Goal: Task Accomplishment & Management: Manage account settings

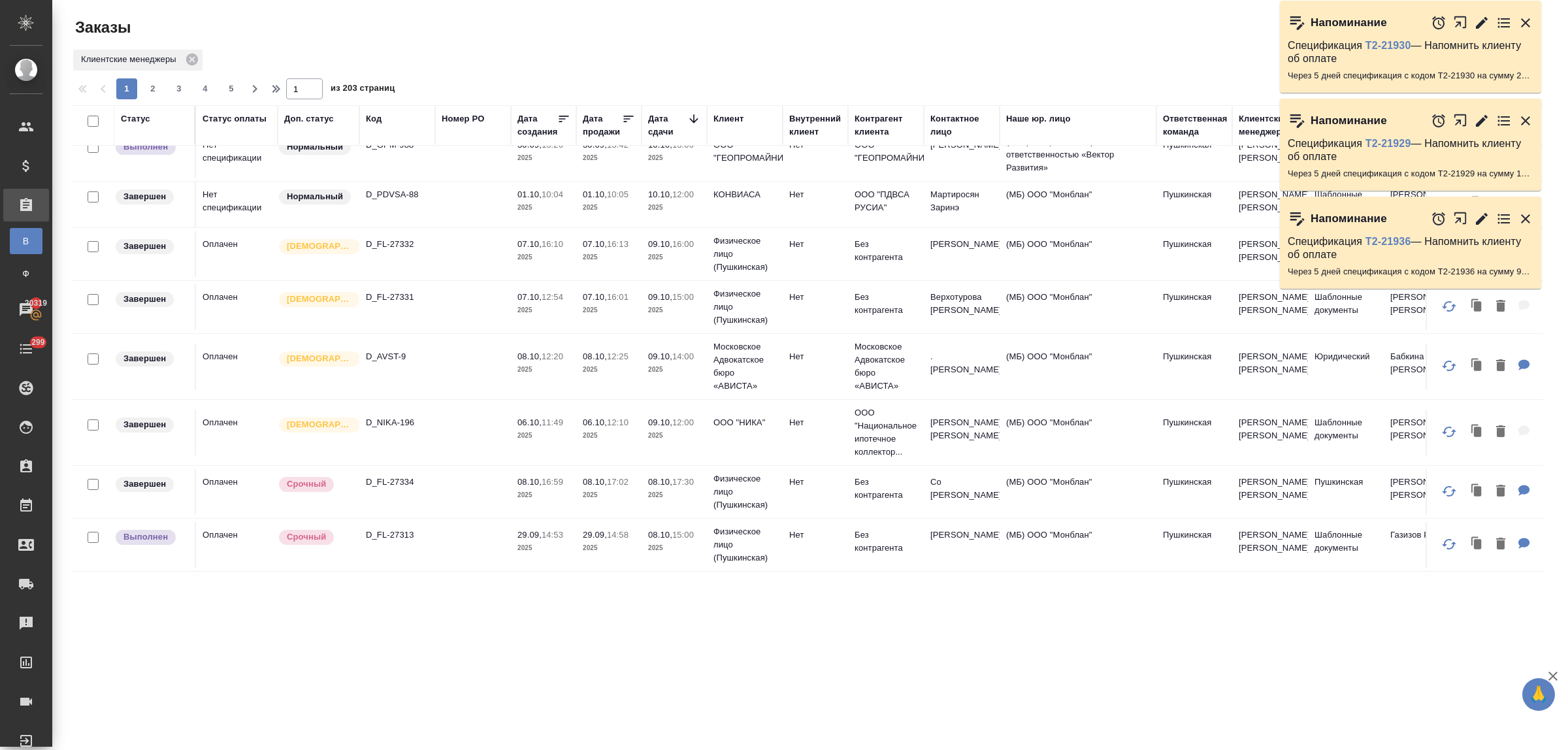
scroll to position [408, 0]
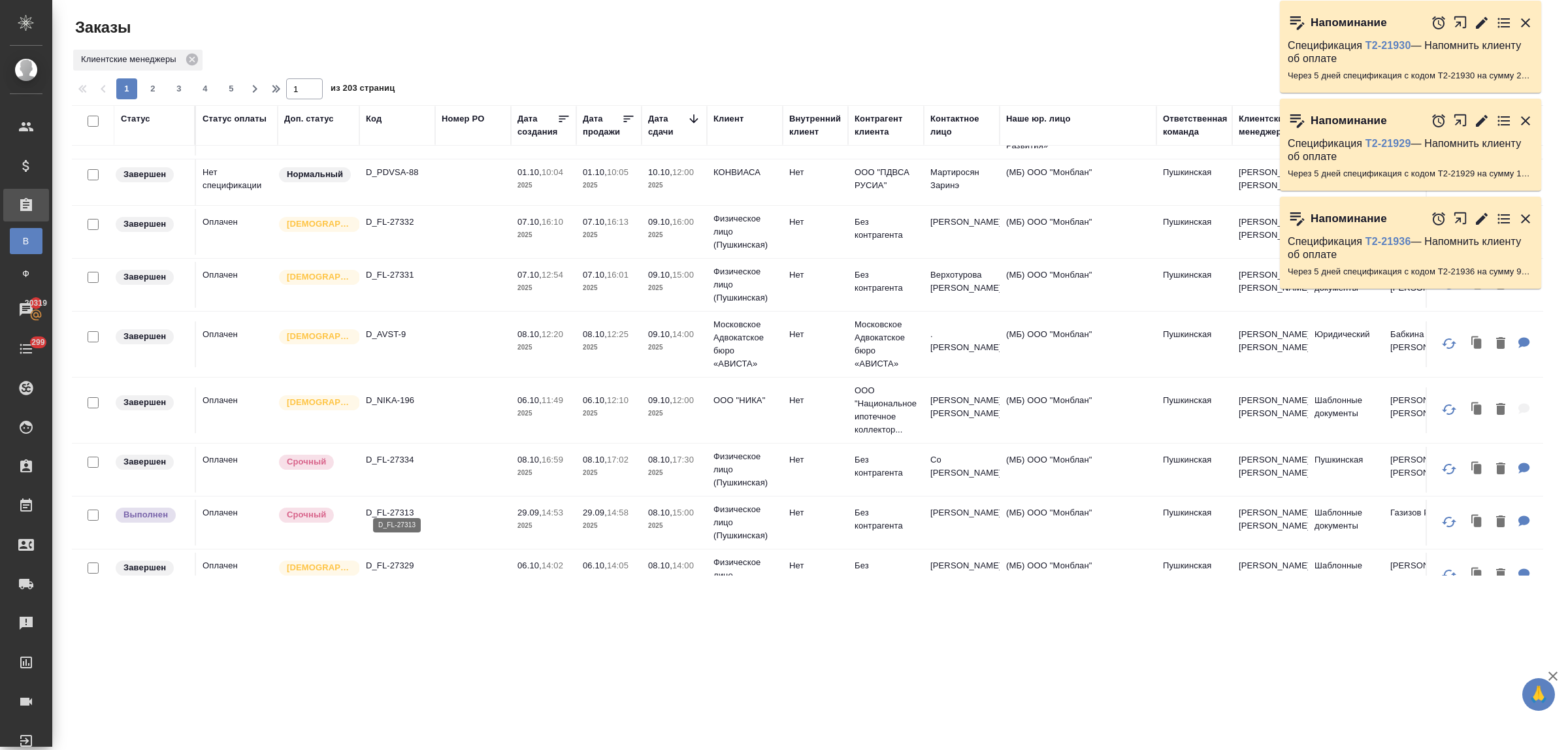
click at [407, 506] on p "D_FL-27313" at bounding box center [397, 513] width 63 height 13
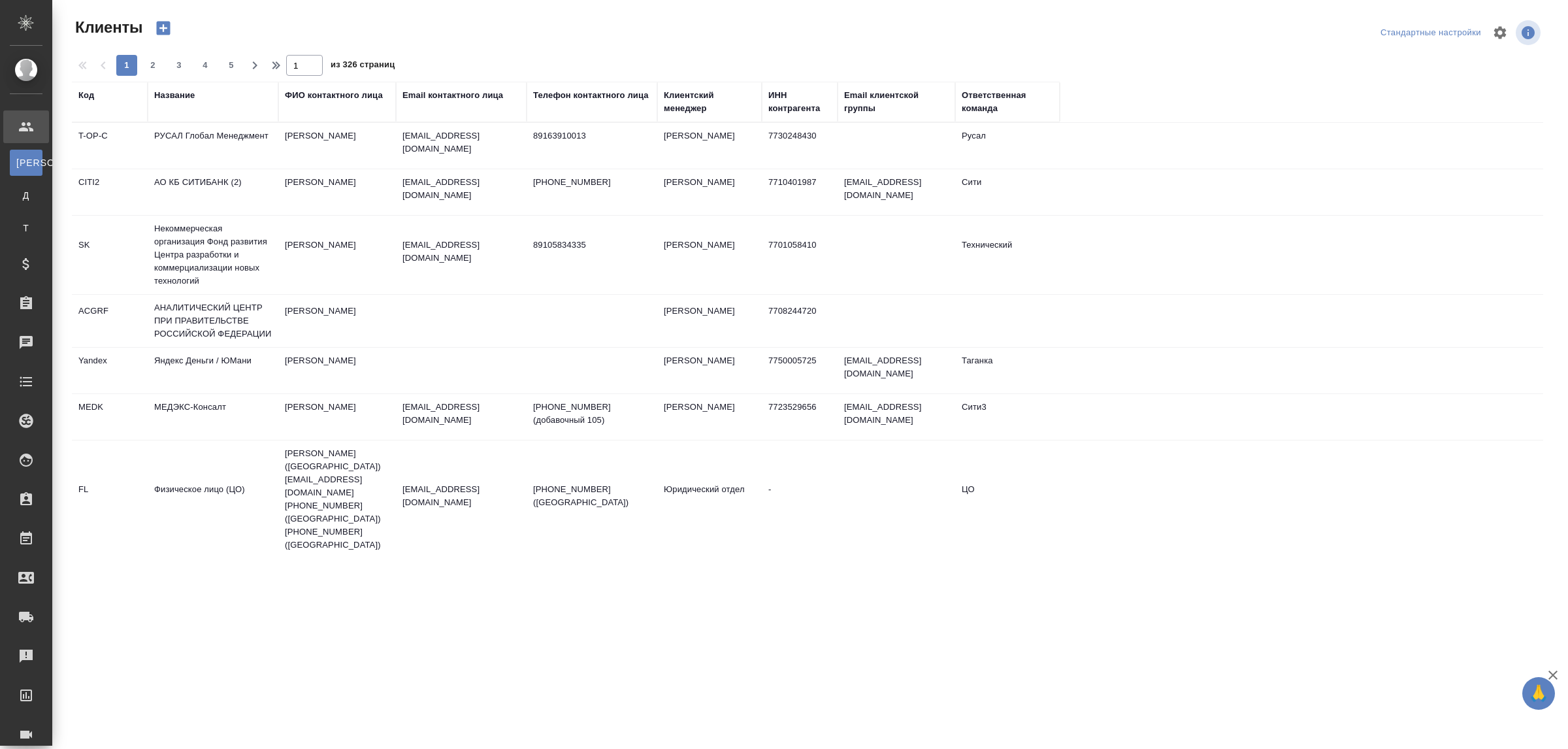
select select "RU"
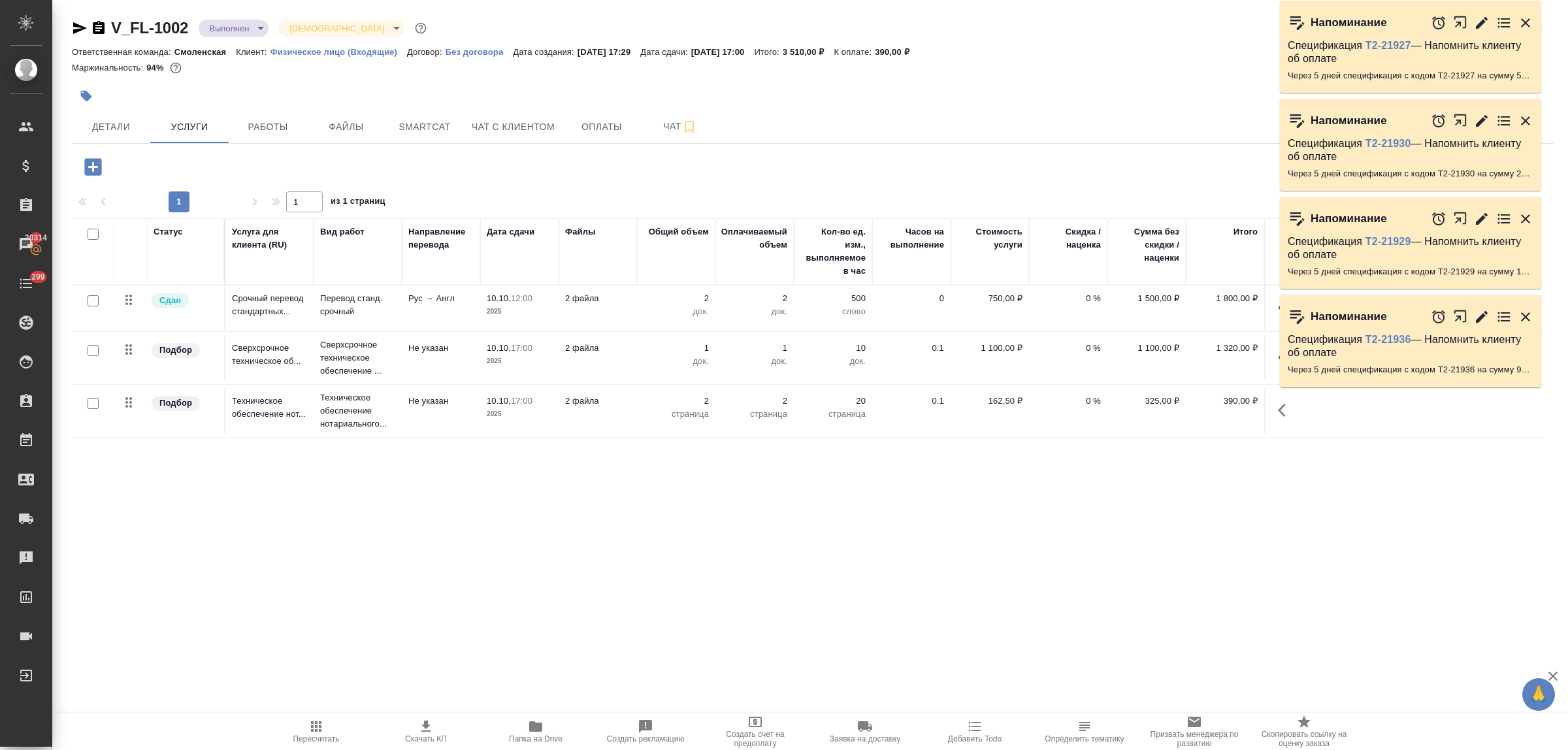
click at [403, 506] on div "V_FL-1002 Выполнен completed Святая троица holyTrinity Кратко детали заказа Отв…" at bounding box center [813, 266] width 1497 height 533
click at [1524, 314] on icon "button" at bounding box center [1526, 317] width 16 height 16
click at [1524, 219] on icon "button" at bounding box center [1526, 219] width 9 height 9
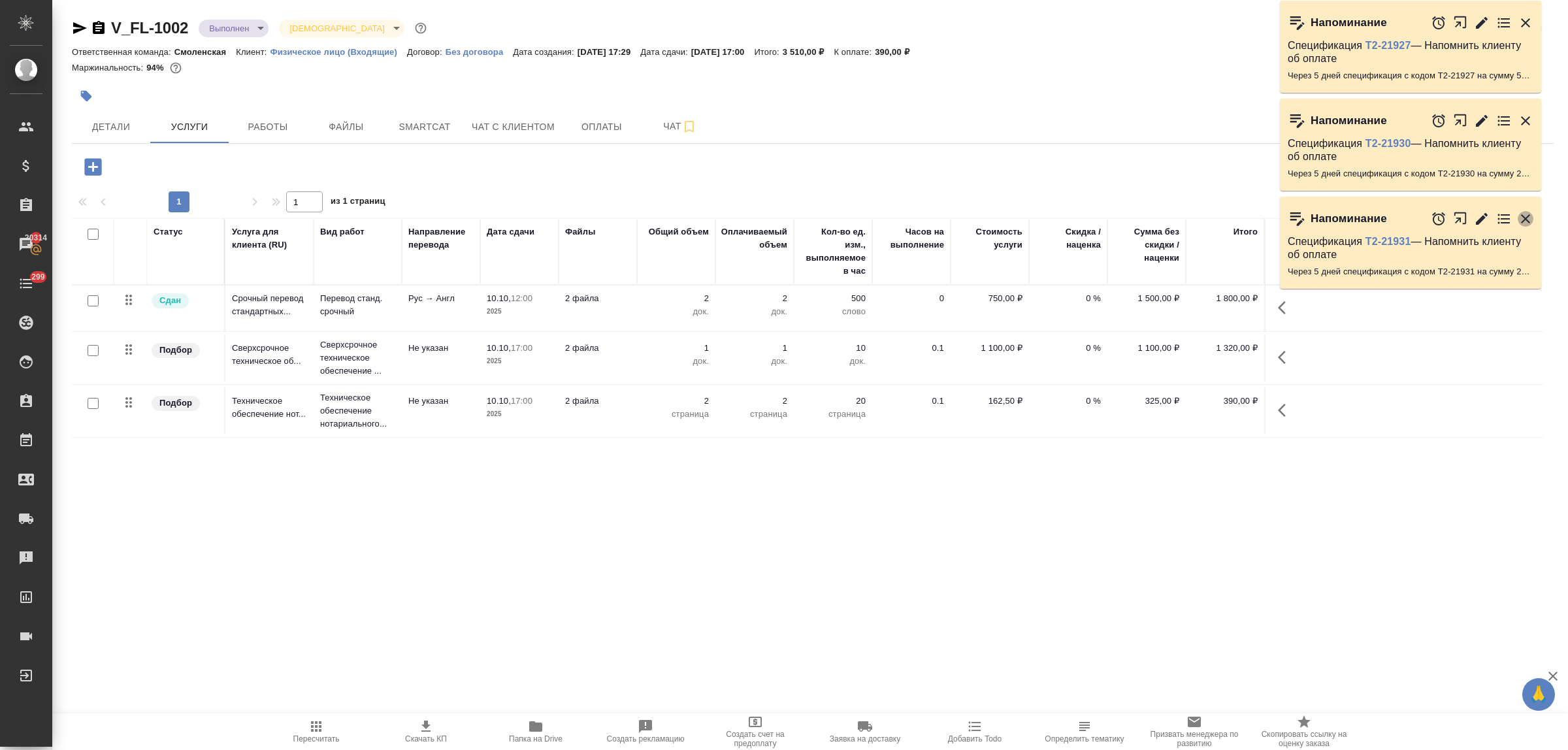
click at [1526, 216] on icon "button" at bounding box center [1526, 219] width 16 height 16
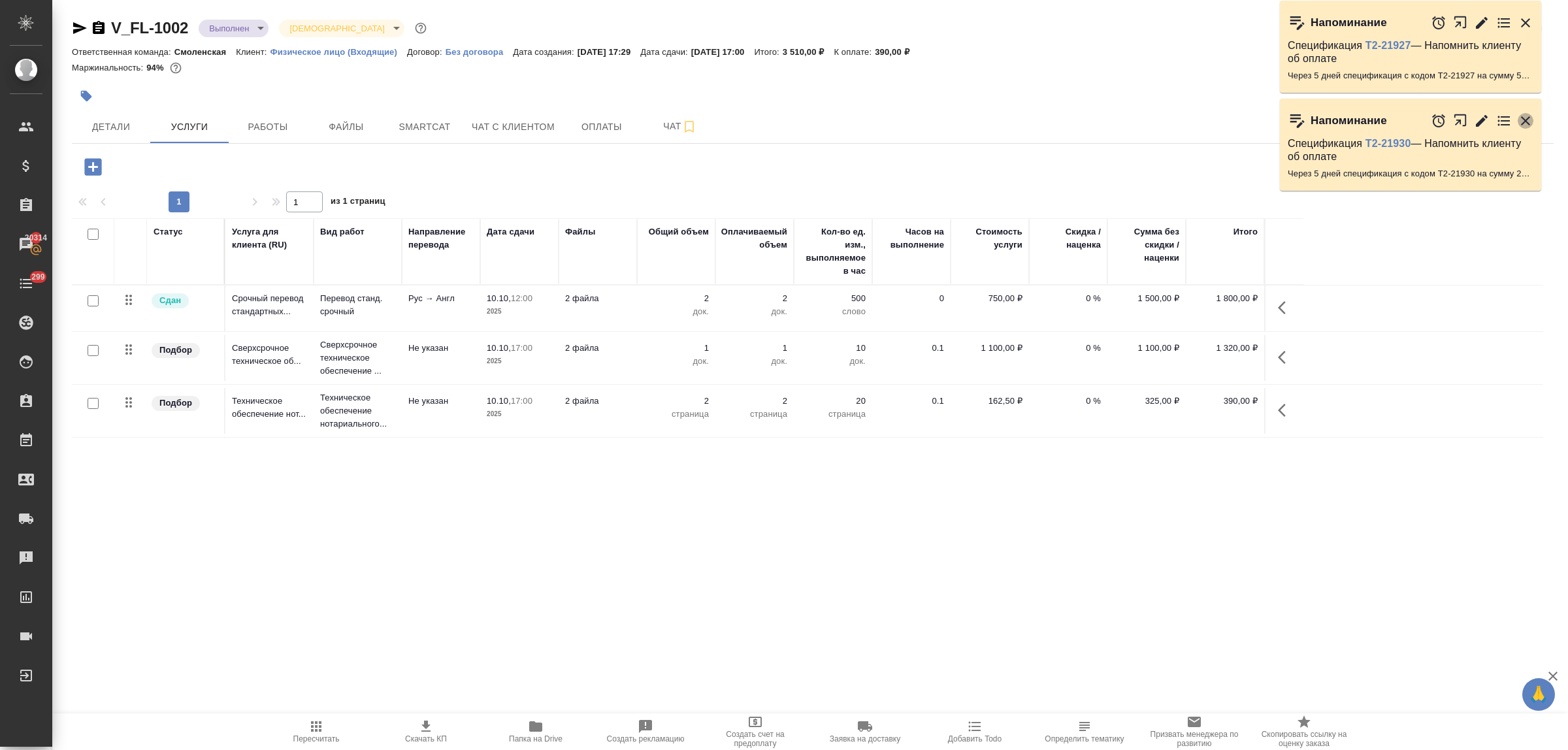
click at [1527, 121] on icon "button" at bounding box center [1526, 121] width 9 height 9
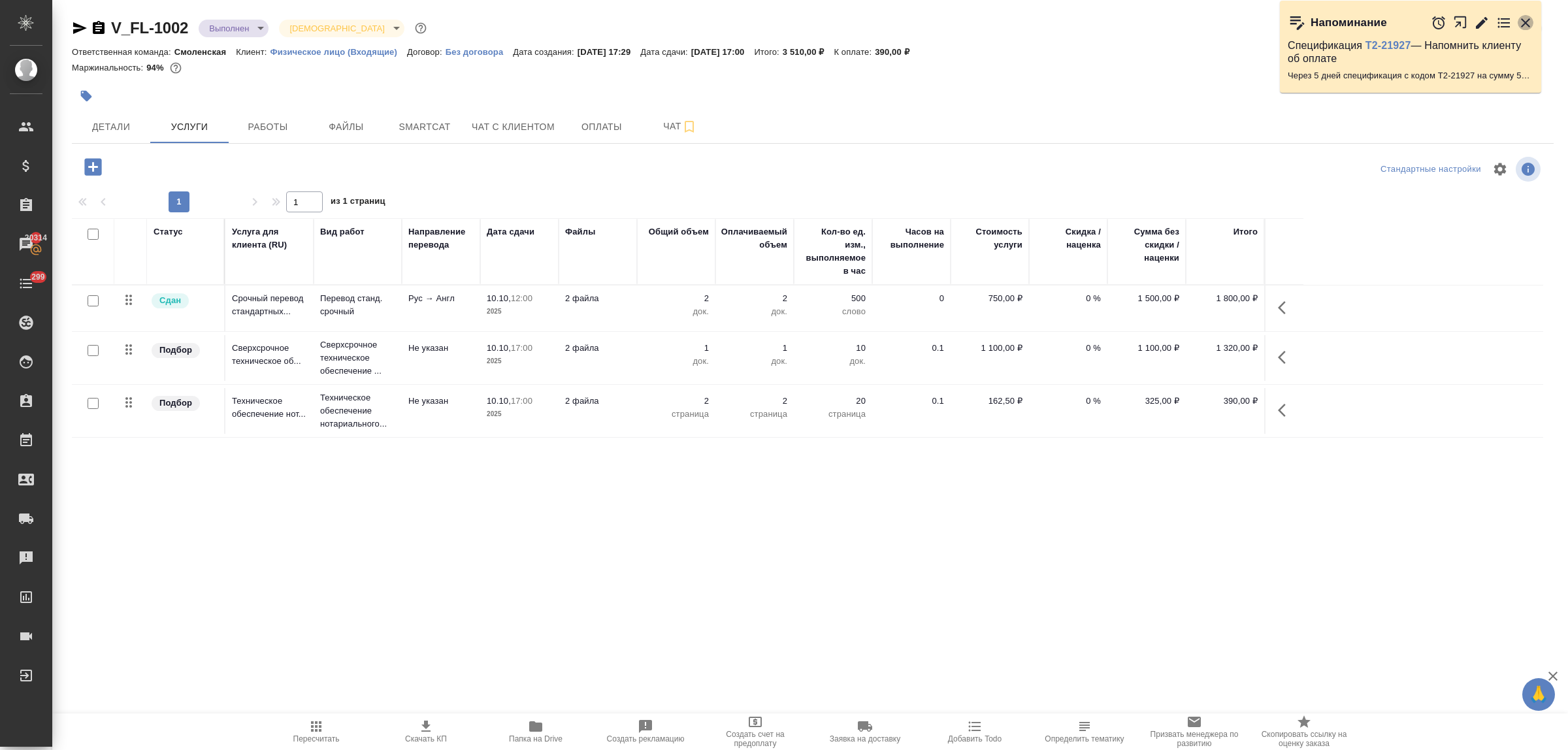
click at [1522, 21] on icon "button" at bounding box center [1526, 23] width 16 height 16
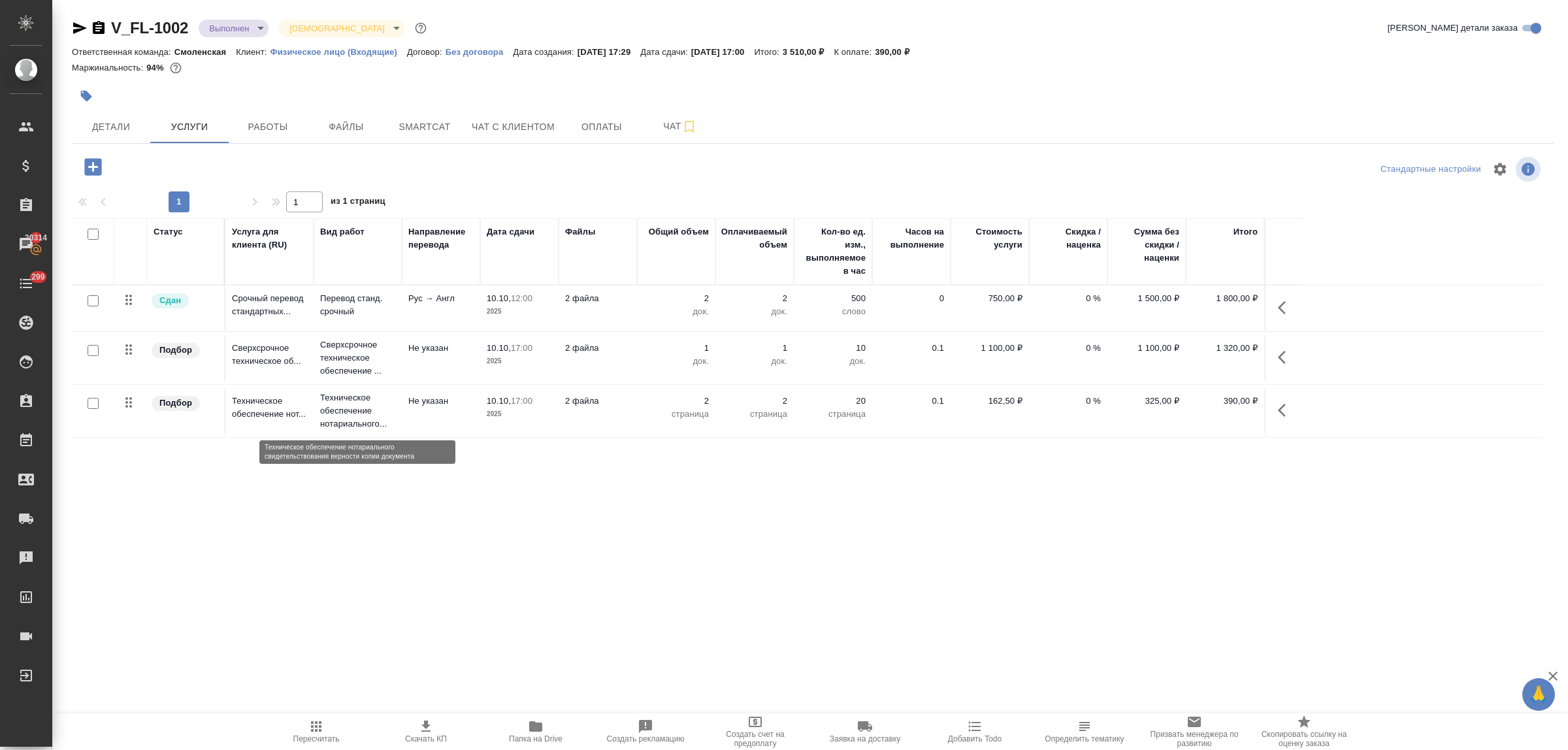
click at [357, 410] on p "Техническое обеспечение нотариального..." at bounding box center [358, 410] width 75 height 39
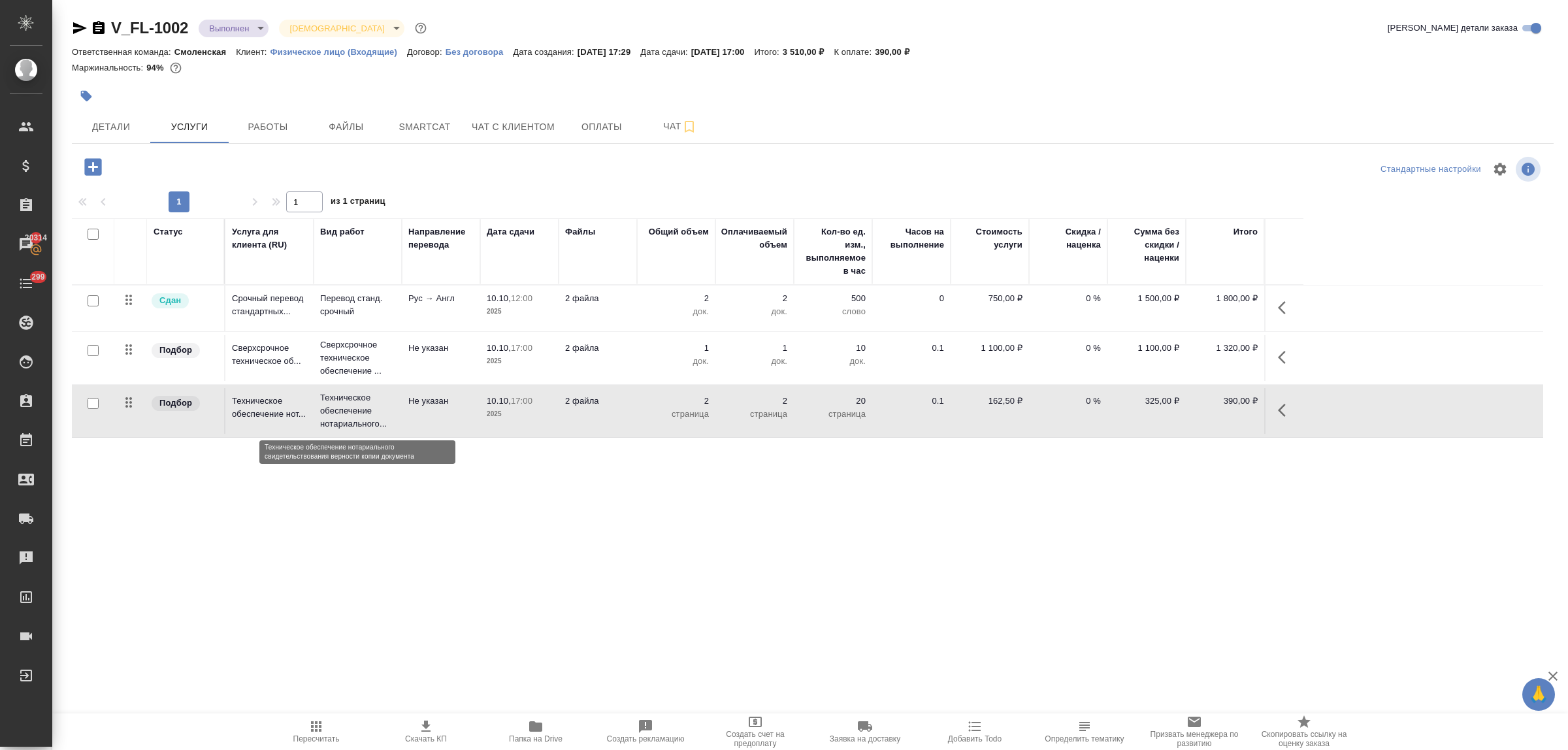
click at [357, 410] on p "Техническое обеспечение нотариального..." at bounding box center [358, 410] width 75 height 39
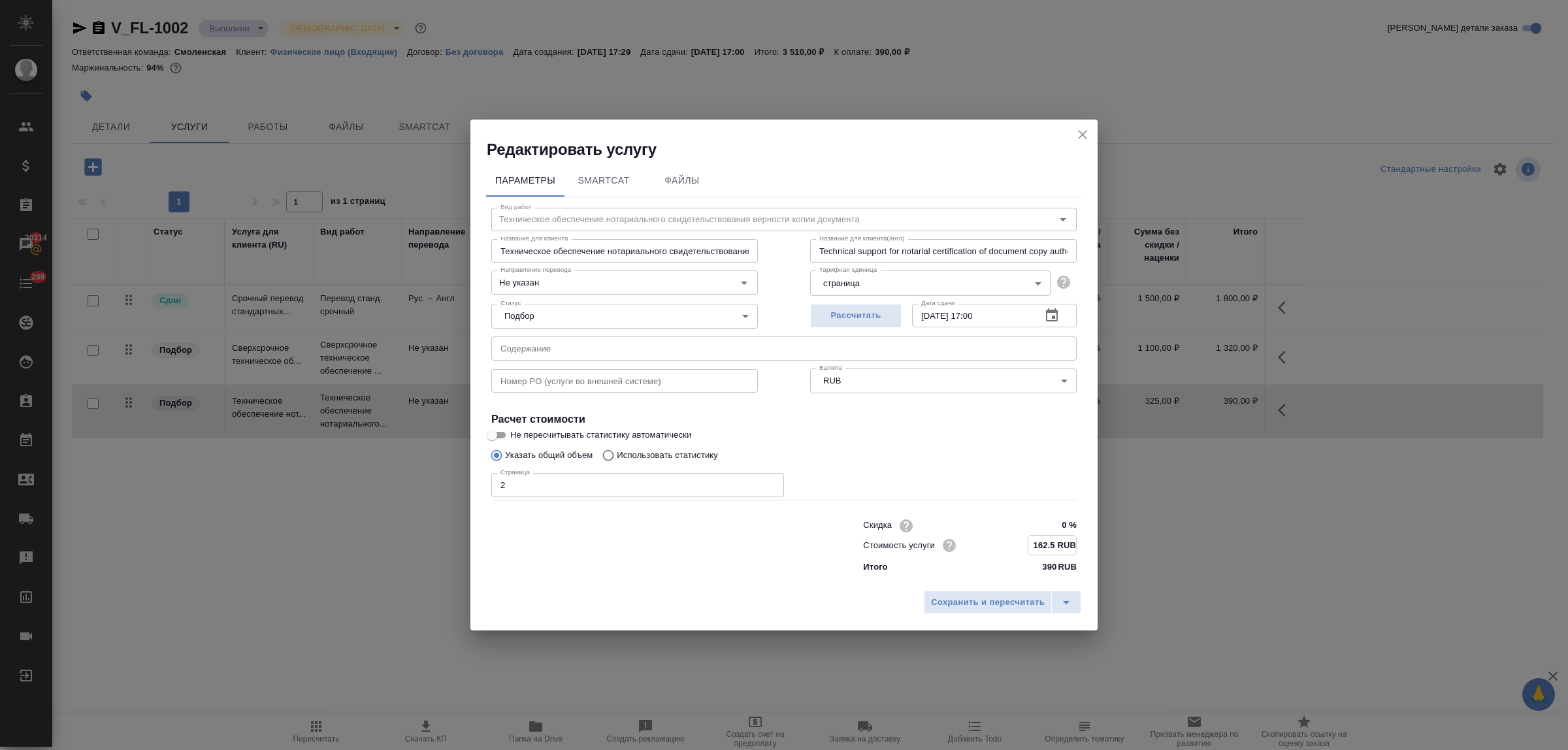
drag, startPoint x: 1033, startPoint y: 544, endPoint x: 1057, endPoint y: 544, distance: 24.0
click at [1057, 544] on input "162.5 RUB" at bounding box center [1053, 545] width 48 height 19
type input "200 RUB"
click at [959, 599] on span "Сохранить и пересчитать" at bounding box center [988, 602] width 114 height 15
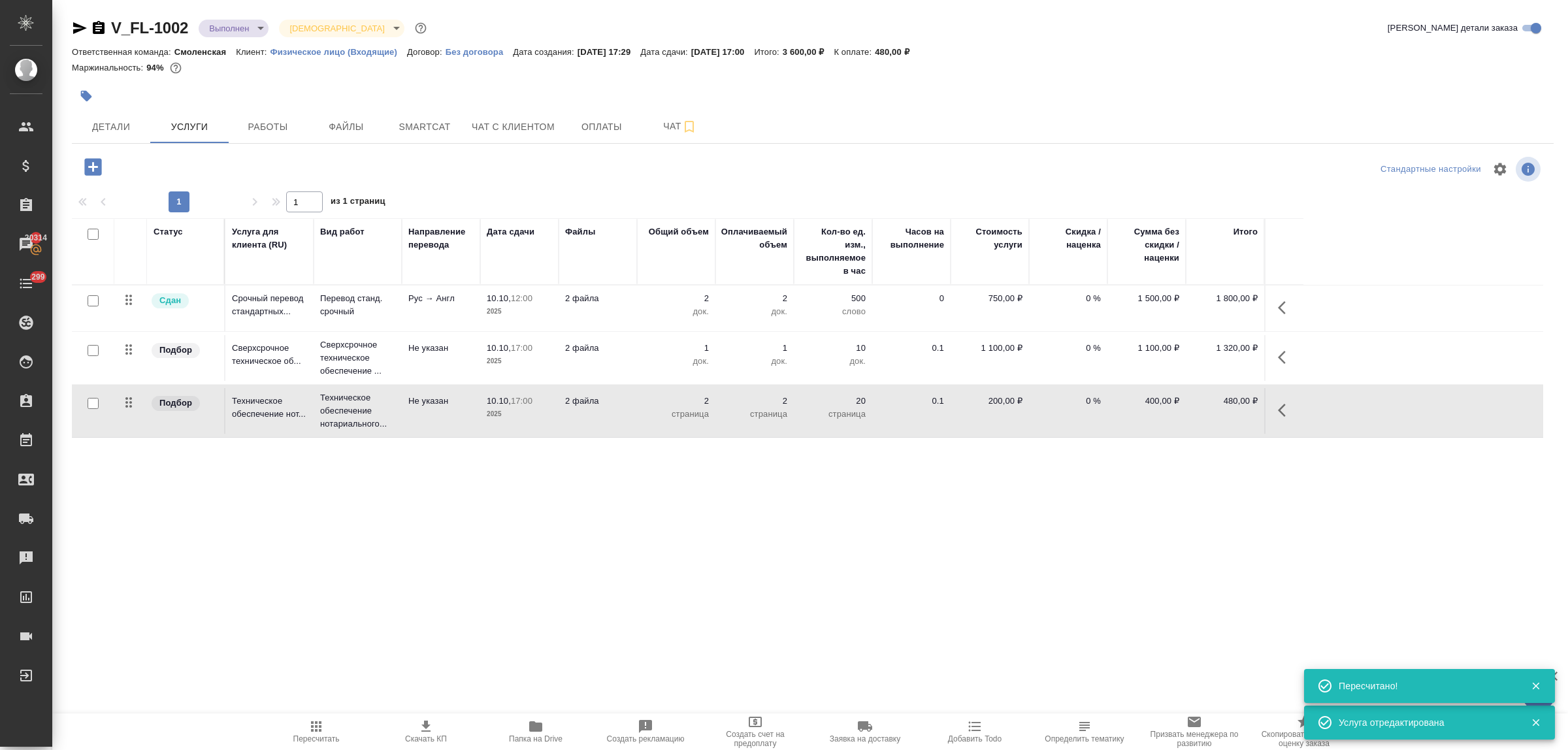
click at [93, 170] on icon "button" at bounding box center [93, 167] width 23 height 23
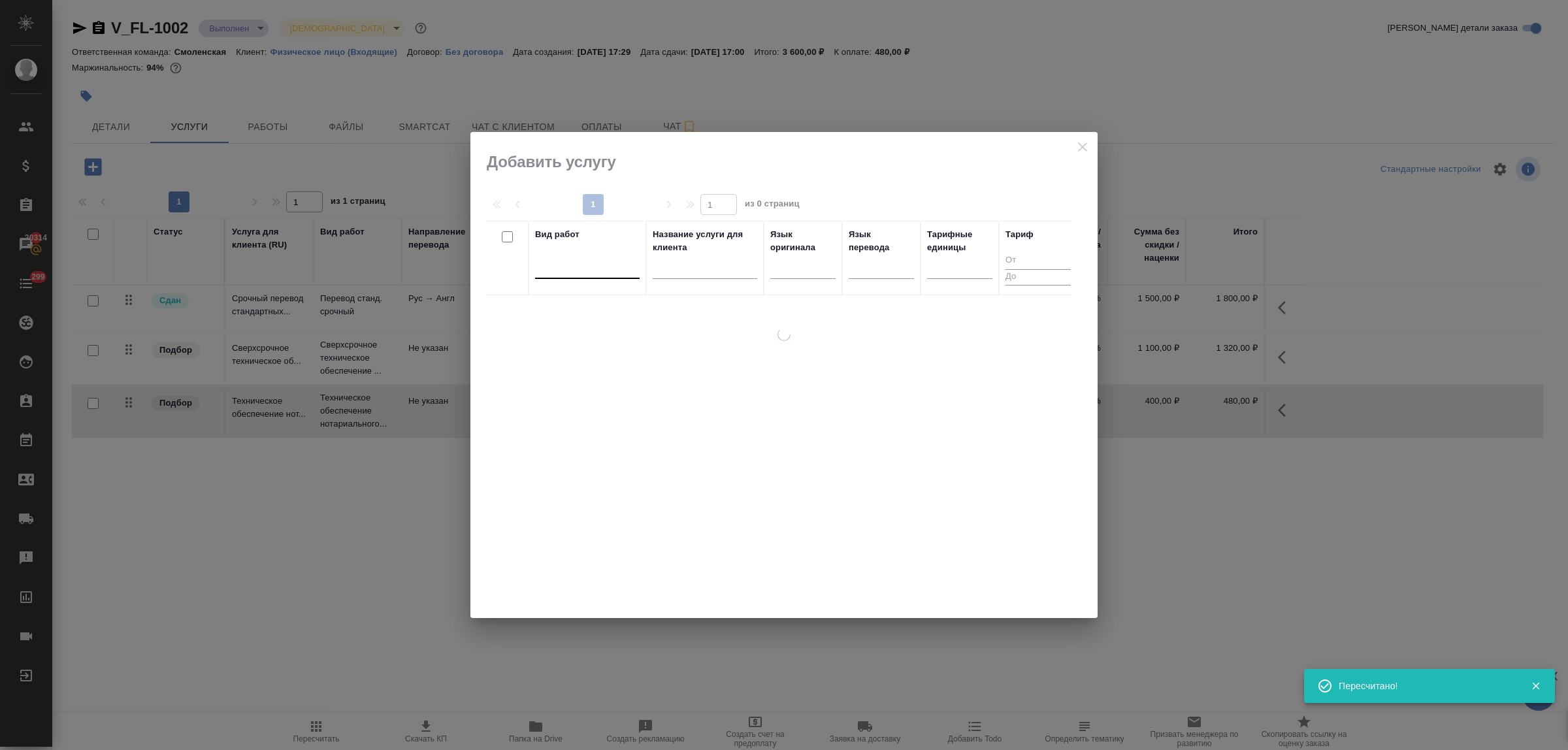
click at [582, 272] on div at bounding box center [587, 266] width 104 height 19
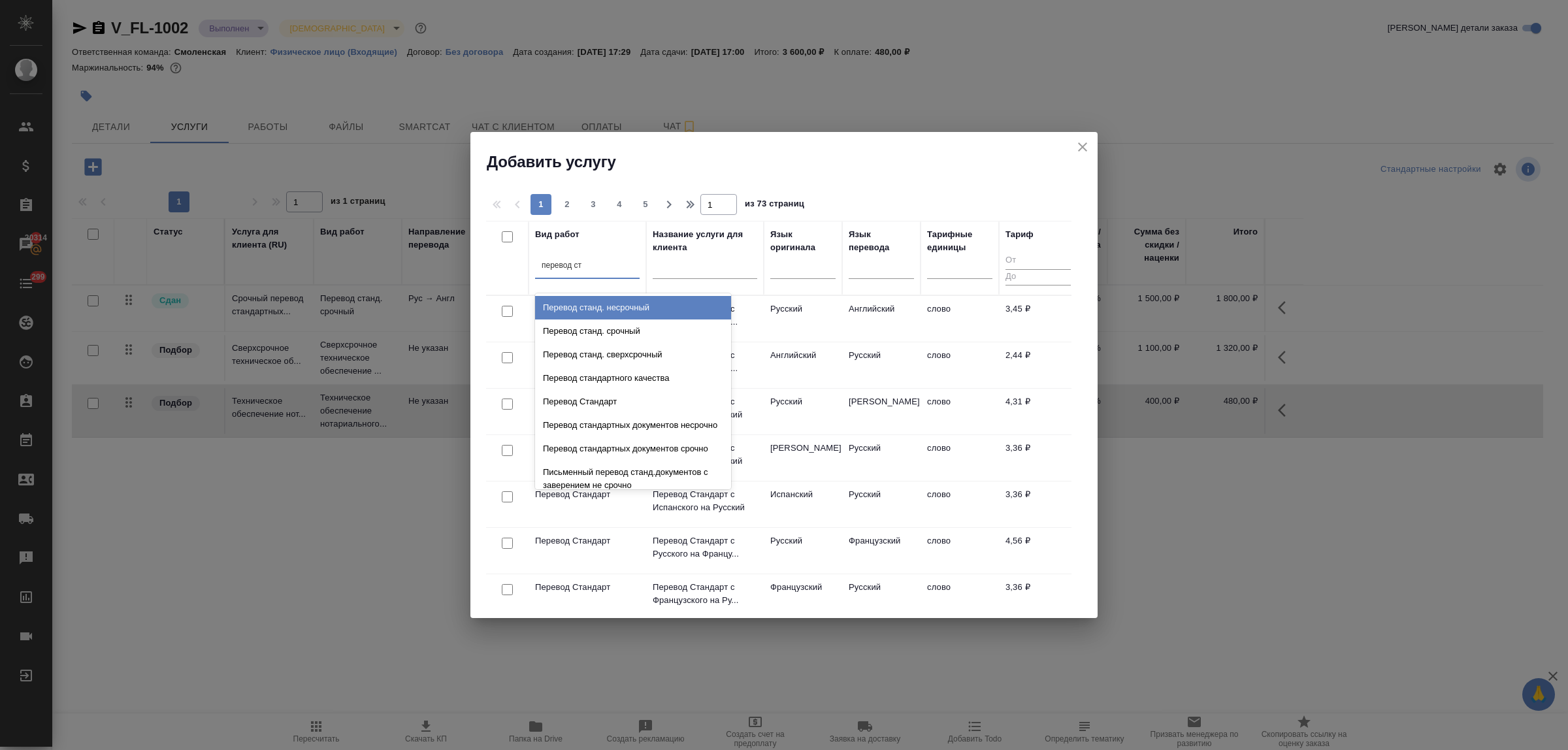
type input "перевод ста"
click at [611, 305] on div "Перевод станд. несрочный" at bounding box center [633, 308] width 196 height 24
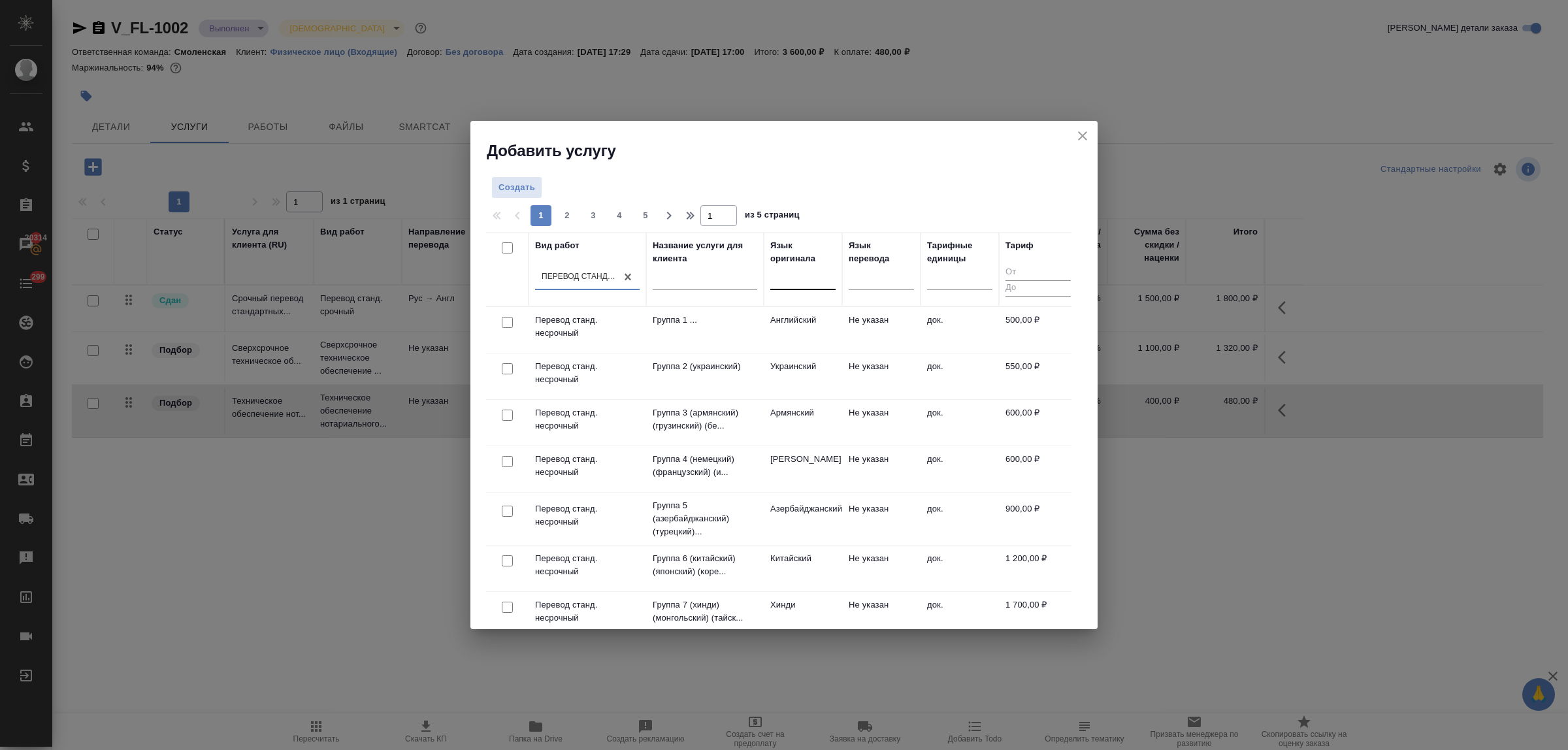
click at [799, 284] on div at bounding box center [803, 277] width 65 height 19
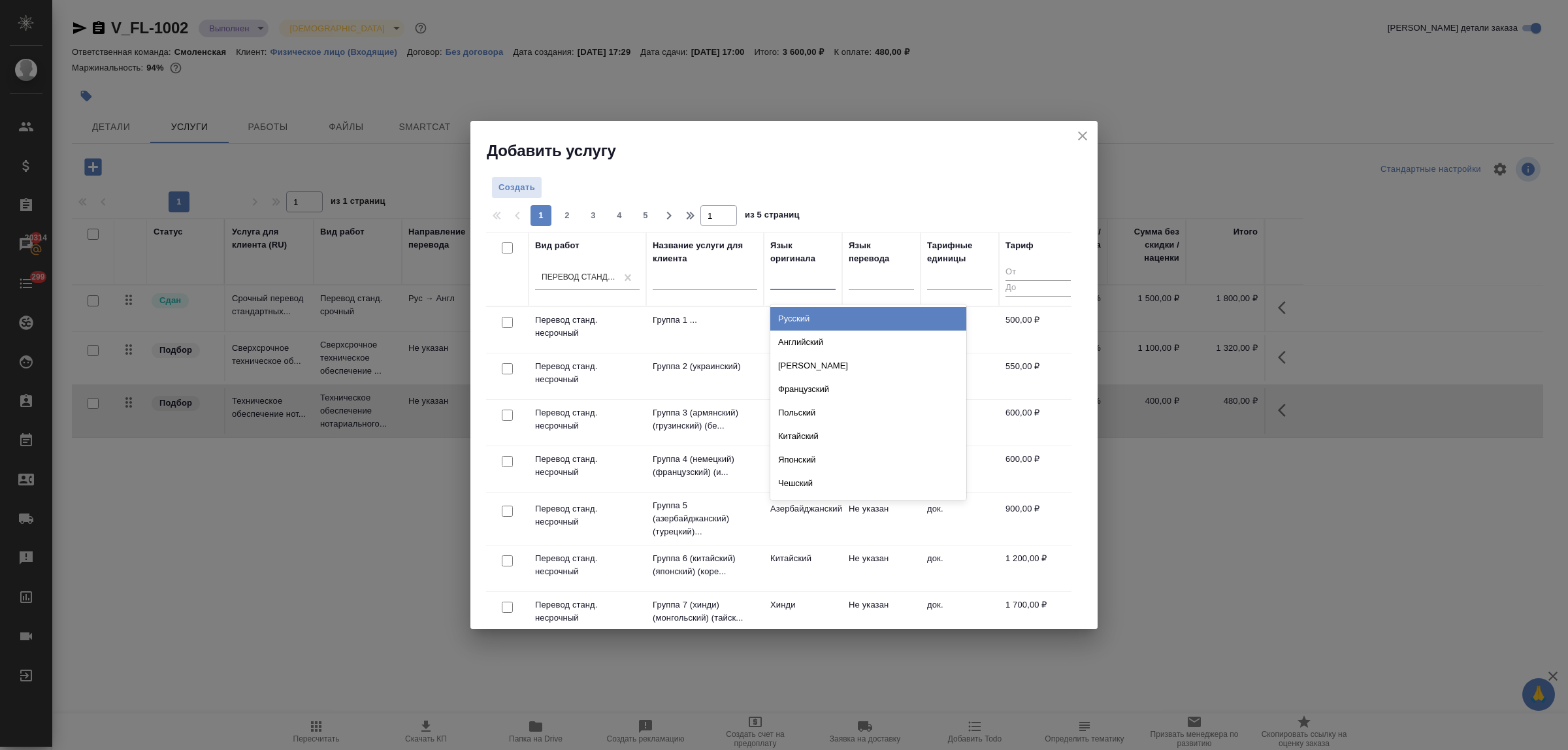
click at [796, 319] on div "Русский" at bounding box center [868, 319] width 196 height 24
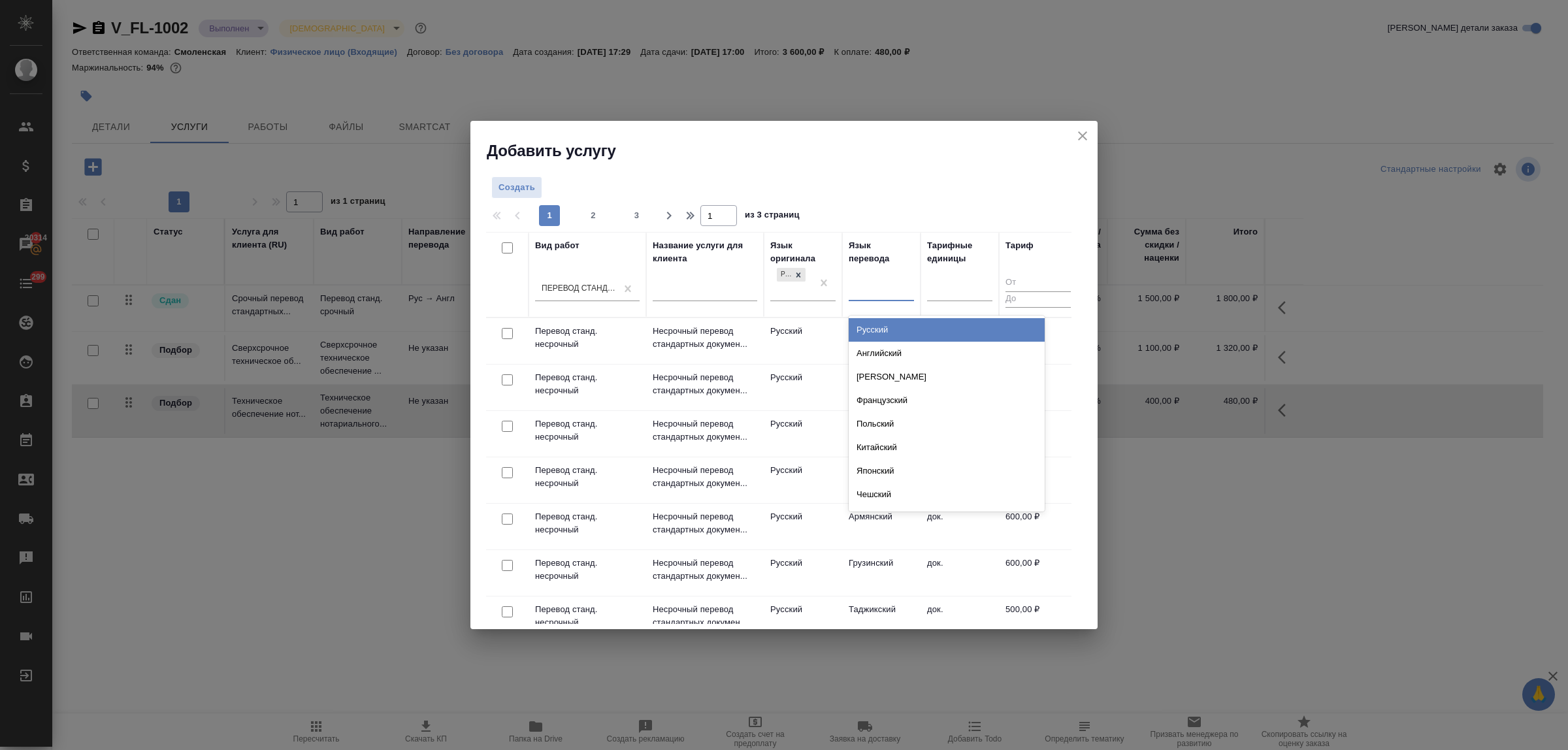
click at [862, 285] on div at bounding box center [881, 288] width 65 height 19
drag, startPoint x: 881, startPoint y: 353, endPoint x: 942, endPoint y: 311, distance: 74.1
click at [887, 351] on div "Английский" at bounding box center [947, 354] width 196 height 24
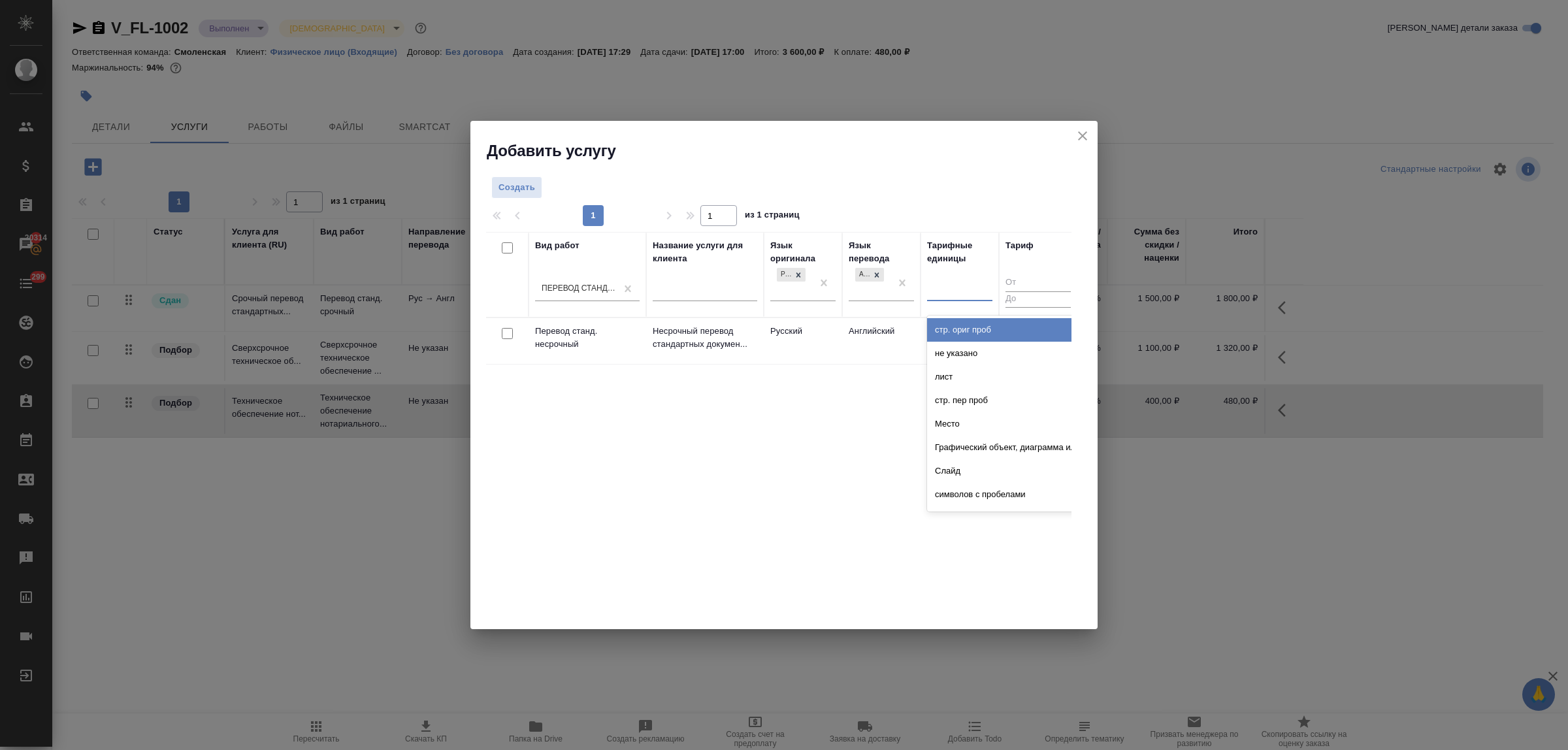
click at [940, 299] on div at bounding box center [959, 289] width 65 height 25
click at [556, 338] on p "Перевод станд. несрочный" at bounding box center [587, 338] width 104 height 26
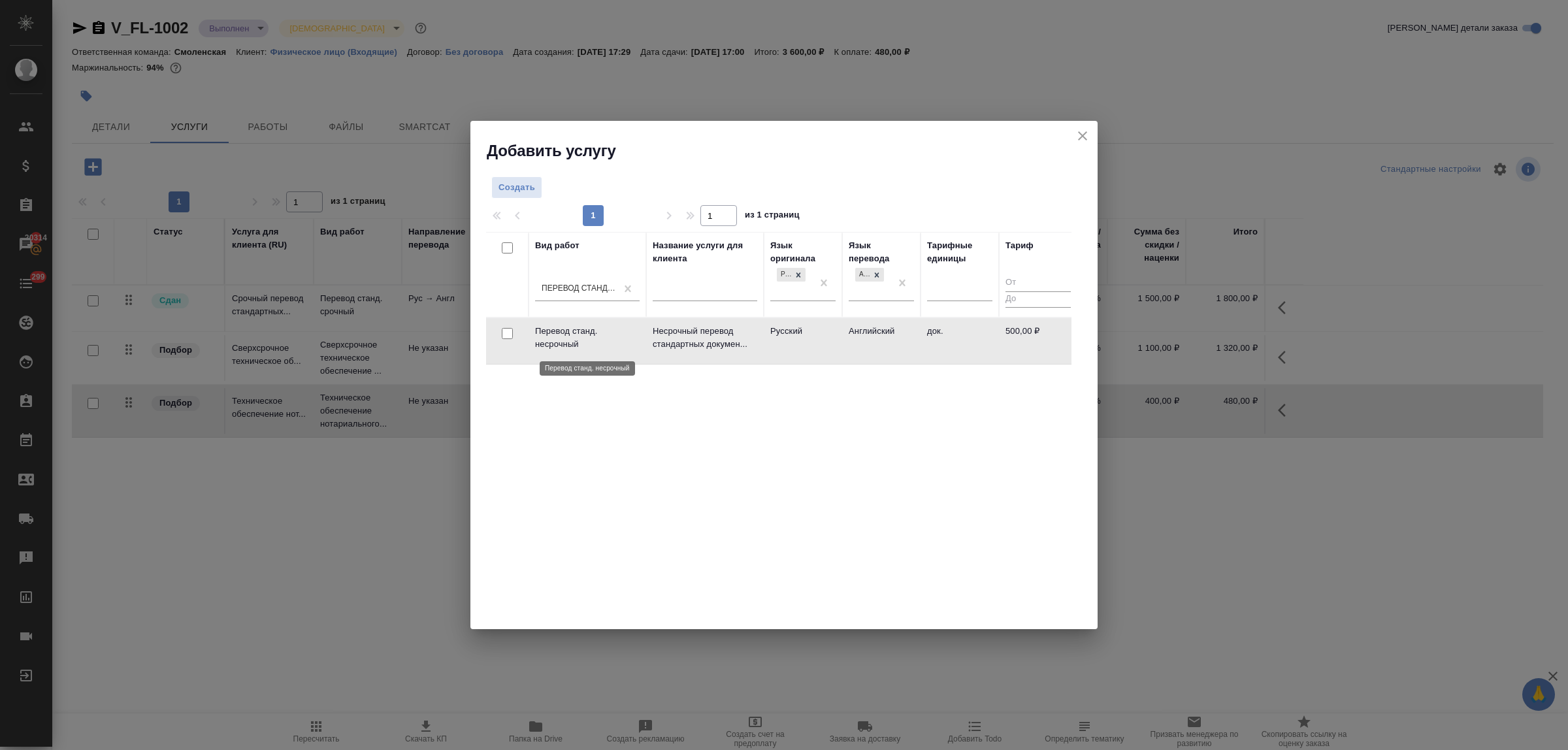
click at [556, 338] on p "Перевод станд. несрочный" at bounding box center [587, 338] width 104 height 26
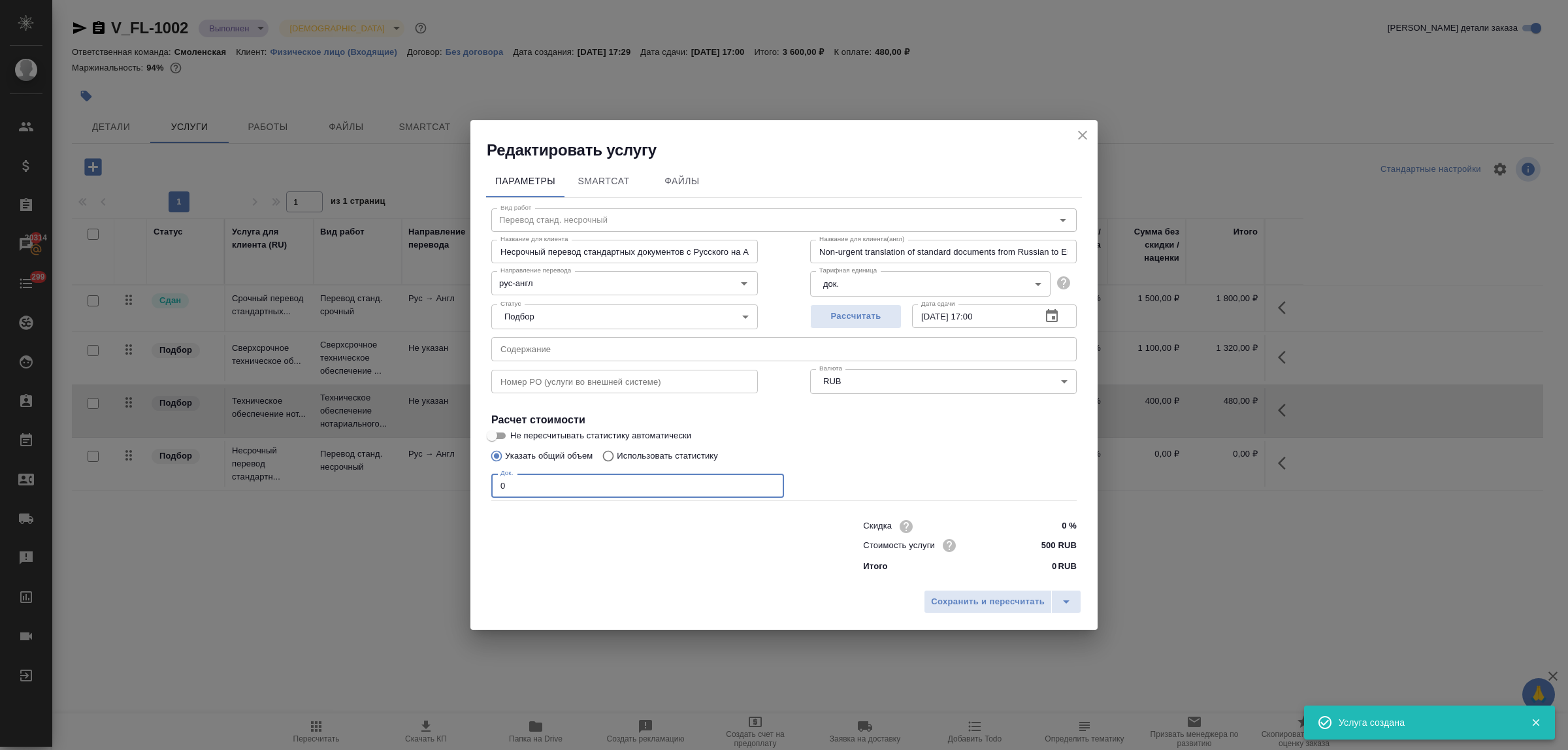
drag, startPoint x: 510, startPoint y: 481, endPoint x: 474, endPoint y: 482, distance: 36.0
click at [474, 482] on div "Параметры SmartCat Файлы Вид работ Перевод станд. несрочный Вид работ Название …" at bounding box center [784, 372] width 627 height 424
type input "1"
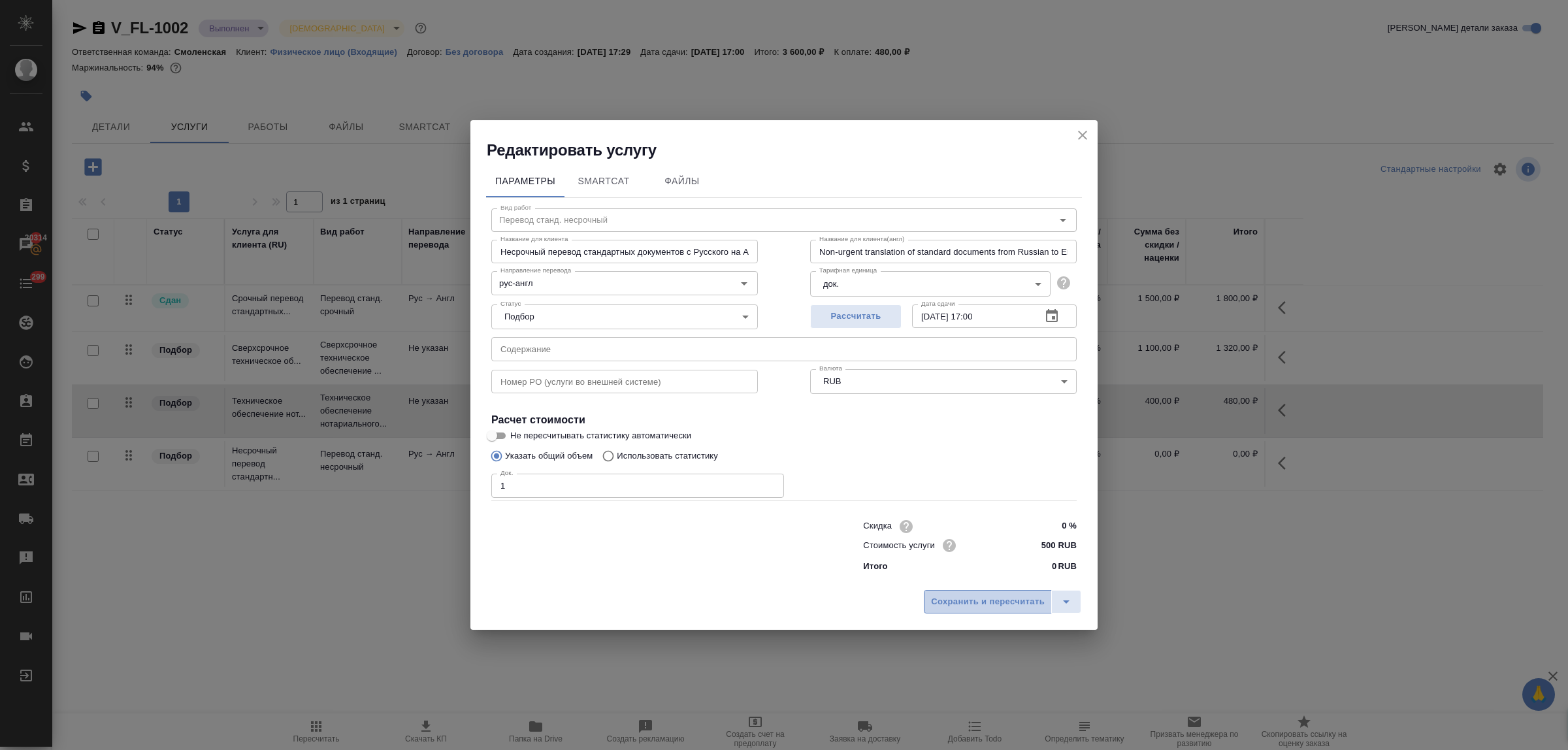
click at [963, 599] on span "Сохранить и пересчитать" at bounding box center [988, 602] width 114 height 15
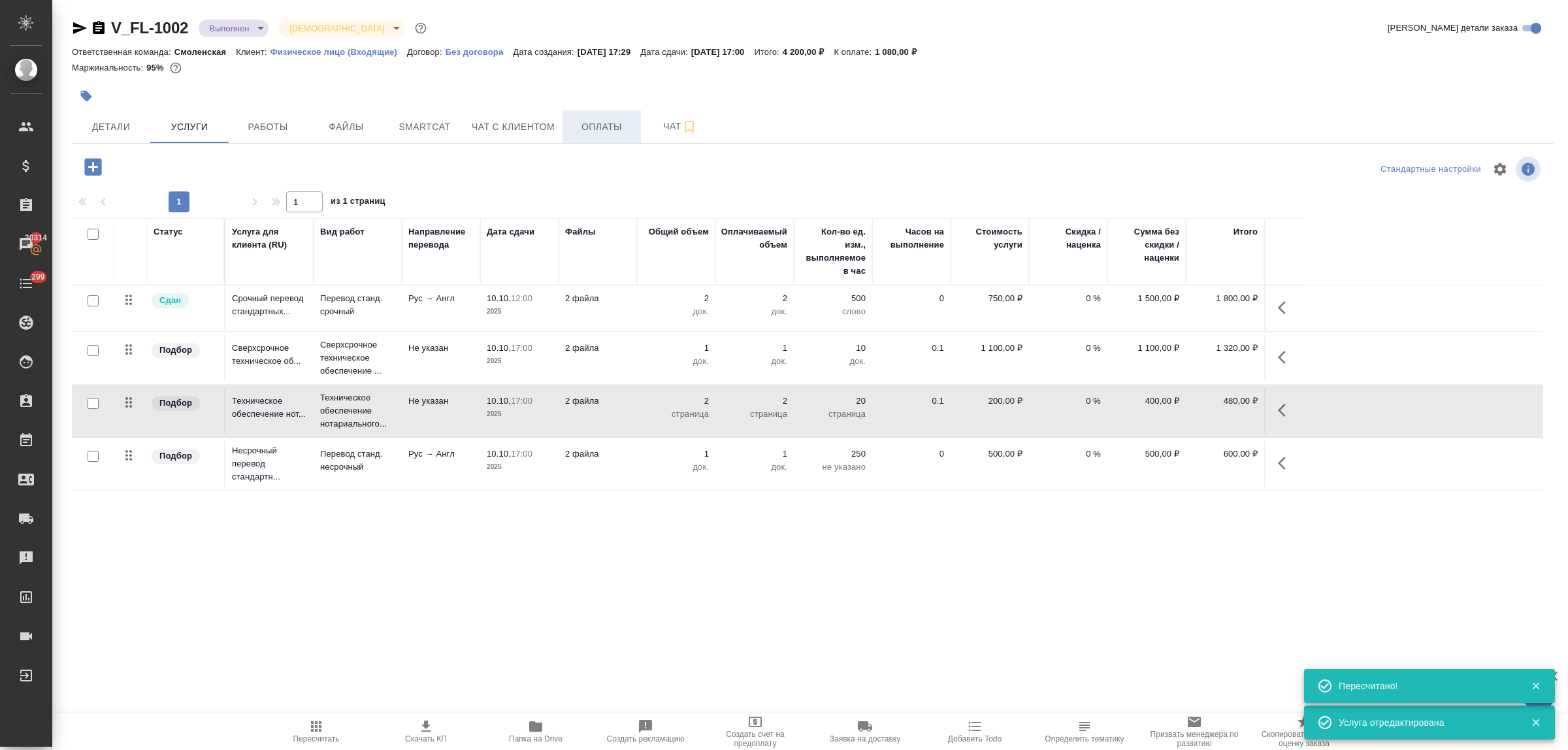
click at [603, 125] on span "Оплаты" at bounding box center [601, 127] width 63 height 17
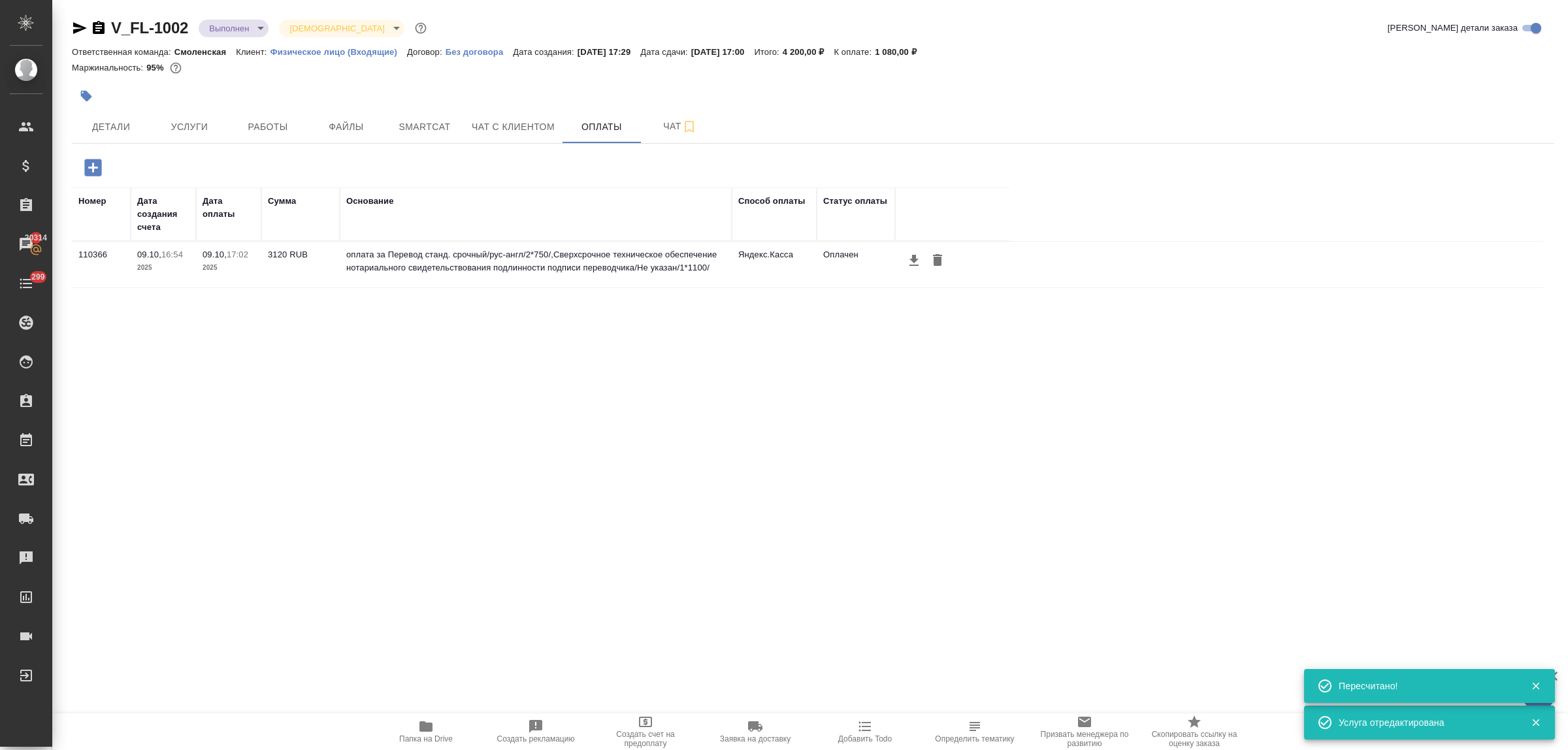
click at [89, 171] on icon "button" at bounding box center [93, 167] width 17 height 17
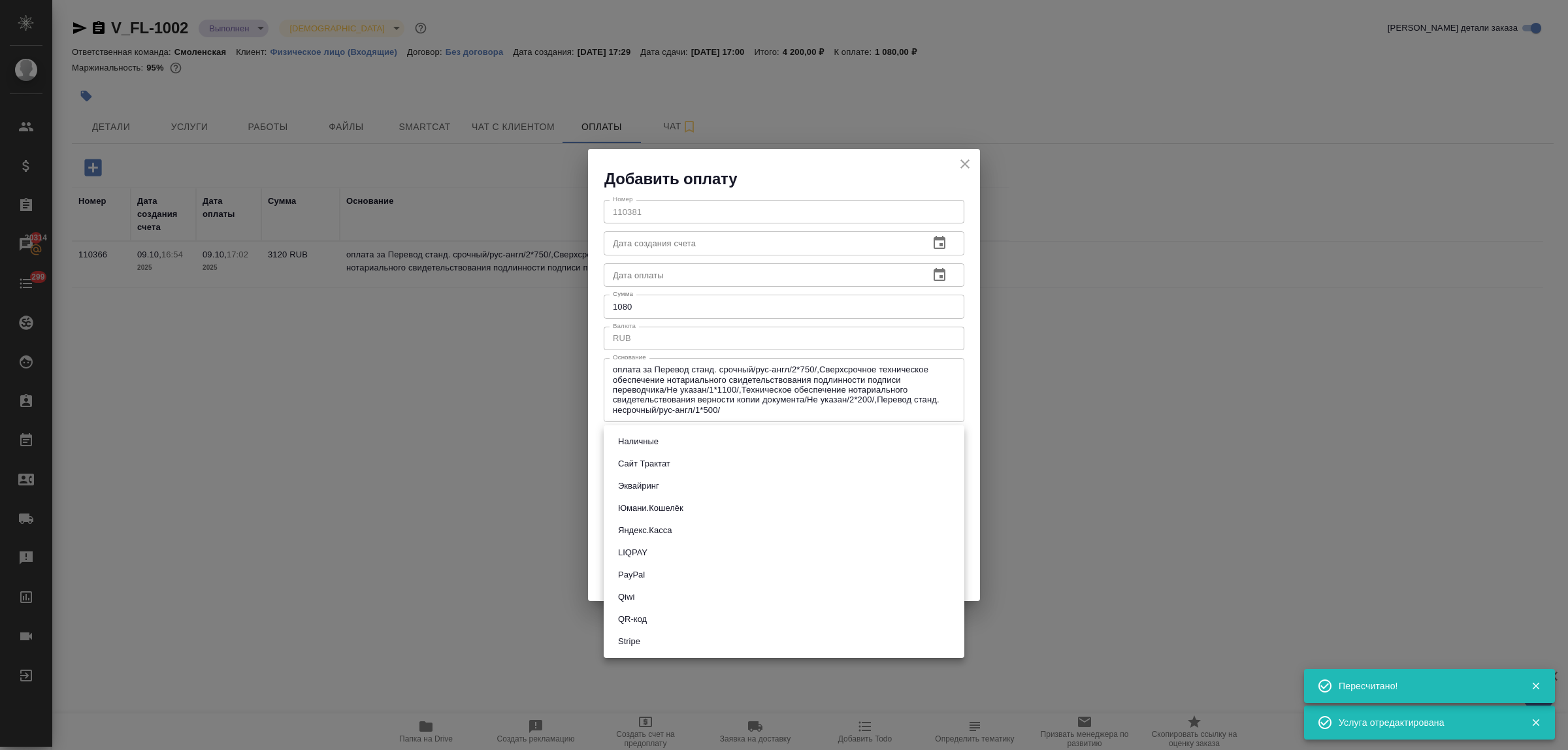
click at [729, 444] on body "🙏 .cls-1 fill:#fff; AWATERA Bulakhova Elena Клиенты Спецификации Заказы 20314 Ч…" at bounding box center [784, 375] width 1568 height 750
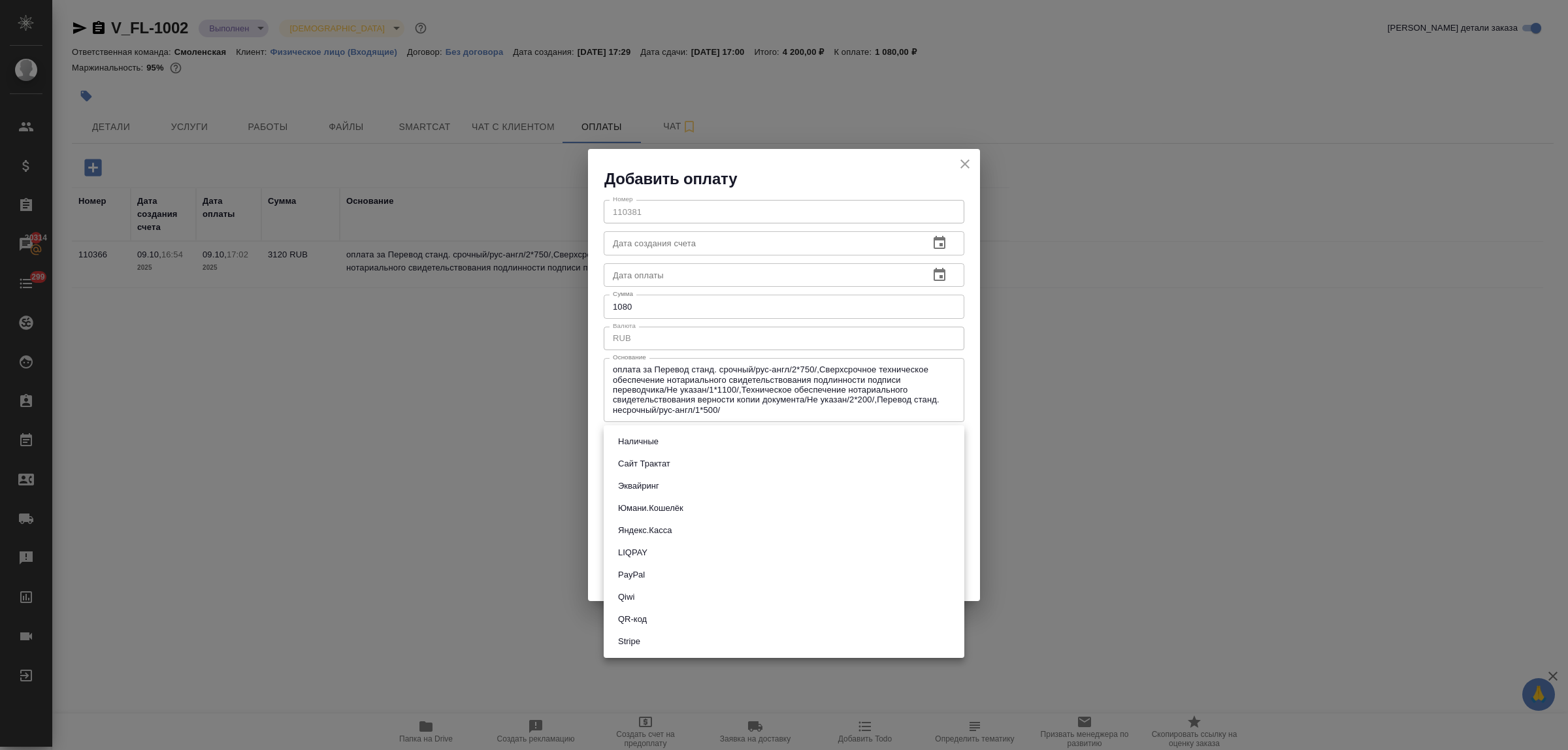
click at [642, 486] on button "Эквайринг" at bounding box center [639, 486] width 49 height 15
type input "acquiring"
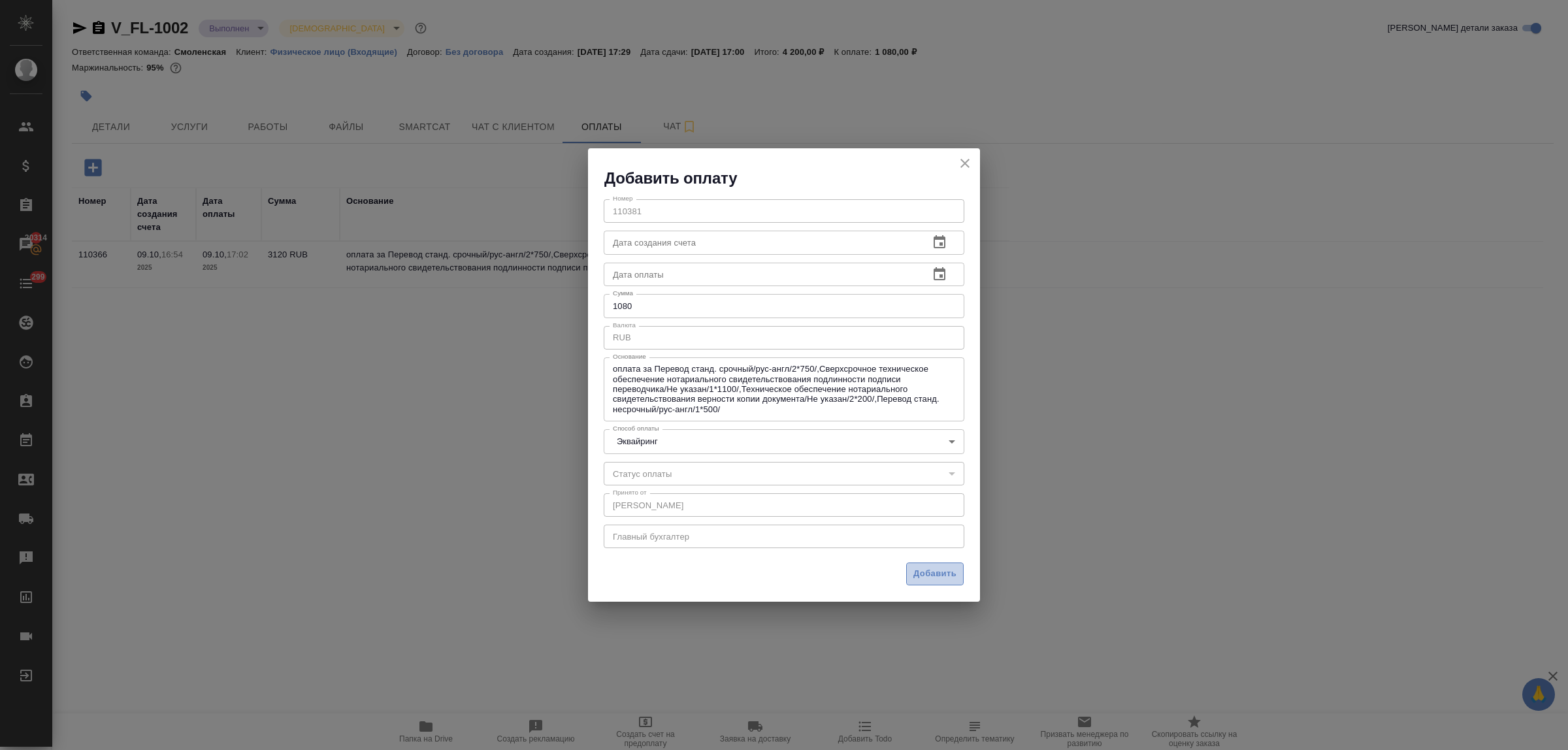
click at [931, 572] on span "Добавить" at bounding box center [935, 574] width 43 height 15
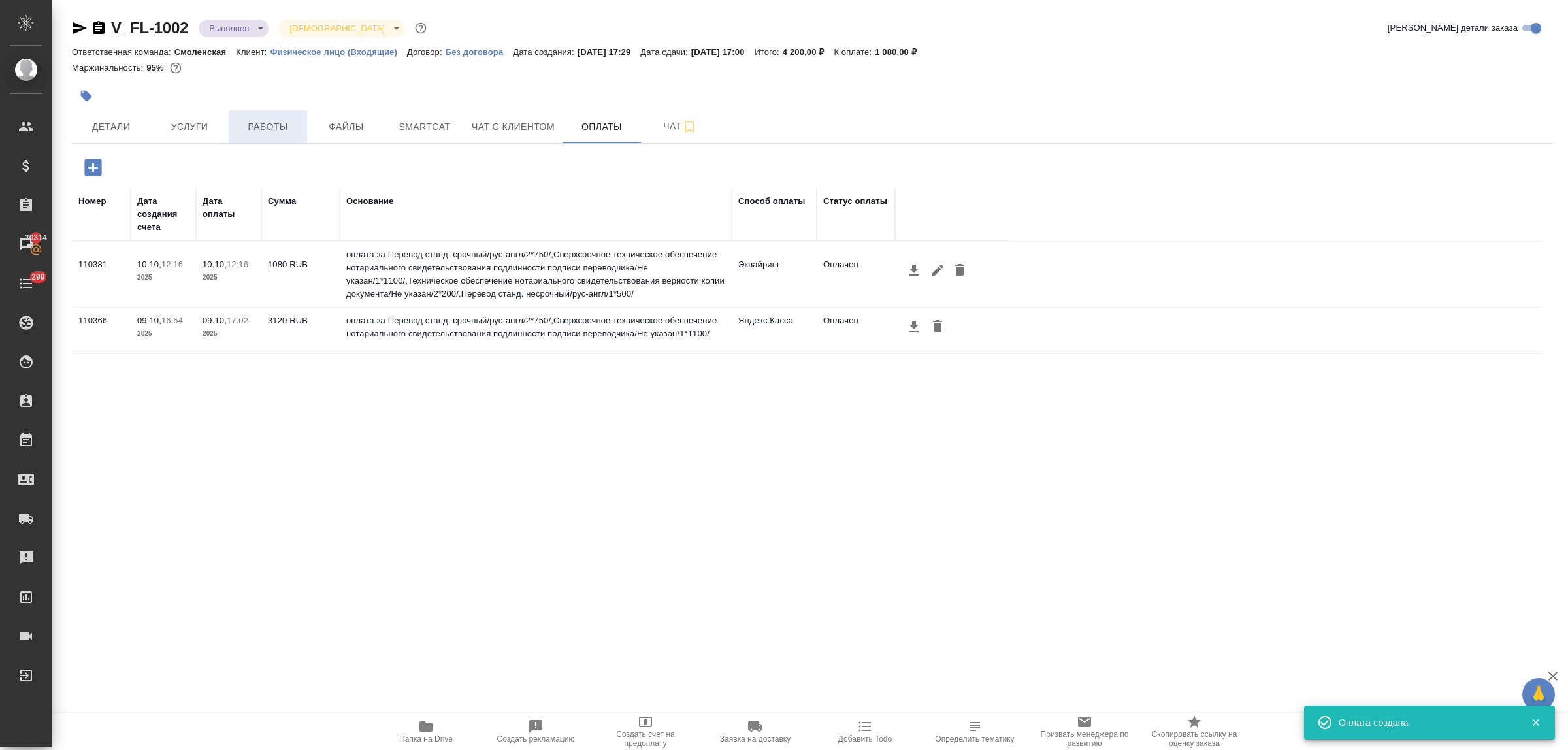
click at [276, 116] on button "Работы" at bounding box center [268, 126] width 79 height 32
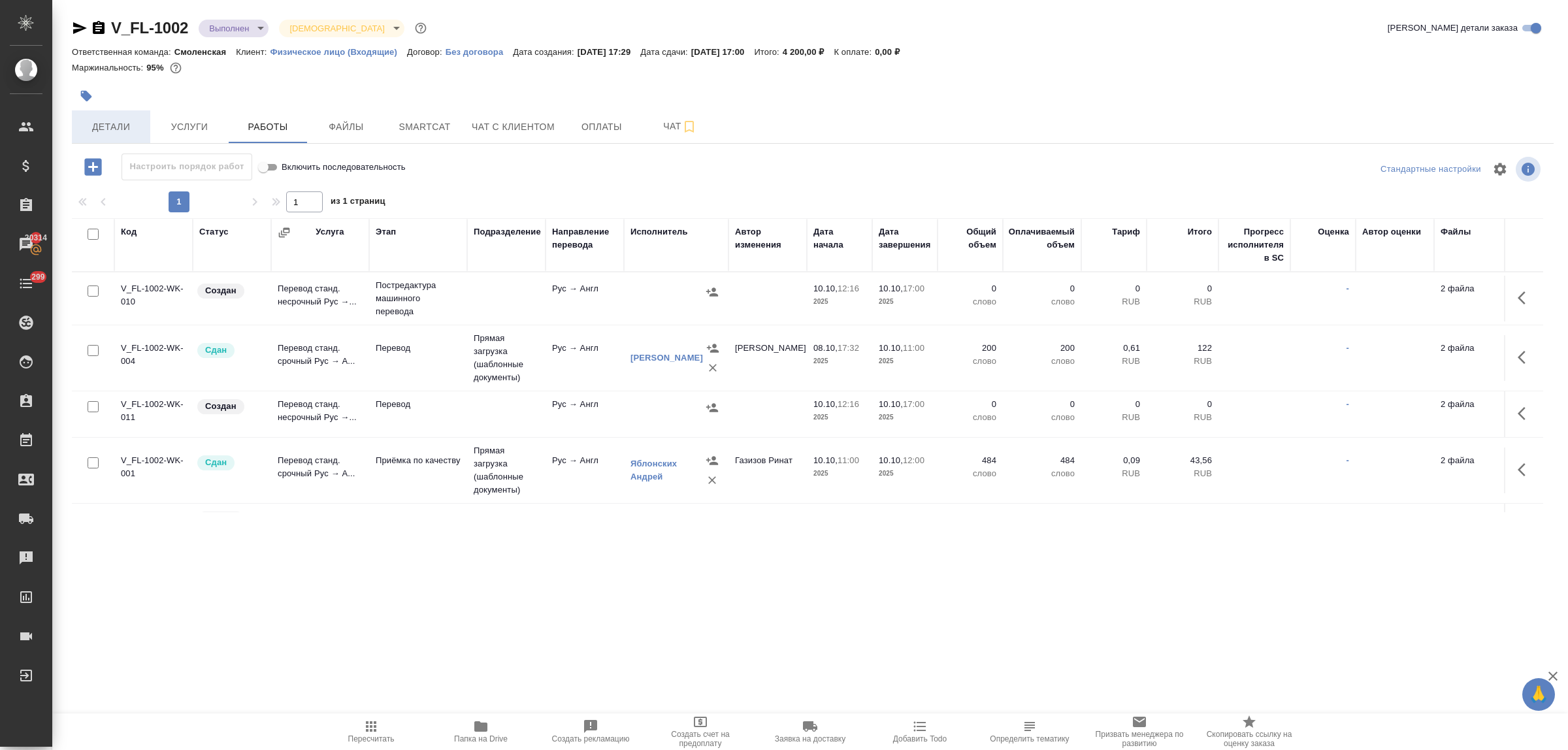
click at [101, 131] on span "Детали" at bounding box center [111, 127] width 63 height 17
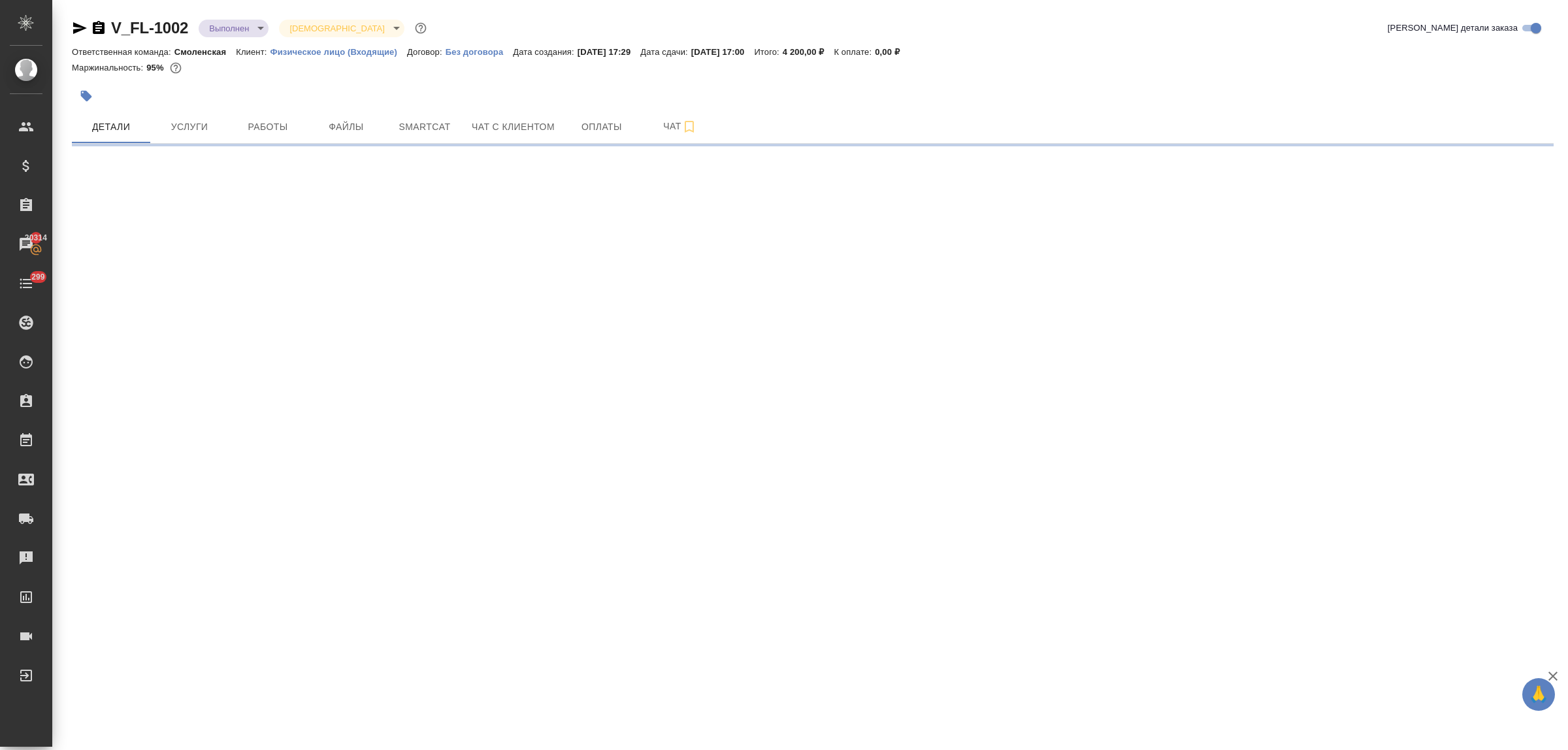
select select "RU"
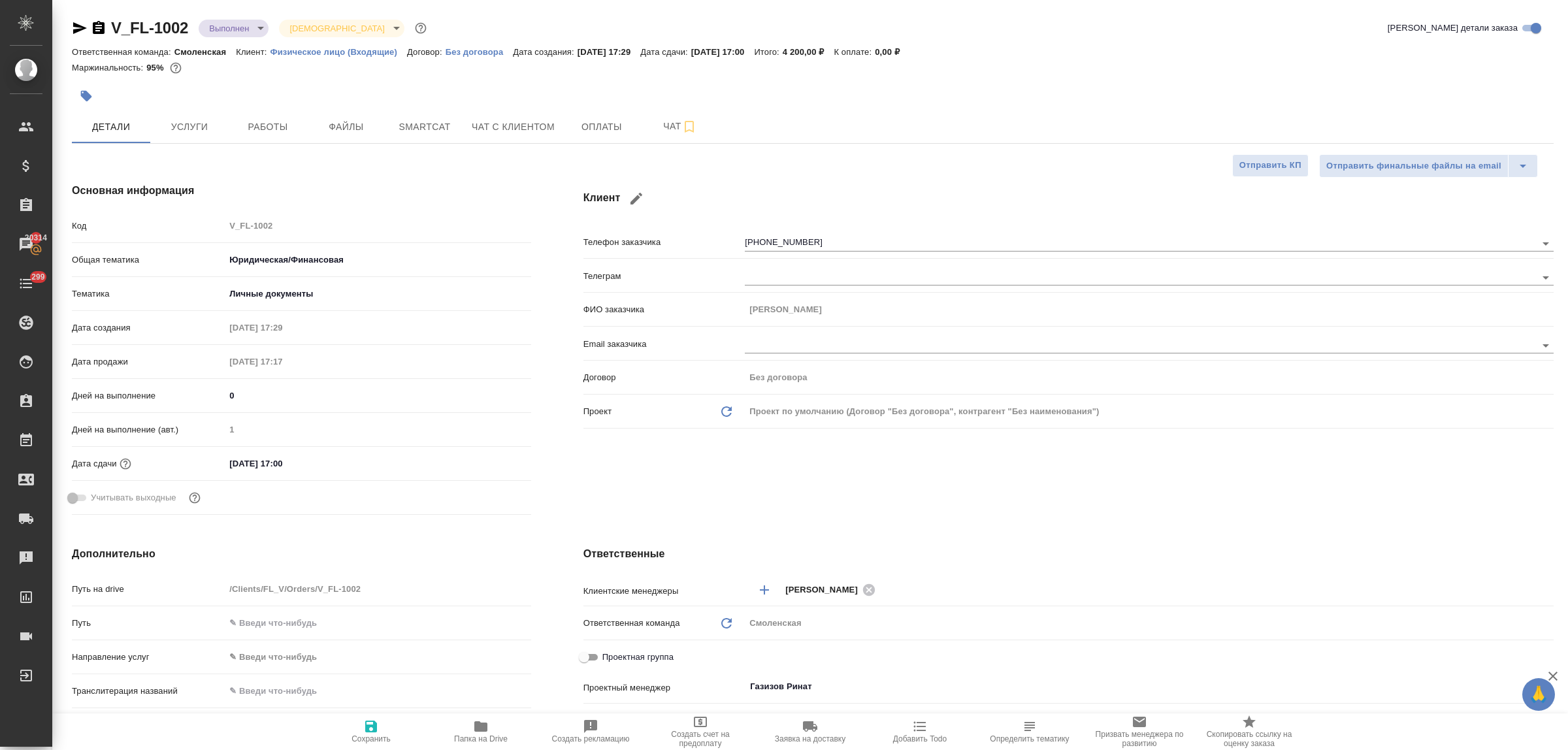
type textarea "x"
click at [266, 120] on span "Работы" at bounding box center [268, 127] width 63 height 17
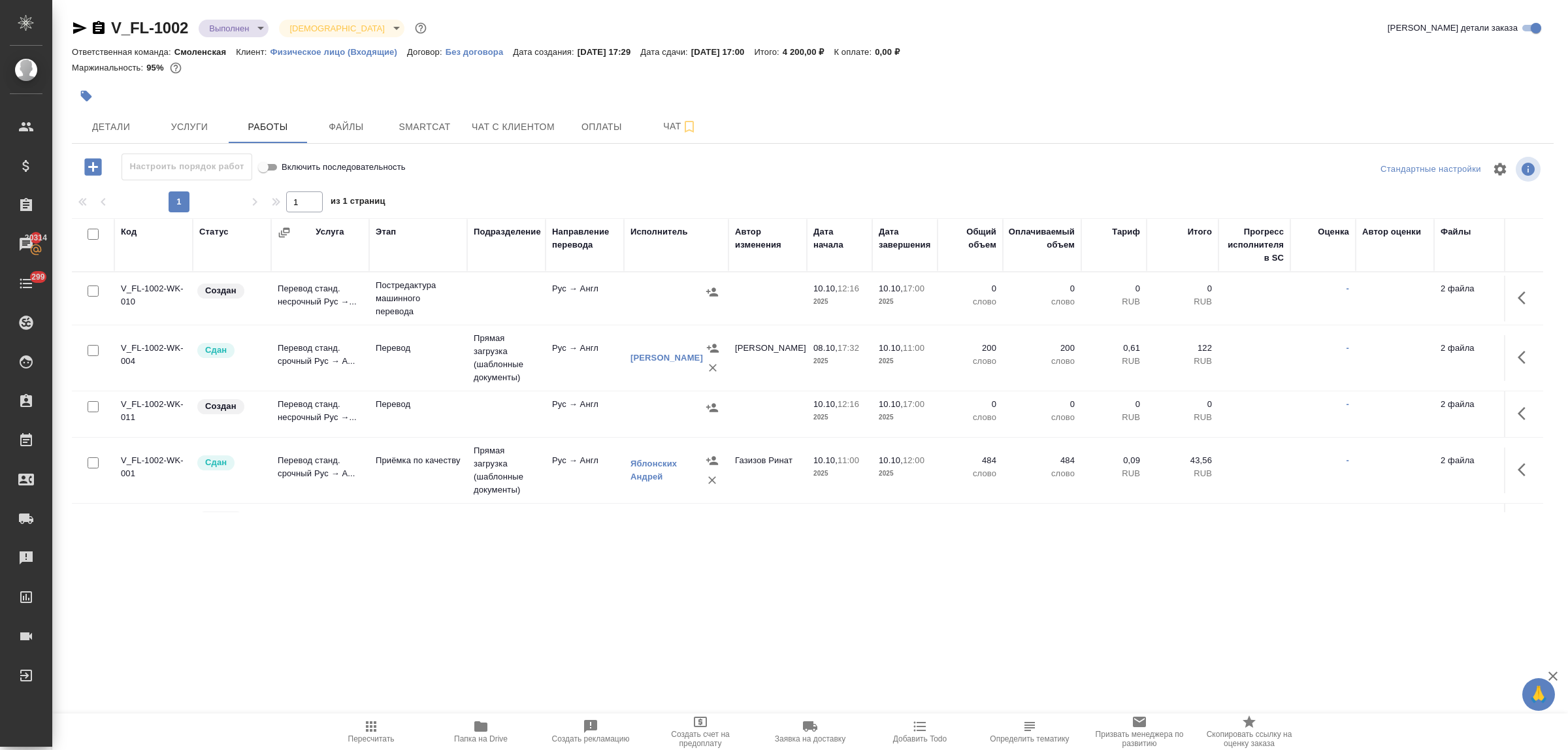
click at [89, 234] on input "checkbox" at bounding box center [93, 234] width 11 height 11
checkbox input "true"
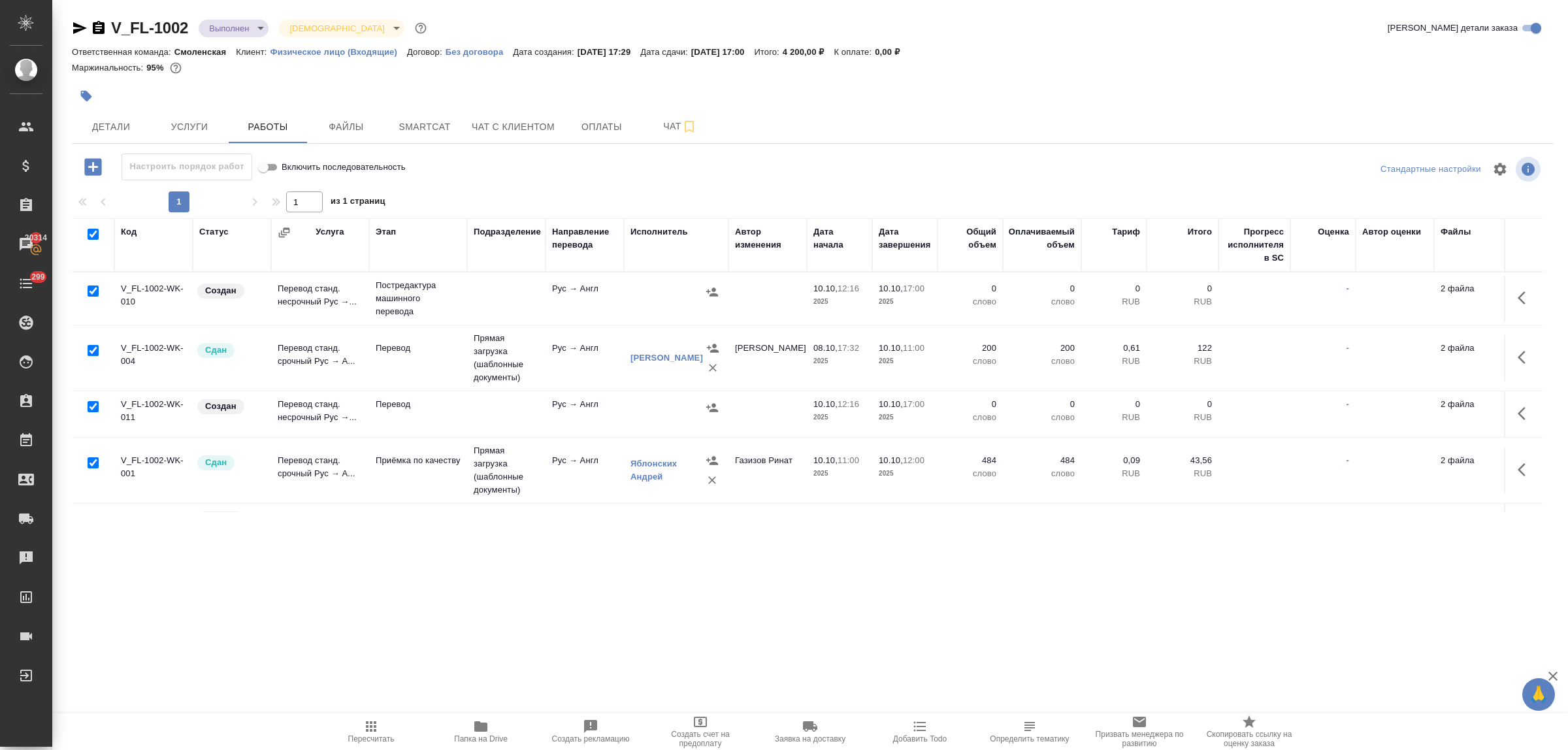
checkbox input "true"
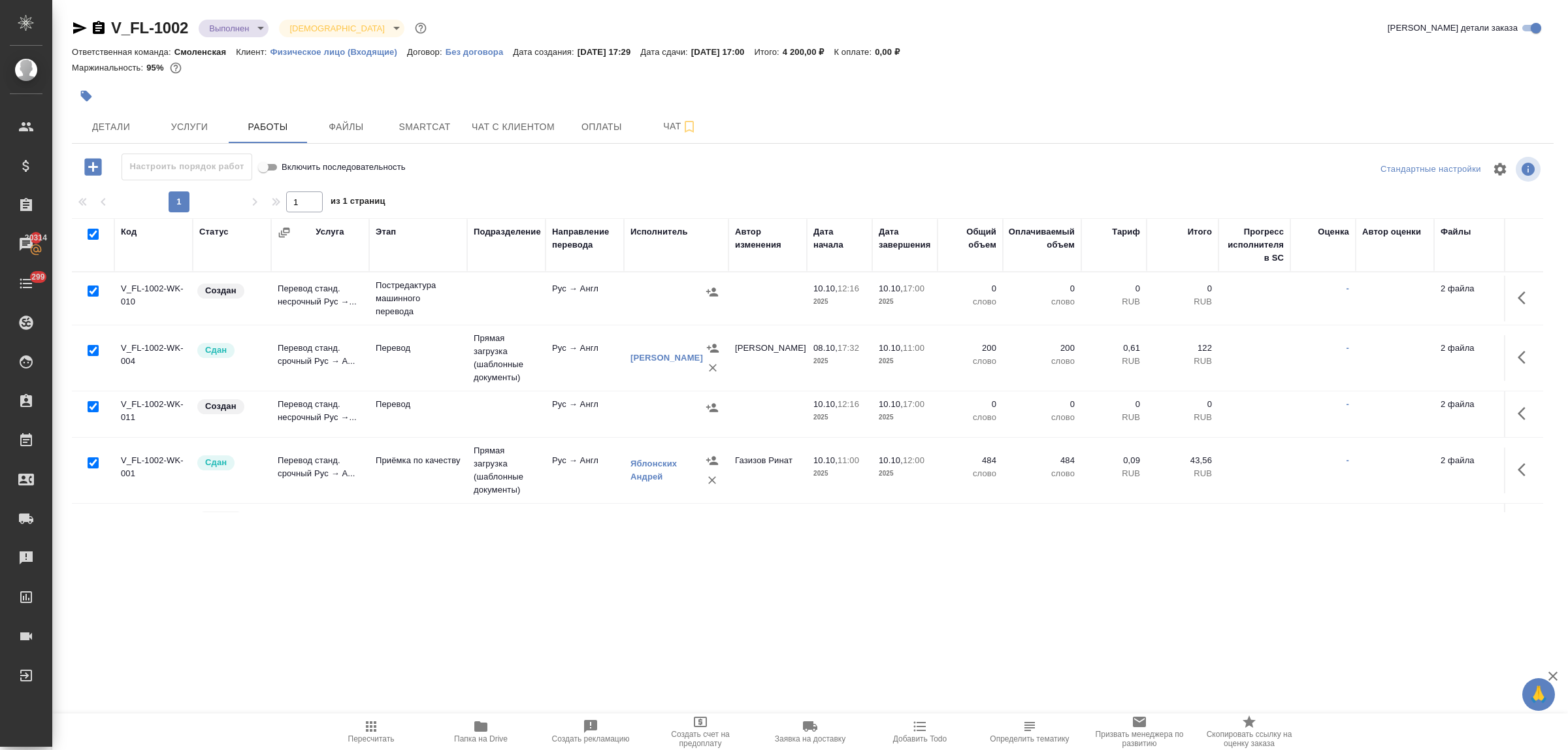
checkbox input "true"
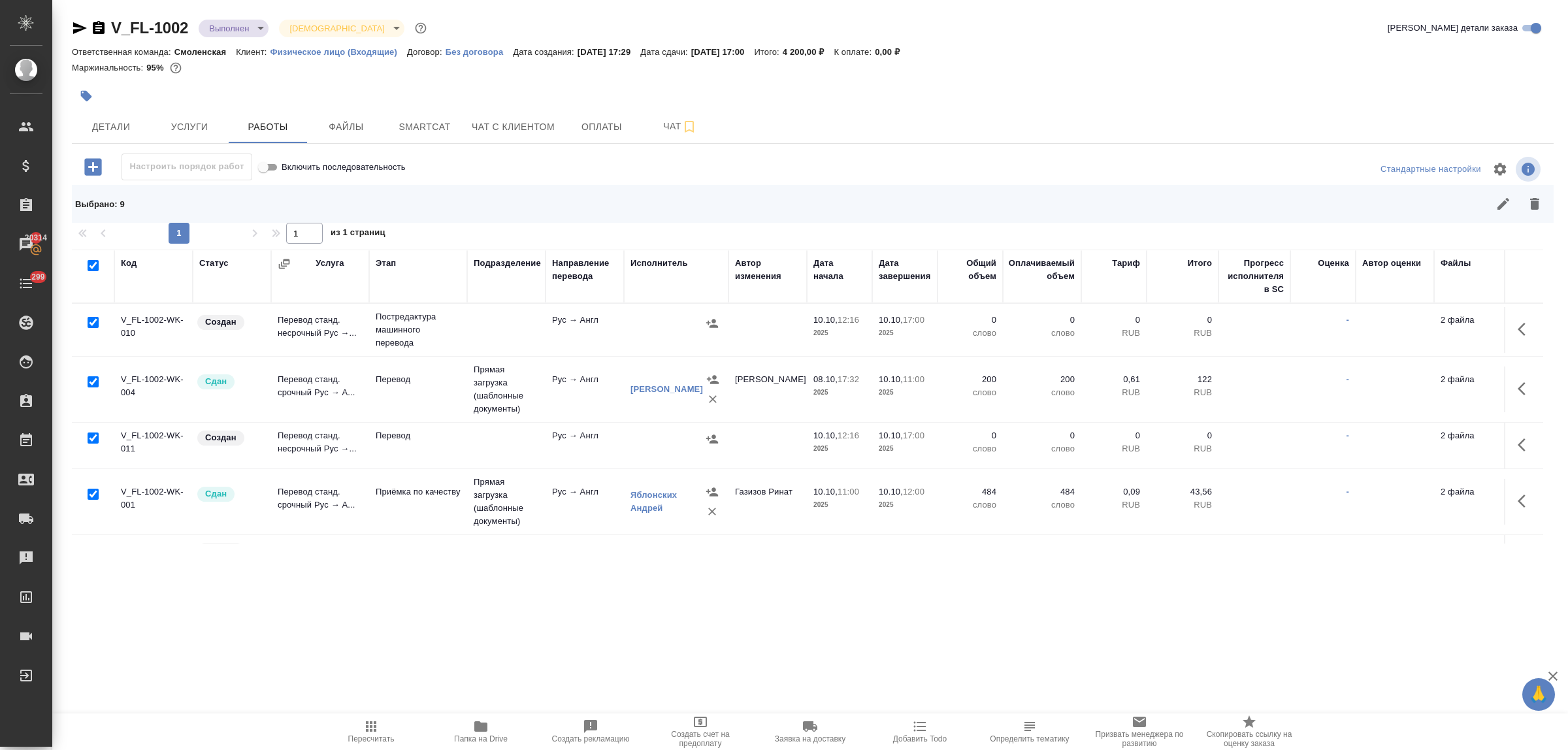
click at [93, 381] on input "checkbox" at bounding box center [93, 382] width 11 height 11
checkbox input "false"
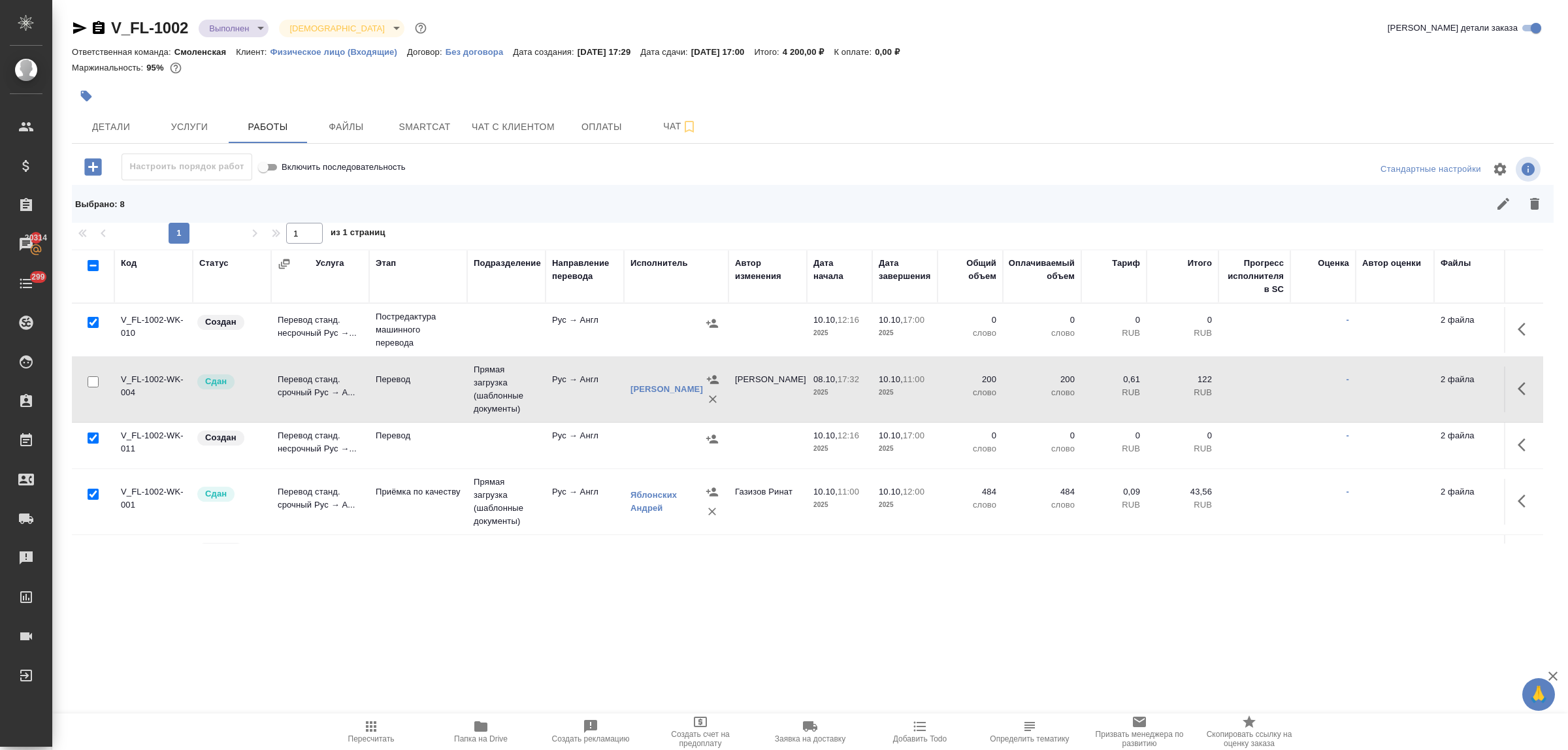
click at [95, 495] on input "checkbox" at bounding box center [93, 494] width 11 height 11
checkbox input "false"
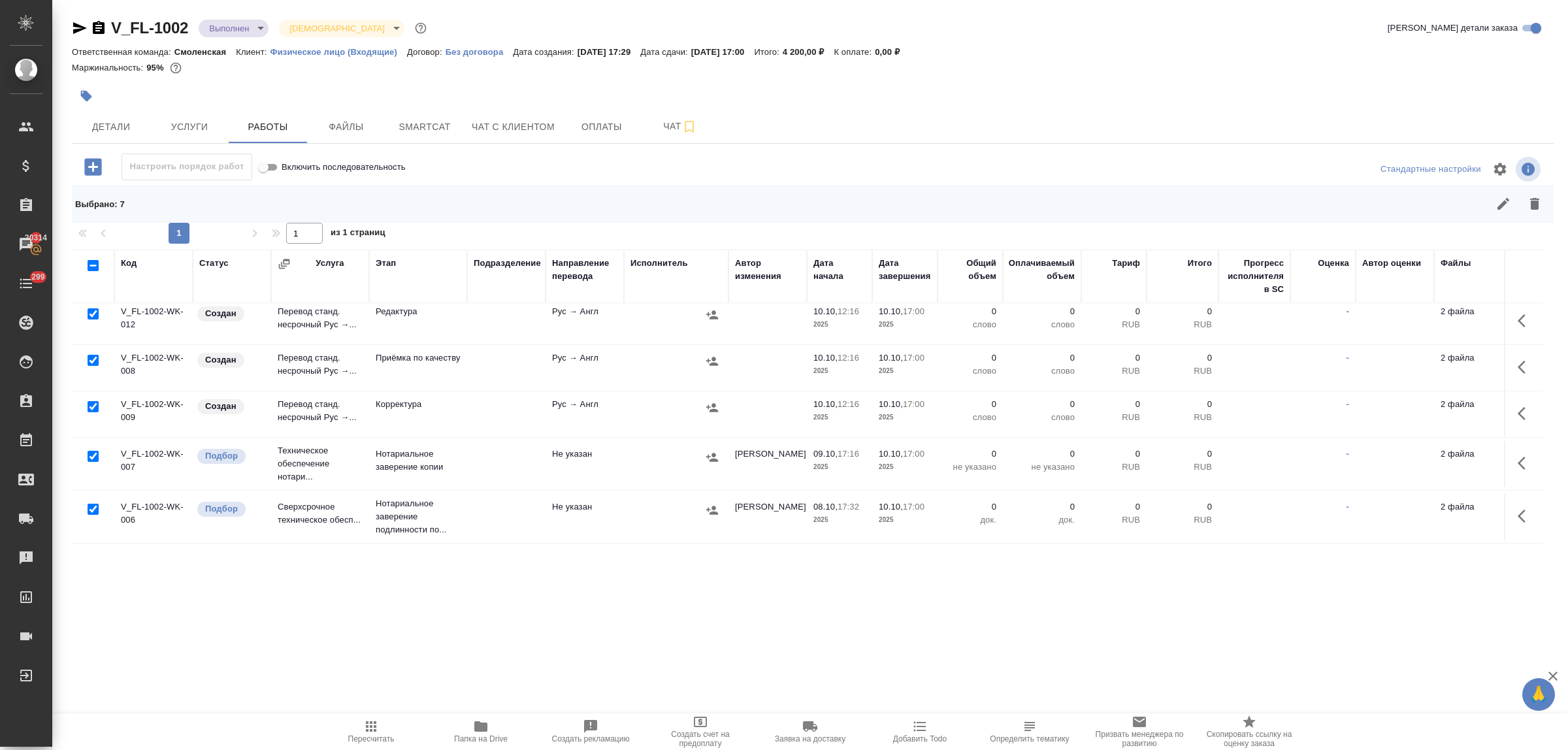
scroll to position [250, 0]
click at [96, 451] on input "checkbox" at bounding box center [93, 456] width 11 height 11
checkbox input "false"
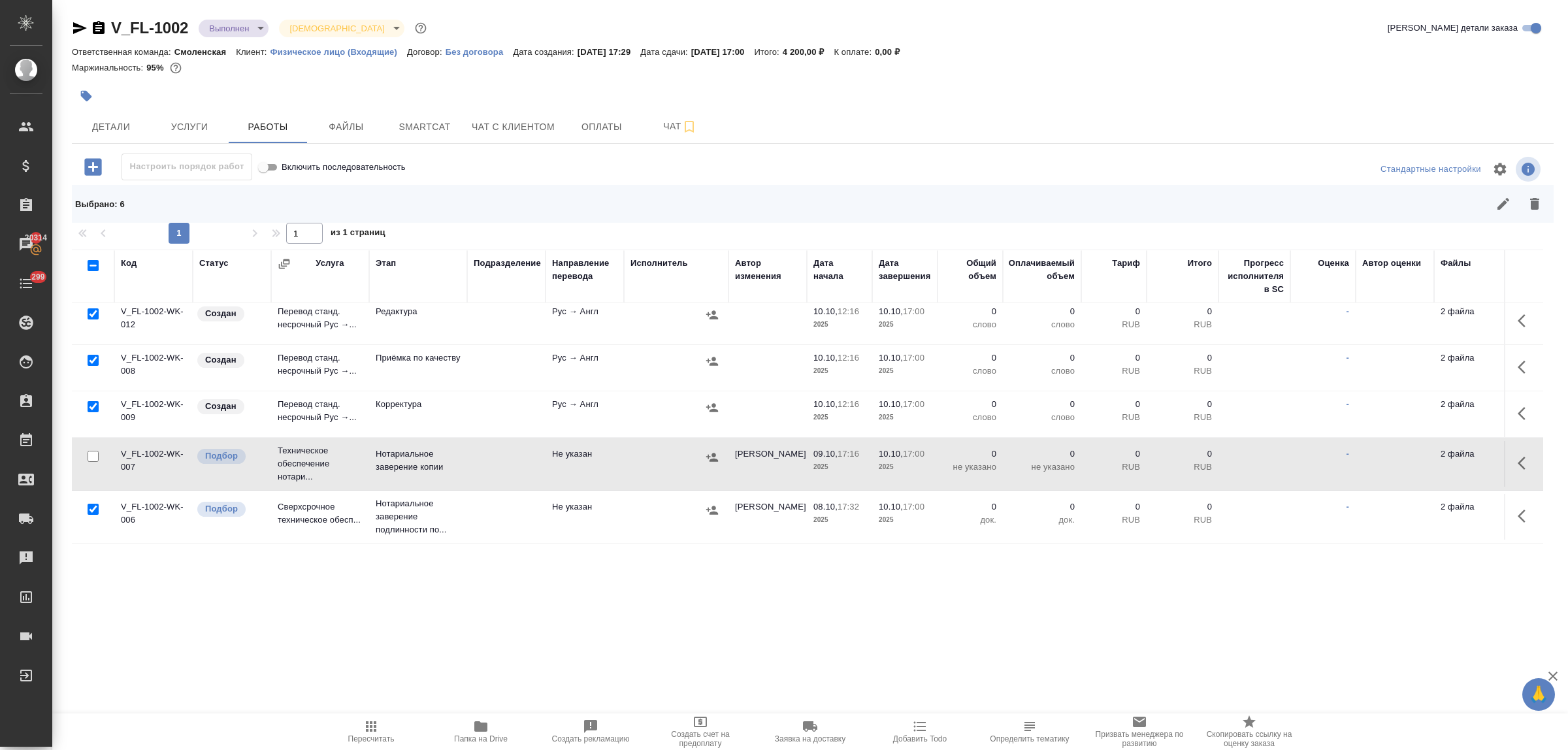
click at [92, 504] on input "checkbox" at bounding box center [93, 509] width 11 height 11
checkbox input "false"
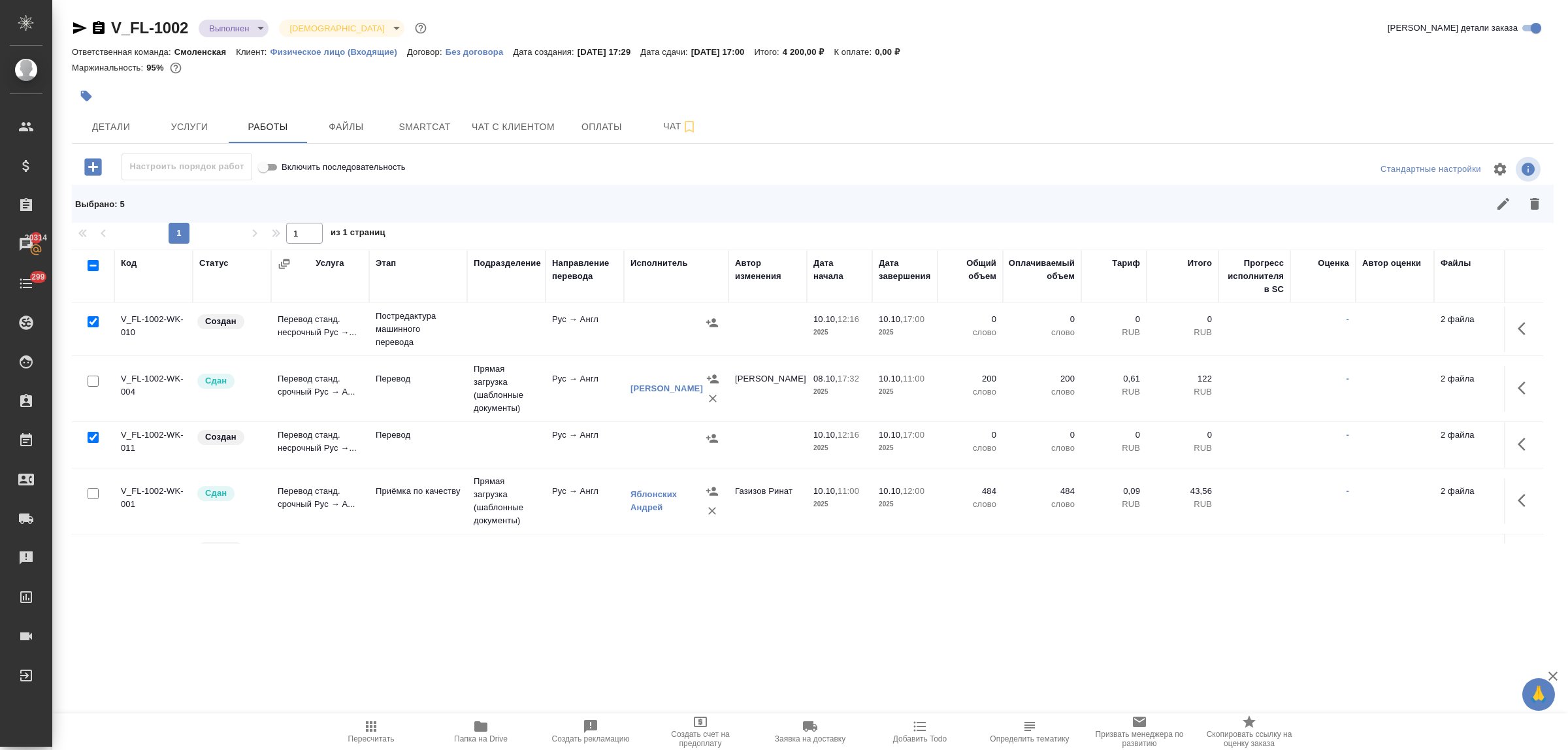
scroll to position [0, 0]
click at [1536, 205] on icon "button" at bounding box center [1535, 204] width 9 height 12
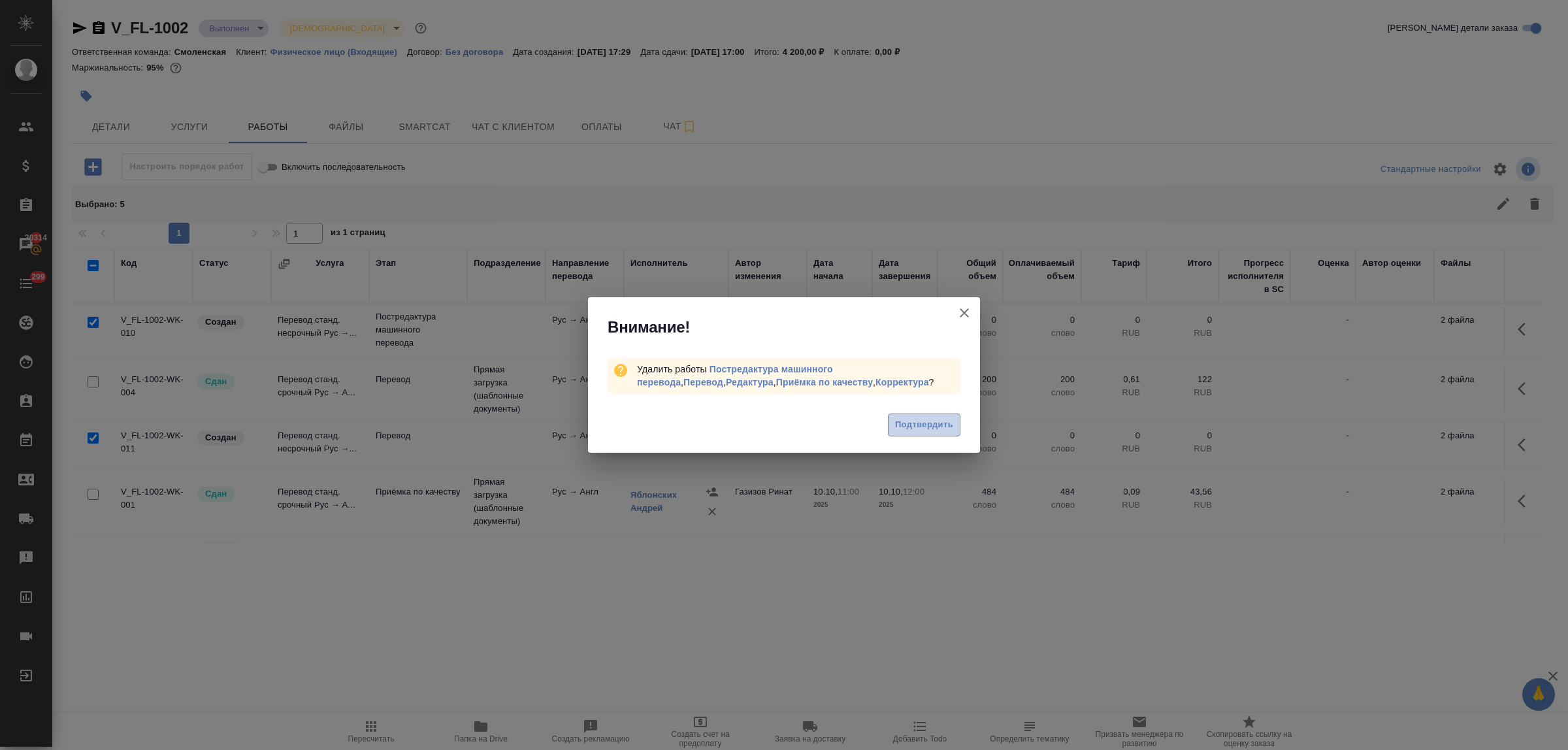
click at [941, 425] on span "Подтвердить" at bounding box center [924, 425] width 58 height 15
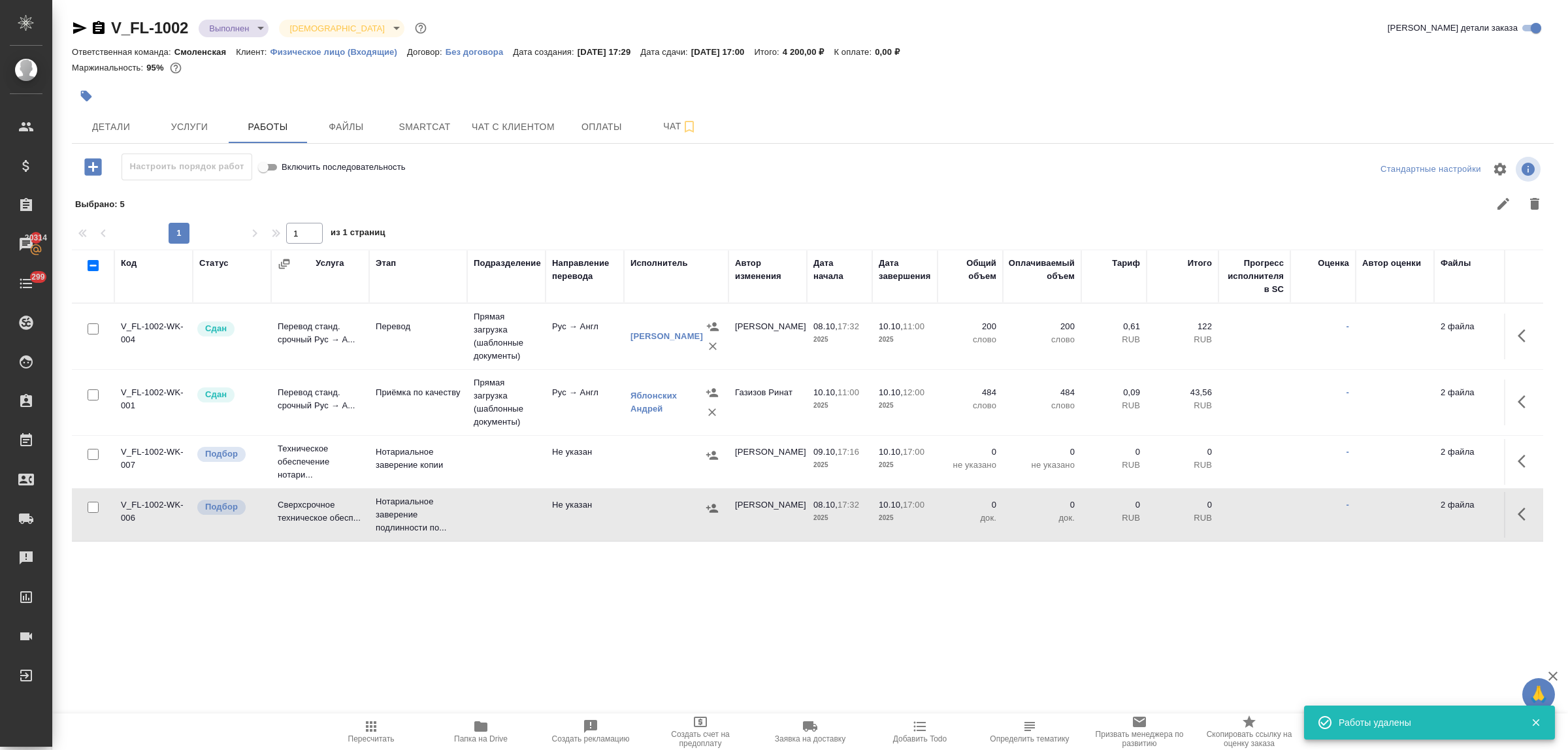
scroll to position [11, 0]
click at [1518, 455] on icon "button" at bounding box center [1526, 461] width 16 height 16
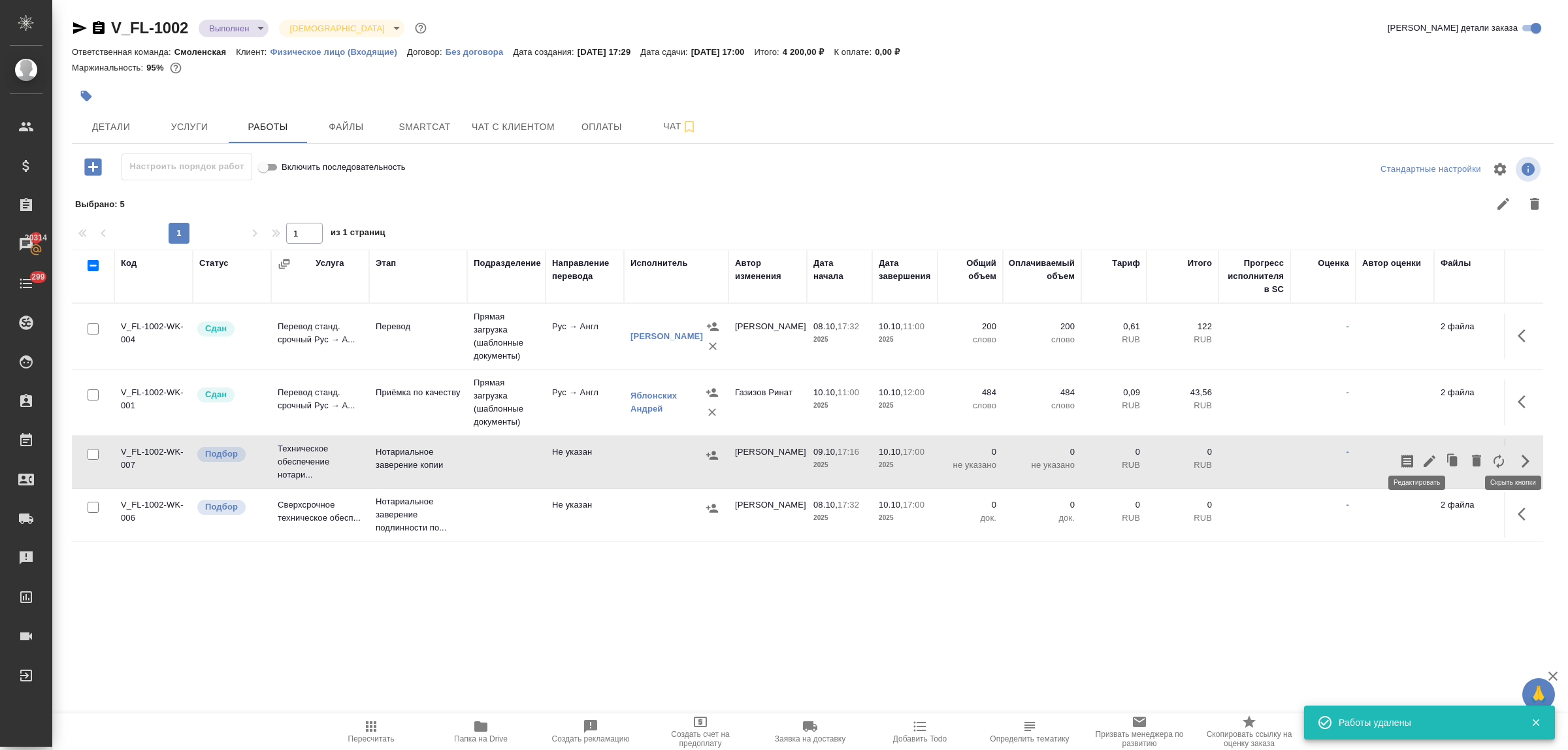
click at [1422, 453] on icon "button" at bounding box center [1430, 461] width 16 height 16
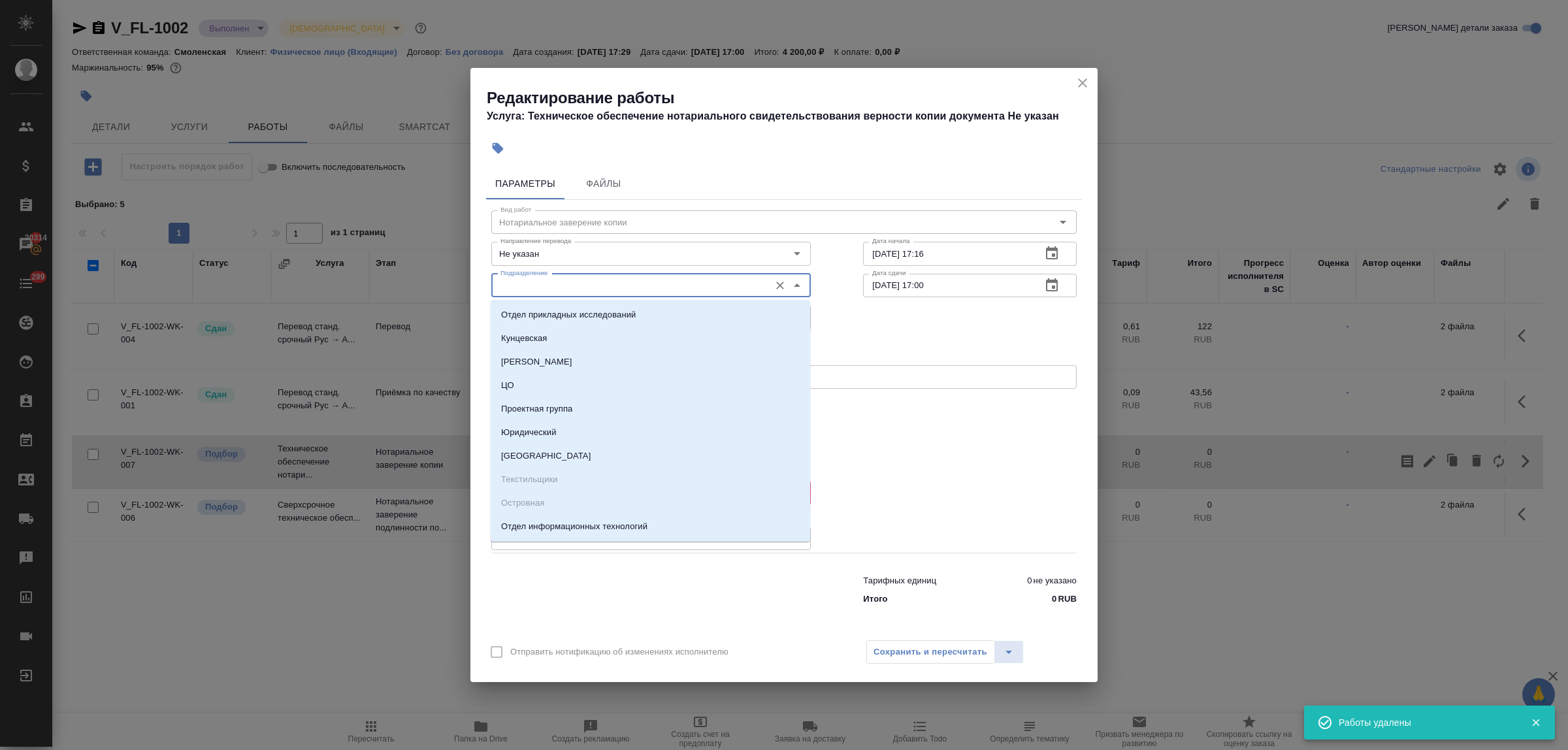
click at [520, 282] on input "Подразделение" at bounding box center [629, 285] width 268 height 16
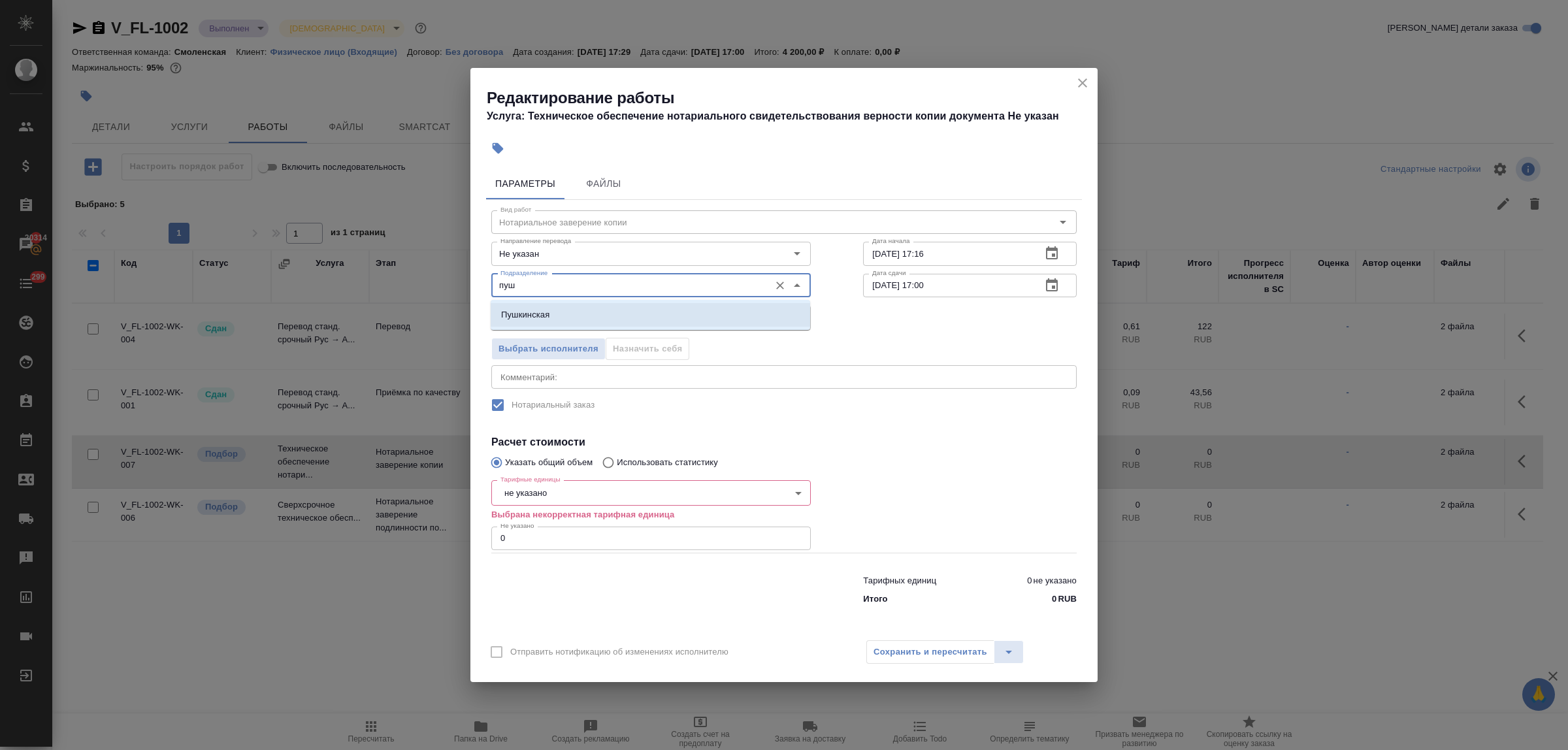
click at [529, 315] on p "Пушкинская" at bounding box center [525, 315] width 48 height 13
type input "Пушкинская"
click at [561, 491] on body "🙏 .cls-1 fill:#fff; AWATERA Bulakhova Elena Клиенты Спецификации Заказы 20314 Ч…" at bounding box center [784, 375] width 1568 height 750
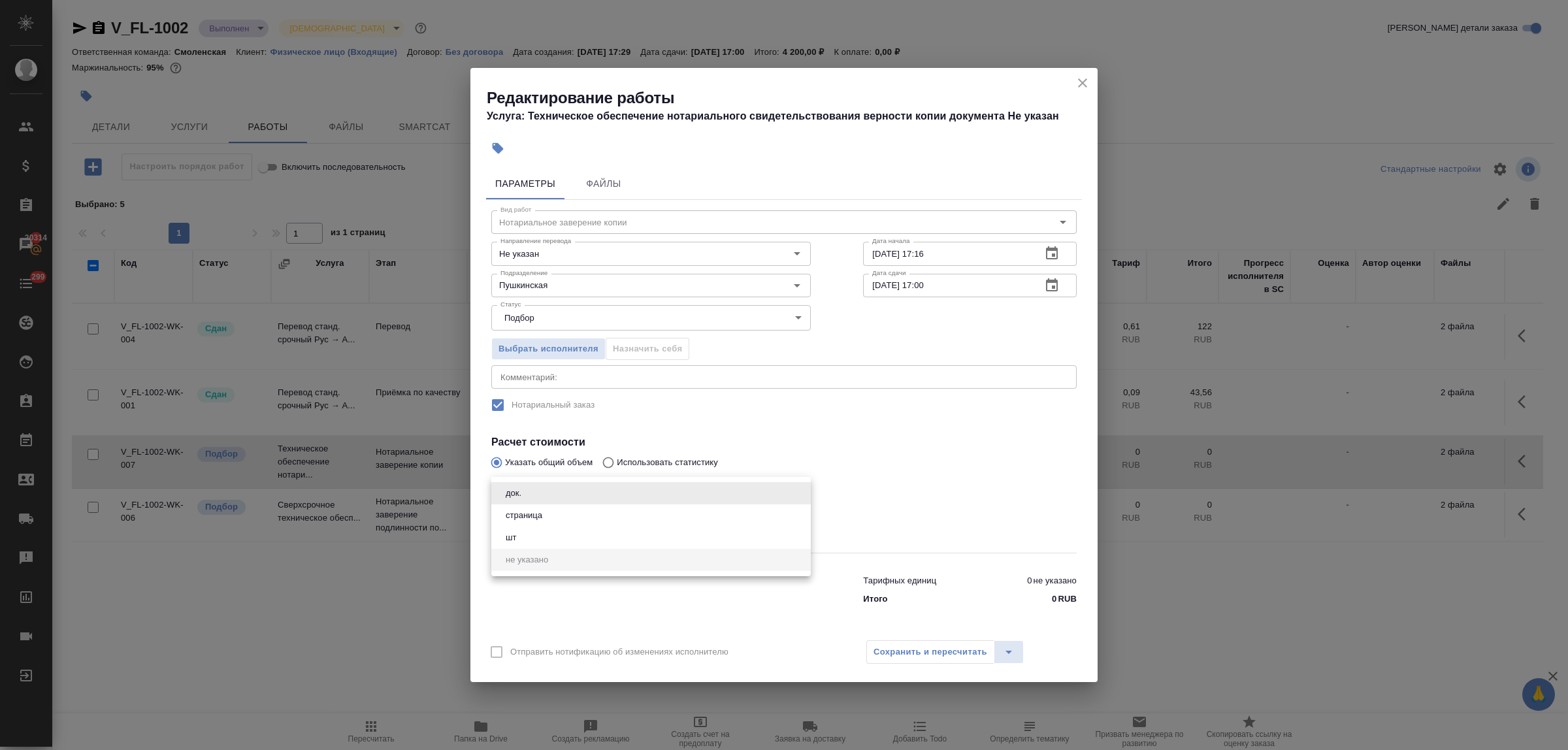
click at [549, 515] on li "страница" at bounding box center [652, 515] width 320 height 22
type input "5a8b1489cc6b4906c91bfdb2"
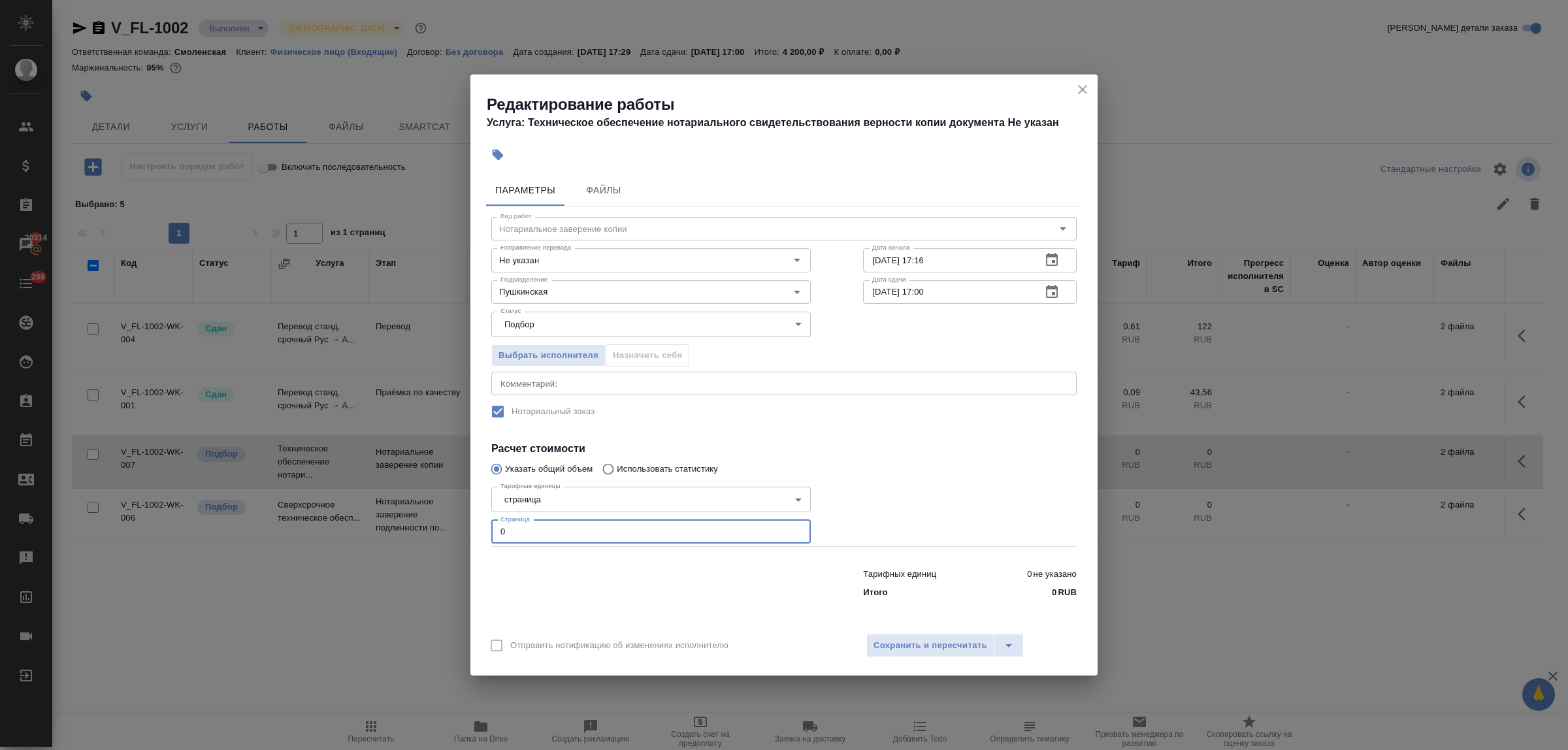
drag, startPoint x: 517, startPoint y: 530, endPoint x: 467, endPoint y: 518, distance: 51.4
click at [467, 518] on div "Редактирование работы Услуга: Техническое обеспечение нотариального свидетельст…" at bounding box center [784, 375] width 1568 height 750
type input "2"
click at [893, 644] on span "Сохранить и пересчитать" at bounding box center [930, 646] width 114 height 15
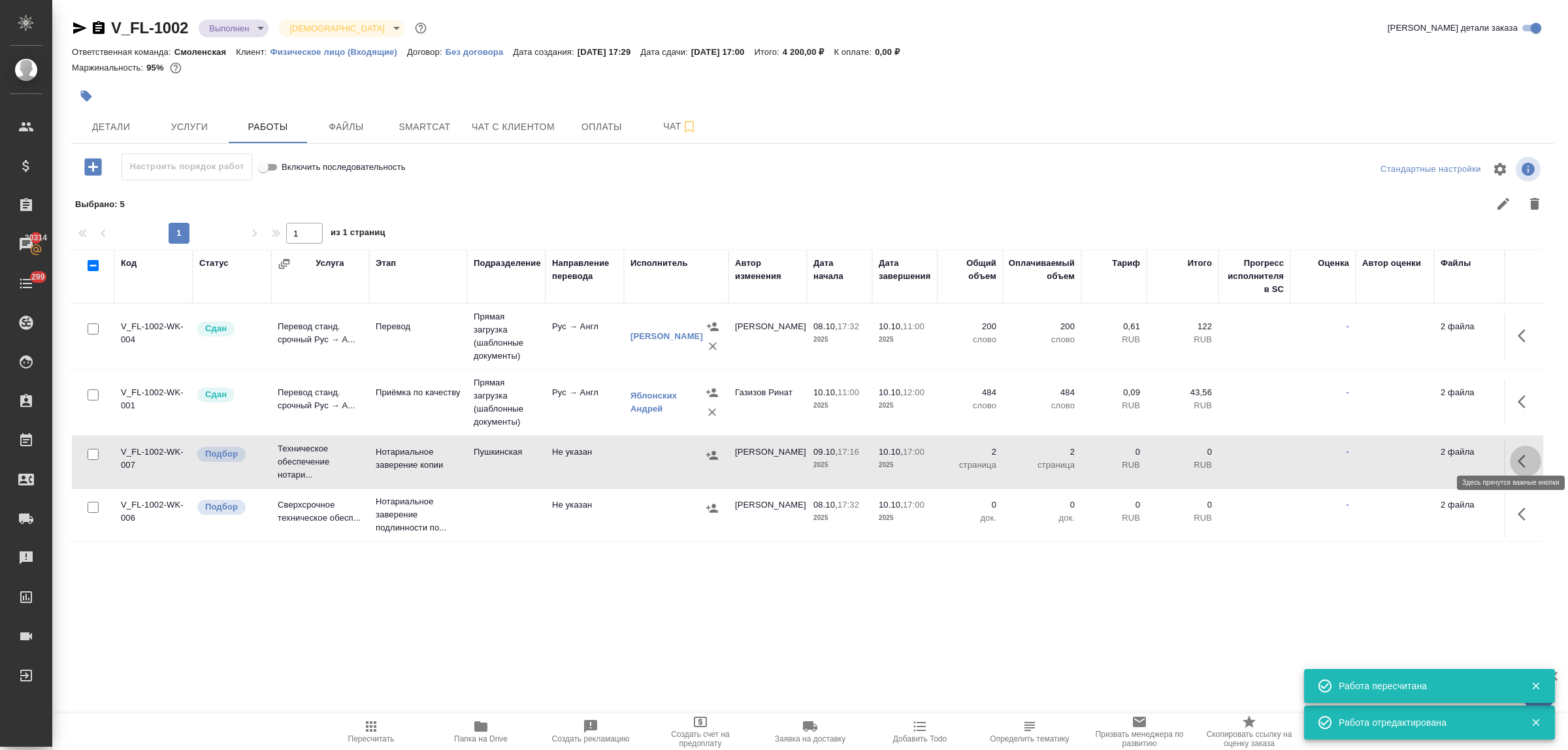
click at [1518, 455] on icon "button" at bounding box center [1522, 461] width 8 height 13
click at [716, 449] on icon "button" at bounding box center [712, 455] width 13 height 13
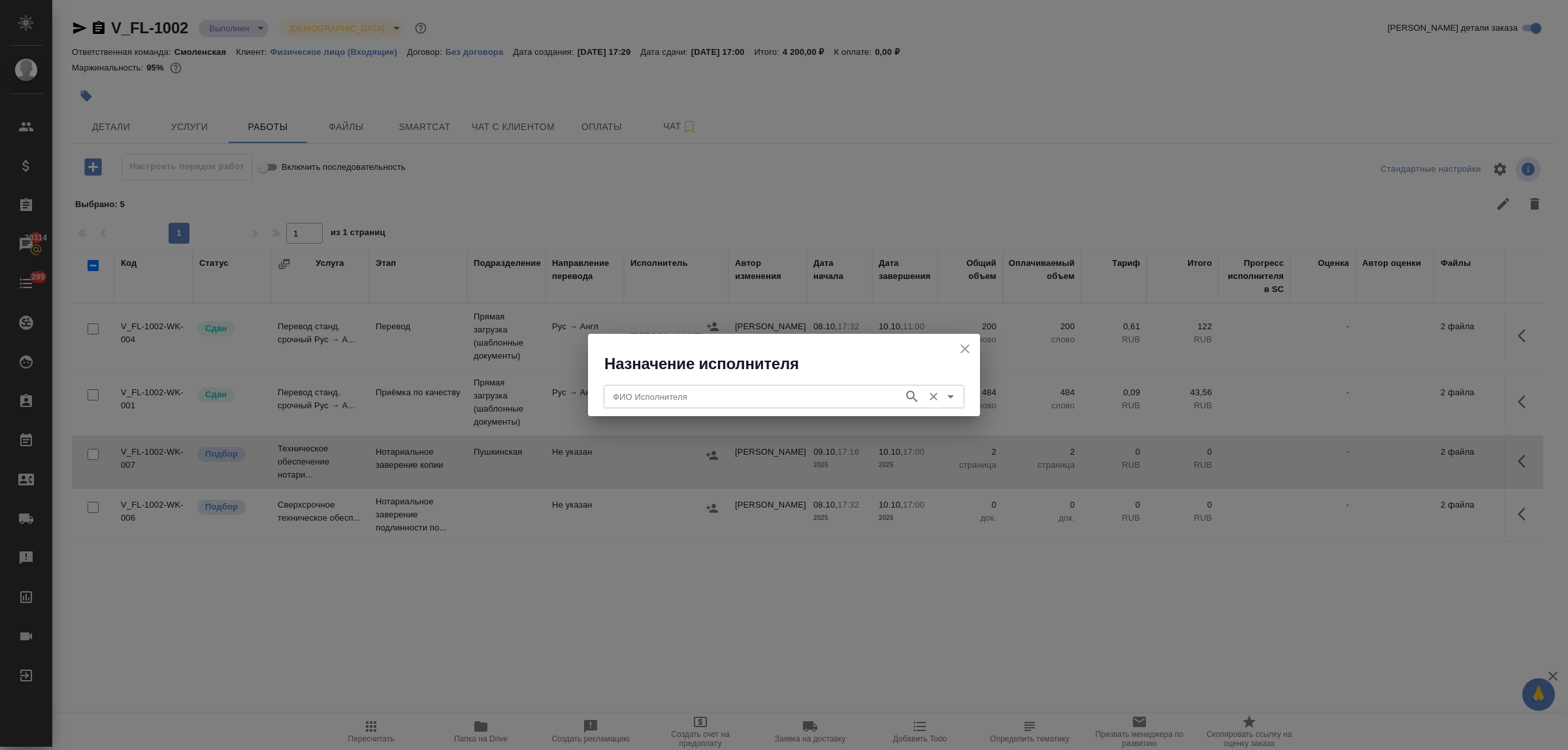
click at [670, 399] on input "ФИО Исполнителя" at bounding box center [753, 396] width 289 height 16
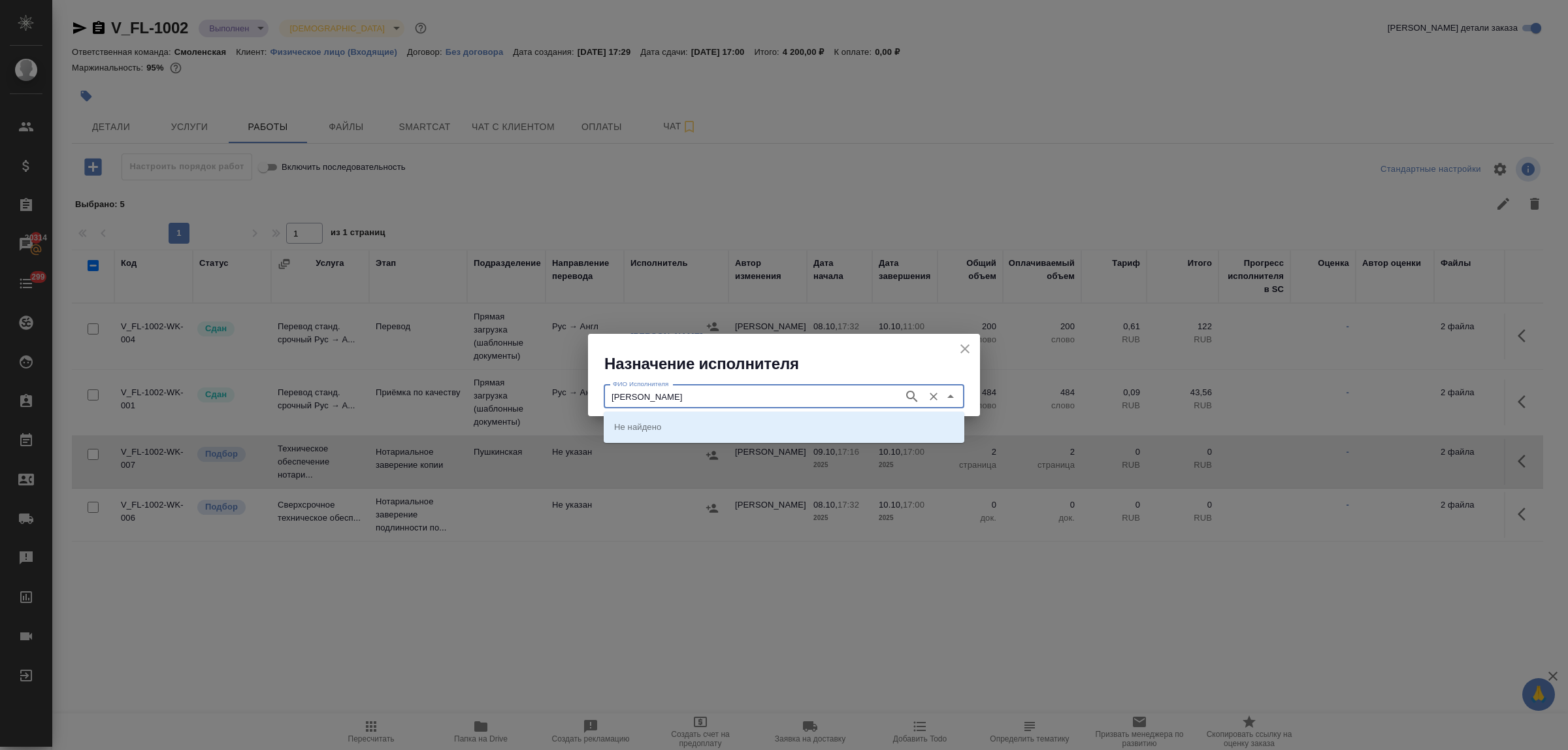
type input "федорченко"
click at [677, 422] on p "НОТАРИУС Федорченко Александр Вячеславович" at bounding box center [650, 427] width 71 height 13
type input "НОТАРИУС Федорченко Александр Вячеславович"
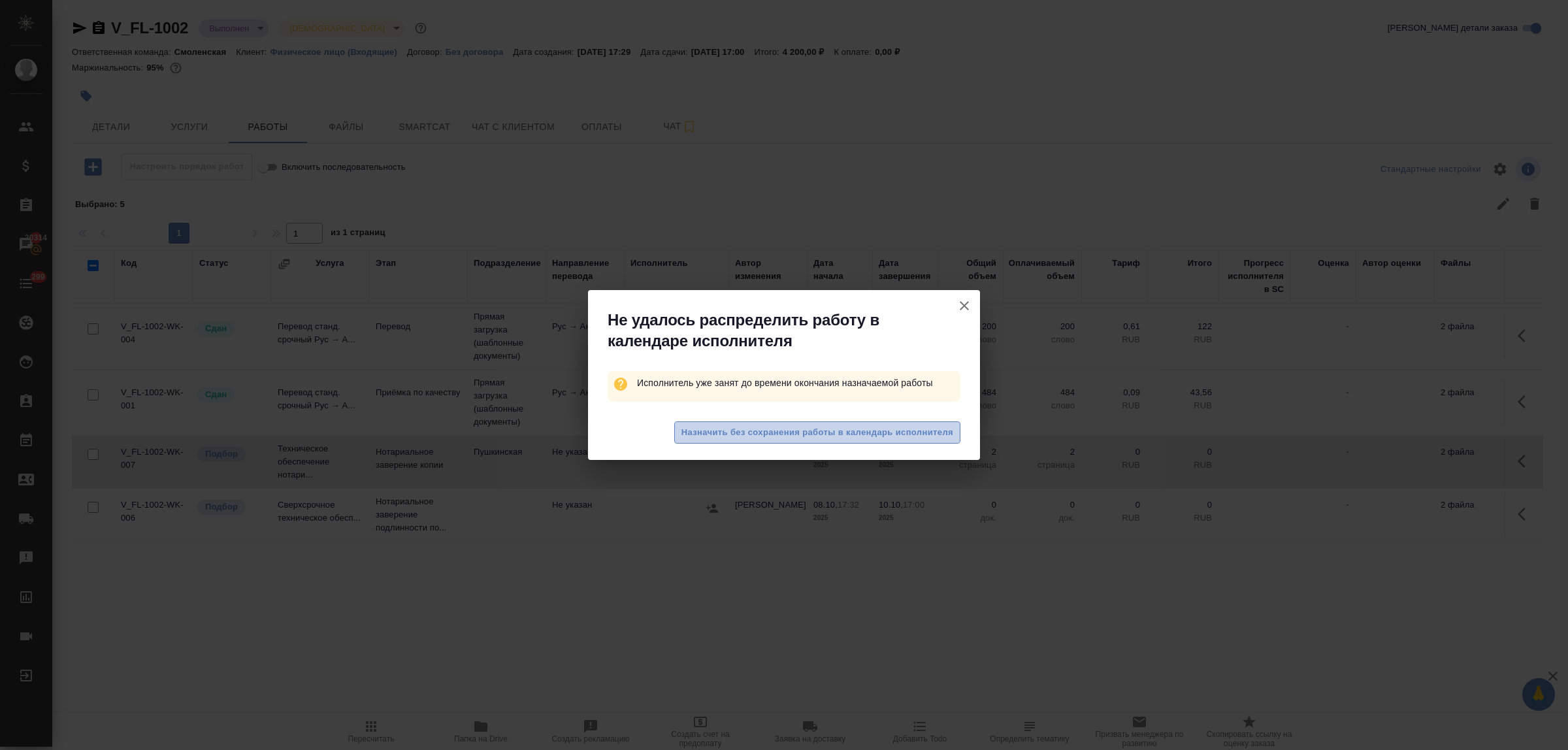
click at [812, 439] on span "Назначить без сохранения работы в календарь исполнителя" at bounding box center [817, 433] width 272 height 15
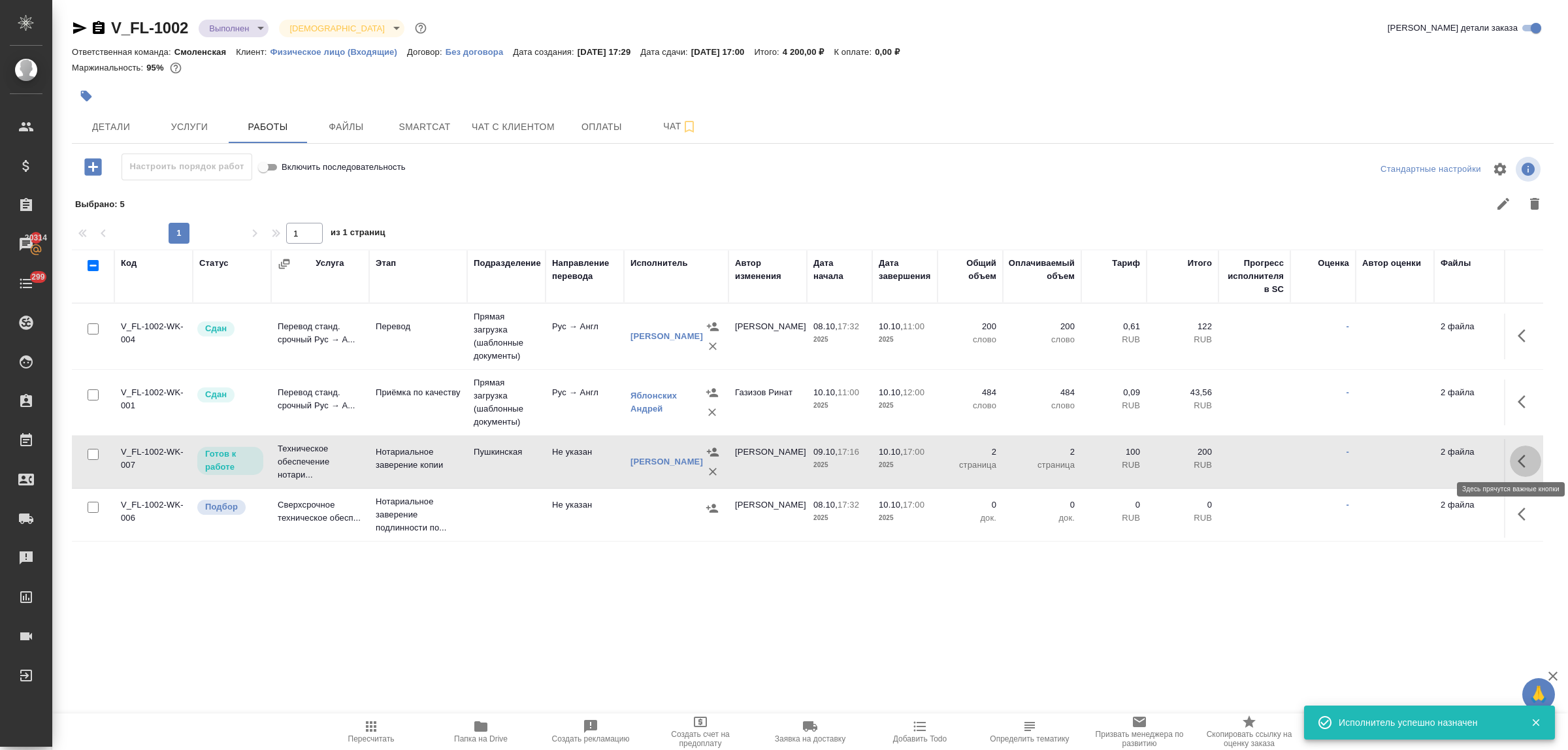
click at [1518, 455] on icon "button" at bounding box center [1522, 461] width 8 height 13
click at [1422, 453] on icon "button" at bounding box center [1430, 461] width 16 height 16
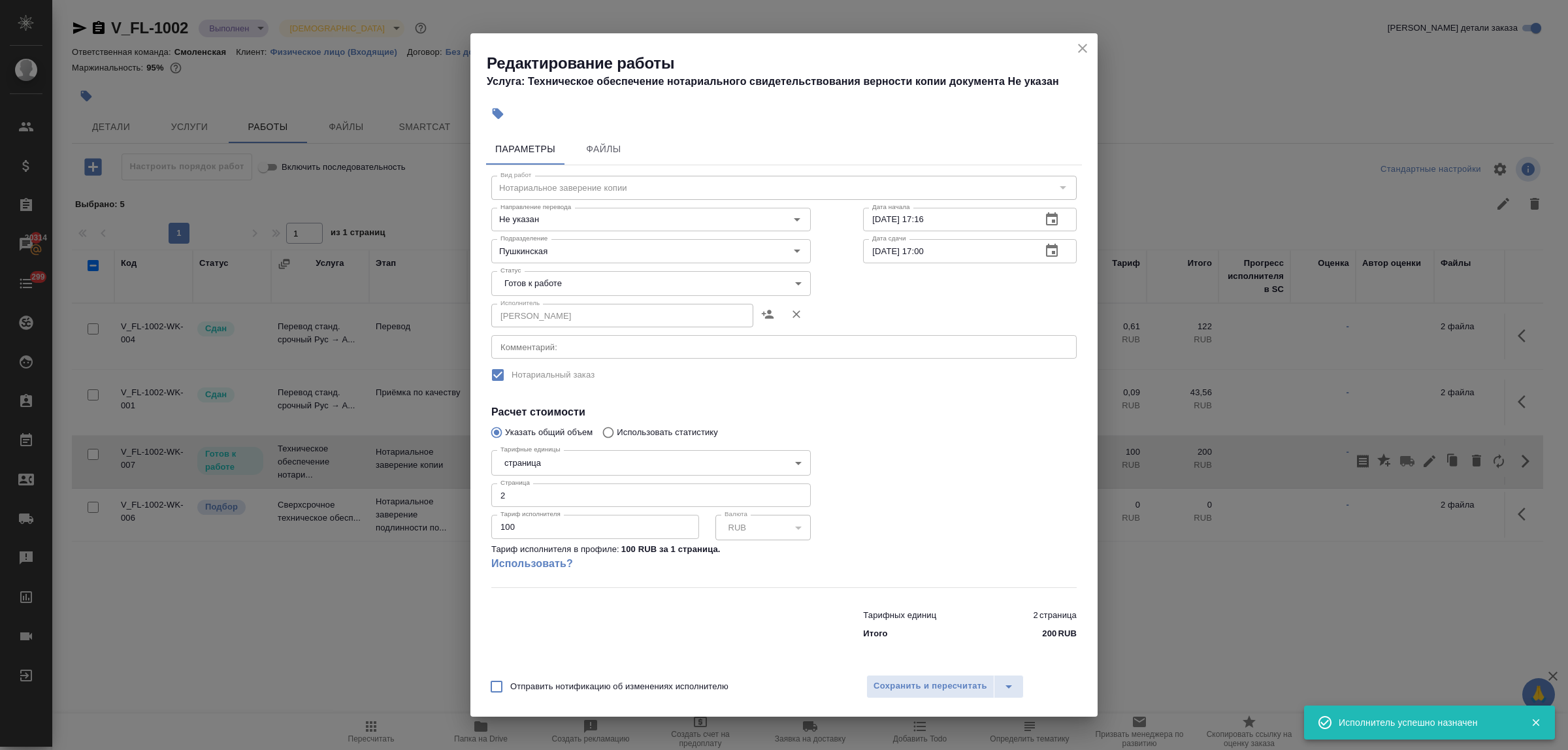
click at [641, 285] on body "🙏 .cls-1 fill:#fff; AWATERA Bulakhova Elena Клиенты Спецификации Заказы 20314 Ч…" at bounding box center [784, 375] width 1568 height 750
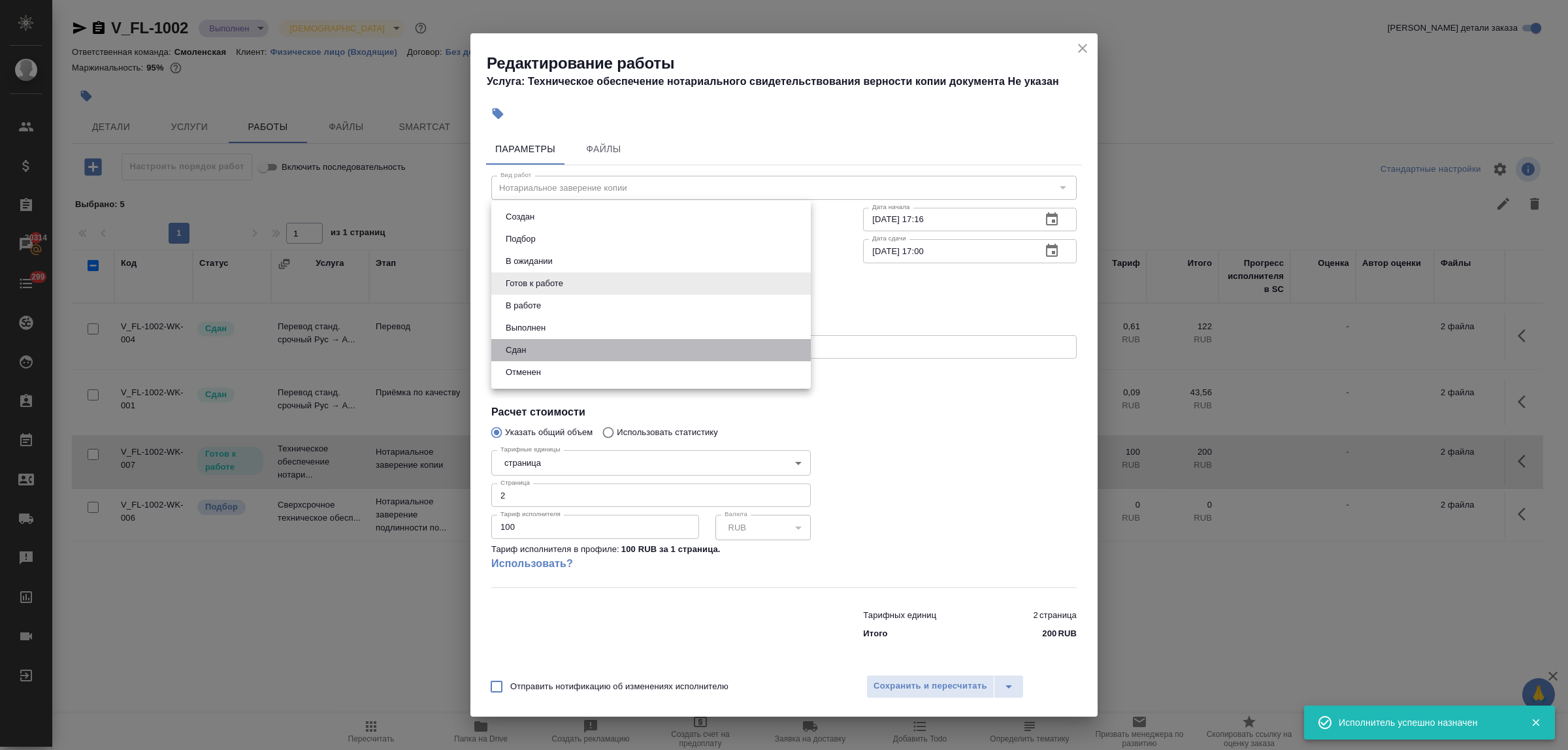
click at [585, 354] on li "Сдан" at bounding box center [652, 350] width 320 height 22
type input "closed"
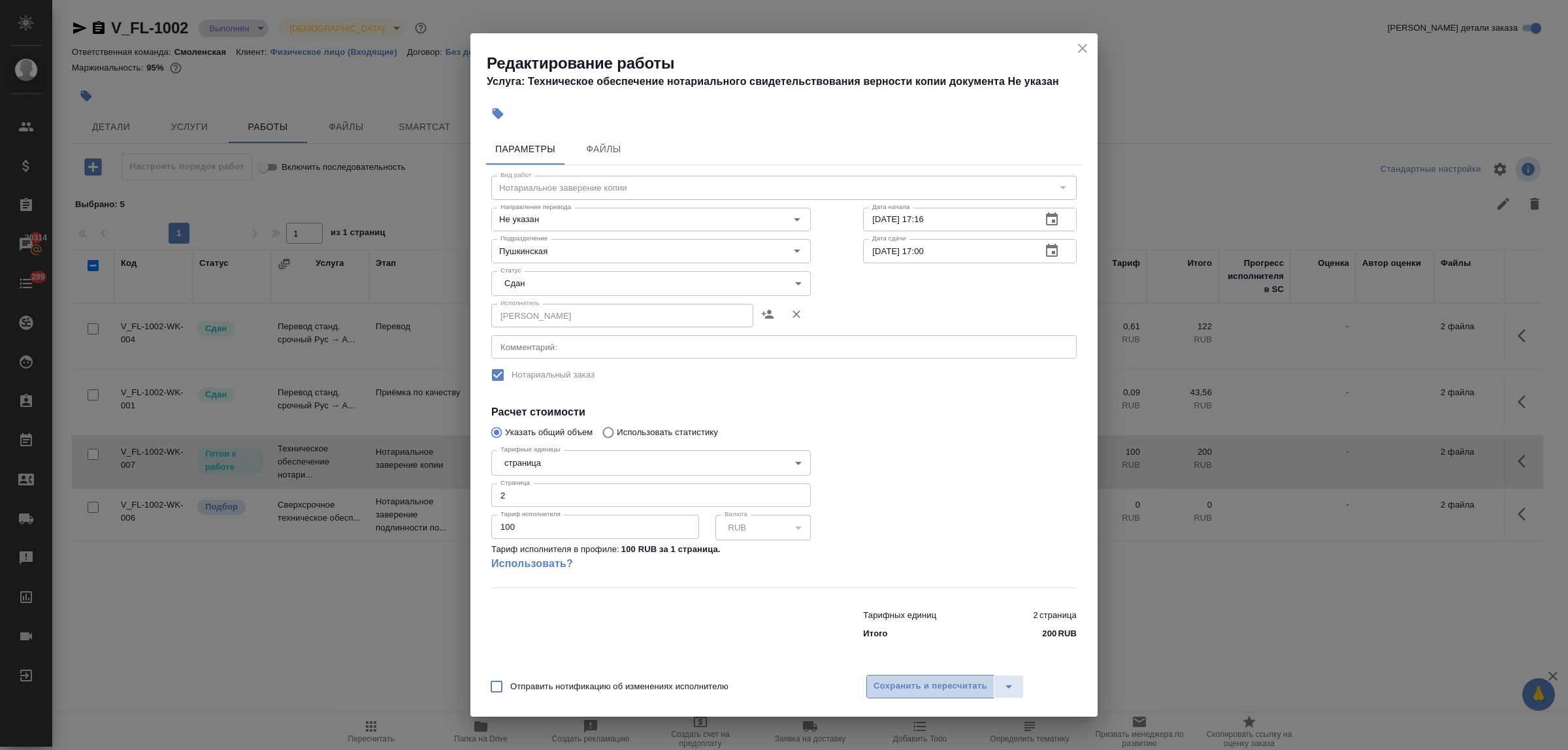
click at [915, 689] on span "Сохранить и пересчитать" at bounding box center [930, 686] width 114 height 15
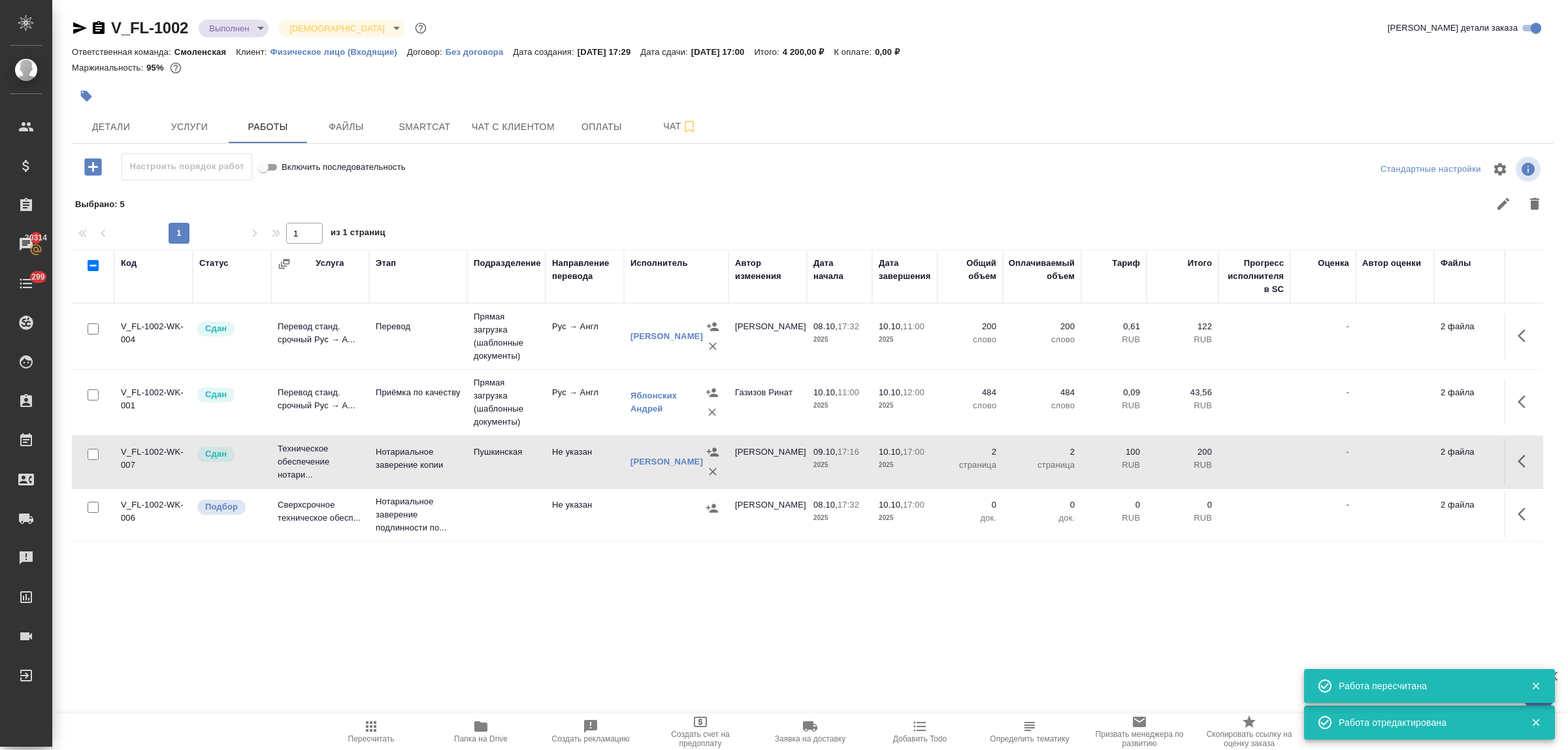
scroll to position [24, 0]
click at [1518, 506] on icon "button" at bounding box center [1526, 514] width 16 height 16
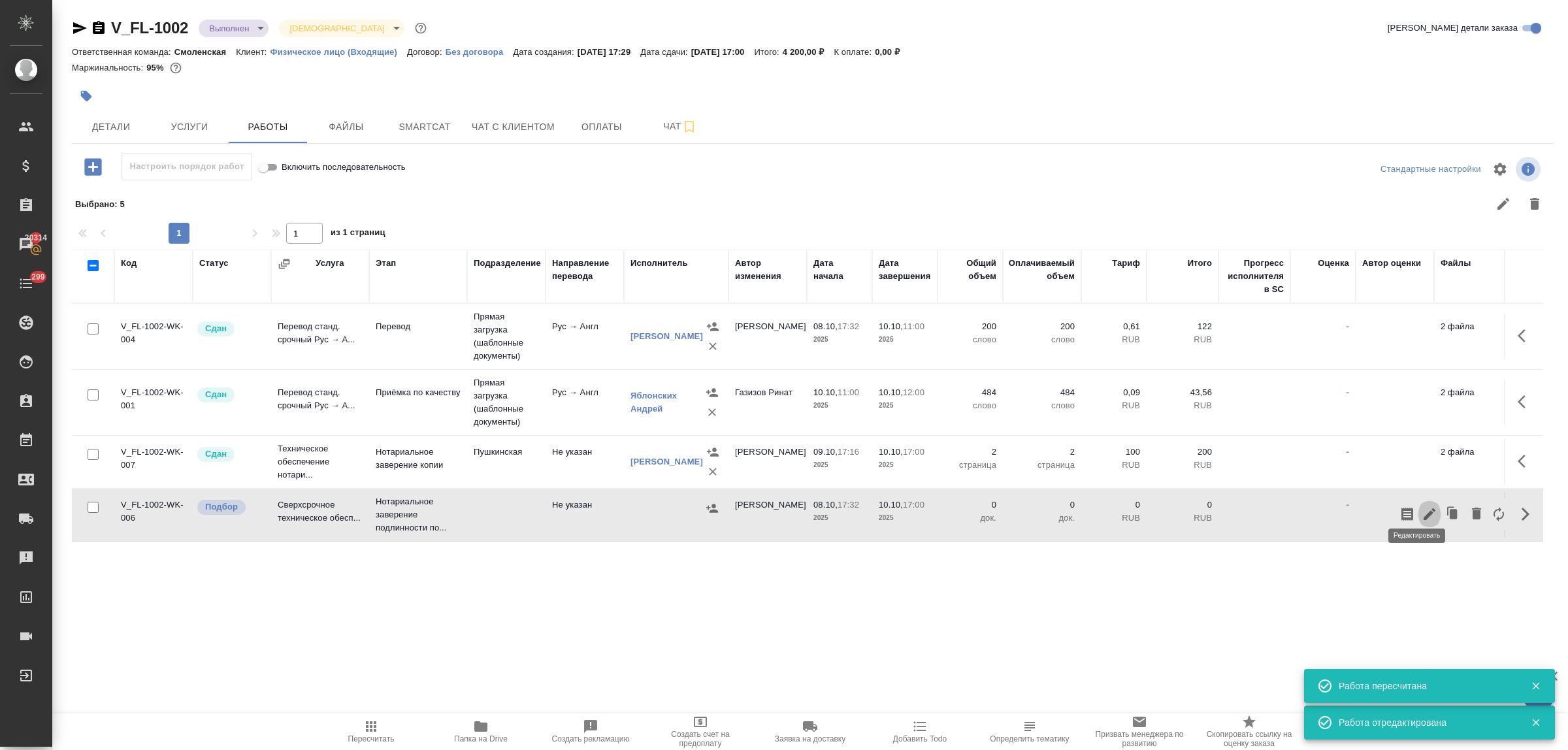
click at [1422, 506] on icon "button" at bounding box center [1430, 514] width 16 height 16
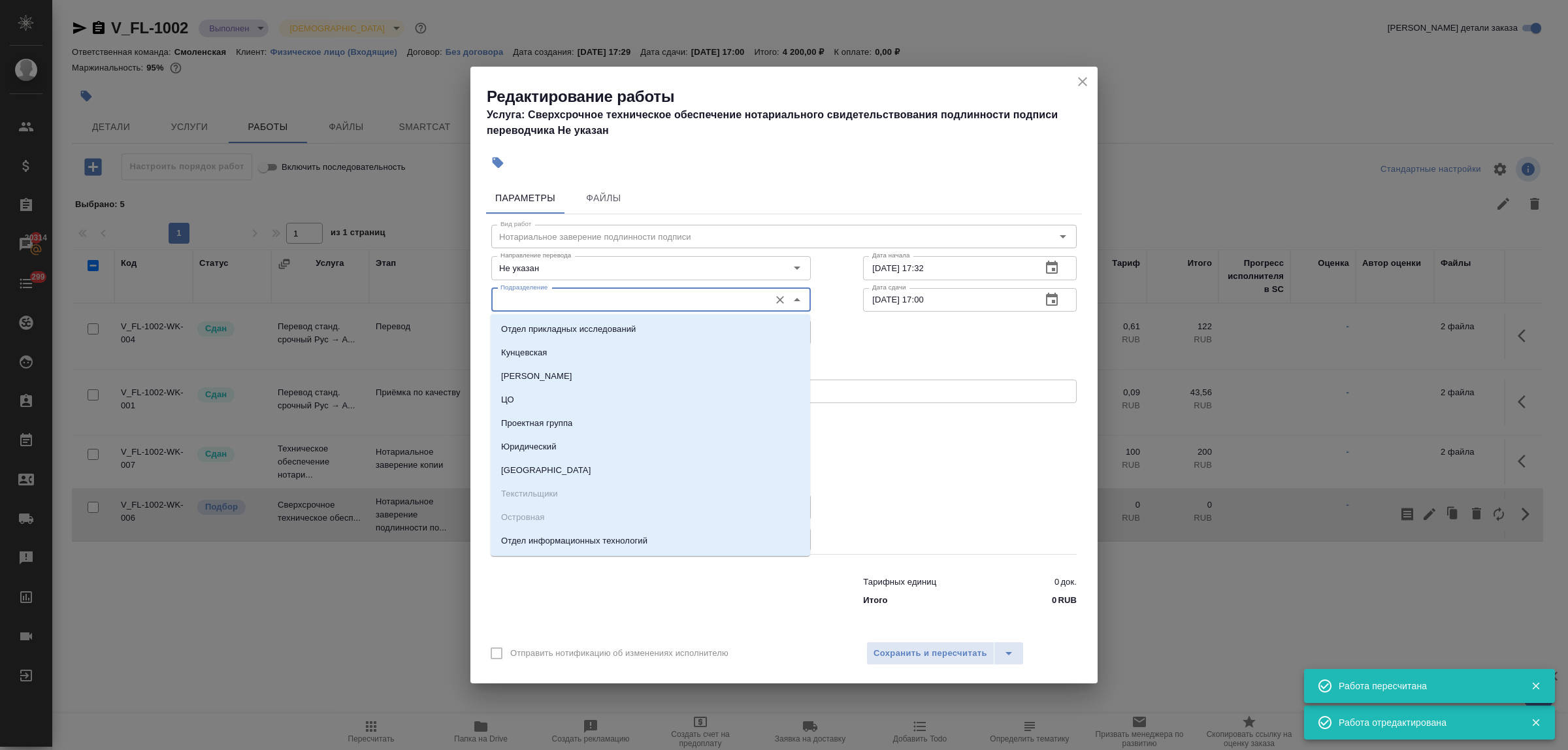
click at [595, 304] on input "Подразделение" at bounding box center [629, 300] width 268 height 16
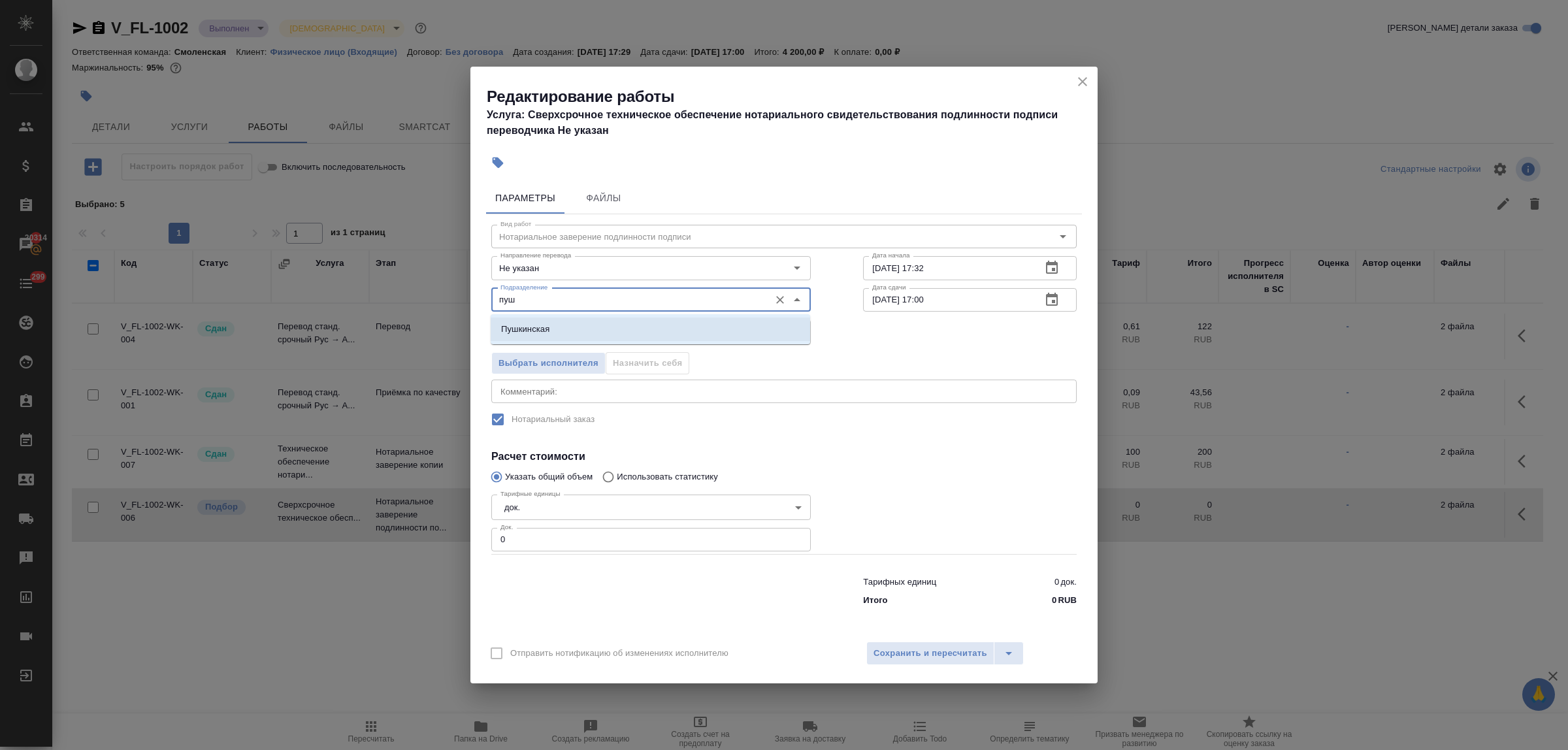
click at [589, 324] on li "Пушкинская" at bounding box center [651, 330] width 320 height 24
type input "Пушкинская"
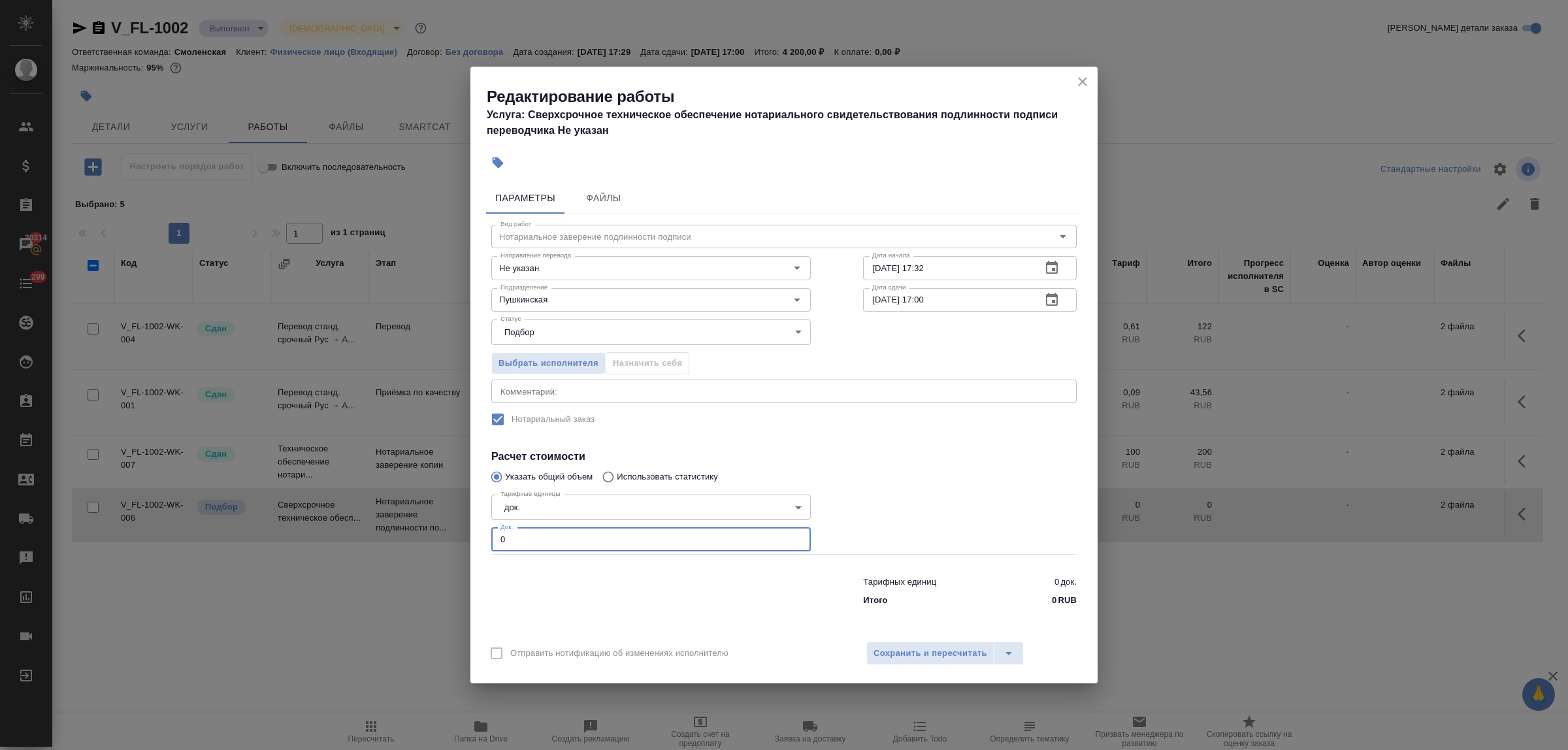
drag, startPoint x: 517, startPoint y: 540, endPoint x: 467, endPoint y: 537, distance: 50.1
click at [467, 537] on div "Редактирование работы Услуга: Сверхсрочное техническое обеспечение нотариальног…" at bounding box center [784, 375] width 1568 height 750
type input "1"
click at [894, 656] on span "Сохранить и пересчитать" at bounding box center [930, 654] width 114 height 15
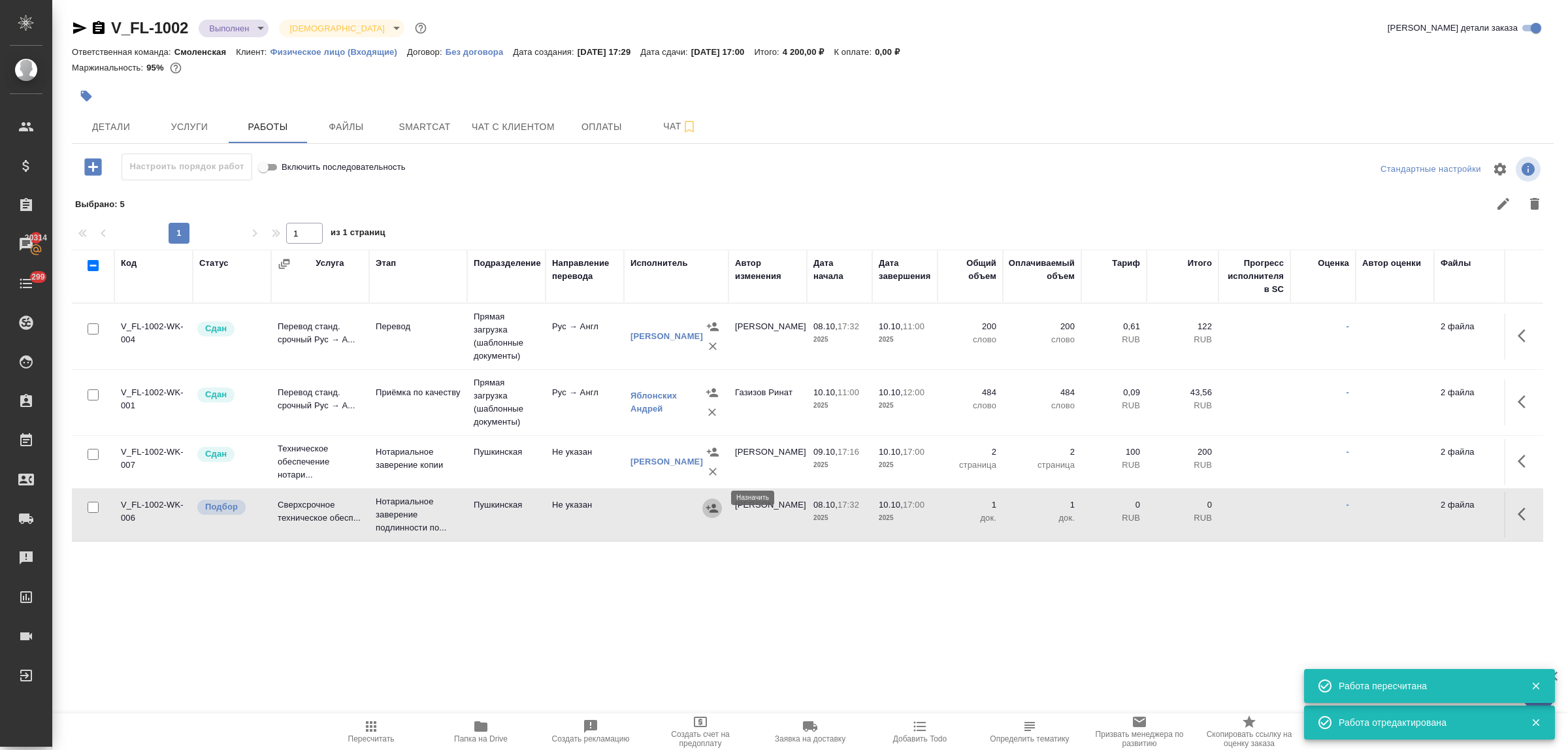
click at [713, 502] on icon "button" at bounding box center [712, 508] width 13 height 13
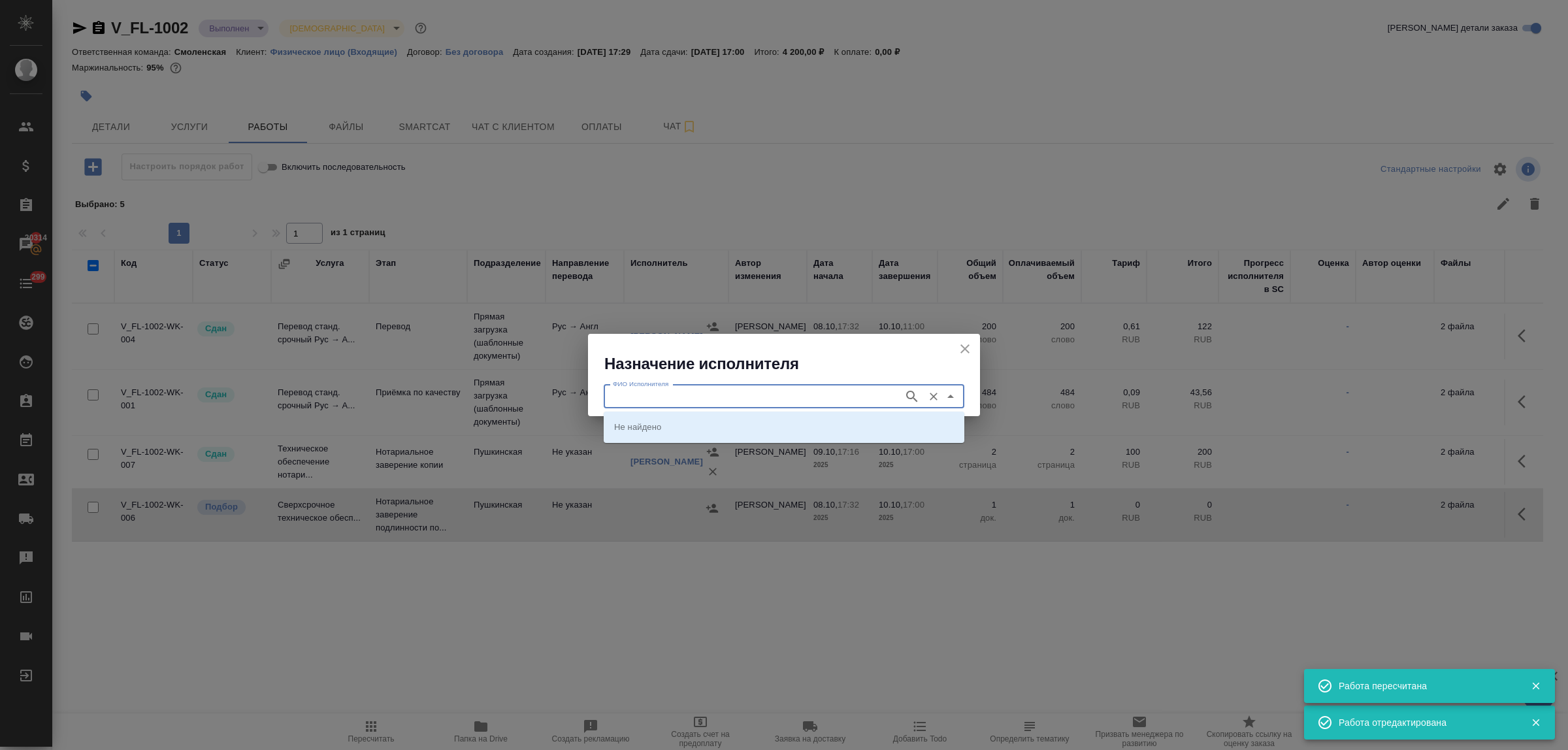
click at [644, 402] on input "ФИО Исполнителя" at bounding box center [753, 396] width 289 height 16
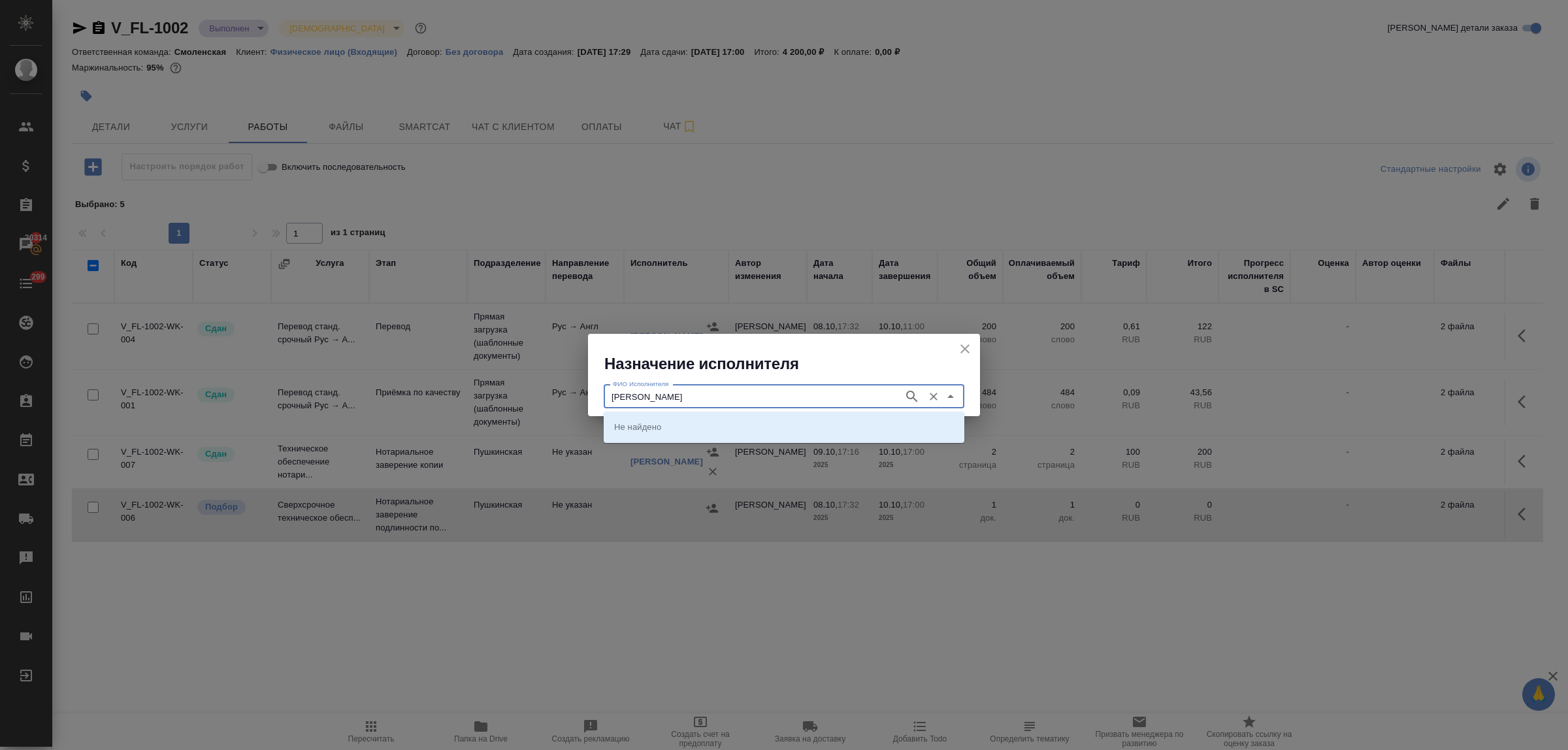
type input "федорченко"
click at [651, 427] on p "НОТАРИУС Федорченко Александр Вячеславович" at bounding box center [650, 427] width 71 height 13
type input "НОТАРИУС Федорченко Александр Вячеславович"
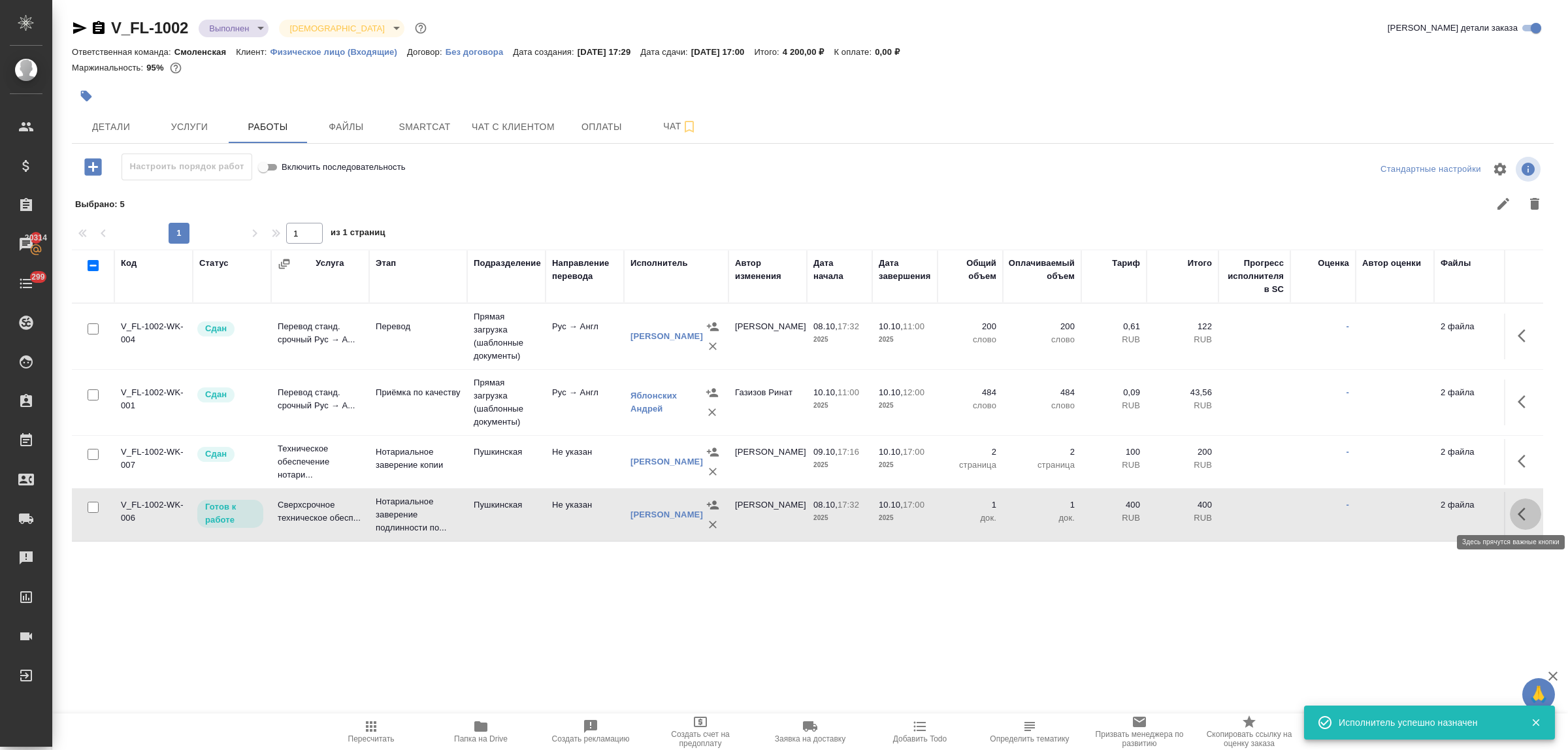
click at [1518, 509] on icon "button" at bounding box center [1526, 514] width 16 height 16
click at [1426, 505] on button "button" at bounding box center [1430, 514] width 22 height 31
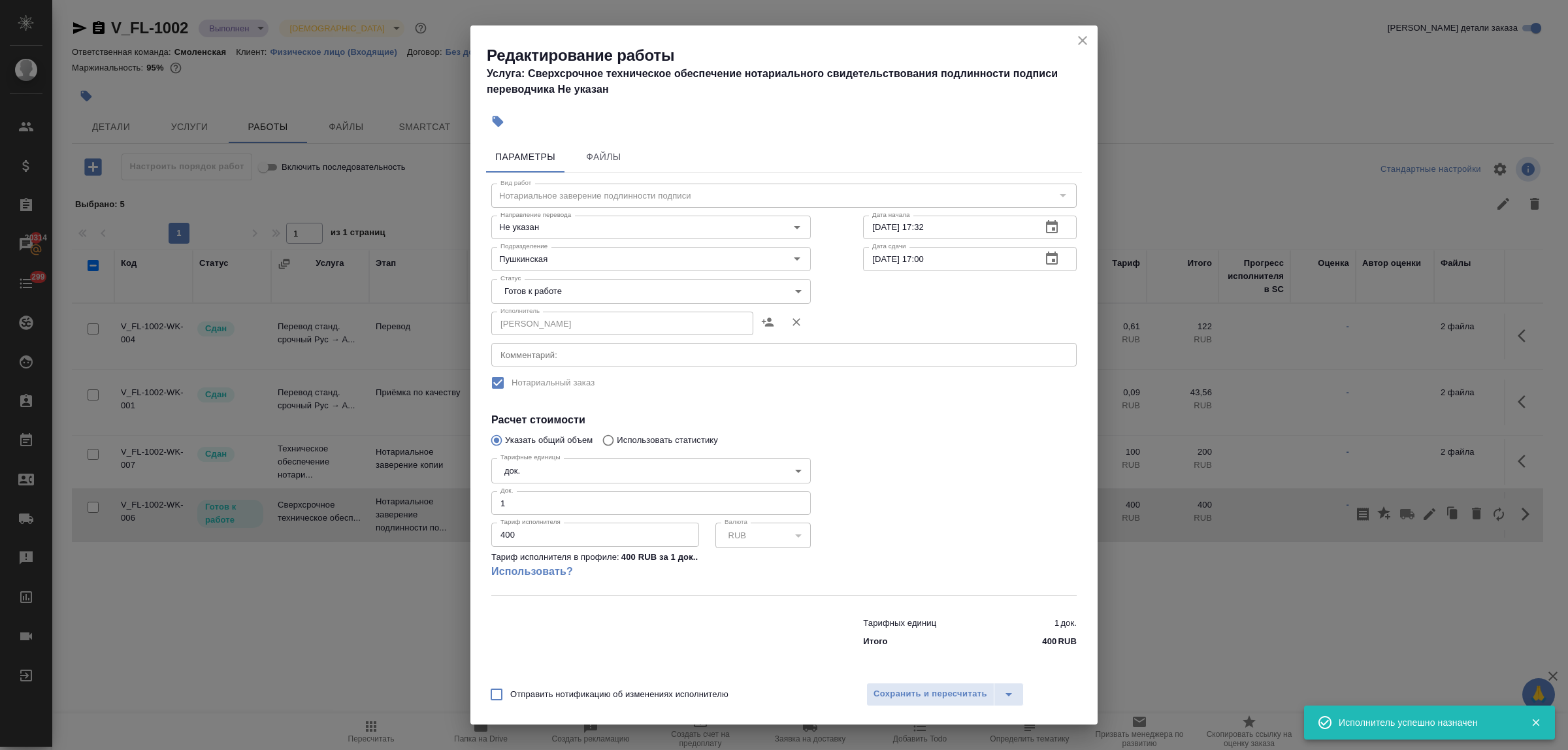
click at [576, 295] on body "🙏 .cls-1 fill:#fff; AWATERA Bulakhova Elena Клиенты Спецификации Заказы 20314 Ч…" at bounding box center [784, 375] width 1568 height 750
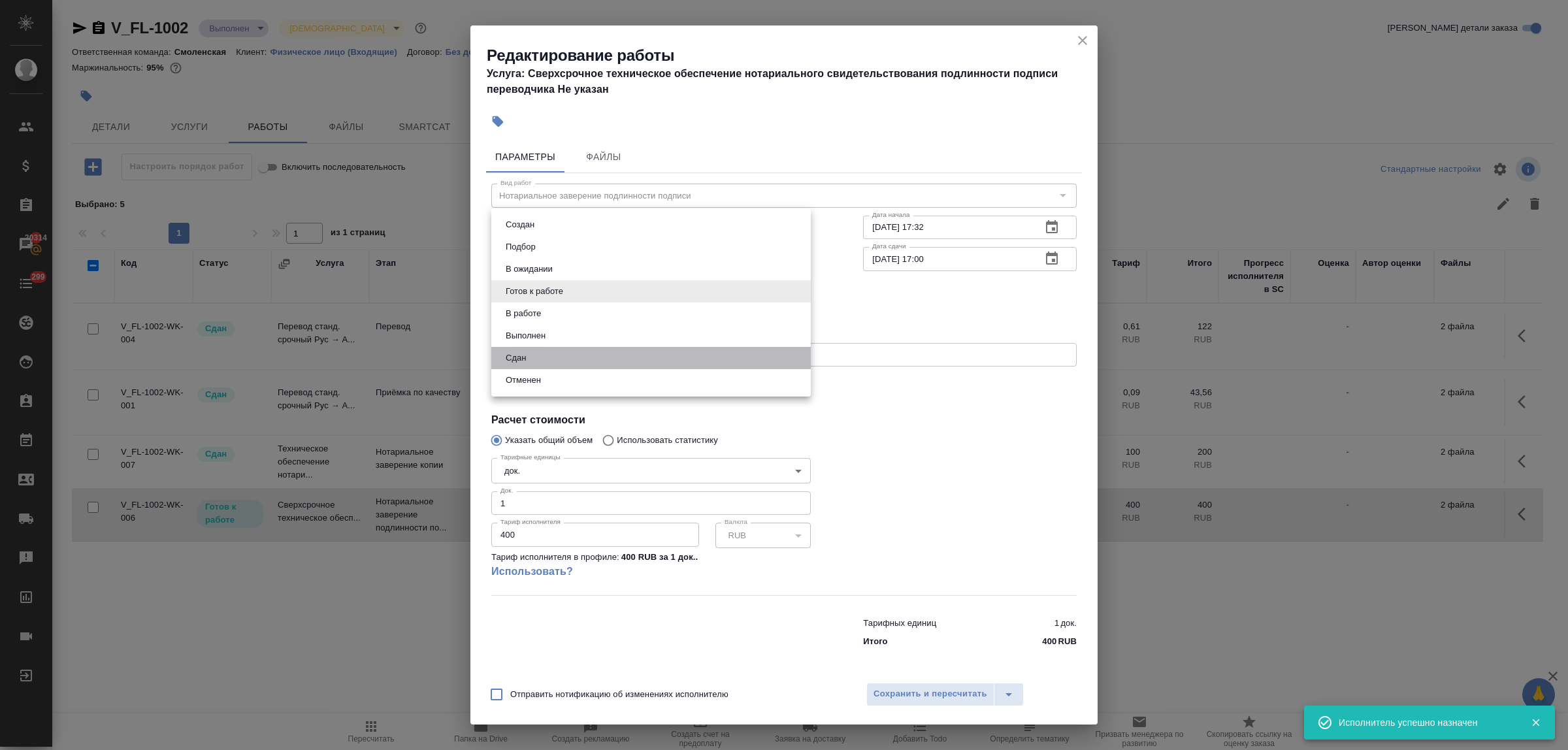
click at [566, 360] on li "Сдан" at bounding box center [652, 358] width 320 height 22
type input "closed"
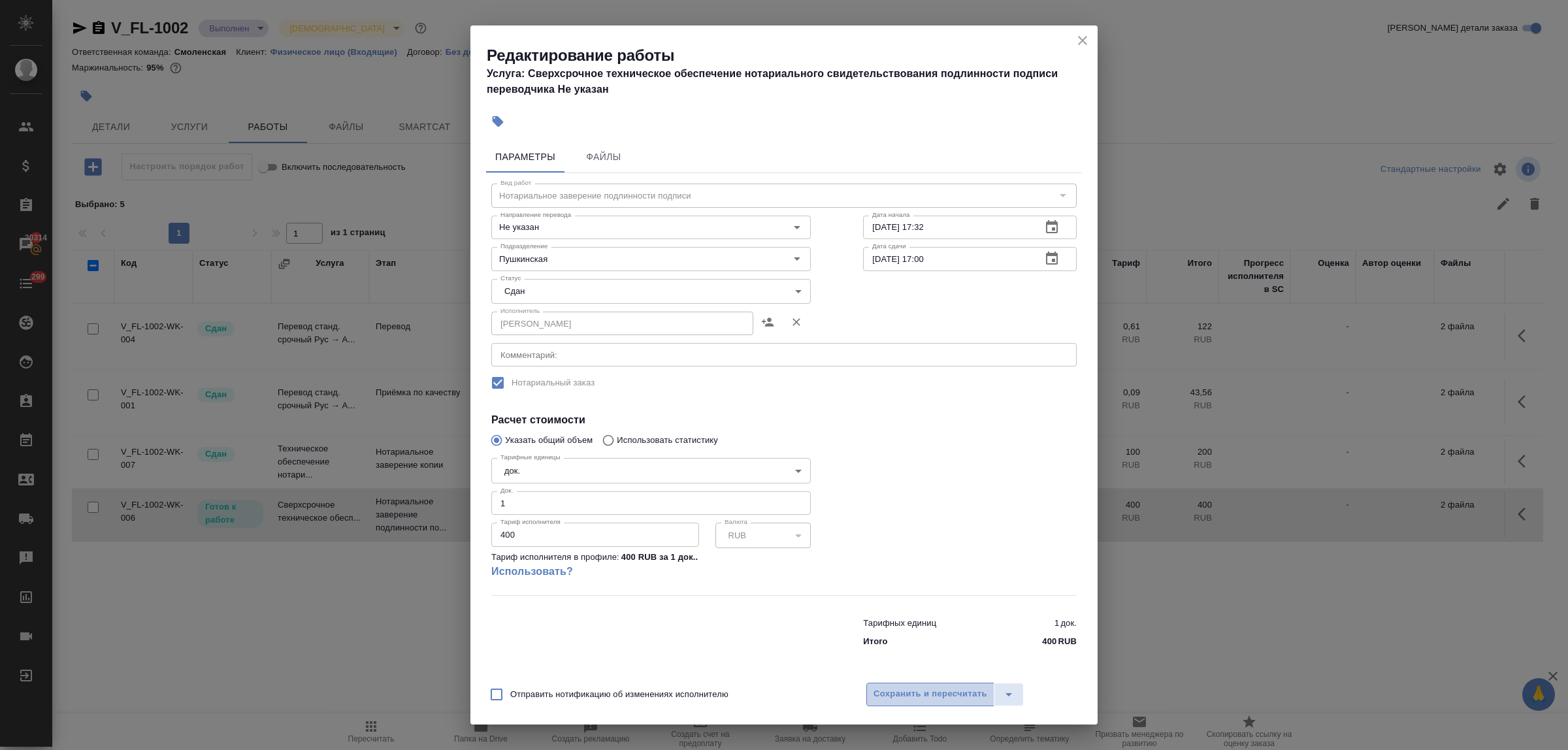
click at [911, 691] on span "Сохранить и пересчитать" at bounding box center [930, 694] width 114 height 15
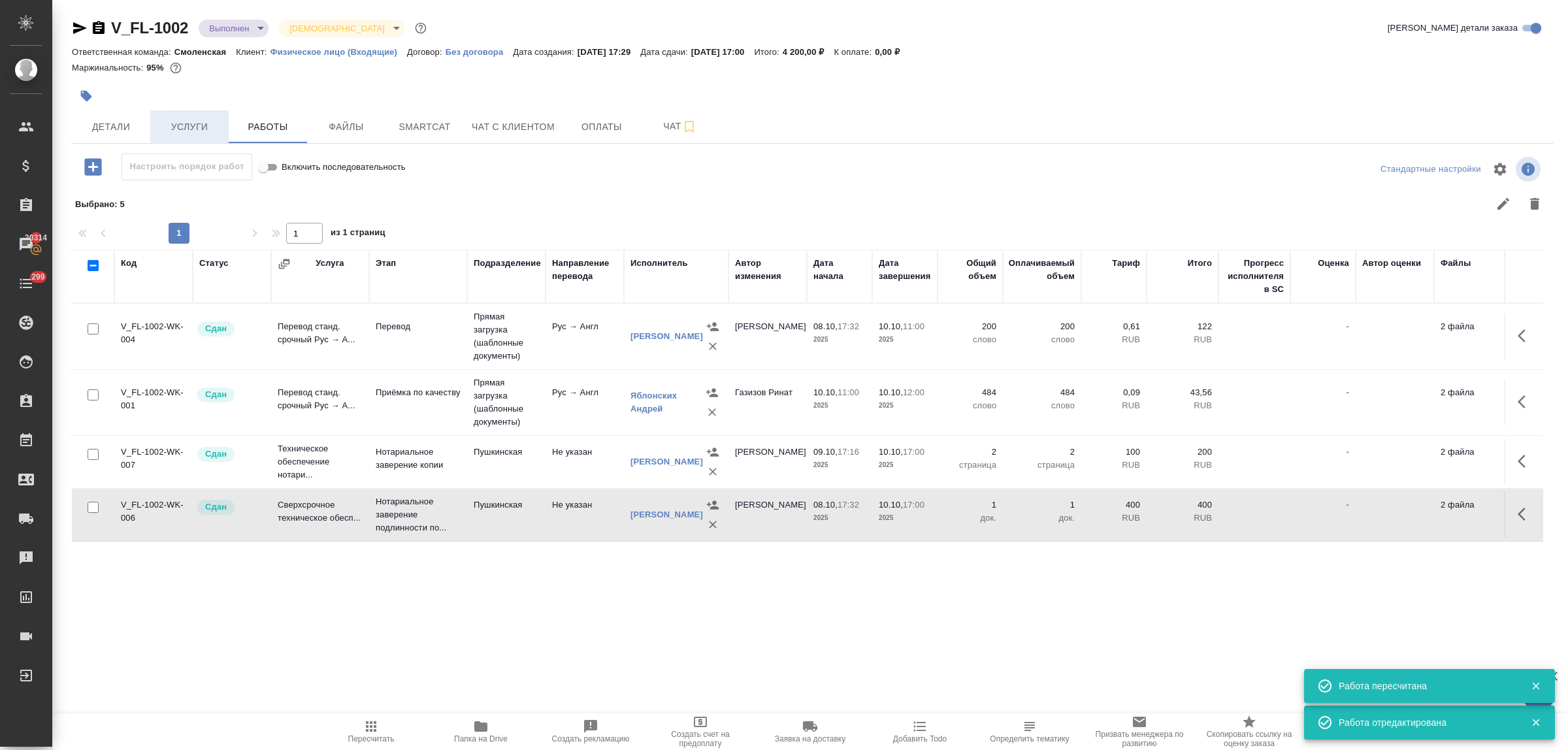
click at [183, 120] on span "Услуги" at bounding box center [189, 127] width 63 height 17
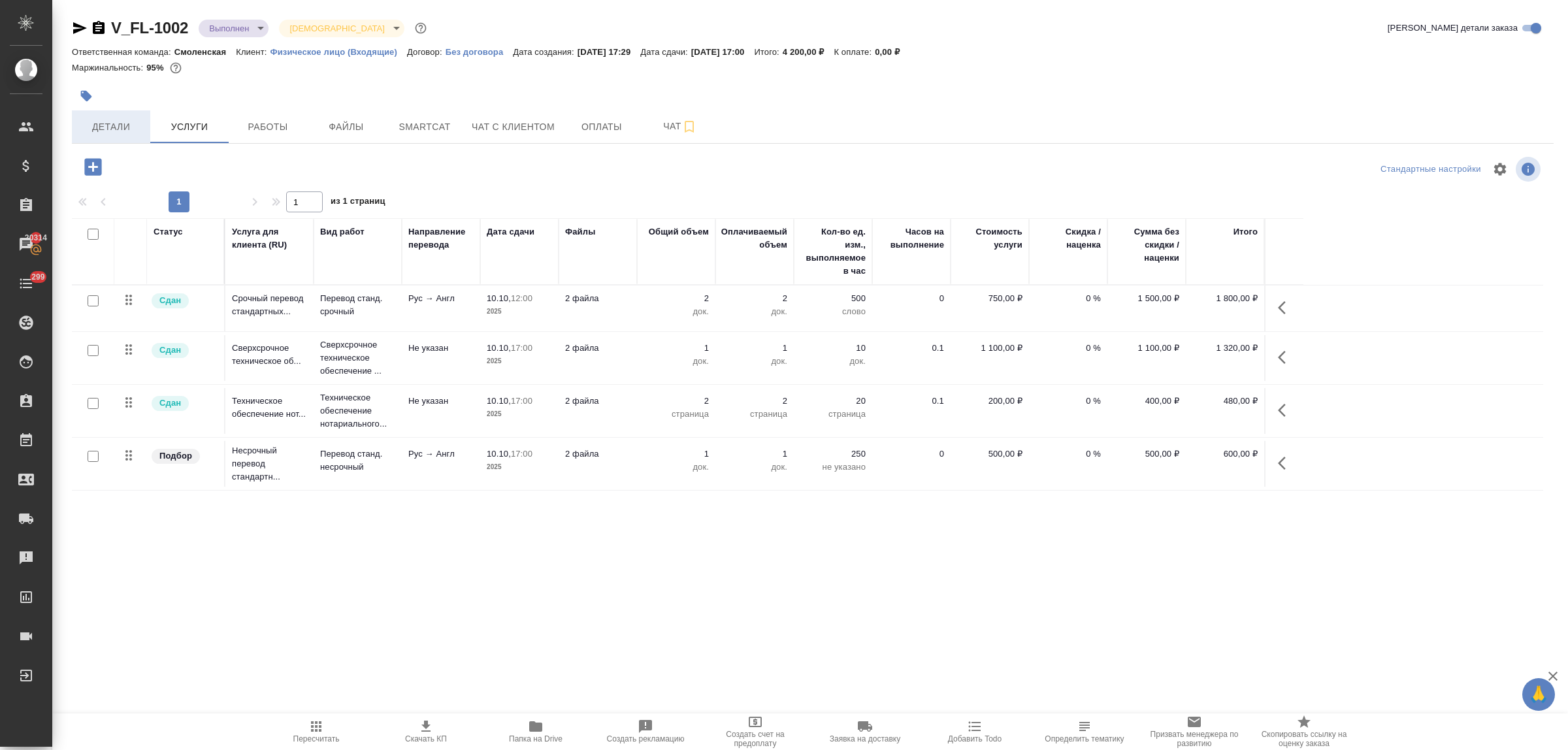
click at [100, 121] on span "Детали" at bounding box center [111, 127] width 63 height 17
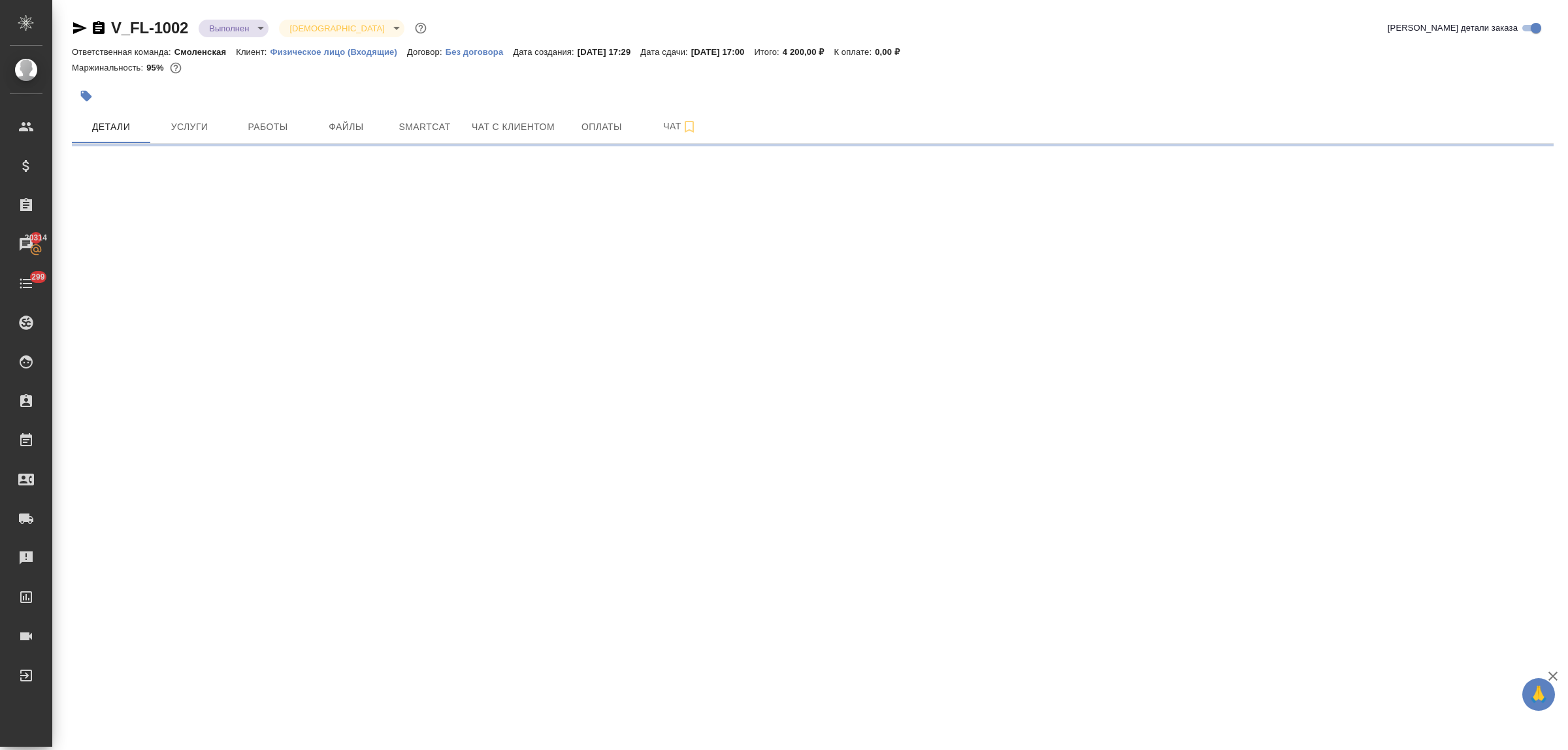
select select "RU"
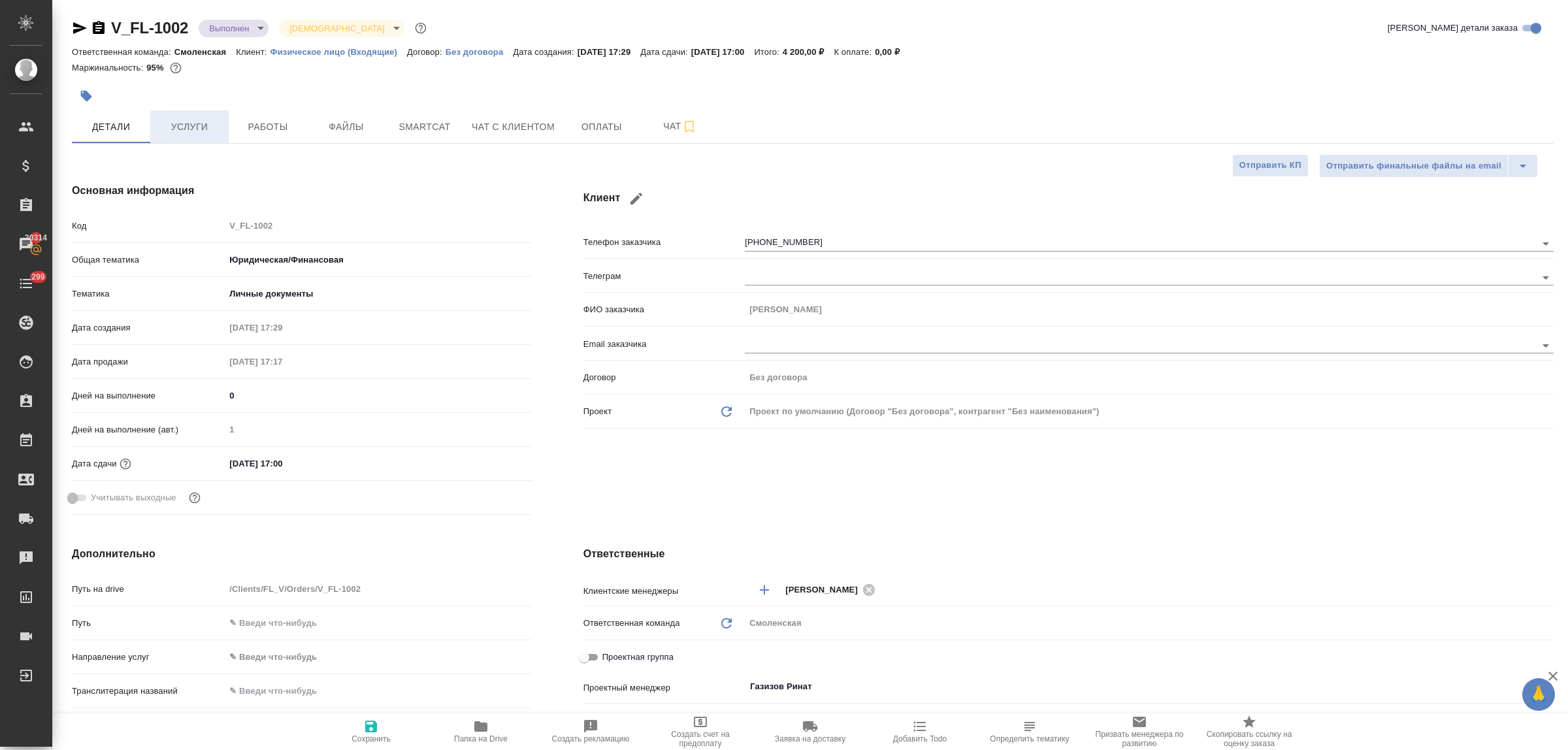
type textarea "x"
click at [202, 129] on span "Услуги" at bounding box center [189, 127] width 63 height 17
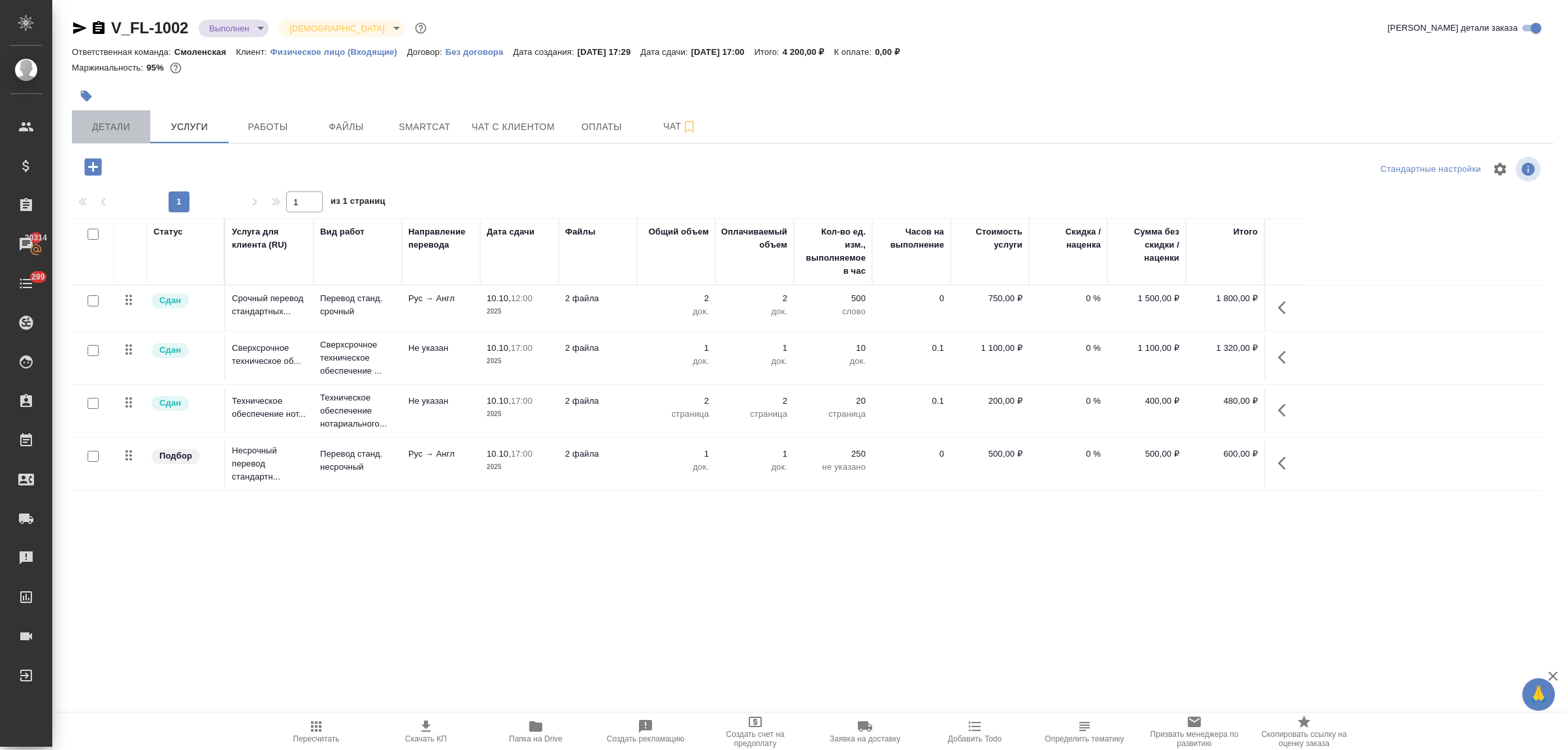
click at [116, 135] on span "Детали" at bounding box center [111, 127] width 63 height 17
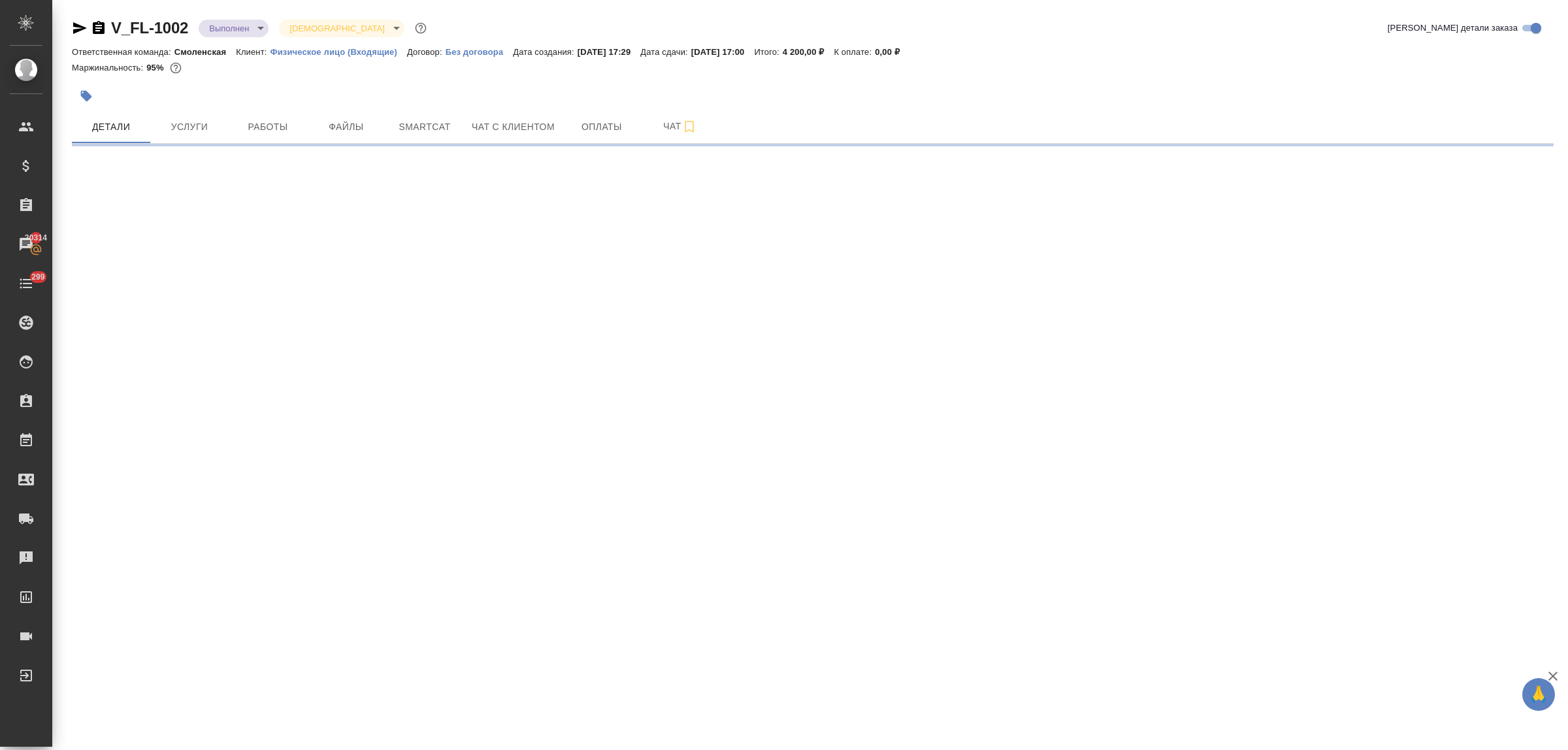
select select "RU"
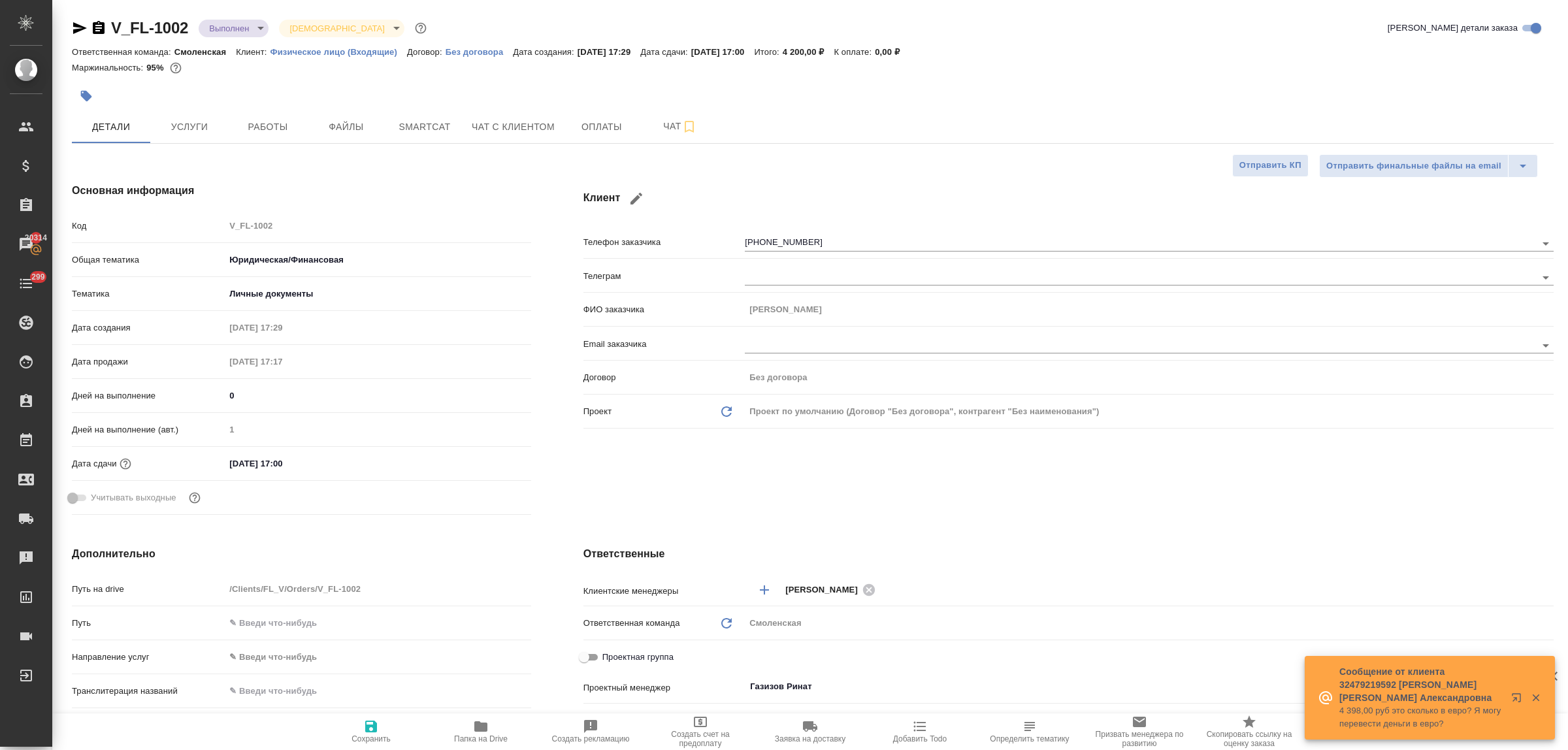
type textarea "x"
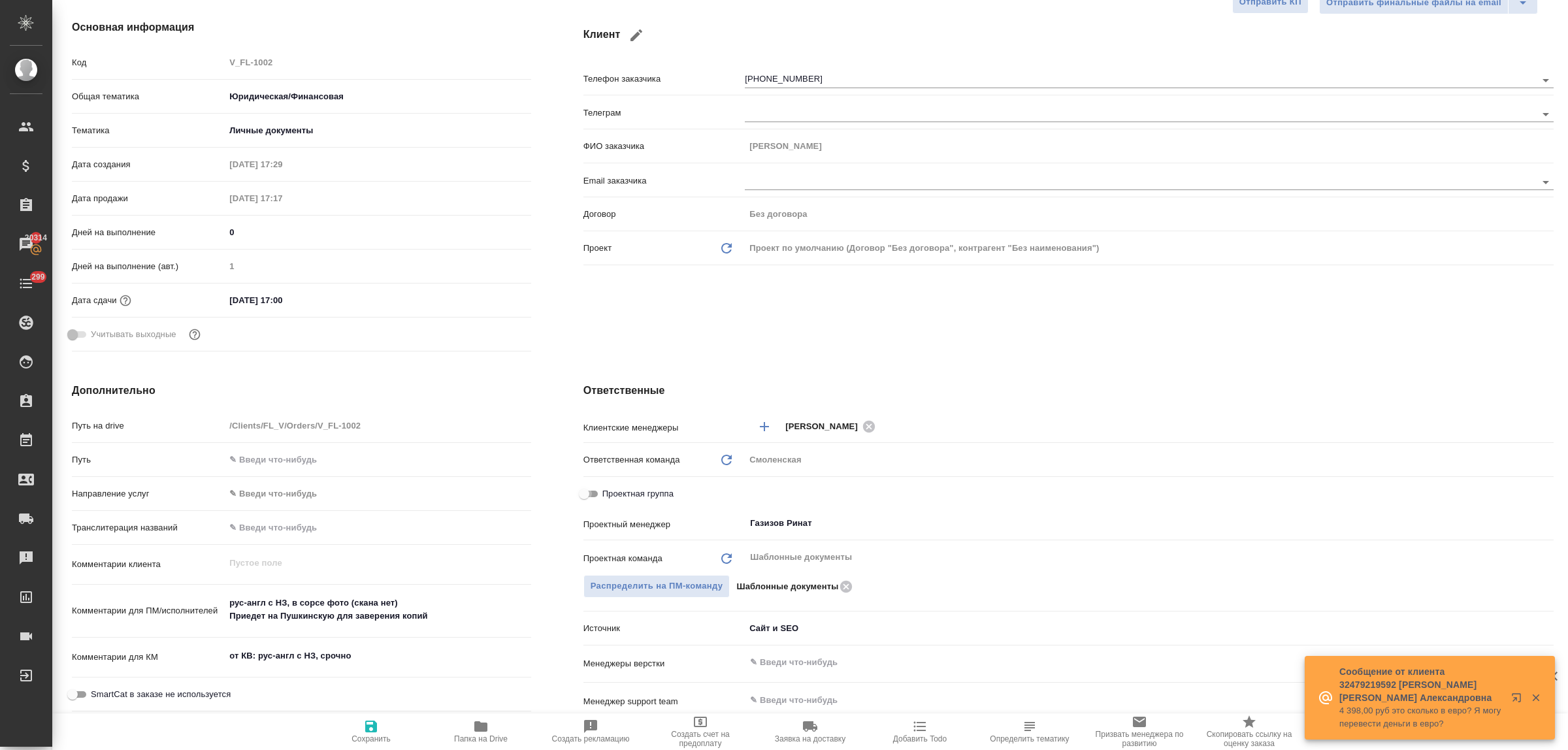
click at [589, 492] on input "Проектная группа" at bounding box center [584, 494] width 47 height 16
checkbox input "true"
type textarea "x"
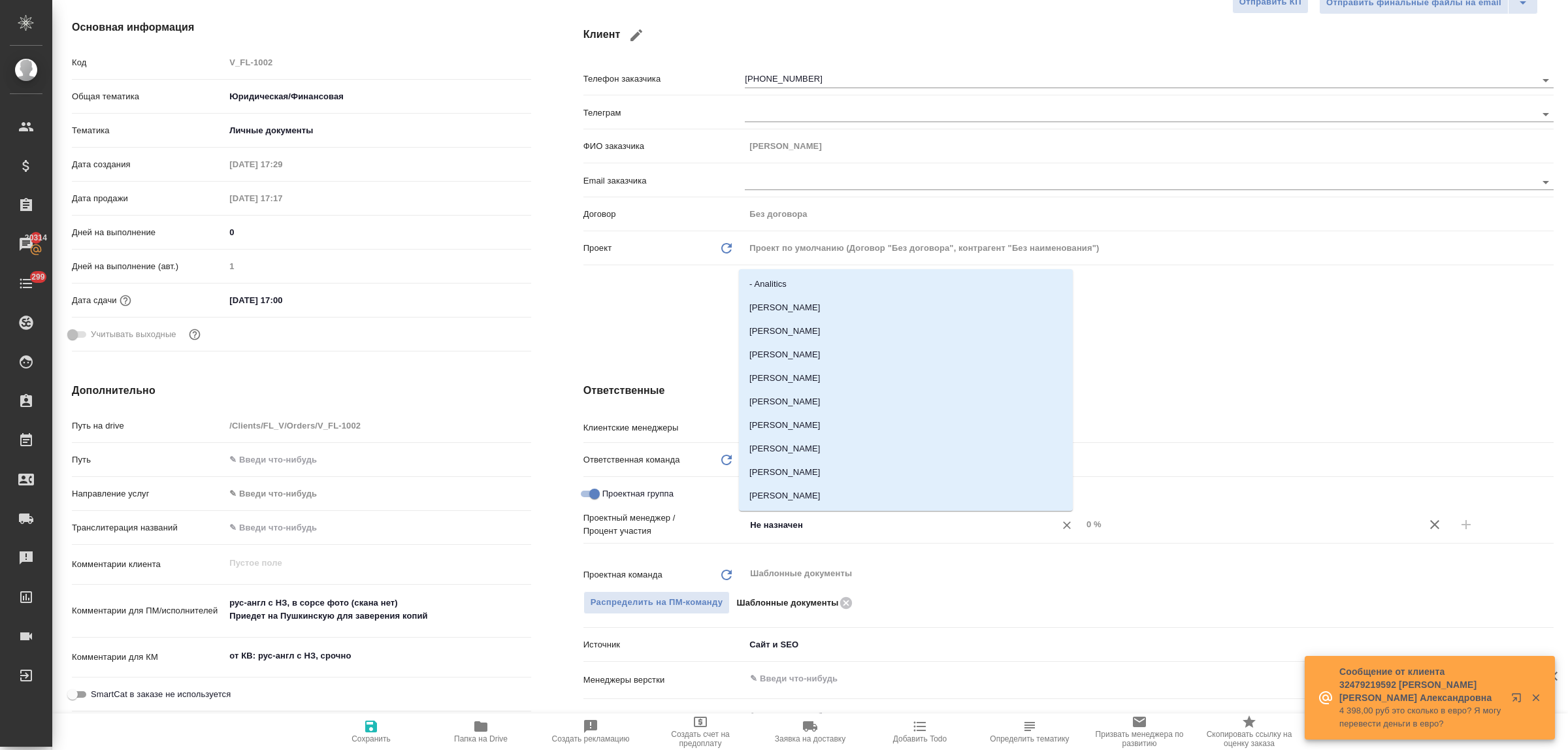
click at [807, 530] on input "Не назначен" at bounding box center [891, 525] width 285 height 16
type input "ринат"
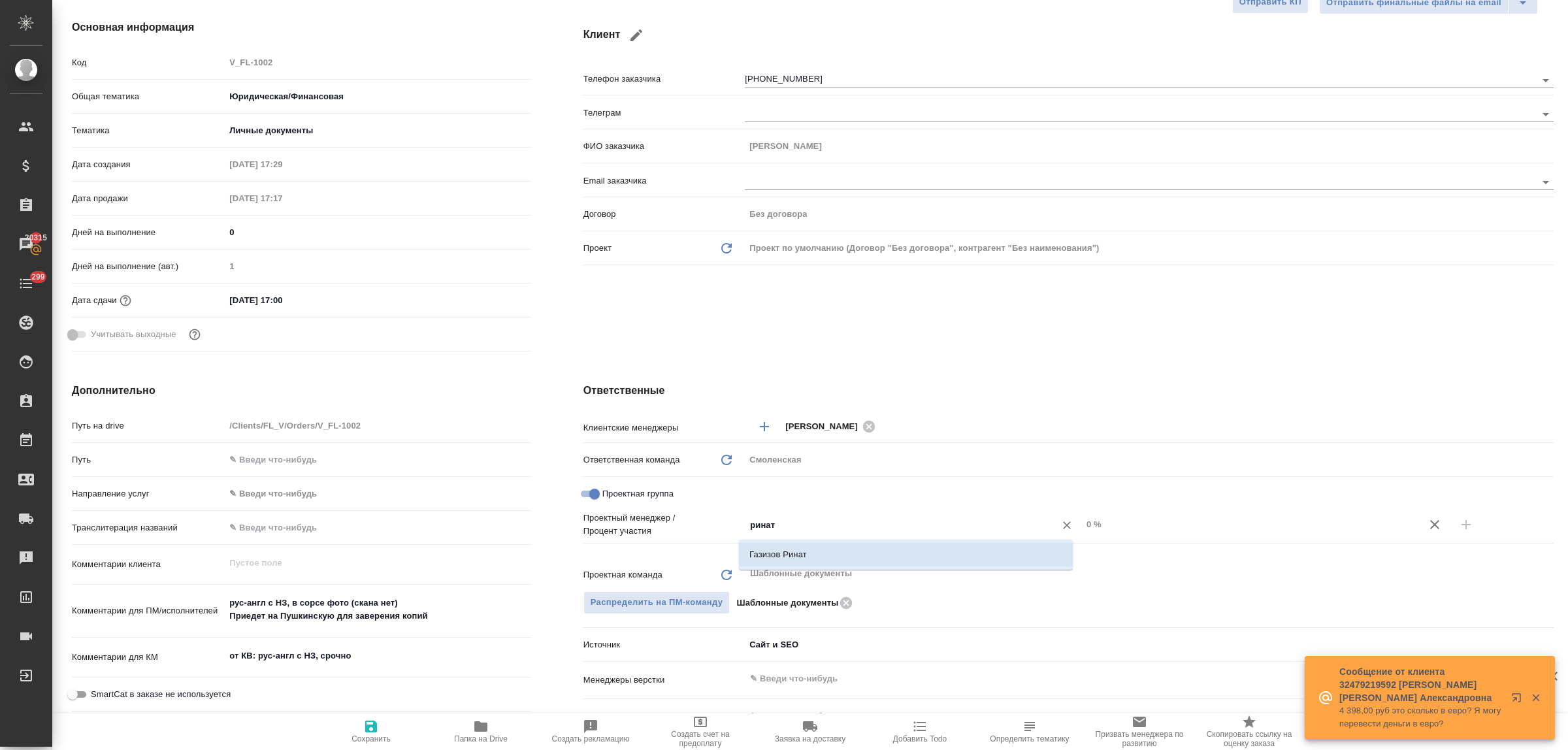
click at [817, 552] on li "Газизов Ринат" at bounding box center [905, 555] width 334 height 24
type textarea "x"
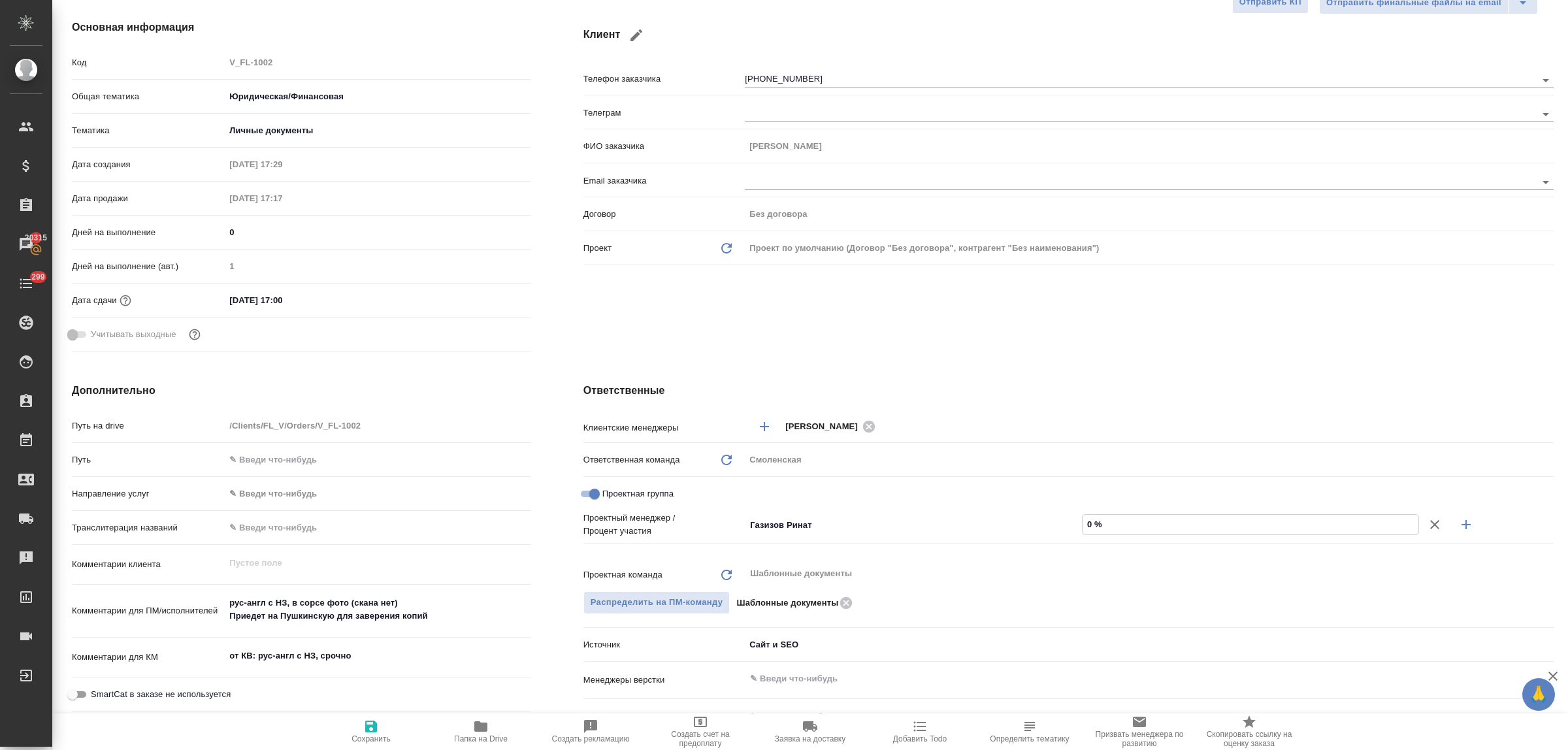
click at [1084, 523] on input "0 %" at bounding box center [1251, 524] width 336 height 19
type textarea "x"
type input "4 %"
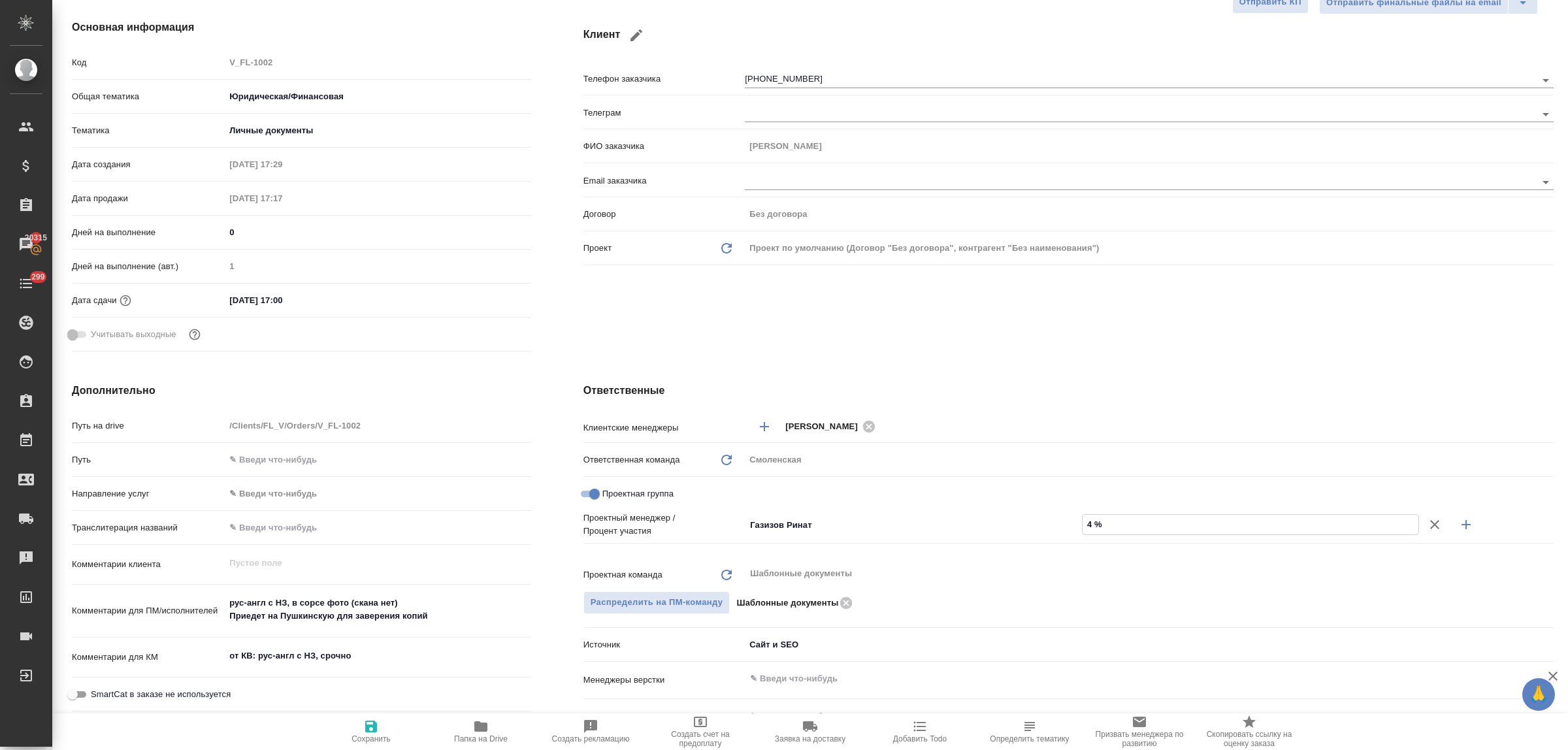
type textarea "x"
type input "43 %"
click at [1462, 525] on icon "button" at bounding box center [1466, 525] width 9 height 9
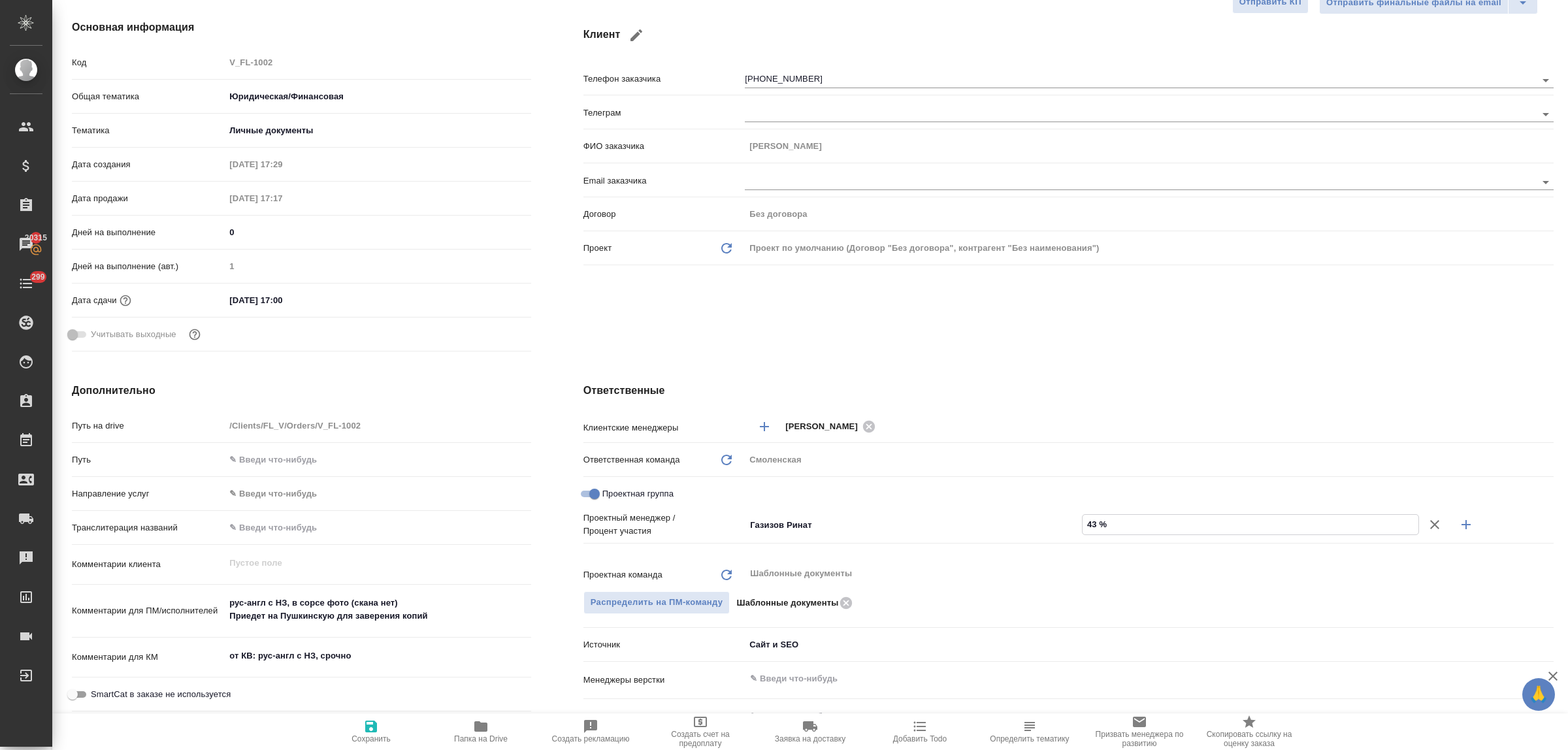
type textarea "x"
click at [833, 546] on input "Не назначен" at bounding box center [891, 546] width 285 height 16
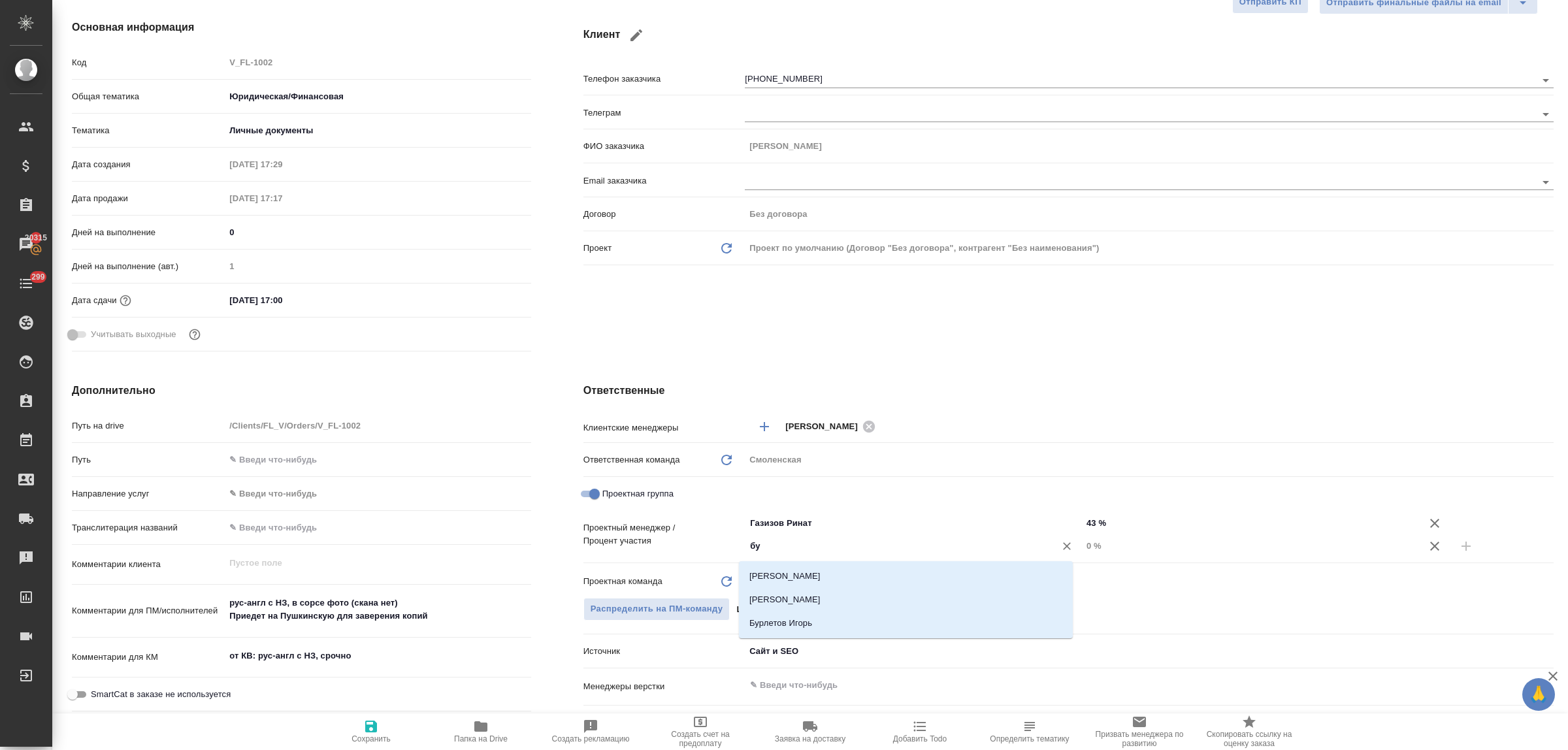
type input "бул"
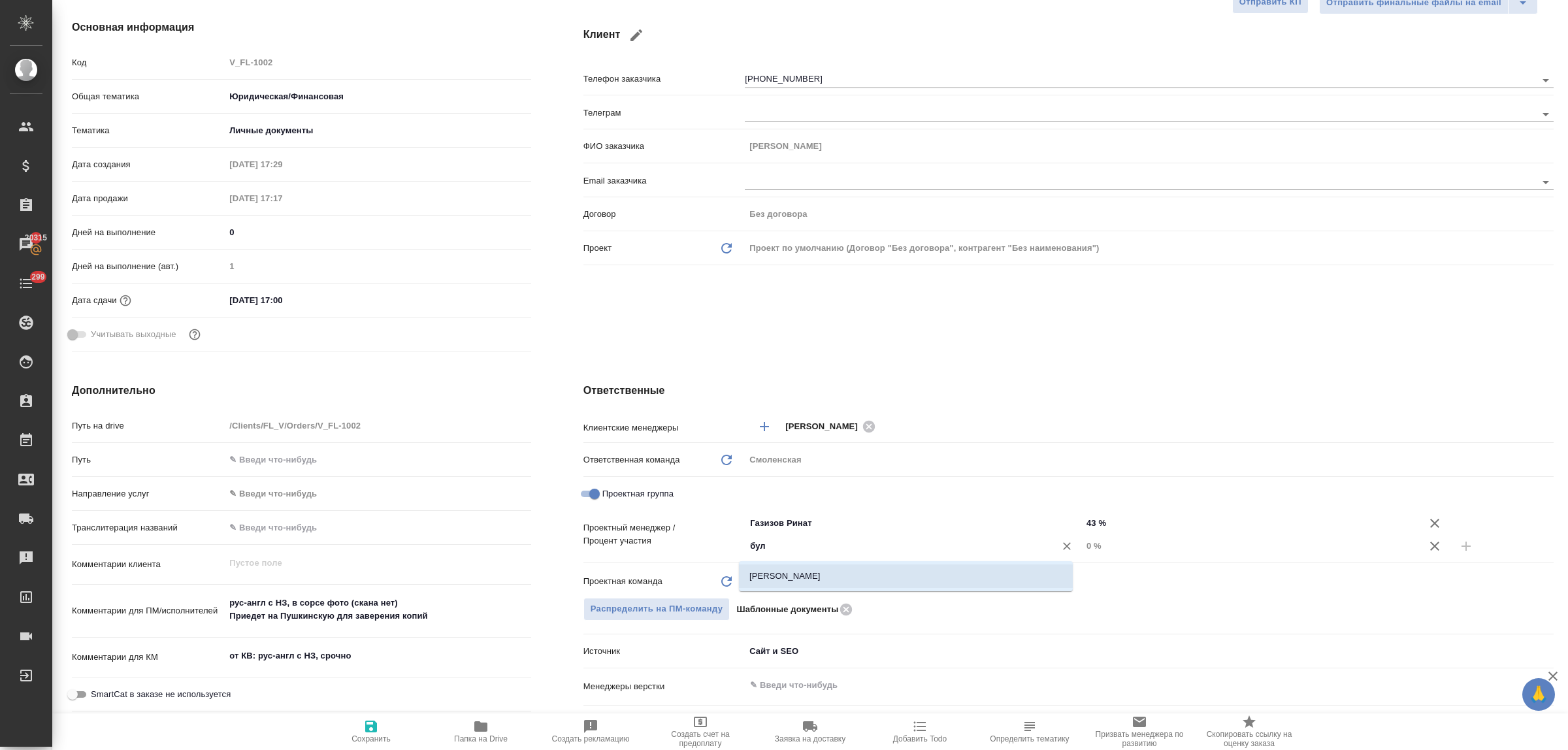
click at [837, 575] on li "[PERSON_NAME]" at bounding box center [905, 576] width 334 height 24
type textarea "x"
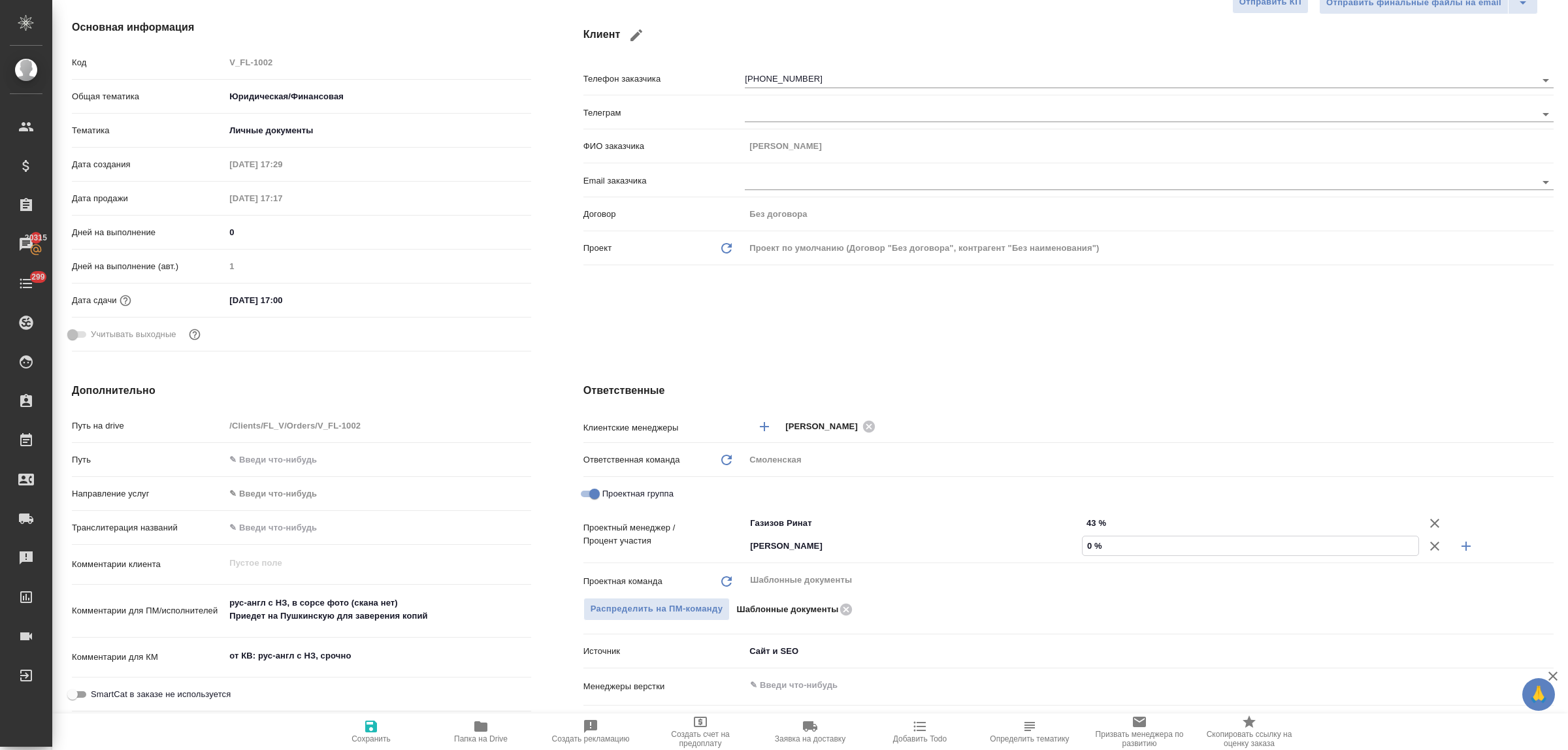
drag, startPoint x: 1078, startPoint y: 546, endPoint x: 1087, endPoint y: 546, distance: 9.0
click at [1087, 546] on input "0 %" at bounding box center [1251, 546] width 336 height 19
type input "57 %"
type textarea "x"
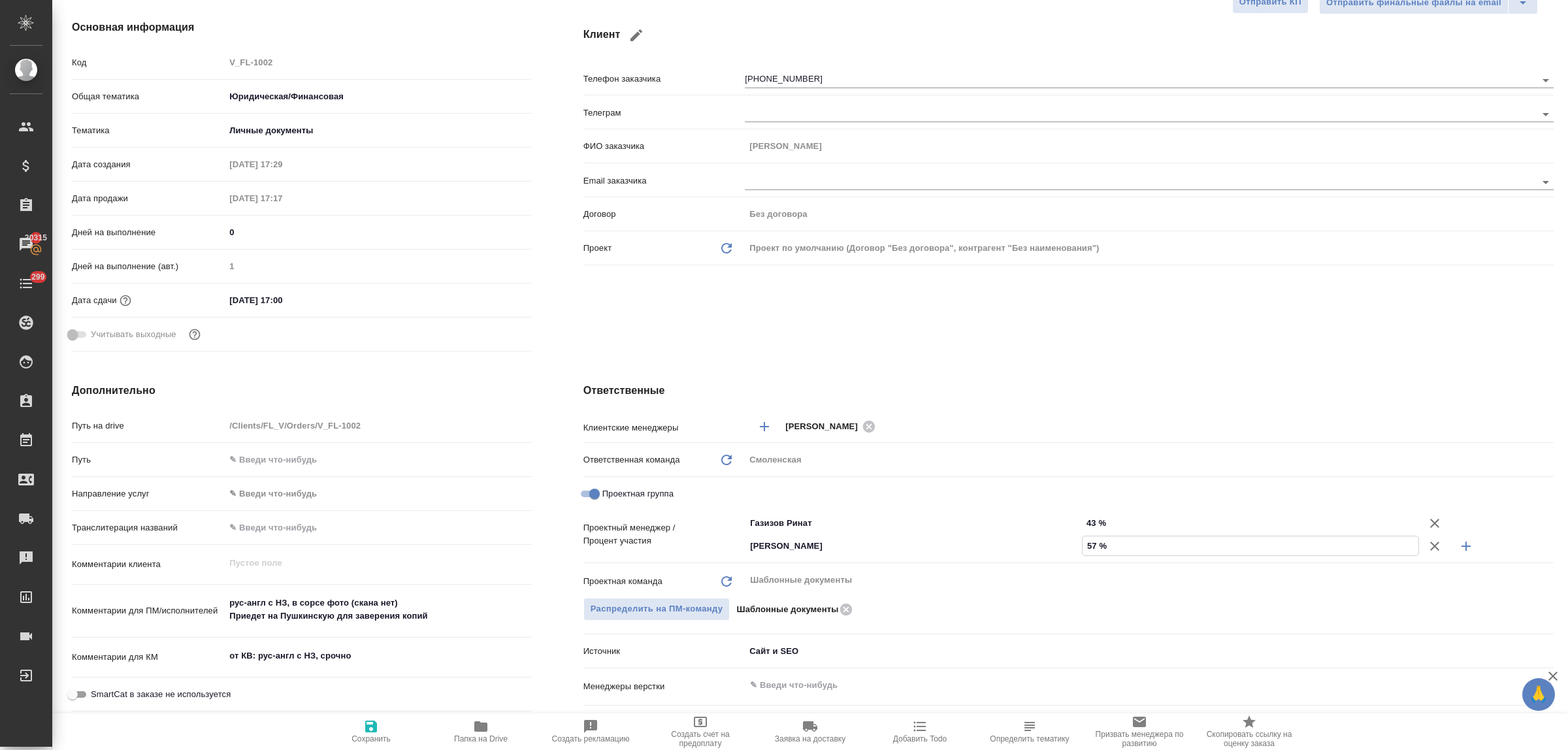
type textarea "x"
type input "57 %"
click at [365, 717] on button "Сохранить" at bounding box center [371, 731] width 110 height 36
type textarea "x"
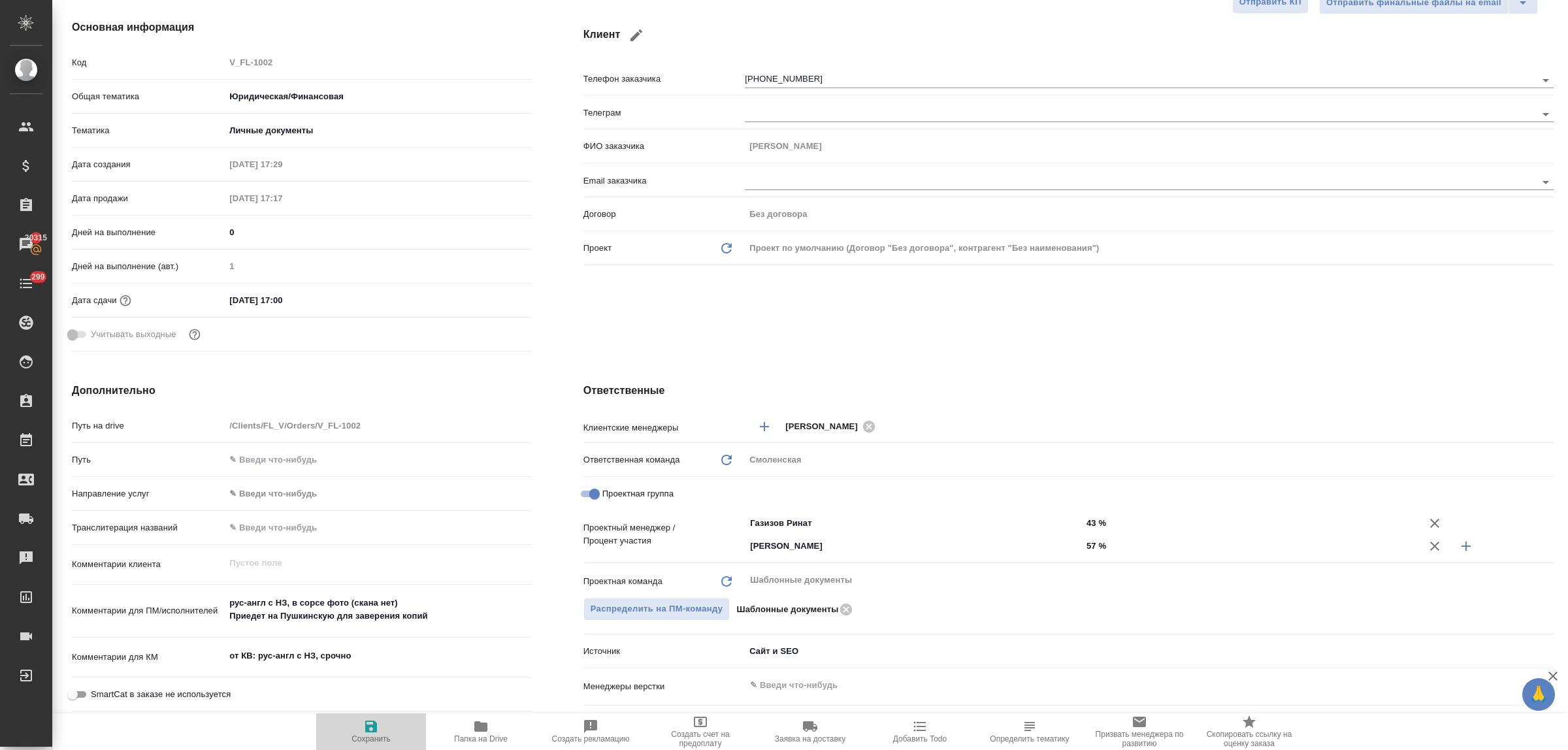
type textarea "x"
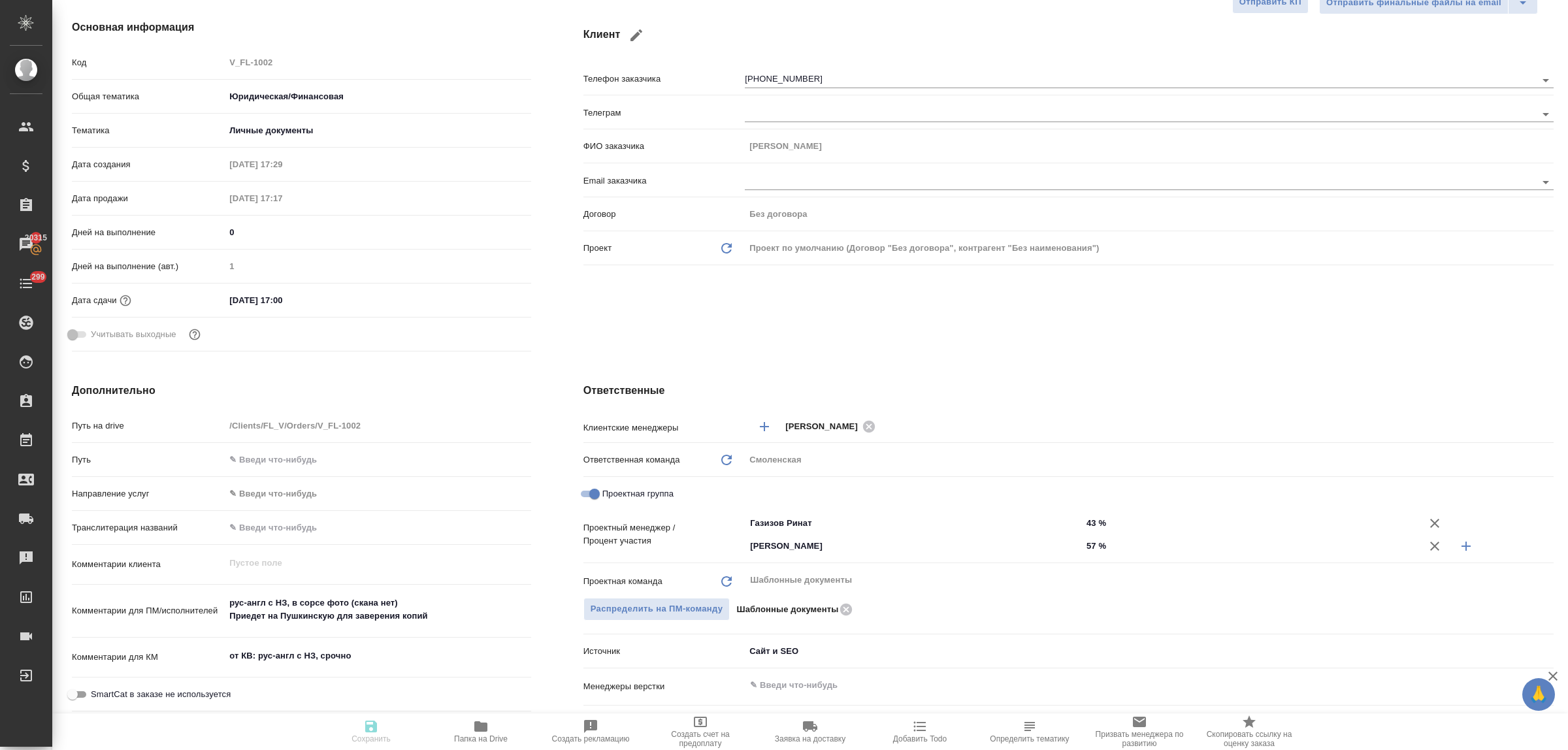
type textarea "x"
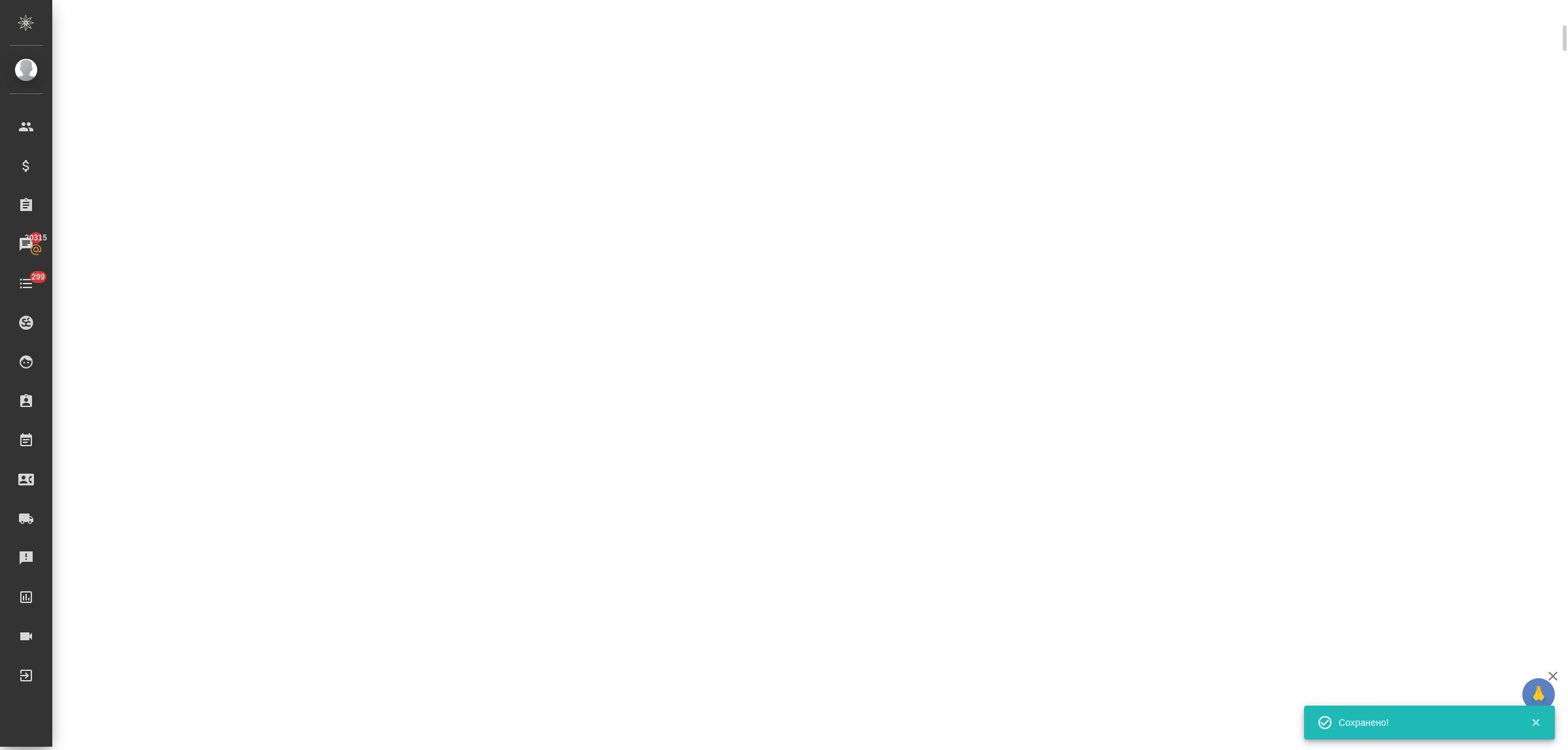
scroll to position [151, 0]
select select "RU"
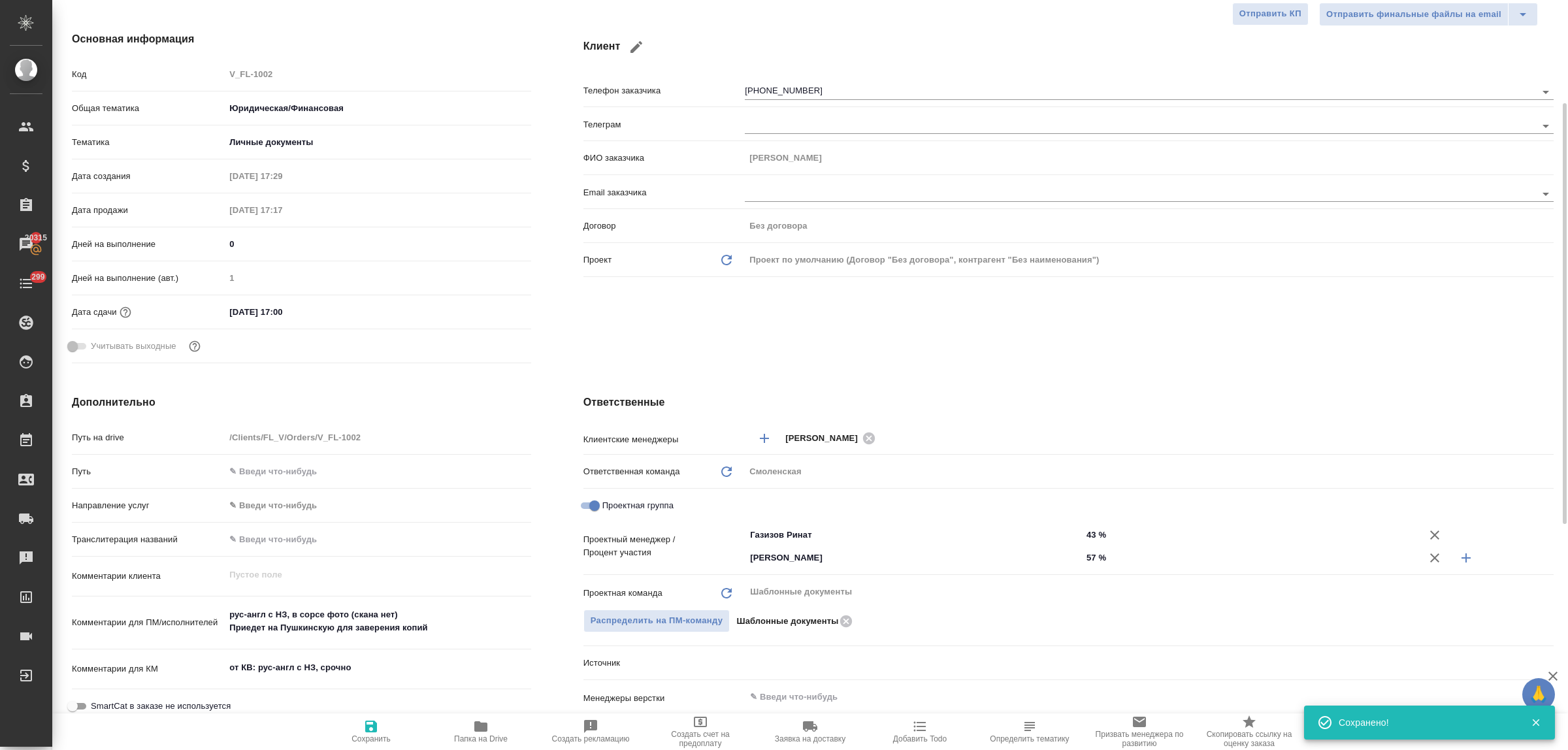
scroll to position [163, 0]
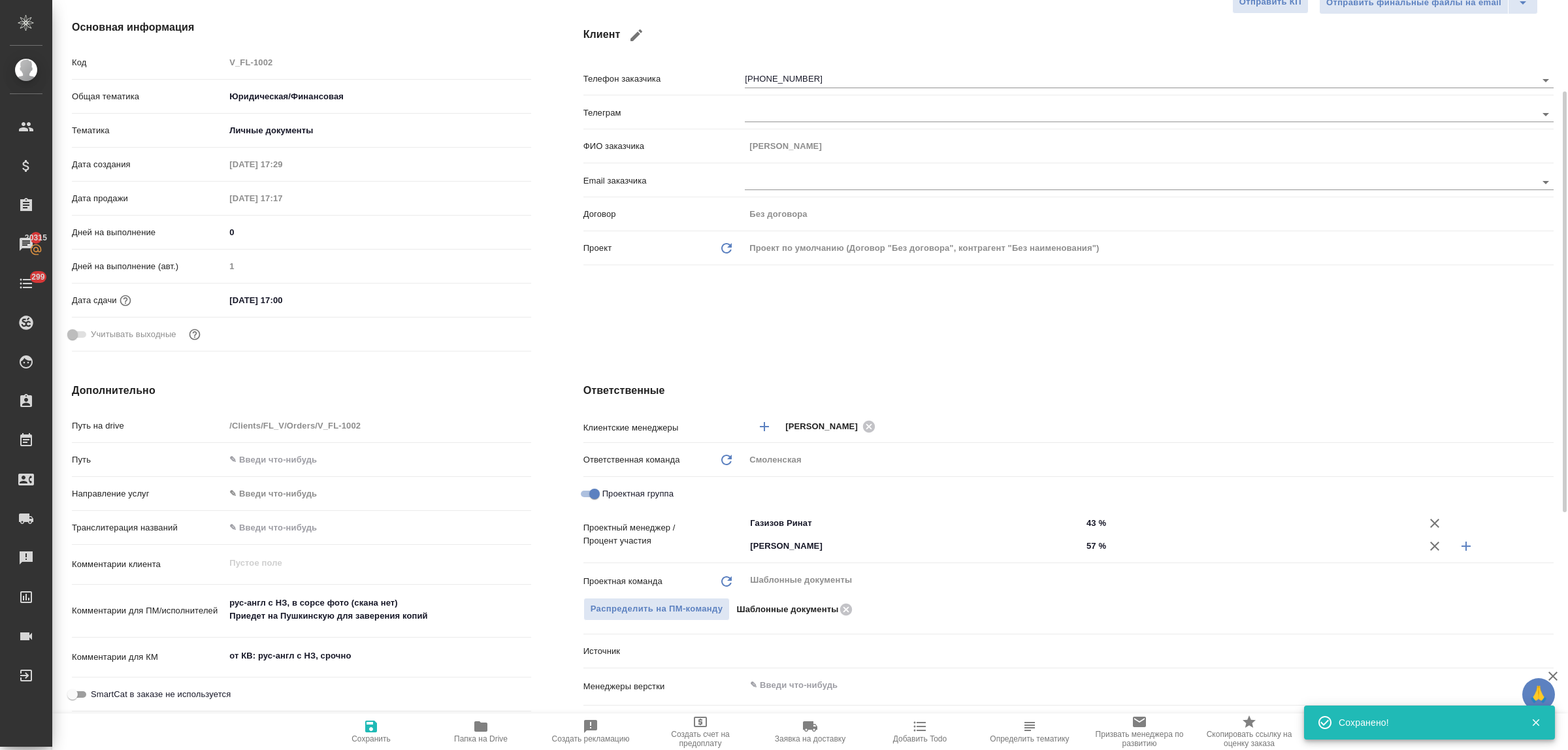
type textarea "x"
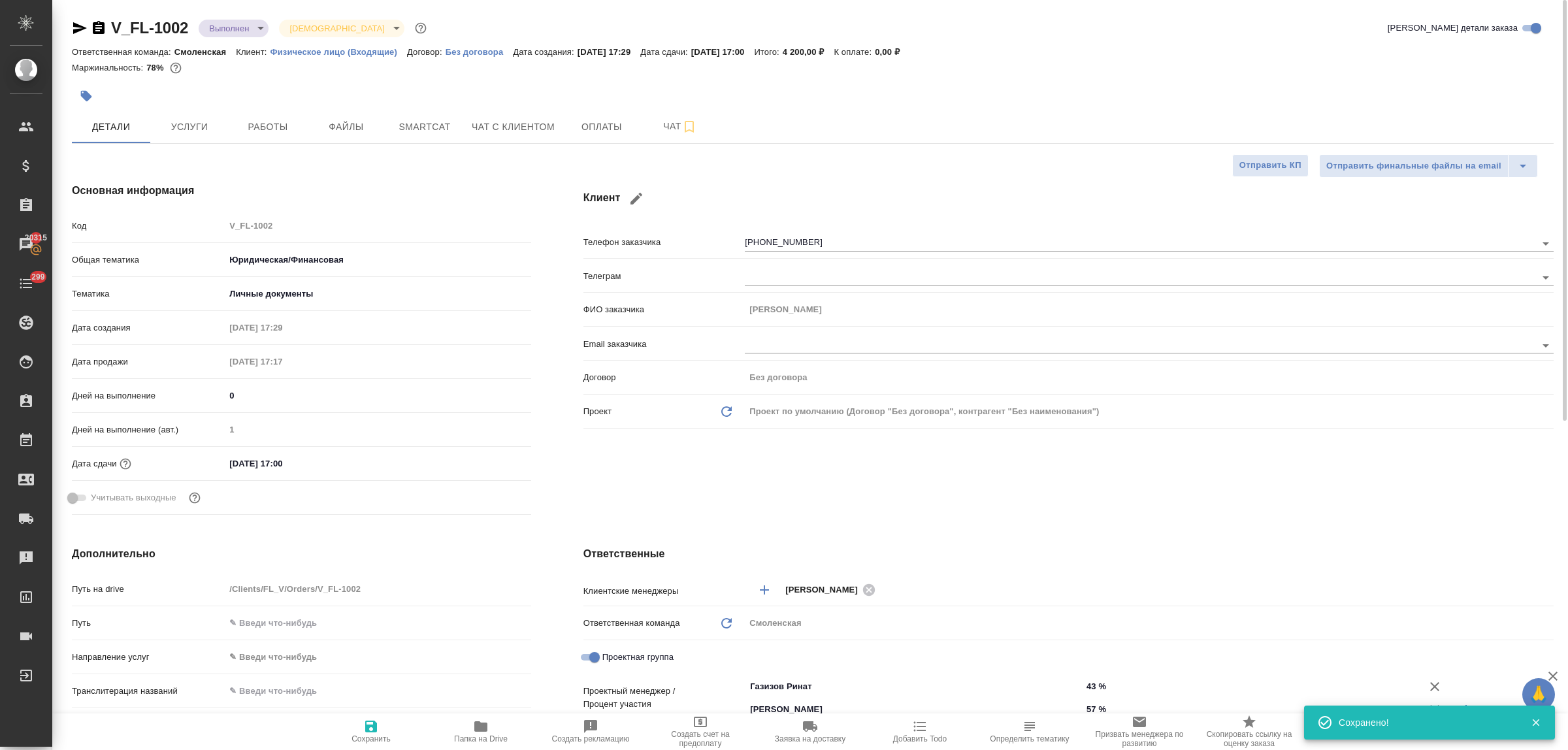
click at [256, 19] on body "🙏 .cls-1 fill:#fff; AWATERA Bulakhova Elena Клиенты Спецификации Заказы 20315 Ч…" at bounding box center [784, 375] width 1568 height 750
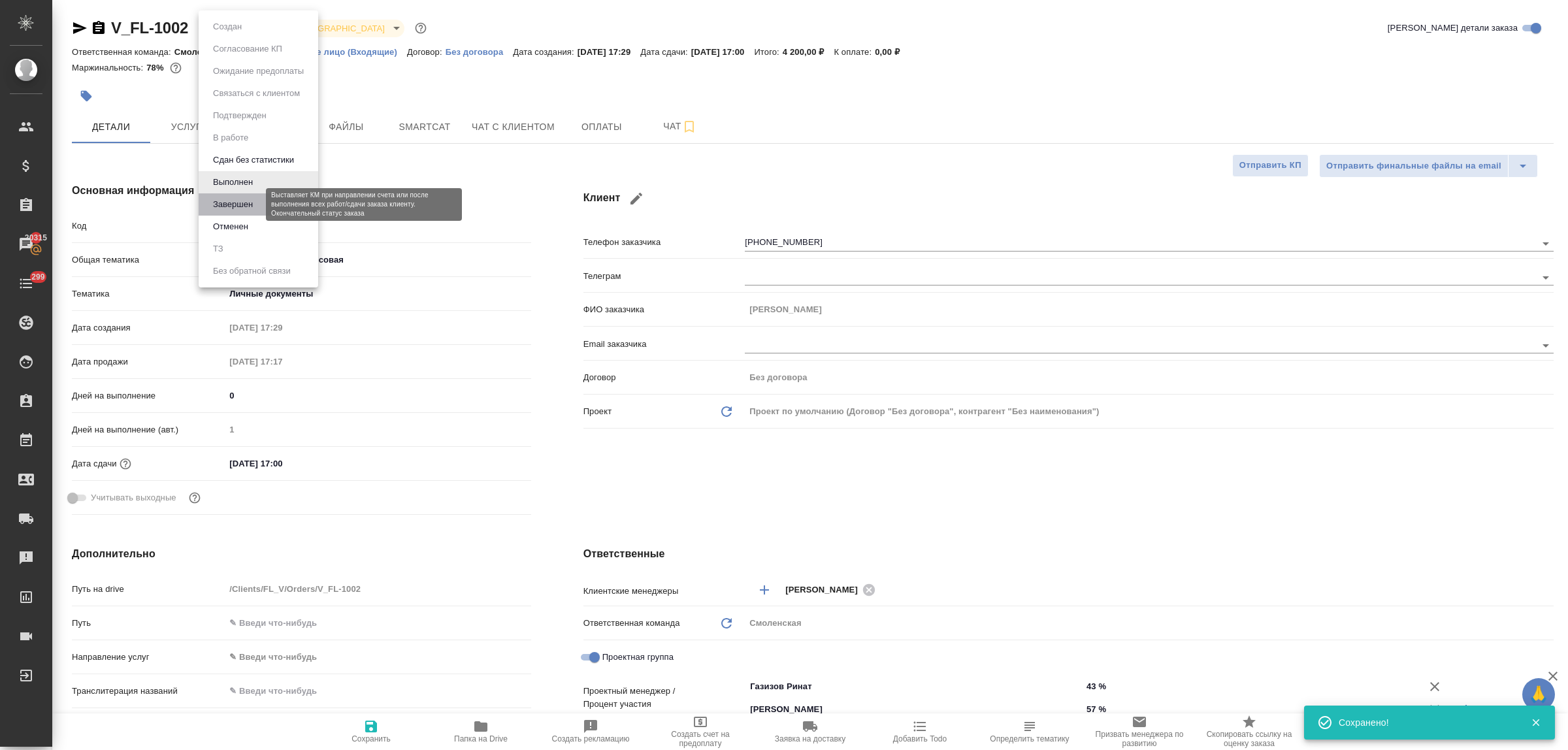
click at [256, 207] on button "Завершен" at bounding box center [233, 205] width 48 height 15
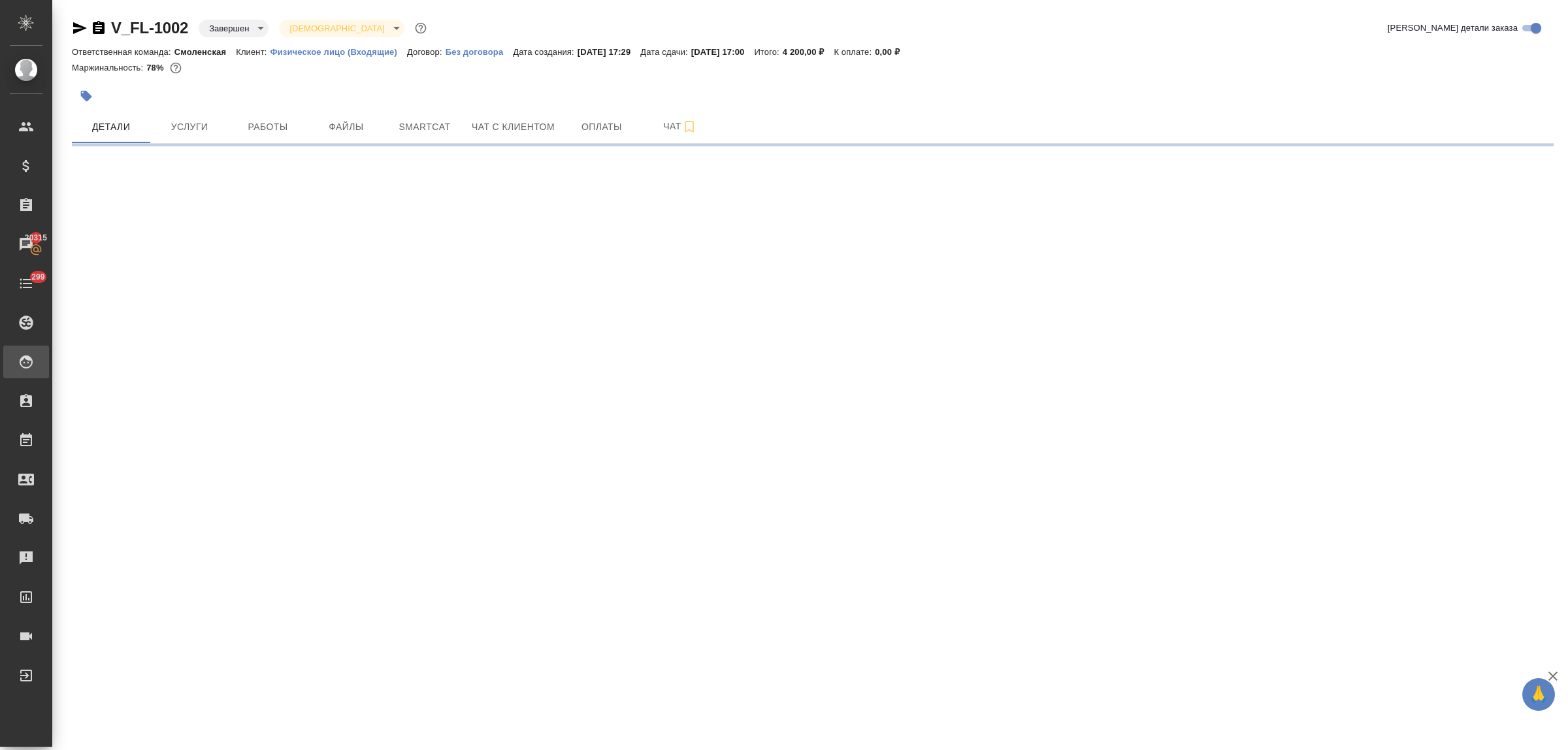
select select "RU"
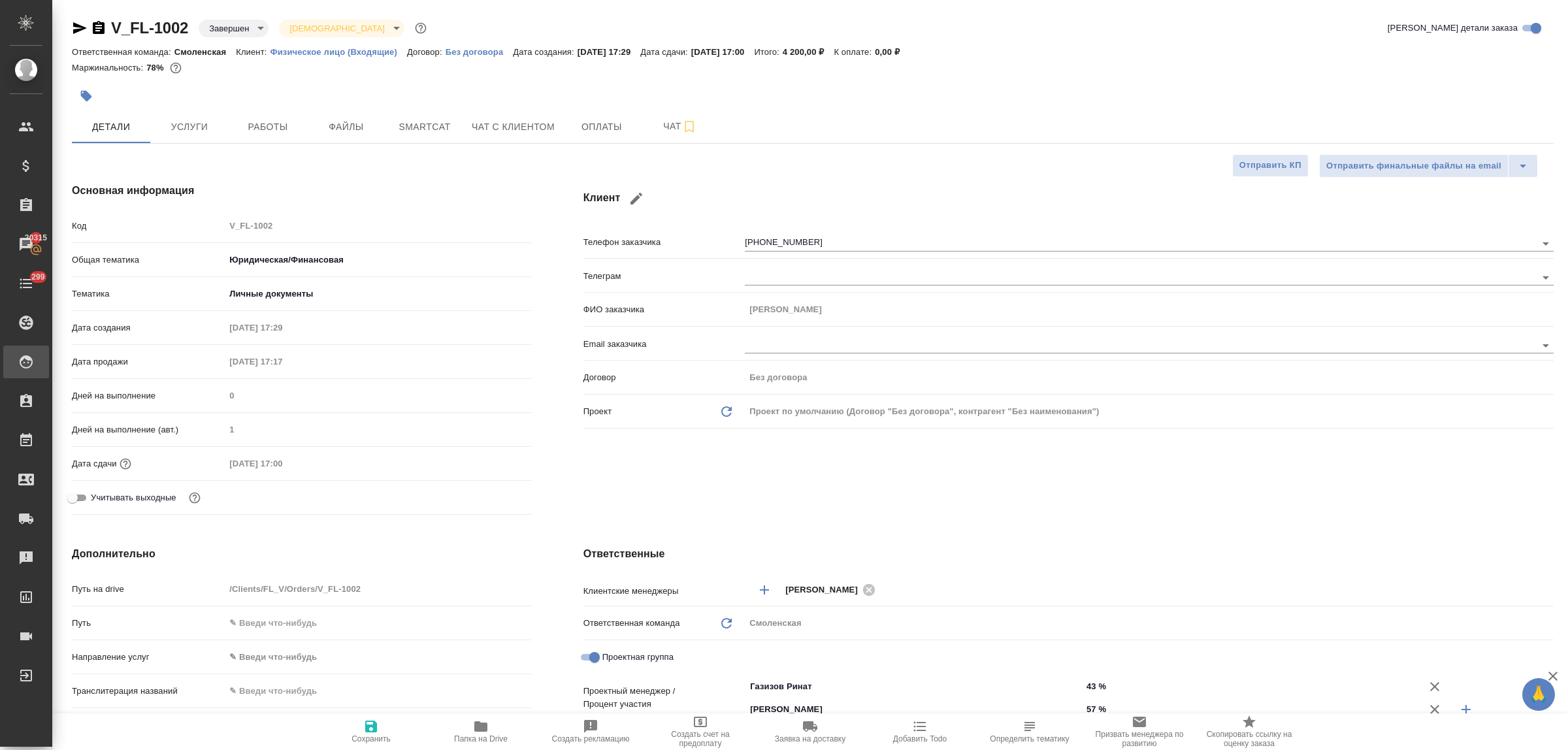
type textarea "x"
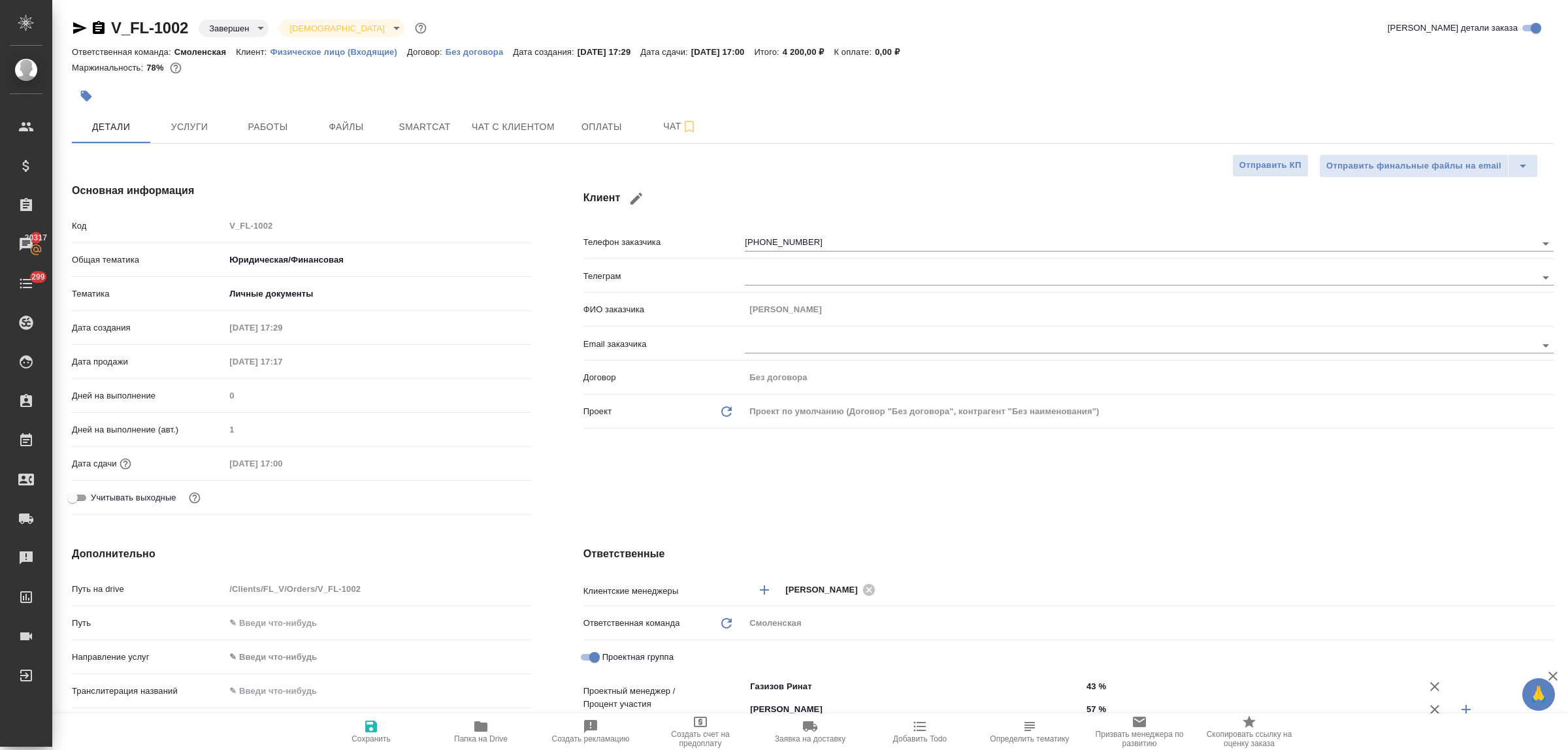
type textarea "x"
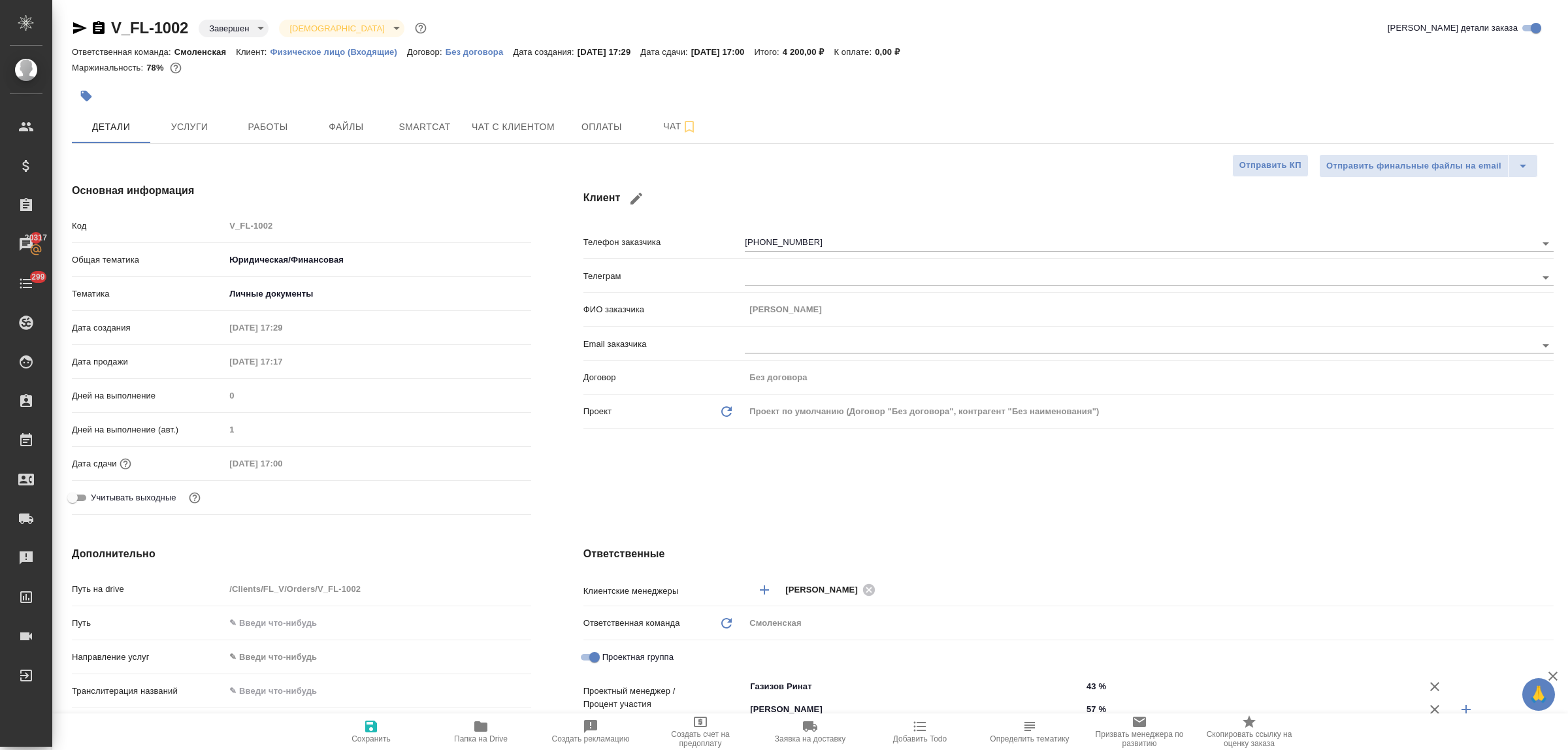
type textarea "x"
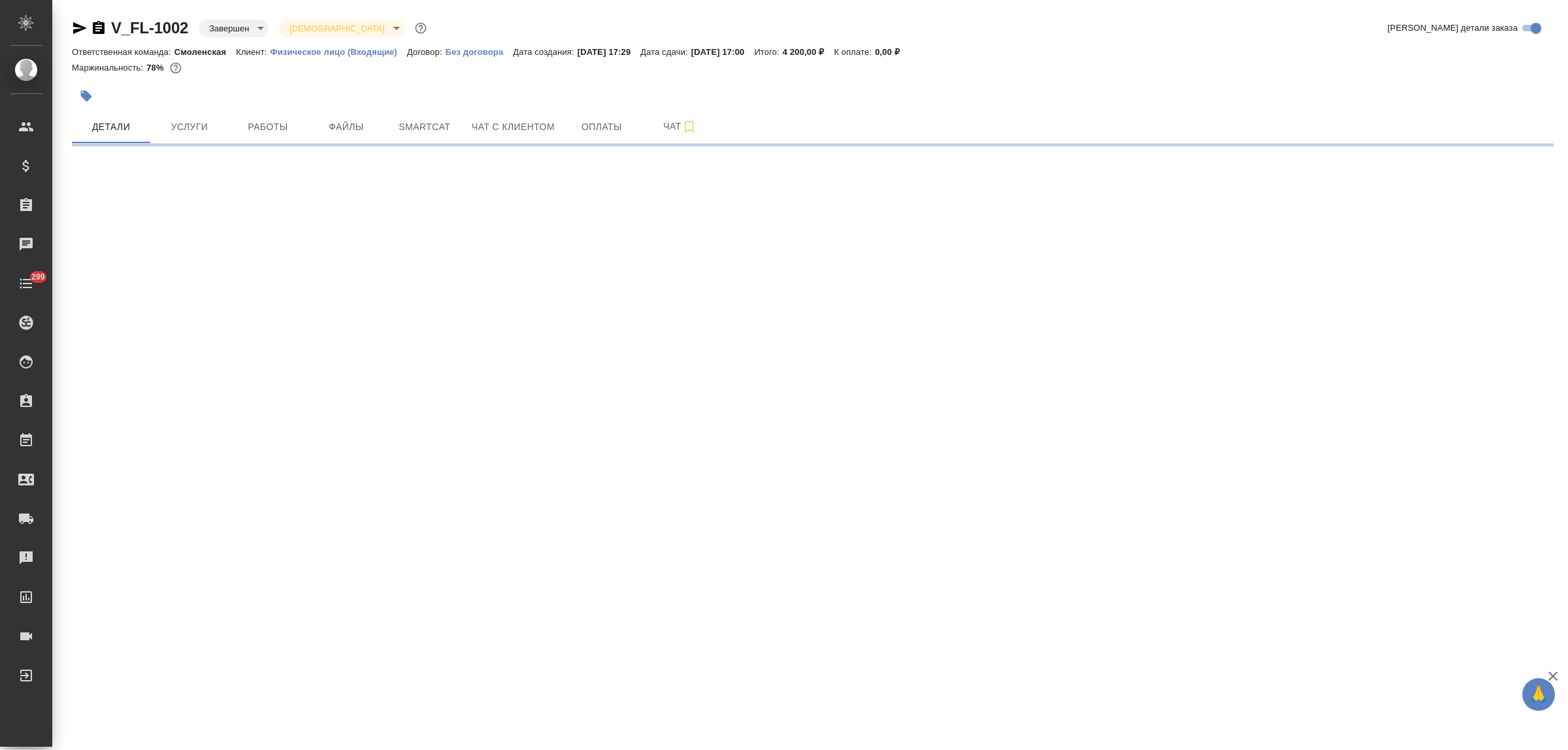
select select "RU"
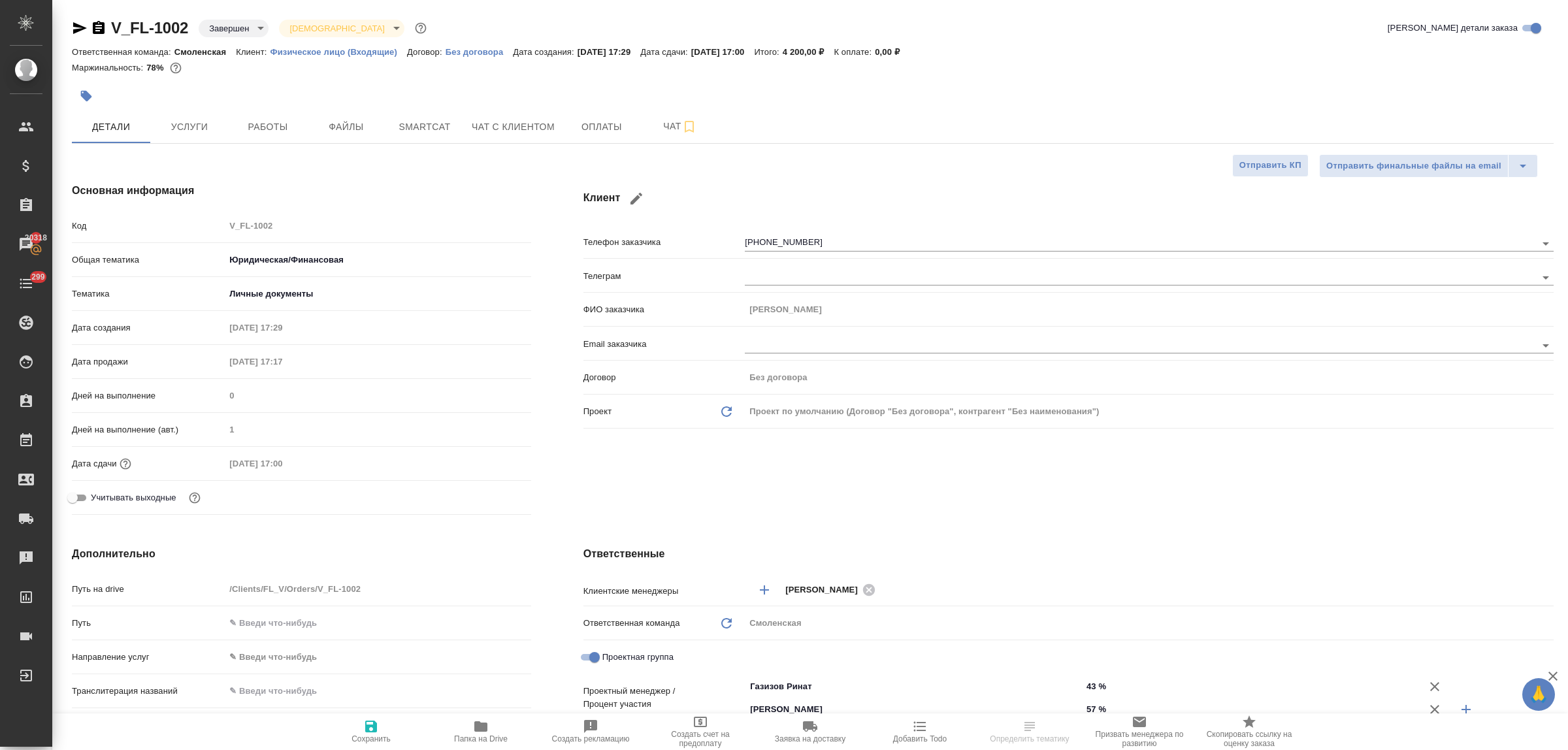
type textarea "x"
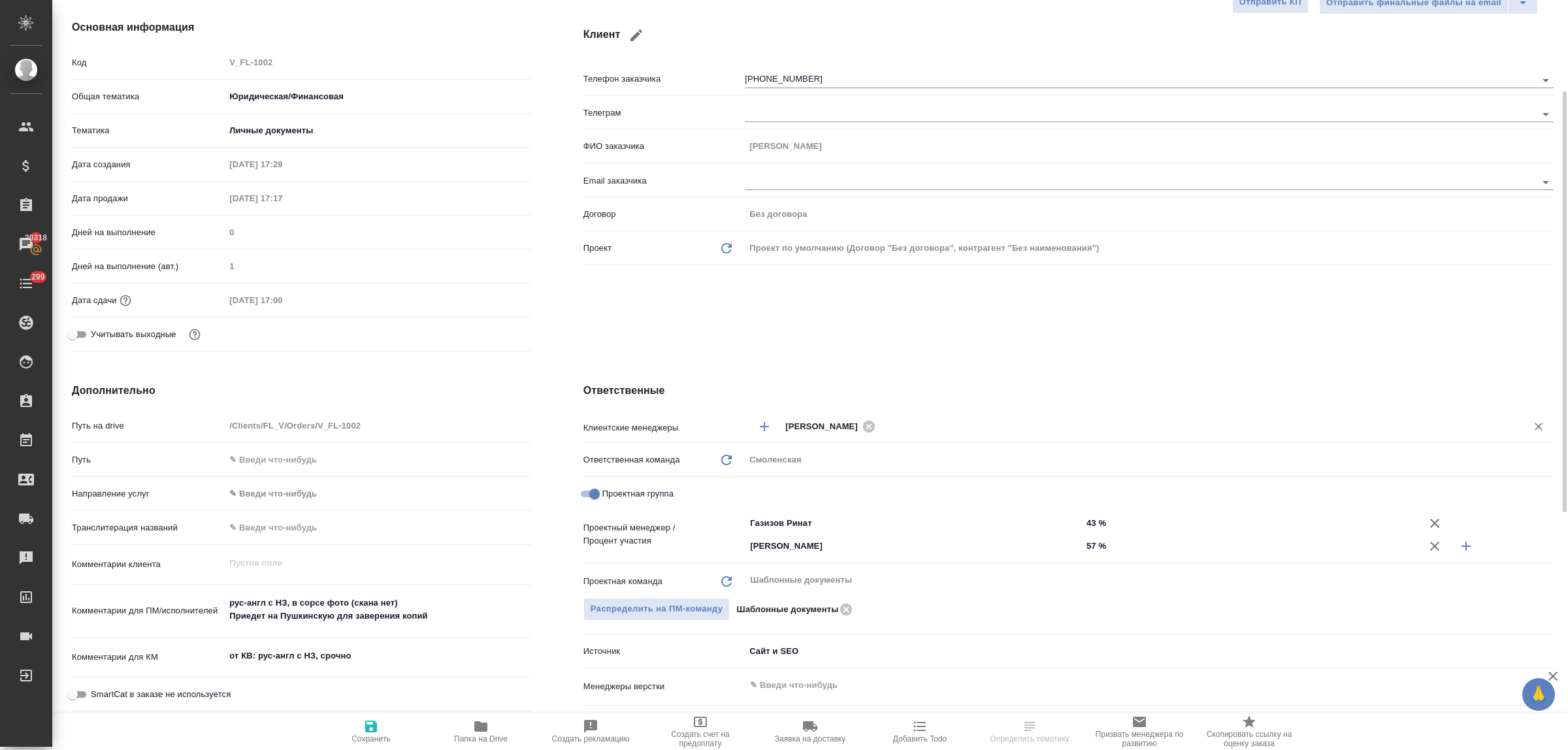
click at [912, 430] on input "text" at bounding box center [1193, 426] width 626 height 16
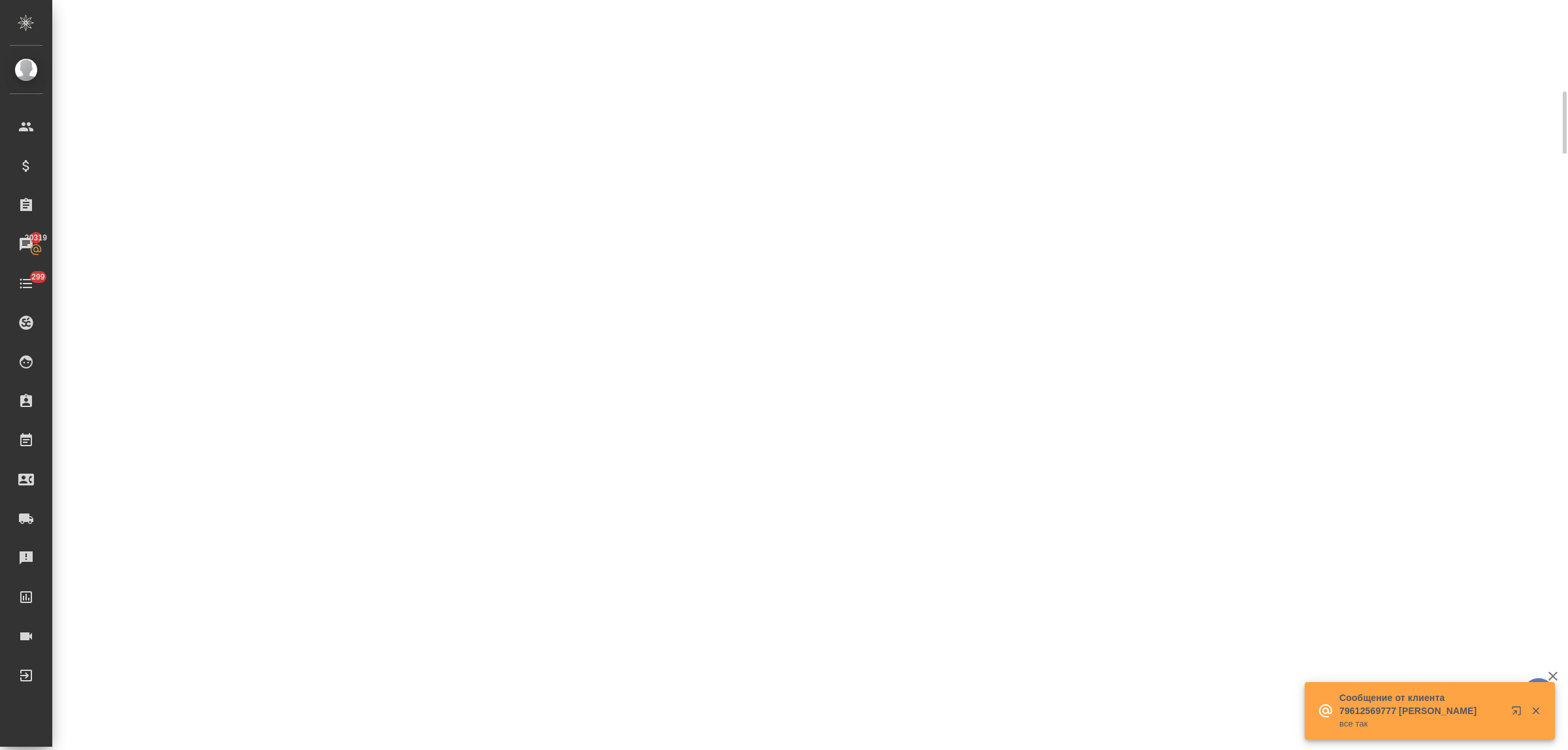
select select "RU"
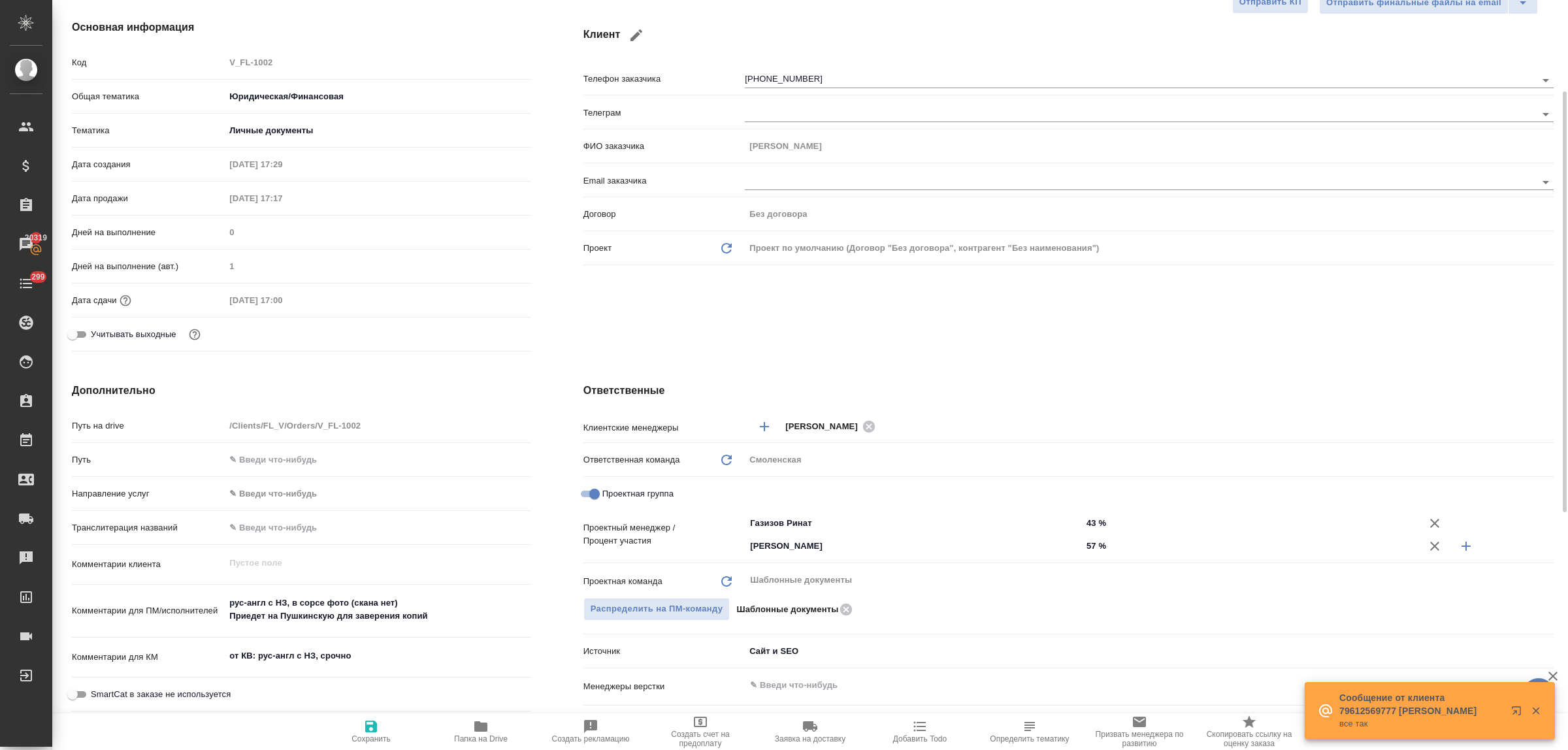
type textarea "x"
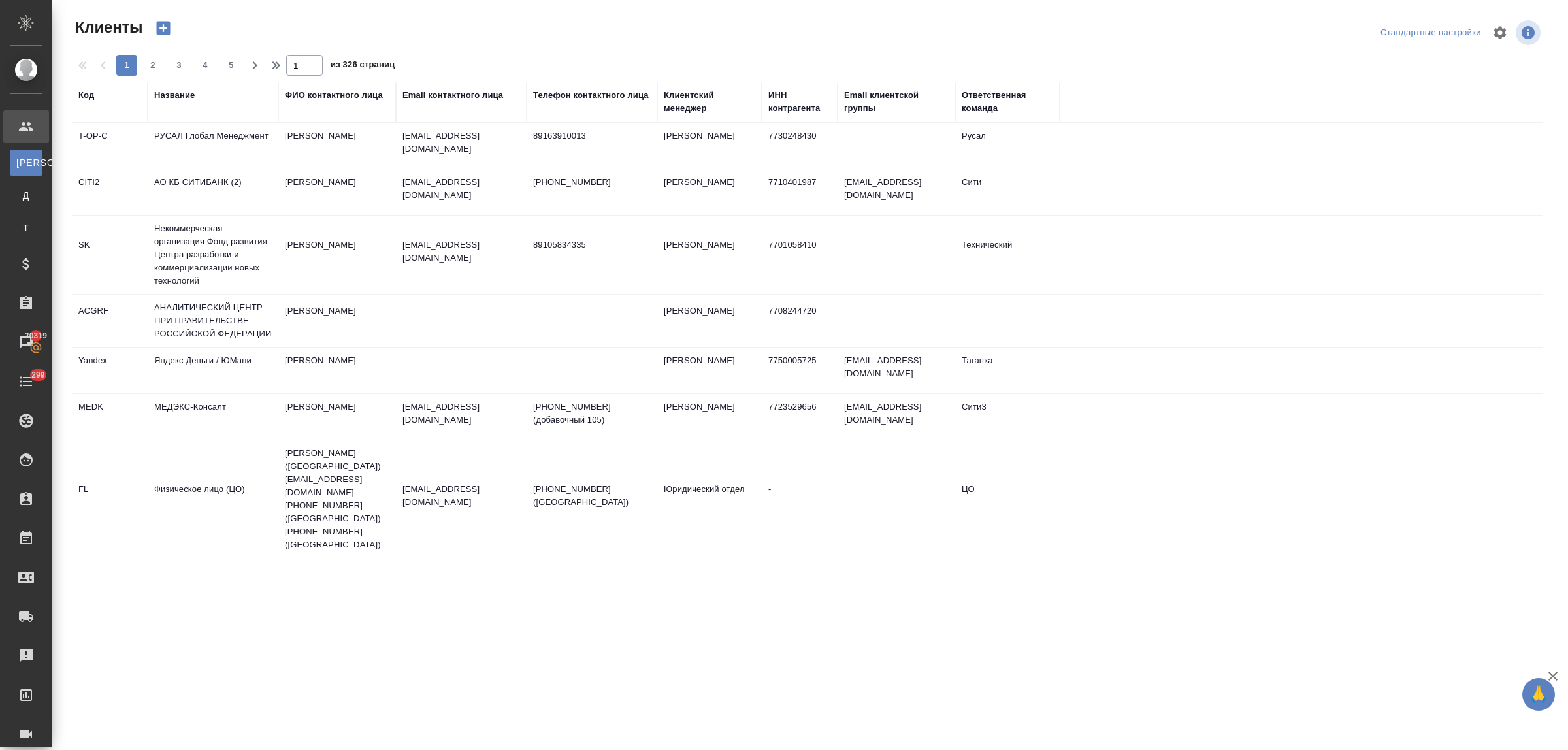
select select "RU"
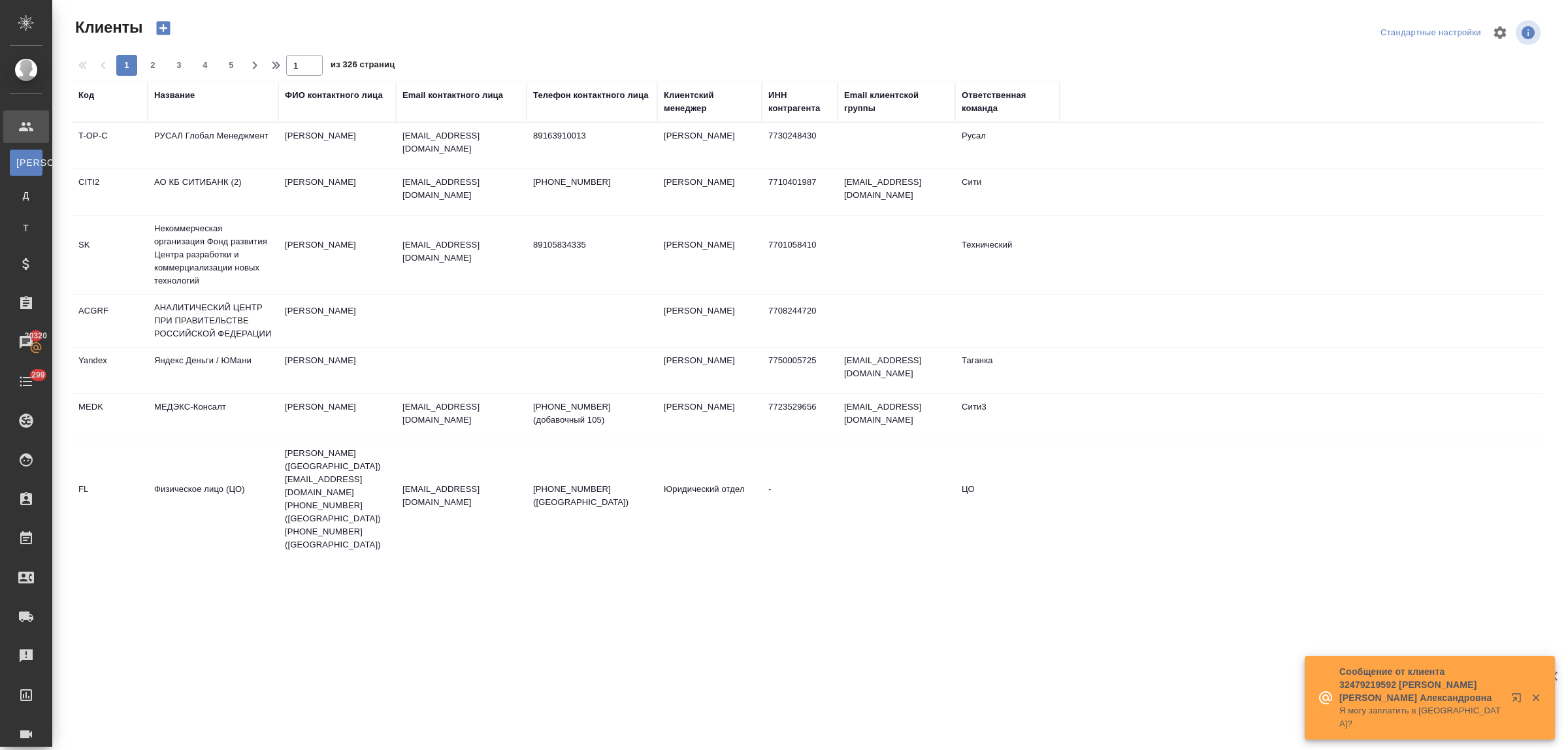
click at [171, 96] on div "Название" at bounding box center [174, 95] width 40 height 13
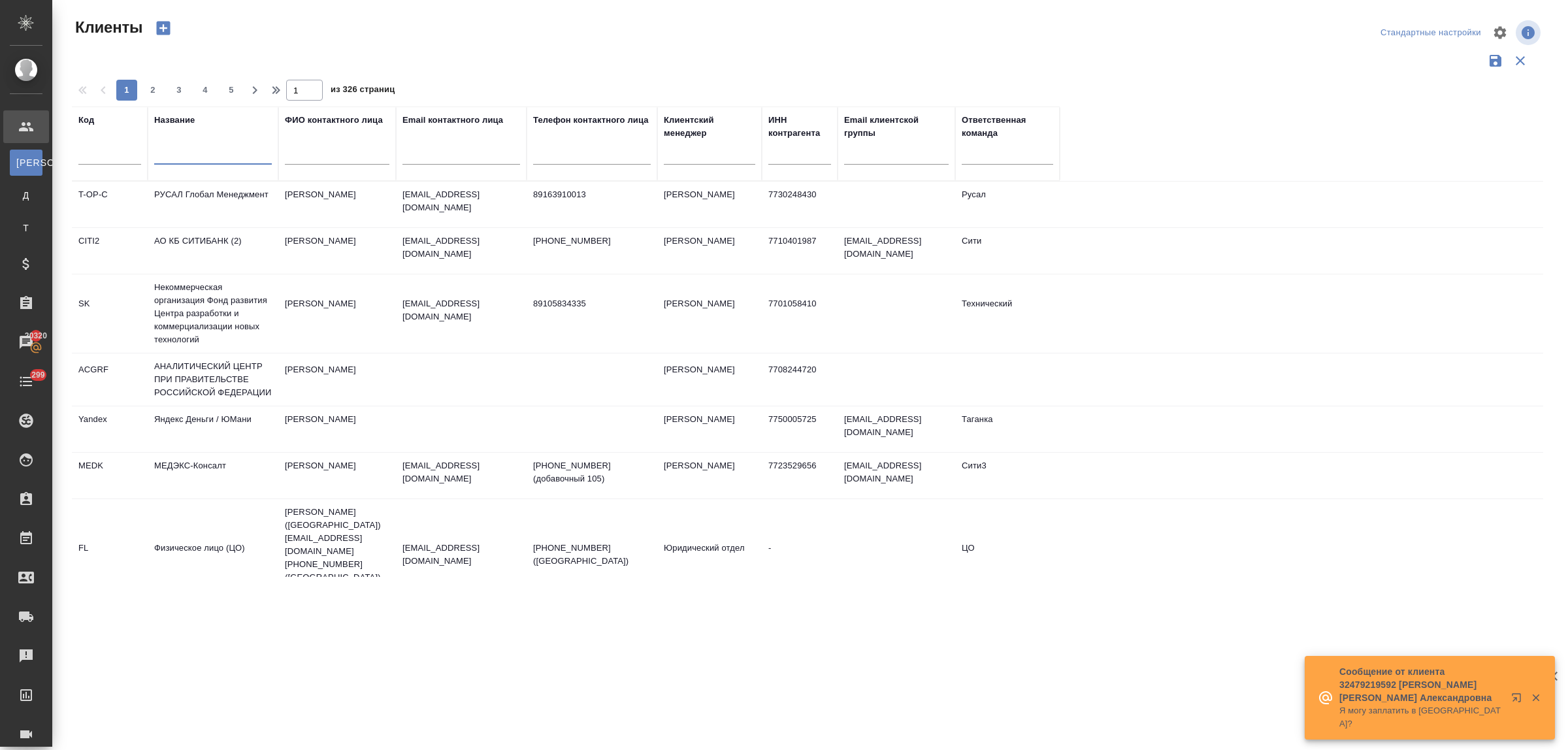
click at [194, 157] on input "text" at bounding box center [213, 156] width 118 height 17
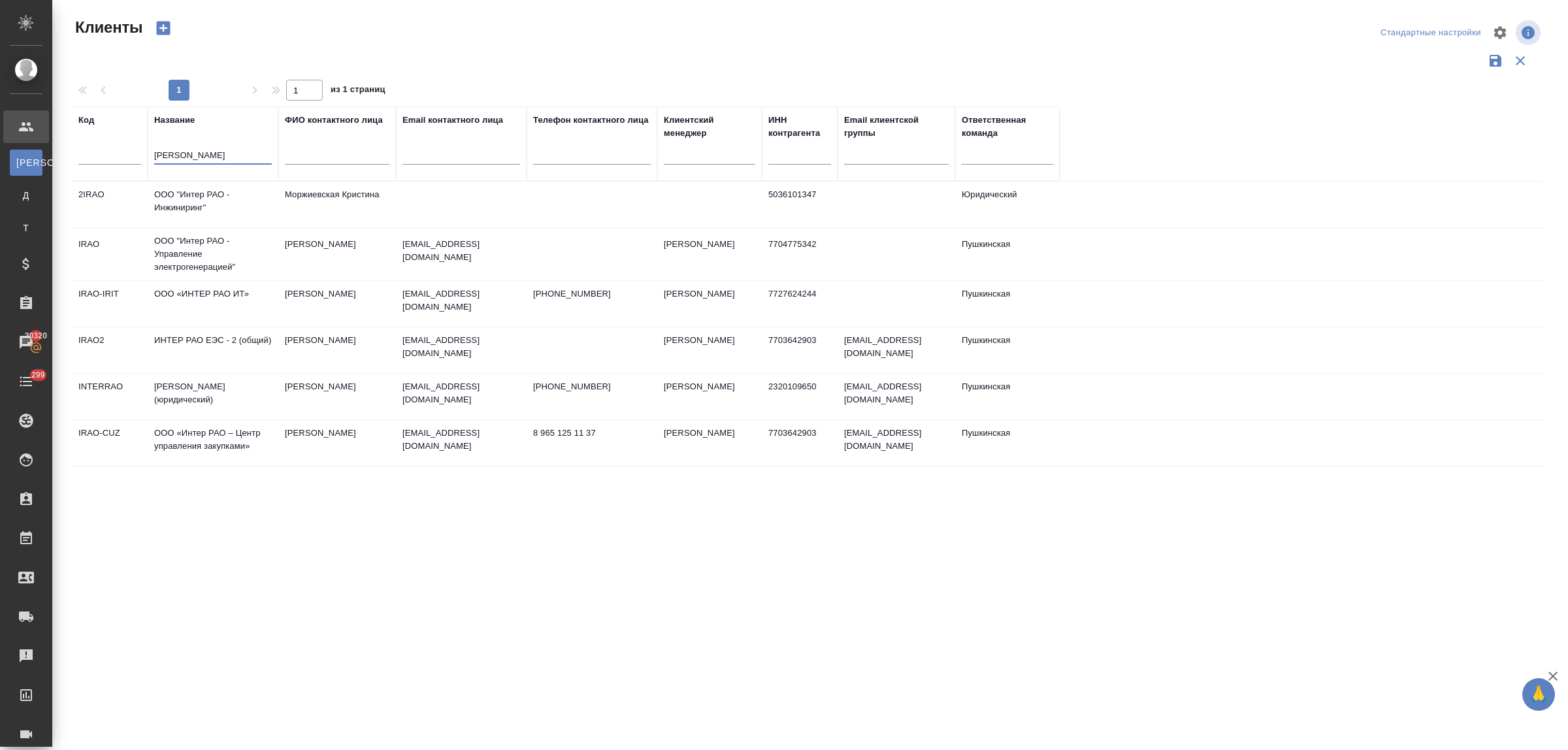
type input "интер рао"
click at [227, 340] on td "ИНТЕР РАО ЕЭС - 2 (общий)" at bounding box center [213, 350] width 131 height 46
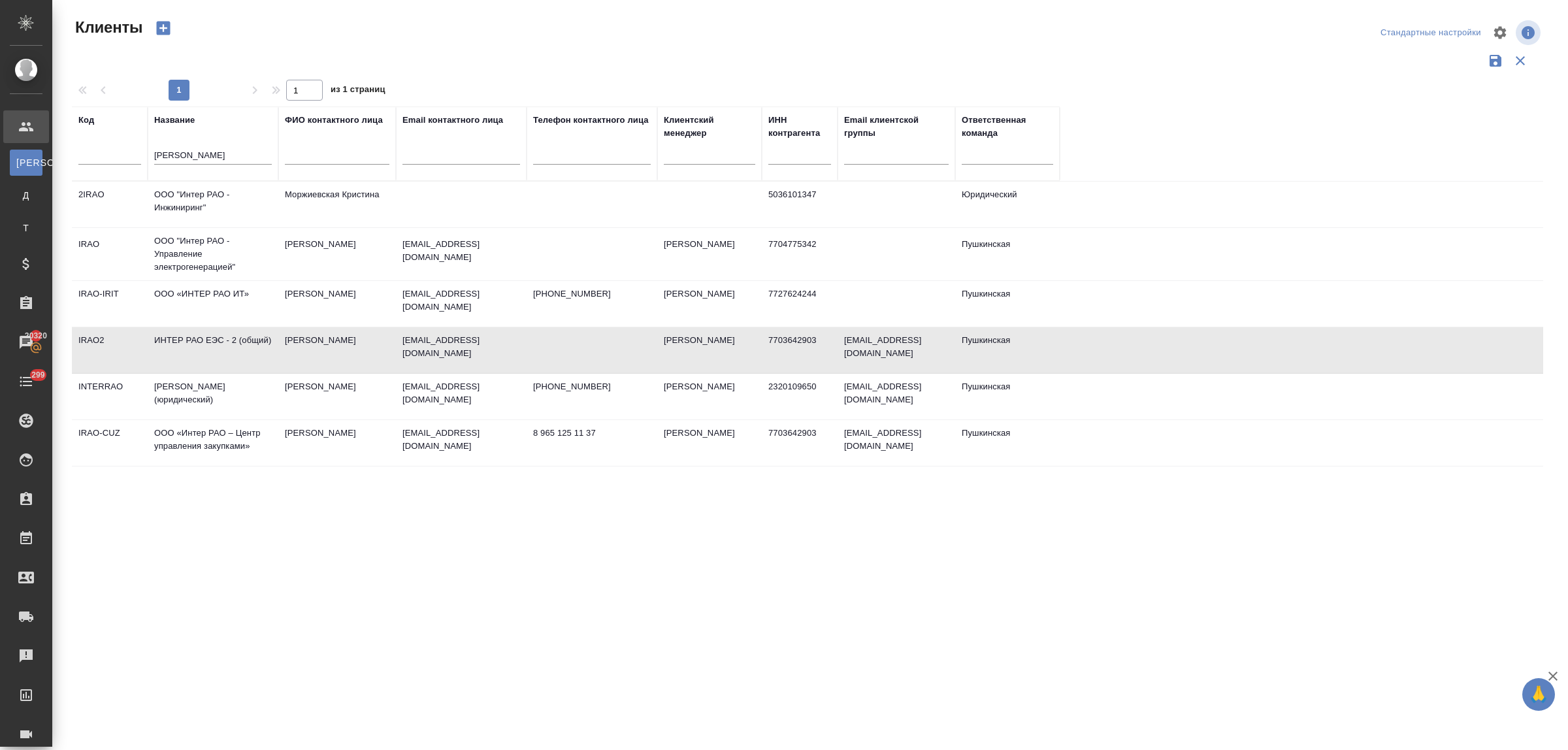
click at [227, 340] on td "ИНТЕР РАО ЕЭС - 2 (общий)" at bounding box center [213, 350] width 131 height 46
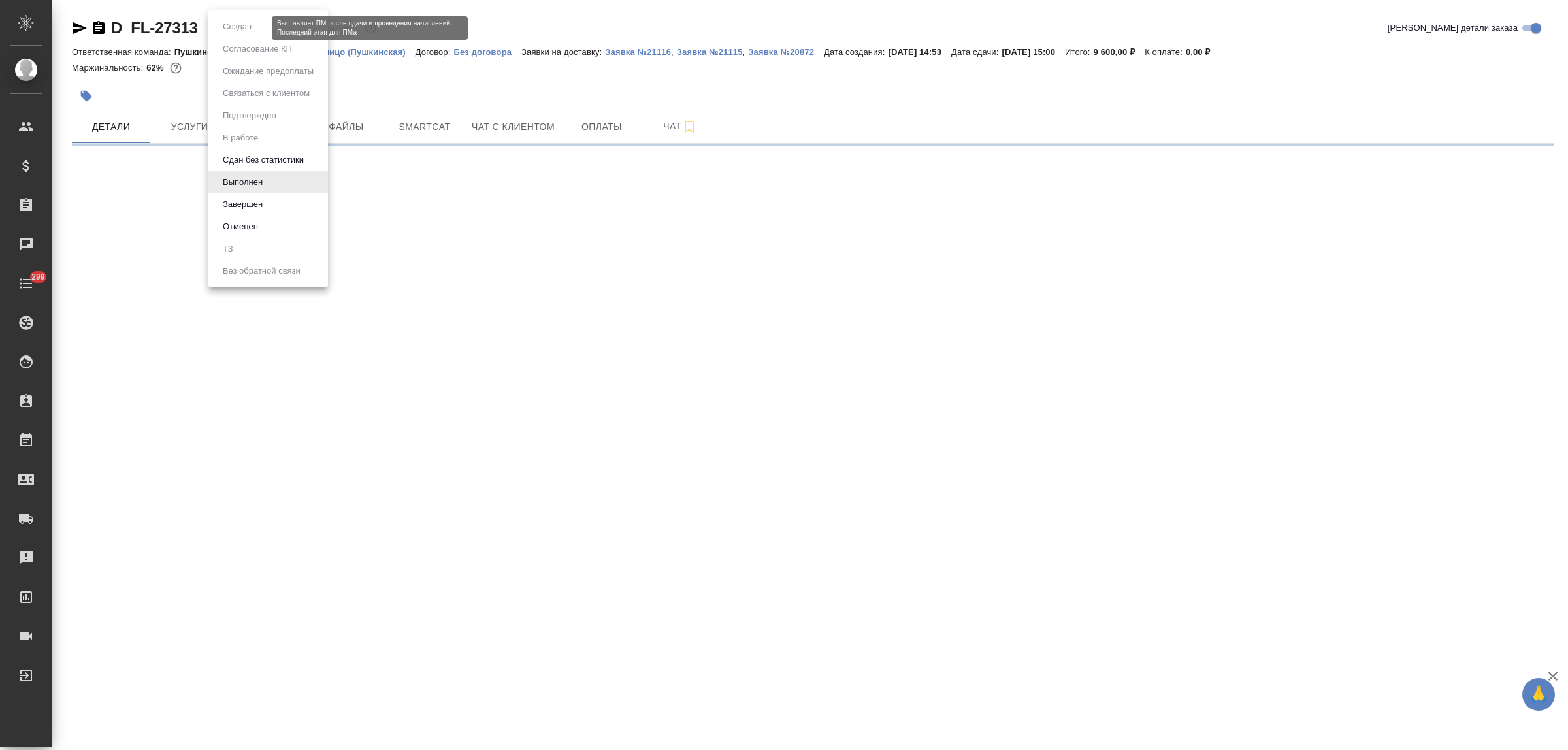
click at [247, 30] on body "🙏 .cls-1 fill:#fff; AWATERA Bulakhova Elena Клиенты Спецификации Заказы Чаты 29…" at bounding box center [784, 375] width 1568 height 750
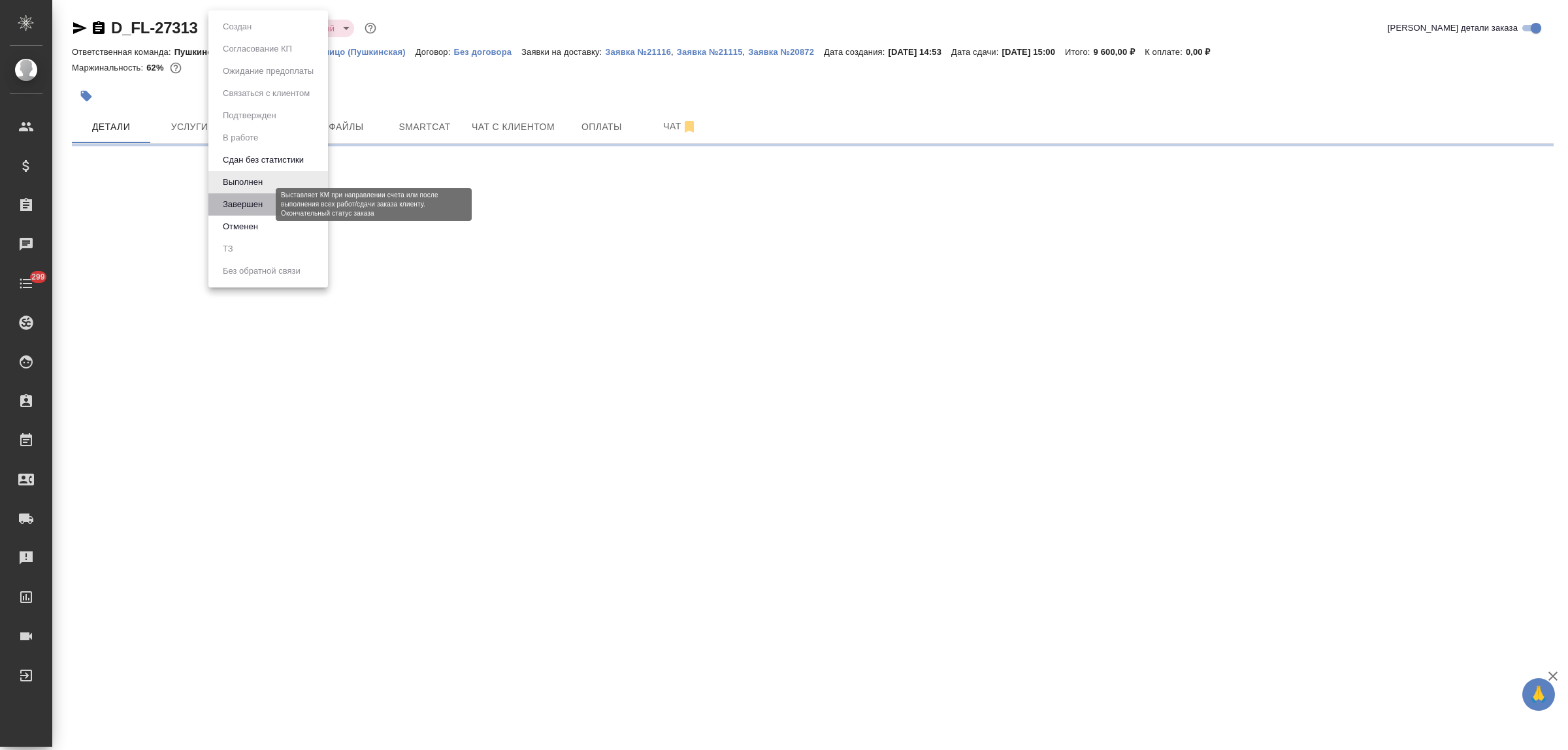
click at [246, 207] on button "Завершен" at bounding box center [243, 205] width 48 height 15
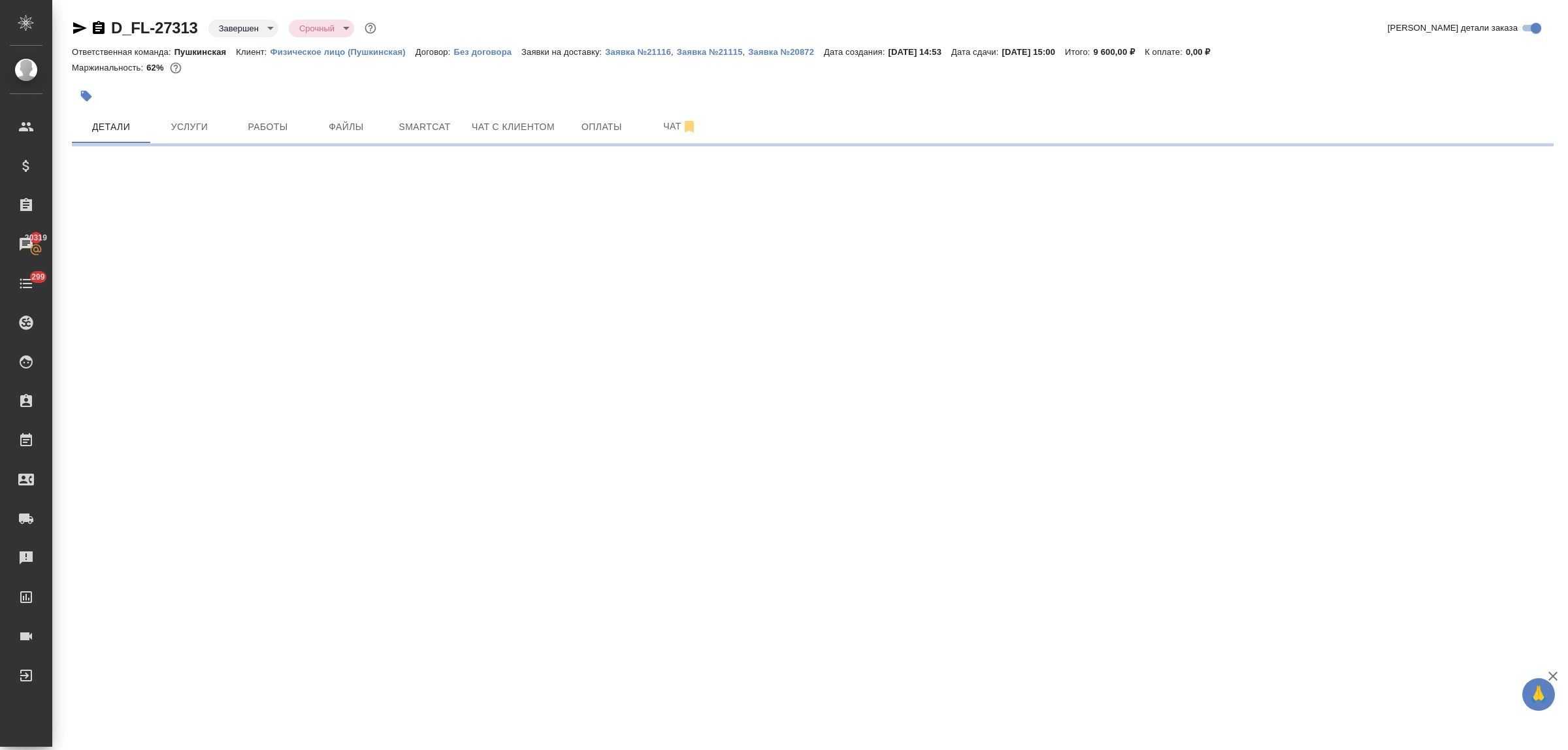
select select "RU"
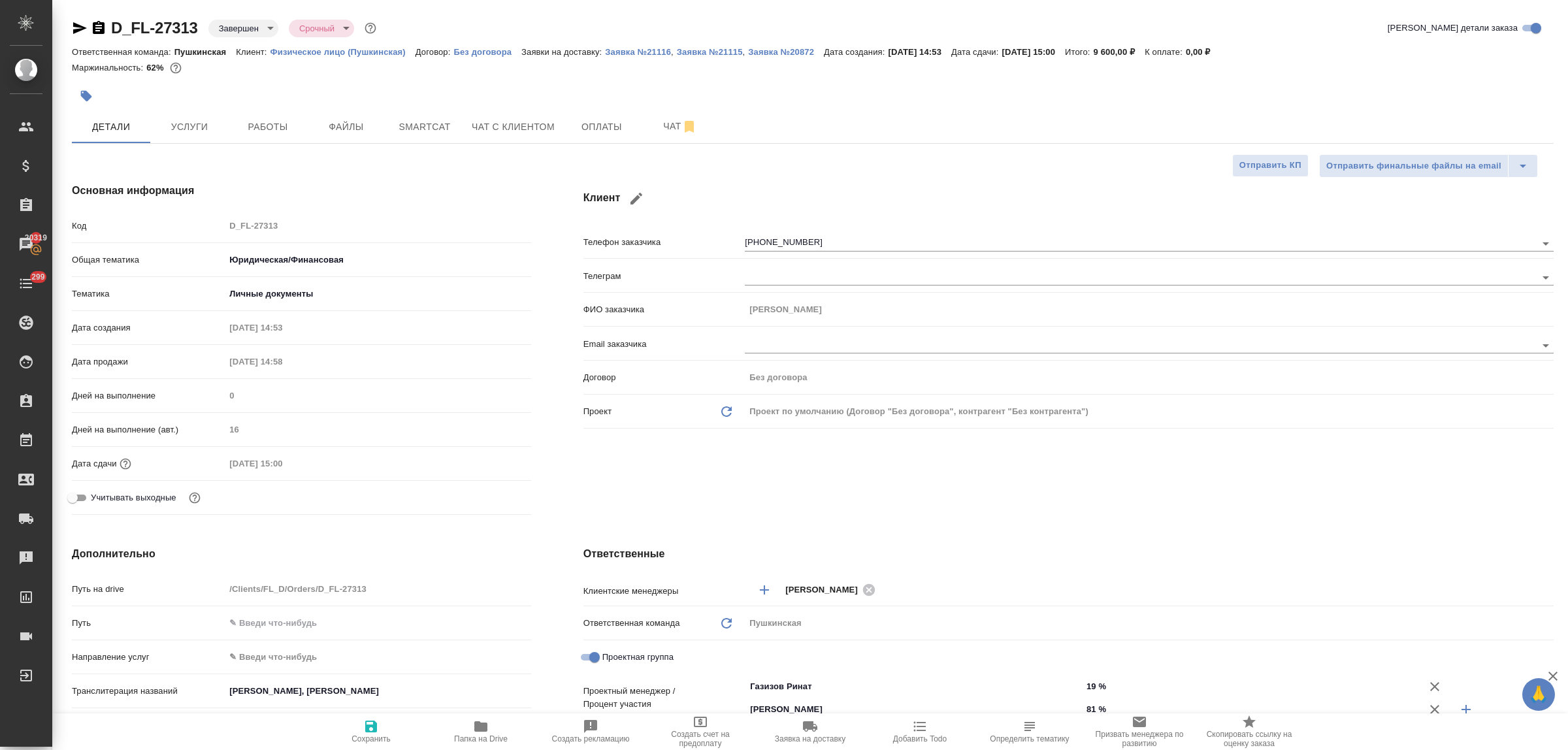
type textarea "x"
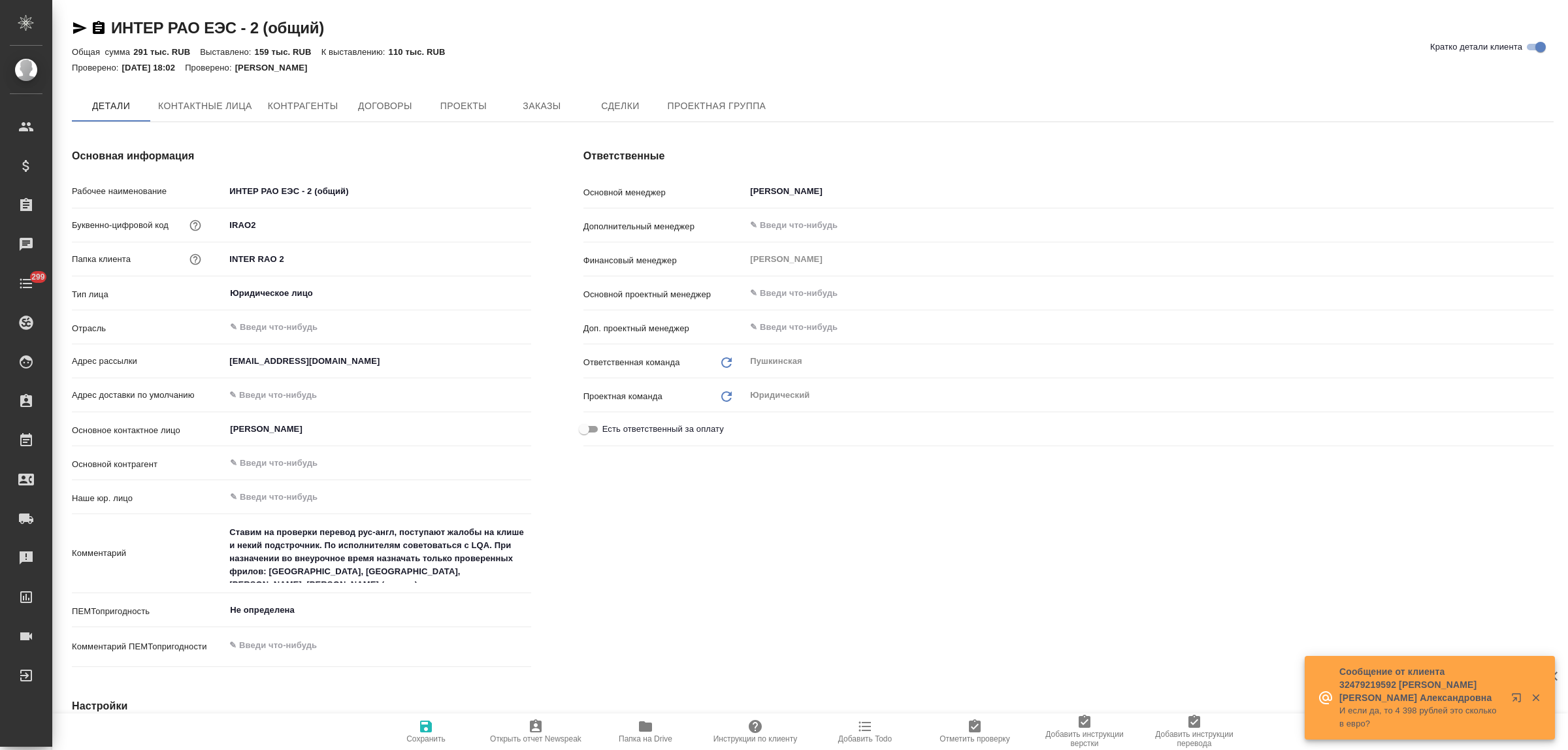
type textarea "x"
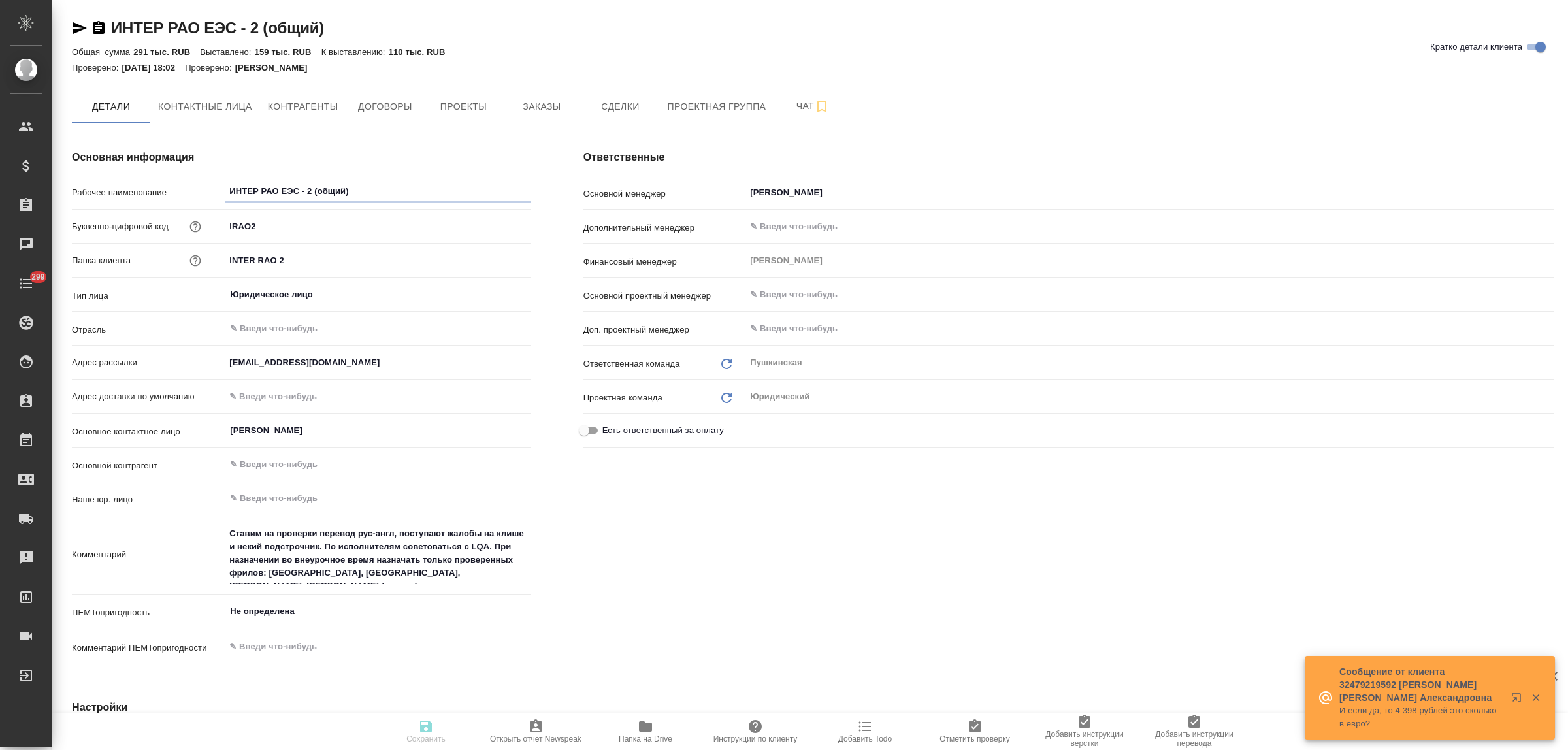
type textarea "x"
click at [830, 665] on div "Ответственные Основной менеджер Булахова Елена ​ Дополнительный менеджер ​ Фина…" at bounding box center [1069, 412] width 1023 height 576
click at [523, 98] on span "Заказы" at bounding box center [541, 106] width 63 height 17
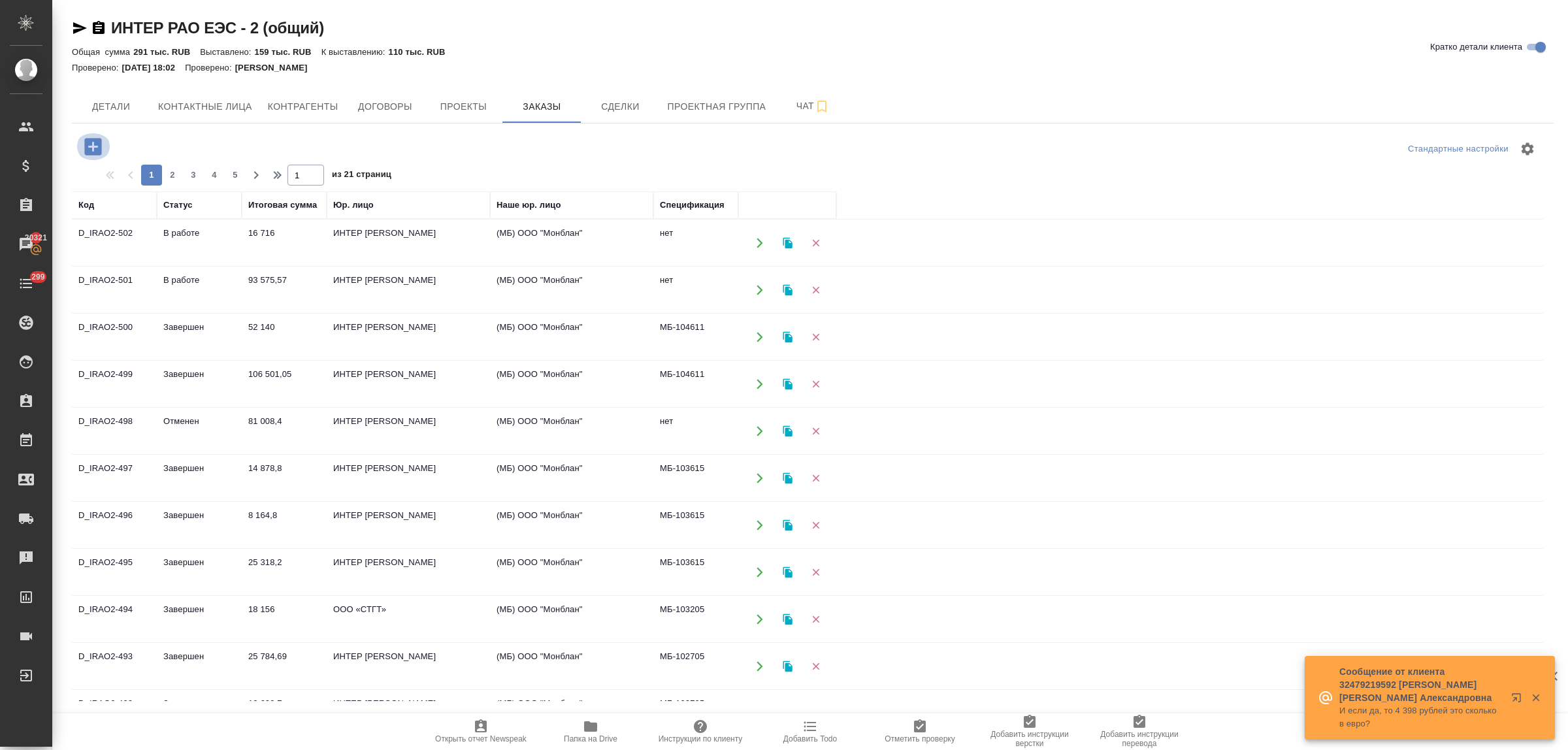
click at [89, 148] on icon "button" at bounding box center [93, 147] width 17 height 17
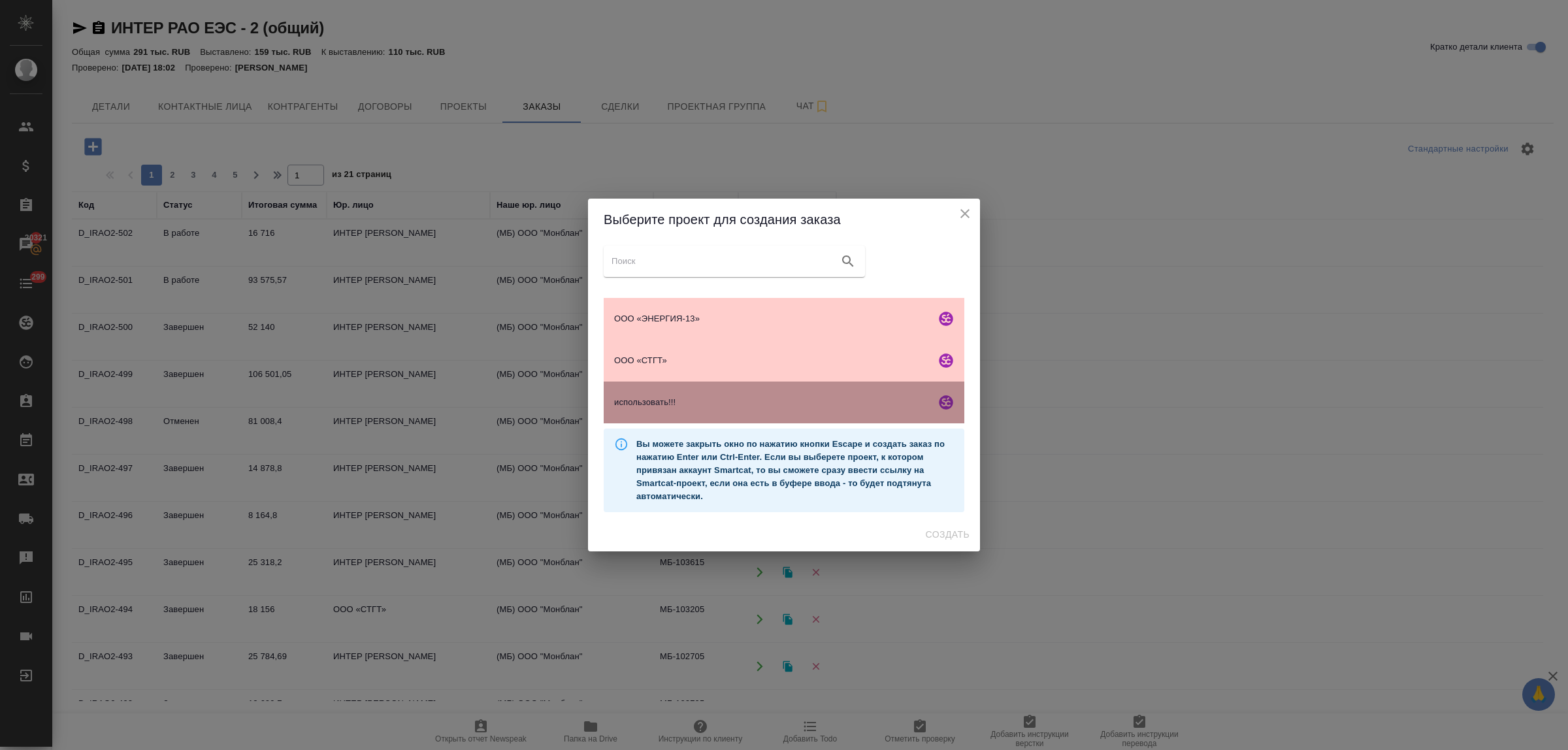
click at [716, 394] on div "использовать!!!" at bounding box center [784, 402] width 361 height 42
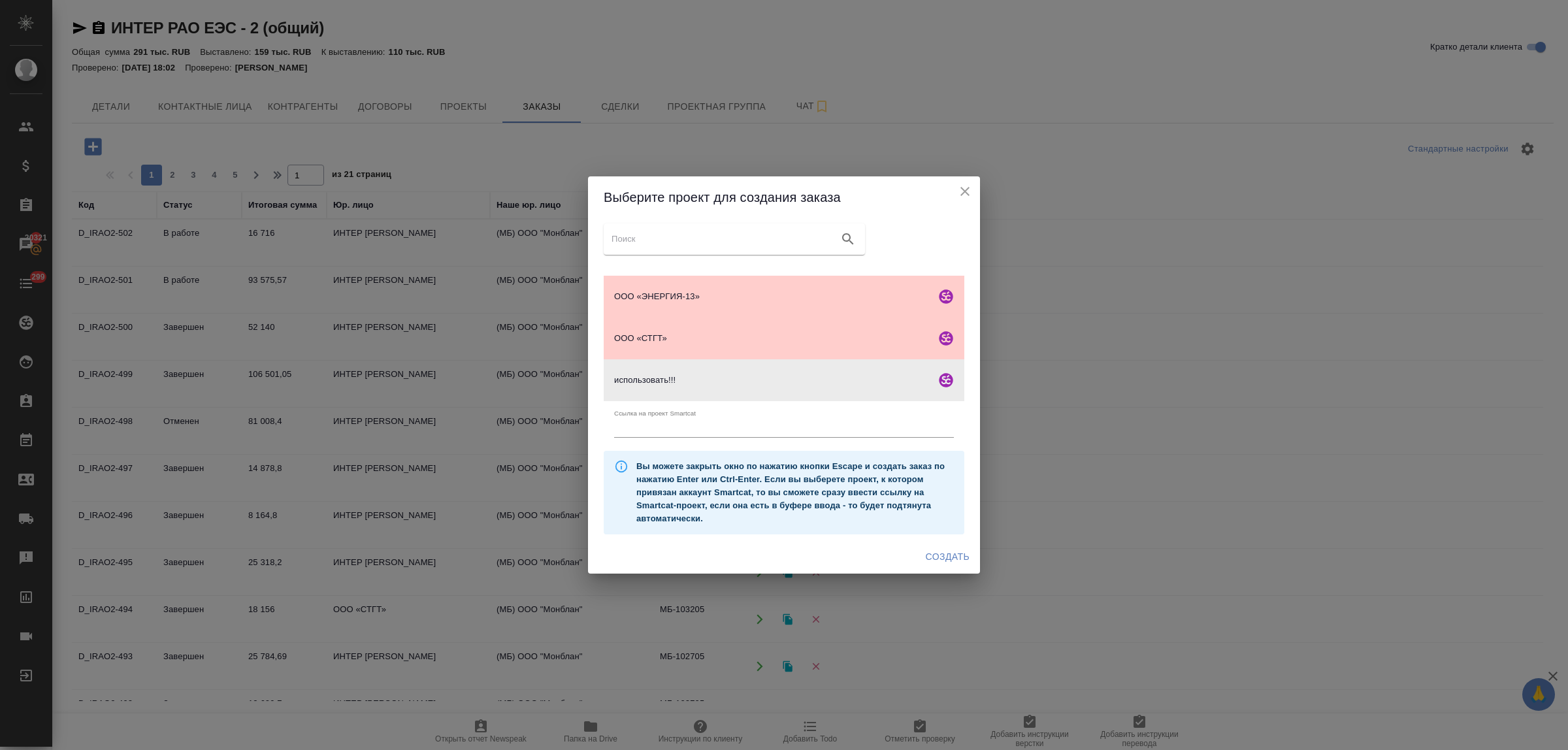
click at [942, 561] on span "Создать" at bounding box center [948, 557] width 44 height 17
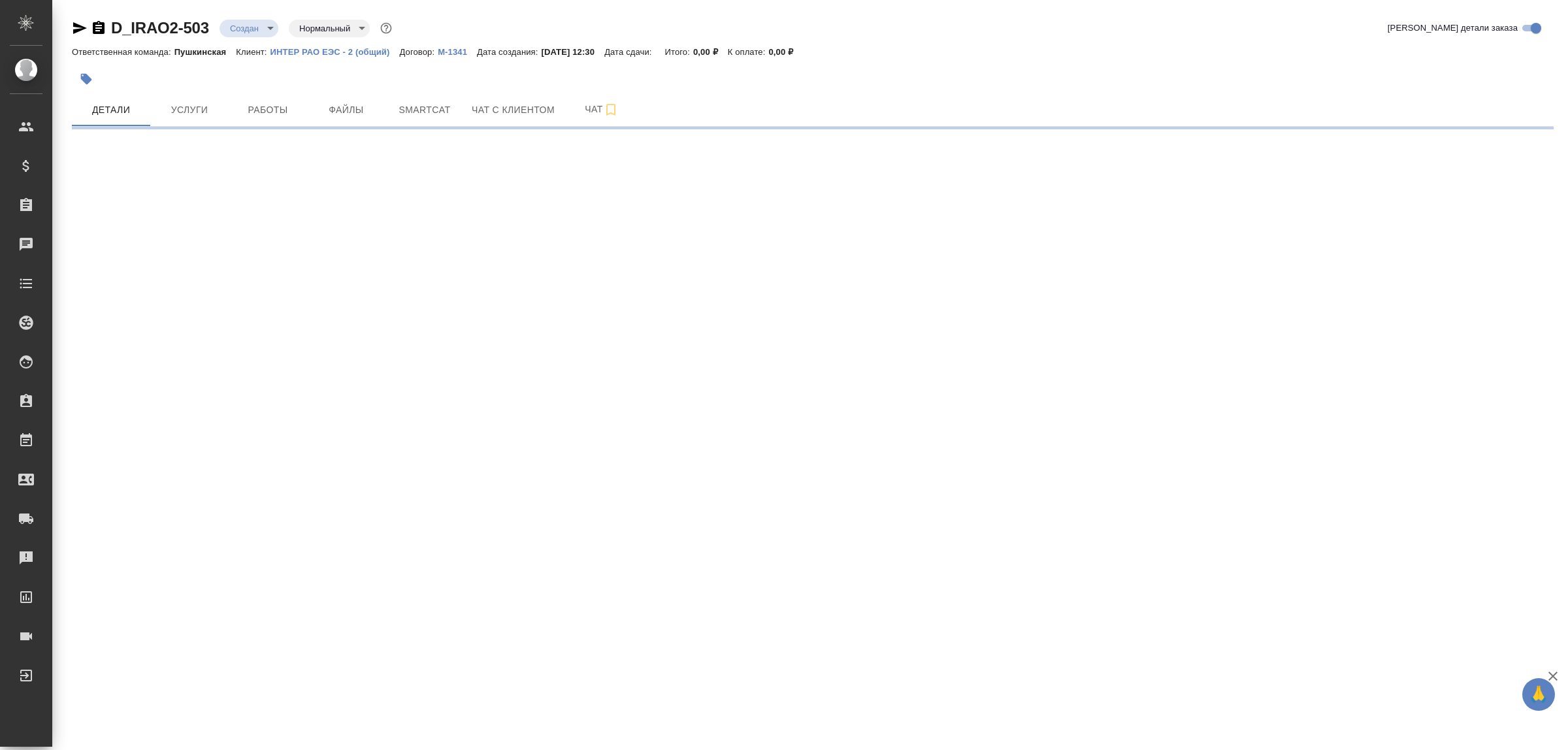
select select "RU"
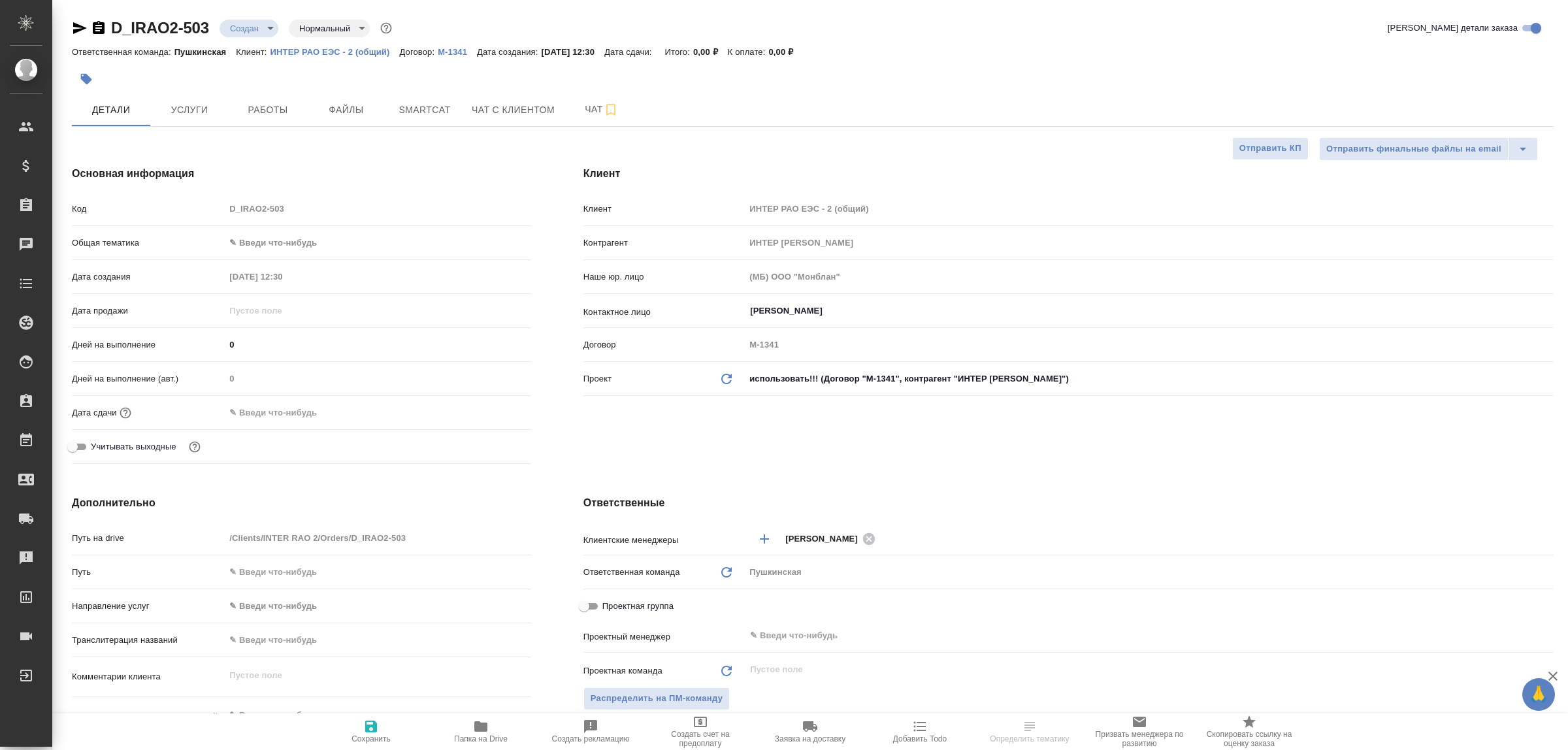
type textarea "x"
click at [832, 315] on input "[PERSON_NAME]" at bounding box center [1127, 311] width 757 height 16
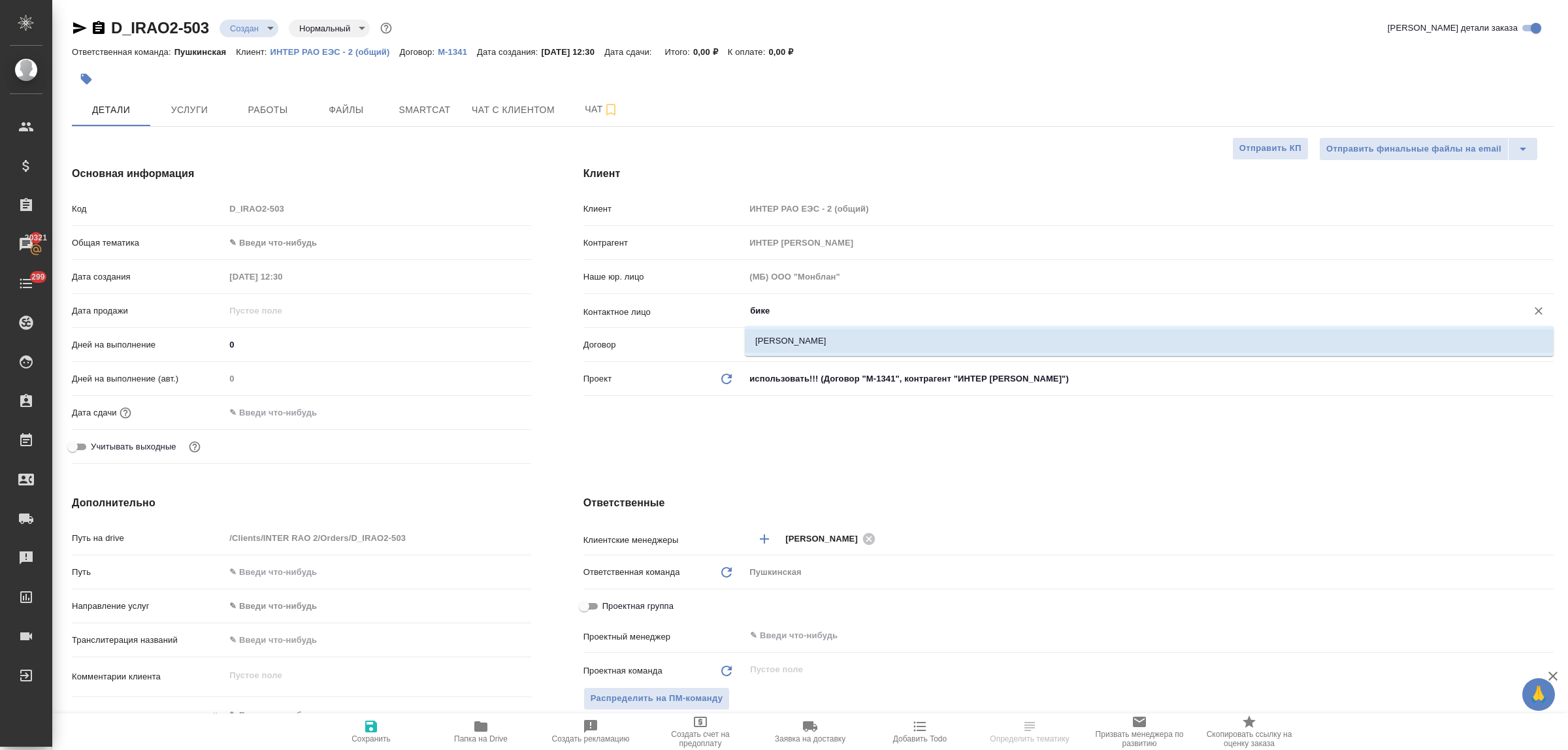
click at [812, 345] on li "Бикеева Мария" at bounding box center [1149, 341] width 809 height 24
type input "Бикеева Мария"
type textarea "x"
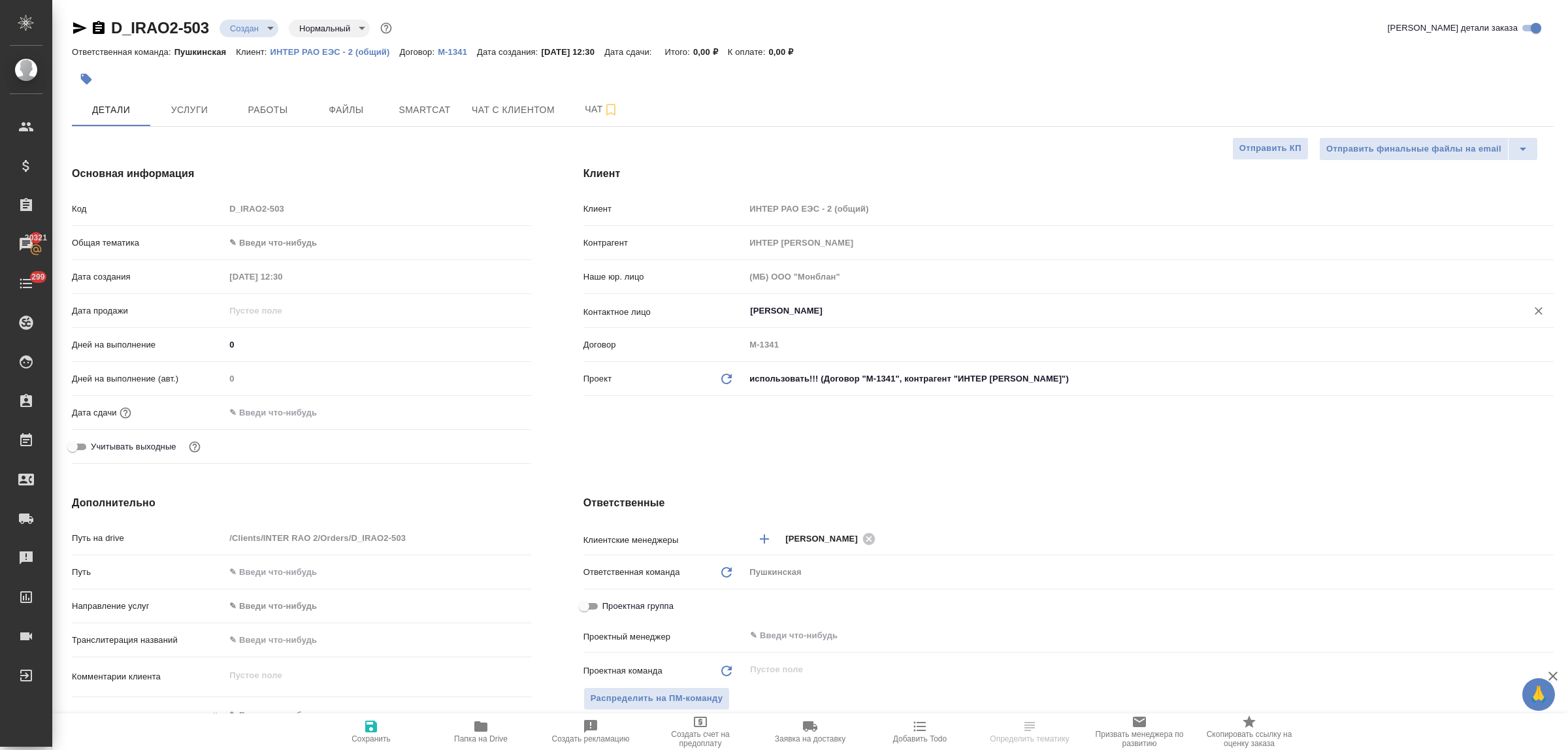
type input "Бикеева Мария"
click at [383, 720] on span "Сохранить" at bounding box center [371, 731] width 94 height 25
type textarea "x"
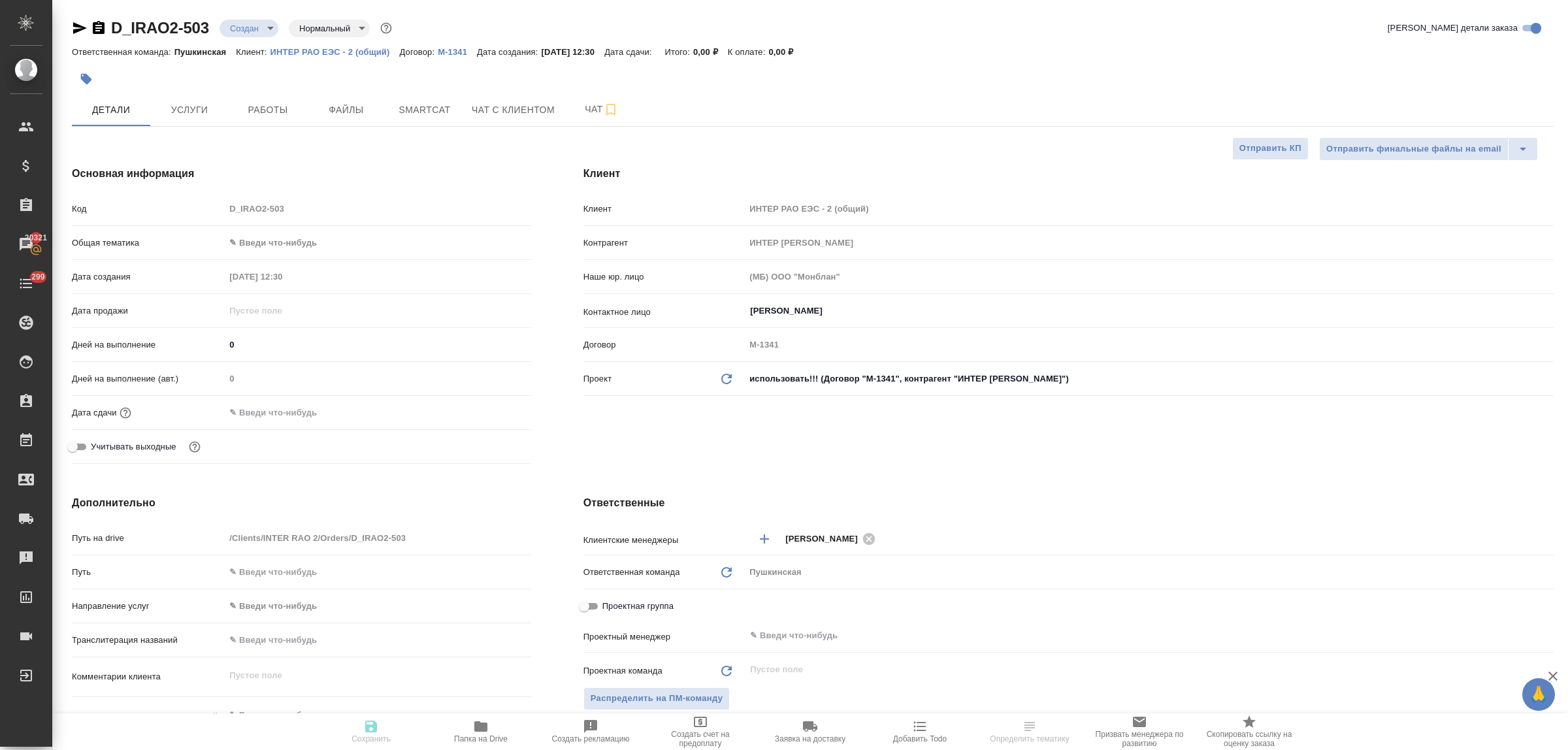
type textarea "x"
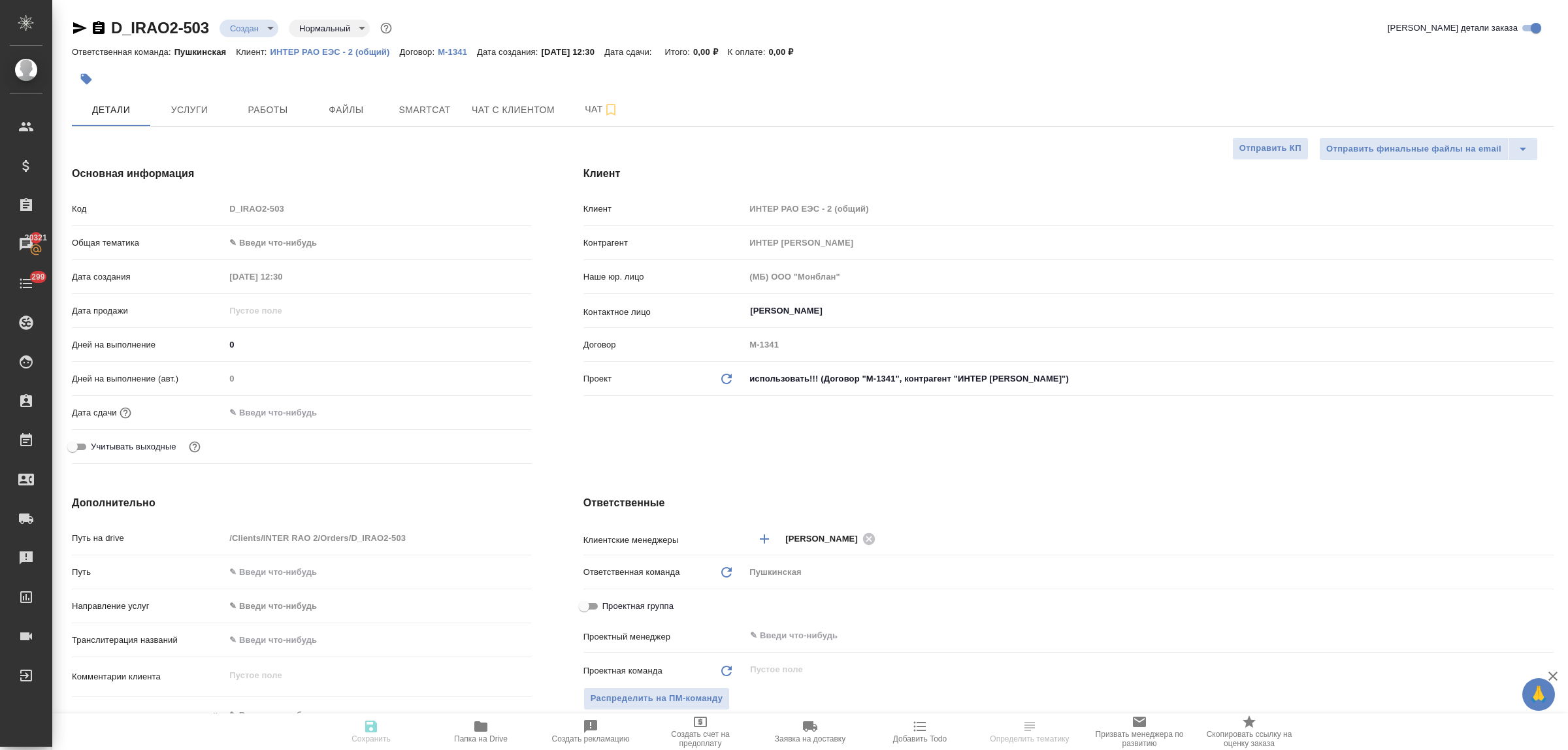
type textarea "x"
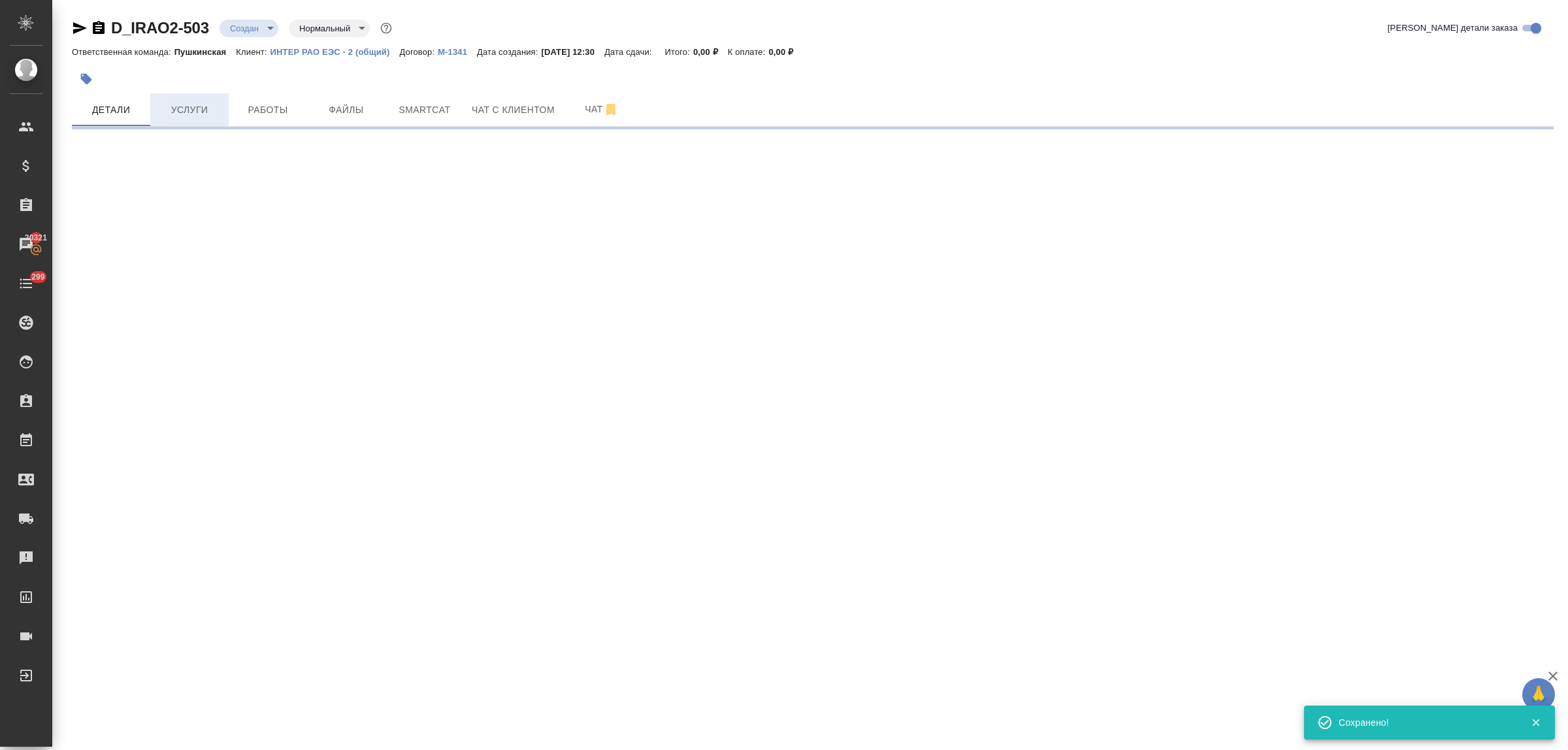
select select "RU"
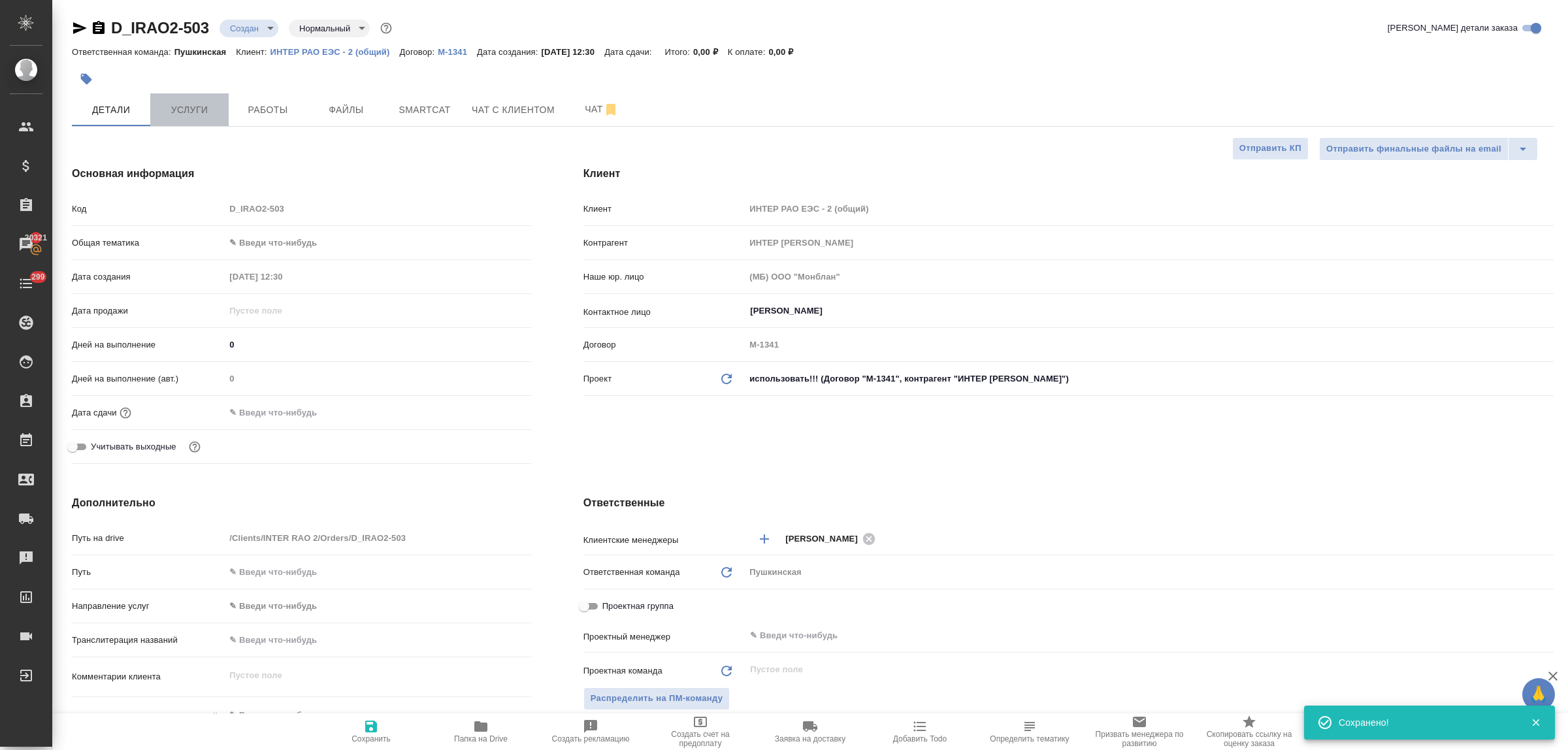
click at [177, 120] on button "Услуги" at bounding box center [189, 109] width 79 height 32
type input "Бикеева Мария"
type textarea "x"
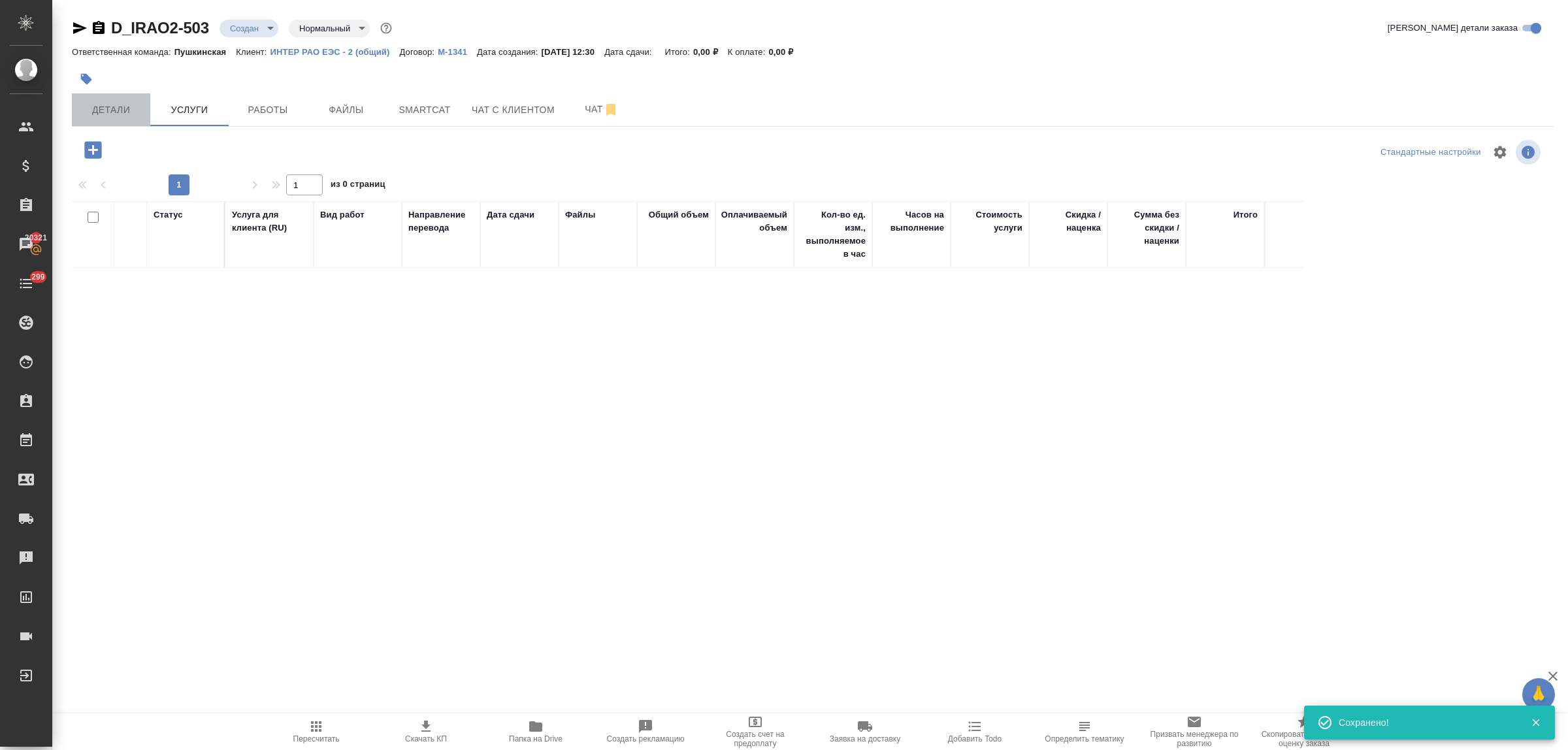
click at [105, 109] on span "Детали" at bounding box center [111, 110] width 63 height 17
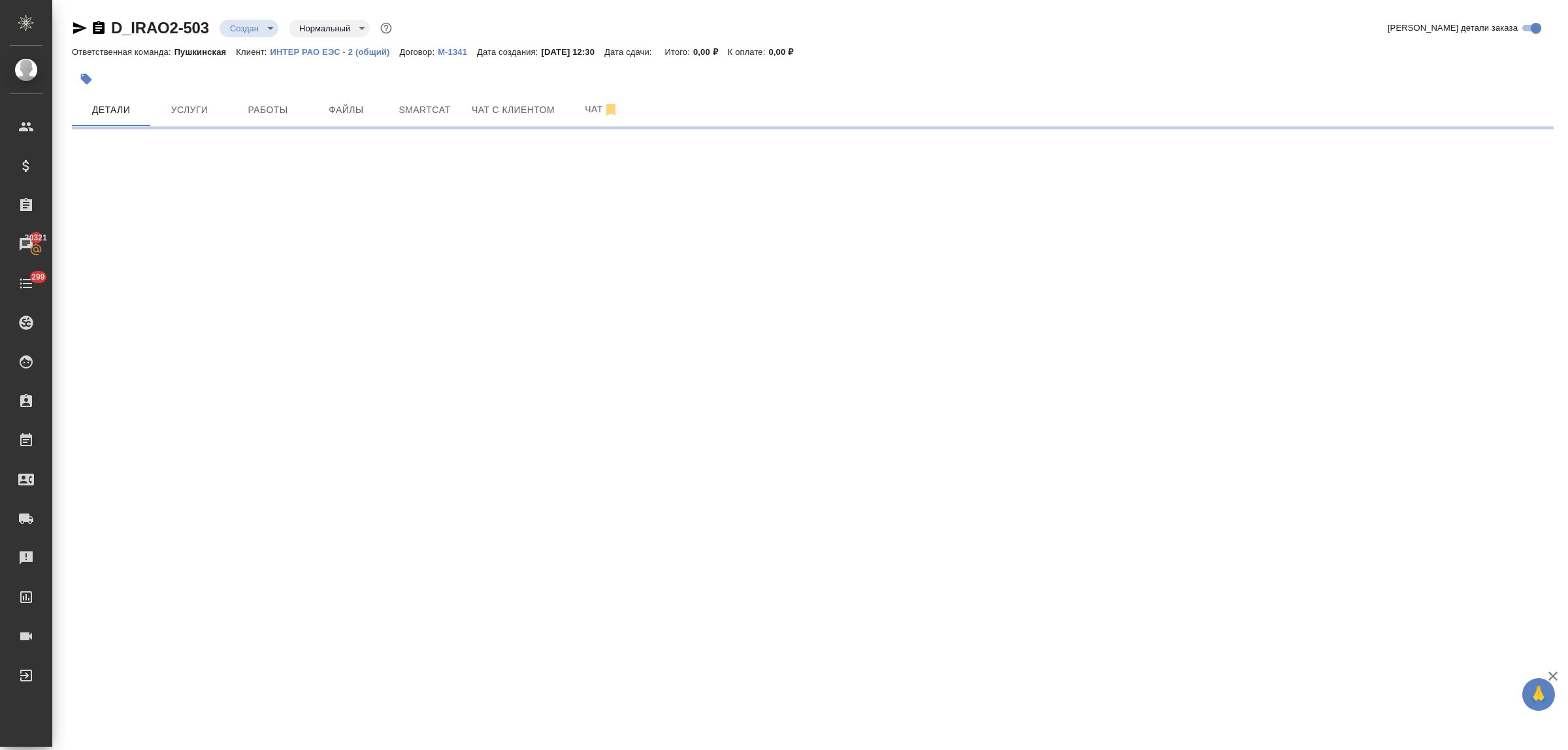
select select "RU"
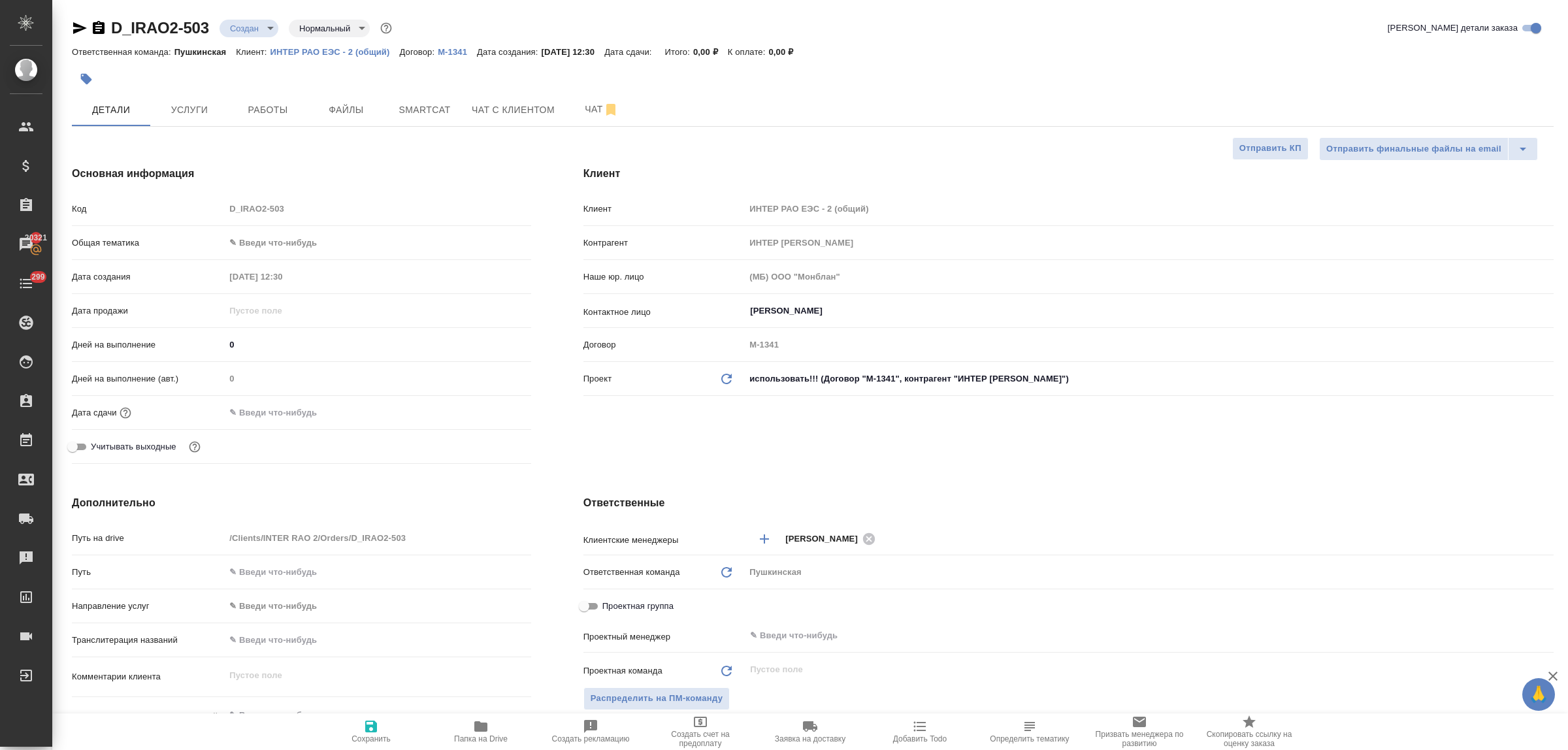
type textarea "x"
click at [852, 315] on input "Бикеева Мария" at bounding box center [1127, 311] width 757 height 16
click at [582, 469] on div "Ответственные Клиентские менеджеры Булахова Елена ​ Ответственная команда Обнов…" at bounding box center [1069, 733] width 1023 height 527
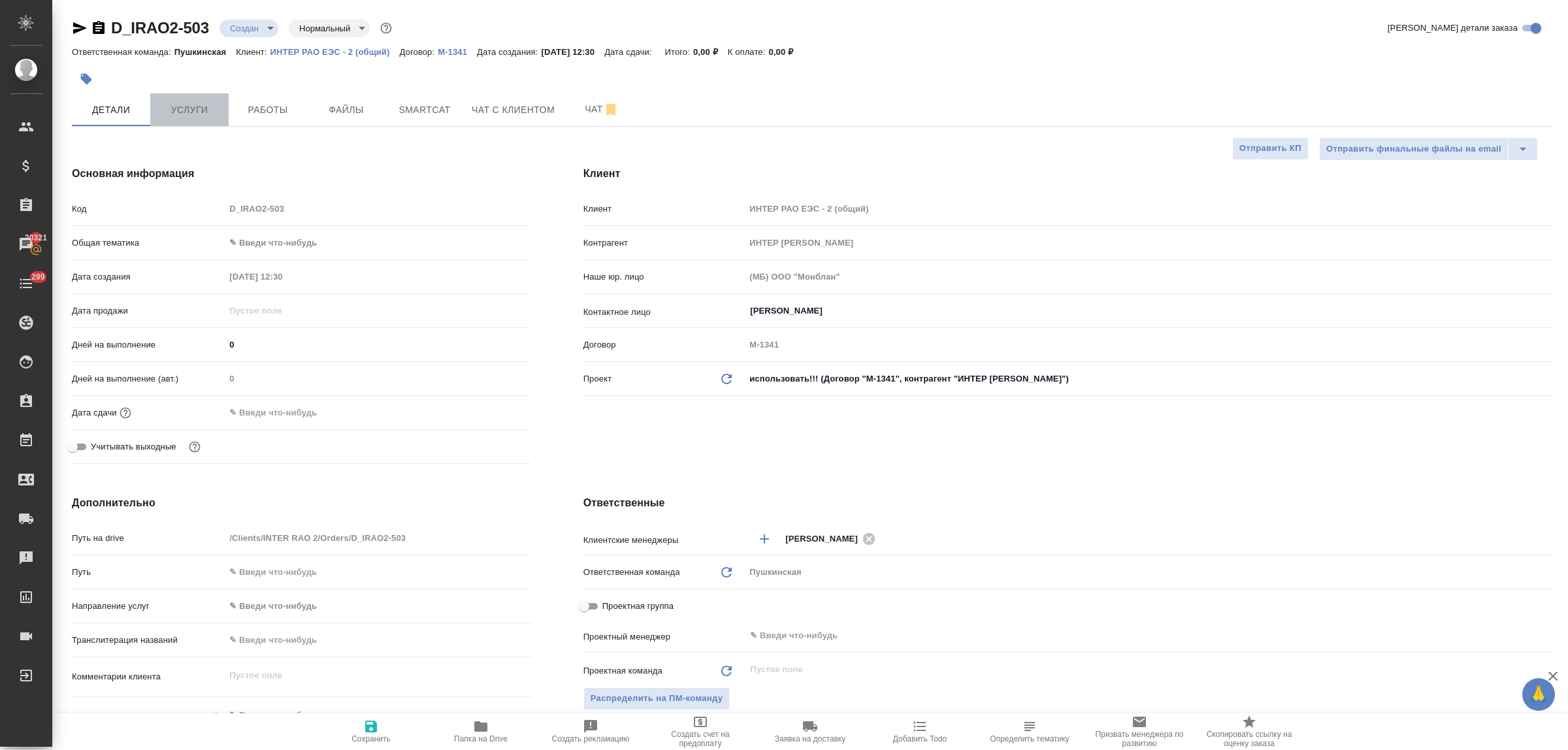
click at [188, 108] on span "Услуги" at bounding box center [189, 110] width 63 height 17
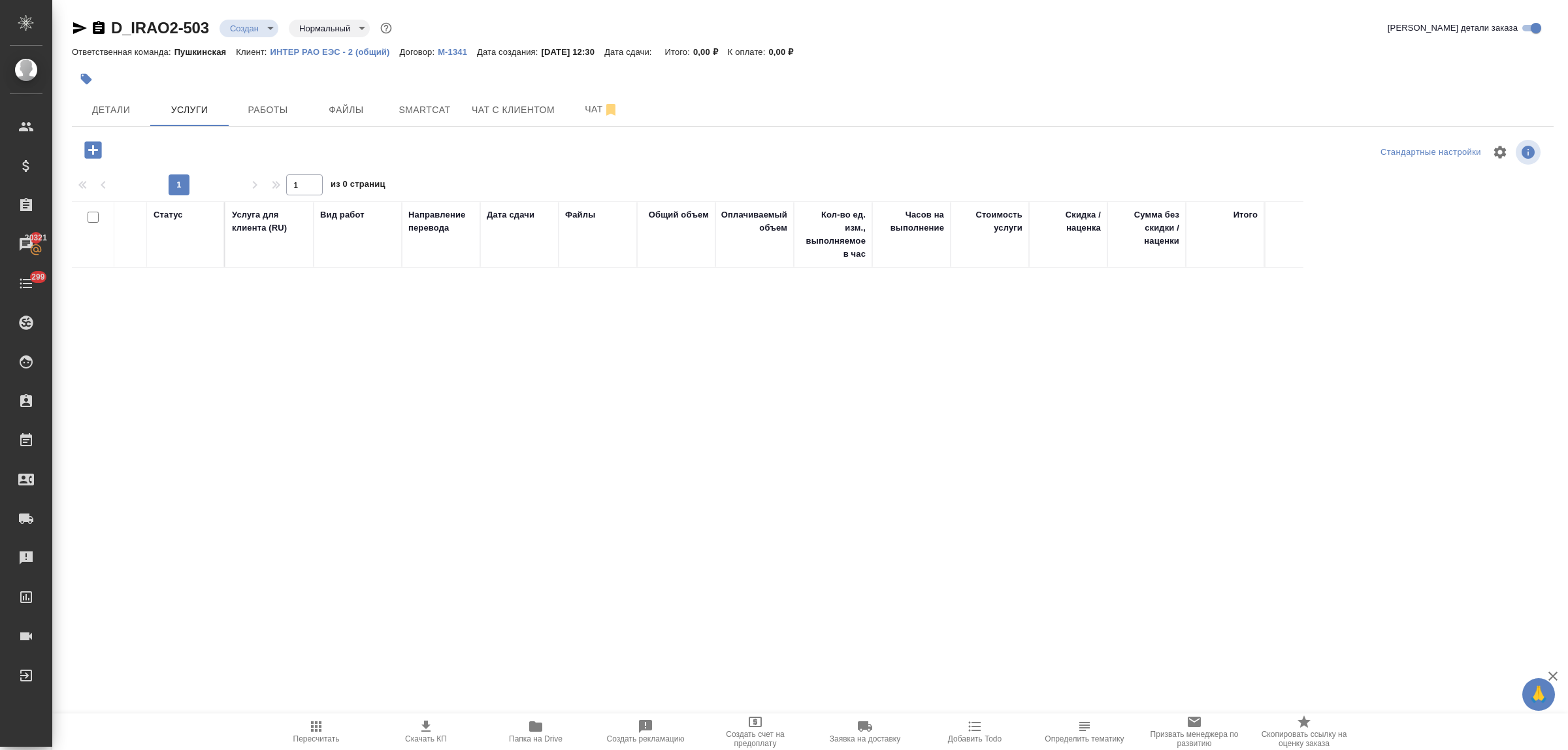
click at [86, 157] on icon "button" at bounding box center [93, 150] width 17 height 17
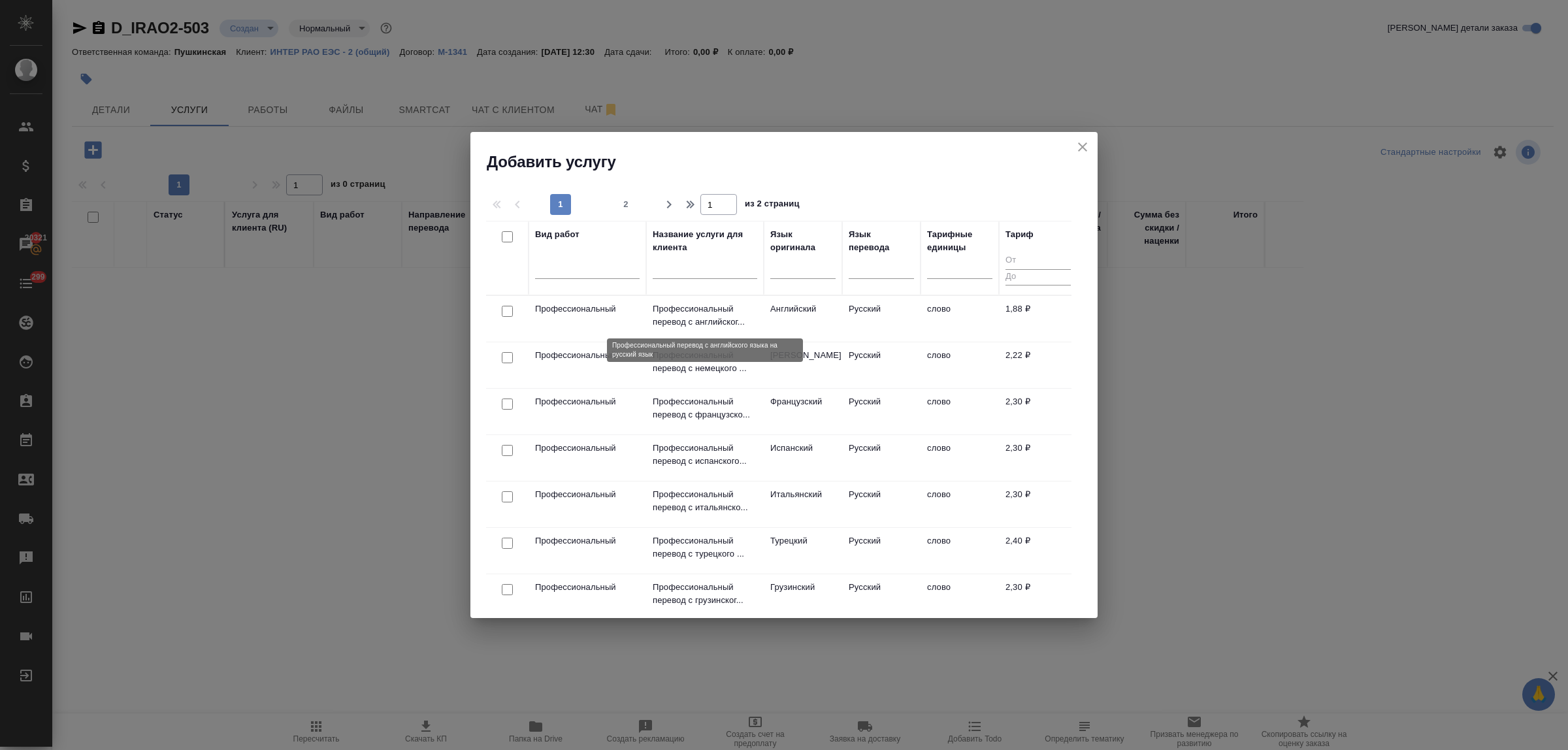
click at [706, 317] on p "Профессиональный перевод с английског..." at bounding box center [705, 316] width 104 height 26
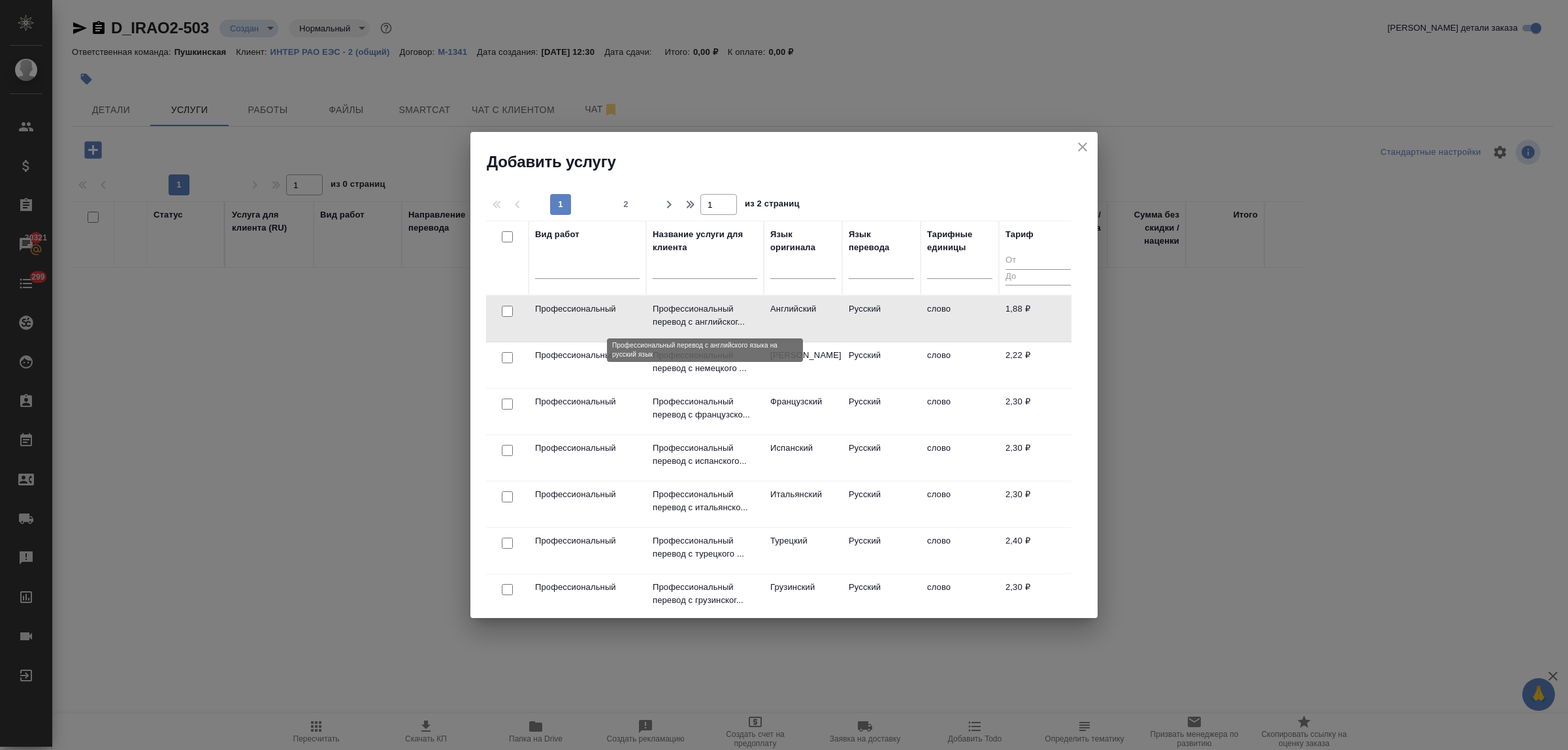
click at [706, 317] on p "Профессиональный перевод с английског..." at bounding box center [705, 316] width 104 height 26
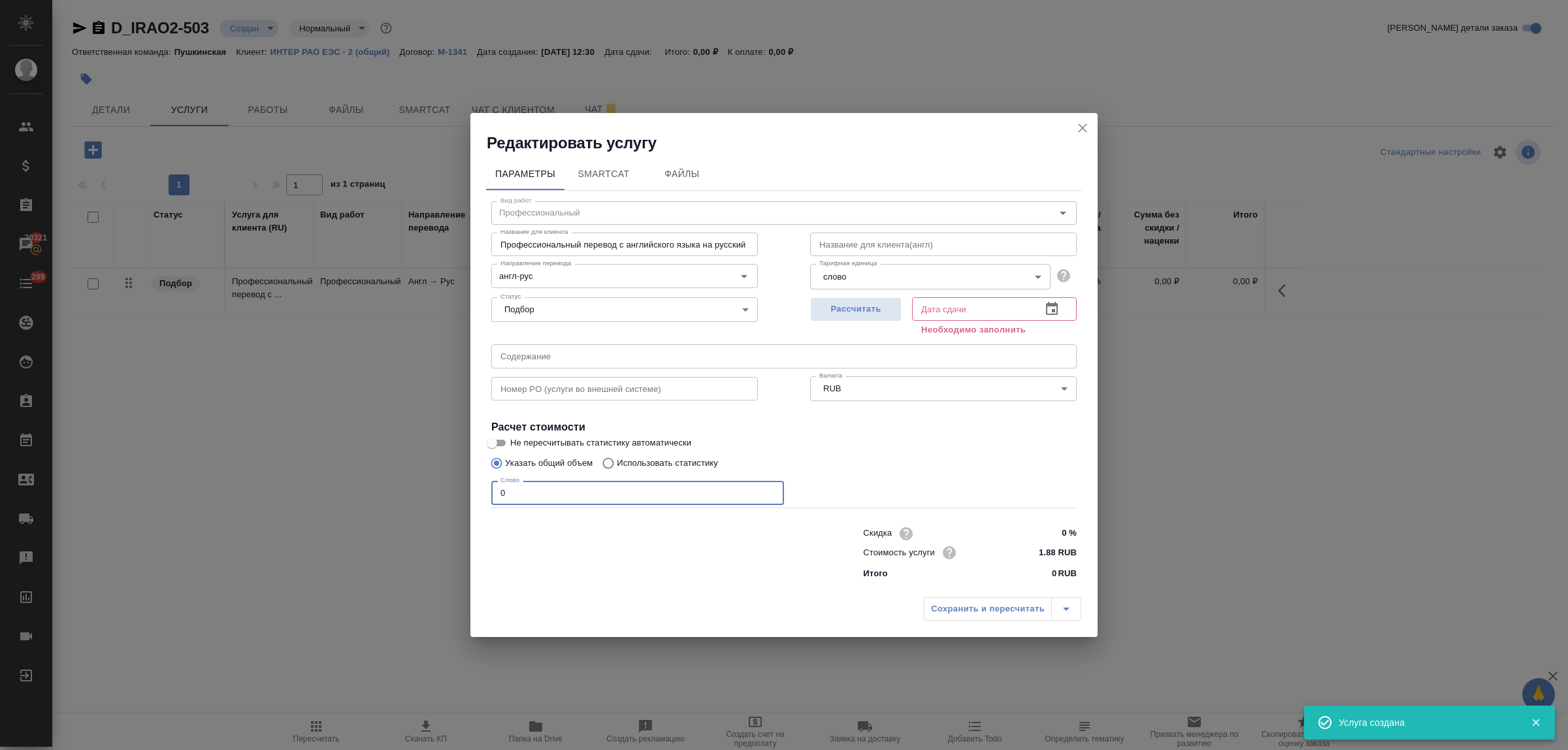
drag, startPoint x: 516, startPoint y: 494, endPoint x: 463, endPoint y: 488, distance: 53.3
click at [457, 492] on div "Редактировать услугу Параметры SmartCat Файлы Вид работ Профессиональный Вид ра…" at bounding box center [784, 375] width 1568 height 750
type input "250"
click at [846, 309] on span "Рассчитать" at bounding box center [856, 309] width 77 height 15
type input "10.10.2025 13:30"
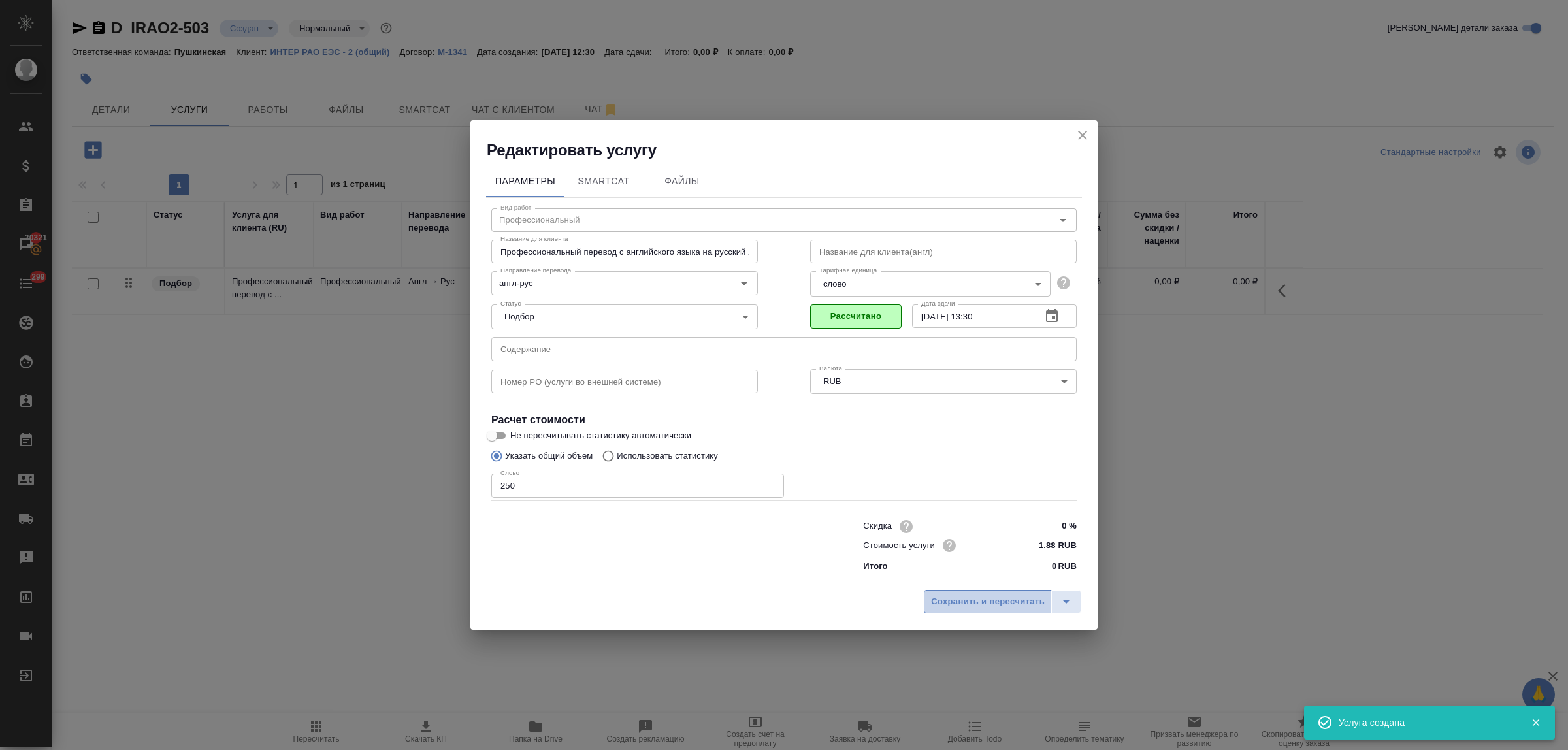
click at [980, 600] on span "Сохранить и пересчитать" at bounding box center [988, 602] width 114 height 15
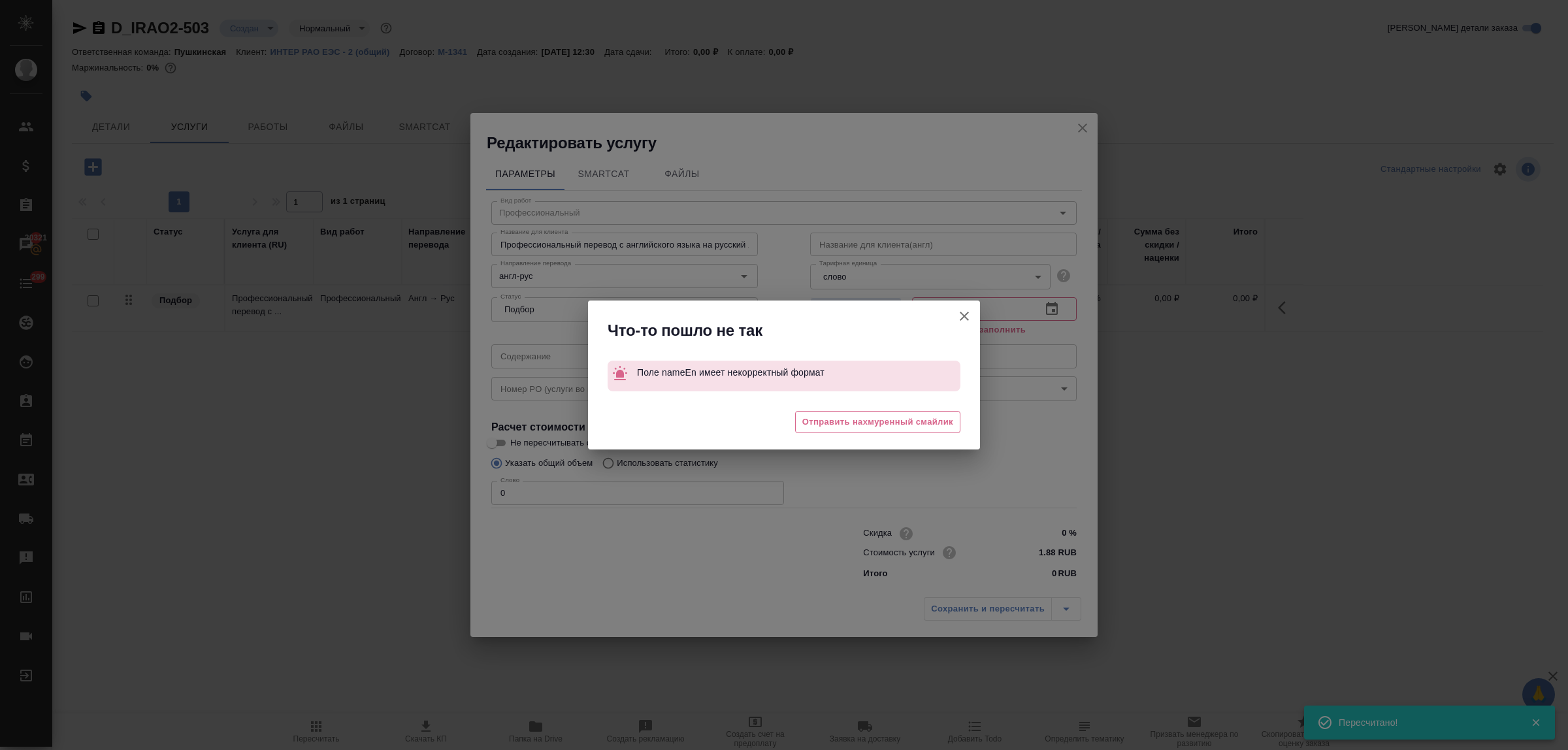
click at [969, 315] on icon "button" at bounding box center [965, 317] width 16 height 16
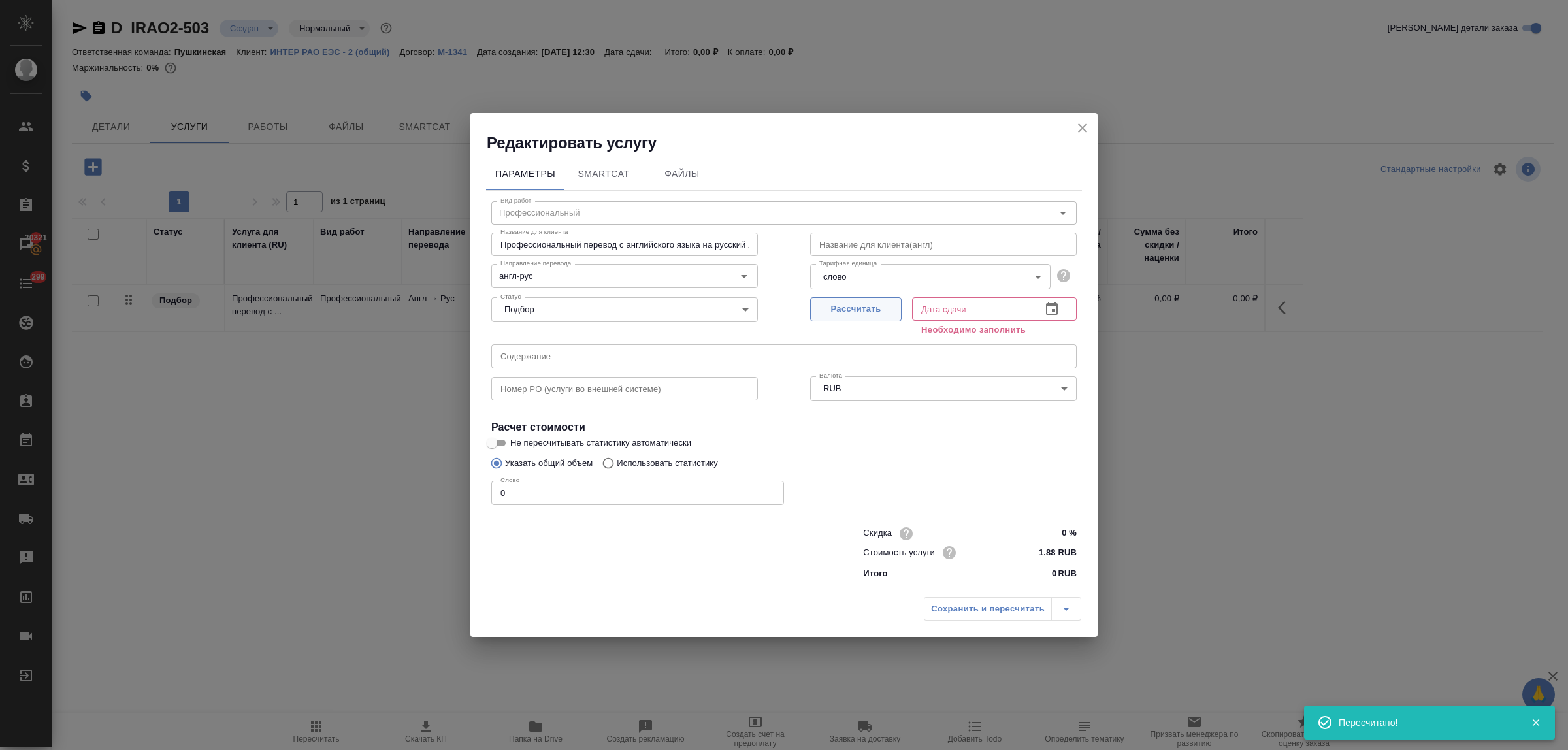
click at [838, 308] on span "Рассчитать" at bounding box center [856, 309] width 77 height 15
type input "[DATE] 12:30"
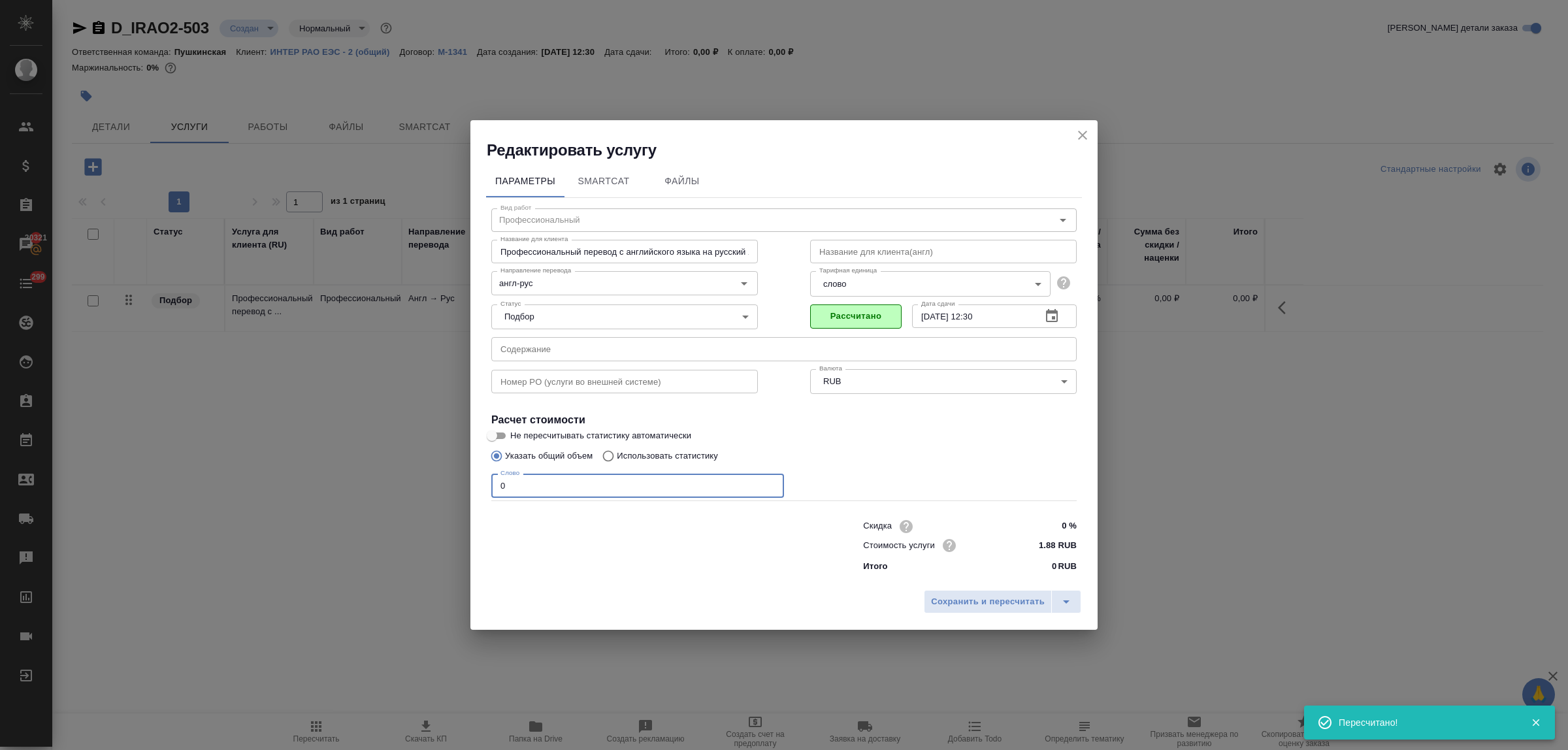
click at [494, 484] on input "0" at bounding box center [638, 486] width 293 height 24
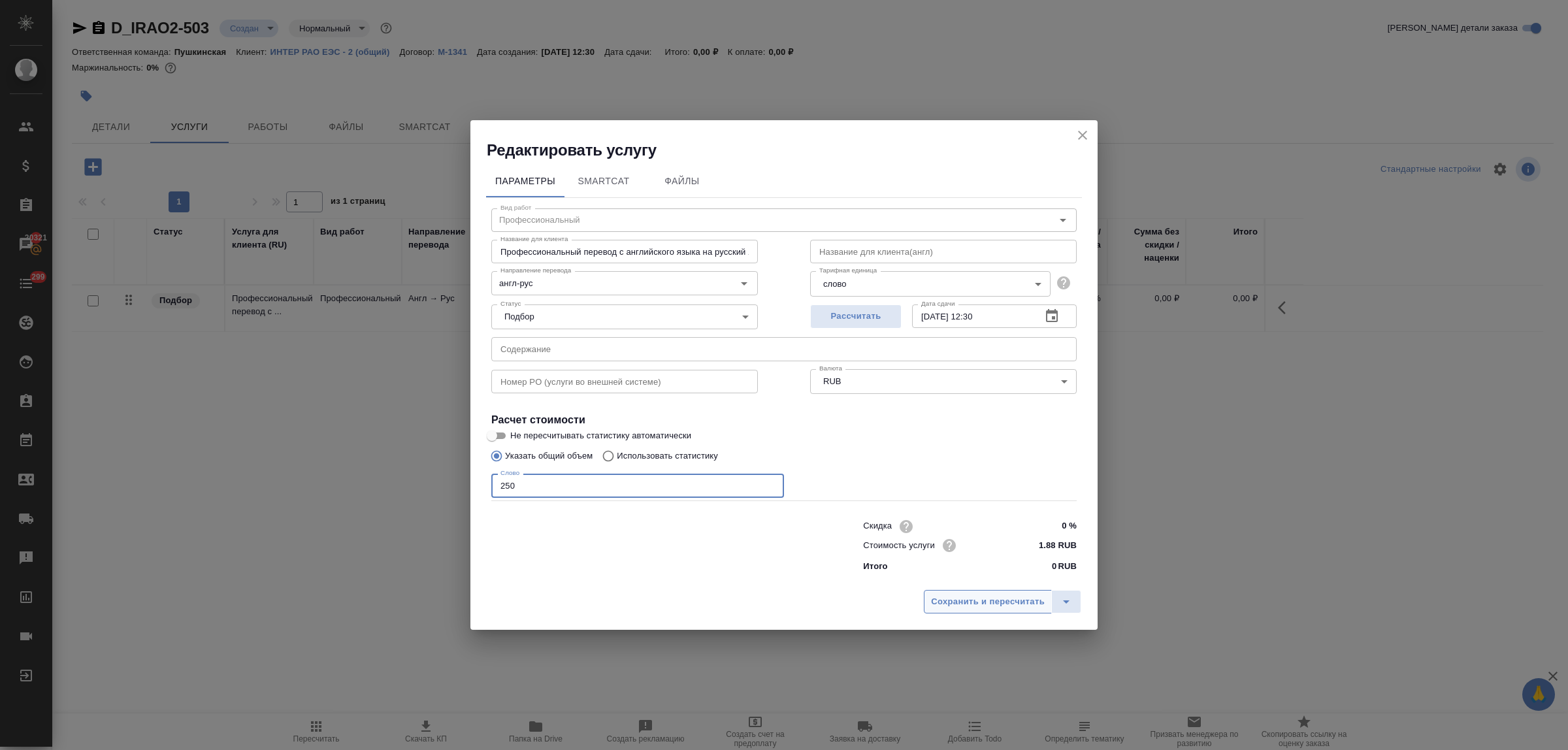
type input "250"
click at [968, 596] on span "Сохранить и пересчитать" at bounding box center [988, 602] width 114 height 15
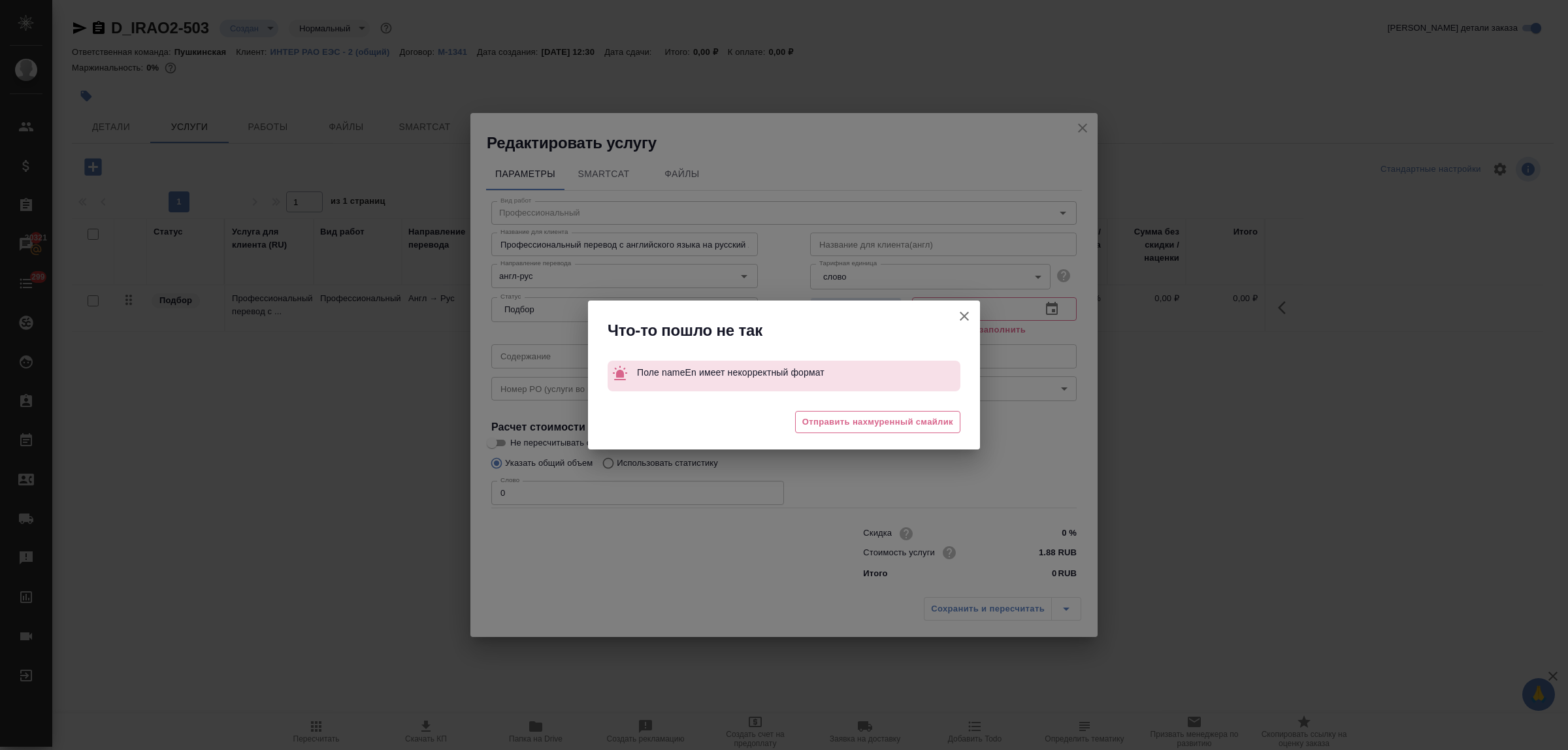
click at [965, 316] on icon "button" at bounding box center [965, 317] width 9 height 9
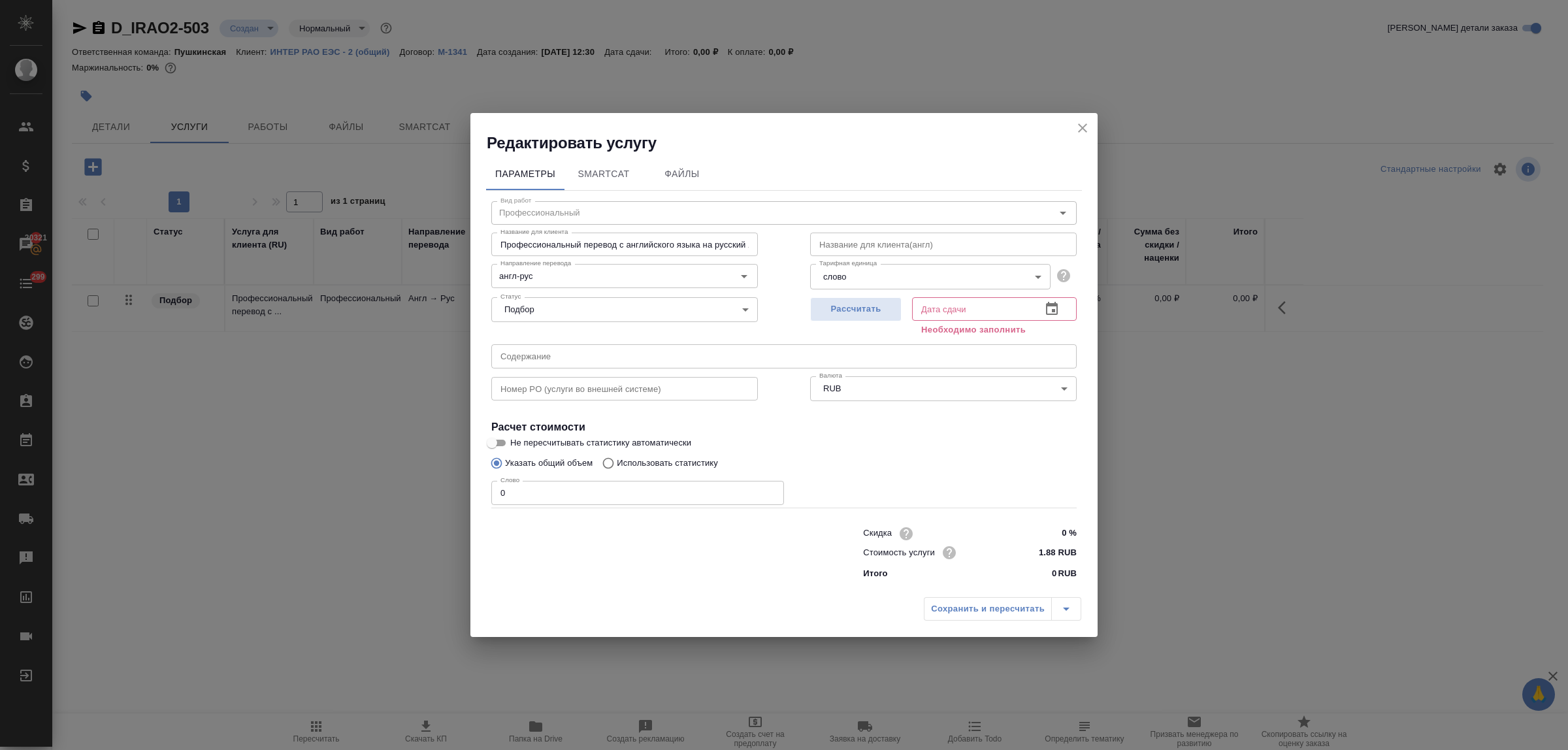
drag, startPoint x: 1086, startPoint y: 130, endPoint x: 915, endPoint y: 204, distance: 186.3
click at [1082, 135] on icon "close" at bounding box center [1083, 128] width 16 height 16
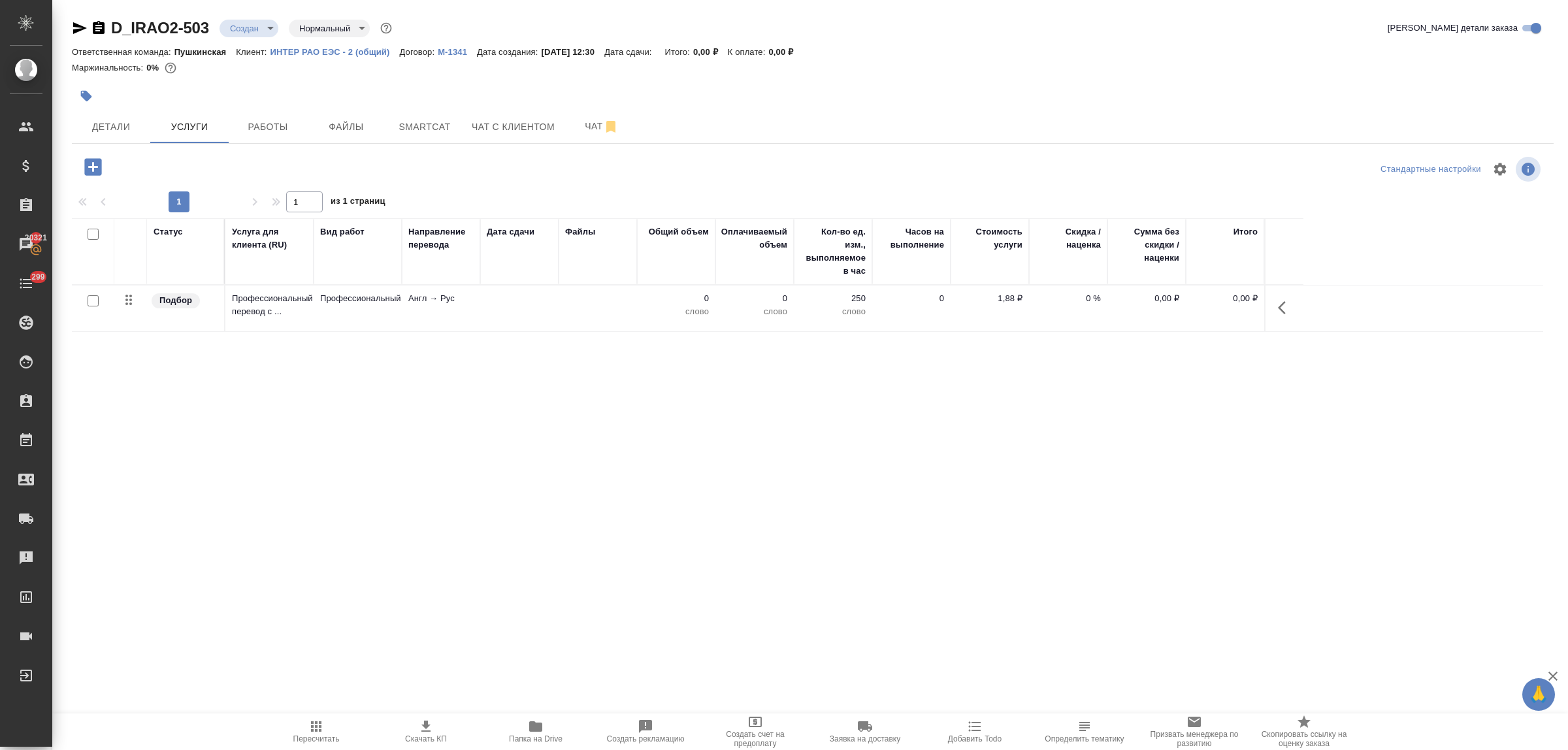
click at [304, 730] on span "Пересчитать" at bounding box center [316, 731] width 94 height 25
click at [392, 296] on p "Профессиональный" at bounding box center [358, 299] width 75 height 13
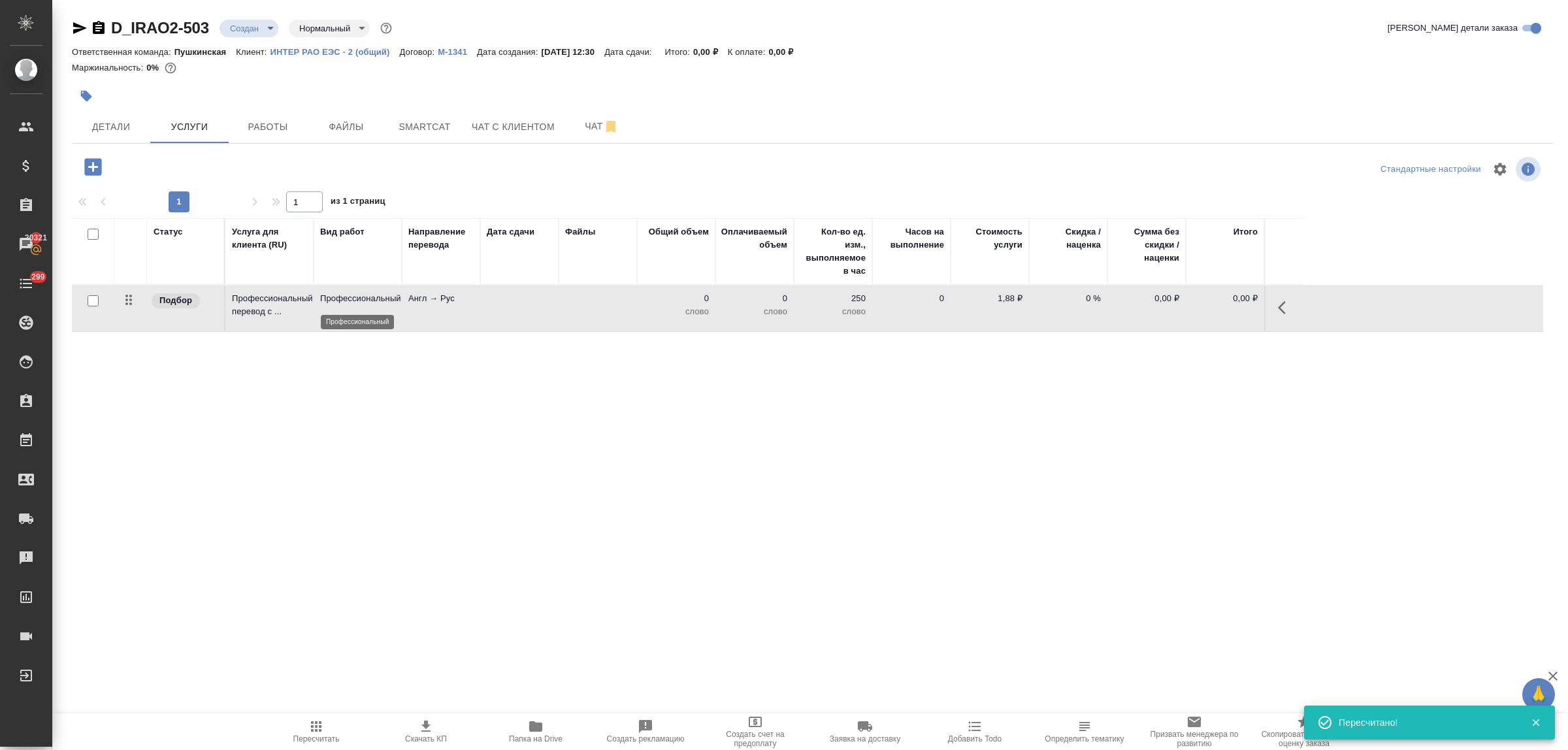
click at [392, 296] on p "Профессиональный" at bounding box center [358, 299] width 75 height 13
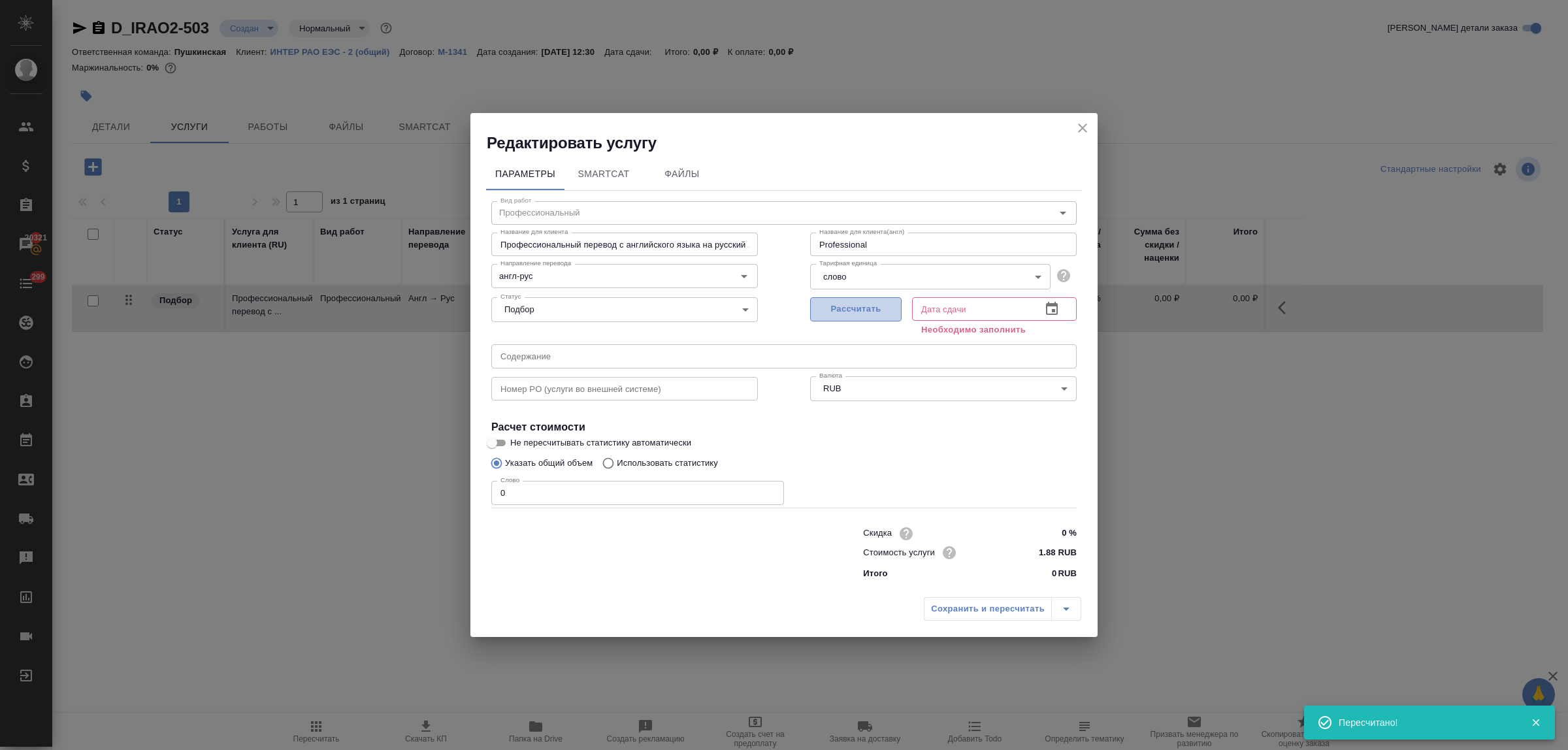
click at [832, 311] on span "Рассчитать" at bounding box center [856, 309] width 77 height 15
type input "10.10.2025 12:31"
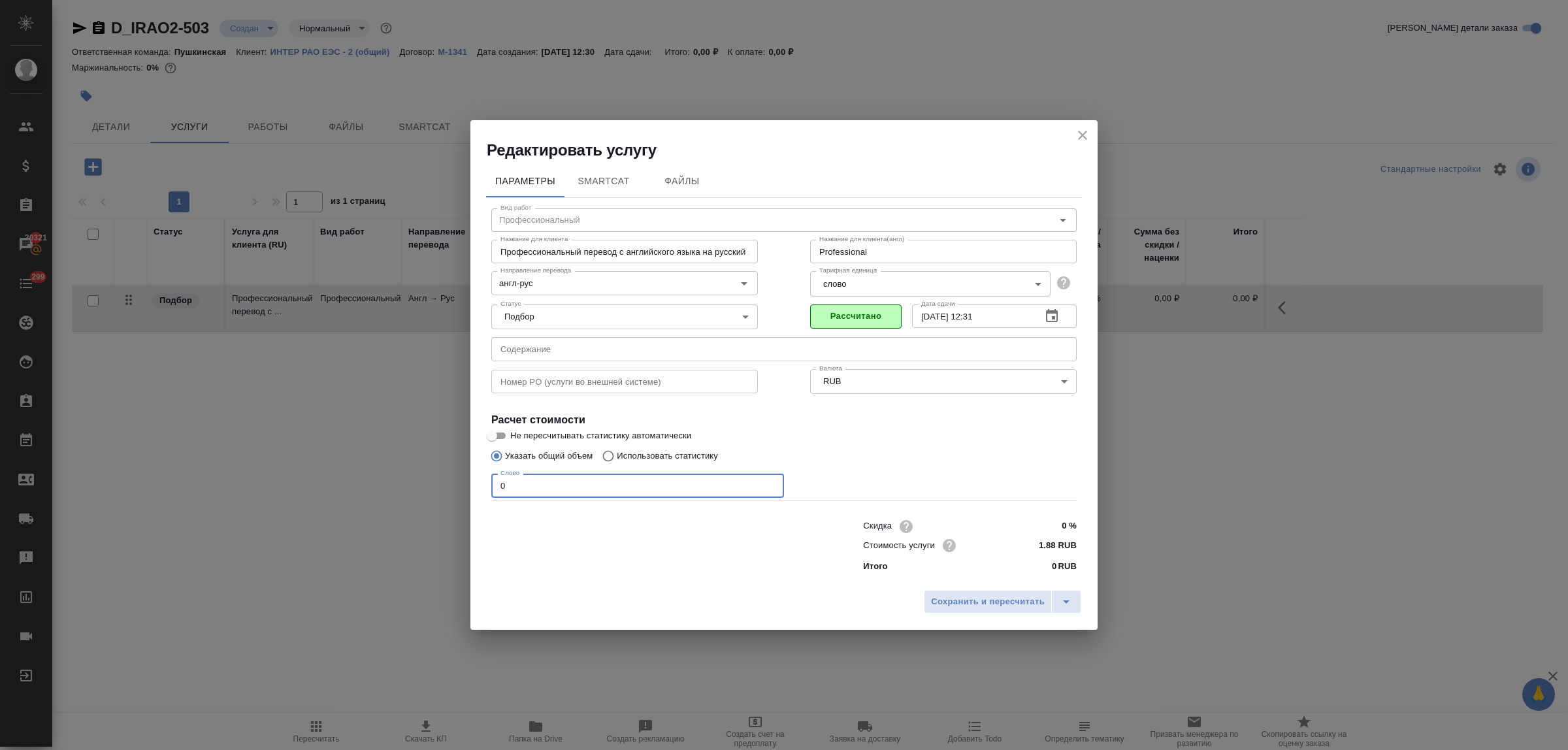
drag, startPoint x: 511, startPoint y: 484, endPoint x: 477, endPoint y: 488, distance: 34.2
click at [478, 488] on div "Параметры SmartCat Файлы Вид работ Профессиональный Вид работ Название для клие…" at bounding box center [784, 372] width 627 height 424
type input "250"
click at [959, 600] on span "Сохранить и пересчитать" at bounding box center [988, 602] width 114 height 15
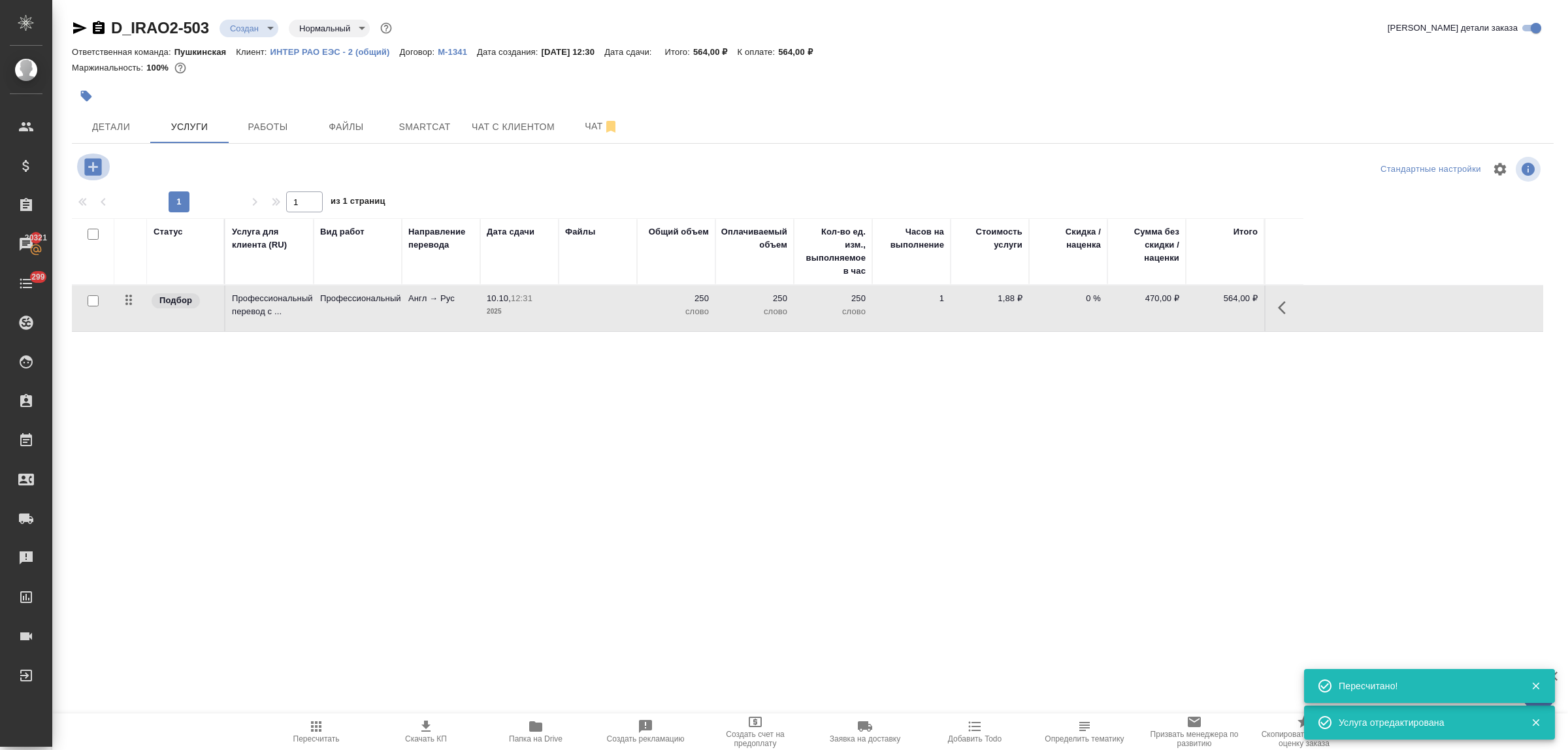
click at [89, 168] on icon "button" at bounding box center [93, 167] width 17 height 17
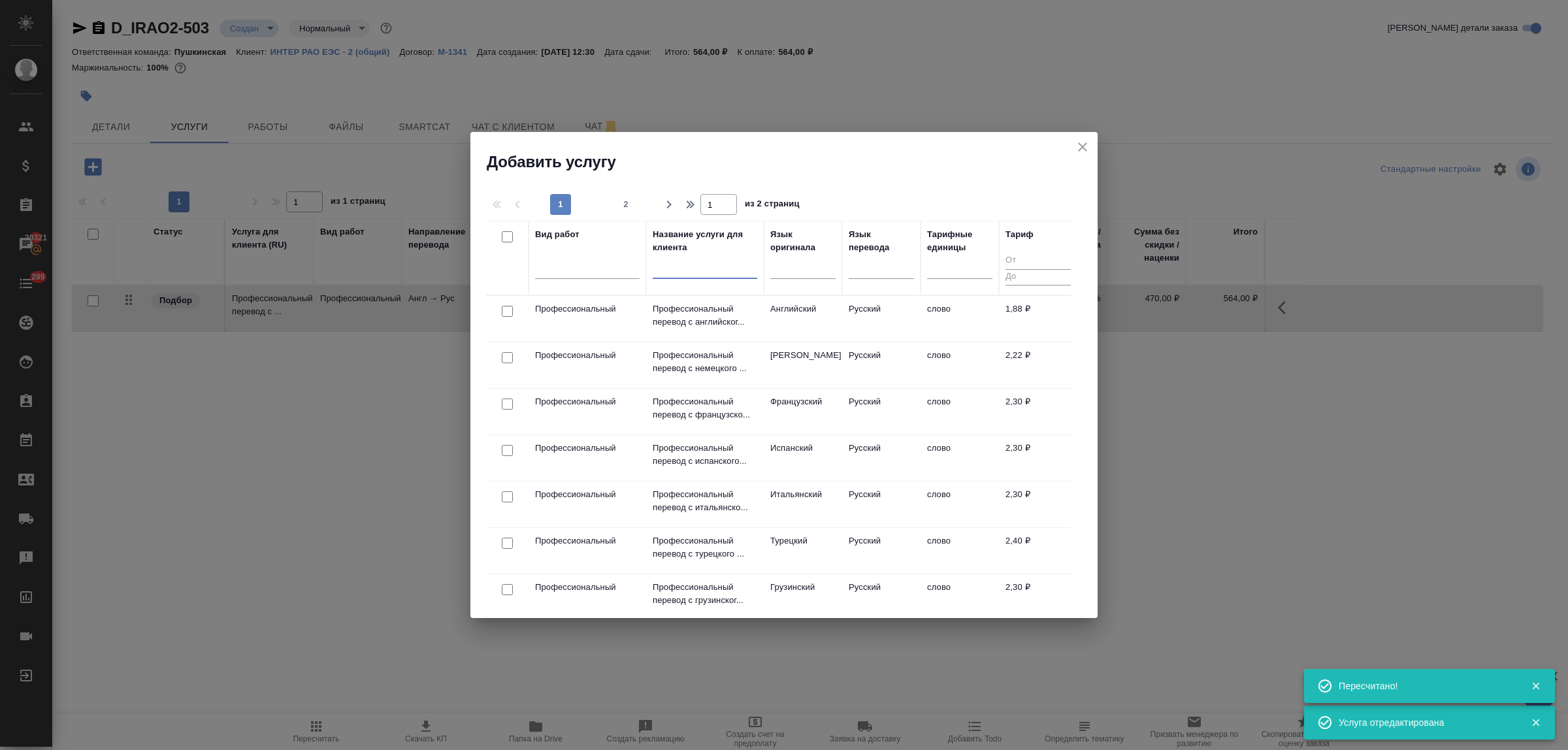
click at [688, 272] on input "text" at bounding box center [705, 271] width 104 height 17
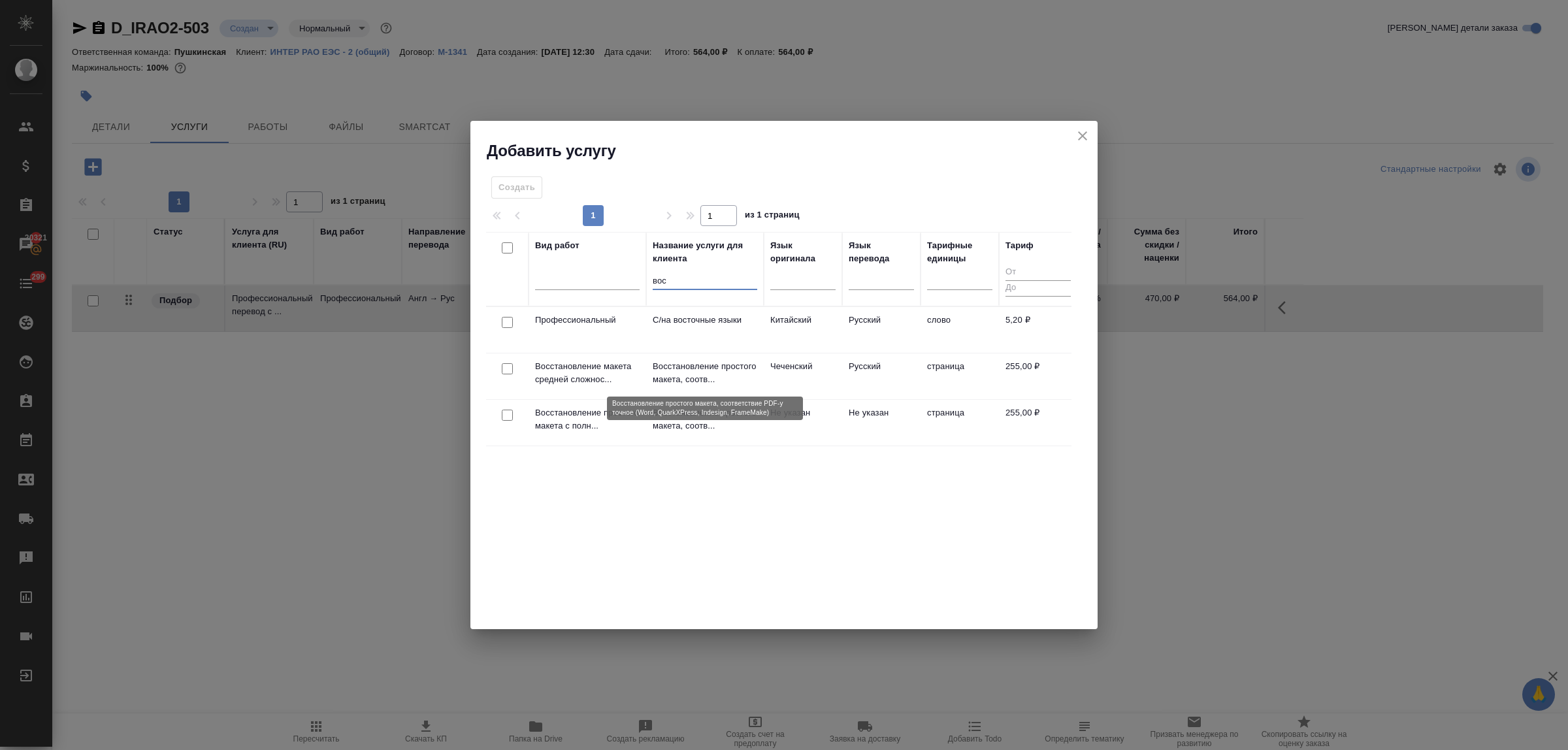
type input "вос"
click at [702, 374] on p "Восстановление простого макета, соотв..." at bounding box center [705, 373] width 104 height 26
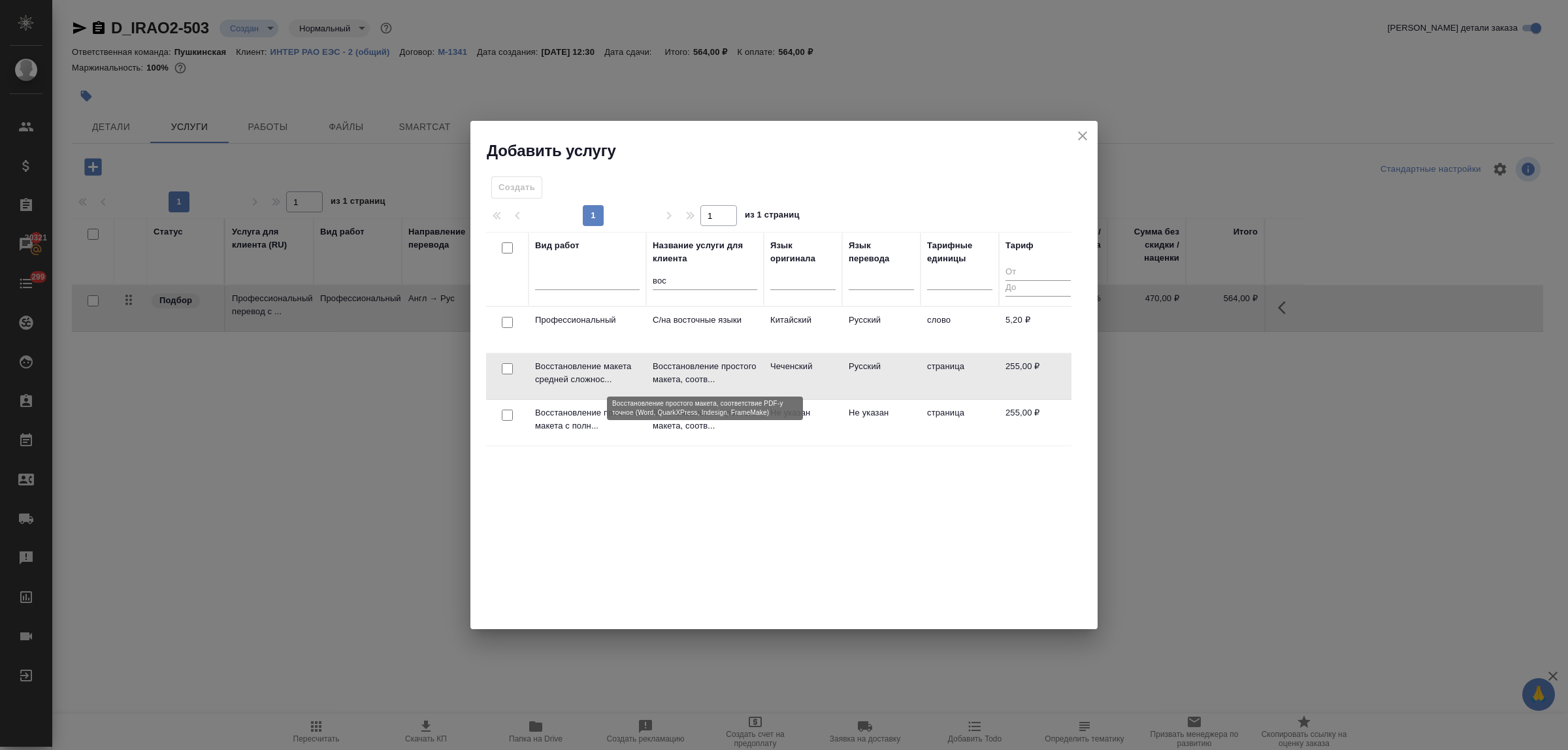
click at [702, 374] on p "Восстановление простого макета, соотв..." at bounding box center [705, 373] width 104 height 26
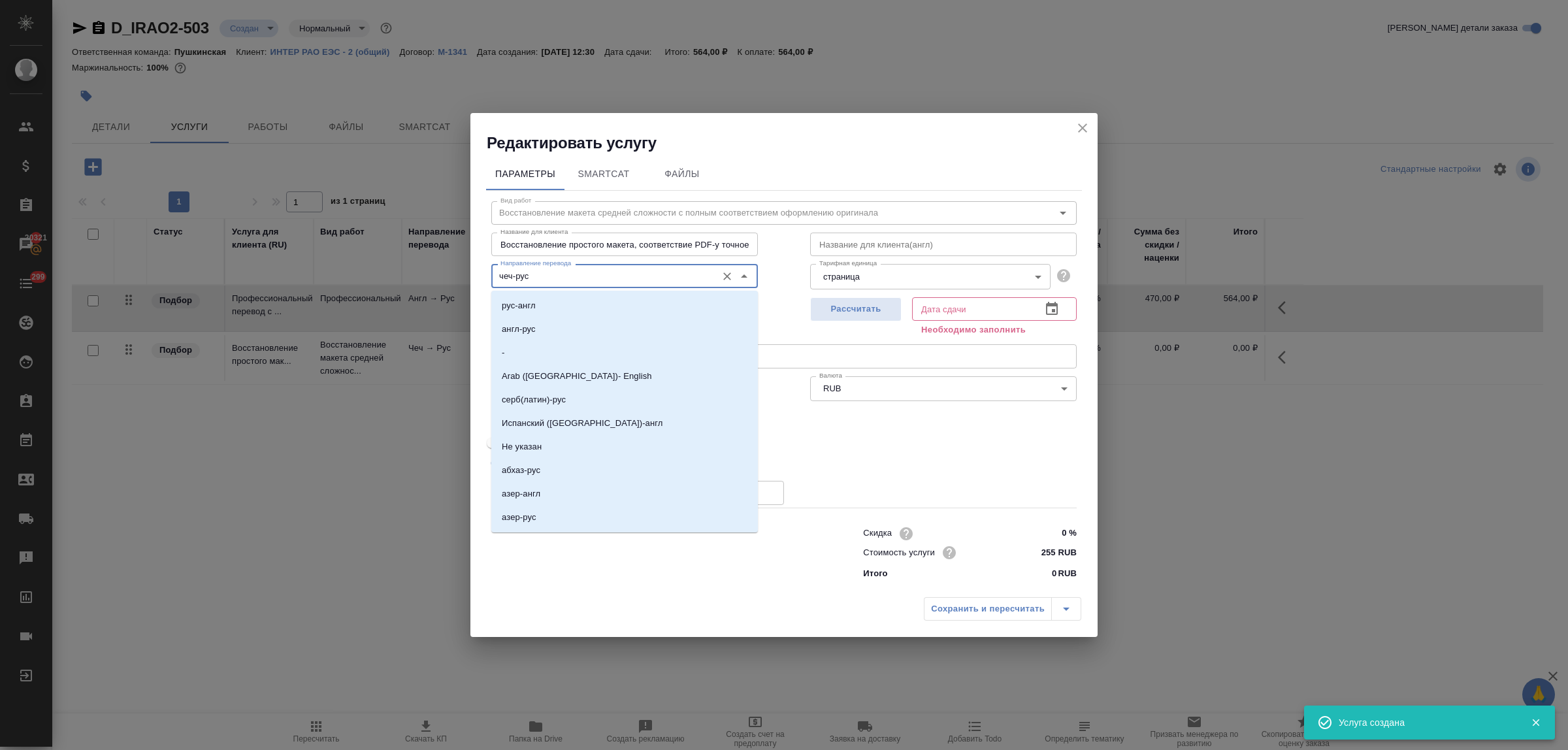
click at [597, 276] on input "чеч-рус" at bounding box center [603, 276] width 215 height 16
click at [574, 348] on li "-" at bounding box center [624, 353] width 266 height 24
type input "-"
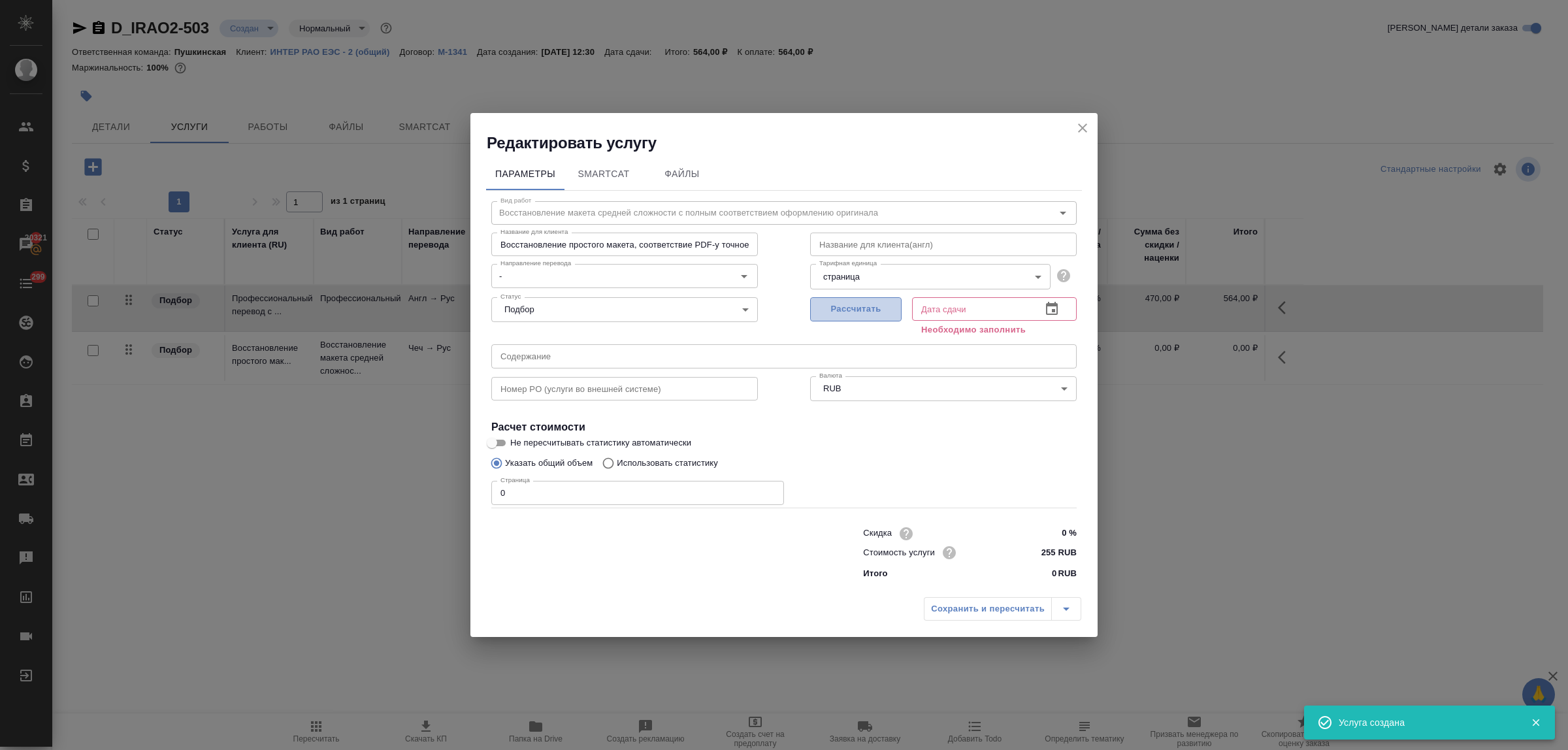
click at [853, 299] on button "Рассчитать" at bounding box center [856, 309] width 91 height 24
type input "10.10.2025 12:31"
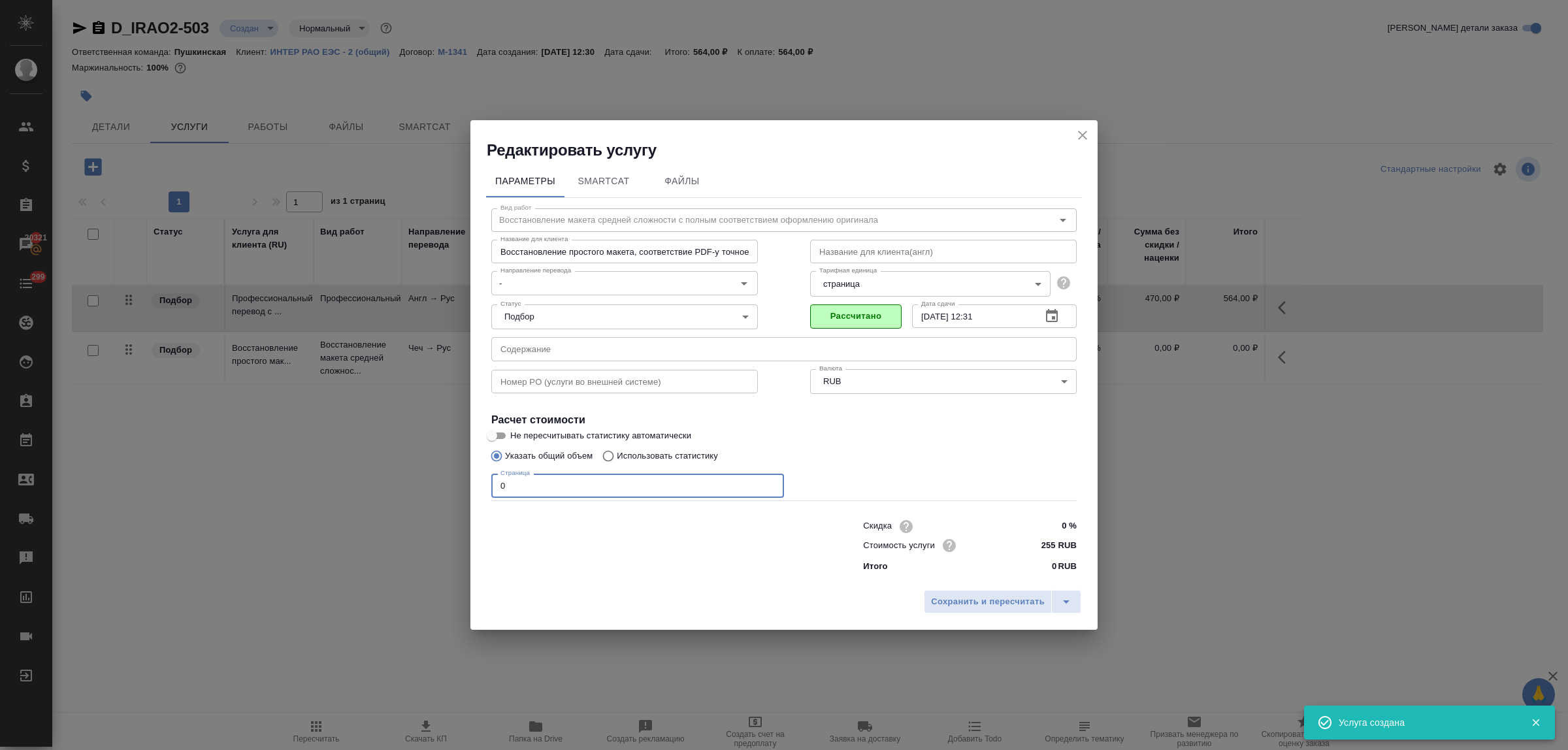
drag, startPoint x: 510, startPoint y: 488, endPoint x: 480, endPoint y: 482, distance: 30.6
click at [476, 485] on div "Параметры SmartCat Файлы Вид работ Восстановление макета средней сложности с по…" at bounding box center [784, 372] width 627 height 424
type input "1"
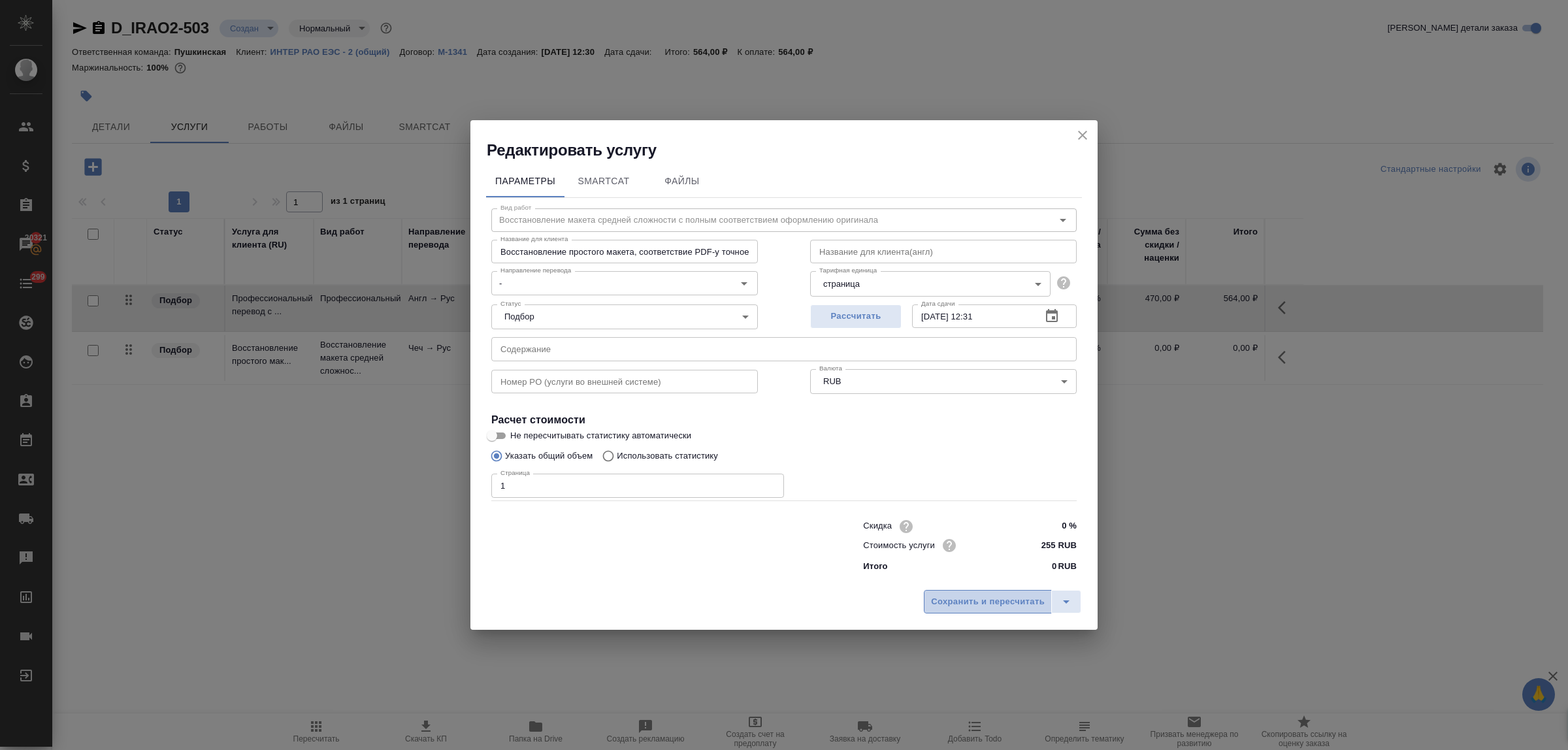
click at [963, 599] on span "Сохранить и пересчитать" at bounding box center [988, 602] width 114 height 15
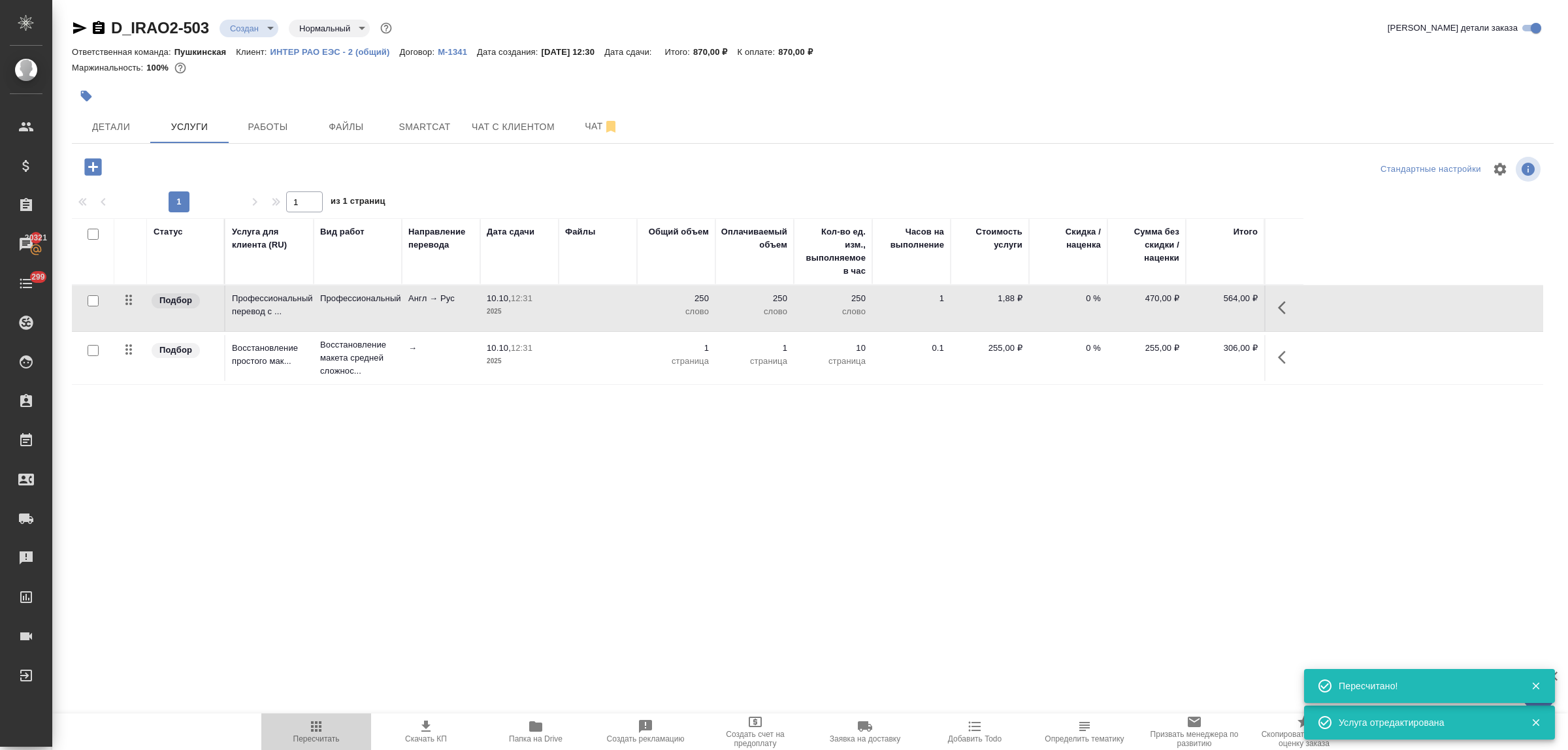
click at [318, 726] on icon "button" at bounding box center [317, 727] width 16 height 16
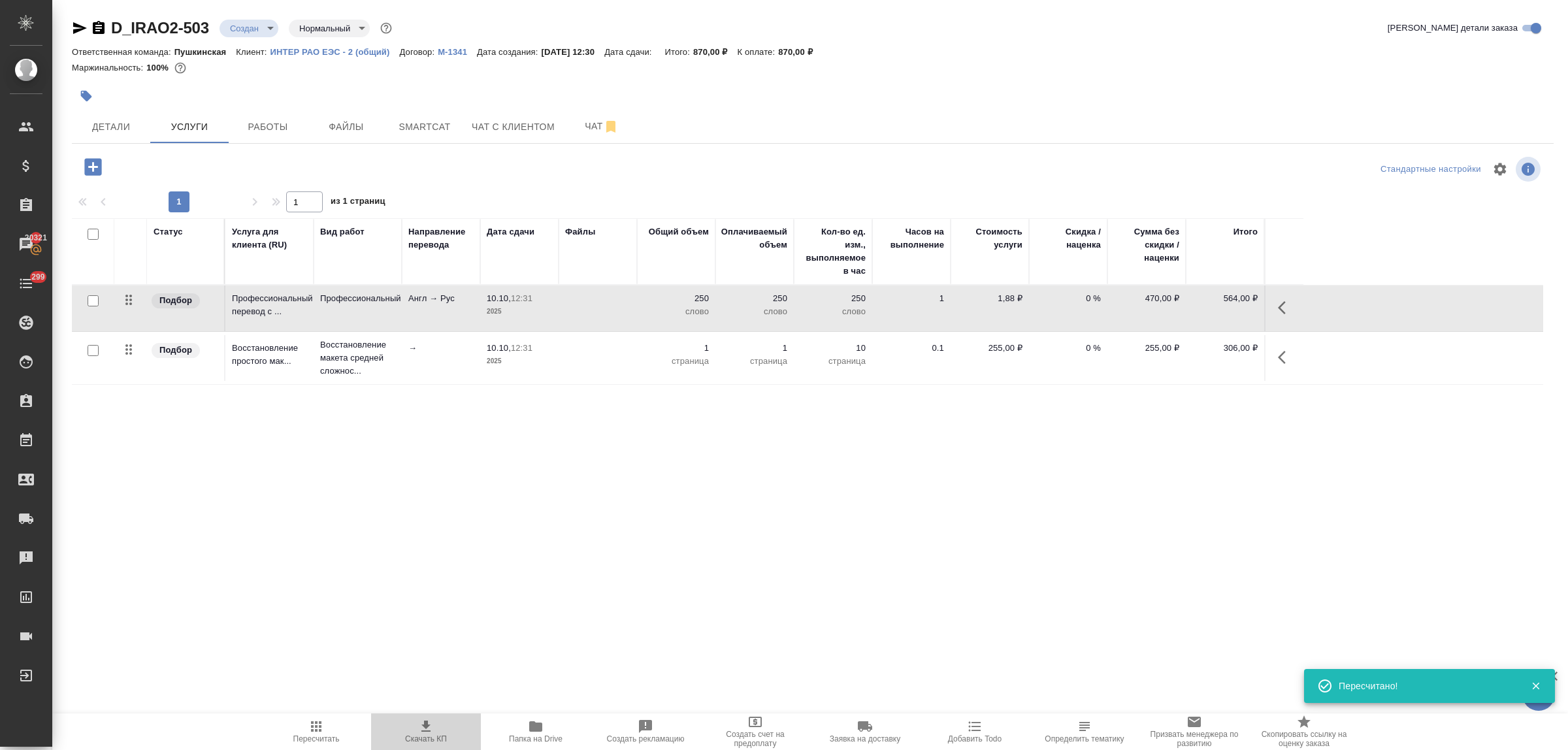
click at [430, 728] on icon "button" at bounding box center [426, 727] width 16 height 16
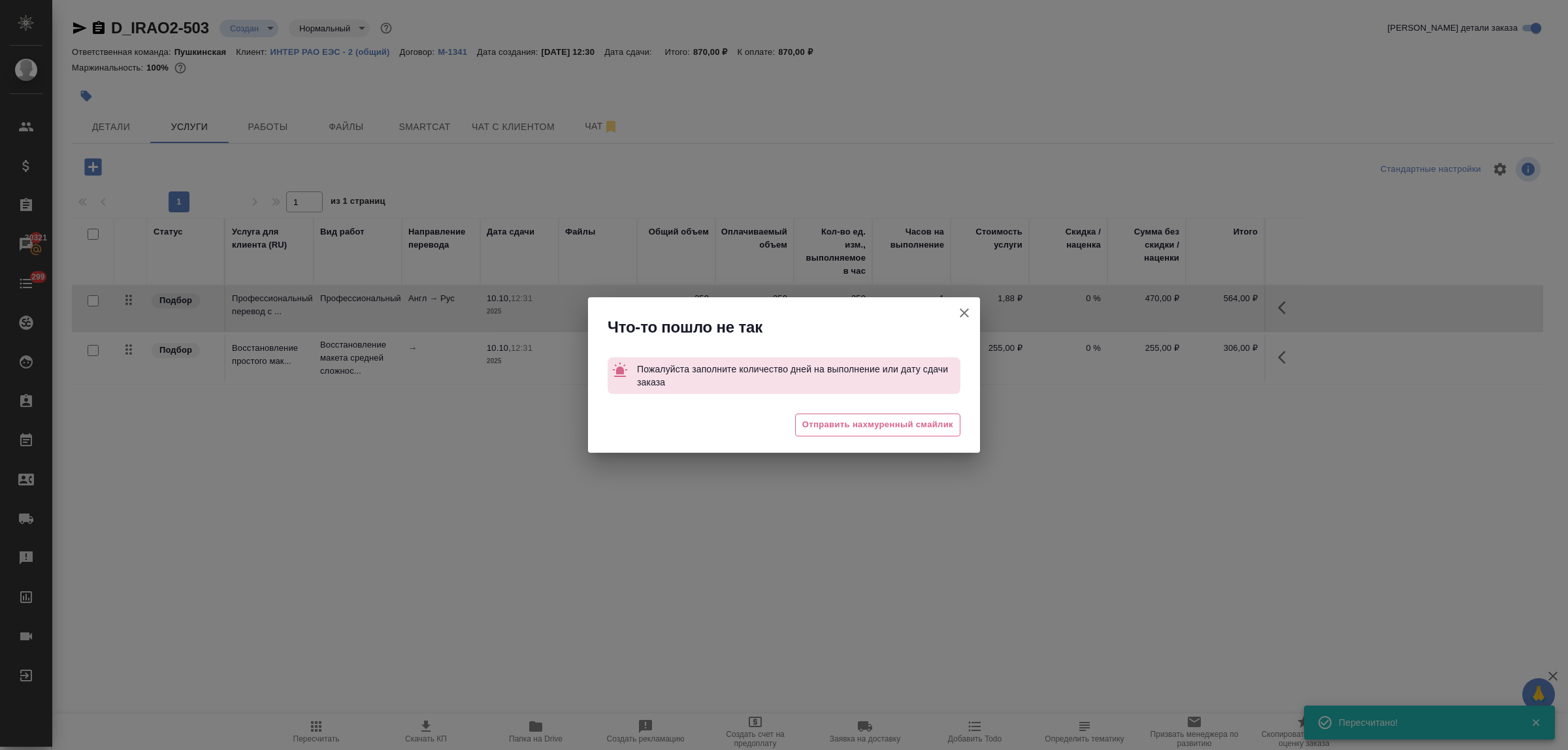
click at [969, 315] on icon "button" at bounding box center [965, 313] width 16 height 16
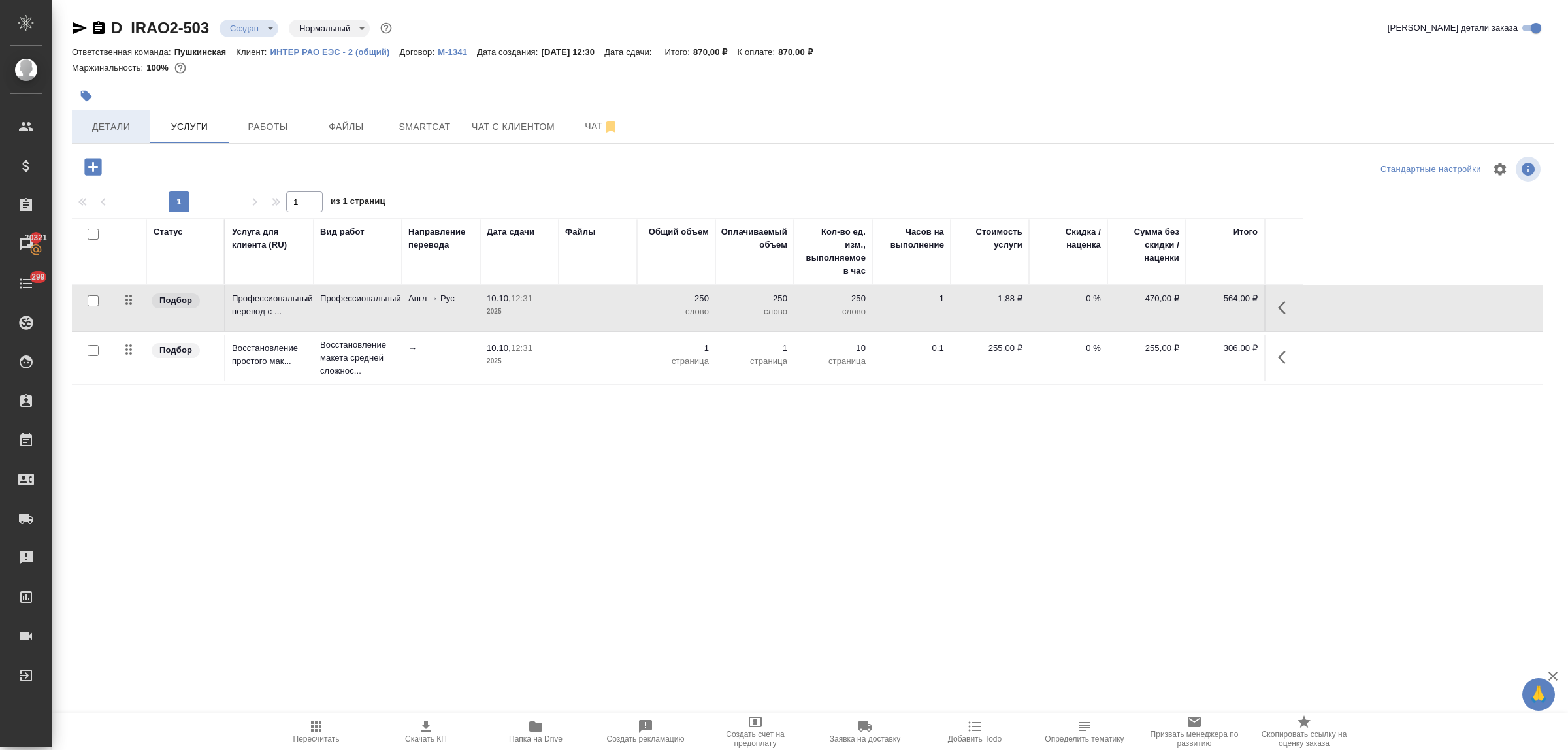
click at [131, 122] on span "Детали" at bounding box center [111, 127] width 63 height 17
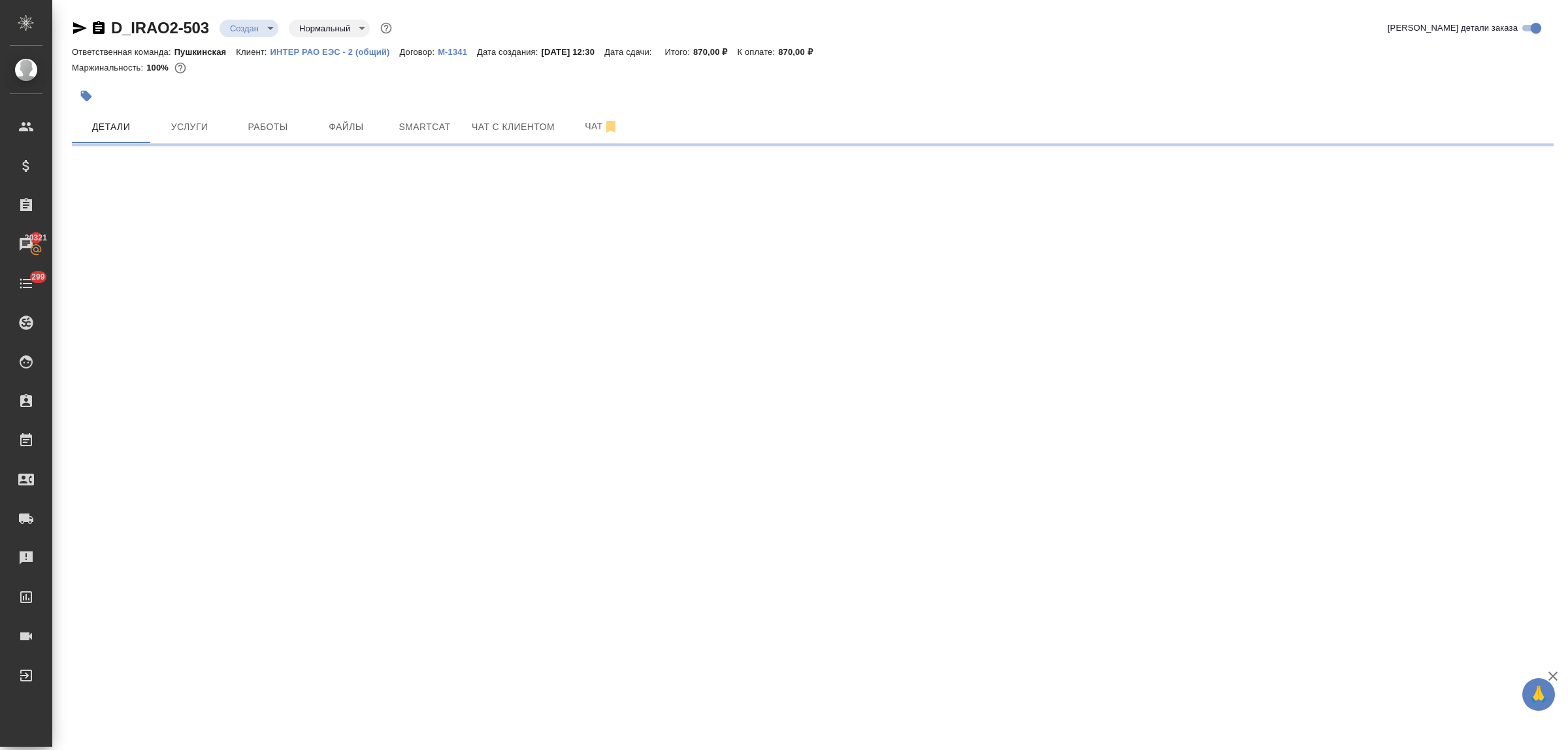
select select "RU"
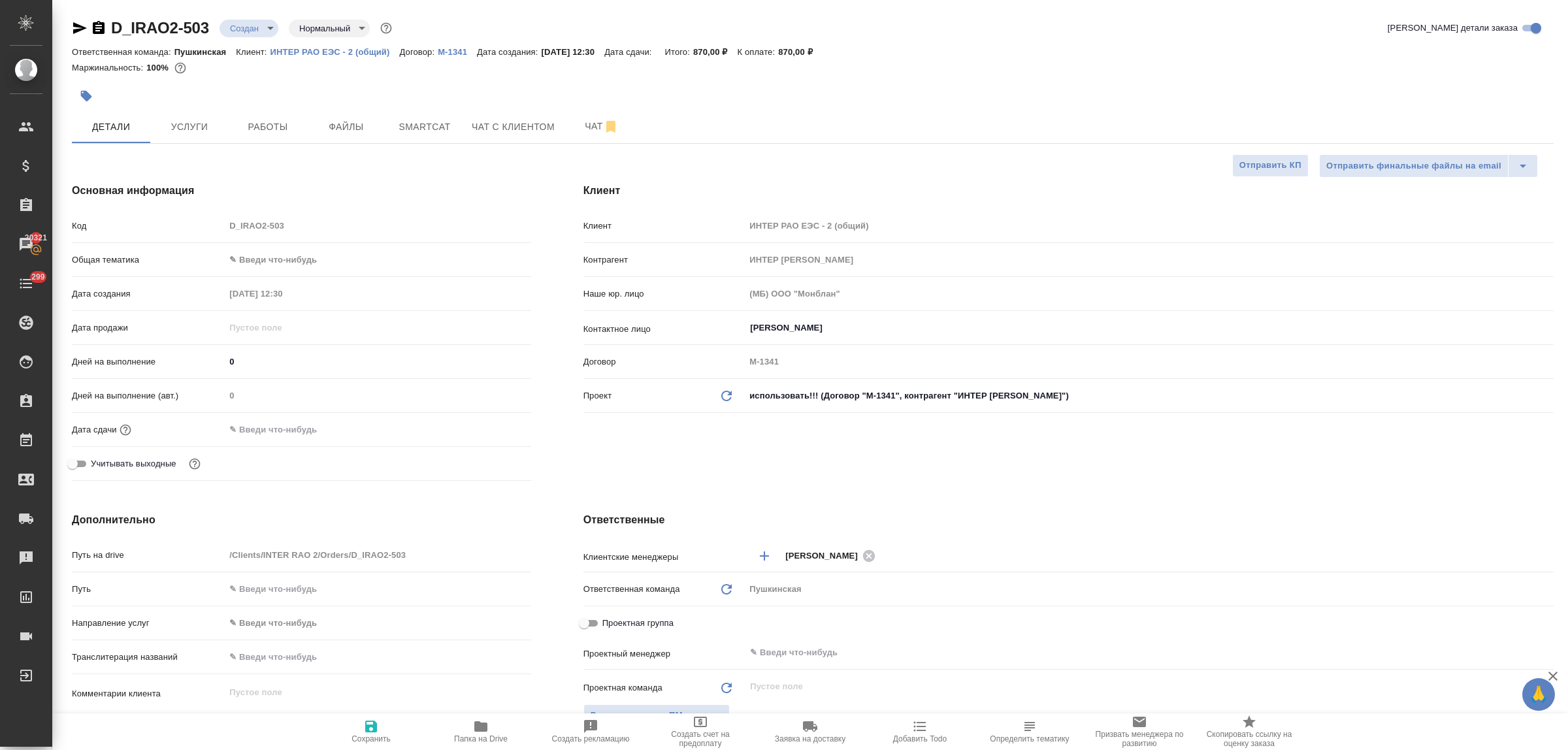
type textarea "x"
click at [374, 726] on icon "button" at bounding box center [371, 727] width 12 height 12
type textarea "x"
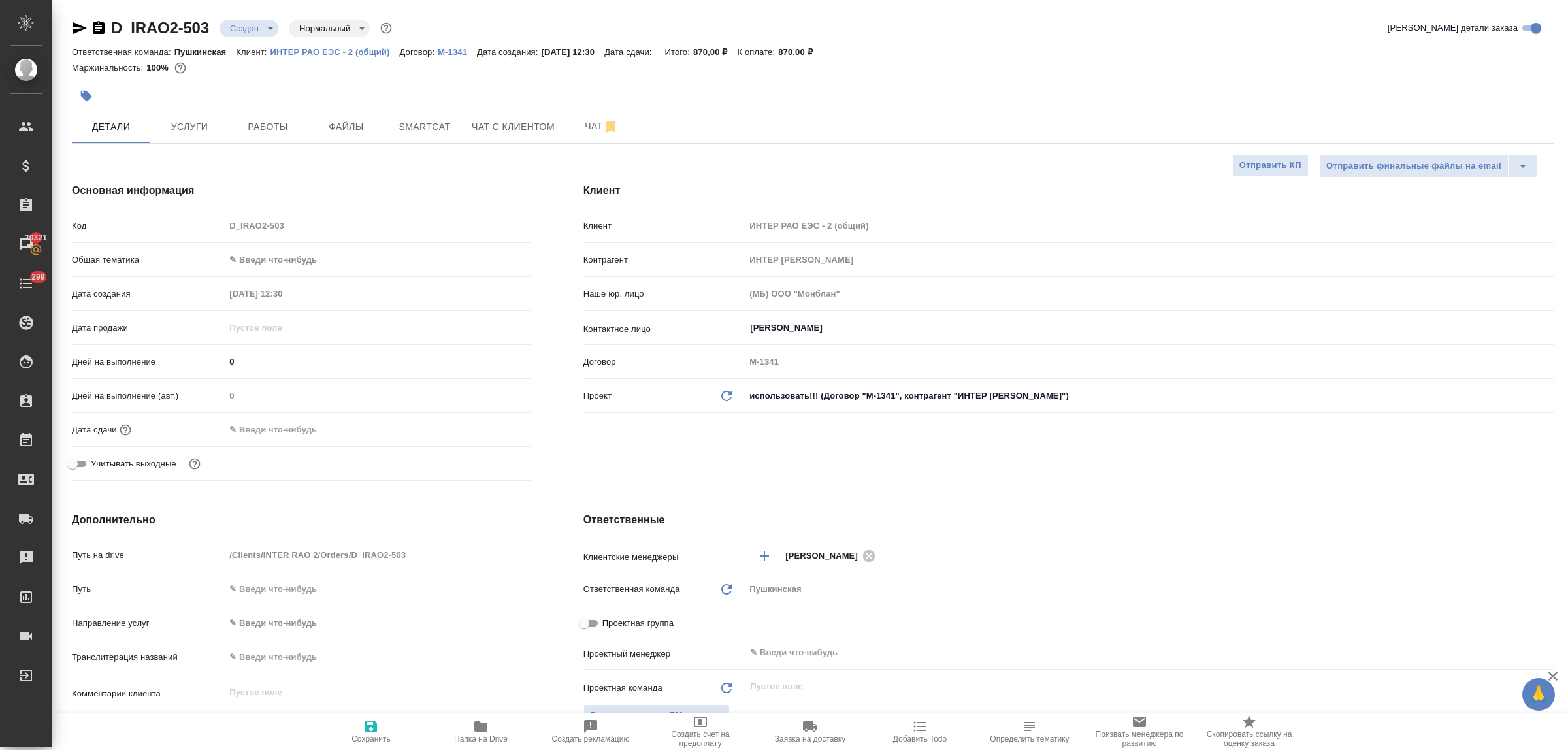
type textarea "x"
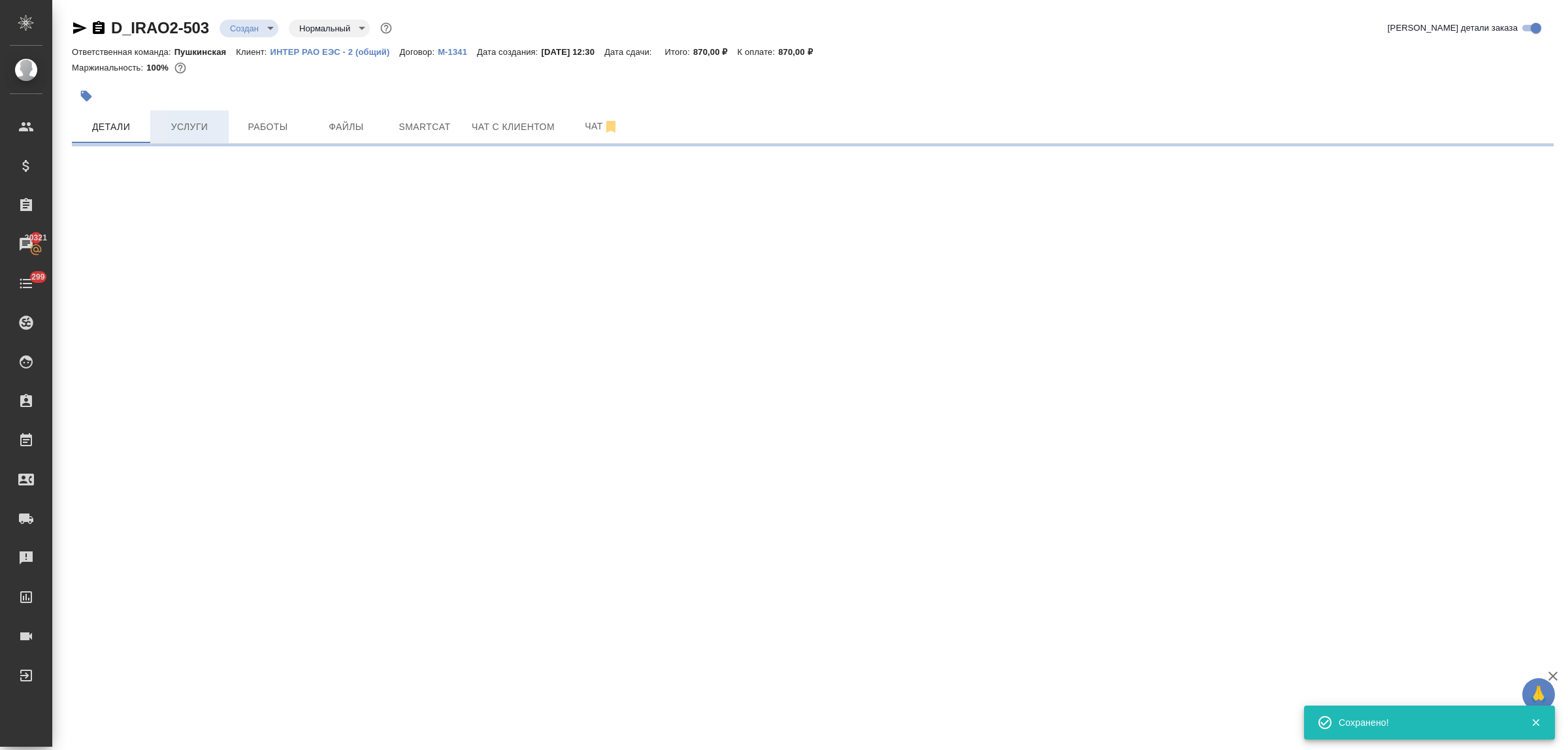
select select "RU"
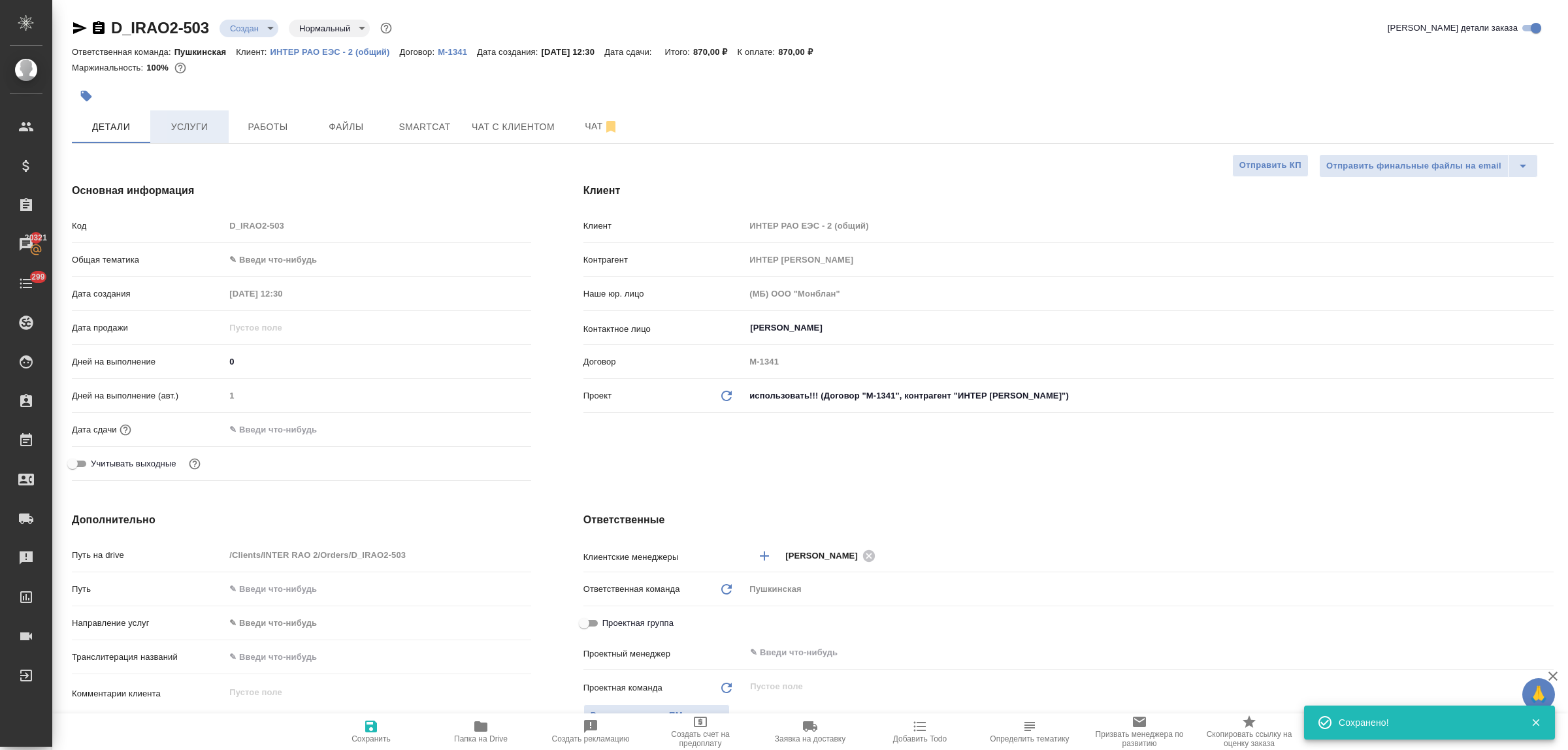
type textarea "x"
click at [184, 128] on span "Услуги" at bounding box center [189, 127] width 63 height 17
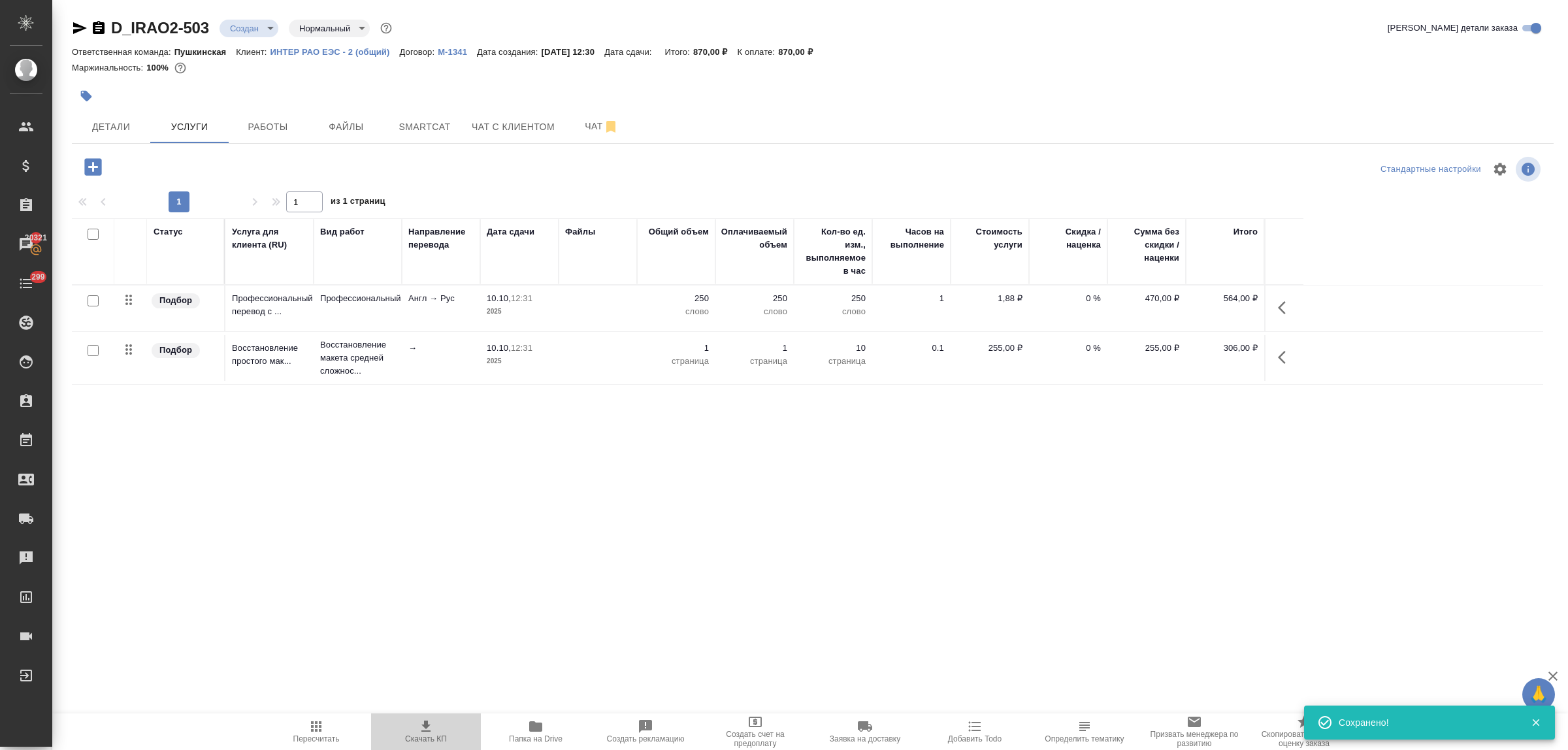
click at [423, 730] on icon "button" at bounding box center [426, 727] width 16 height 16
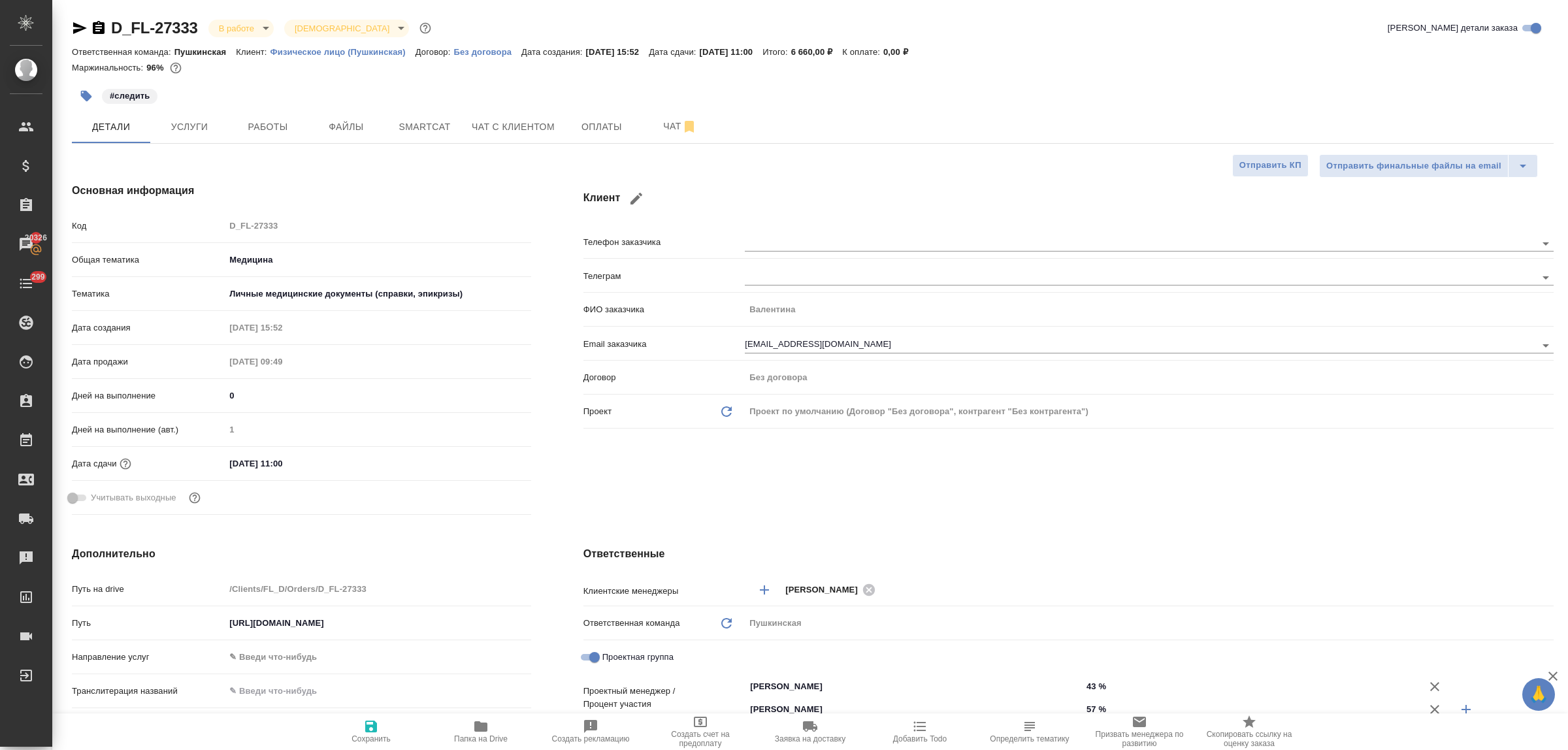
select select "RU"
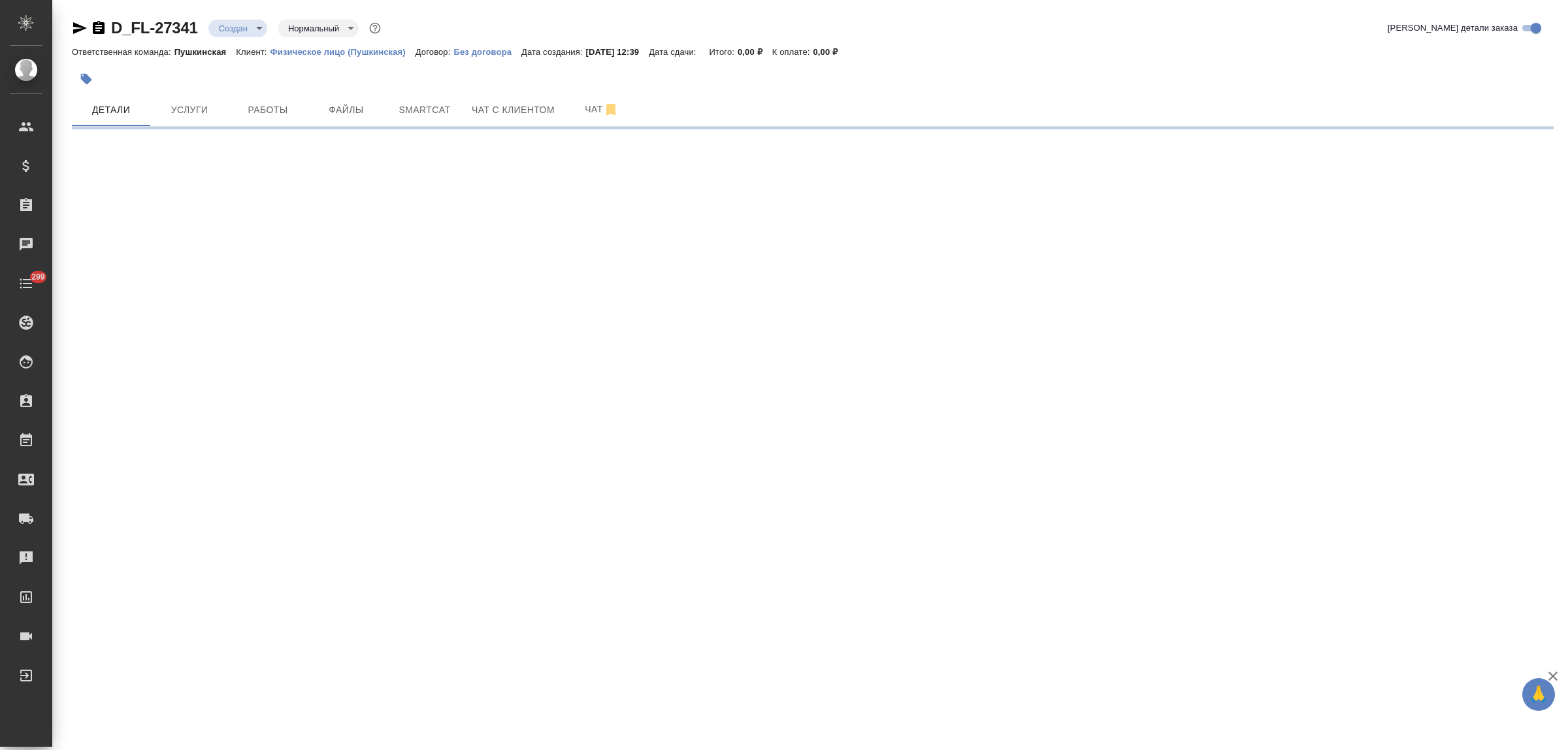
select select "RU"
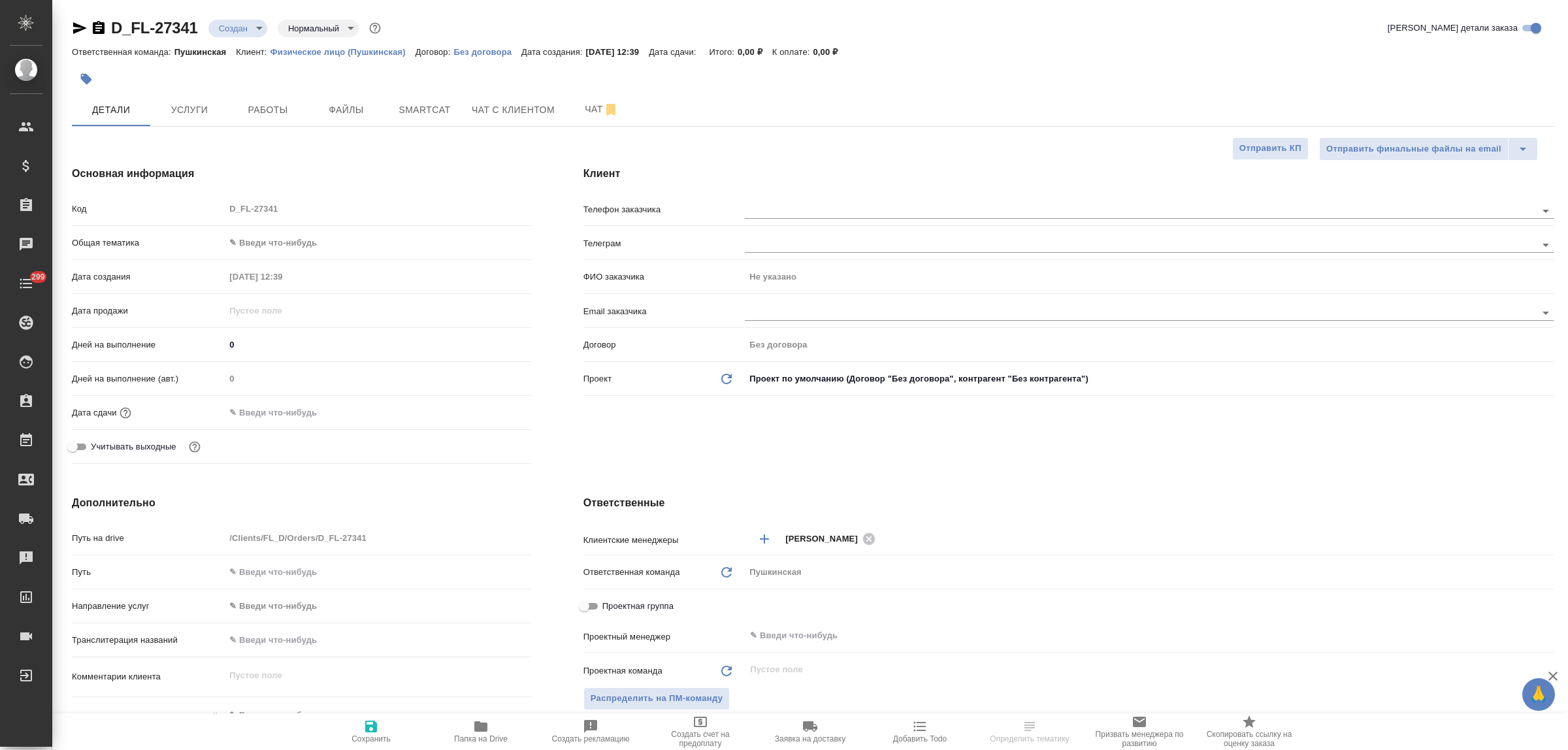
type textarea "x"
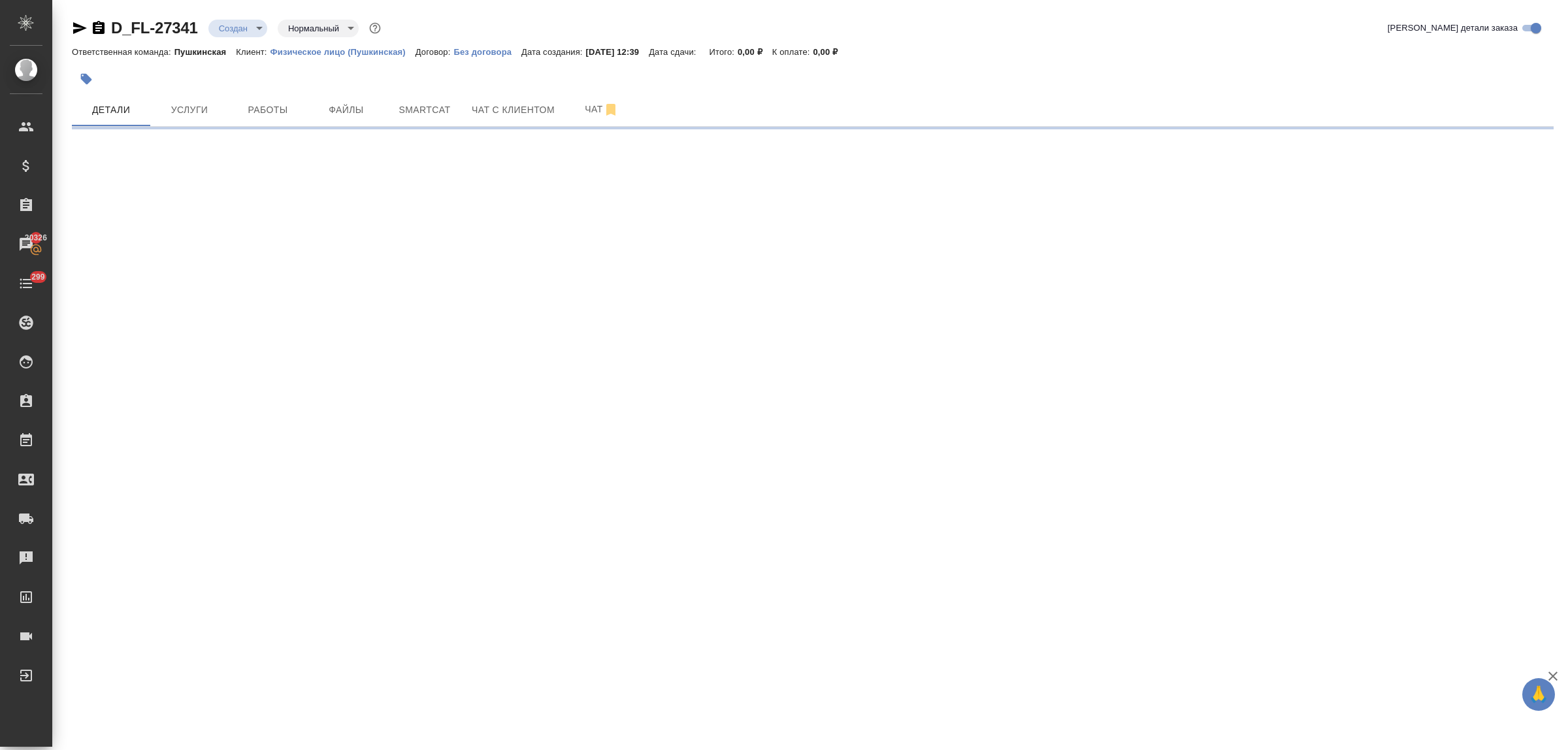
select select "RU"
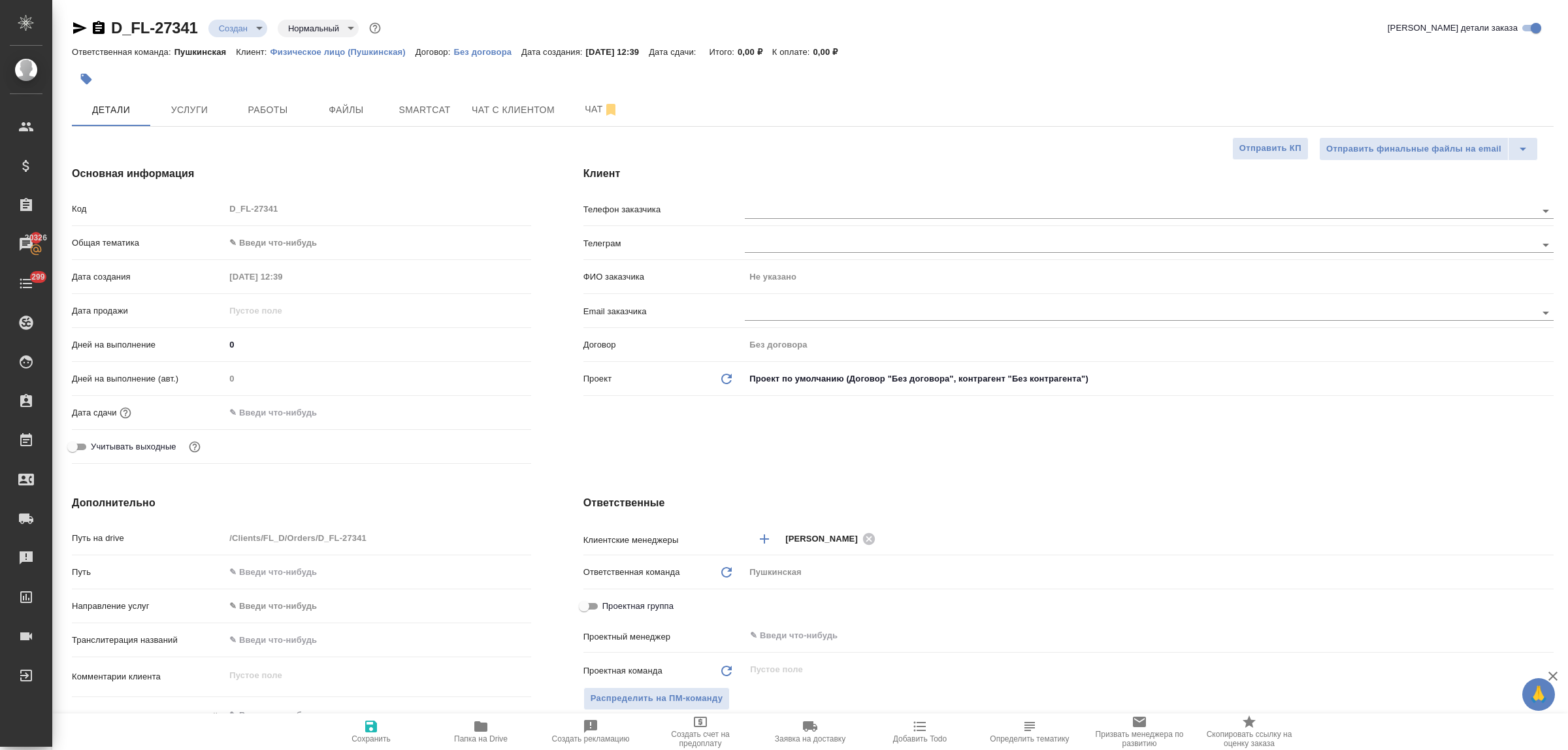
type textarea "x"
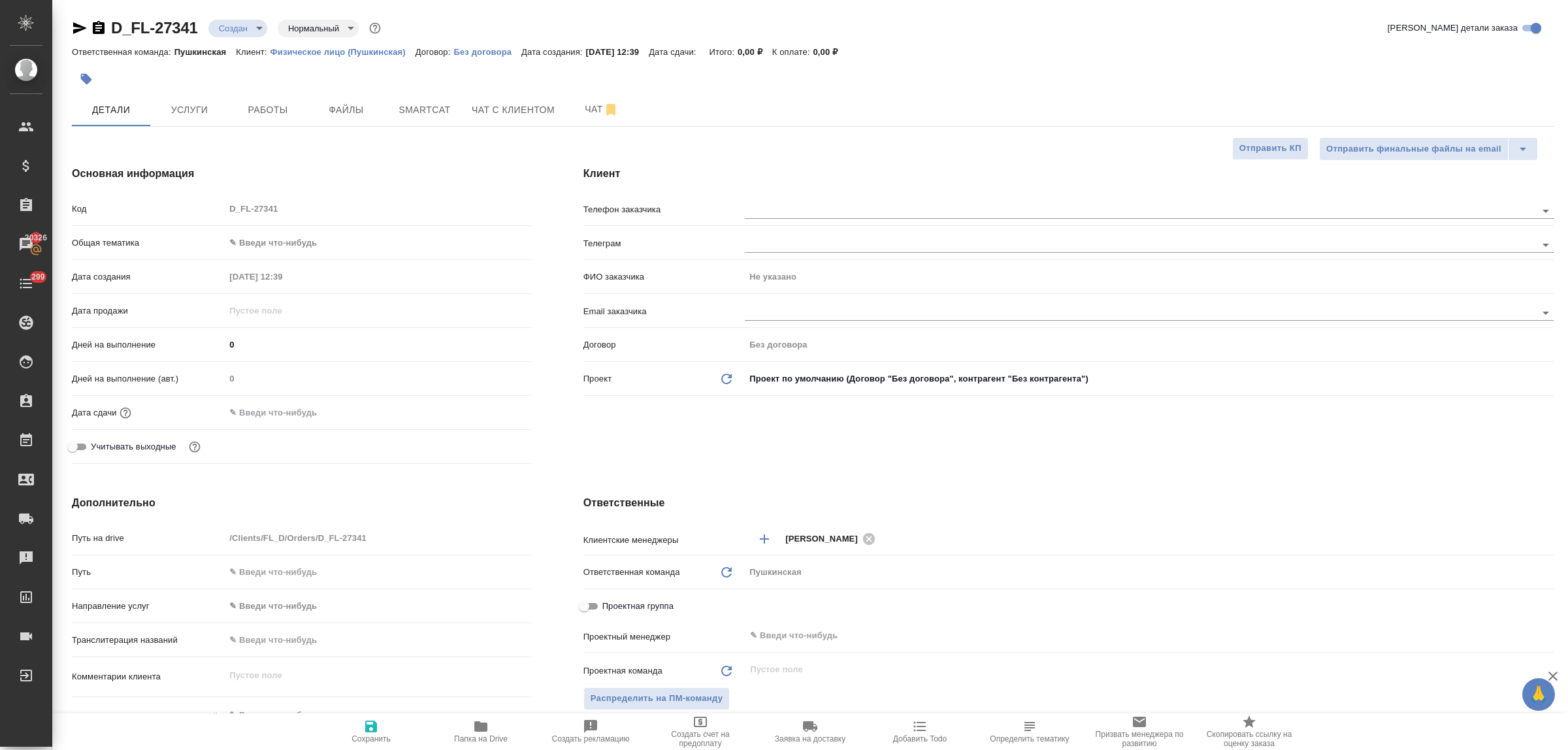
type textarea "x"
click at [308, 243] on body "🙏 .cls-1 fill:#fff; AWATERA Bulakhova Elena Клиенты Спецификации Заказы 20326 Ч…" at bounding box center [784, 375] width 1568 height 750
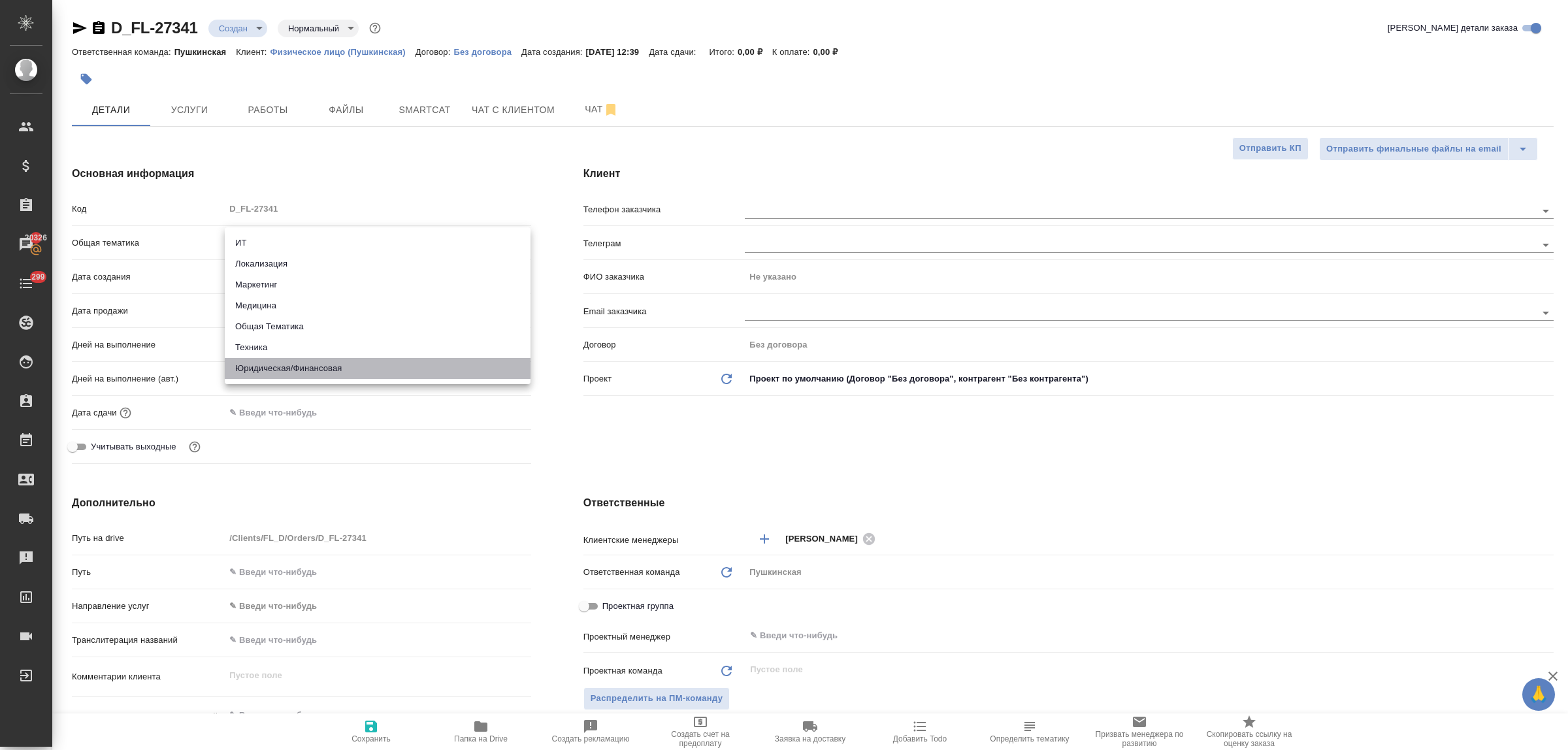
click at [330, 366] on li "Юридическая/Финансовая" at bounding box center [377, 369] width 306 height 21
type input "yr-fn"
type textarea "x"
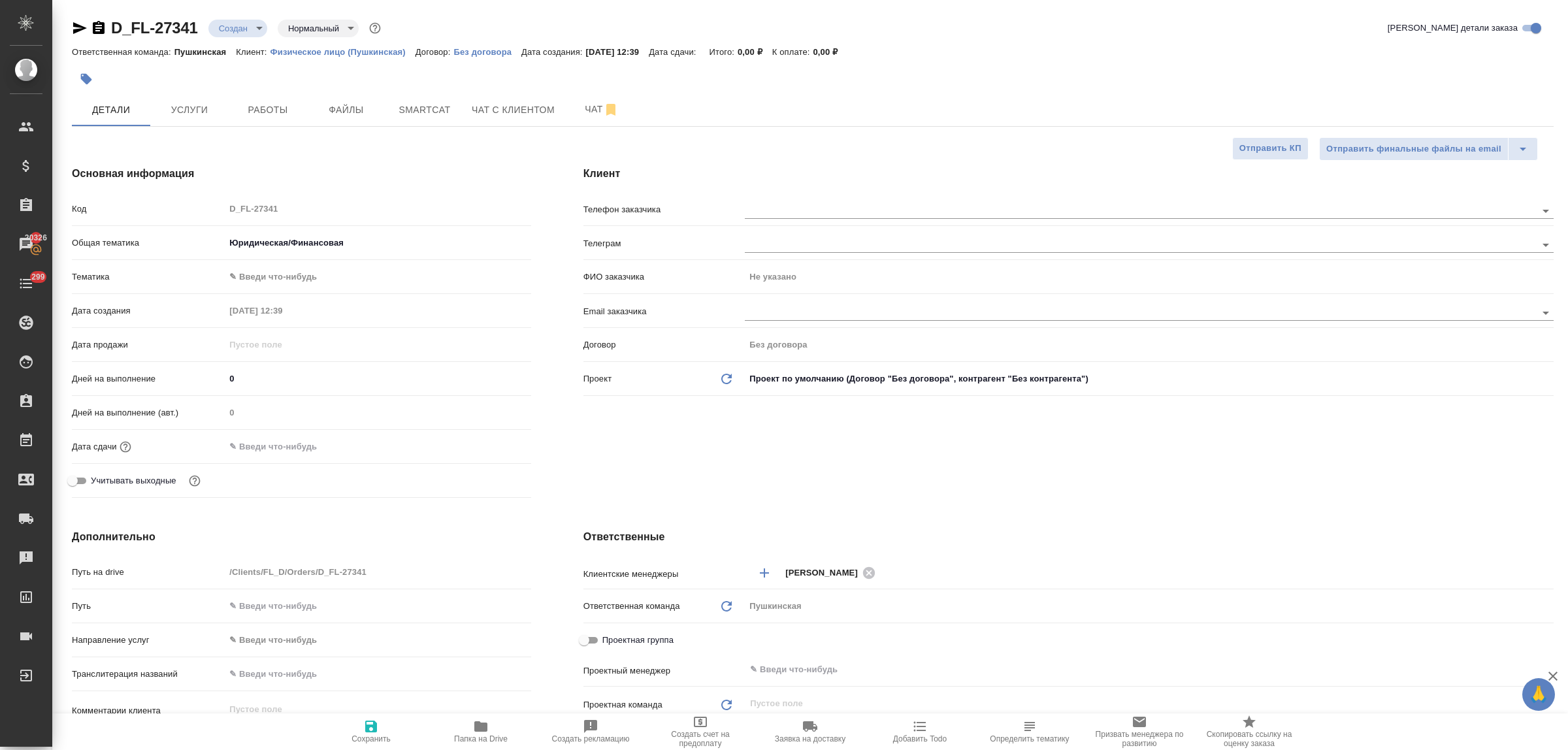
click at [284, 279] on body "🙏 .cls-1 fill:#fff; AWATERA Bulakhova Elena Клиенты Спецификации Заказы 20326 Ч…" at bounding box center [784, 375] width 1568 height 750
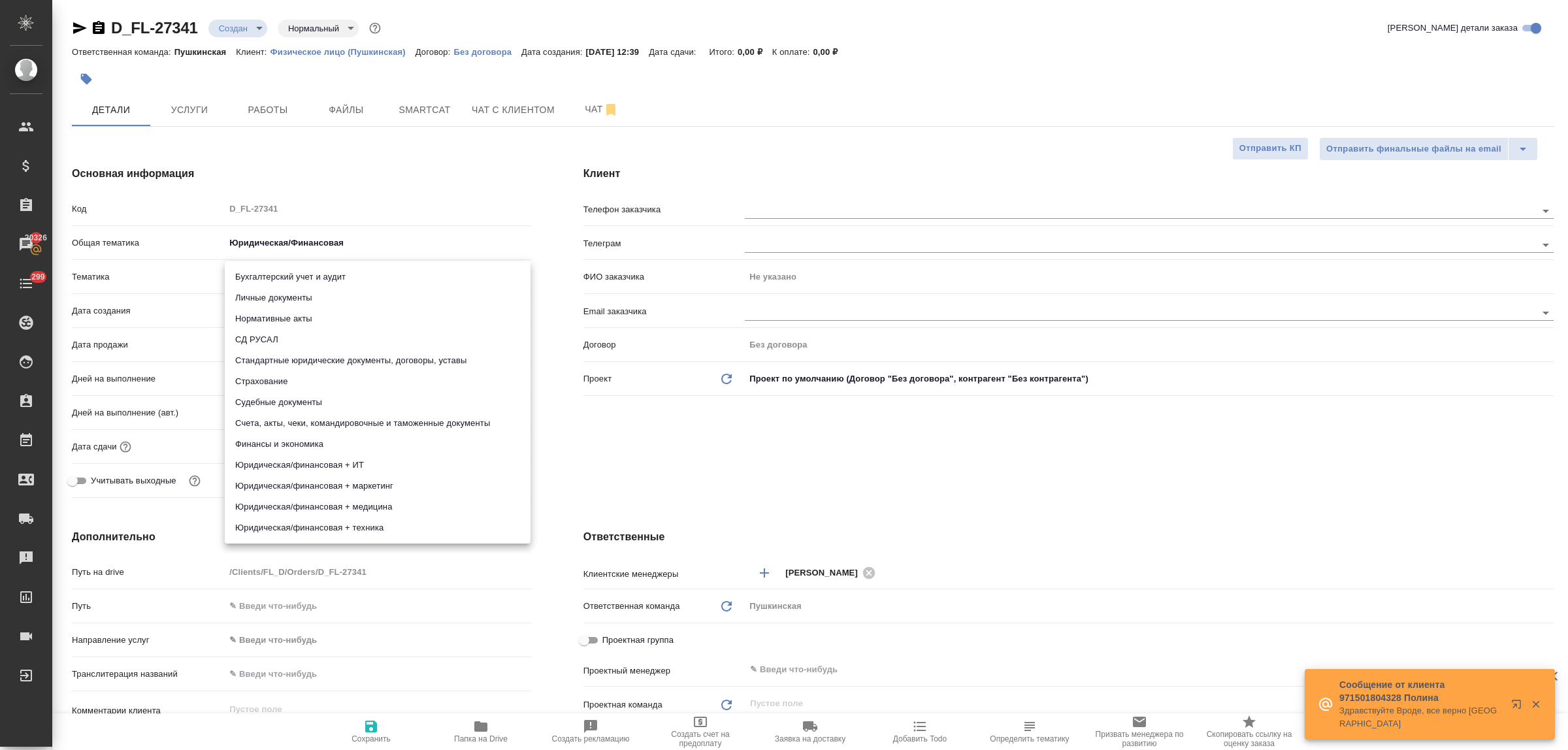
click at [295, 299] on li "Личные документы" at bounding box center [377, 298] width 306 height 21
type textarea "x"
type input "5a8b8b956a9677013d343cfe"
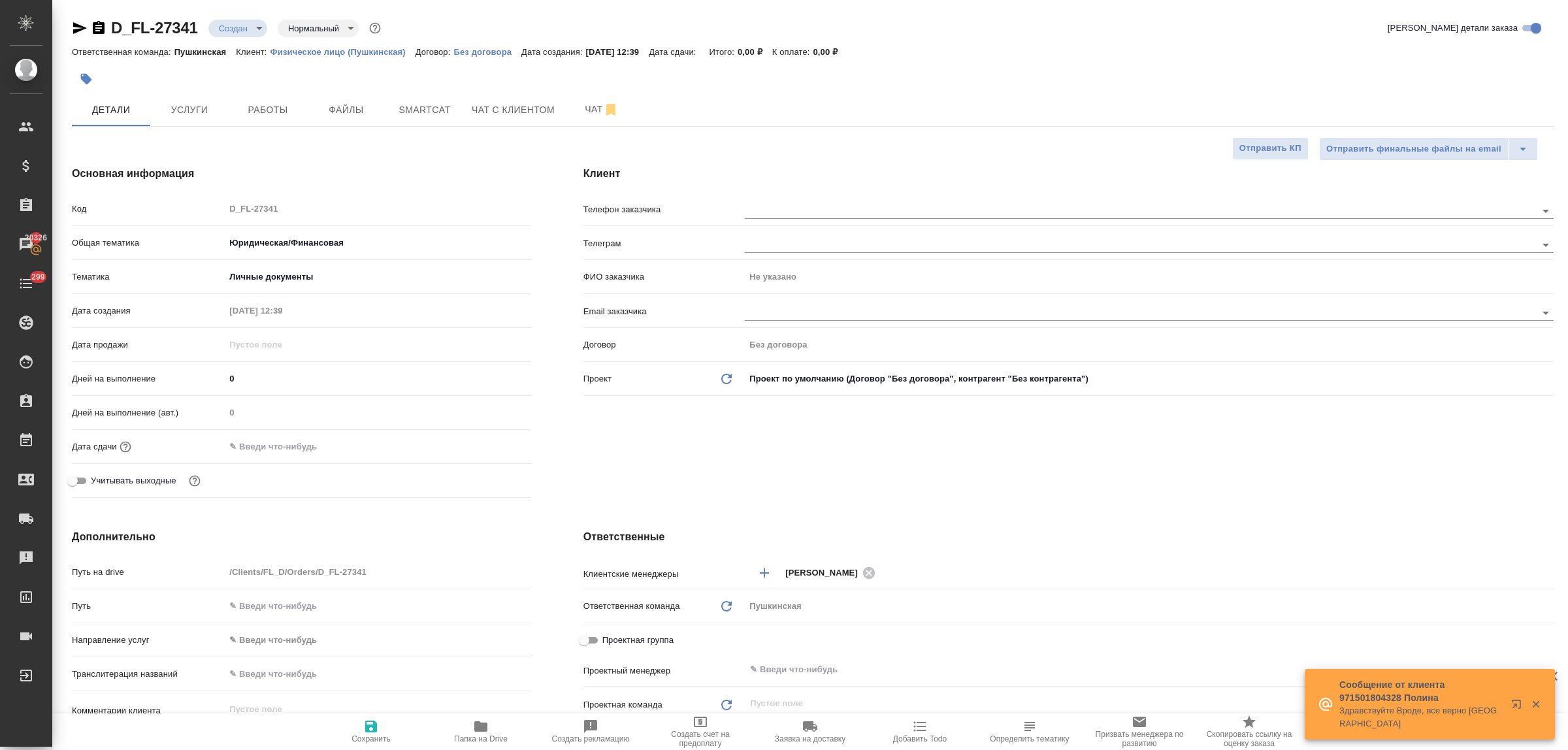
click at [307, 451] on input "text" at bounding box center [281, 447] width 114 height 19
click at [497, 449] on icon "button" at bounding box center [494, 446] width 16 height 16
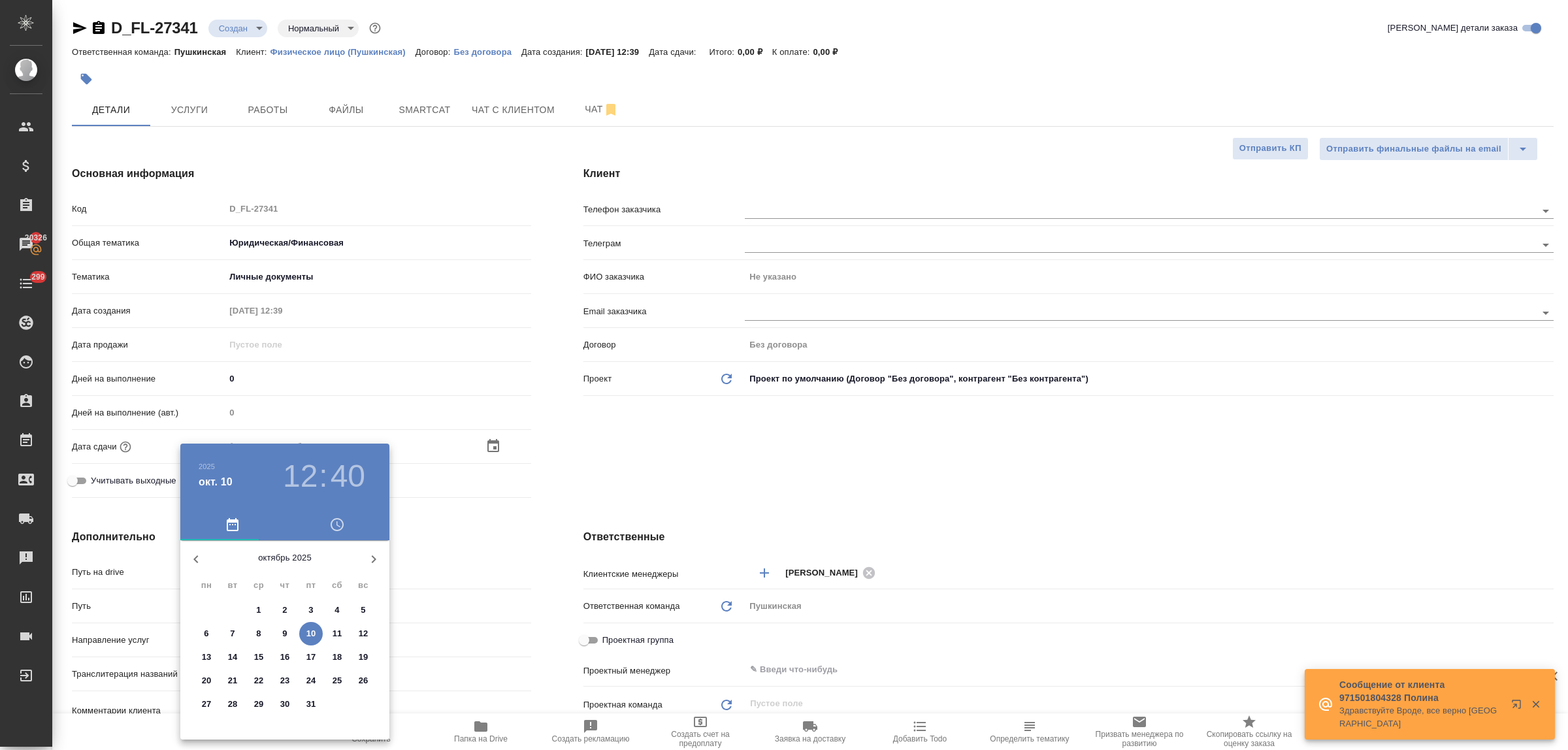
click at [307, 635] on p "10" at bounding box center [311, 634] width 10 height 13
type input "10.10.2025 12:40"
type textarea "x"
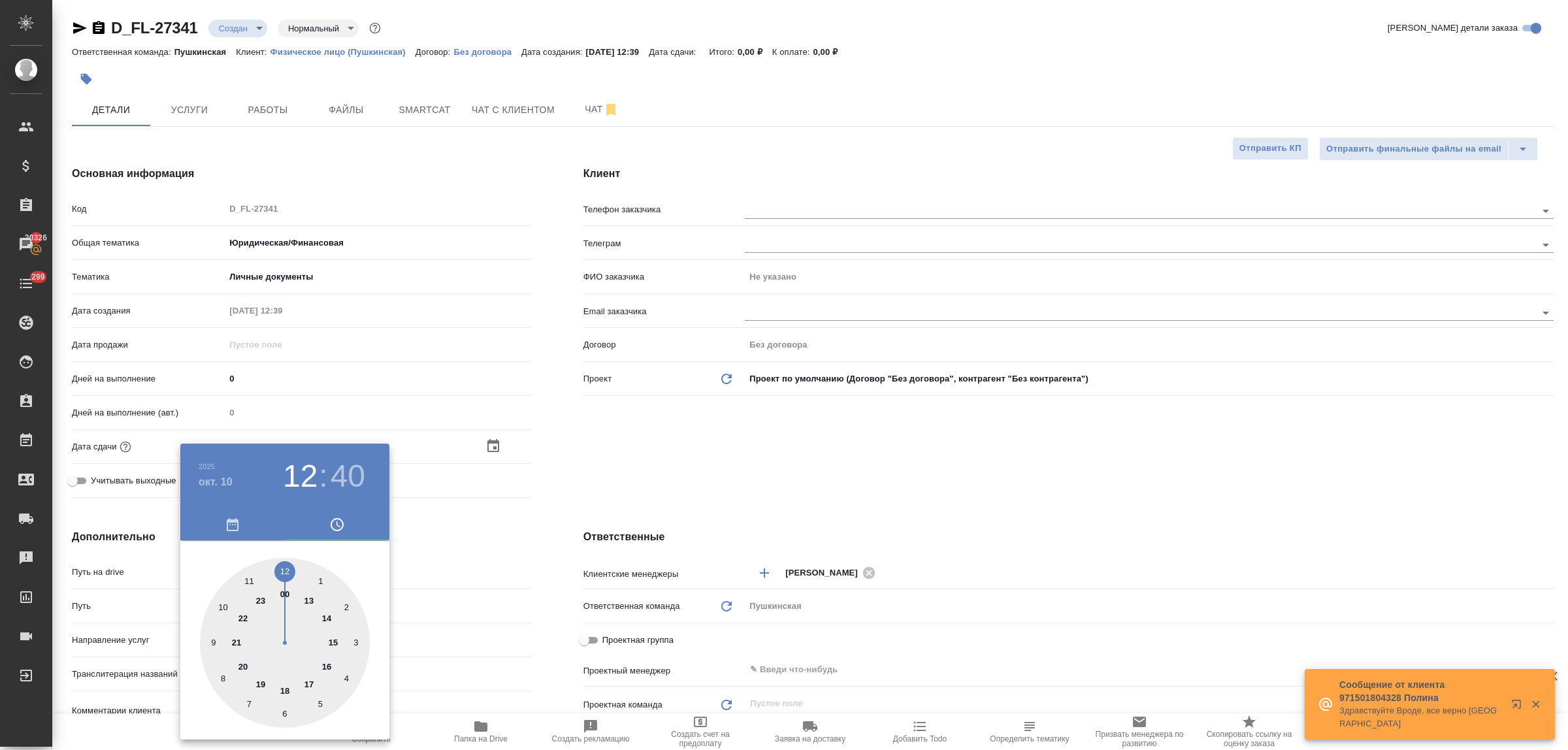
click at [333, 644] on div at bounding box center [285, 643] width 170 height 170
type input "10.10.2025 15:40"
type textarea "x"
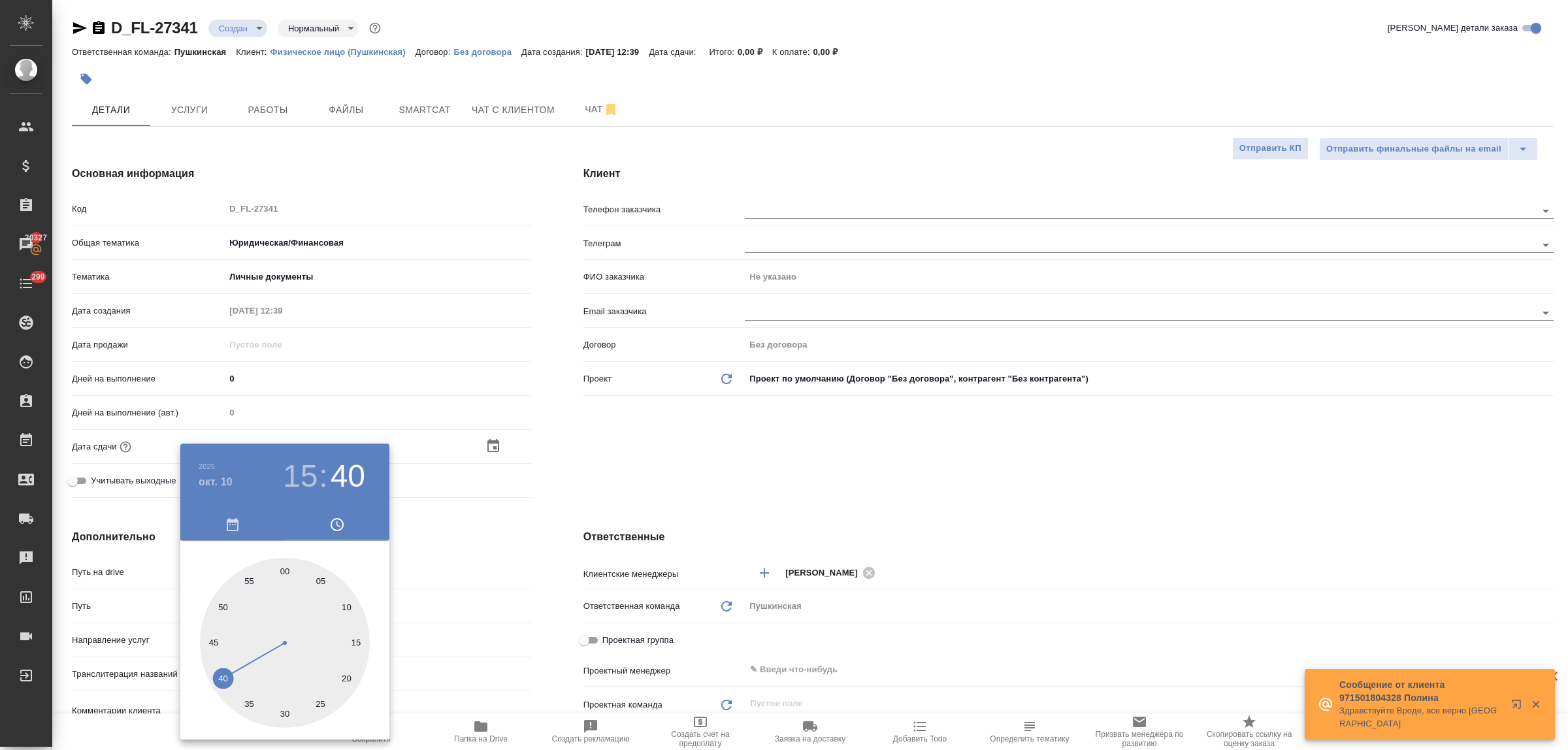
click at [281, 573] on div at bounding box center [285, 643] width 170 height 170
type input "[DATE] 15:00"
type textarea "x"
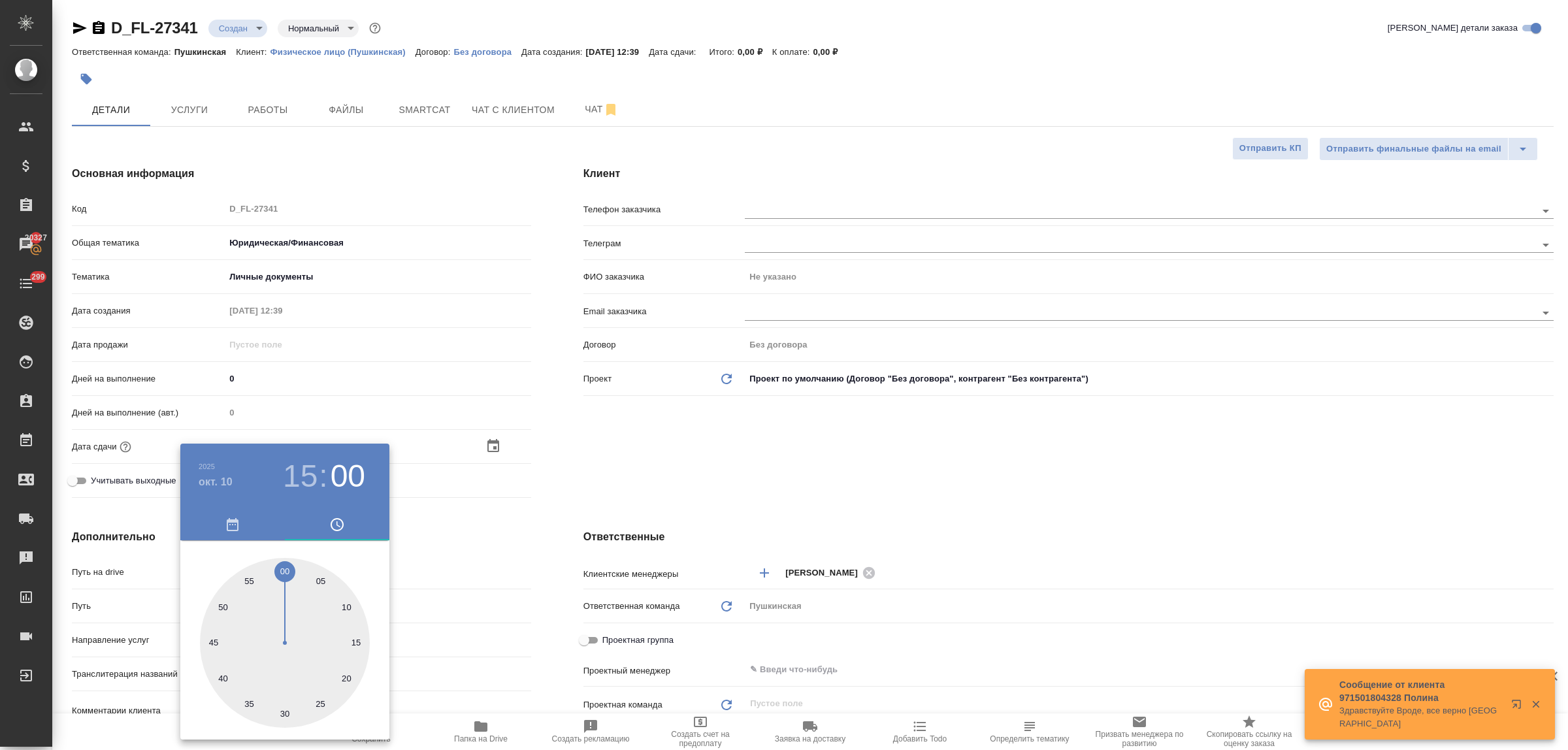
click at [447, 543] on div at bounding box center [784, 375] width 1568 height 750
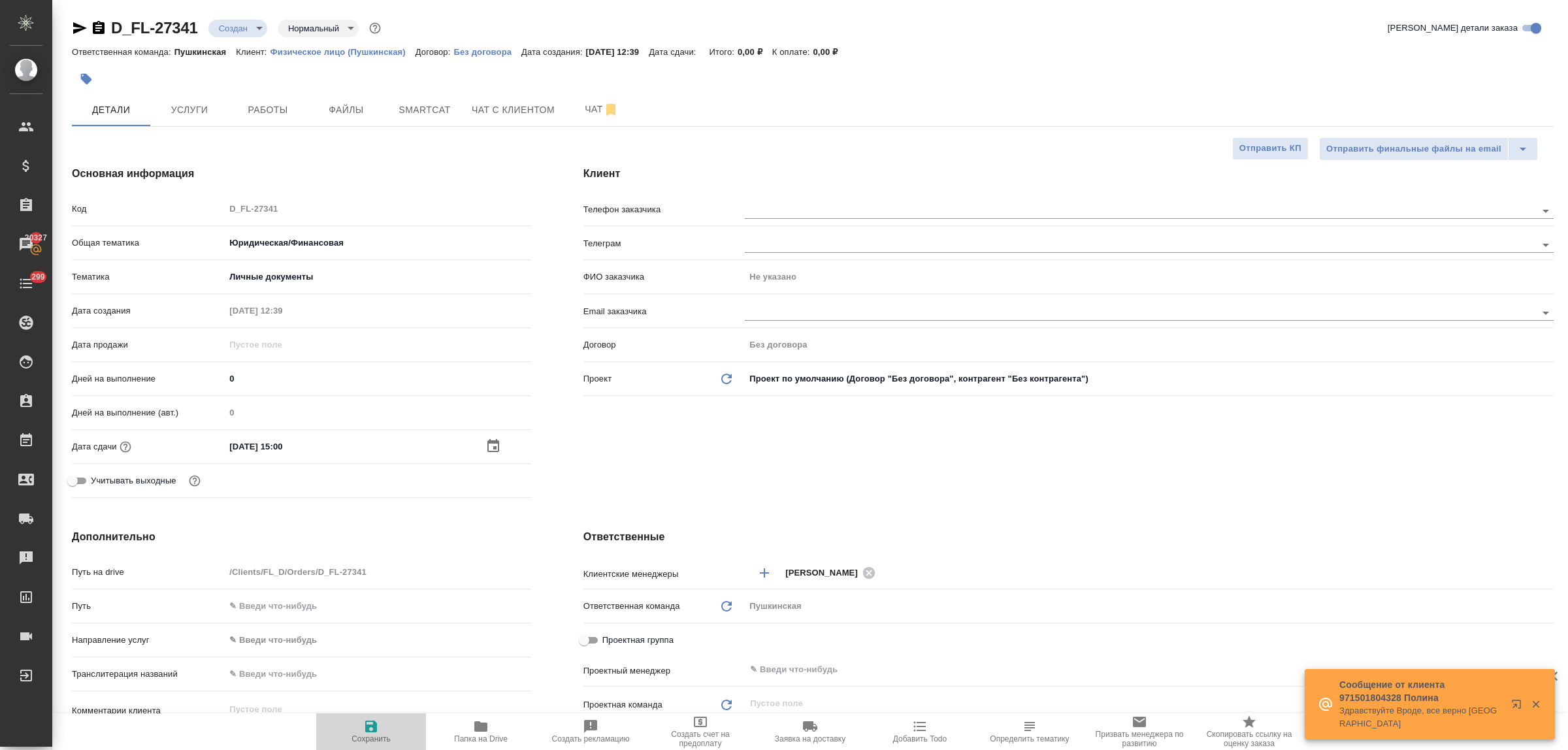
click at [364, 726] on icon "button" at bounding box center [371, 727] width 16 height 16
type textarea "x"
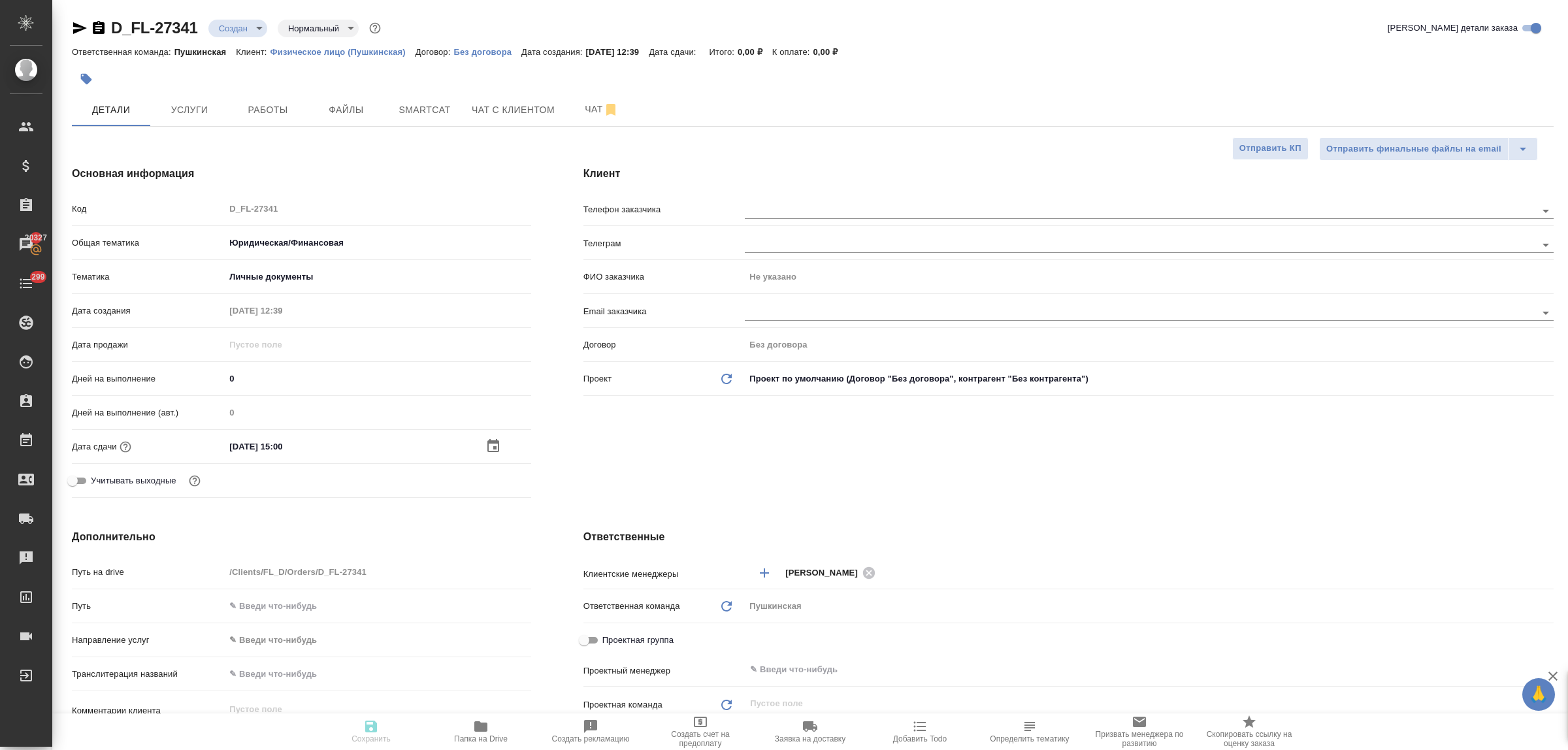
type textarea "x"
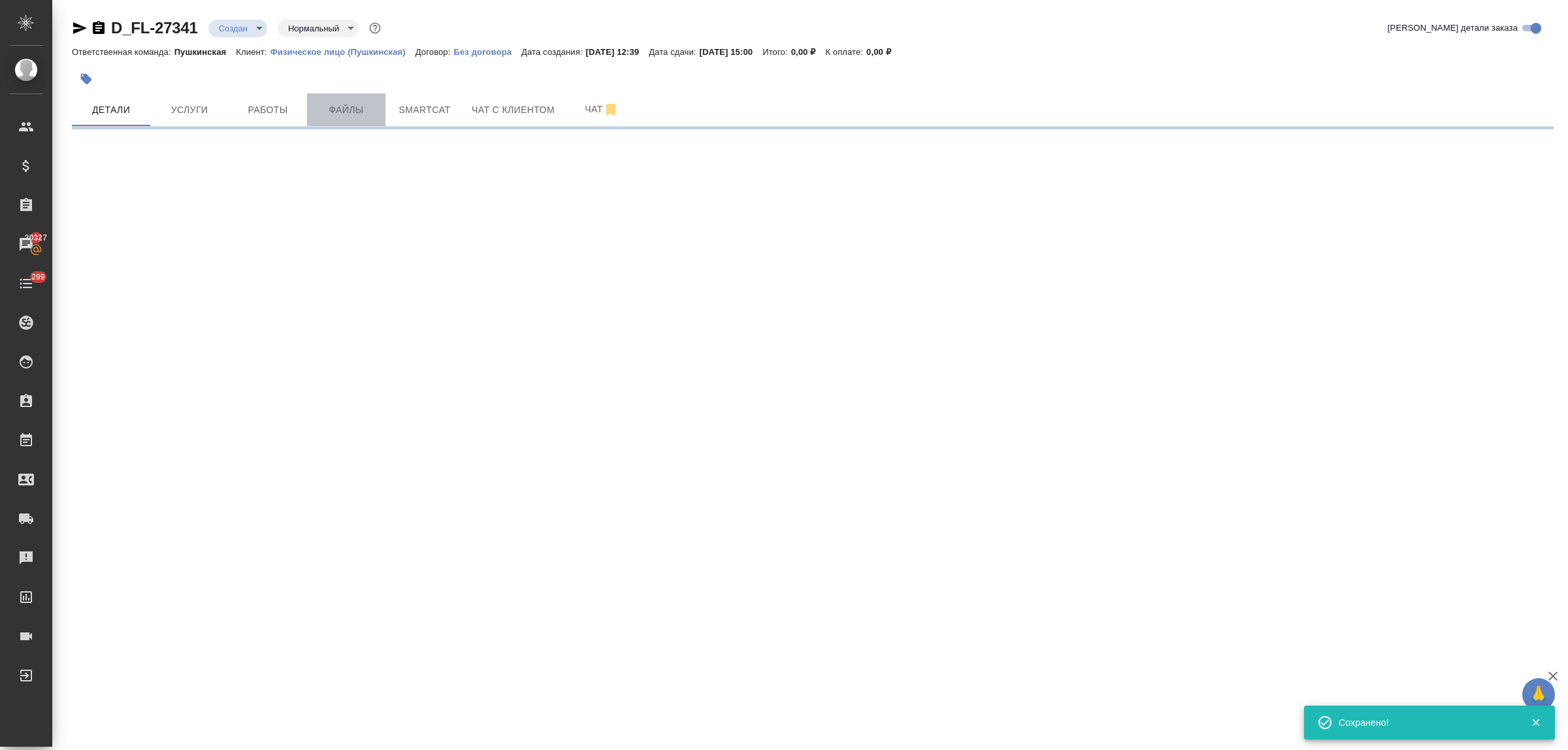
click at [348, 106] on span "Файлы" at bounding box center [346, 110] width 63 height 17
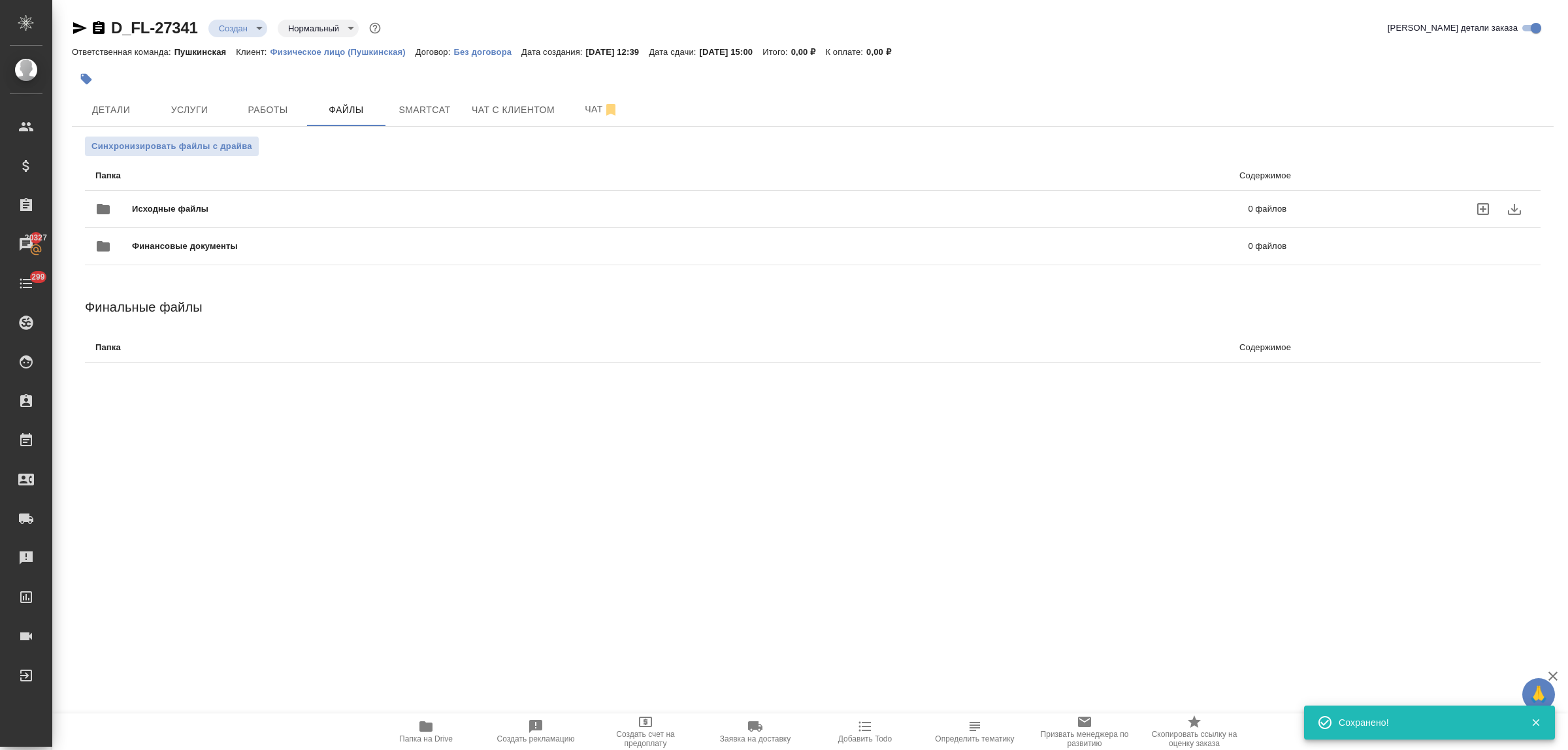
click at [1481, 207] on icon "uploadFiles" at bounding box center [1483, 209] width 16 height 16
click at [0, 0] on input "uploadFiles" at bounding box center [0, 0] width 0 height 0
click at [172, 115] on span "Услуги" at bounding box center [189, 110] width 63 height 17
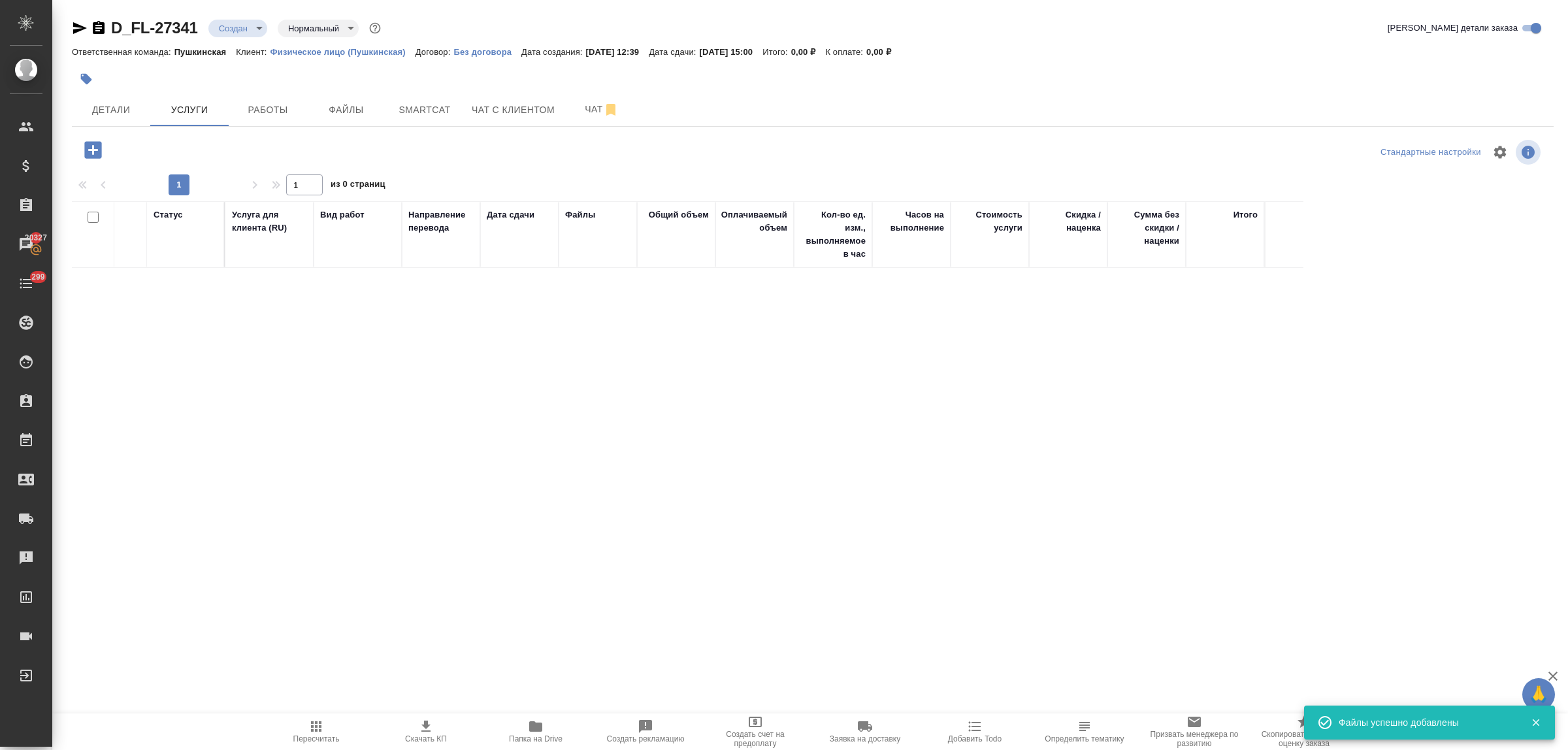
click at [96, 158] on icon "button" at bounding box center [93, 150] width 17 height 17
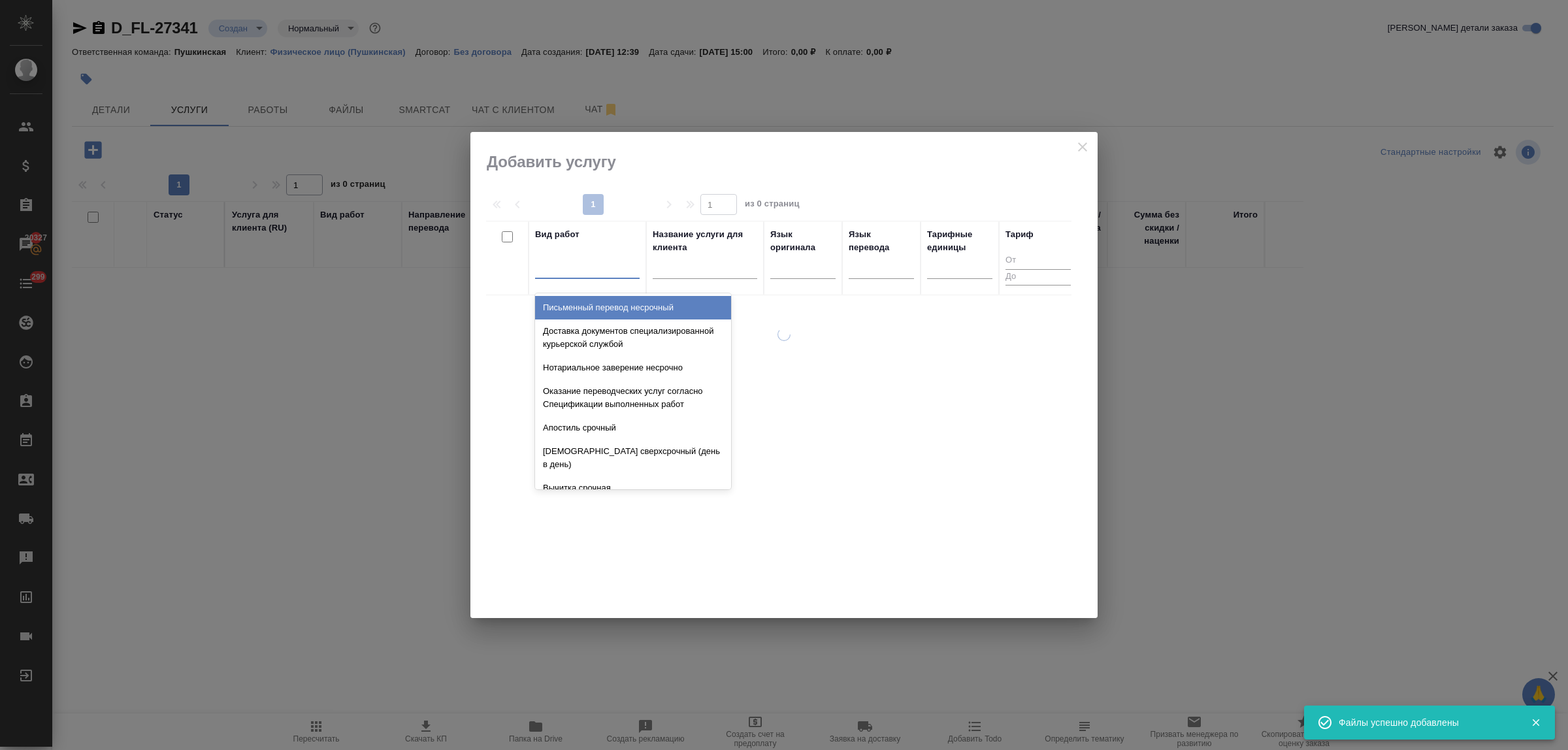
click at [563, 276] on div at bounding box center [587, 267] width 104 height 25
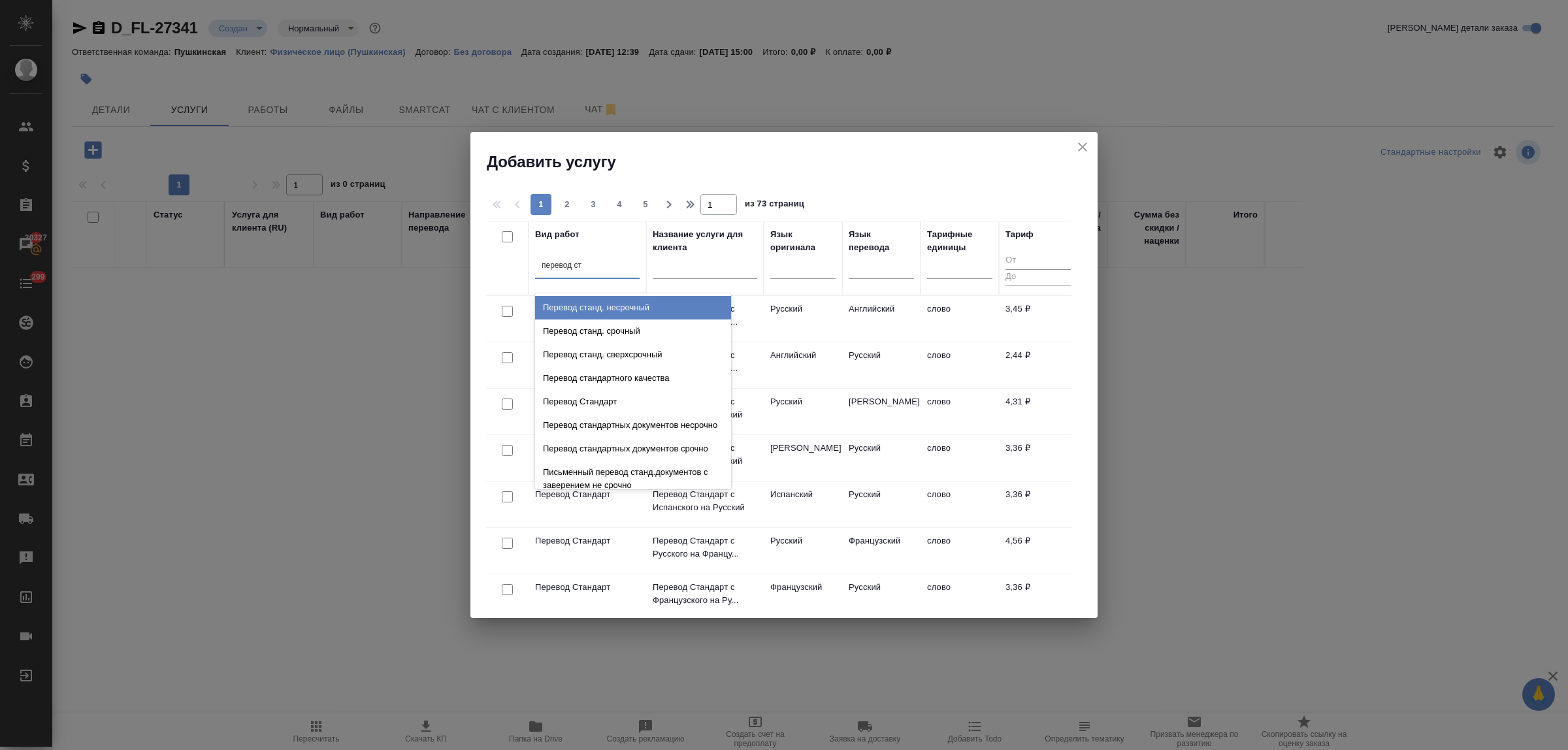
type input "перевод ста"
click at [603, 324] on div "Перевод станд. срочный" at bounding box center [633, 332] width 196 height 24
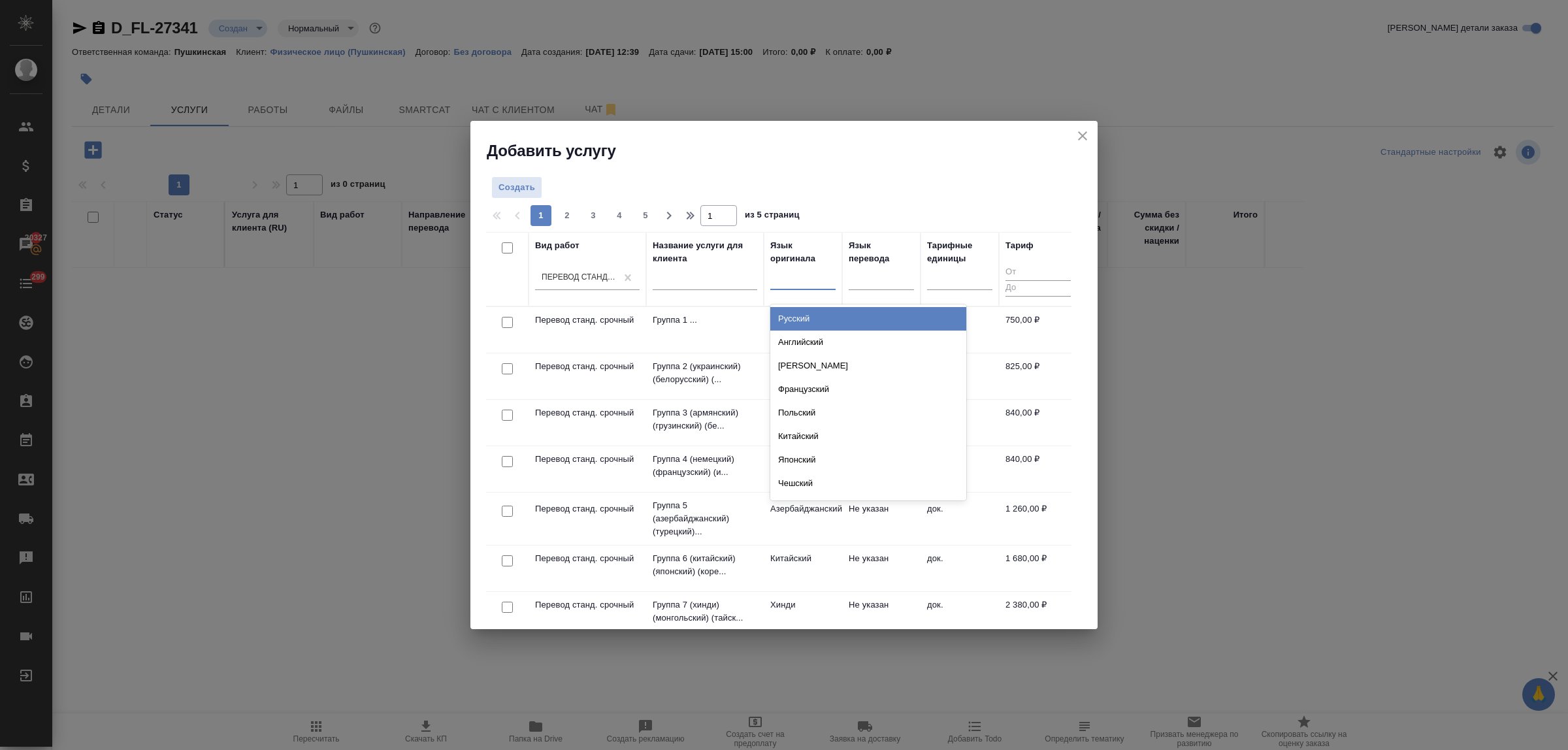
click at [784, 286] on div at bounding box center [803, 277] width 65 height 19
type input "исп"
click at [799, 313] on div "Испанский" at bounding box center [868, 319] width 196 height 24
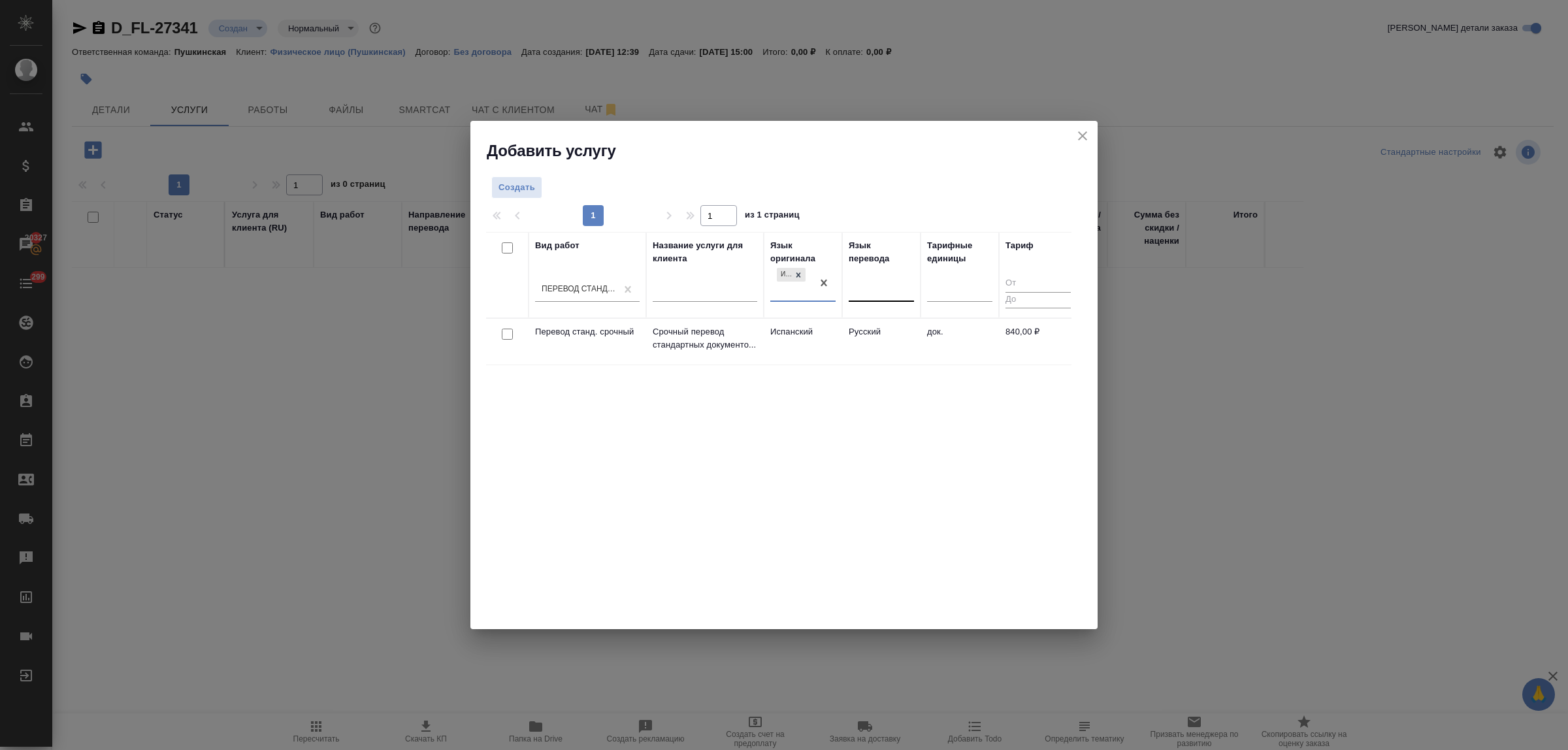
click at [860, 291] on div at bounding box center [881, 289] width 65 height 19
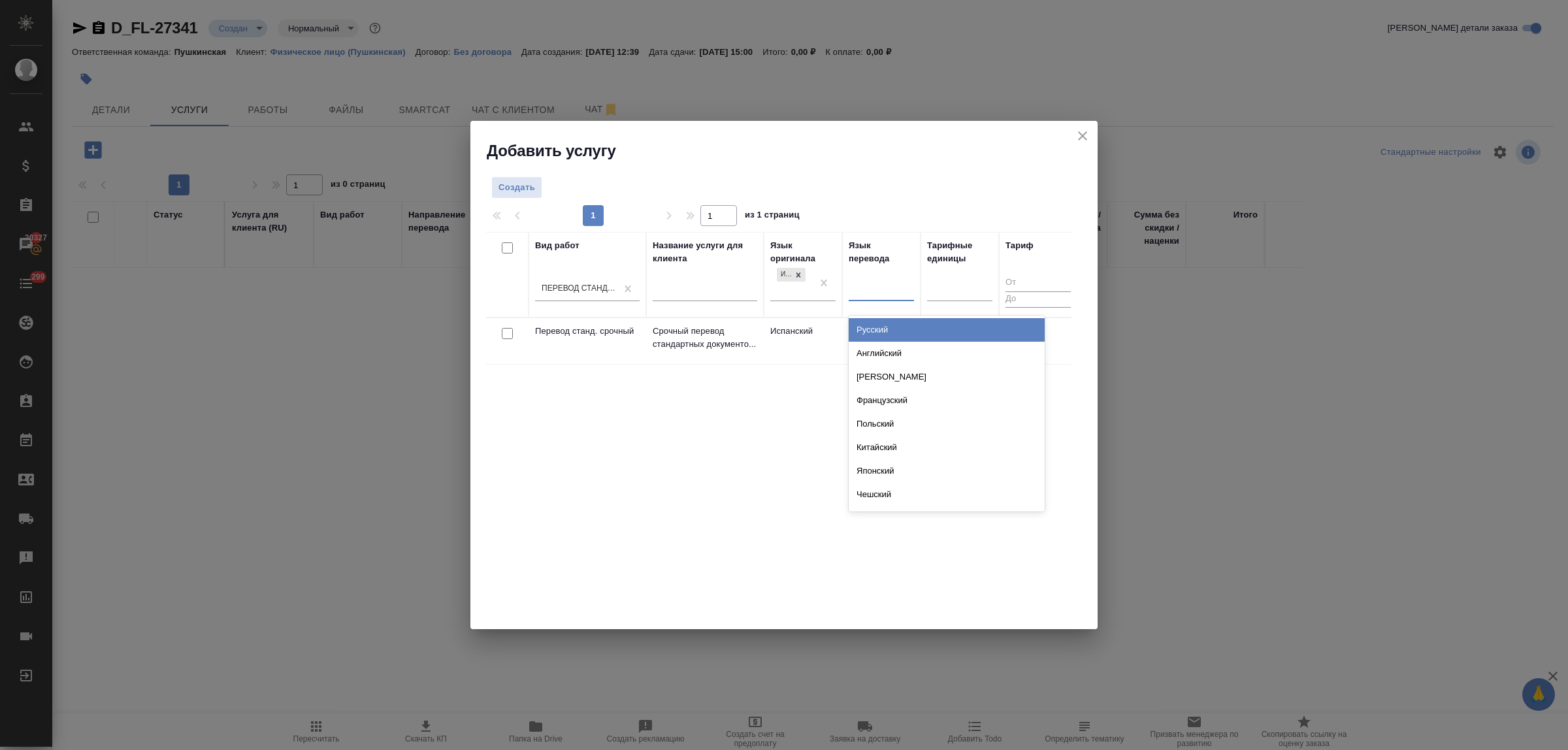
click at [874, 328] on div "Русский" at bounding box center [947, 330] width 196 height 24
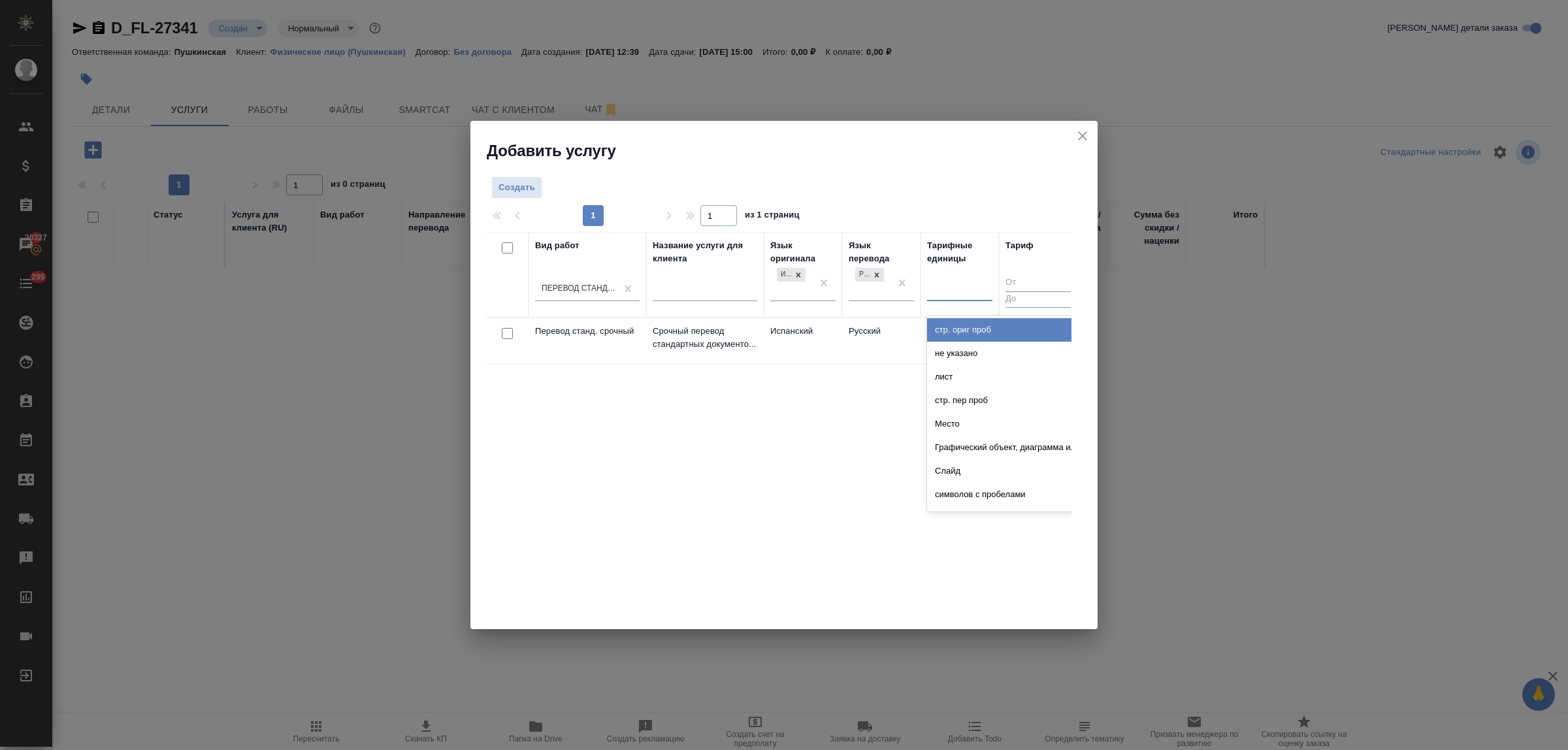
click at [959, 294] on div at bounding box center [959, 288] width 65 height 19
type input "до"
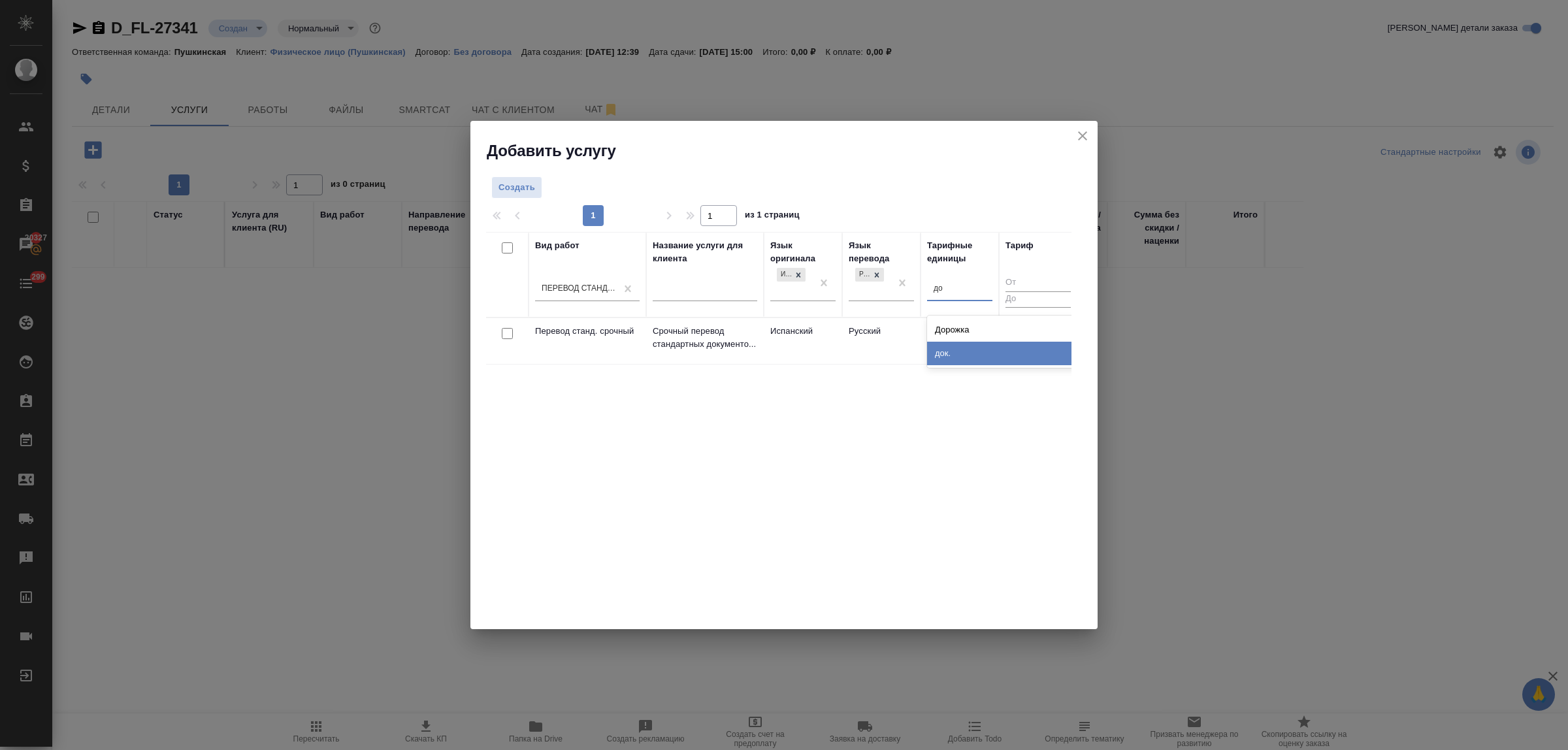
click at [965, 355] on div "док." at bounding box center [1025, 354] width 196 height 24
click at [515, 183] on span "Создать" at bounding box center [517, 188] width 36 height 15
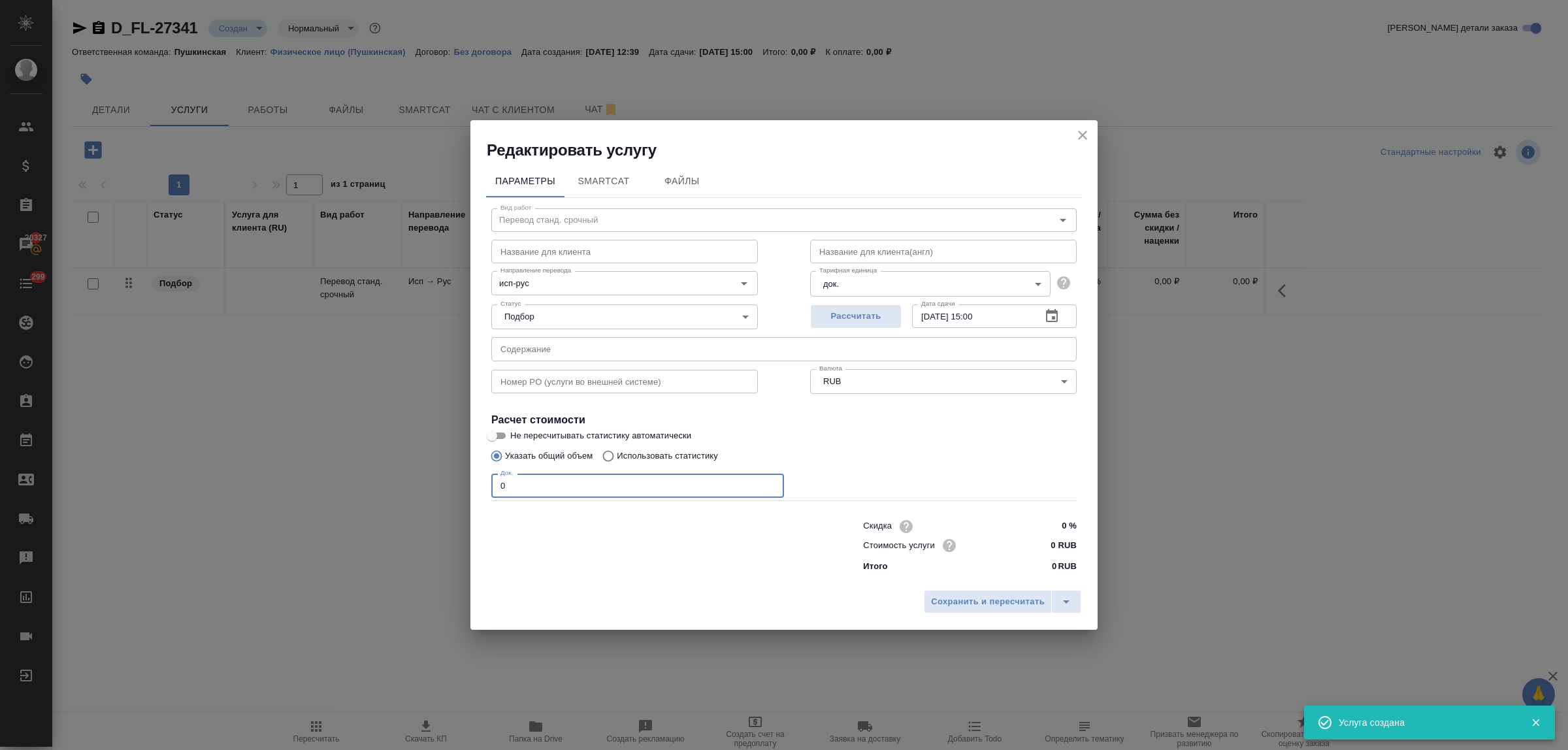
drag, startPoint x: 517, startPoint y: 489, endPoint x: 498, endPoint y: 487, distance: 19.1
click at [471, 482] on div "Параметры SmartCat Файлы Вид работ Перевод станд. срочный Вид работ Название дл…" at bounding box center [784, 372] width 627 height 424
type input "1"
click at [1044, 541] on input "0 RUB" at bounding box center [1053, 545] width 49 height 19
type input "840 RUB"
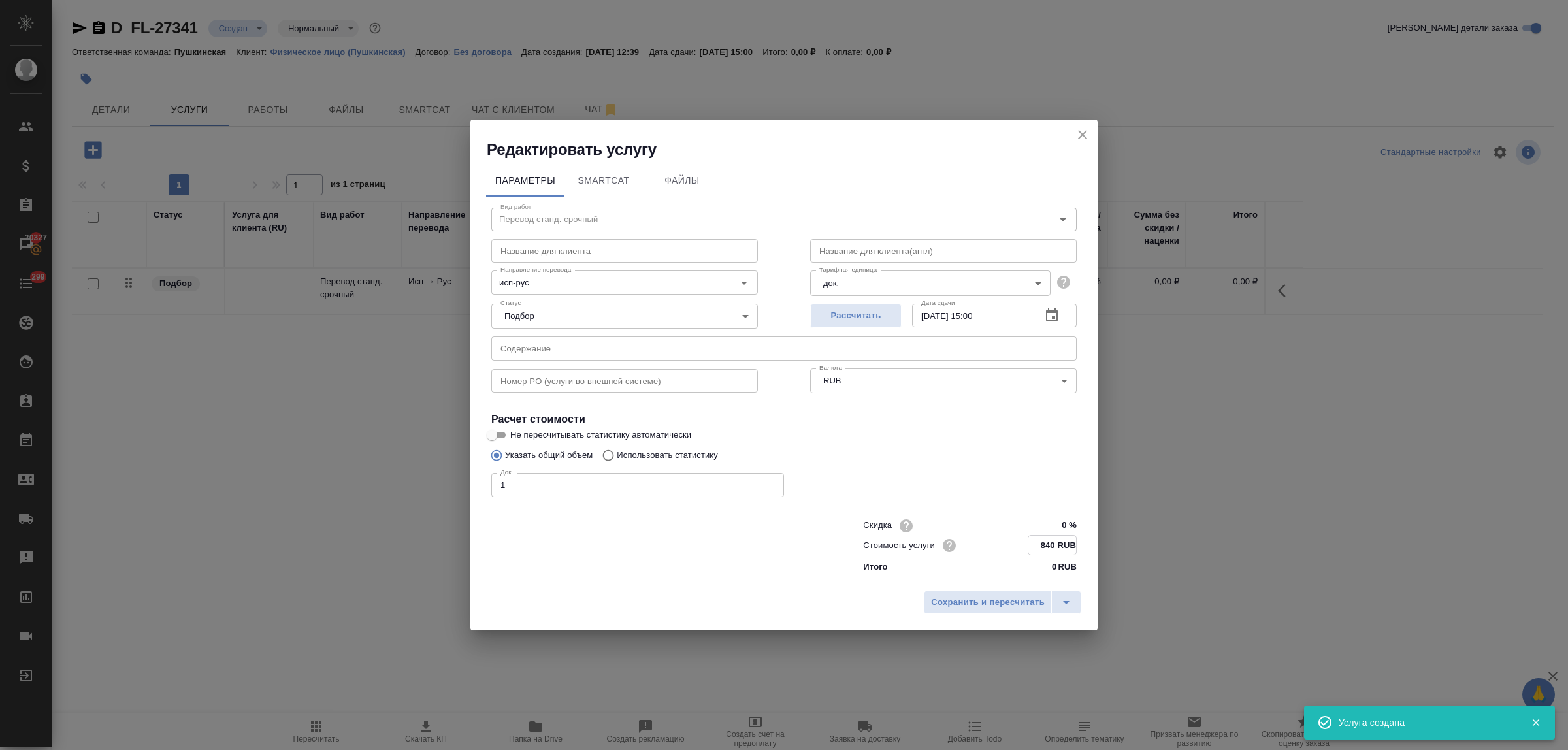
click at [981, 315] on input "[DATE] 15:00" at bounding box center [972, 316] width 119 height 24
click at [989, 318] on input "10.10.2025 14:00" at bounding box center [972, 317] width 119 height 24
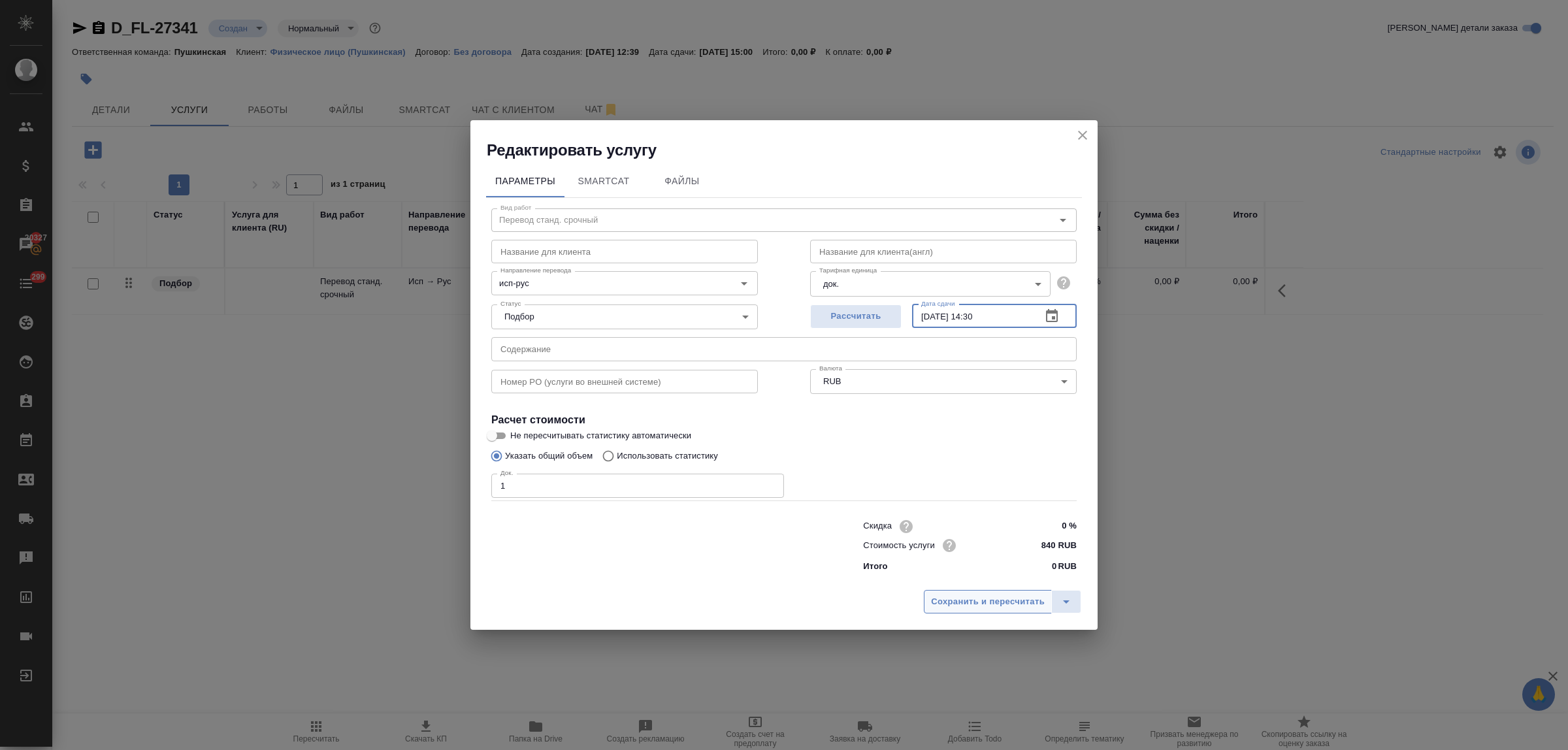
type input "10.10.2025 14:30"
click at [1017, 599] on span "Сохранить и пересчитать" at bounding box center [988, 602] width 114 height 15
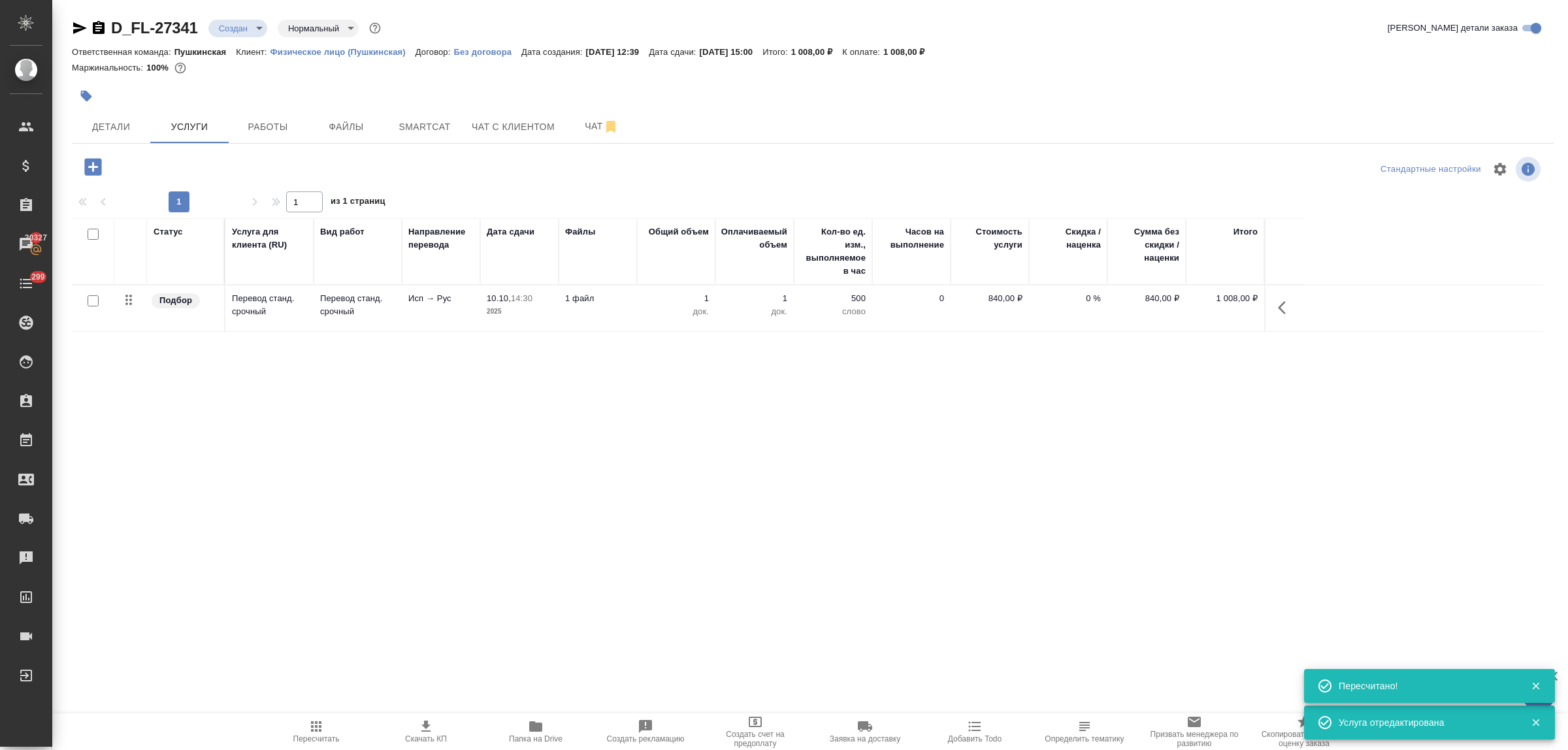
click at [91, 167] on icon "button" at bounding box center [93, 167] width 23 height 23
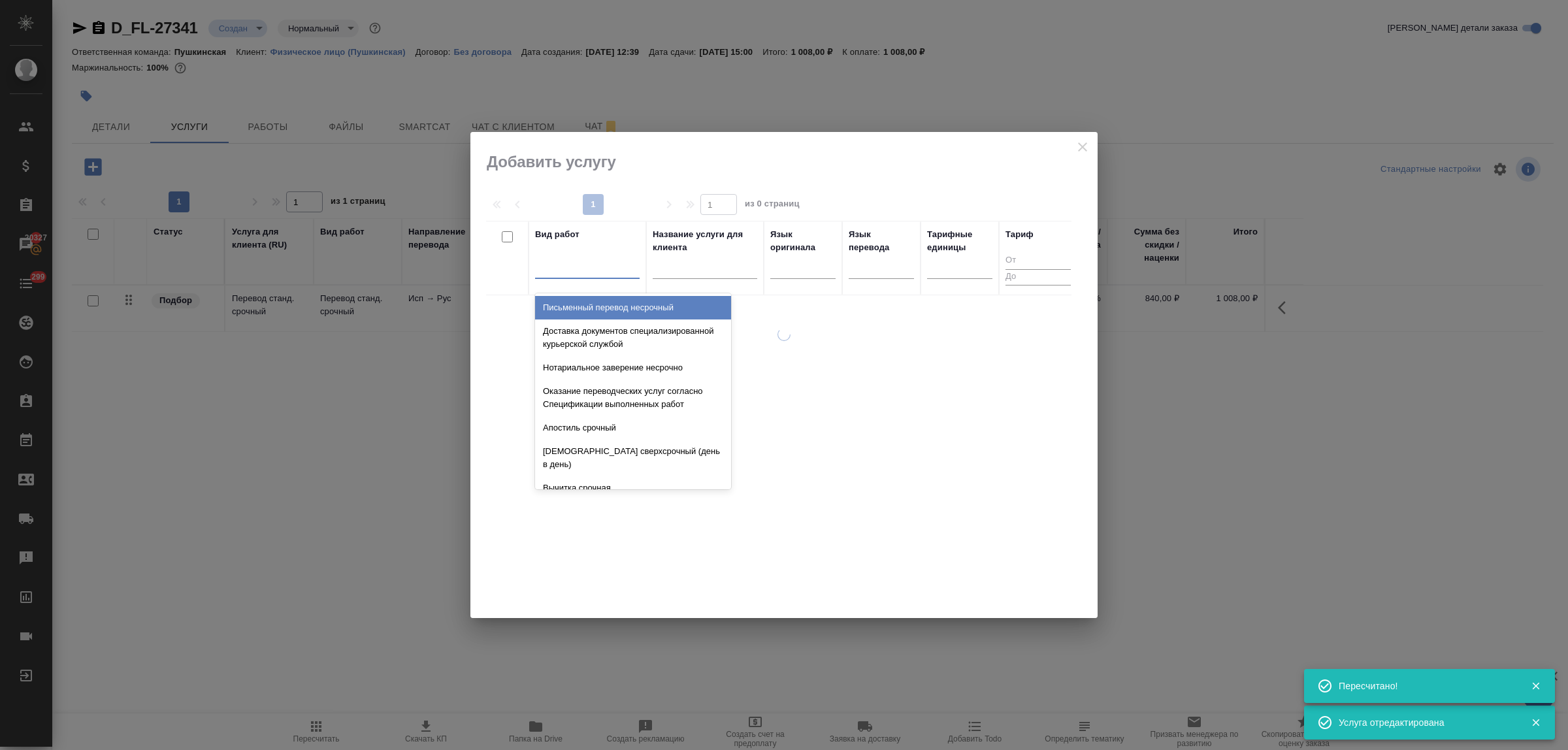
click at [565, 272] on div at bounding box center [587, 266] width 104 height 19
type input "заве"
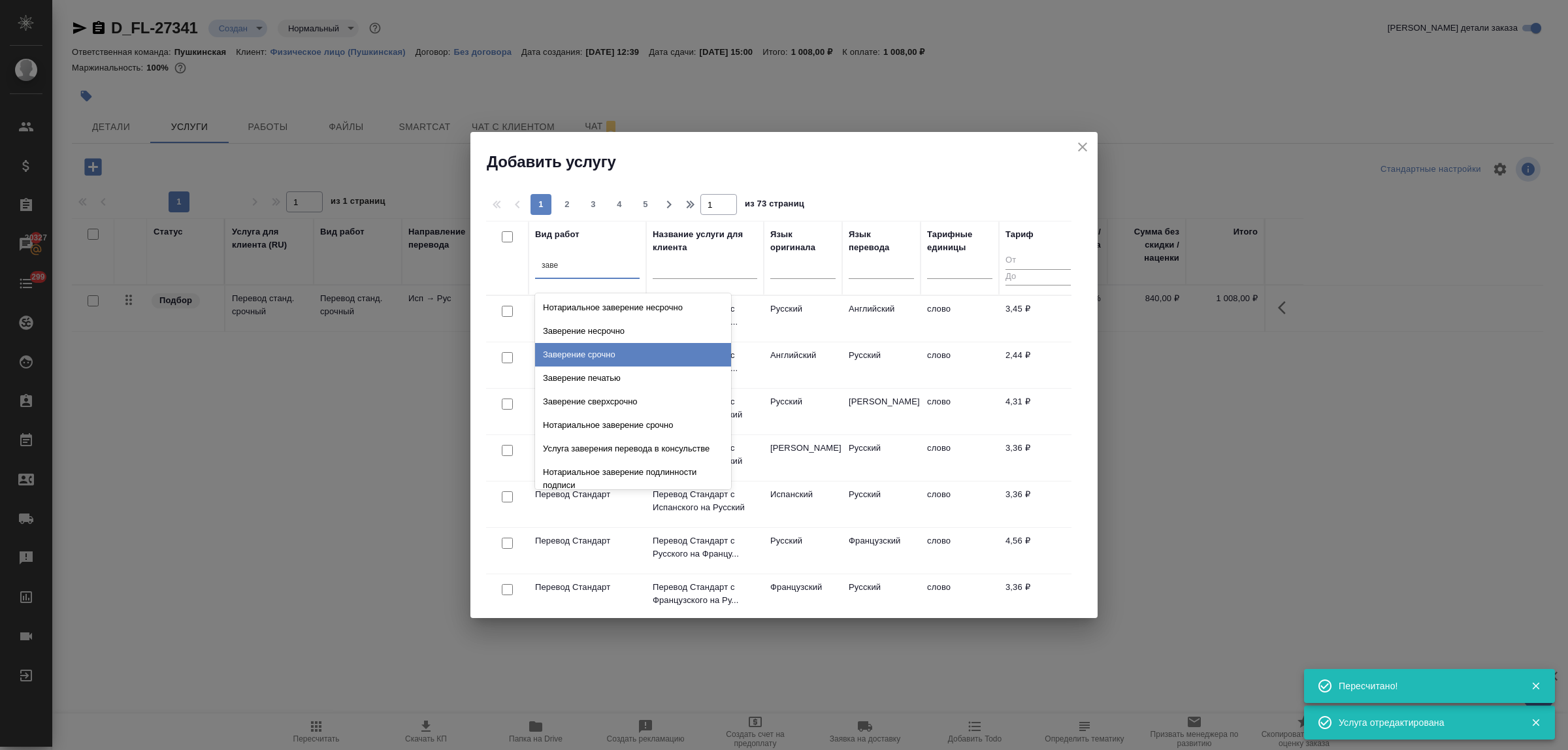
click at [592, 354] on div "Заверение срочно" at bounding box center [633, 355] width 196 height 24
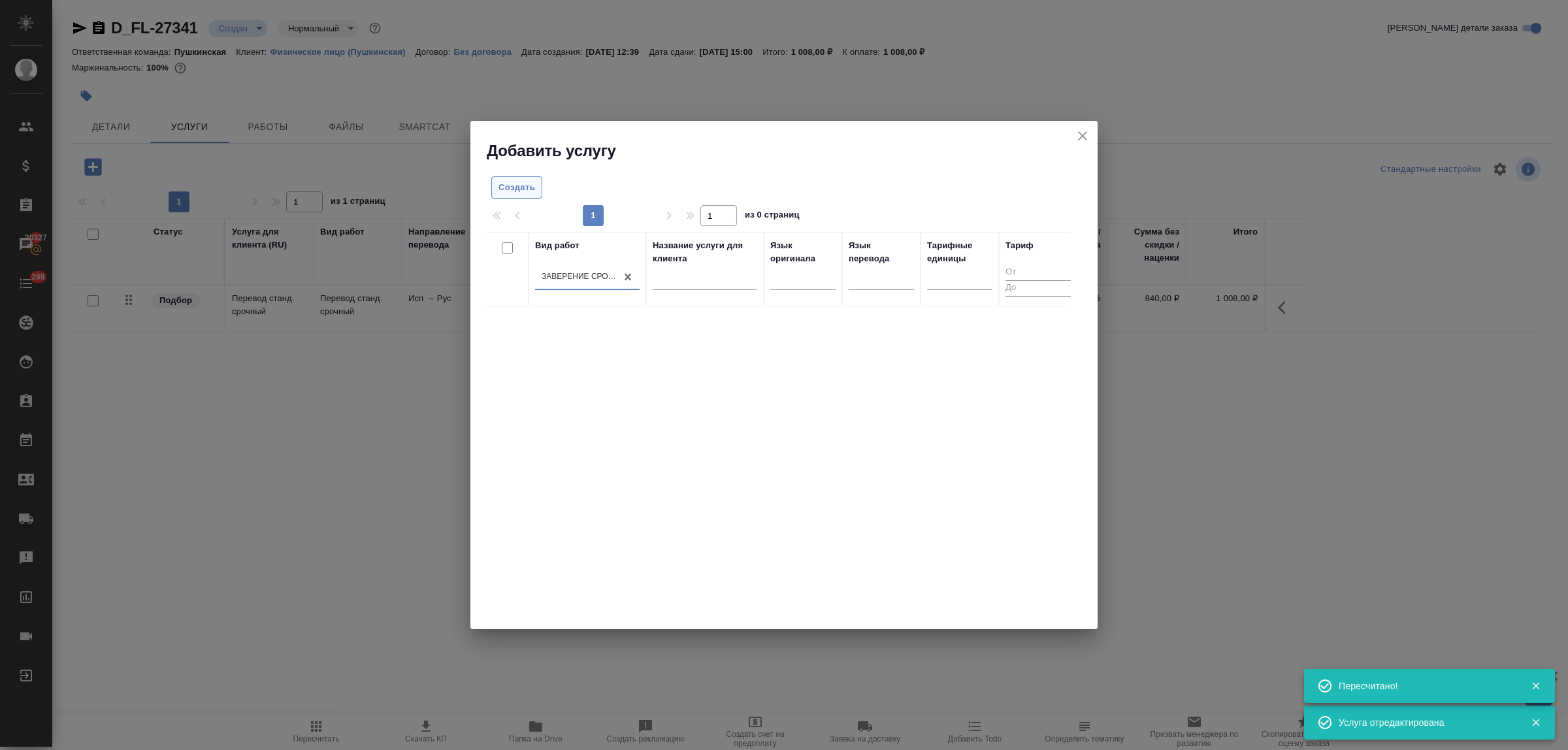
click at [520, 190] on span "Создать" at bounding box center [517, 188] width 36 height 15
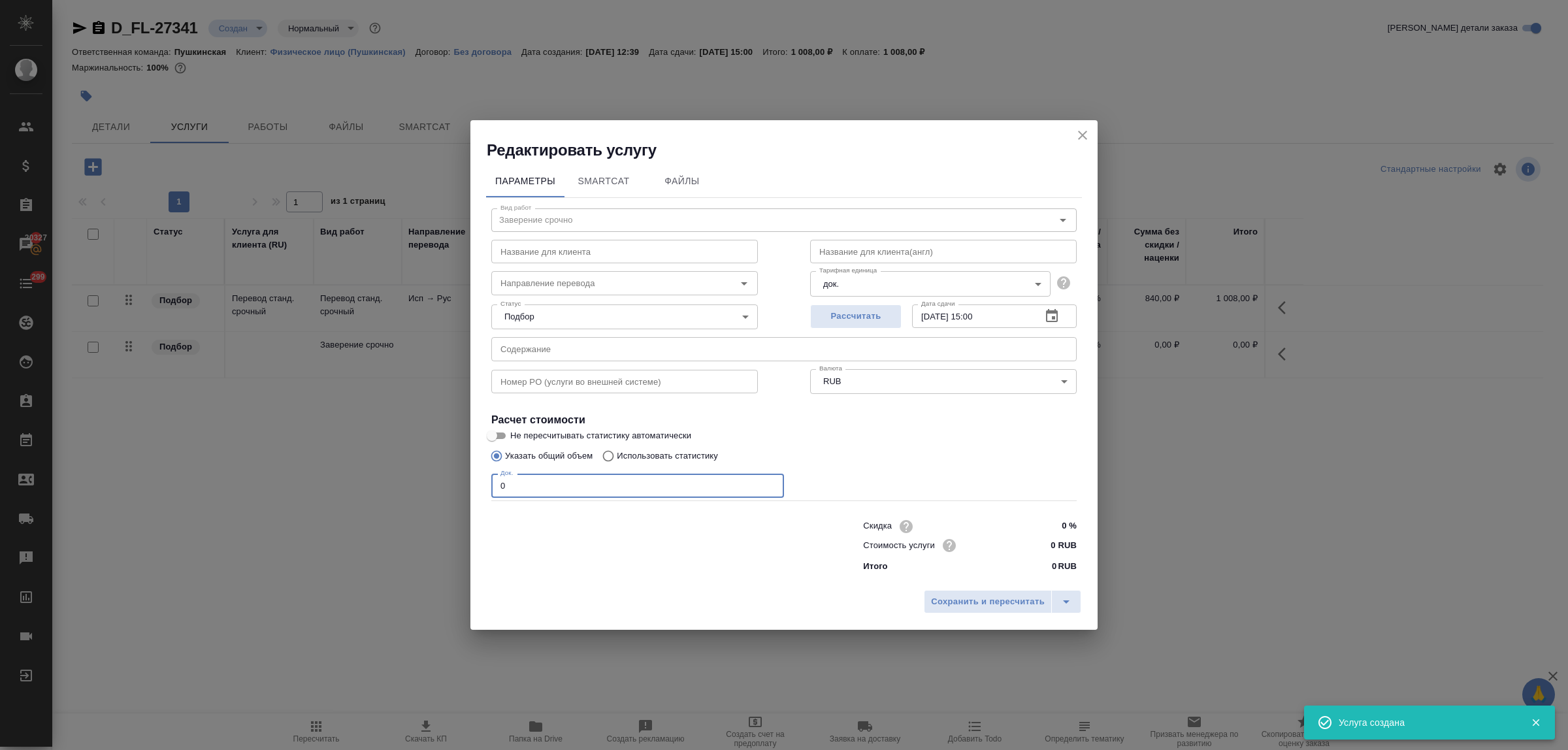
drag, startPoint x: 508, startPoint y: 487, endPoint x: 453, endPoint y: 479, distance: 55.6
click at [453, 479] on div "Редактировать услугу Параметры SmartCat Файлы Вид работ Заверение срочно Вид ра…" at bounding box center [784, 375] width 1568 height 750
type input "1"
click at [1039, 540] on input "0 RUB" at bounding box center [1053, 545] width 49 height 19
type input "1200 RUB"
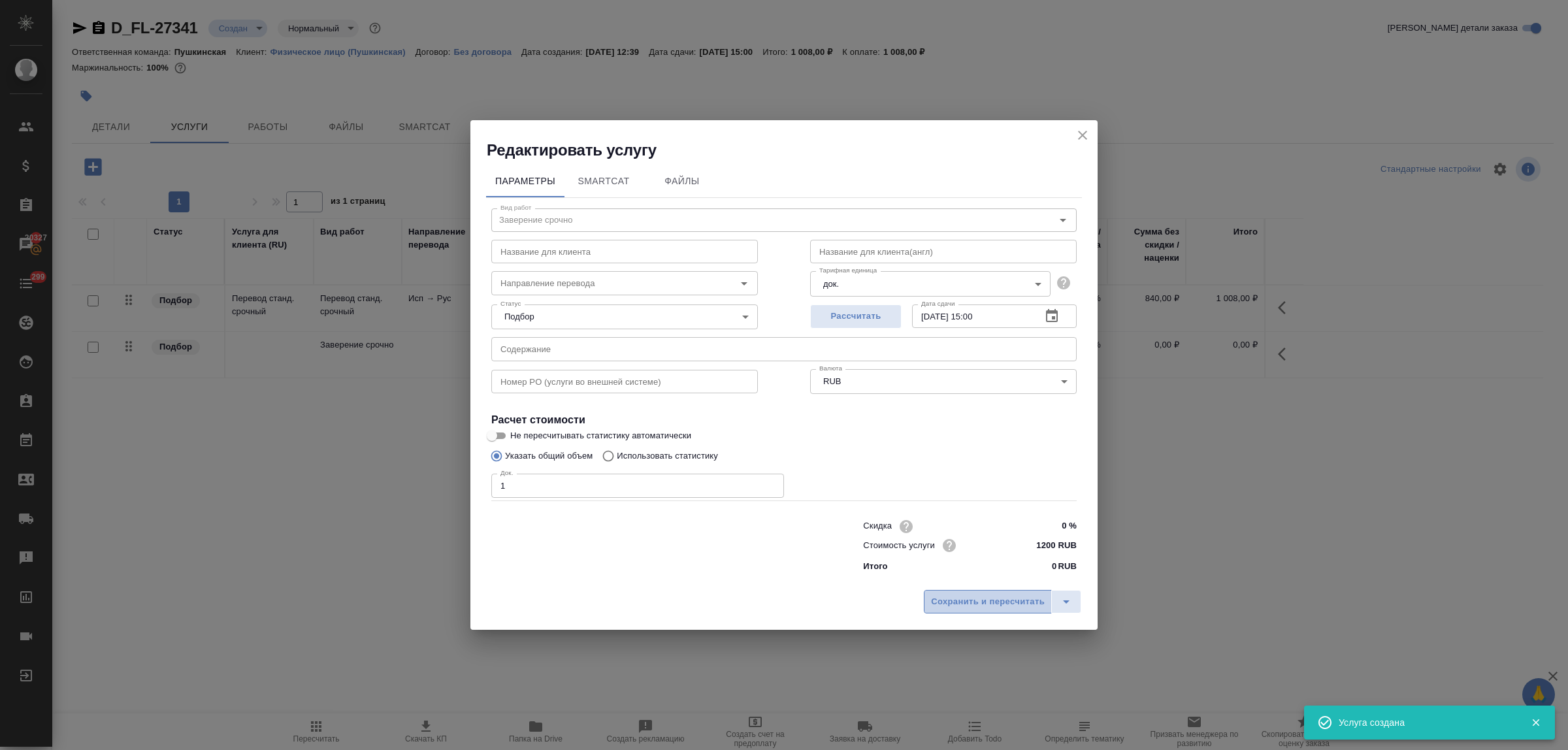
click at [1014, 596] on span "Сохранить и пересчитать" at bounding box center [988, 602] width 114 height 15
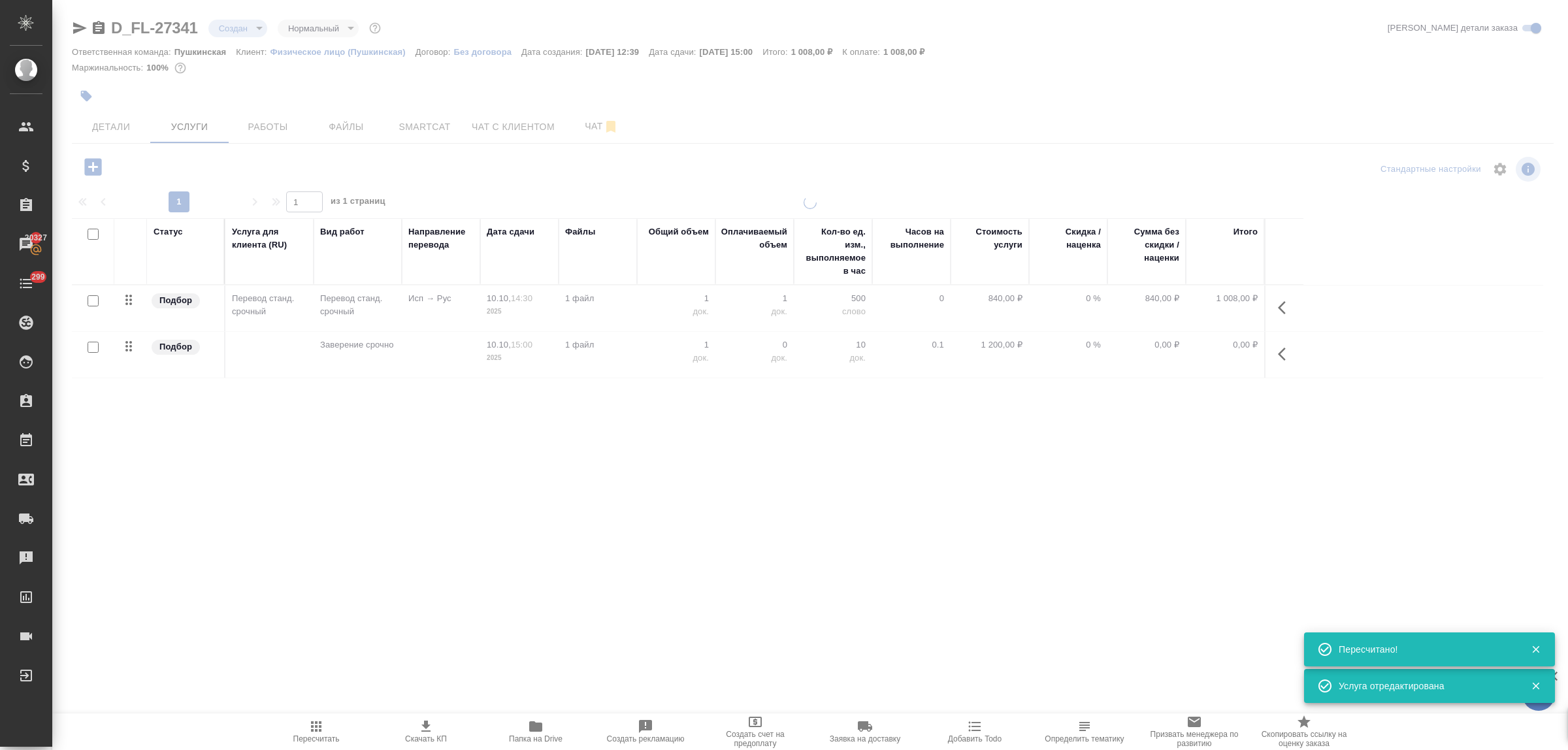
type input "urgent"
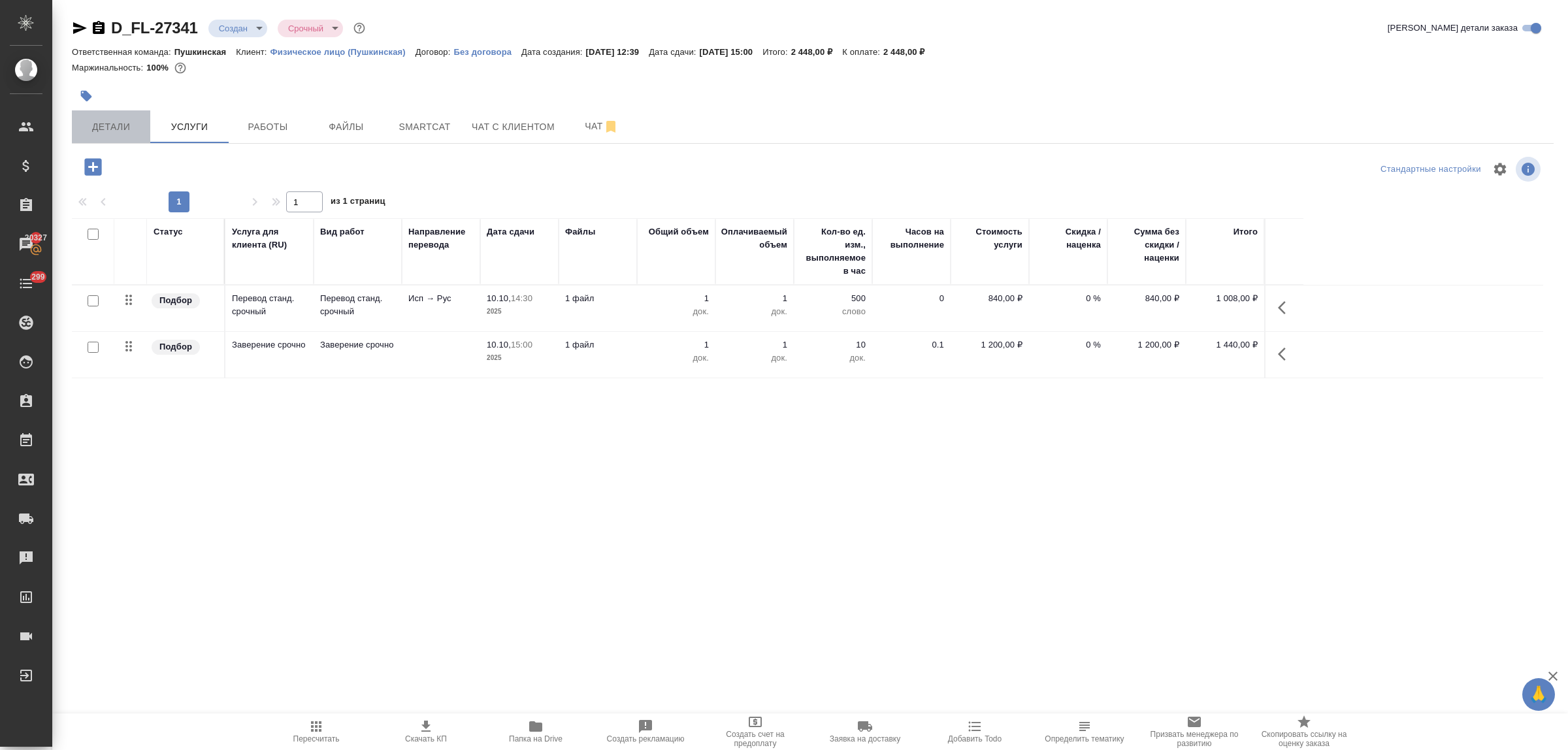
click at [131, 132] on span "Детали" at bounding box center [111, 127] width 63 height 17
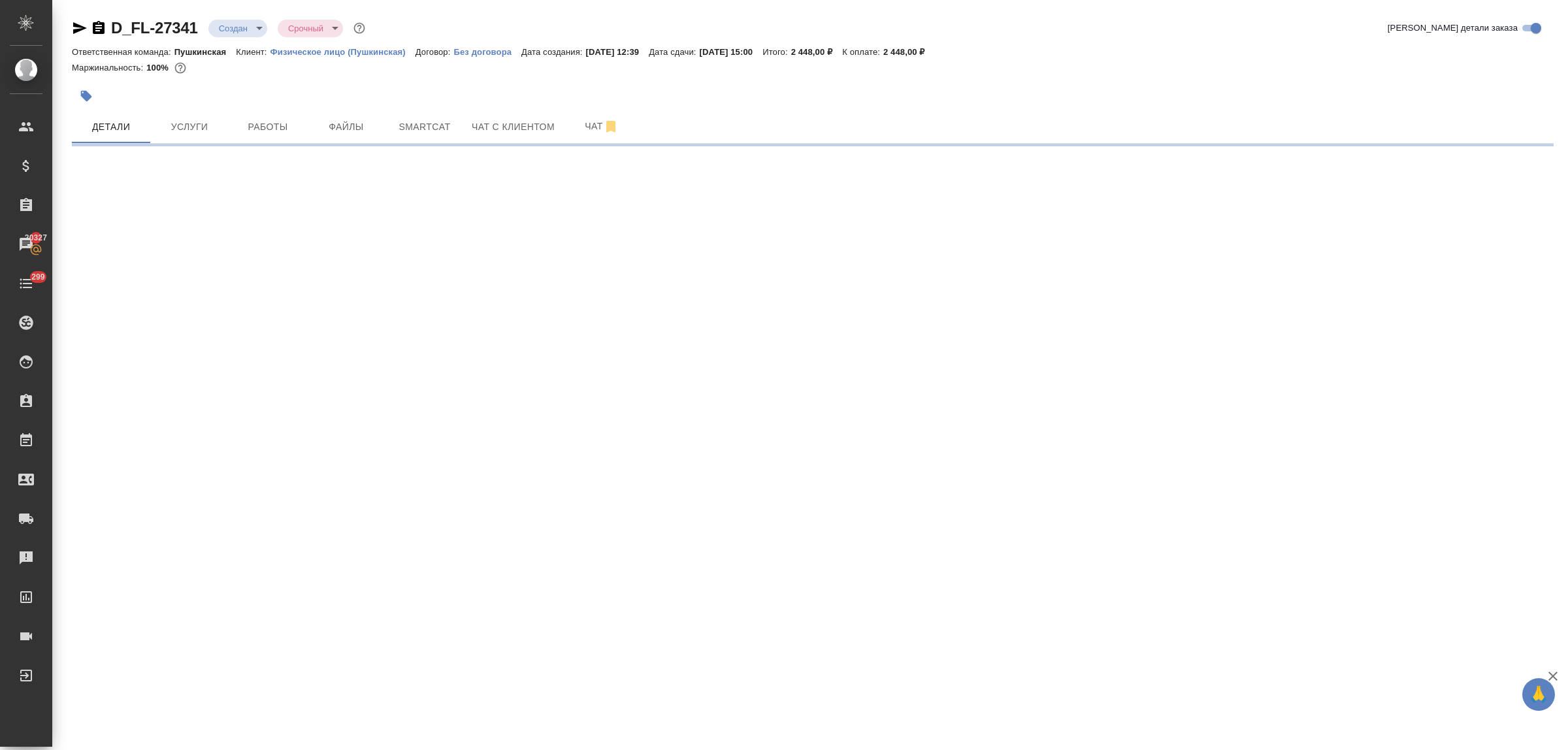
select select "RU"
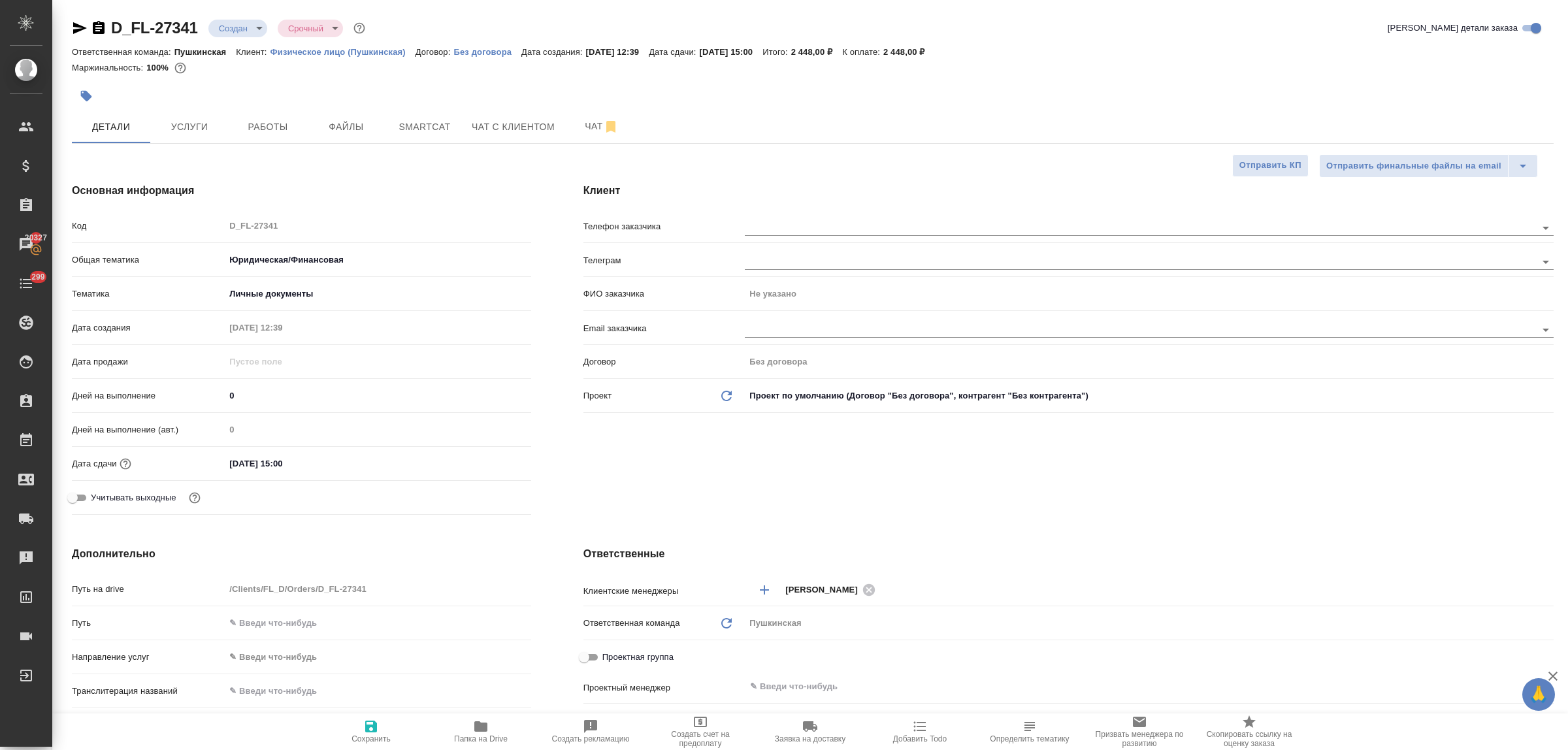
type textarea "x"
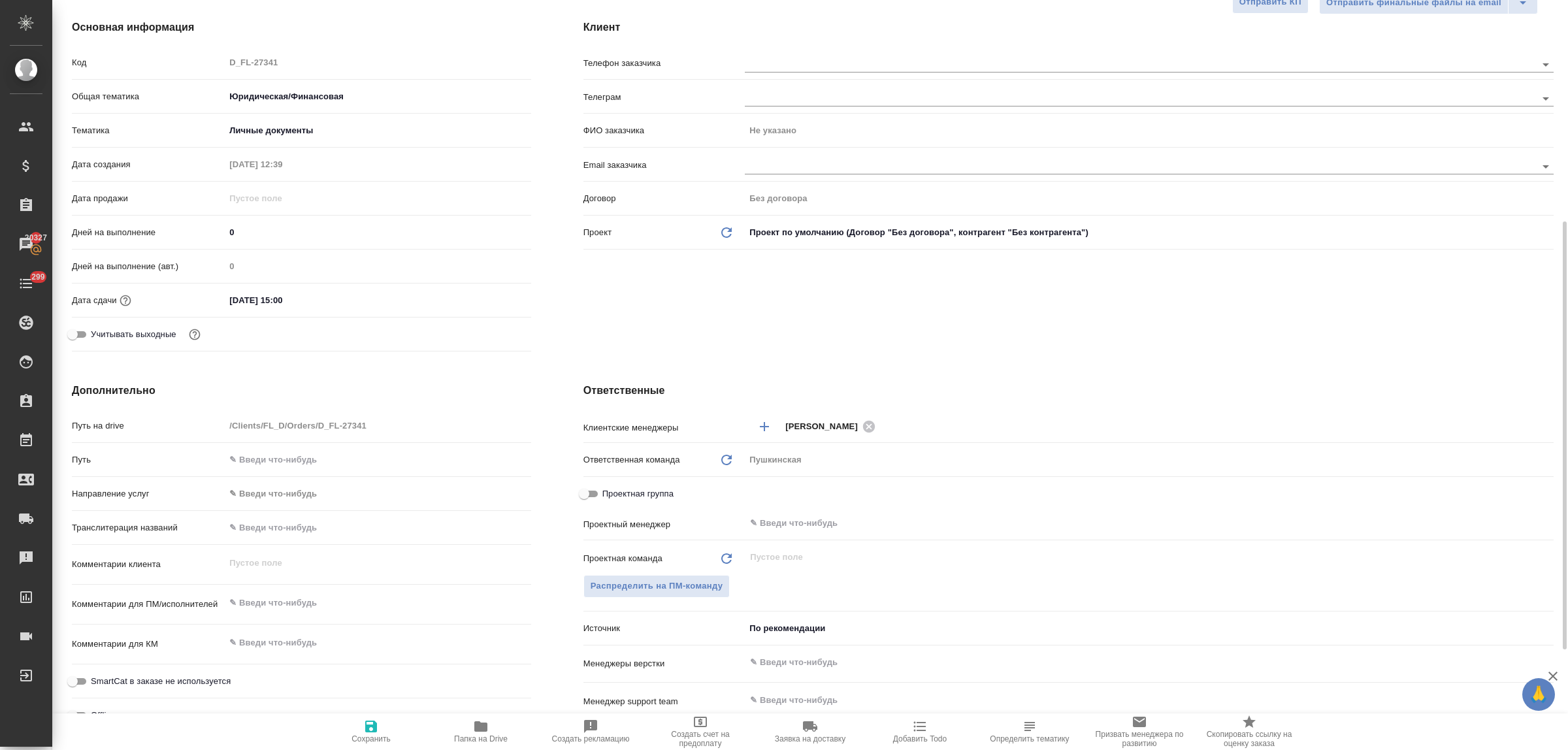
scroll to position [245, 0]
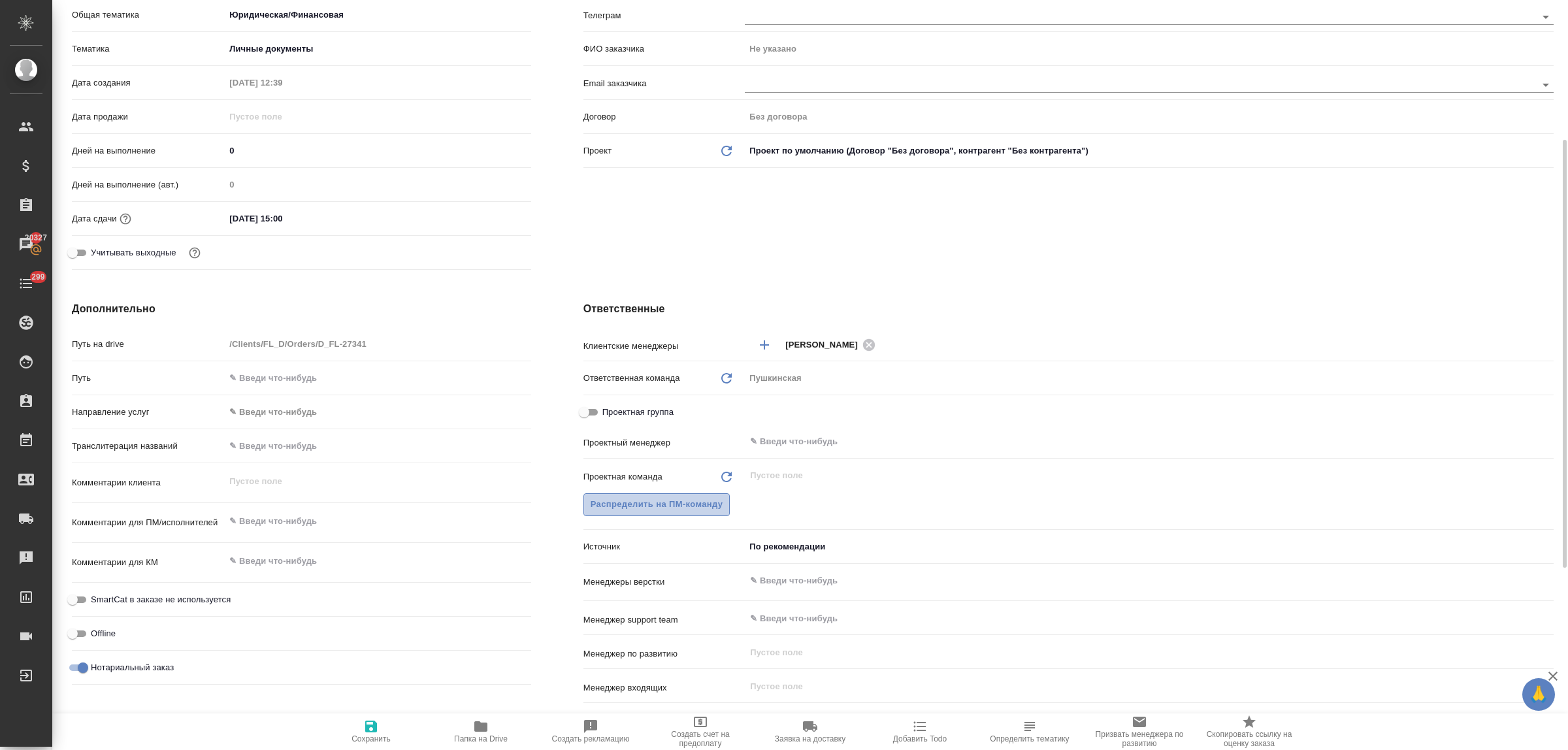
click at [645, 498] on span "Распределить на ПМ-команду" at bounding box center [657, 505] width 133 height 15
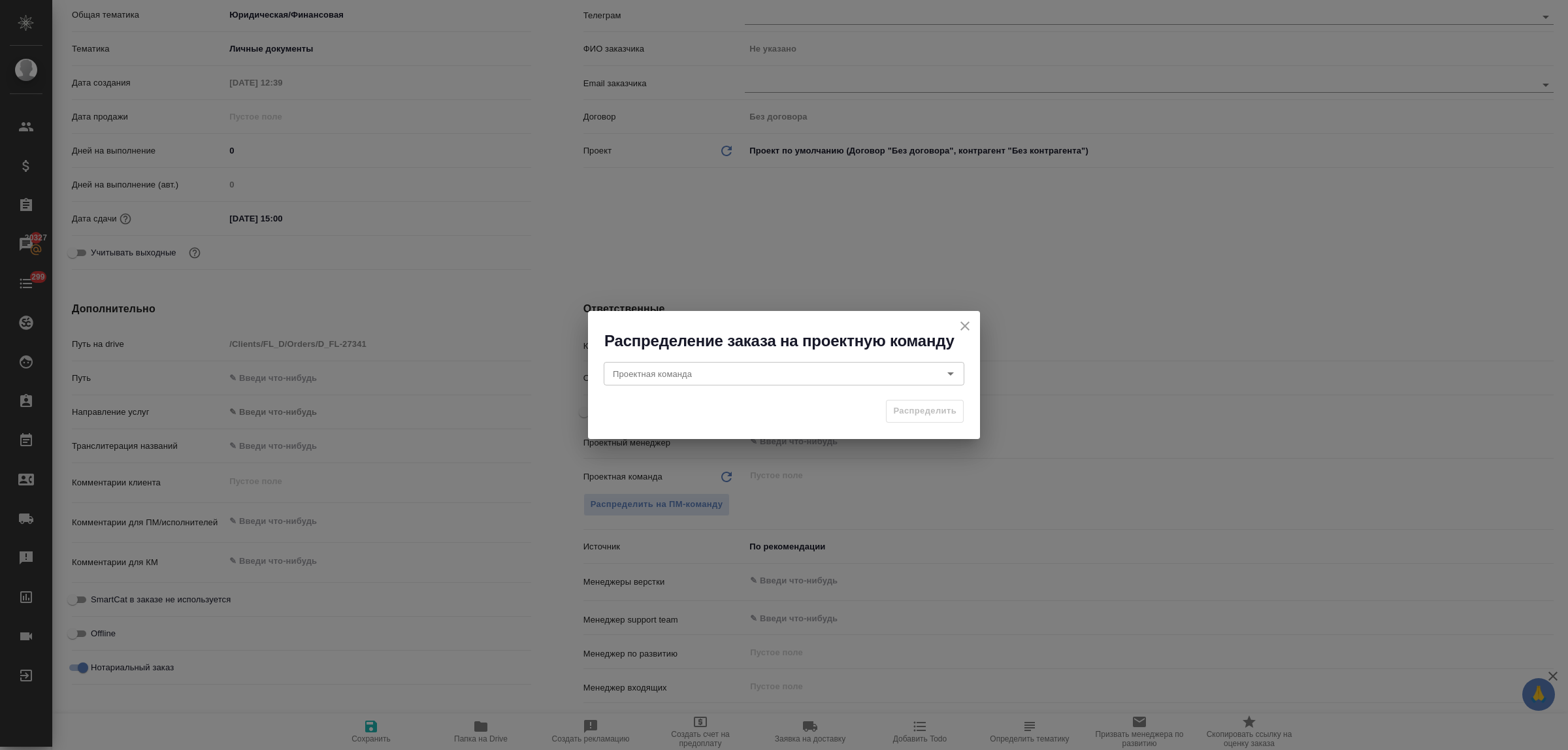
type textarea "x"
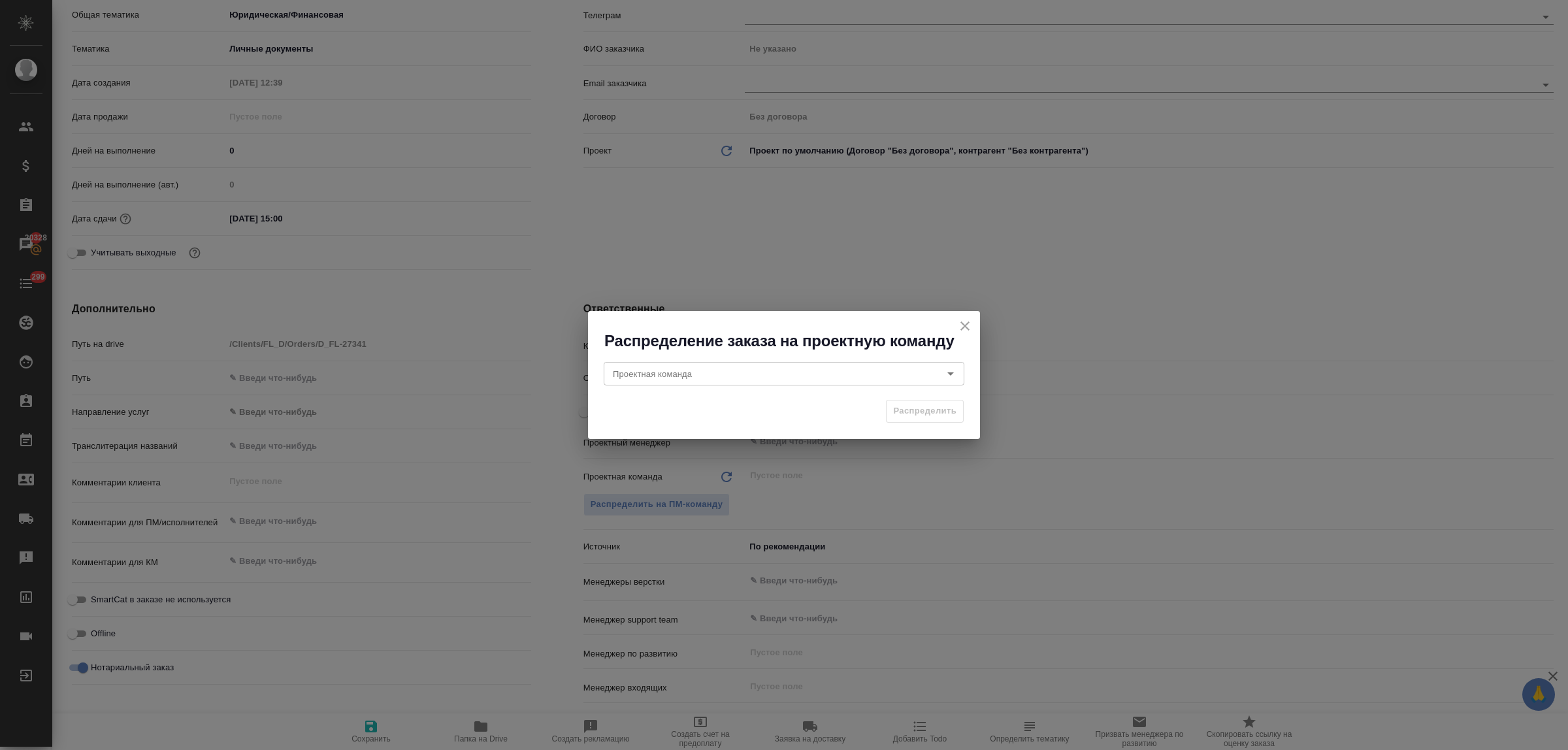
type textarea "x"
click at [774, 367] on input "Проектная команда" at bounding box center [763, 374] width 309 height 16
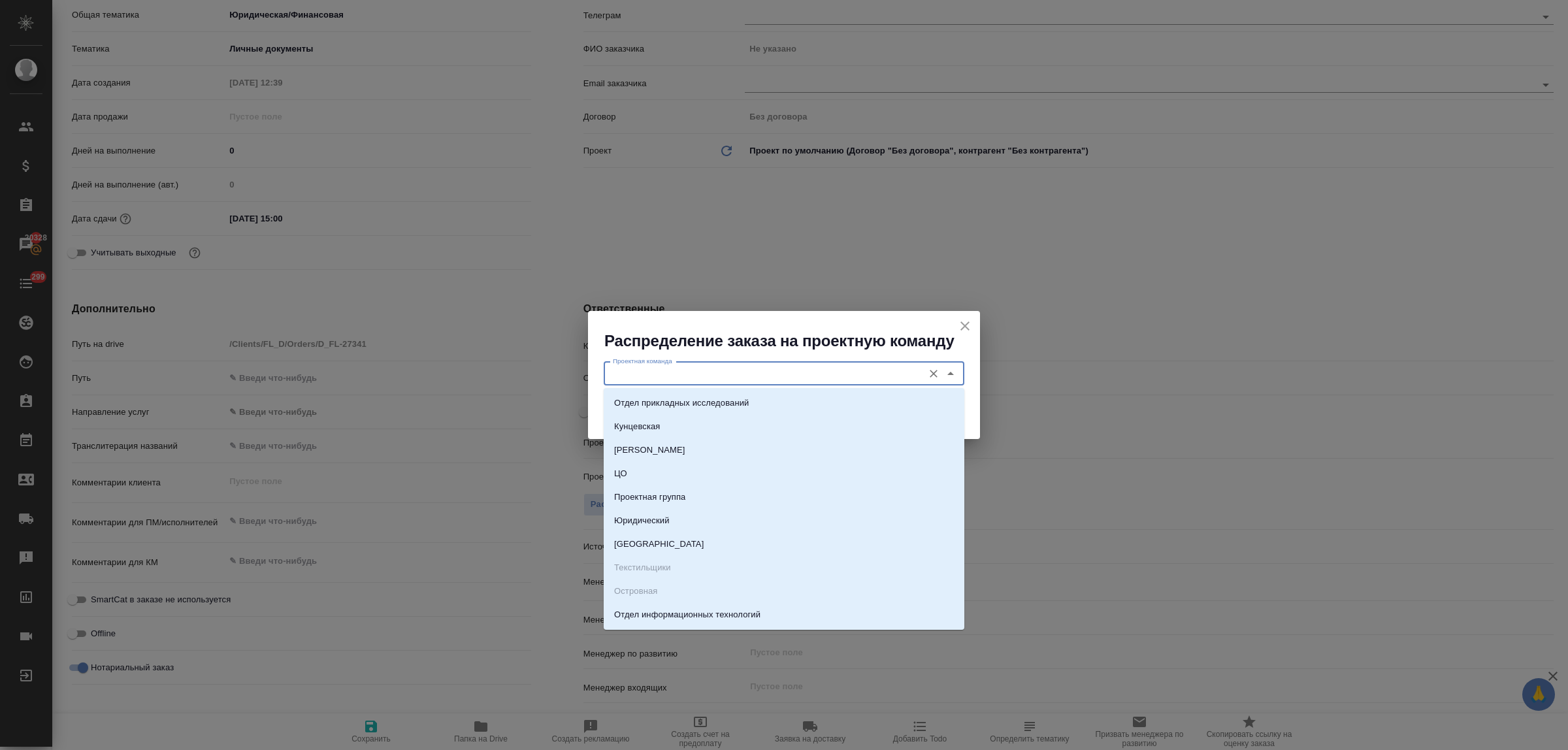
type input "г"
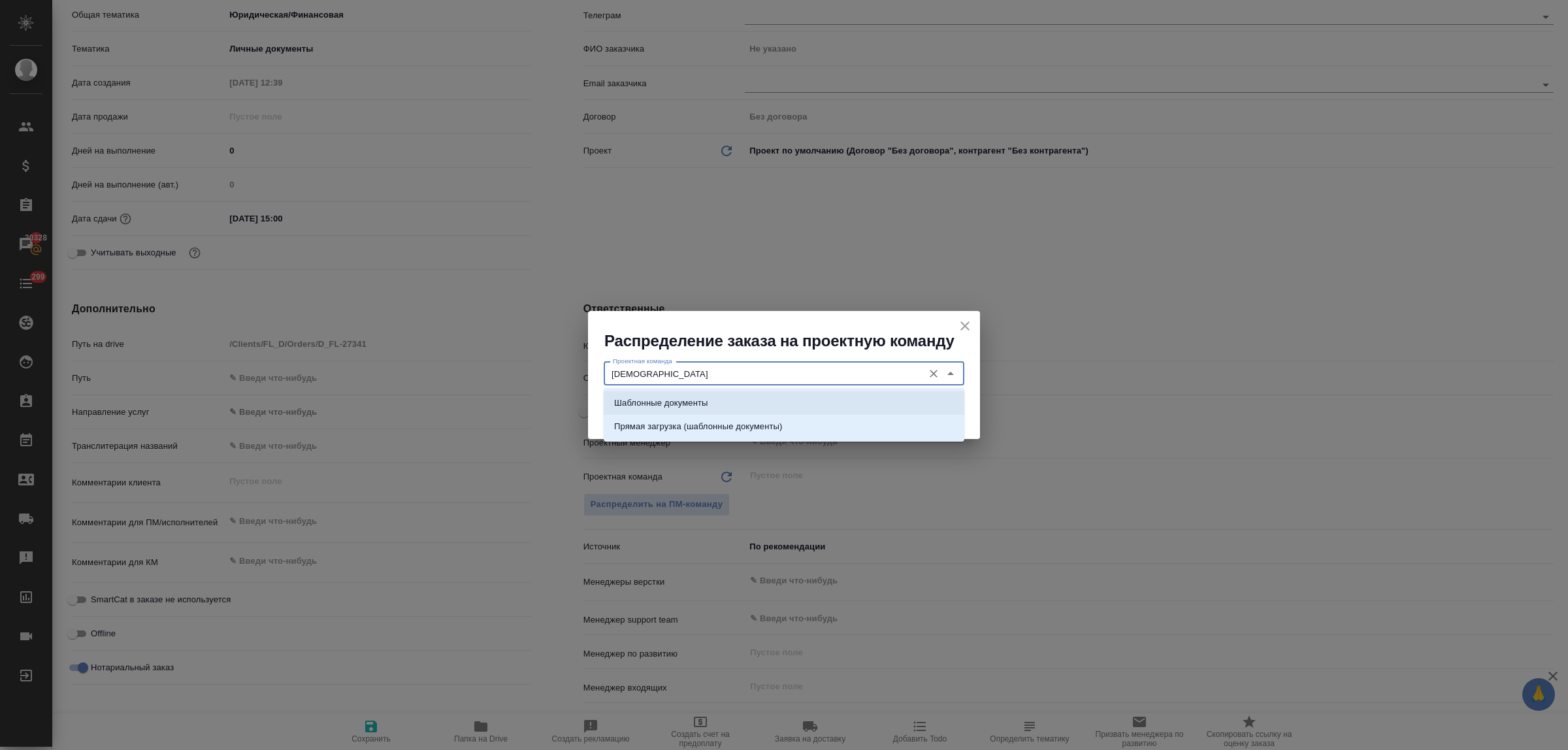
click at [778, 402] on li "Шаблонные документы" at bounding box center [784, 403] width 361 height 24
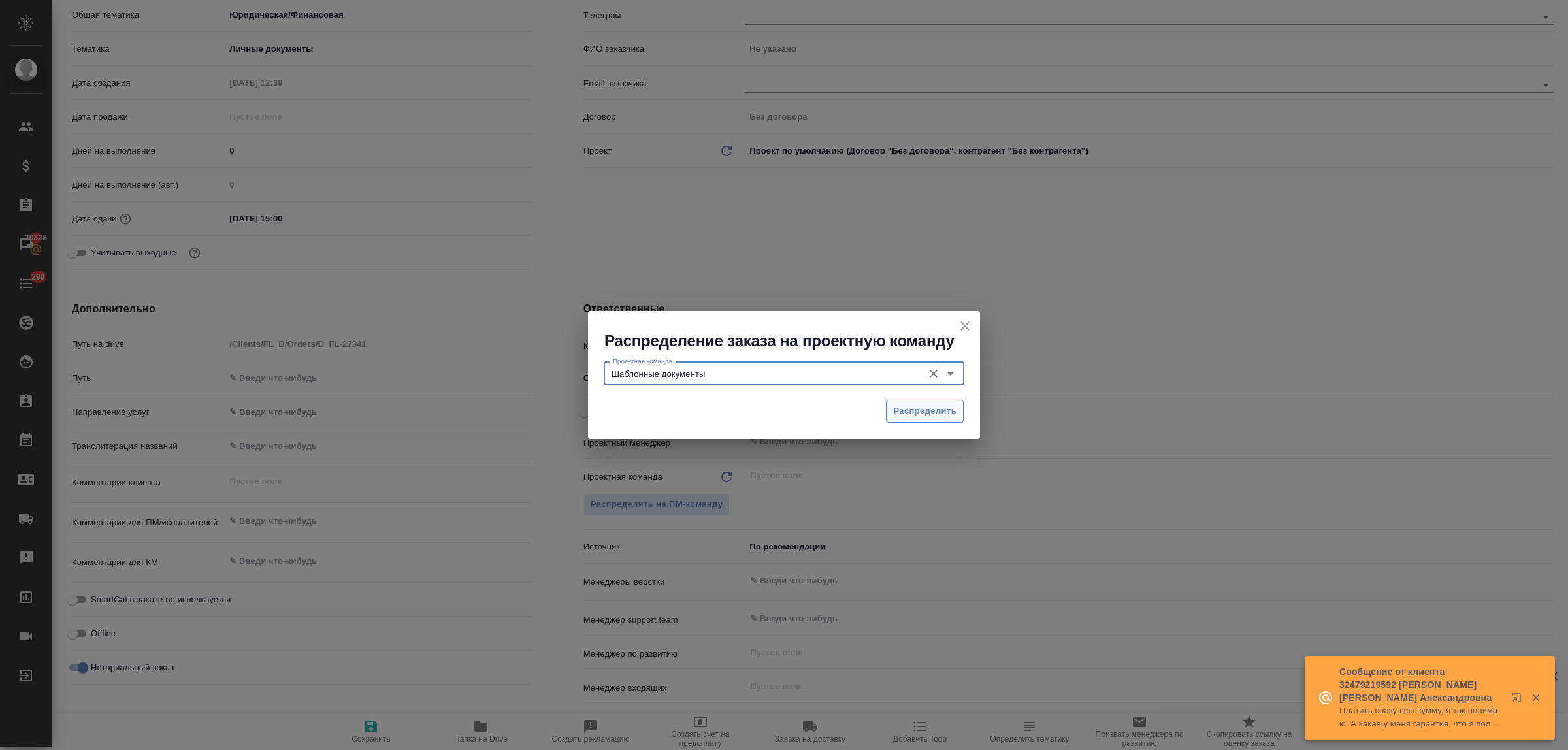
type input "Шаблонные документы"
drag, startPoint x: 931, startPoint y: 412, endPoint x: 916, endPoint y: 414, distance: 15.1
click at [928, 412] on span "Распределить" at bounding box center [925, 411] width 63 height 15
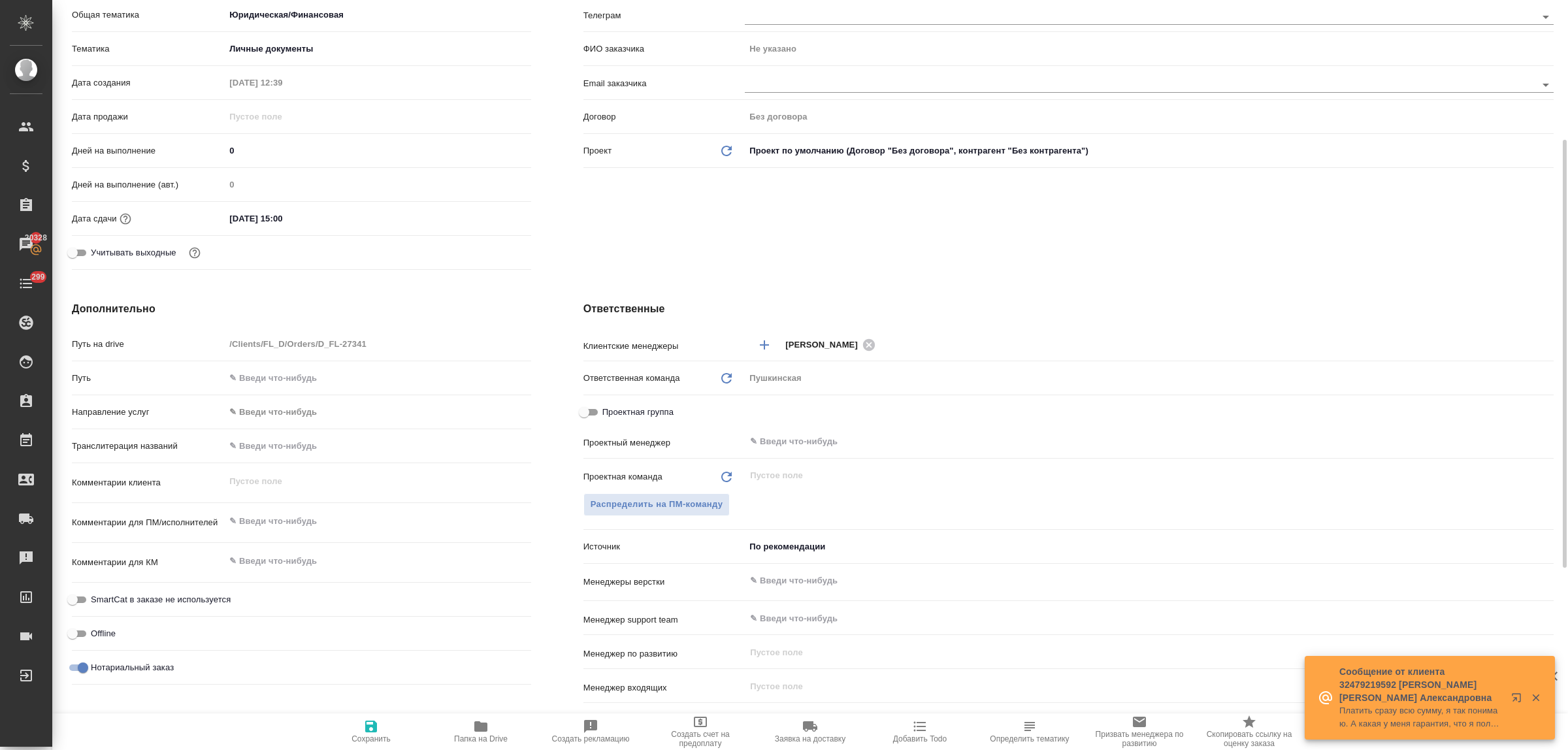
type textarea "x"
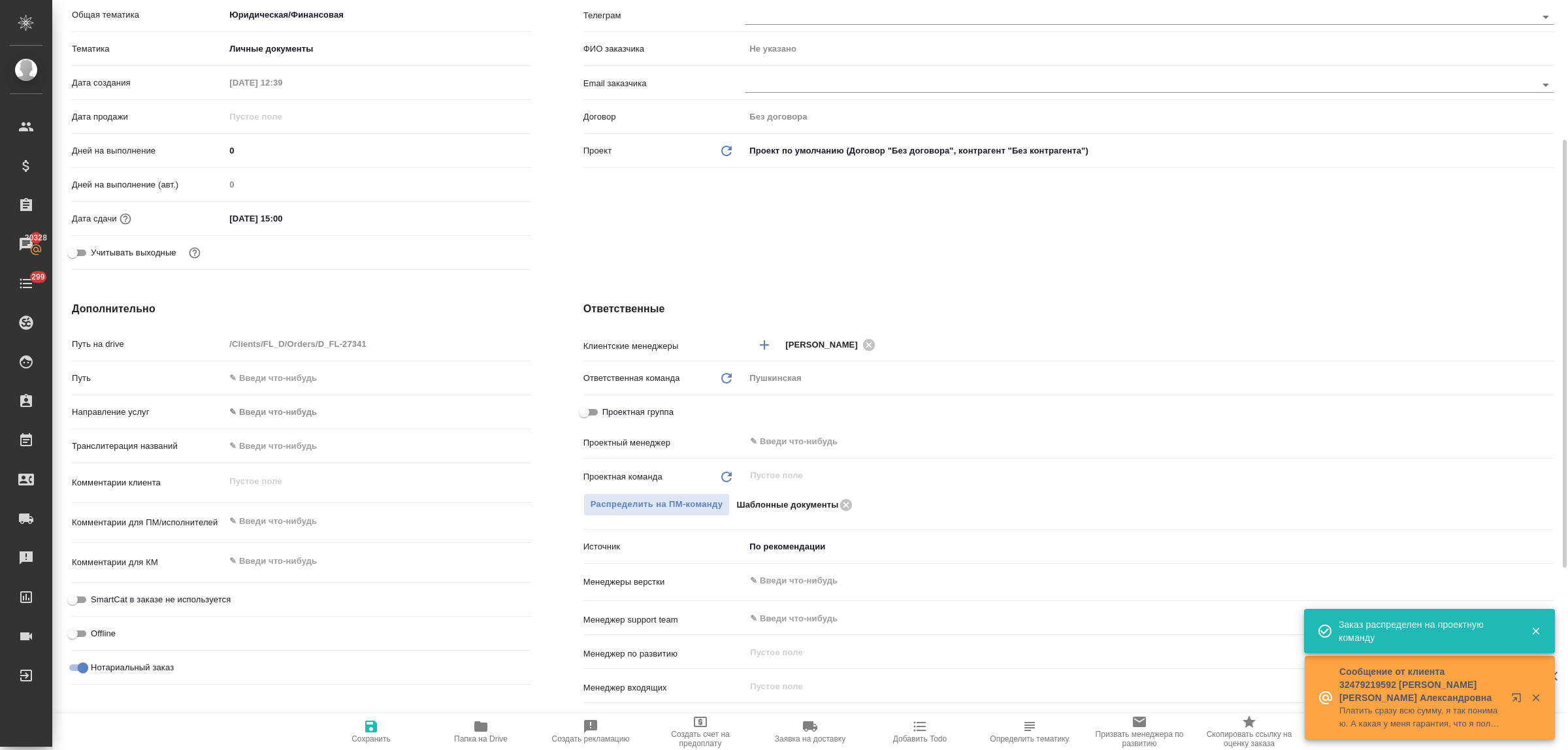
click at [370, 726] on icon "button" at bounding box center [371, 727] width 12 height 12
type textarea "x"
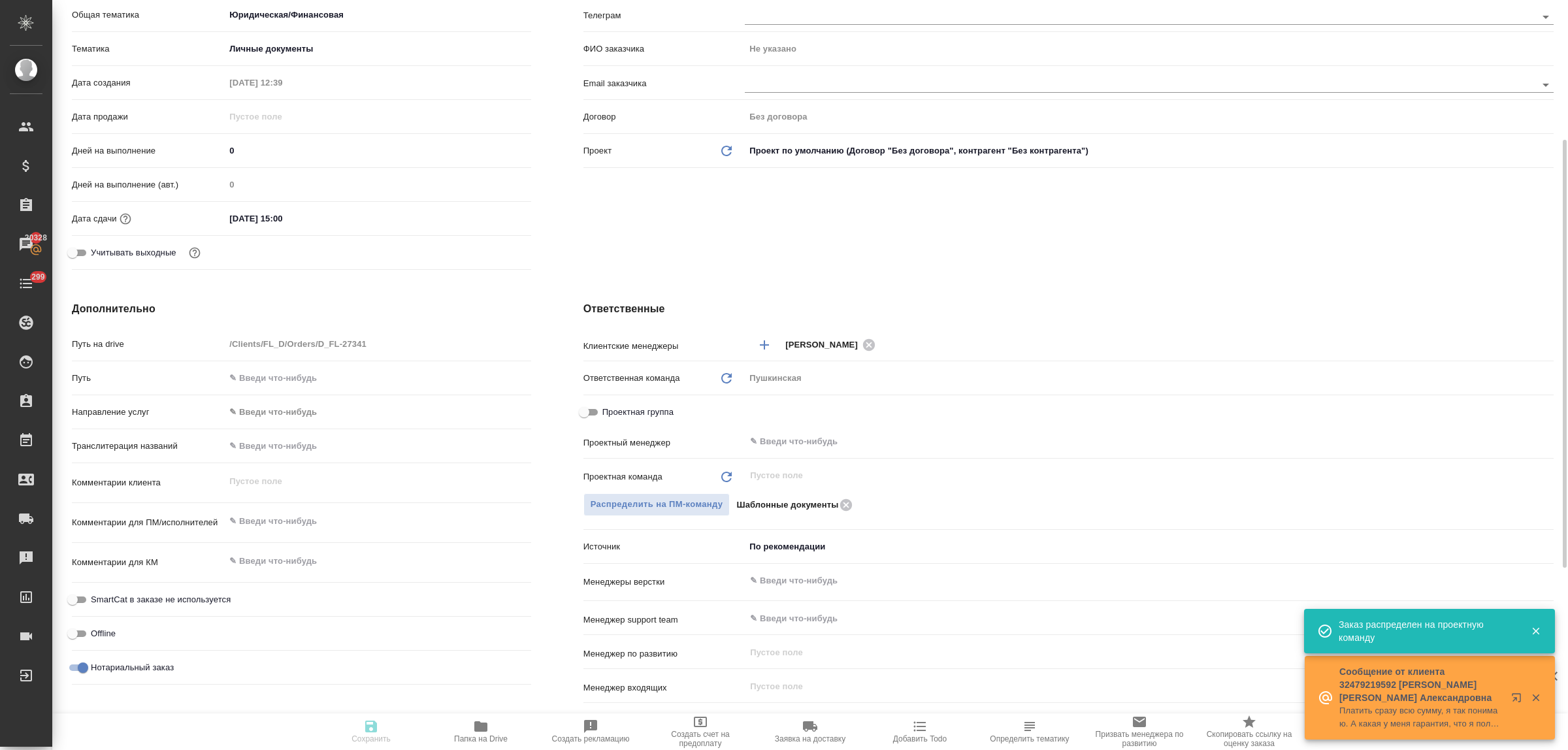
type textarea "x"
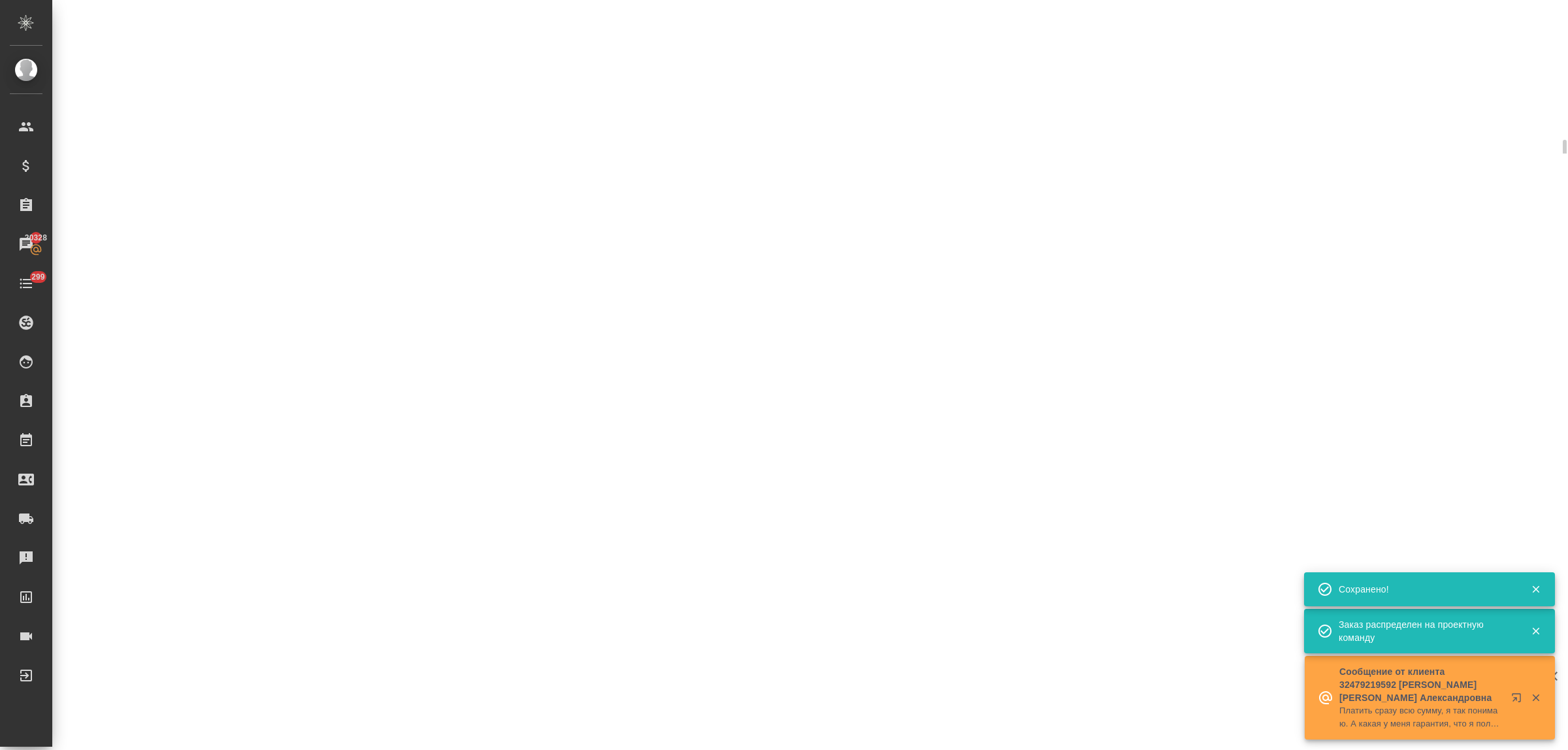
select select "RU"
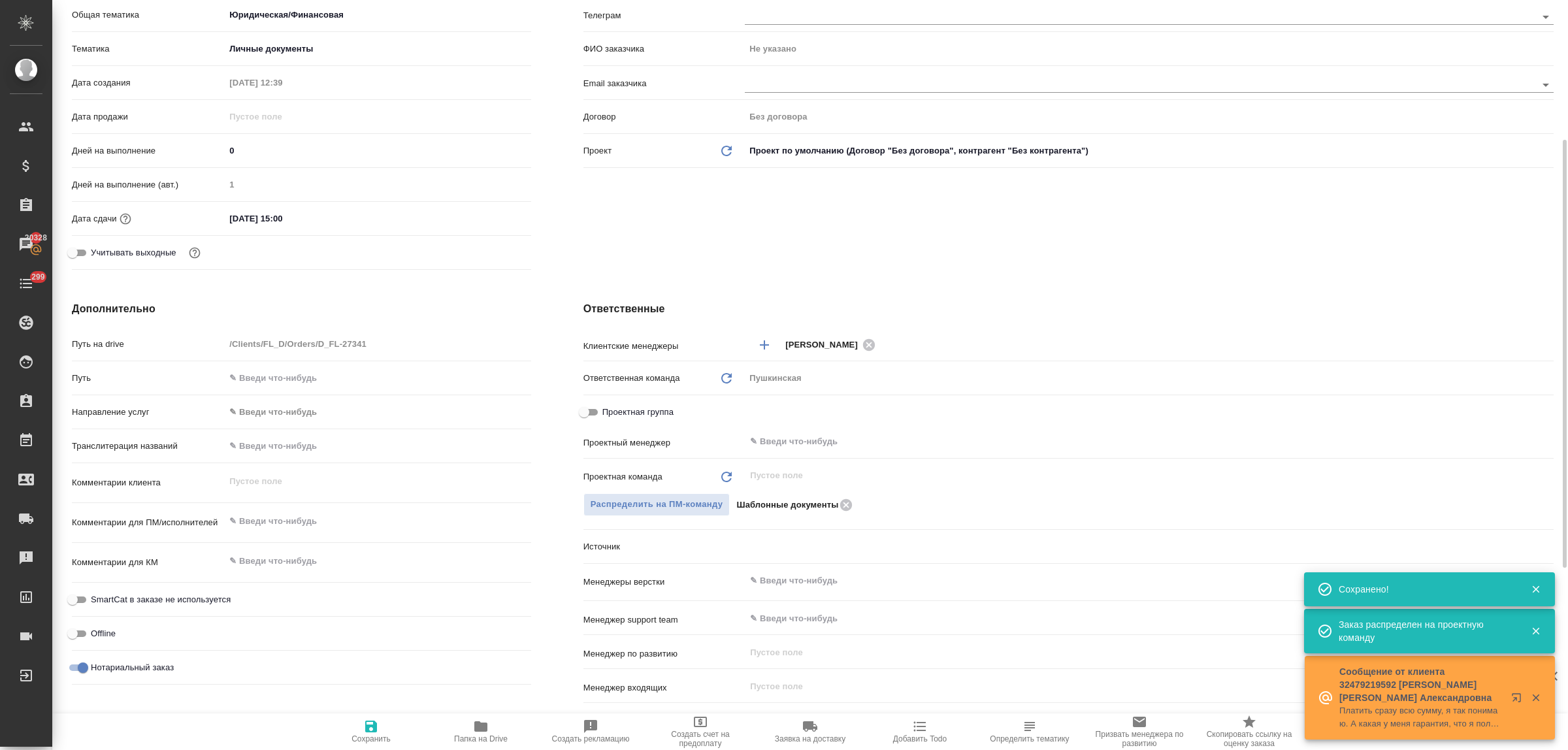
type textarea "x"
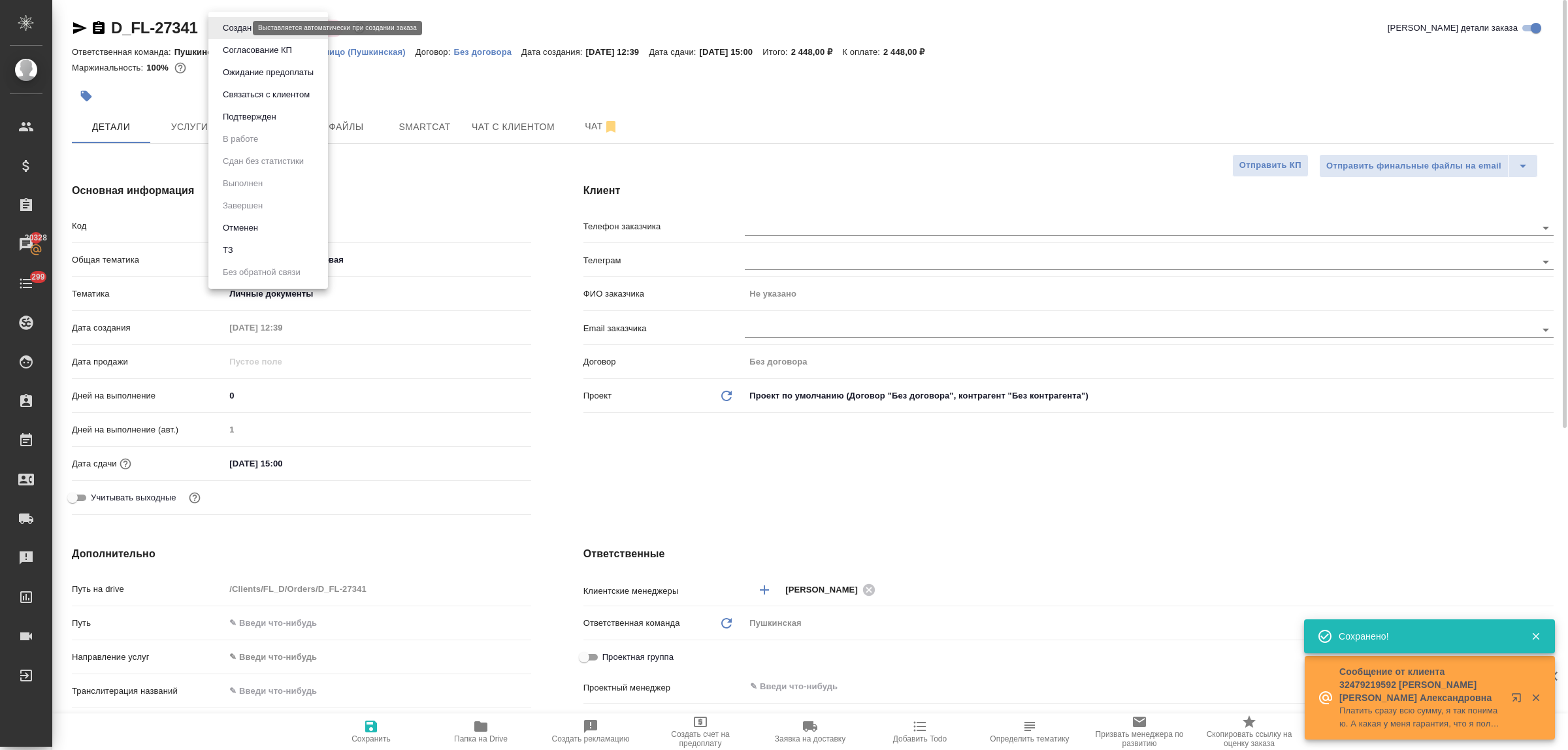
click at [227, 30] on body "🙏 .cls-1 fill:#fff; AWATERA Bulakhova Elena Клиенты Спецификации Заказы 20328 Ч…" at bounding box center [784, 375] width 1568 height 750
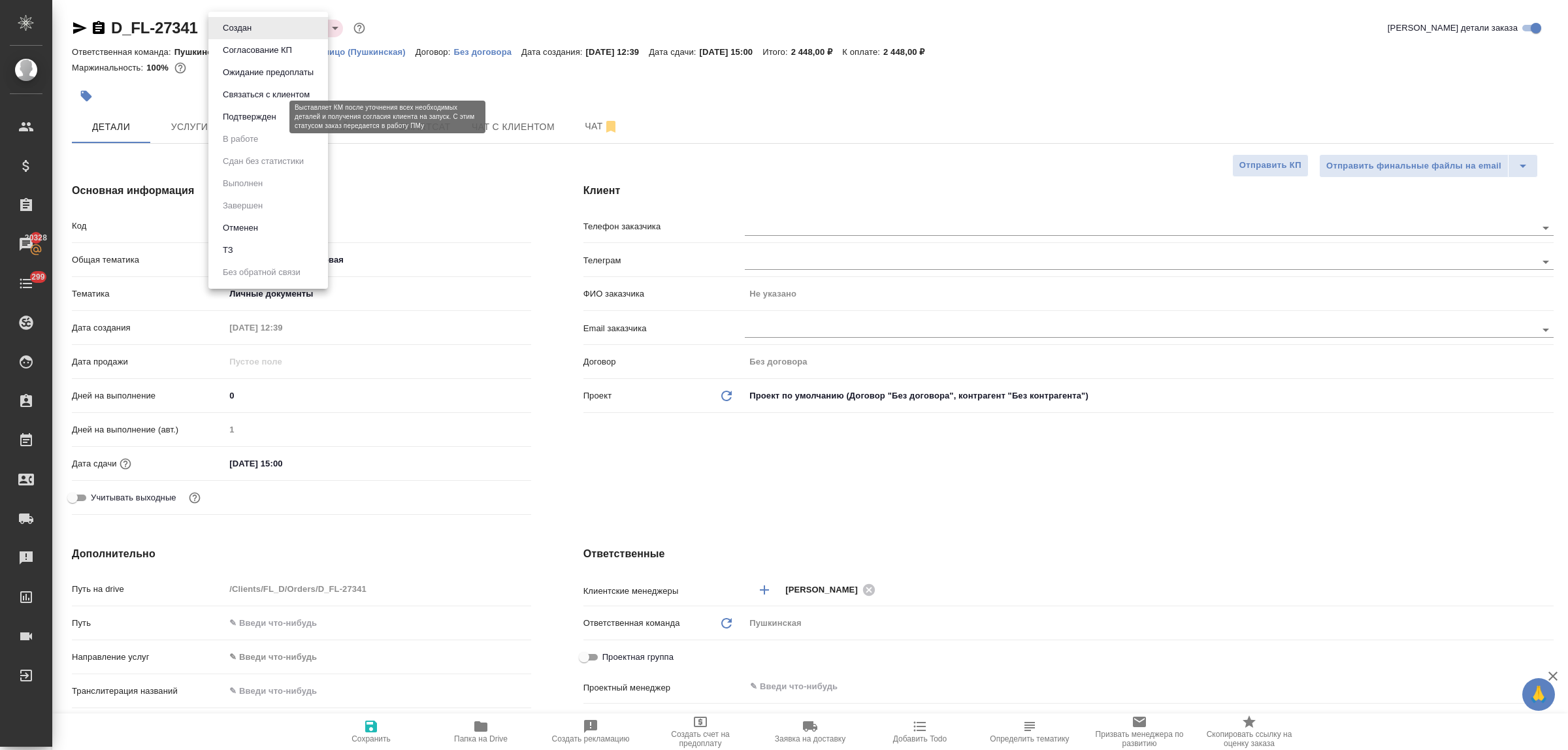
click at [246, 116] on button "Подтвержден" at bounding box center [249, 117] width 61 height 15
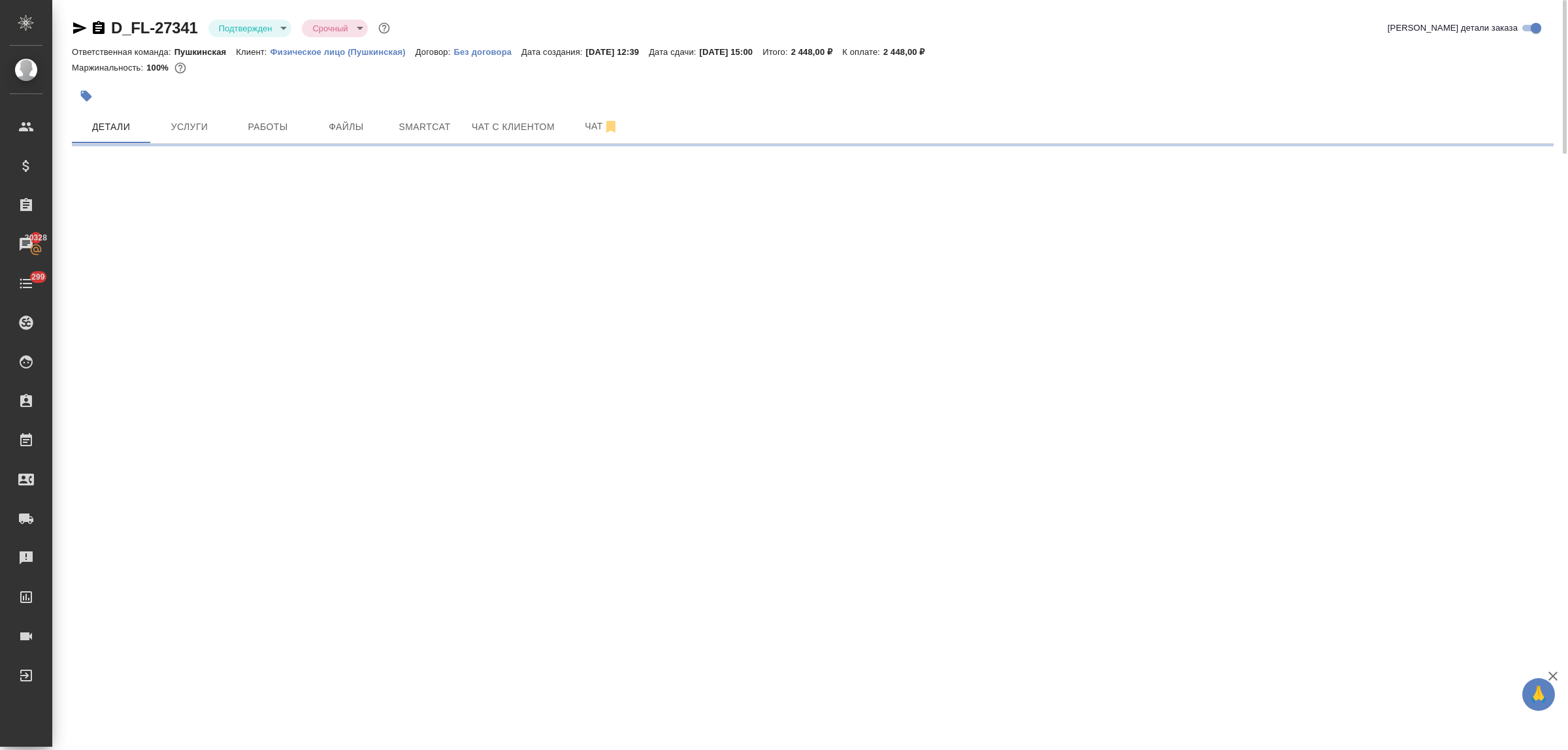
select select "RU"
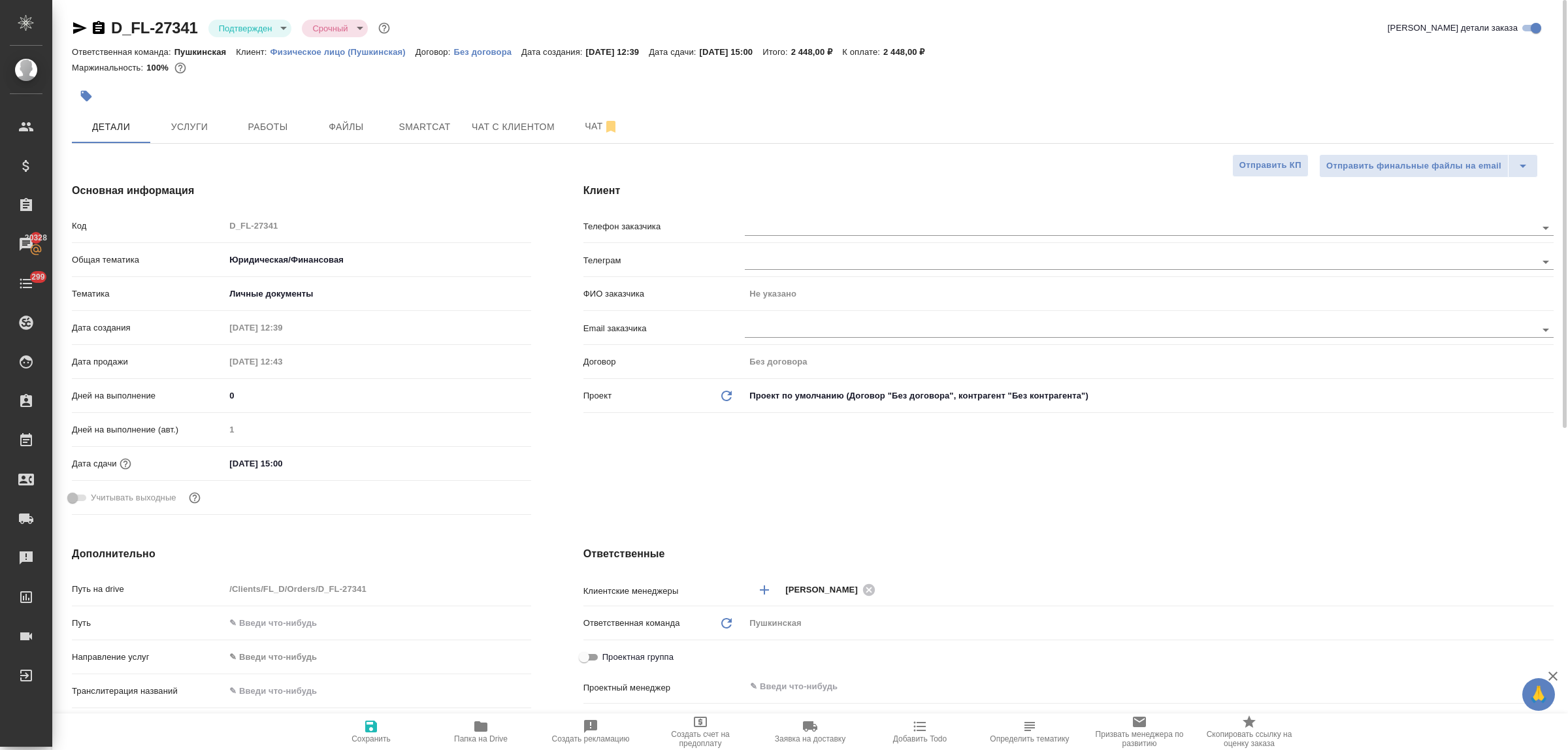
type textarea "x"
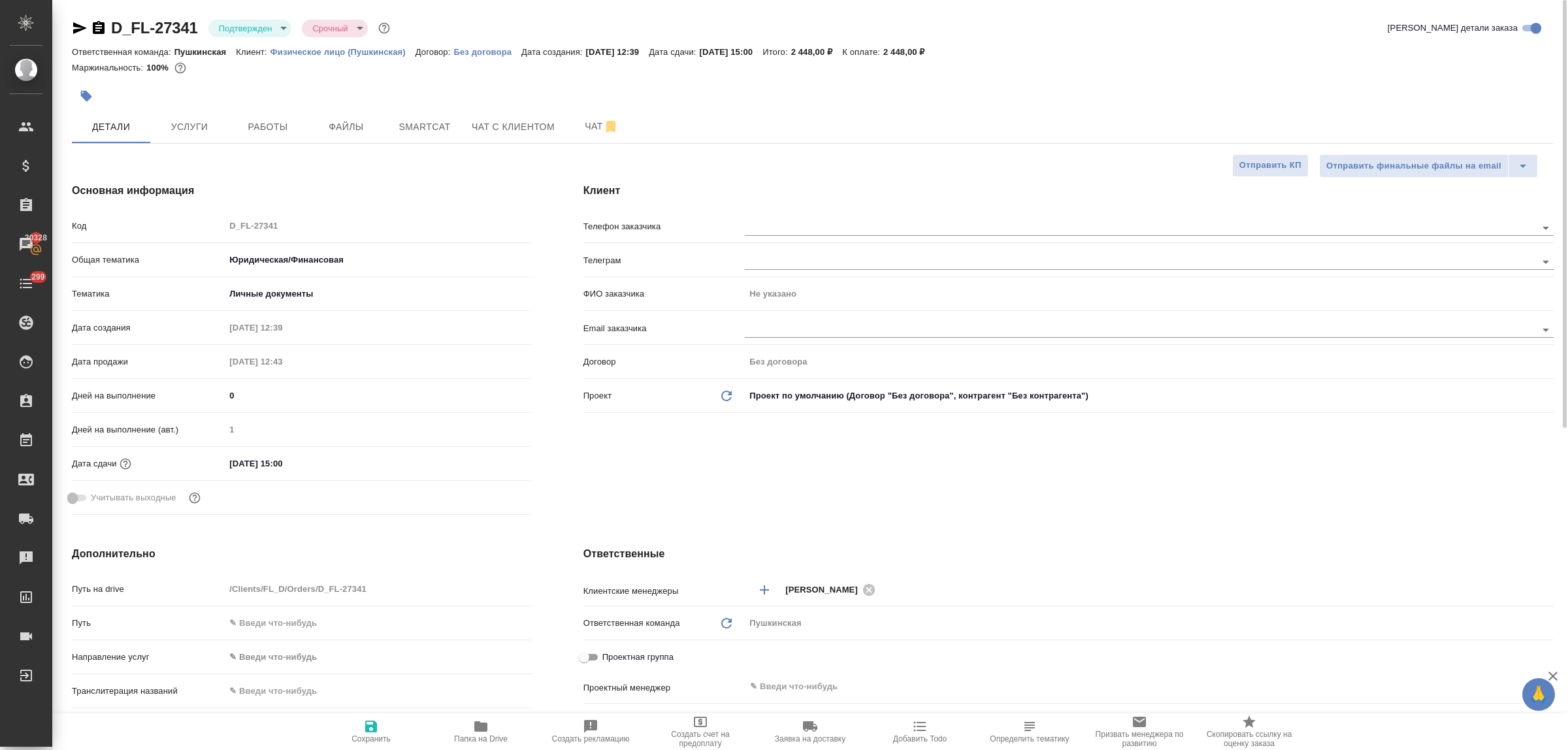
type textarea "x"
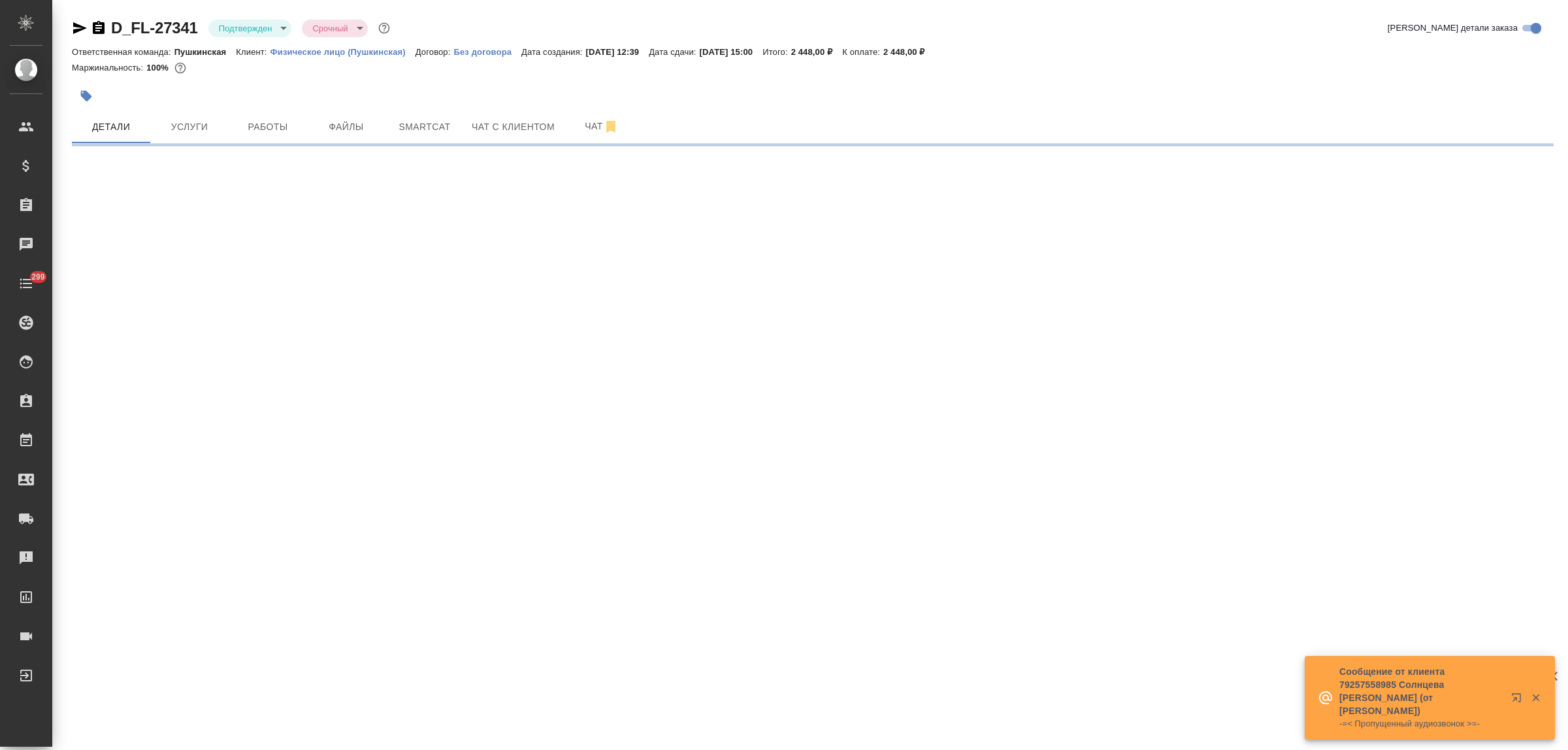
select select "RU"
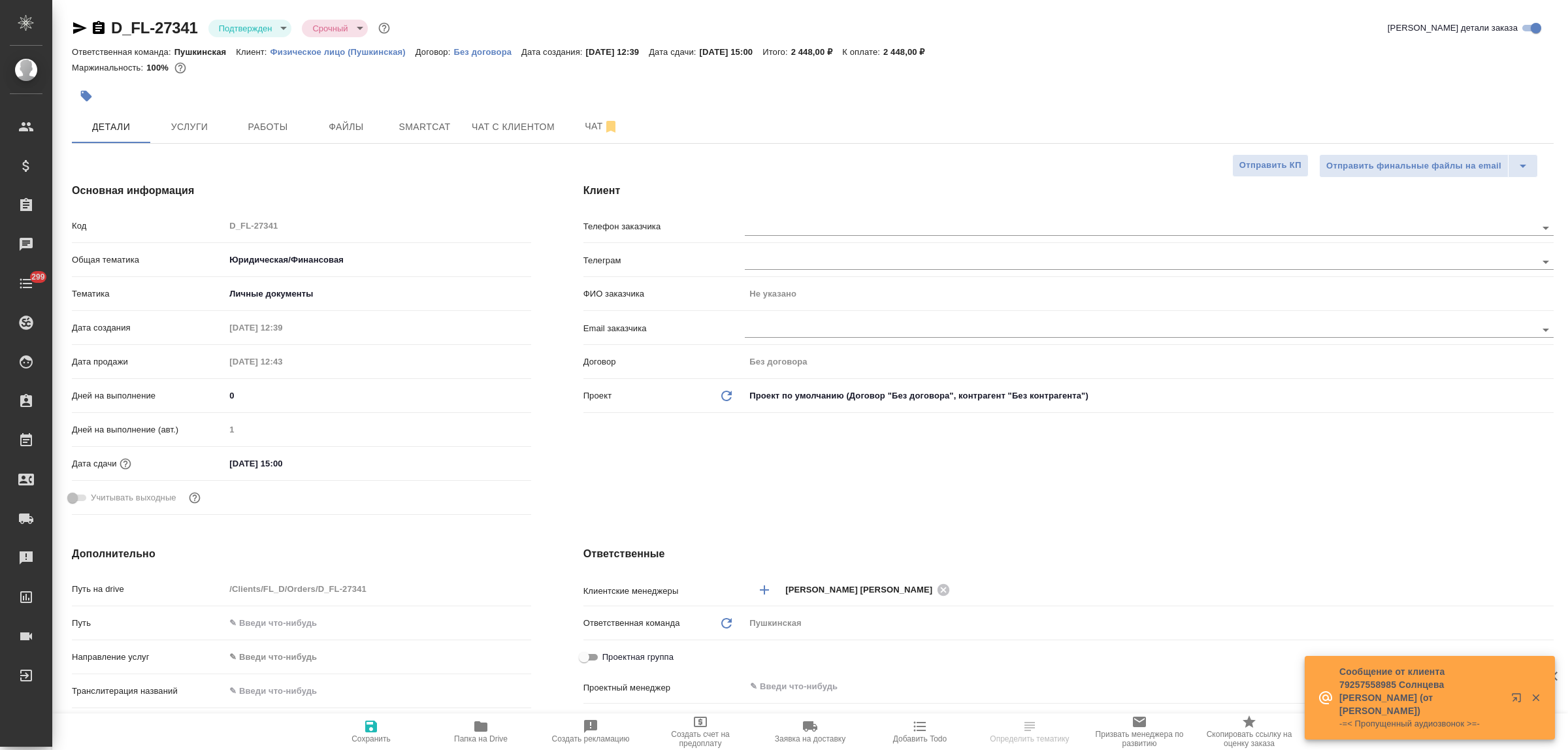
type textarea "x"
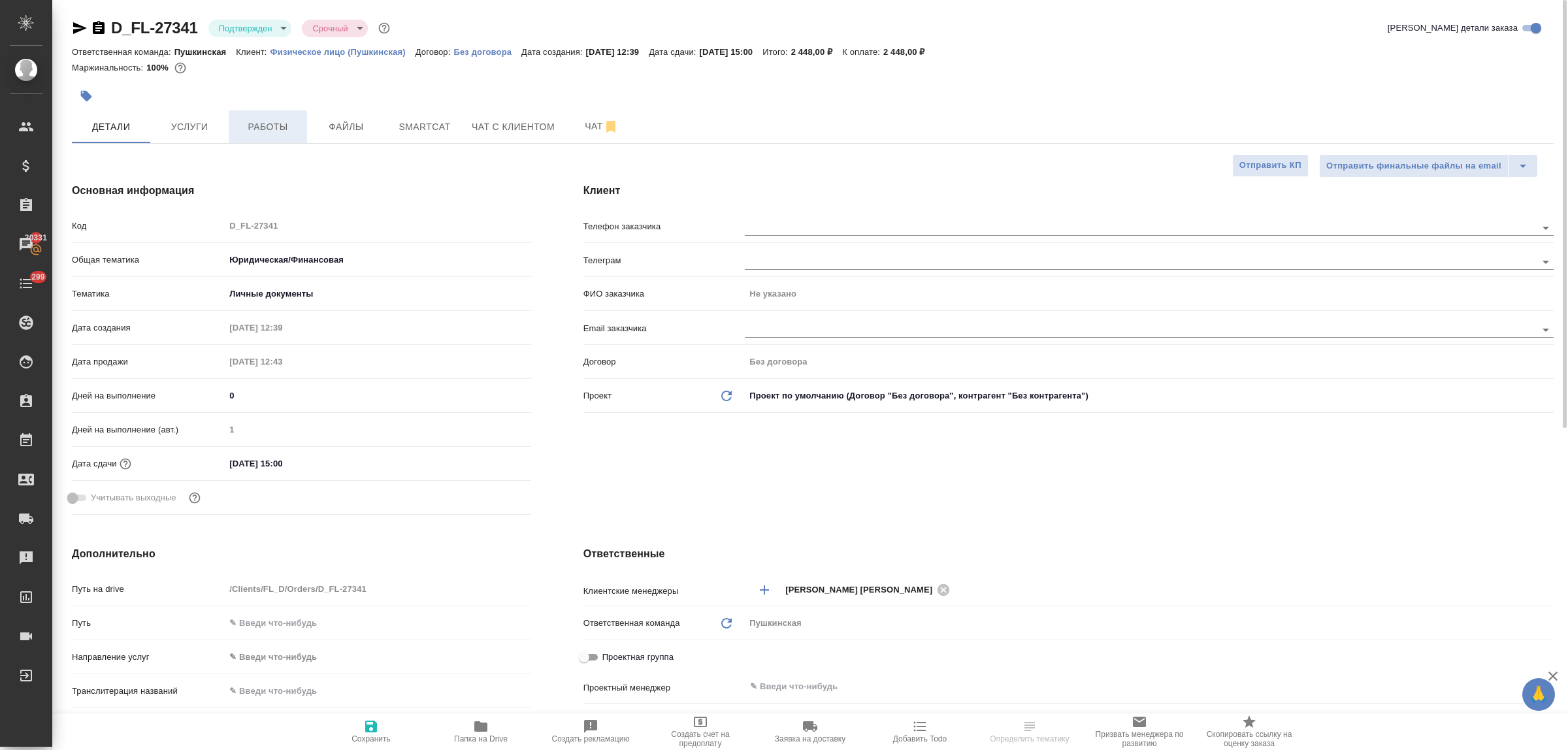
click at [268, 132] on span "Работы" at bounding box center [268, 127] width 63 height 17
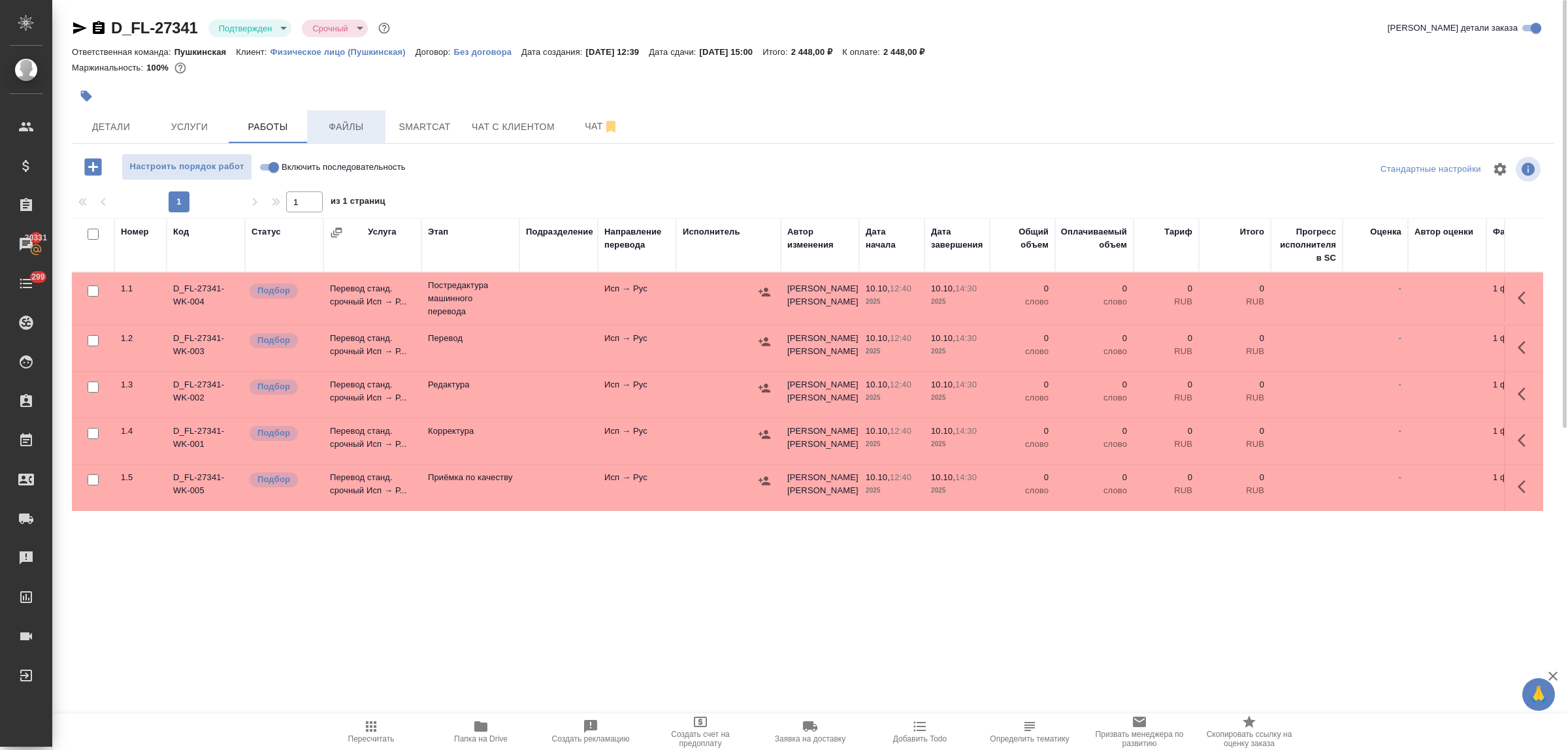
click at [340, 119] on span "Файлы" at bounding box center [346, 127] width 63 height 17
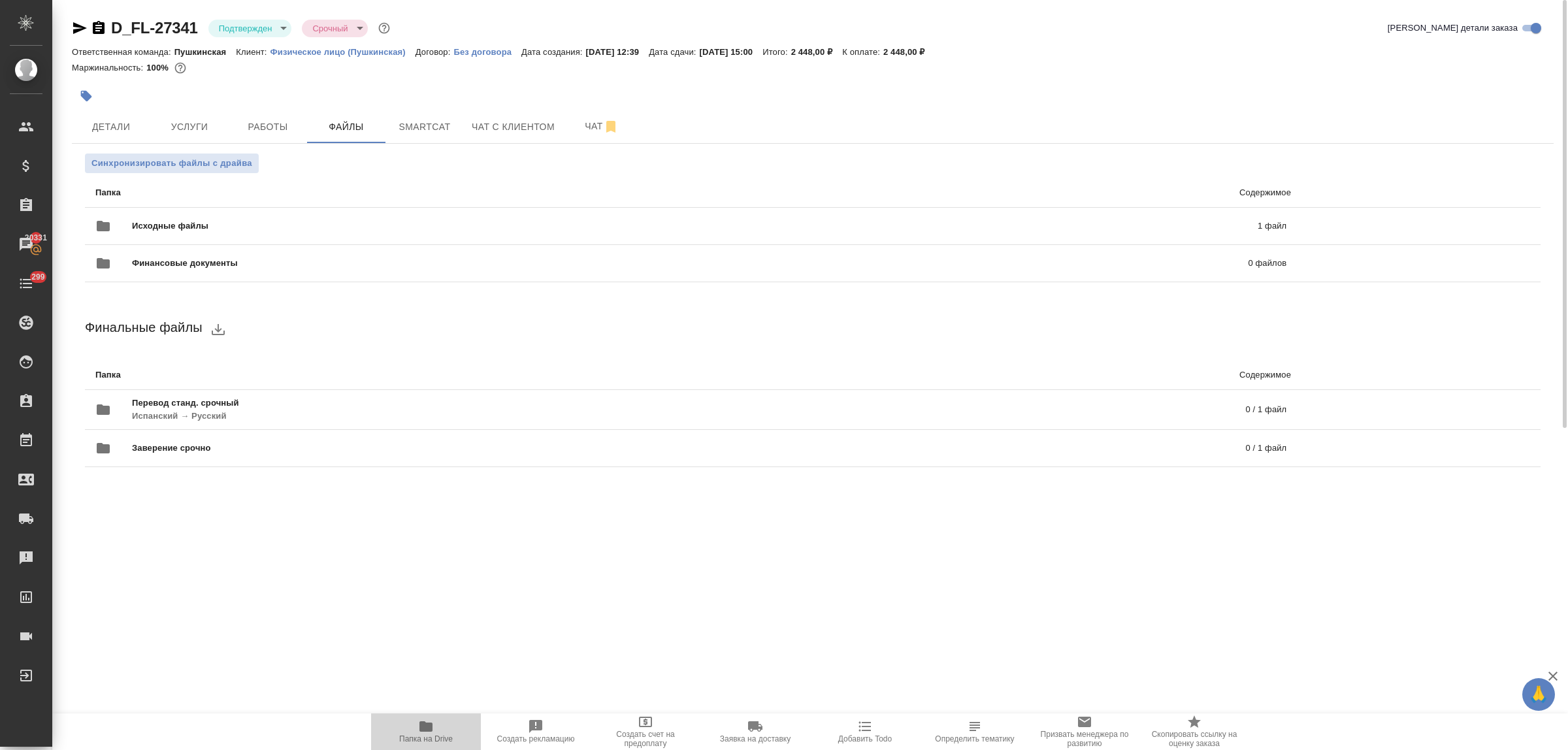
click at [430, 726] on icon "button" at bounding box center [426, 727] width 13 height 11
click at [80, 131] on span "Детали" at bounding box center [111, 127] width 63 height 17
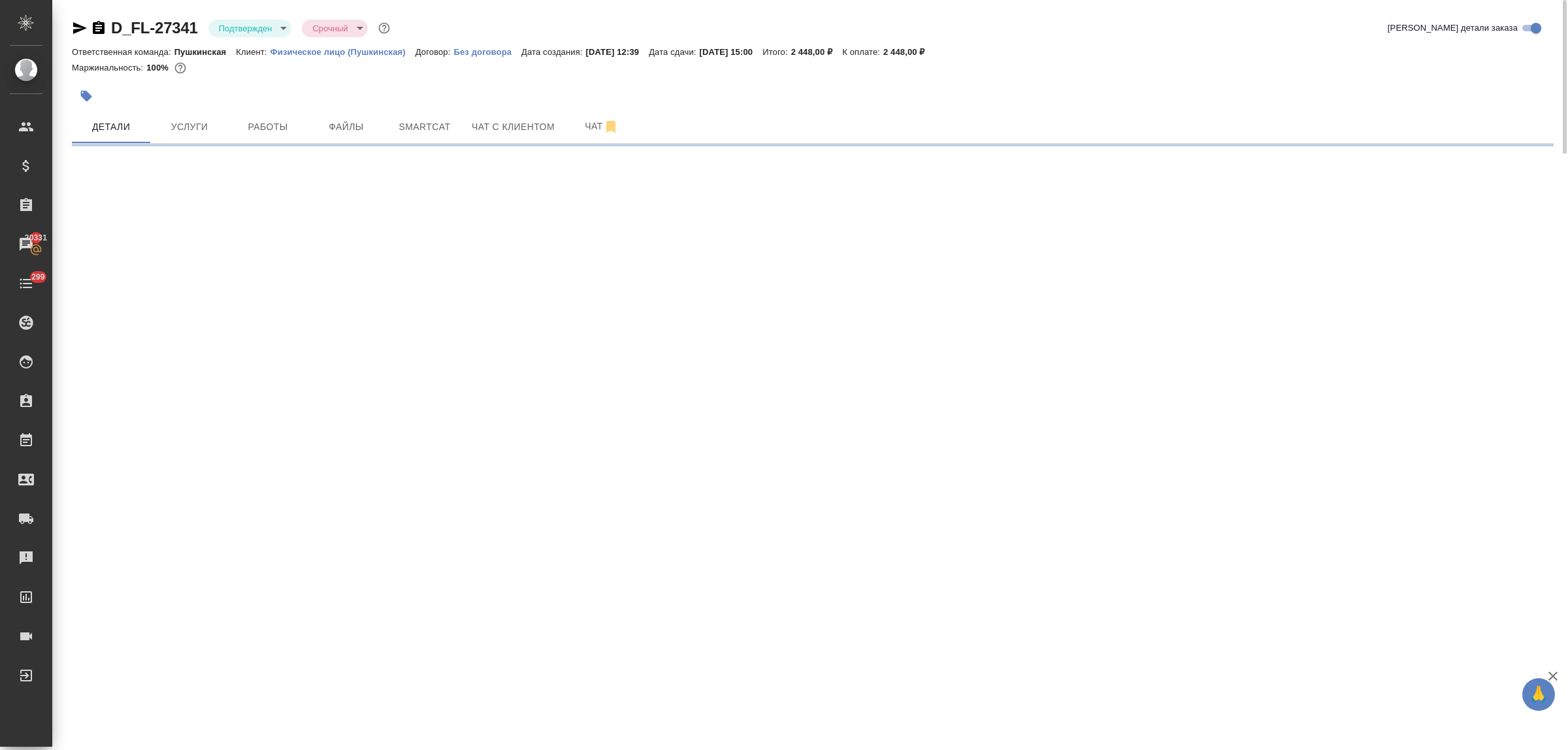
select select "RU"
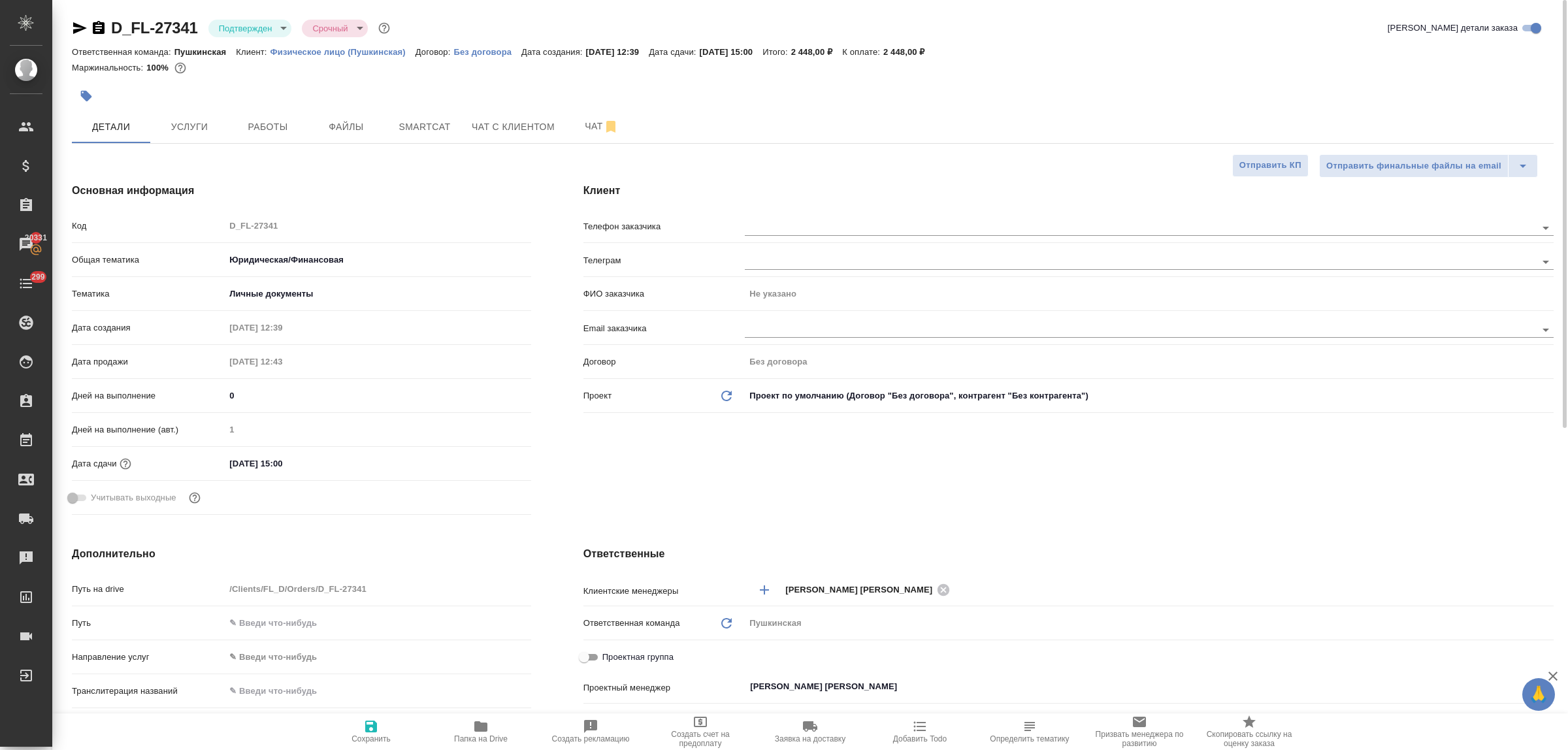
type textarea "x"
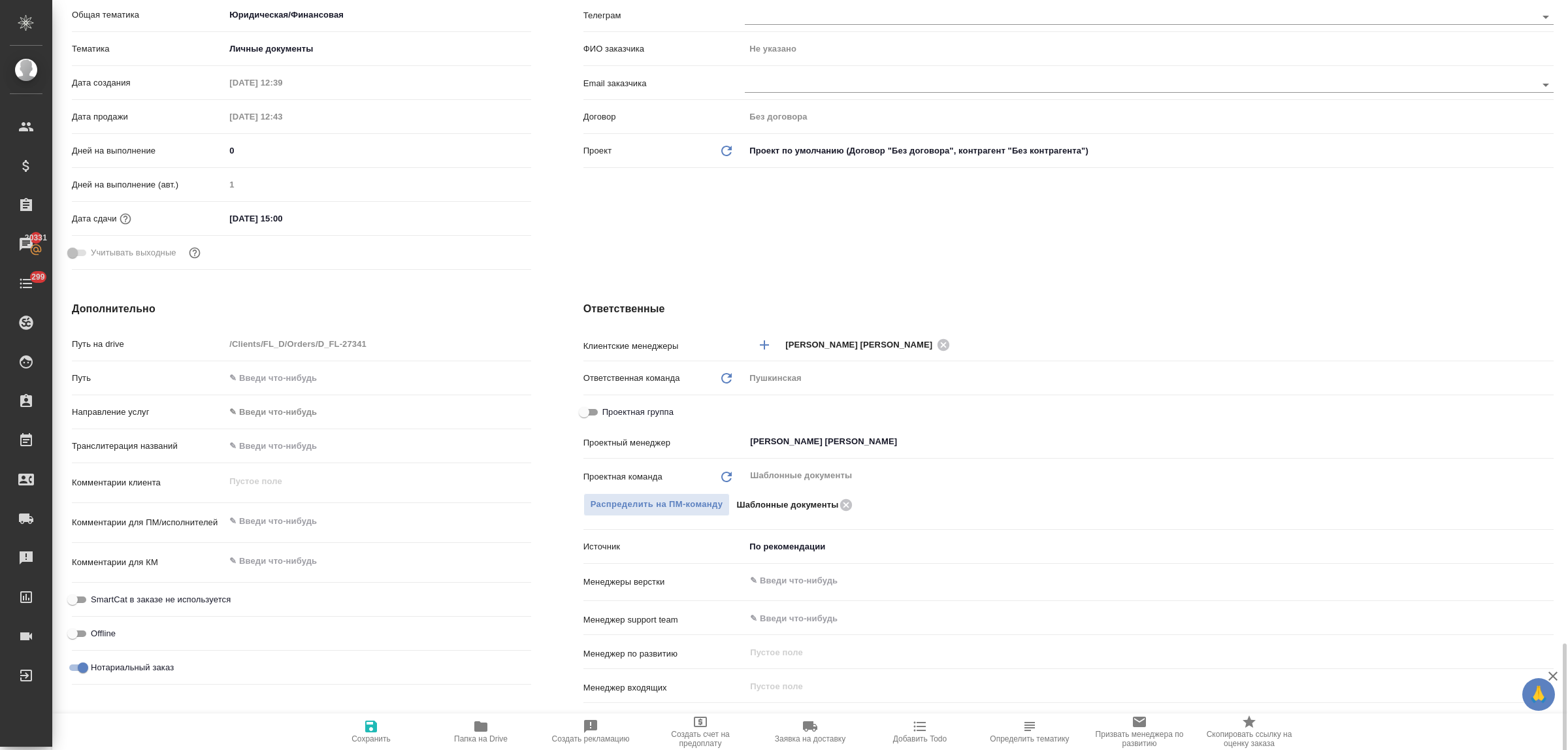
scroll to position [566, 0]
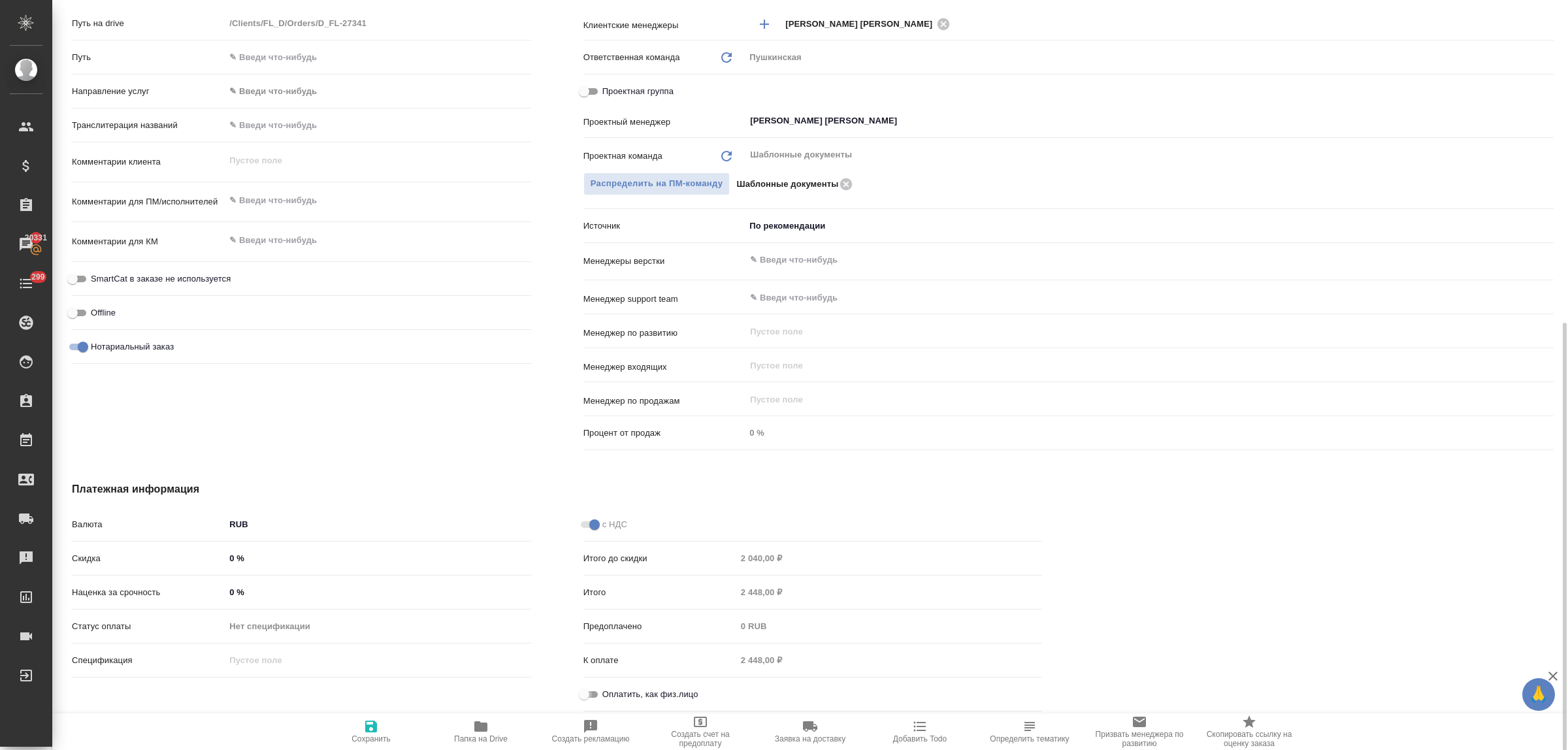
click at [593, 696] on input "Оплатить, как физ.лицо" at bounding box center [584, 694] width 47 height 16
checkbox input "true"
type textarea "x"
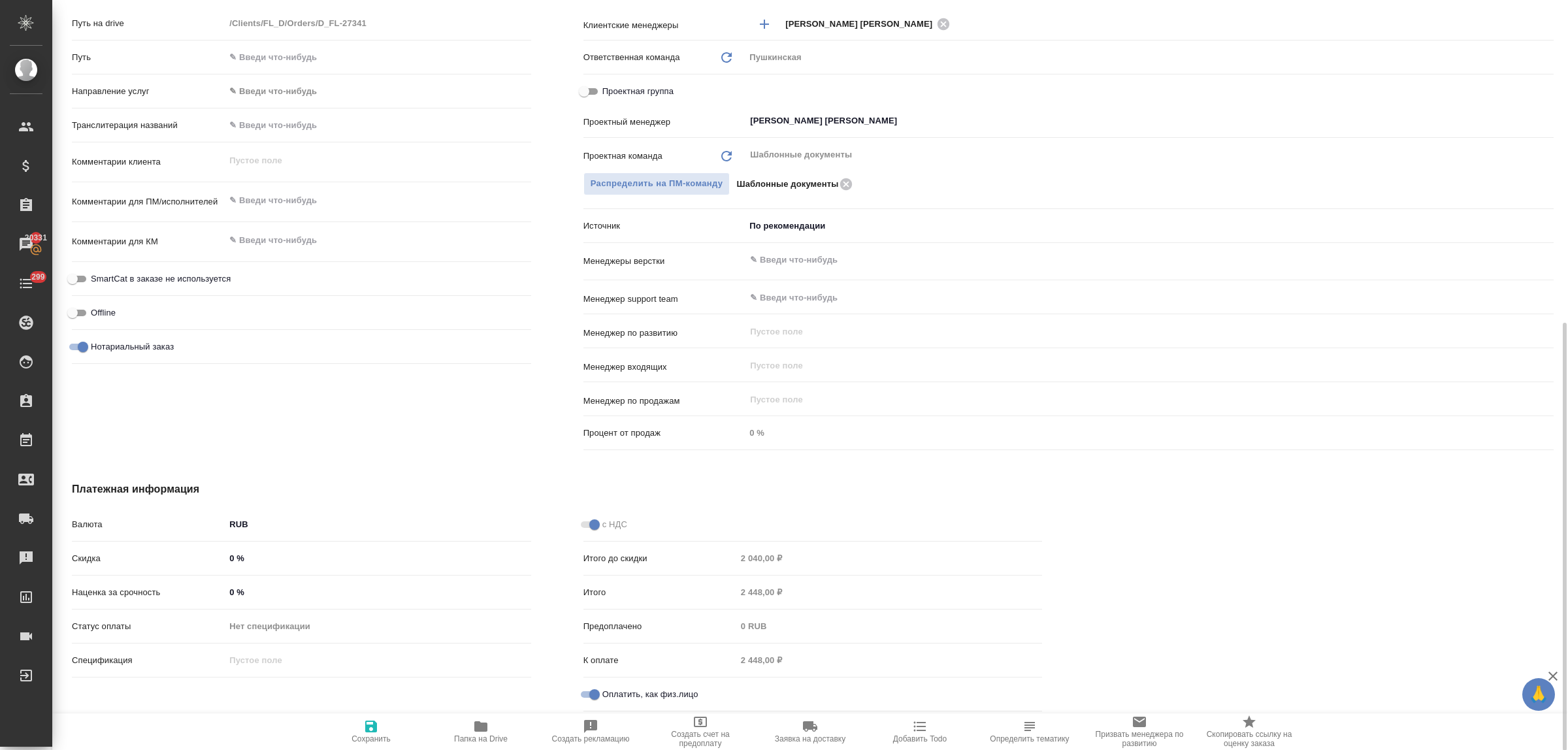
click at [373, 730] on icon "button" at bounding box center [371, 727] width 16 height 16
type textarea "x"
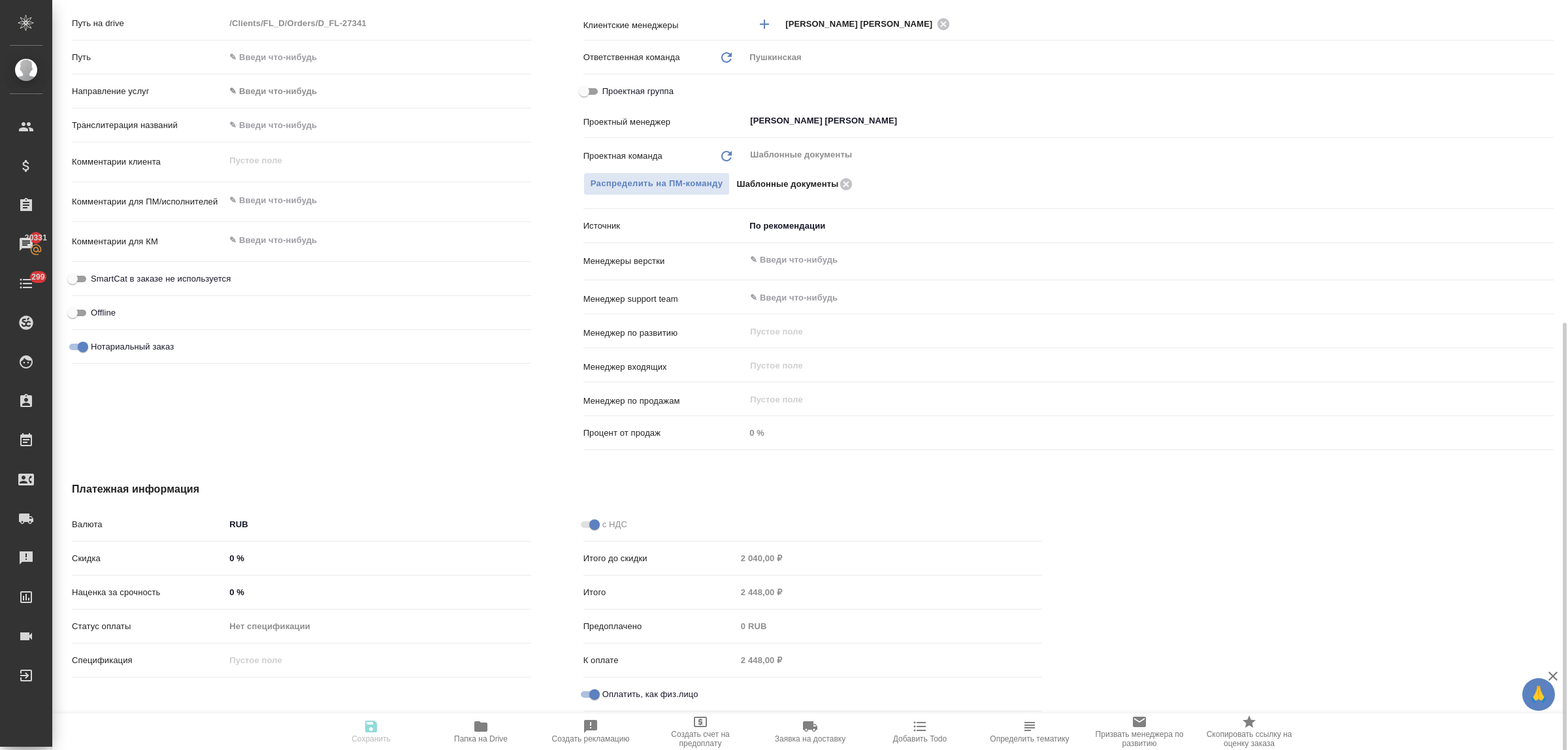
type textarea "x"
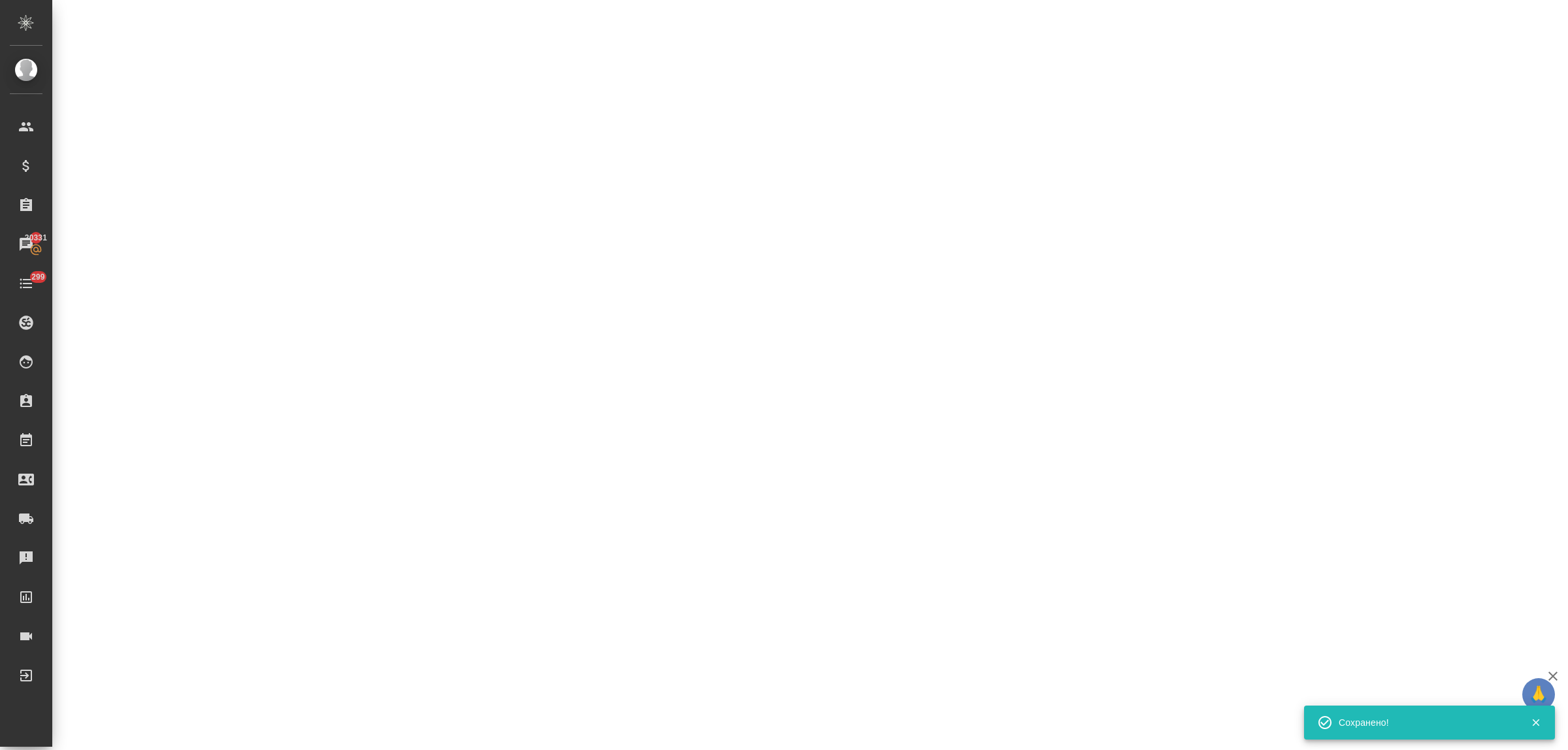
type input "inProgress"
select select "RU"
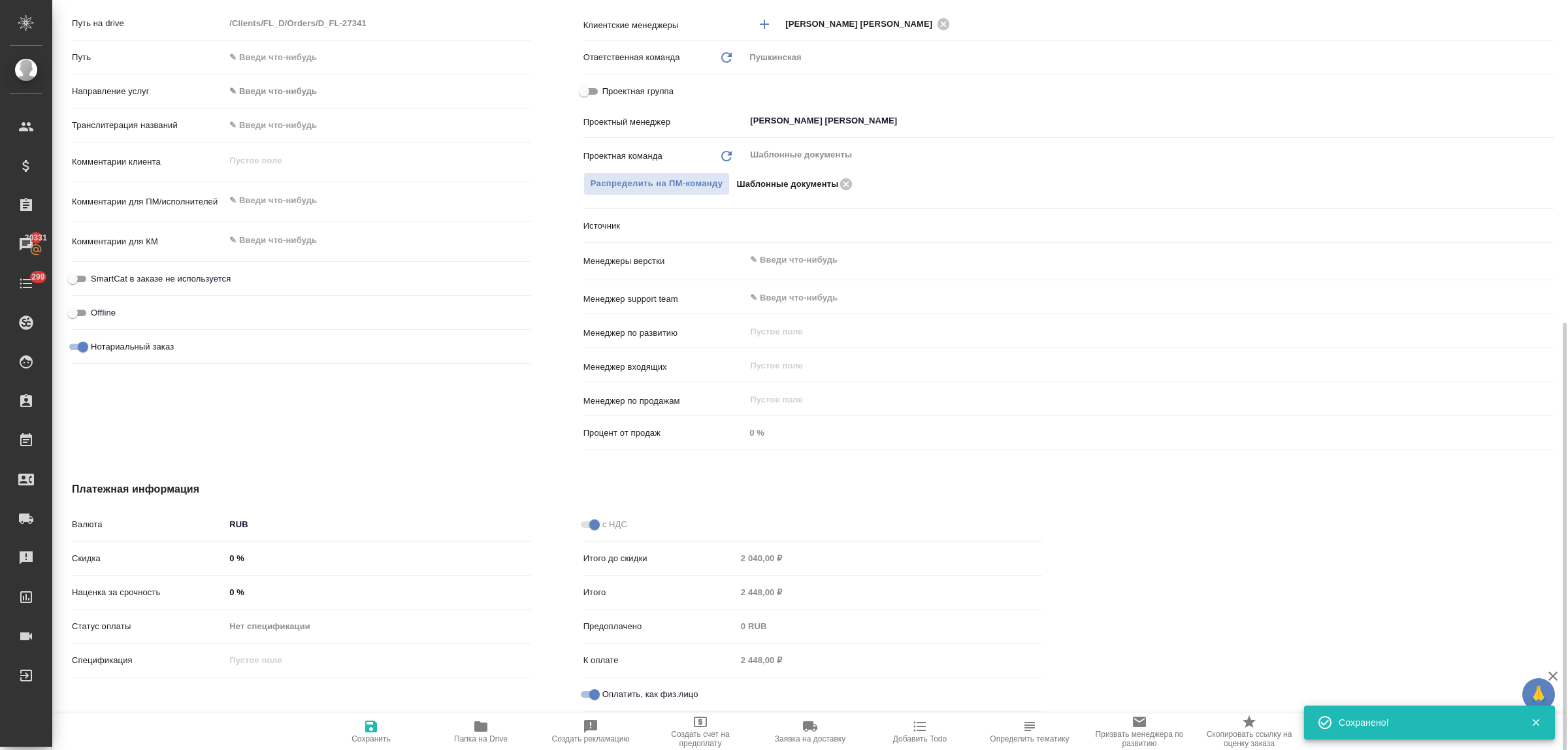
type textarea "x"
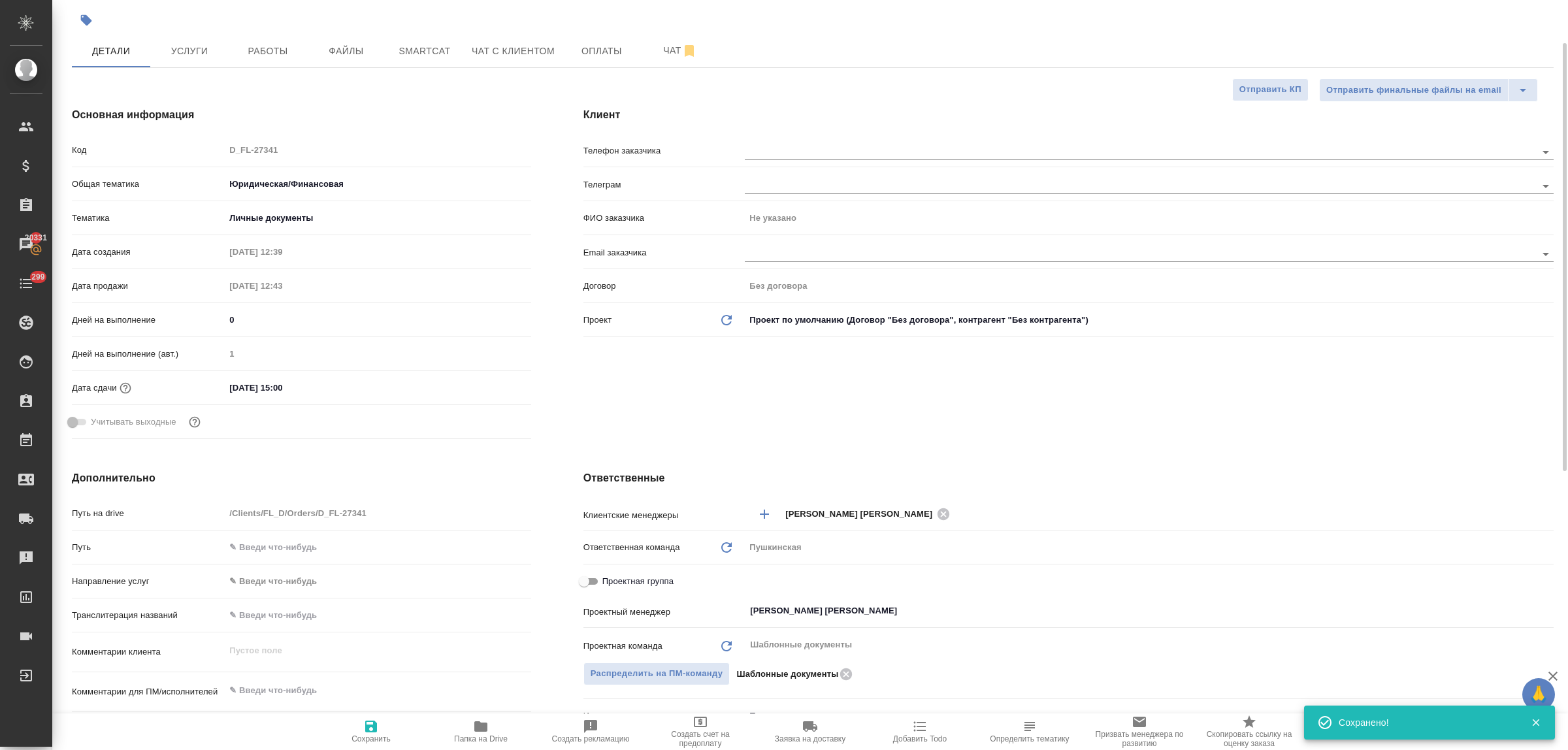
scroll to position [0, 0]
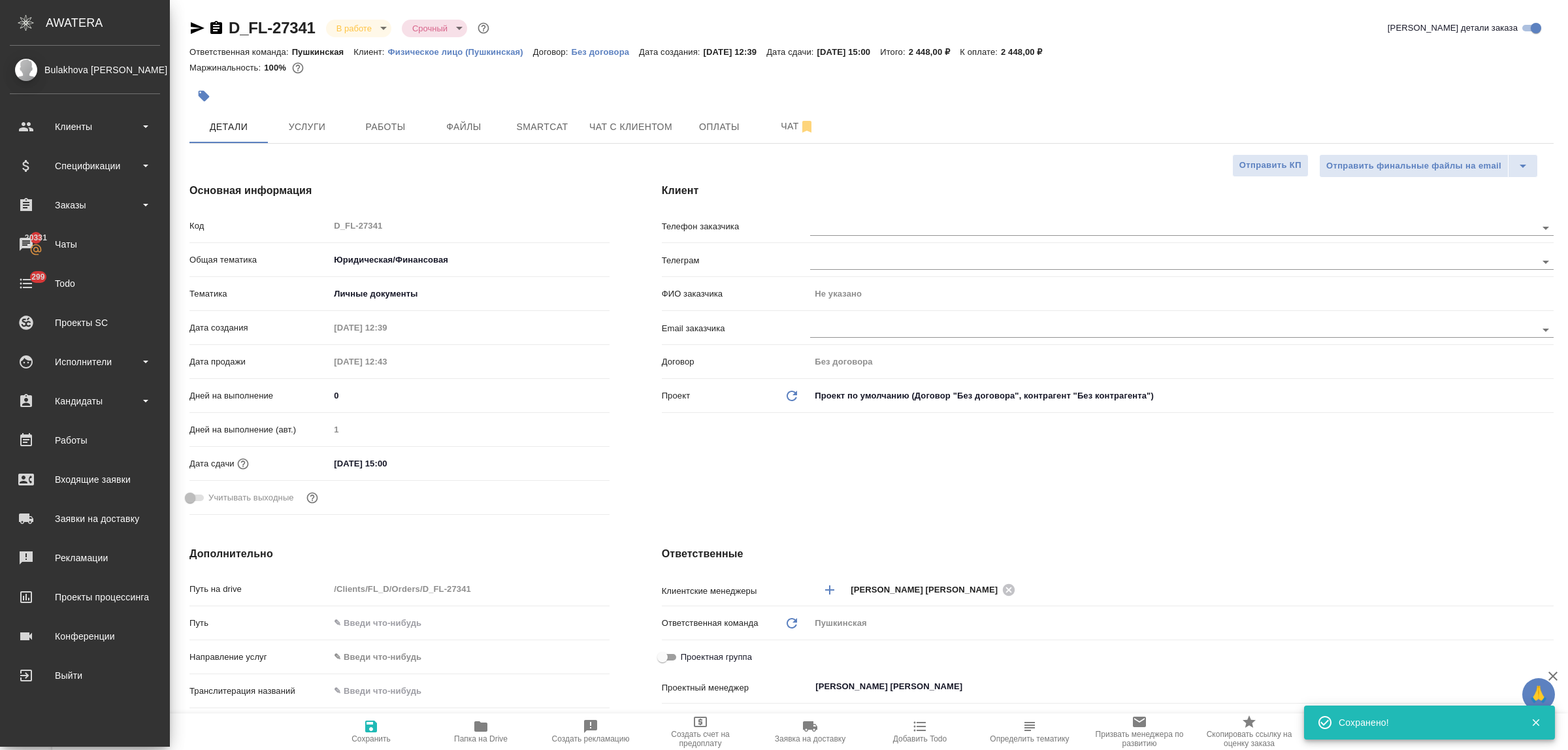
type textarea "x"
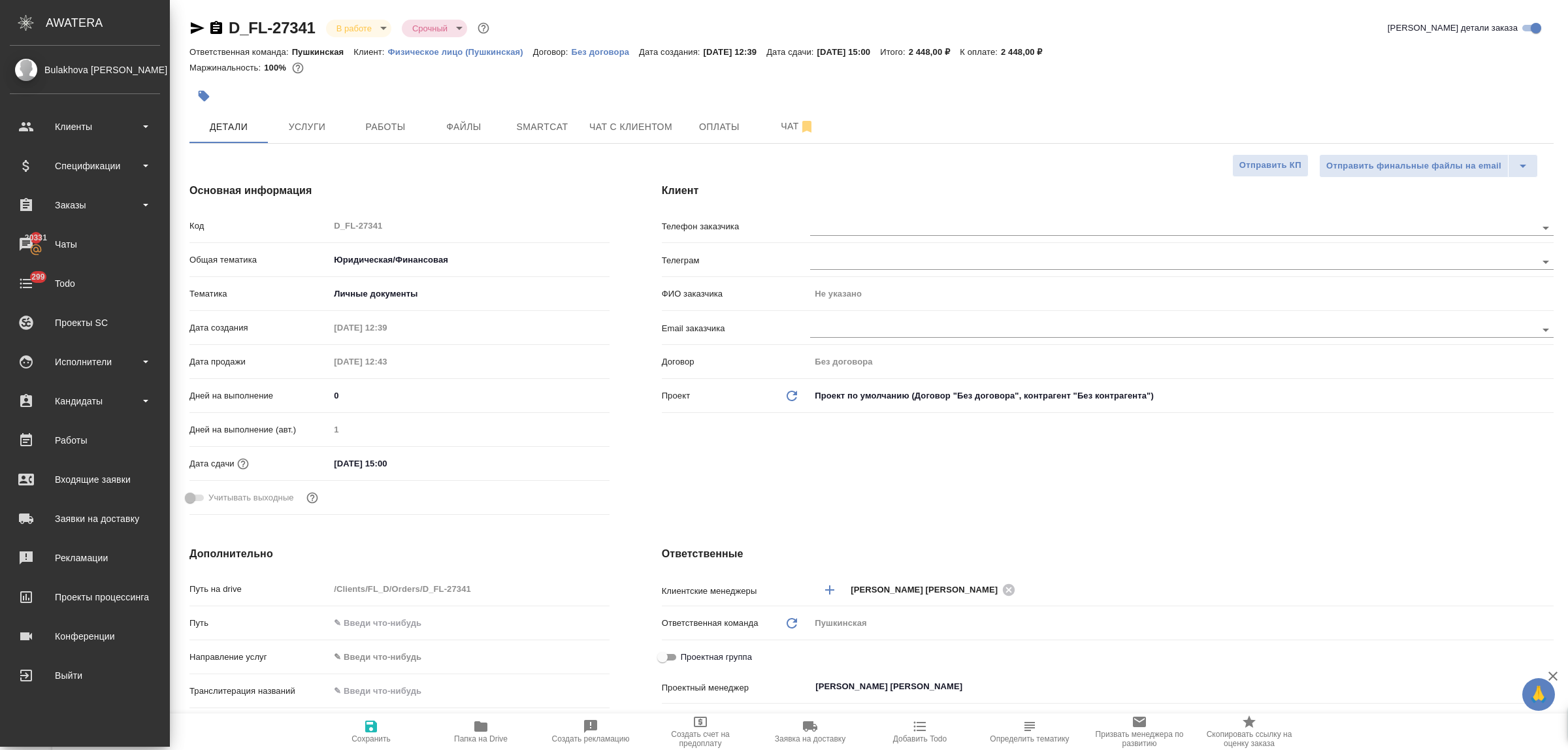
type textarea "x"
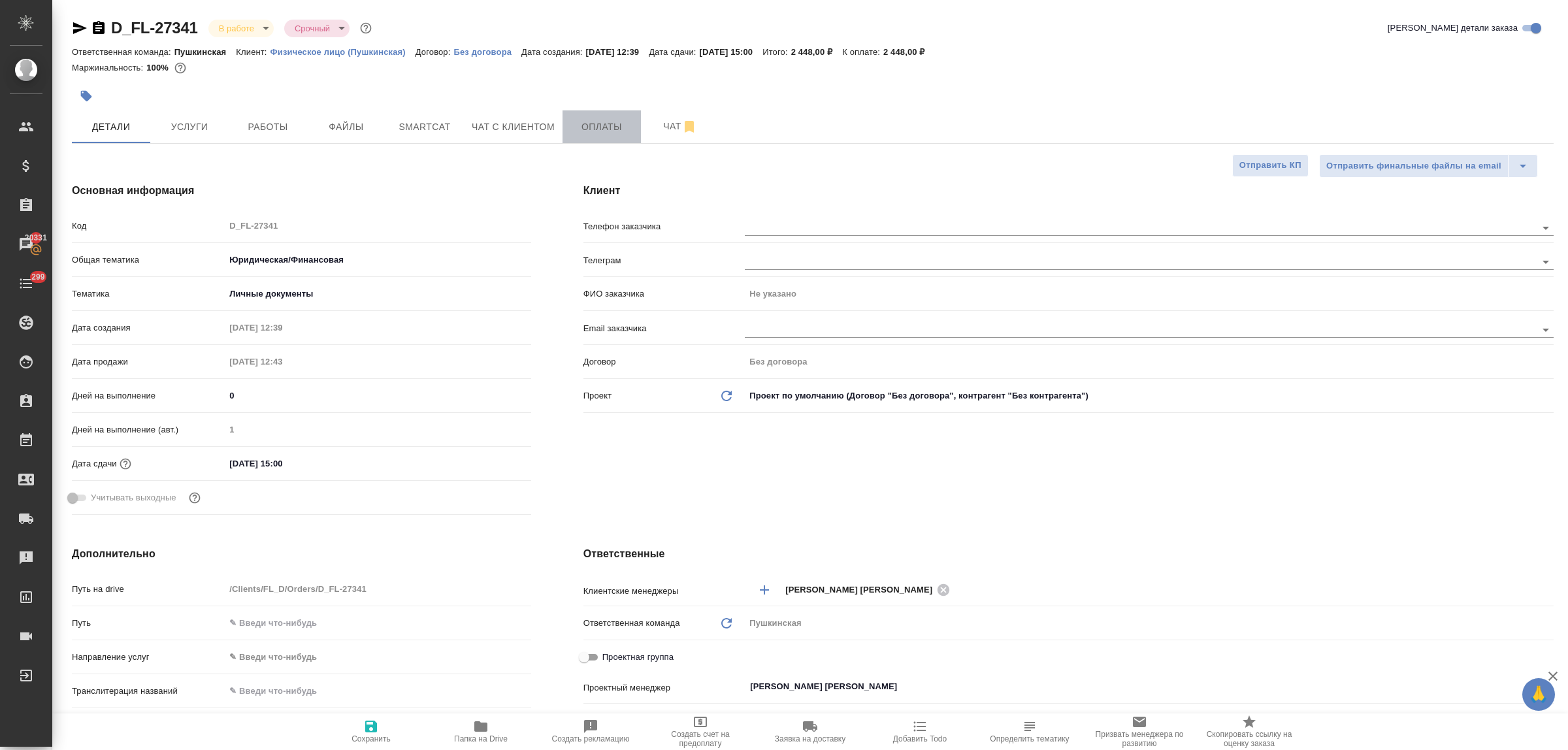
click at [600, 124] on span "Оплаты" at bounding box center [601, 127] width 63 height 17
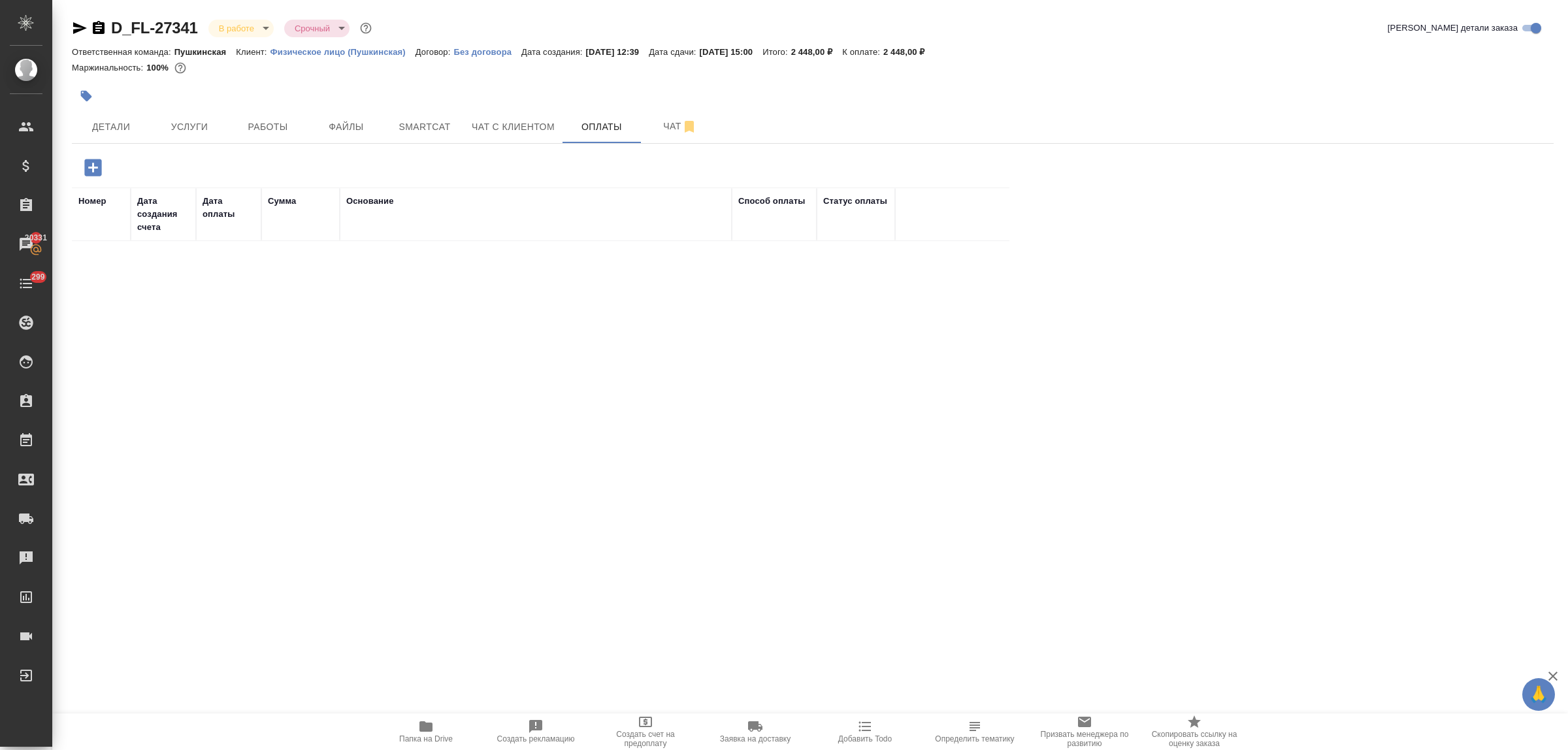
click at [91, 169] on icon "button" at bounding box center [93, 167] width 17 height 17
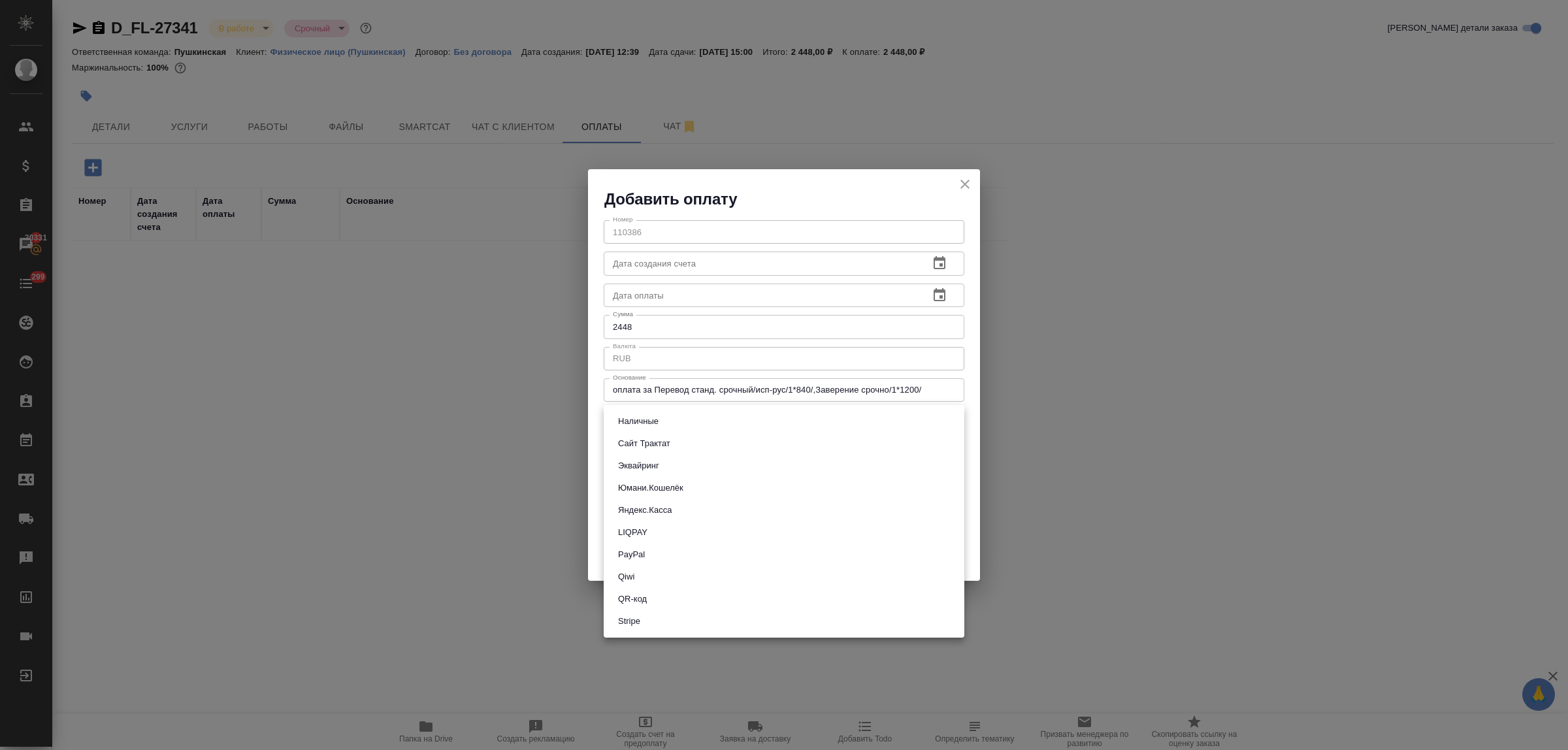
click at [658, 417] on body "🙏 .cls-1 fill:#fff; AWATERA Bulakhova [PERSON_NAME] Спецификации Заказы 20331 Ч…" at bounding box center [784, 375] width 1568 height 750
click at [647, 422] on button "Наличные" at bounding box center [638, 422] width 48 height 15
type input "cash"
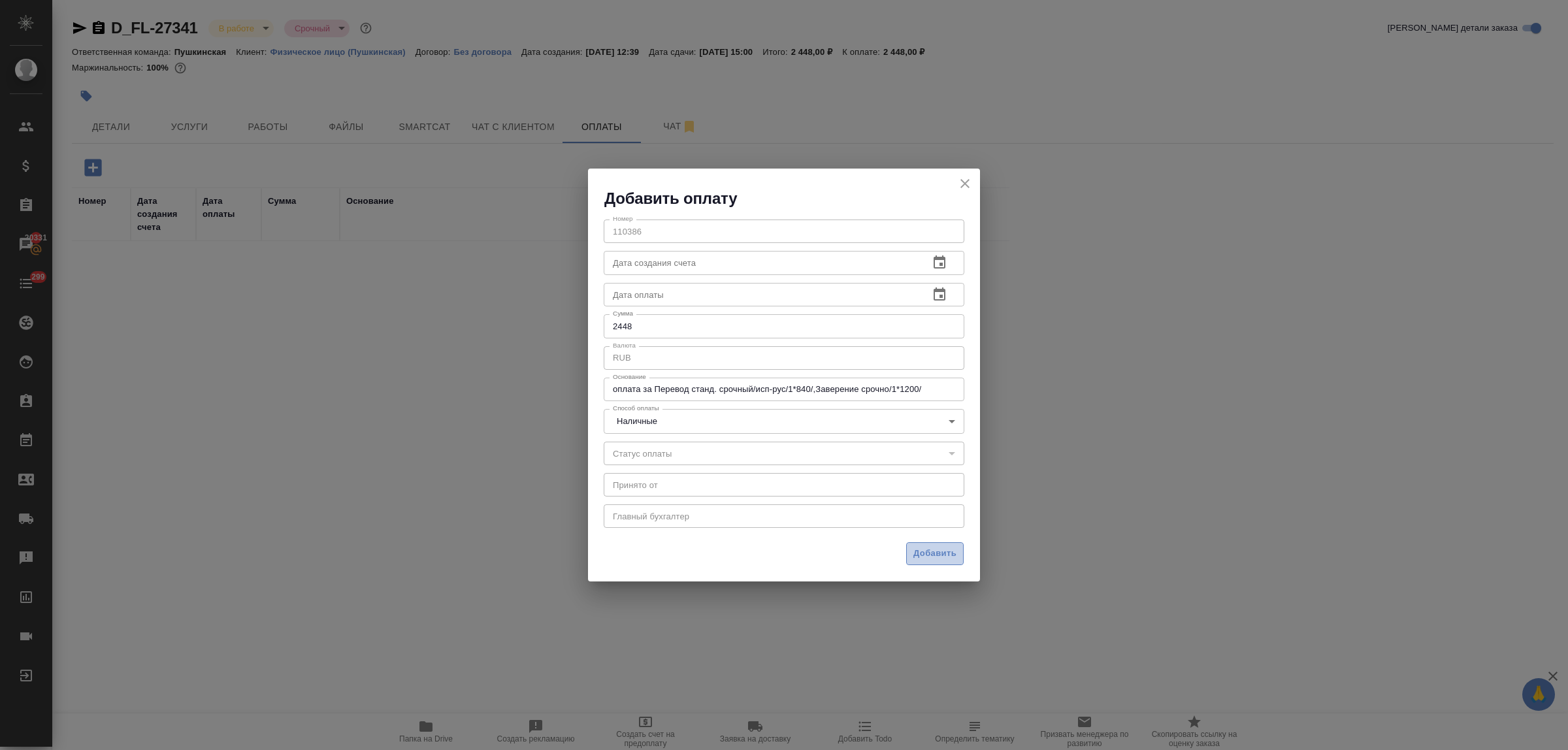
click at [948, 556] on span "Добавить" at bounding box center [935, 554] width 43 height 15
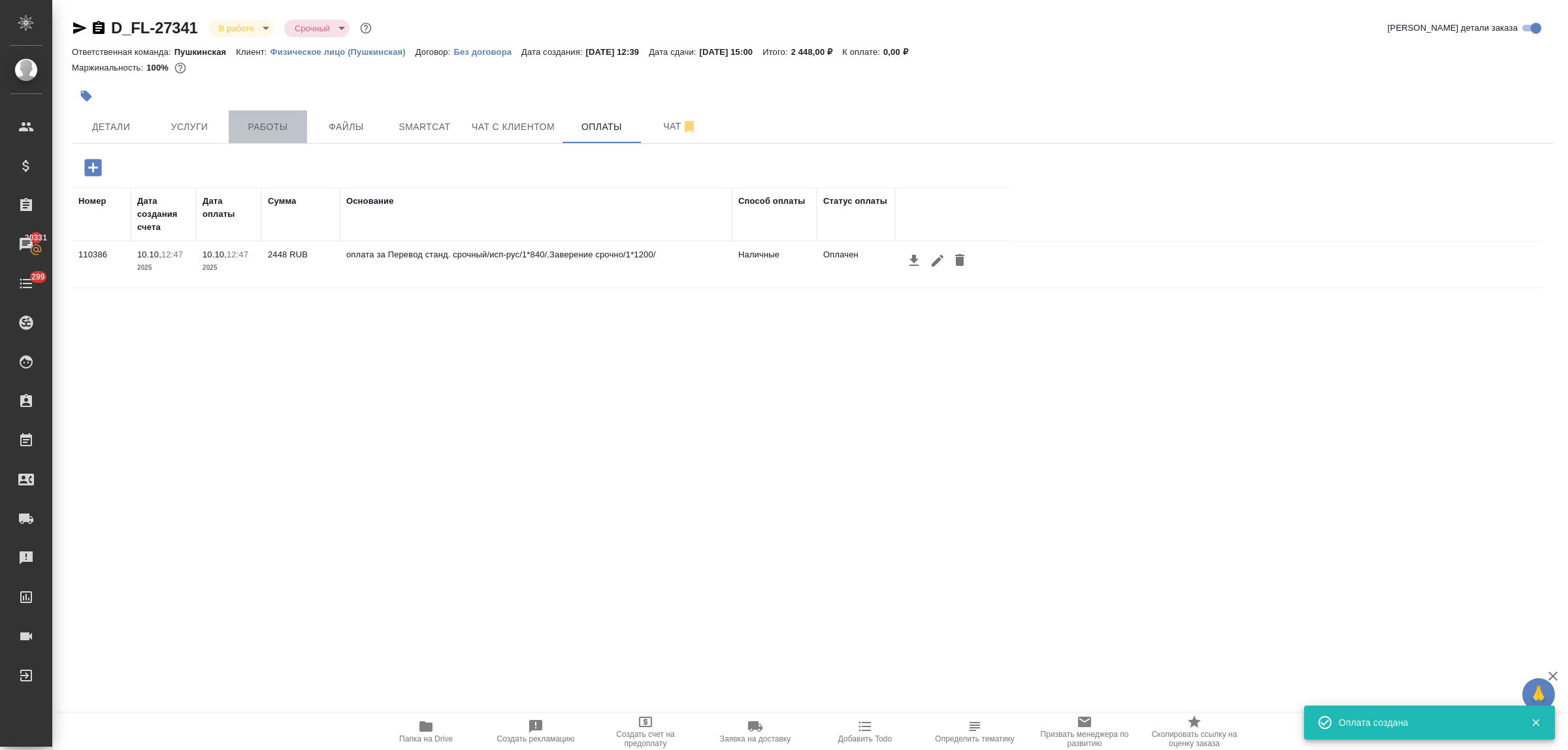
click at [256, 132] on span "Работы" at bounding box center [268, 127] width 63 height 17
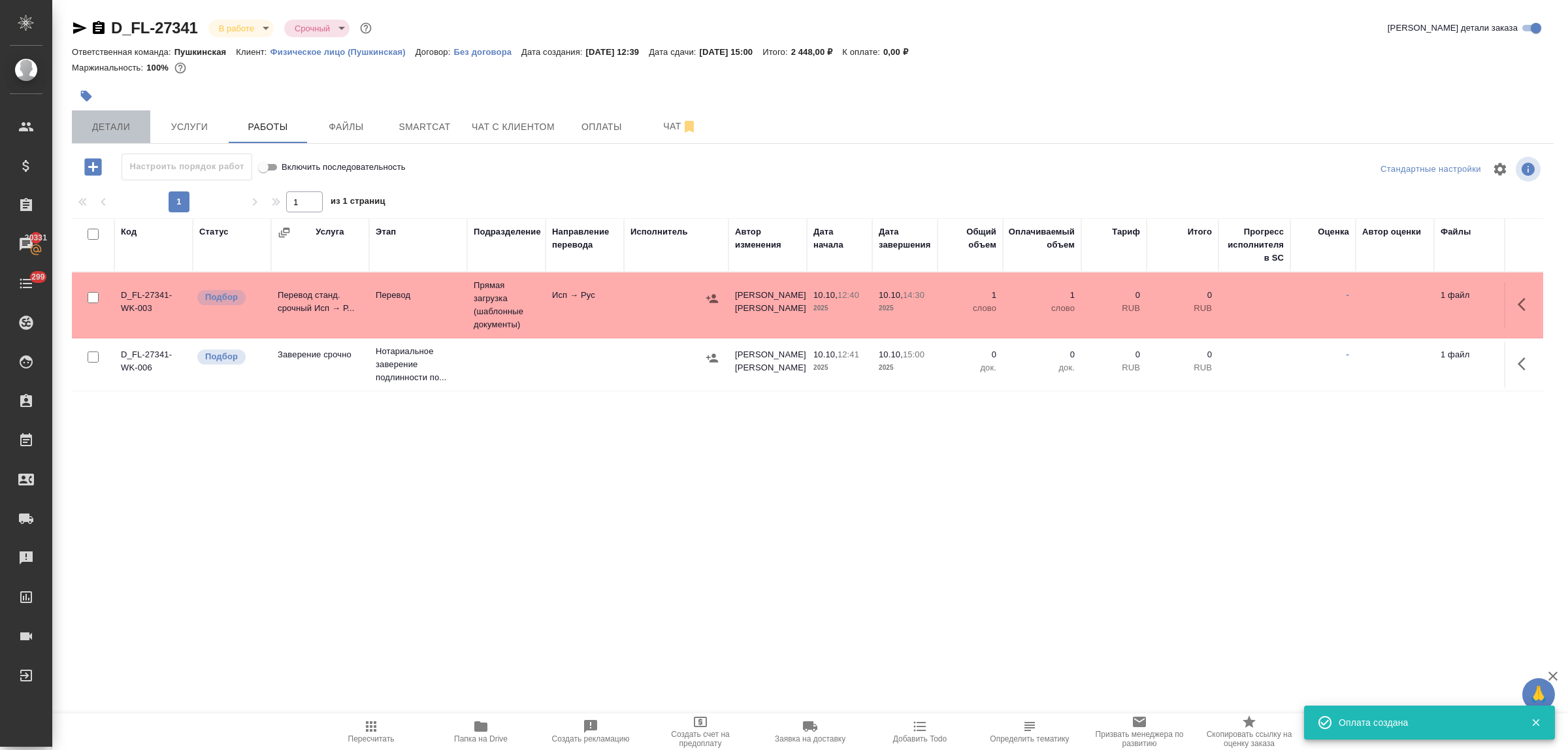
click at [96, 126] on span "Детали" at bounding box center [111, 127] width 63 height 17
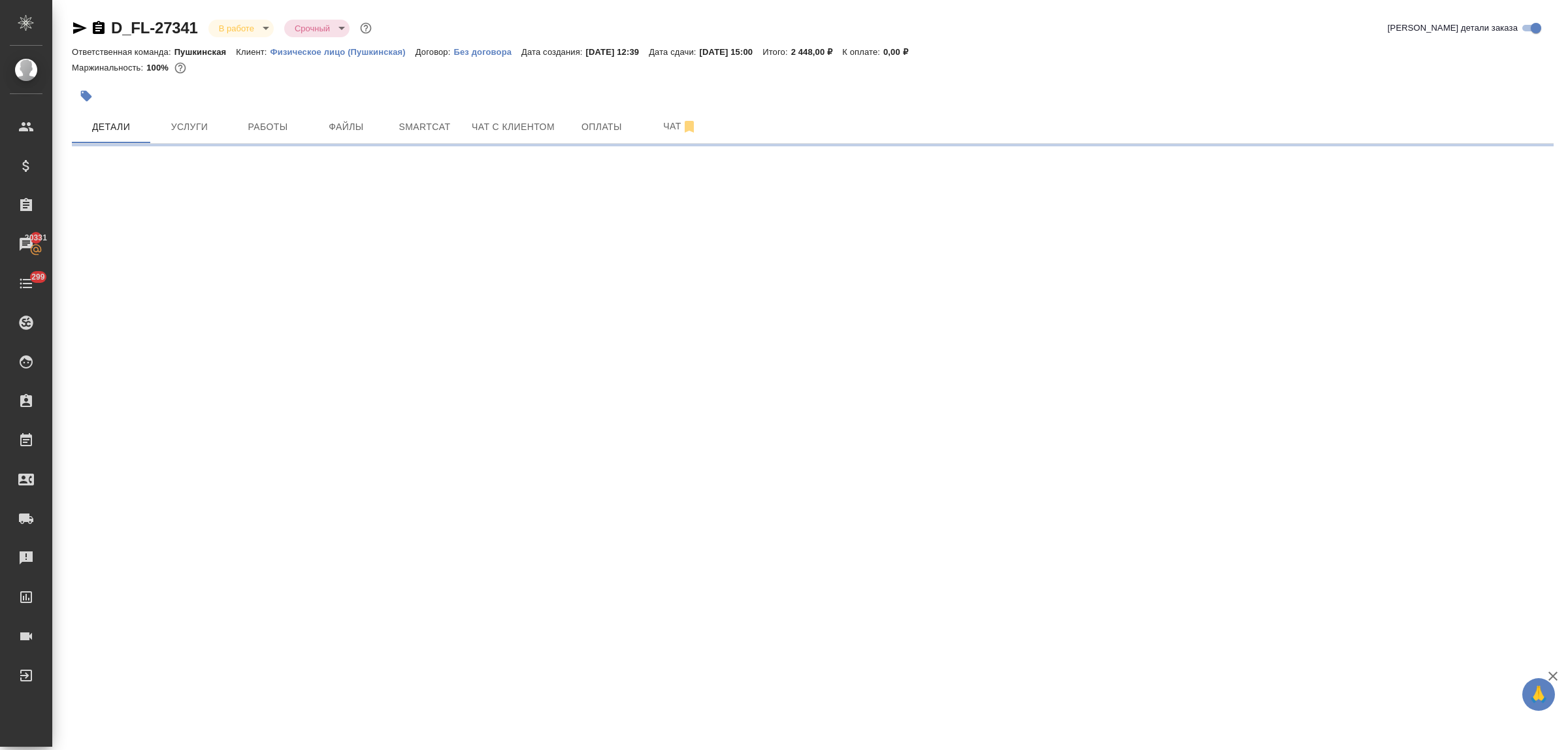
select select "RU"
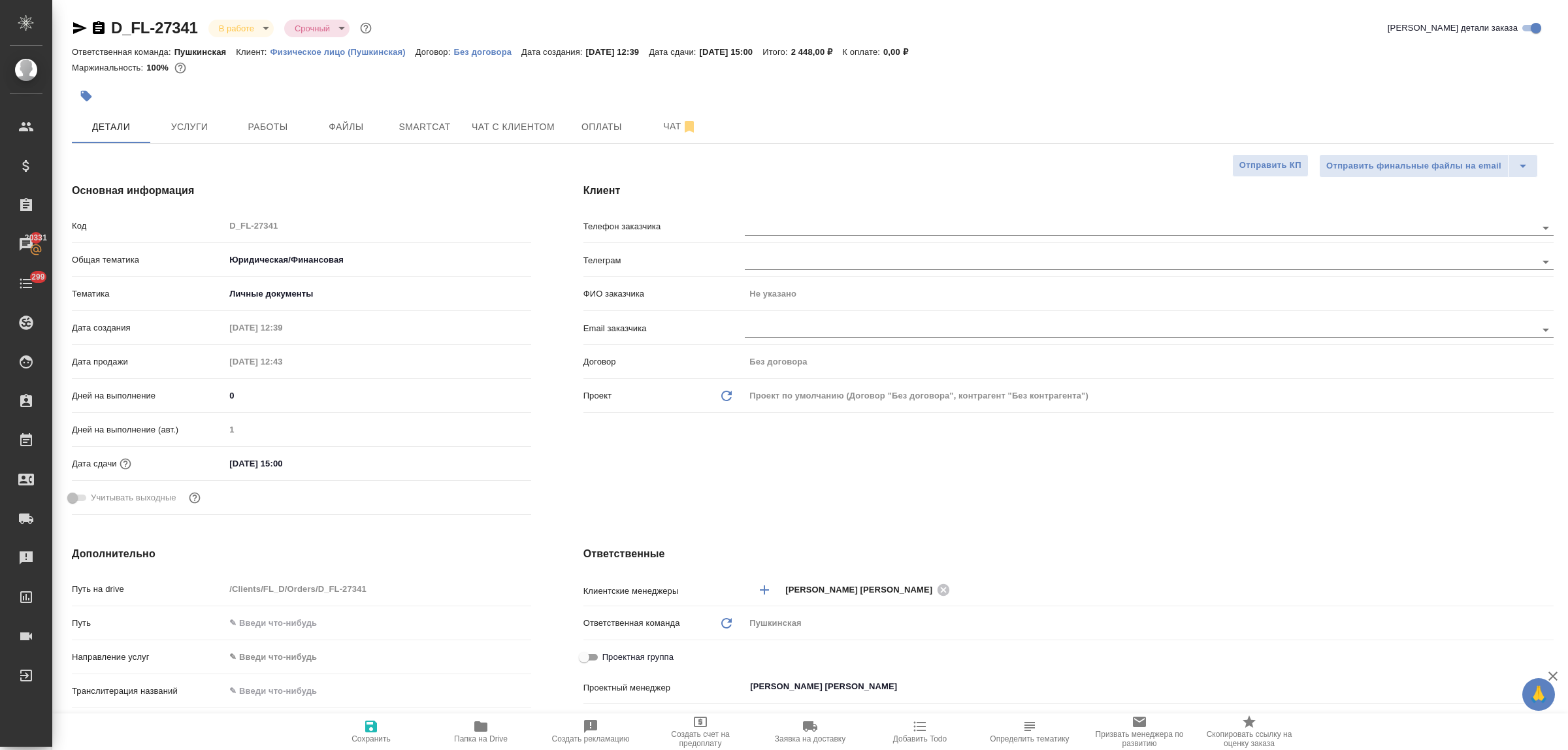
type textarea "x"
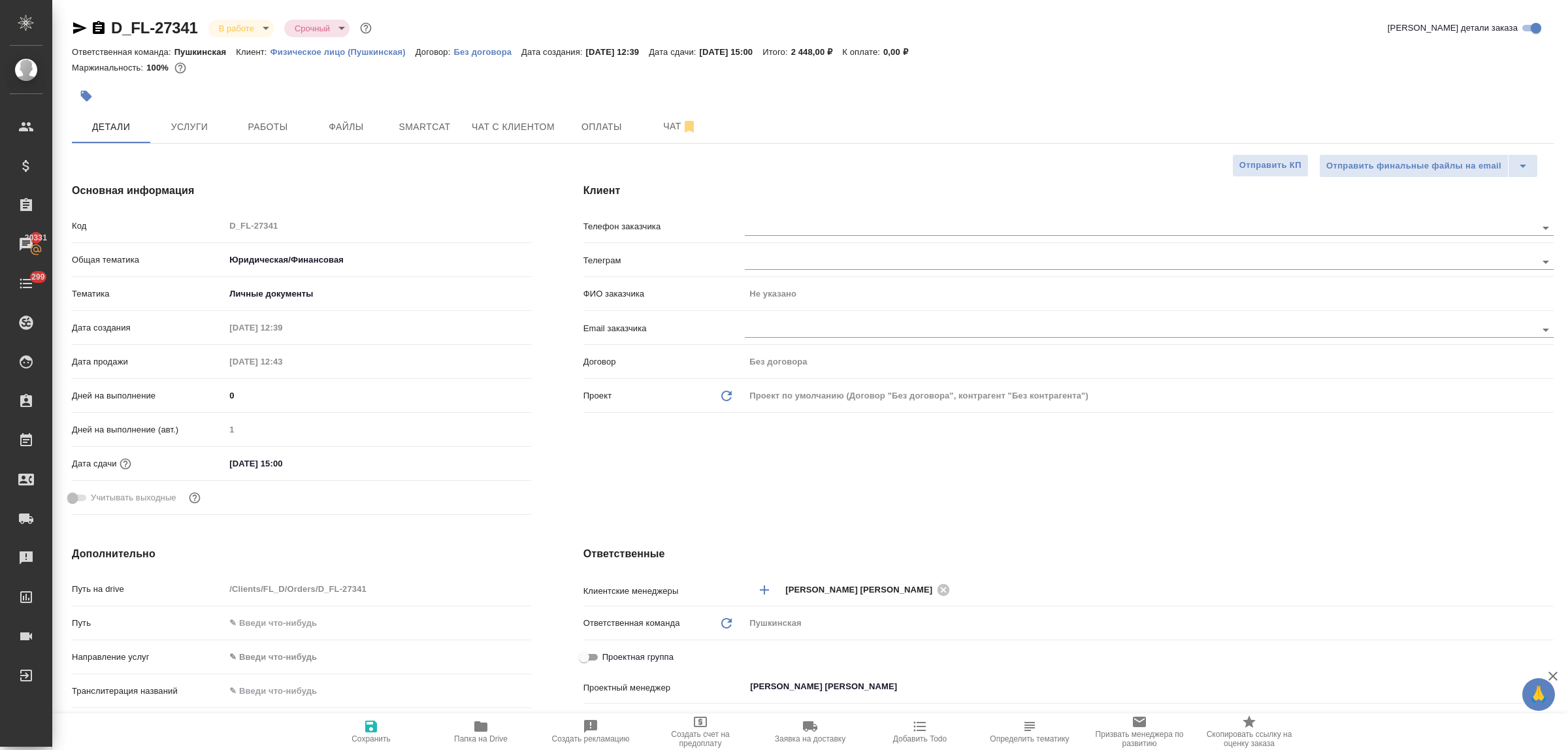
type textarea "x"
click at [759, 229] on input "text" at bounding box center [1118, 227] width 747 height 16
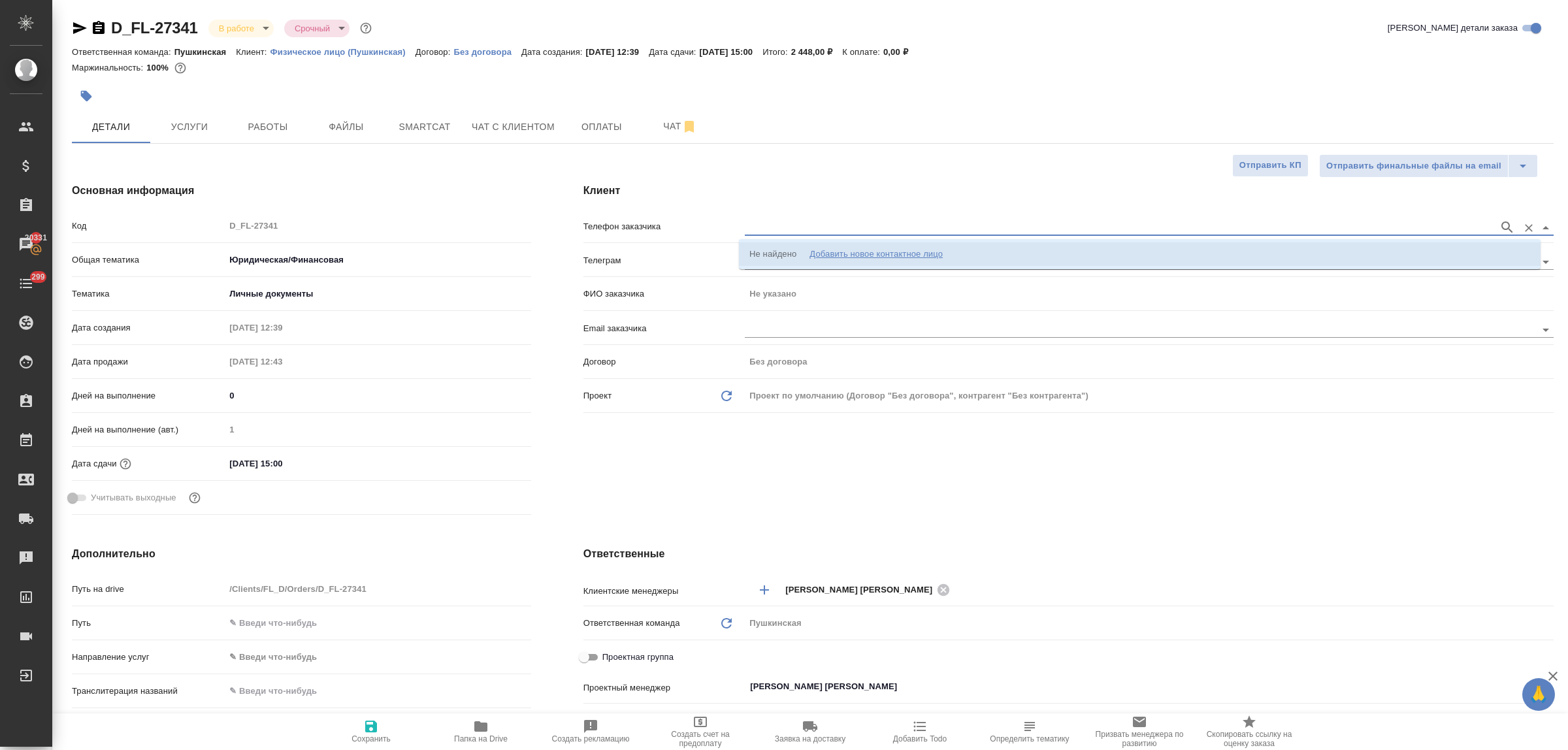
click at [839, 254] on div "Добавить новое контактное лицо" at bounding box center [876, 254] width 133 height 13
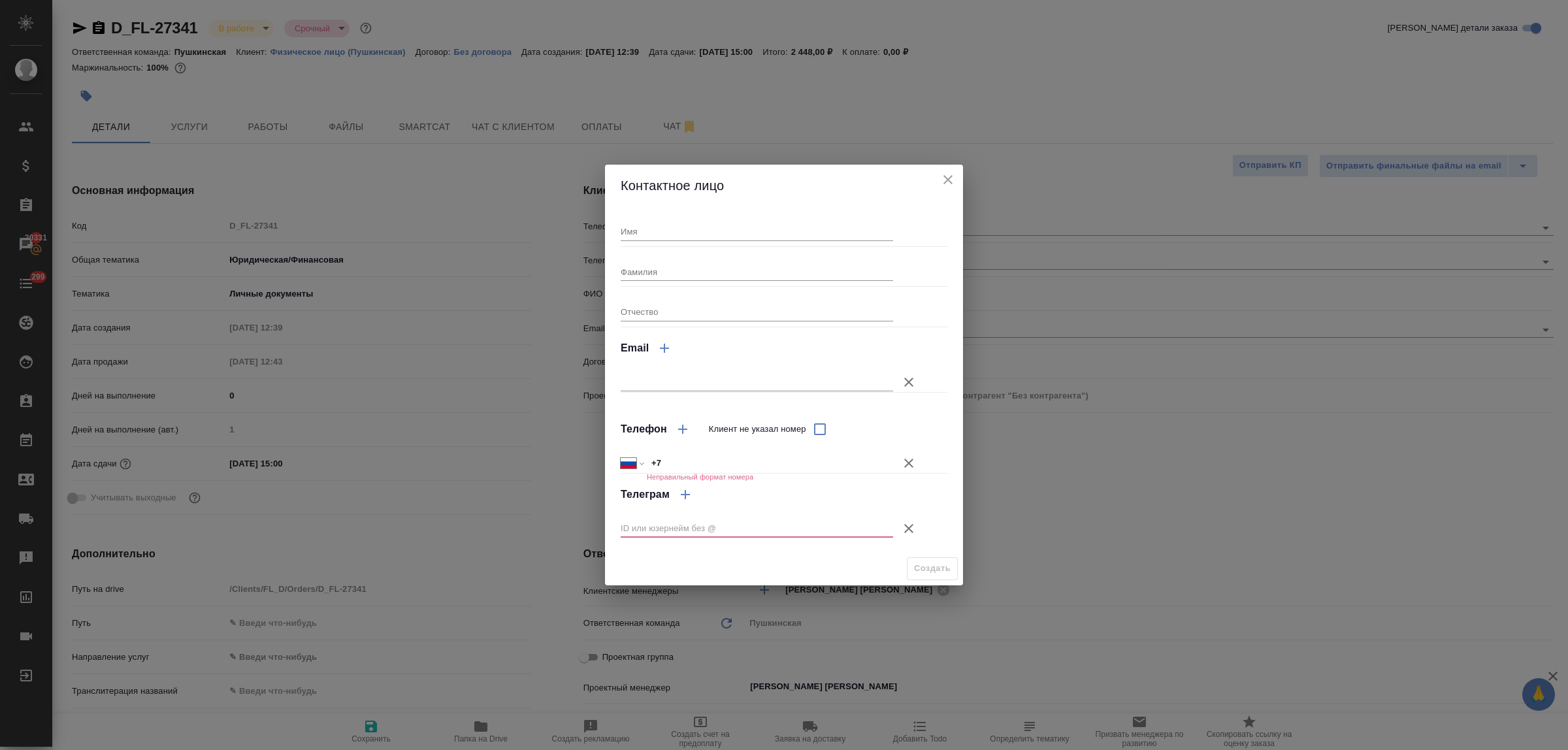
click at [671, 232] on input "Имя" at bounding box center [757, 231] width 272 height 19
click at [536, 430] on div "Контактное лицо Имя Фамилия Отчество Email Телефон Клиент не указал номер Между…" at bounding box center [784, 375] width 1568 height 750
click at [954, 181] on icon "close" at bounding box center [948, 180] width 16 height 16
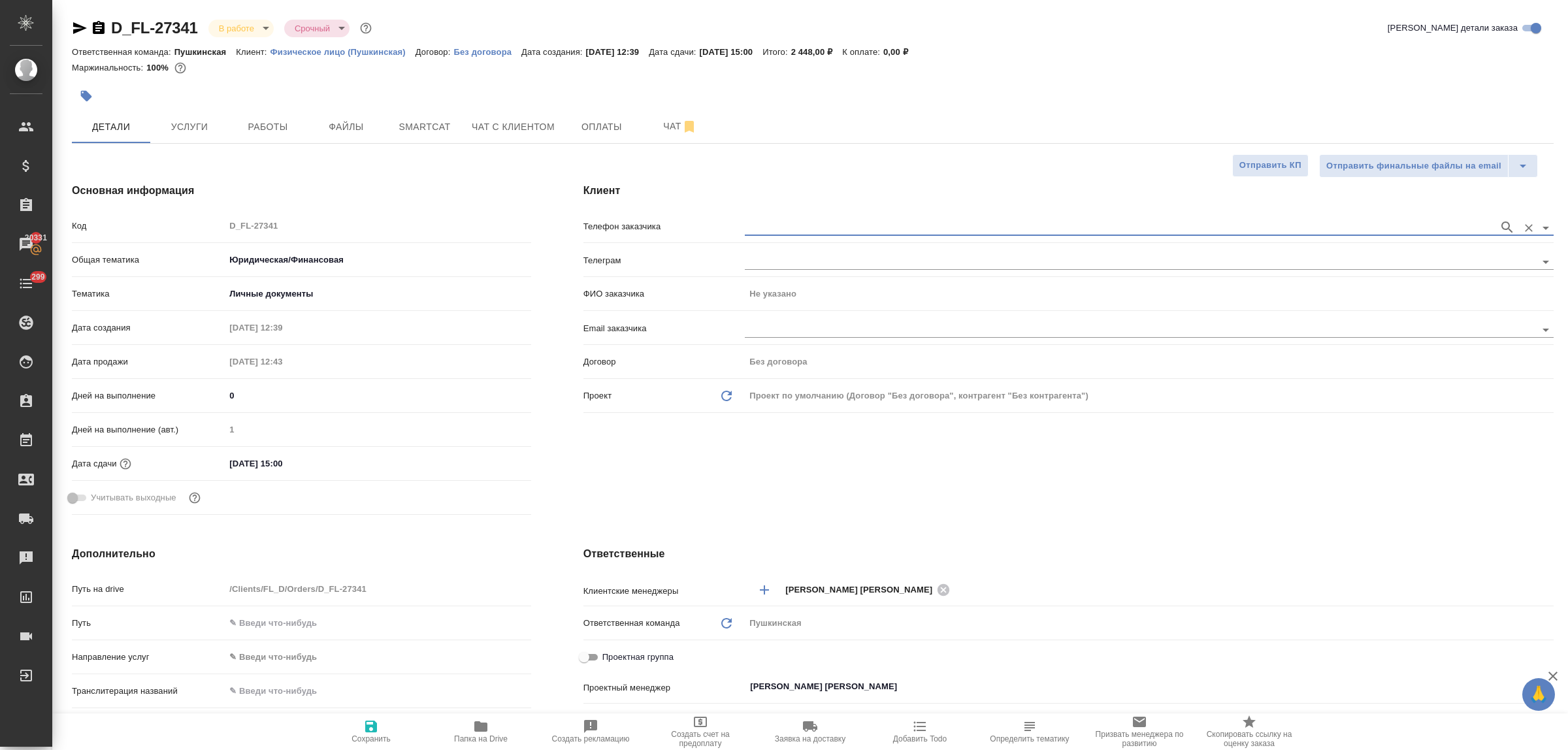
scroll to position [326, 0]
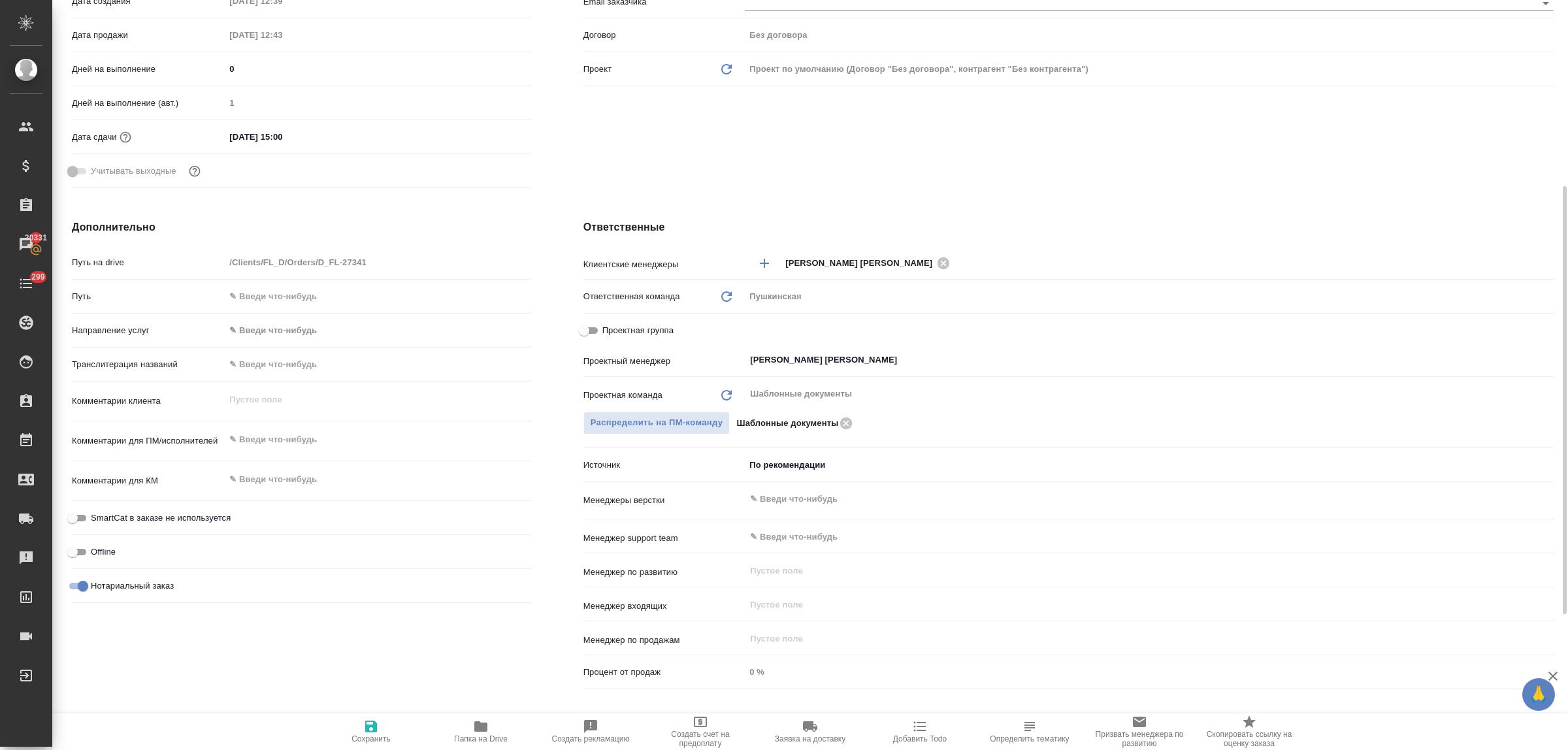
click at [788, 469] on body "🙏 .cls-1 fill:#fff; AWATERA Bulakhova Elena Клиенты Спецификации Заказы 20331 Ч…" at bounding box center [784, 375] width 1568 height 750
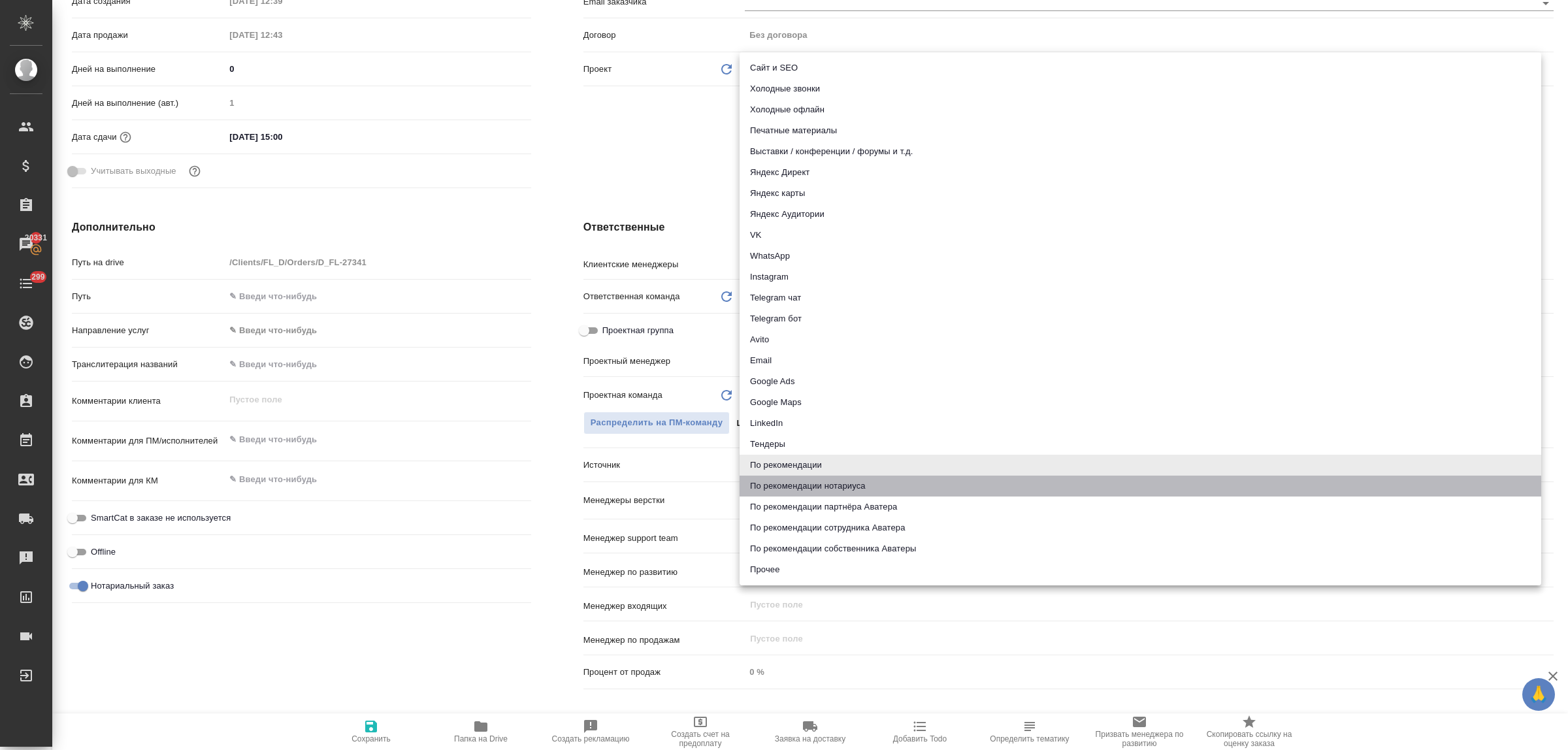
click at [807, 484] on li "По рекомендации нотариуса" at bounding box center [1140, 486] width 802 height 21
type textarea "x"
type input "notaryRecommendation"
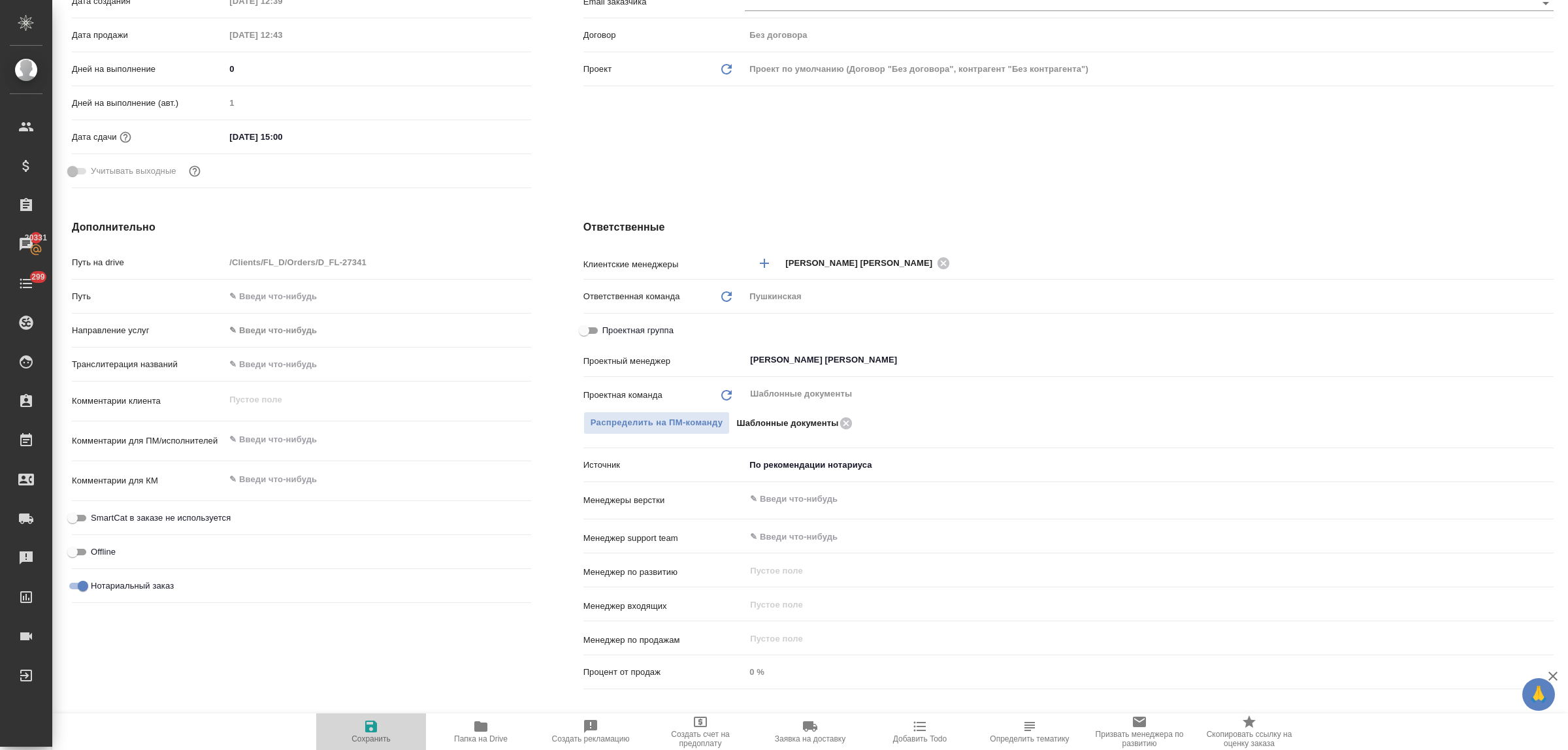
click at [373, 724] on icon "button" at bounding box center [371, 727] width 12 height 12
type textarea "x"
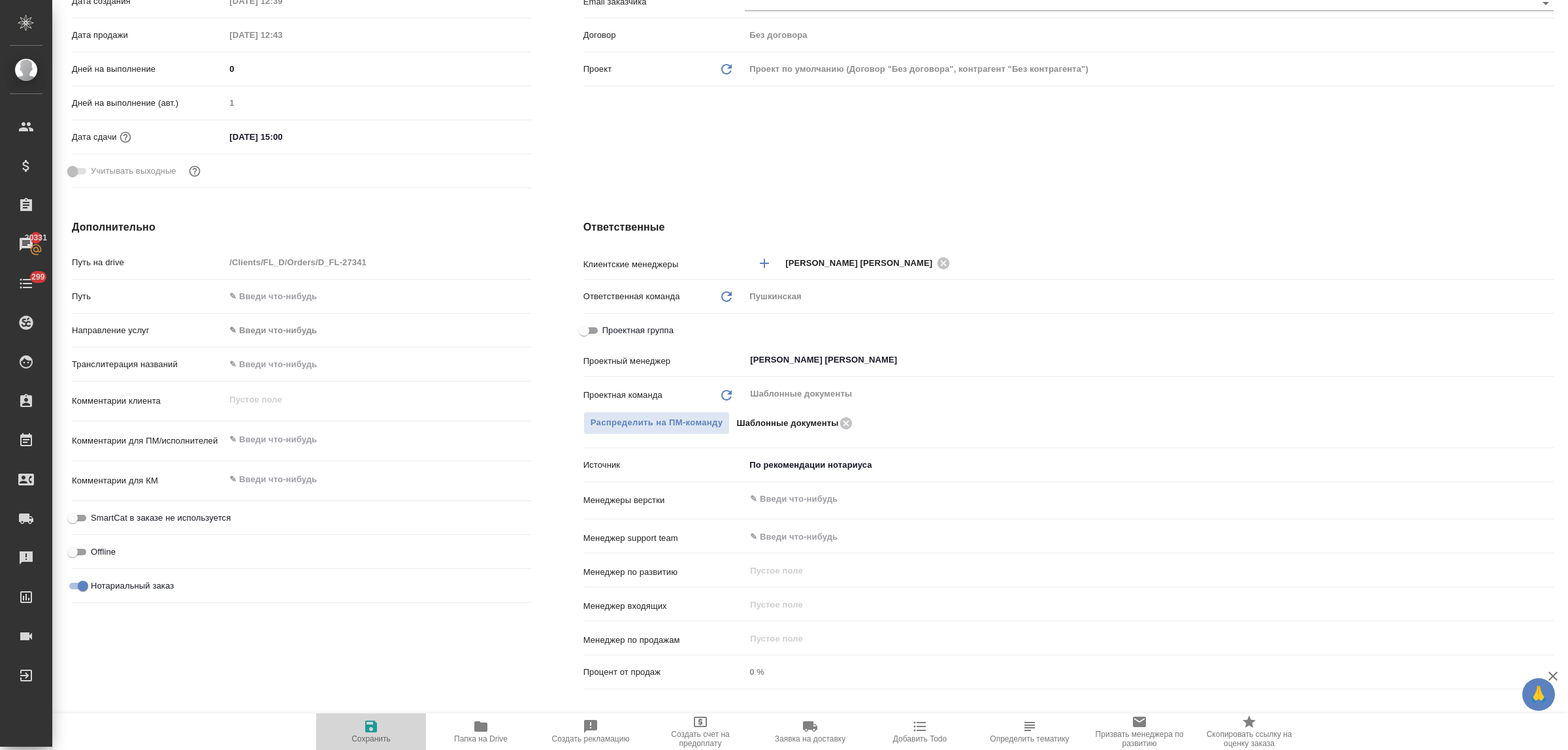
type textarea "x"
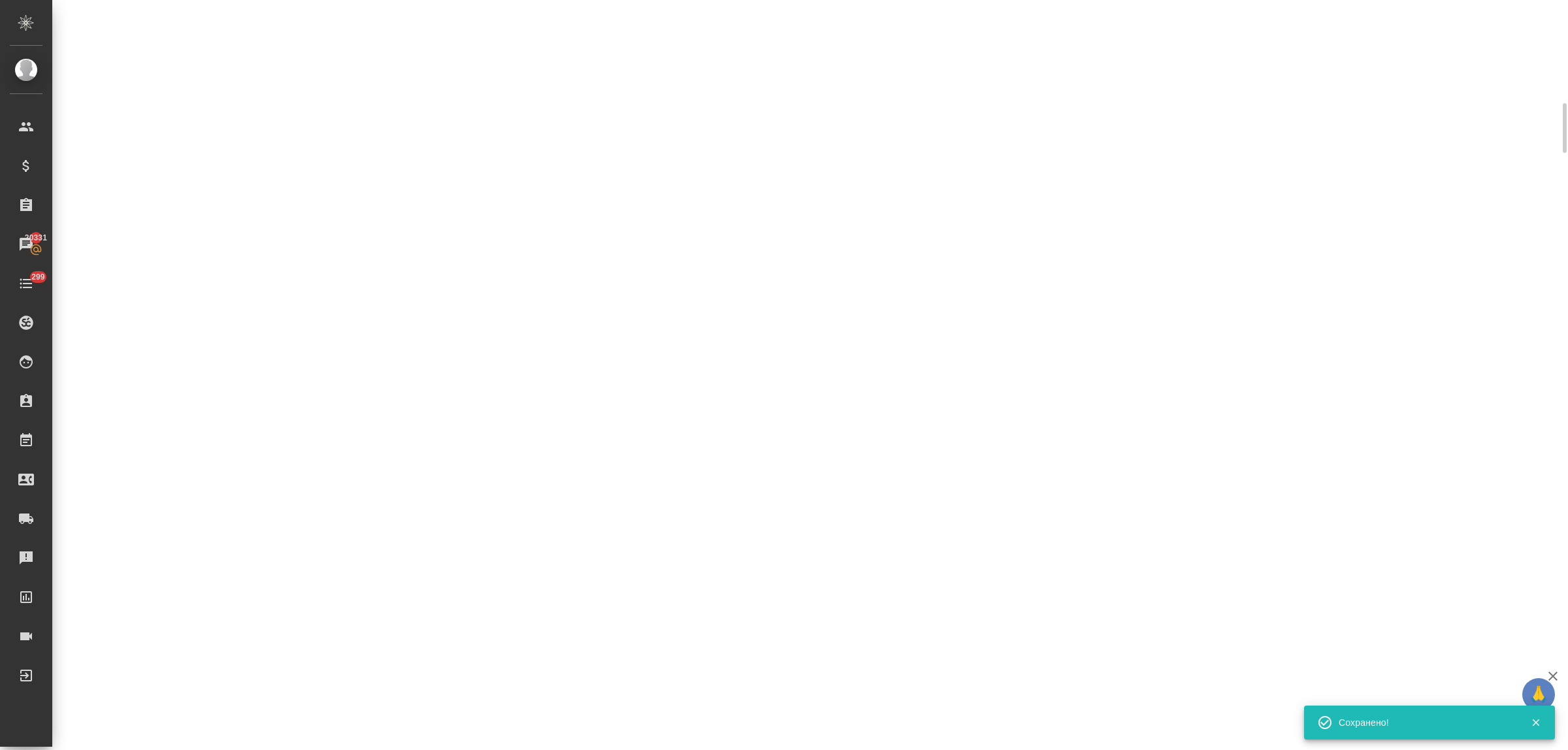
scroll to position [315, 0]
select select "RU"
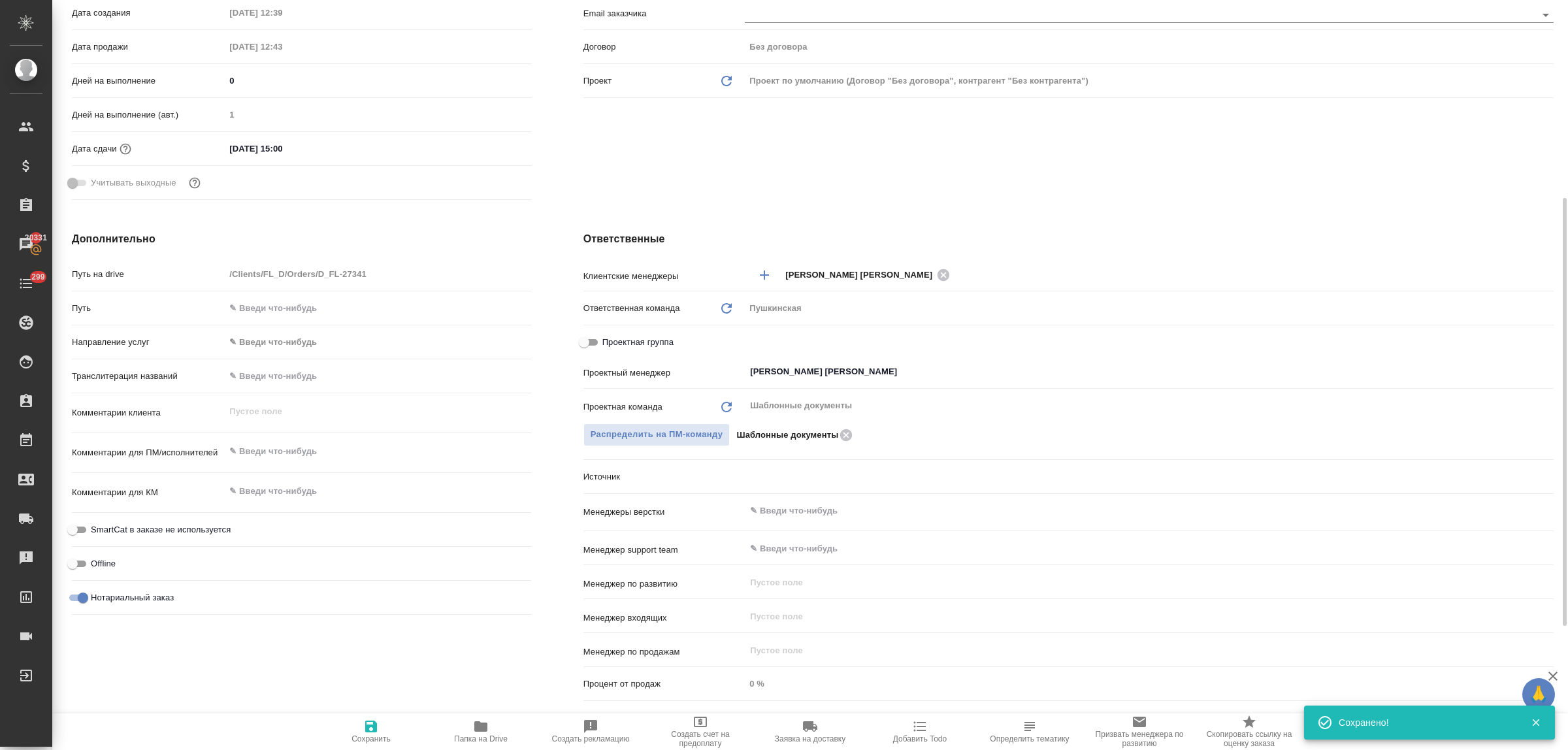
scroll to position [326, 0]
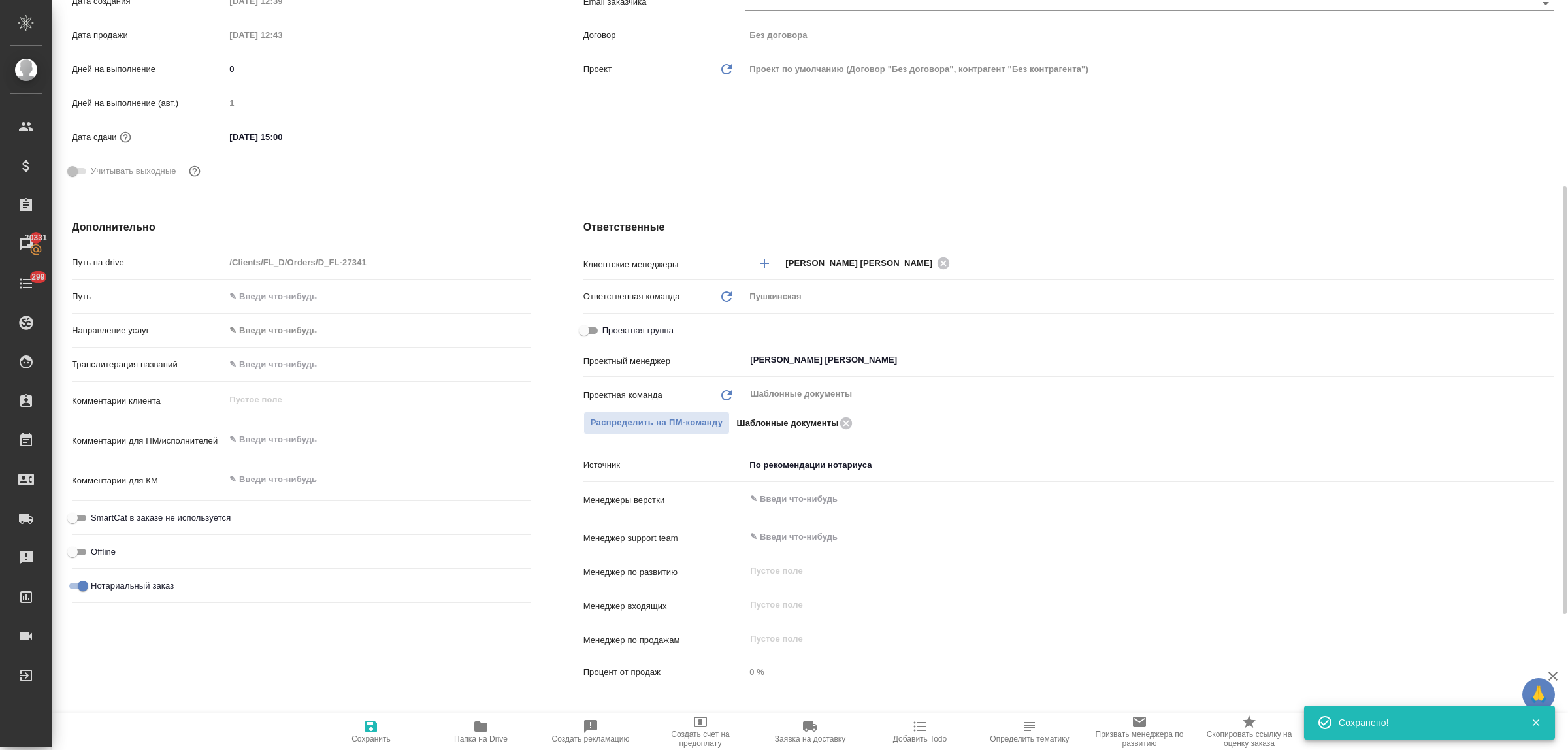
type textarea "x"
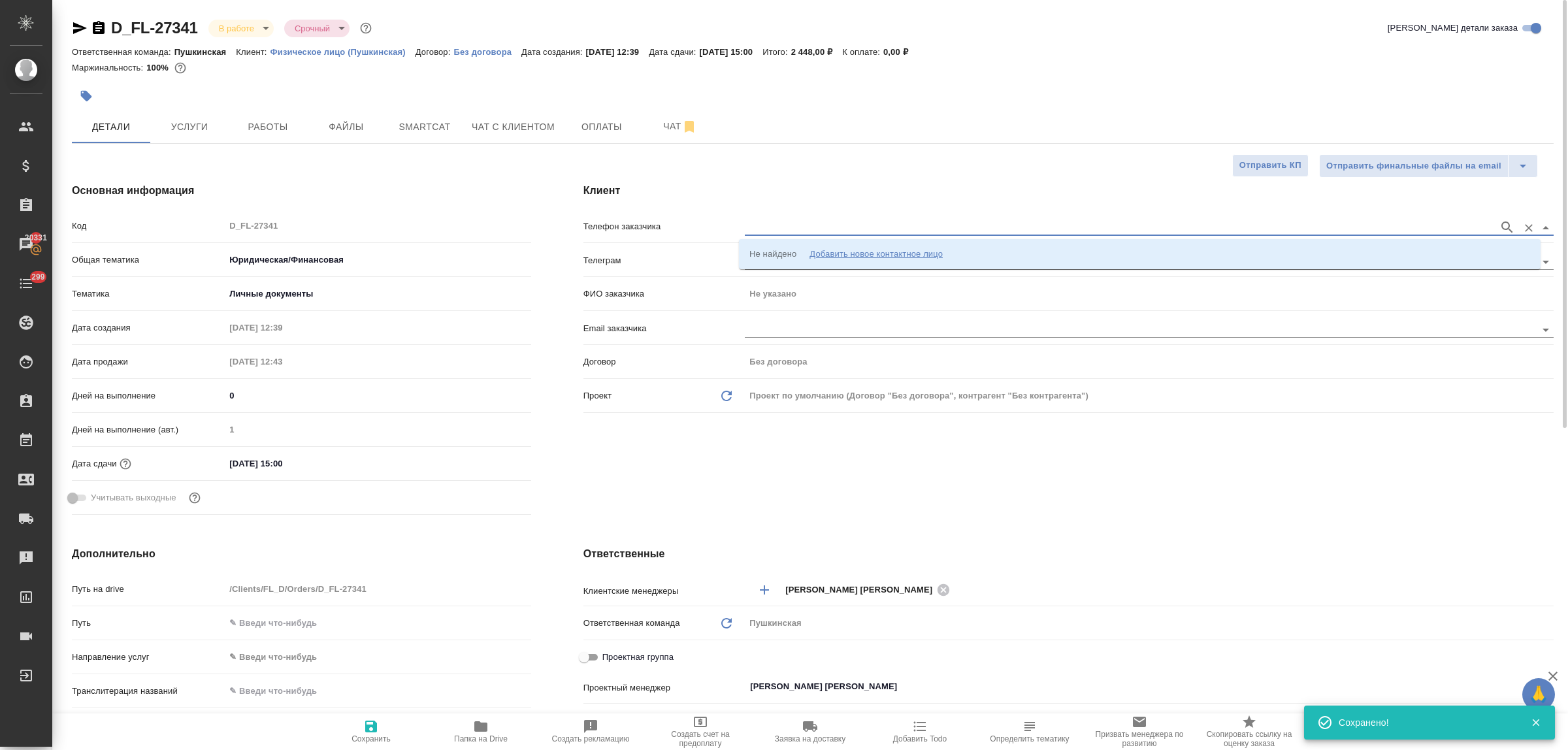
click at [765, 223] on input "text" at bounding box center [1118, 227] width 747 height 16
click at [856, 250] on div "Добавить новое контактное лицо" at bounding box center [876, 254] width 133 height 13
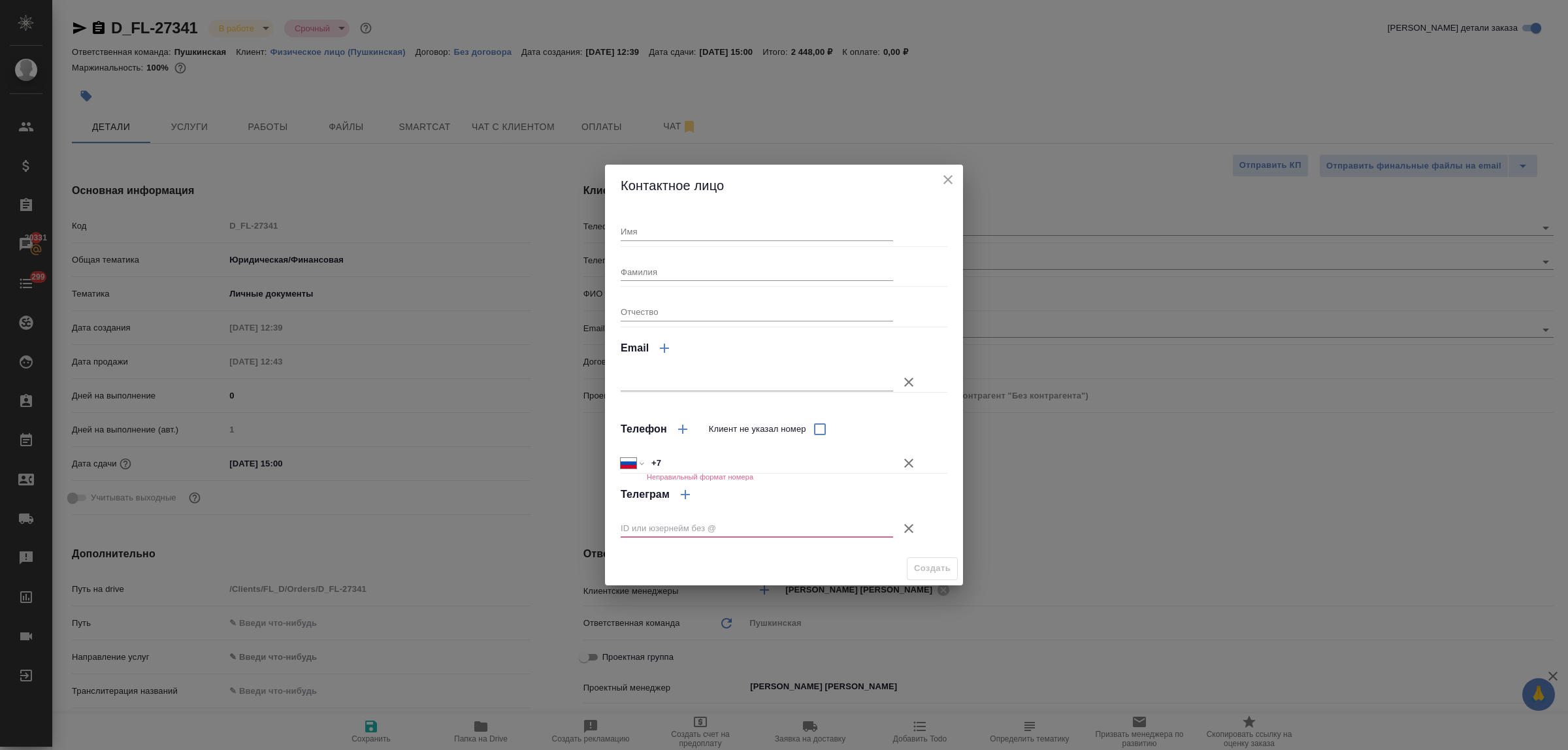
click at [694, 214] on div "Имя" at bounding box center [757, 226] width 272 height 29
click at [693, 227] on input "Имя" at bounding box center [757, 231] width 272 height 19
type input "И"
type input "Кубинец"
click at [909, 523] on icon "button" at bounding box center [909, 529] width 16 height 16
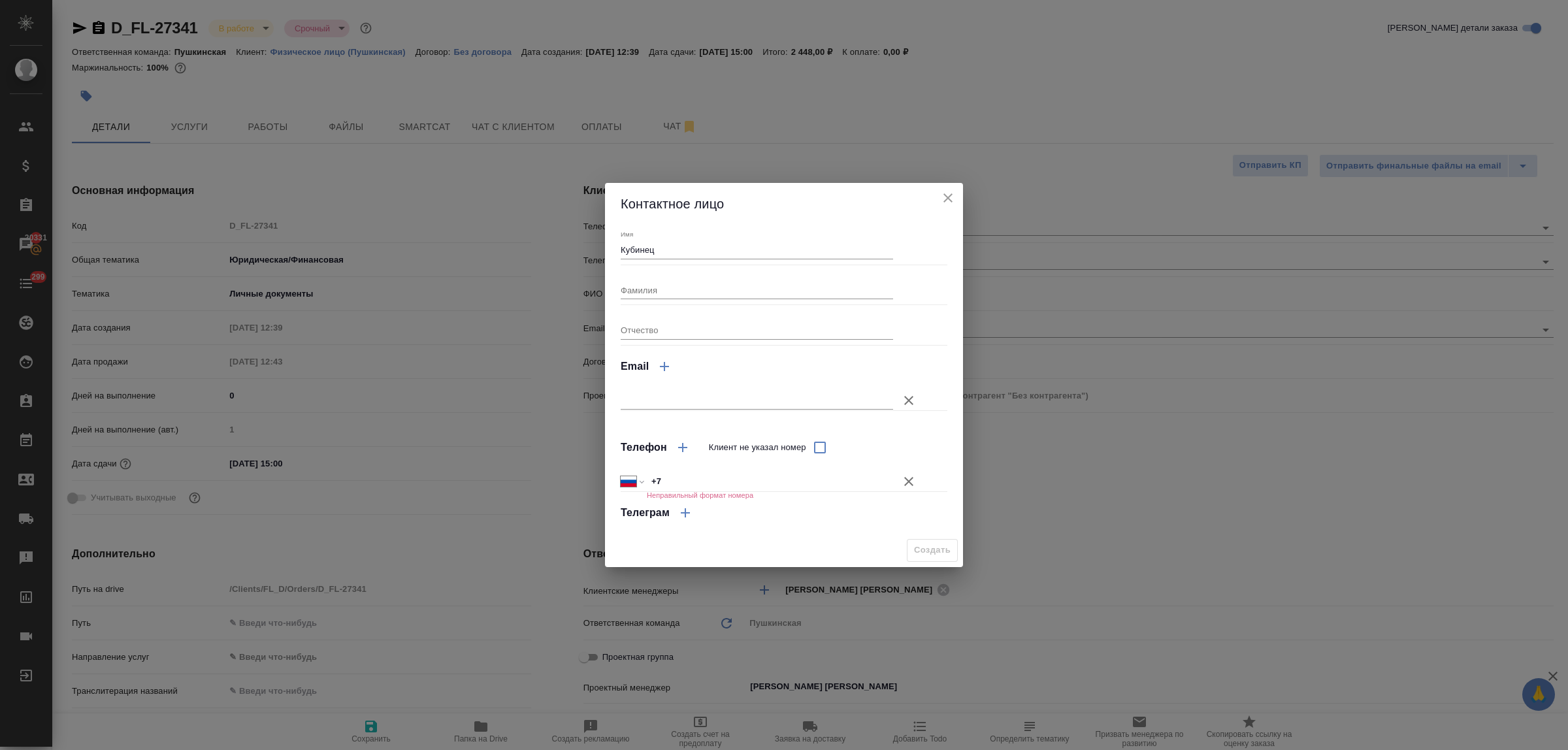
click at [696, 465] on div "Международный Австралия Австрия Азербайджан Албания Алжир Американское Самоа Ан…" at bounding box center [784, 474] width 326 height 23
click at [696, 478] on input "+7" at bounding box center [770, 481] width 245 height 19
type input "+7 903 000 00 00"
click at [950, 552] on span "Создать" at bounding box center [932, 550] width 36 height 15
type input "Кубинец"
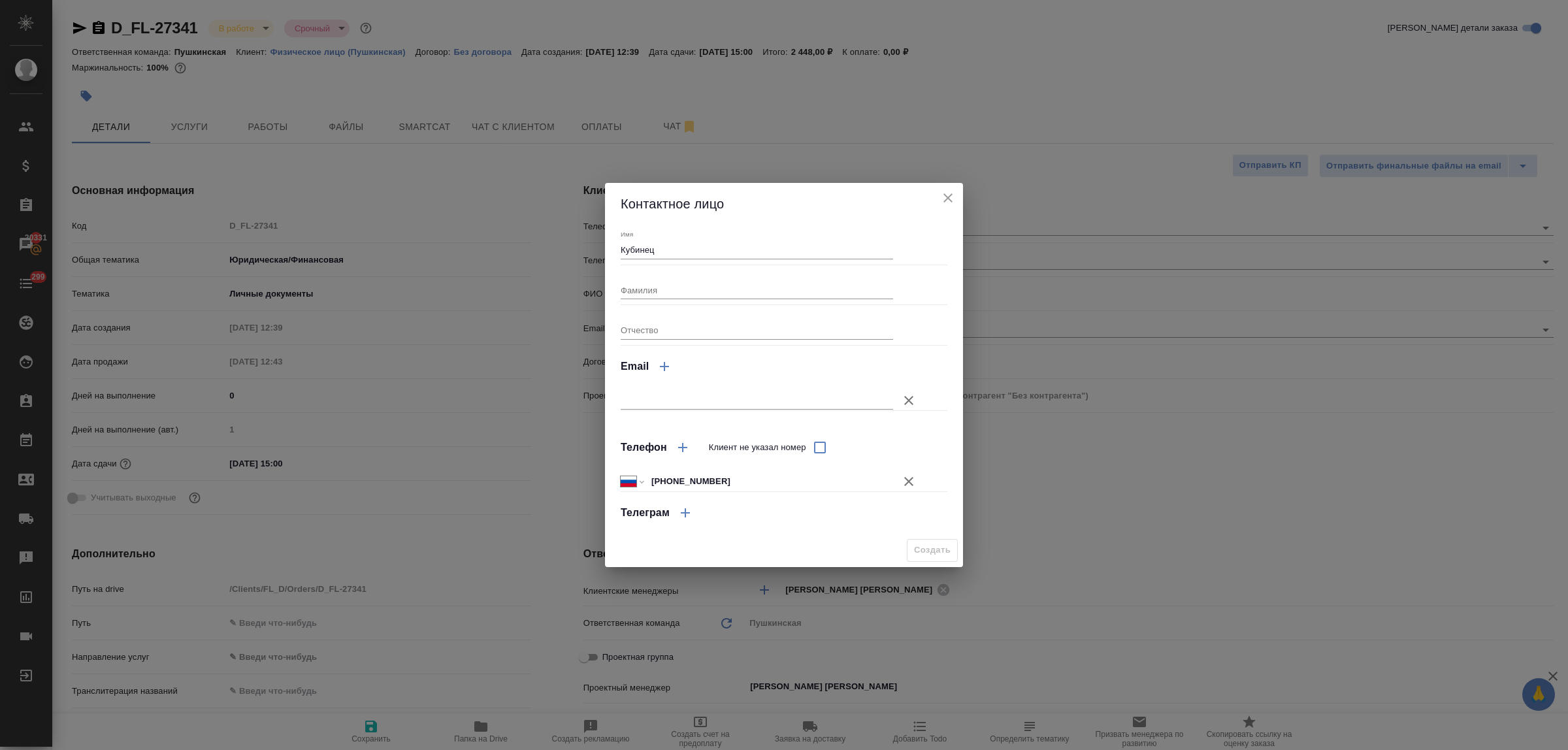
type textarea "x"
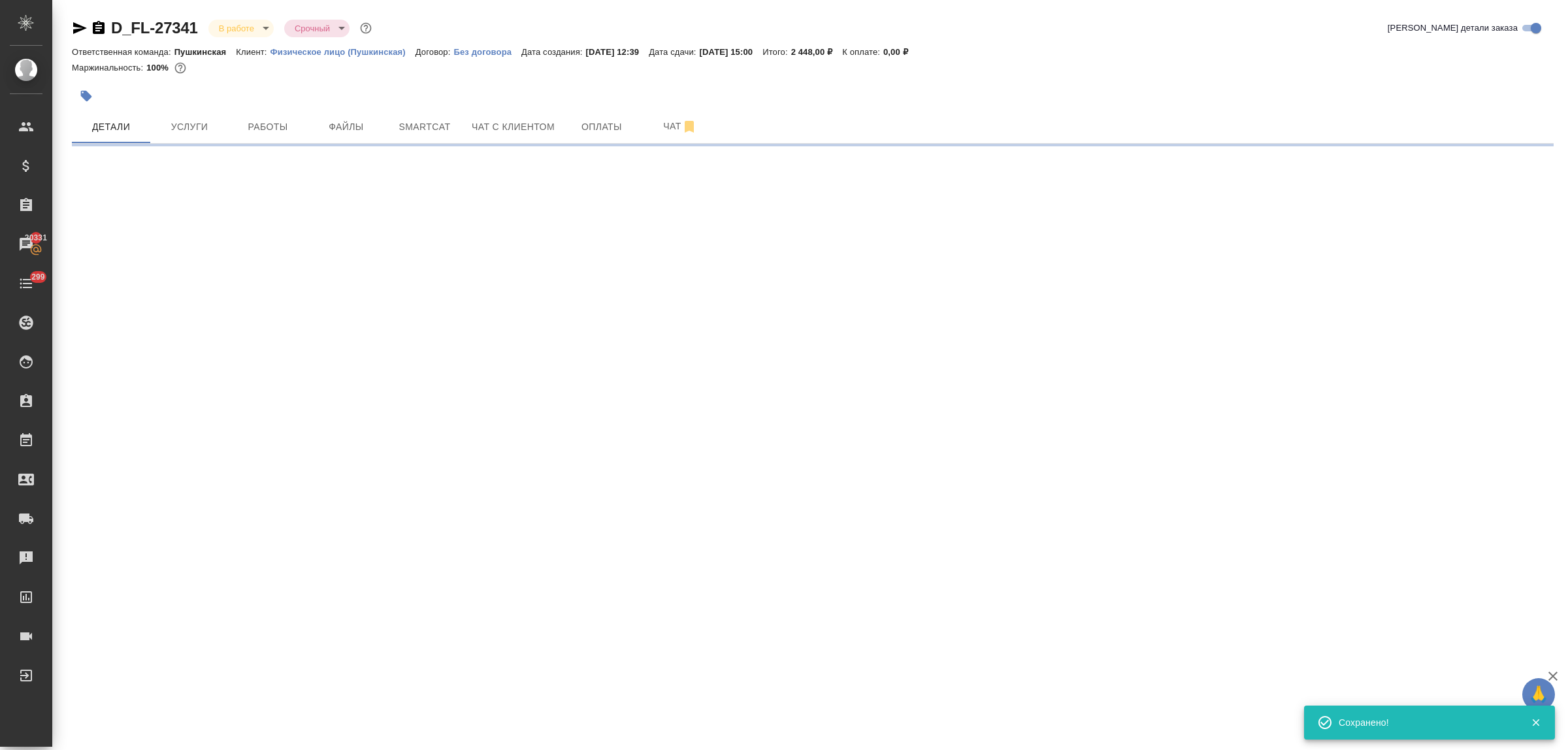
select select "RU"
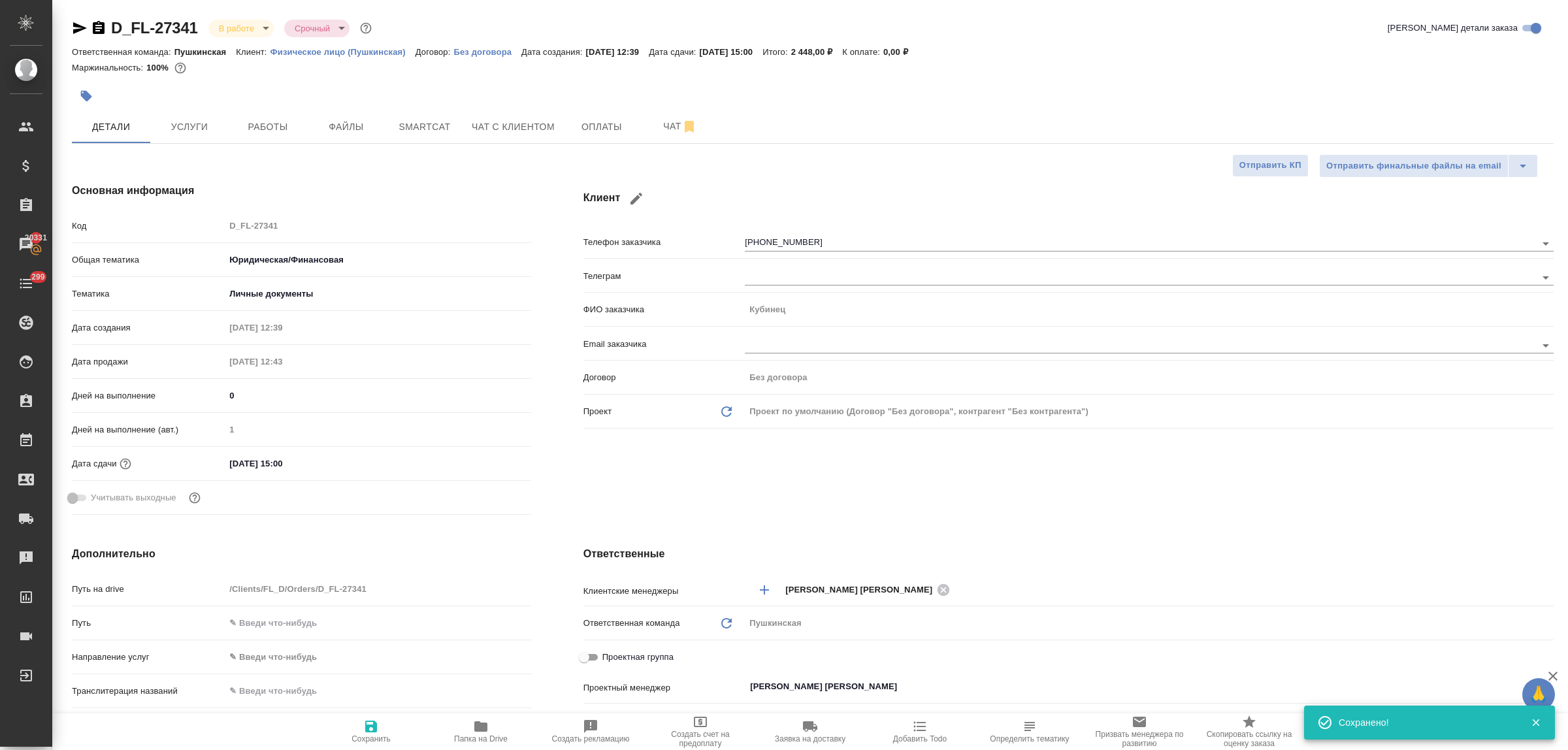
type textarea "x"
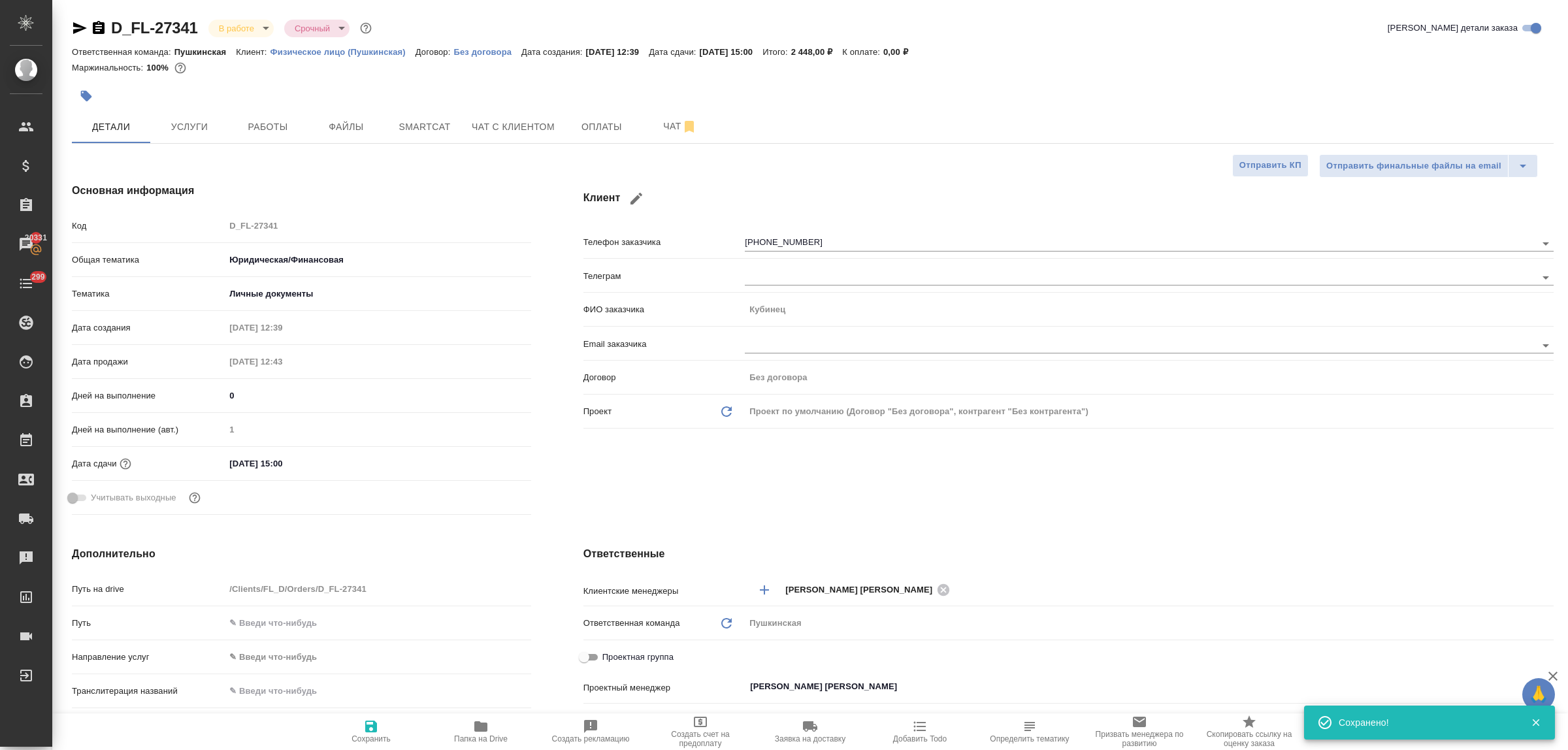
type textarea "x"
click at [690, 492] on div "Клиент Телефон заказчика +79030000000 Телеграм ФИО заказчика Кубинец Email зака…" at bounding box center [1069, 351] width 1023 height 389
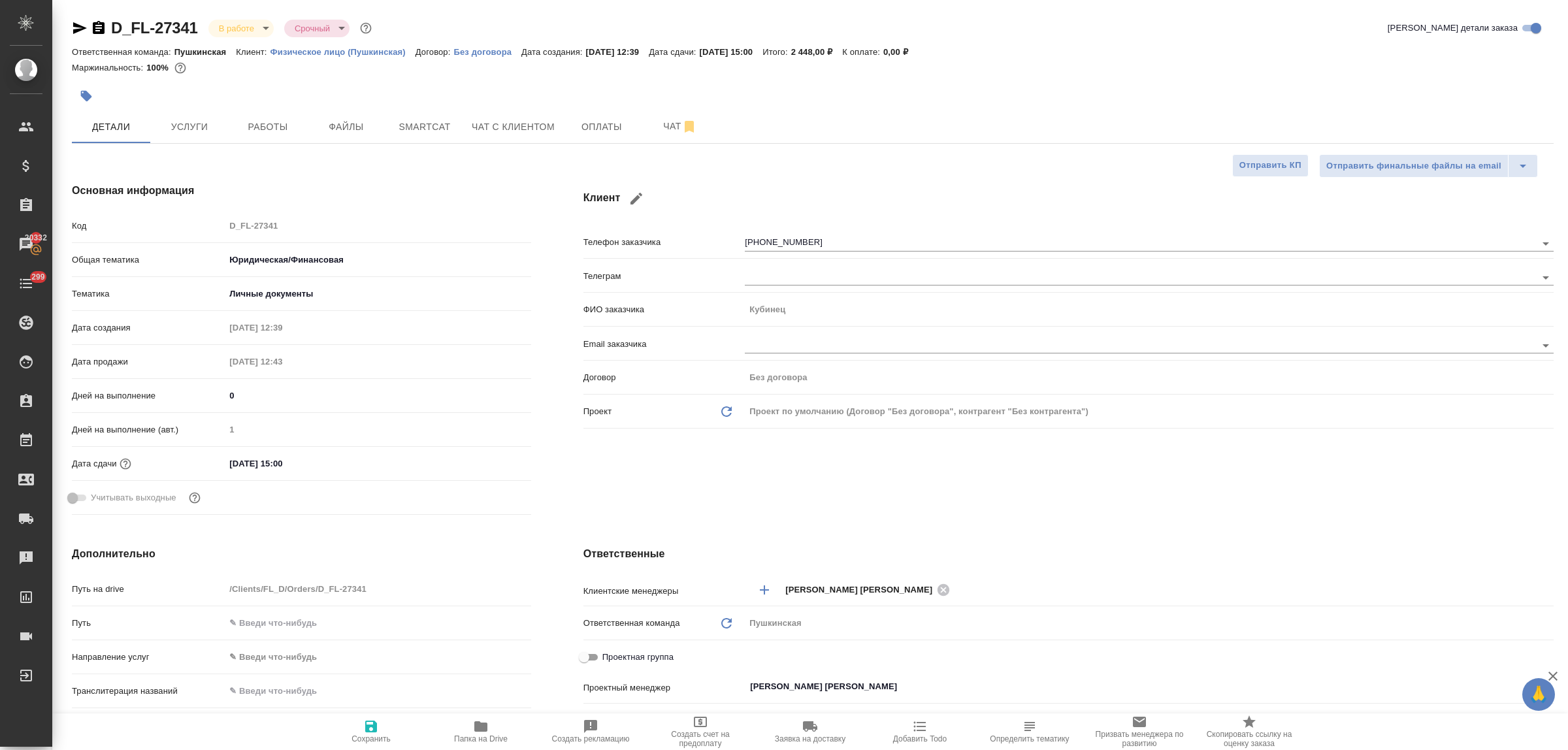
type textarea "x"
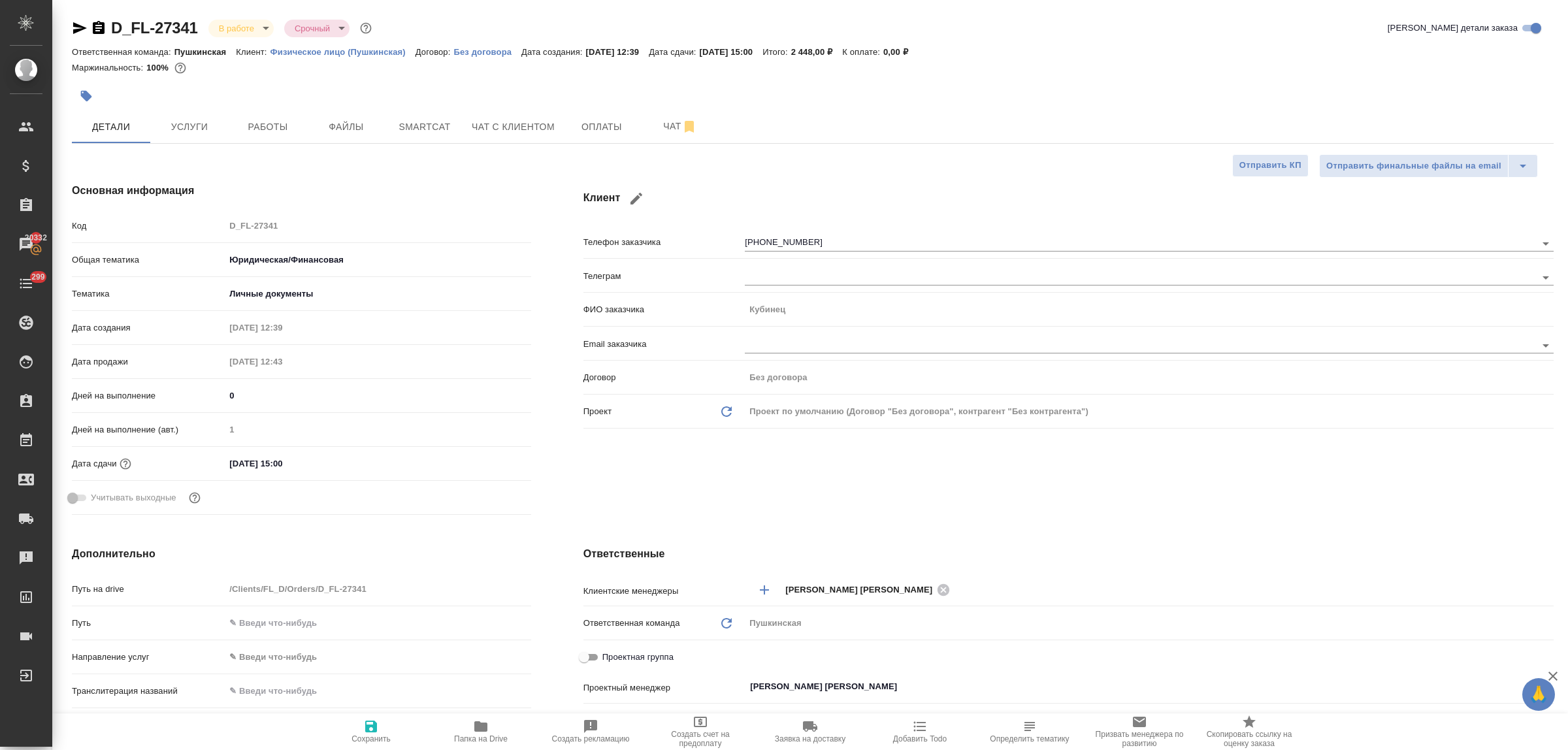
type textarea "x"
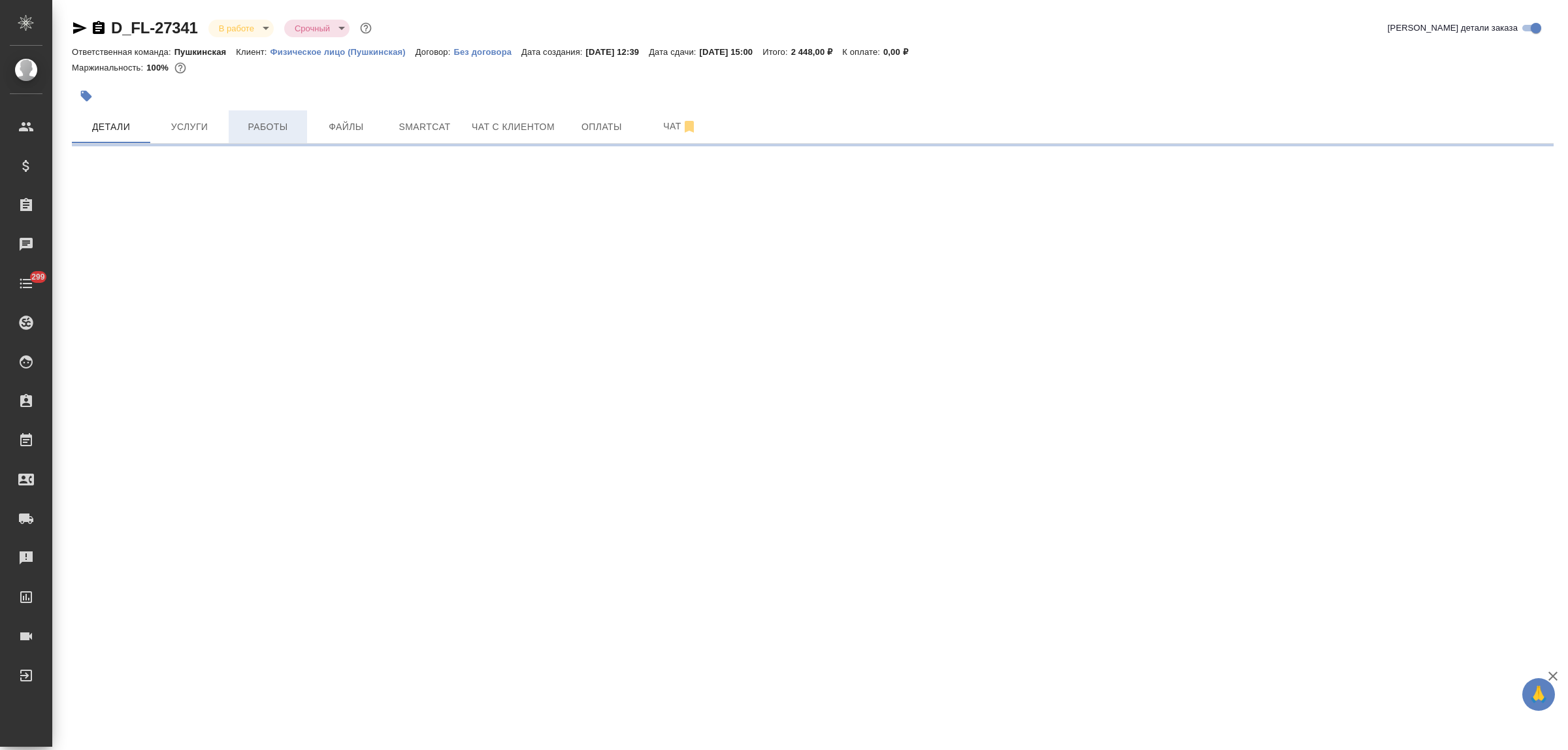
click at [266, 129] on span "Работы" at bounding box center [268, 127] width 63 height 17
select select "RU"
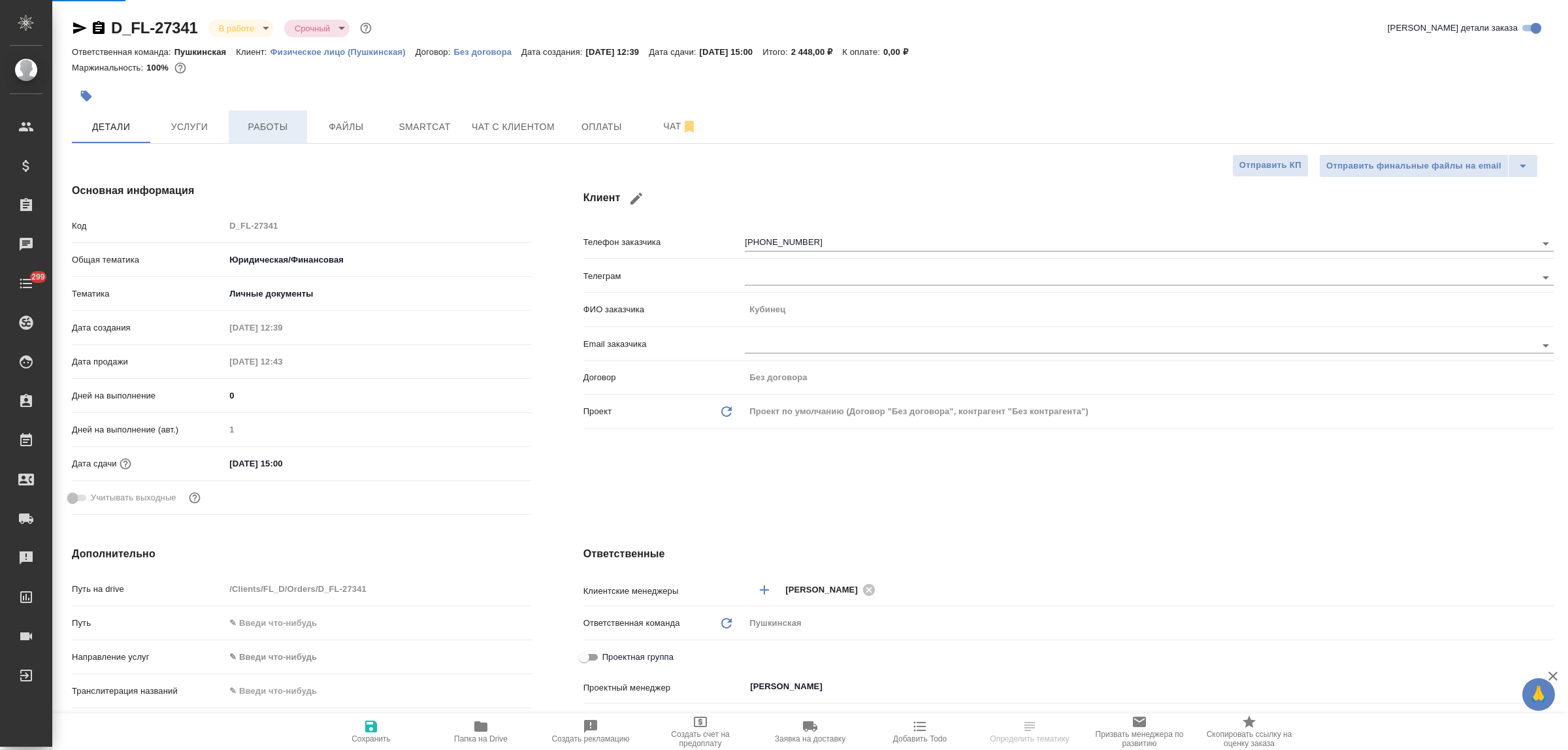
type textarea "x"
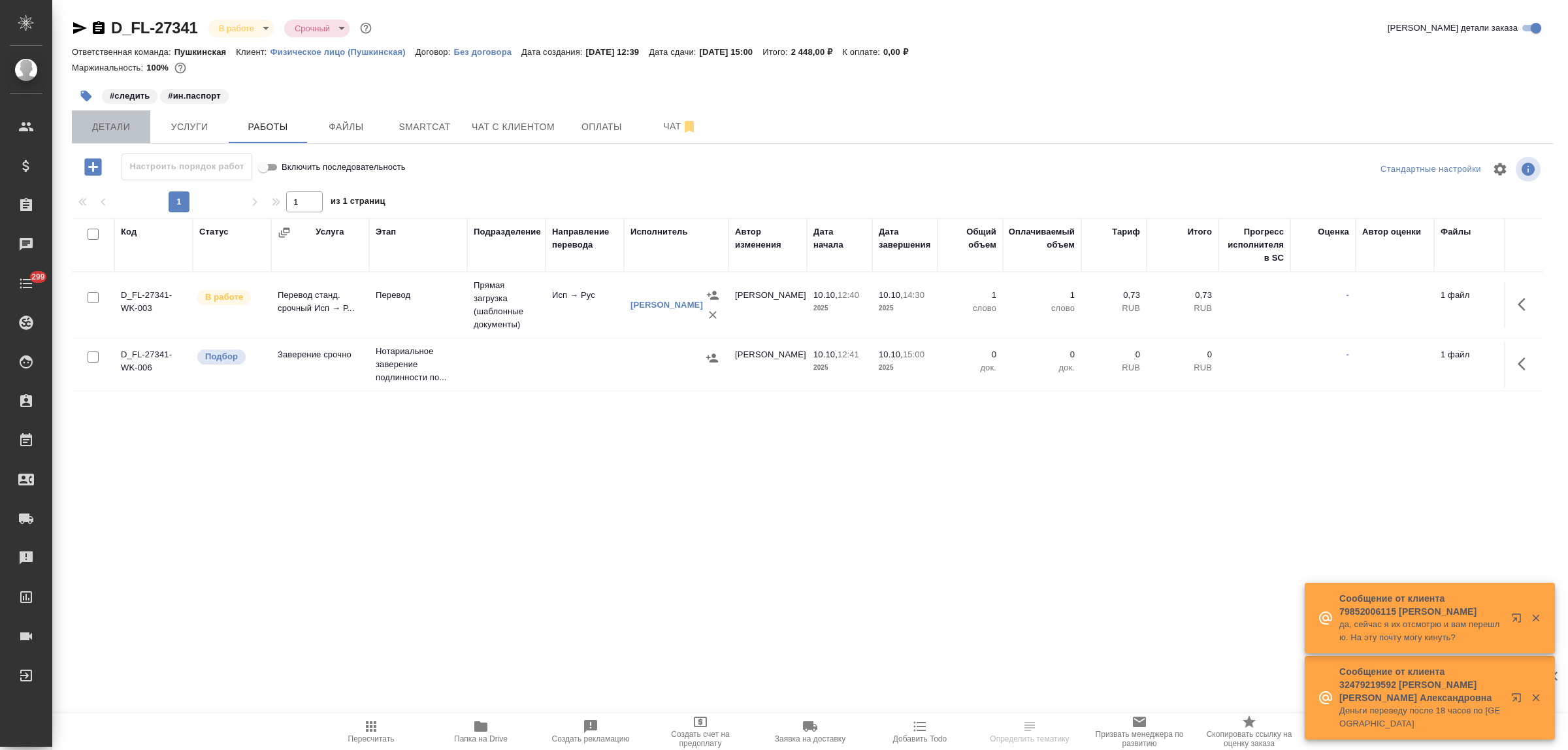
click at [106, 123] on span "Детали" at bounding box center [111, 127] width 63 height 17
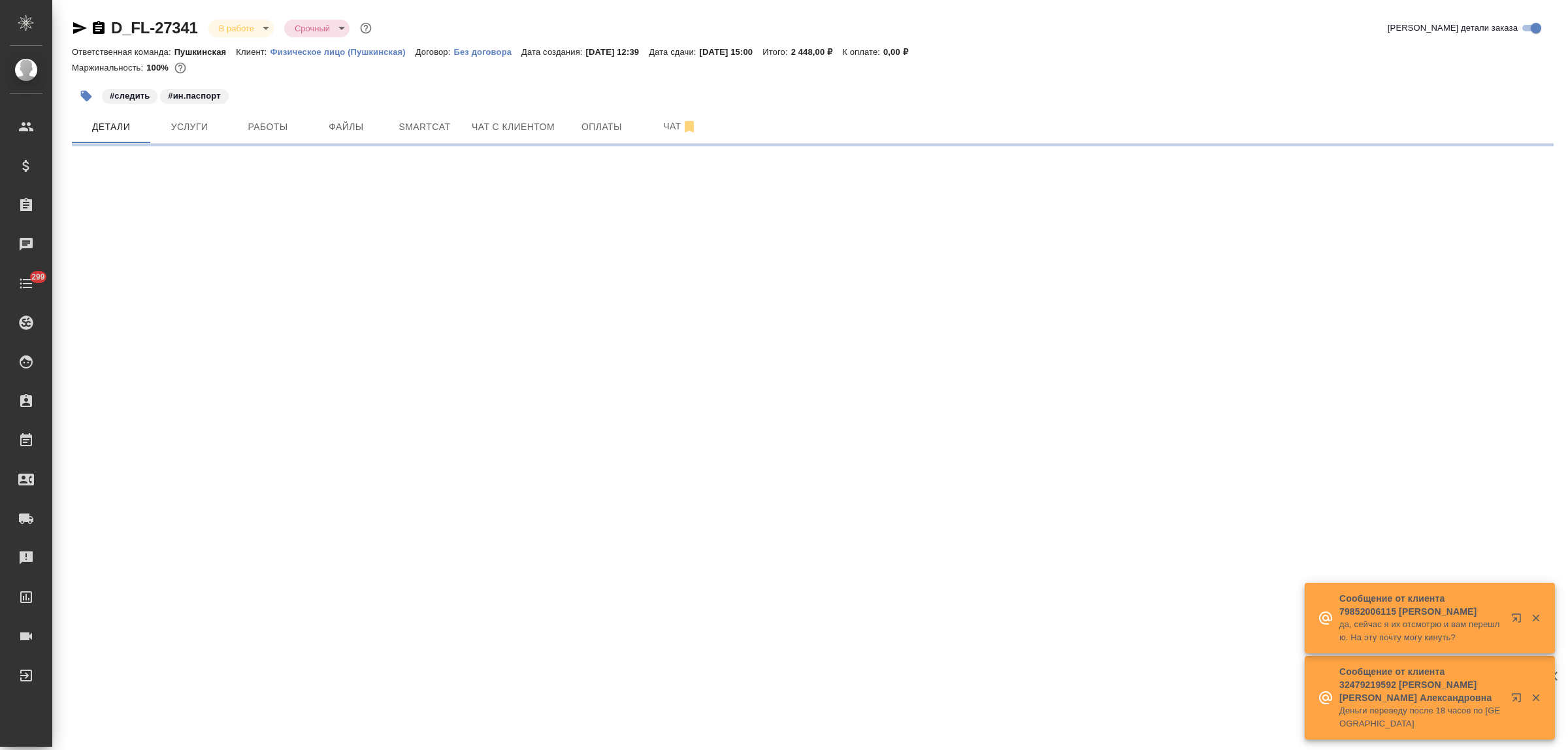
select select "RU"
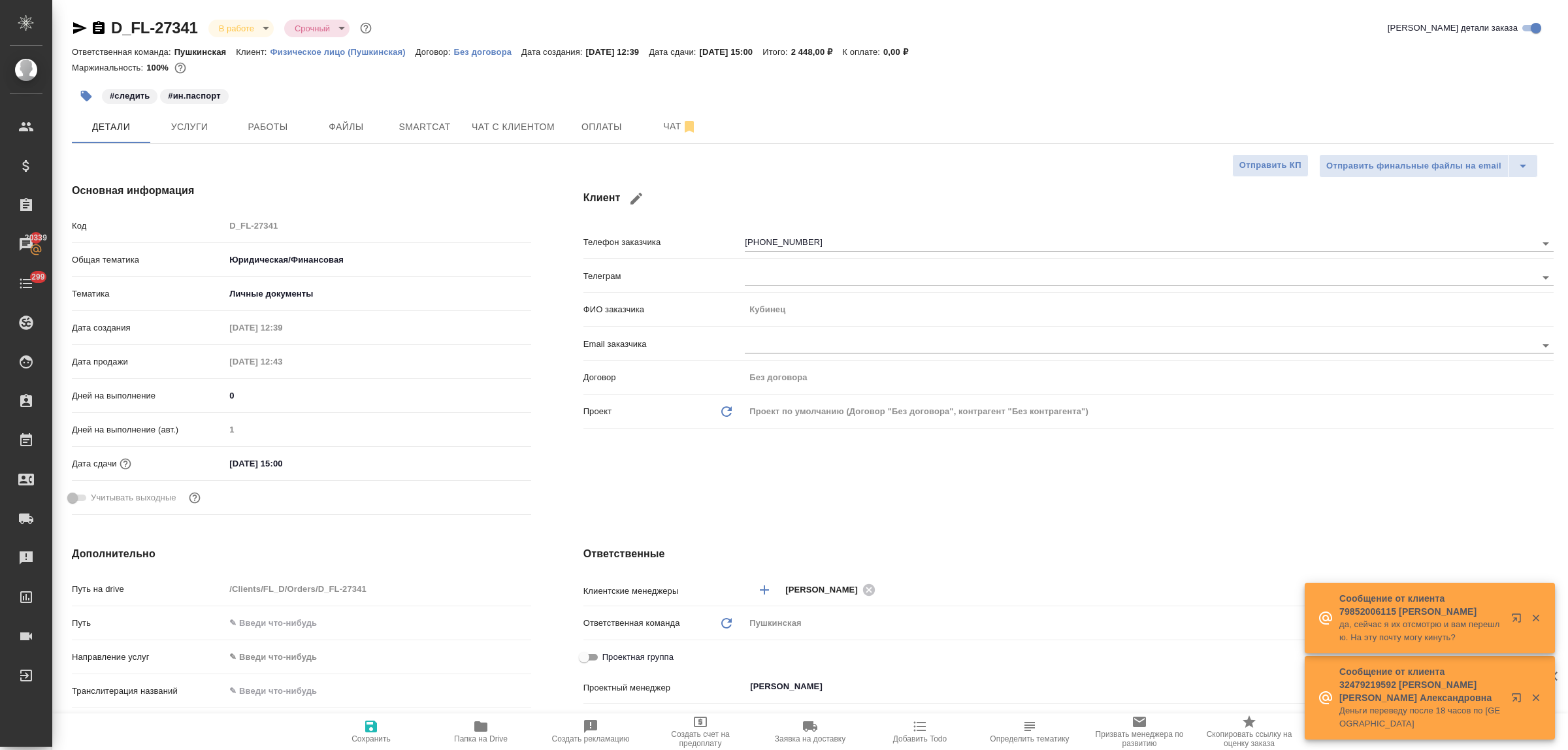
type textarea "x"
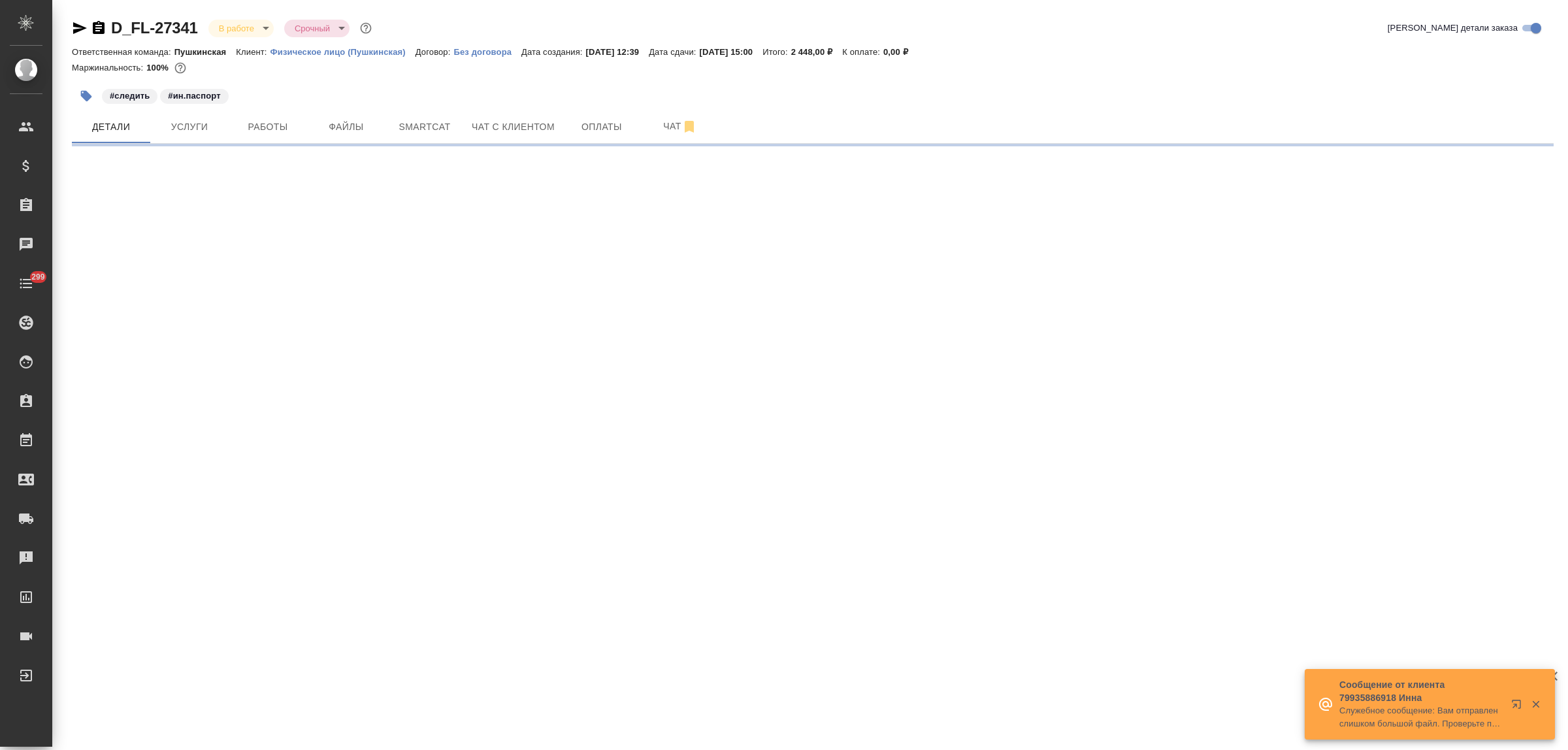
select select "RU"
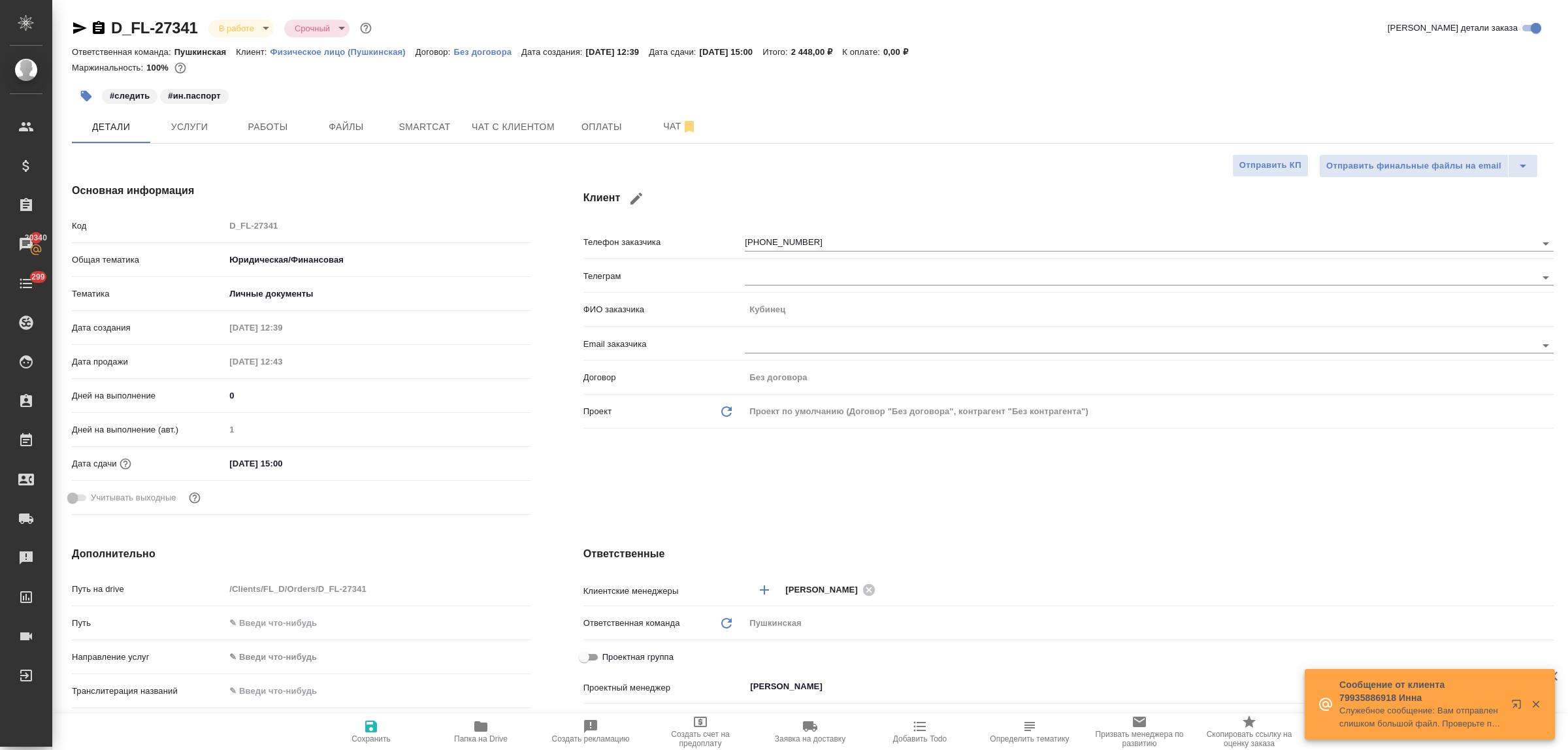
type textarea "x"
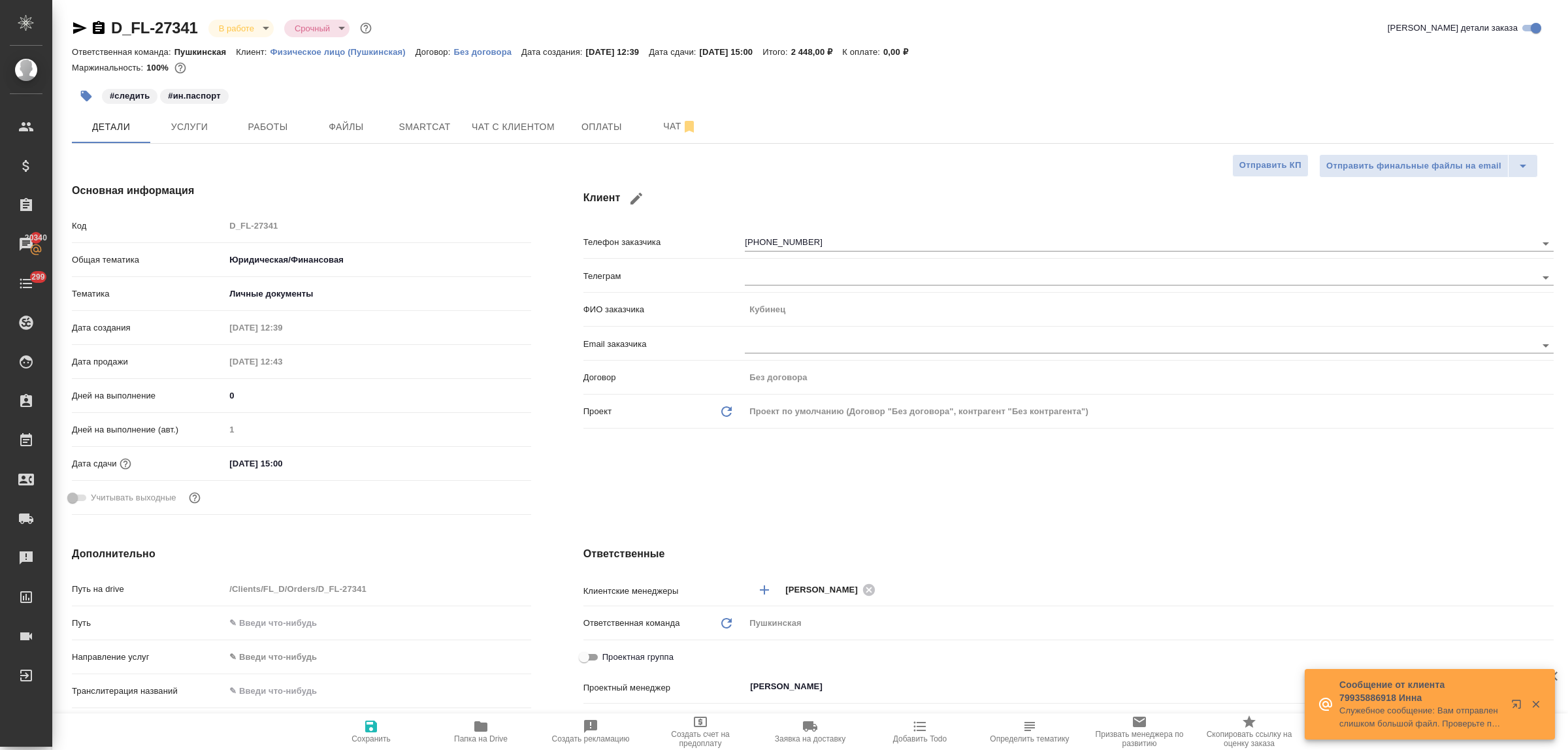
type textarea "x"
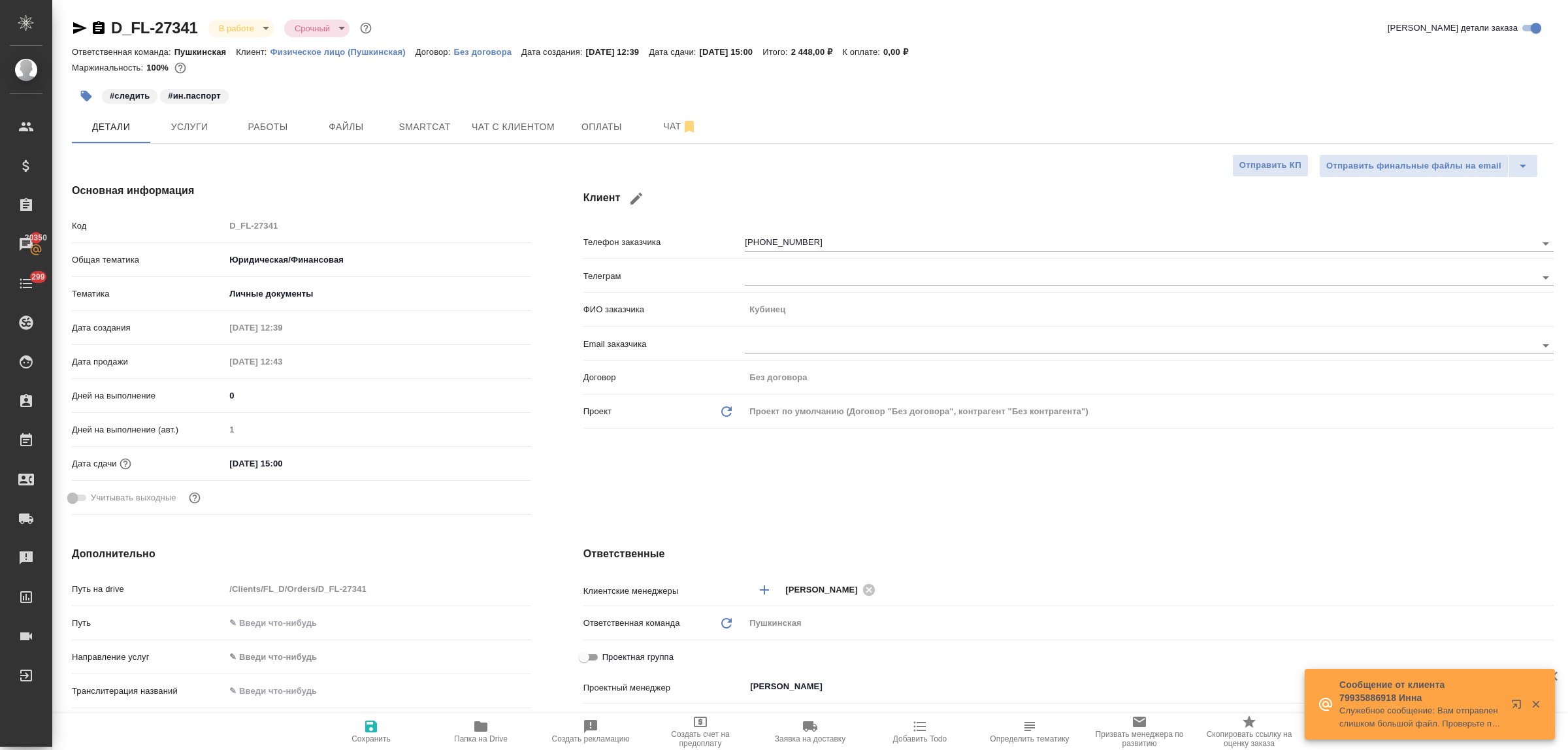
type textarea "x"
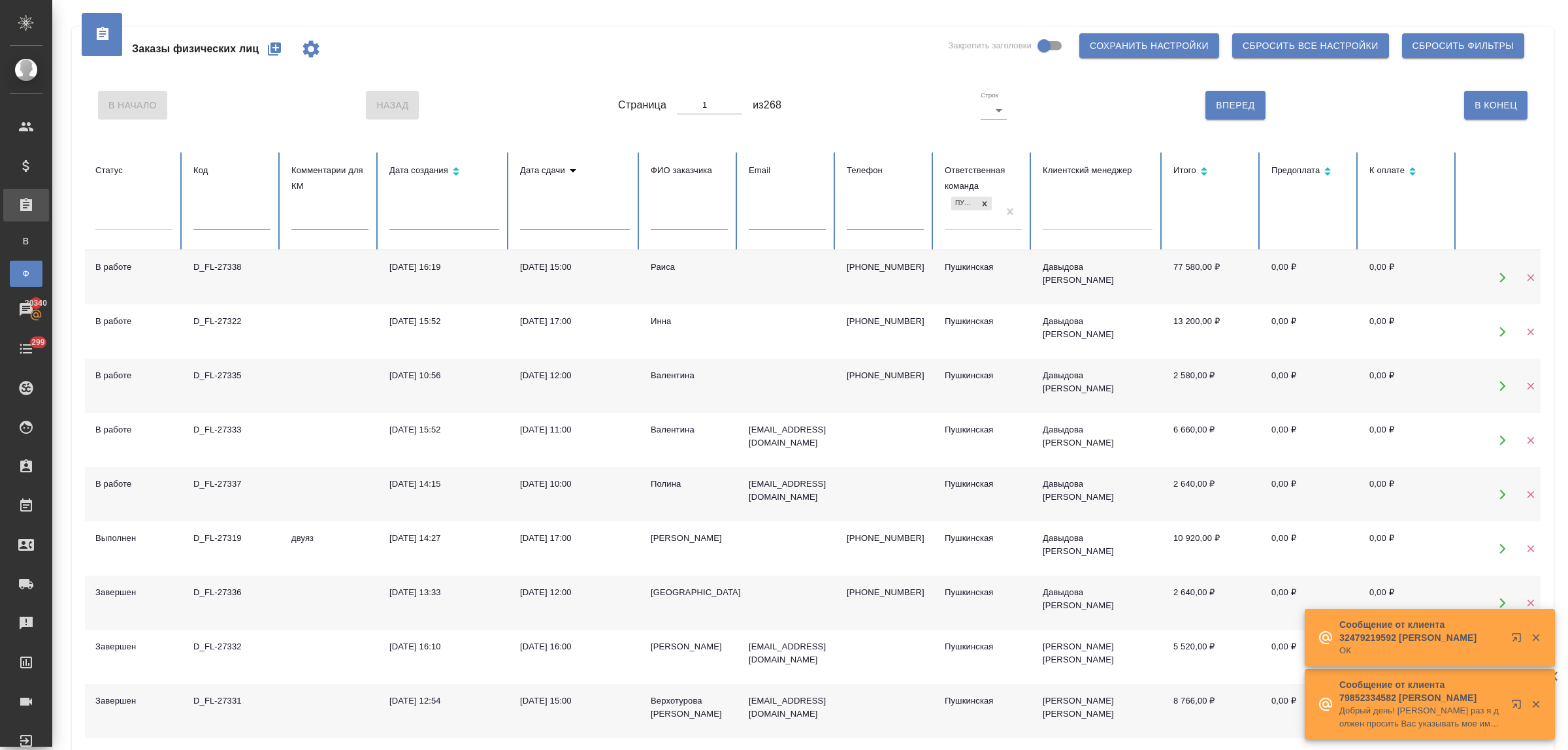
click at [272, 50] on icon "button" at bounding box center [274, 49] width 13 height 13
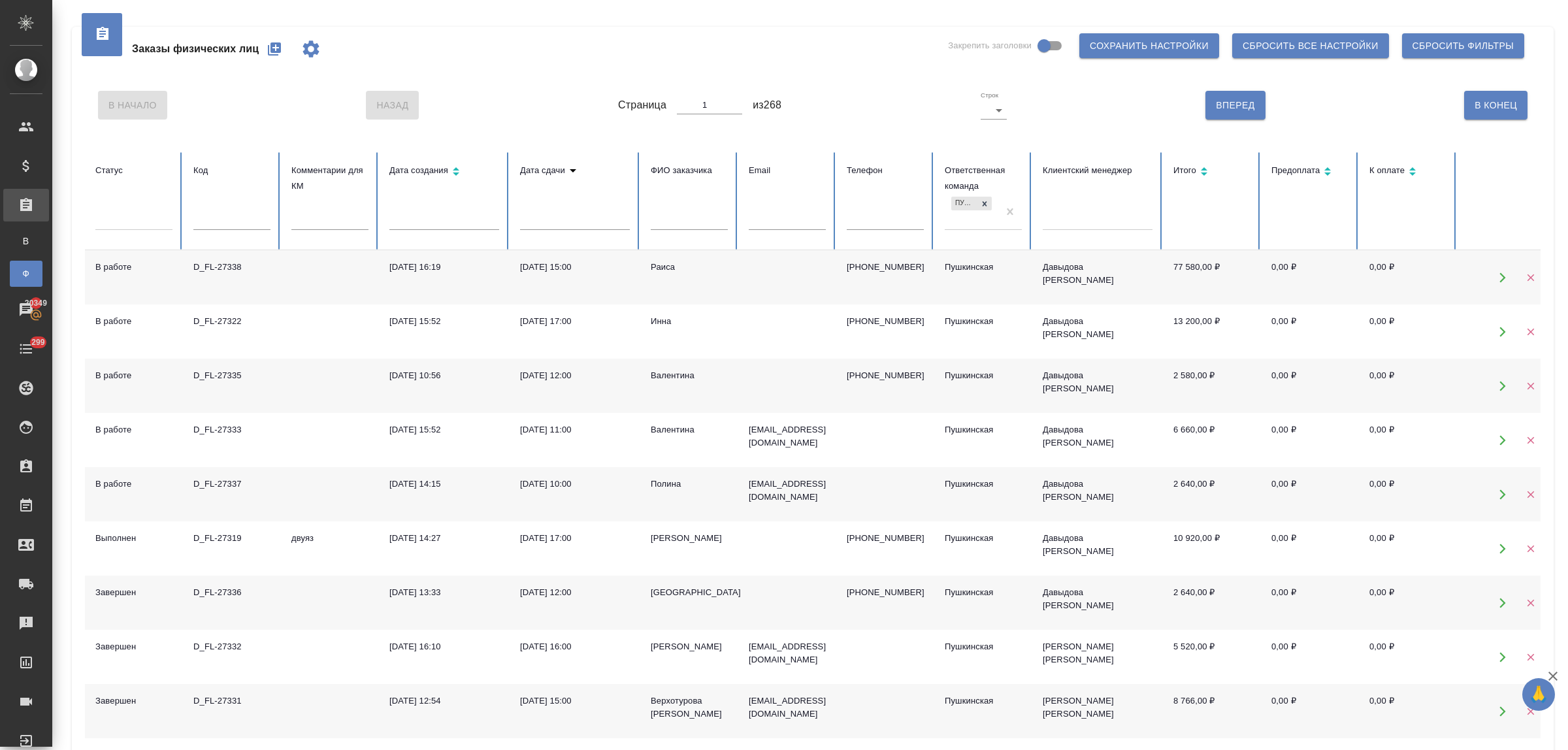
click at [270, 50] on icon "button" at bounding box center [274, 49] width 16 height 16
click at [661, 225] on input "text" at bounding box center [689, 221] width 77 height 19
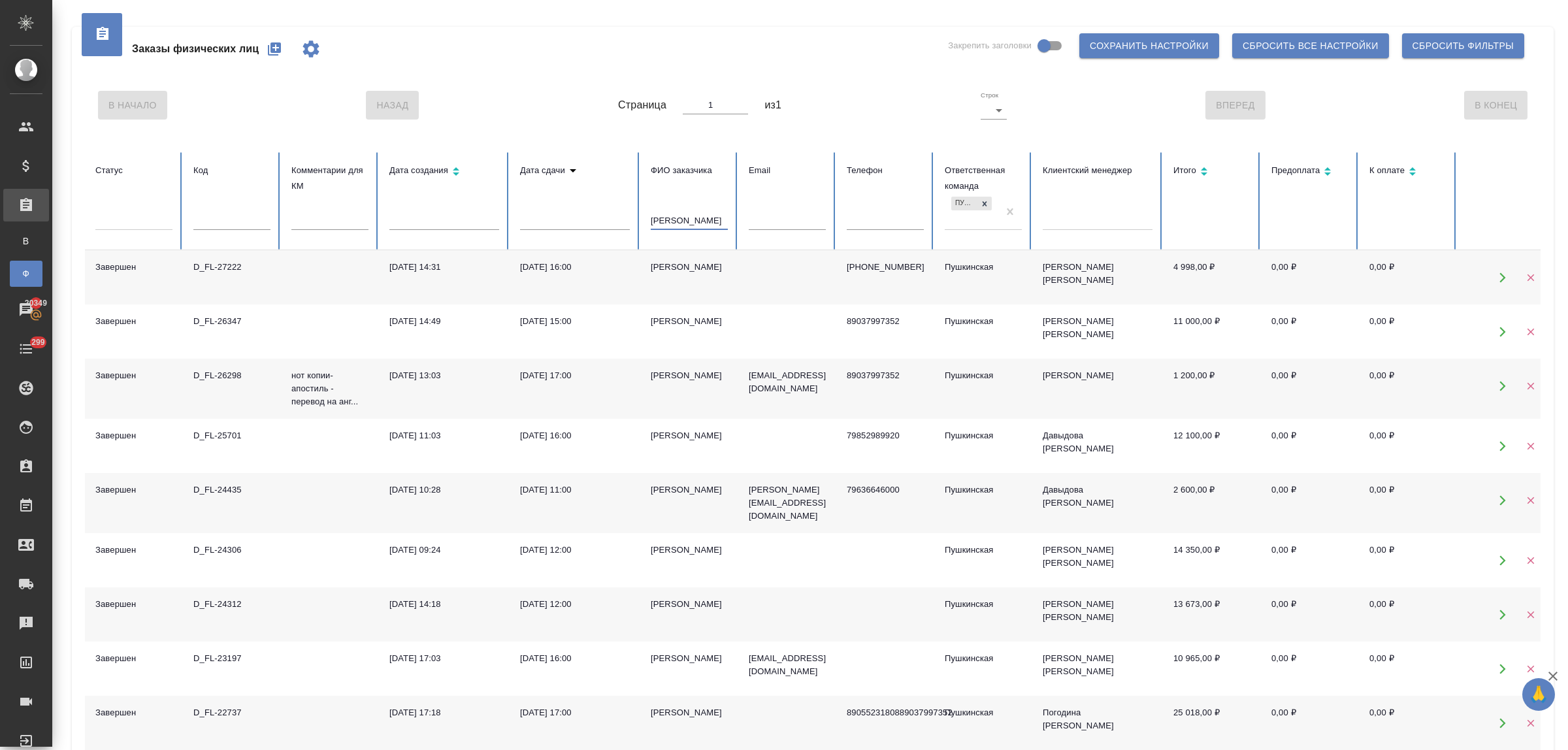
type input "[PERSON_NAME]"
click at [661, 266] on div "[PERSON_NAME]" at bounding box center [689, 268] width 77 height 13
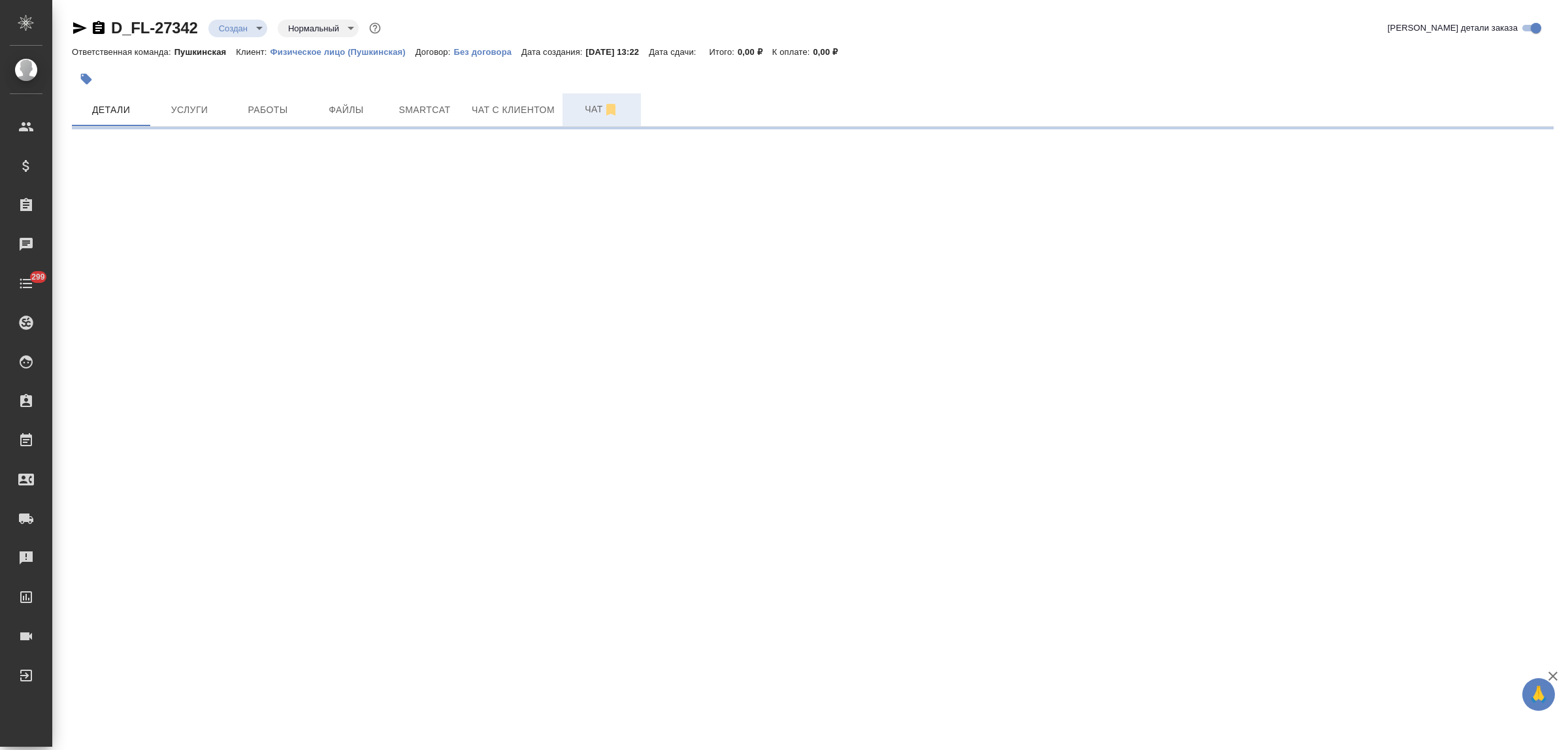
select select "RU"
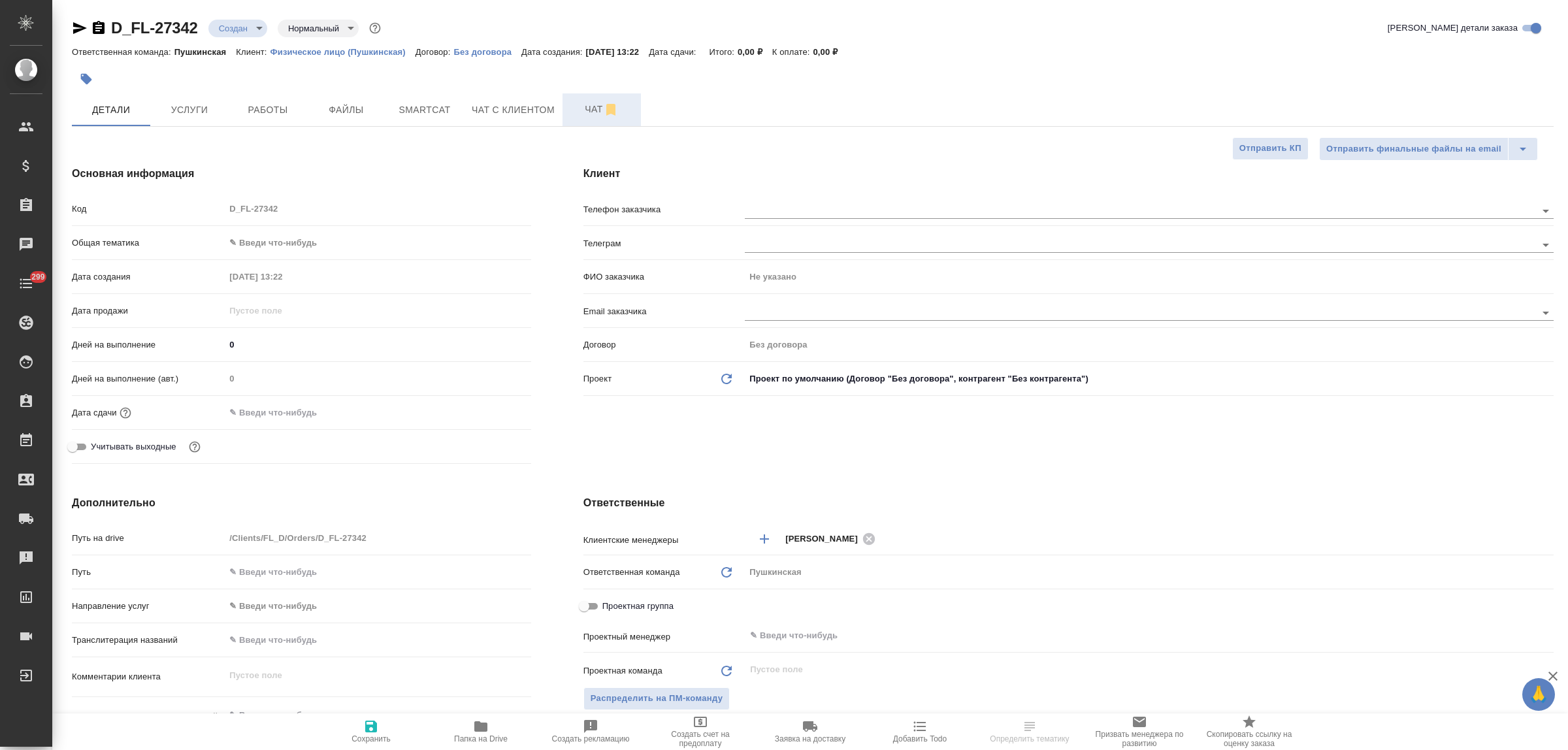
type textarea "x"
click at [766, 217] on input "text" at bounding box center [1118, 211] width 747 height 16
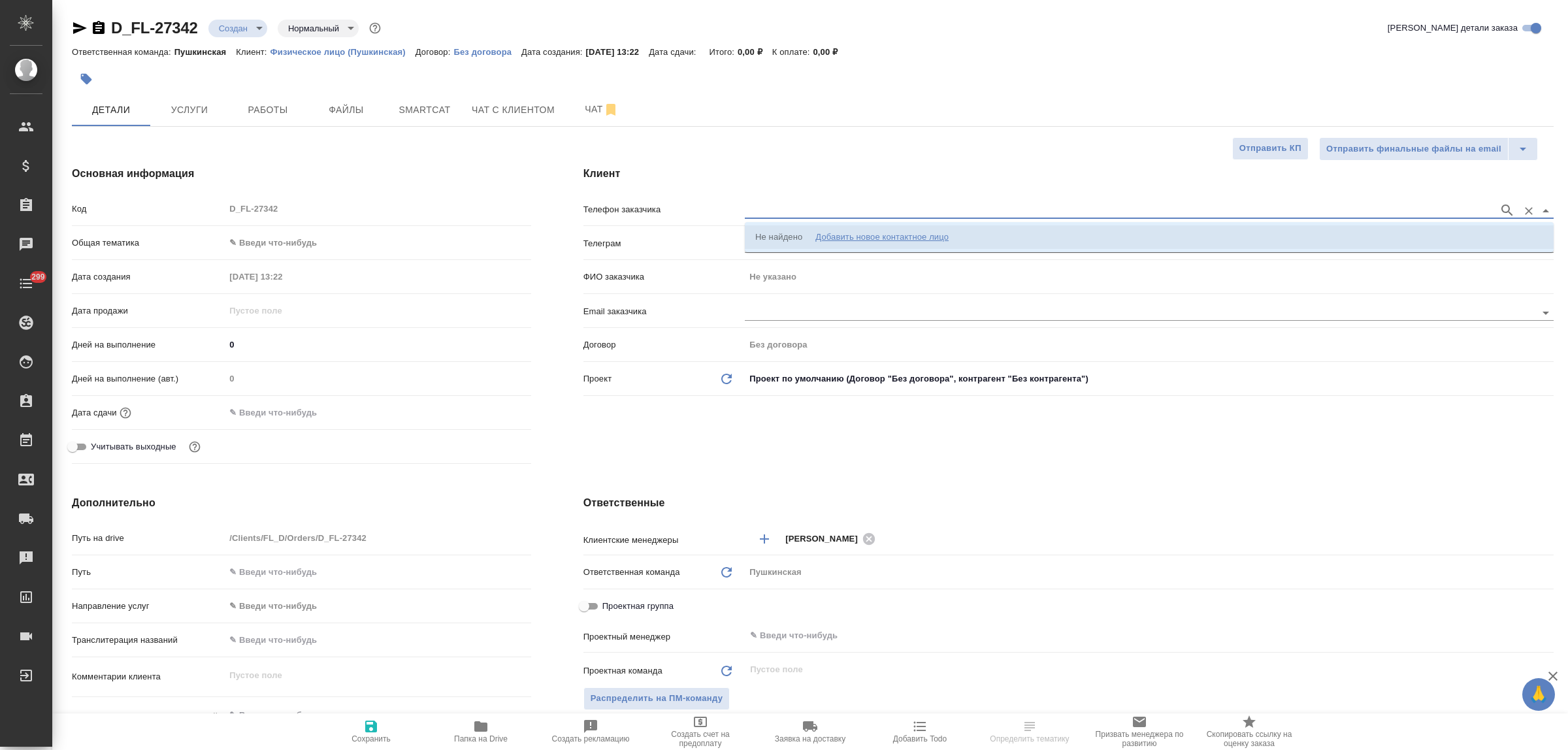
click at [856, 236] on div "Добавить новое контактное лицо" at bounding box center [882, 237] width 133 height 13
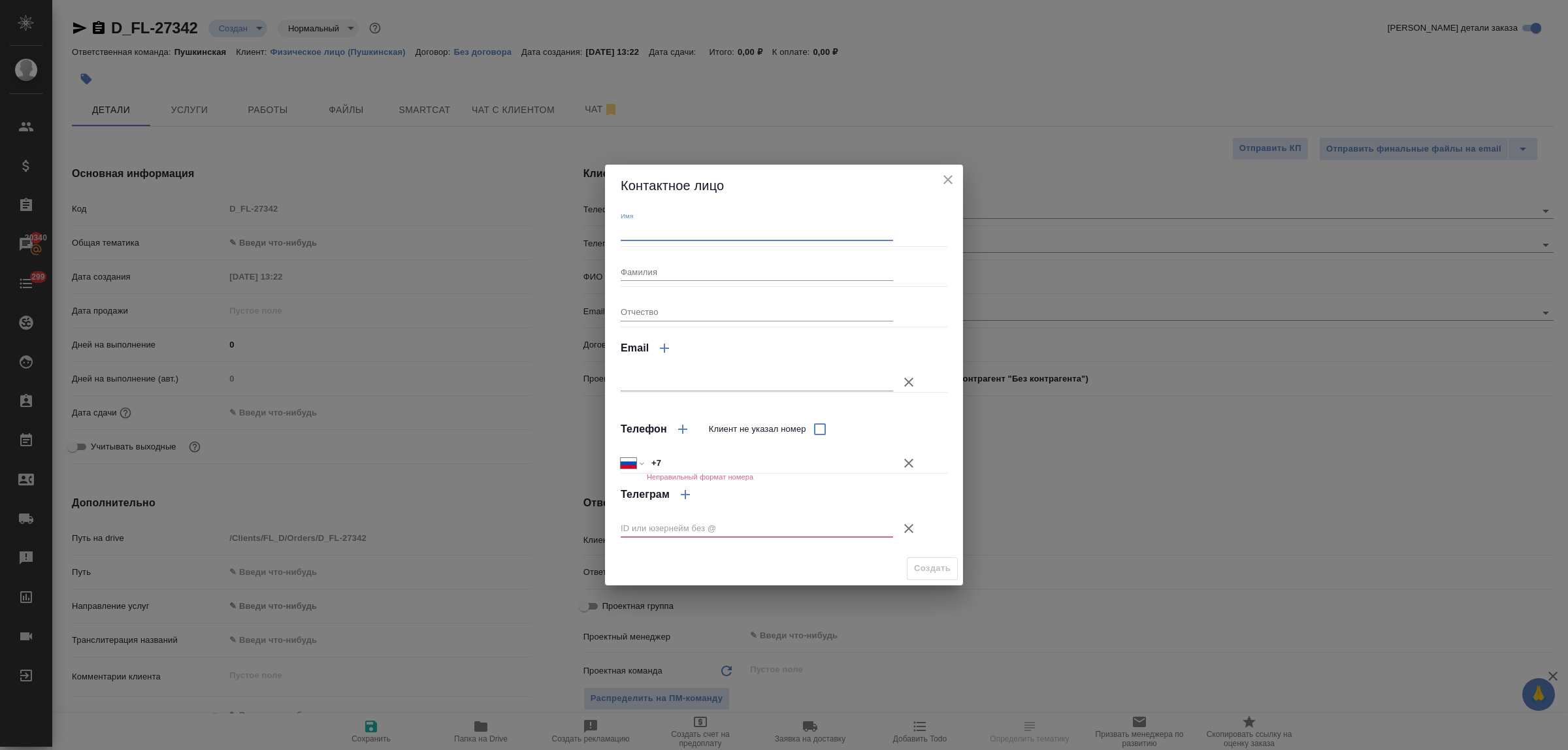
click at [711, 227] on input "Имя" at bounding box center [757, 231] width 272 height 19
type input "Валентина"
click at [707, 466] on input "+7" at bounding box center [770, 463] width 246 height 19
type input "+7 9"
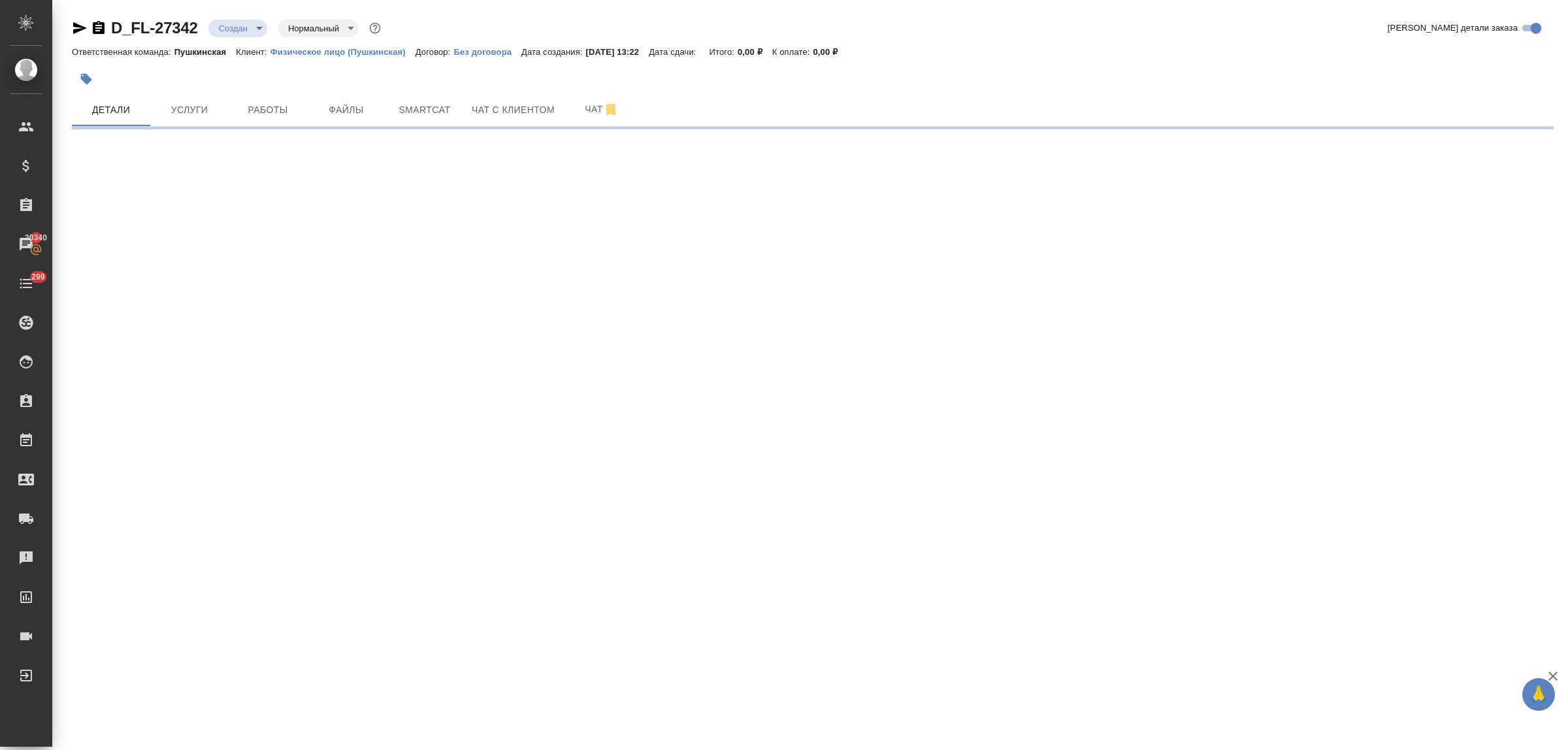
select select "RU"
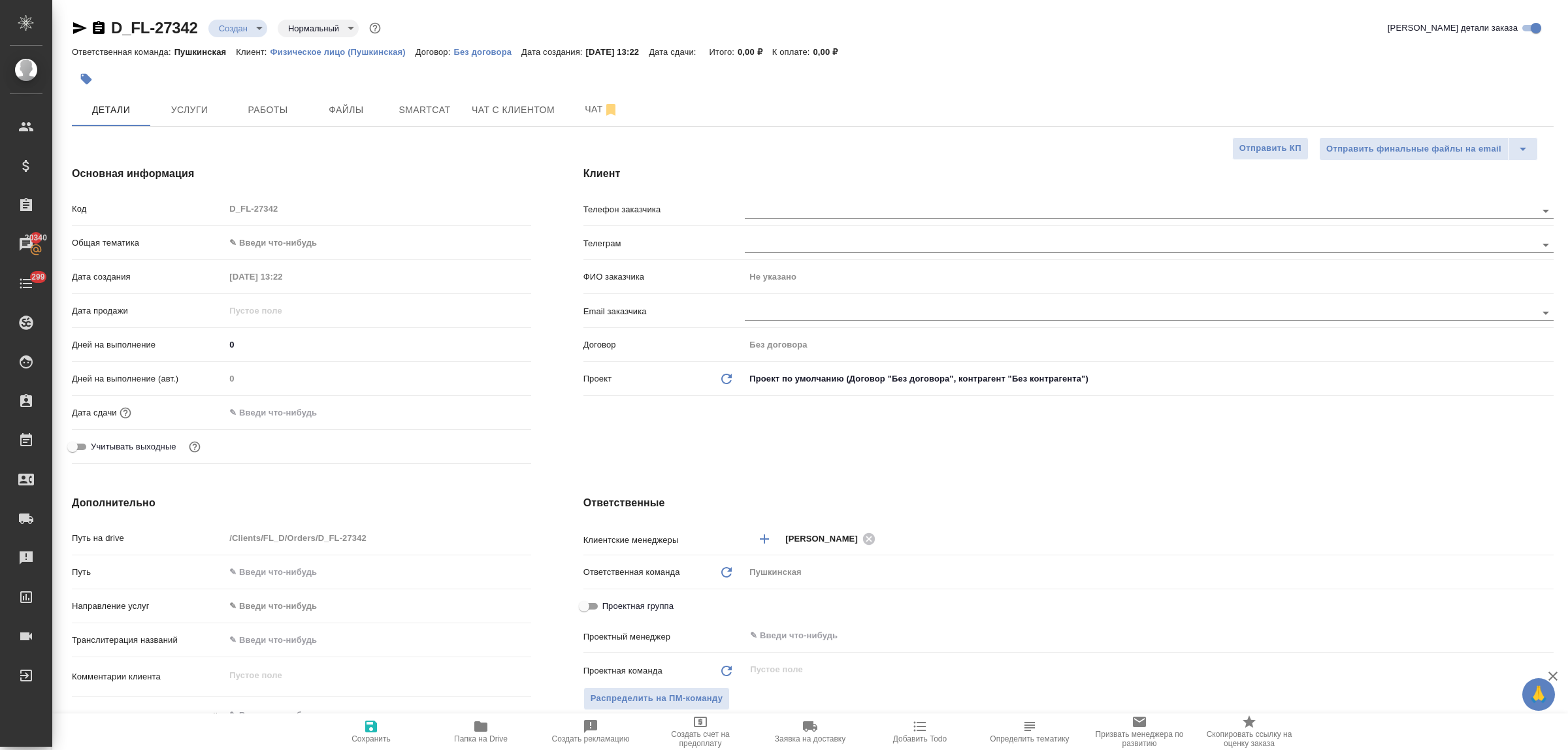
type textarea "x"
click at [781, 205] on input "text" at bounding box center [1118, 211] width 747 height 16
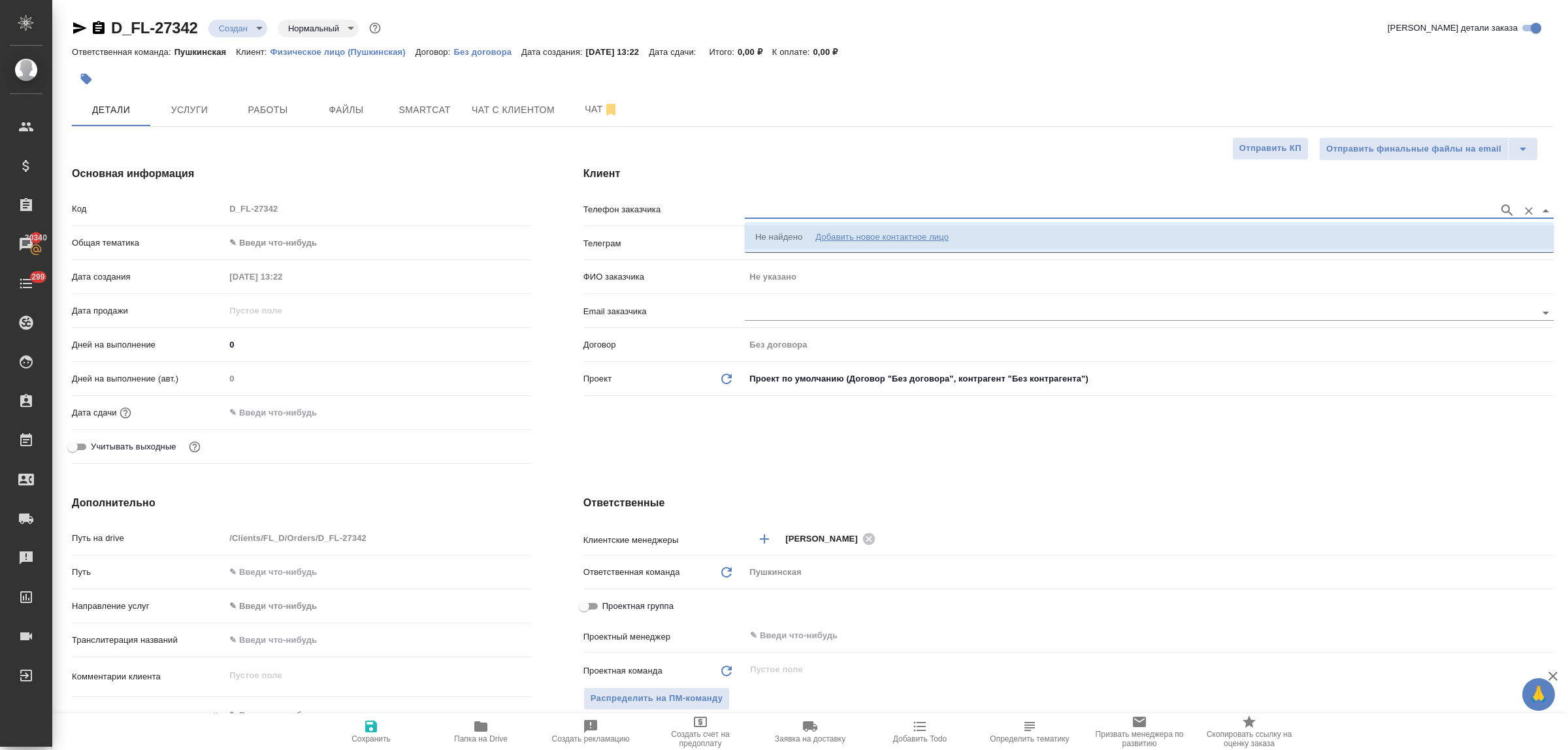
click at [860, 235] on div "Добавить новое контактное лицо" at bounding box center [882, 237] width 133 height 13
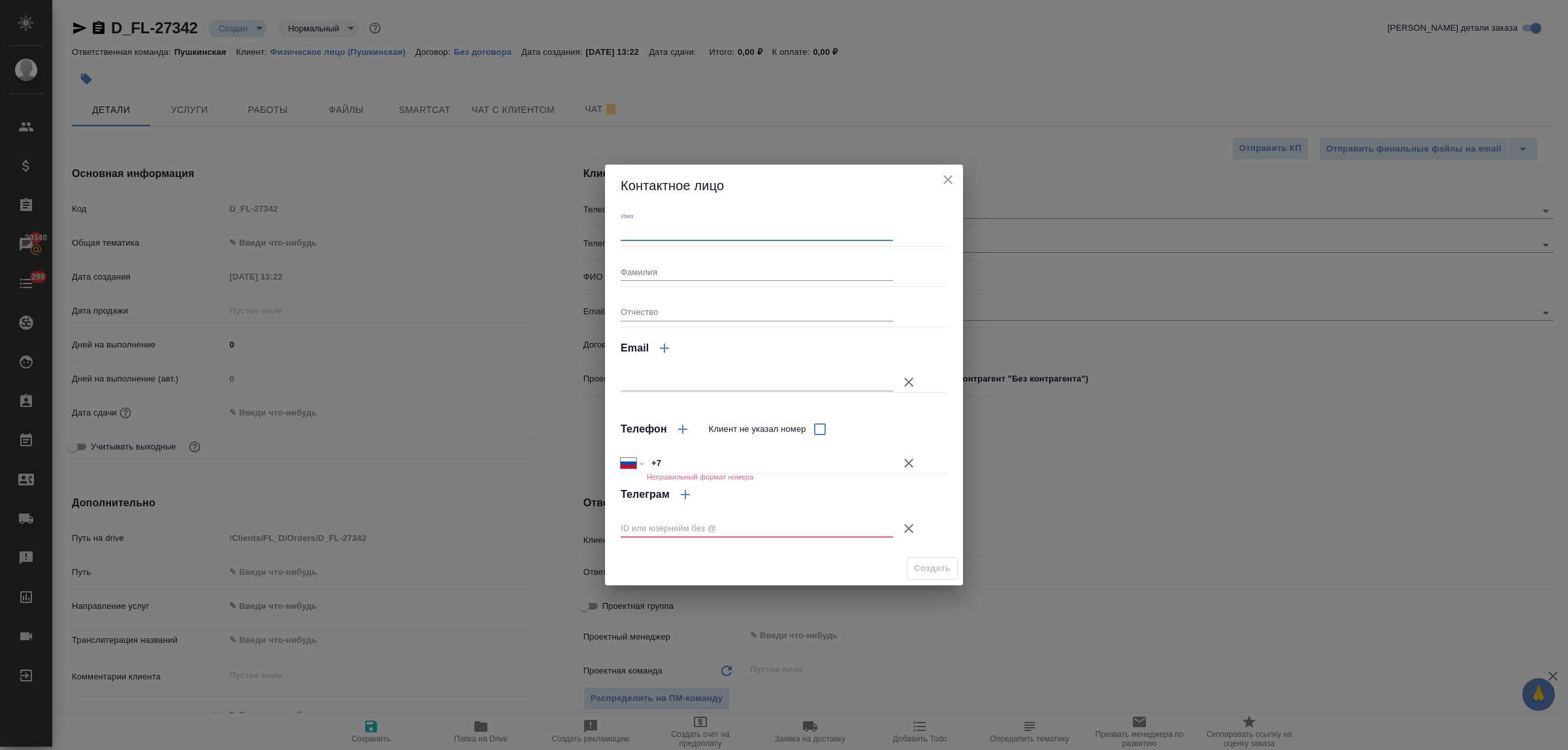
click at [856, 235] on input "Имя" at bounding box center [757, 231] width 272 height 19
type input "Валентина"
click at [671, 465] on input "+7" at bounding box center [770, 463] width 245 height 19
type input "+7 916 970 97 19"
click at [907, 531] on icon "button" at bounding box center [909, 529] width 16 height 16
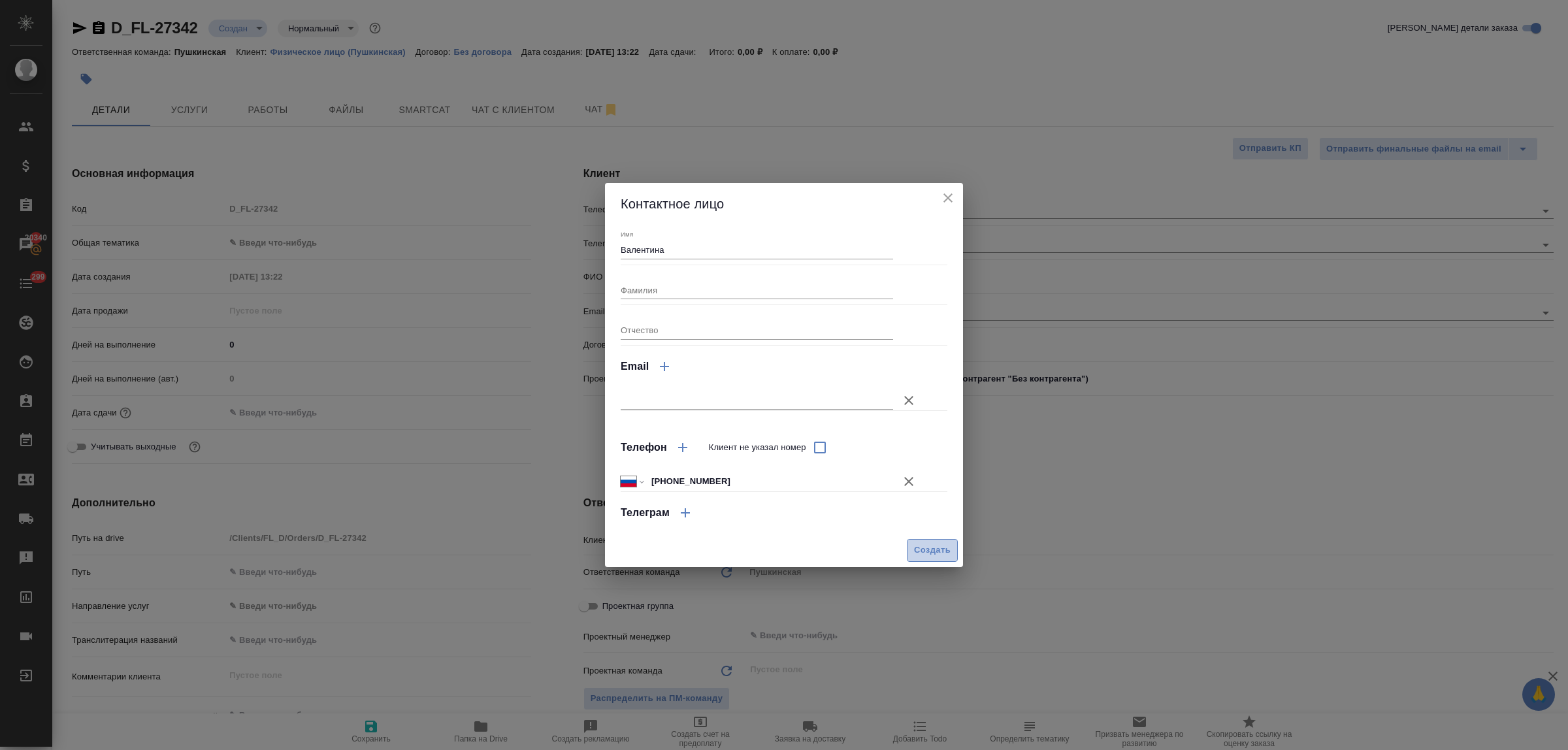
click at [916, 550] on span "Создать" at bounding box center [932, 550] width 36 height 15
type textarea "x"
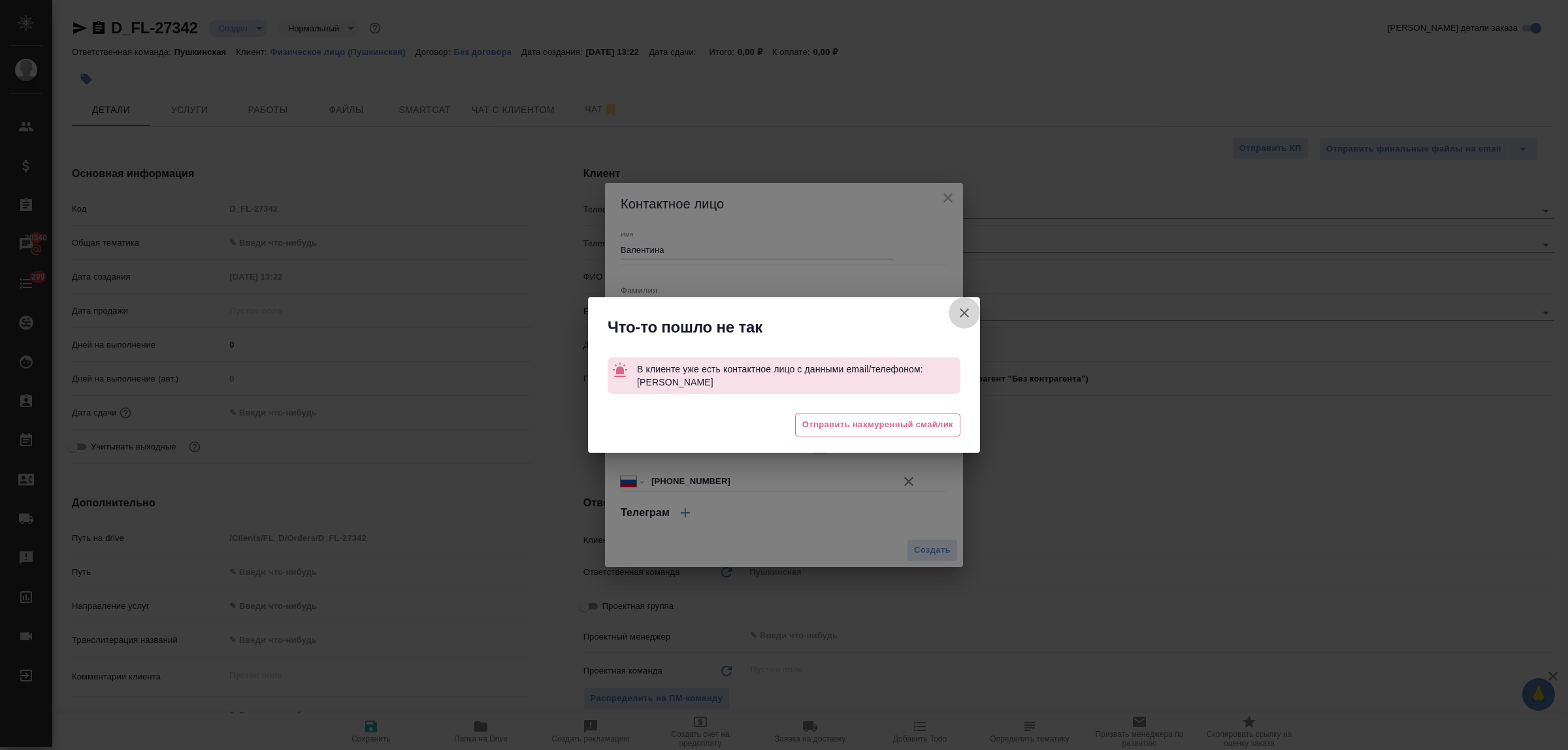
click at [965, 317] on icon "button" at bounding box center [965, 313] width 16 height 16
type textarea "x"
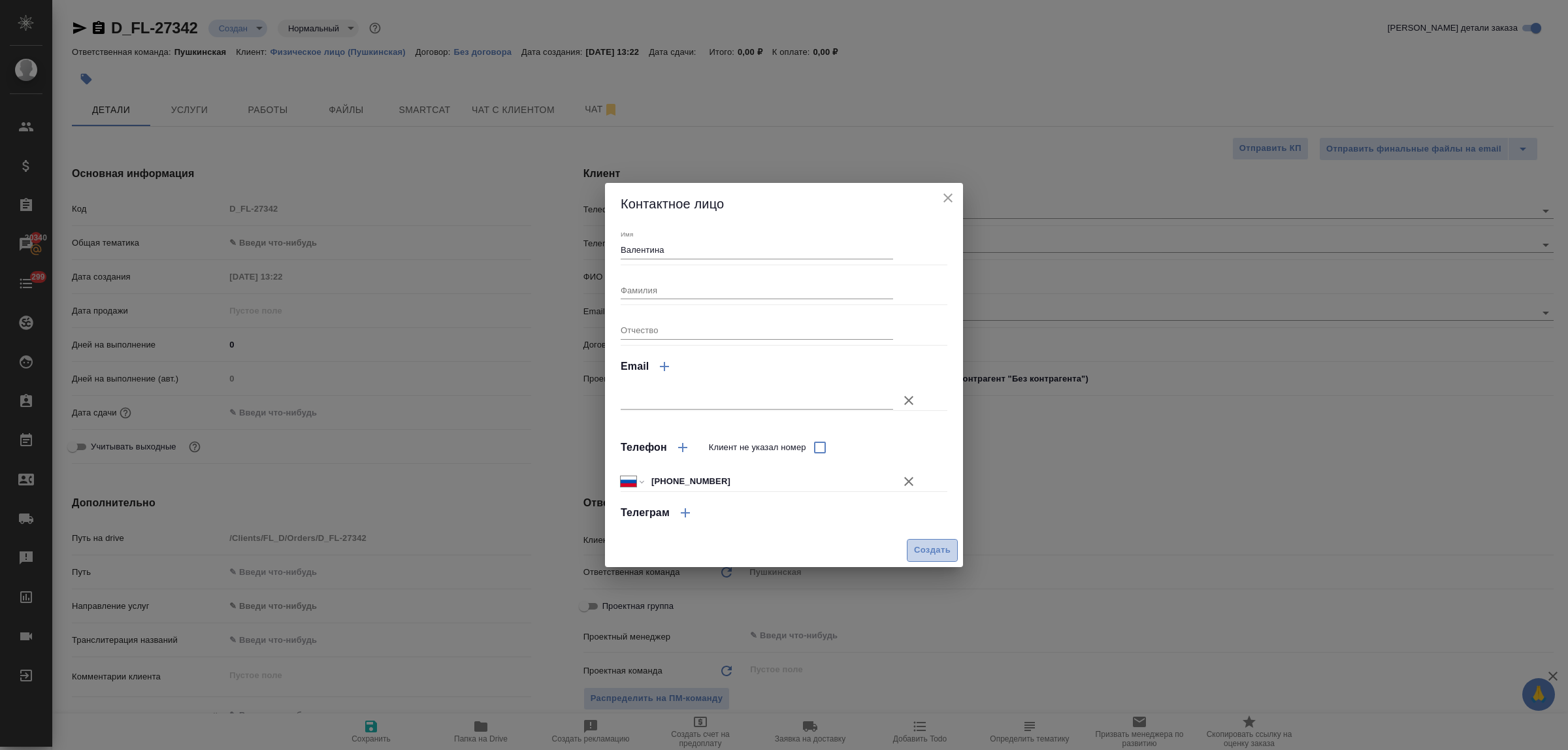
click at [943, 541] on button "Создать" at bounding box center [932, 550] width 51 height 23
type textarea "x"
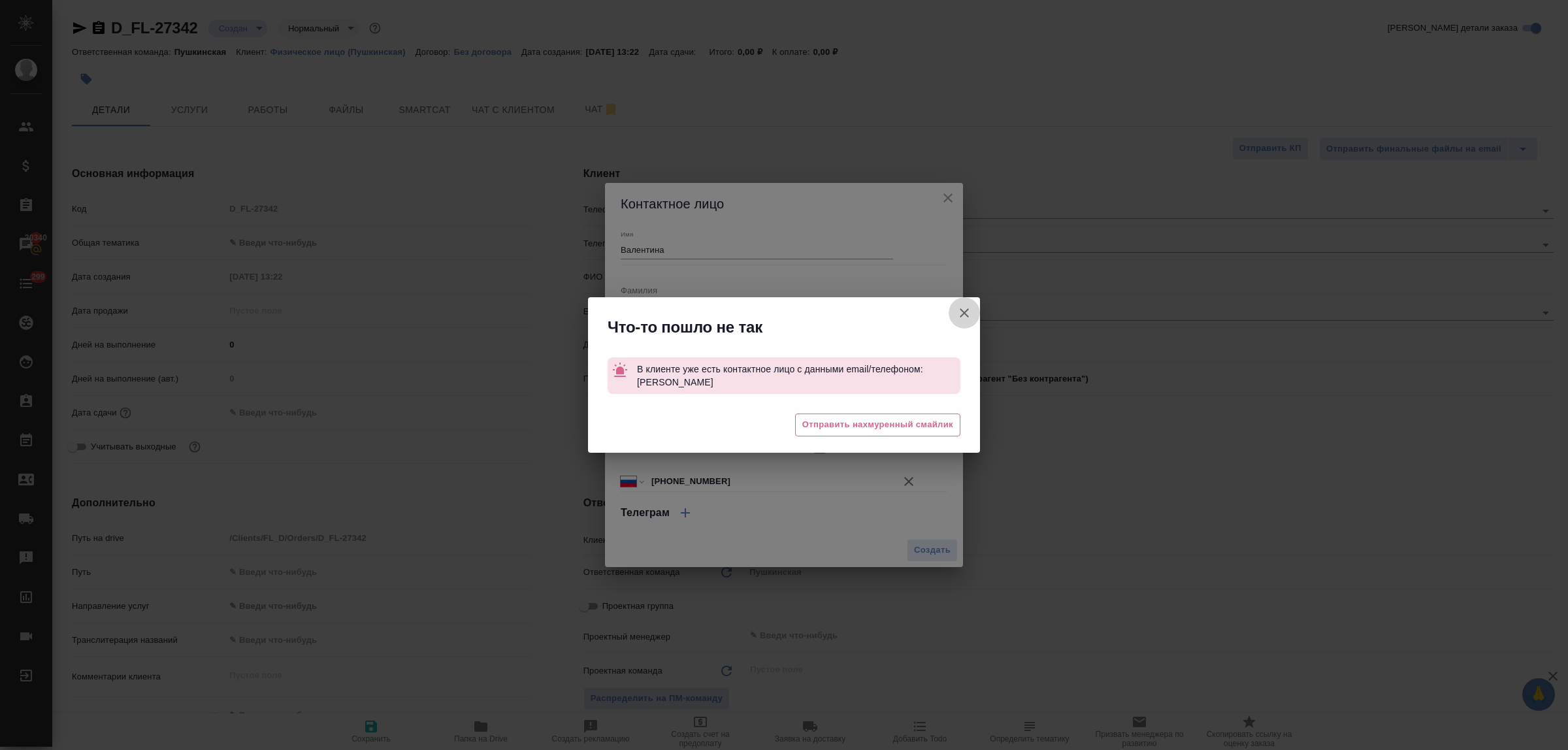
click at [961, 311] on icon "button" at bounding box center [965, 313] width 16 height 16
type textarea "x"
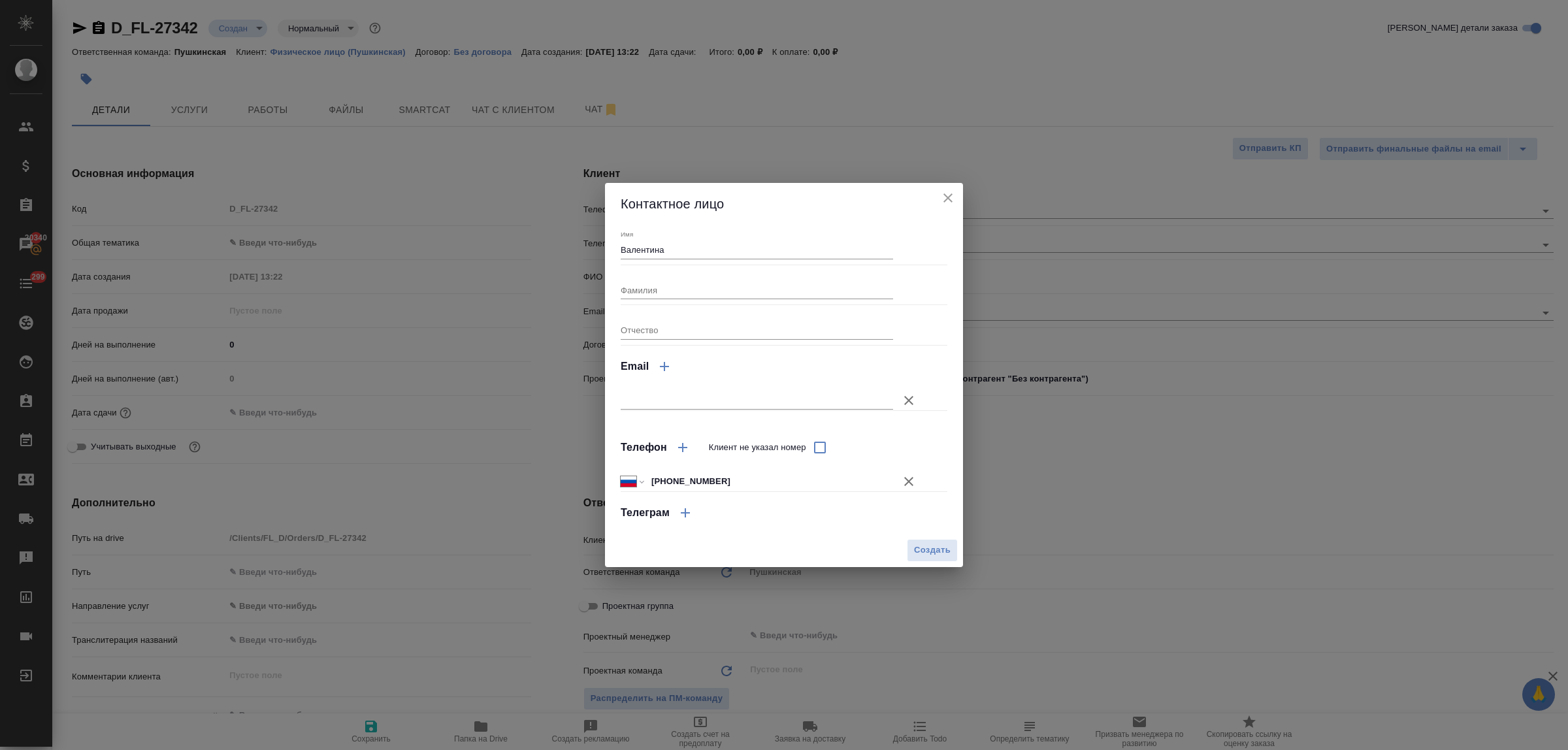
click at [981, 472] on div "Контактное лицо Имя Валентина Фамилия Отчество Email Телефон Клиент не указал н…" at bounding box center [784, 375] width 1568 height 750
click at [952, 190] on icon "close" at bounding box center [948, 198] width 16 height 16
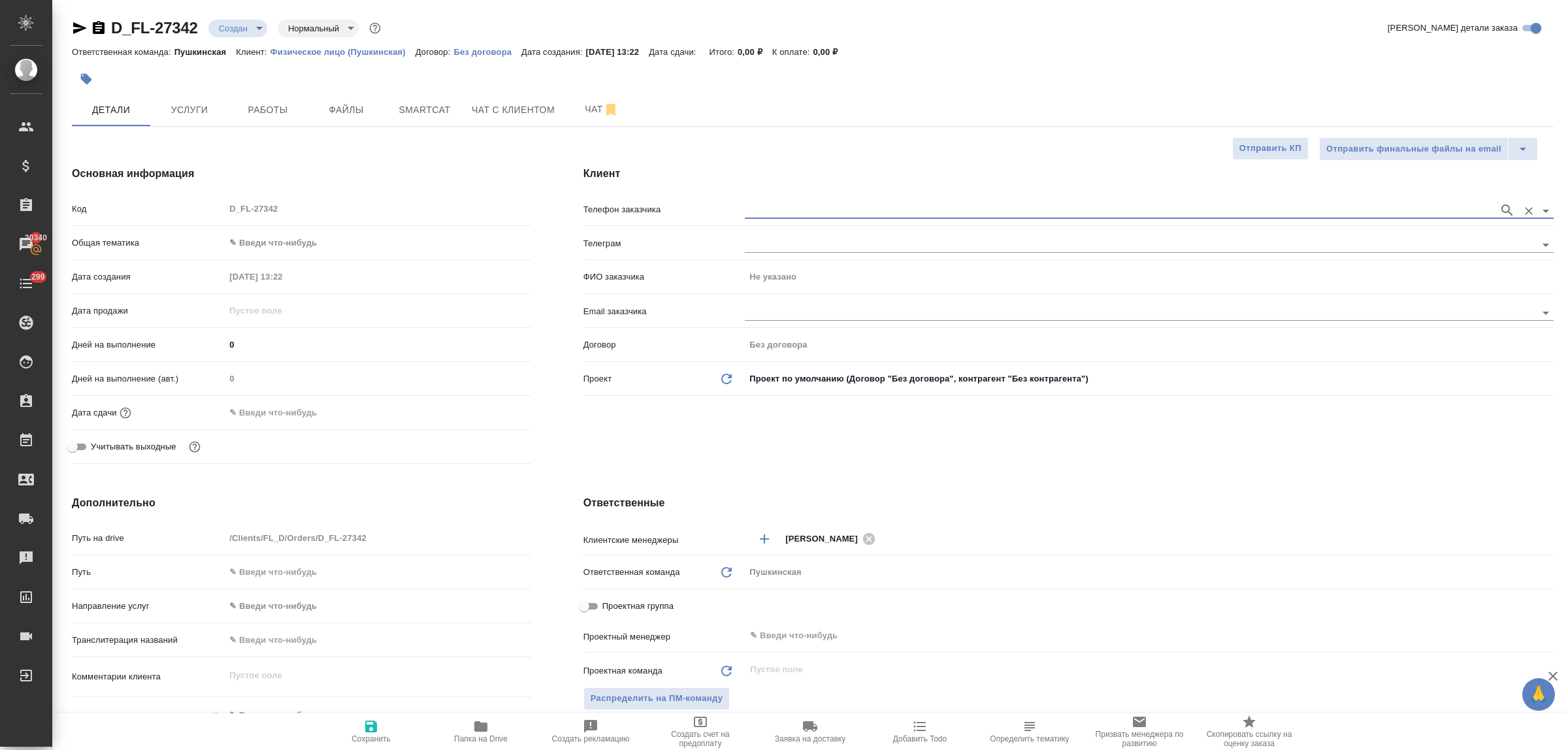
click at [973, 506] on h4 "Ответственные" at bounding box center [1068, 504] width 971 height 16
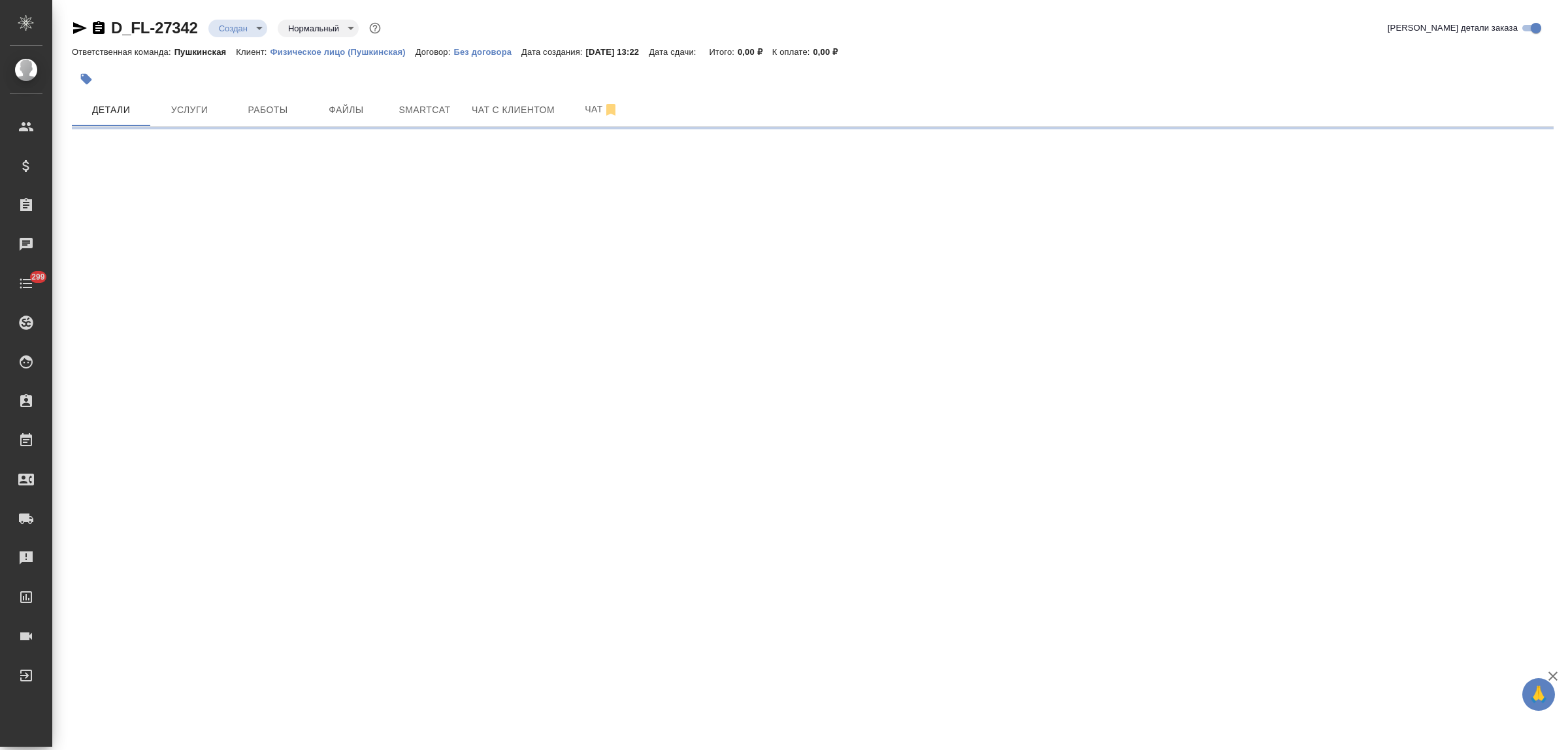
select select "RU"
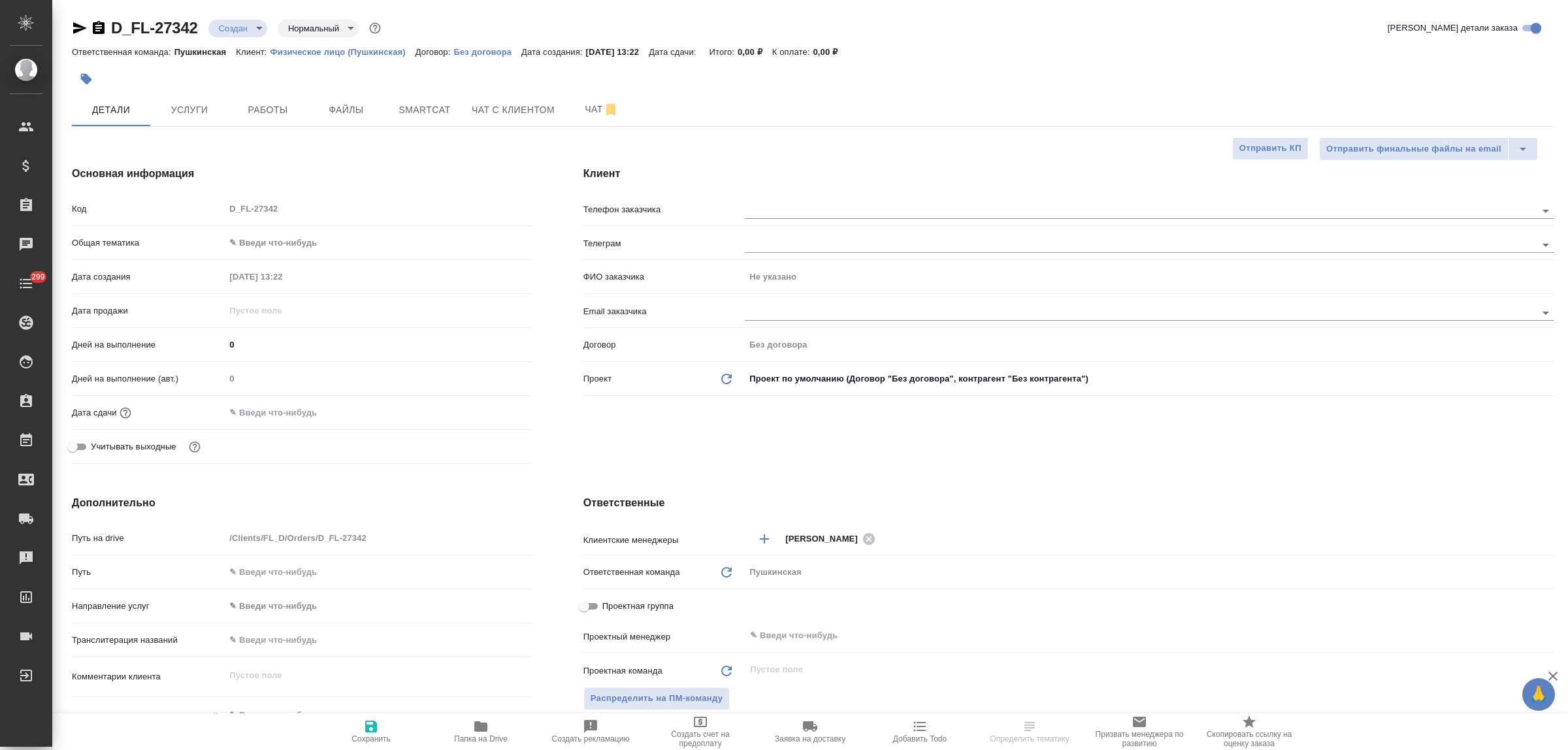
type textarea "x"
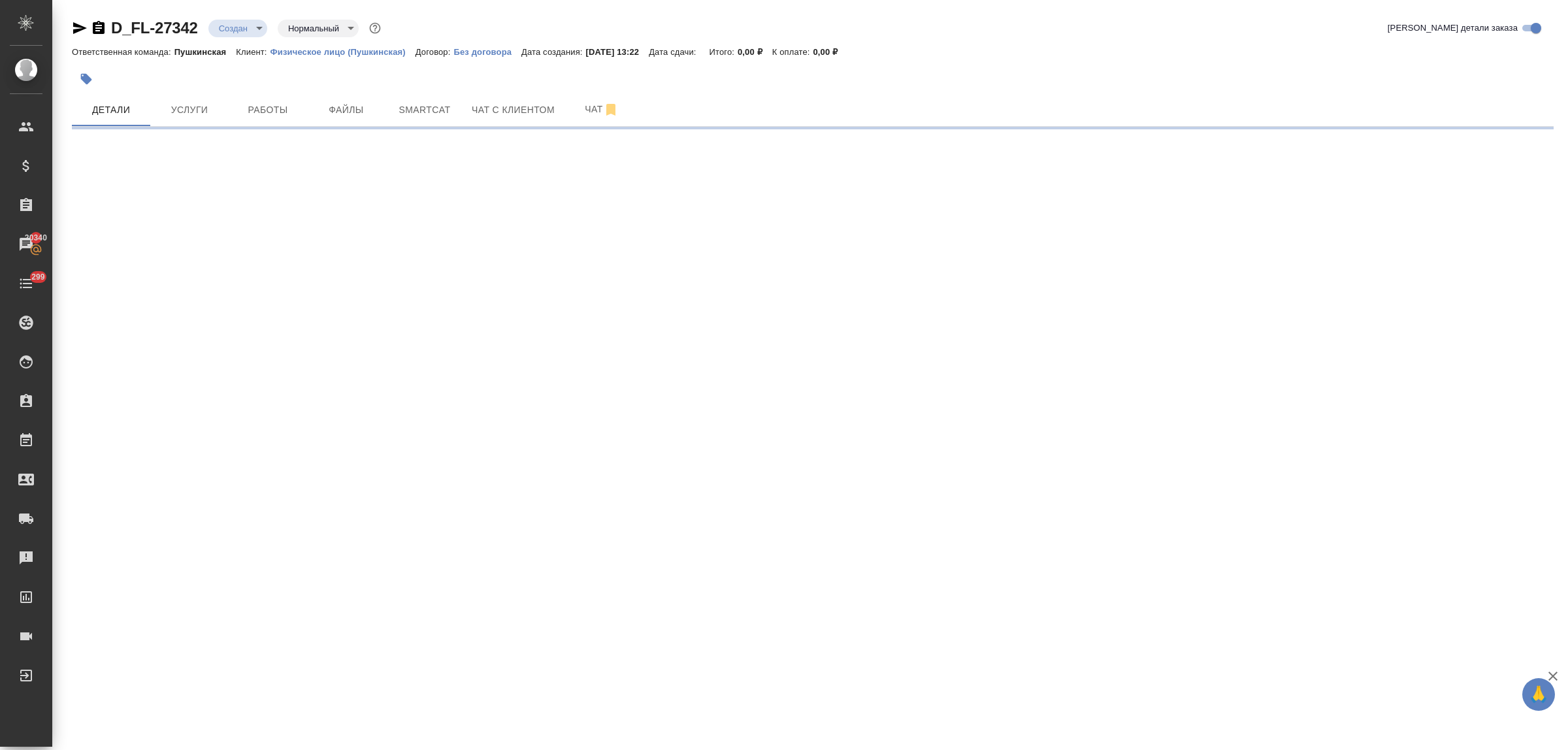
select select "RU"
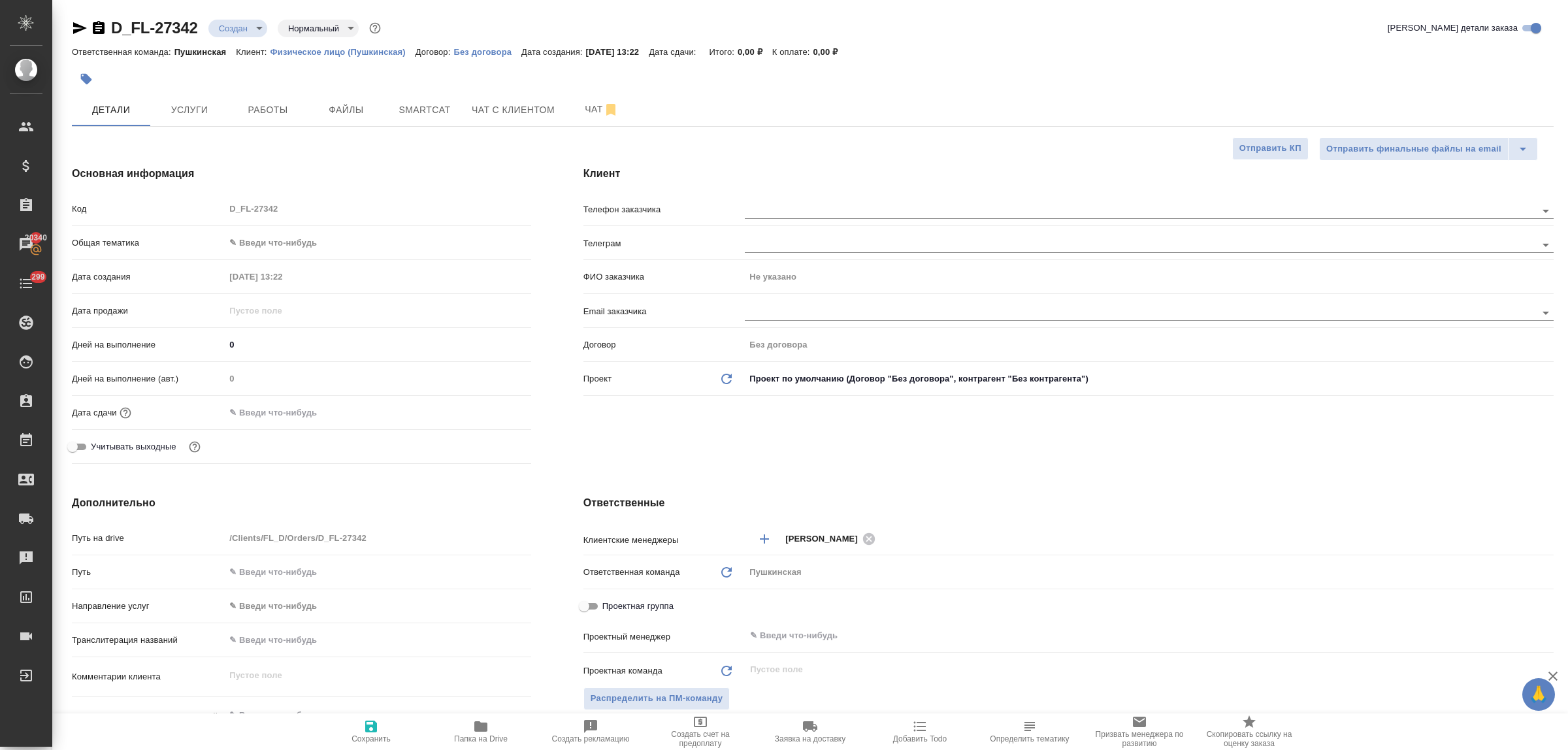
type textarea "x"
click at [782, 212] on input "text" at bounding box center [1118, 211] width 747 height 16
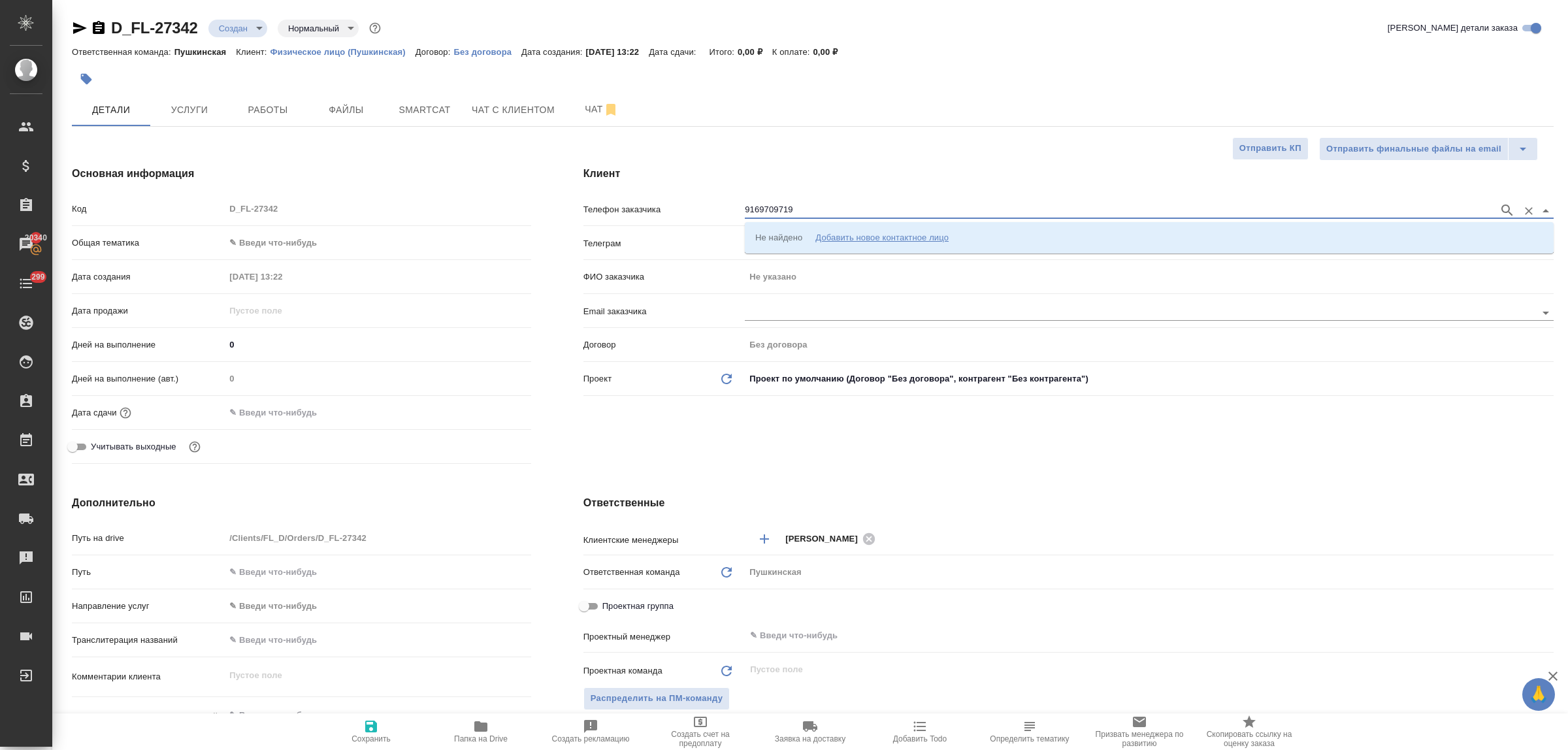
type input "9169709719"
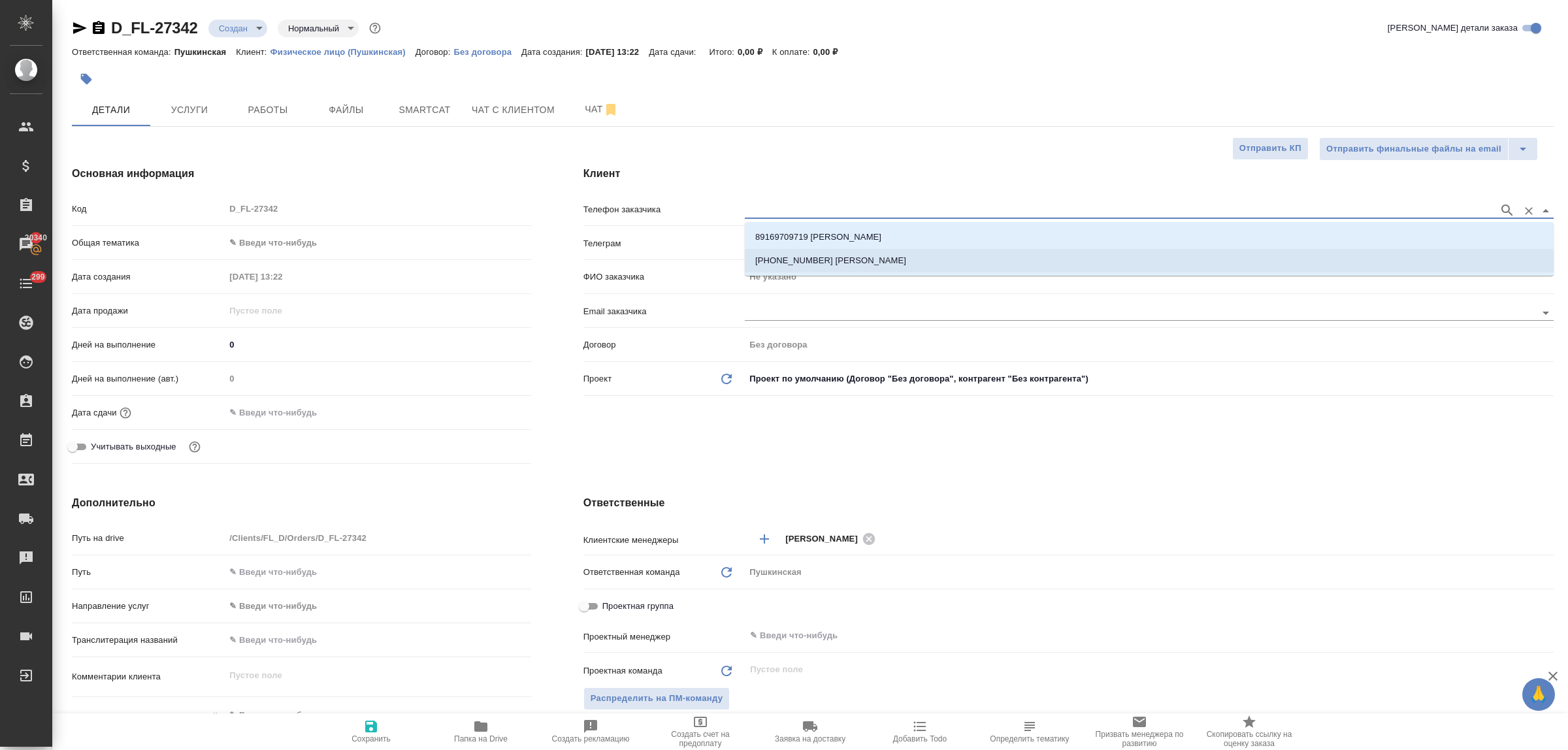
click at [817, 262] on p "[PHONE_NUMBER] [PERSON_NAME]" at bounding box center [831, 261] width 151 height 13
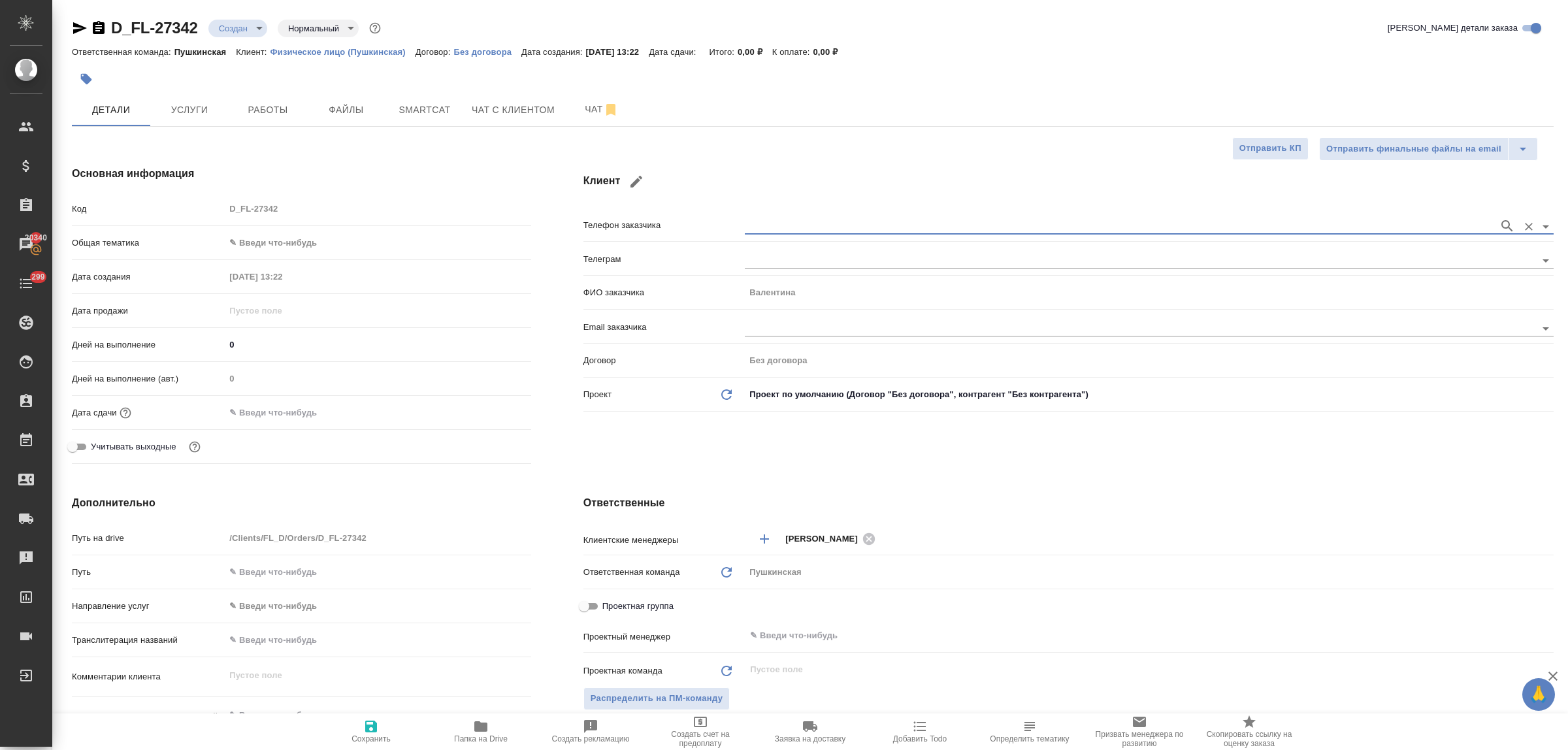
type input "[PHONE_NUMBER] [PERSON_NAME]"
type input "Валентина"
type textarea "x"
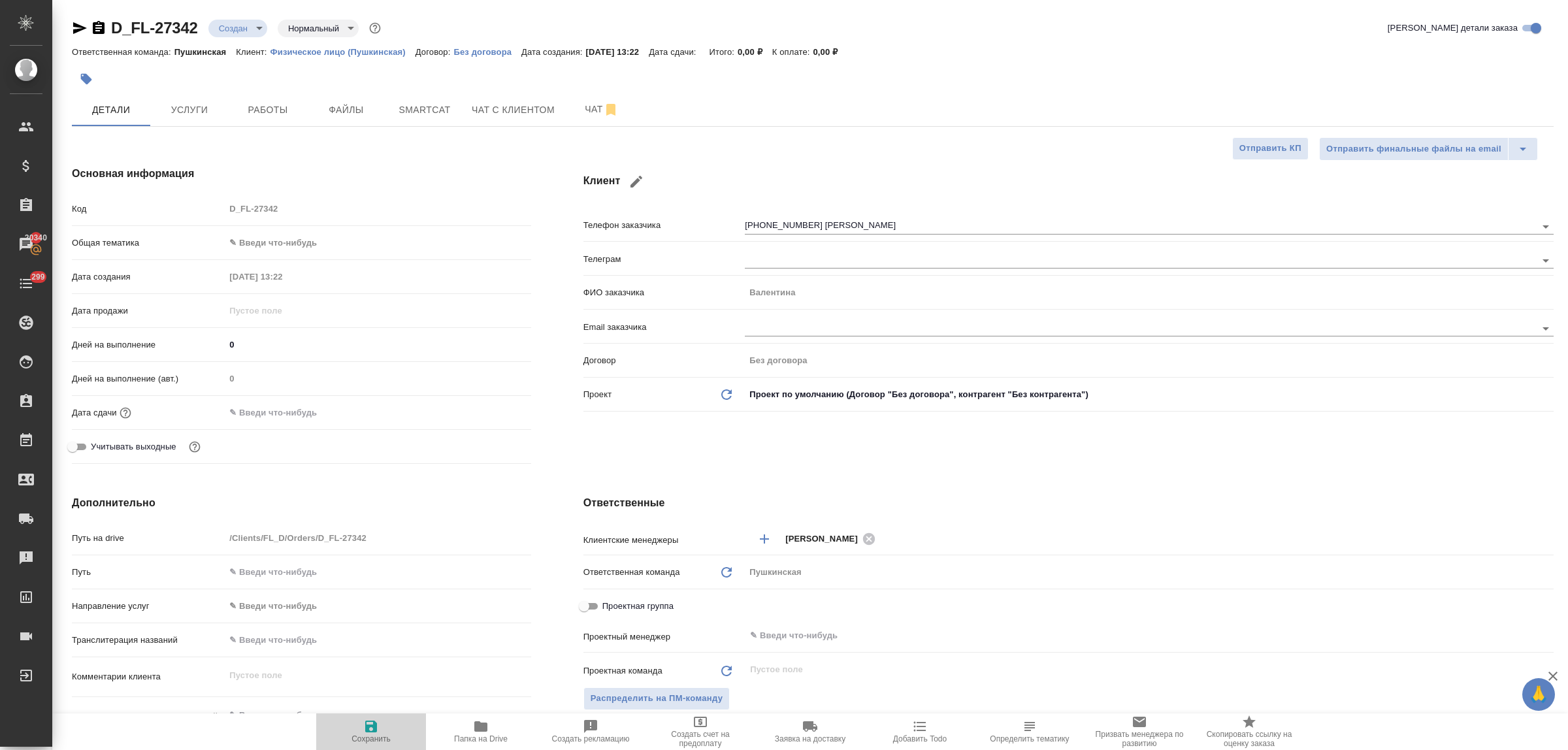
click at [371, 726] on icon "button" at bounding box center [371, 727] width 12 height 12
type textarea "x"
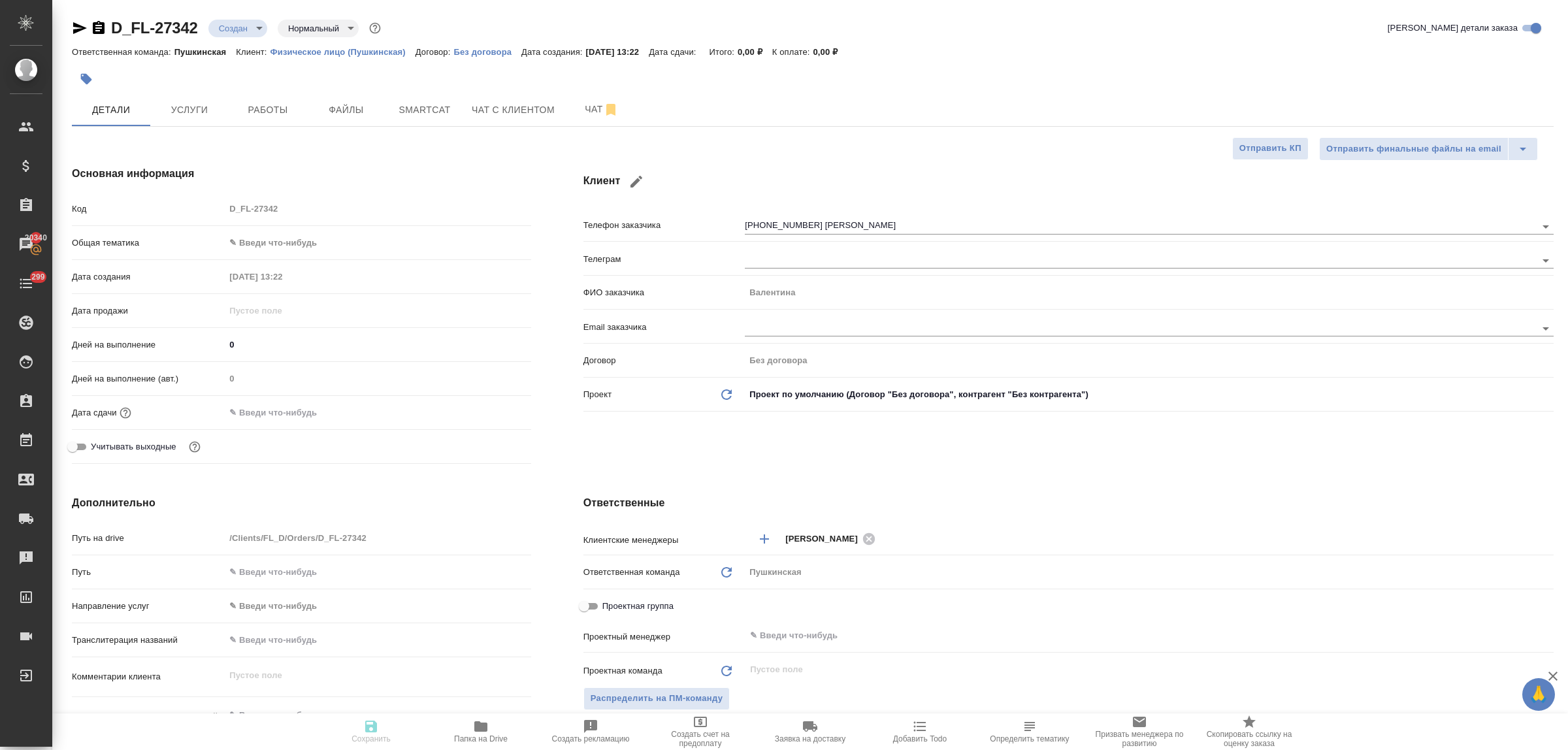
type textarea "x"
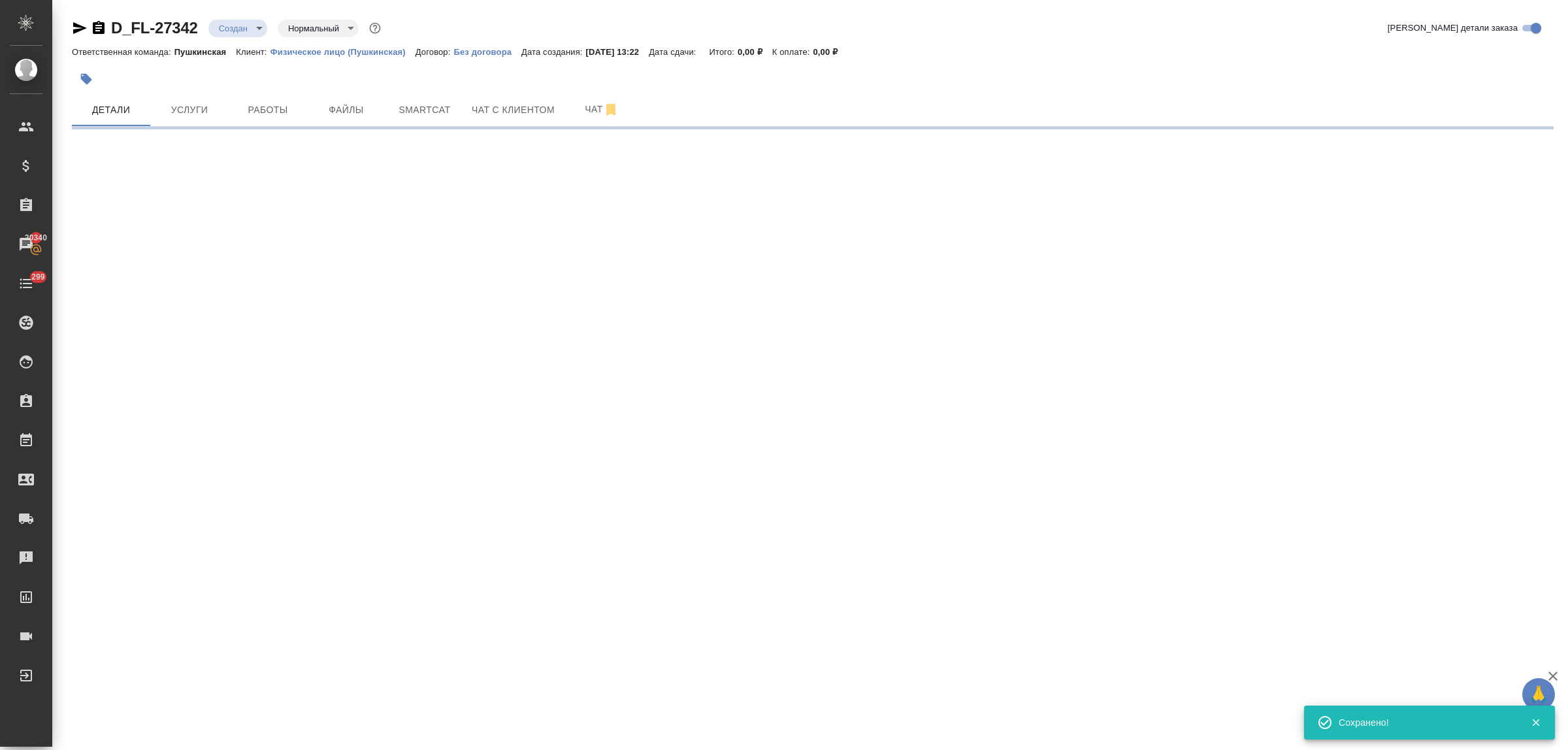
type input "holyTrinity"
select select "RU"
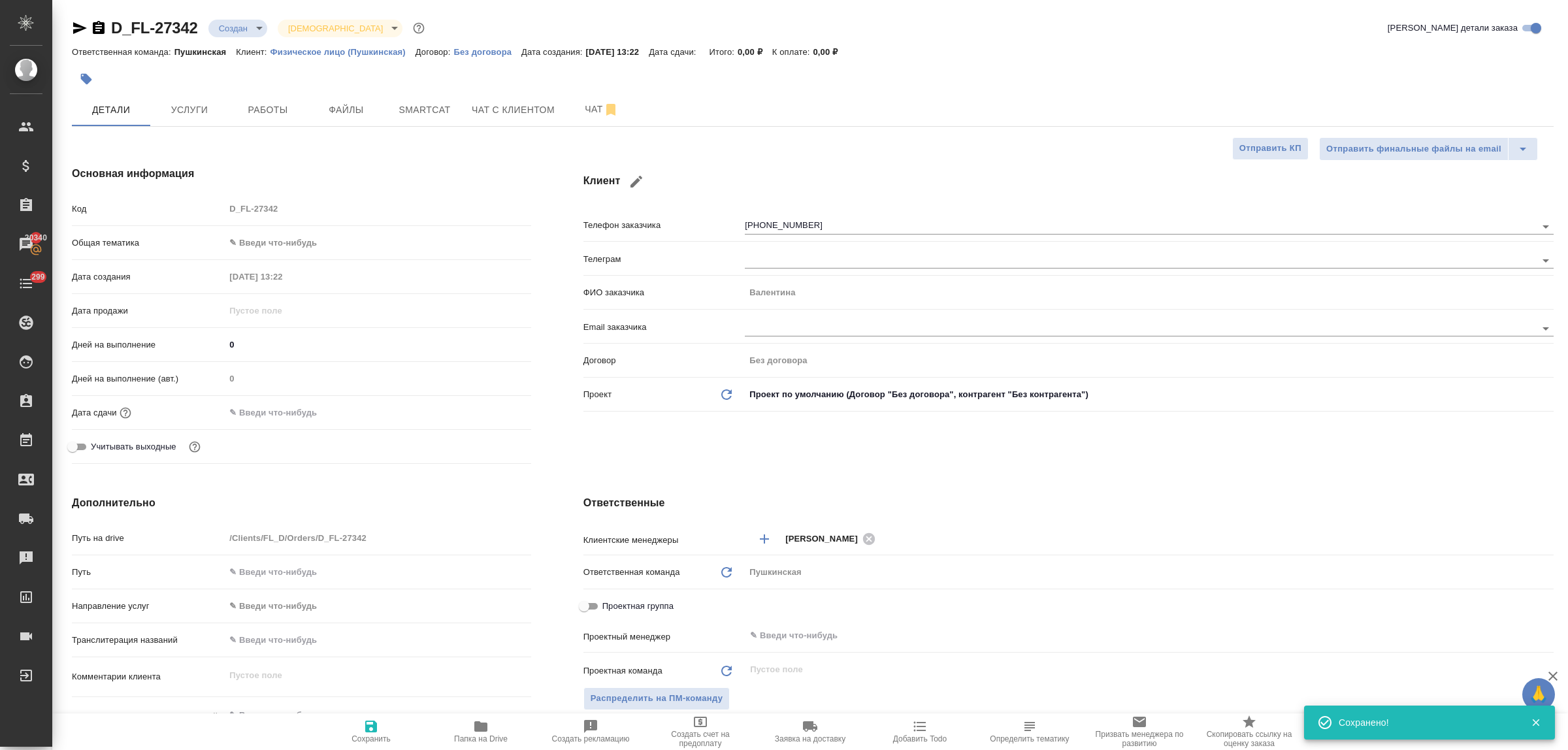
type textarea "x"
click at [291, 240] on body "🙏 .cls-1 fill:#fff; AWATERA Bulakhova [PERSON_NAME] Спецификации Заказы 20340 Ч…" at bounding box center [784, 375] width 1568 height 750
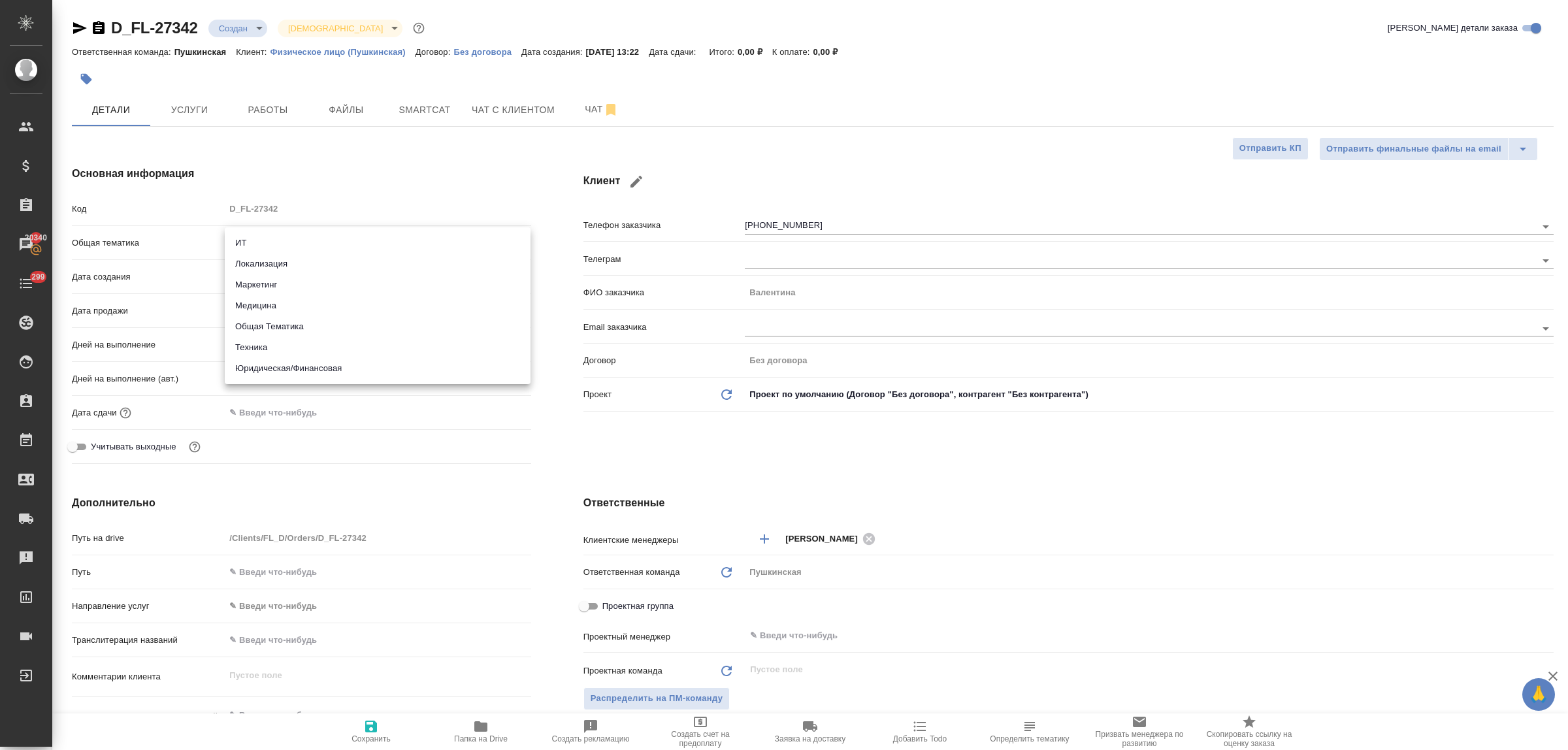
click at [325, 373] on li "Юридическая/Финансовая" at bounding box center [377, 369] width 306 height 21
type input "yr-fn"
type textarea "x"
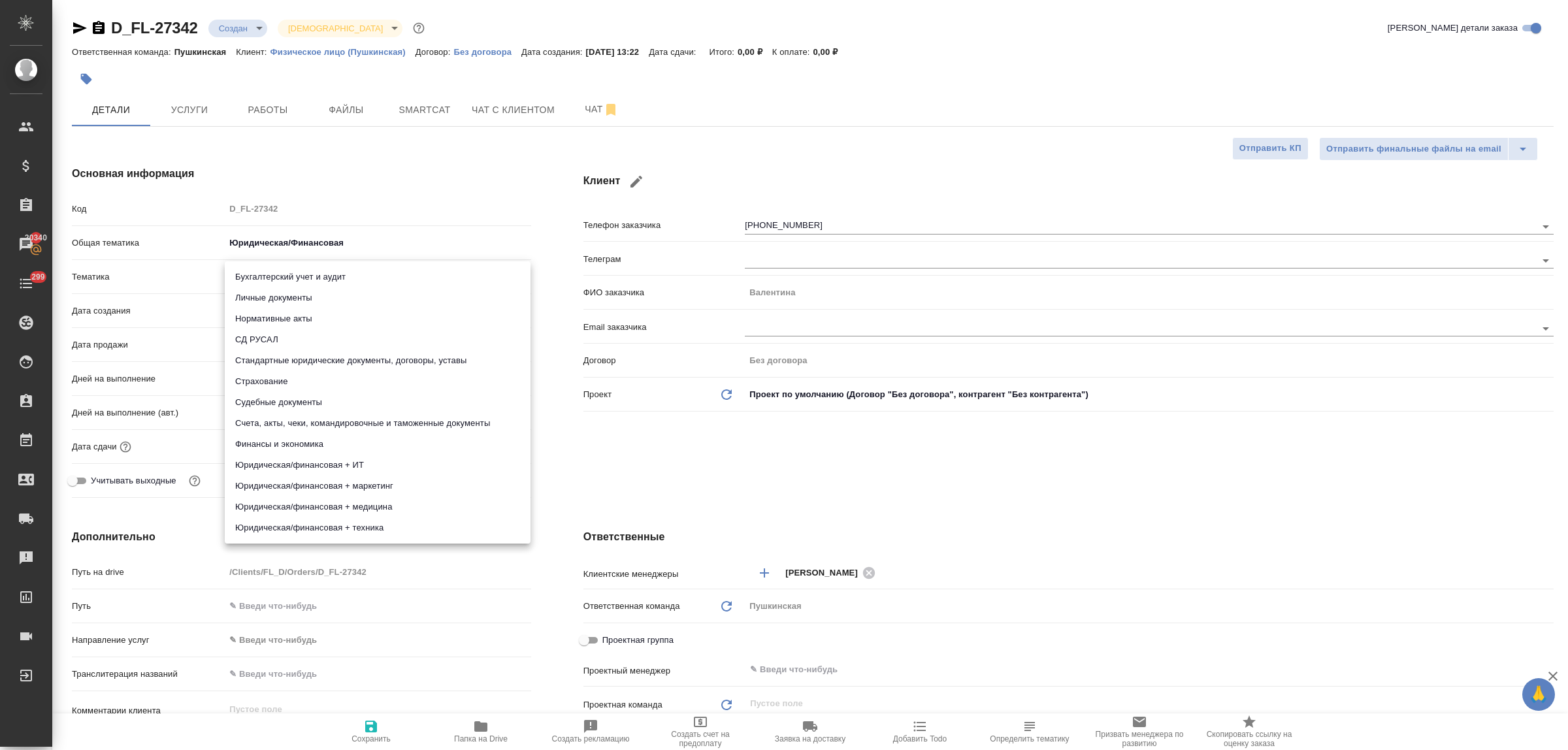
click at [276, 280] on body "🙏 .cls-1 fill:#fff; AWATERA Bulakhova [PERSON_NAME] Спецификации Заказы 20340 Ч…" at bounding box center [784, 375] width 1568 height 750
click at [315, 356] on li "Стандартные юридические документы, договоры, уставы" at bounding box center [377, 361] width 306 height 21
type textarea "x"
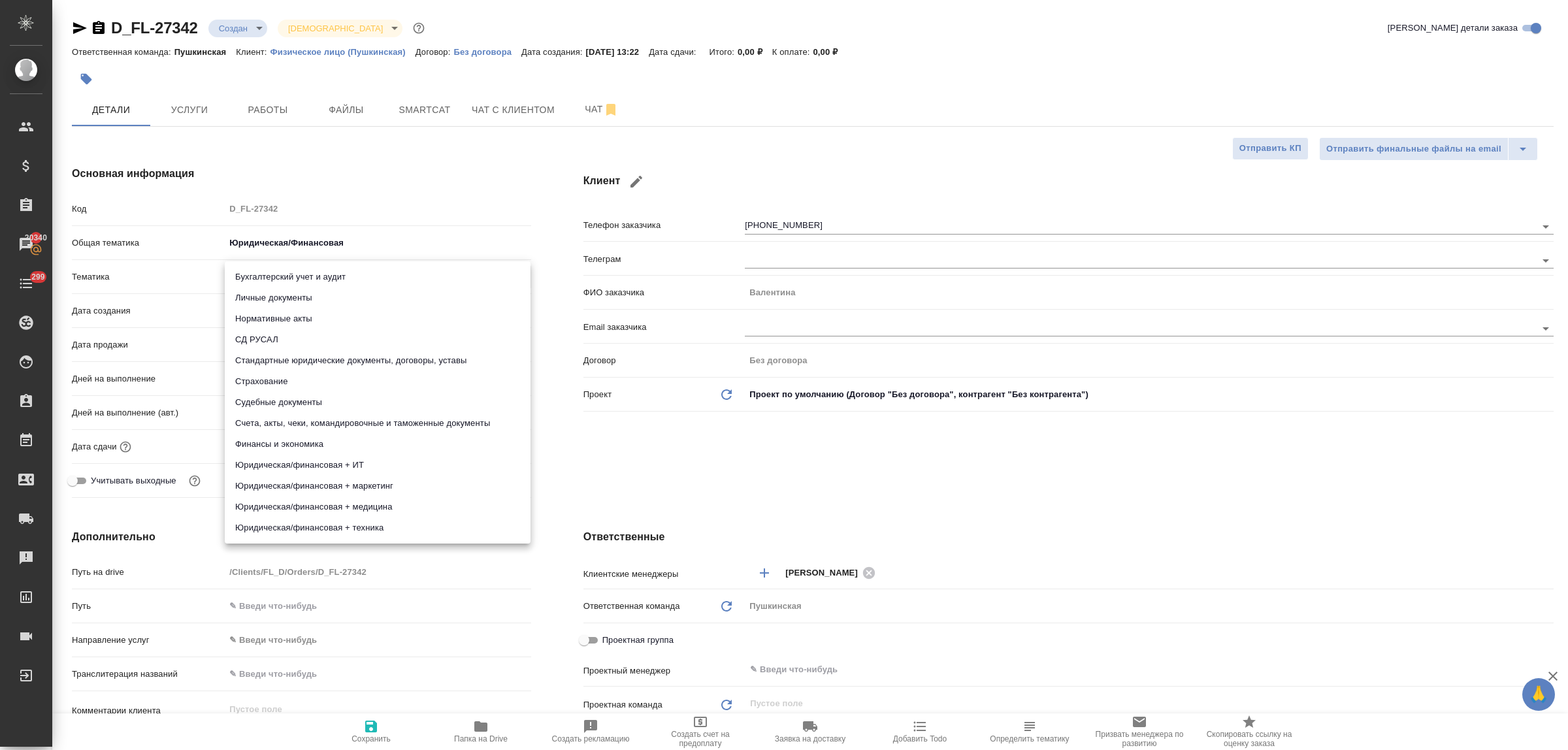
type input "5f647205b73bc97568ca66bf"
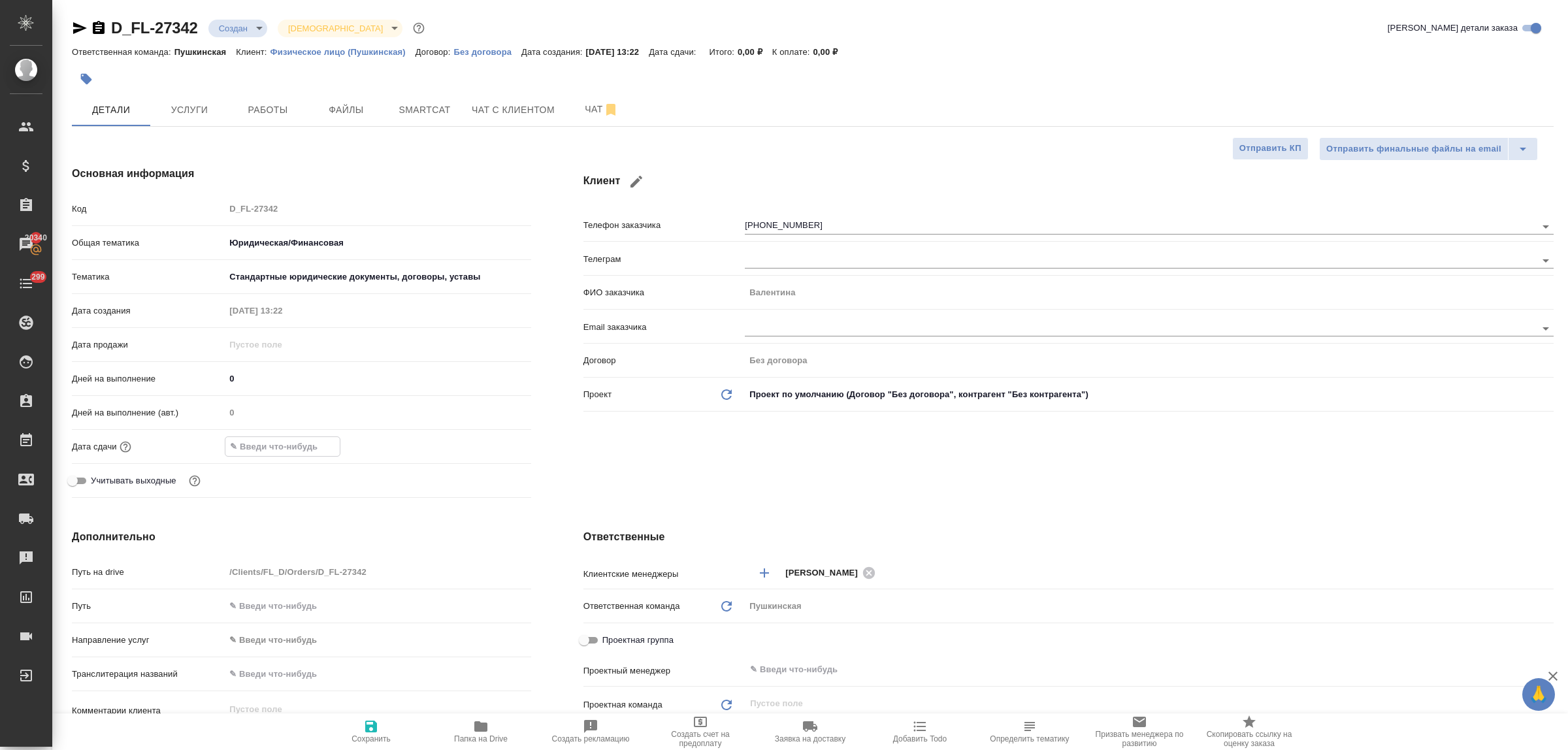
click at [301, 449] on input "text" at bounding box center [282, 447] width 114 height 19
click at [486, 446] on icon "button" at bounding box center [494, 447] width 16 height 16
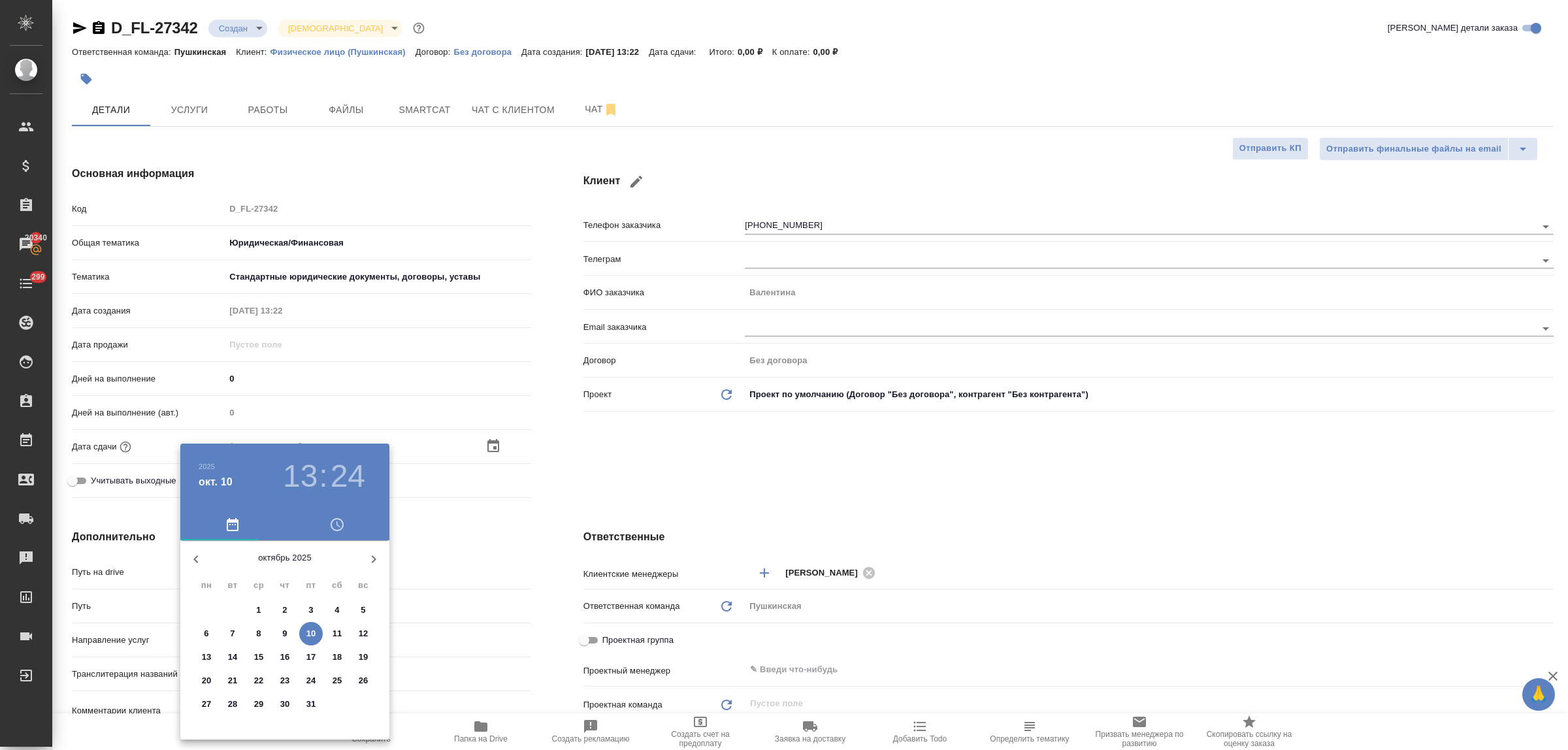
click at [309, 656] on p "17" at bounding box center [311, 657] width 10 height 13
type input "[DATE] 13:24"
type textarea "x"
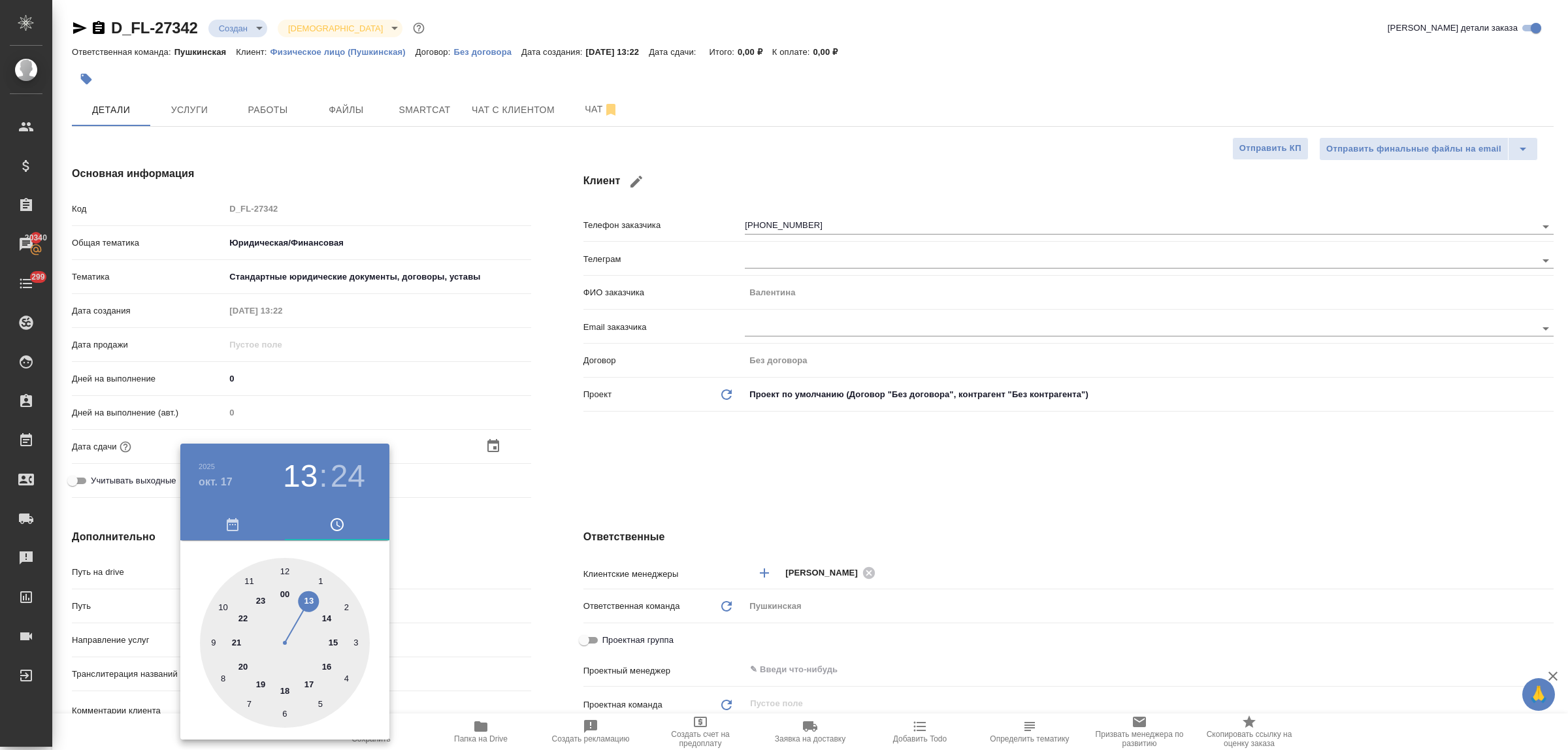
click at [334, 642] on div at bounding box center [285, 643] width 170 height 170
type input "[DATE] 15:24"
type textarea "x"
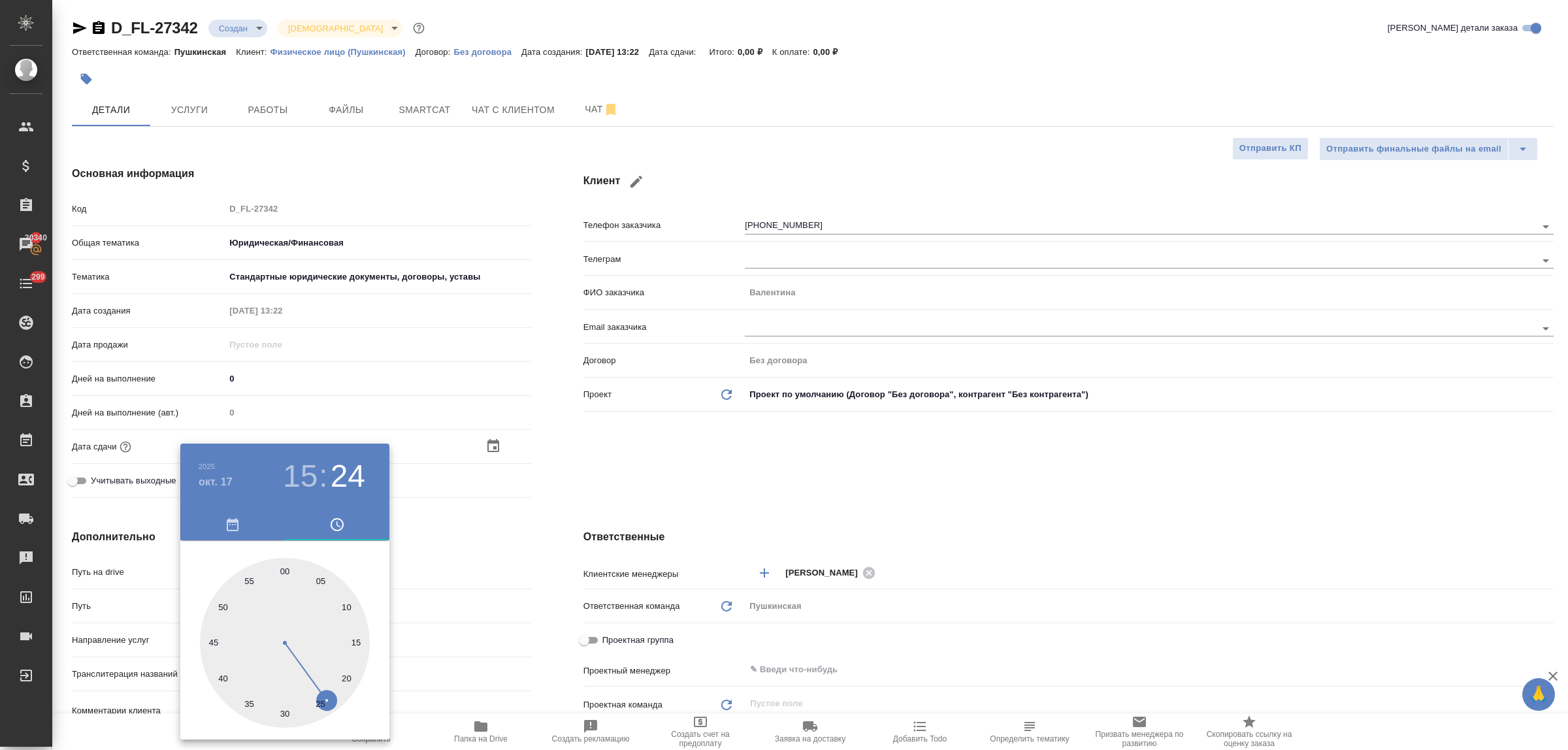
click at [281, 572] on div at bounding box center [285, 643] width 170 height 170
type input "[DATE] 15:00"
type textarea "x"
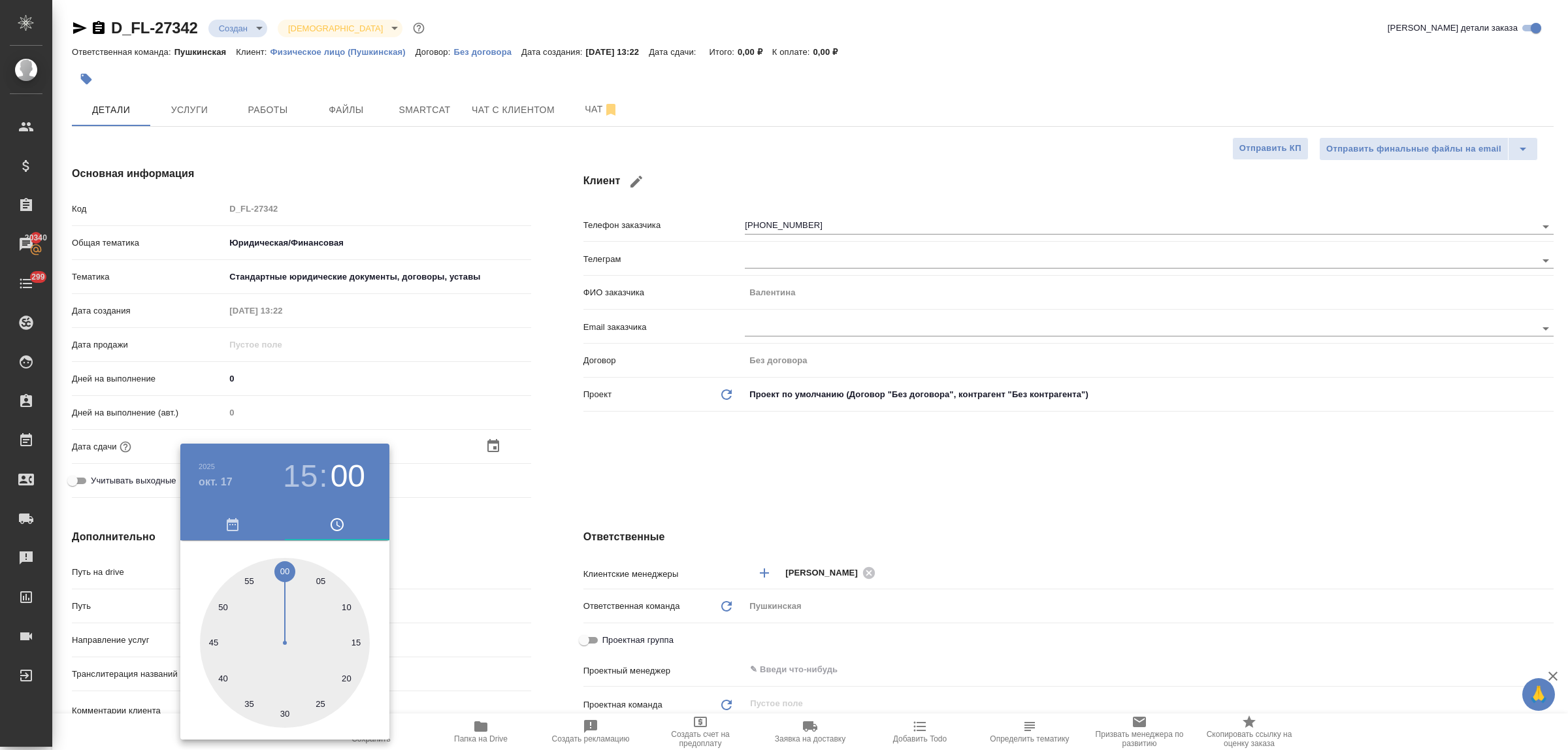
click at [467, 540] on div at bounding box center [784, 375] width 1568 height 750
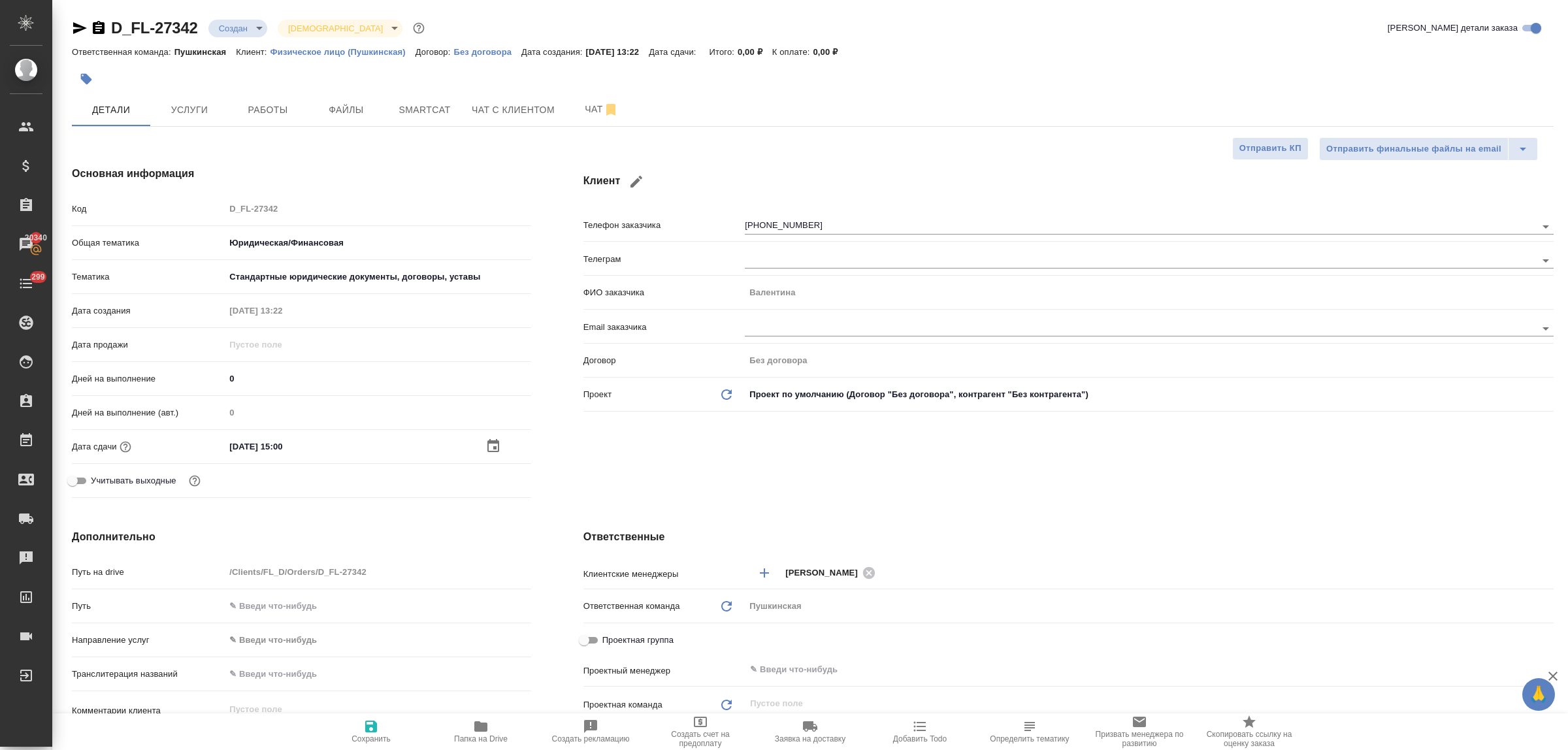
scroll to position [163, 0]
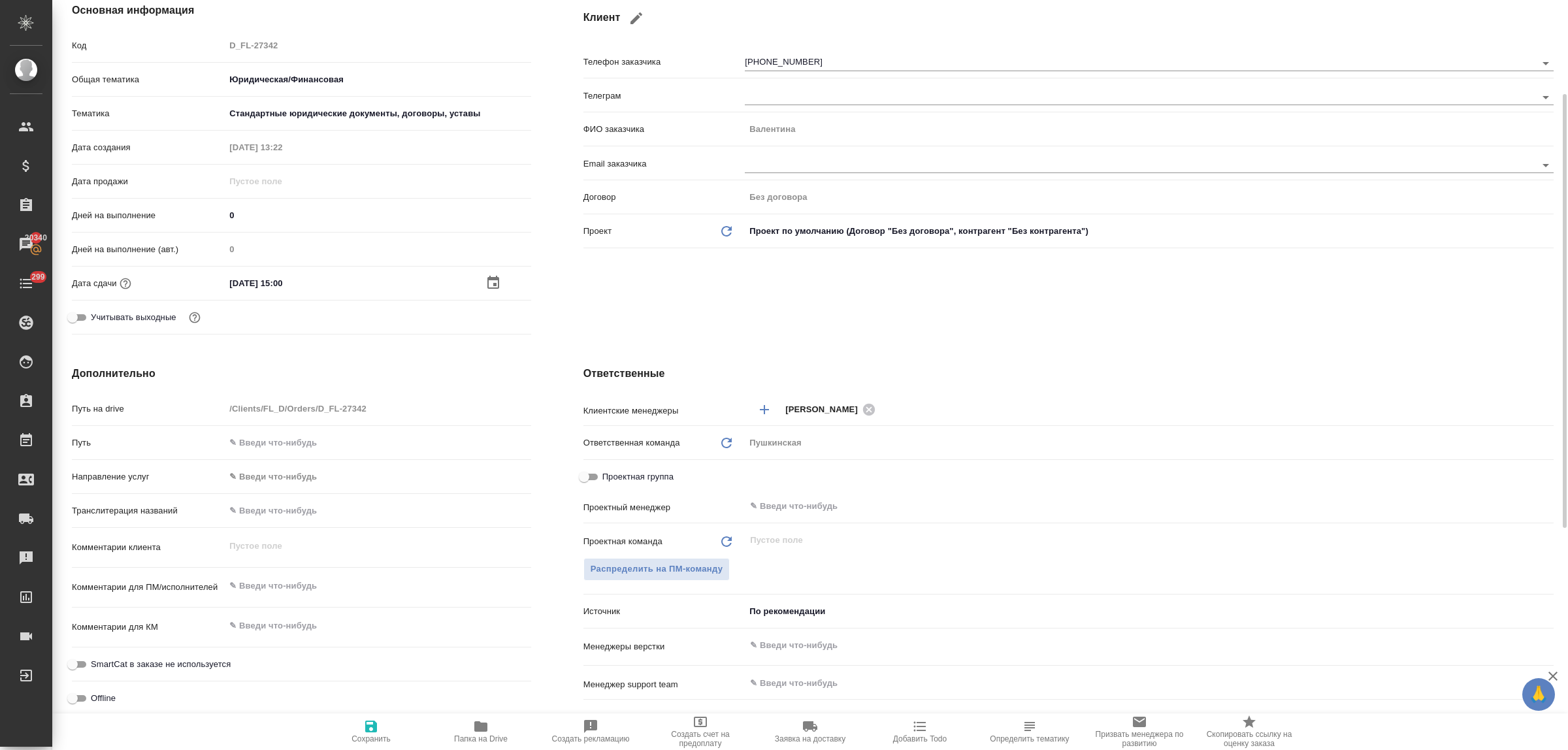
type textarea "x"
click at [291, 588] on textarea at bounding box center [377, 587] width 305 height 22
type textarea "д"
type textarea "x"
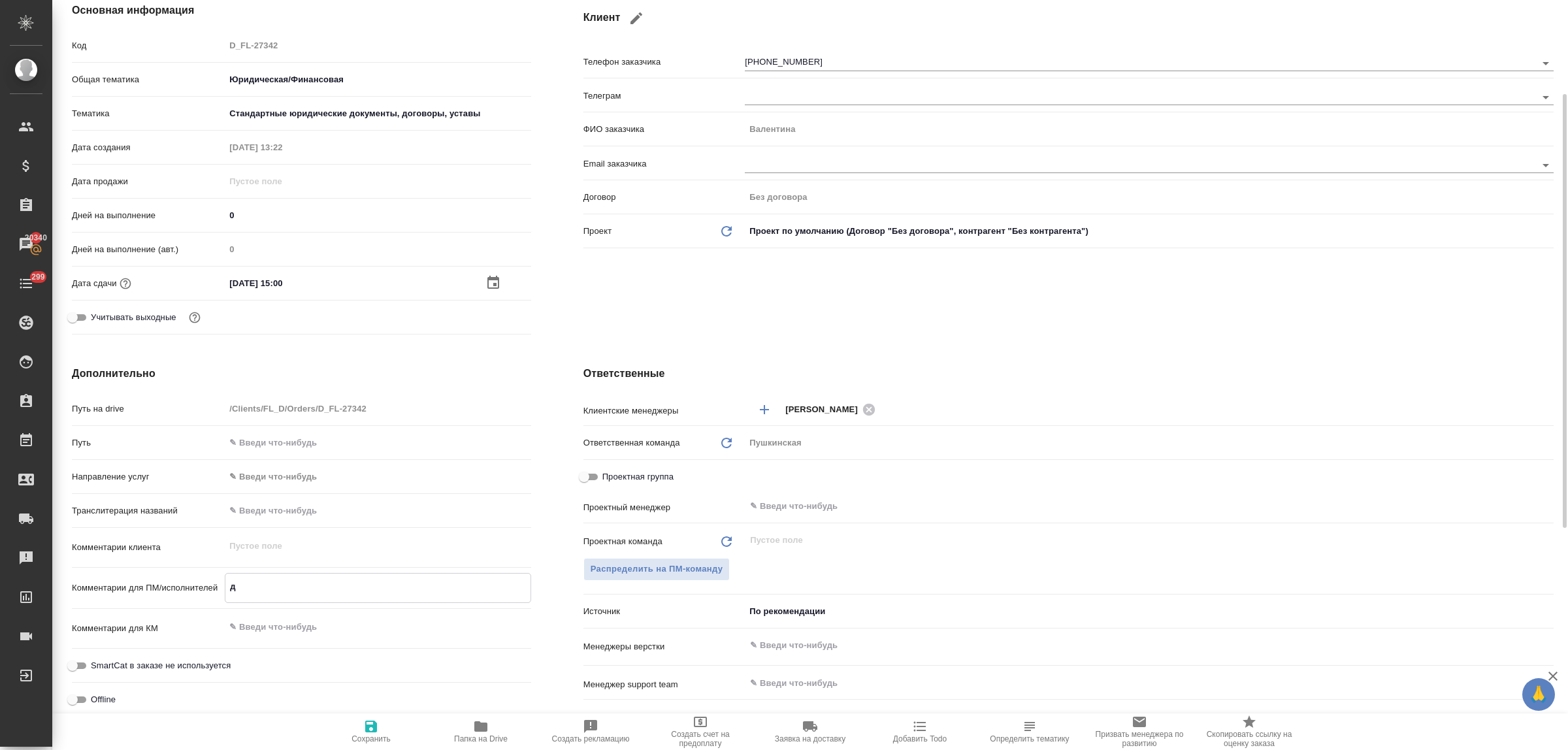
type textarea "x"
type textarea "до"
type textarea "x"
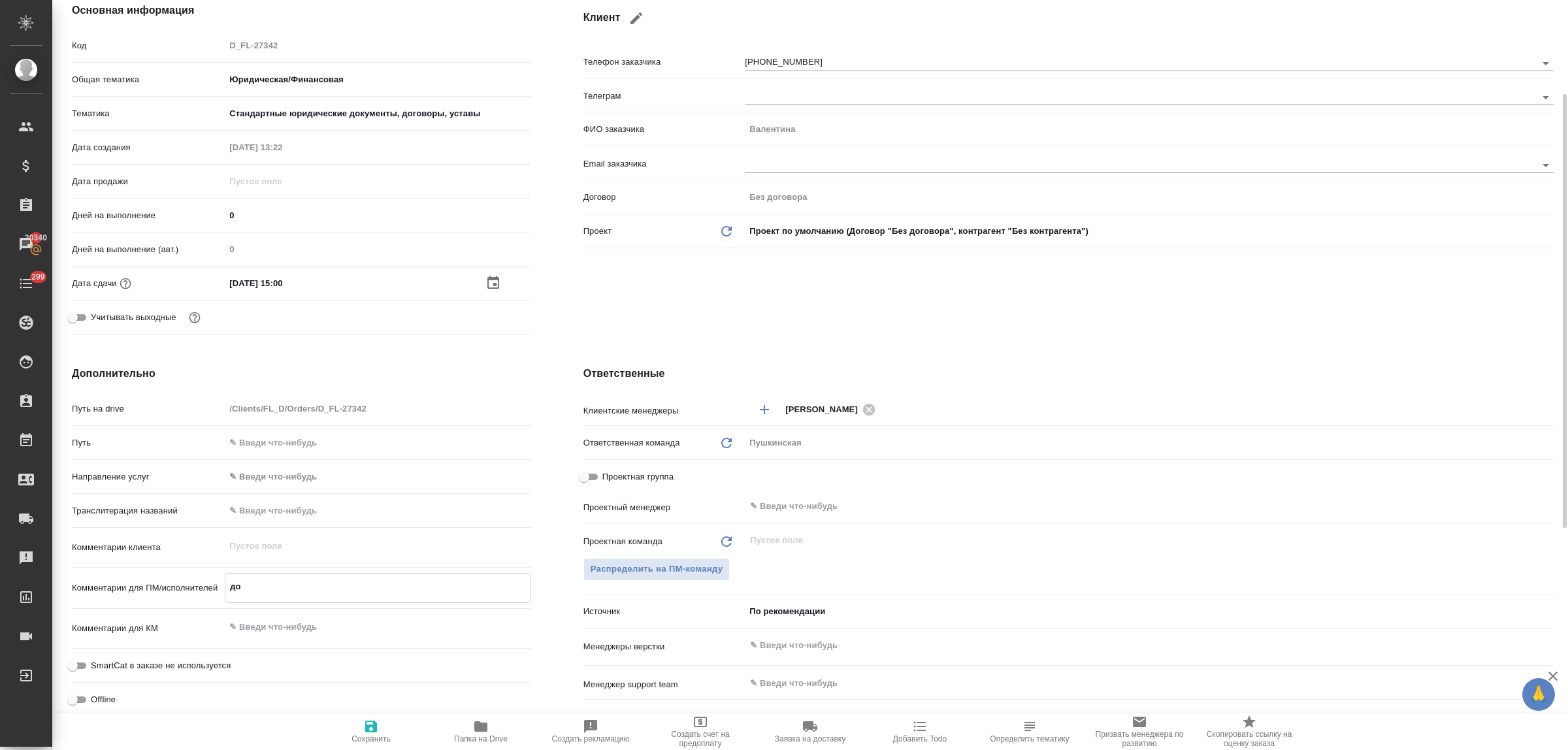
type textarea "x"
type textarea "дов"
type textarea "x"
type textarea "дове"
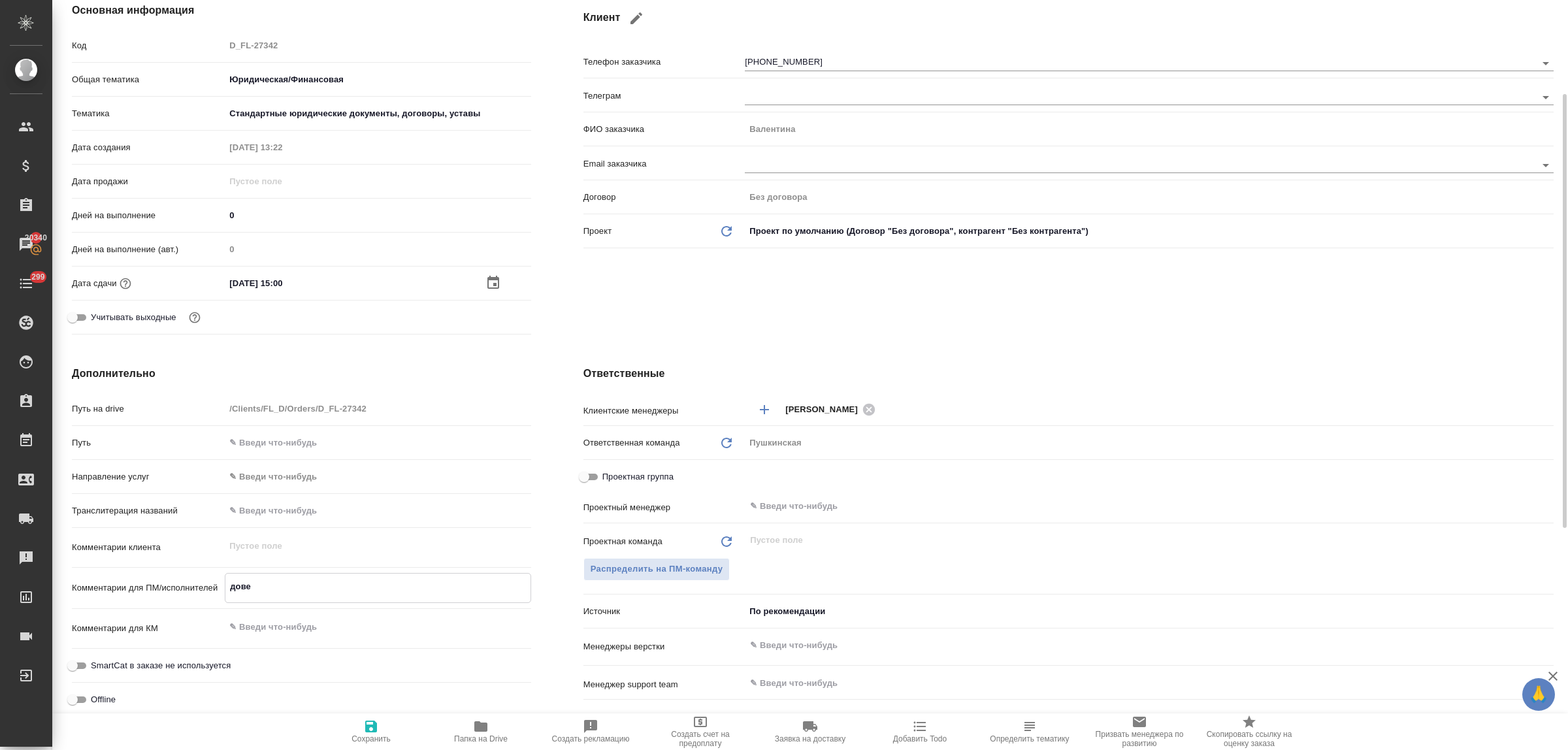
type textarea "x"
type textarea "довер"
type textarea "x"
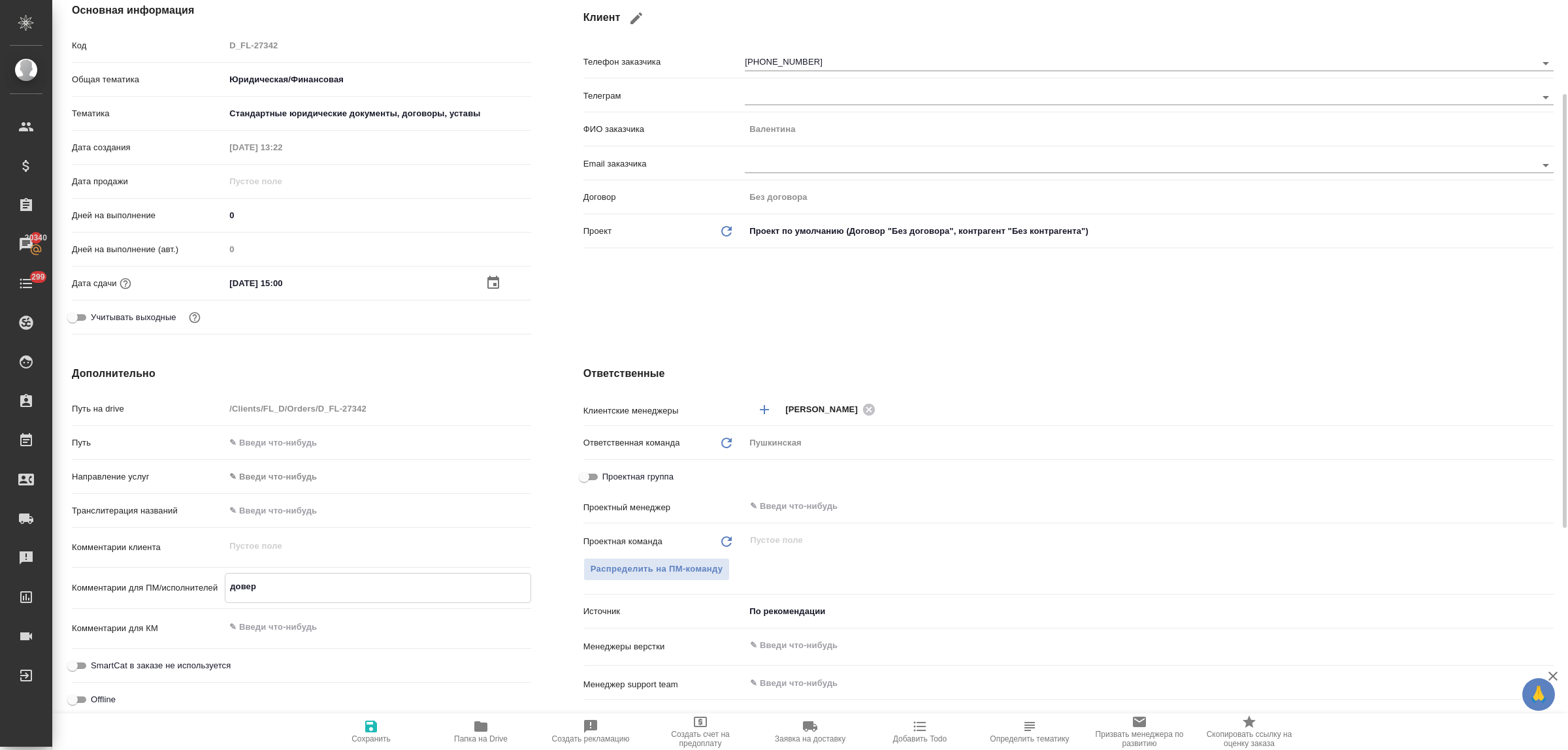
type textarea "довере"
type textarea "x"
type textarea "доверен"
type textarea "x"
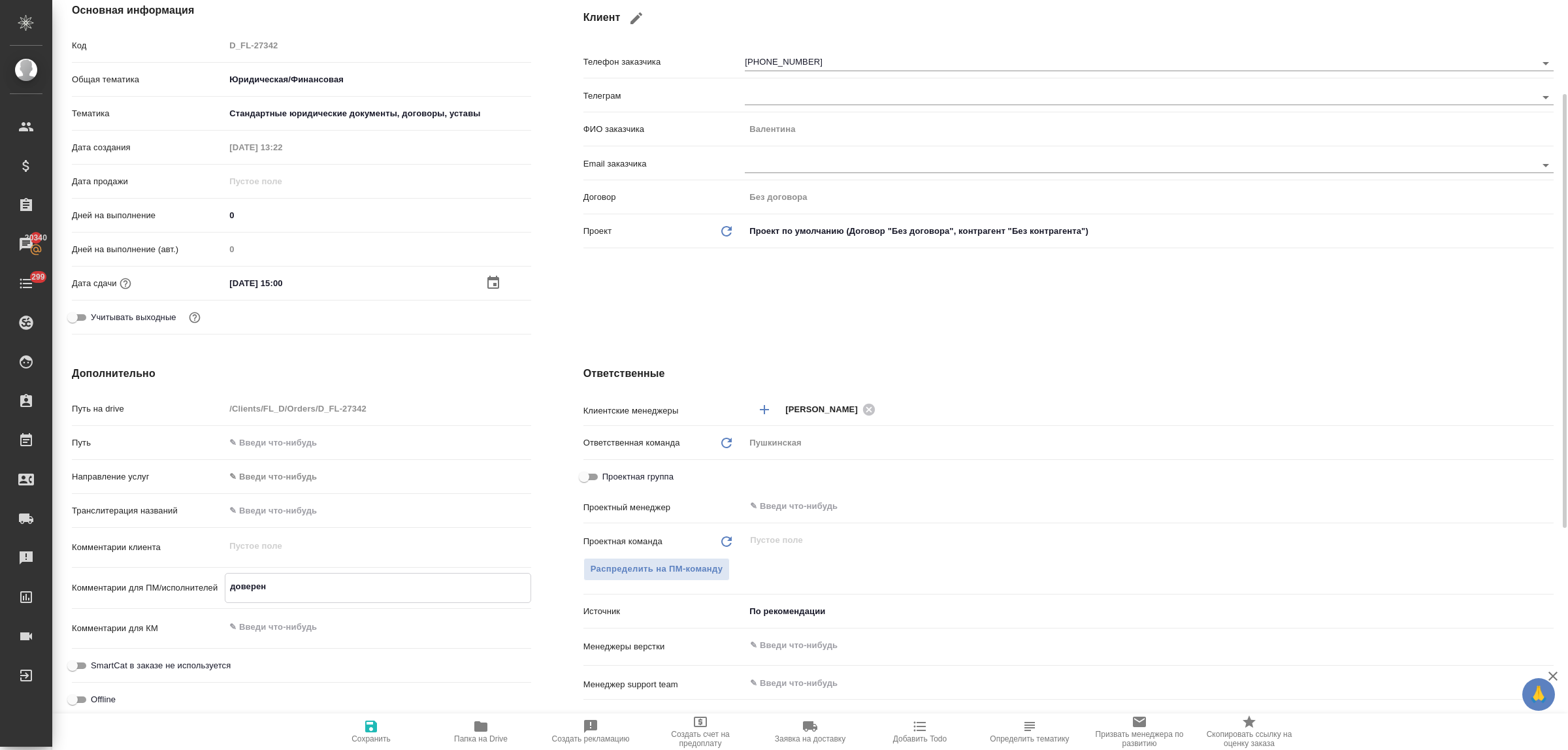
type textarea "x"
type textarea "доверенн"
type textarea "x"
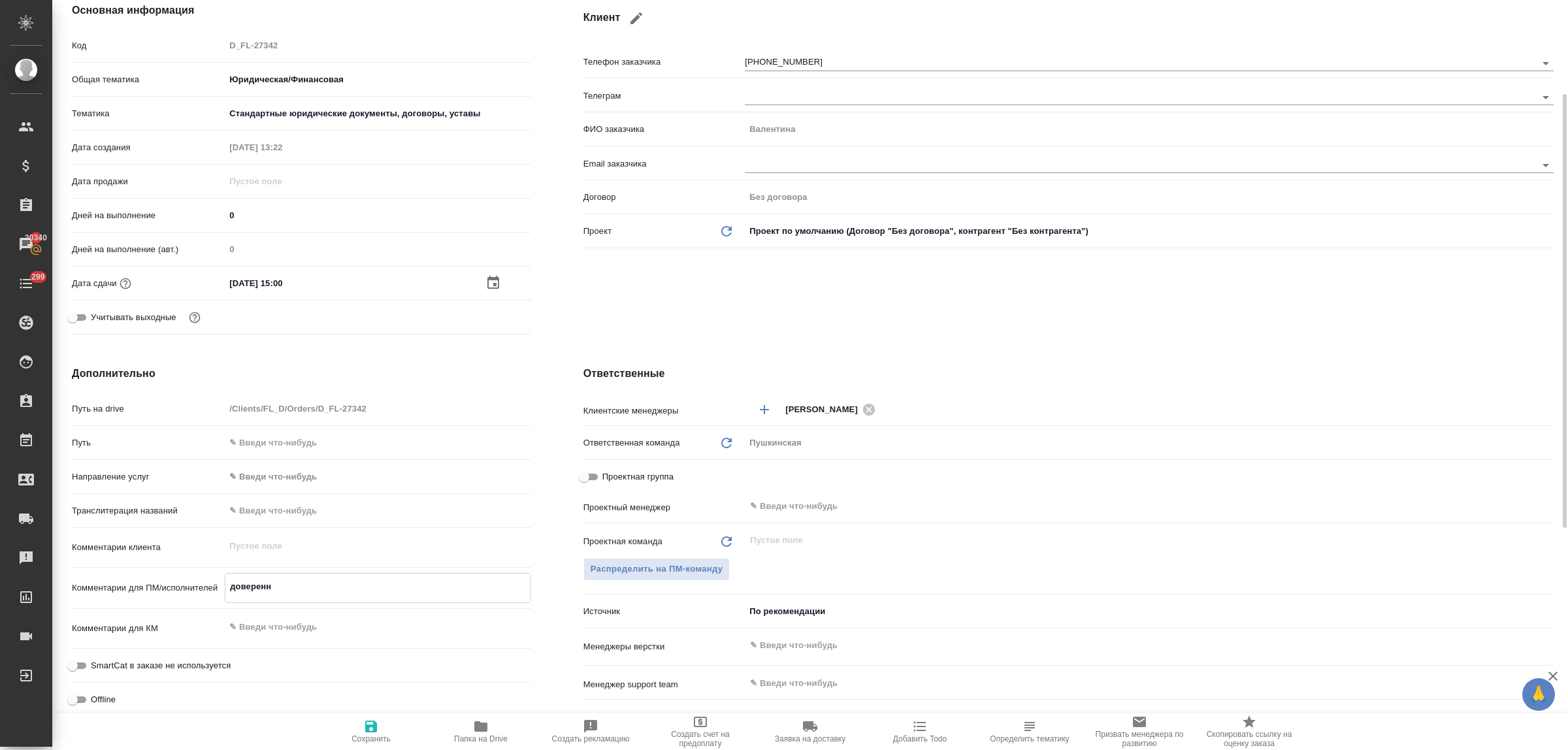
type textarea "x"
type textarea "доверенно"
type textarea "x"
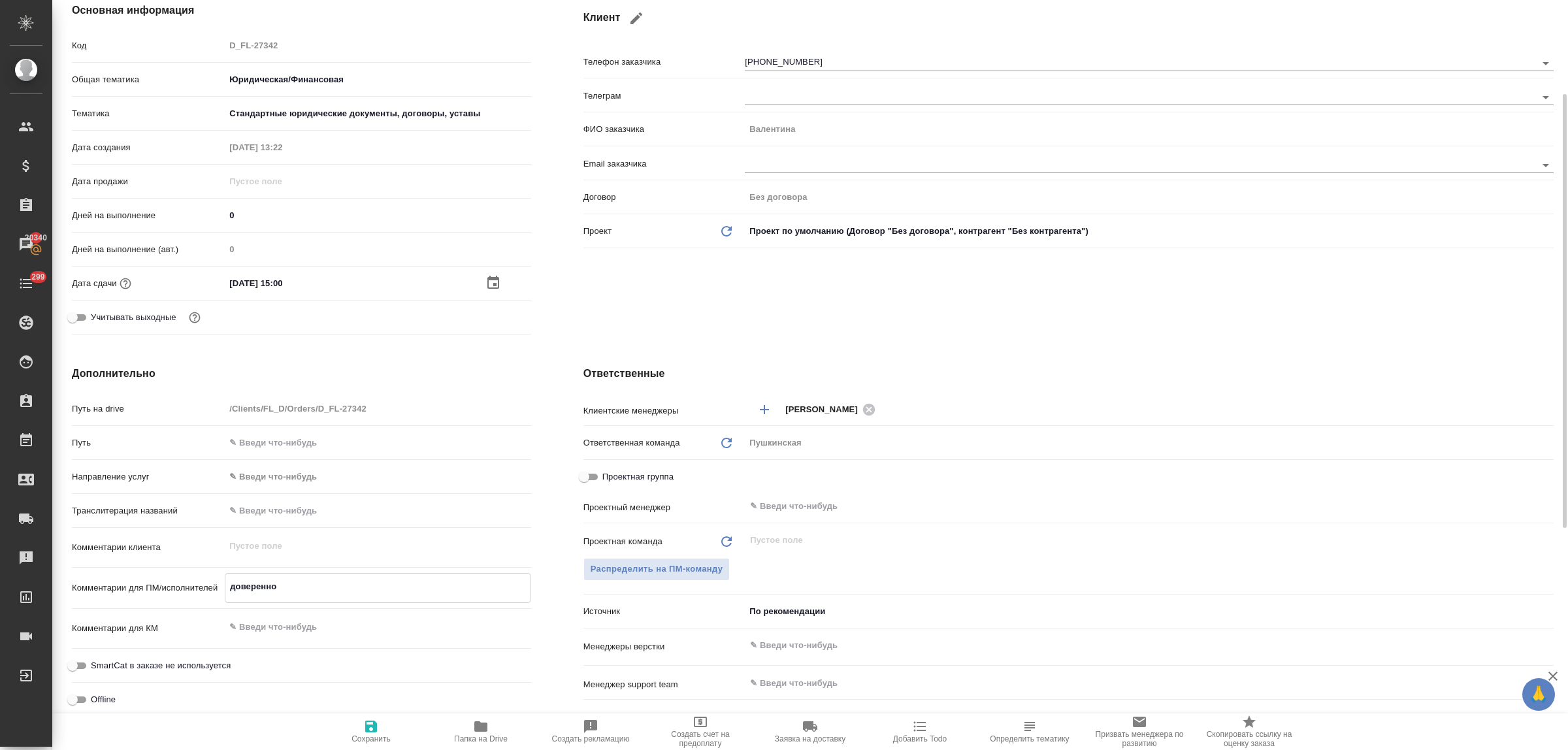
type textarea "x"
type textarea "довереннос"
type textarea "x"
type textarea "доверенност"
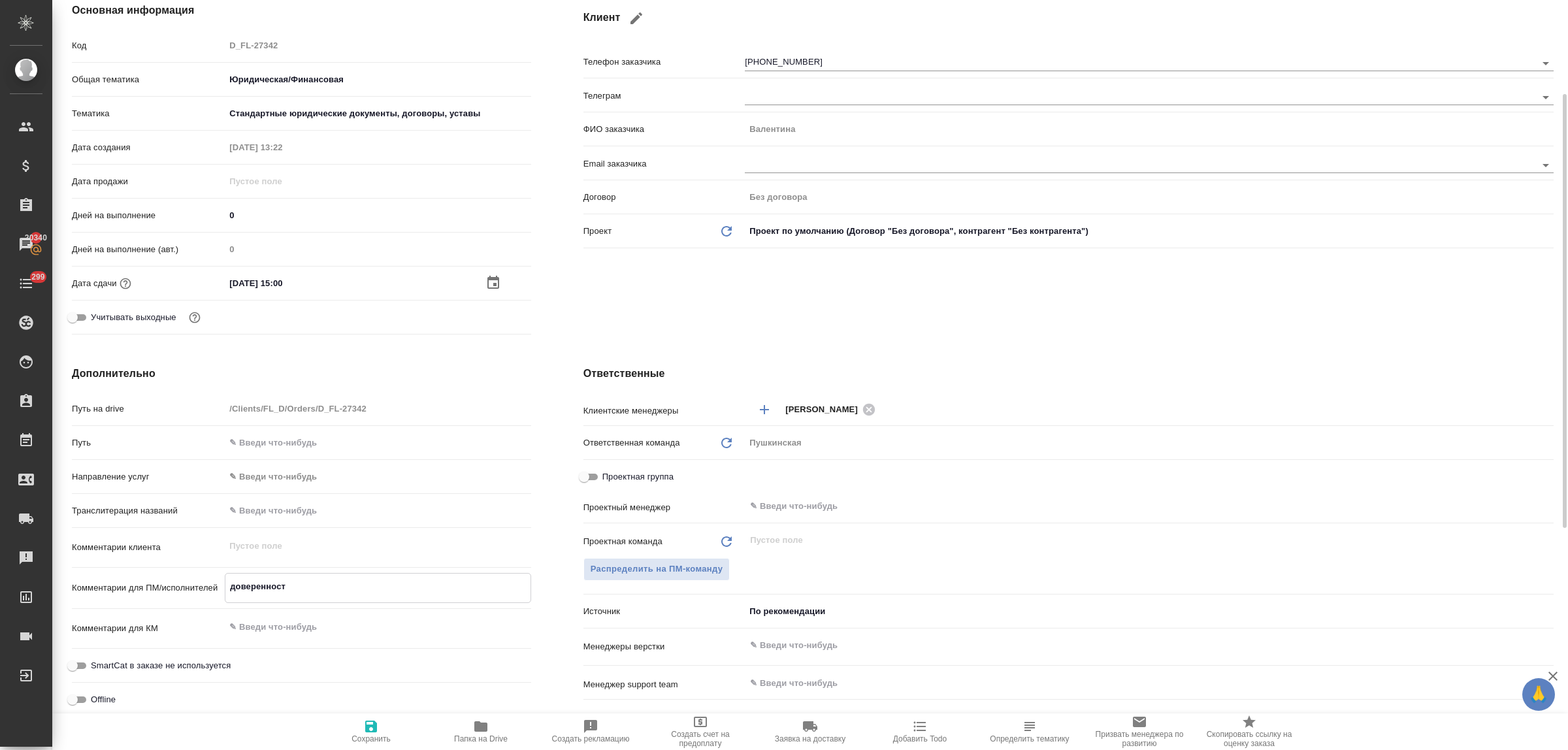
type textarea "x"
type textarea "доверенность"
type textarea "x"
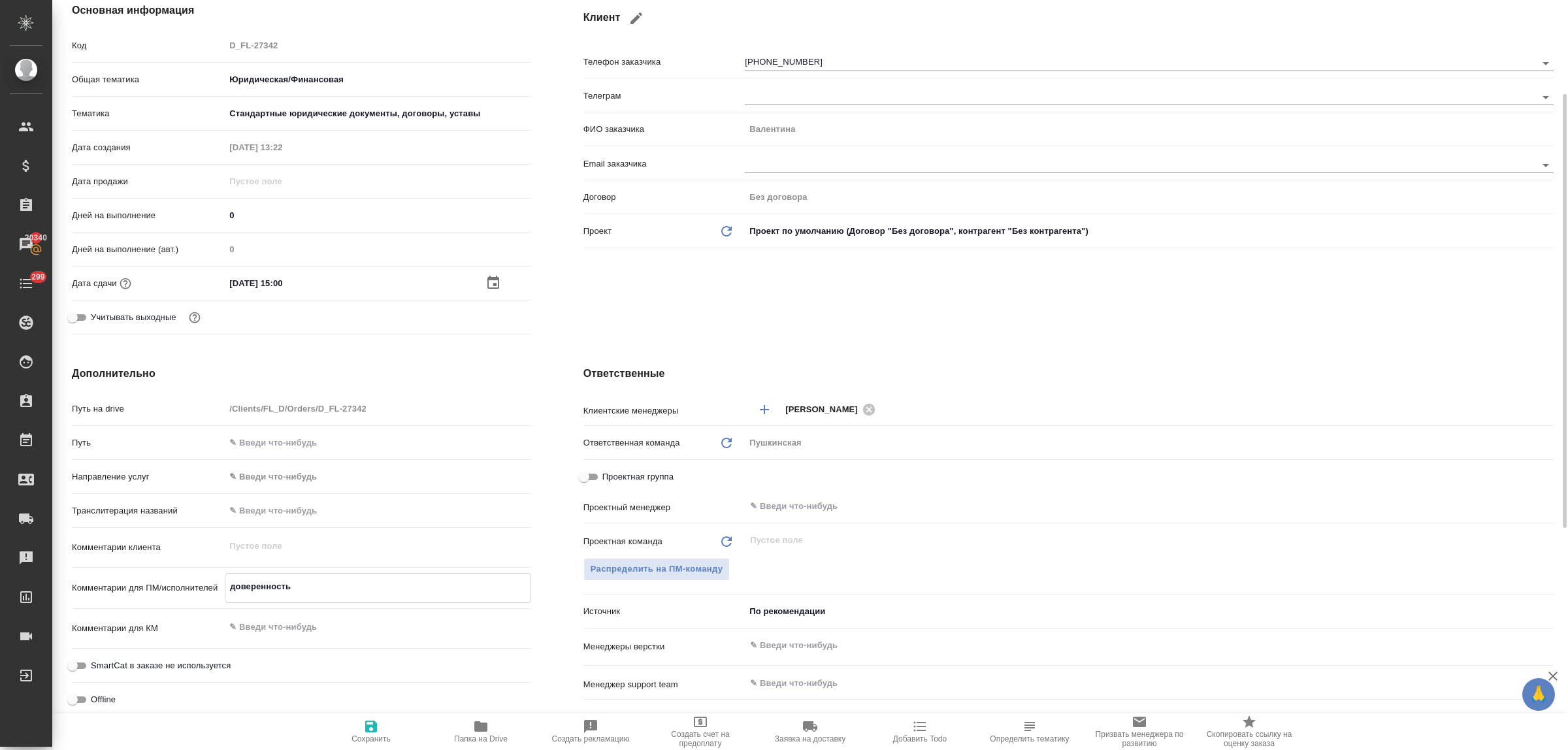
type textarea "x"
type textarea "доверенность"
type textarea "x"
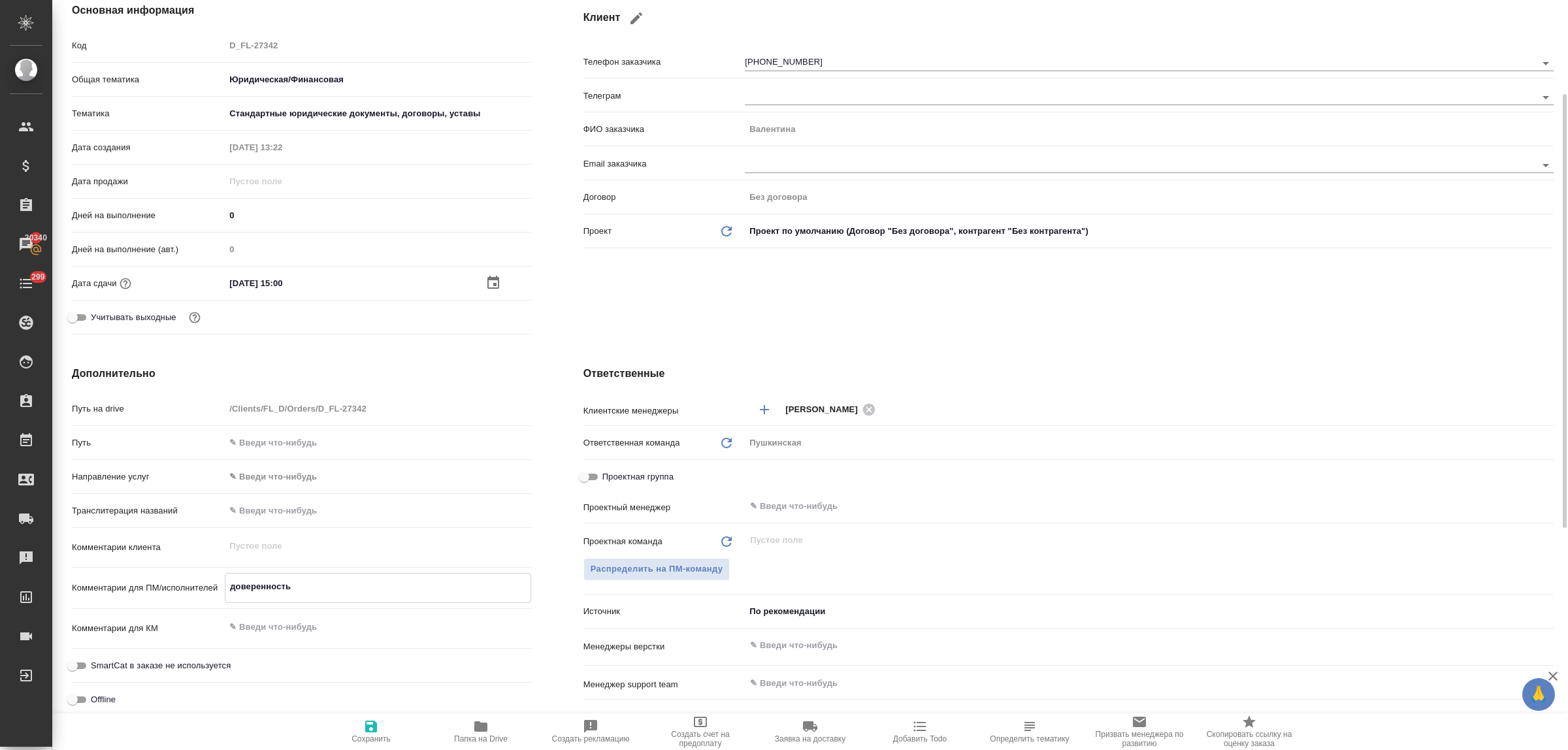
type textarea "x"
type textarea "доверенность [PERSON_NAME]"
type textarea "x"
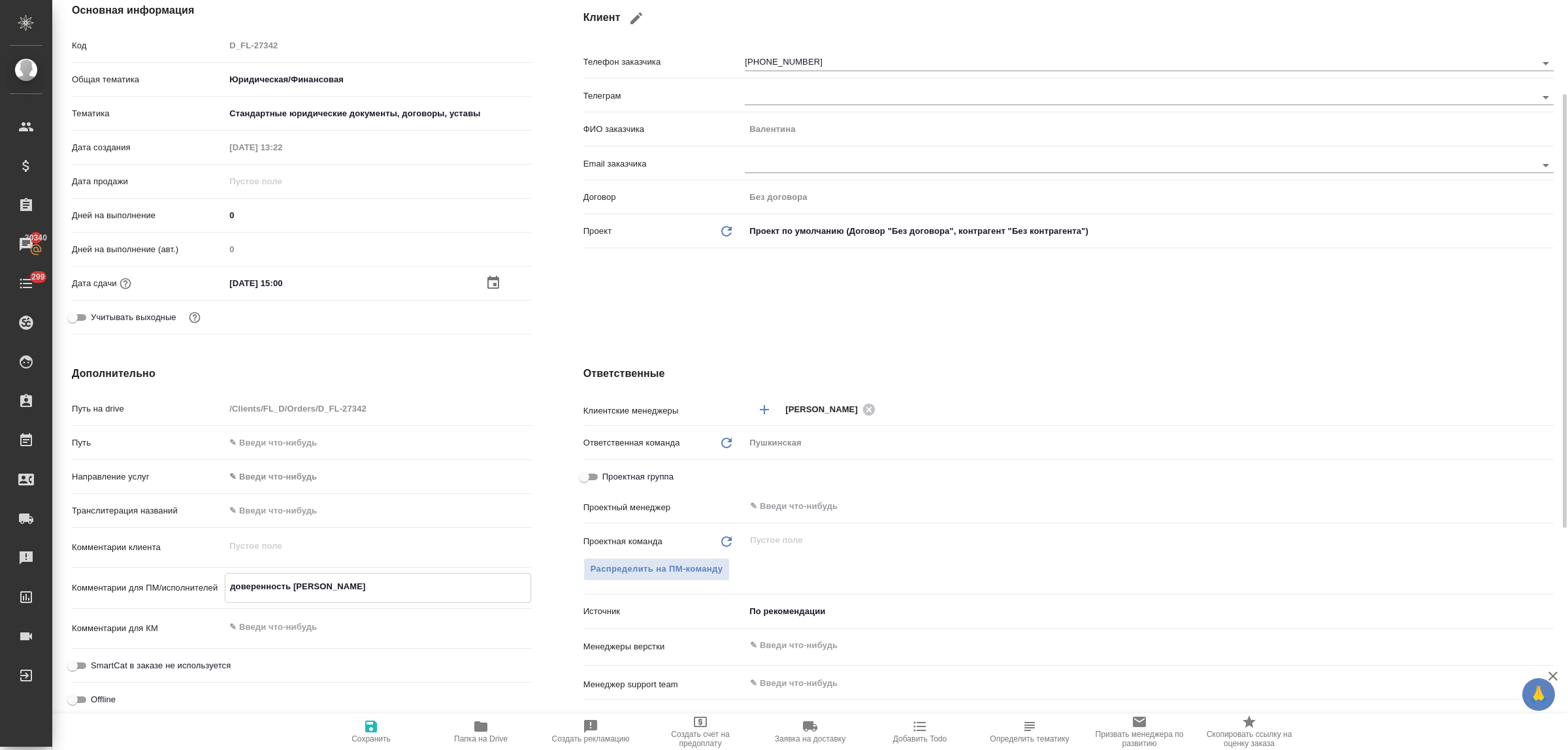
type textarea "x"
type textarea "доверенность За"
type textarea "x"
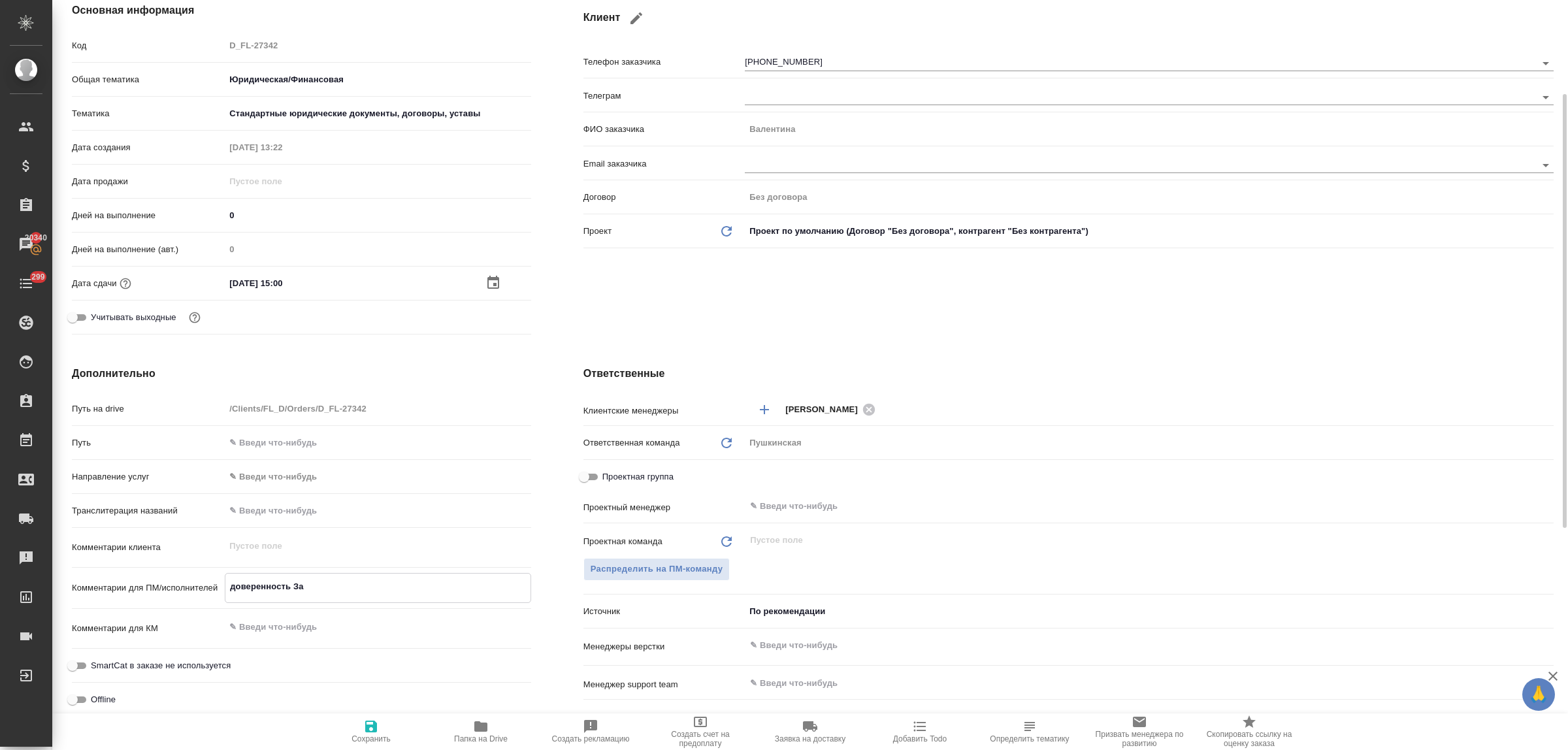
type textarea "доверенность Зат"
type textarea "x"
type textarea "доверенность Заты"
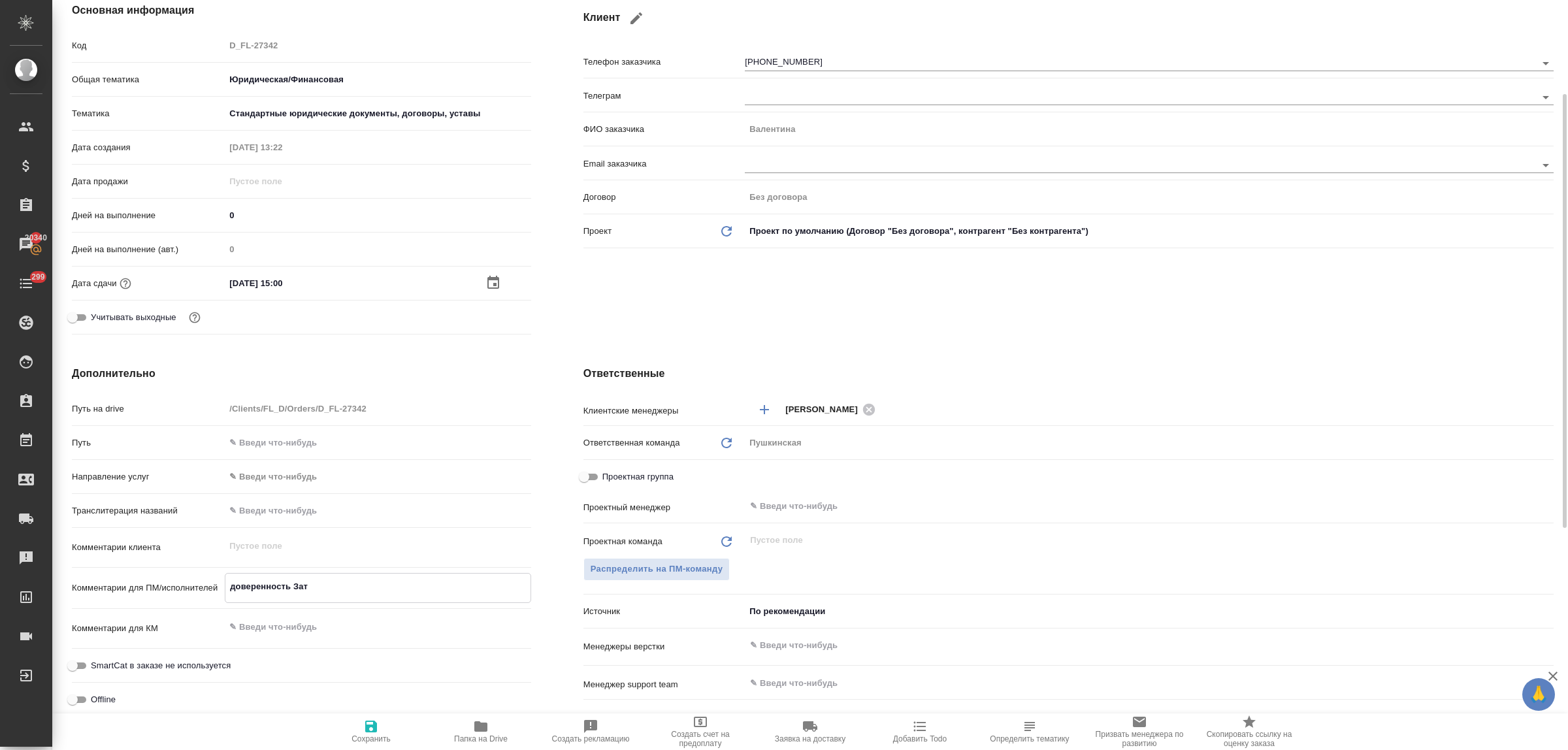
type textarea "x"
type textarea "доверенность Зат"
type textarea "x"
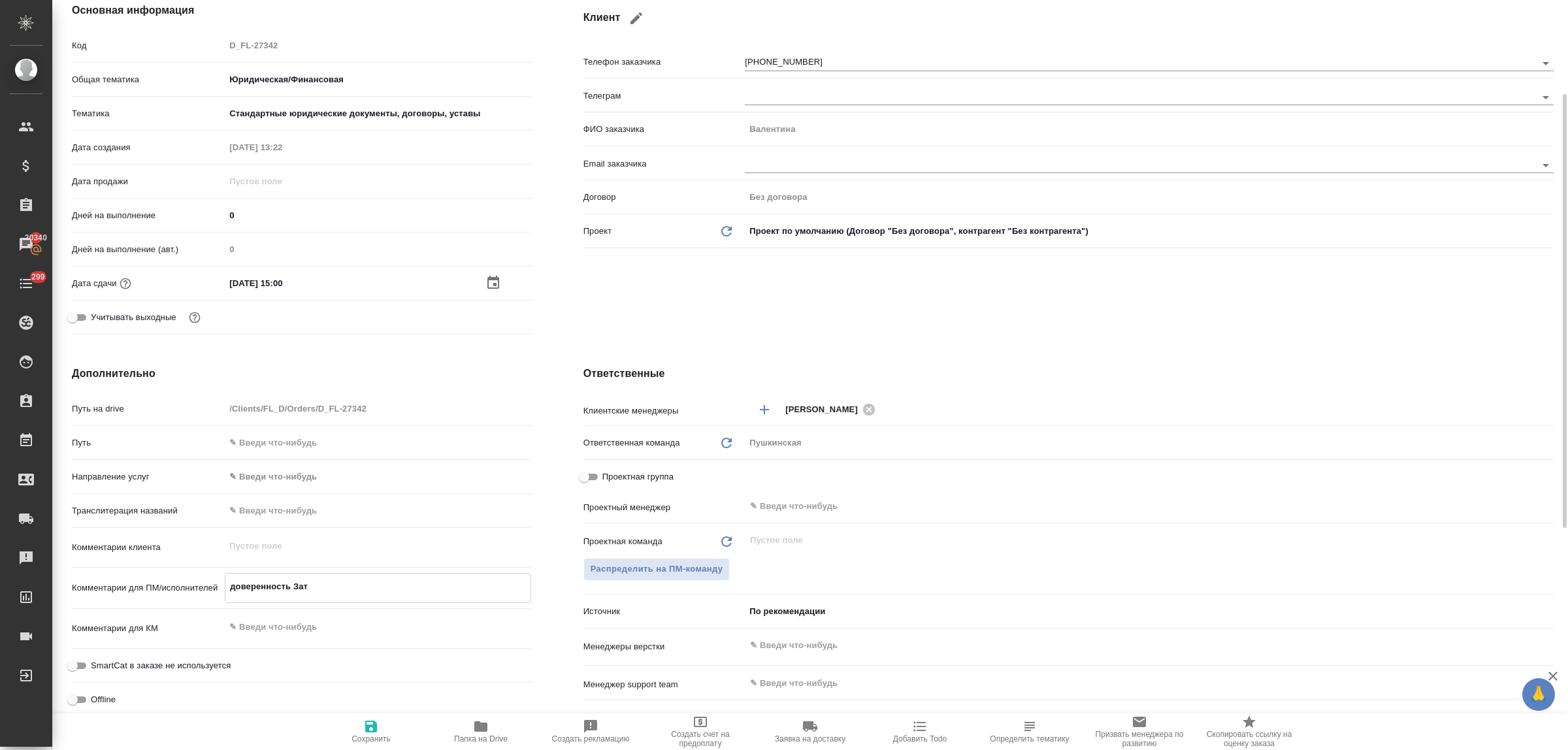
type textarea "x"
type textarea "доверенность За"
type textarea "x"
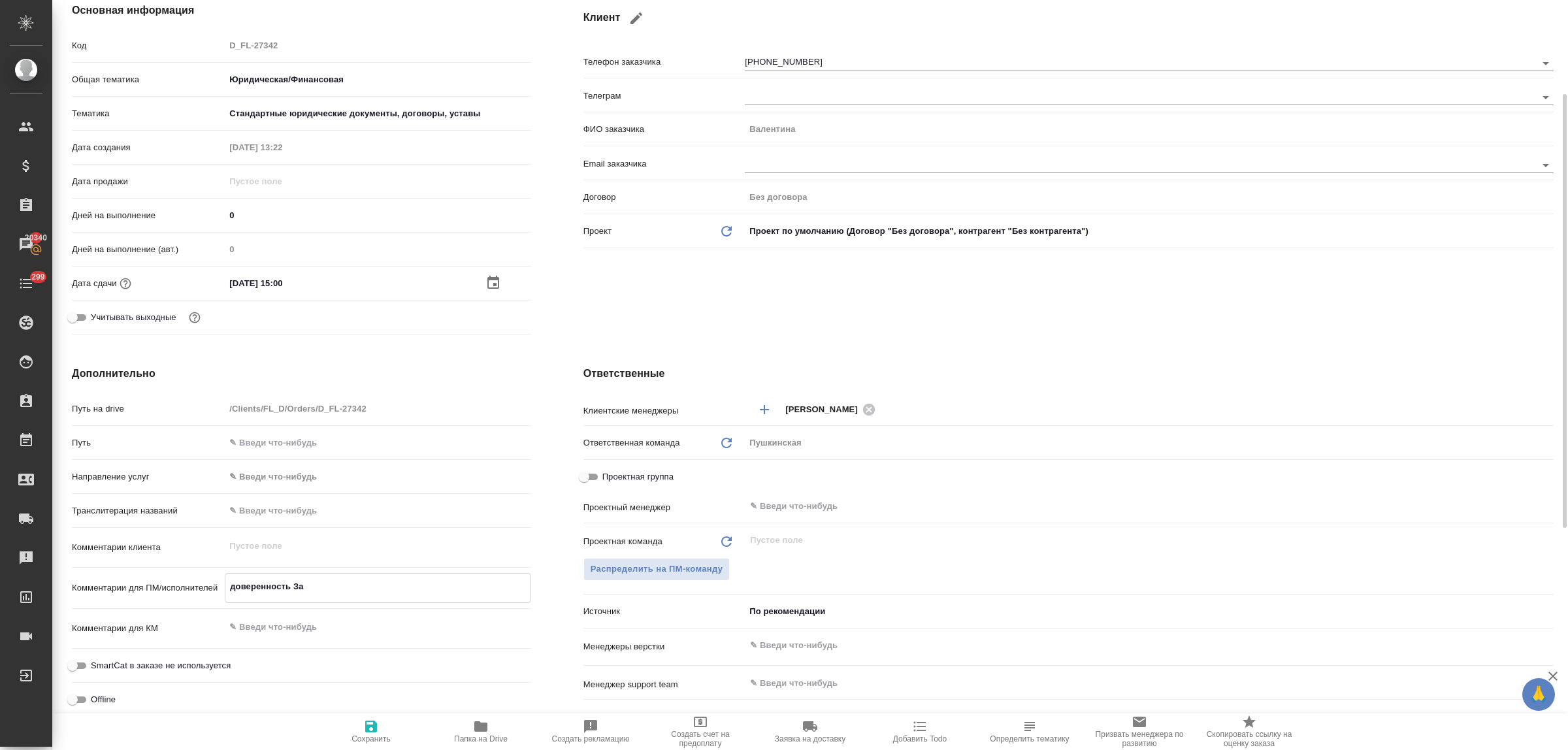
type textarea "доверенность Зар"
type textarea "x"
type textarea "доверенность [DEMOGRAPHIC_DATA]"
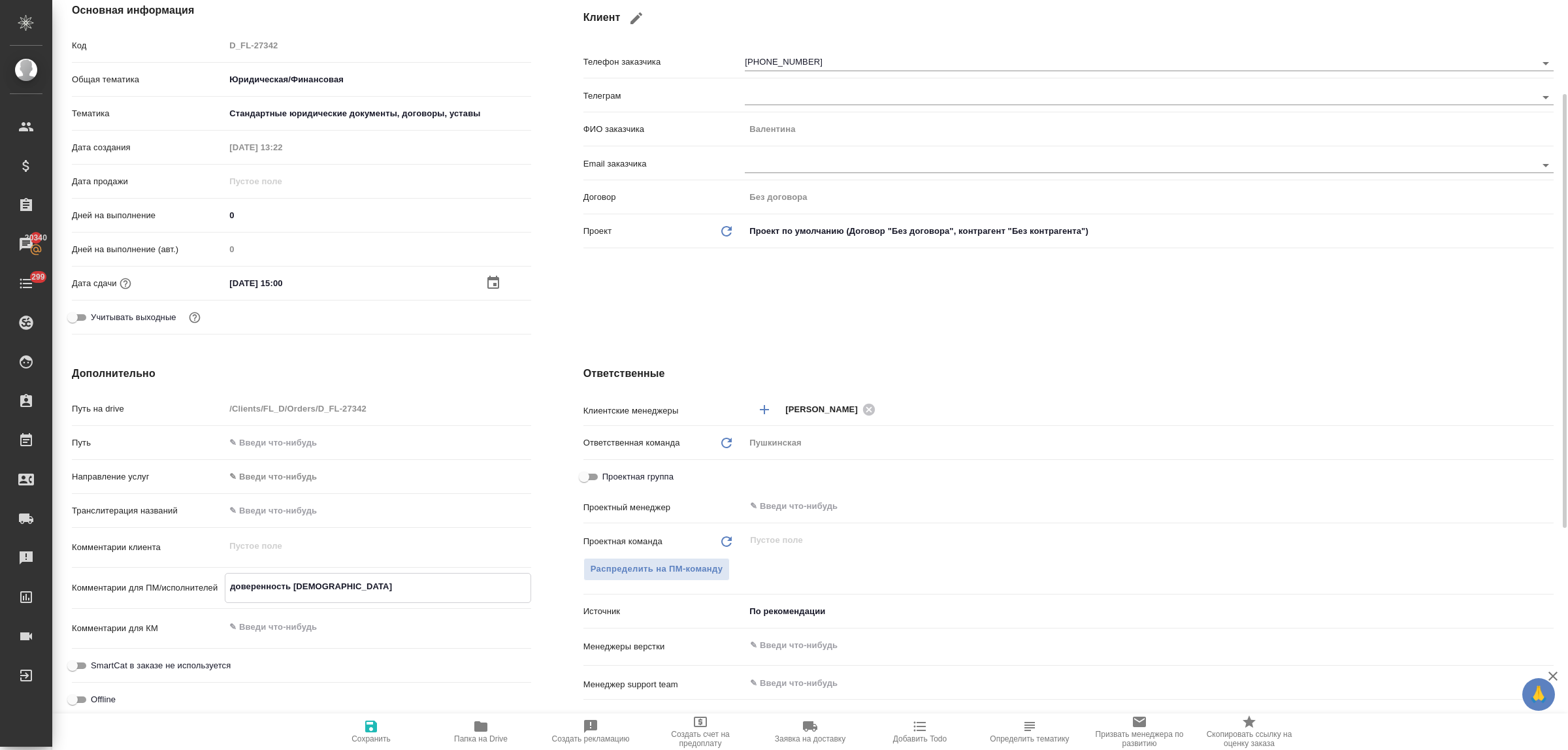
type textarea "x"
type textarea "доверенность [DEMOGRAPHIC_DATA]"
type textarea "x"
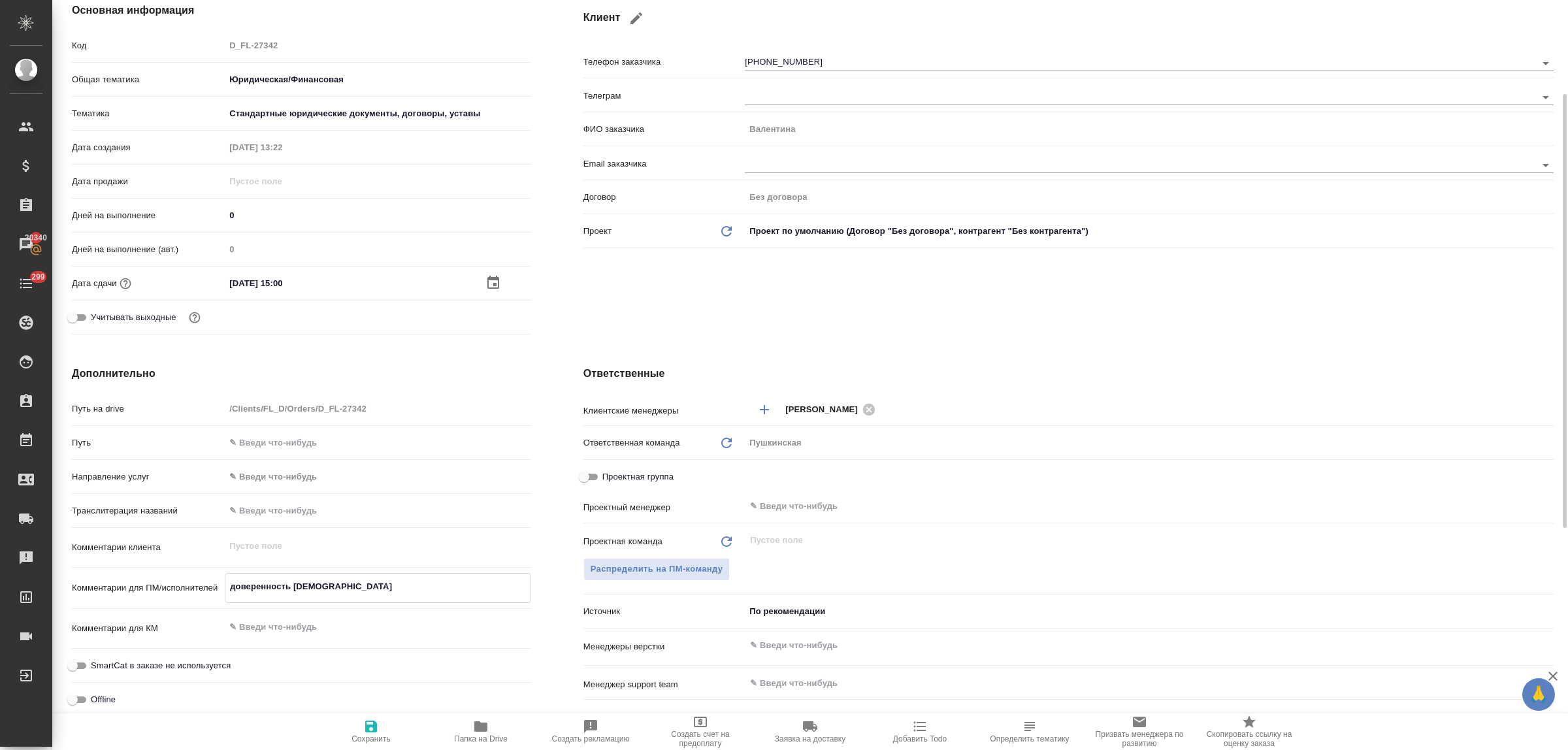
type textarea "x"
type textarea "доверенность Зарыто"
type textarea "x"
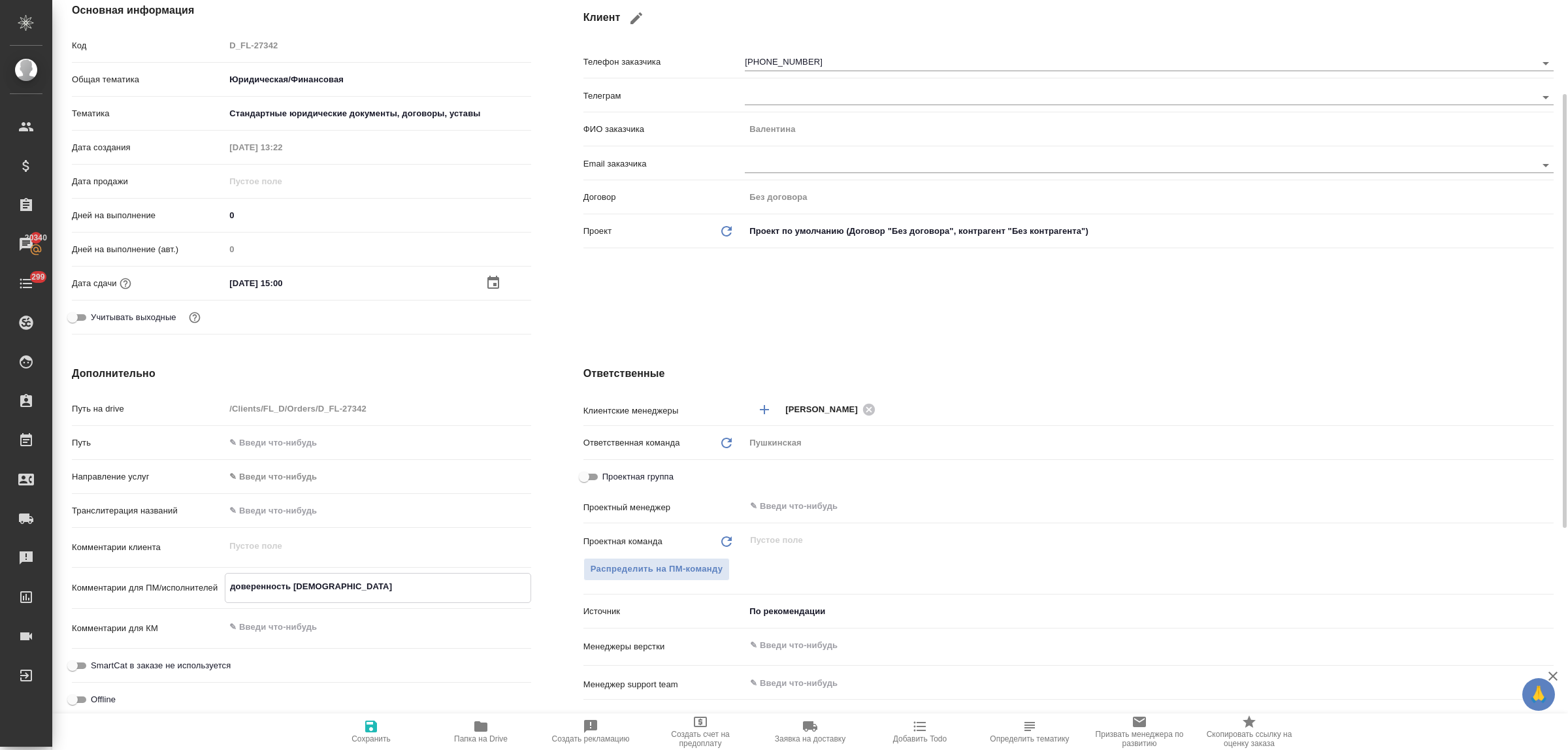
type textarea "x"
type textarea "доверенность [DEMOGRAPHIC_DATA]"
type textarea "x"
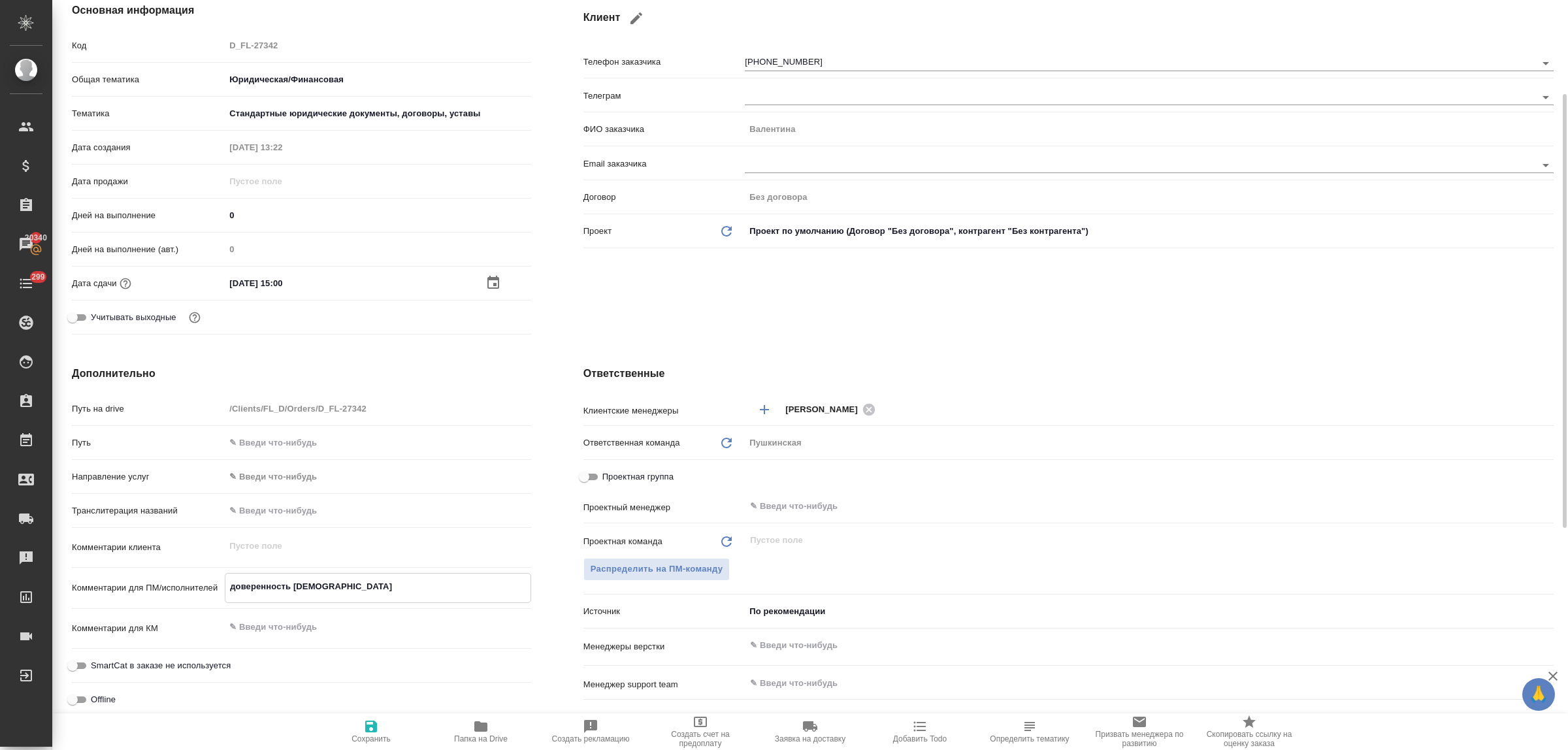
type textarea "доверенность [DEMOGRAPHIC_DATA]"
type textarea "x"
type textarea "доверенность [DEMOGRAPHIC_DATA]"
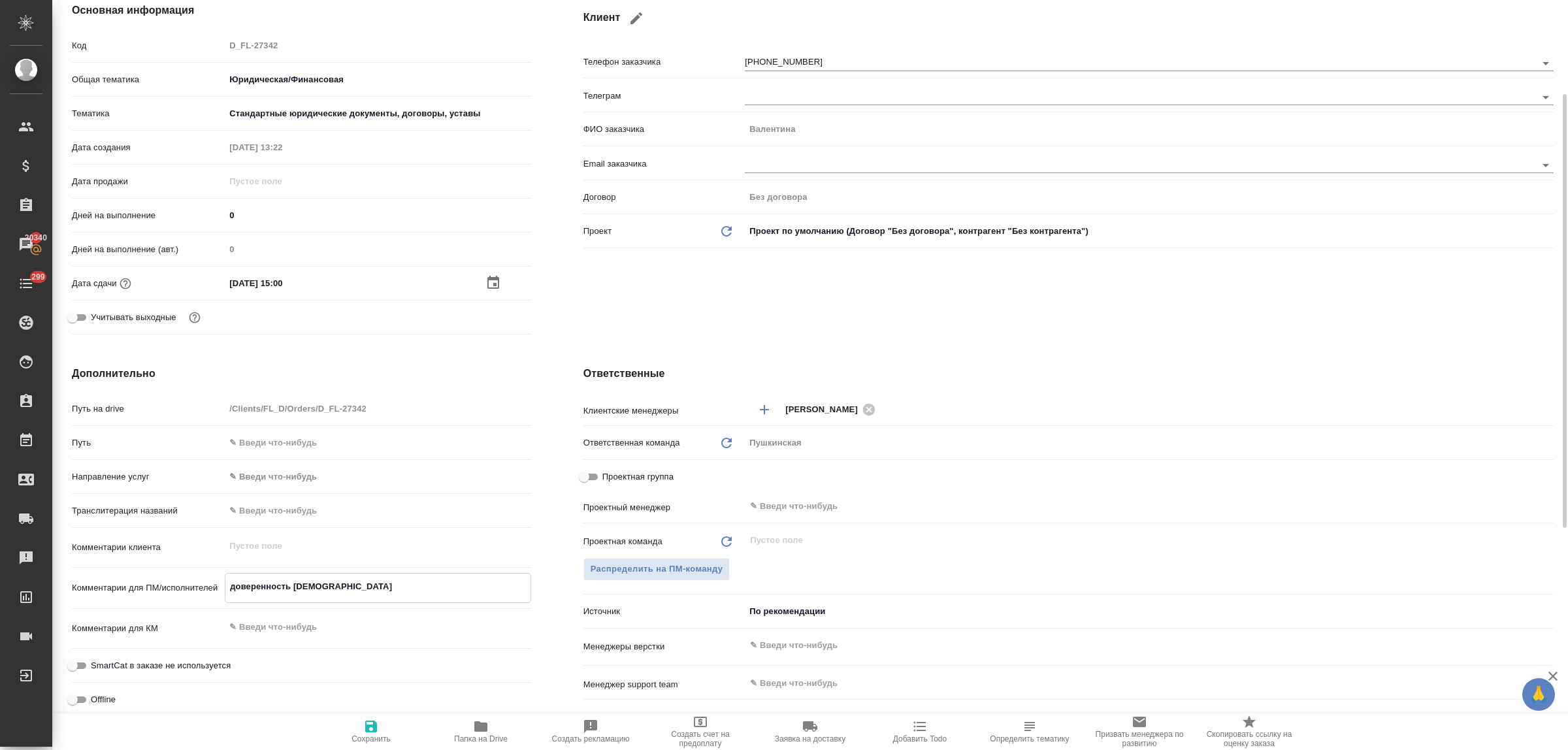
type textarea "x"
type textarea "доверенность [DEMOGRAPHIC_DATA]"
type textarea "x"
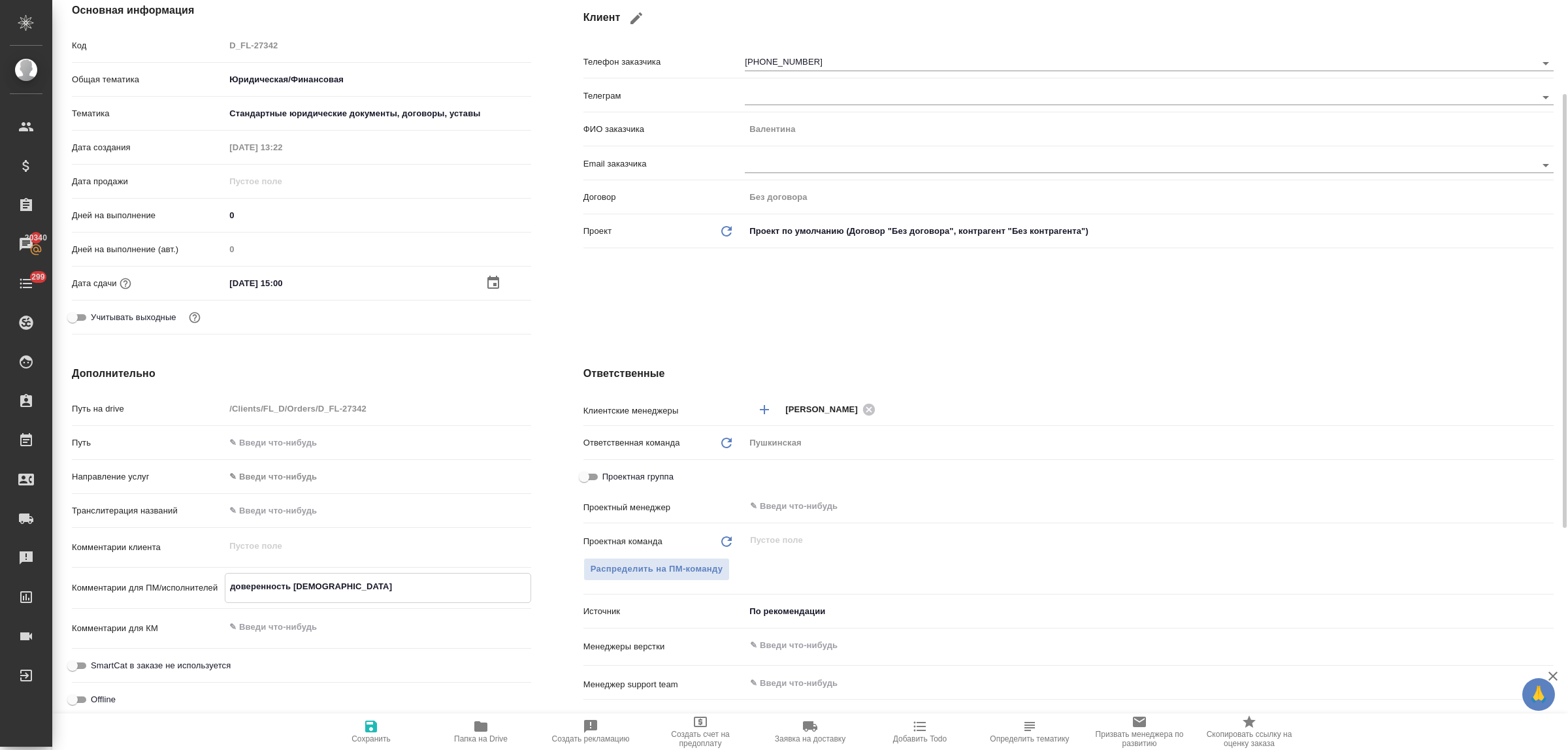
type textarea "x"
type textarea "доверенность [DEMOGRAPHIC_DATA]"
type textarea "x"
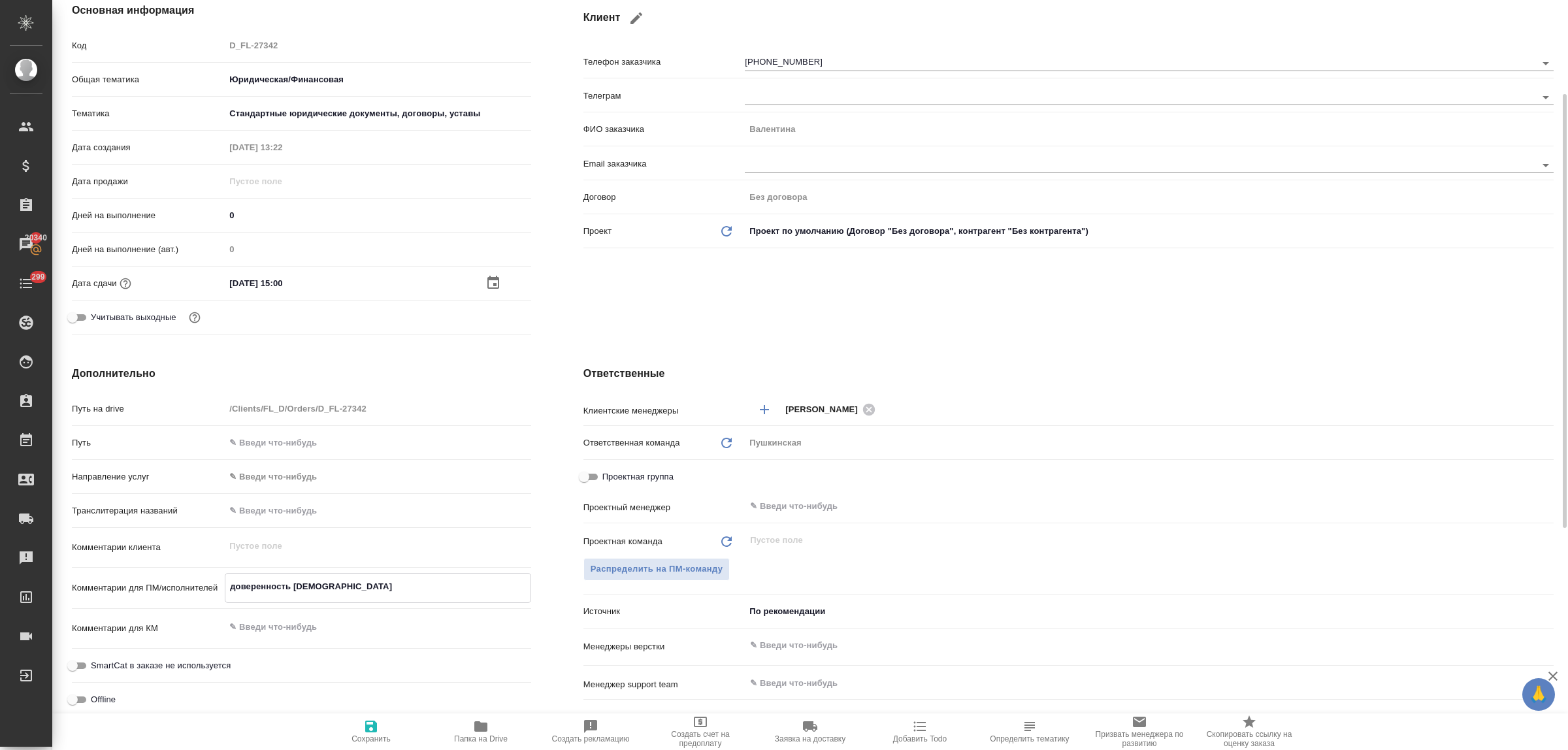
type textarea "x"
type textarea "доверенность [DEMOGRAPHIC_DATA]"
type textarea "x"
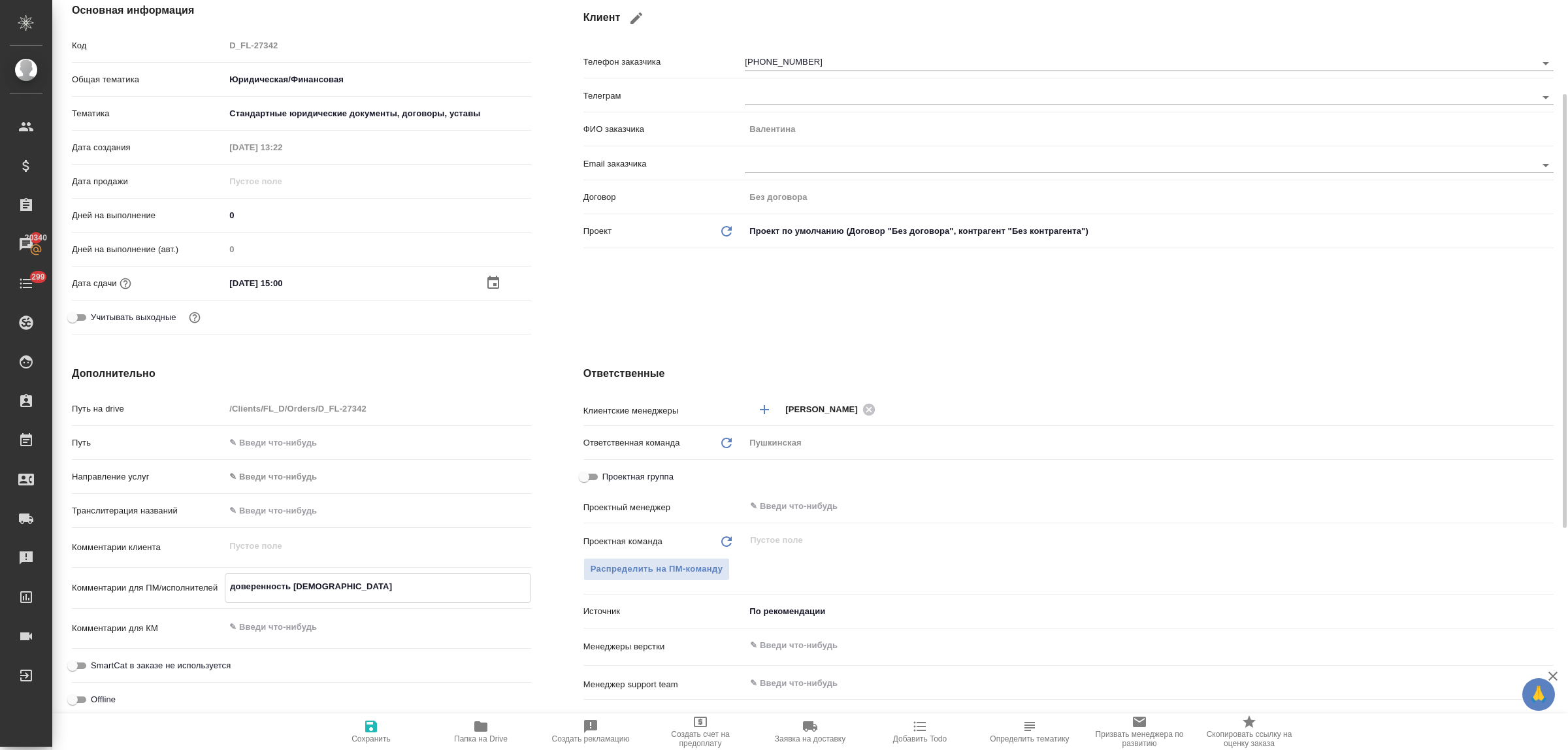
type textarea "x"
type textarea "доверенность [DEMOGRAPHIC_DATA]"
type textarea "x"
type textarea "доверенность [DEMOGRAPHIC_DATA]"
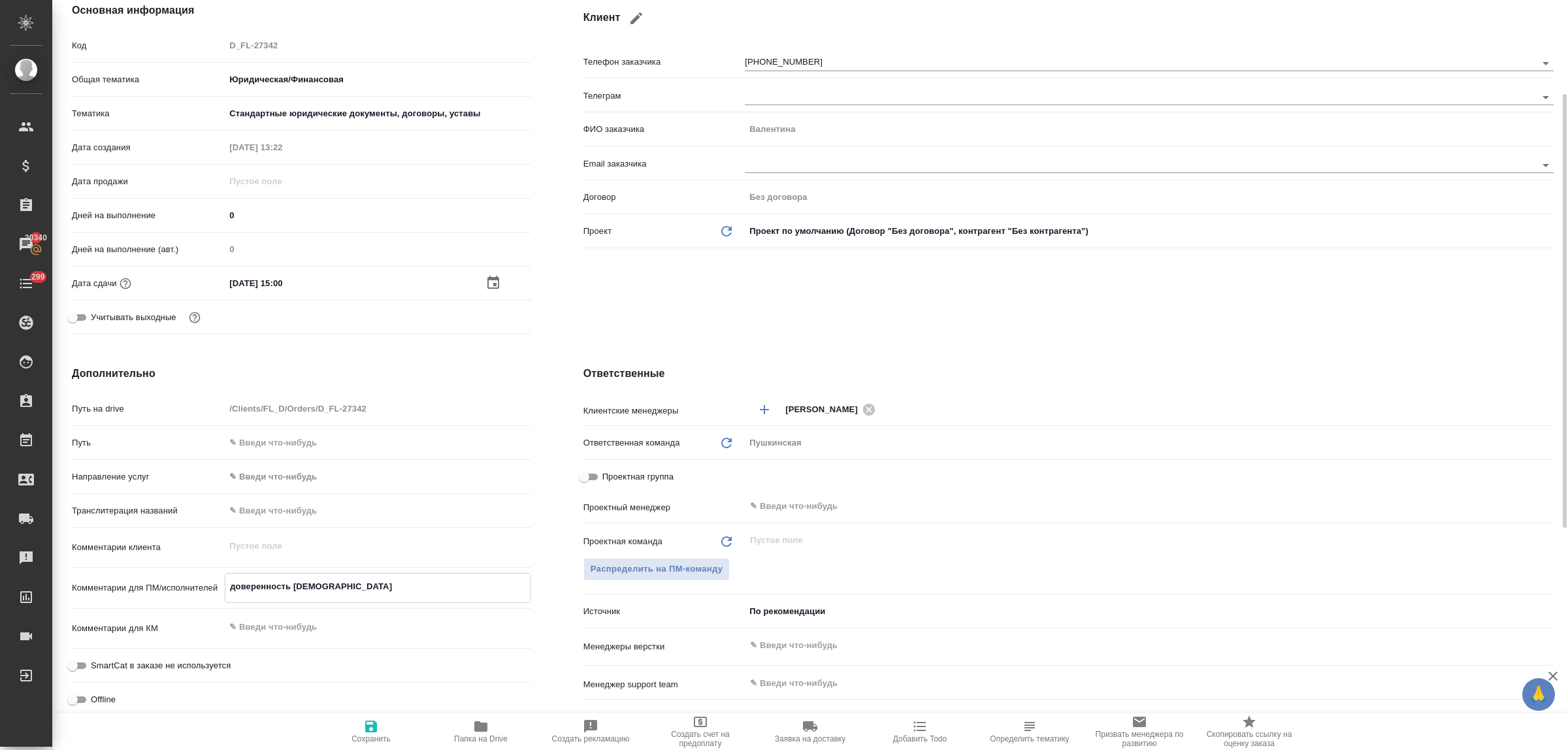
type textarea "x"
type textarea "доверенность [DEMOGRAPHIC_DATA]"
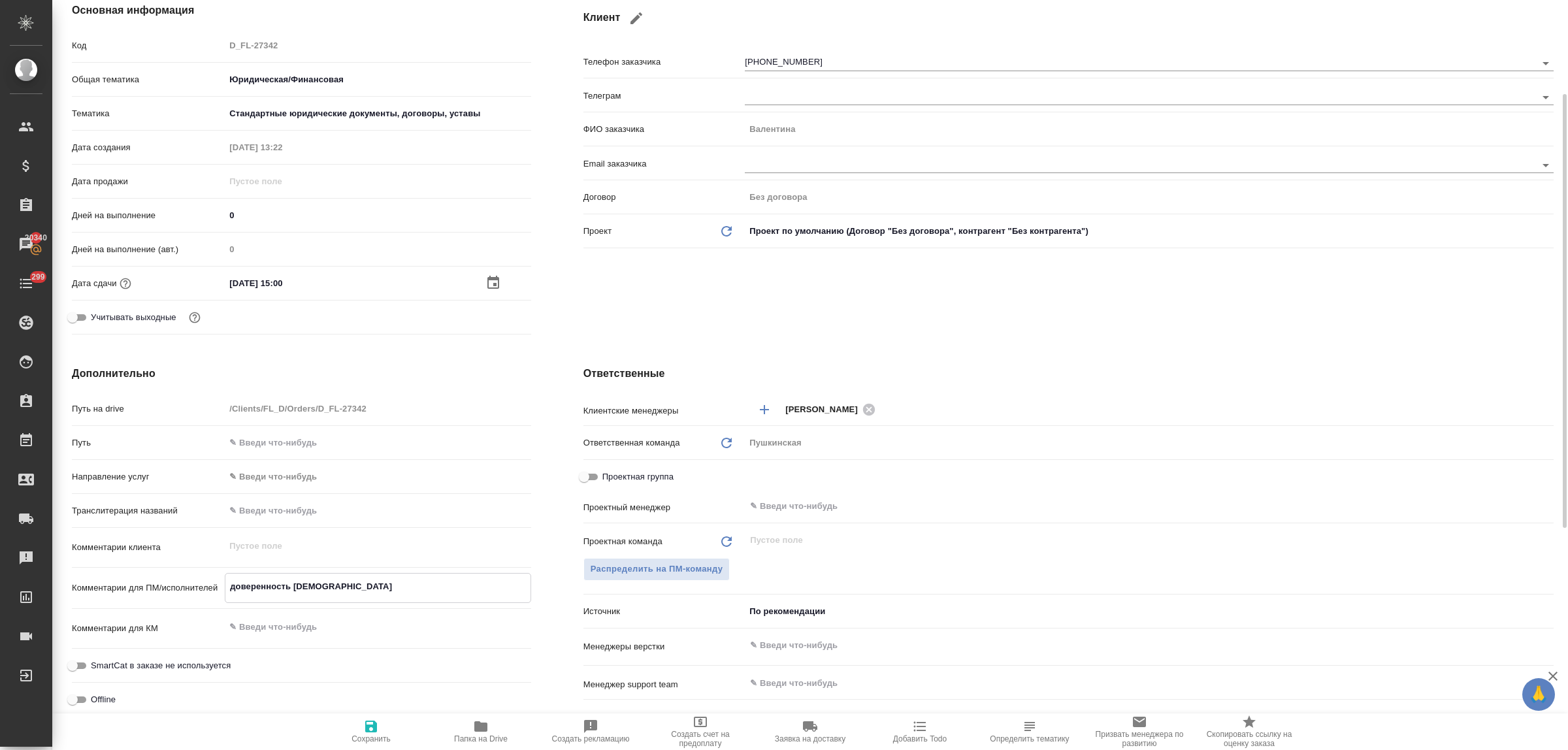
type textarea "x"
type textarea "доверенность [DEMOGRAPHIC_DATA]"
type textarea "x"
click at [377, 733] on icon "button" at bounding box center [371, 727] width 16 height 16
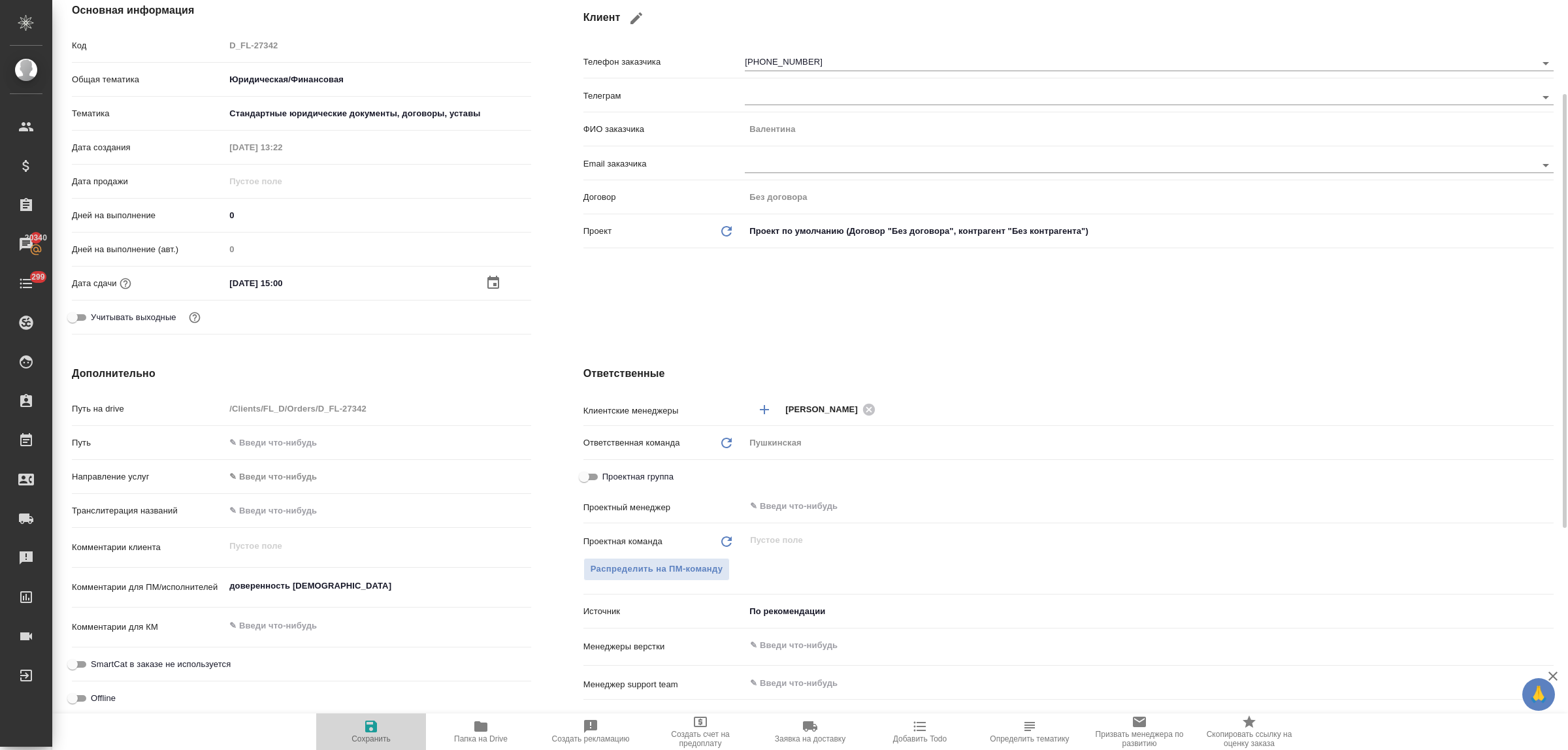
type textarea "x"
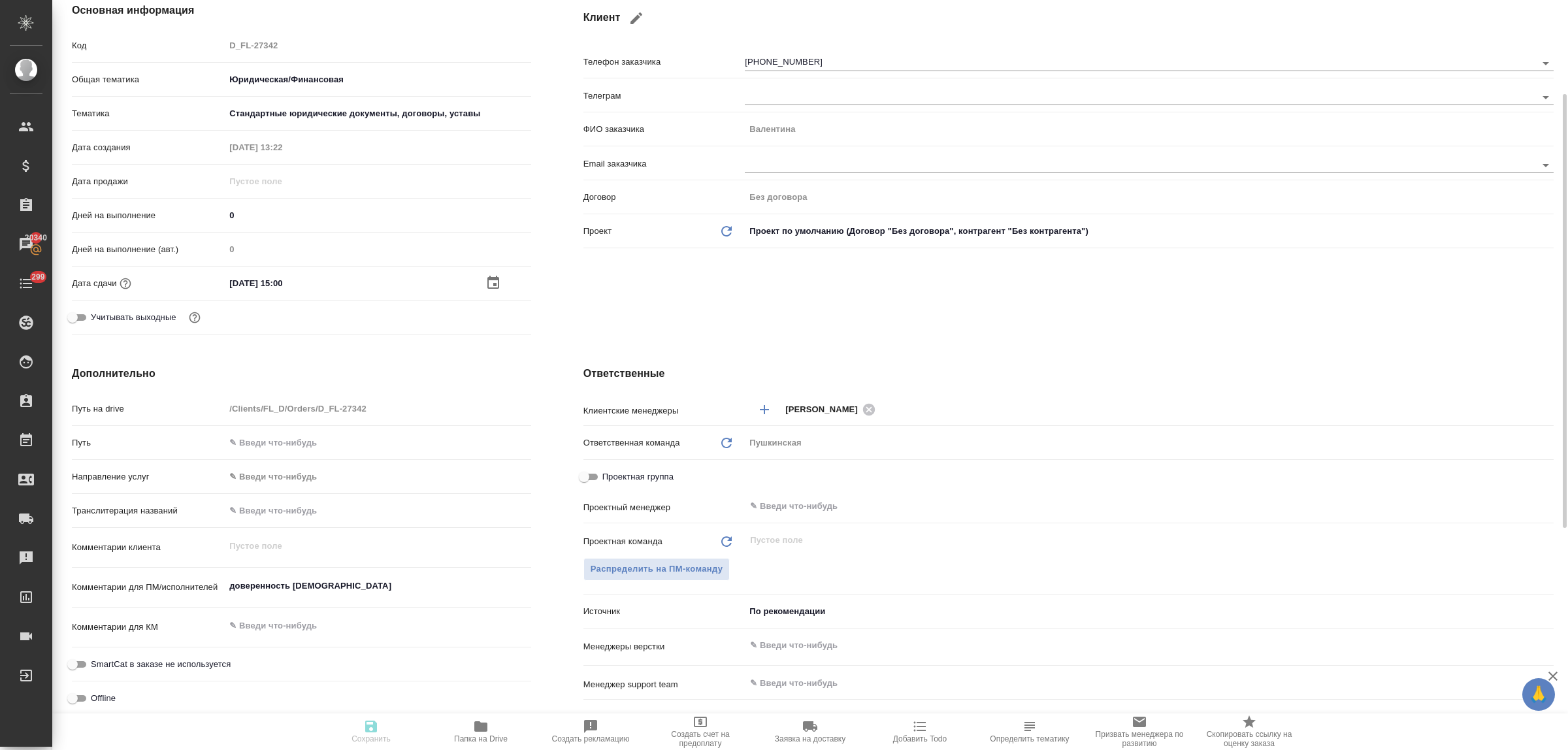
type textarea "x"
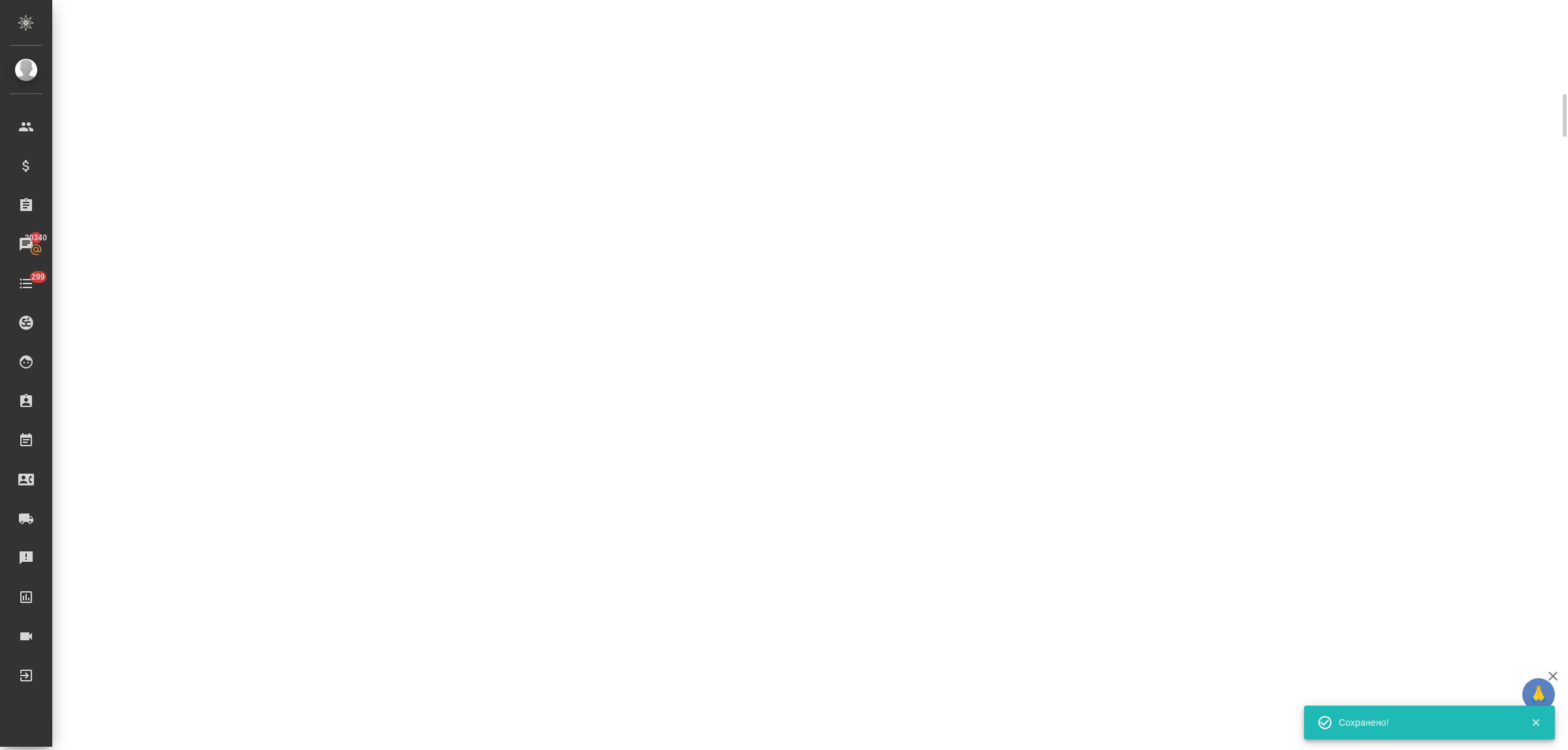
select select "RU"
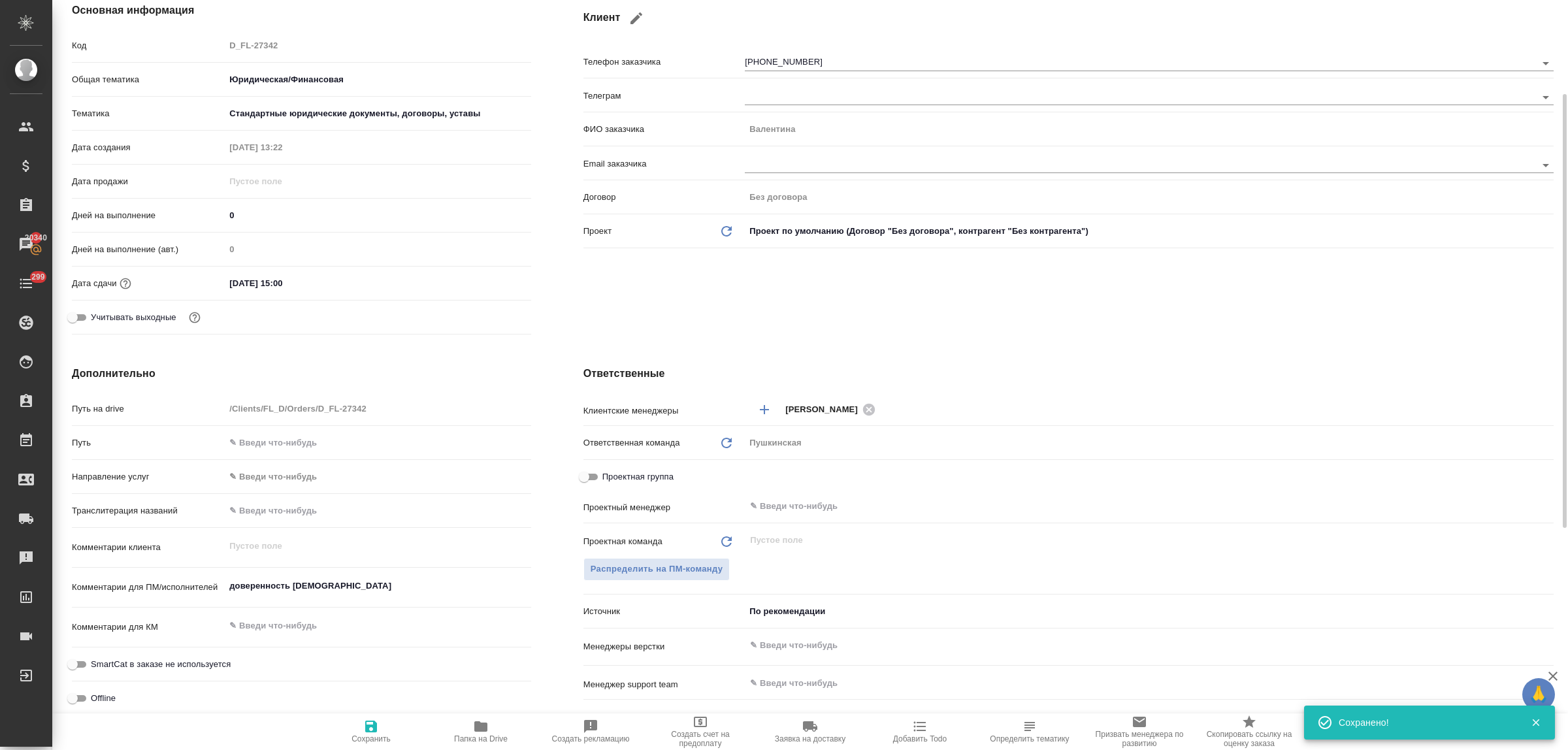
type textarea "x"
click at [785, 615] on body "🙏 .cls-1 fill:#fff; AWATERA Bulakhova [PERSON_NAME] Спецификации Заказы 20340 Ч…" at bounding box center [784, 375] width 1568 height 750
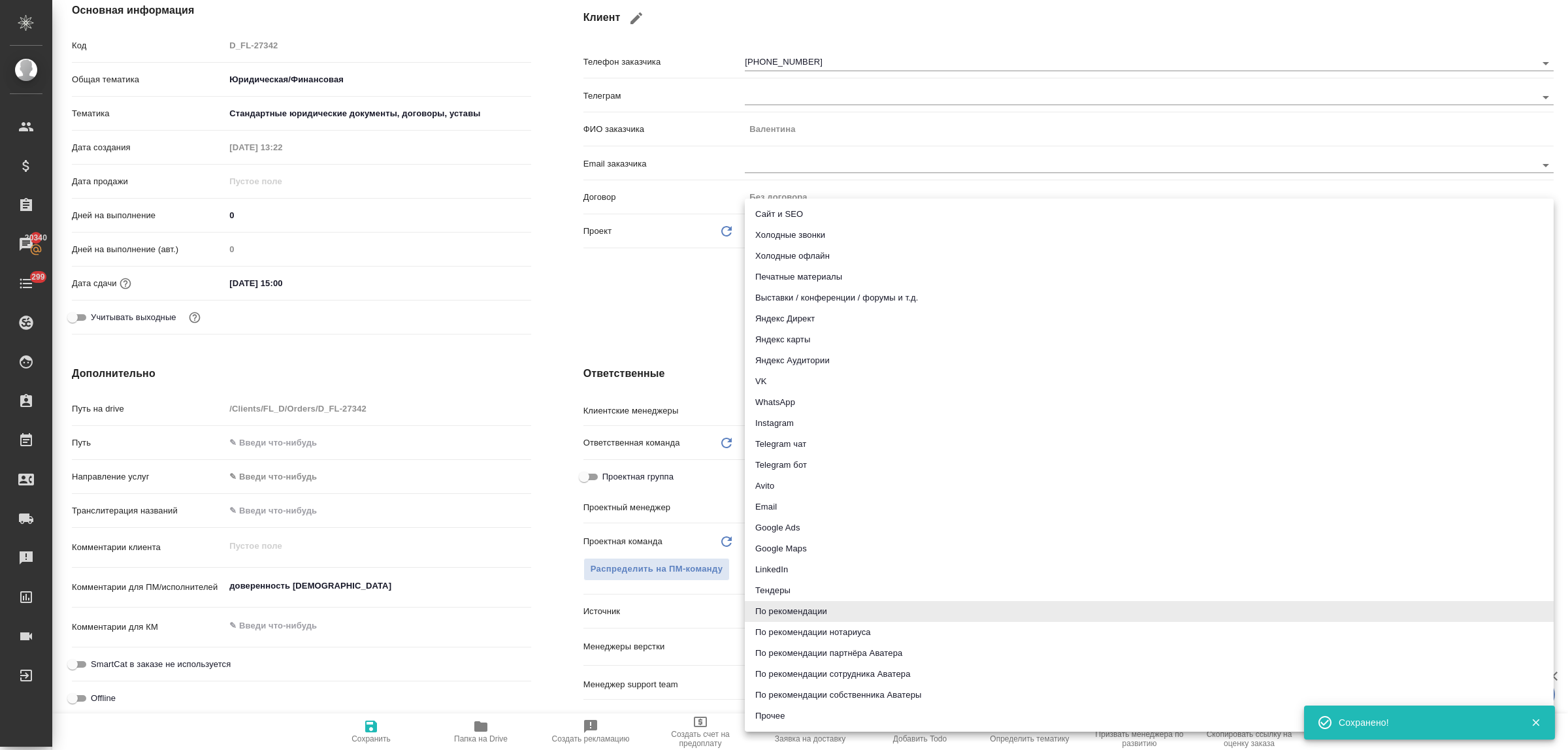
click at [792, 504] on li "Email" at bounding box center [1149, 507] width 809 height 21
type textarea "x"
type input "emailAds"
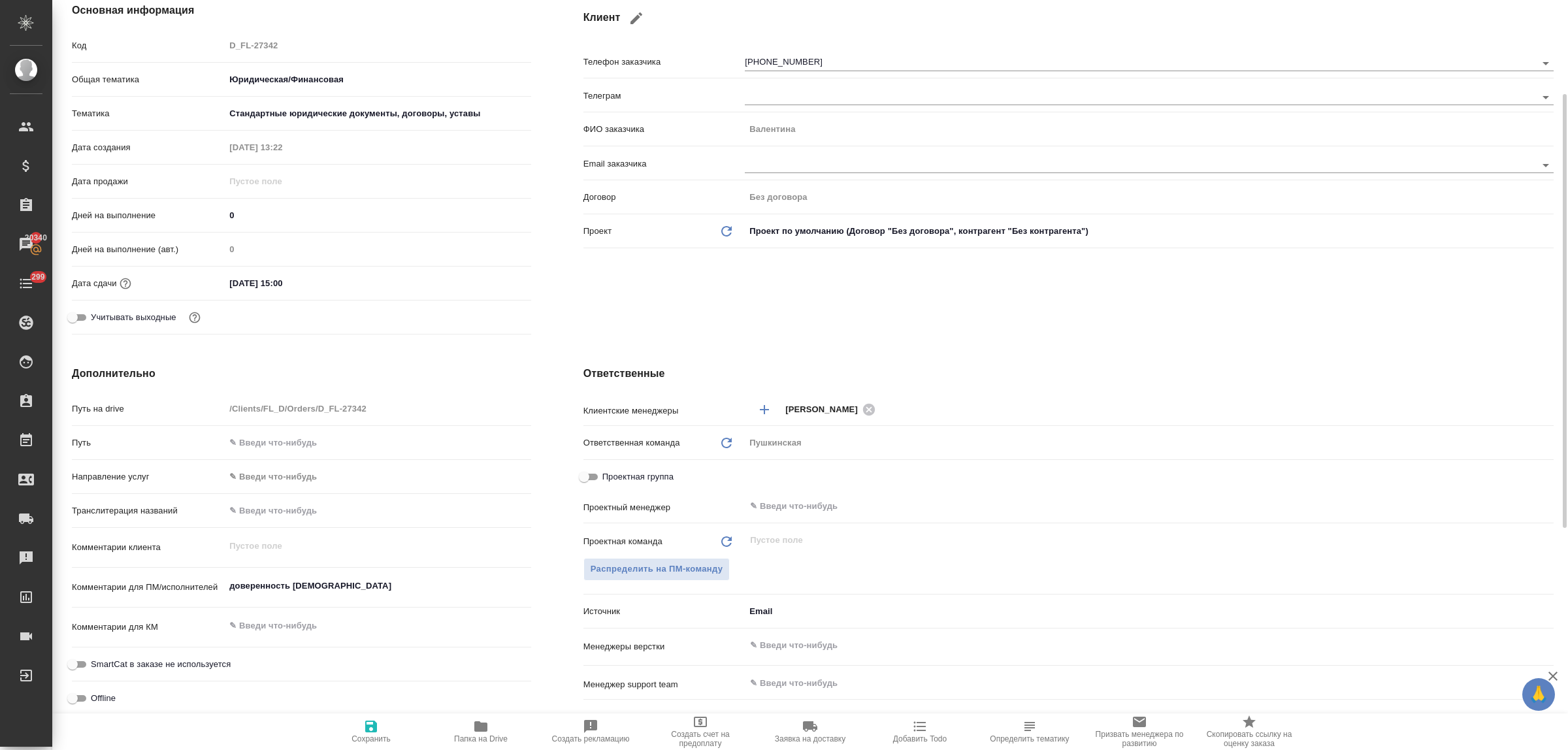
click at [360, 726] on span "Сохранить" at bounding box center [371, 731] width 94 height 25
type textarea "x"
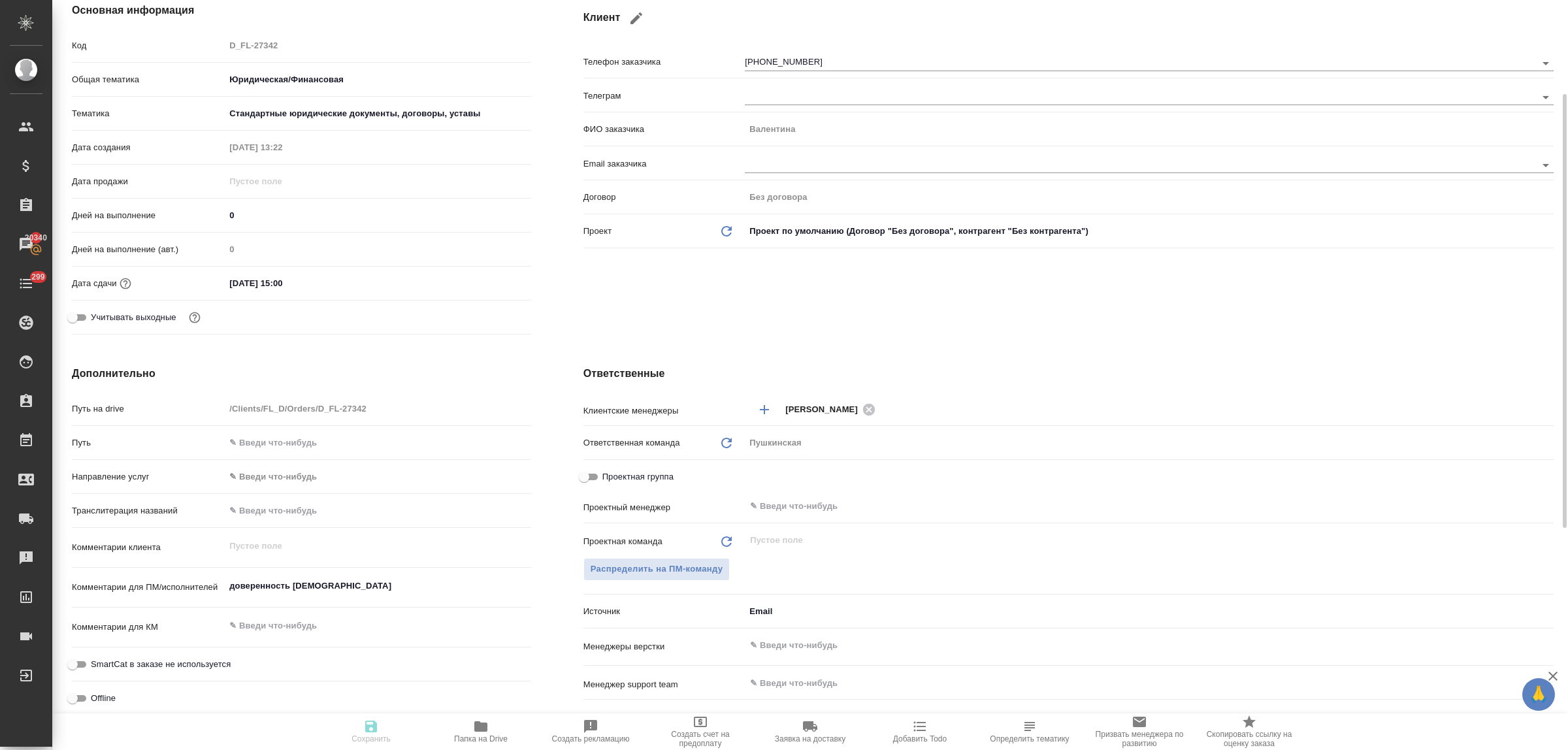
type textarea "x"
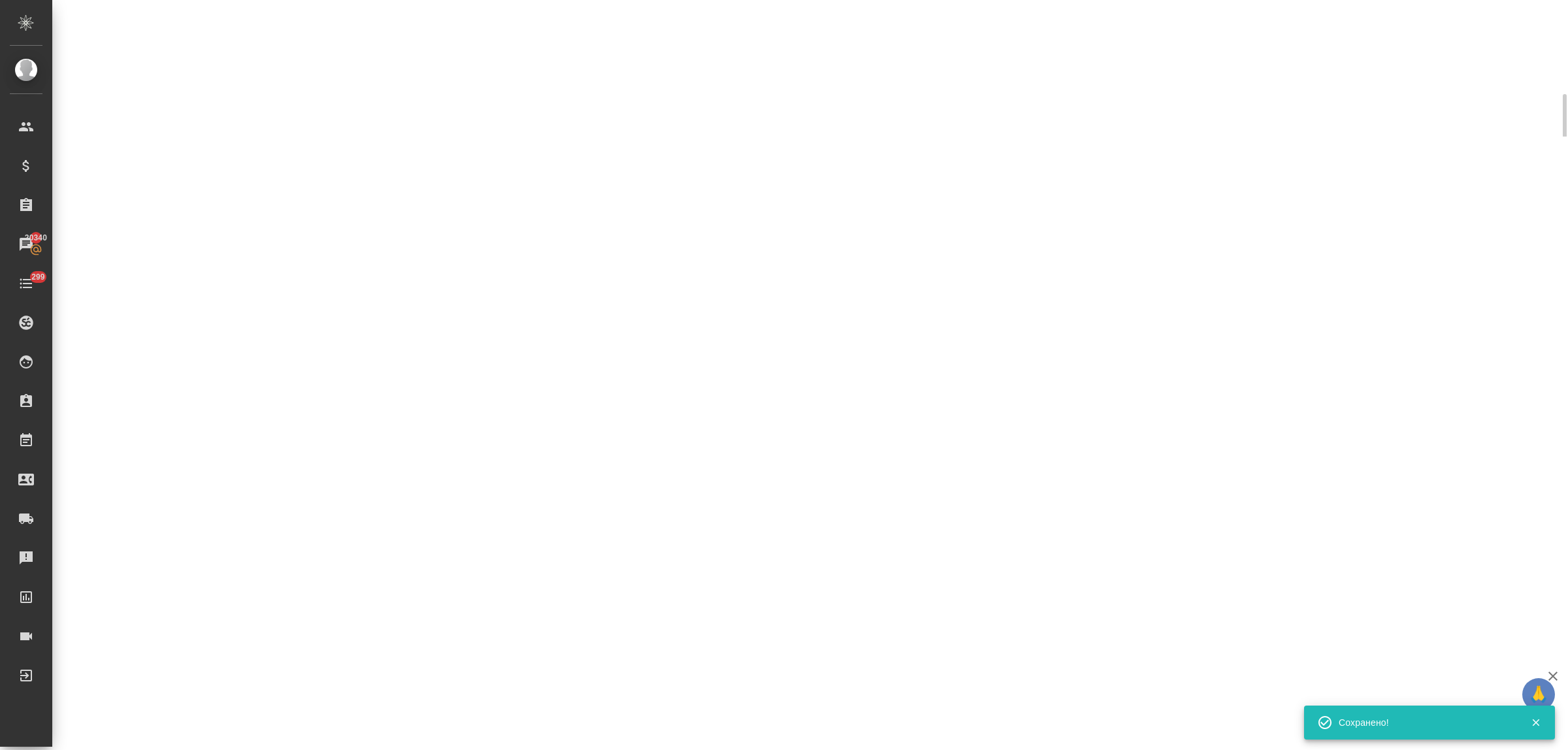
select select "RU"
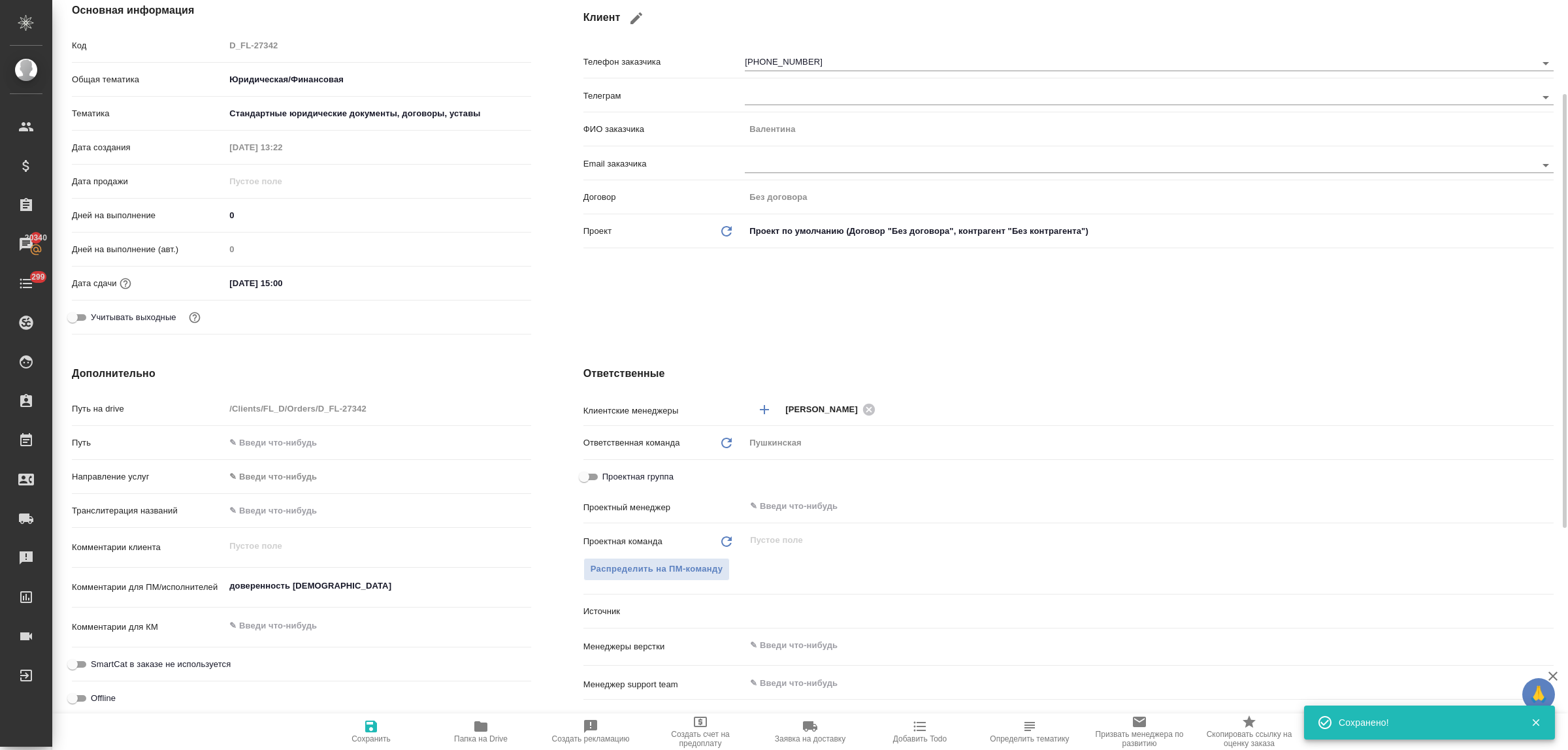
type textarea "x"
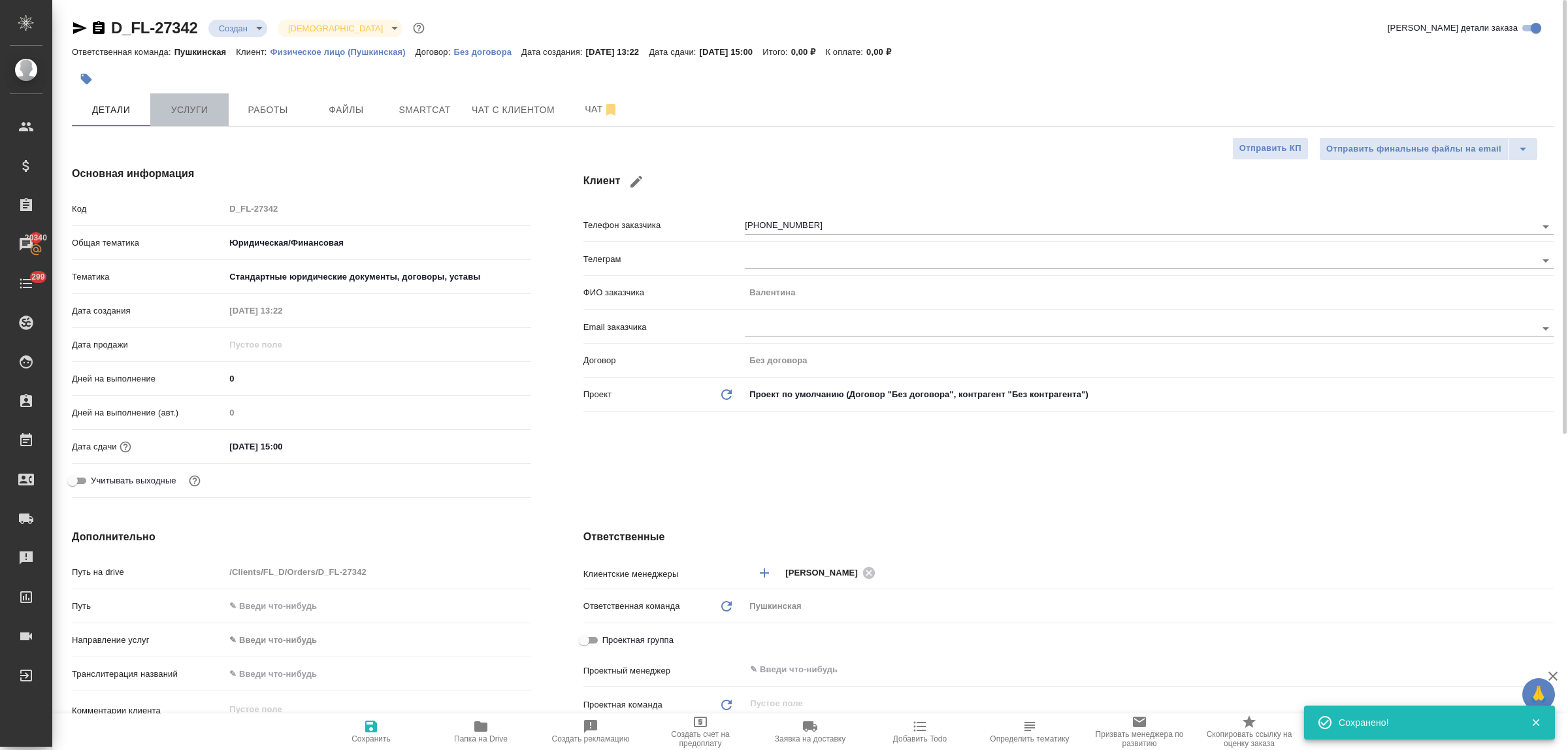
click at [203, 112] on span "Услуги" at bounding box center [189, 110] width 63 height 17
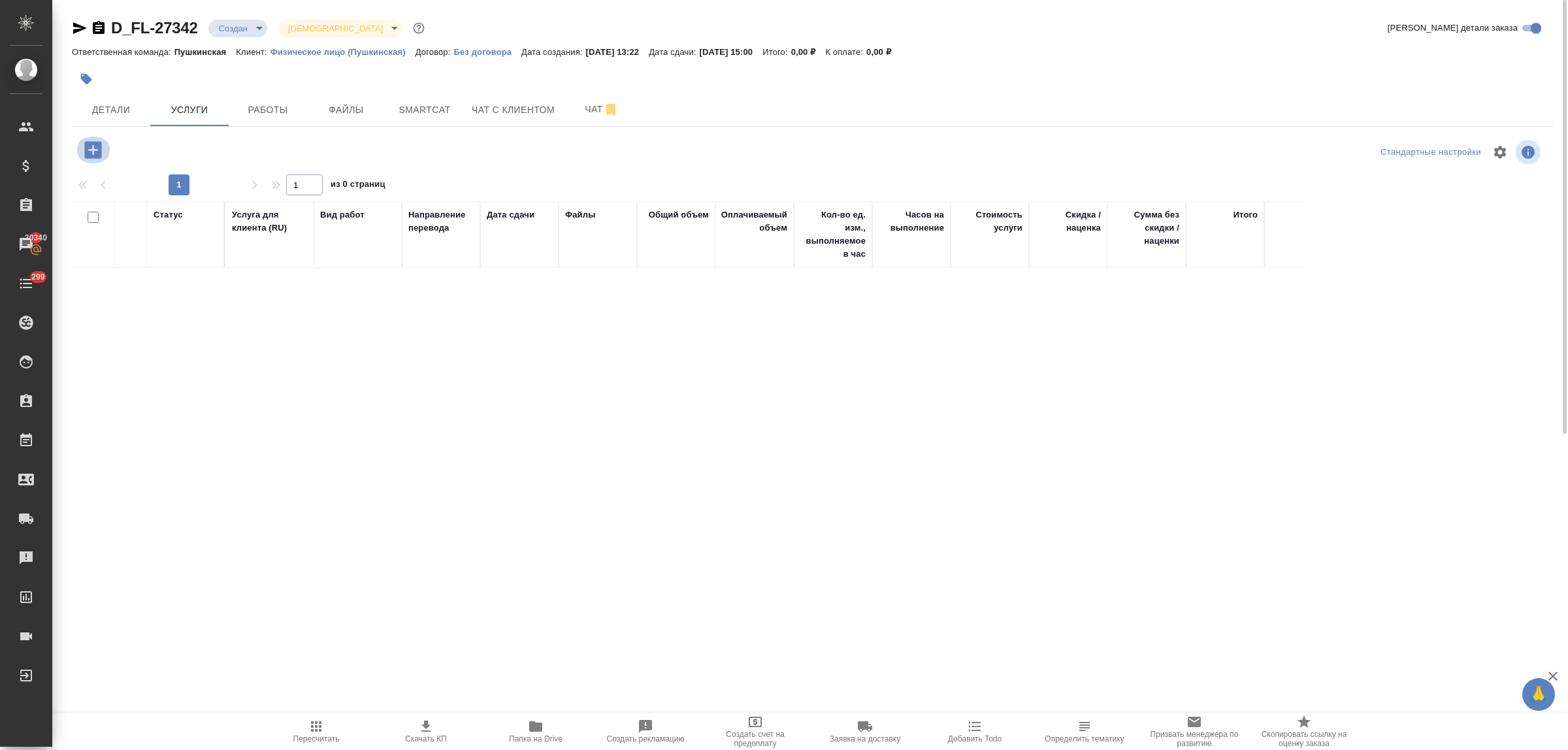
click at [90, 150] on icon "button" at bounding box center [93, 150] width 23 height 23
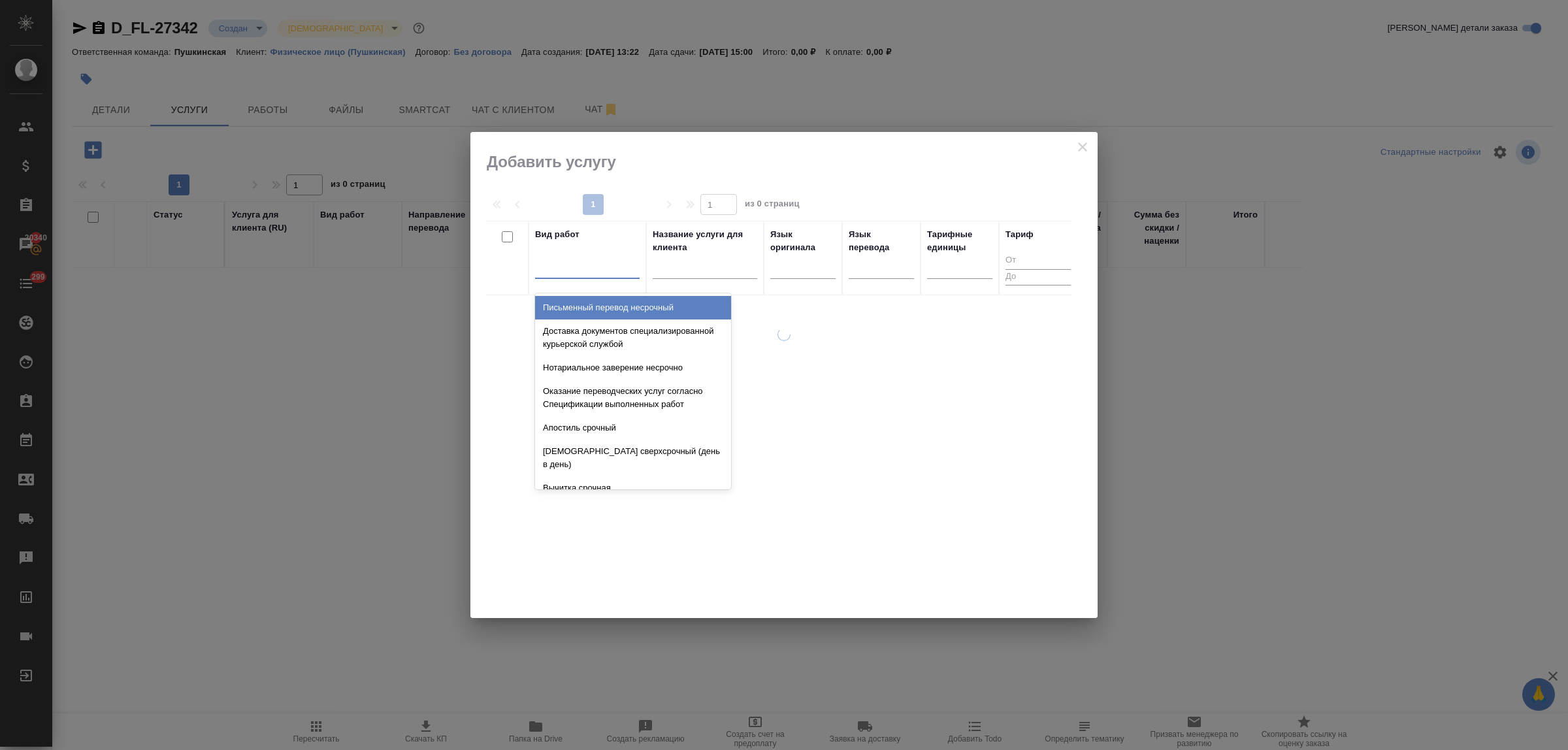
click at [610, 273] on div at bounding box center [587, 266] width 104 height 19
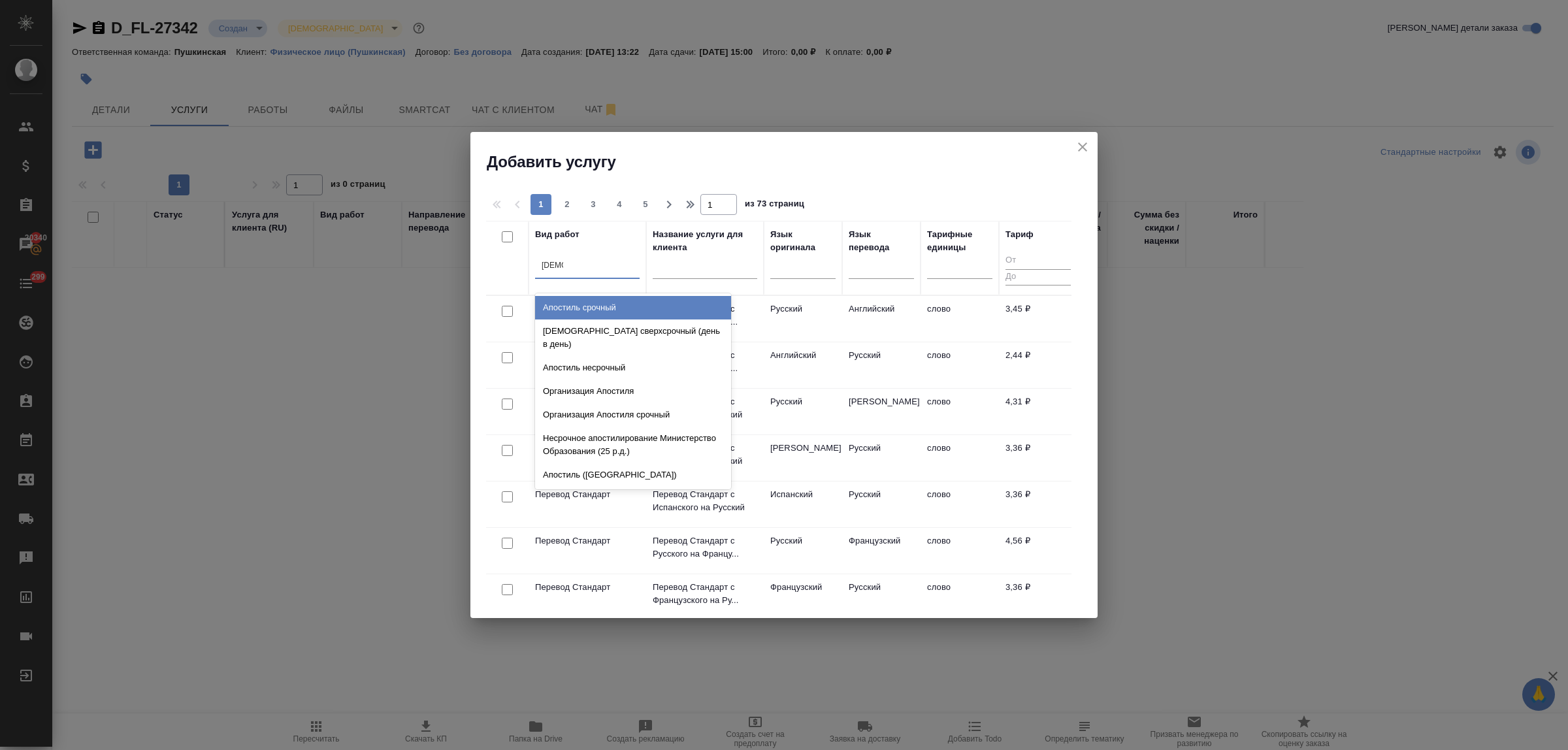
type input "[DEMOGRAPHIC_DATA]"
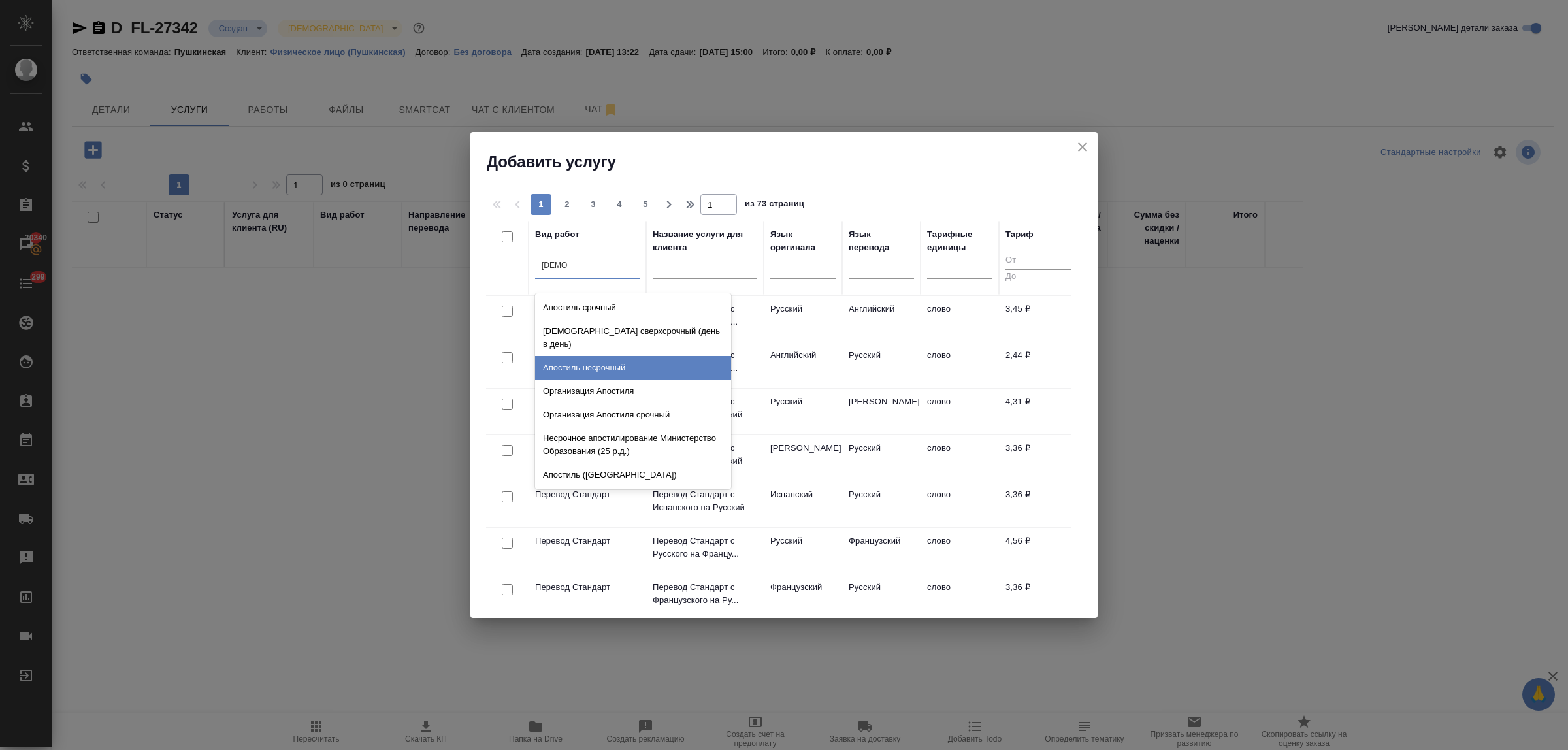
click at [624, 356] on div "Апостиль несрочный" at bounding box center [633, 368] width 196 height 24
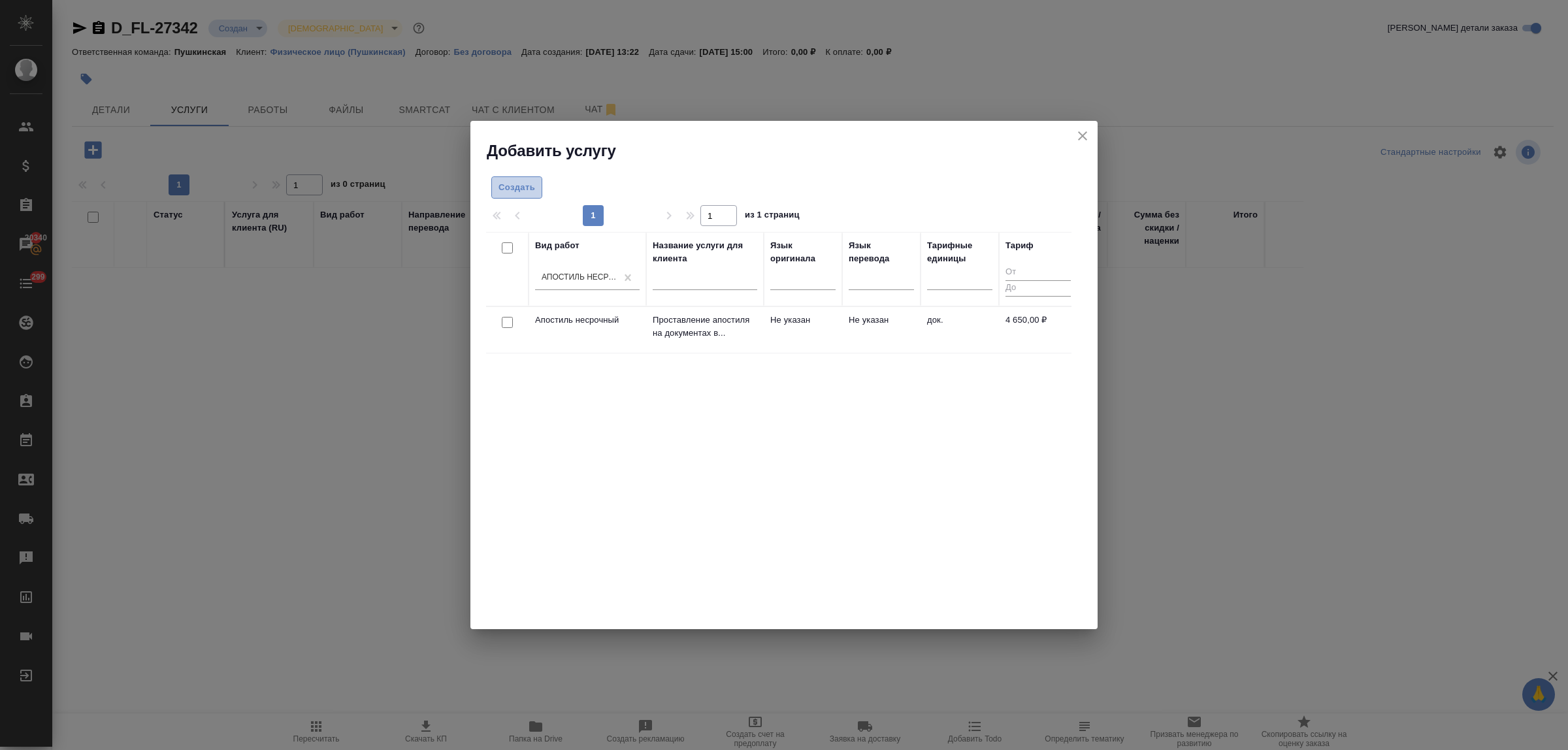
click at [518, 181] on span "Создать" at bounding box center [517, 188] width 36 height 15
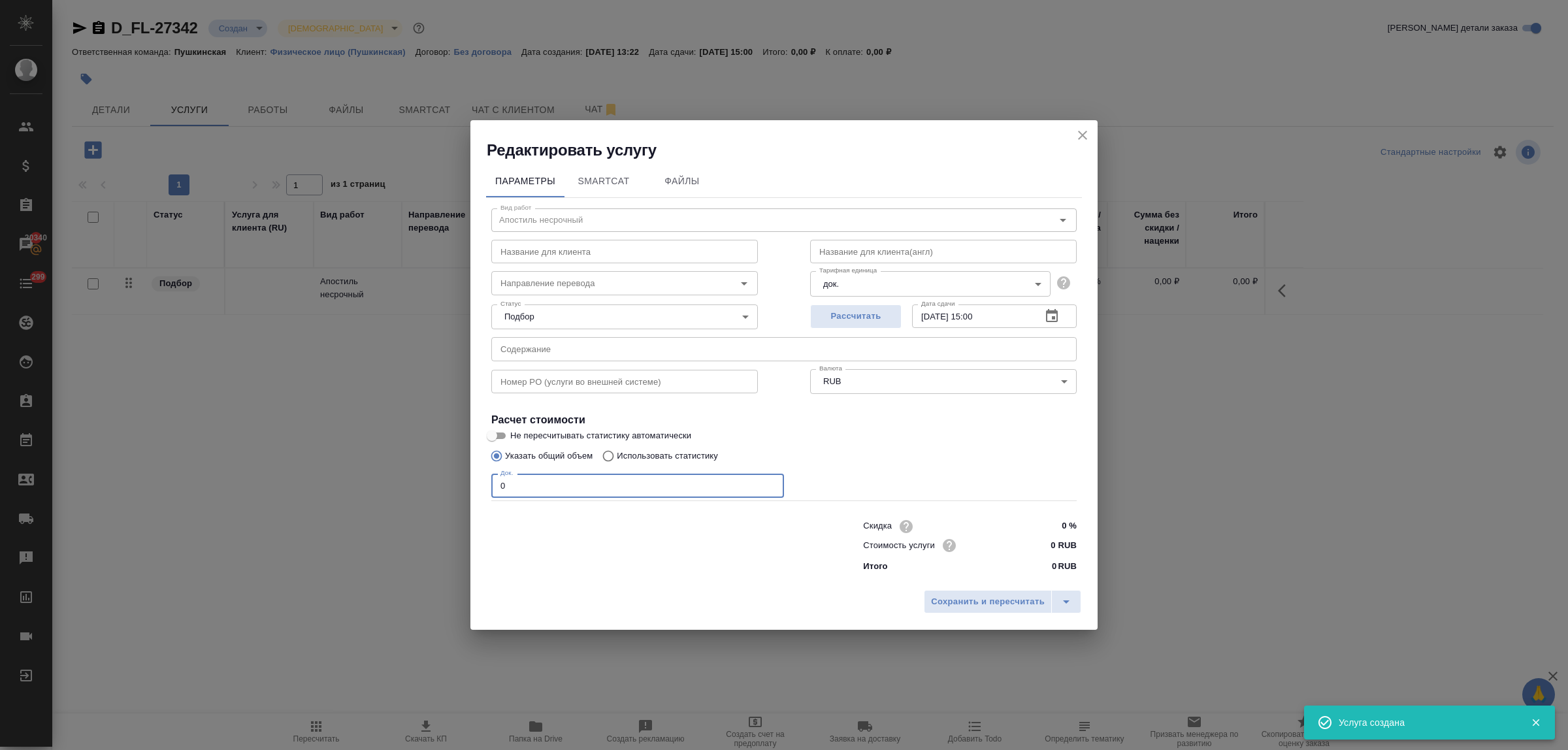
drag, startPoint x: 516, startPoint y: 486, endPoint x: 461, endPoint y: 478, distance: 55.6
click at [461, 478] on div "Редактировать услугу Параметры SmartCat Файлы Вид работ Апостиль несрочный Вид …" at bounding box center [784, 375] width 1568 height 750
type input "1"
click at [1043, 543] on input "0 RUB" at bounding box center [1053, 545] width 49 height 19
click at [1017, 601] on span "Сохранить и пересчитать" at bounding box center [988, 603] width 114 height 15
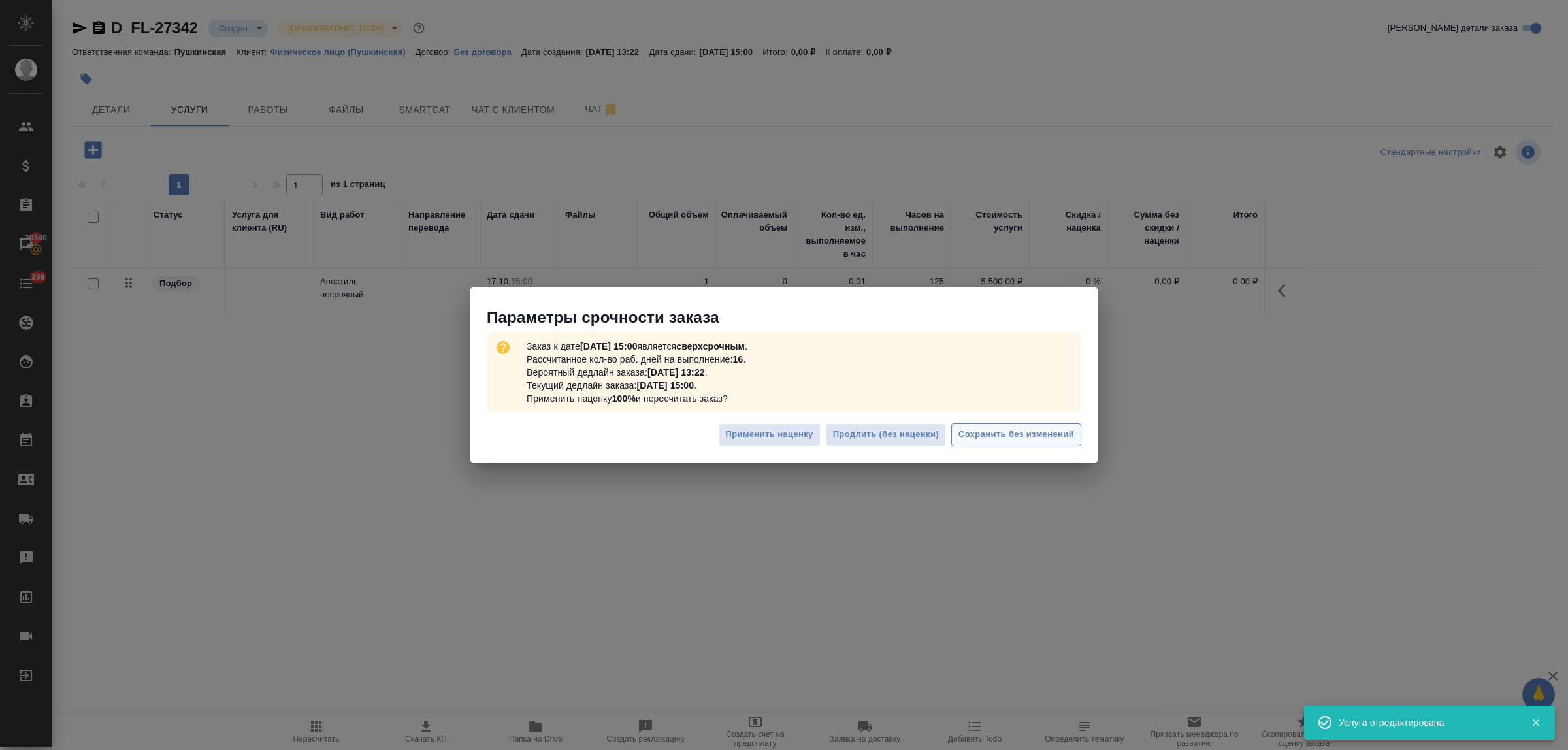
click at [993, 439] on span "Сохранить без изменений" at bounding box center [1016, 435] width 116 height 15
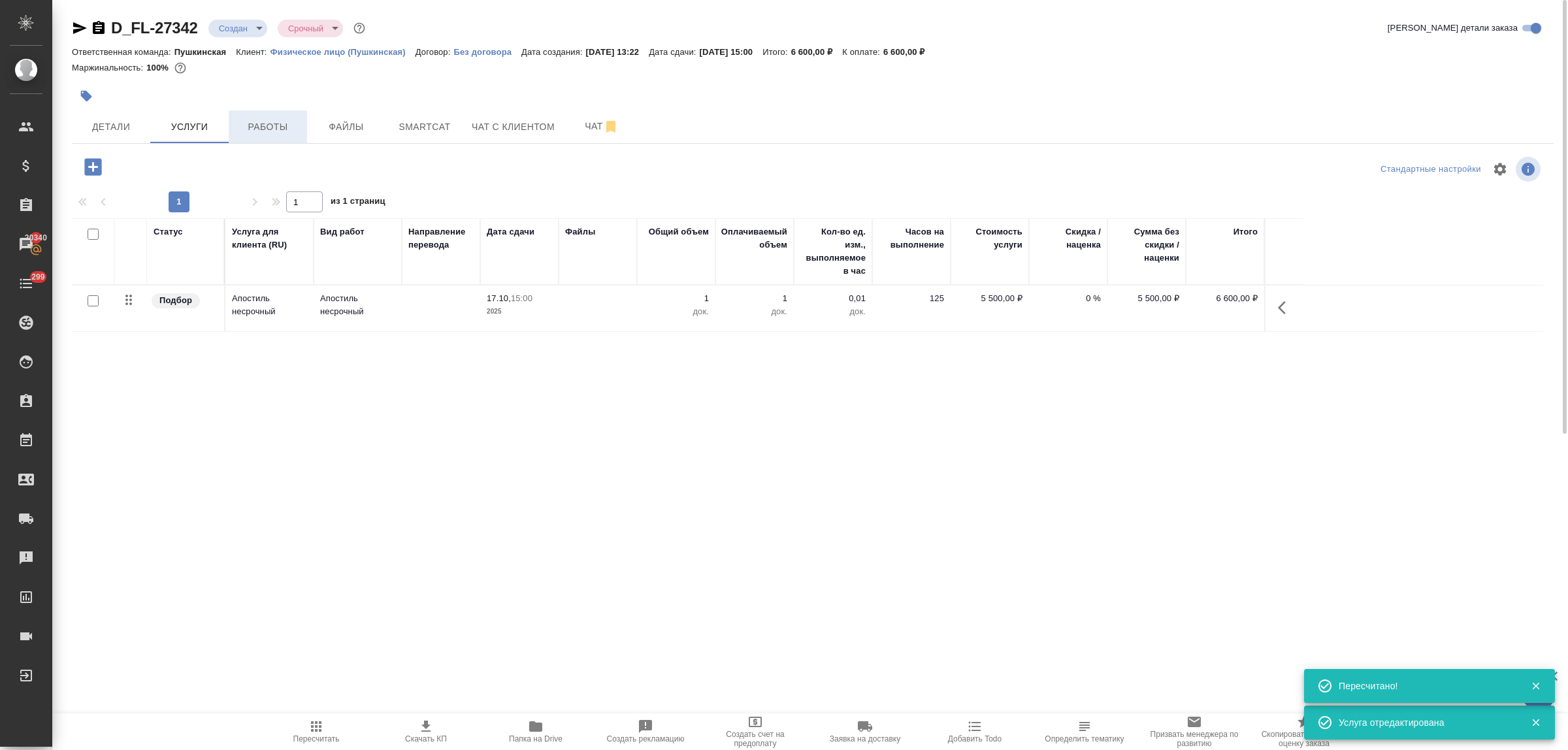
click at [262, 122] on span "Работы" at bounding box center [268, 127] width 63 height 17
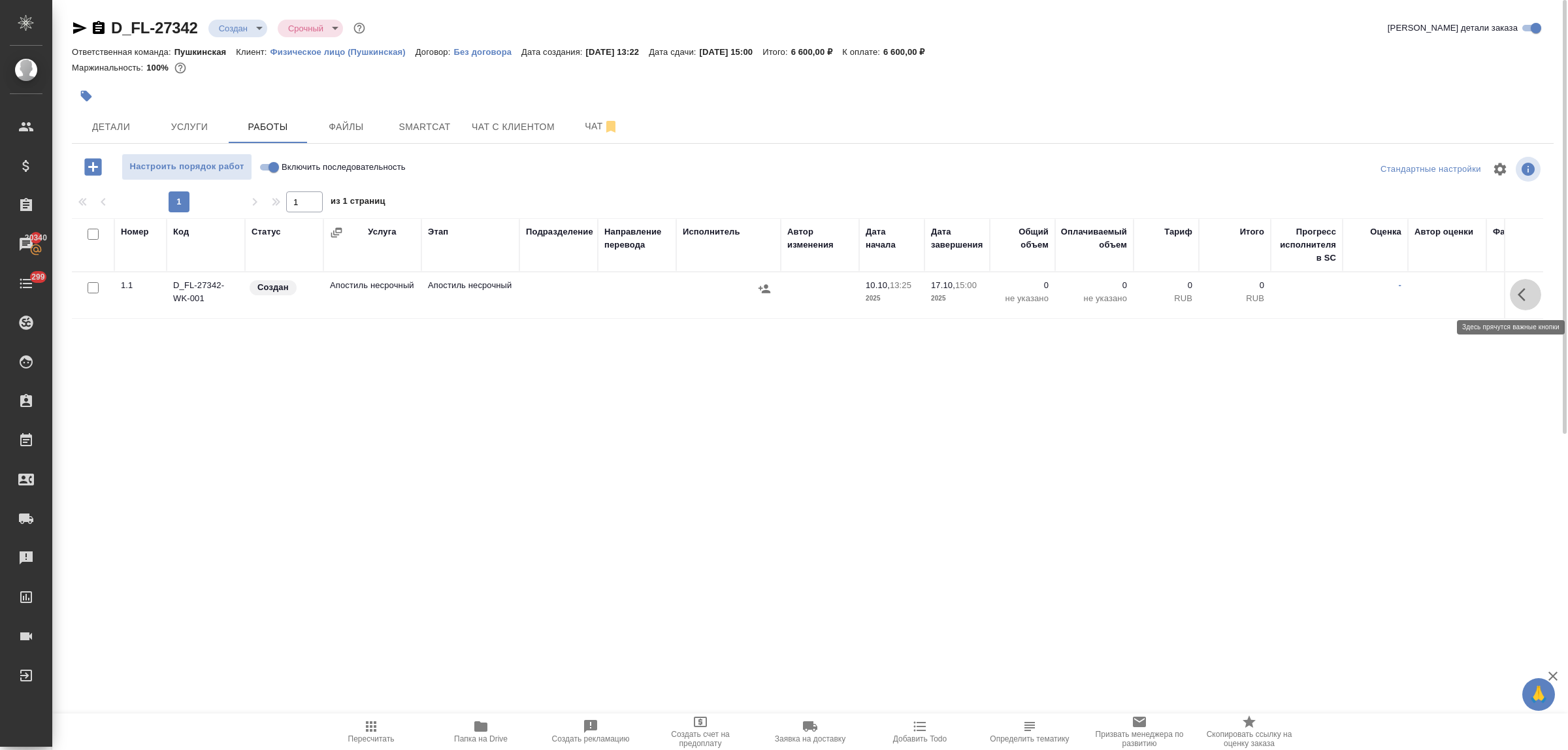
click at [1526, 298] on icon "button" at bounding box center [1526, 295] width 16 height 16
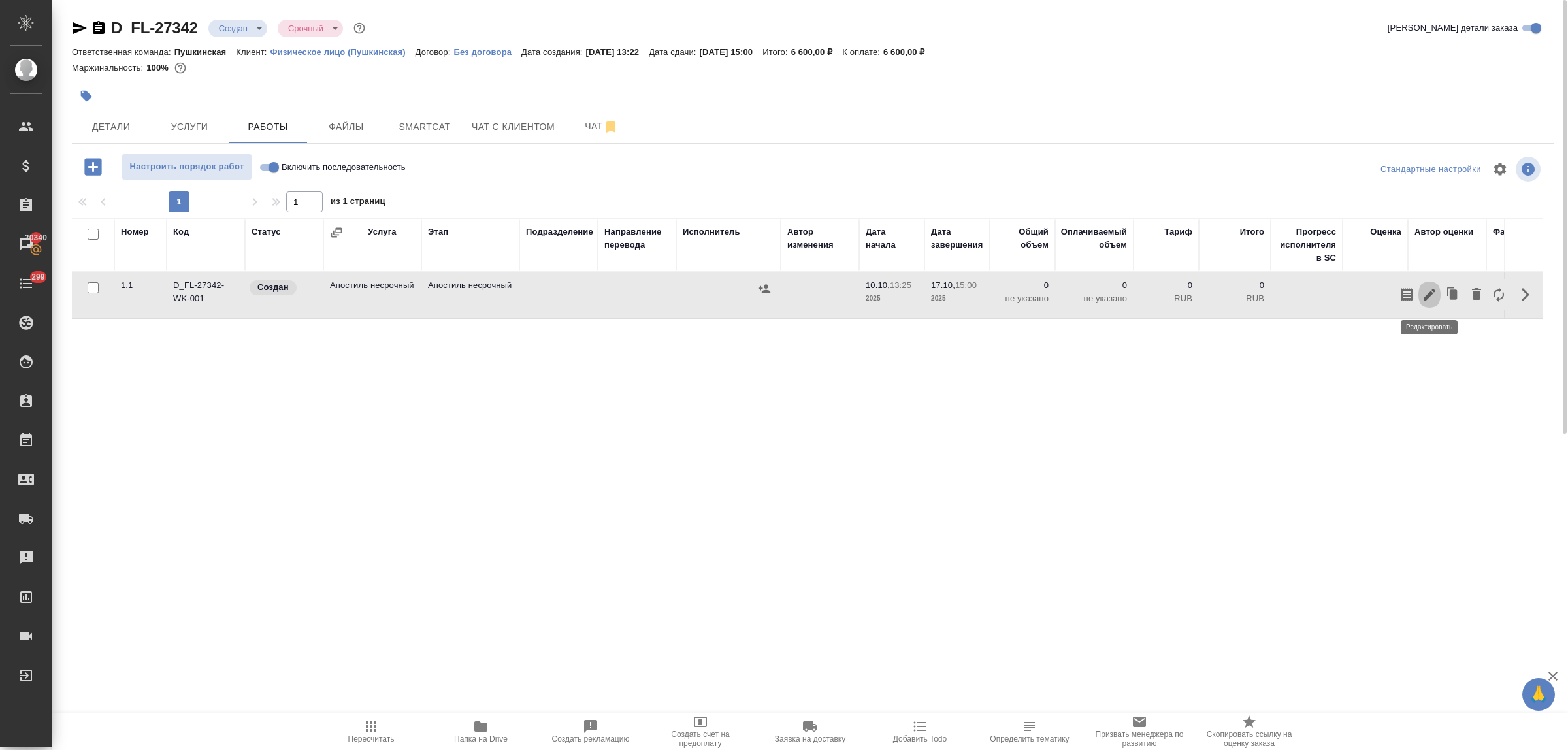
click at [1426, 292] on icon "button" at bounding box center [1430, 295] width 16 height 16
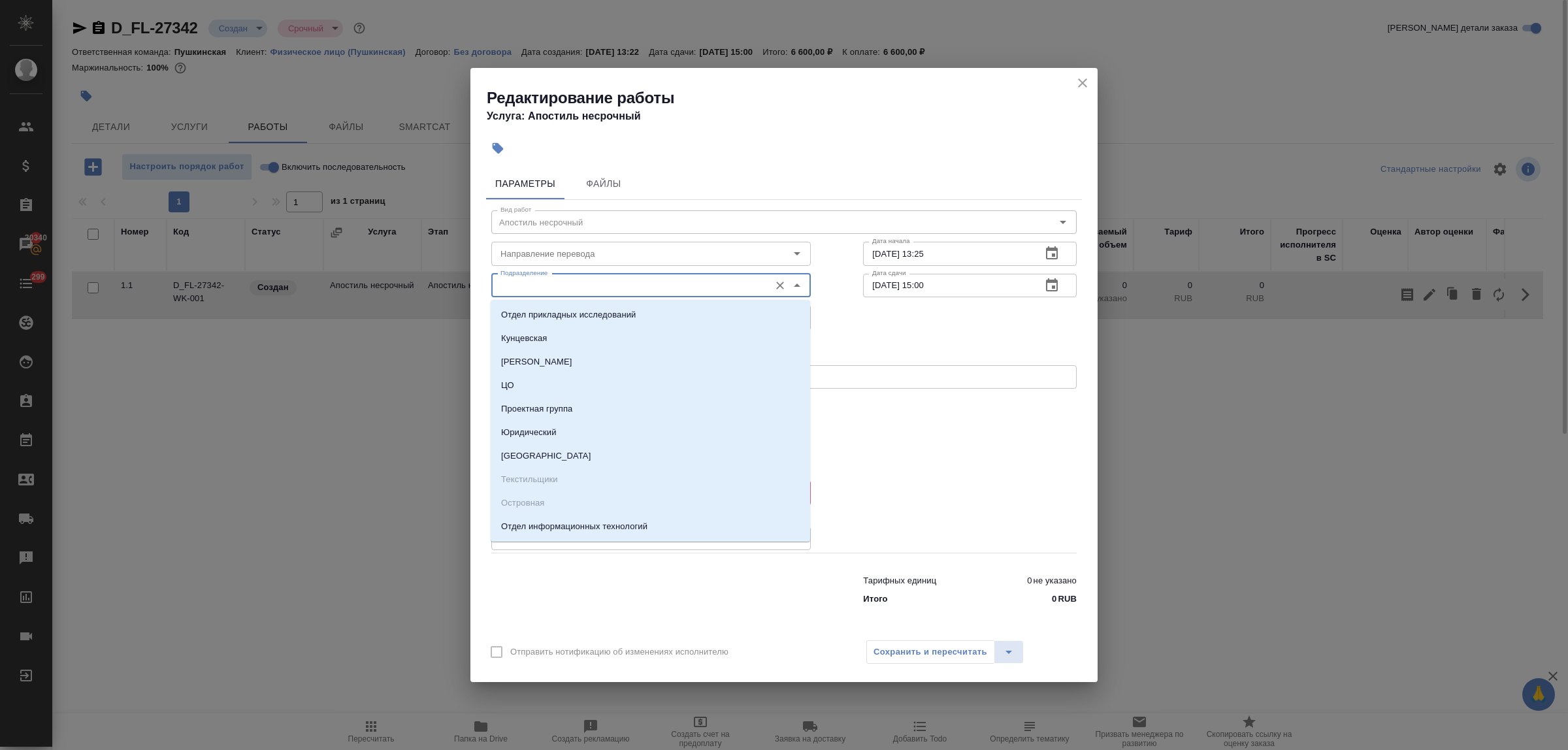
click at [645, 288] on input "Подразделение" at bounding box center [629, 285] width 268 height 16
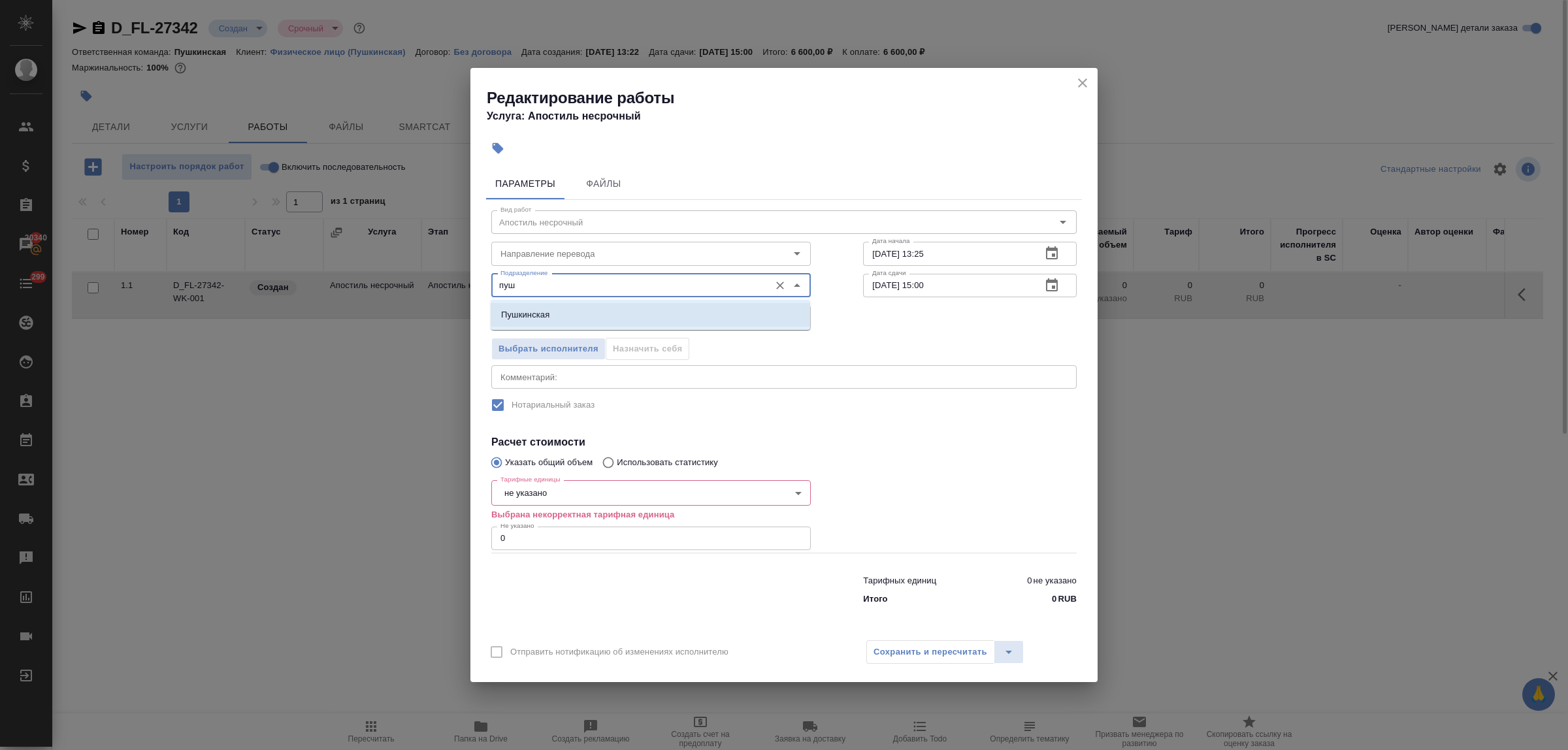
click at [641, 314] on li "Пушкинская" at bounding box center [651, 315] width 320 height 24
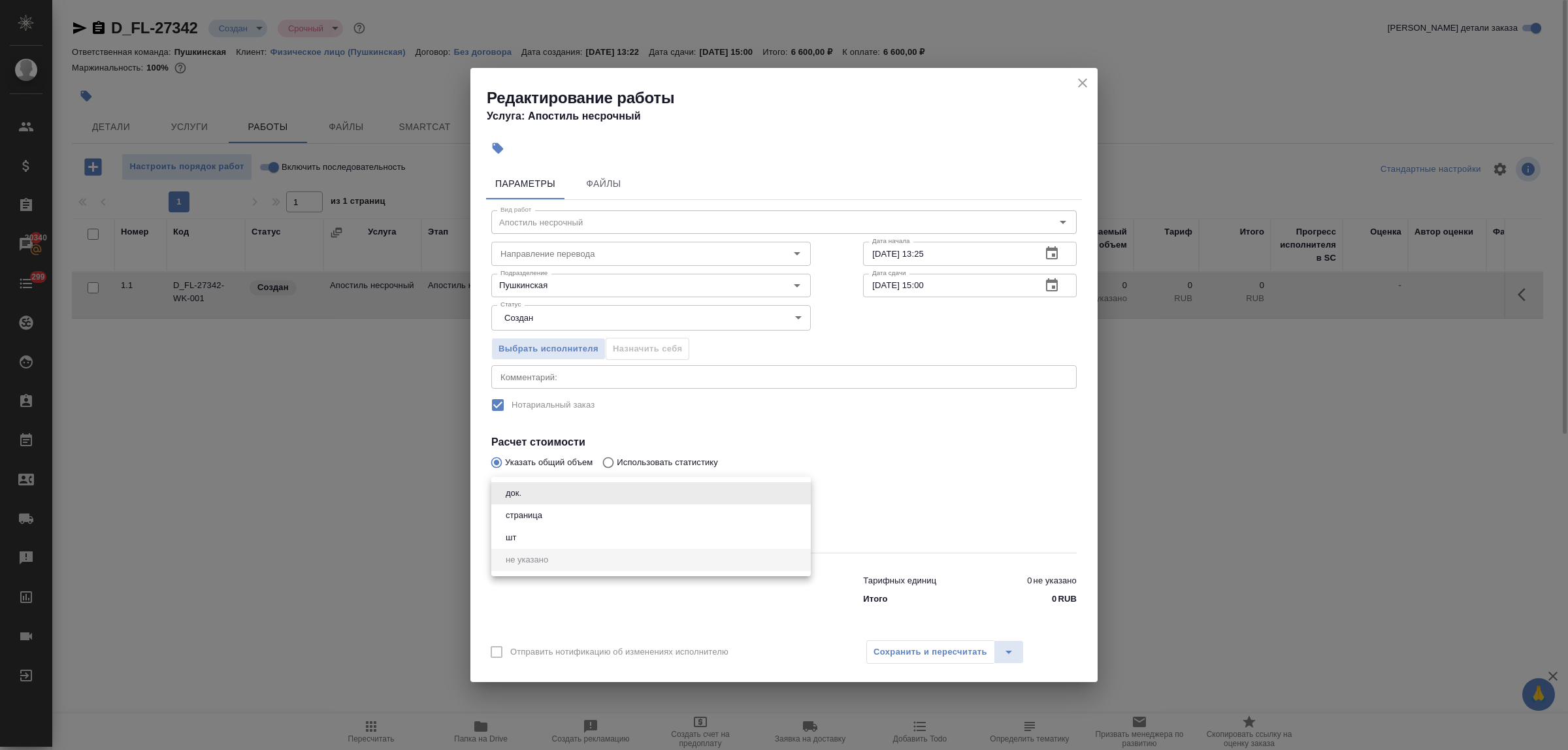
click at [542, 490] on body "🙏 .cls-1 fill:#fff; AWATERA Bulakhova [PERSON_NAME] Спецификации Заказы 20340 Ч…" at bounding box center [784, 375] width 1568 height 750
click at [544, 498] on li "док." at bounding box center [652, 494] width 320 height 22
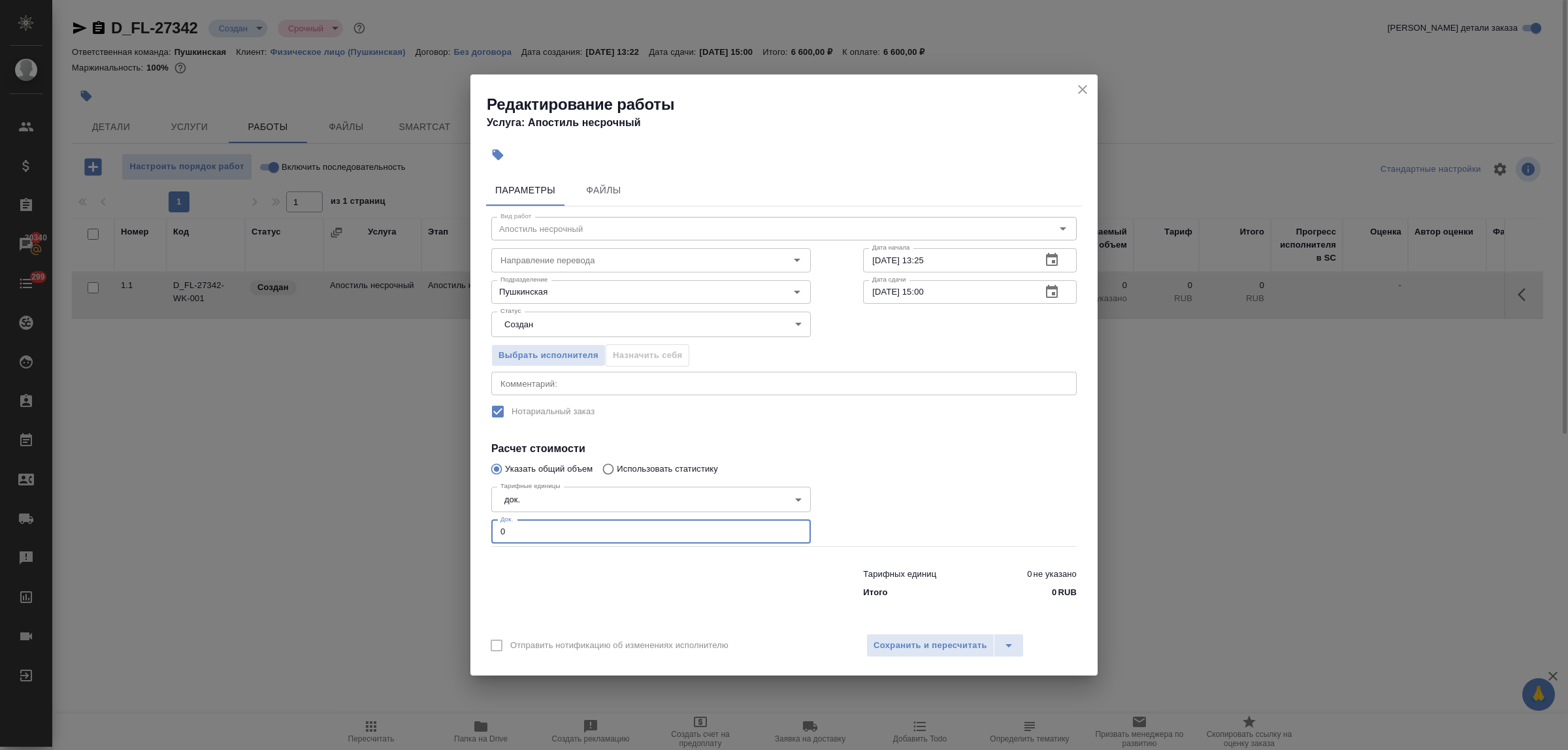
drag, startPoint x: 504, startPoint y: 531, endPoint x: 465, endPoint y: 527, distance: 39.2
click at [465, 527] on div "Редактирование работы Услуга: Апостиль несрочный Параметры Файлы Вид работ Апос…" at bounding box center [784, 375] width 1568 height 750
click at [955, 649] on span "Сохранить и пересчитать" at bounding box center [930, 646] width 114 height 15
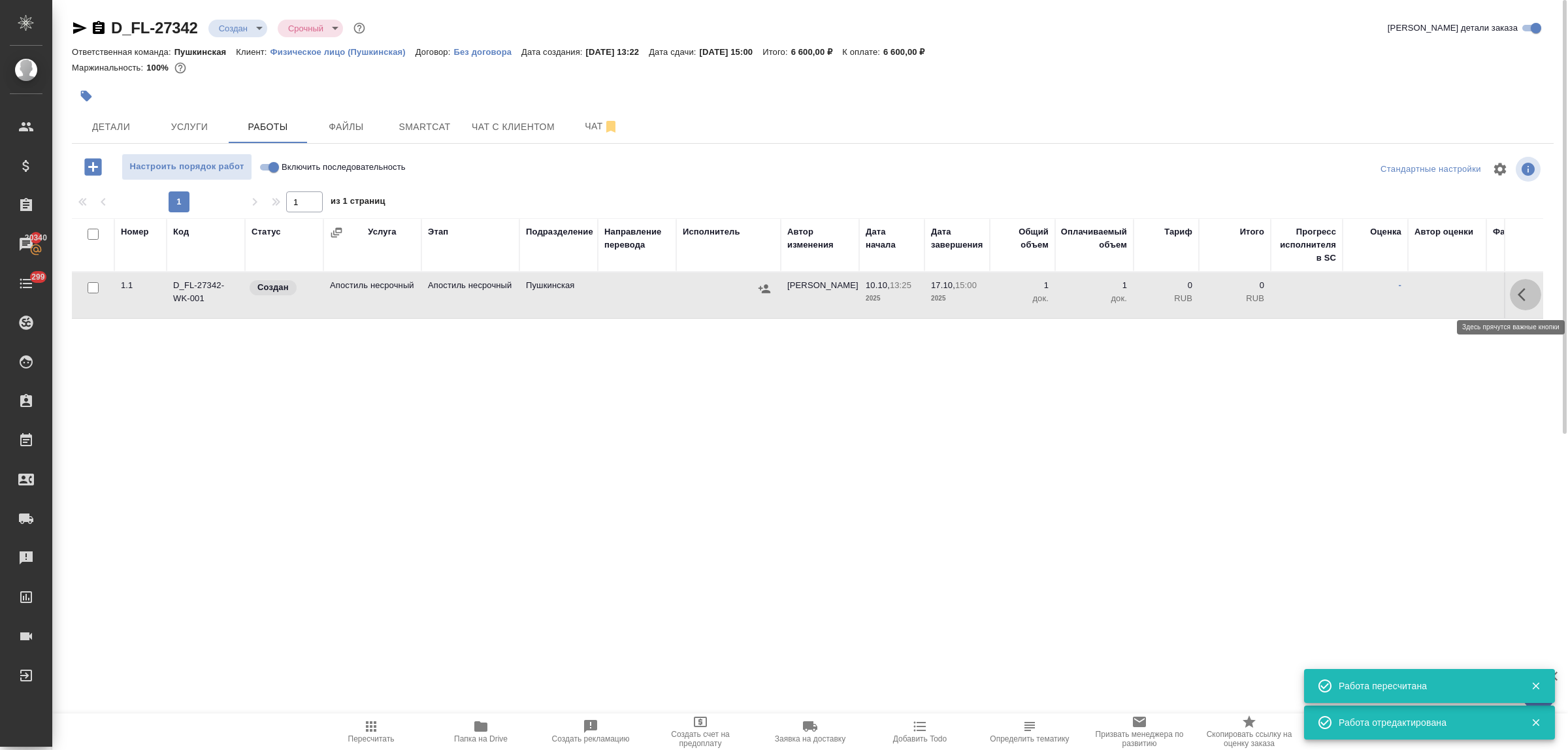
click at [1521, 294] on icon "button" at bounding box center [1526, 295] width 16 height 16
click at [1437, 298] on icon "button" at bounding box center [1430, 295] width 16 height 16
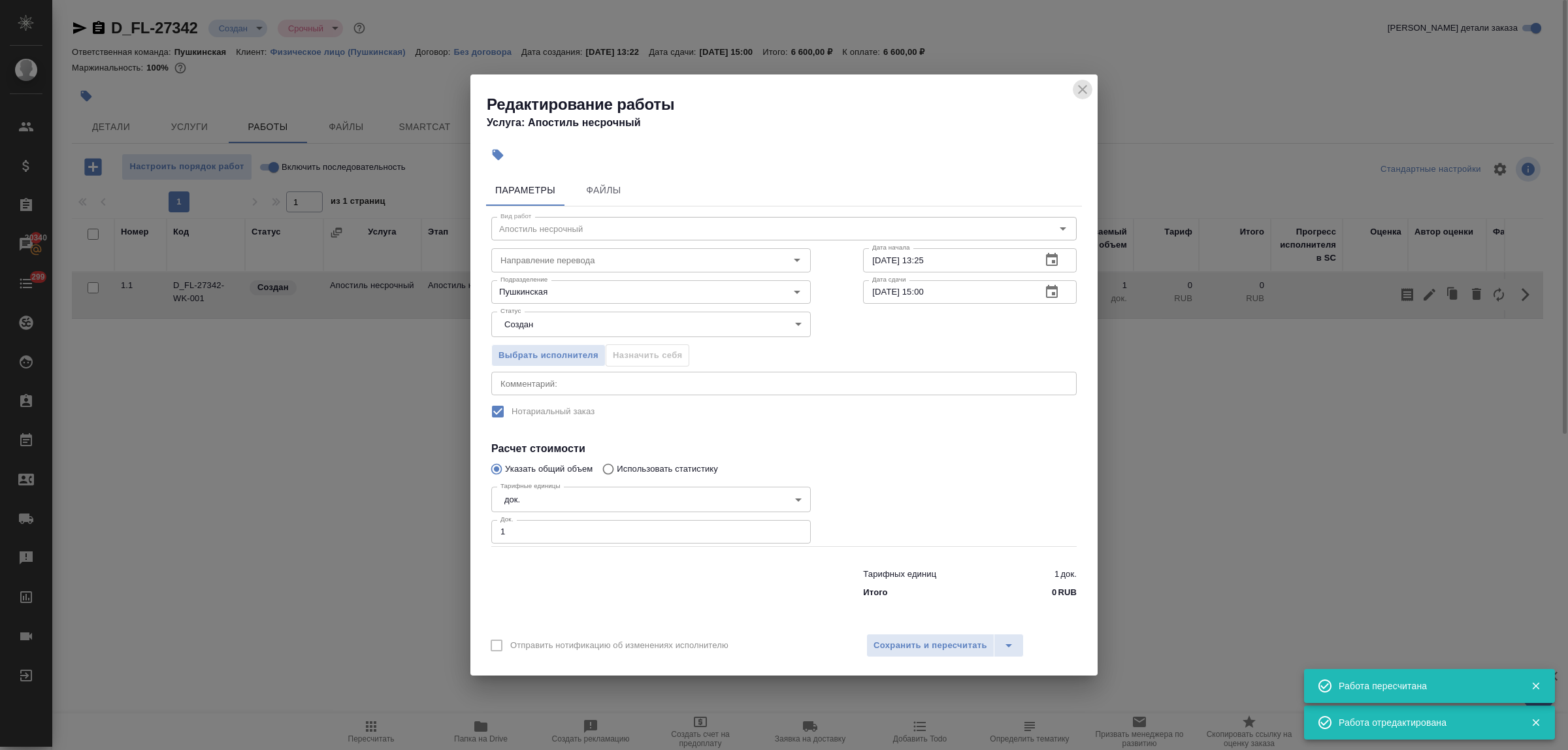
click at [1079, 89] on icon "close" at bounding box center [1083, 90] width 16 height 16
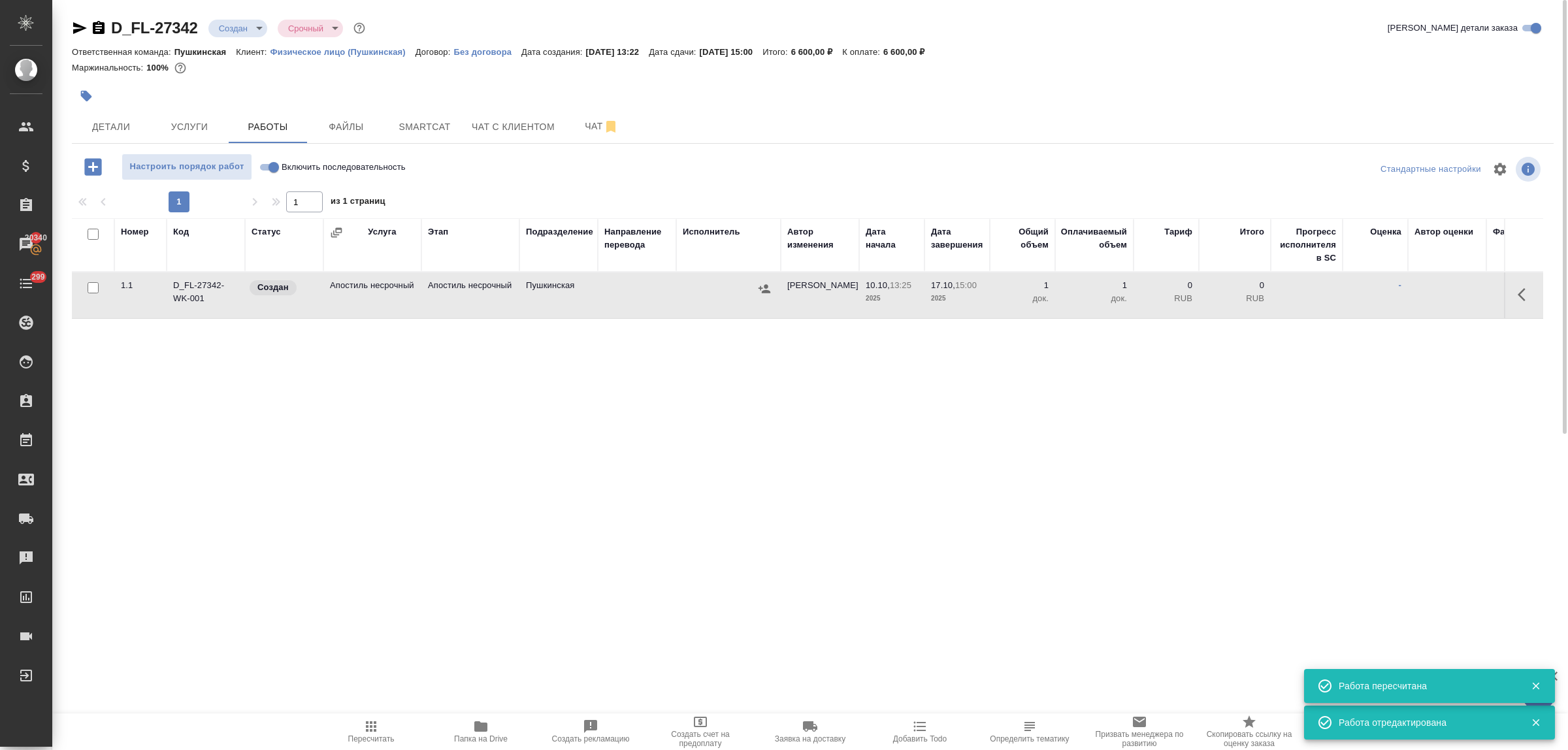
click at [262, 161] on input "Включить последовательность" at bounding box center [274, 167] width 47 height 16
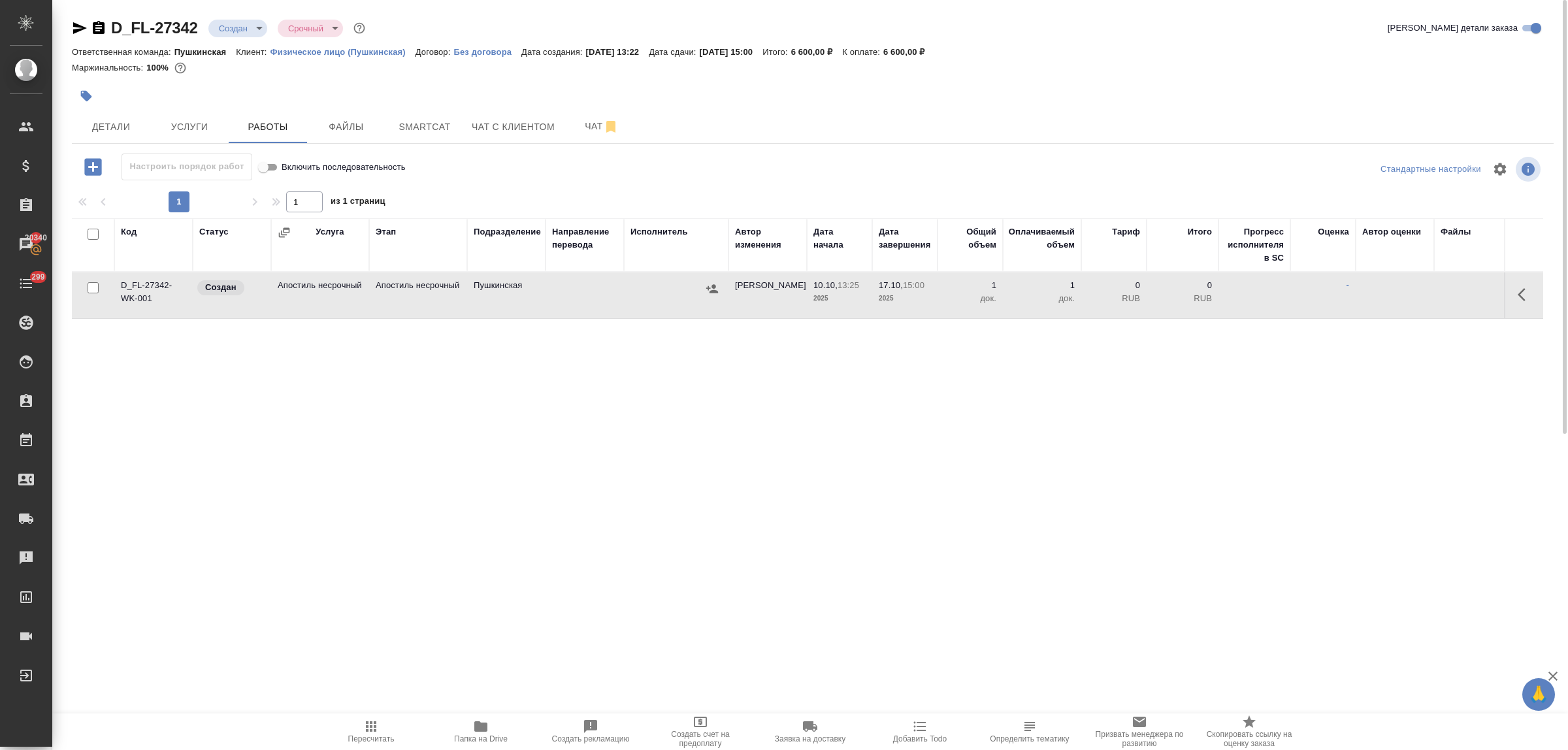
click at [716, 289] on icon "button" at bounding box center [712, 289] width 13 height 13
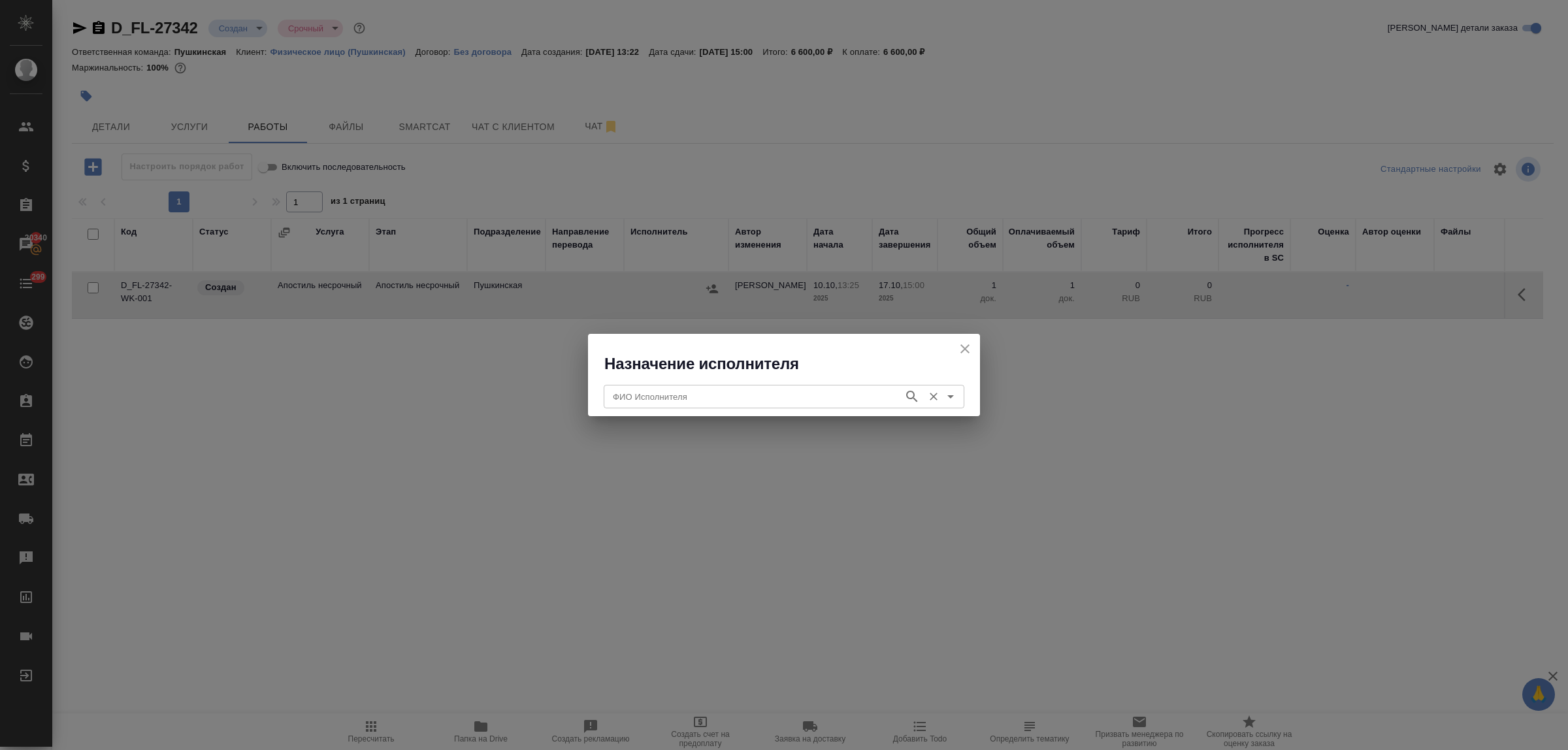
click at [763, 395] on input "ФИО Исполнителя" at bounding box center [753, 396] width 289 height 16
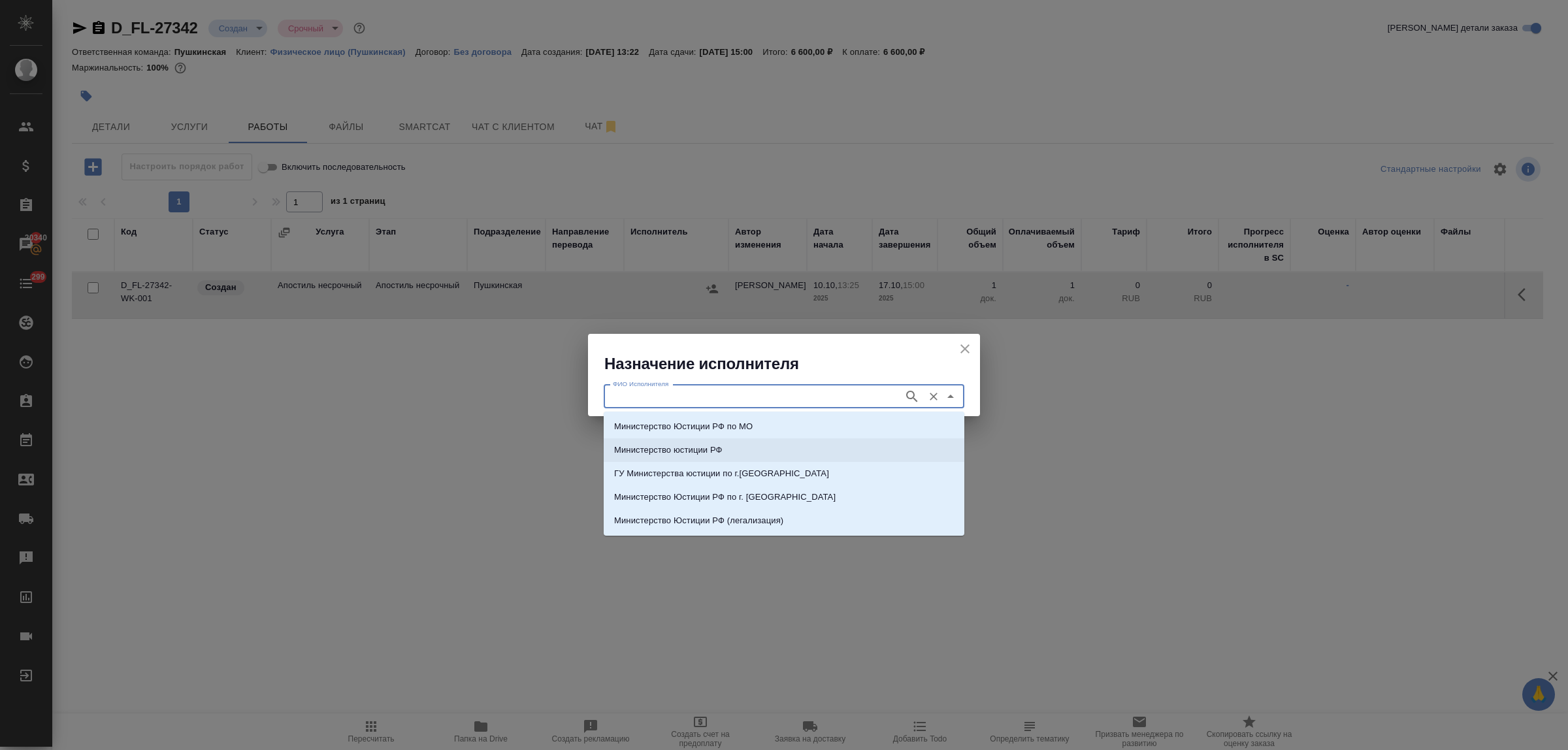
click at [753, 445] on li "Министерство юстиции РФ" at bounding box center [784, 451] width 361 height 24
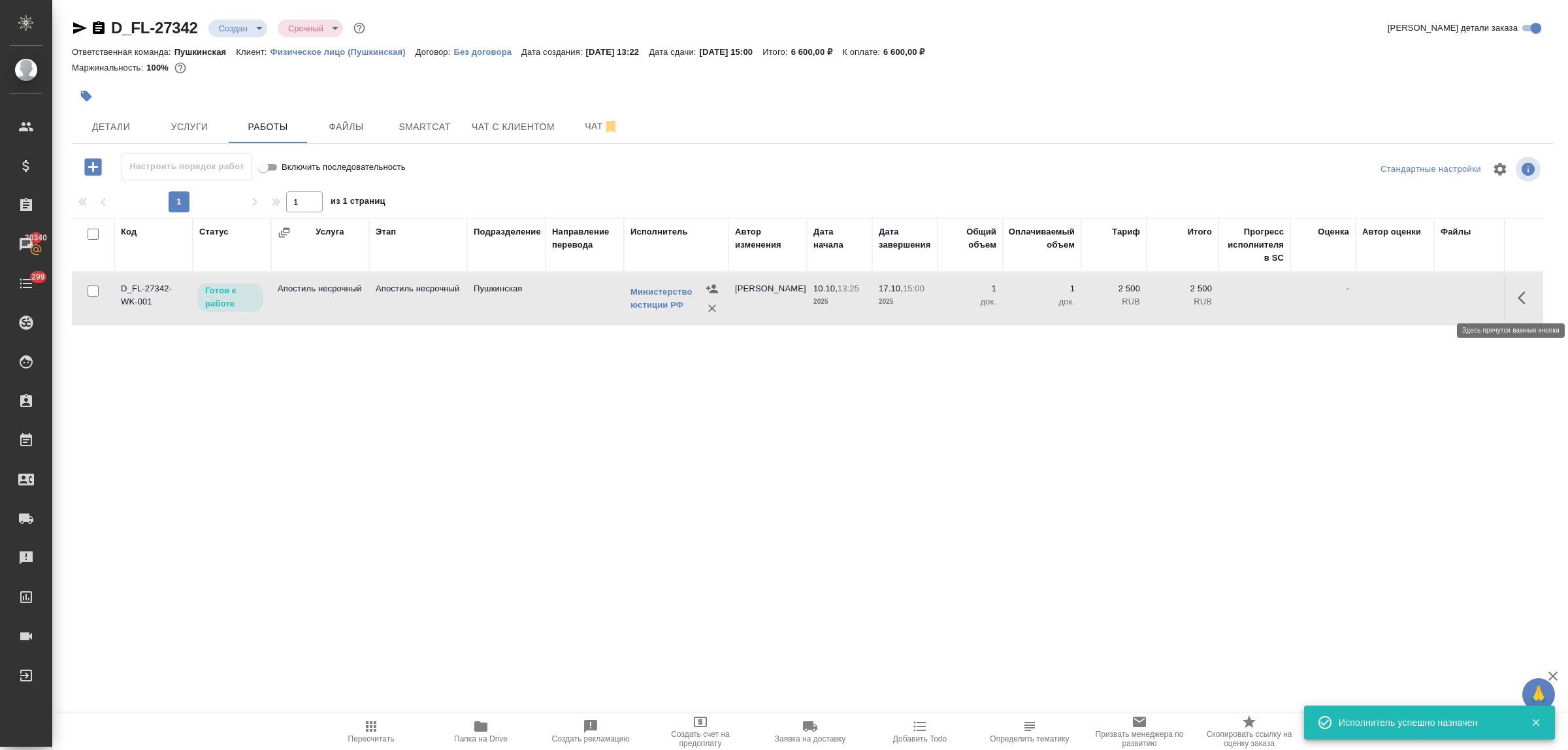
click at [1524, 298] on icon "button" at bounding box center [1526, 298] width 16 height 16
click at [1431, 299] on icon "button" at bounding box center [1430, 298] width 12 height 12
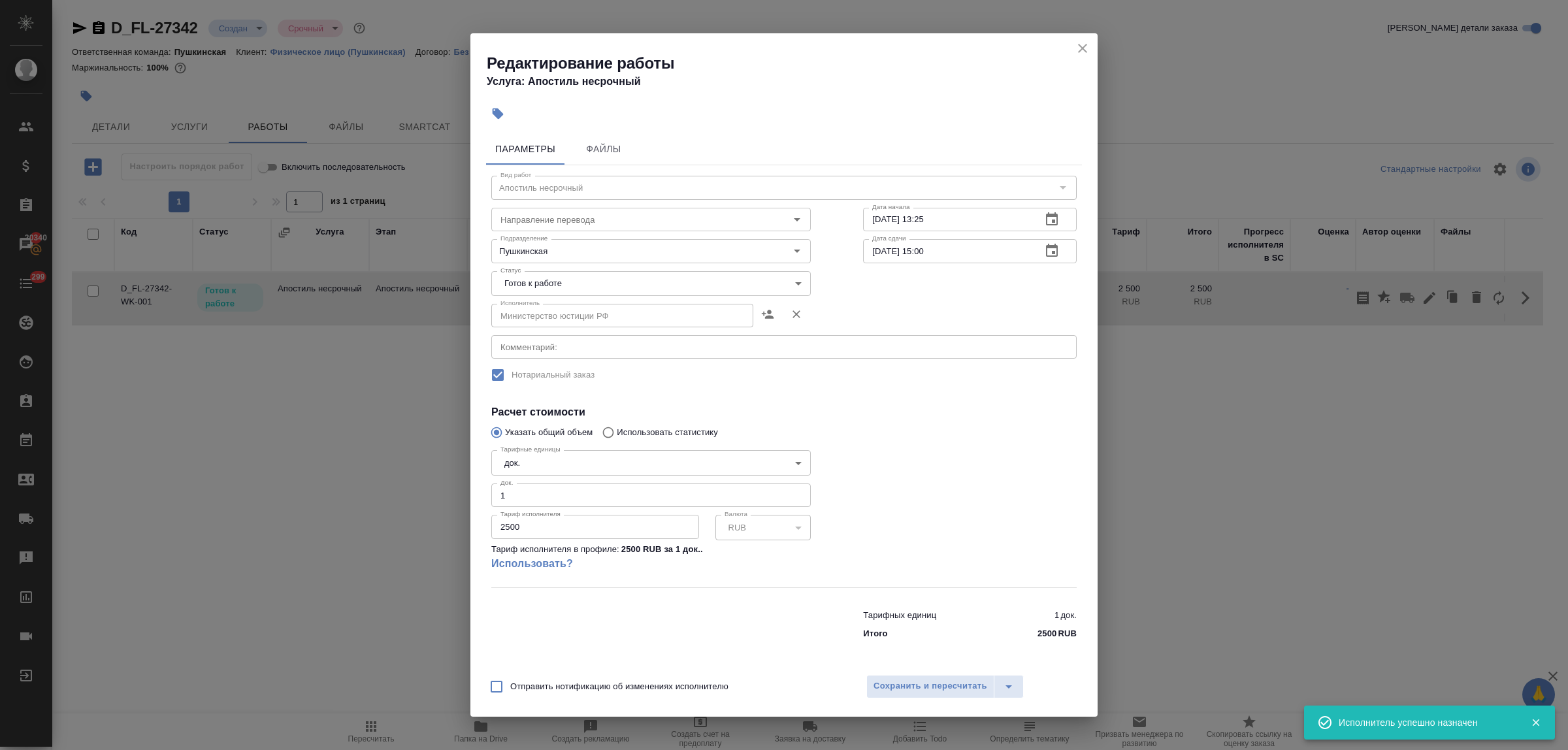
click at [579, 282] on body "🙏 .cls-1 fill:#fff; AWATERA Bulakhova [PERSON_NAME] Спецификации Заказы 20340 Ч…" at bounding box center [784, 375] width 1568 height 750
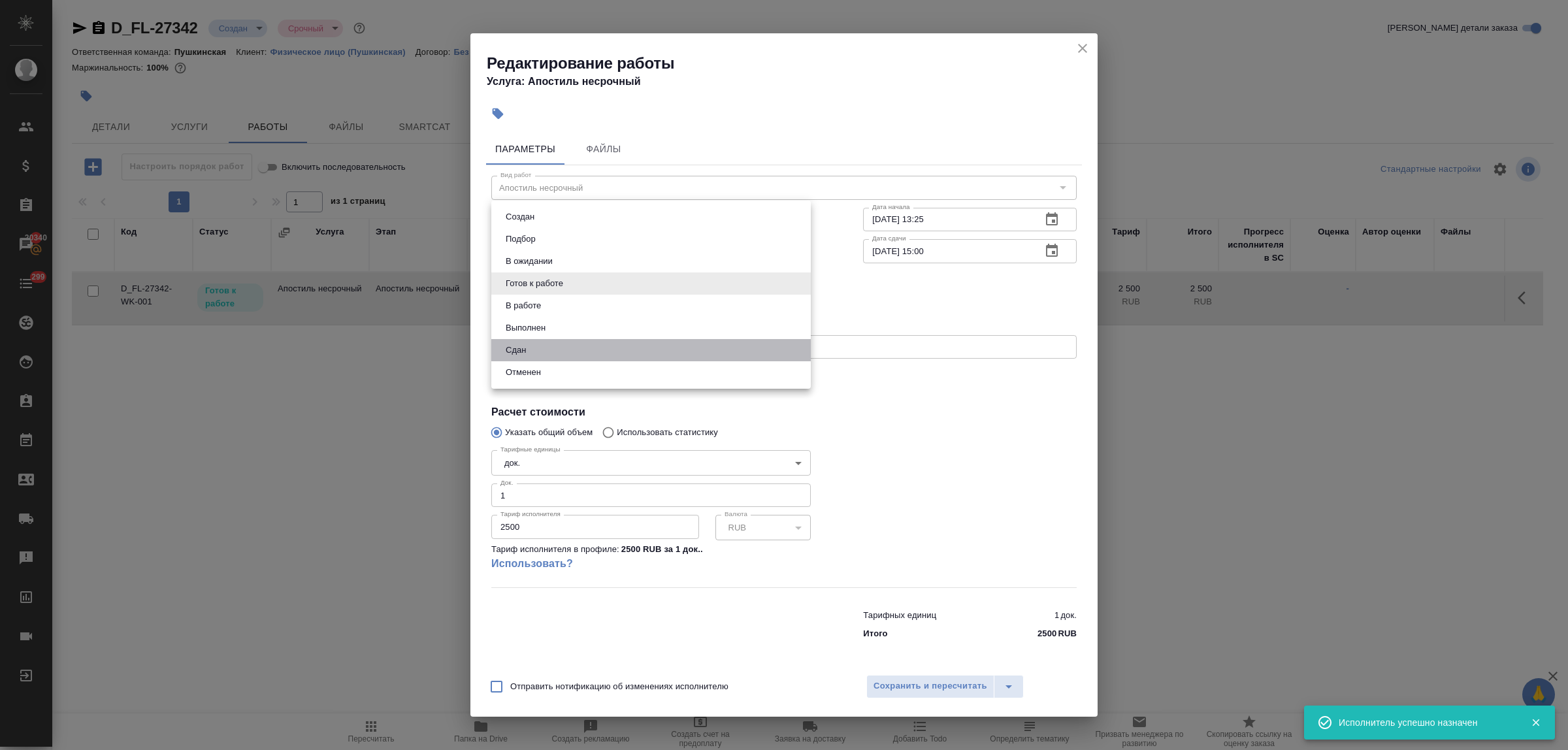
click at [554, 350] on li "Сдан" at bounding box center [652, 350] width 320 height 22
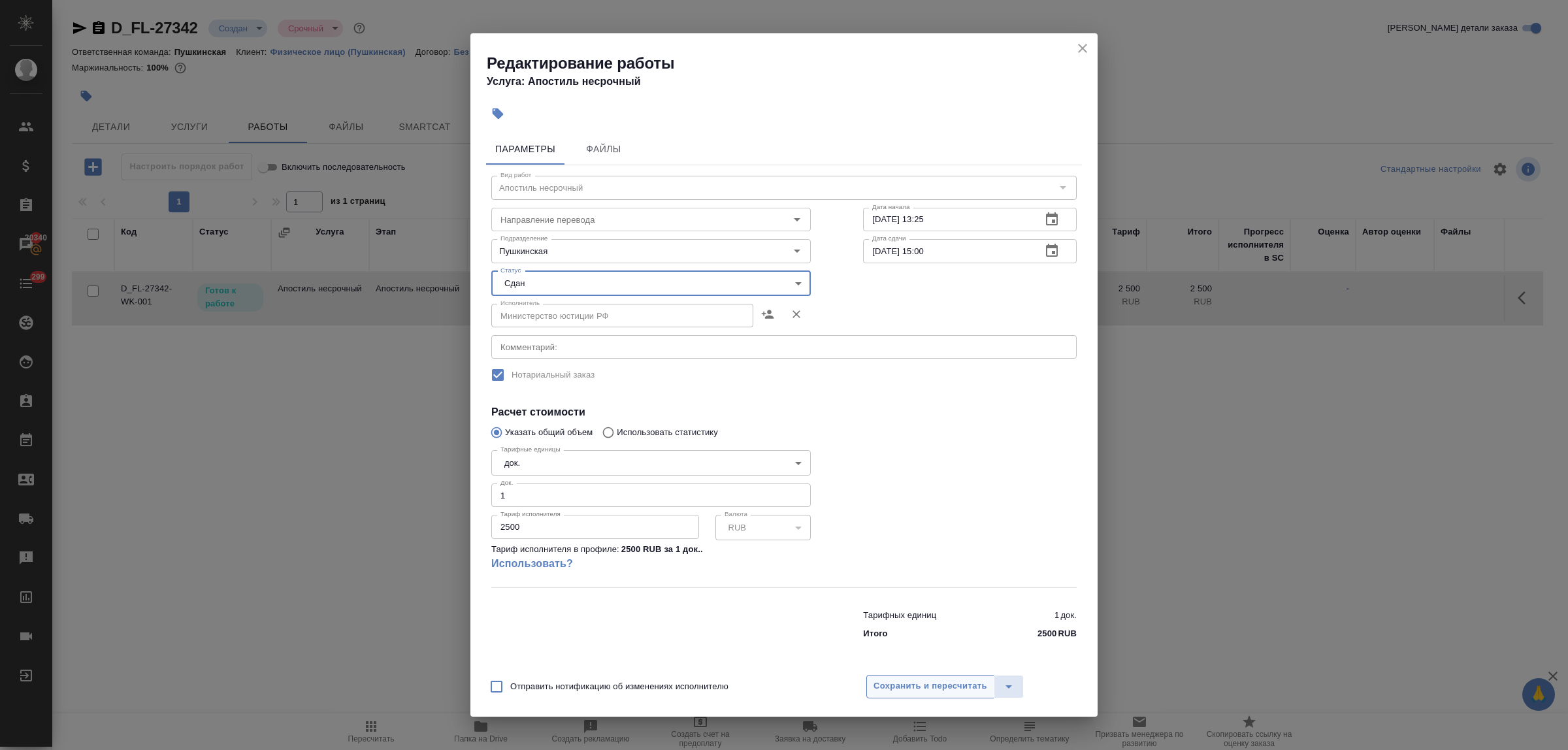
click at [934, 686] on span "Сохранить и пересчитать" at bounding box center [930, 686] width 114 height 15
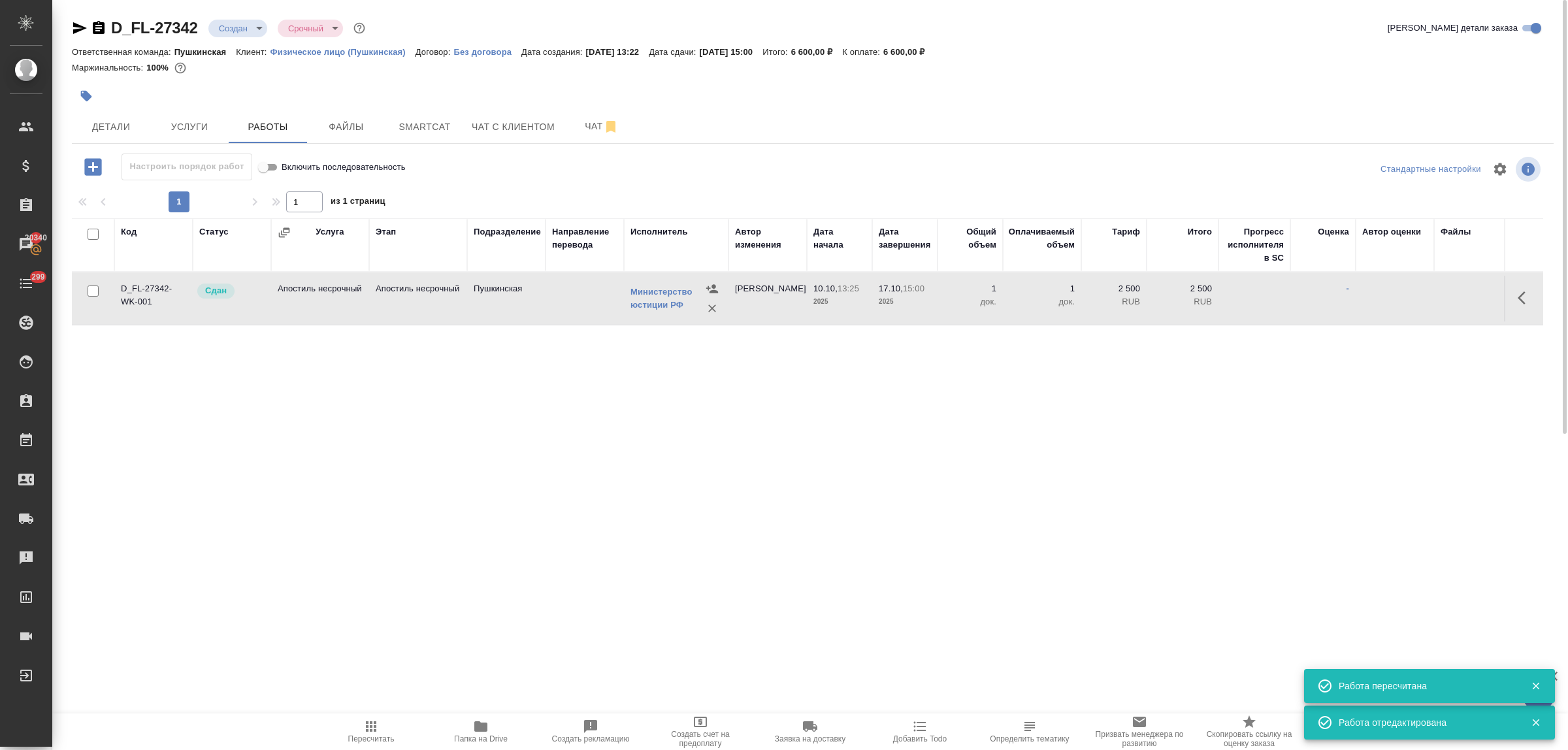
click at [239, 25] on body "🙏 .cls-1 fill:#fff; AWATERA Bulakhova [PERSON_NAME] Спецификации Заказы 20340 Ч…" at bounding box center [784, 375] width 1568 height 750
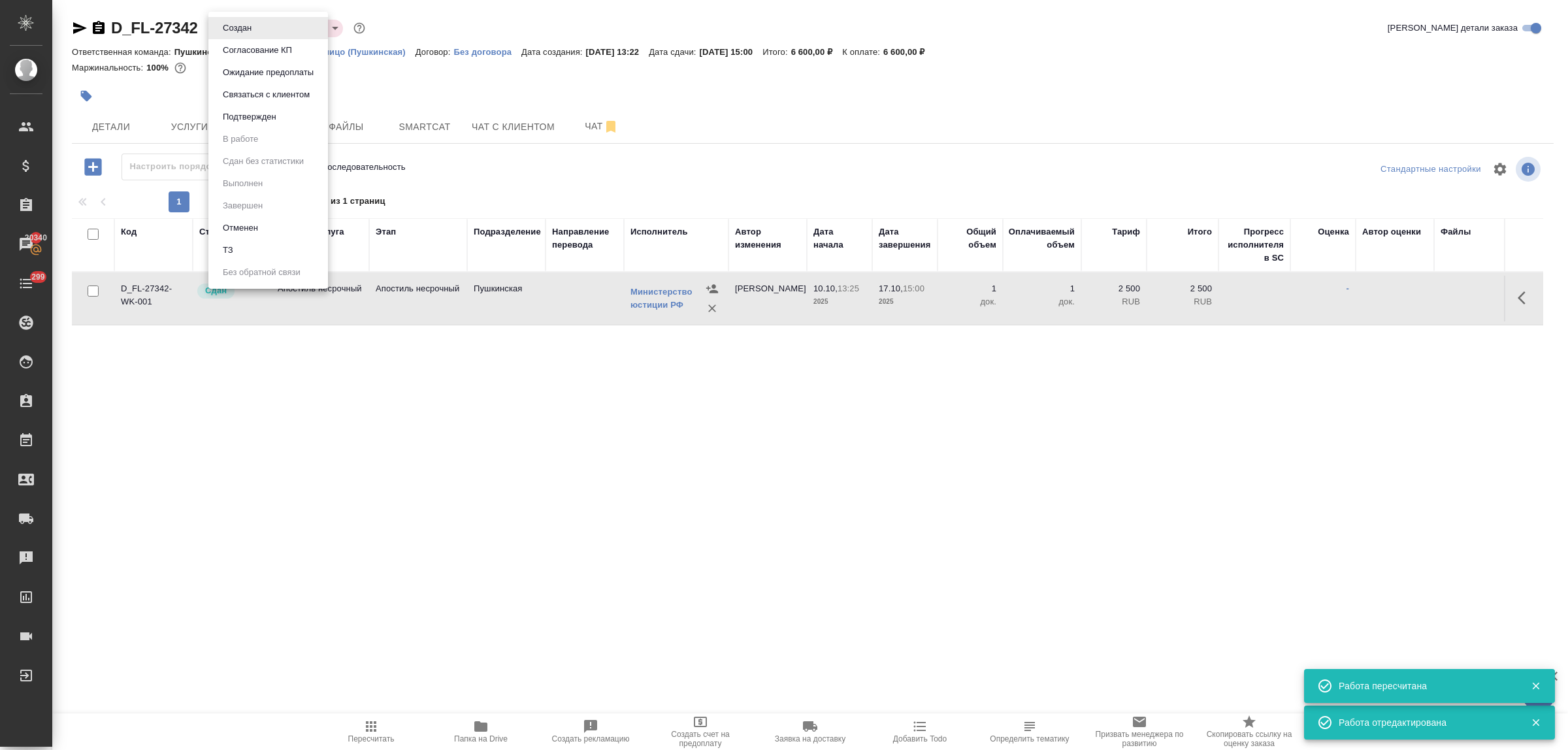
click at [115, 122] on div at bounding box center [784, 375] width 1568 height 750
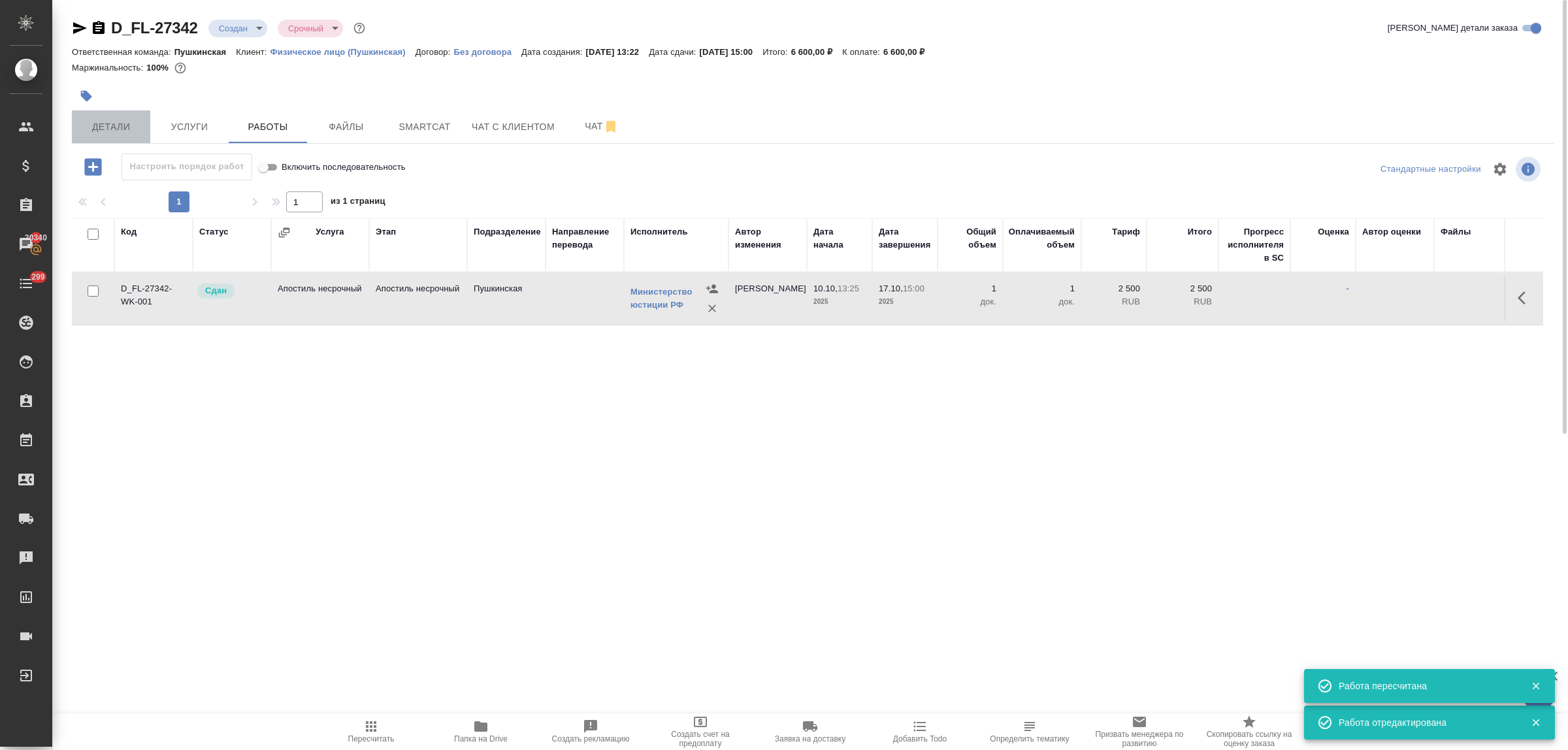
click at [115, 125] on span "Детали" at bounding box center [111, 127] width 63 height 17
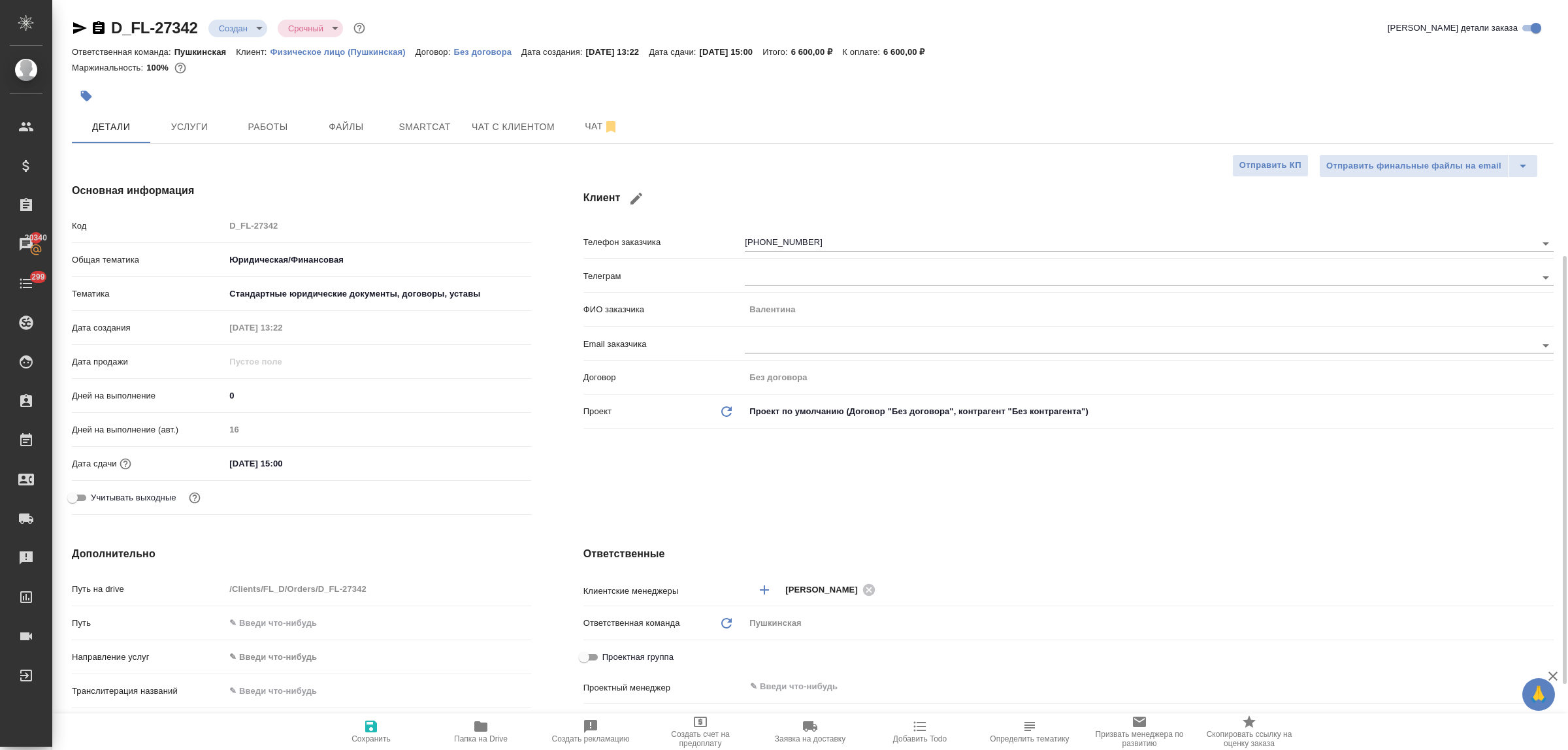
scroll to position [163, 0]
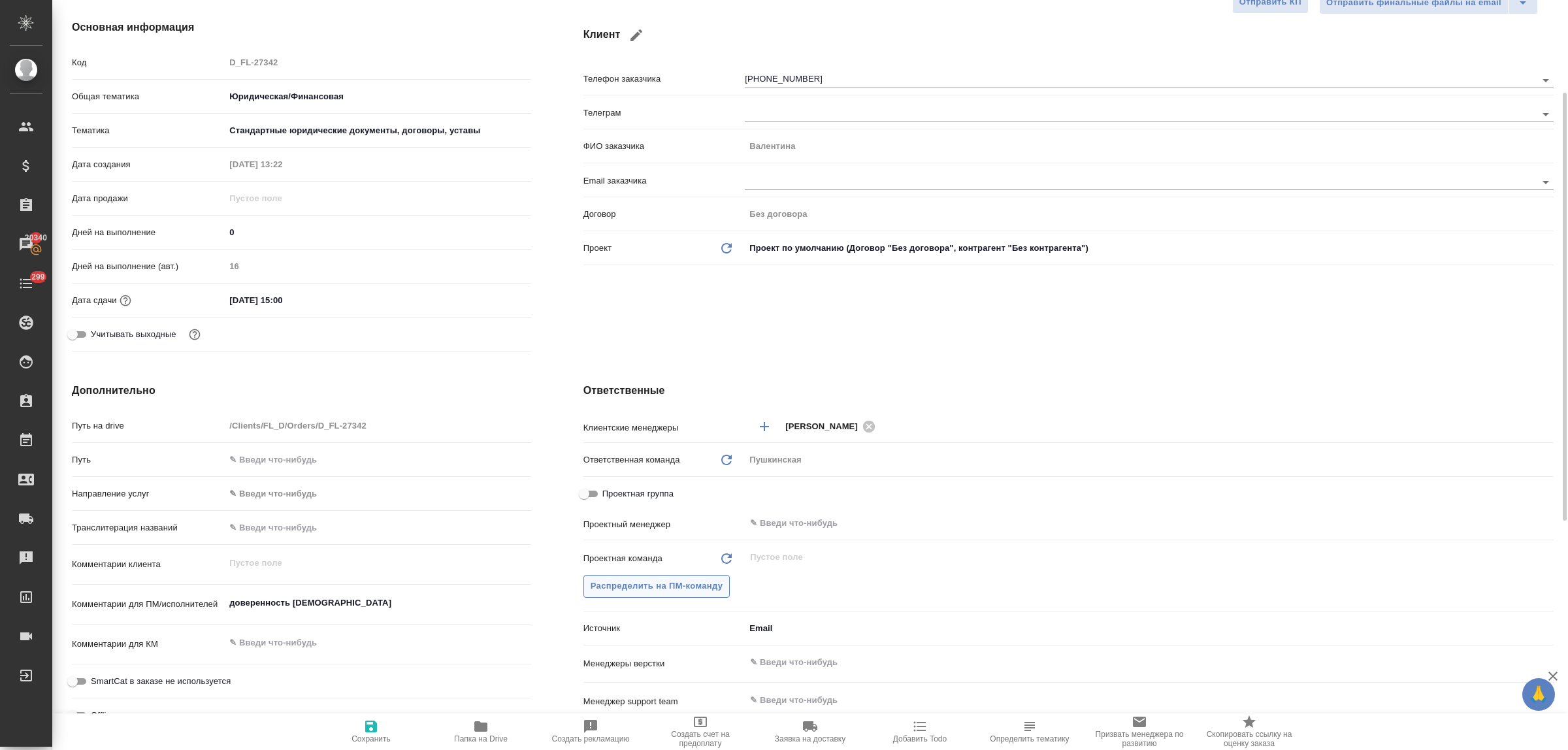
click at [647, 588] on span "Распределить на ПМ-команду" at bounding box center [657, 586] width 133 height 15
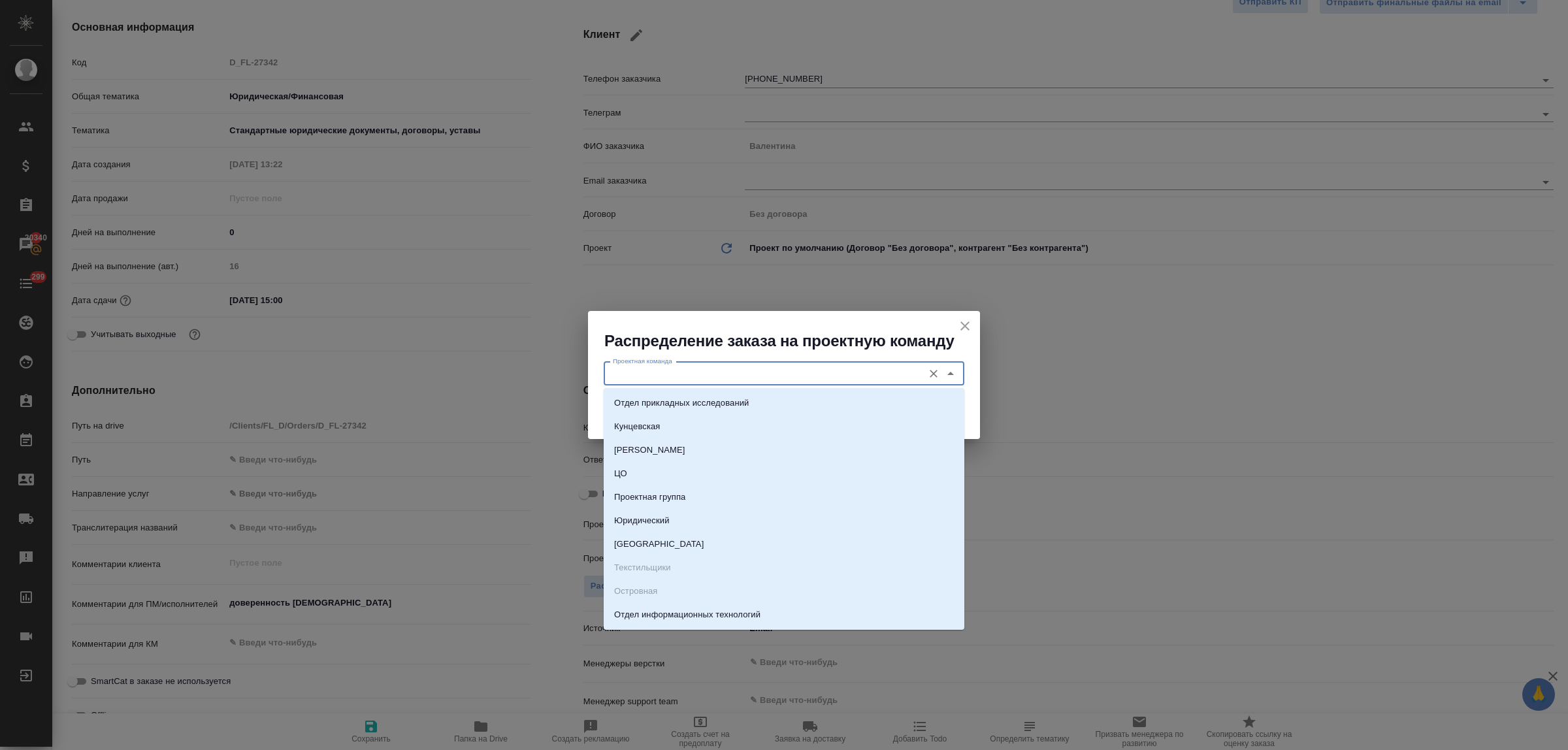
click at [642, 373] on input "Проектная команда" at bounding box center [763, 374] width 309 height 16
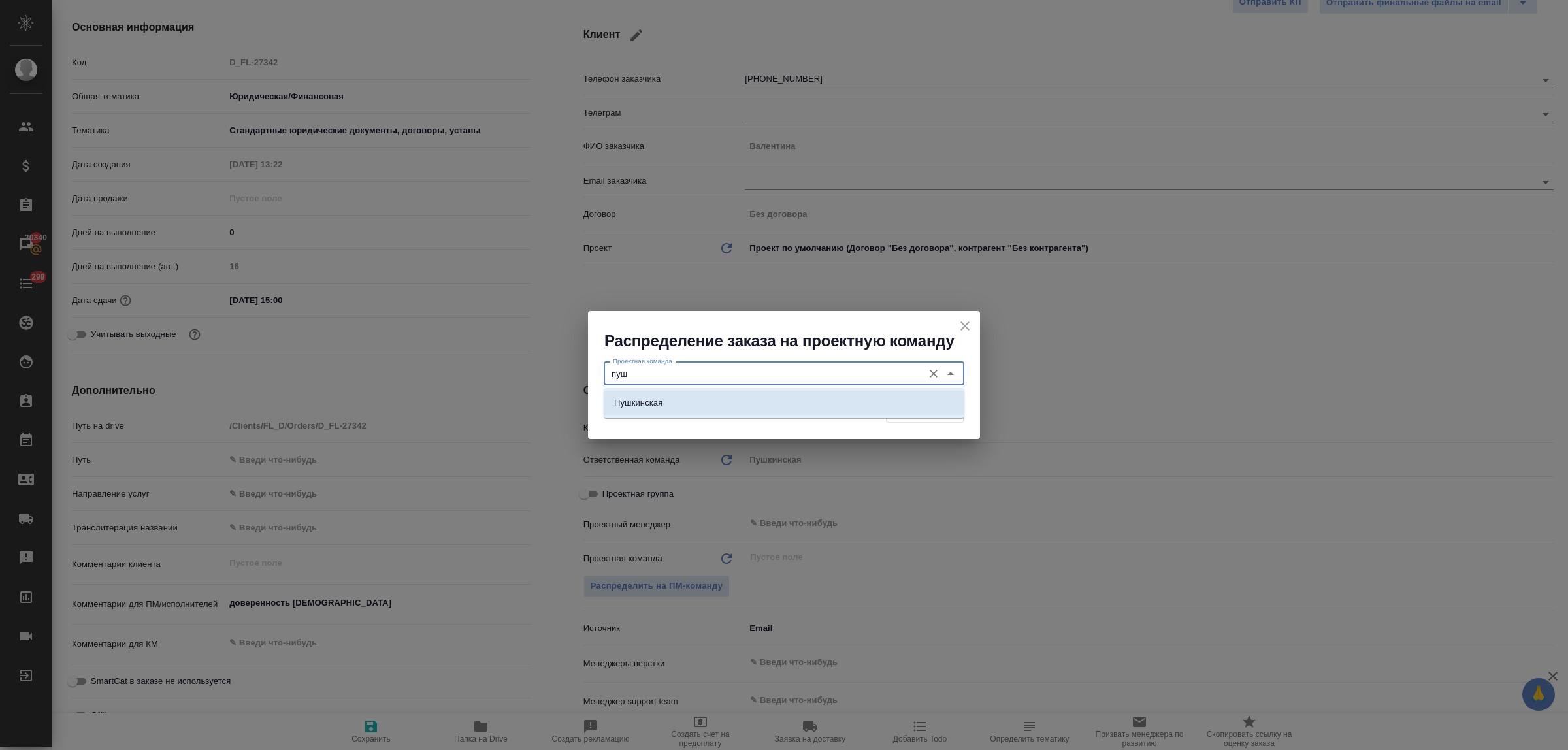
click at [647, 397] on p "Пушкинская" at bounding box center [638, 403] width 48 height 13
drag, startPoint x: 938, startPoint y: 402, endPoint x: 915, endPoint y: 426, distance: 33.2
click at [938, 403] on button "Распределить" at bounding box center [925, 411] width 78 height 23
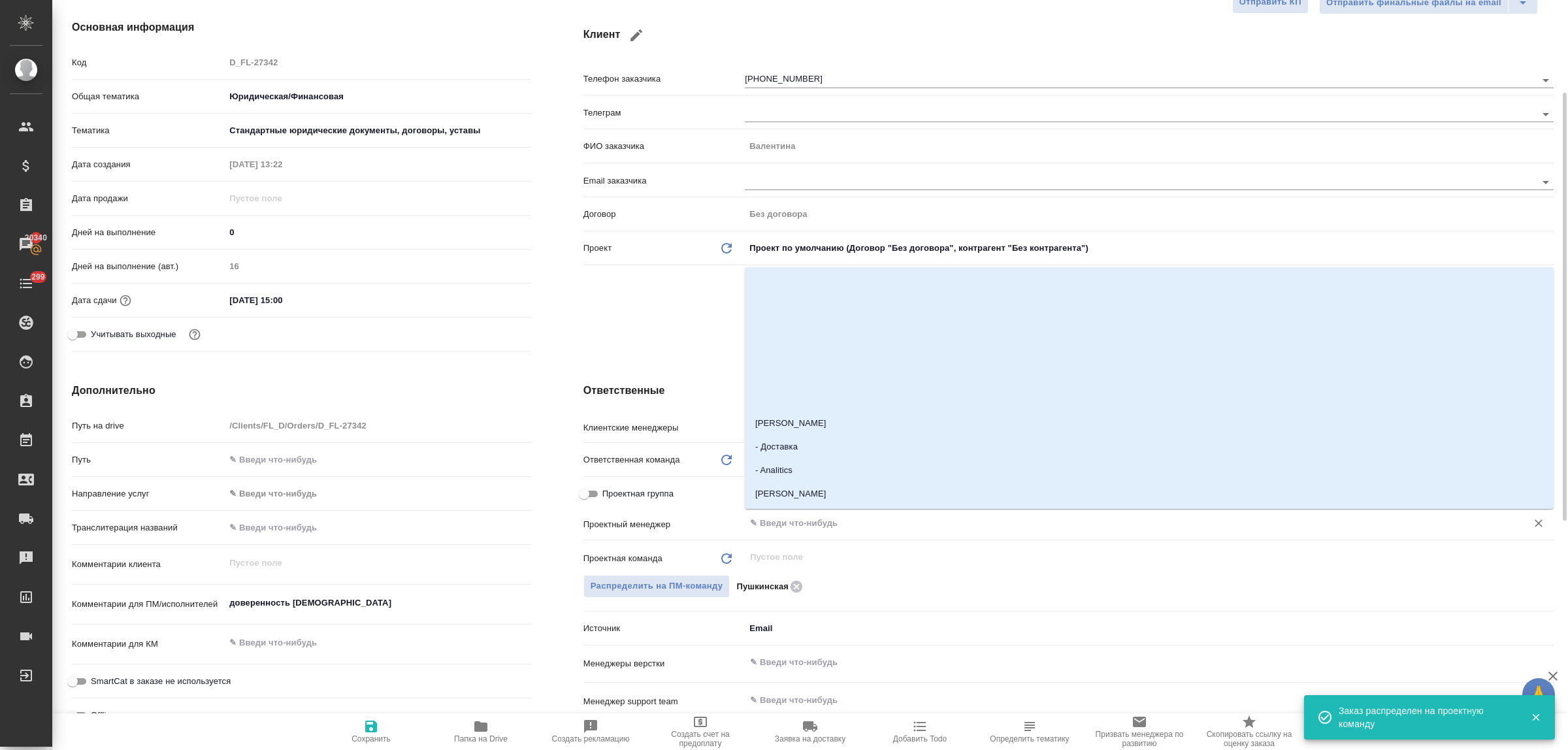
click at [776, 527] on input "text" at bounding box center [1127, 523] width 757 height 16
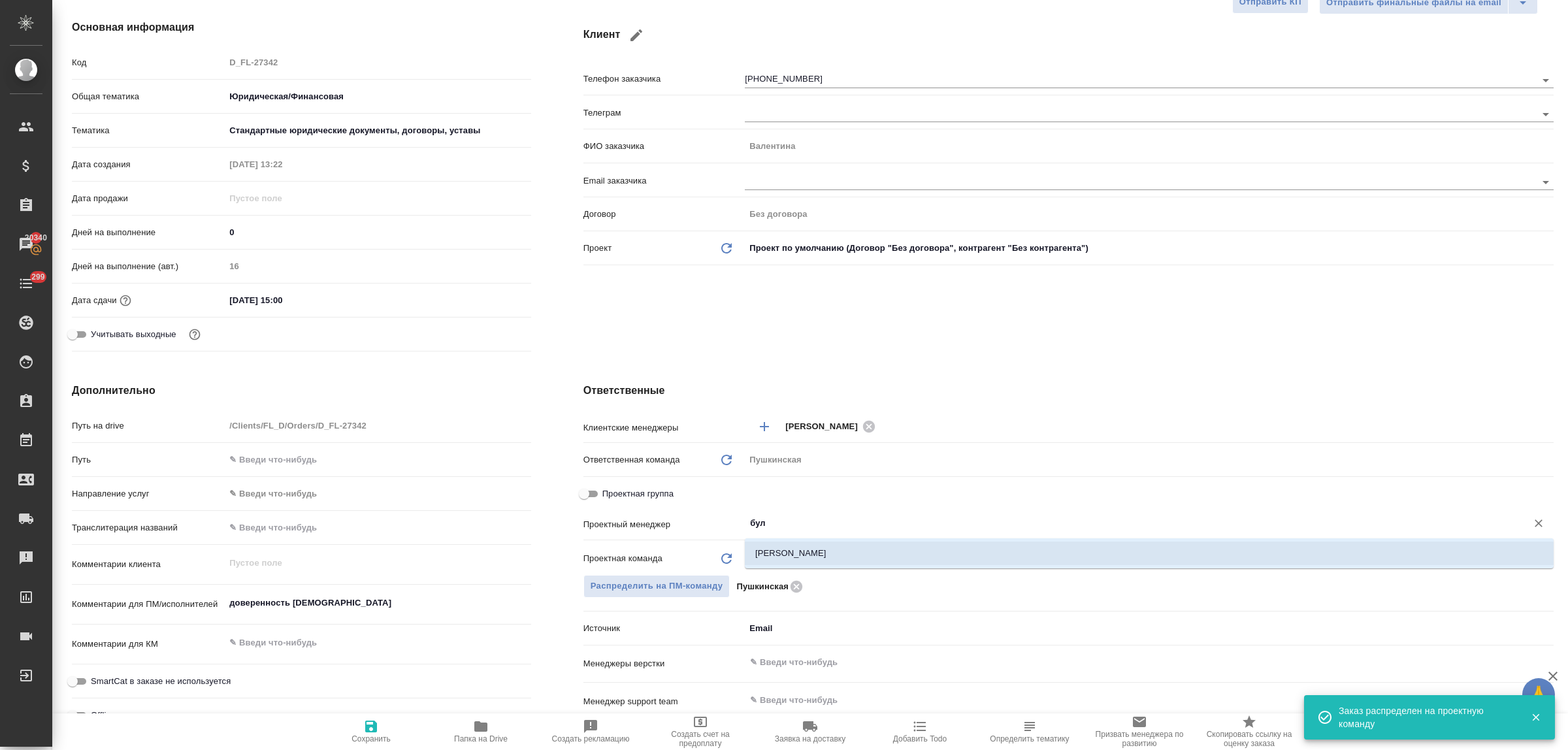
click at [788, 556] on li "[PERSON_NAME]" at bounding box center [1149, 554] width 809 height 24
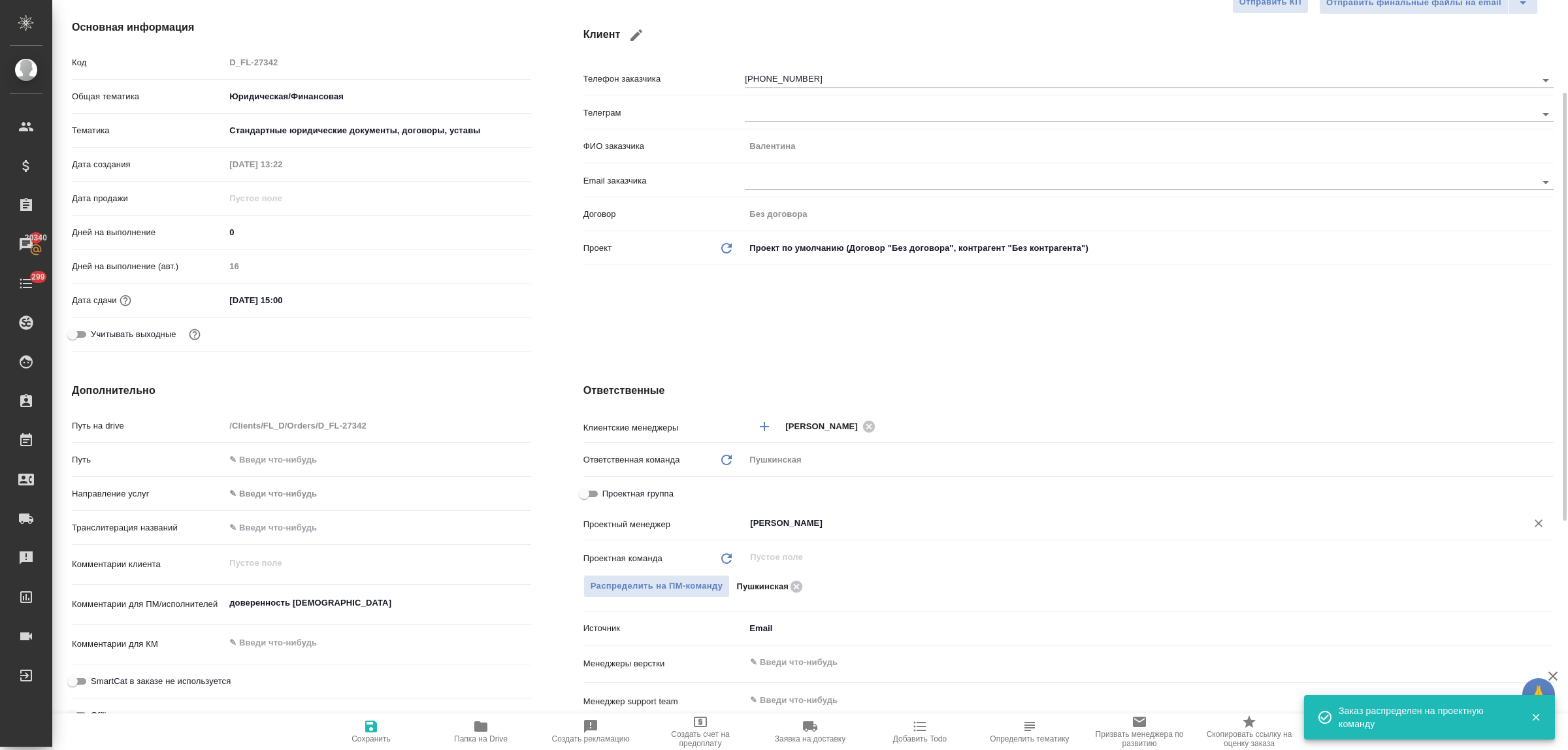
scroll to position [566, 0]
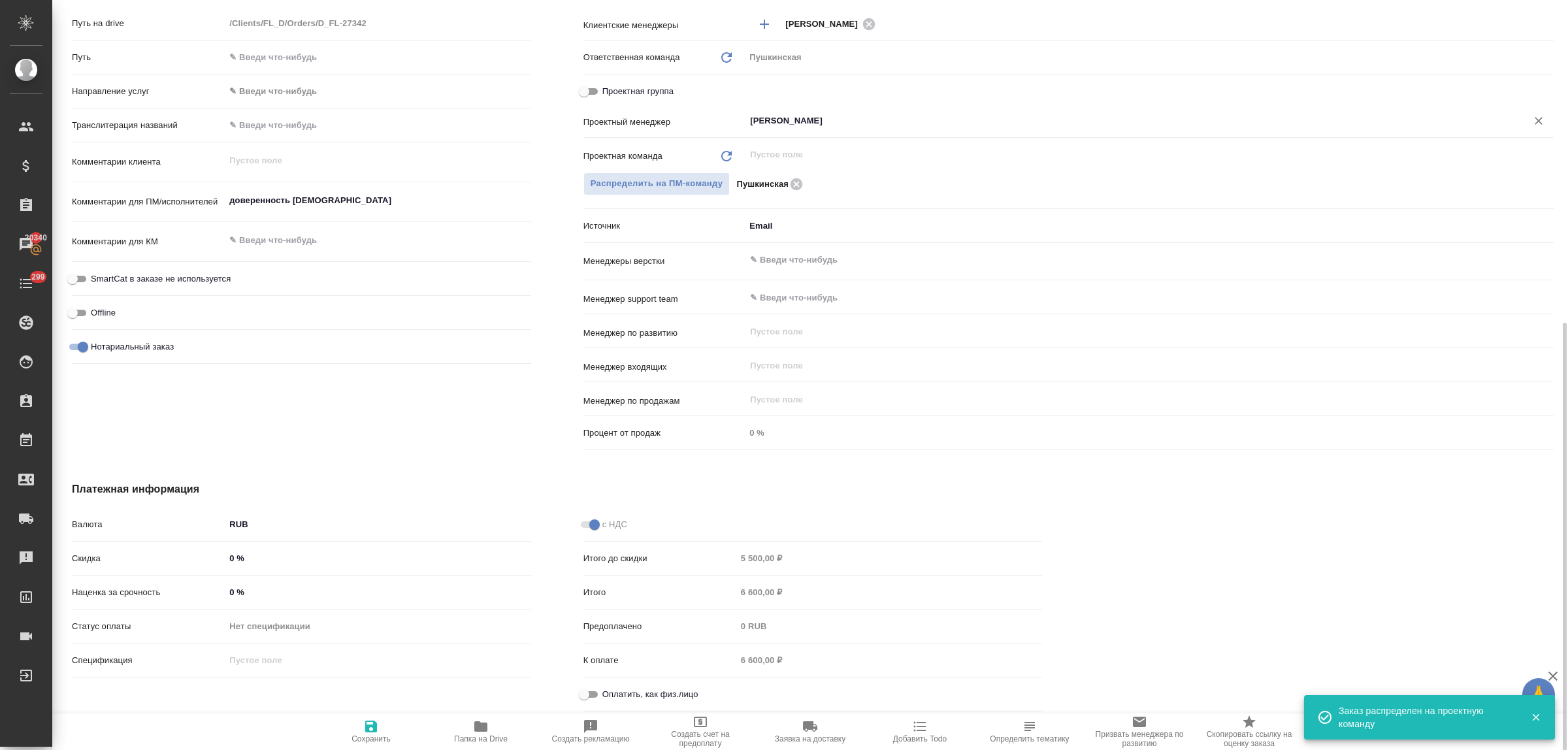
drag, startPoint x: 595, startPoint y: 693, endPoint x: 546, endPoint y: 701, distance: 49.6
click at [595, 693] on input "Оплатить, как физ.лицо" at bounding box center [584, 694] width 47 height 16
click at [381, 727] on span "Сохранить" at bounding box center [371, 731] width 94 height 25
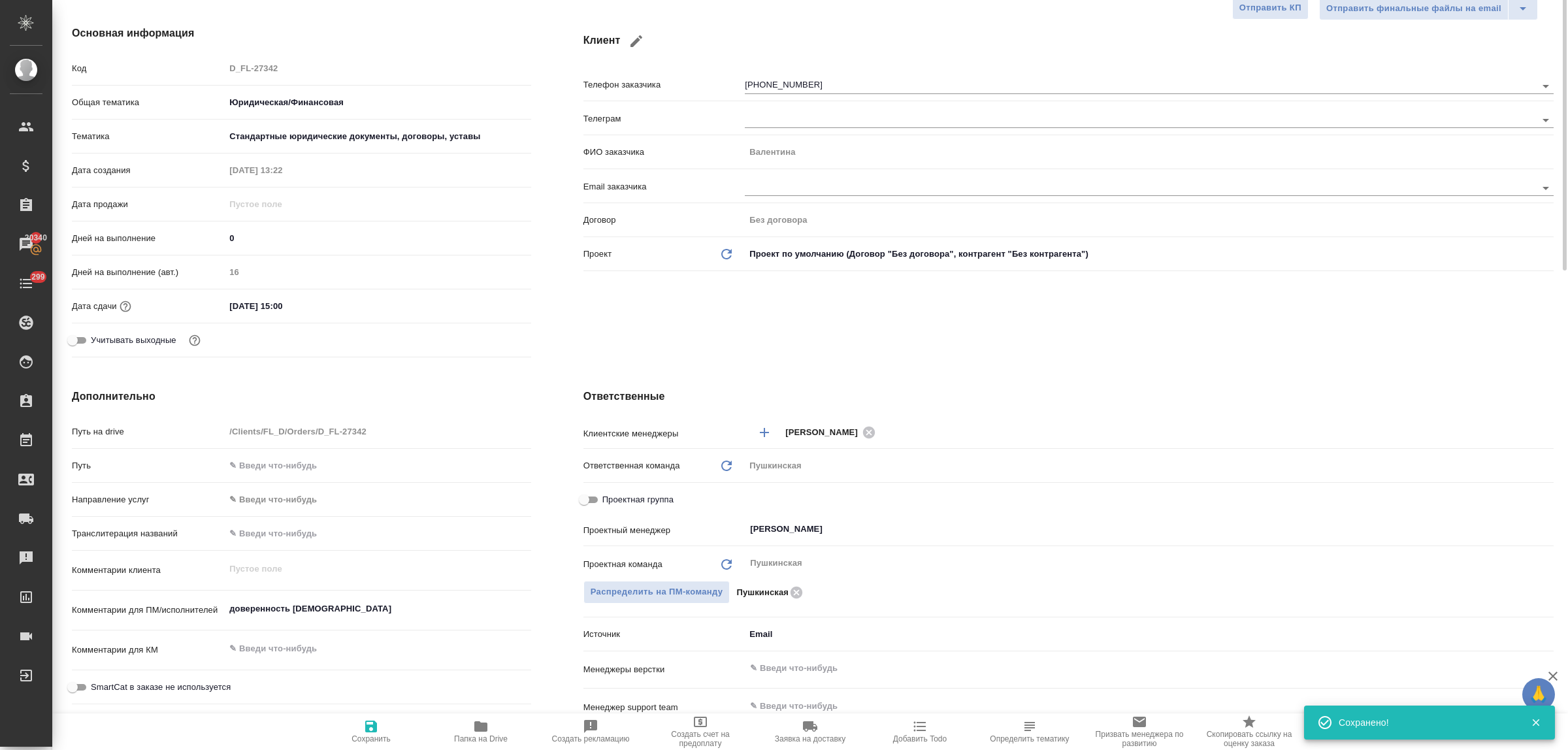
scroll to position [0, 0]
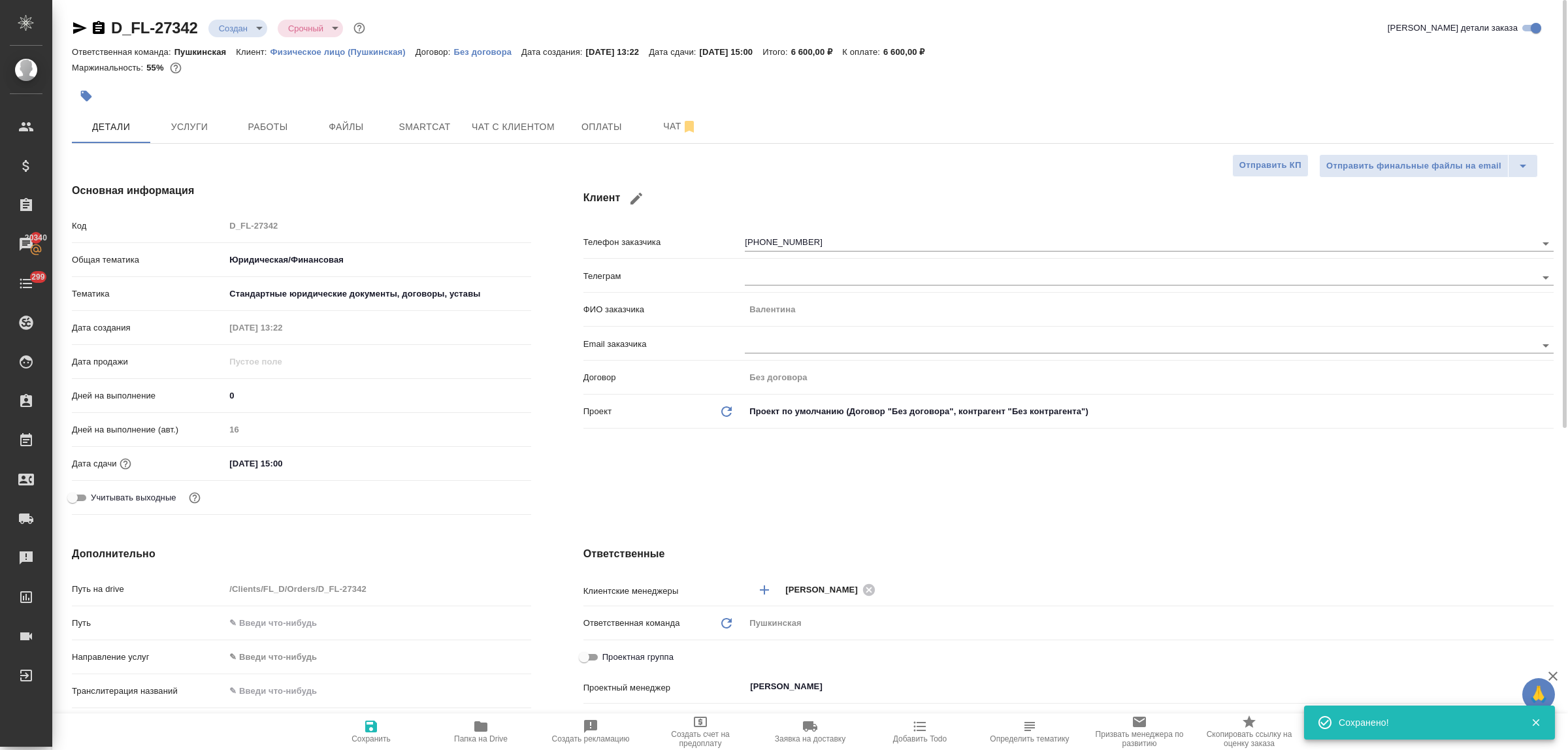
click at [230, 30] on body "🙏 .cls-1 fill:#fff; AWATERA Bulakhova [PERSON_NAME] Спецификации Заказы 20340 Ч…" at bounding box center [784, 375] width 1568 height 750
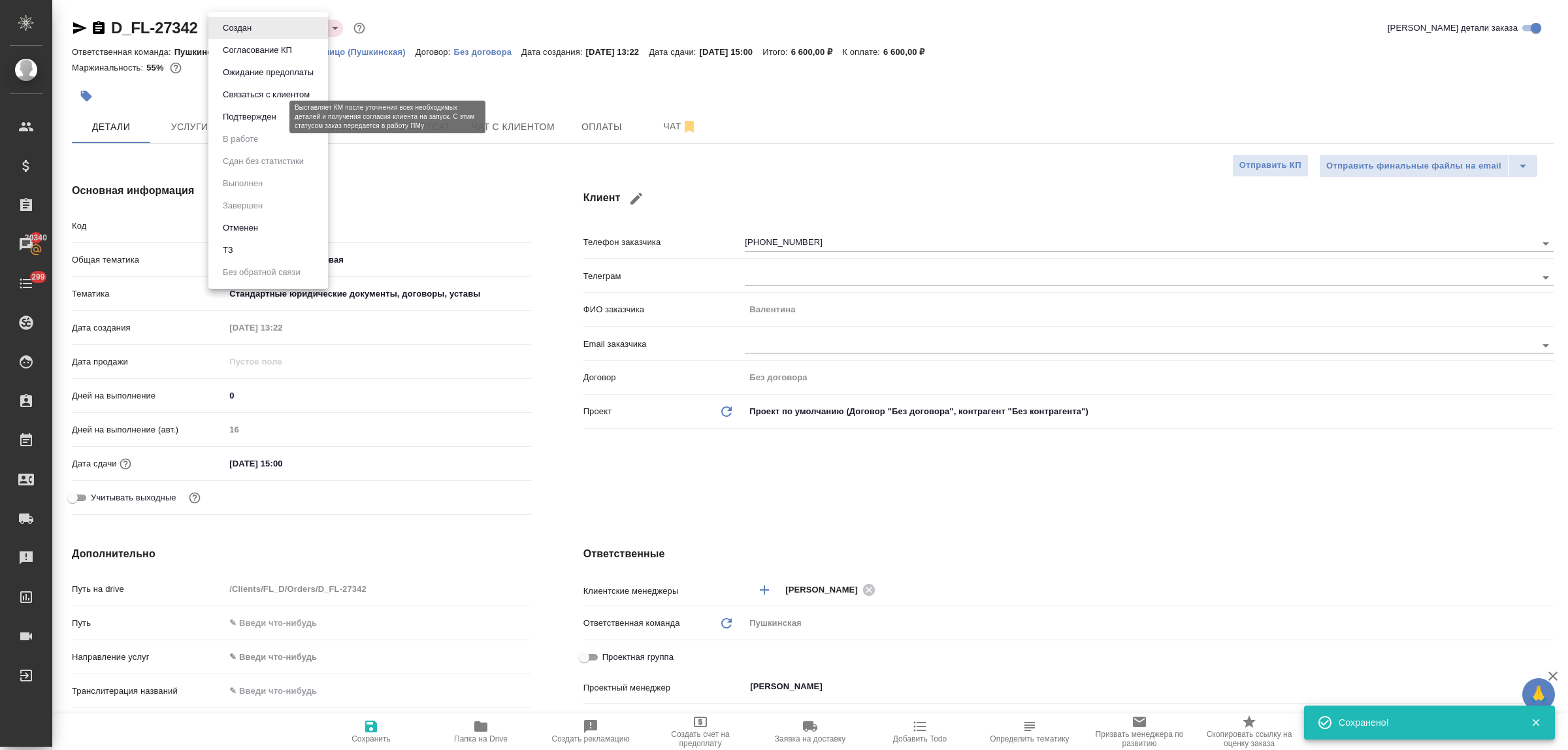
click at [237, 115] on button "Подтвержден" at bounding box center [249, 117] width 61 height 15
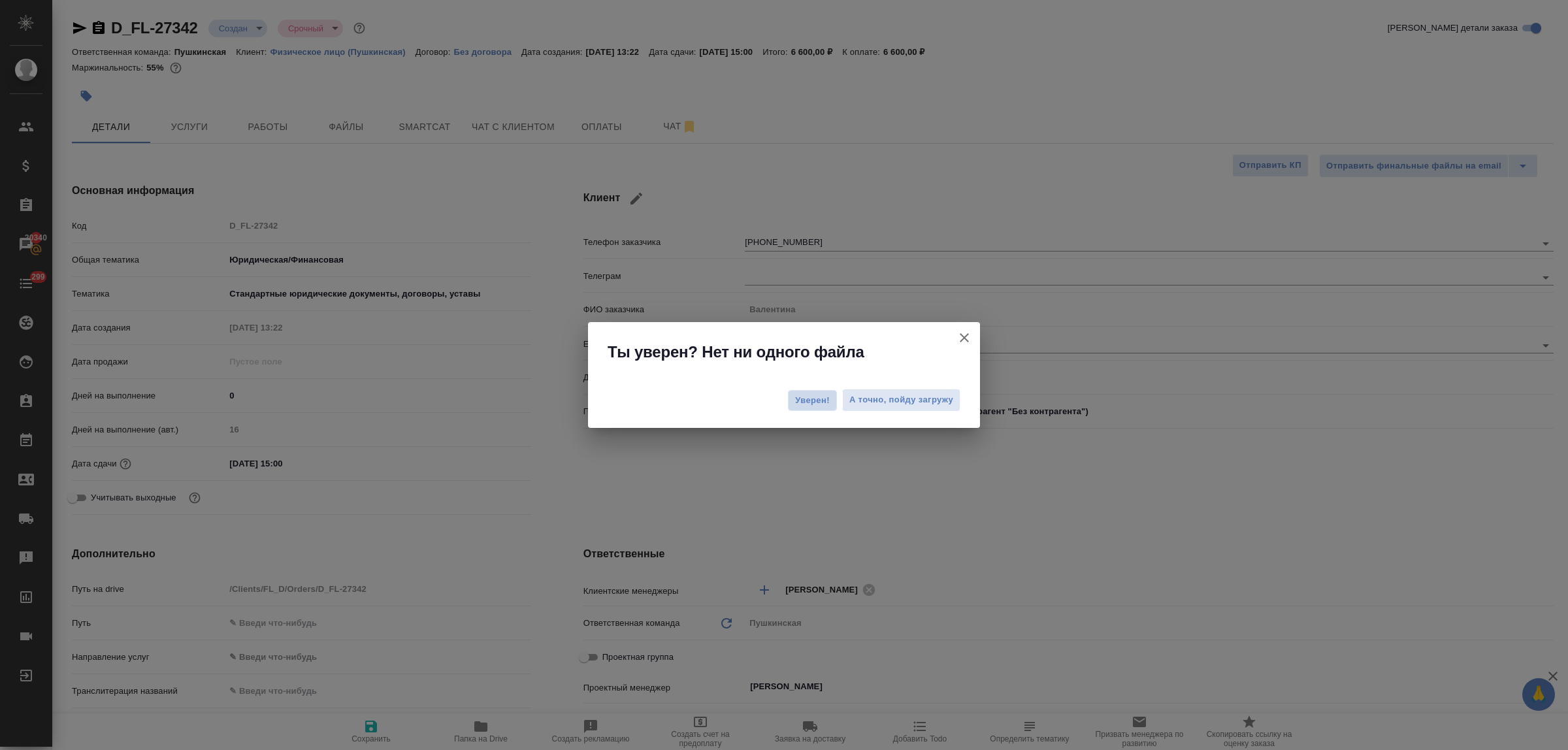
click at [798, 396] on span "Уверен!" at bounding box center [813, 400] width 34 height 13
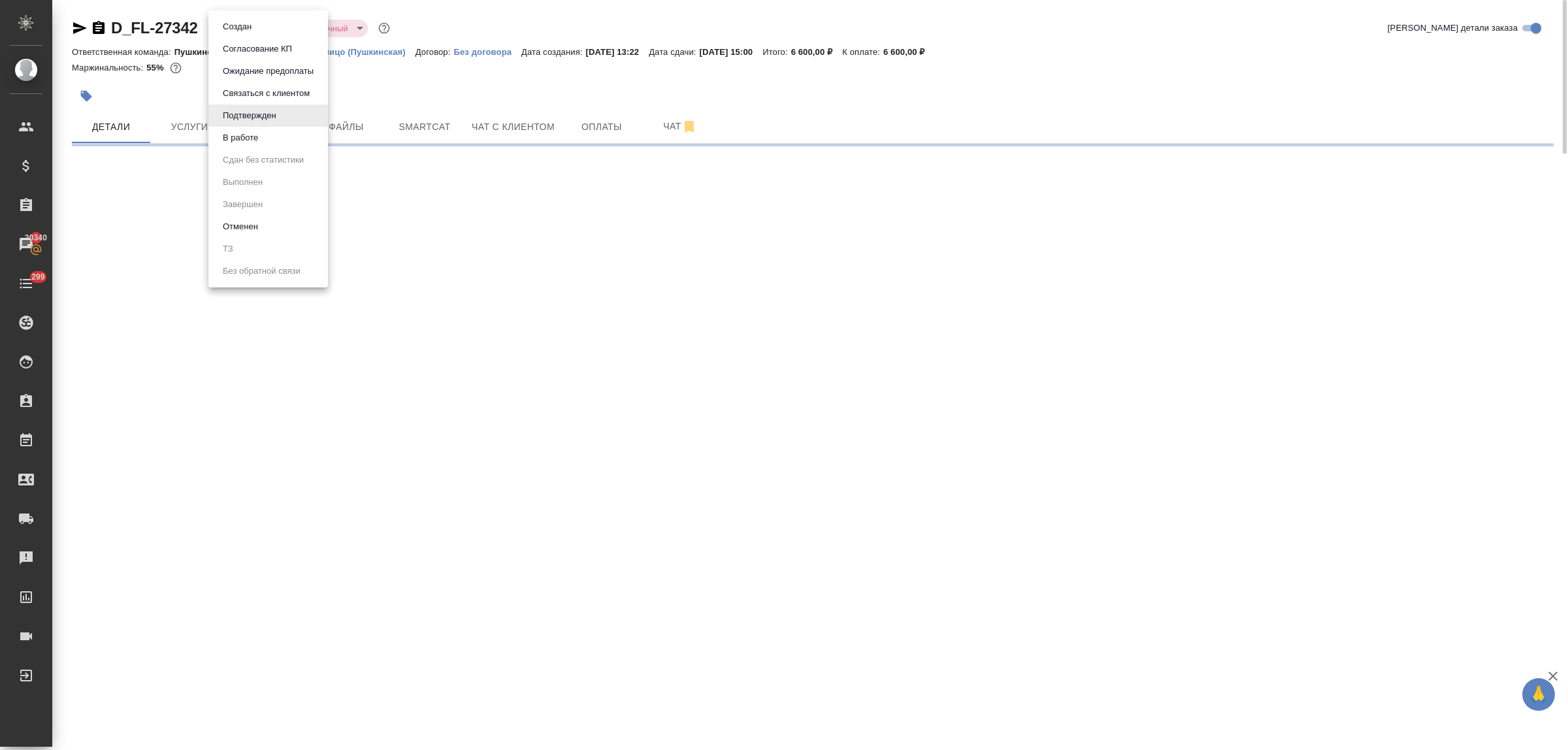
click at [260, 30] on body "🙏 .cls-1 fill:#fff; AWATERA Bulakhova [PERSON_NAME] Спецификации Заказы 20340 Ч…" at bounding box center [784, 375] width 1568 height 750
click at [254, 138] on button "В работе" at bounding box center [240, 138] width 43 height 15
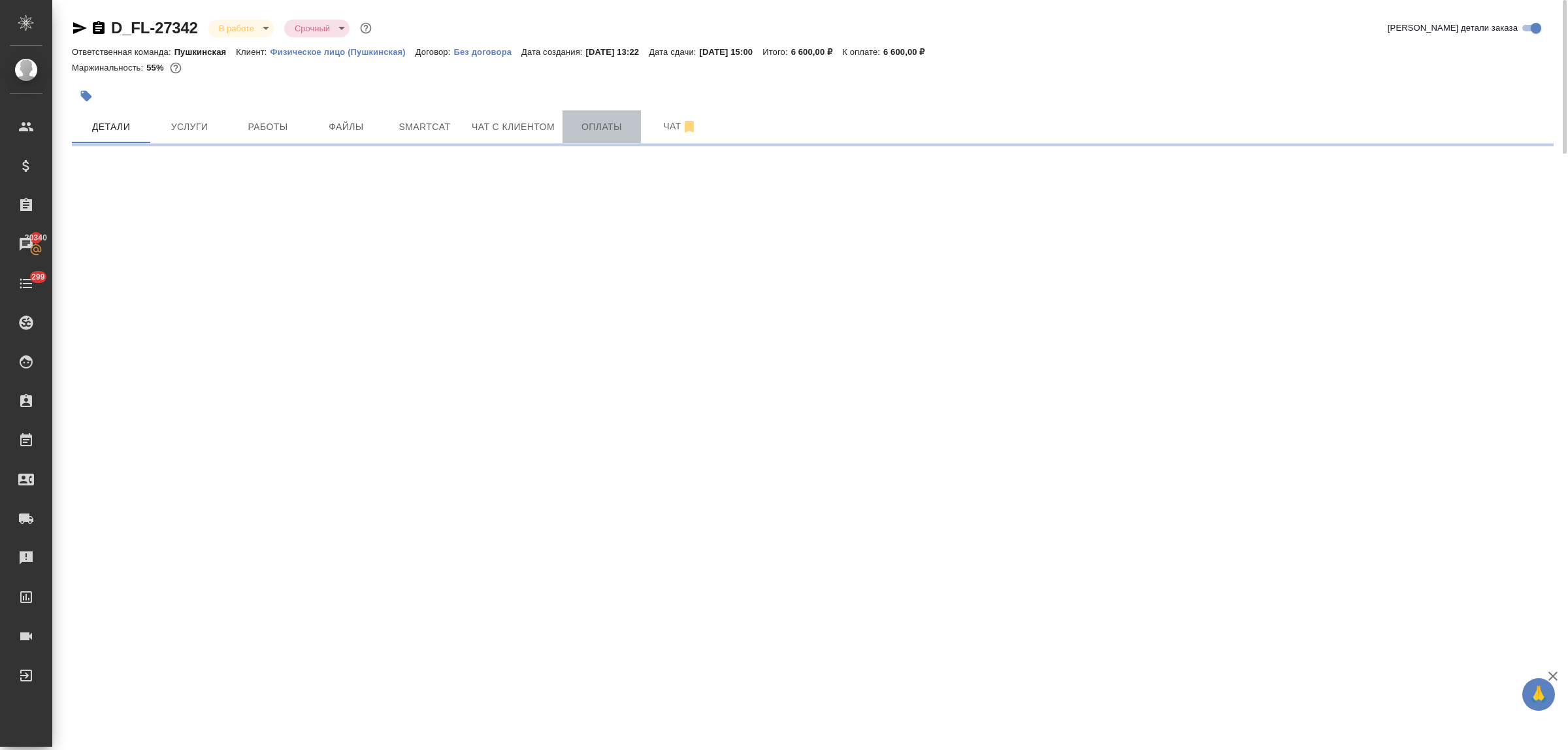
click at [599, 126] on span "Оплаты" at bounding box center [601, 127] width 63 height 17
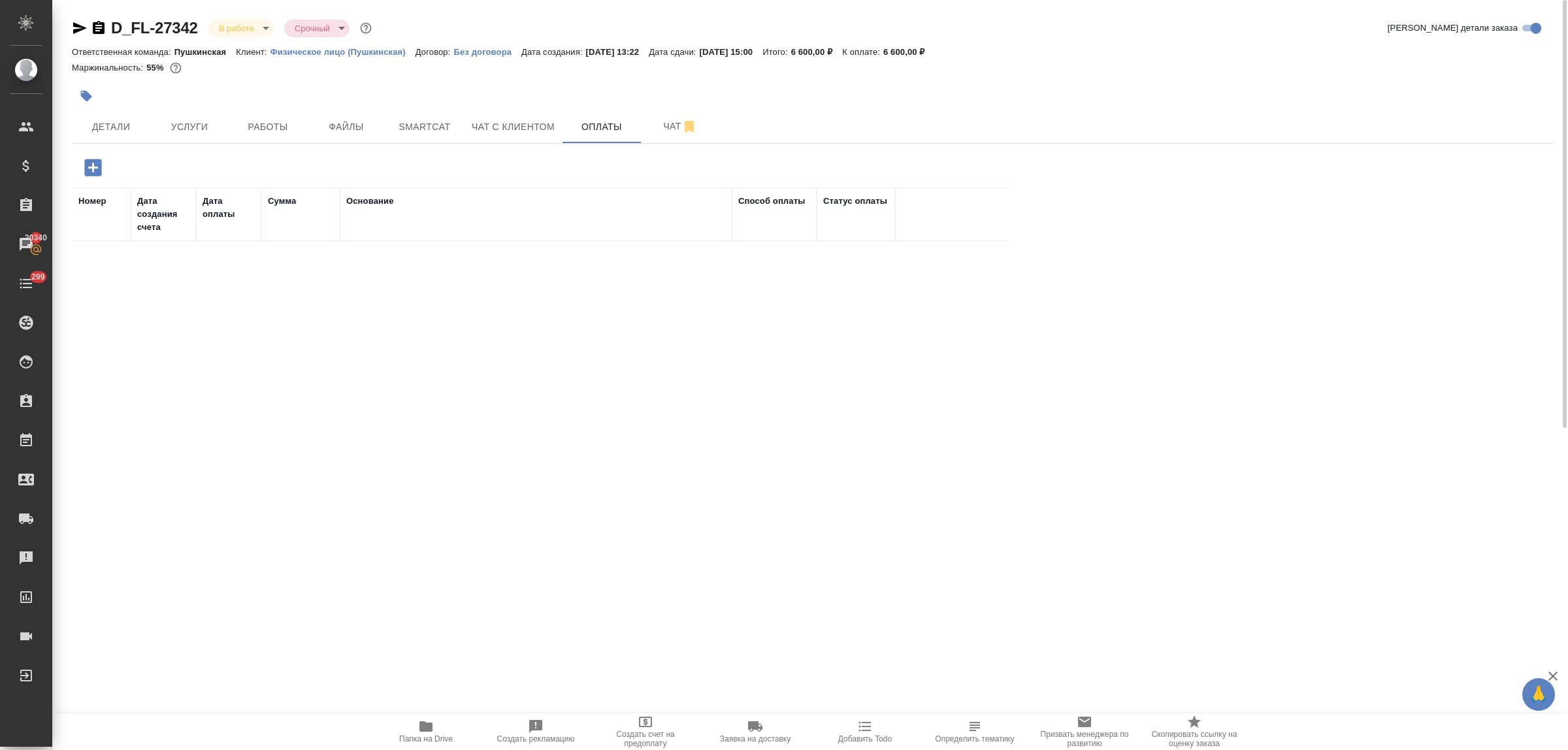
click at [89, 167] on icon "button" at bounding box center [93, 167] width 17 height 17
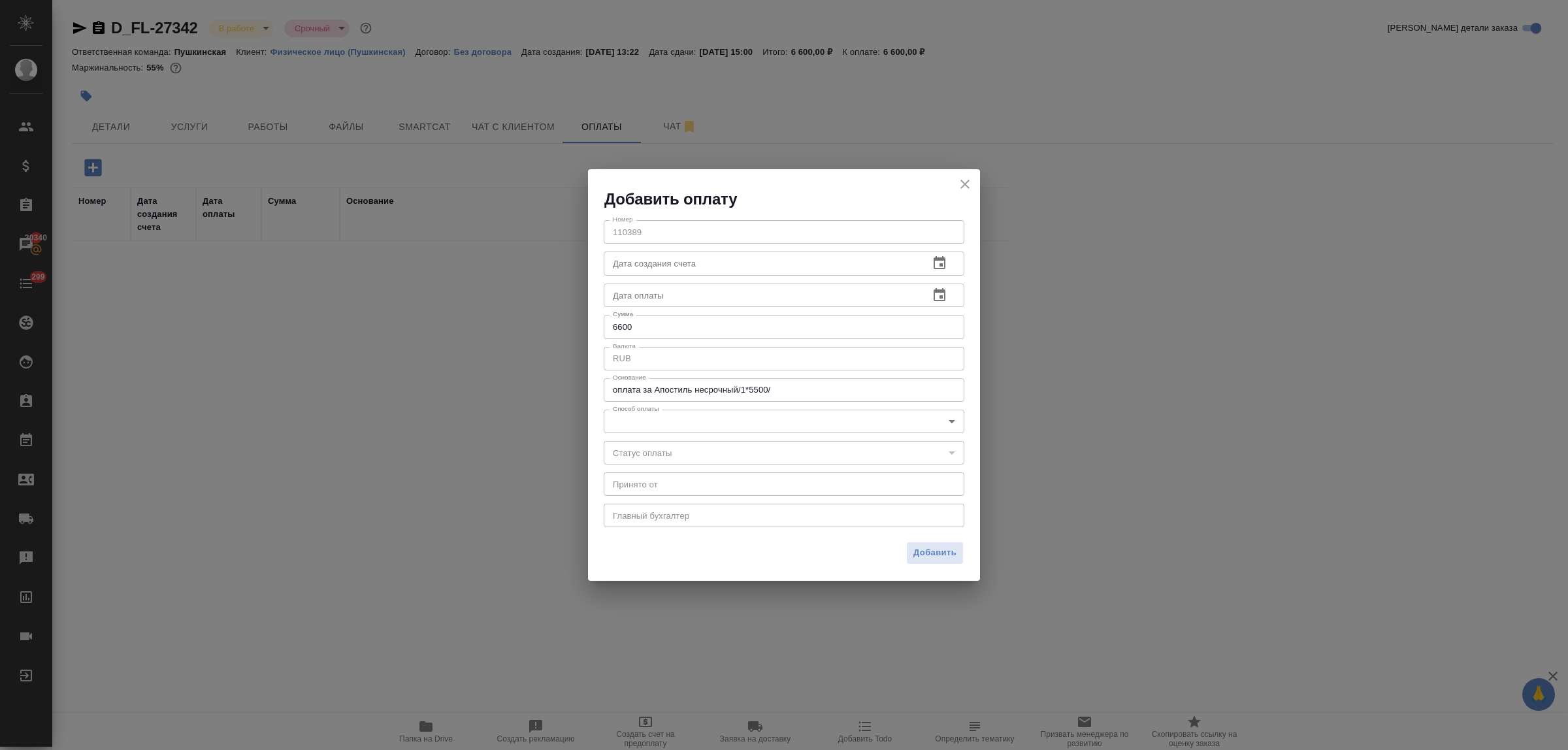
click at [651, 427] on body "🙏 .cls-1 fill:#fff; AWATERA Bulakhova [PERSON_NAME] Спецификации Заказы 20340 Ч…" at bounding box center [784, 375] width 1568 height 750
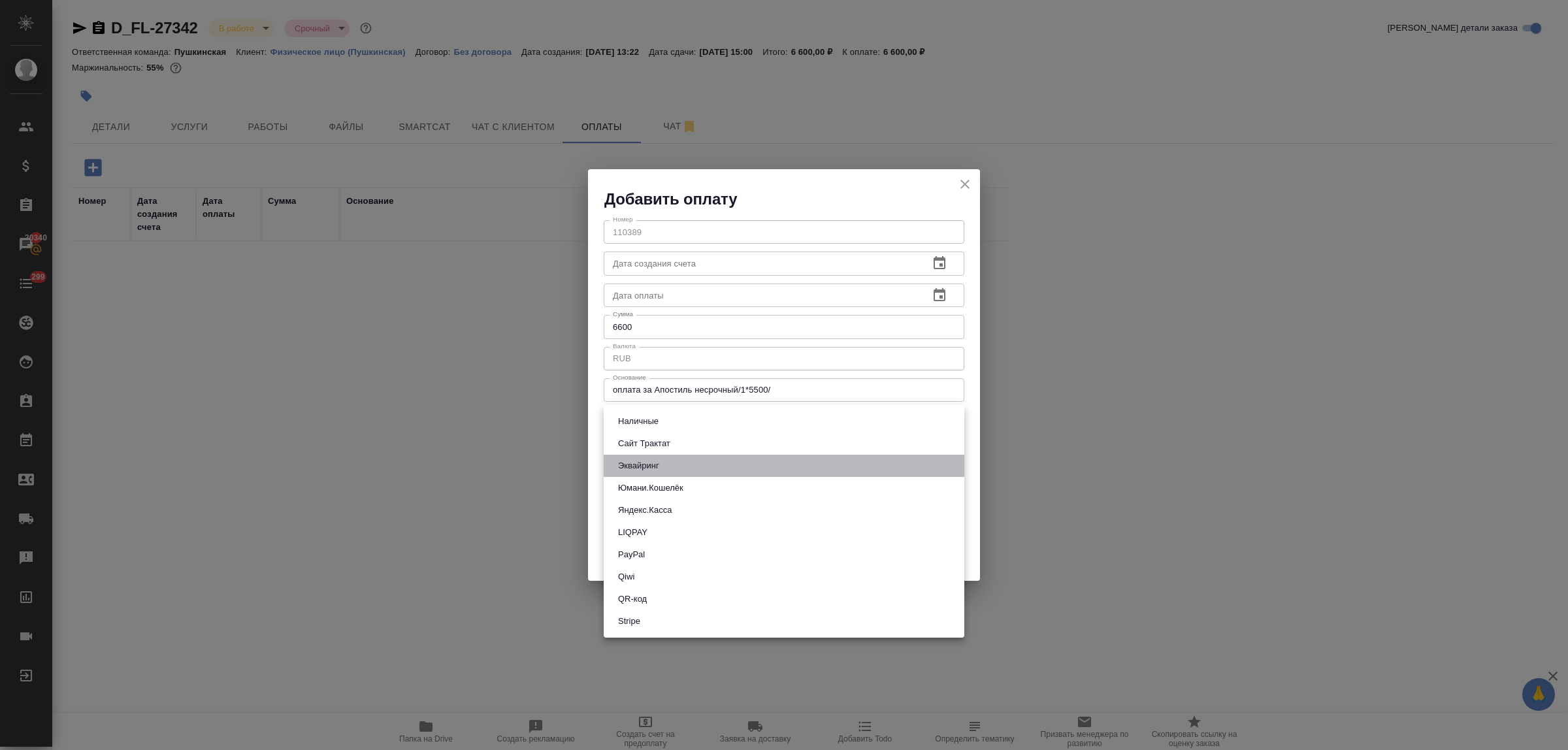
click at [648, 461] on button "Эквайринг" at bounding box center [639, 466] width 49 height 15
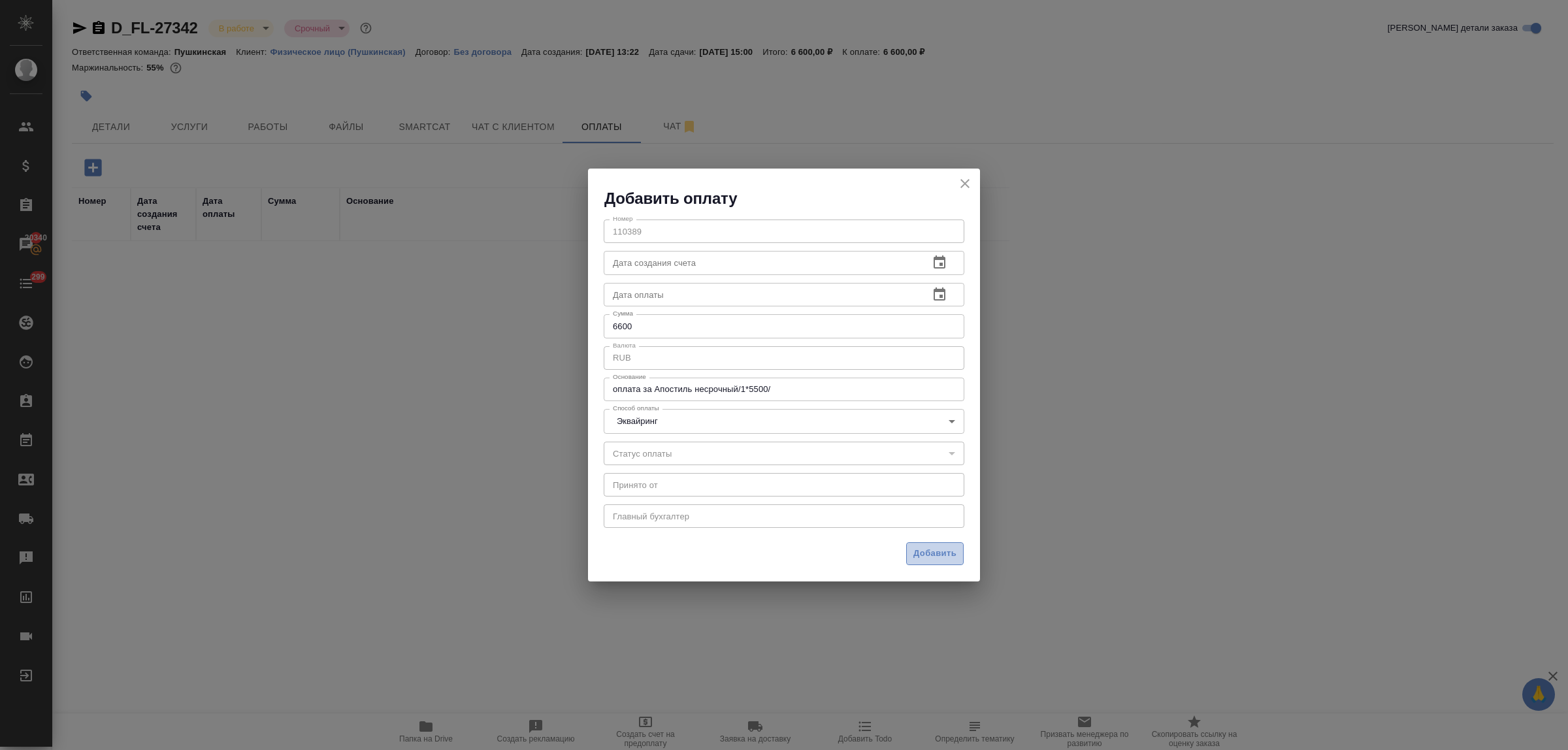
click at [914, 548] on span "Добавить" at bounding box center [935, 554] width 43 height 15
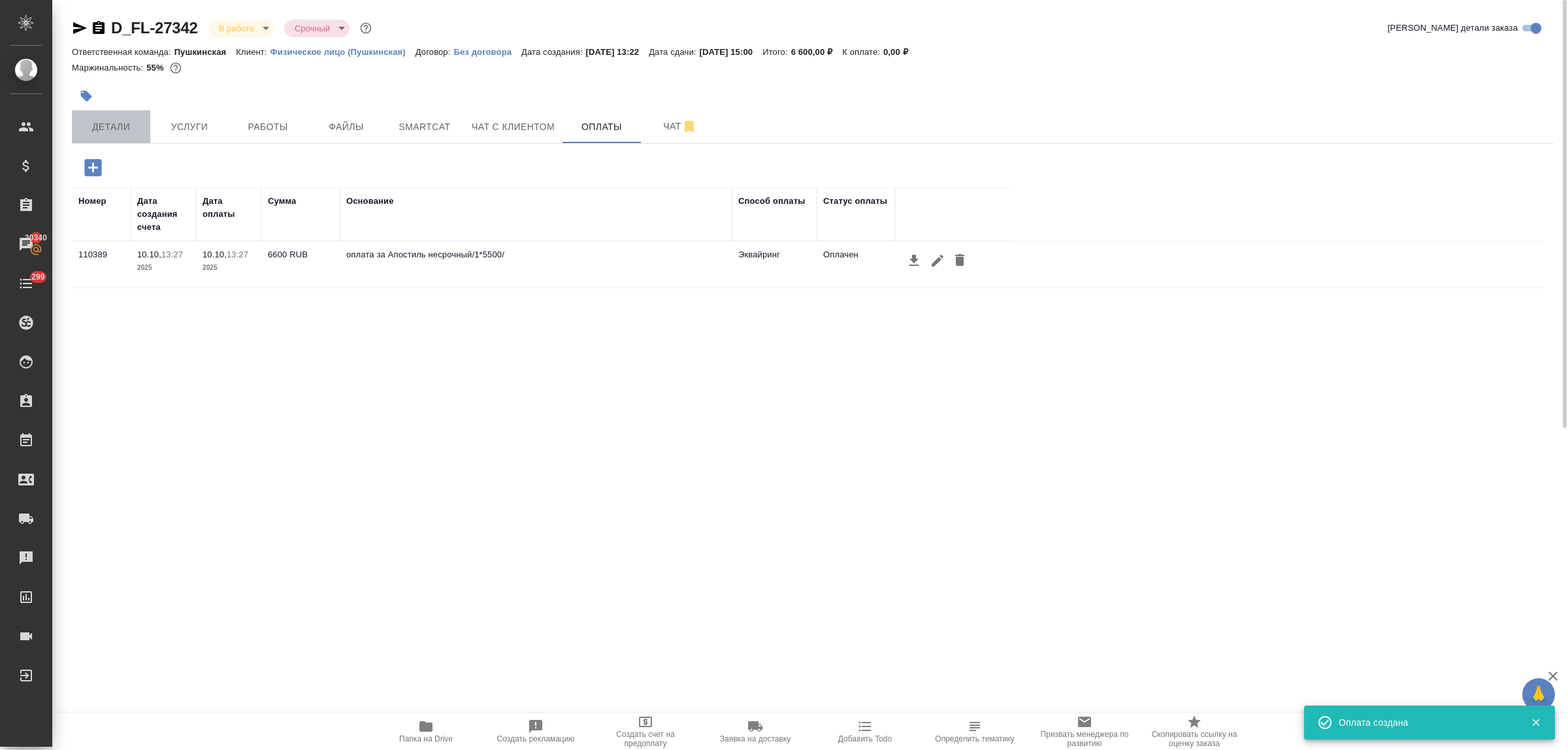
click at [114, 133] on span "Детали" at bounding box center [111, 127] width 63 height 17
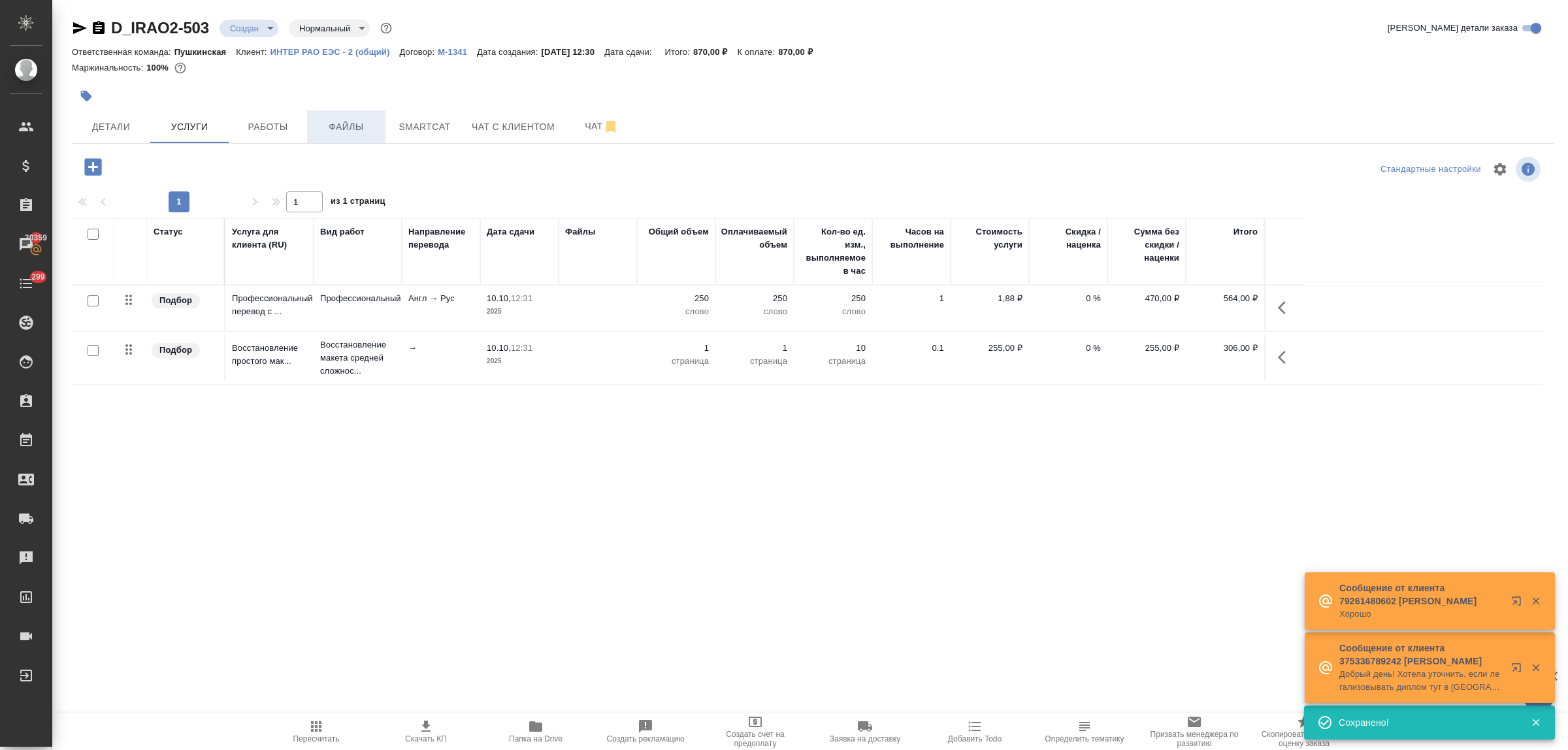
click at [353, 124] on span "Файлы" at bounding box center [346, 127] width 63 height 17
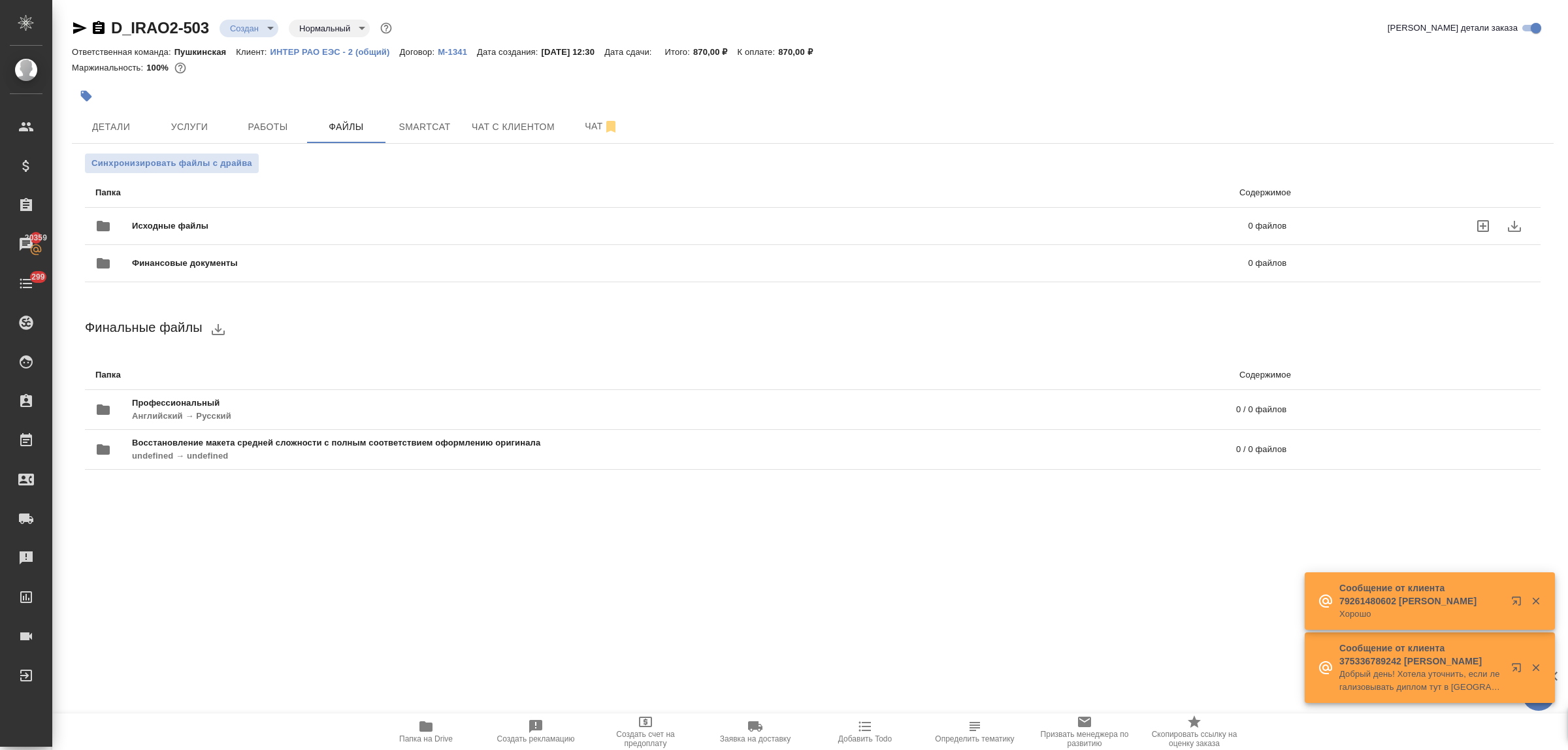
click at [1482, 229] on icon "uploadFiles" at bounding box center [1483, 226] width 16 height 16
click at [0, 0] on input "uploadFiles" at bounding box center [0, 0] width 0 height 0
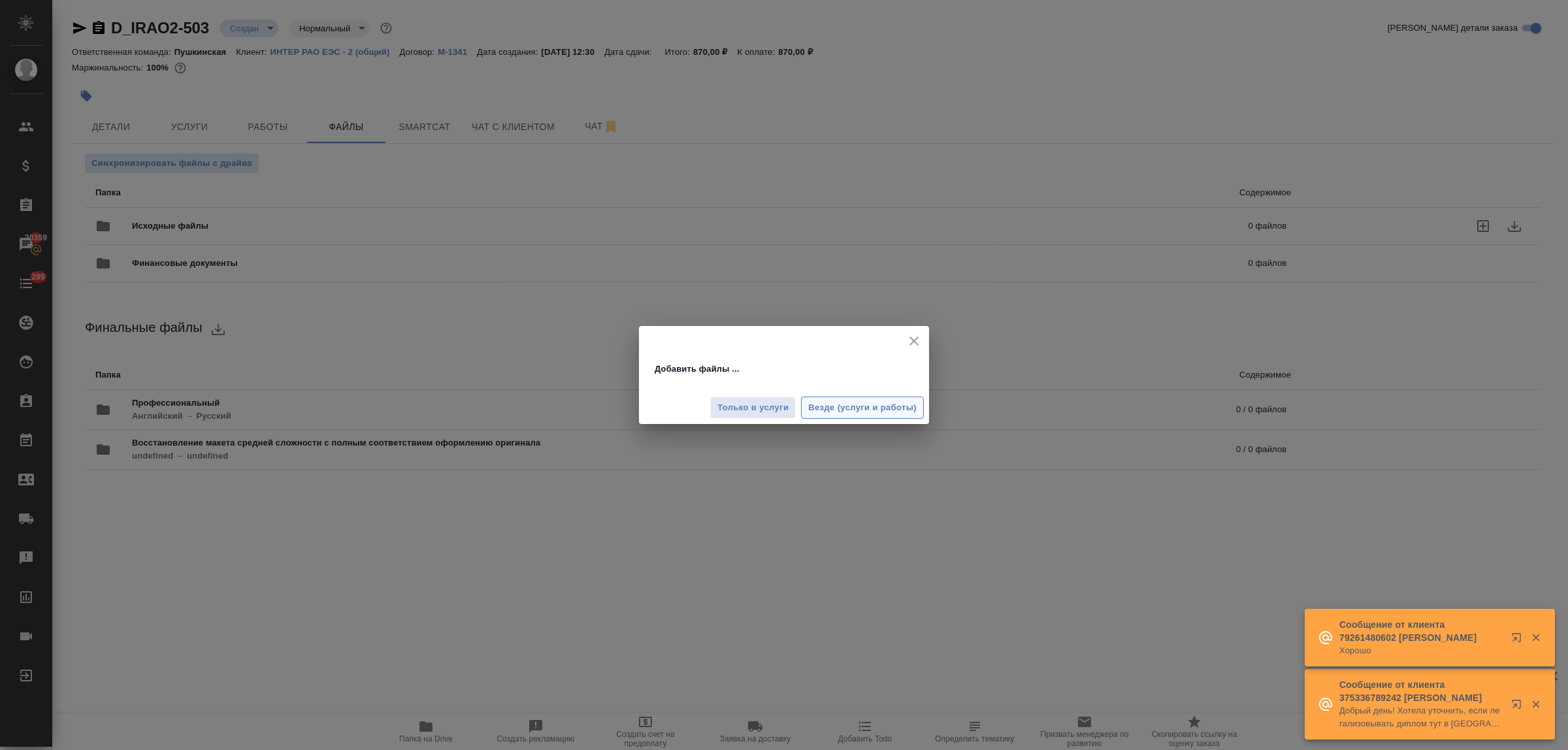
click at [828, 406] on span "Везде (услуги и работы)" at bounding box center [862, 408] width 108 height 15
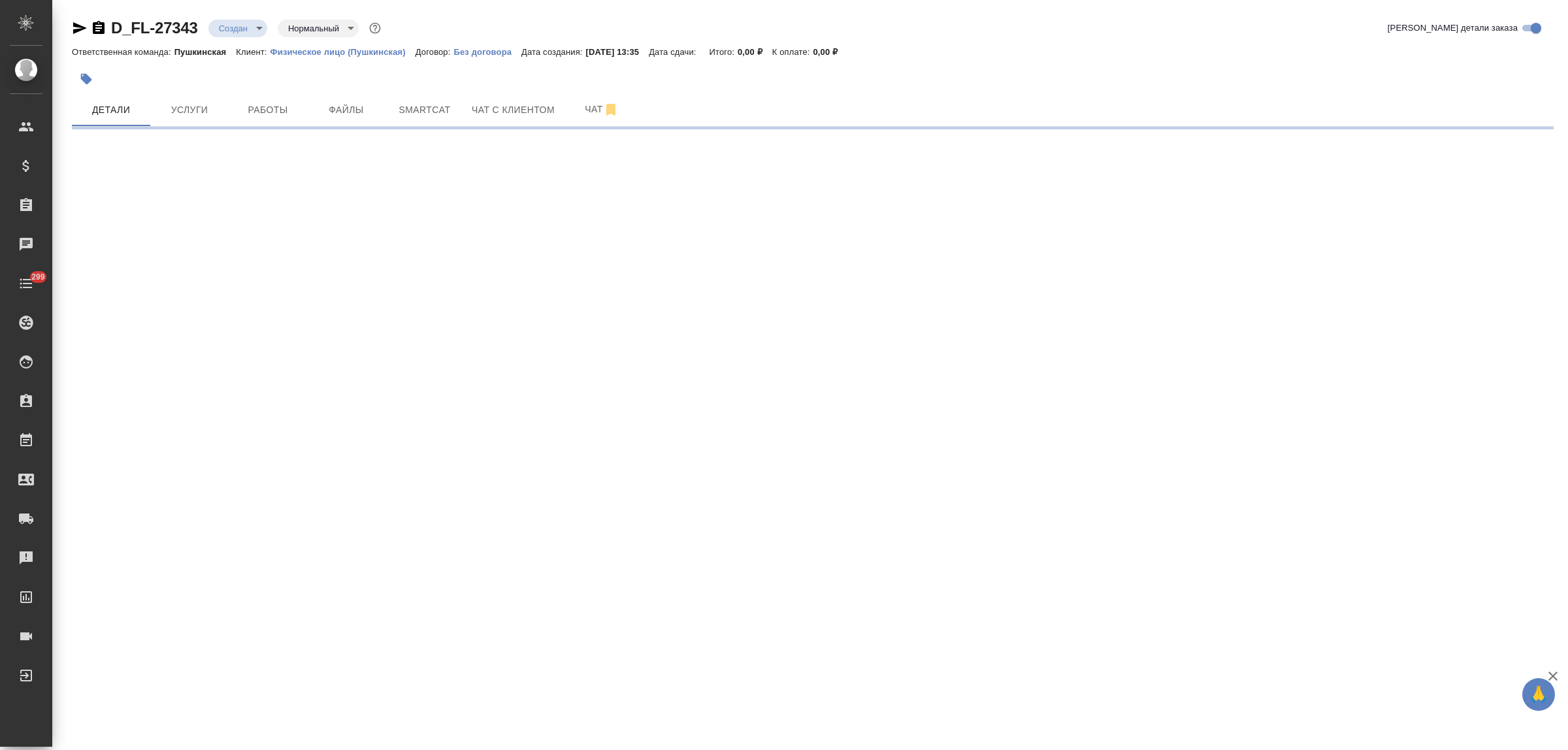
select select "RU"
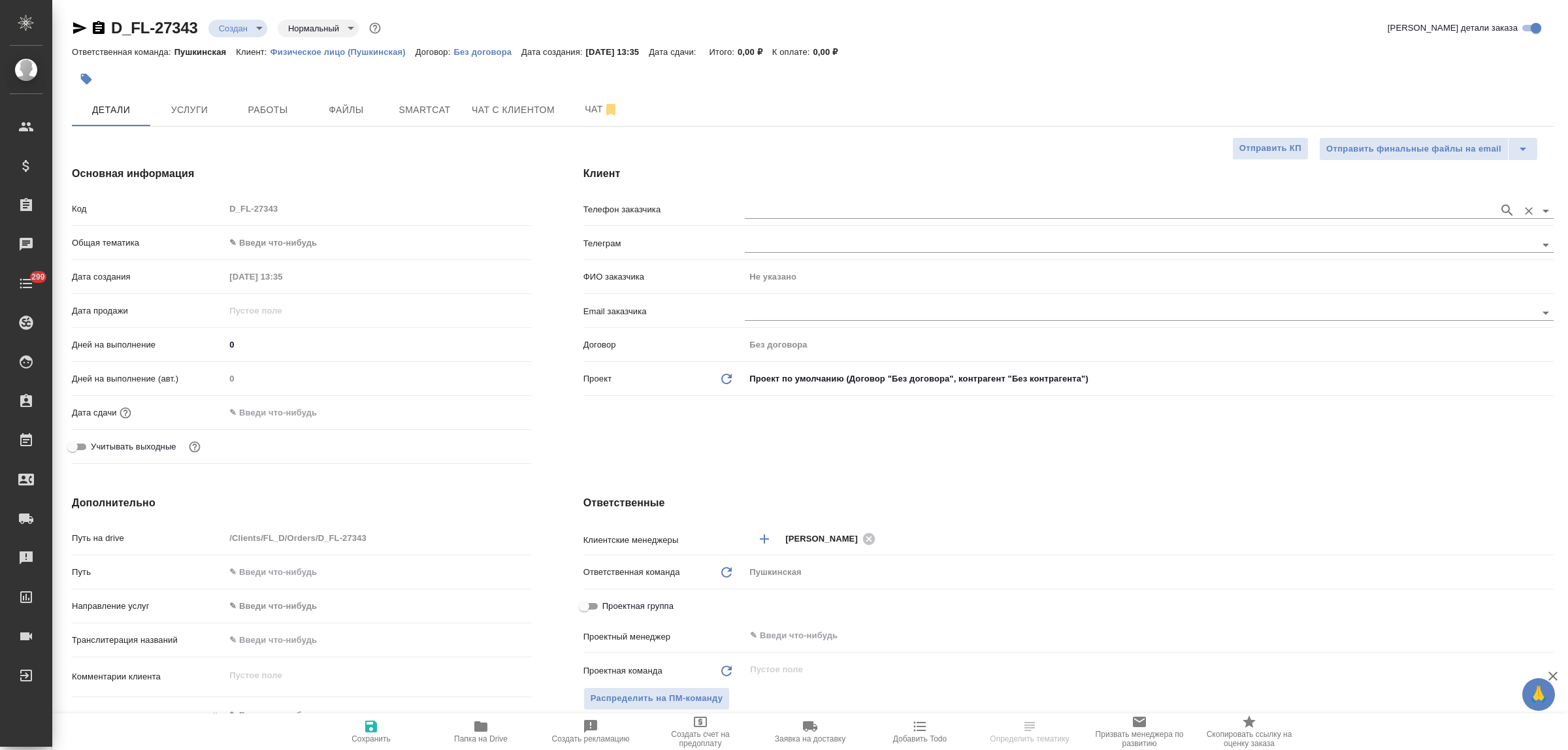
type textarea "x"
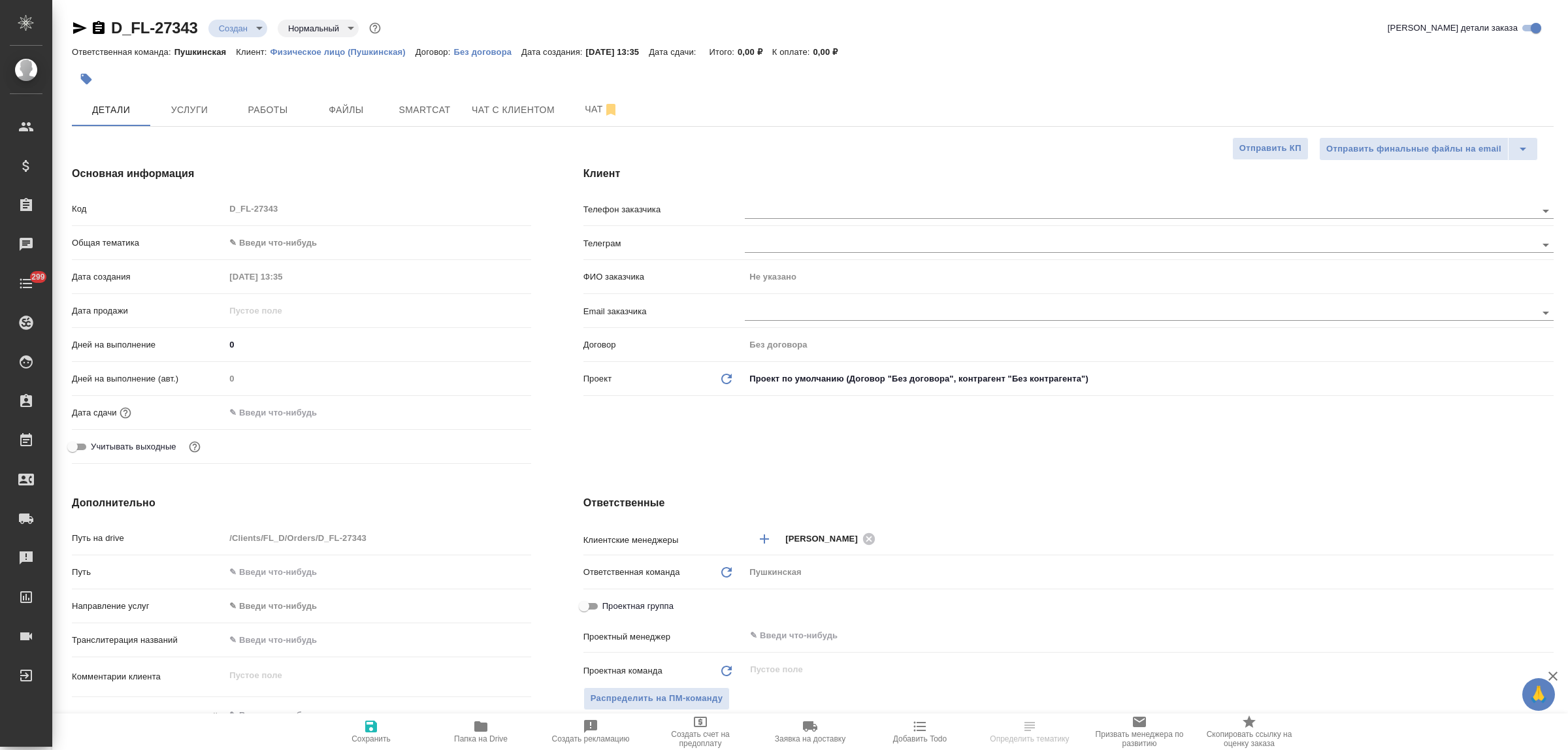
type textarea "x"
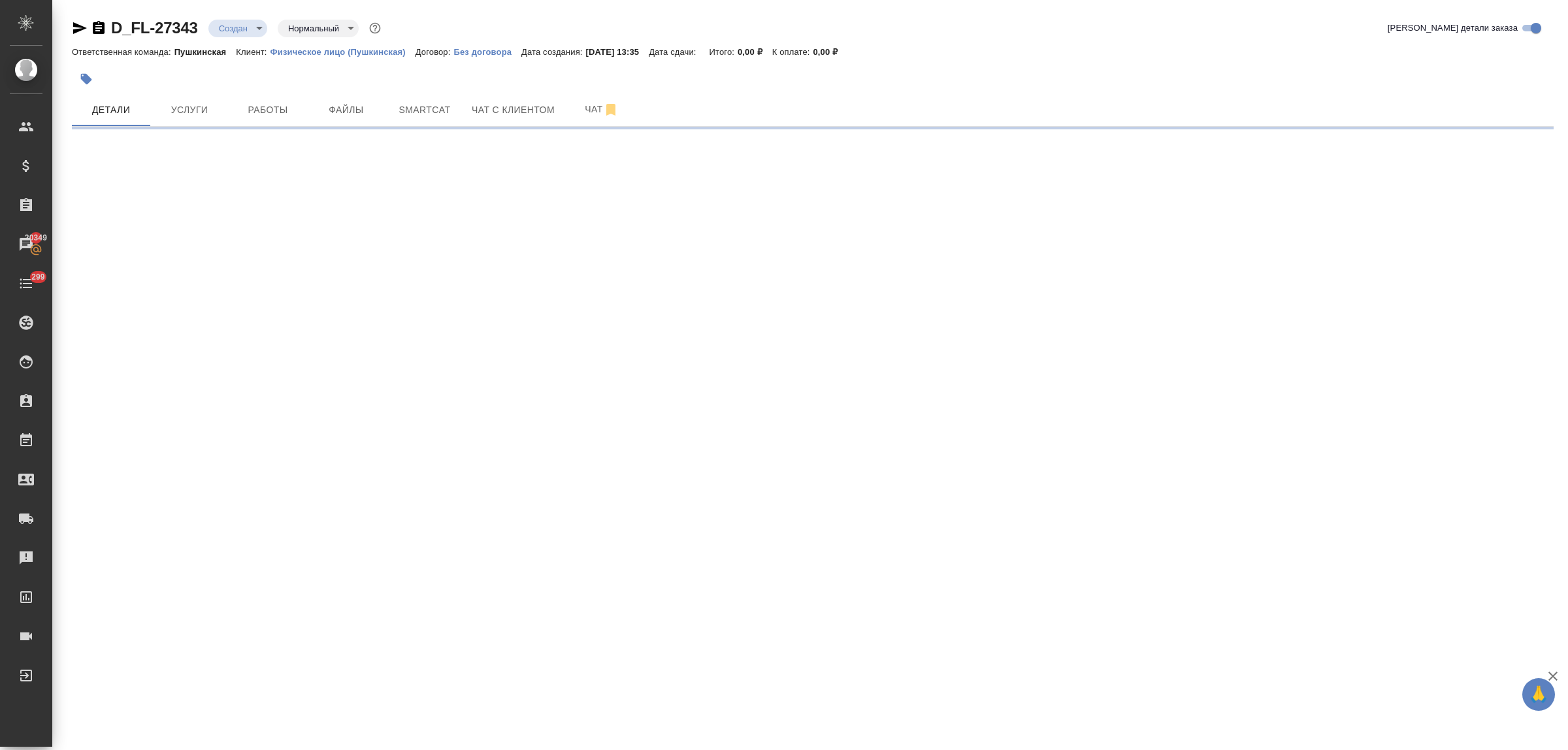
select select "RU"
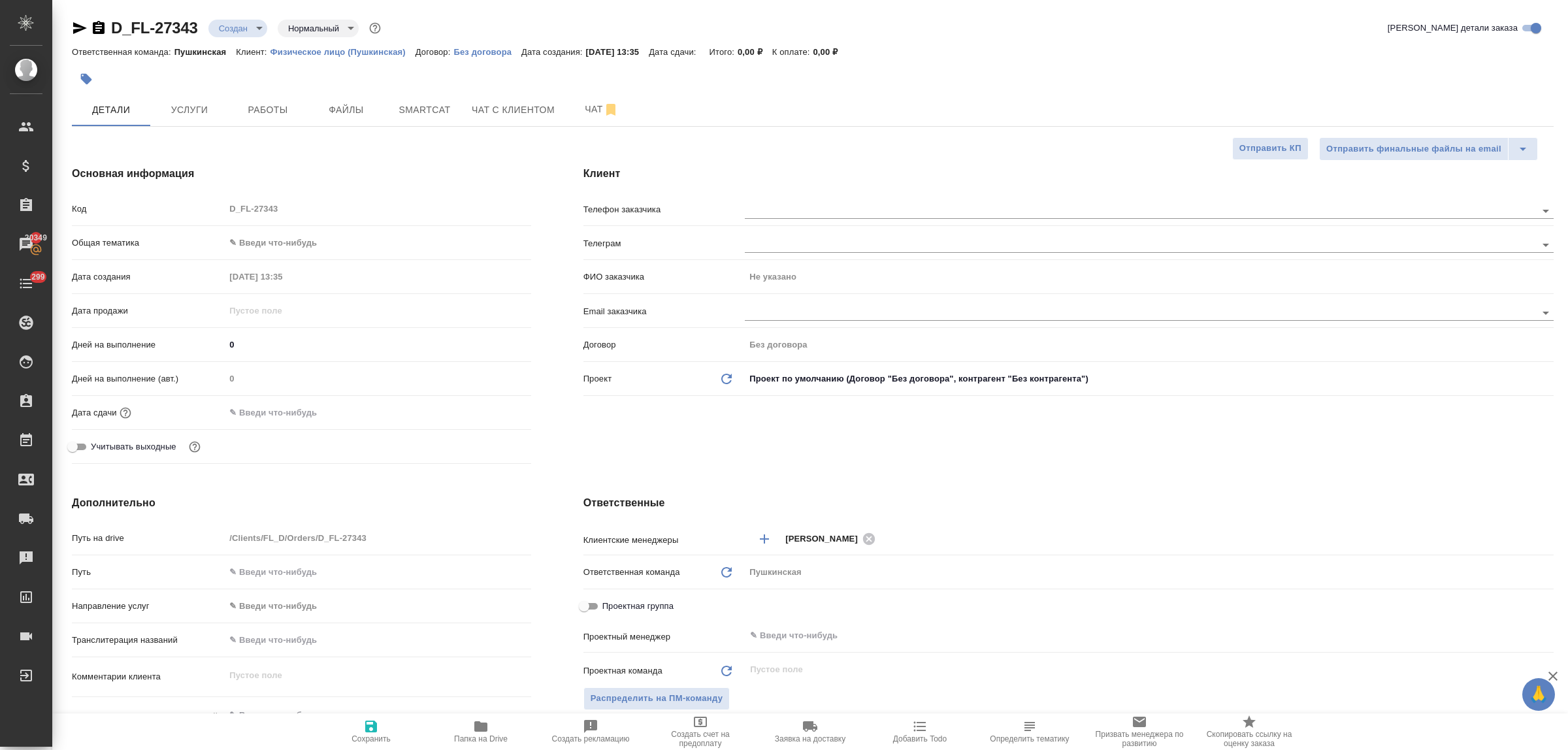
type textarea "x"
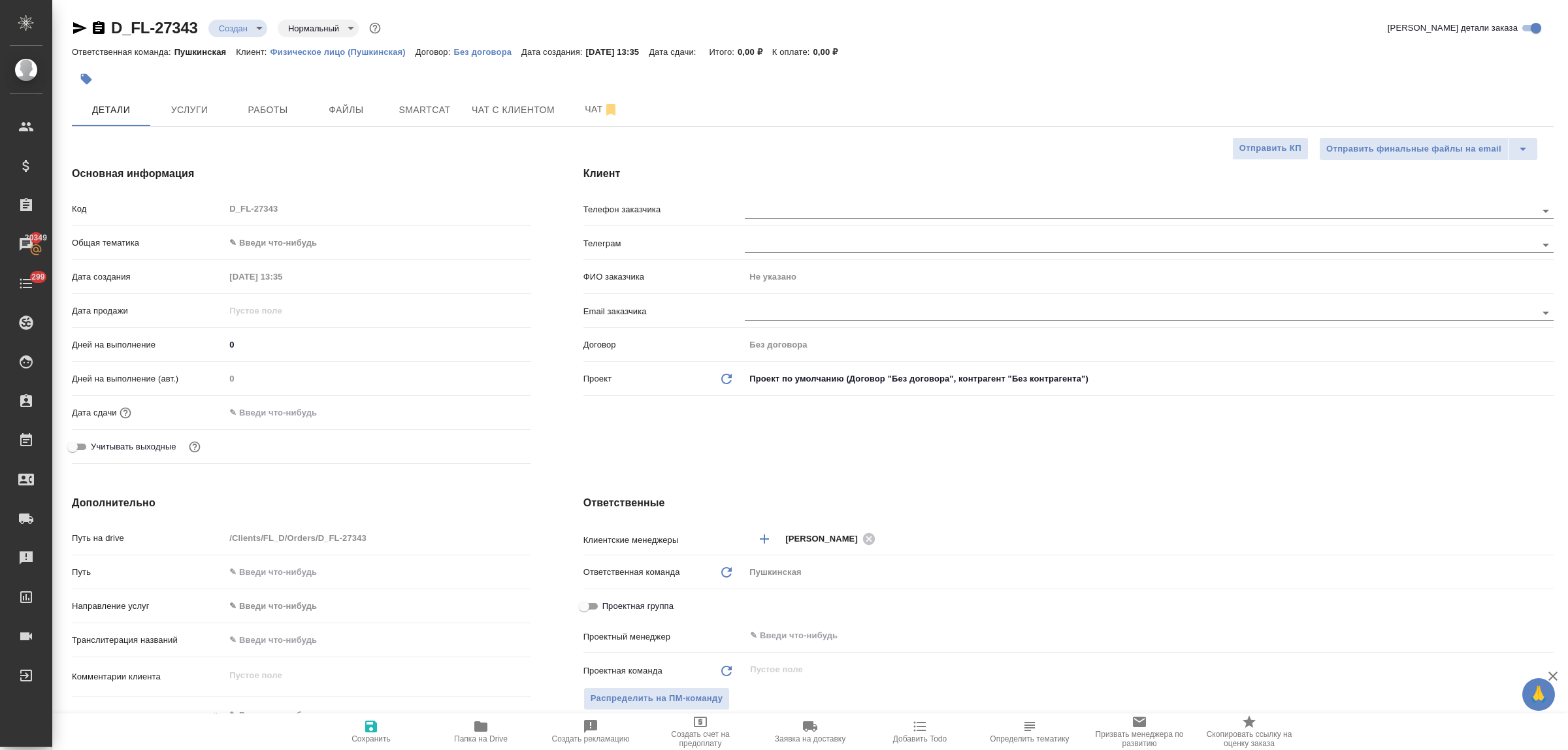
type textarea "x"
click at [770, 213] on input "text" at bounding box center [1118, 211] width 747 height 16
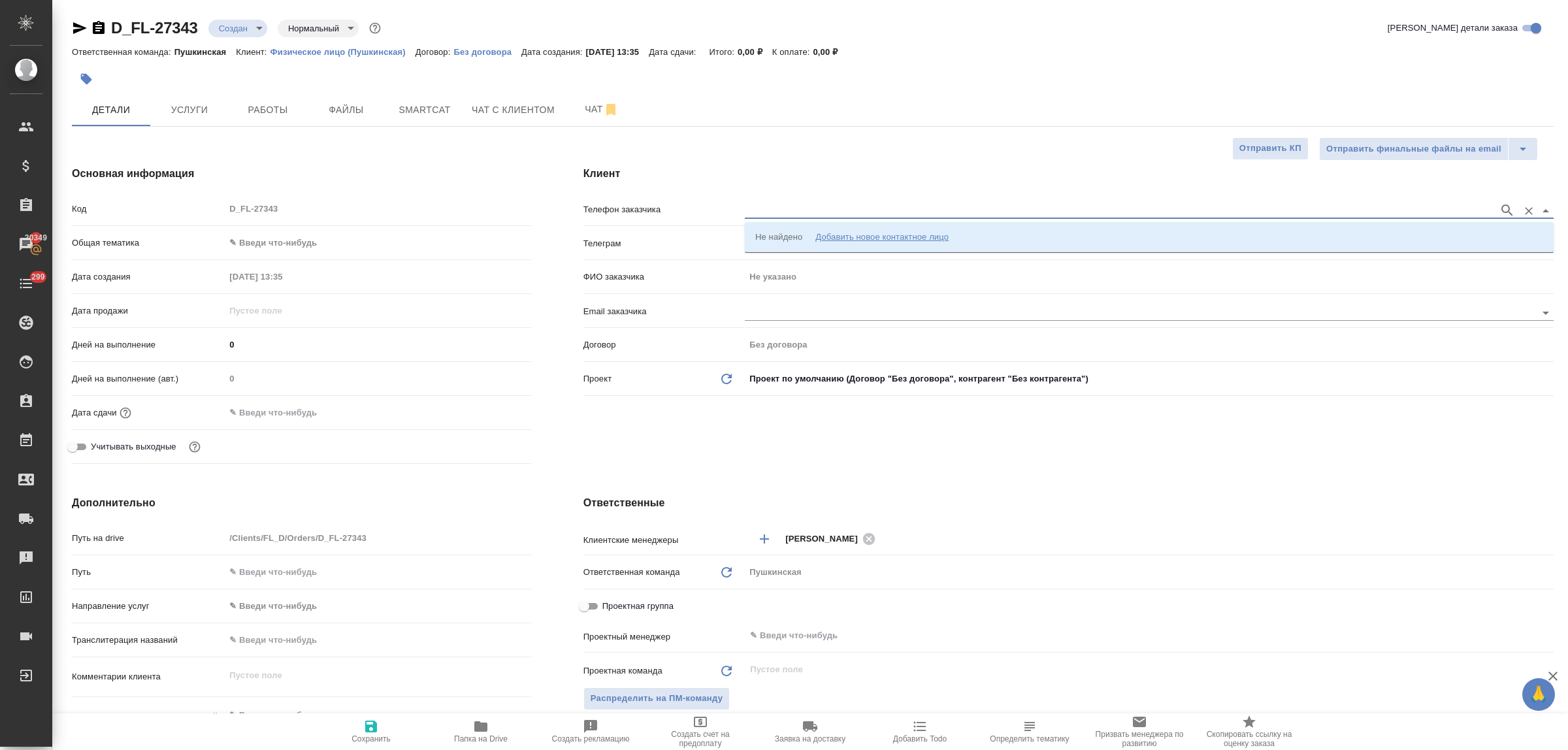
paste input "[PHONE_NUMBER]"
type input "[PHONE_NUMBER]"
click at [789, 233] on p "[PHONE_NUMBER] [PERSON_NAME]" at bounding box center [831, 237] width 151 height 13
type input "[PHONE_NUMBER] [PERSON_NAME]"
type input "[PERSON_NAME]"
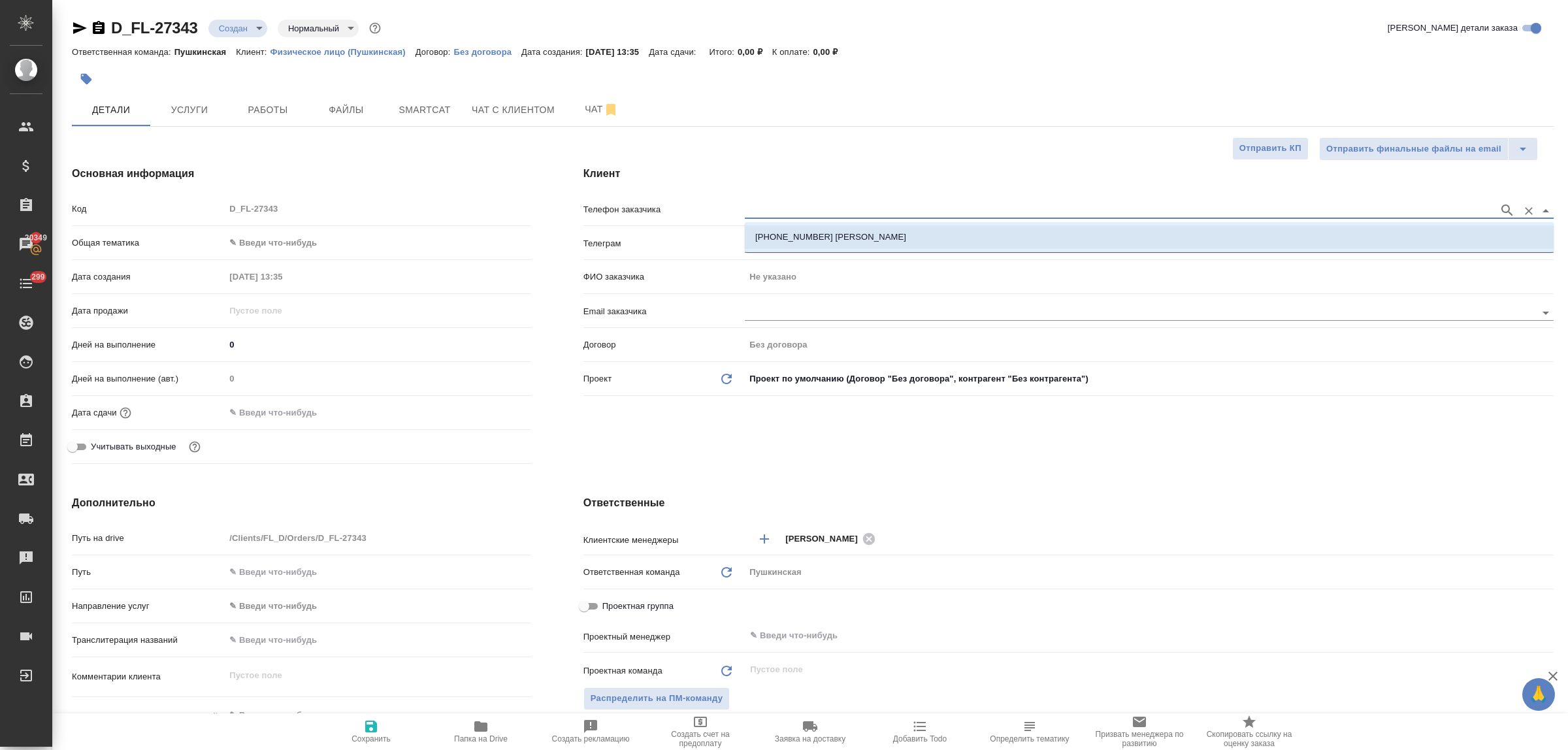
type textarea "x"
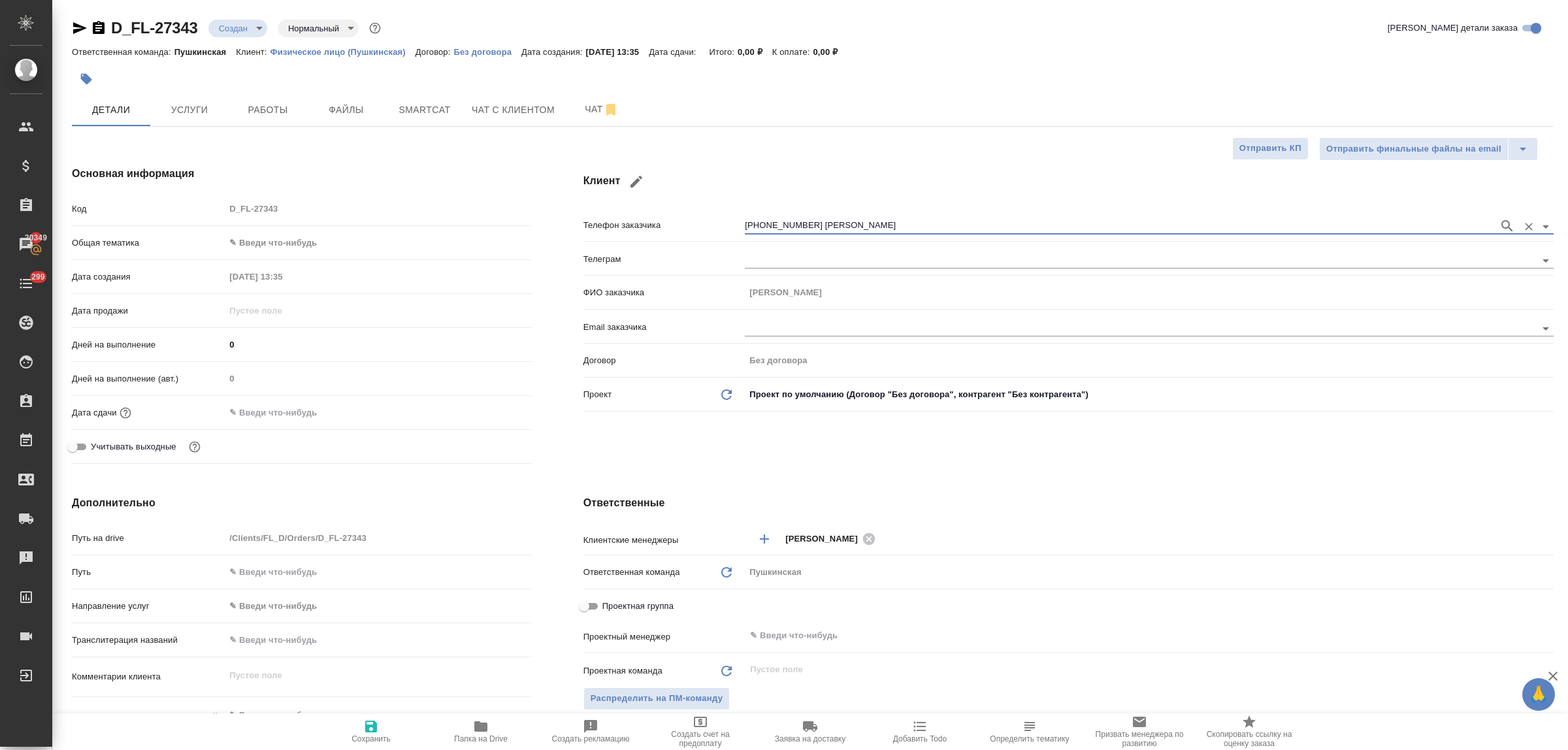
drag, startPoint x: 369, startPoint y: 730, endPoint x: 367, endPoint y: 720, distance: 10.2
click at [370, 730] on icon "button" at bounding box center [371, 727] width 16 height 16
type textarea "x"
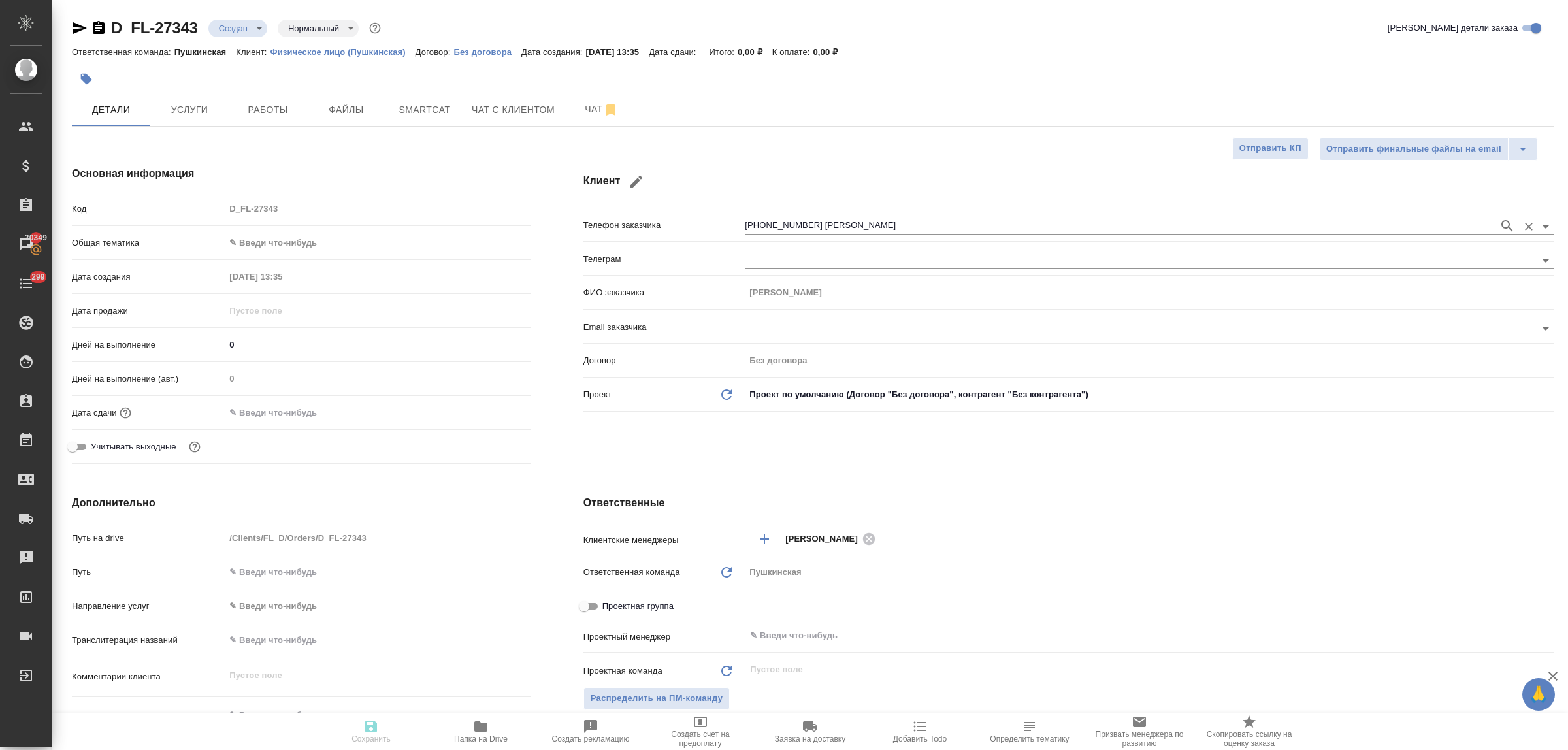
type textarea "x"
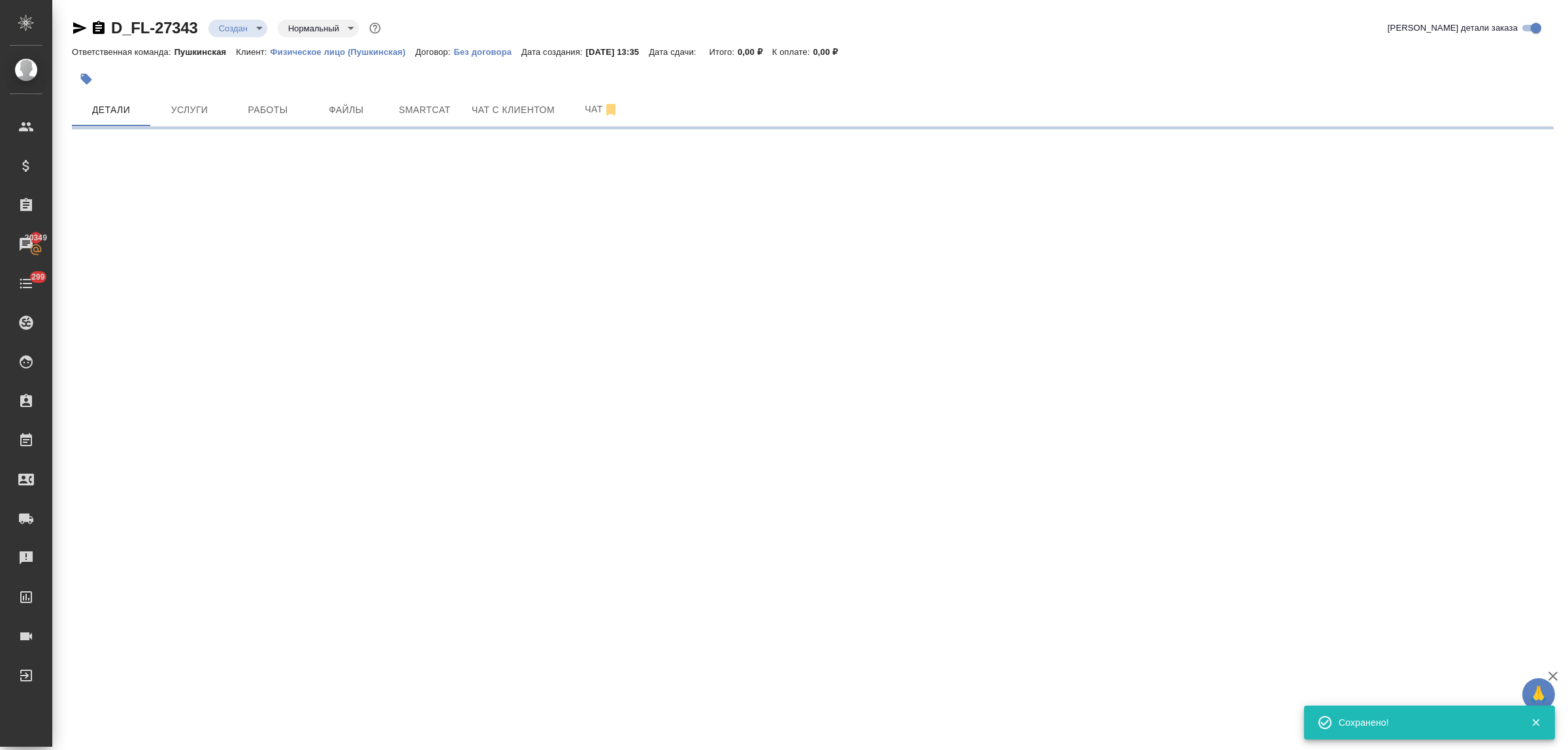
type input "holyTrinity"
select select "RU"
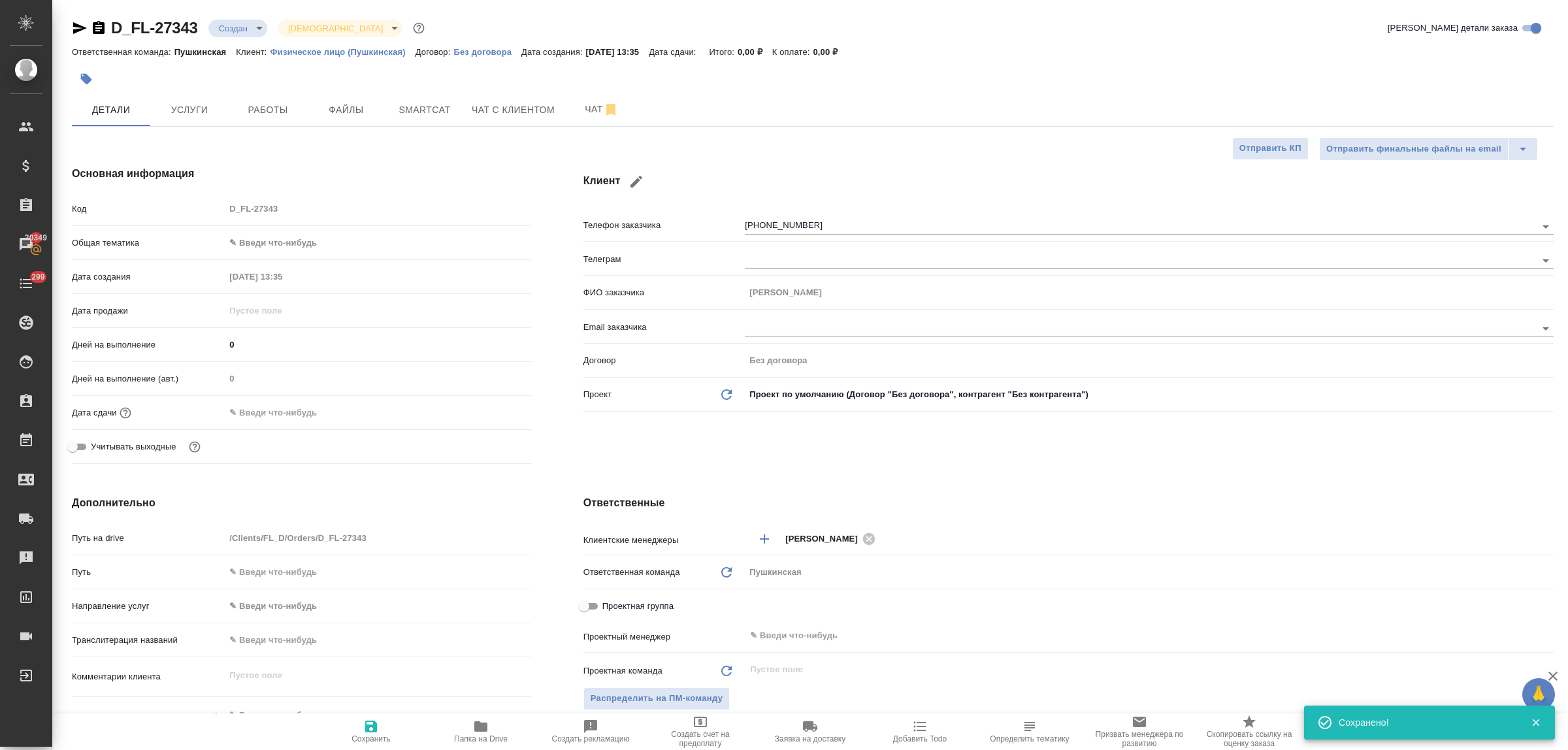
type textarea "x"
click at [289, 237] on body "🙏 .cls-1 fill:#fff; AWATERA Bulakhova [PERSON_NAME] Спецификации Заказы 20349 Ч…" at bounding box center [784, 375] width 1568 height 750
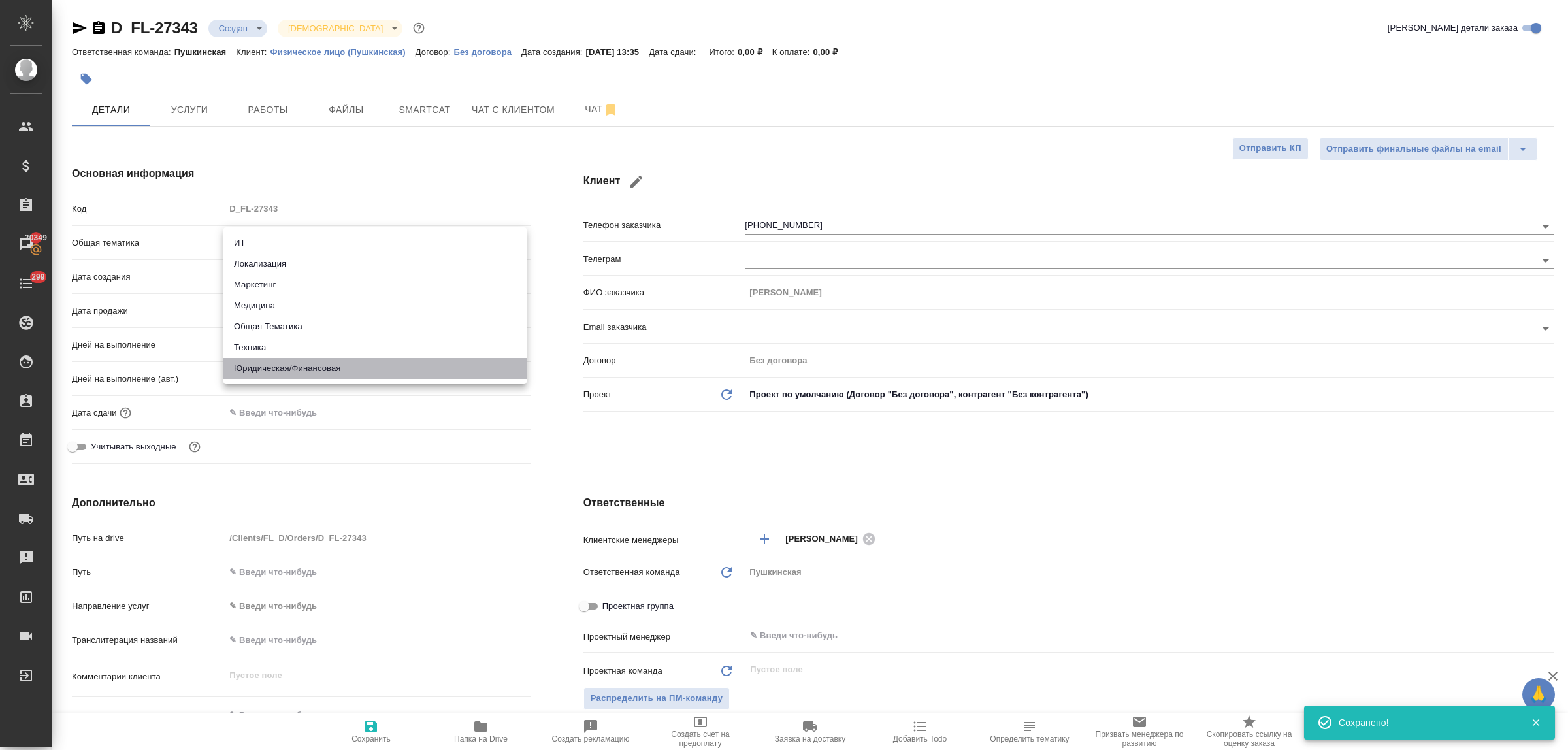
click at [301, 366] on li "Юридическая/Финансовая" at bounding box center [375, 369] width 303 height 21
type input "yr-fn"
type textarea "x"
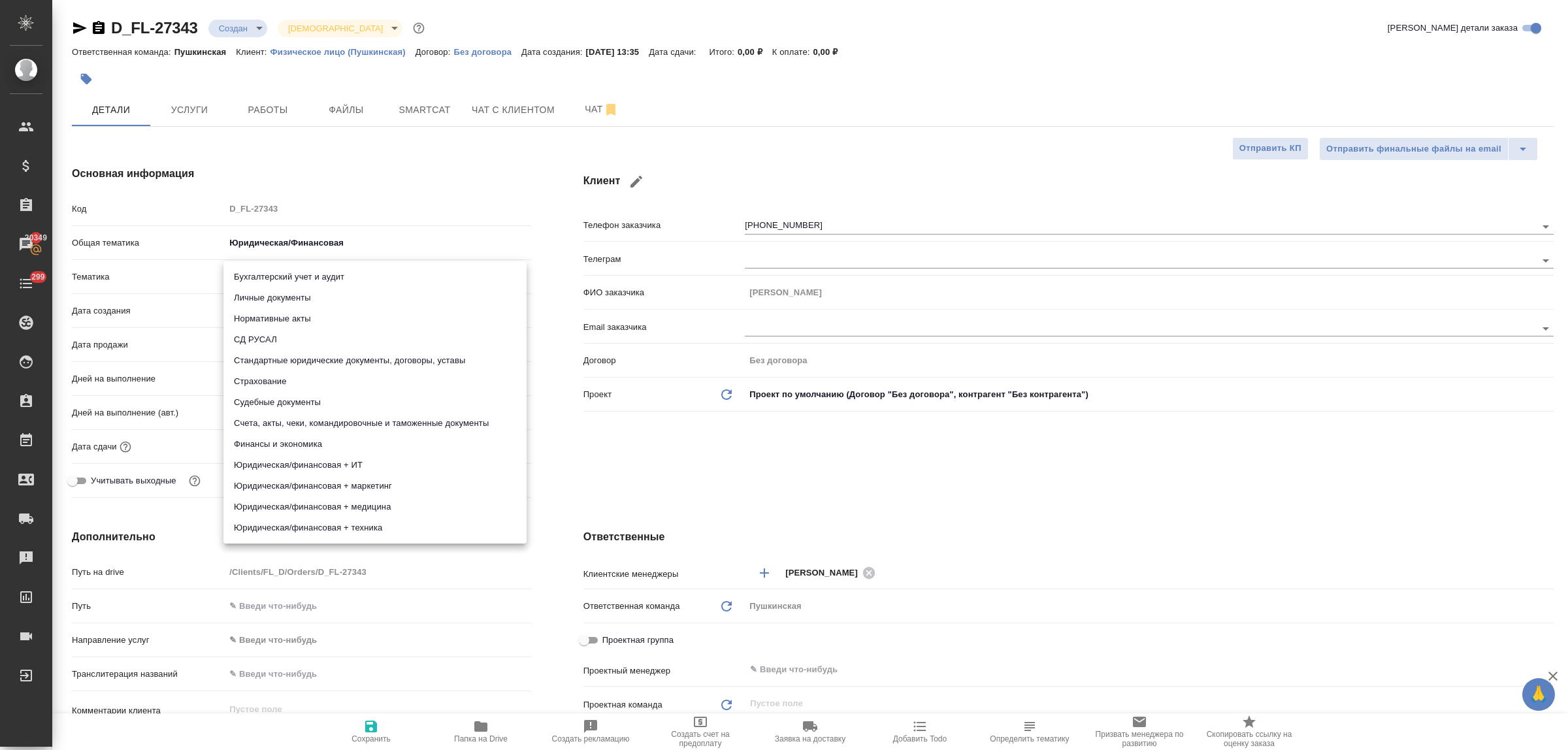
click at [273, 278] on body "🙏 .cls-1 fill:#fff; AWATERA Bulakhova [PERSON_NAME] Спецификации Заказы 20349 Ч…" at bounding box center [784, 375] width 1568 height 750
click at [273, 298] on li "Личные документы" at bounding box center [375, 298] width 303 height 21
type textarea "x"
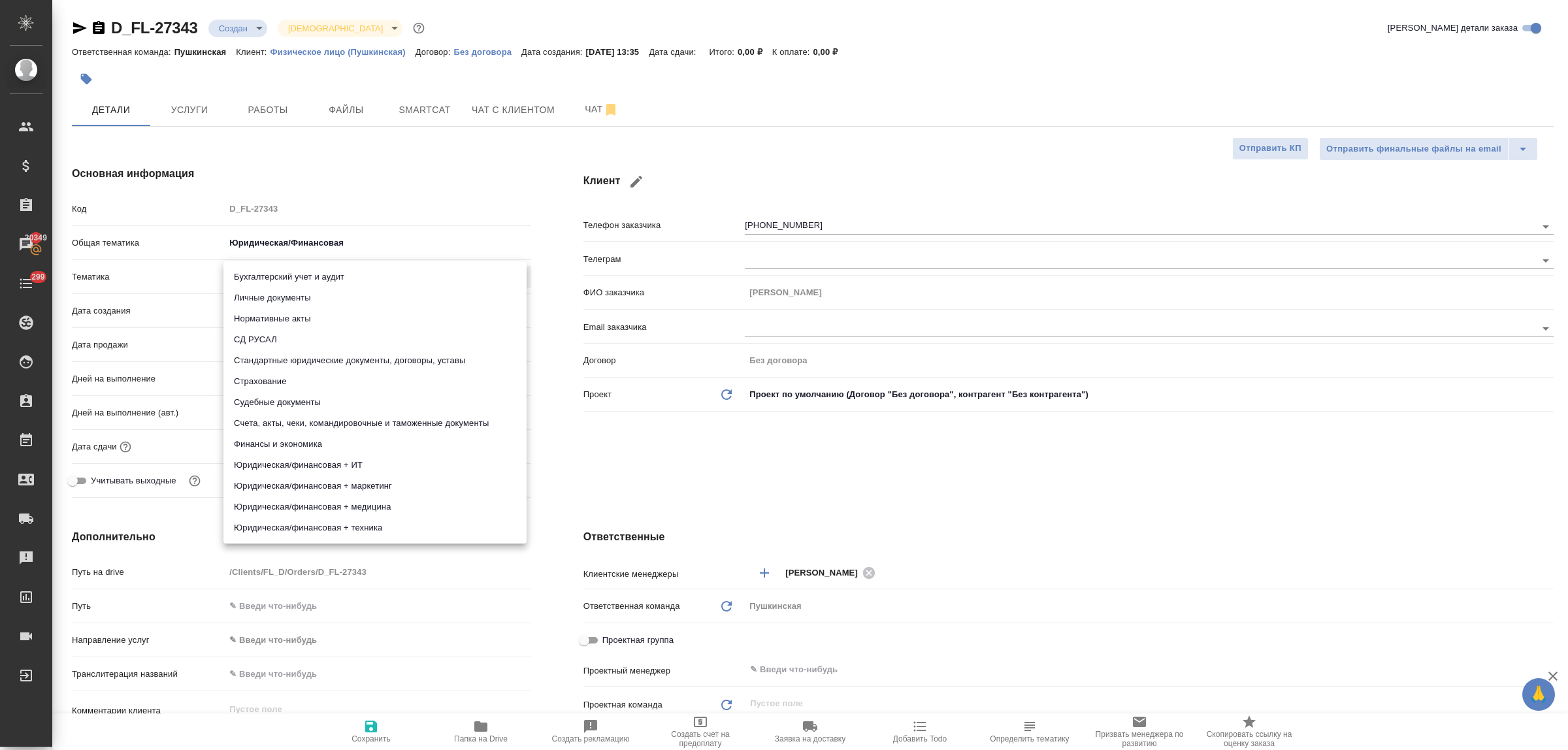
type input "5a8b8b956a9677013d343cfe"
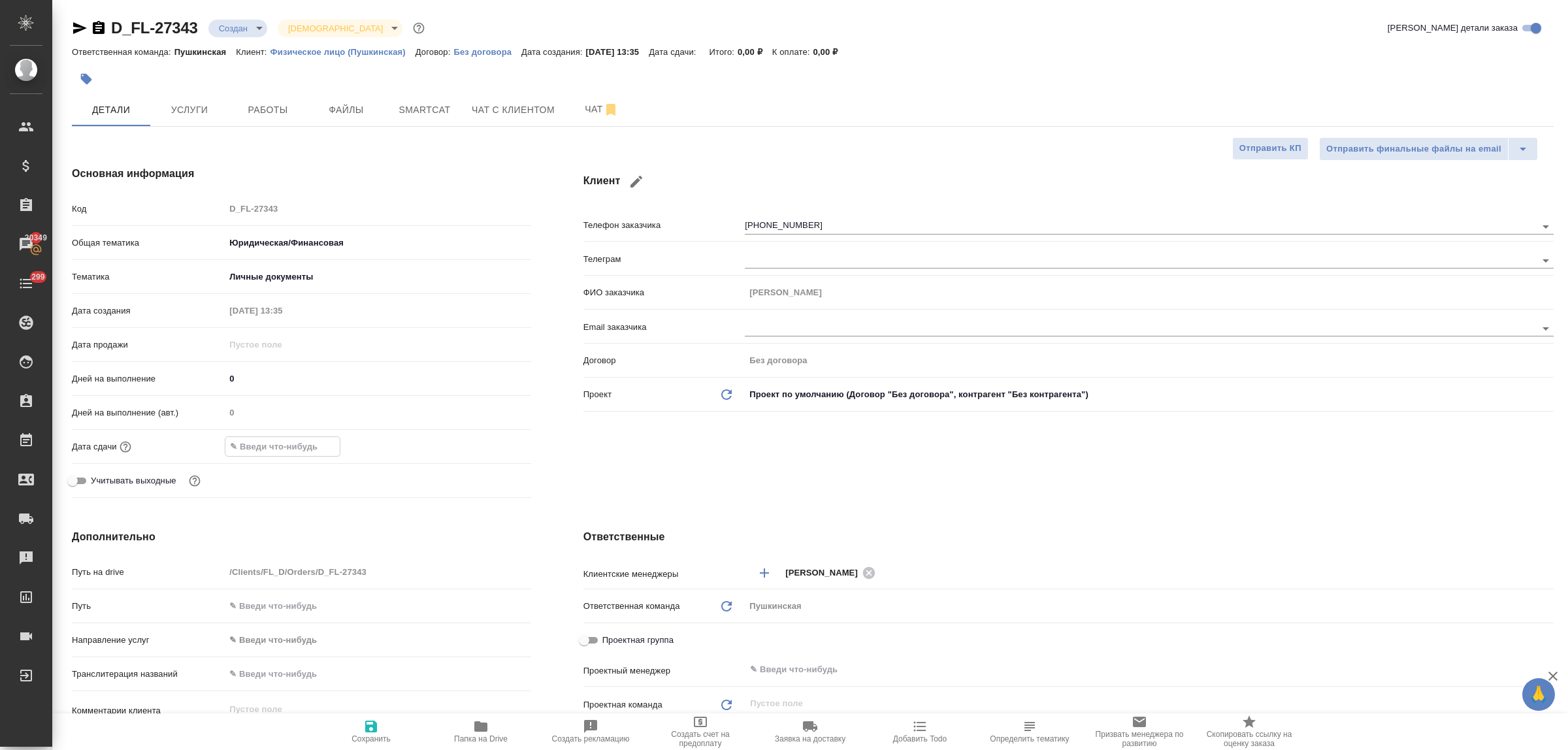
click at [274, 441] on input "text" at bounding box center [282, 447] width 114 height 19
click at [491, 444] on icon "button" at bounding box center [494, 446] width 16 height 16
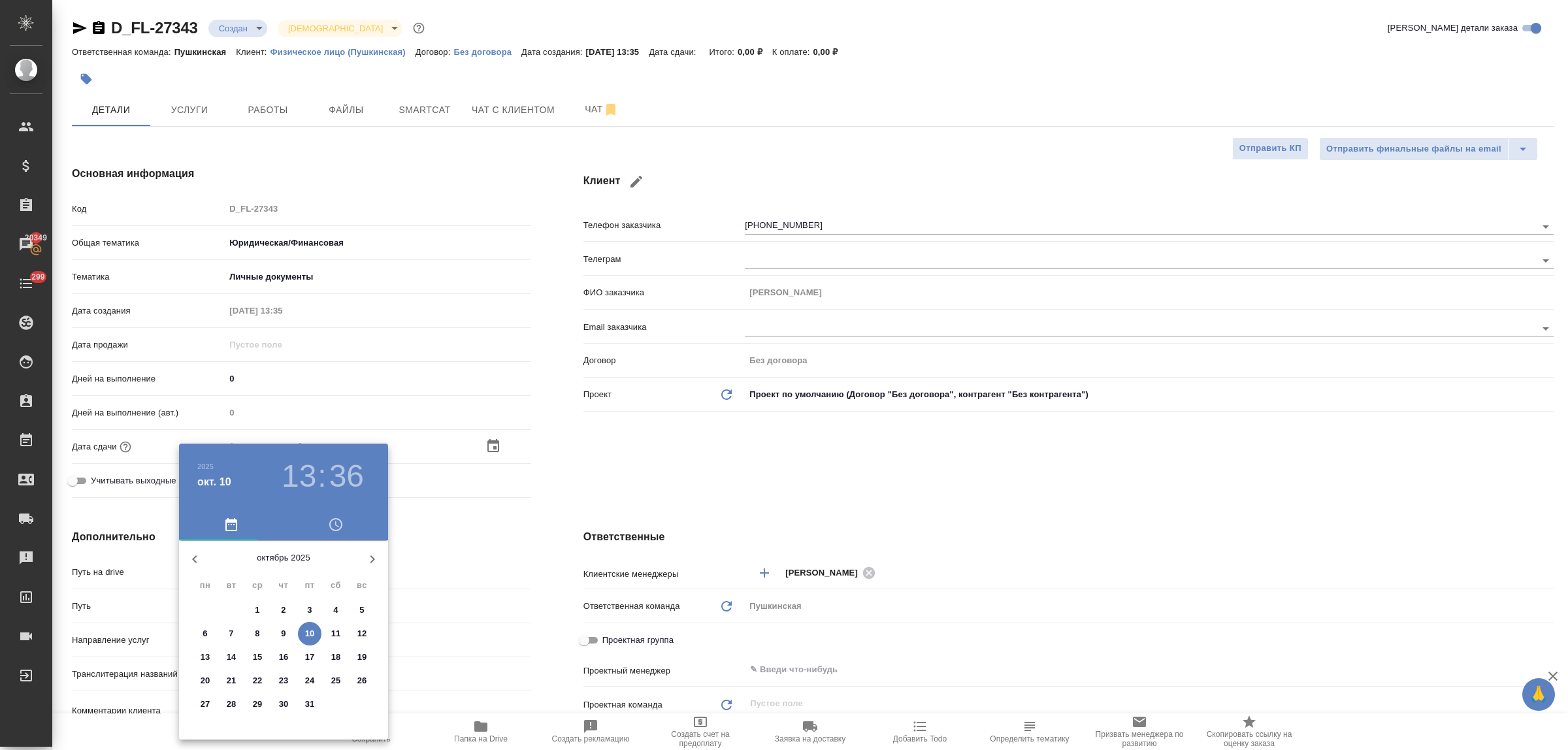
click at [229, 657] on p "14" at bounding box center [231, 657] width 10 height 13
type input "[DATE] 13:36"
type textarea "x"
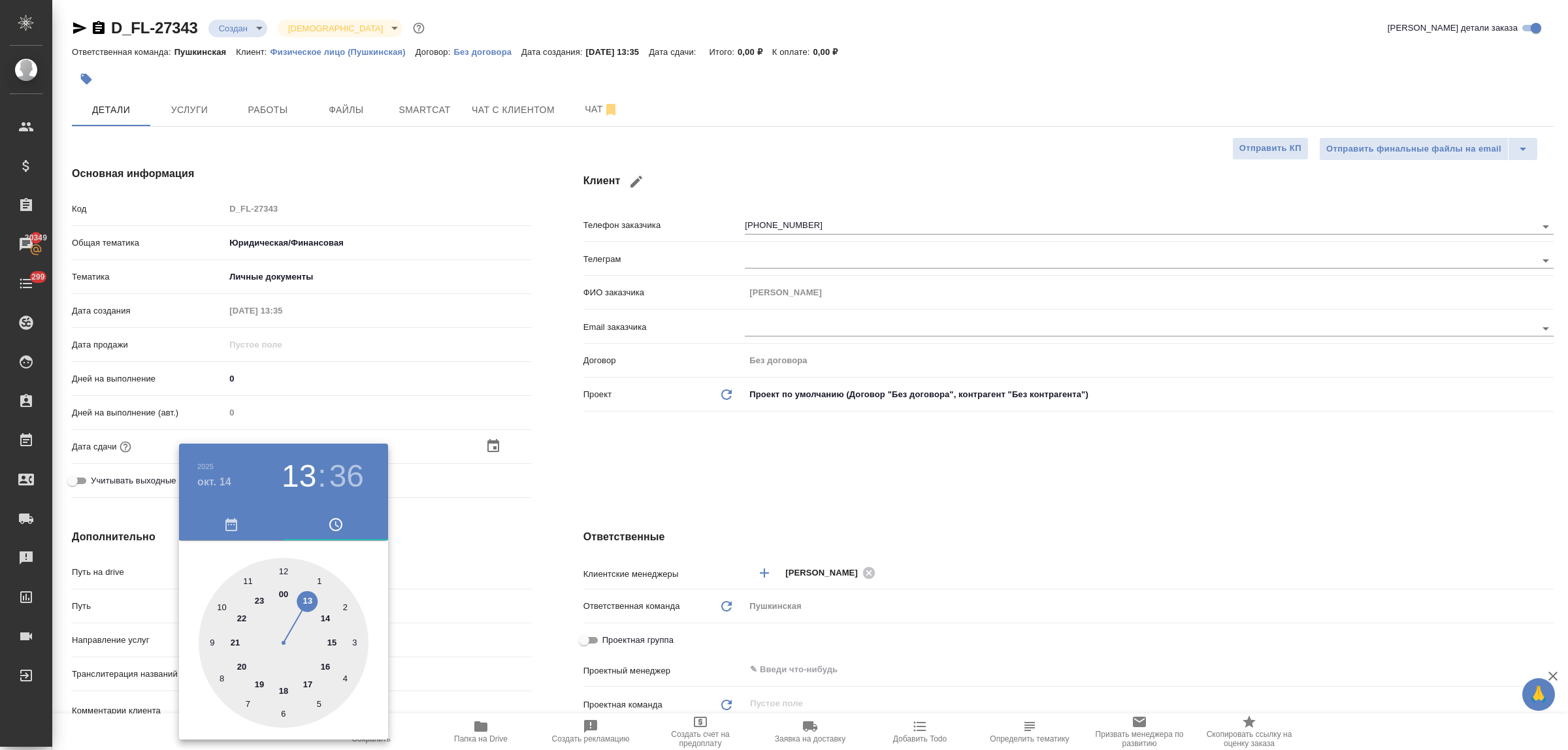
click at [308, 601] on div at bounding box center [283, 643] width 170 height 170
type textarea "x"
click at [286, 573] on div at bounding box center [283, 643] width 170 height 170
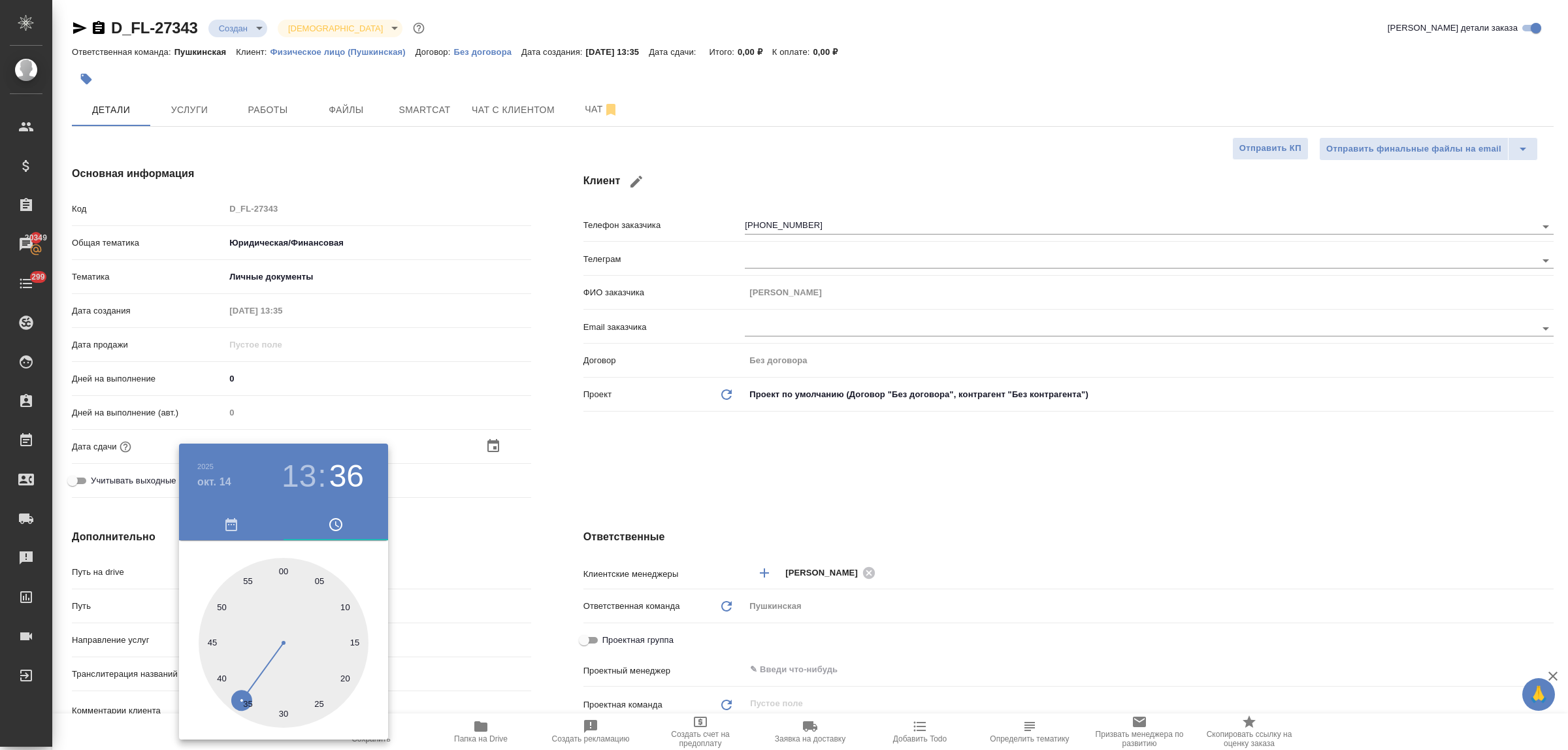
type input "[DATE] 13:00"
type textarea "x"
click at [465, 541] on div at bounding box center [784, 375] width 1568 height 750
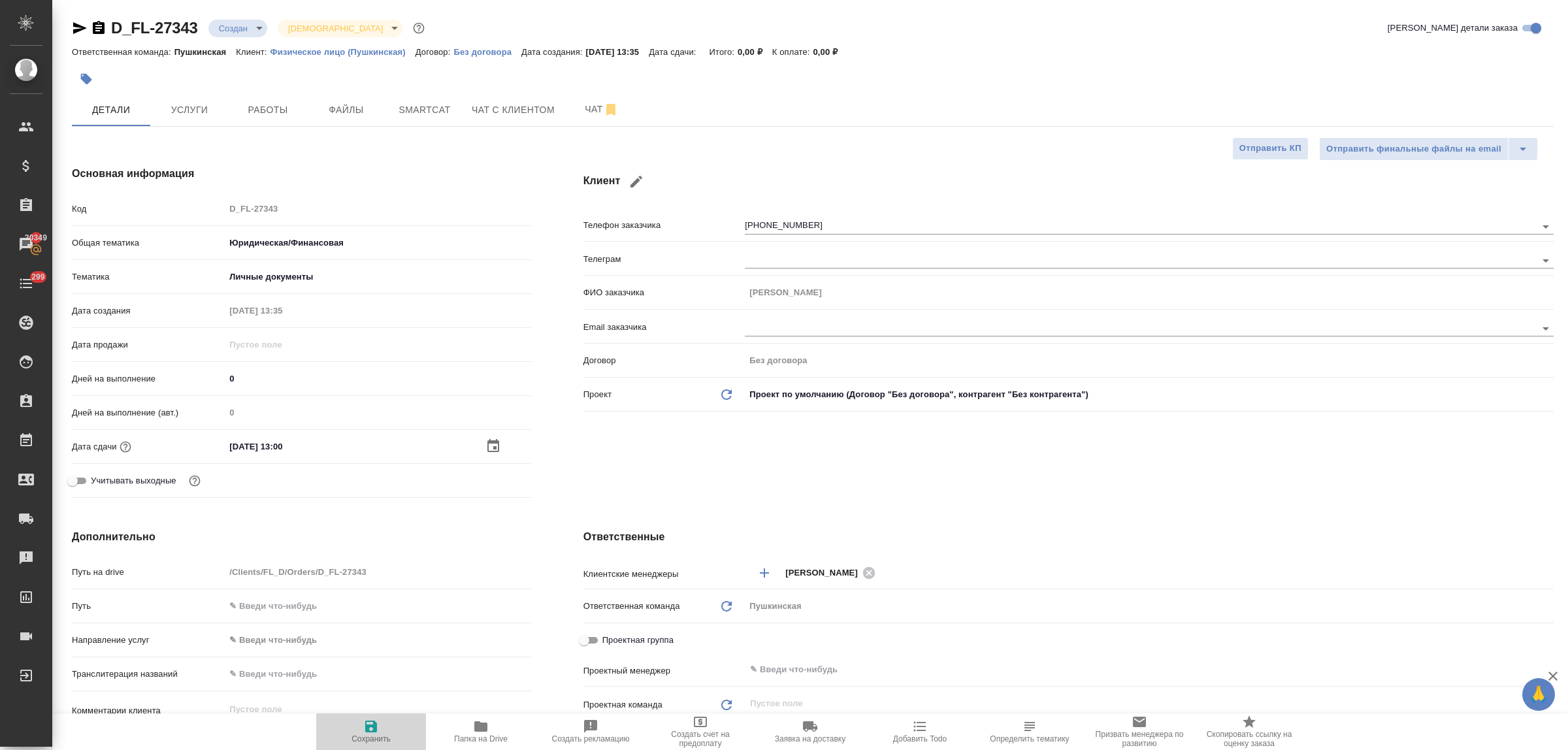
click at [368, 723] on icon "button" at bounding box center [371, 727] width 16 height 16
type textarea "x"
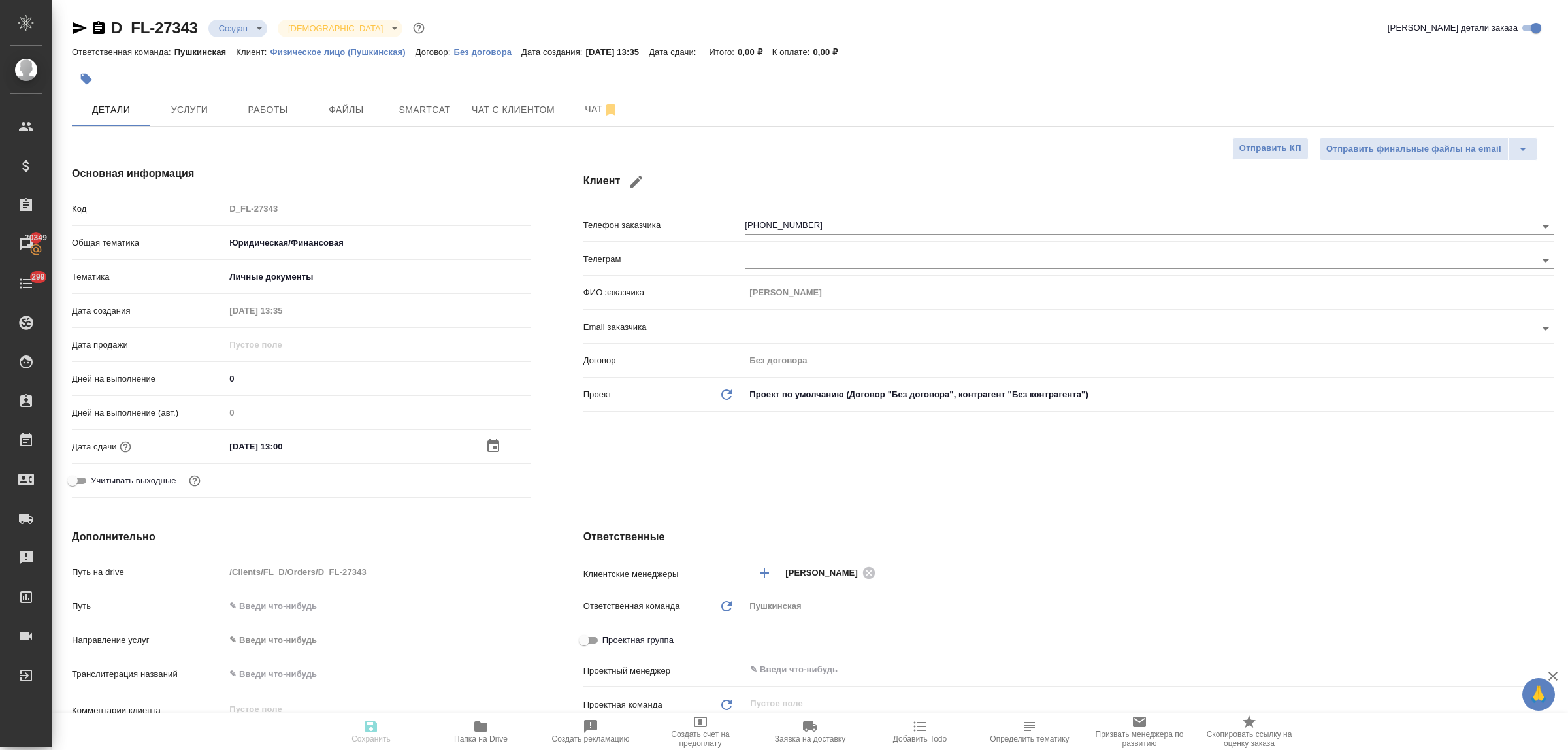
type textarea "x"
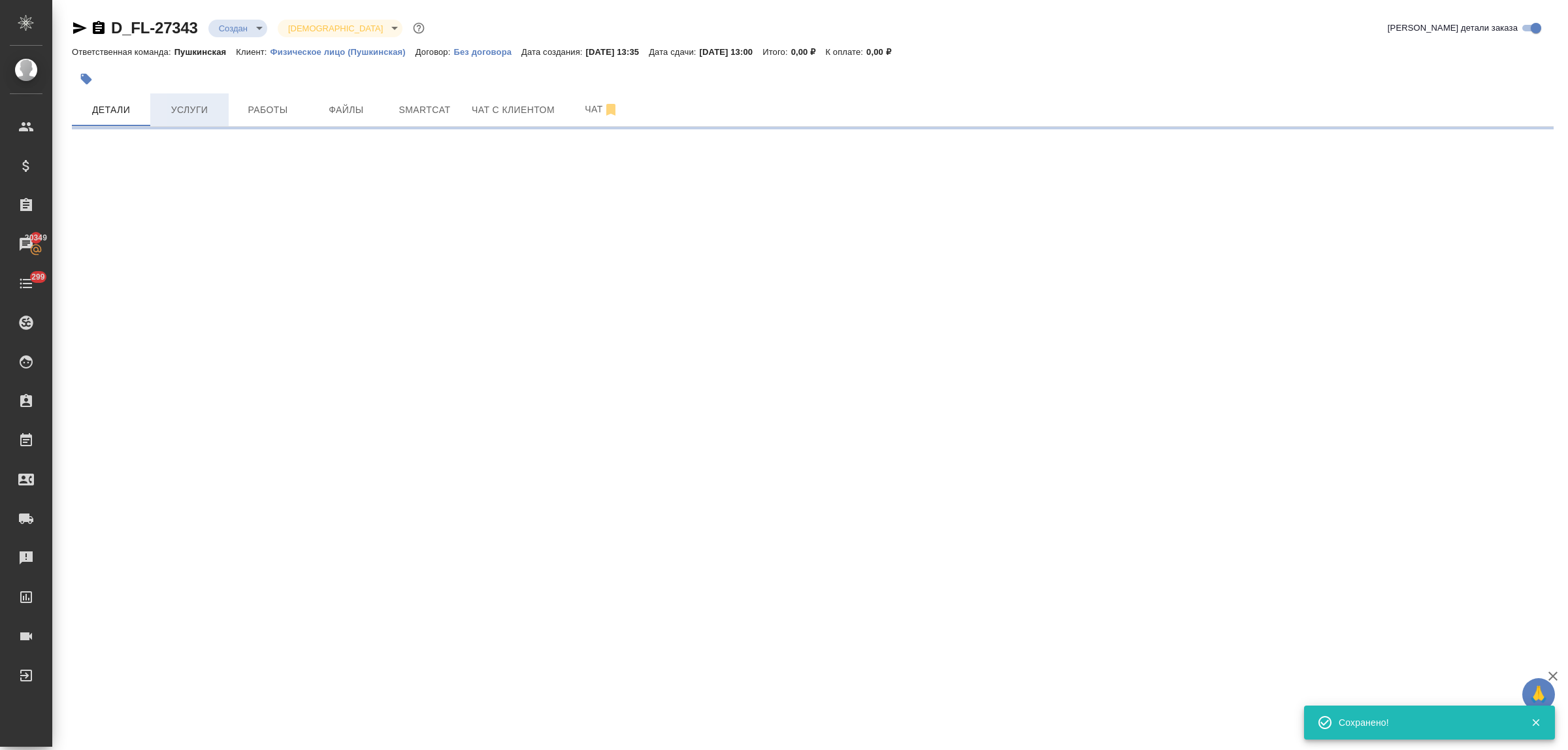
select select "RU"
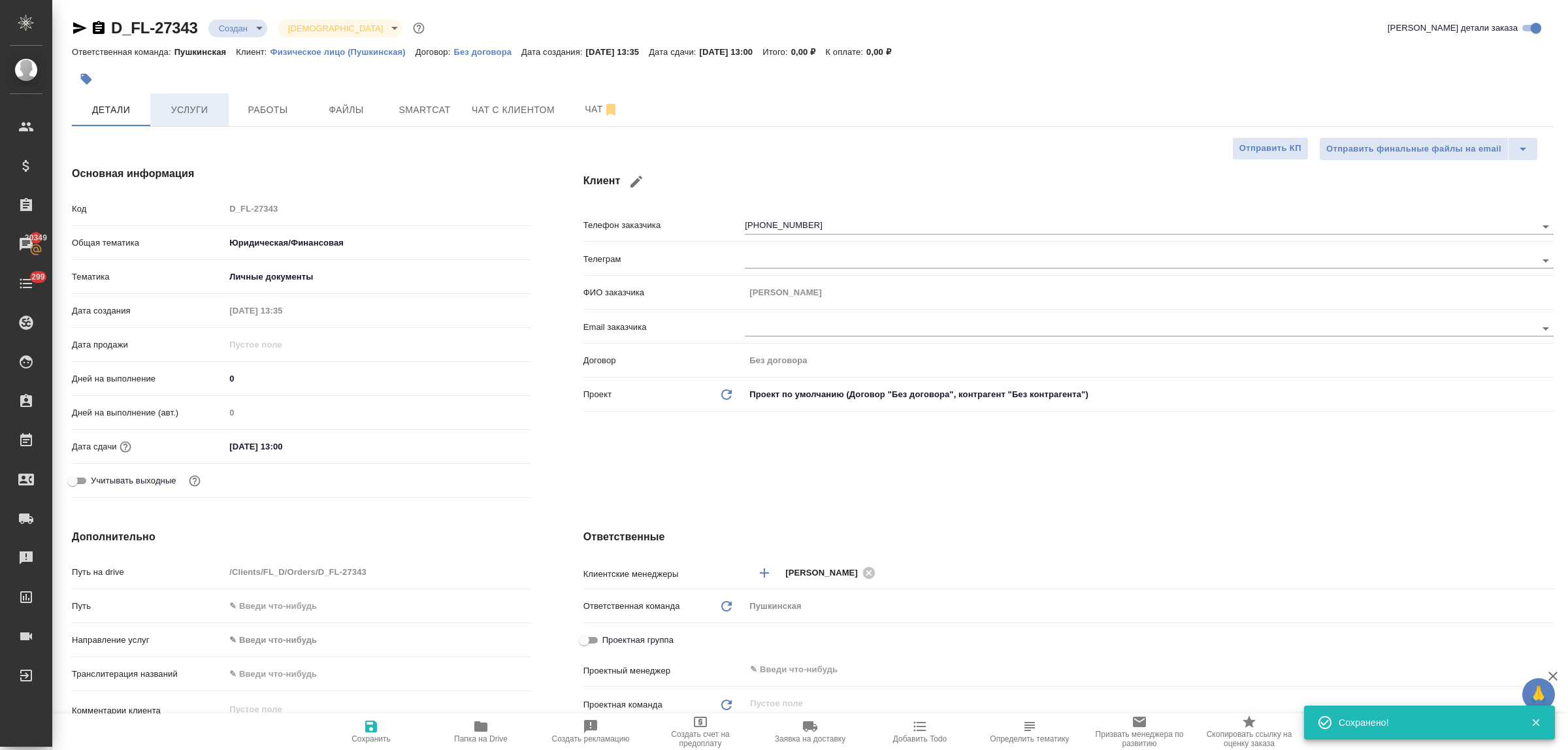
type textarea "x"
click at [185, 102] on span "Услуги" at bounding box center [189, 110] width 63 height 17
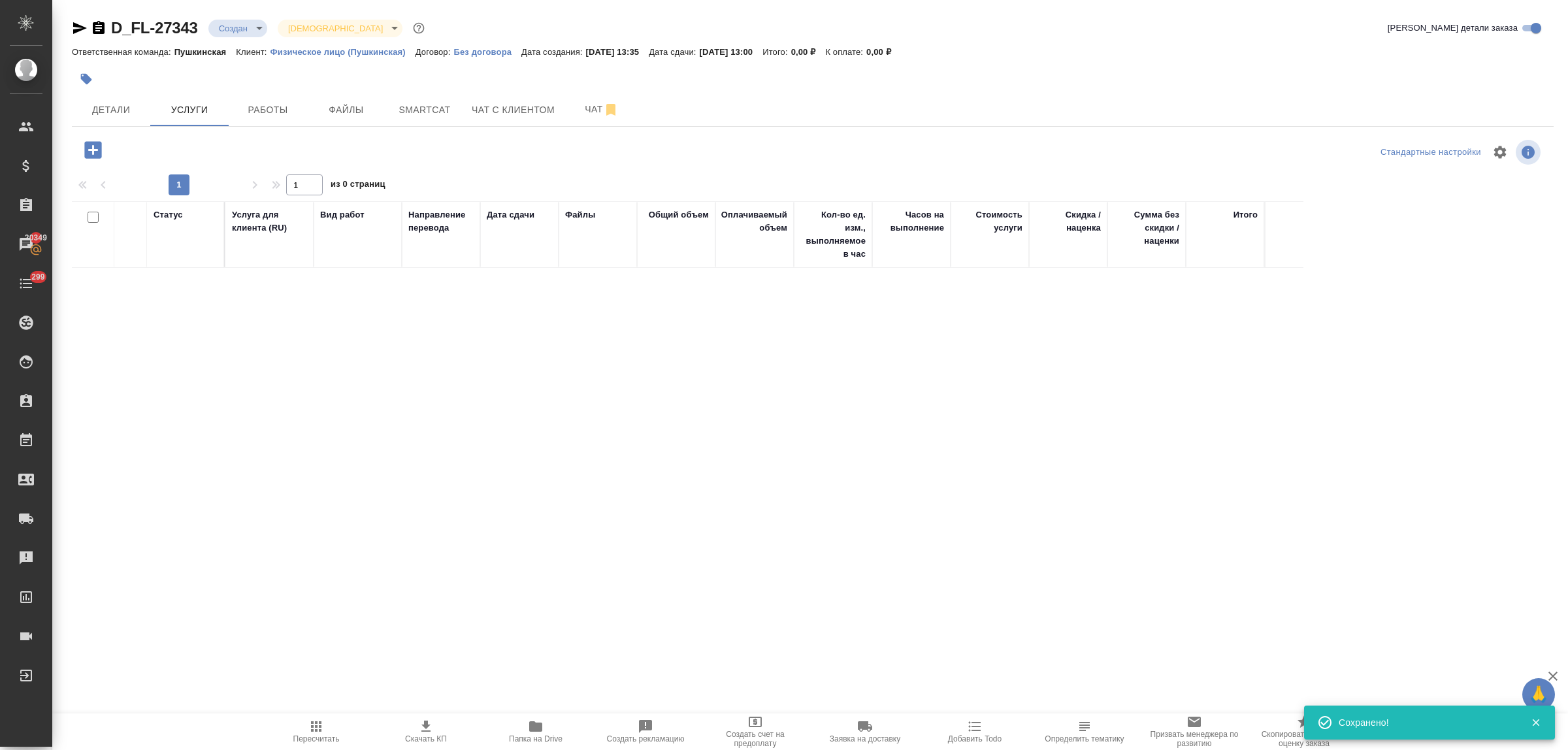
click at [90, 152] on icon "button" at bounding box center [93, 150] width 17 height 17
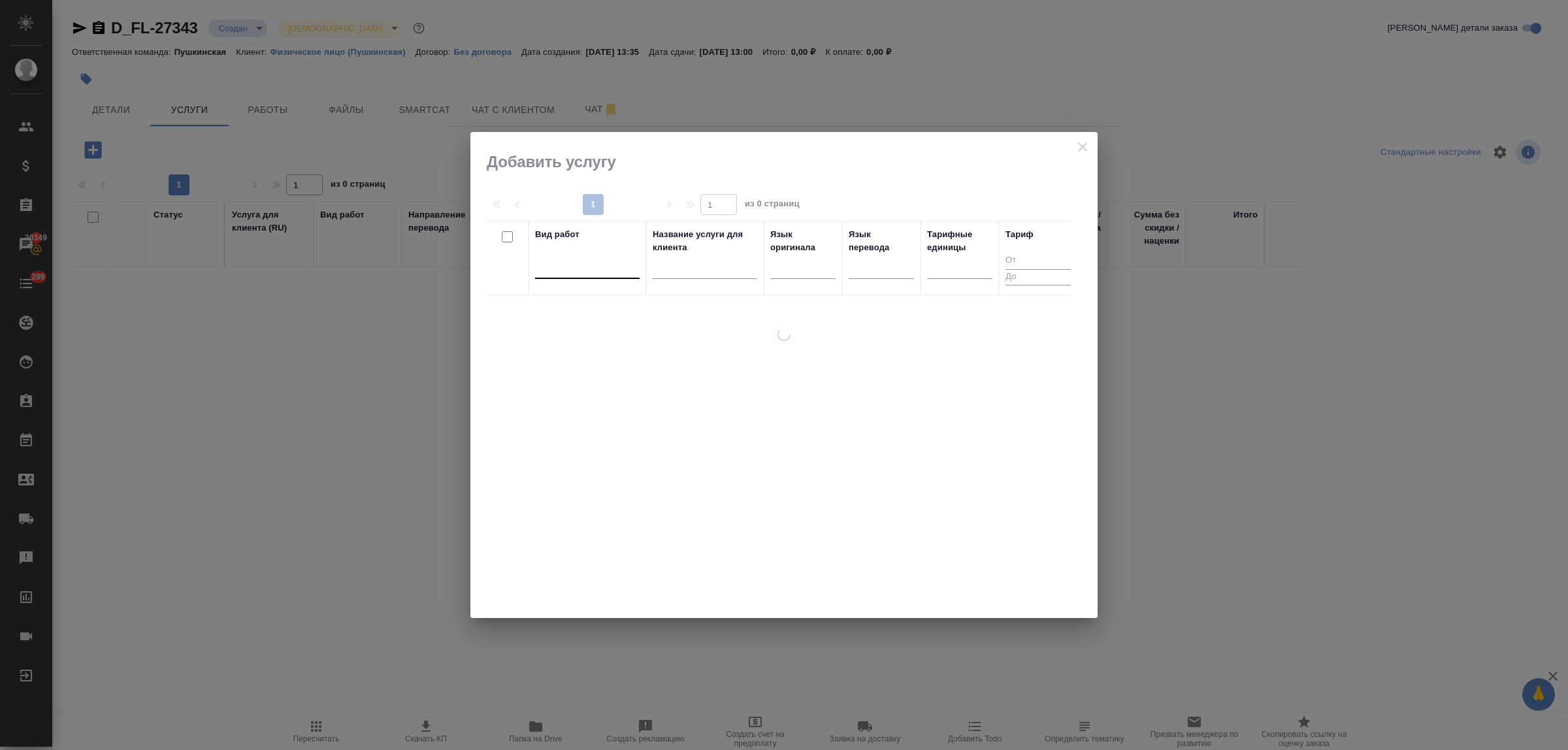
click at [608, 275] on div at bounding box center [587, 266] width 104 height 19
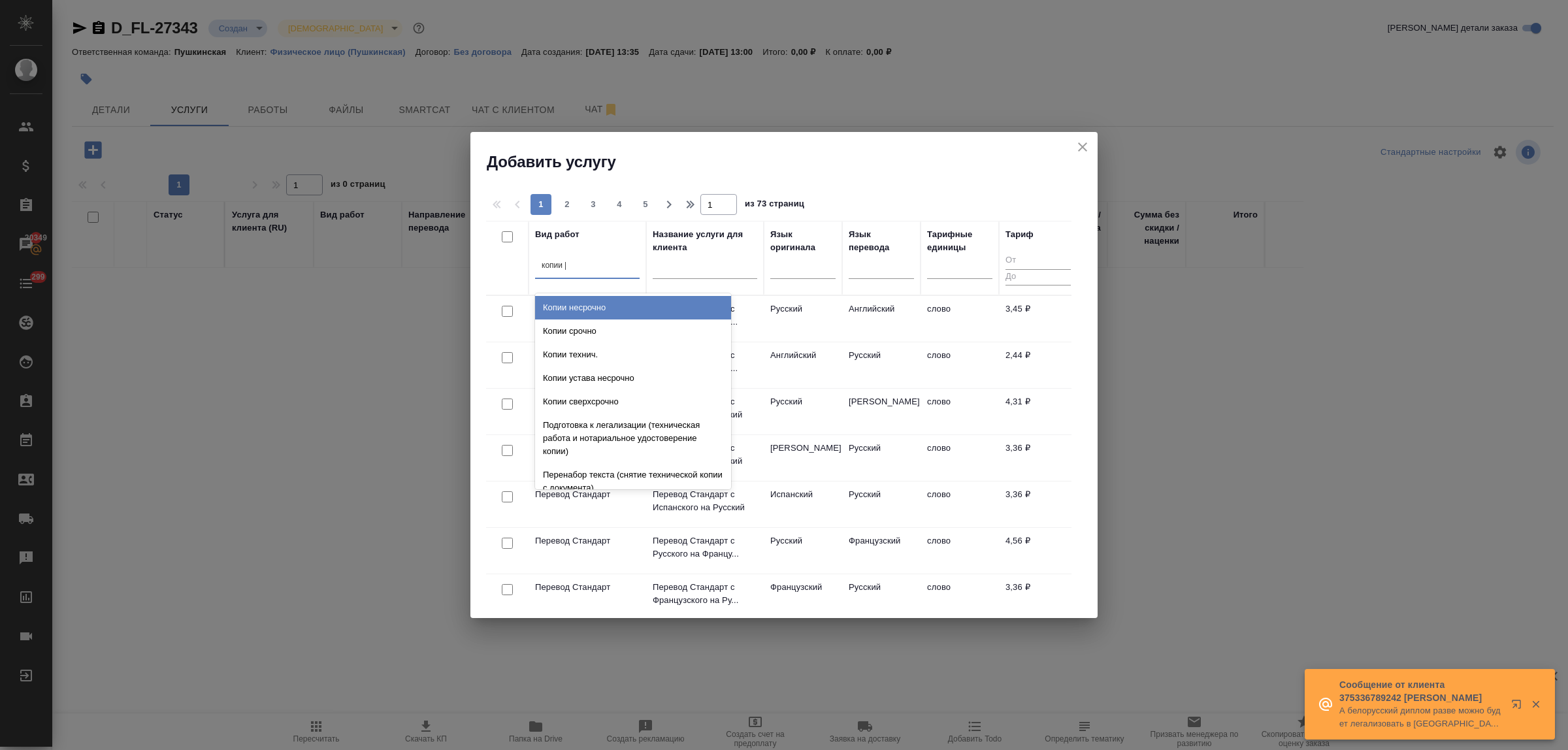
type input "копии не"
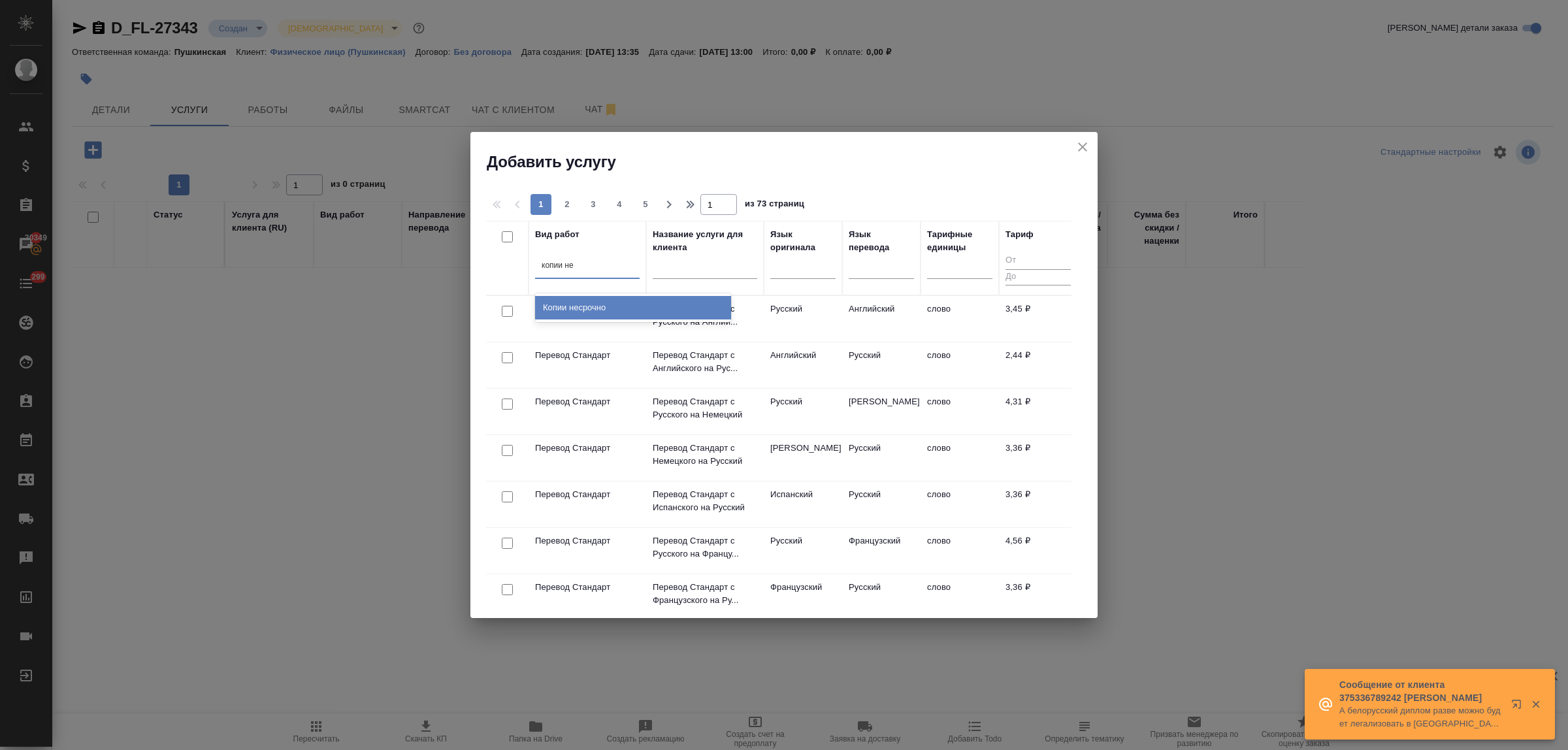
click at [615, 302] on div "Копии несрочно" at bounding box center [633, 308] width 196 height 24
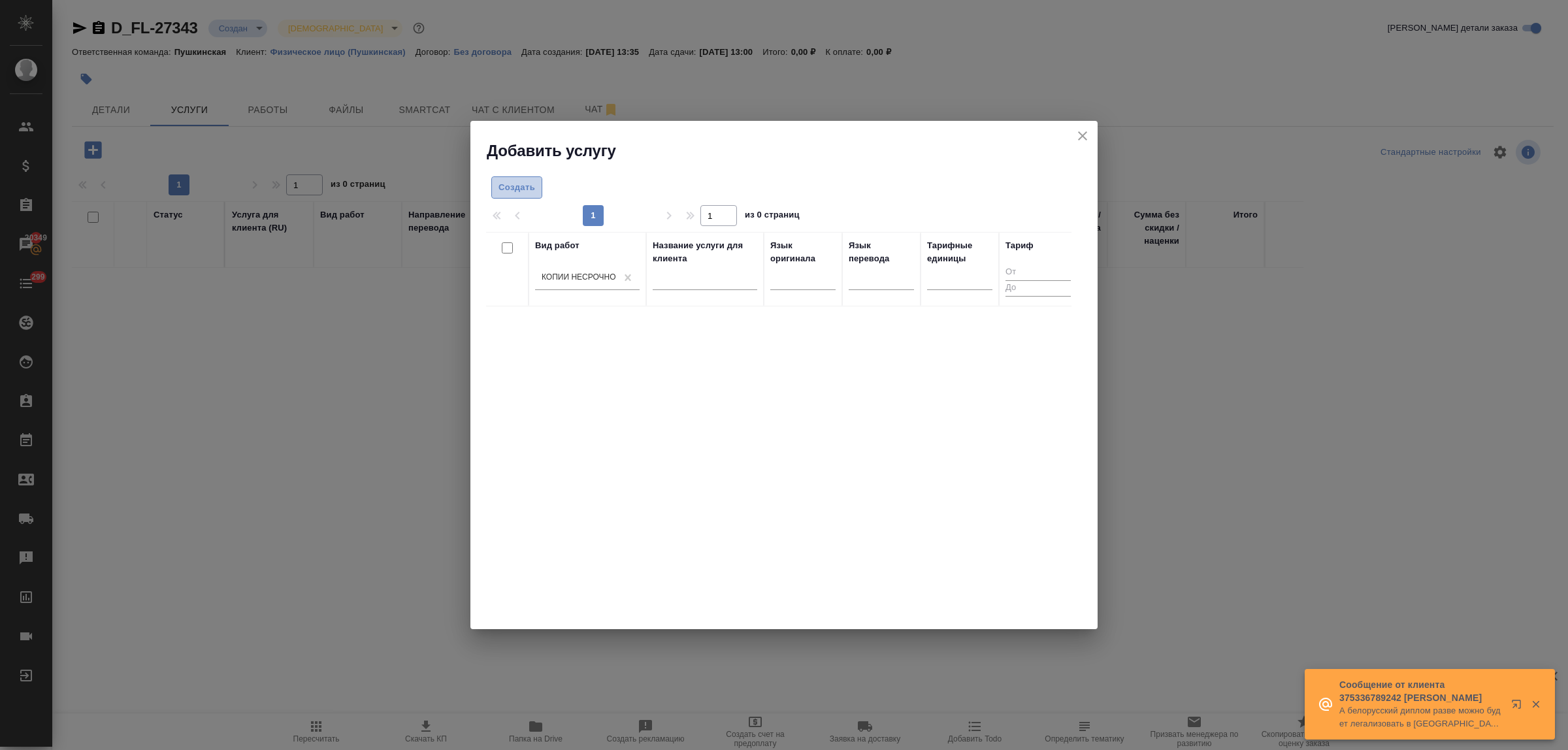
click at [517, 192] on span "Создать" at bounding box center [517, 188] width 36 height 15
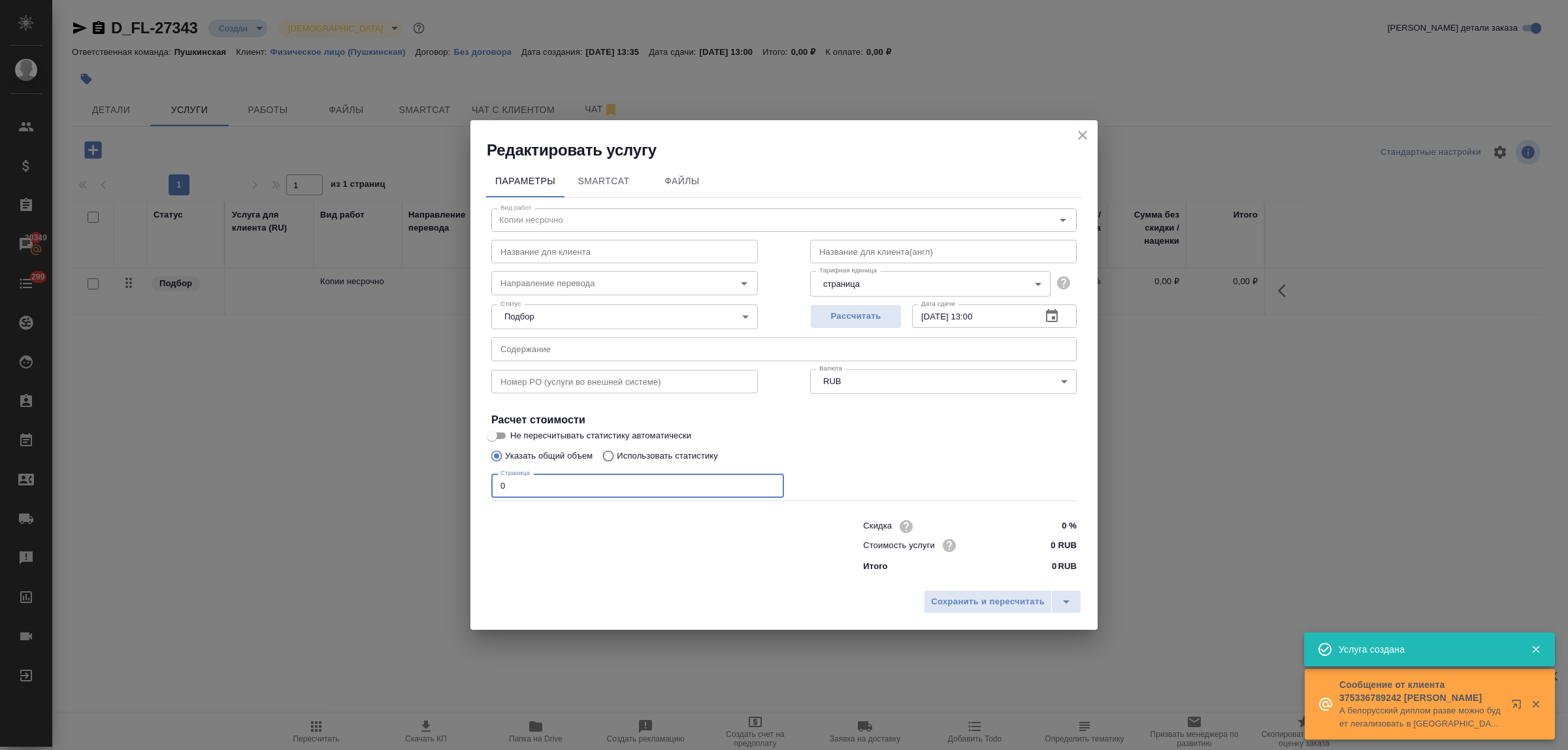
drag, startPoint x: 505, startPoint y: 488, endPoint x: 457, endPoint y: 472, distance: 50.6
click at [457, 472] on div "Редактировать услугу Параметры SmartCat Файлы Вид работ Копии несрочно Вид рабо…" at bounding box center [784, 375] width 1568 height 750
type input "6"
click at [1045, 543] on input "0 RUB" at bounding box center [1053, 545] width 48 height 19
type input "200 RUB"
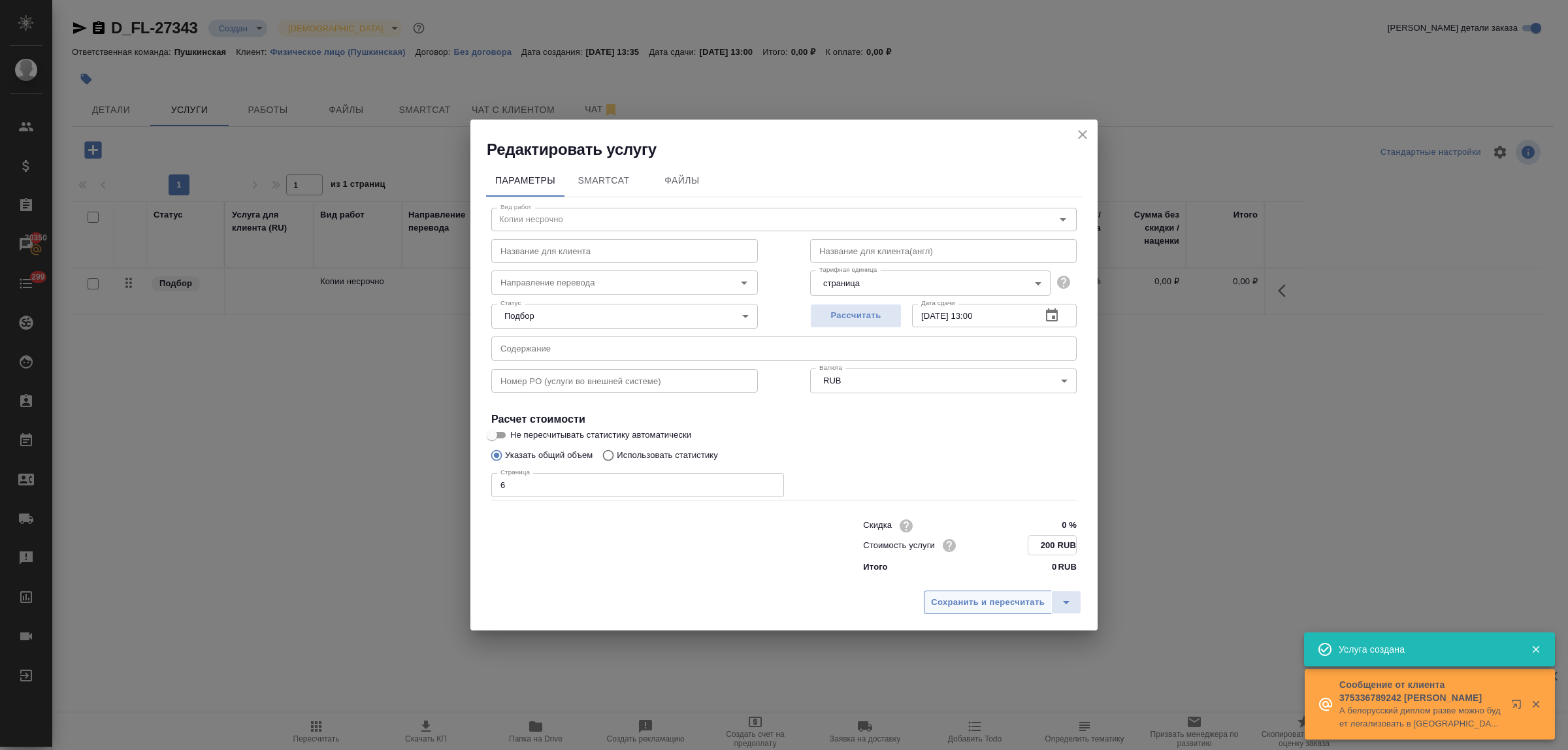
click at [1020, 609] on span "Сохранить и пересчитать" at bounding box center [988, 603] width 114 height 15
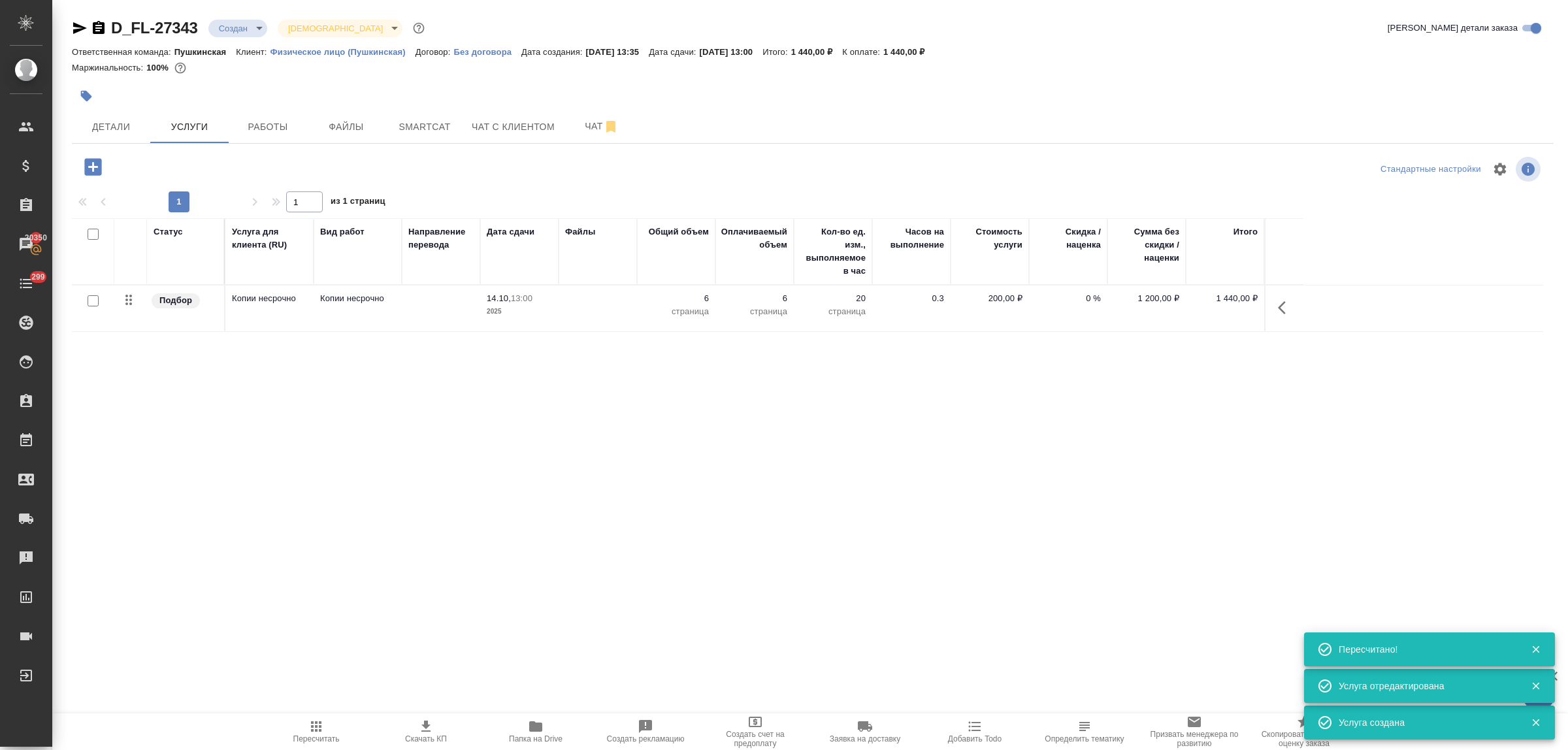
click at [89, 169] on icon "button" at bounding box center [93, 167] width 17 height 17
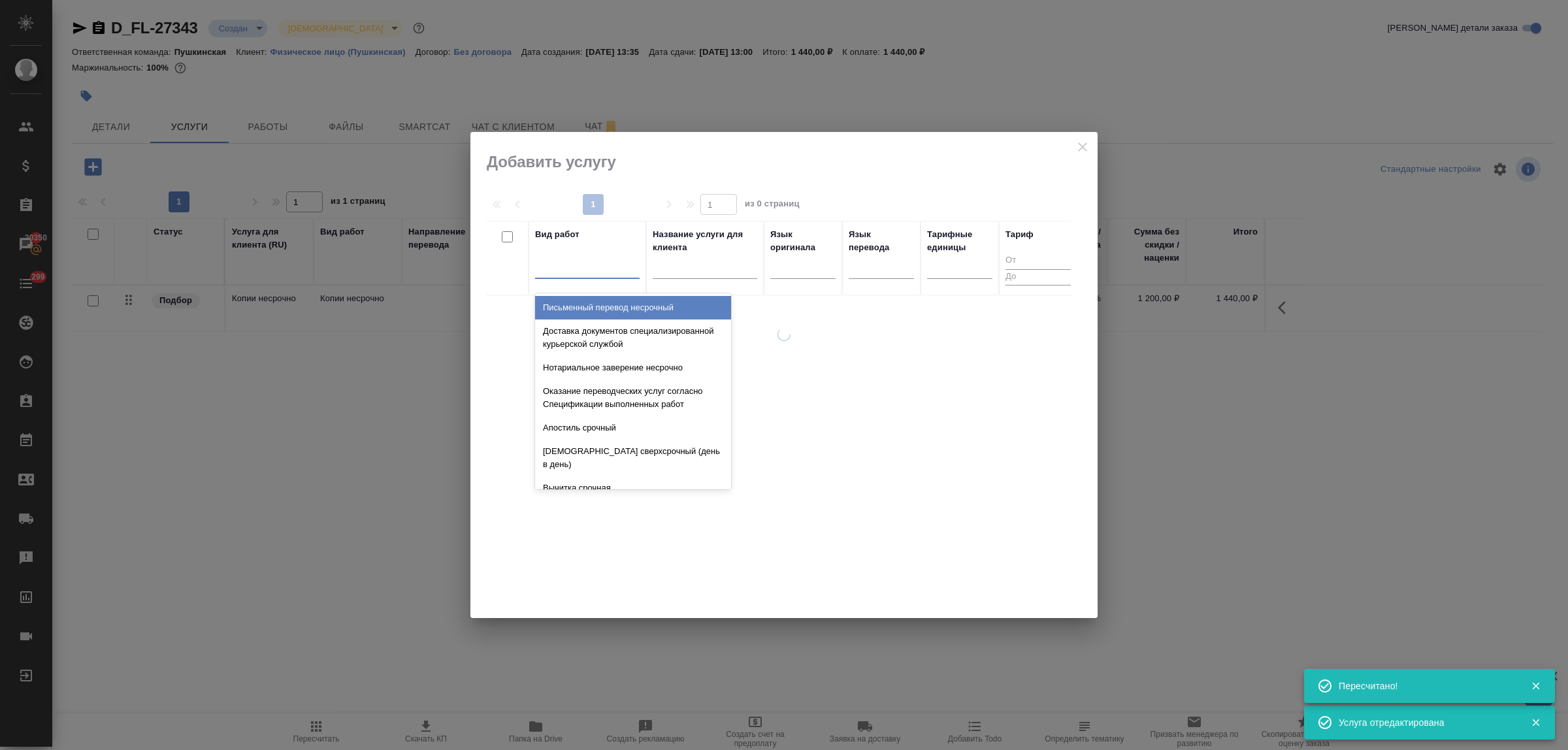
click at [568, 272] on div at bounding box center [587, 266] width 104 height 19
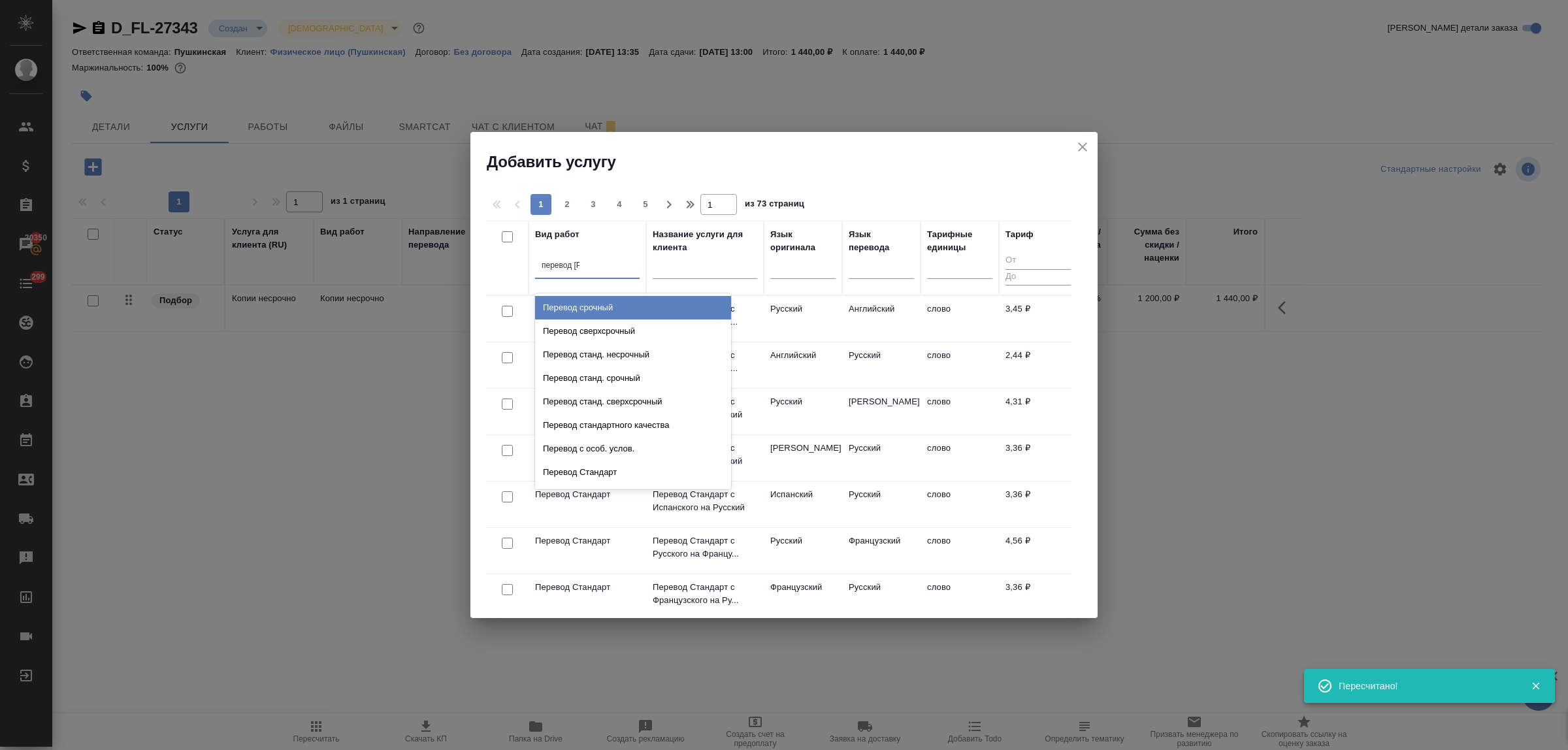
type input "перевод ст"
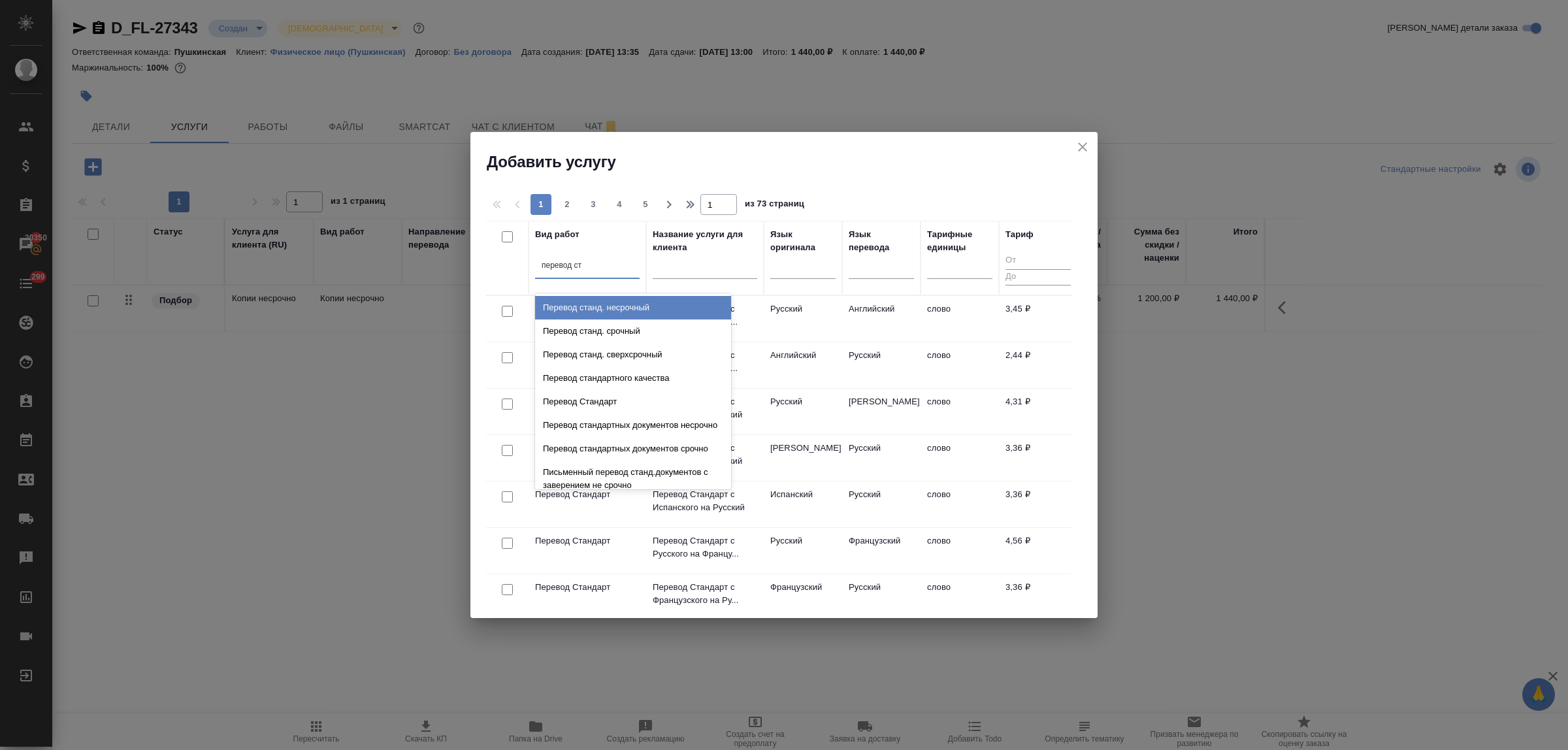
click at [581, 308] on div "Перевод станд. несрочный" at bounding box center [633, 308] width 196 height 24
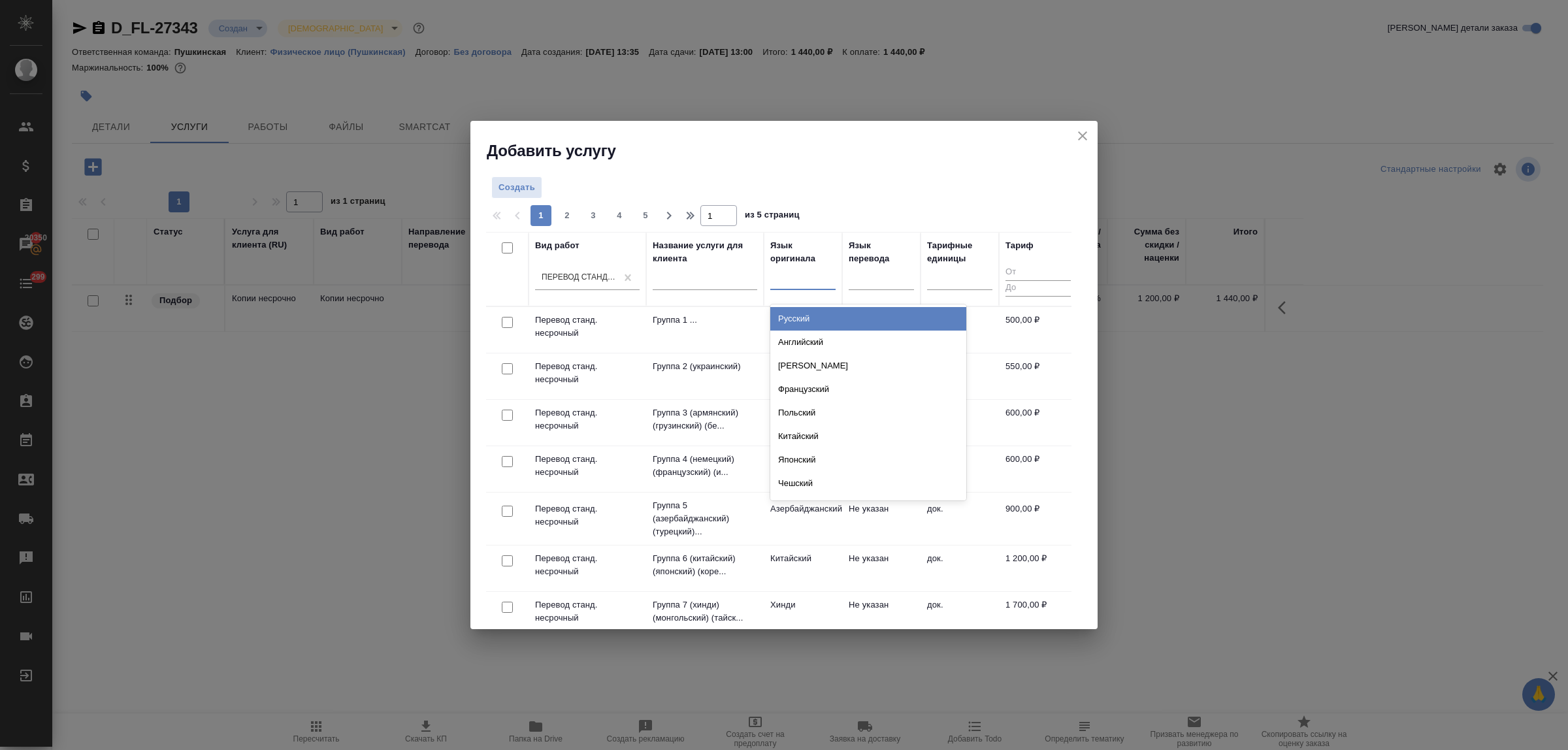
click at [815, 281] on div at bounding box center [803, 277] width 65 height 19
click at [815, 320] on div "Русский" at bounding box center [868, 319] width 196 height 24
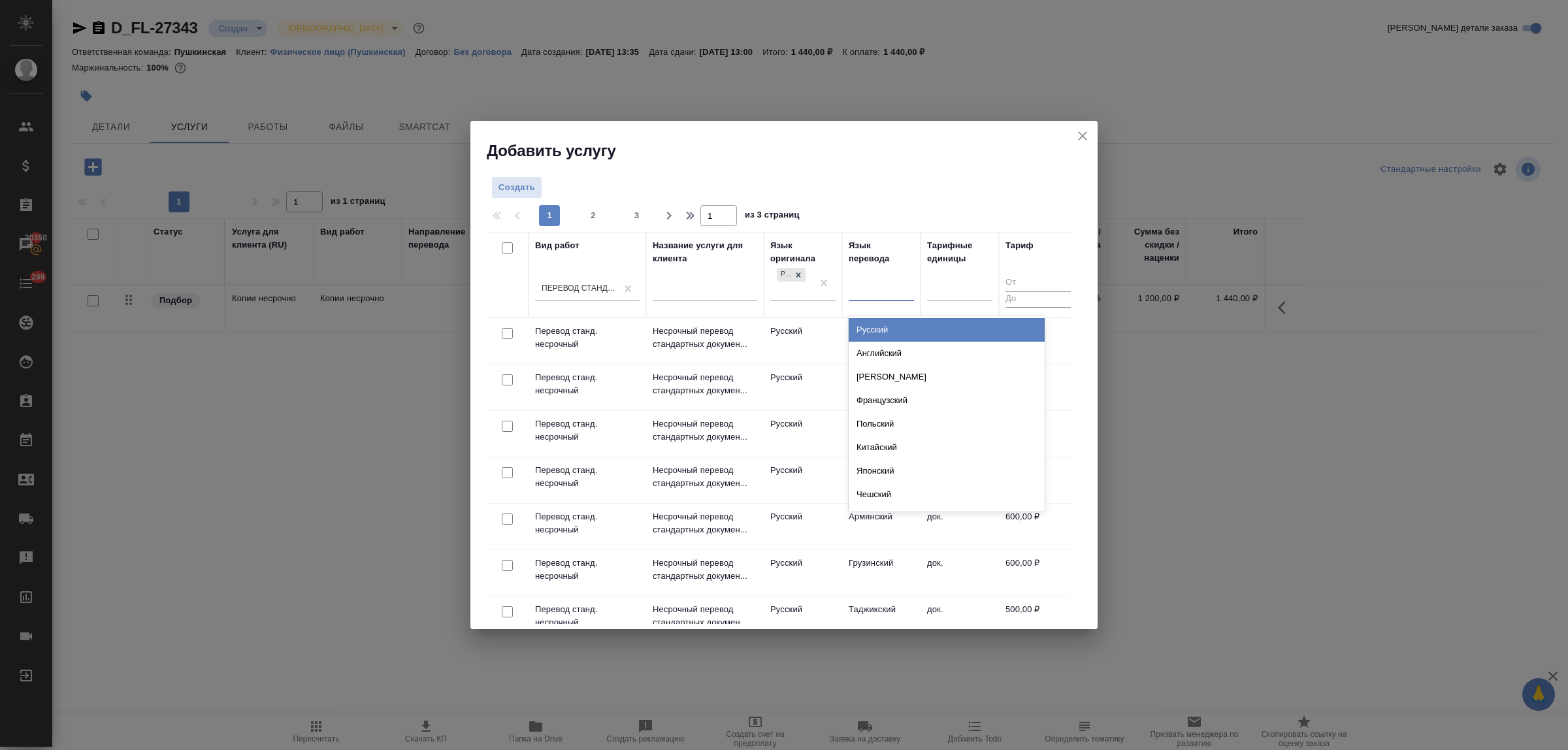
click at [874, 288] on div at bounding box center [881, 288] width 65 height 19
click at [889, 359] on div "Английский" at bounding box center [947, 354] width 196 height 24
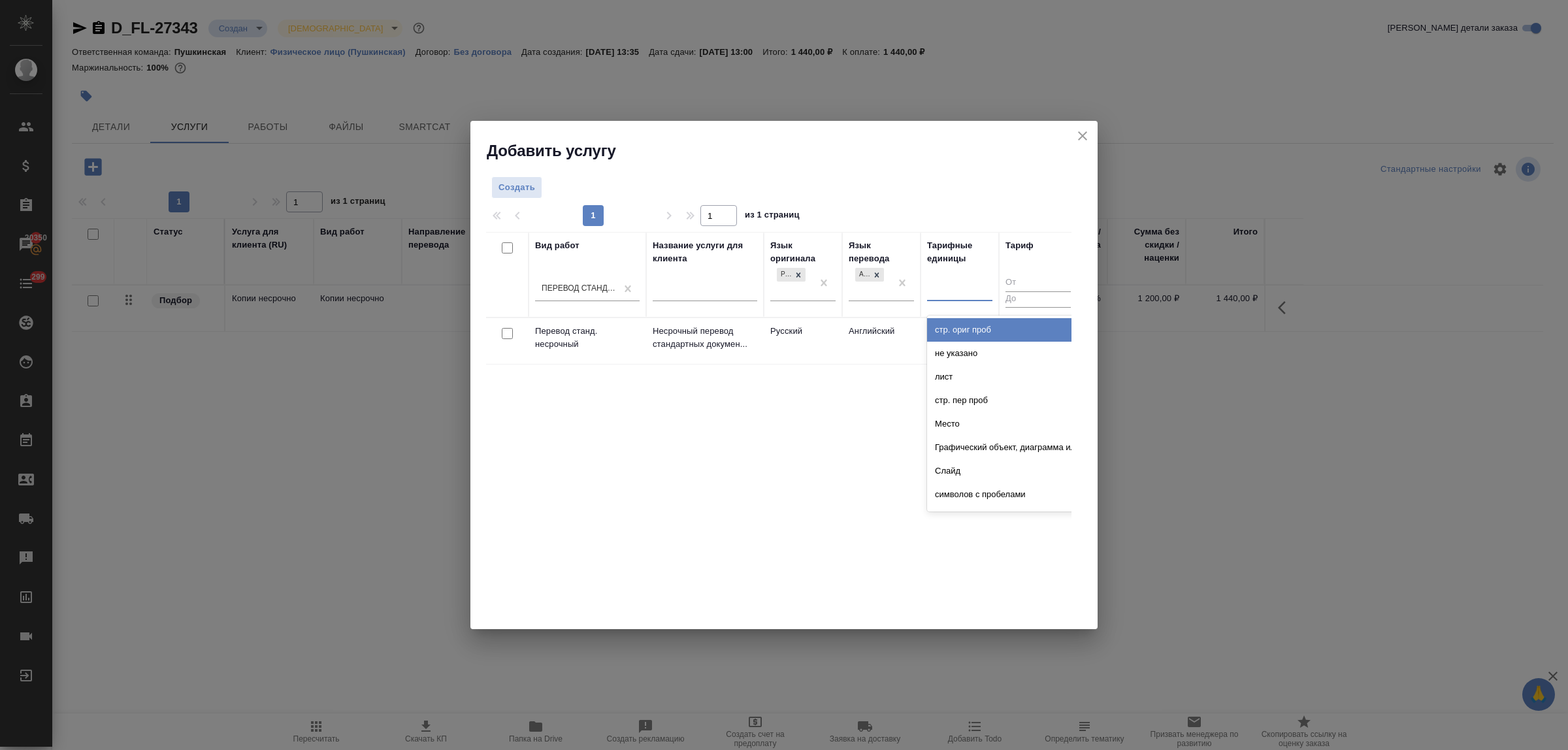
click at [949, 287] on div at bounding box center [959, 288] width 65 height 19
type input "до"
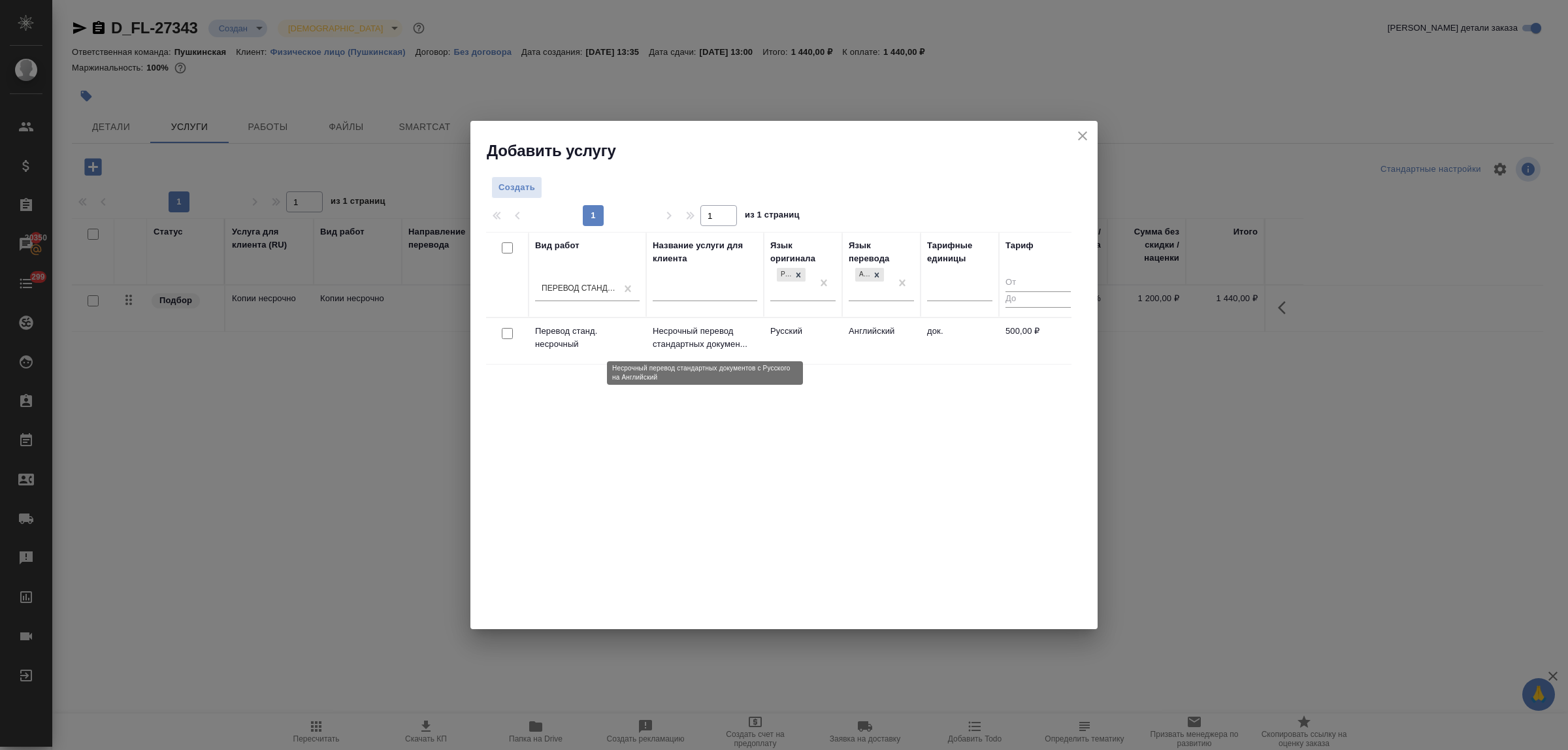
click at [700, 335] on p "Несрочный перевод стандартных докумен..." at bounding box center [705, 338] width 104 height 26
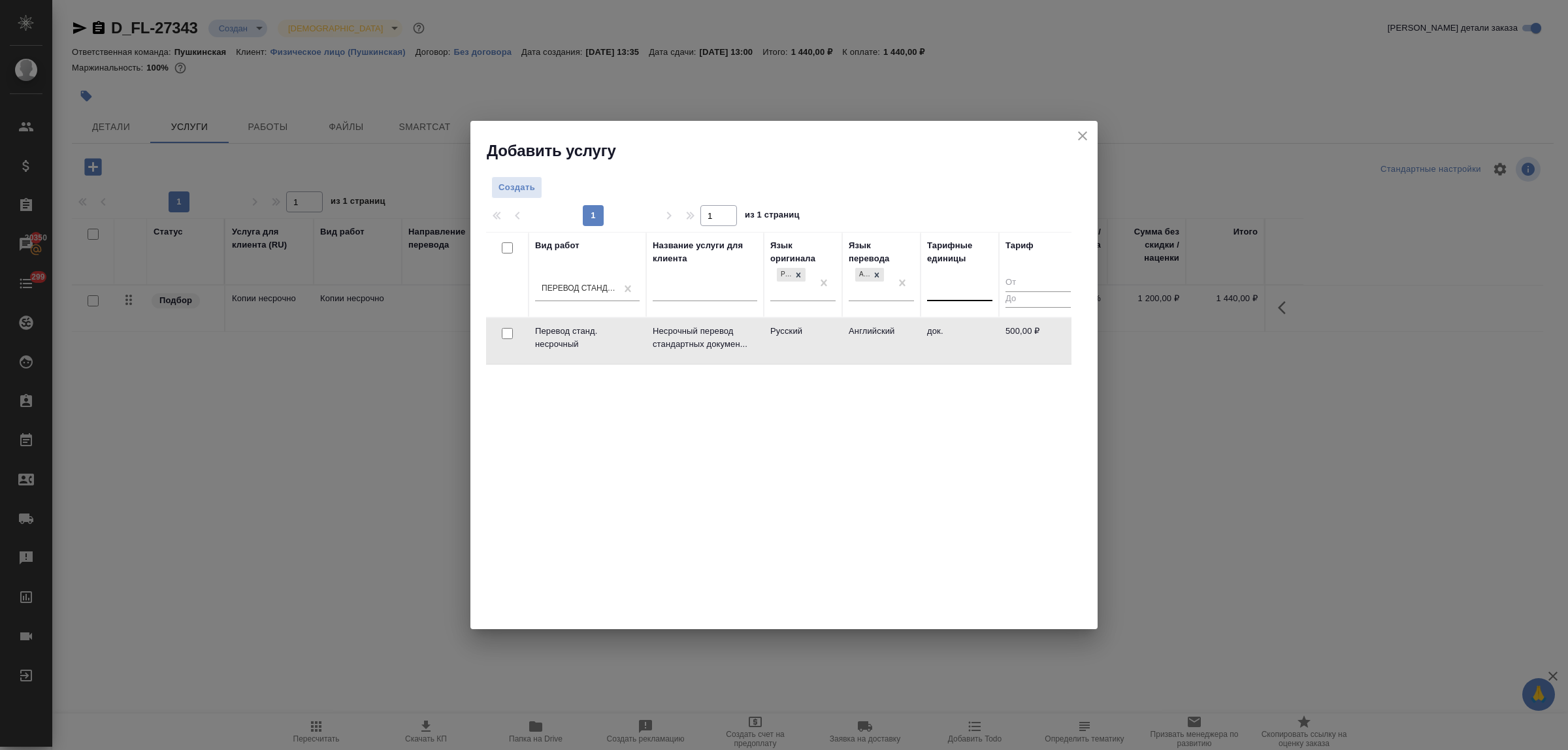
click at [961, 289] on div at bounding box center [959, 288] width 65 height 19
type input "до"
click at [961, 348] on div "док." at bounding box center [1025, 354] width 196 height 24
click at [502, 188] on span "Создать" at bounding box center [517, 188] width 36 height 15
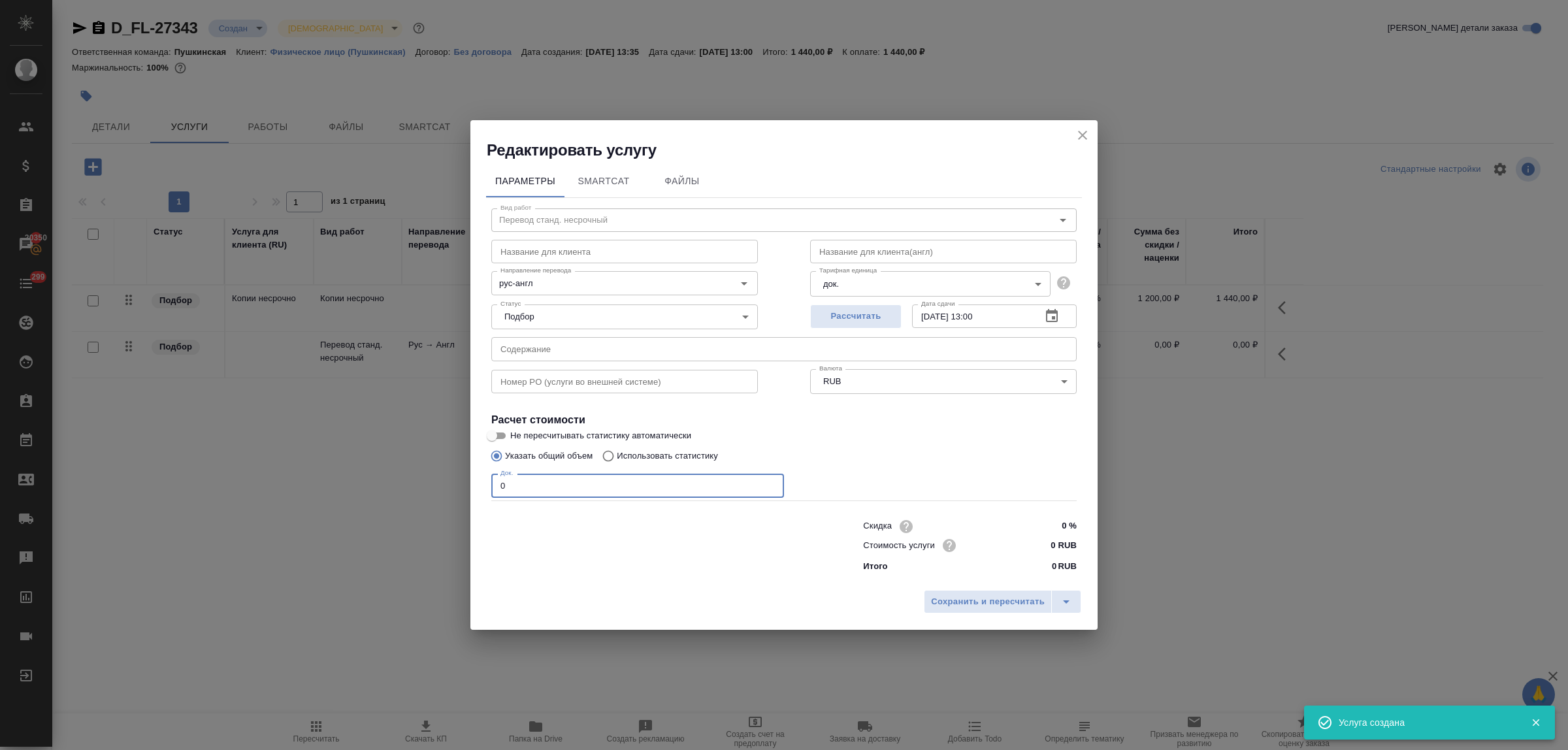
drag, startPoint x: 508, startPoint y: 484, endPoint x: 446, endPoint y: 482, distance: 62.0
click at [451, 478] on div "Редактировать услугу Параметры SmartCat Файлы Вид работ Перевод станд. несрочны…" at bounding box center [784, 375] width 1568 height 750
type input "9"
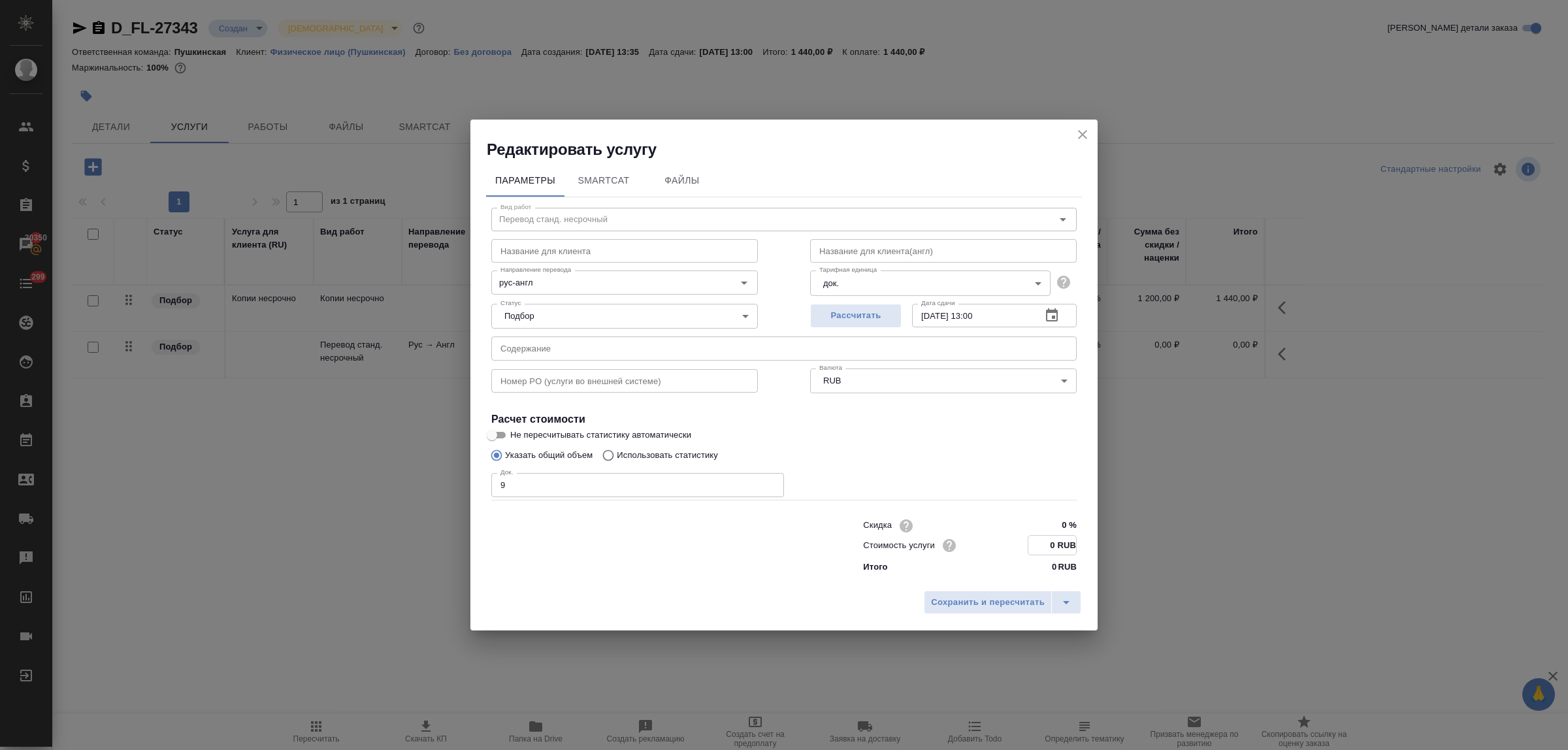
click at [1043, 544] on input "0 RUB" at bounding box center [1053, 545] width 48 height 19
type input "500 RUB"
click at [981, 312] on input "14.10.2025 13:00" at bounding box center [972, 317] width 119 height 24
type input "14.10.2025 11:00"
click at [1003, 605] on span "Сохранить и пересчитать" at bounding box center [988, 602] width 114 height 15
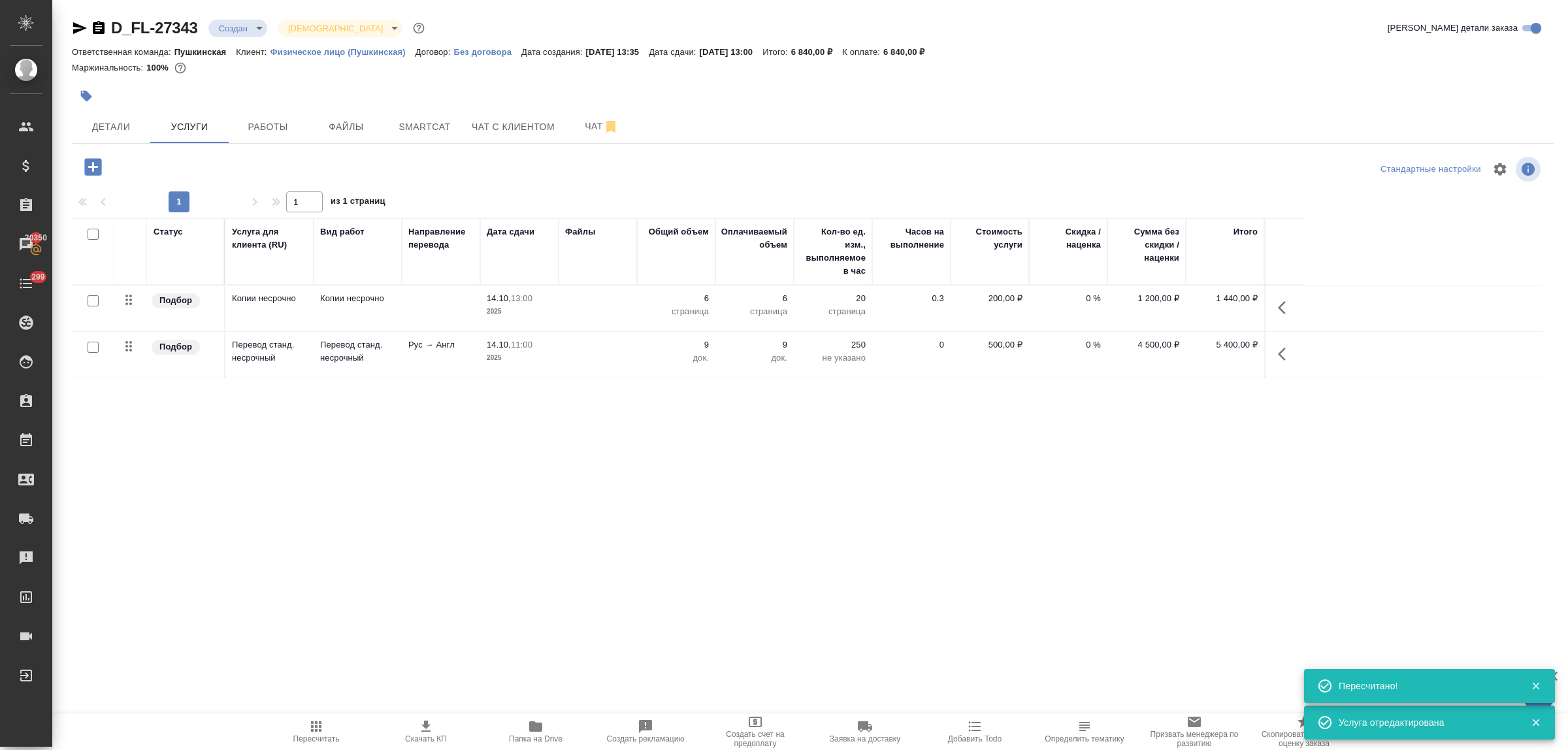
click at [94, 165] on icon "button" at bounding box center [93, 167] width 17 height 17
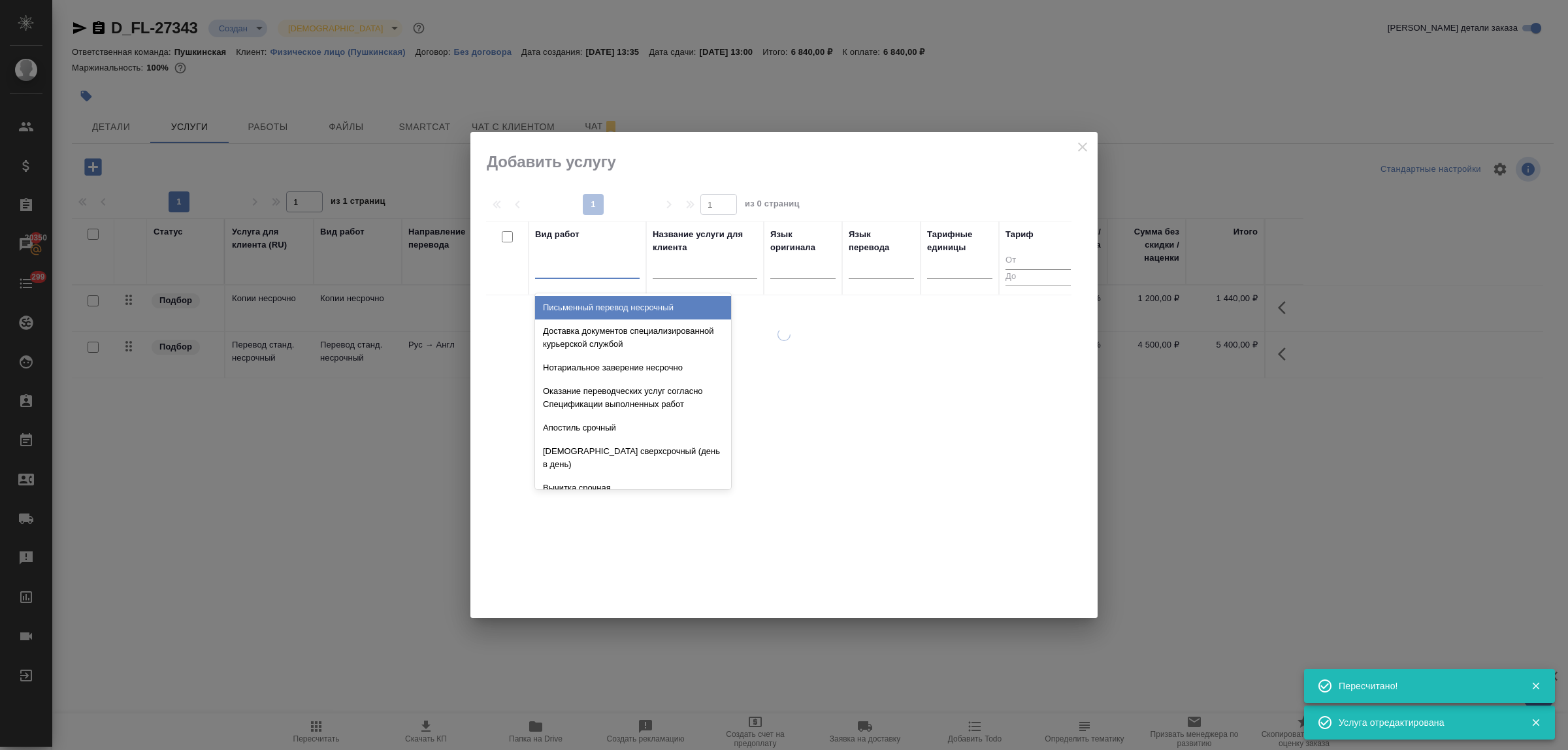
click at [570, 275] on div at bounding box center [587, 266] width 104 height 19
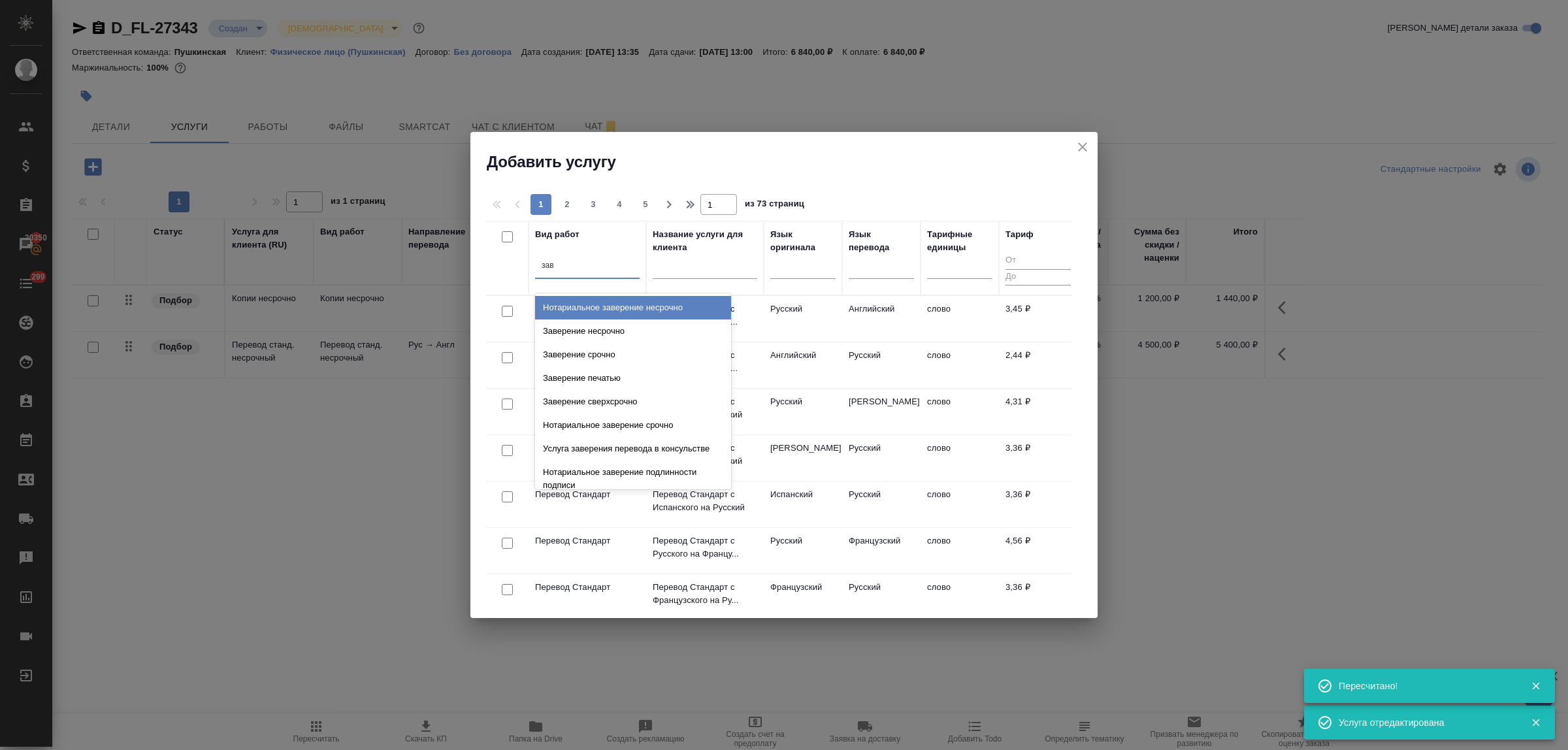
type input "заве"
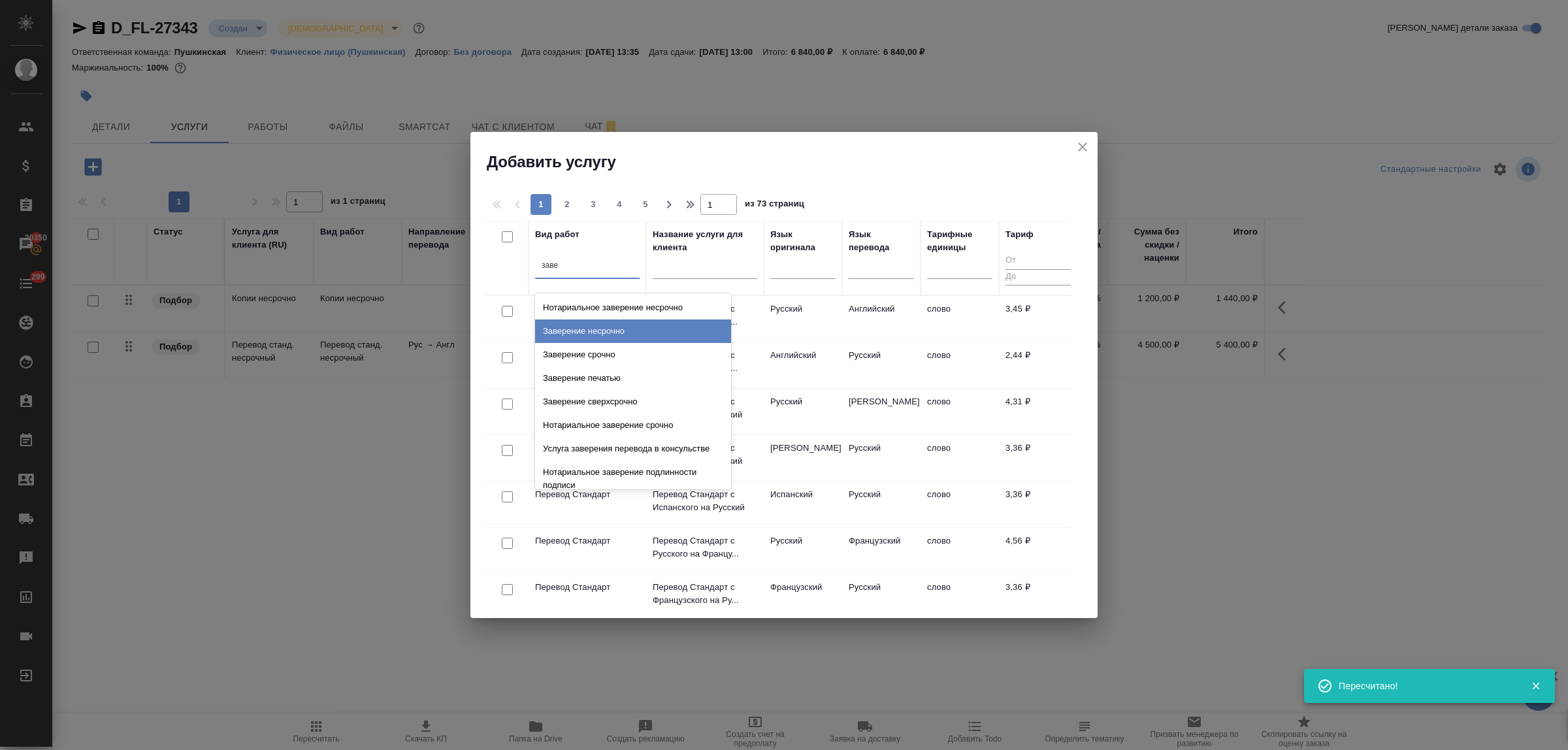
click at [595, 330] on div "Заверение несрочно" at bounding box center [633, 332] width 196 height 24
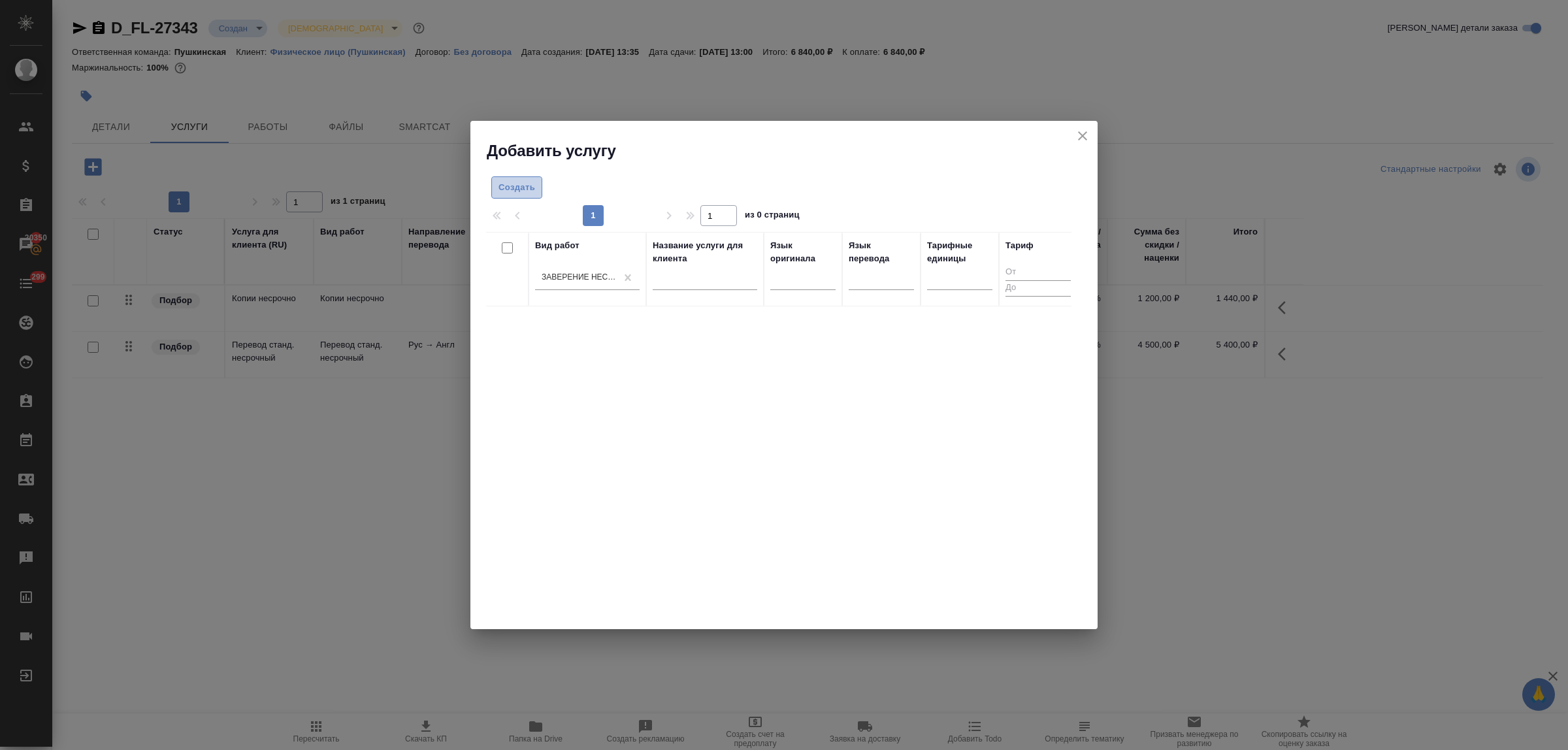
click at [529, 191] on span "Создать" at bounding box center [517, 188] width 36 height 15
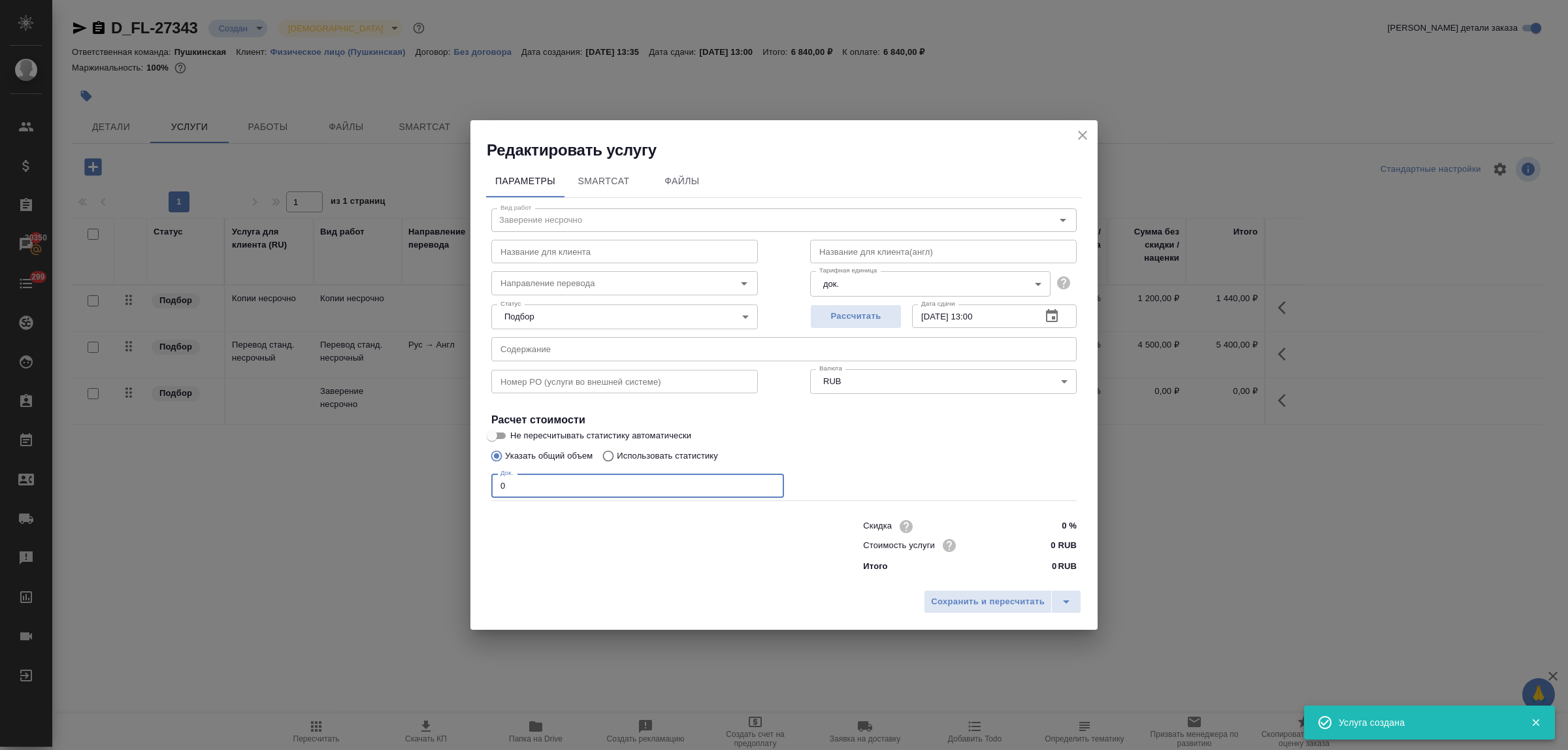
drag, startPoint x: 505, startPoint y: 486, endPoint x: 453, endPoint y: 484, distance: 52.0
click at [459, 479] on div "Редактировать услугу Параметры SmartCat Файлы Вид работ Заверение несрочно Вид …" at bounding box center [784, 375] width 1568 height 750
type input "3"
click at [1041, 544] on input "0 RUB" at bounding box center [1053, 545] width 48 height 19
type input "800 RUB"
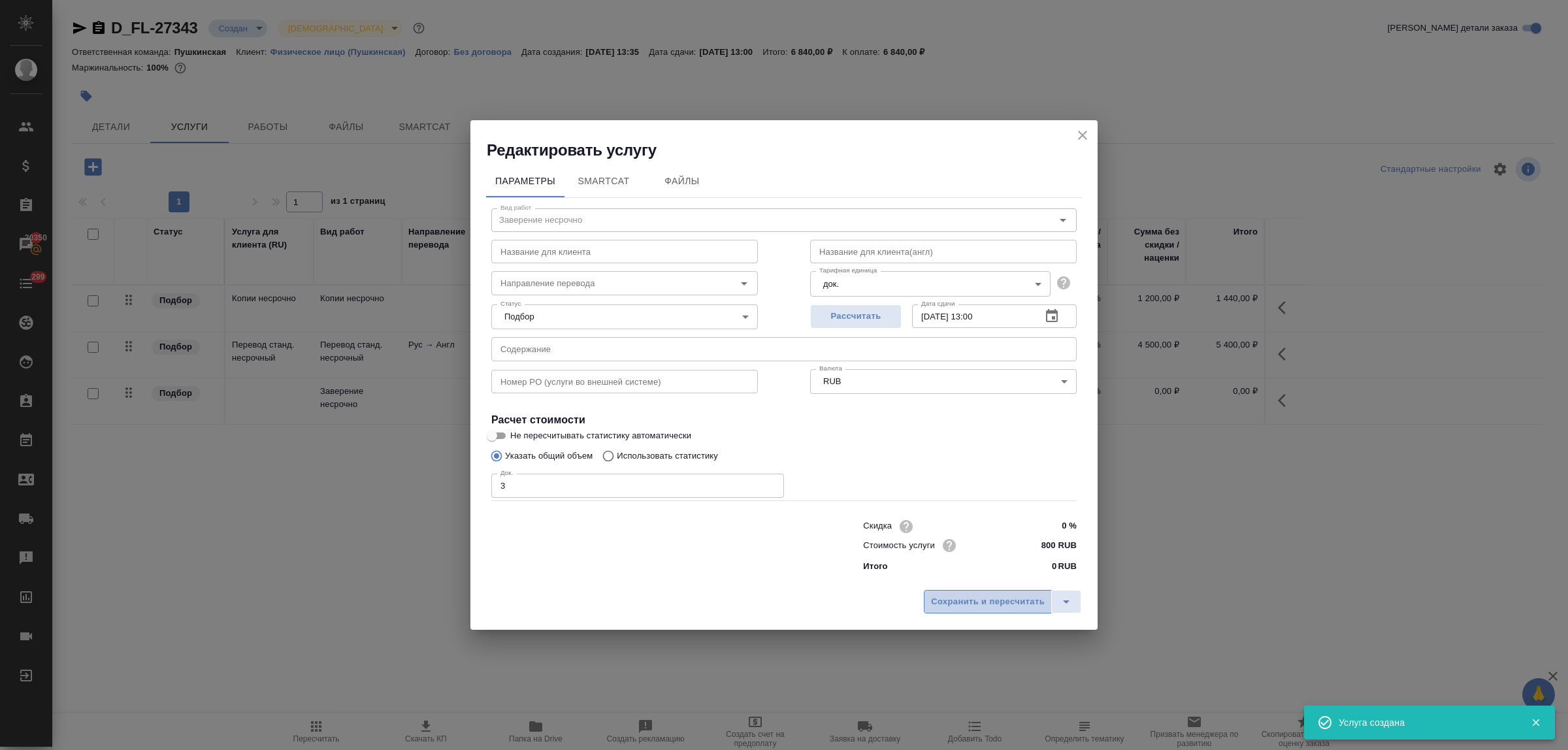
click at [1018, 599] on span "Сохранить и пересчитать" at bounding box center [988, 602] width 114 height 15
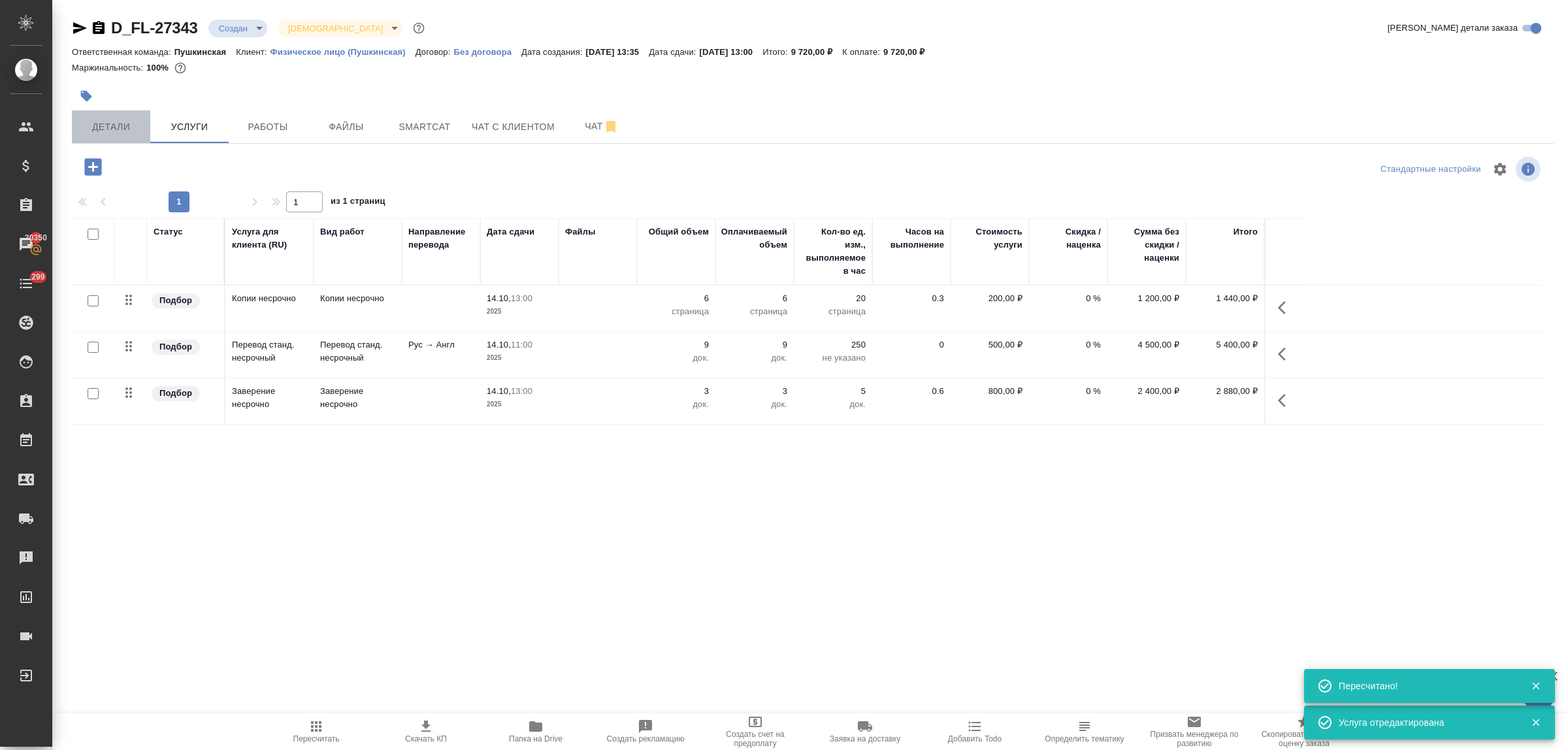
click at [128, 119] on span "Детали" at bounding box center [111, 127] width 63 height 17
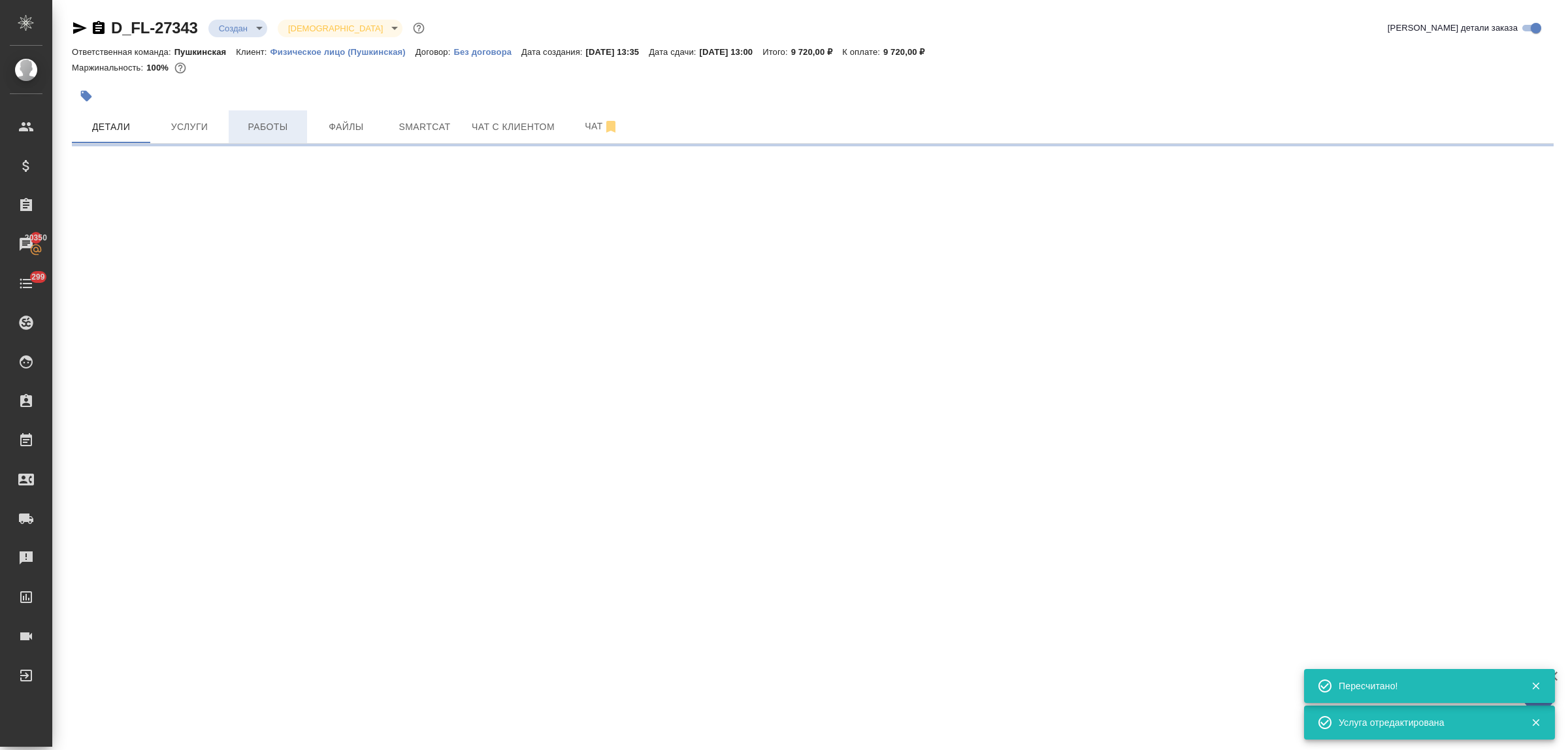
select select "RU"
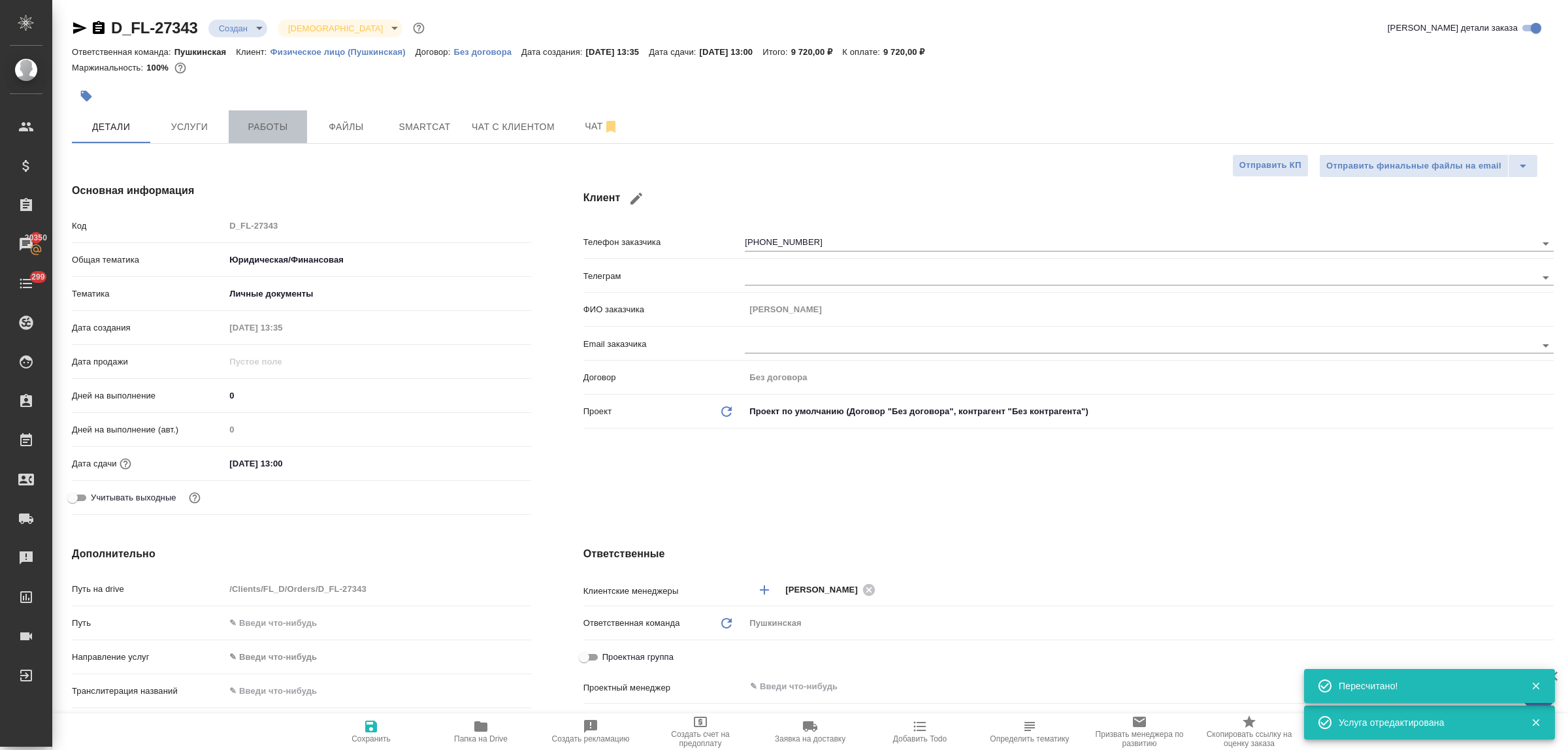
type textarea "x"
click at [268, 128] on span "Работы" at bounding box center [268, 127] width 63 height 17
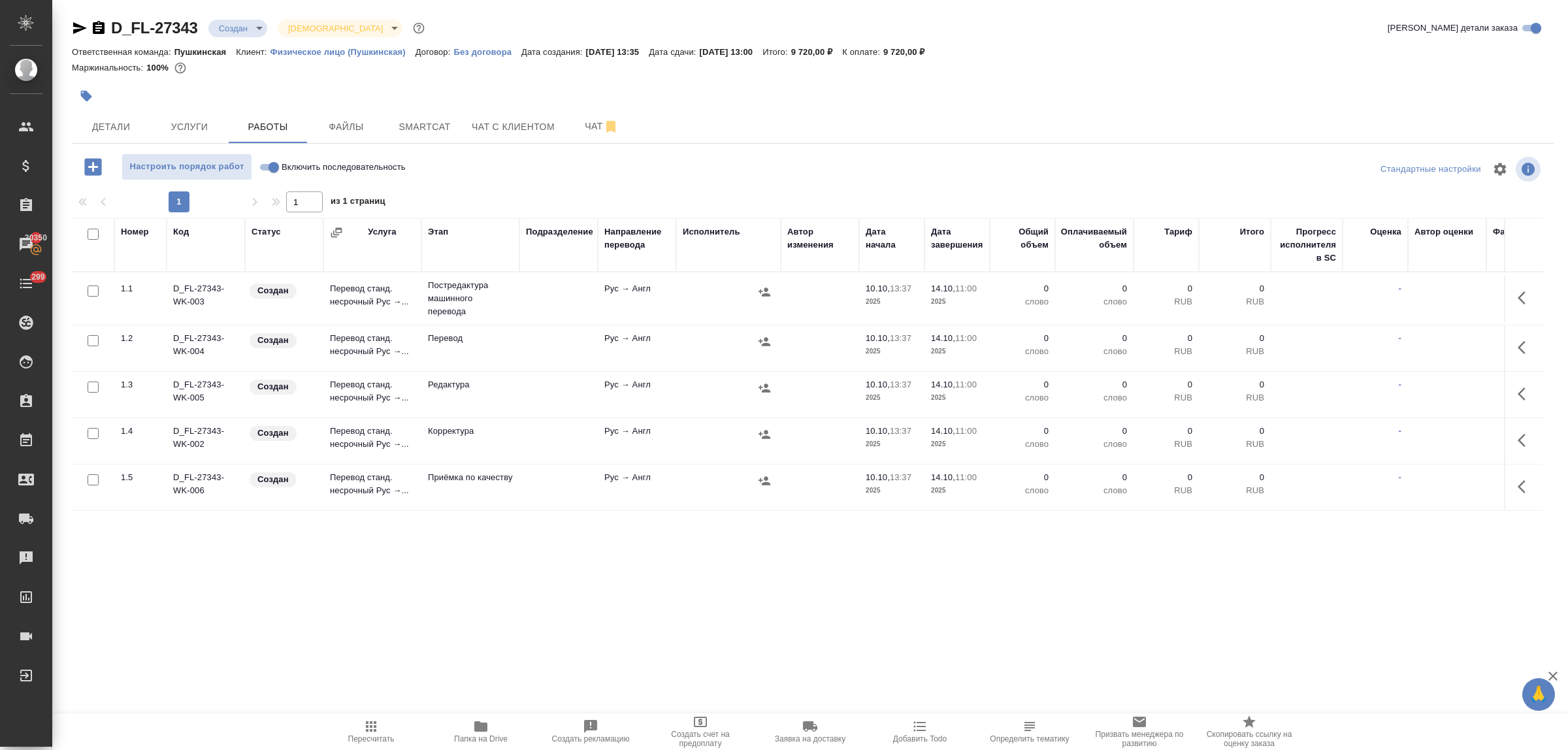
click at [85, 233] on div at bounding box center [90, 235] width 22 height 19
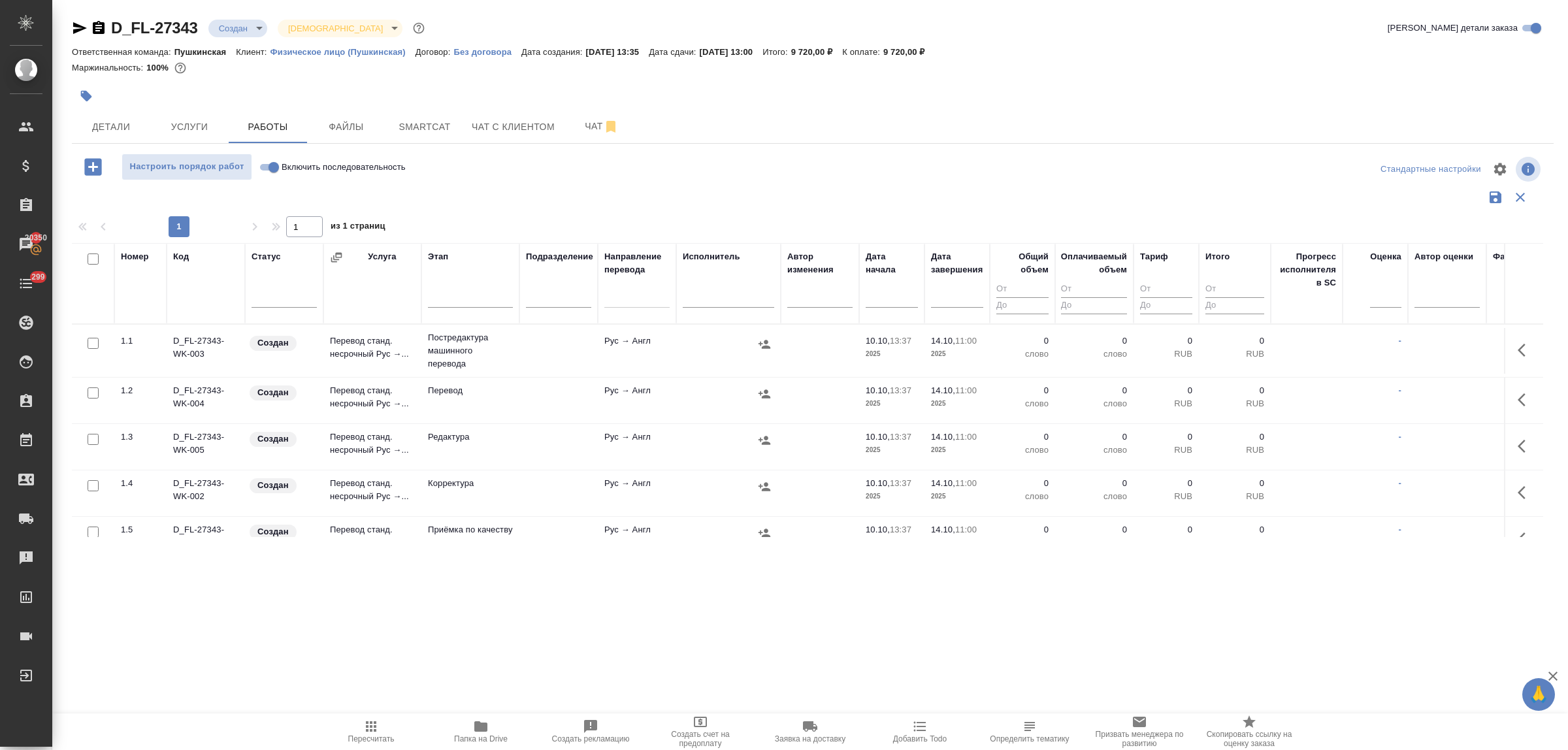
click at [93, 257] on input "checkbox" at bounding box center [93, 259] width 11 height 11
checkbox input "true"
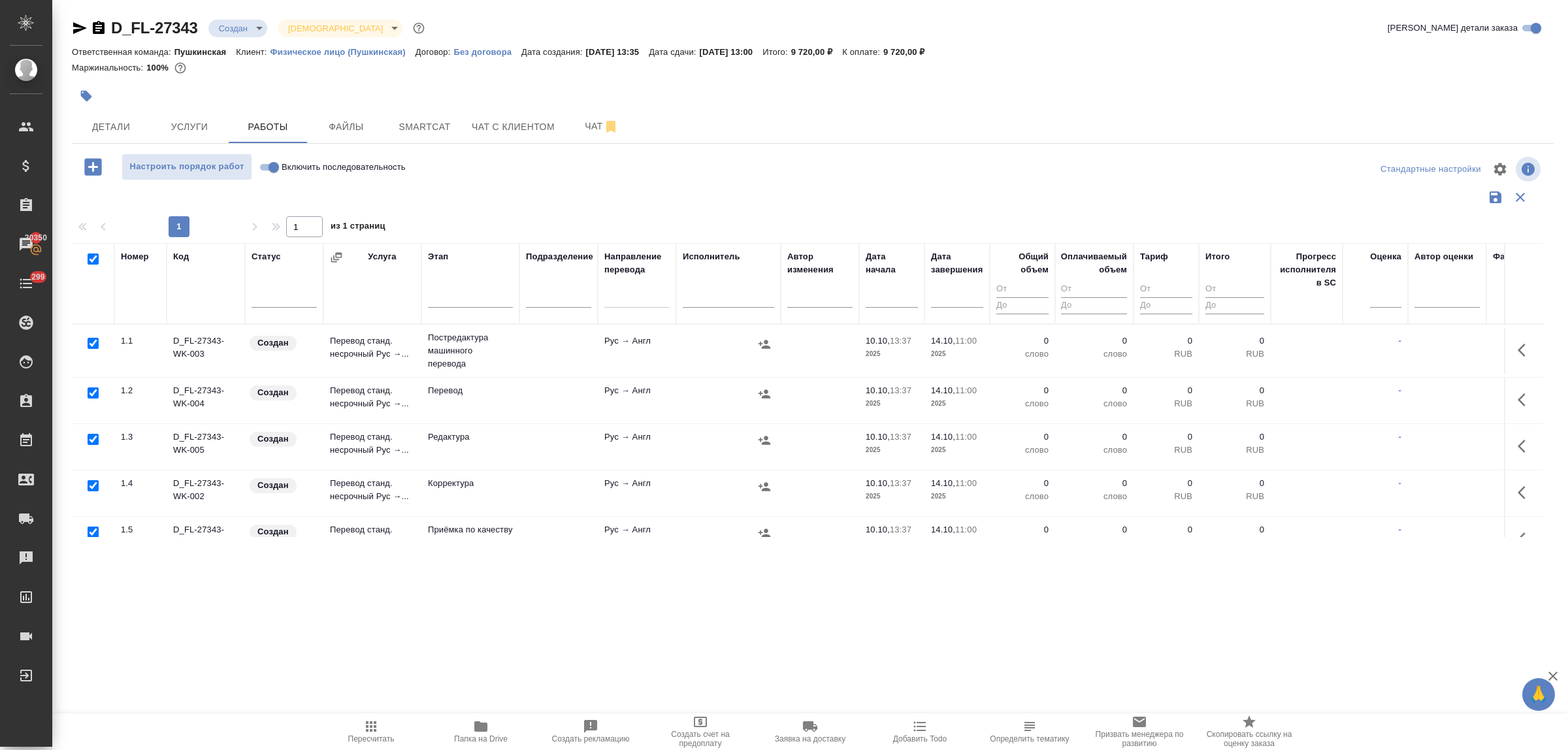
checkbox input "true"
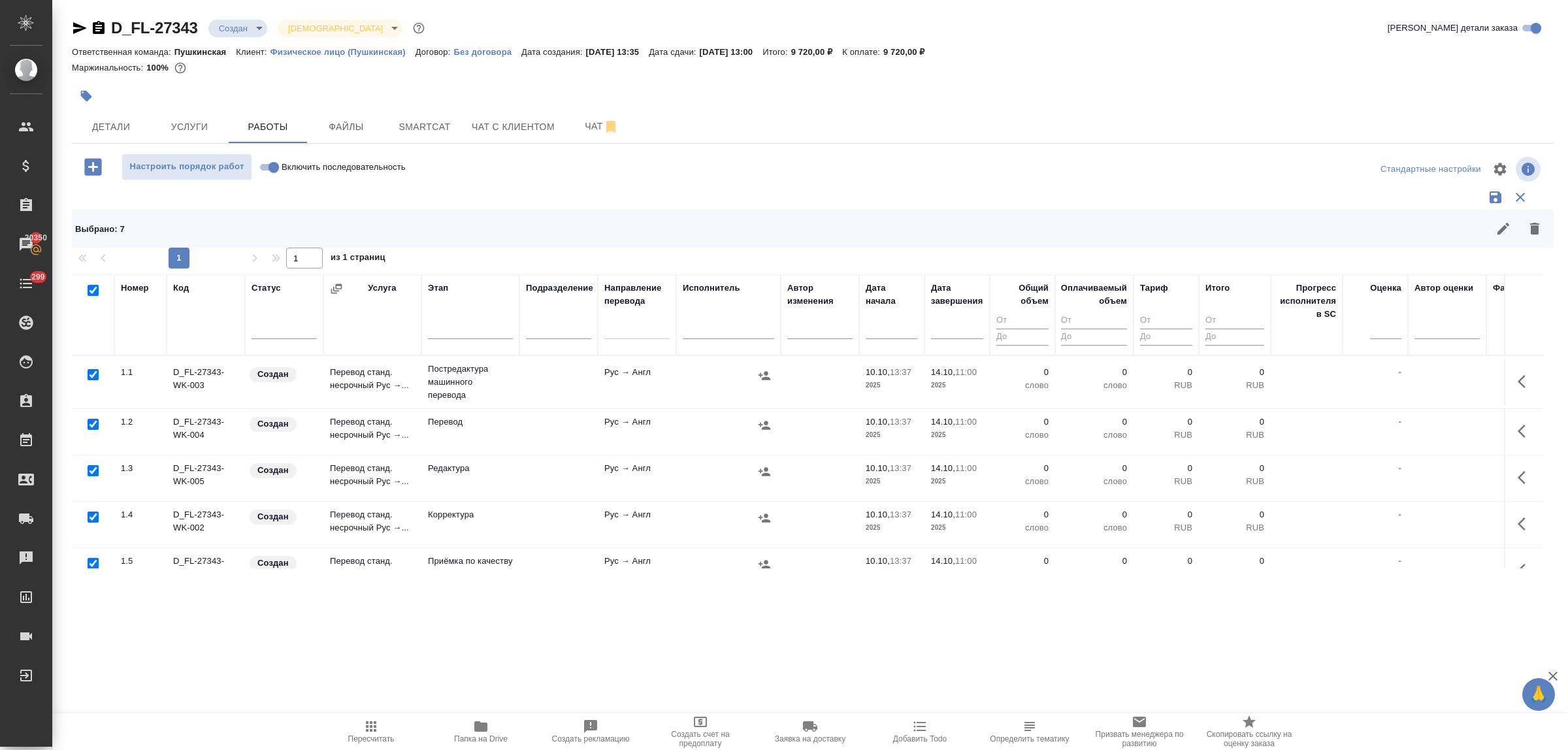
click at [94, 426] on input "checkbox" at bounding box center [93, 424] width 11 height 11
checkbox input "false"
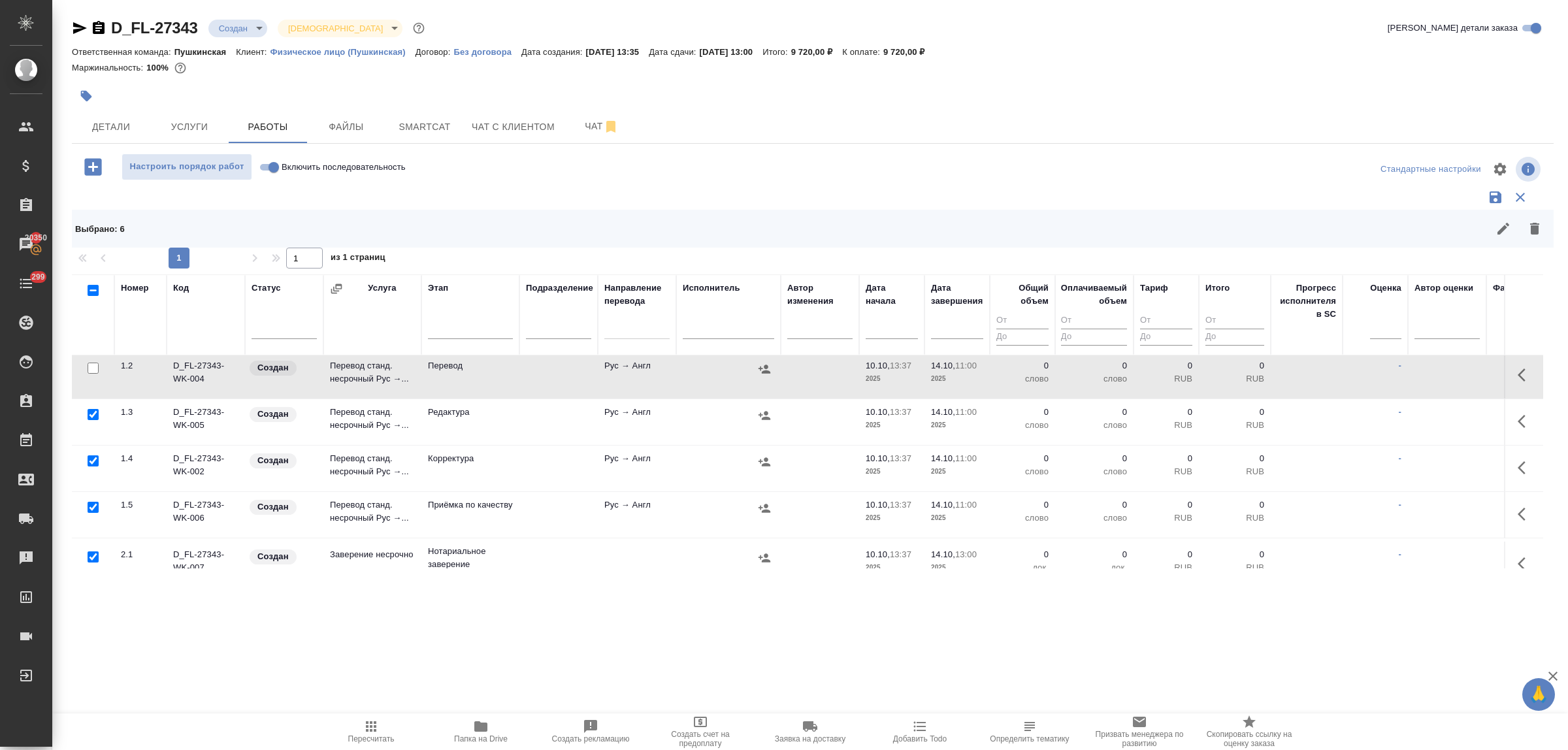
scroll to position [82, 0]
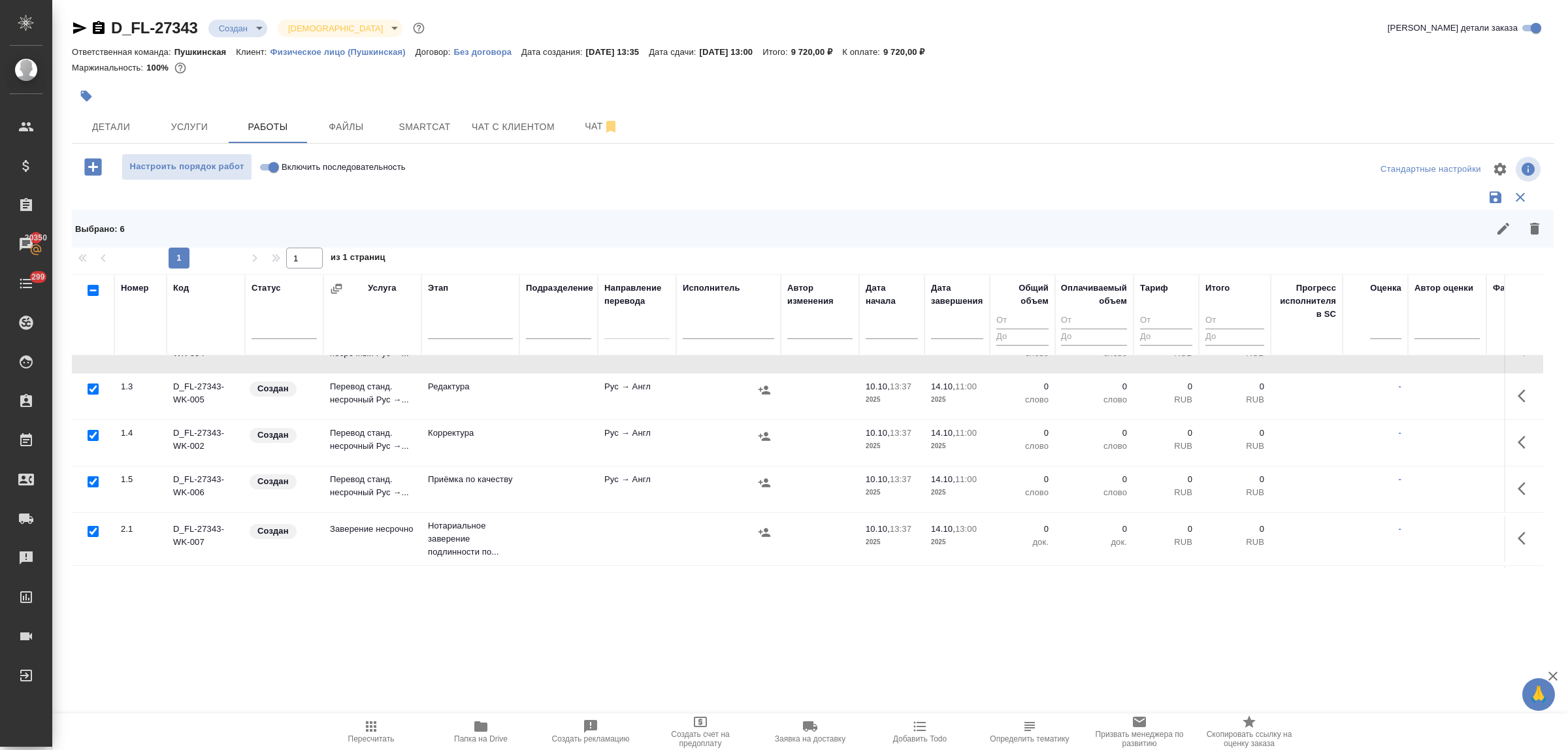
click at [89, 486] on input "checkbox" at bounding box center [93, 482] width 11 height 11
checkbox input "false"
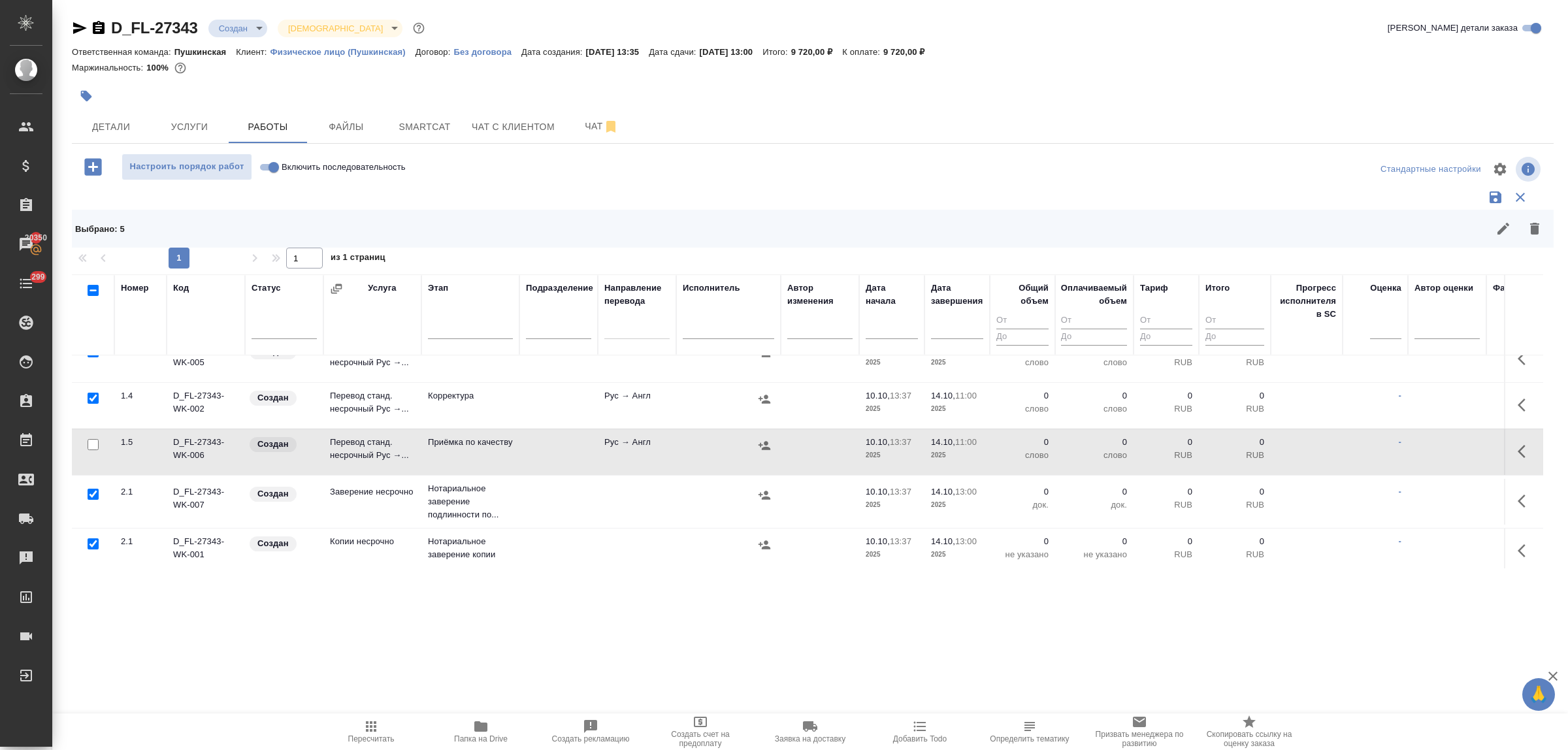
scroll to position [139, 0]
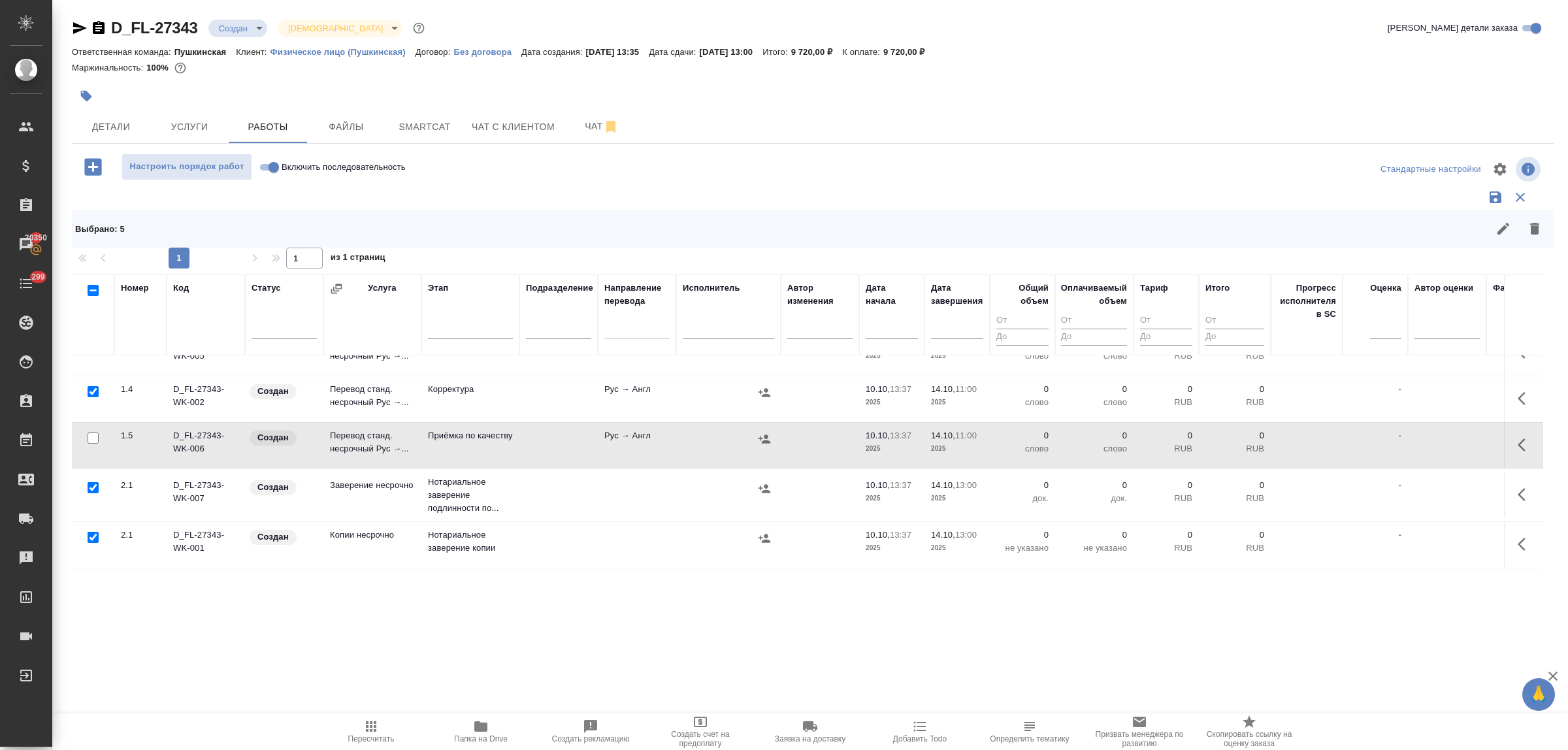
click at [91, 482] on input "checkbox" at bounding box center [93, 488] width 11 height 11
checkbox input "false"
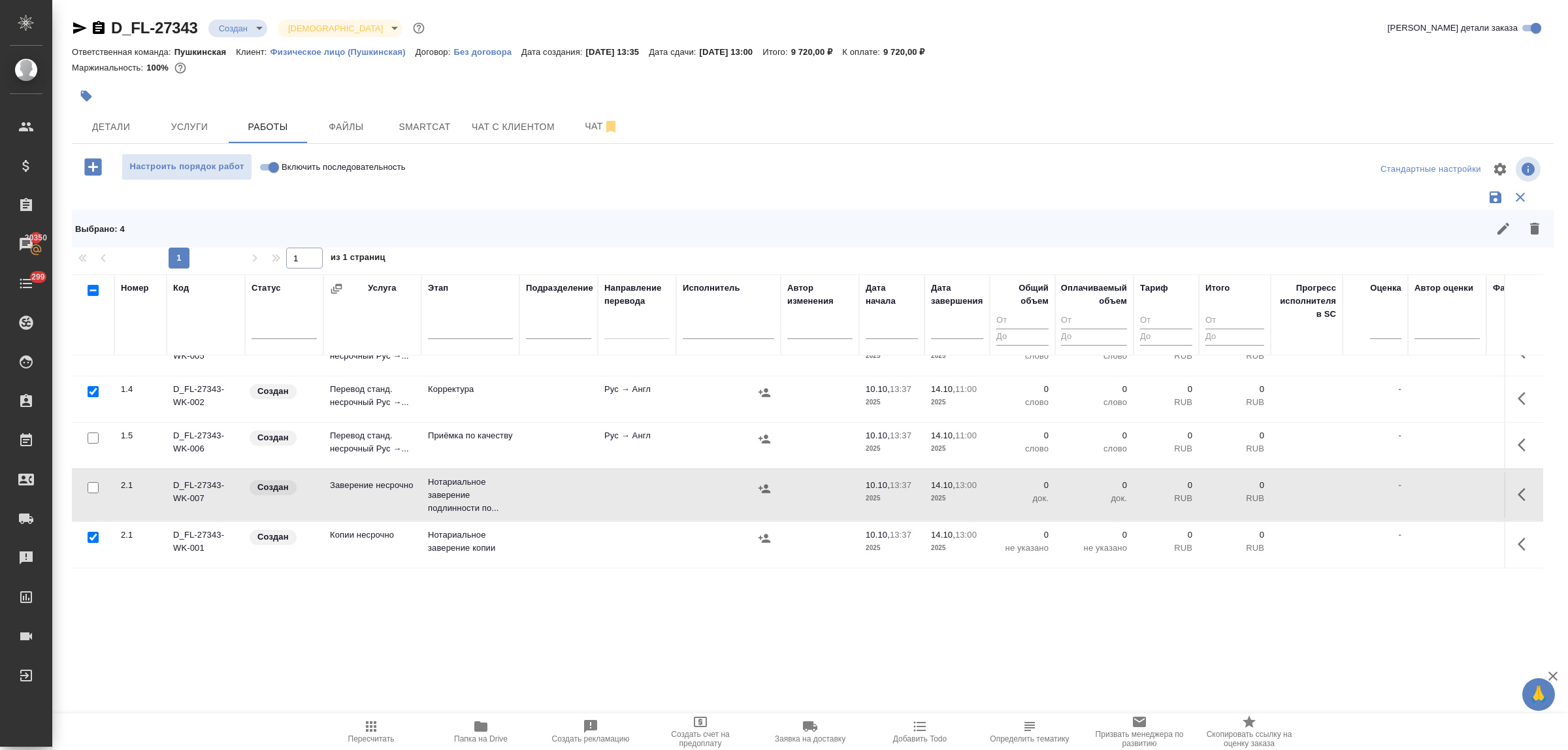
click at [90, 532] on input "checkbox" at bounding box center [93, 537] width 11 height 11
checkbox input "false"
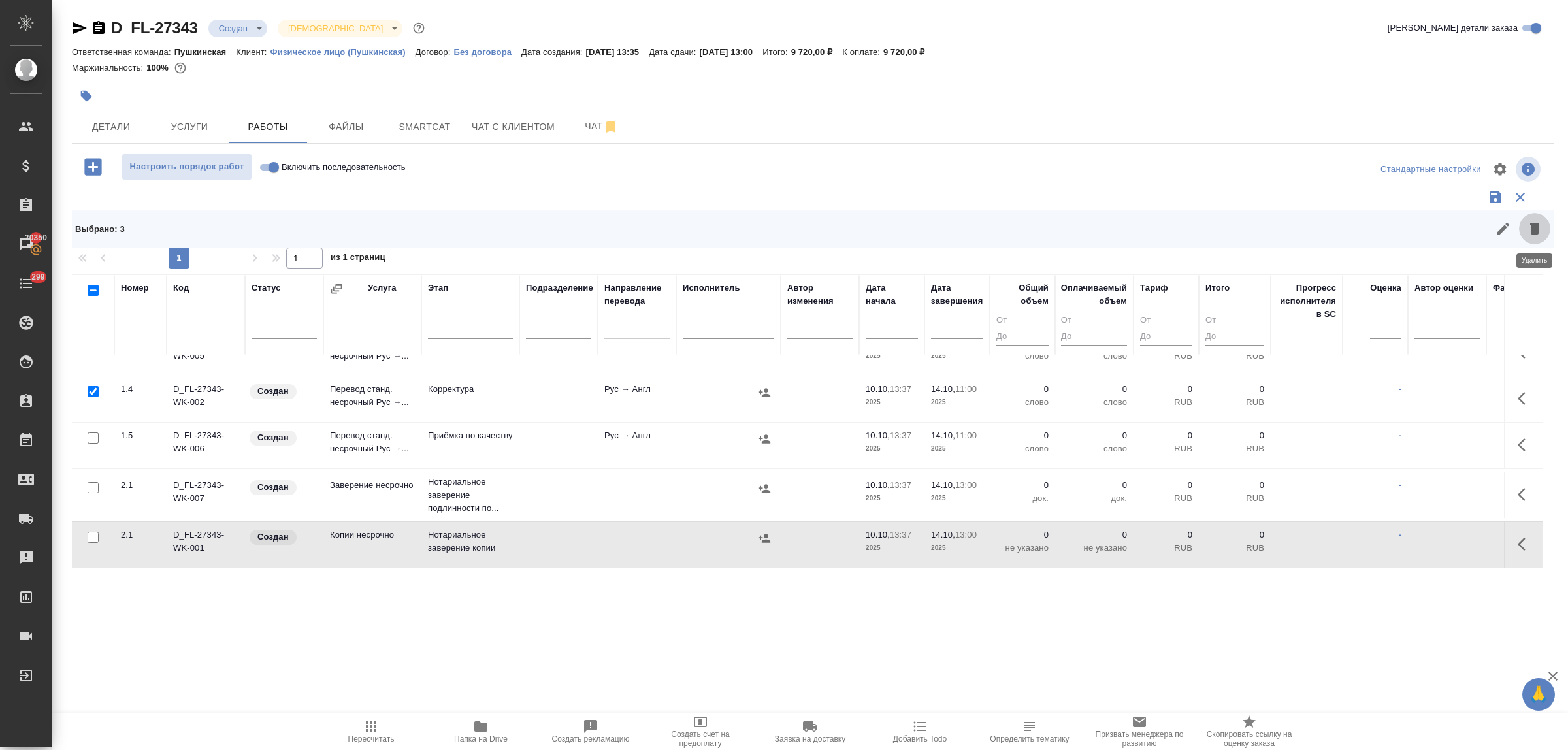
click at [1534, 230] on icon "button" at bounding box center [1535, 229] width 9 height 12
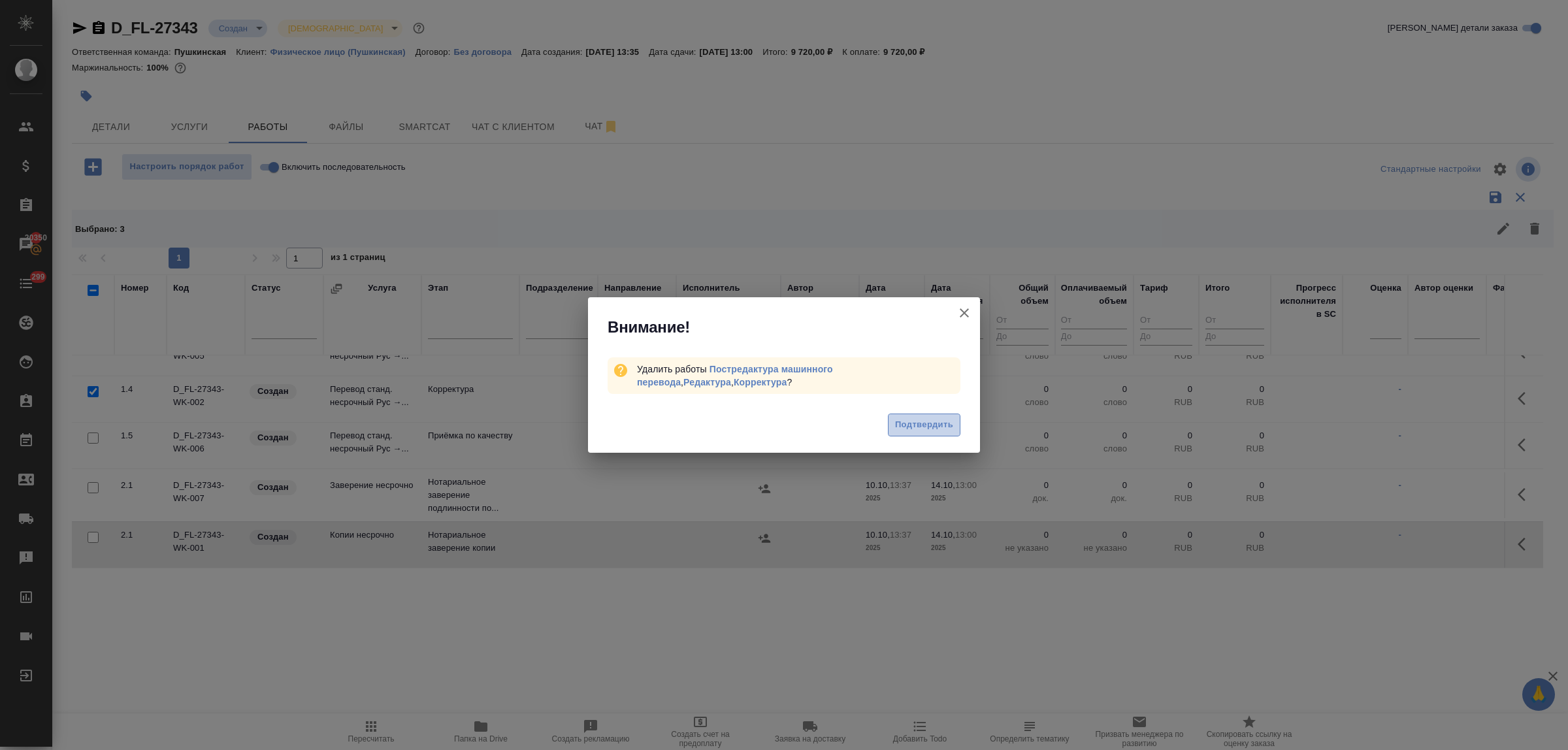
click at [916, 431] on span "Подтвердить" at bounding box center [924, 425] width 58 height 15
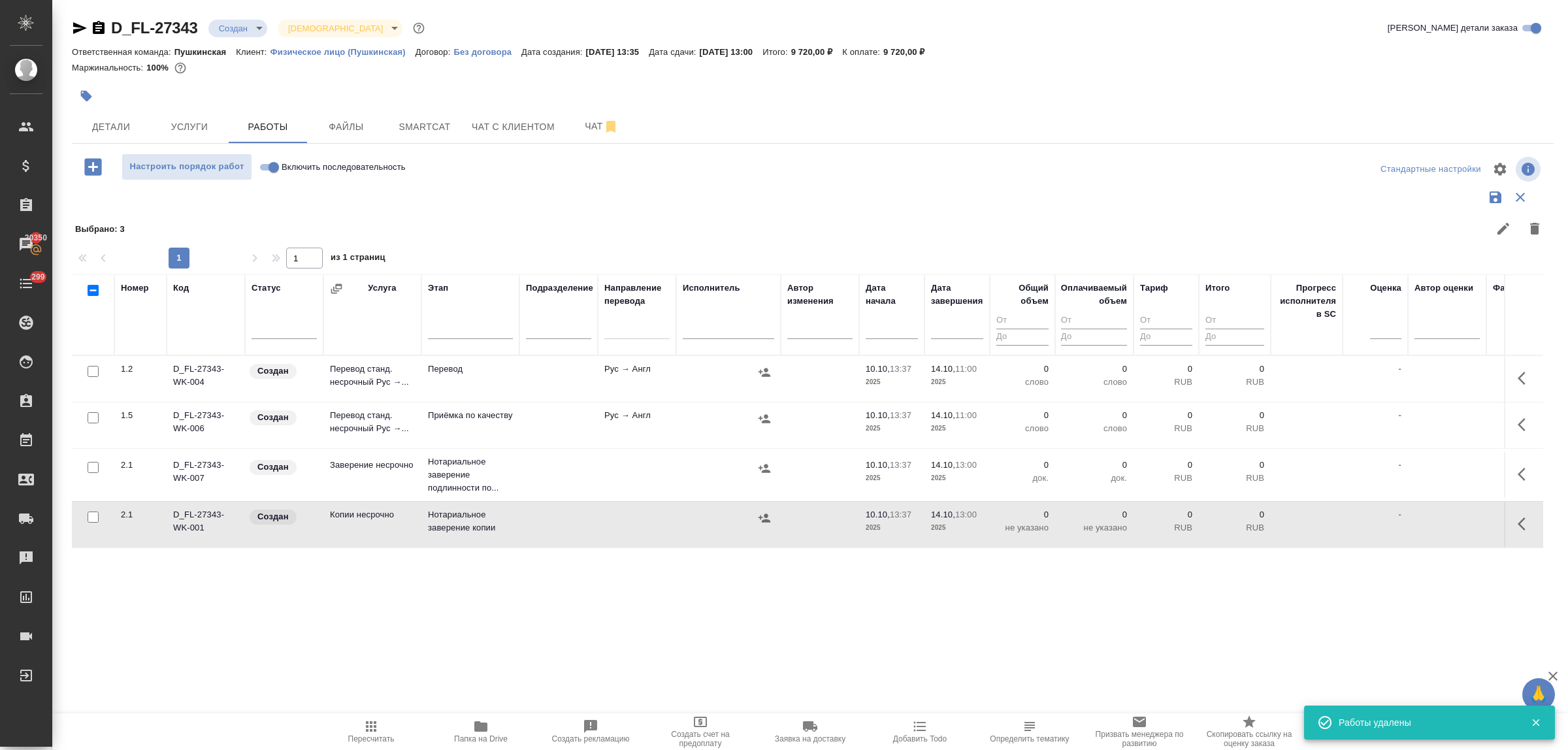
scroll to position [0, 0]
click at [1519, 377] on icon "button" at bounding box center [1526, 379] width 16 height 16
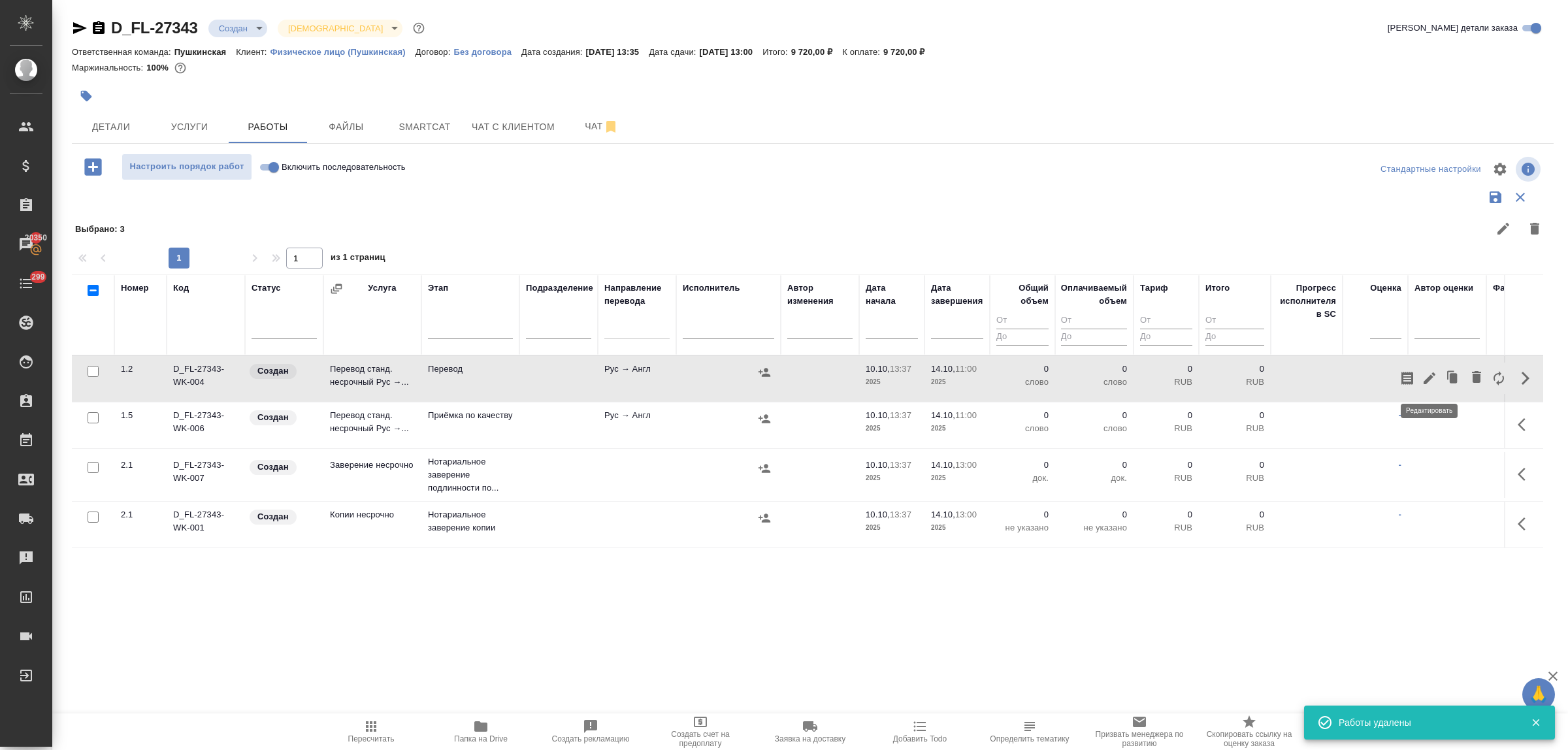
click at [1431, 377] on icon "button" at bounding box center [1430, 379] width 12 height 12
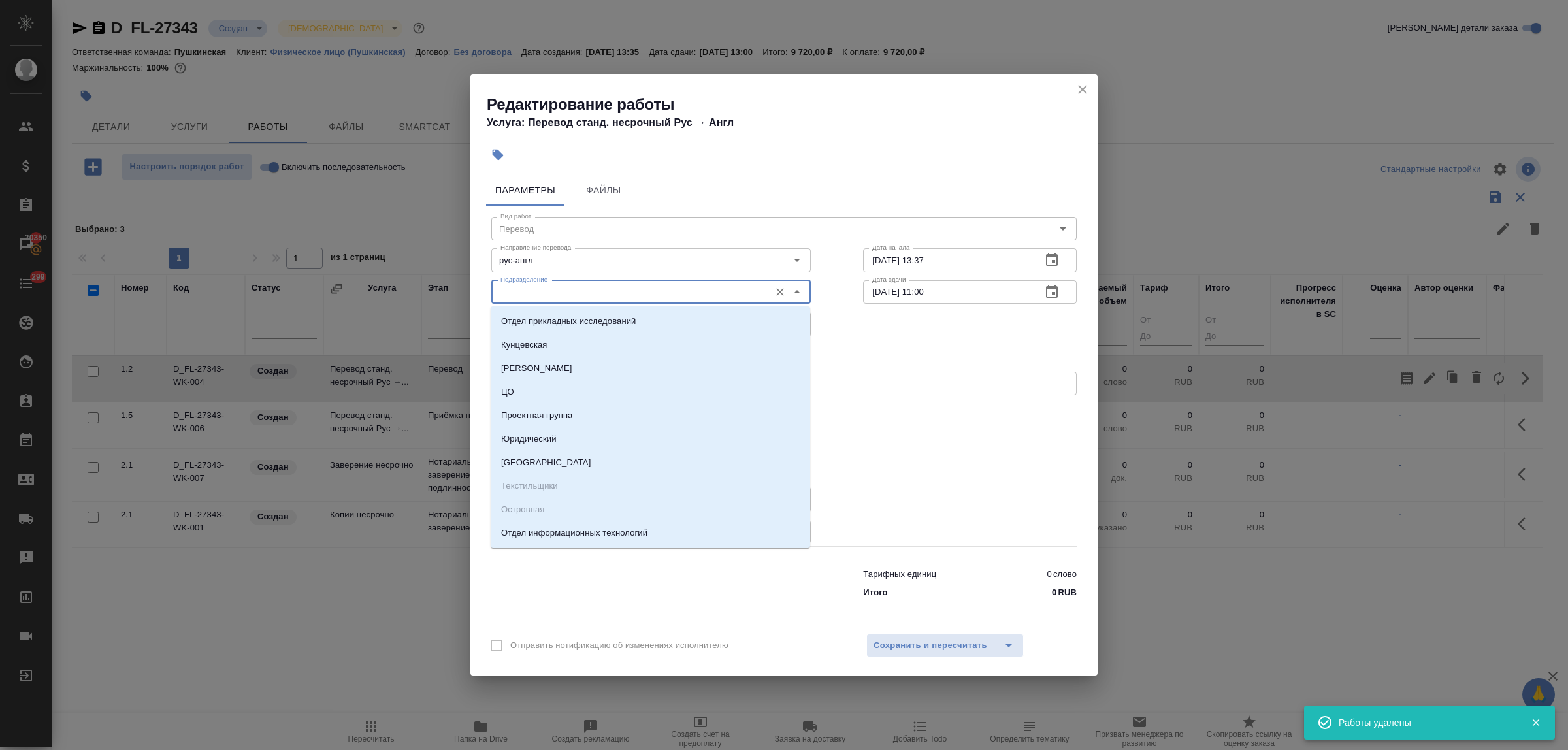
click at [565, 291] on input "Подразделение" at bounding box center [629, 292] width 268 height 16
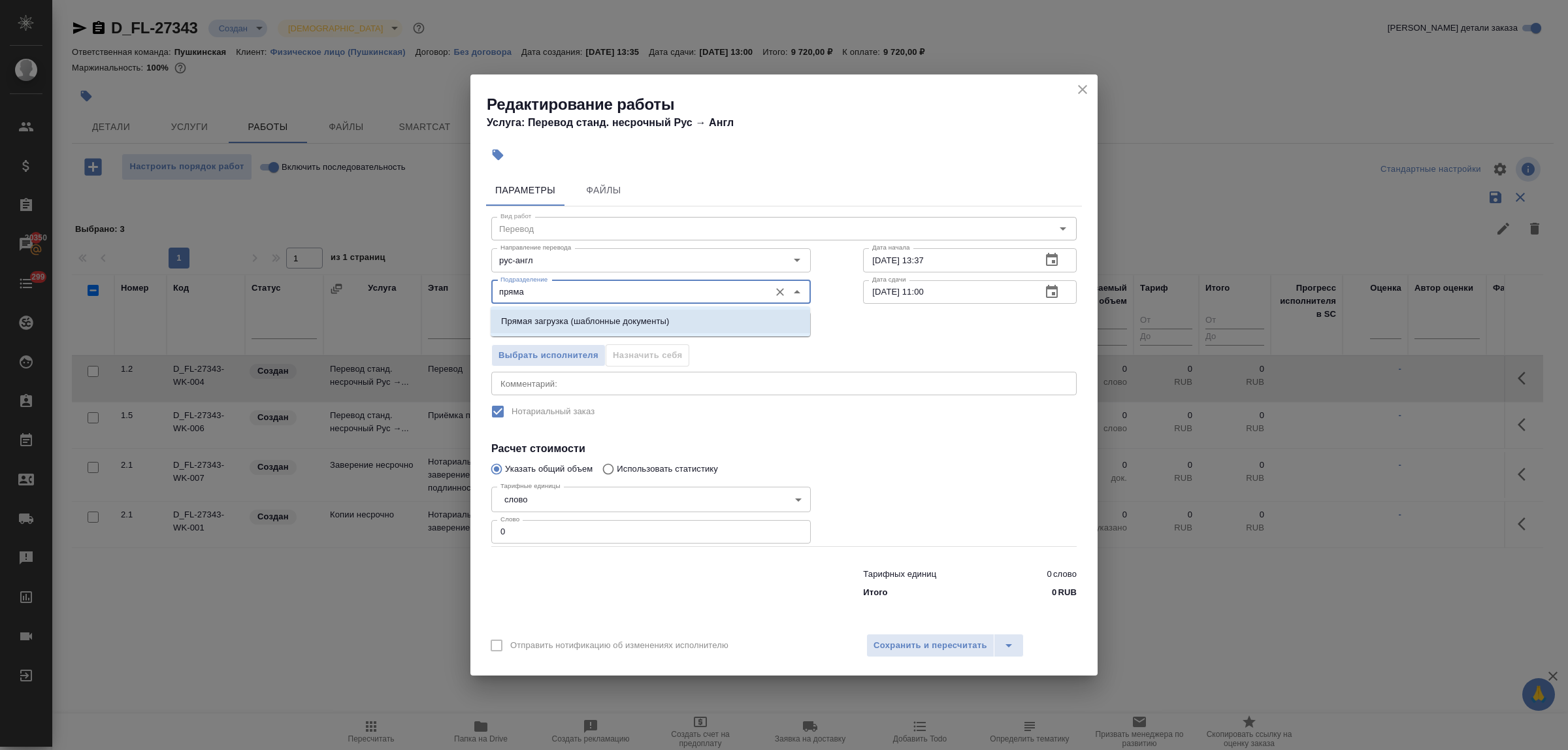
click at [561, 318] on p "Прямая загрузка (шаблонные документы)" at bounding box center [585, 322] width 168 height 13
type input "Прямая загрузка (шаблонные документы)"
click at [926, 292] on input "14.10.2025 11:00" at bounding box center [947, 292] width 168 height 24
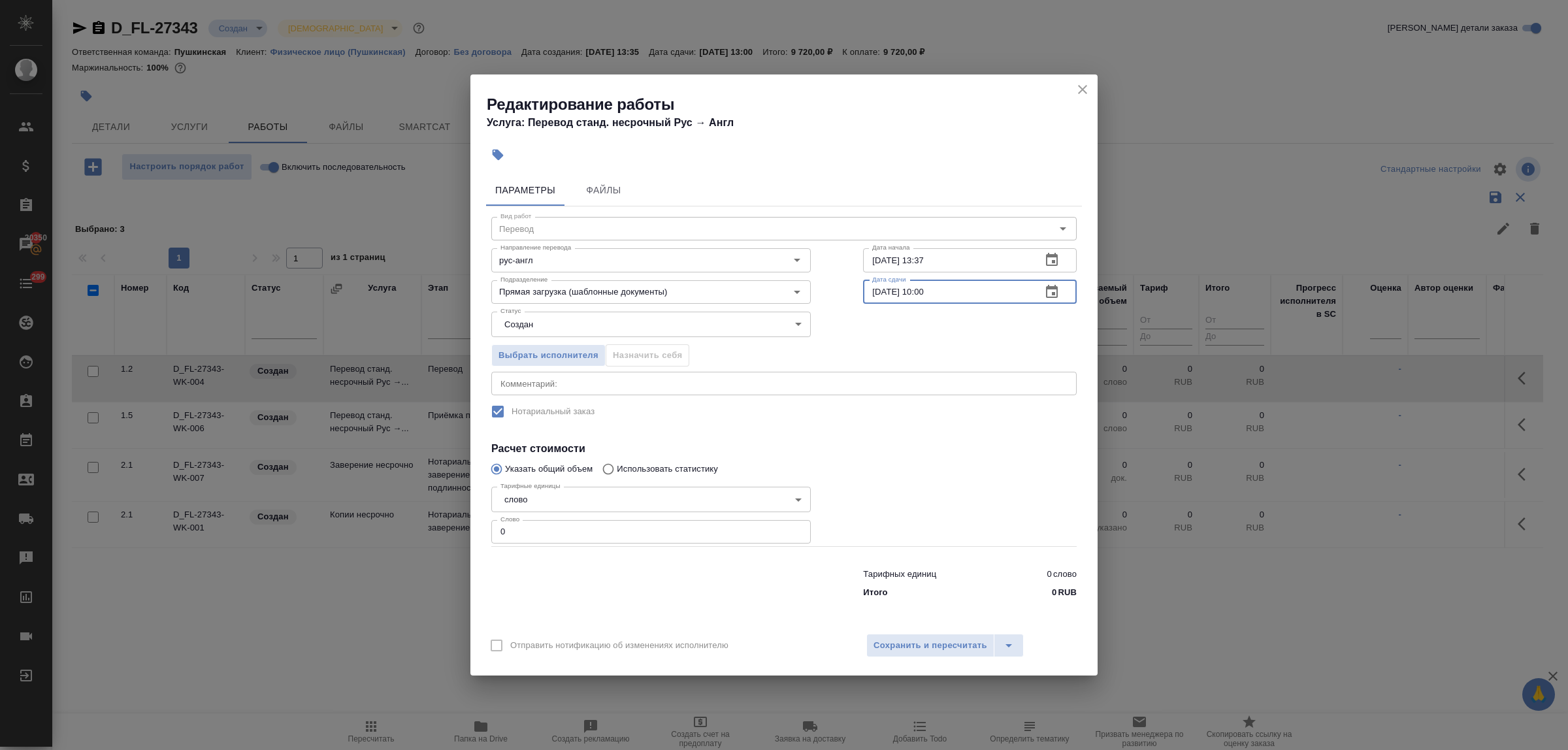
type input "14.10.2025 10:00"
drag, startPoint x: 511, startPoint y: 536, endPoint x: 448, endPoint y: 533, distance: 63.1
click at [448, 533] on div "Редактирование работы Услуга: Перевод станд. несрочный Рус → Англ Параметры Фай…" at bounding box center [784, 375] width 1568 height 750
type input "1"
click at [959, 647] on span "Сохранить и пересчитать" at bounding box center [930, 646] width 114 height 15
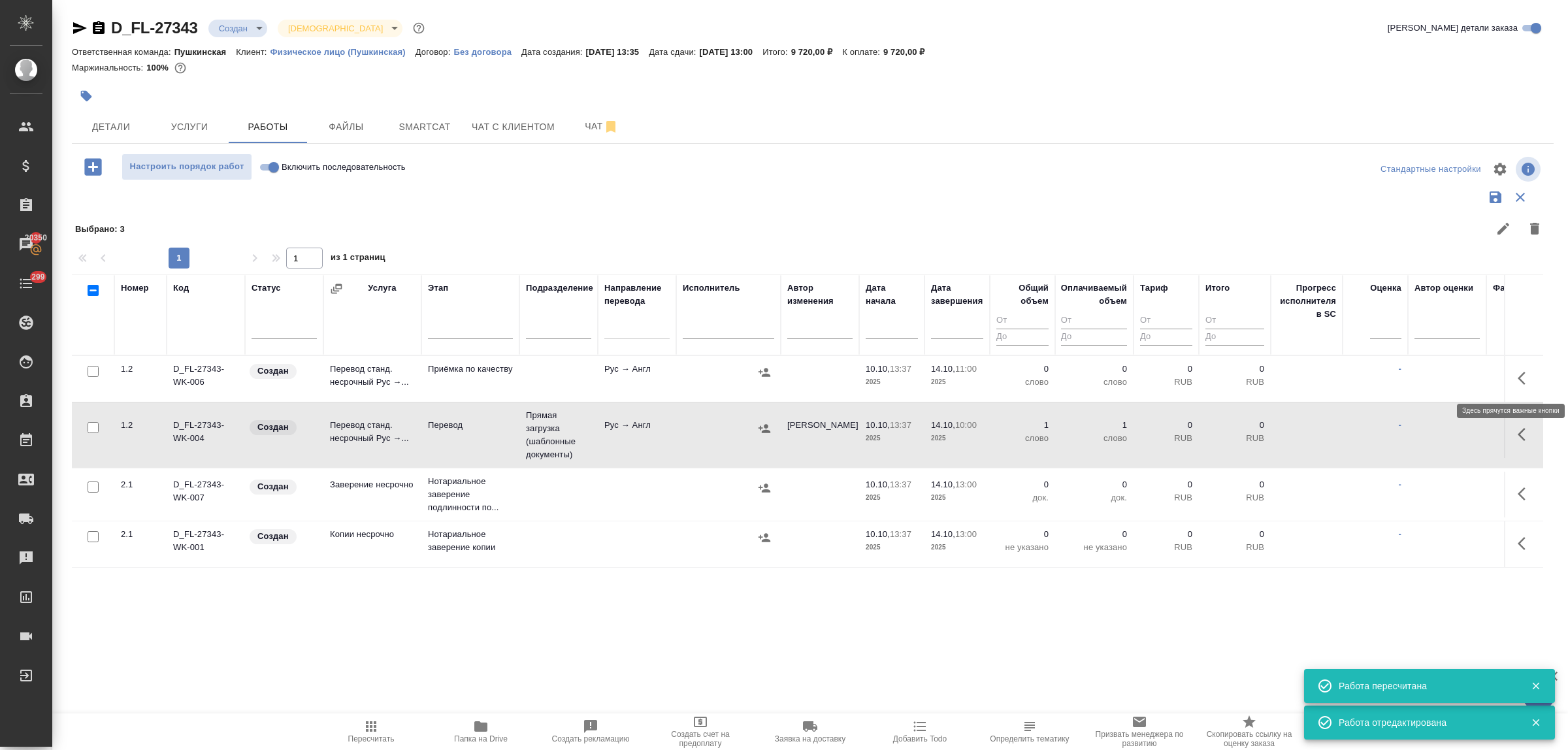
click at [1518, 374] on icon "button" at bounding box center [1526, 379] width 16 height 16
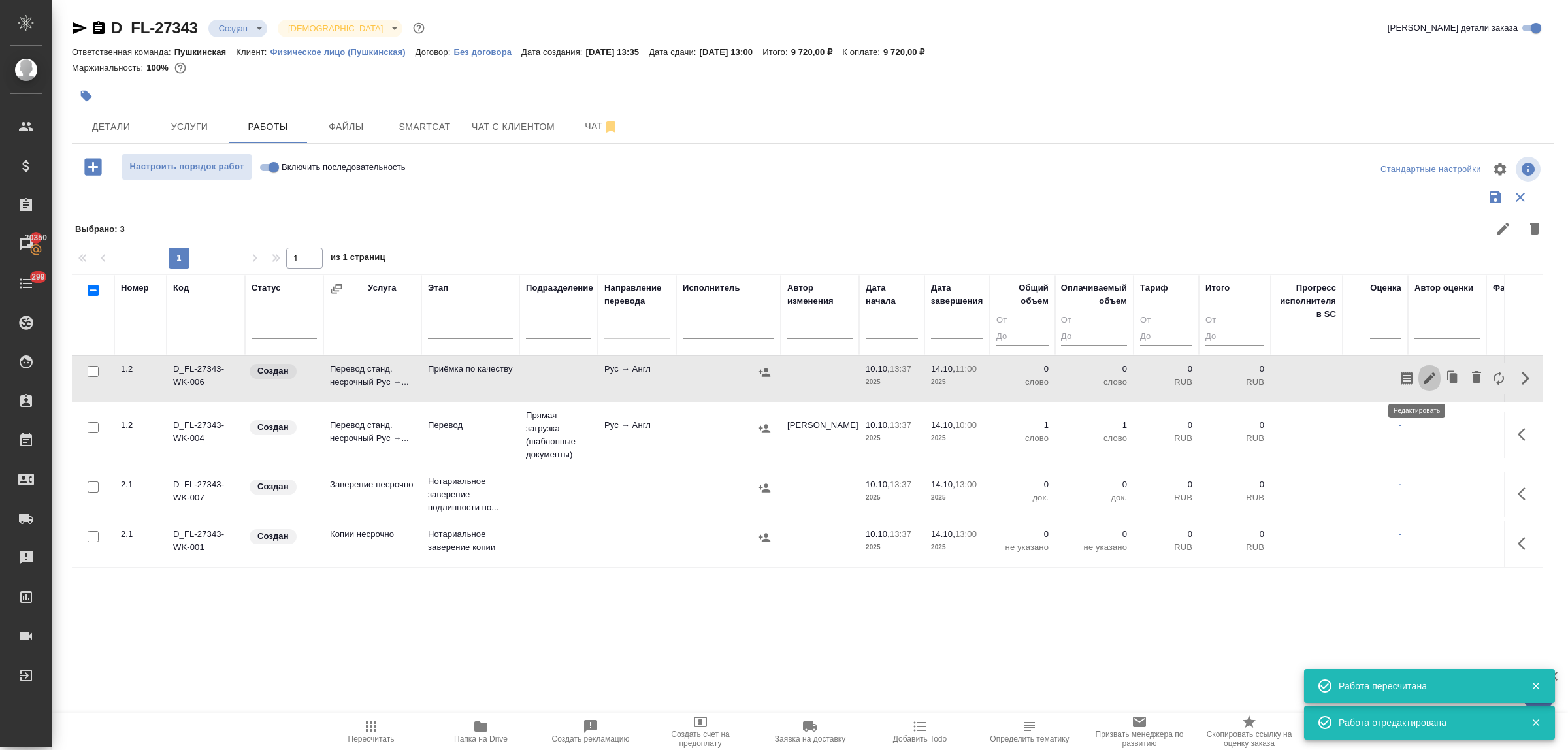
click at [1422, 379] on icon "button" at bounding box center [1430, 379] width 16 height 16
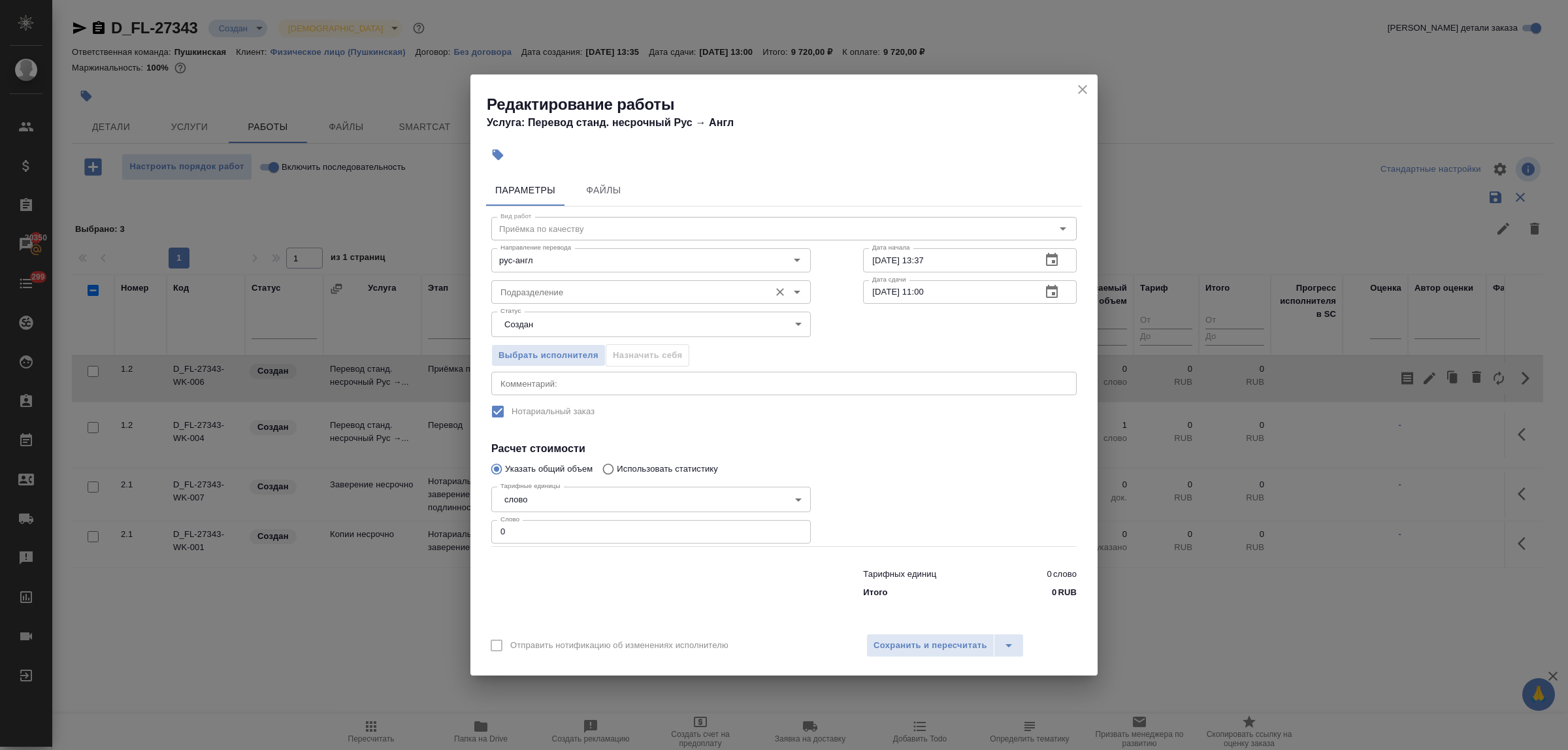
click at [651, 295] on input "Подразделение" at bounding box center [629, 292] width 268 height 16
click at [652, 319] on p "Прямая загрузка (шаблонные документы)" at bounding box center [585, 322] width 168 height 13
type input "Прямая загрузка (шаблонные документы)"
click at [1050, 260] on icon "button" at bounding box center [1052, 260] width 16 height 16
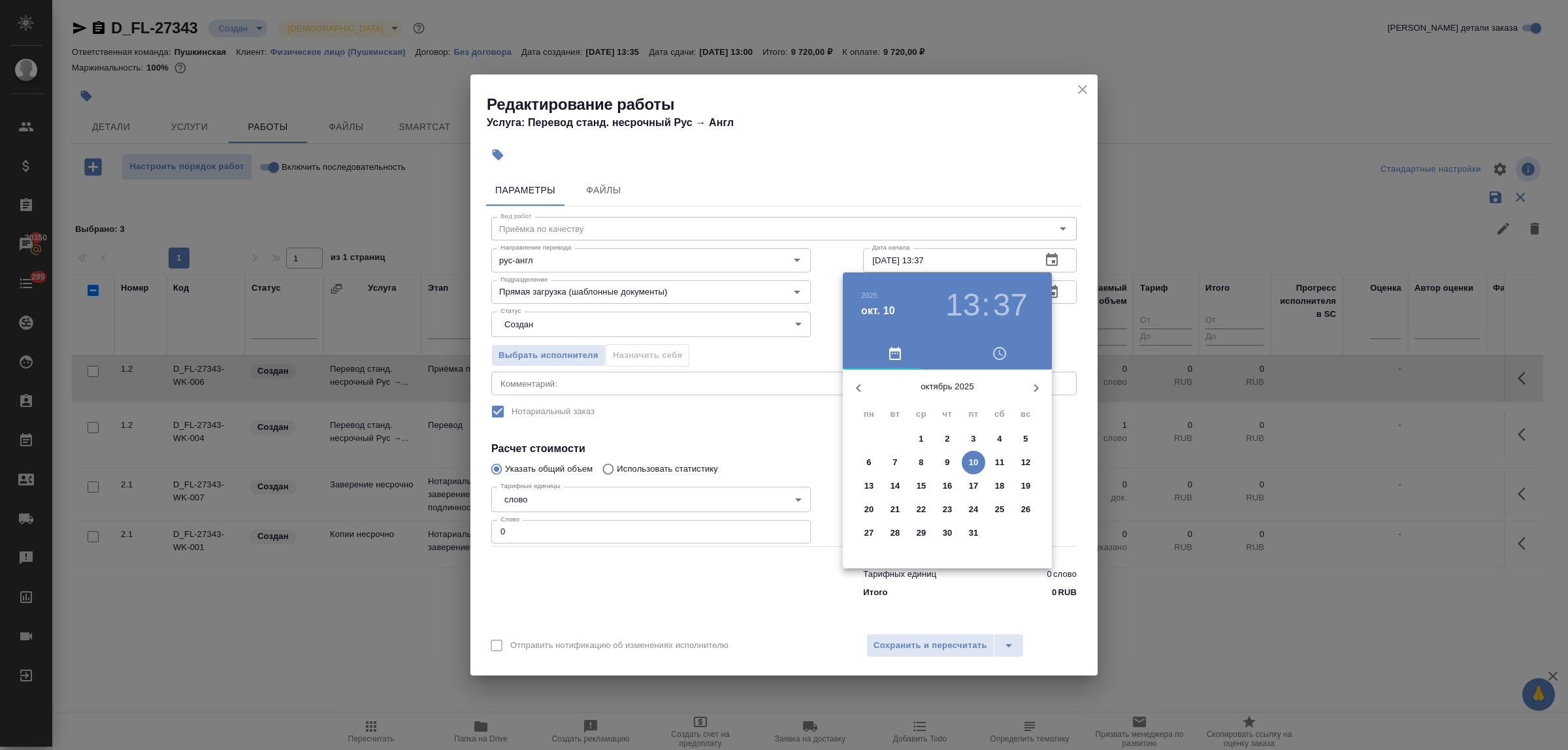
click at [892, 482] on p "14" at bounding box center [895, 486] width 10 height 13
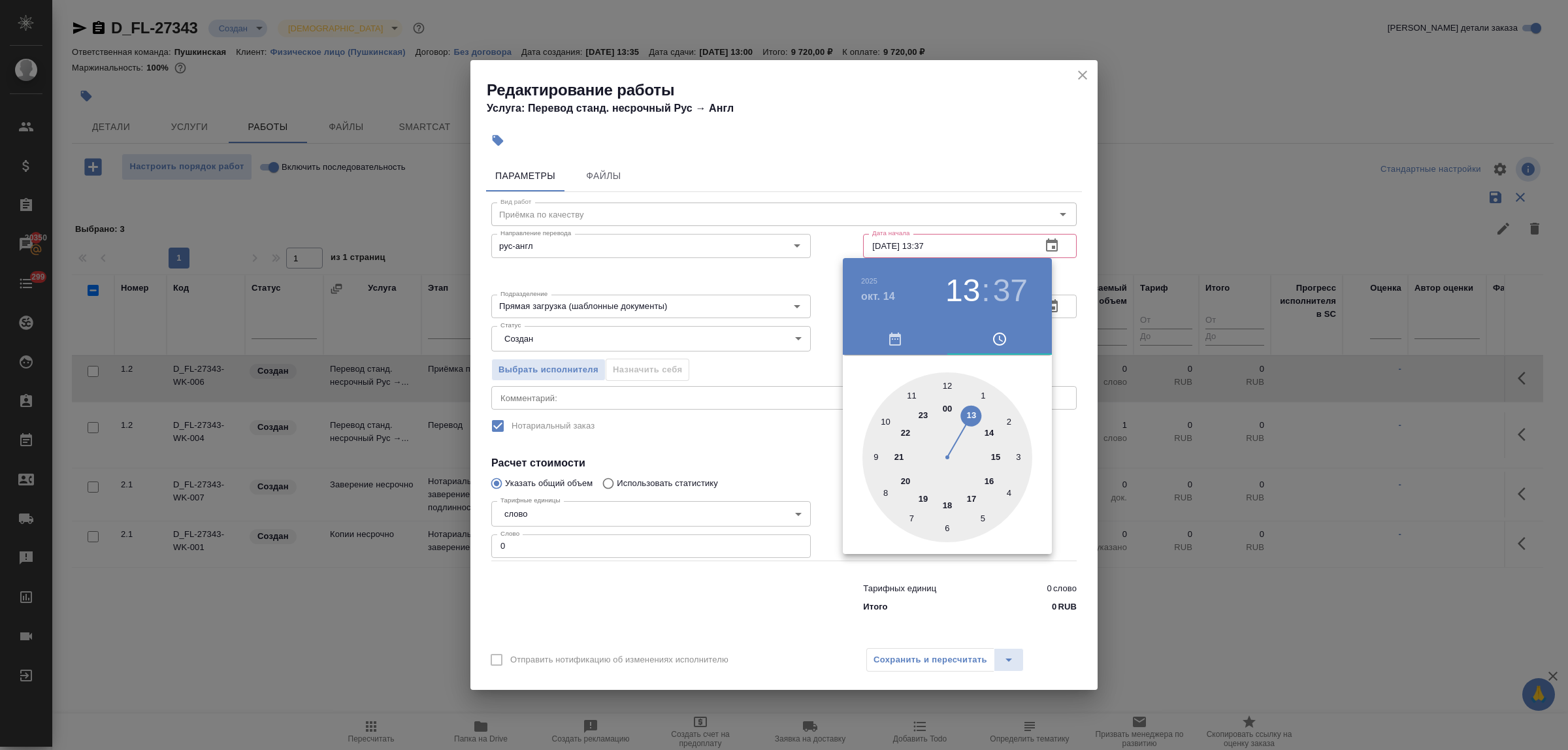
click at [884, 417] on div at bounding box center [947, 457] width 170 height 170
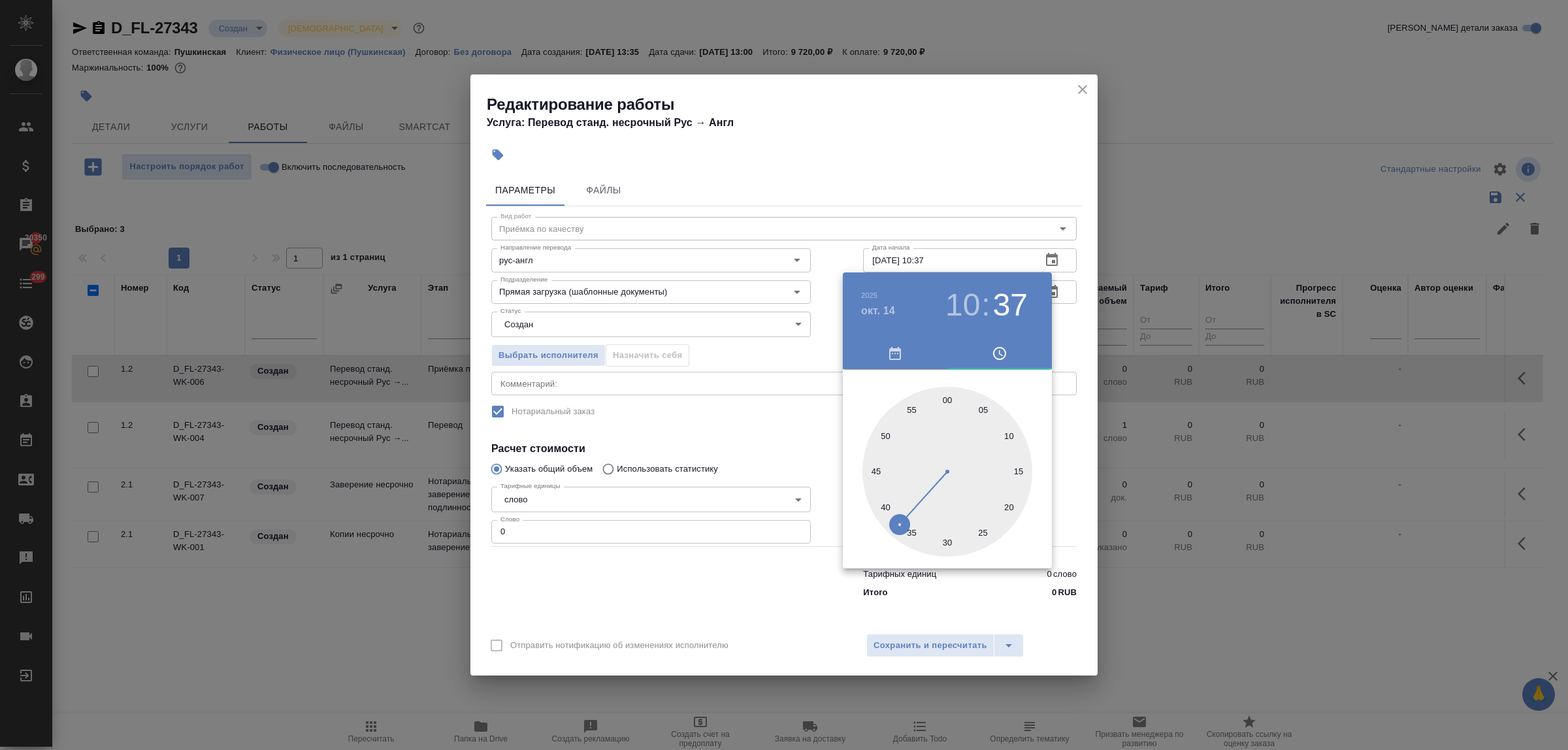
click at [948, 397] on div at bounding box center [947, 471] width 170 height 170
type input "14.10.2025 10:00"
click at [607, 589] on div at bounding box center [784, 375] width 1568 height 750
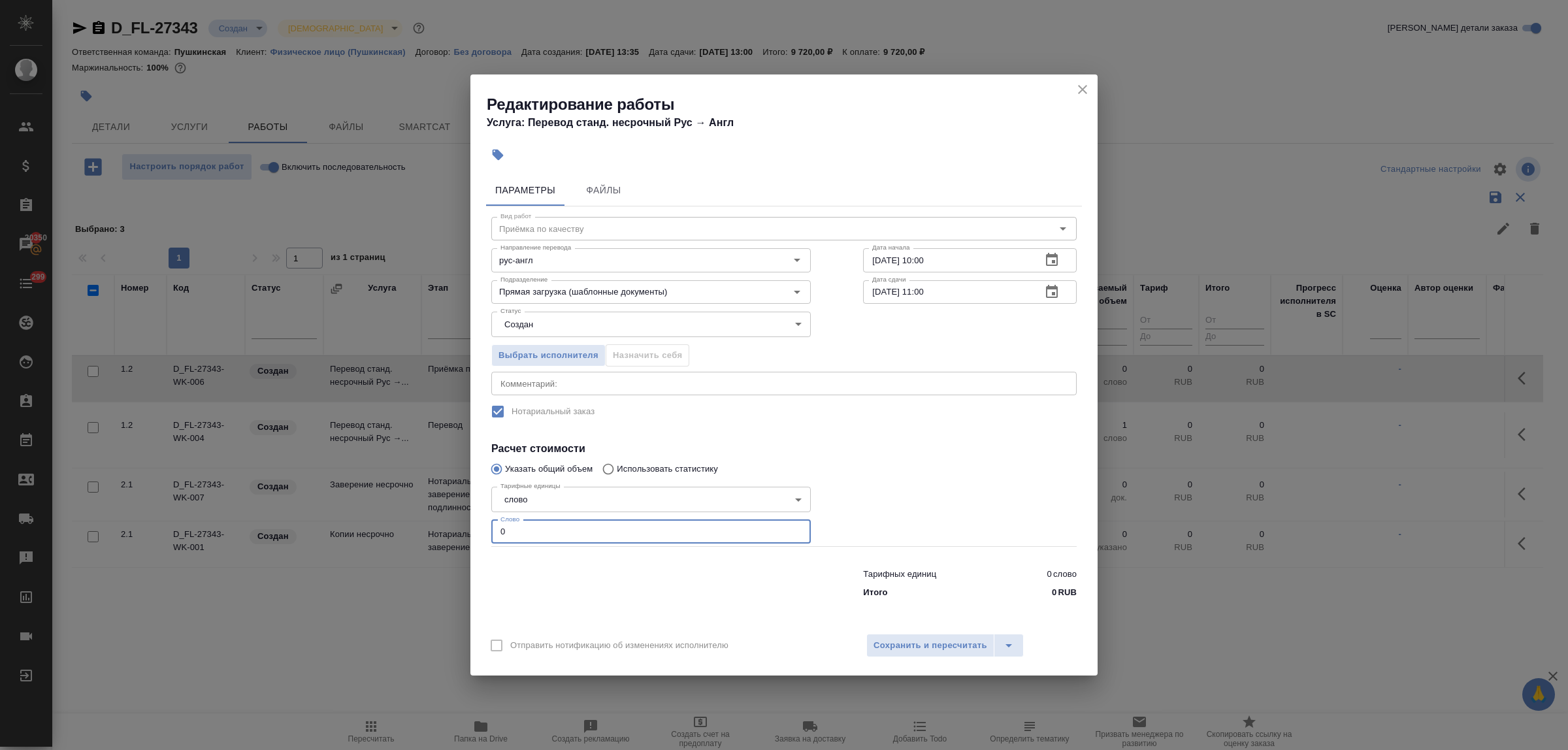
drag, startPoint x: 494, startPoint y: 527, endPoint x: 474, endPoint y: 536, distance: 21.9
click at [465, 525] on div "Редактирование работы Услуга: Перевод станд. несрочный Рус → Англ Параметры Фай…" at bounding box center [784, 375] width 1568 height 750
type input "1"
click at [972, 642] on span "Сохранить и пересчитать" at bounding box center [930, 646] width 114 height 15
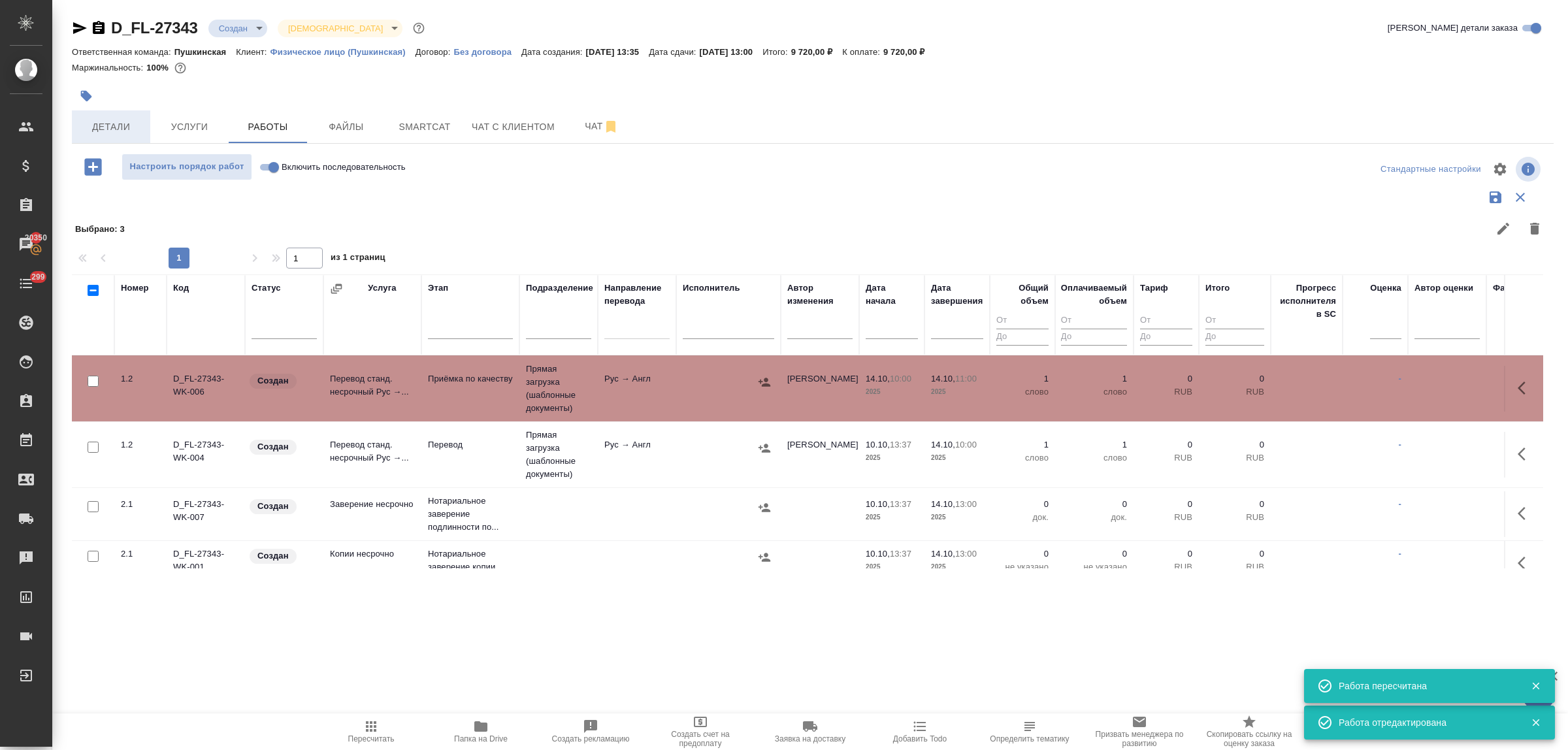
click at [108, 124] on span "Детали" at bounding box center [111, 127] width 63 height 17
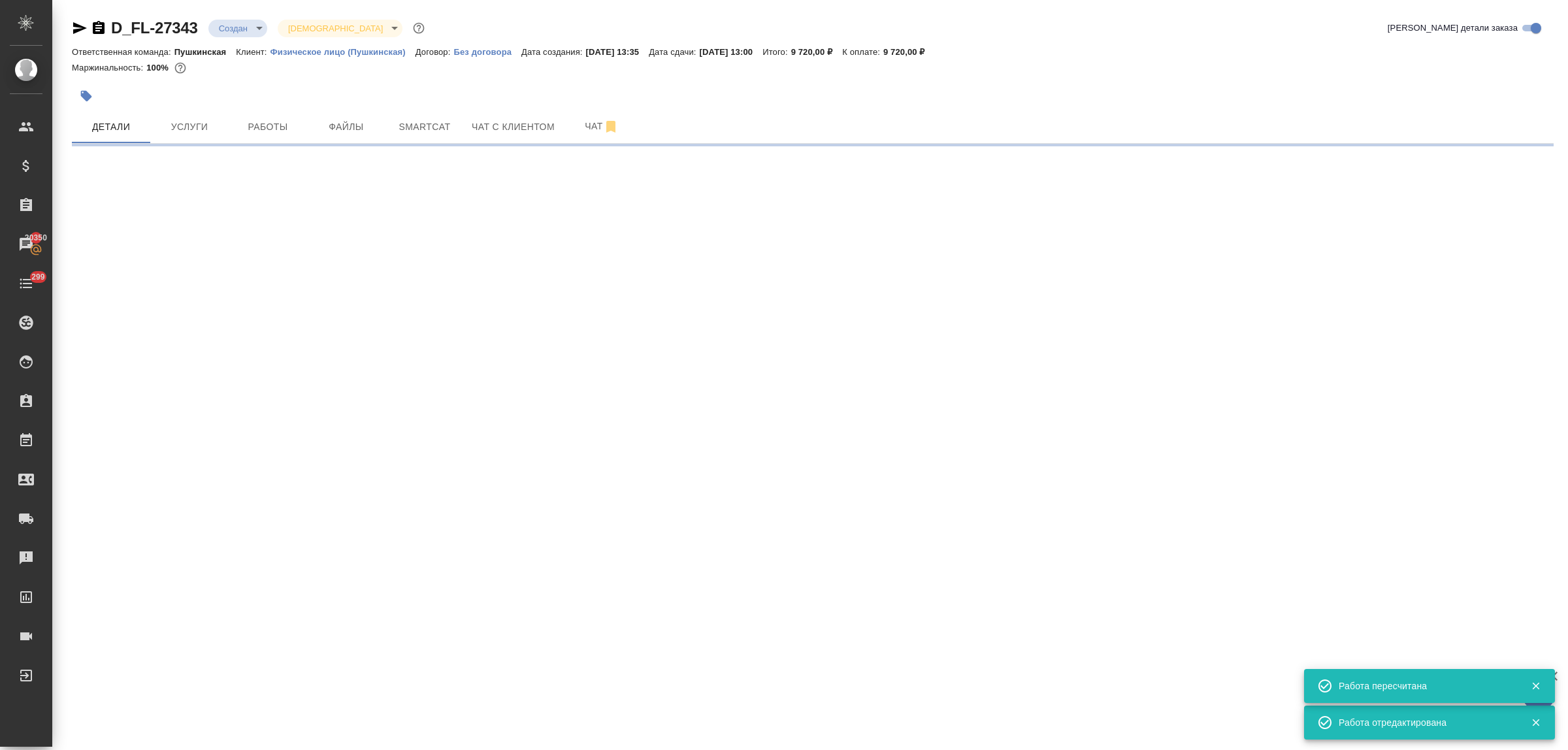
select select "RU"
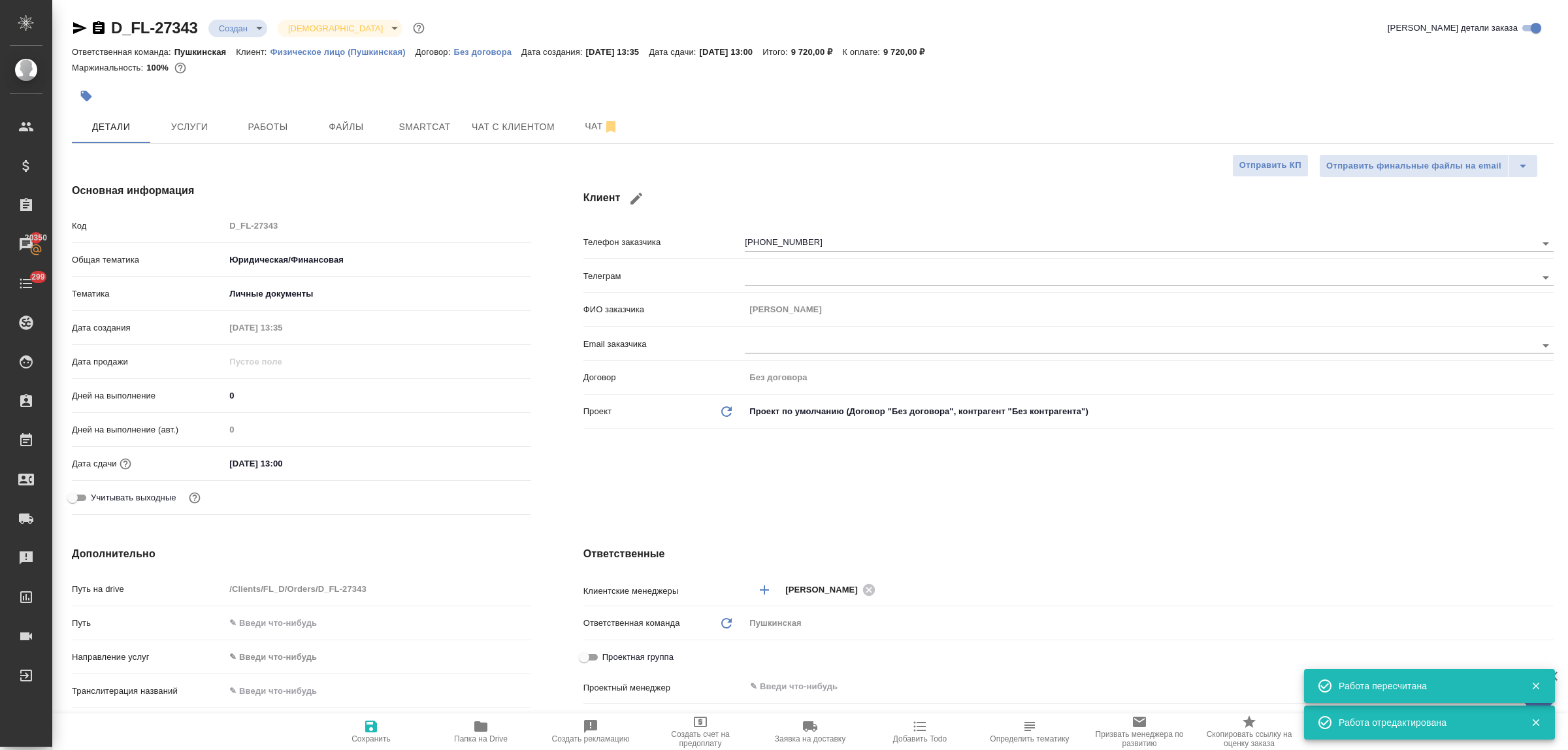
type textarea "x"
click at [330, 115] on button "Файлы" at bounding box center [346, 126] width 79 height 32
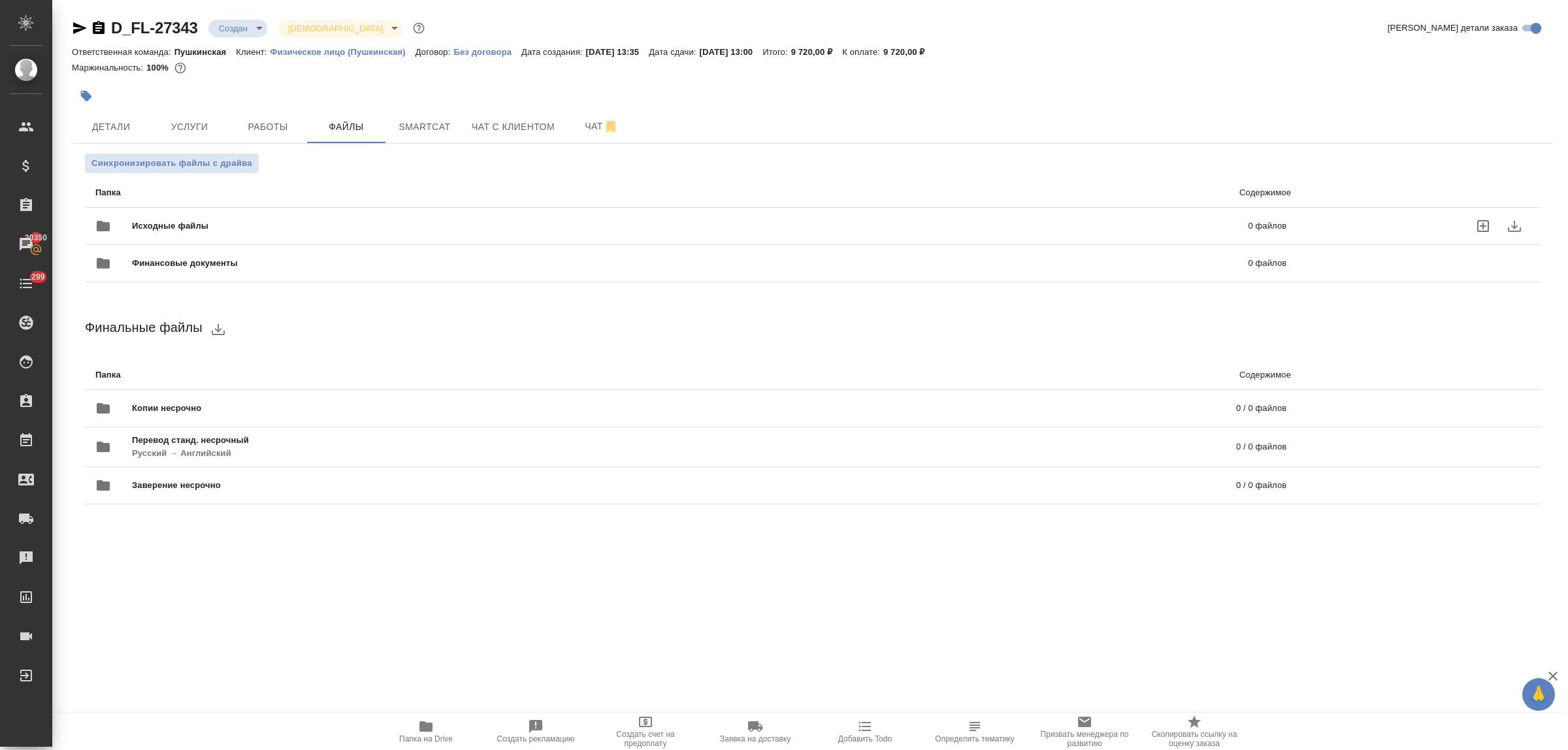
click at [1483, 223] on icon "uploadFiles" at bounding box center [1483, 226] width 16 height 16
click at [0, 0] on input "uploadFiles" at bounding box center [0, 0] width 0 height 0
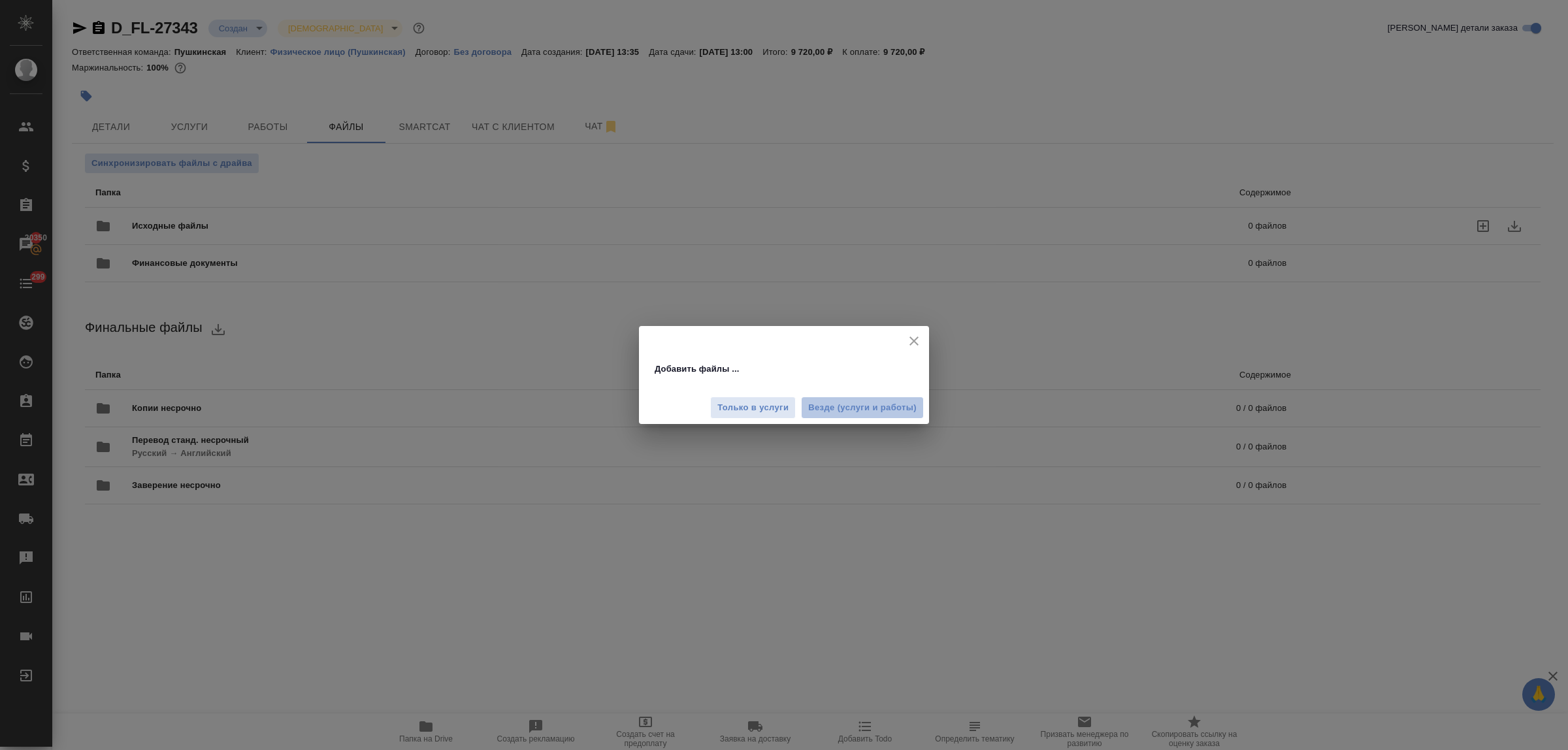
drag, startPoint x: 832, startPoint y: 408, endPoint x: 823, endPoint y: 408, distance: 9.0
click at [830, 408] on span "Везде (услуги и работы)" at bounding box center [862, 408] width 108 height 15
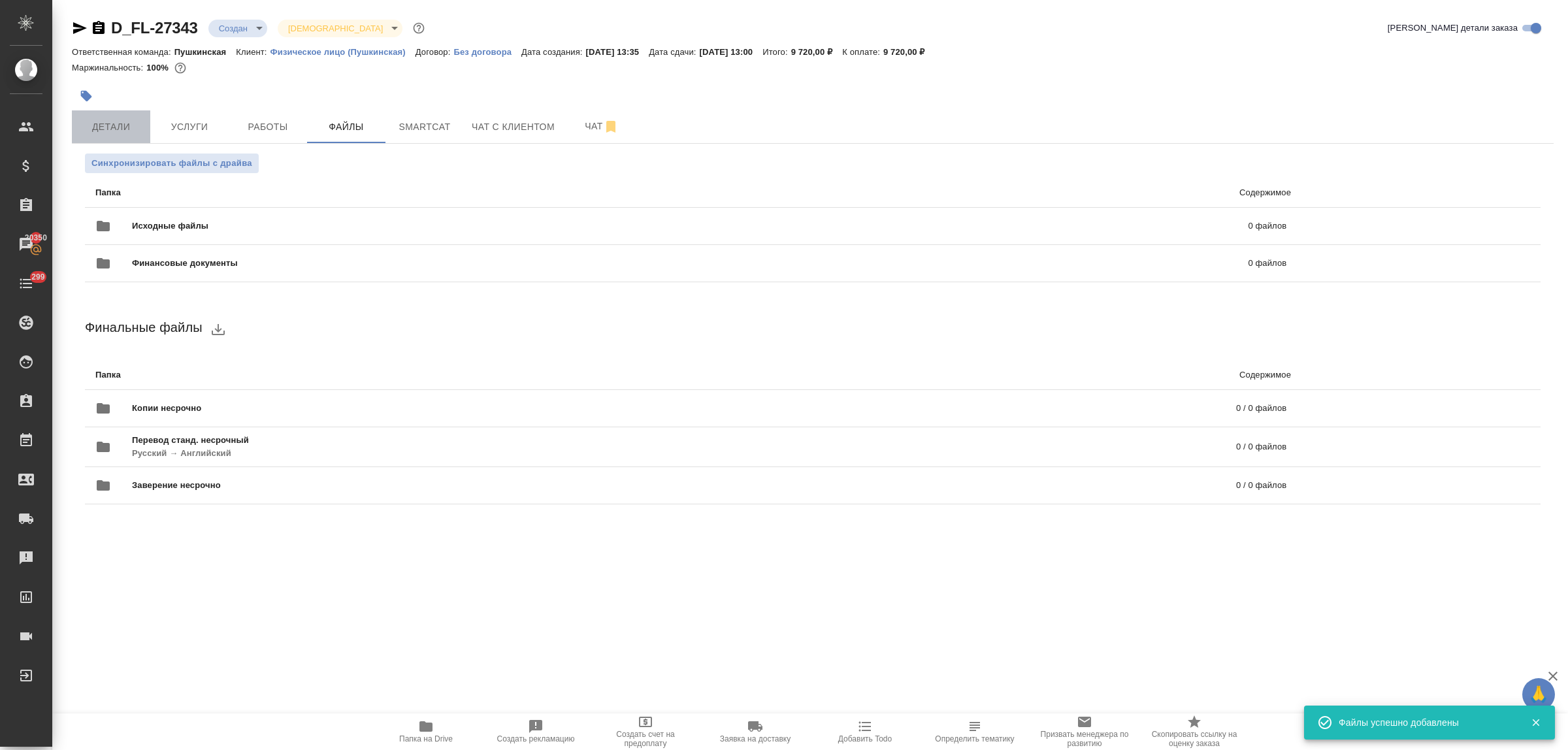
click at [116, 122] on span "Детали" at bounding box center [111, 127] width 63 height 17
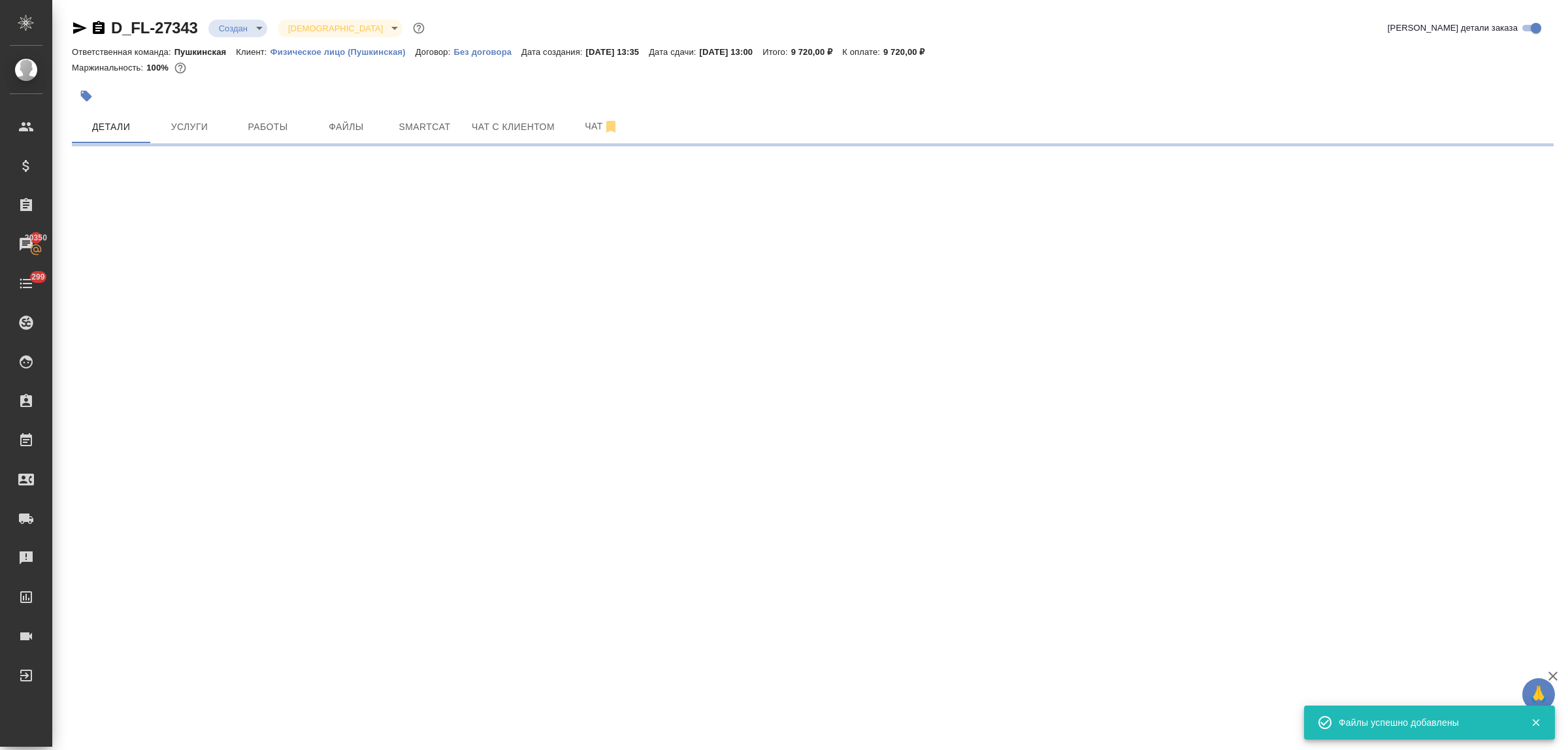
select select "RU"
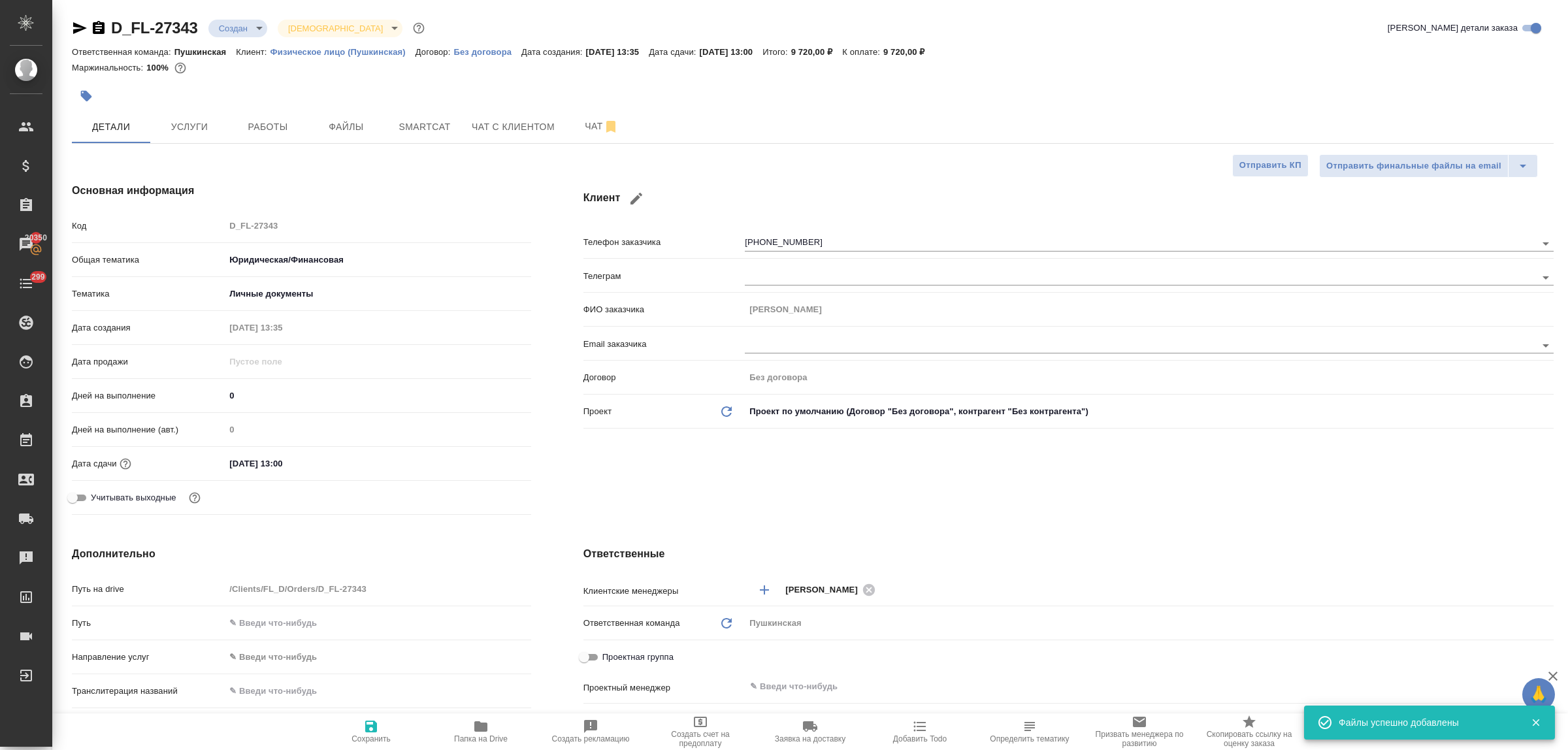
type textarea "x"
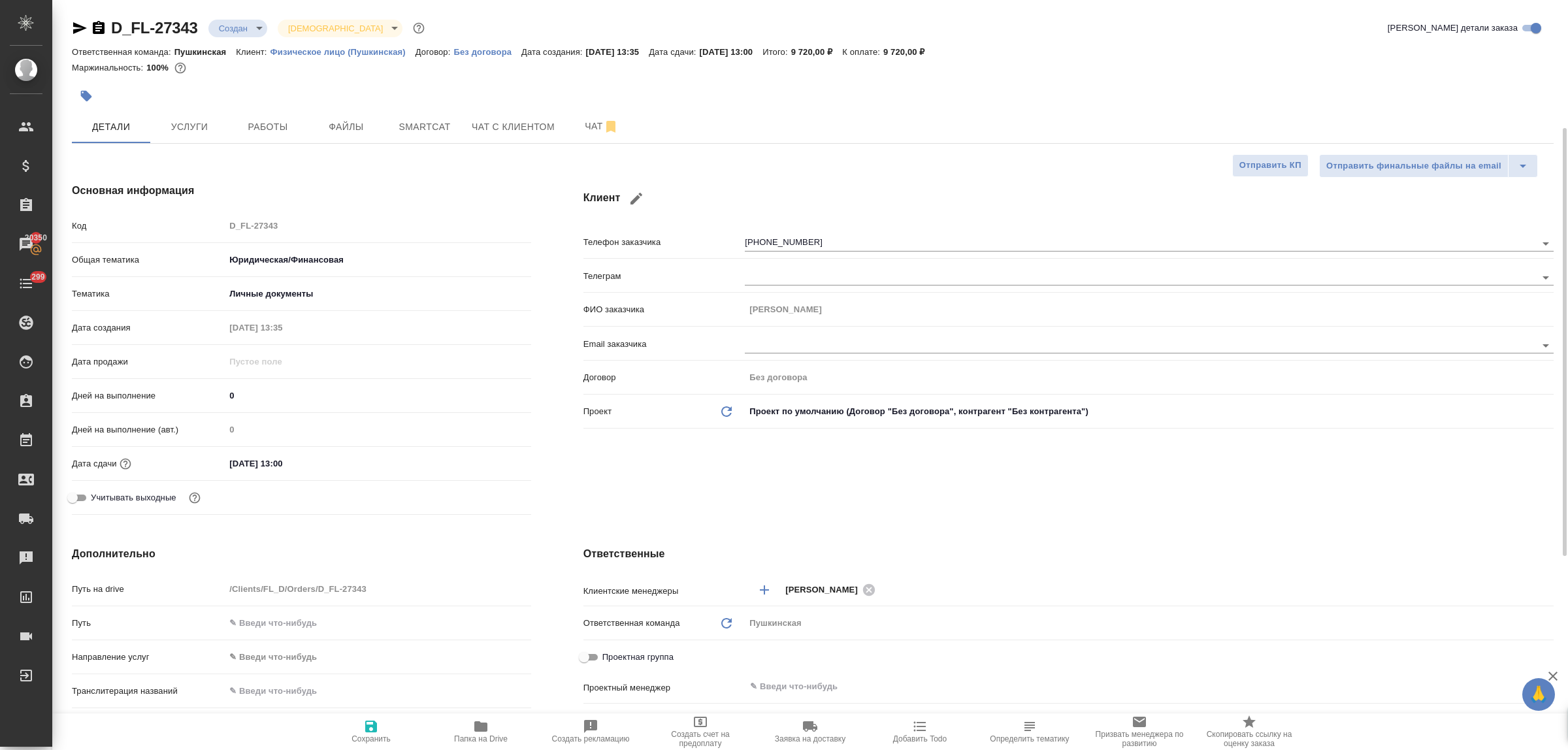
scroll to position [163, 0]
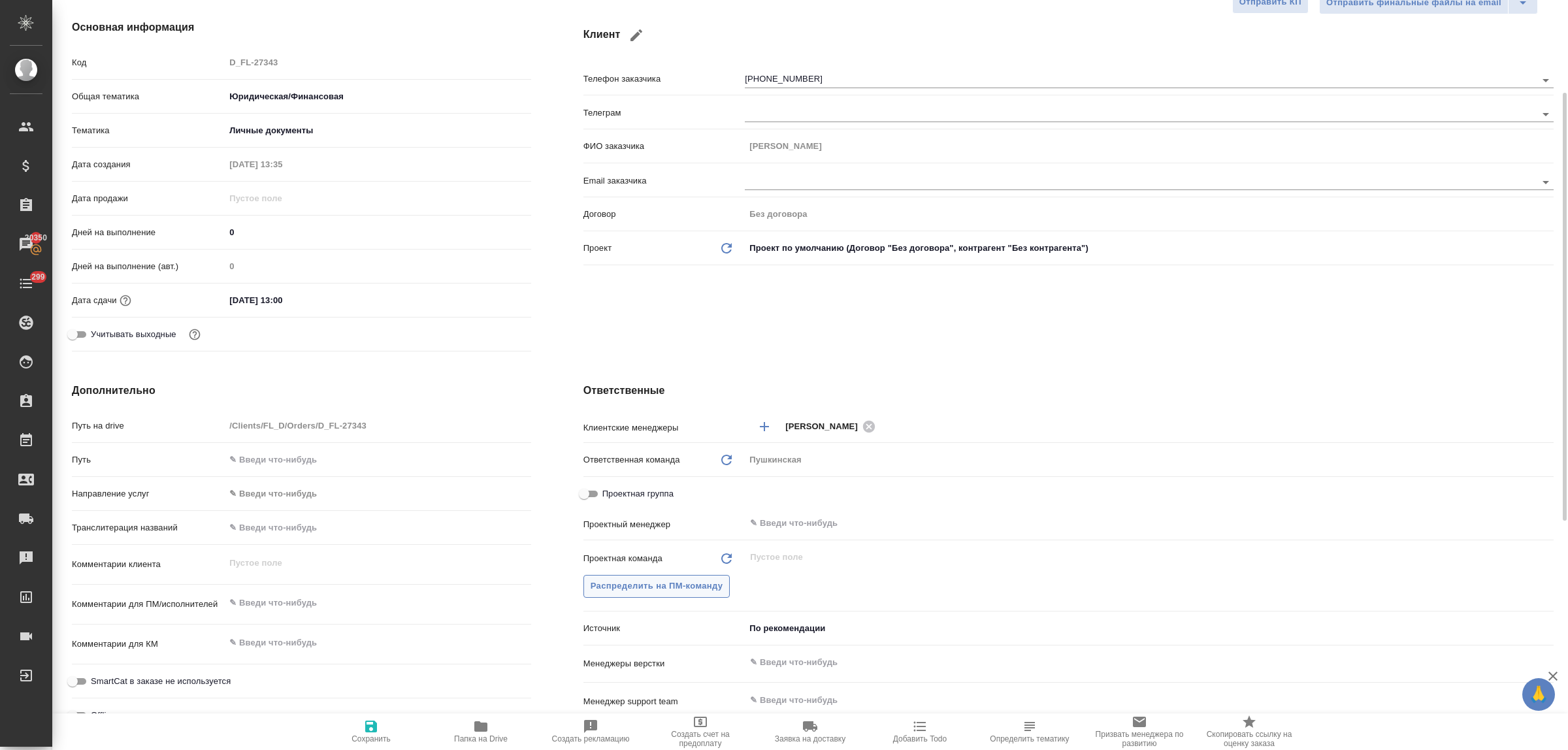
click at [664, 595] on button "Распределить на ПМ-команду" at bounding box center [657, 586] width 147 height 23
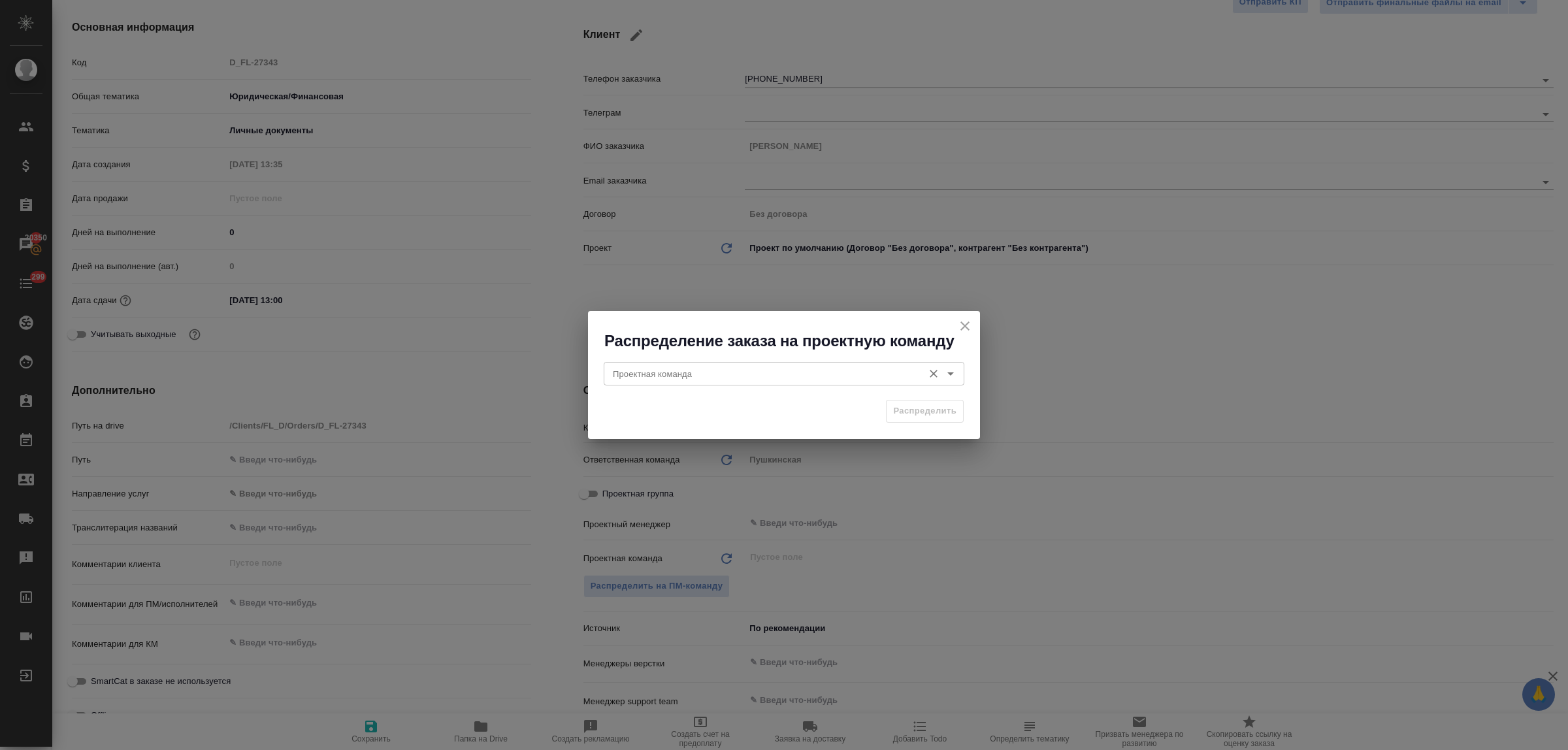
click at [662, 384] on div "Проектная команда" at bounding box center [784, 374] width 361 height 24
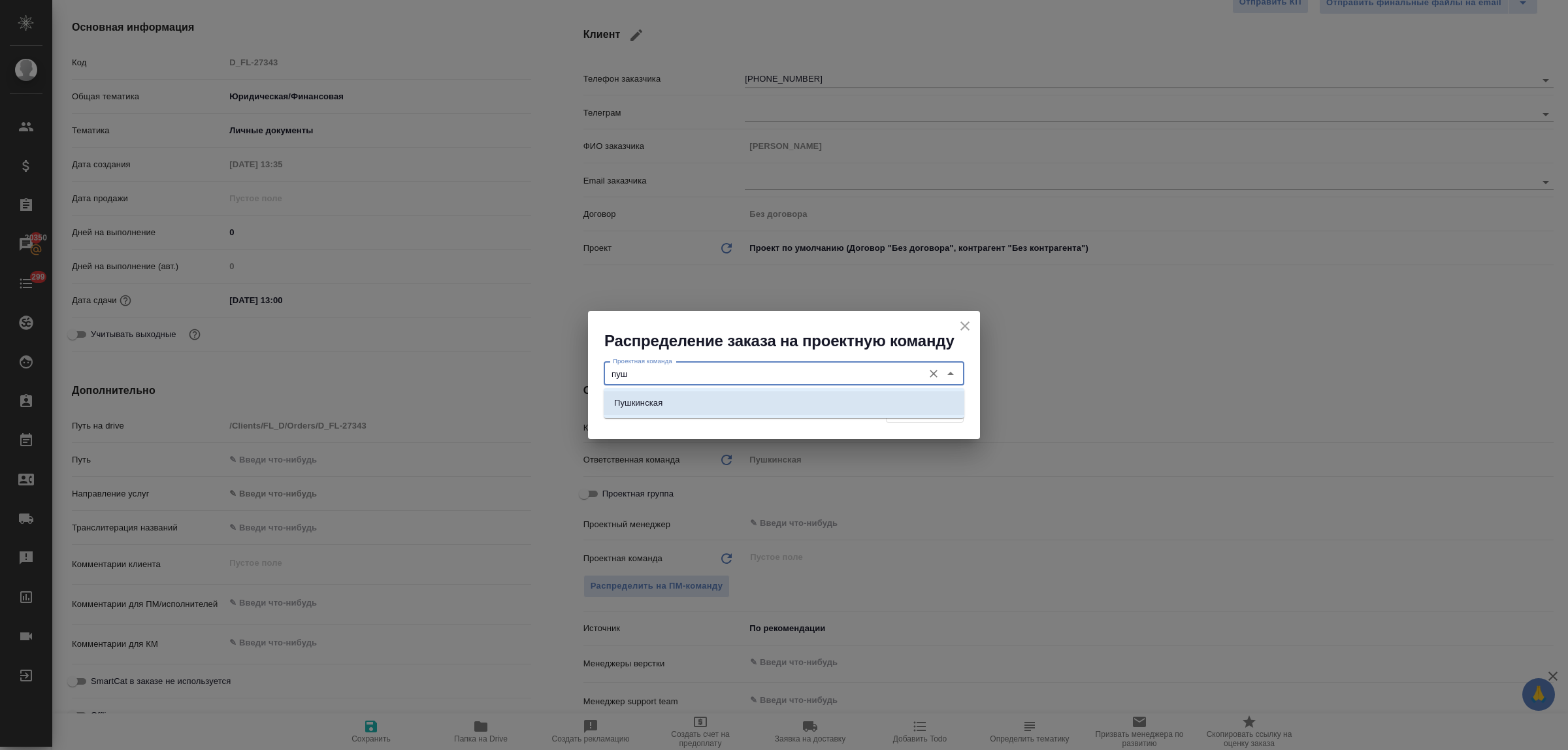
click at [669, 404] on li "Пушкинская" at bounding box center [784, 403] width 361 height 24
type input "Пушкинская"
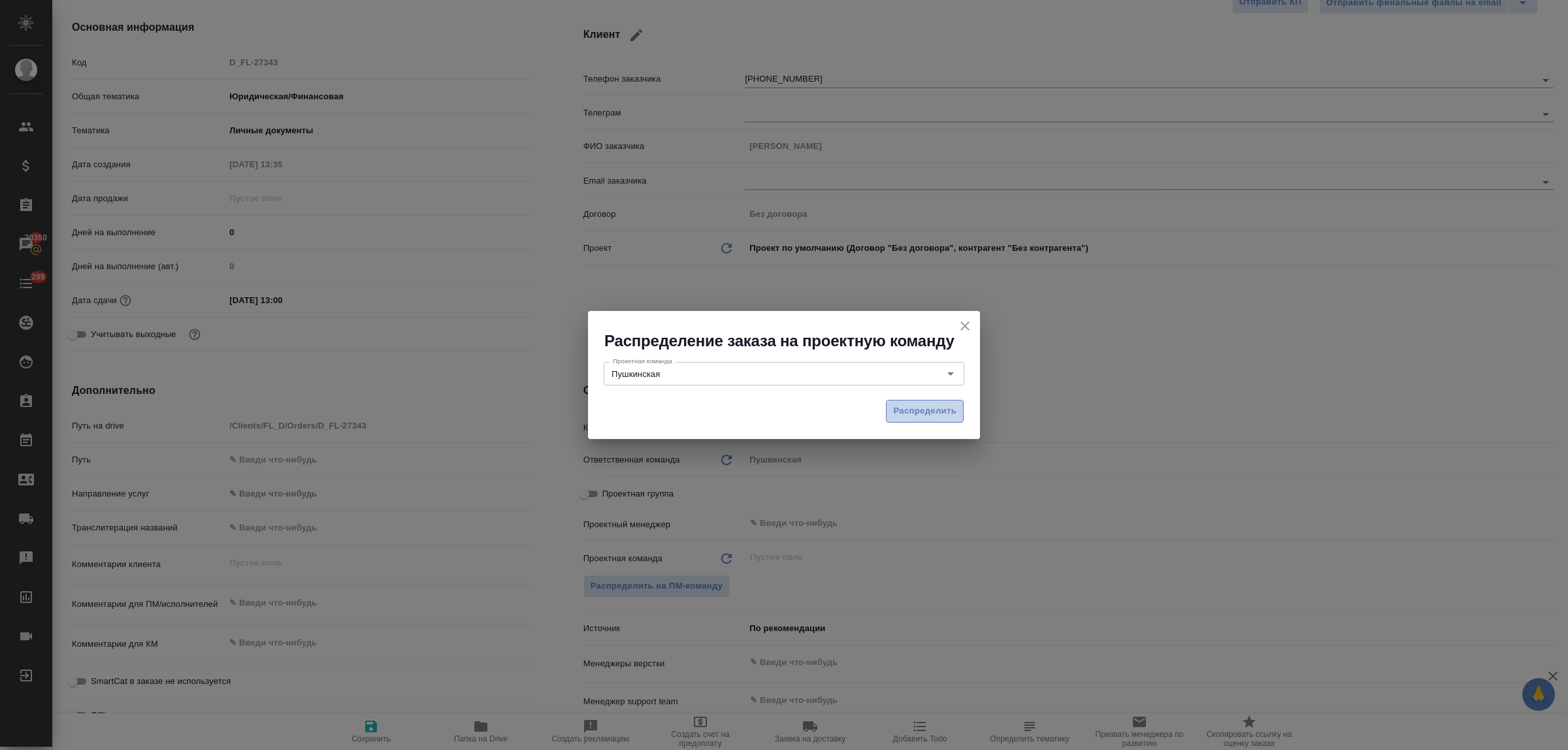
click at [897, 405] on span "Распределить" at bounding box center [925, 411] width 63 height 15
type textarea "x"
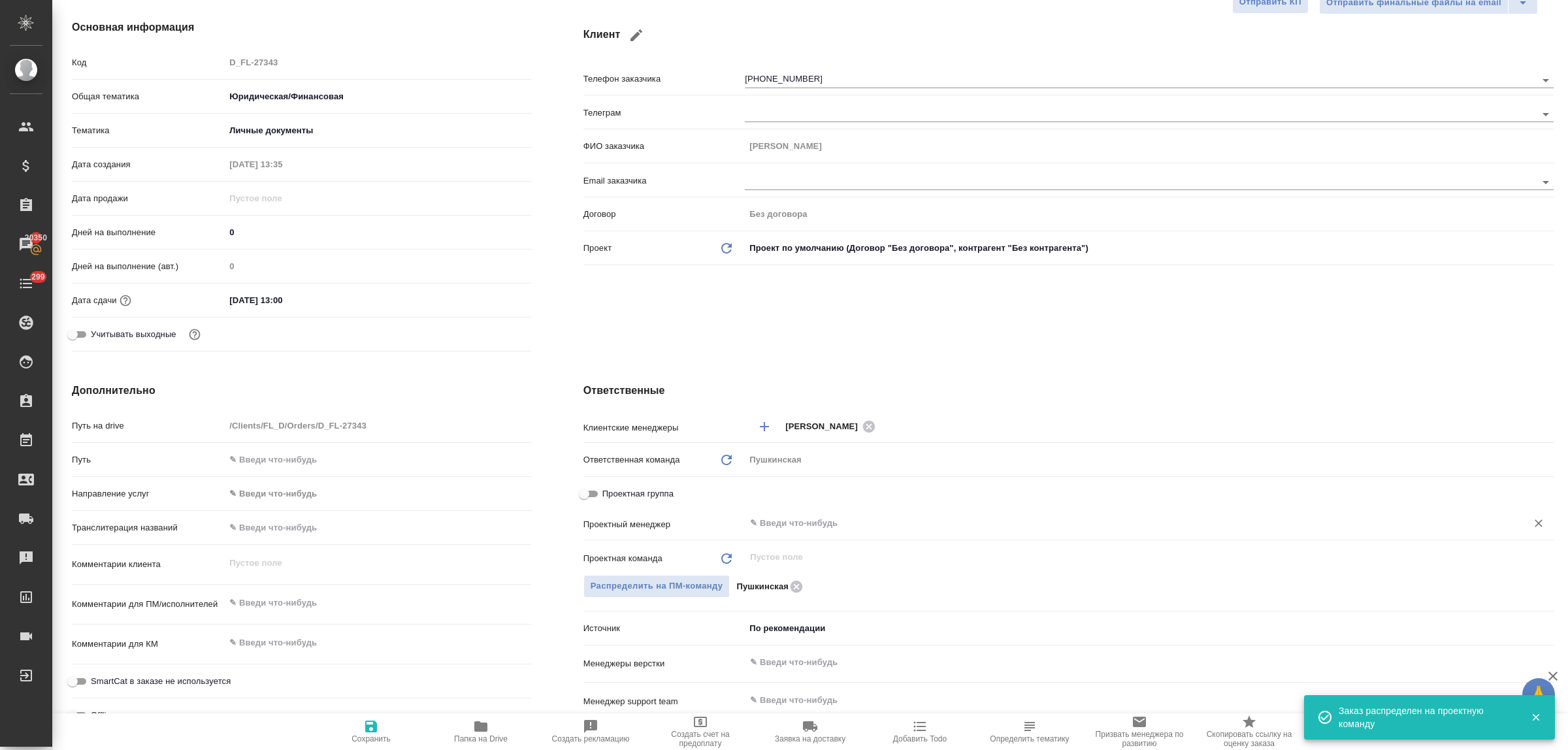
click at [793, 518] on input "text" at bounding box center [1127, 523] width 757 height 16
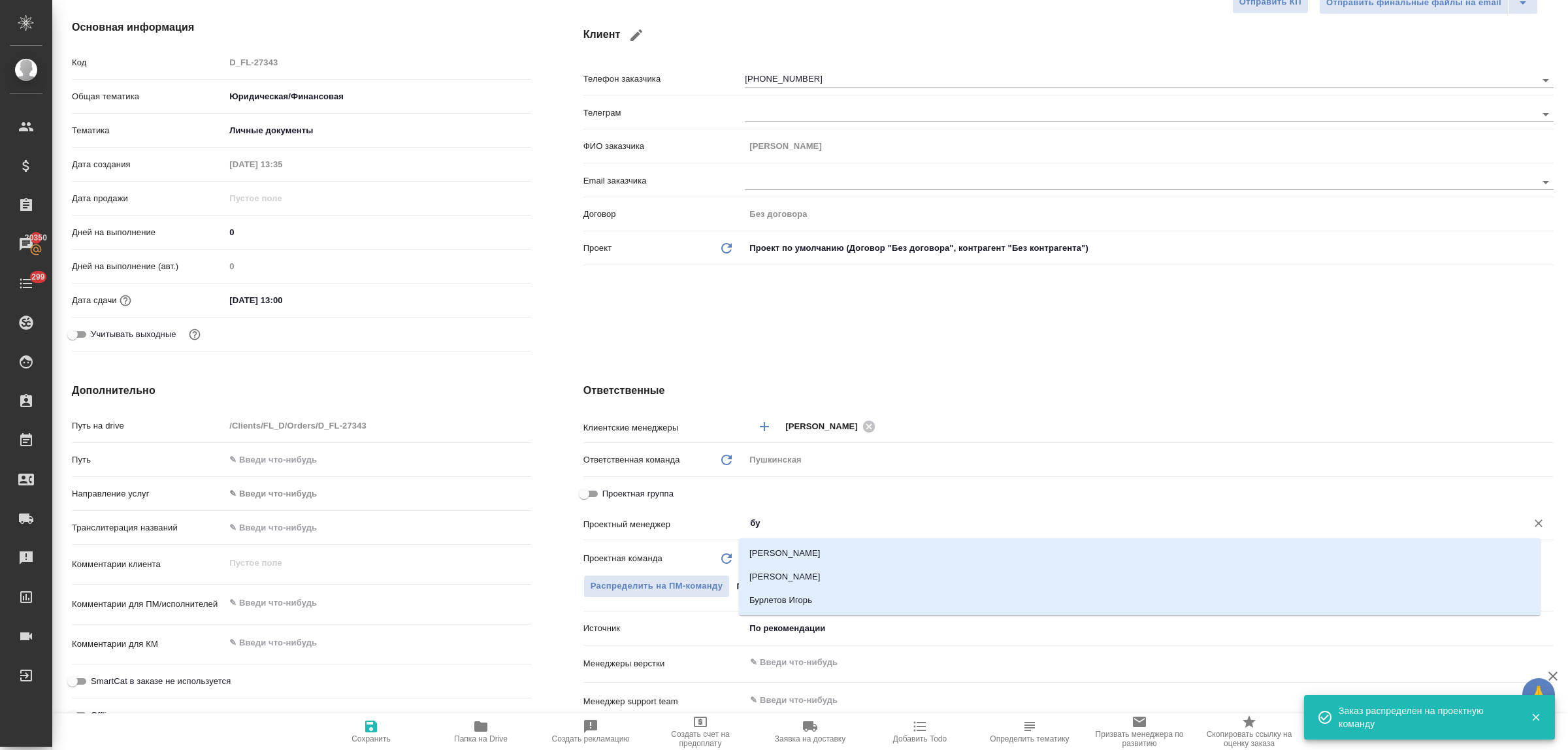
type input "бул"
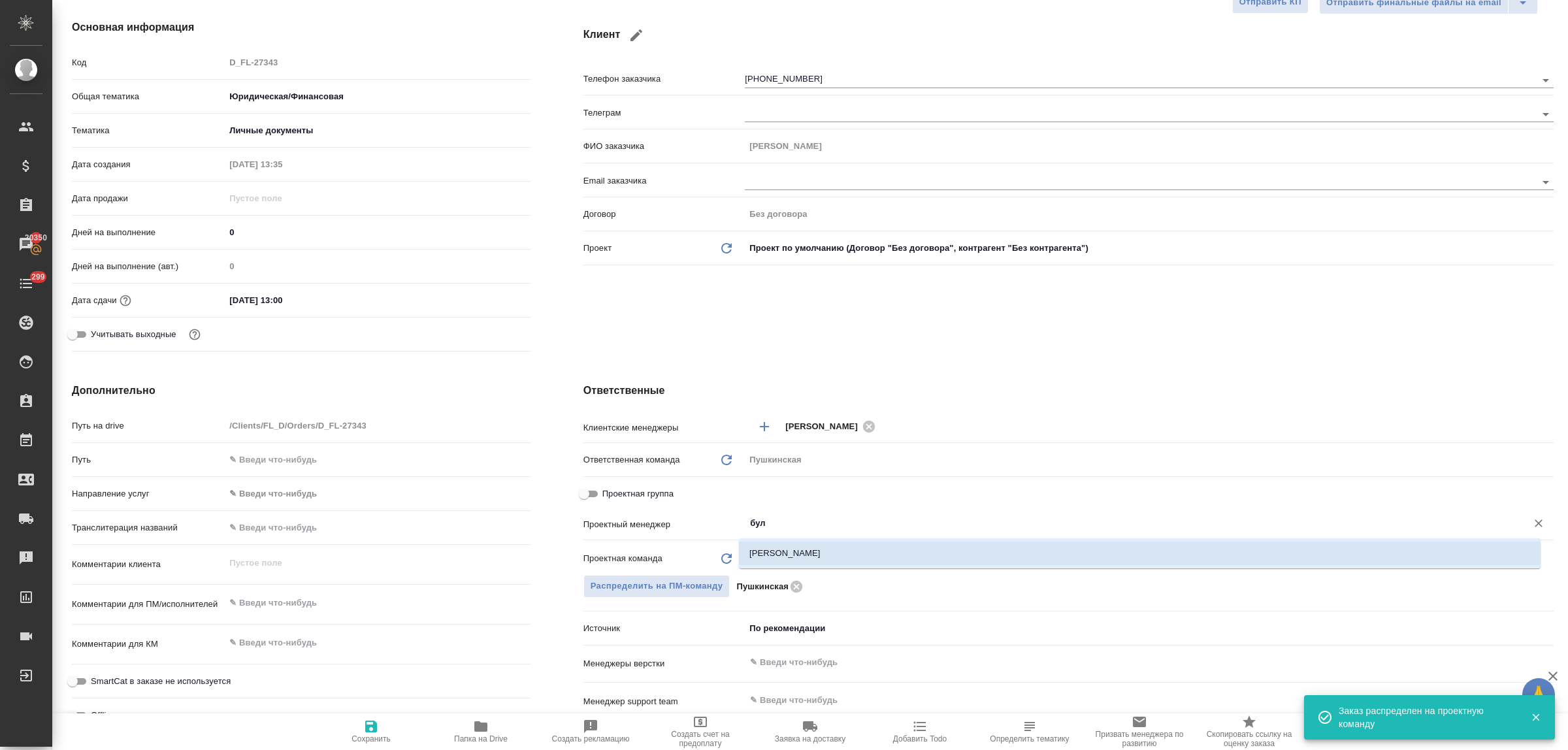
click at [795, 551] on li "[PERSON_NAME]" at bounding box center [1139, 554] width 802 height 24
type textarea "x"
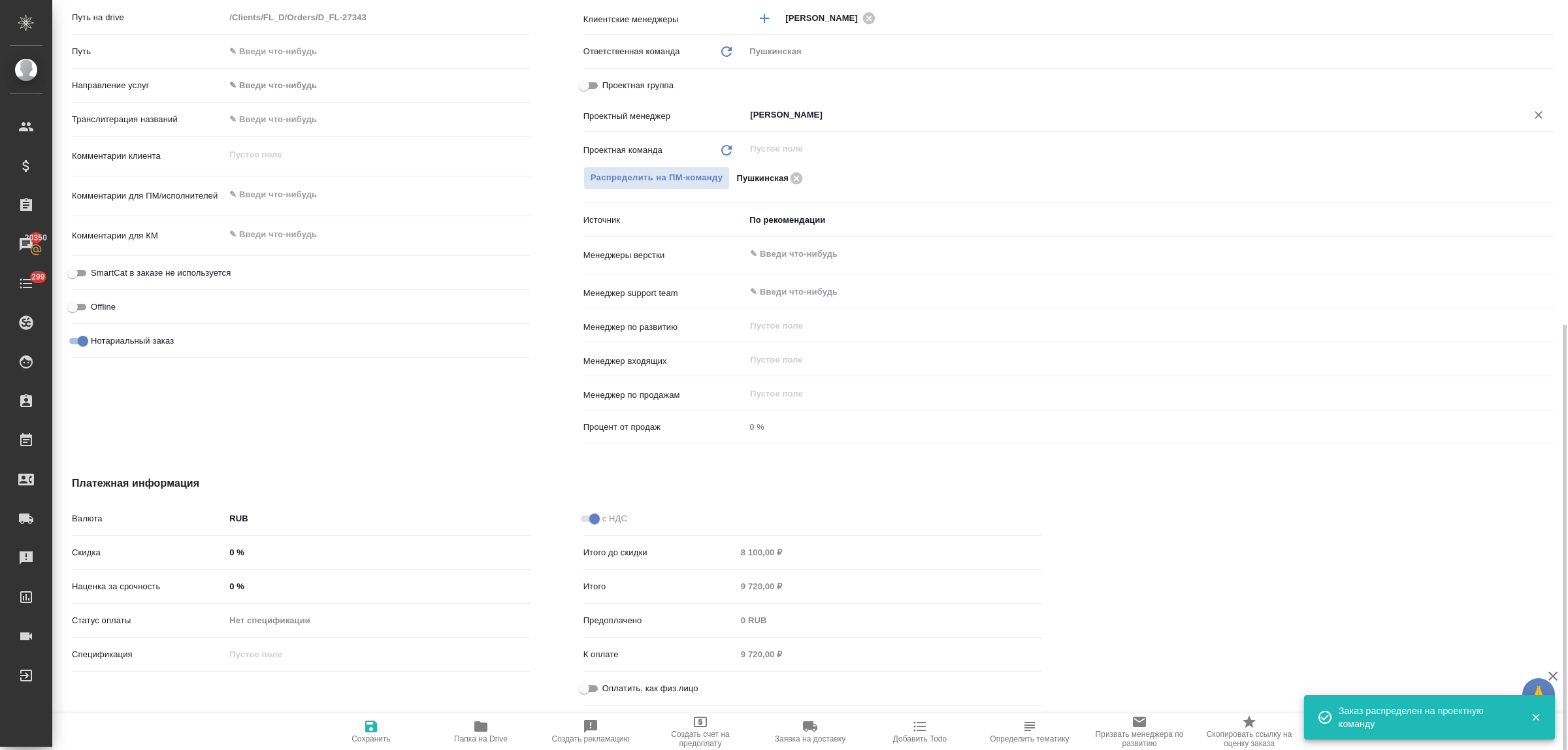
scroll to position [620, 0]
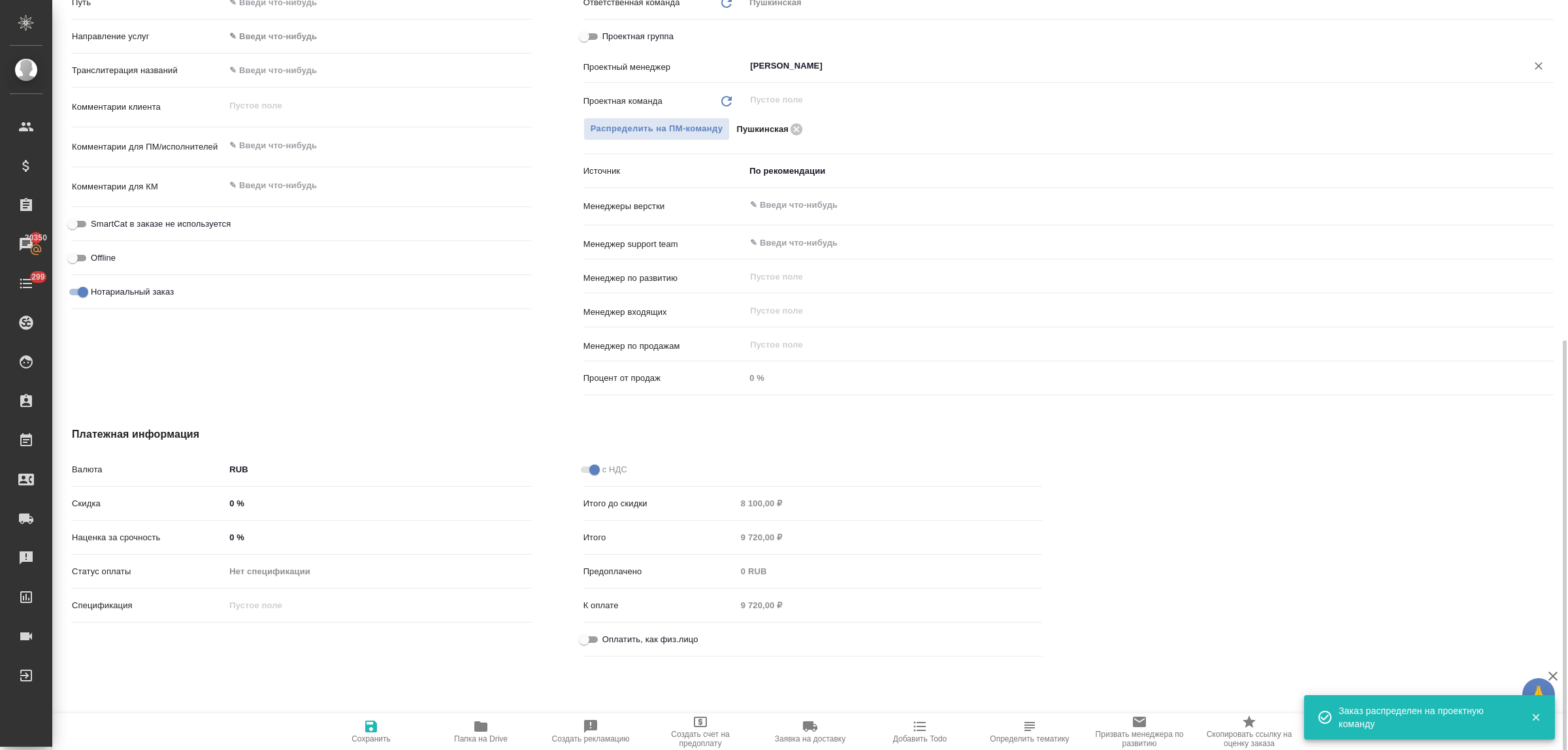
type input "[PERSON_NAME]"
click at [593, 639] on input "Оплатить, как физ.лицо" at bounding box center [584, 640] width 47 height 16
checkbox input "true"
type textarea "x"
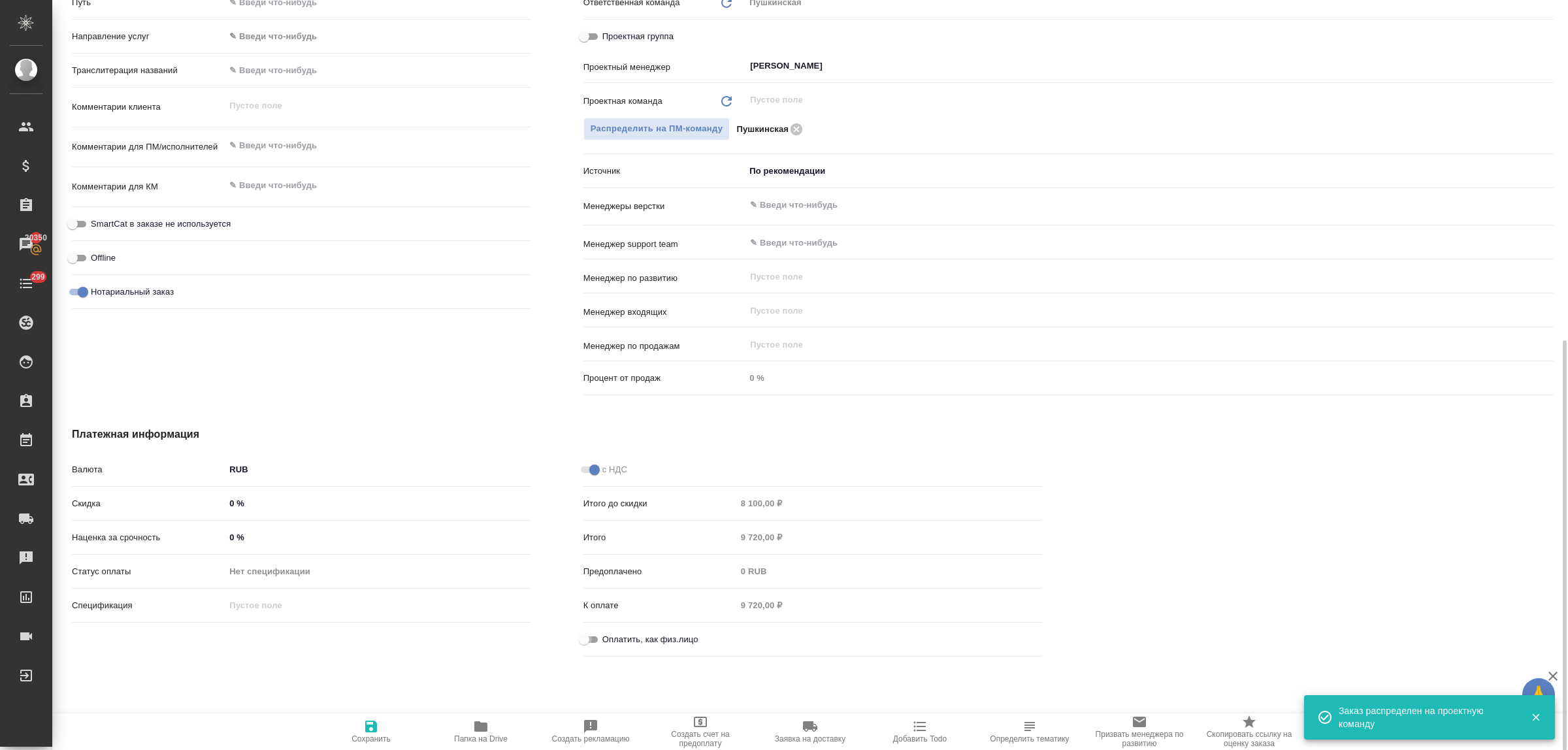
type textarea "x"
click at [370, 735] on span "Сохранить" at bounding box center [371, 739] width 39 height 9
type textarea "x"
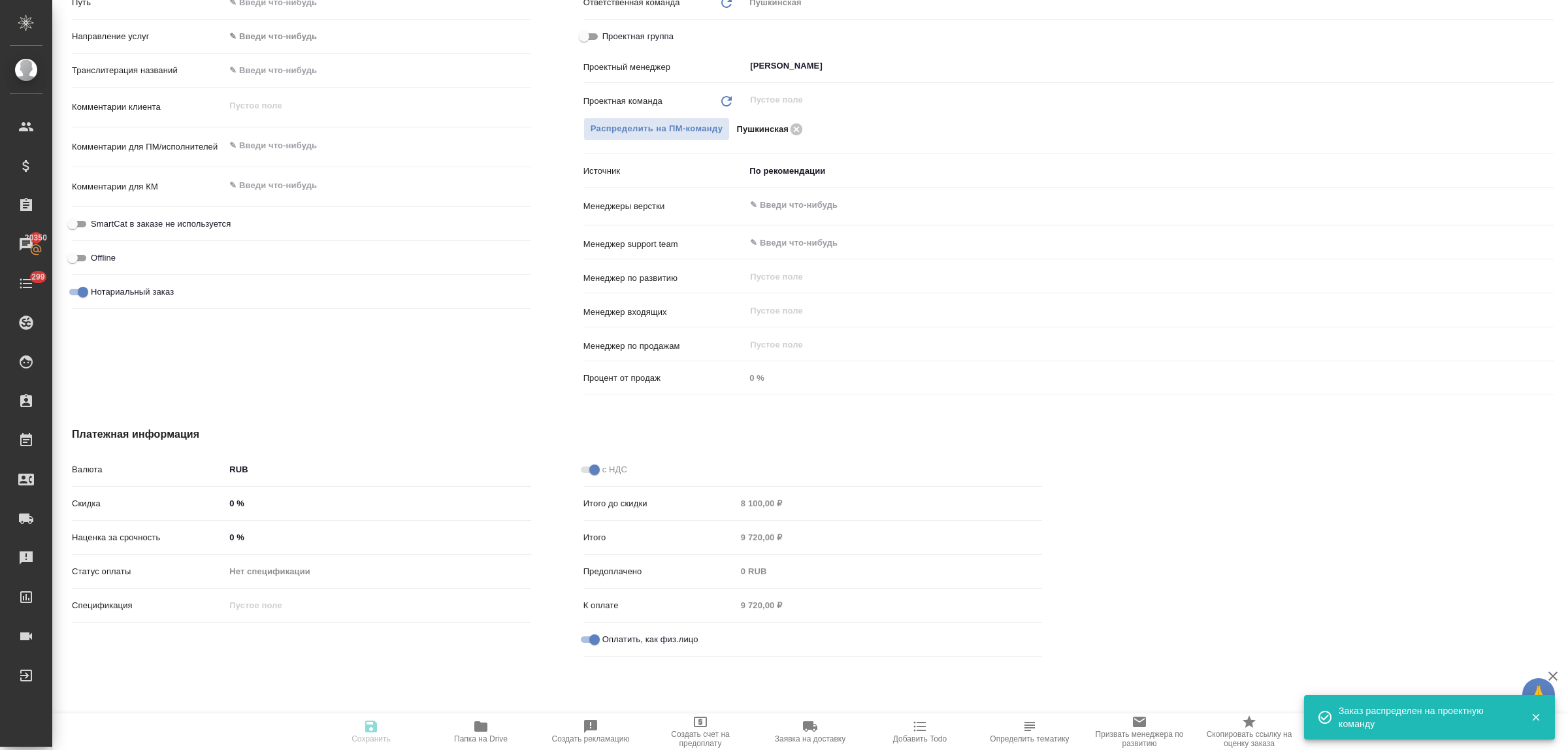
type textarea "x"
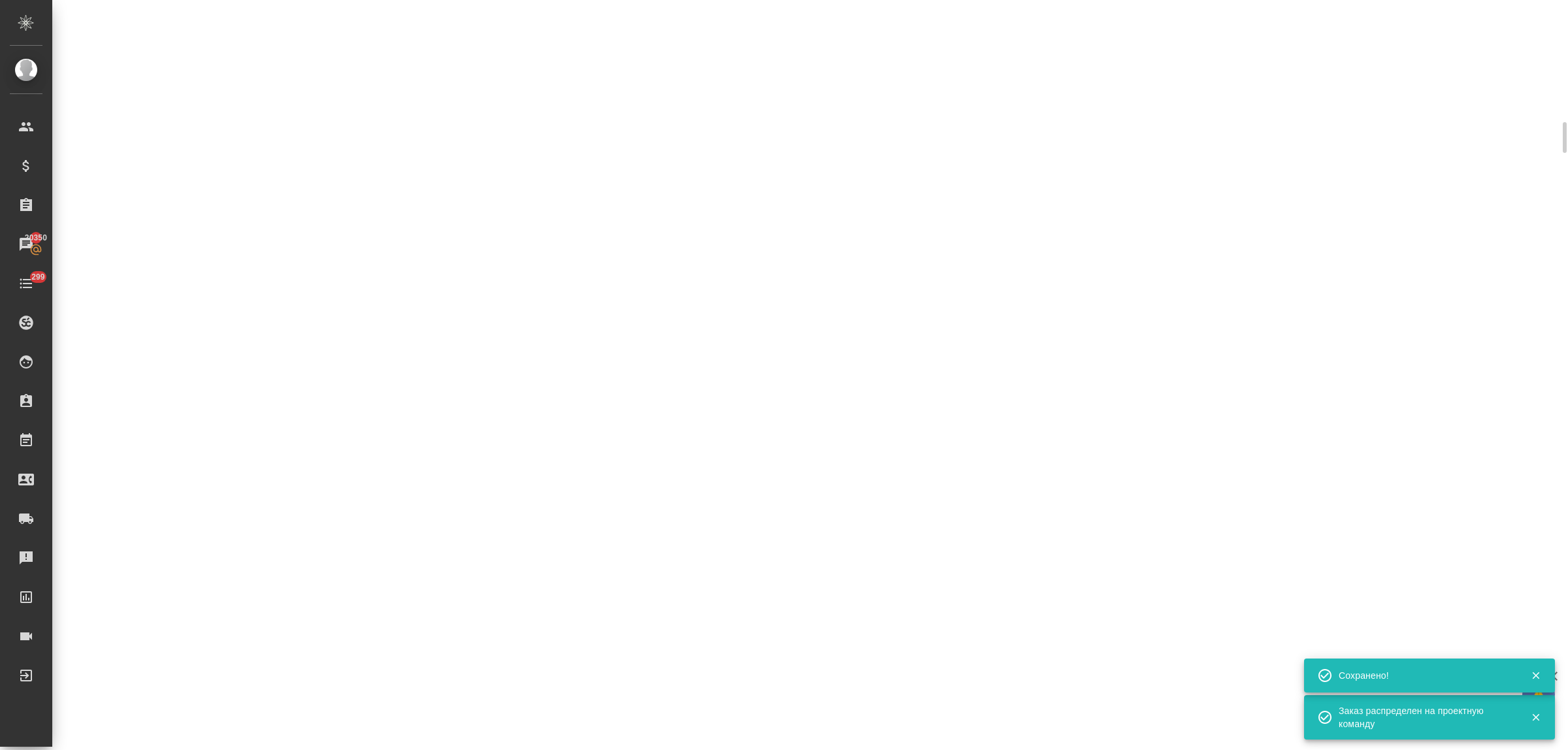
scroll to position [609, 0]
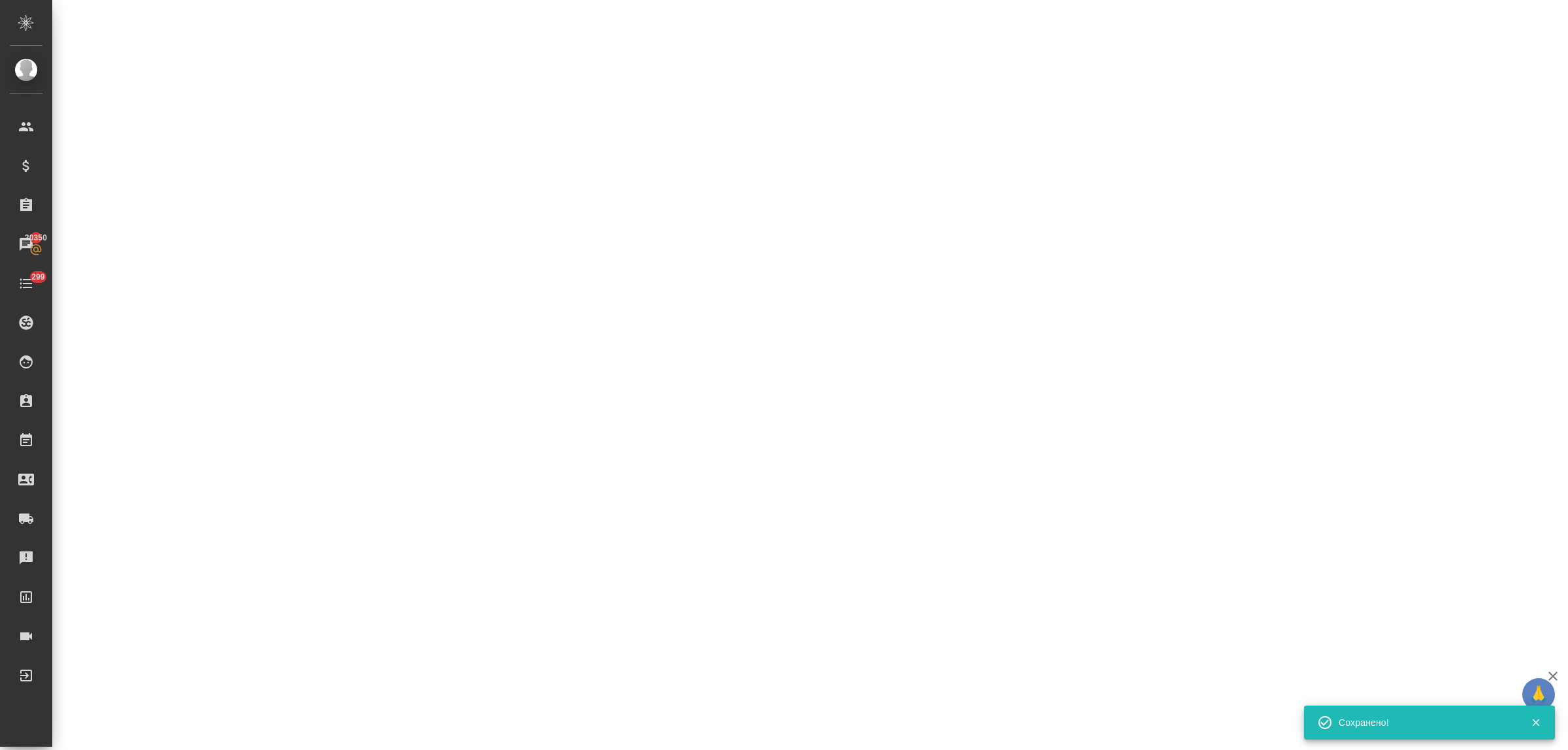
select select "RU"
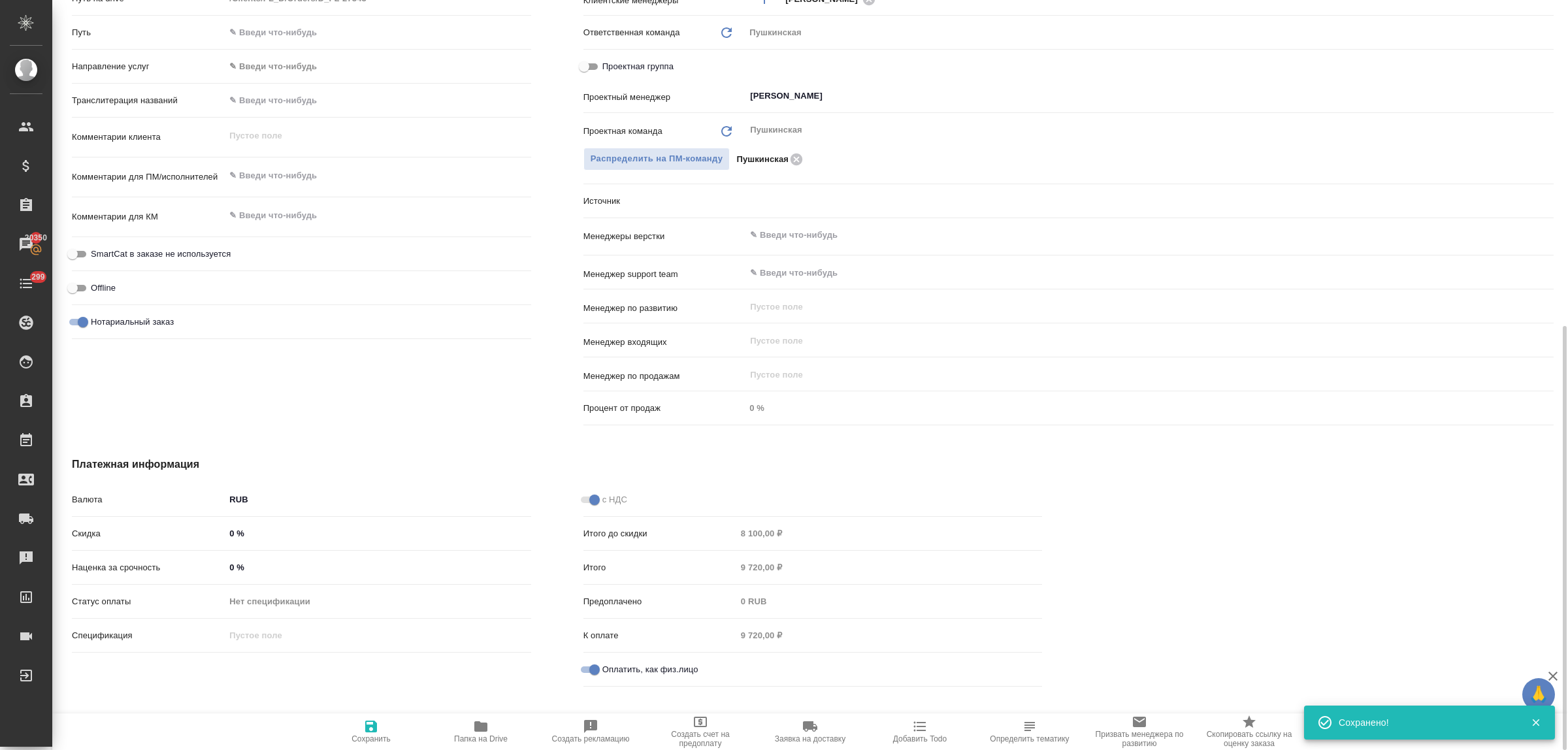
type textarea "x"
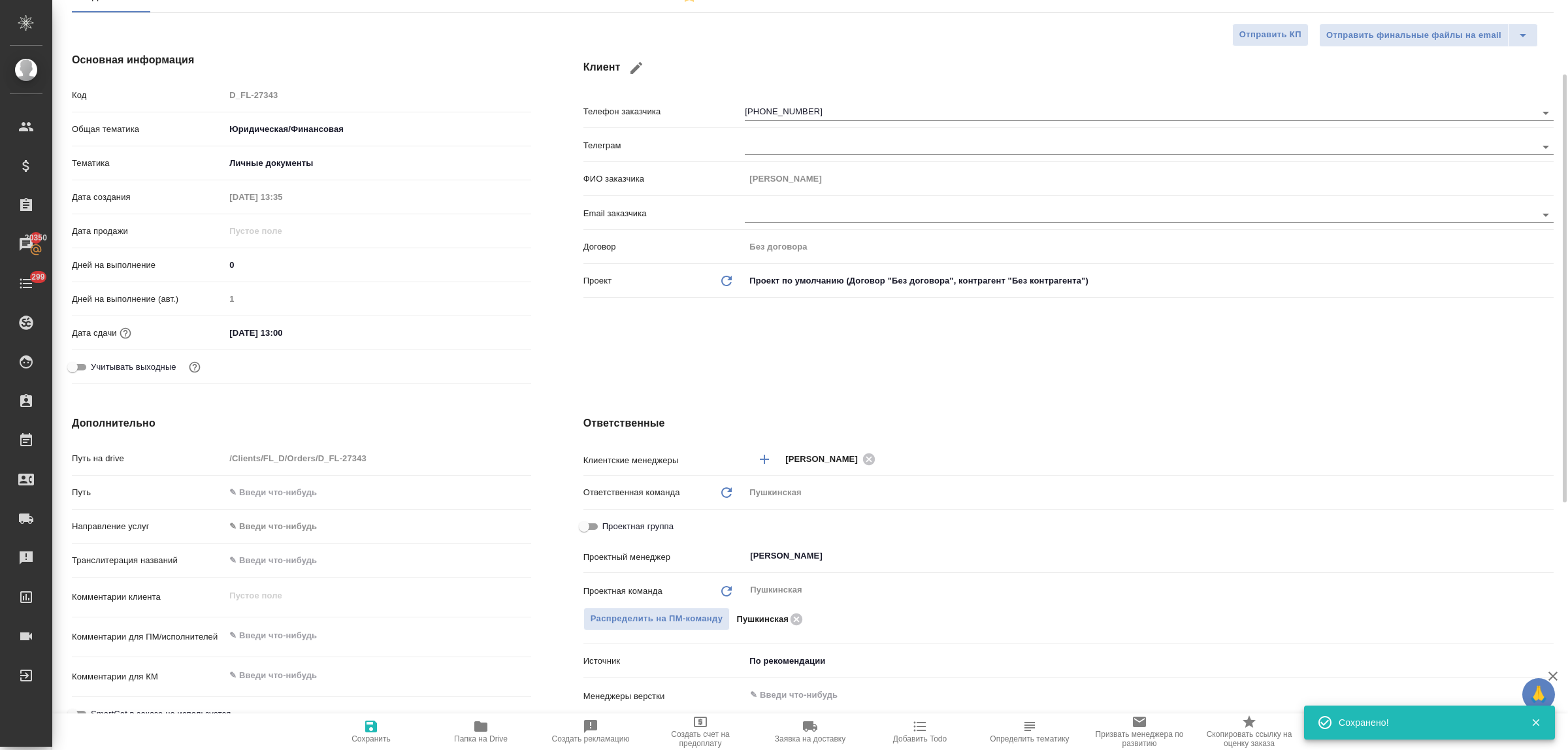
scroll to position [0, 0]
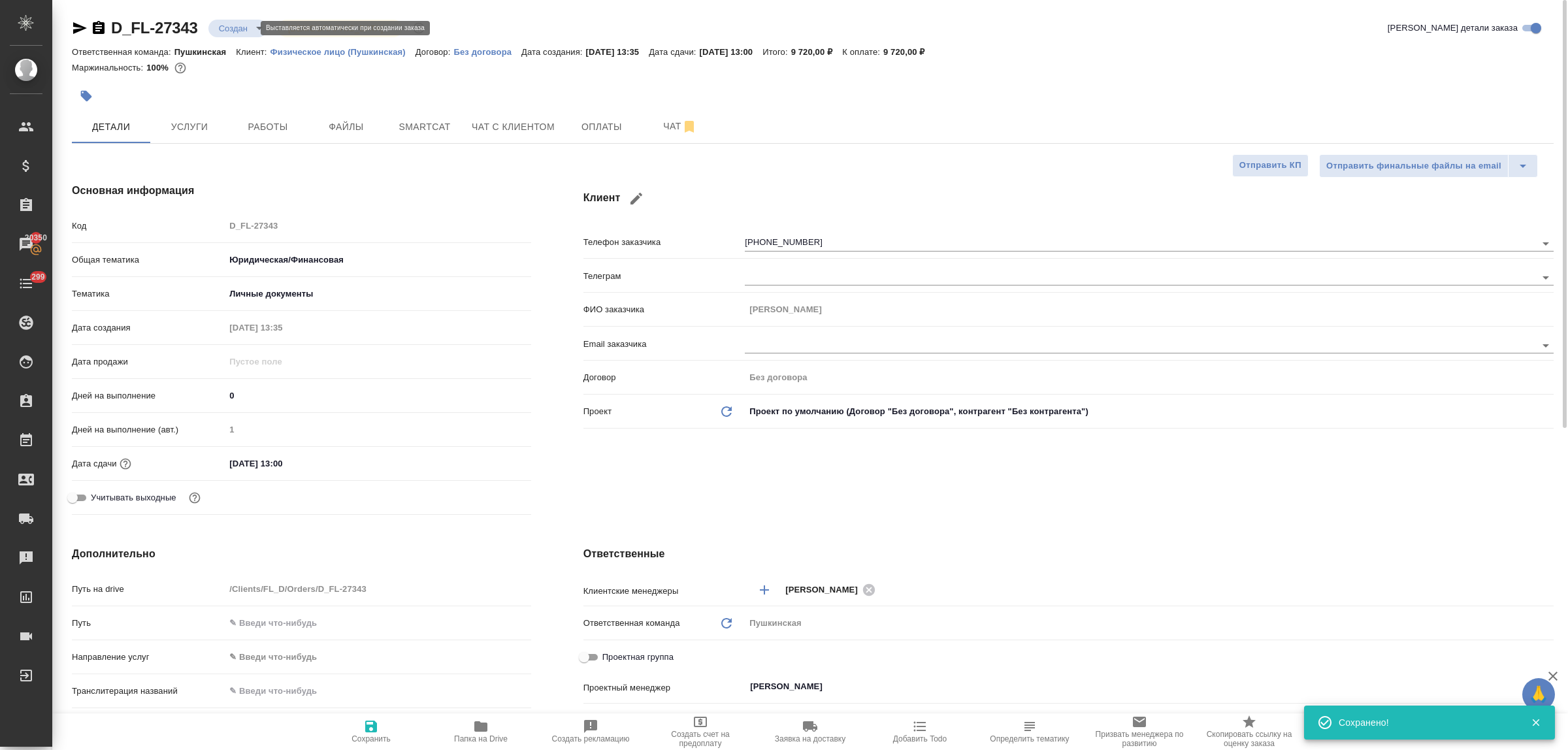
click at [221, 30] on body "🙏 .cls-1 fill:#fff; AWATERA Bulakhova Elena Клиенты Спецификации Заказы 20350 Ч…" at bounding box center [784, 375] width 1568 height 750
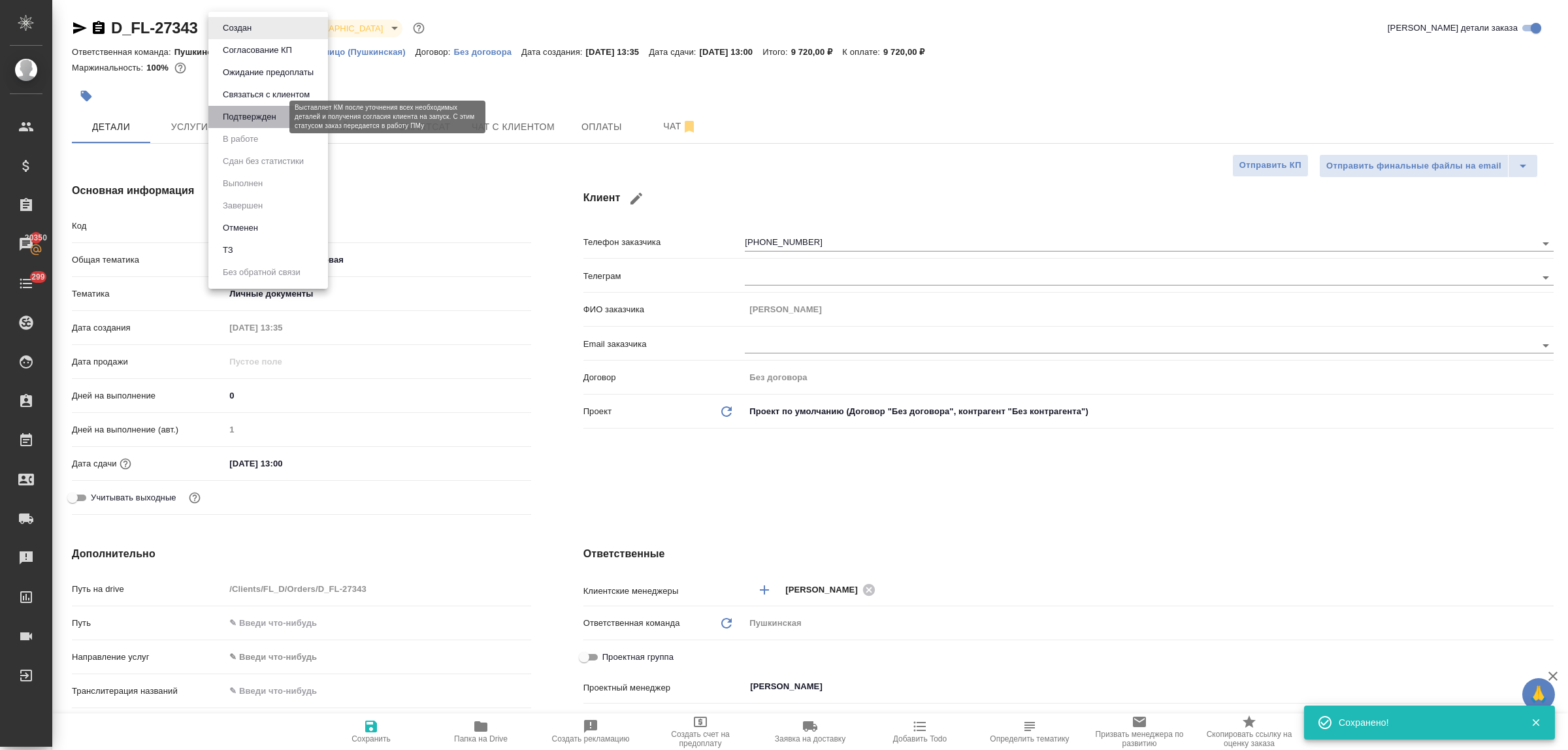
click at [246, 116] on button "Подтвержден" at bounding box center [249, 117] width 61 height 15
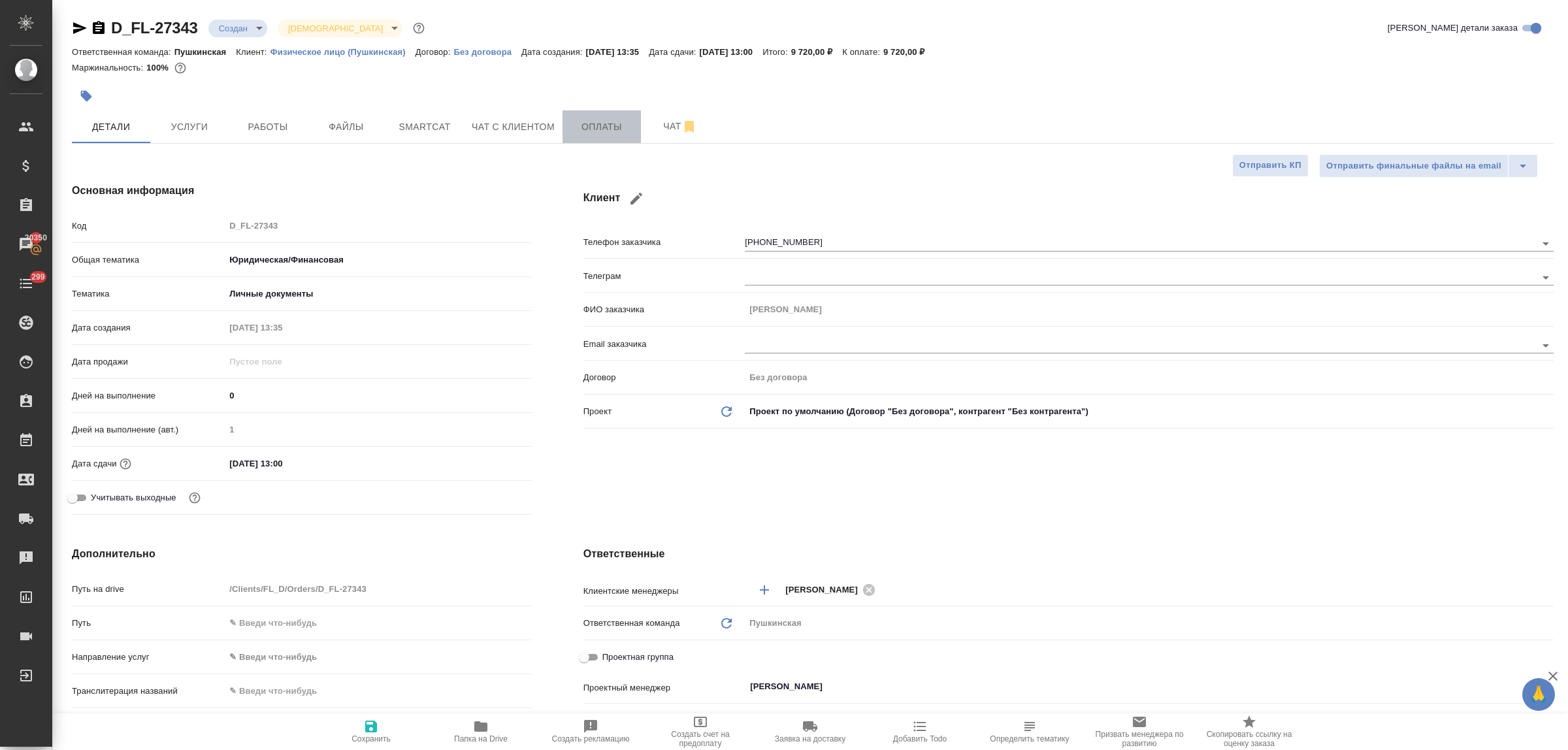
click at [616, 123] on span "Оплаты" at bounding box center [601, 127] width 63 height 17
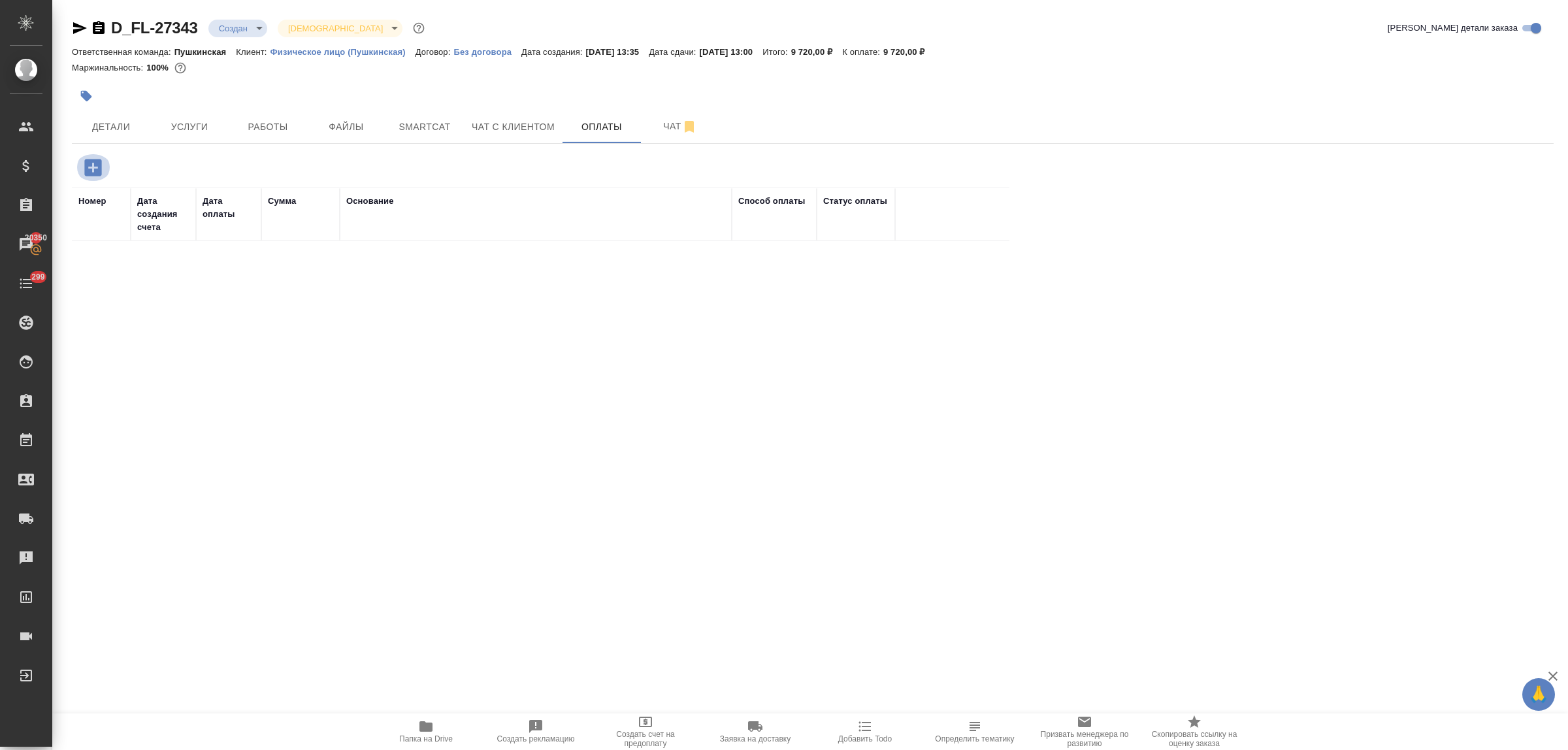
click at [93, 172] on icon "button" at bounding box center [93, 167] width 23 height 23
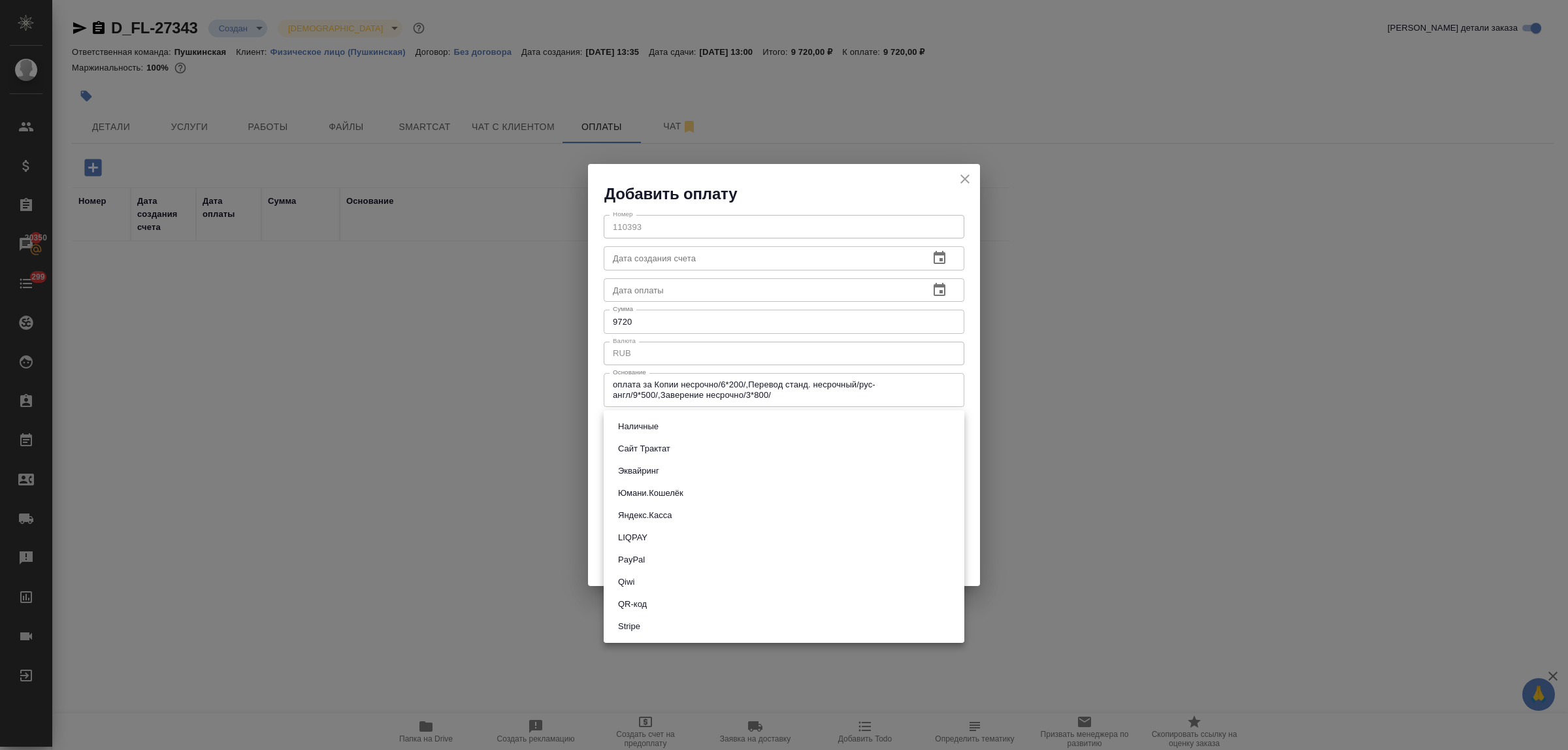
click at [665, 430] on body "🙏 .cls-1 fill:#fff; AWATERA Bulakhova Elena Клиенты Спецификации Заказы 20350 Ч…" at bounding box center [784, 375] width 1568 height 750
click at [665, 472] on li "Эквайринг" at bounding box center [784, 471] width 361 height 22
type input "acquiring"
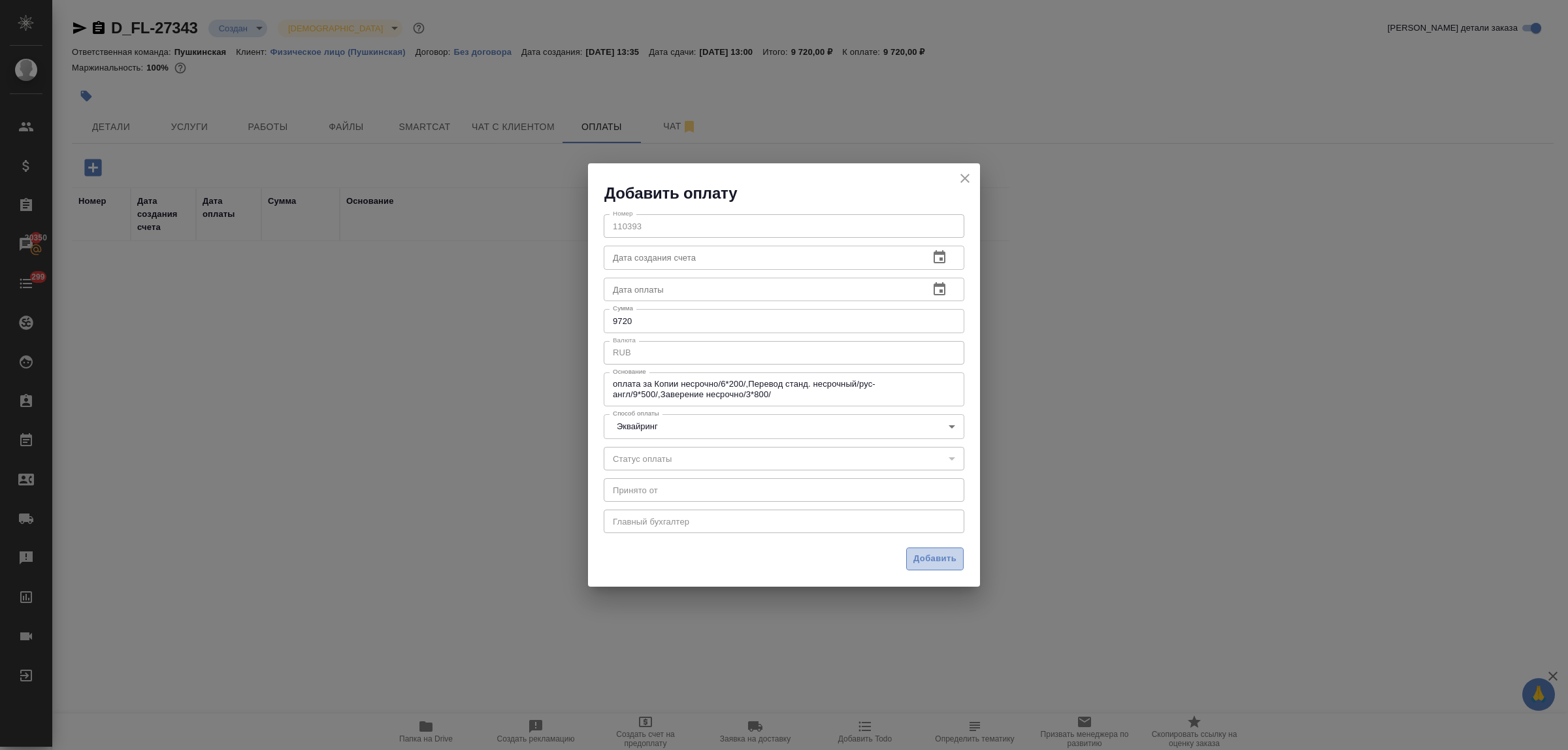
click at [919, 554] on span "Добавить" at bounding box center [935, 559] width 43 height 15
type input "confirmed"
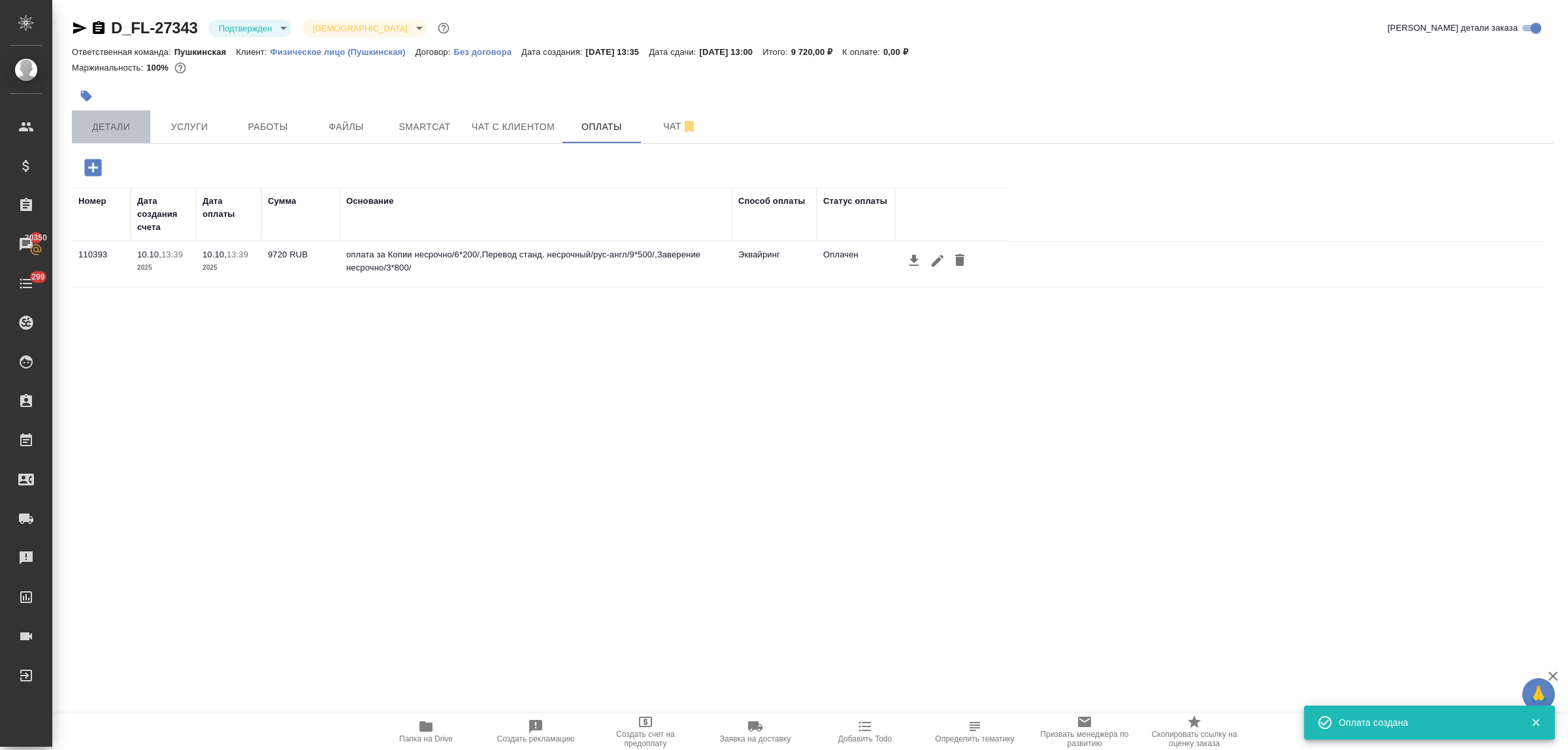
click at [105, 126] on span "Детали" at bounding box center [111, 127] width 63 height 17
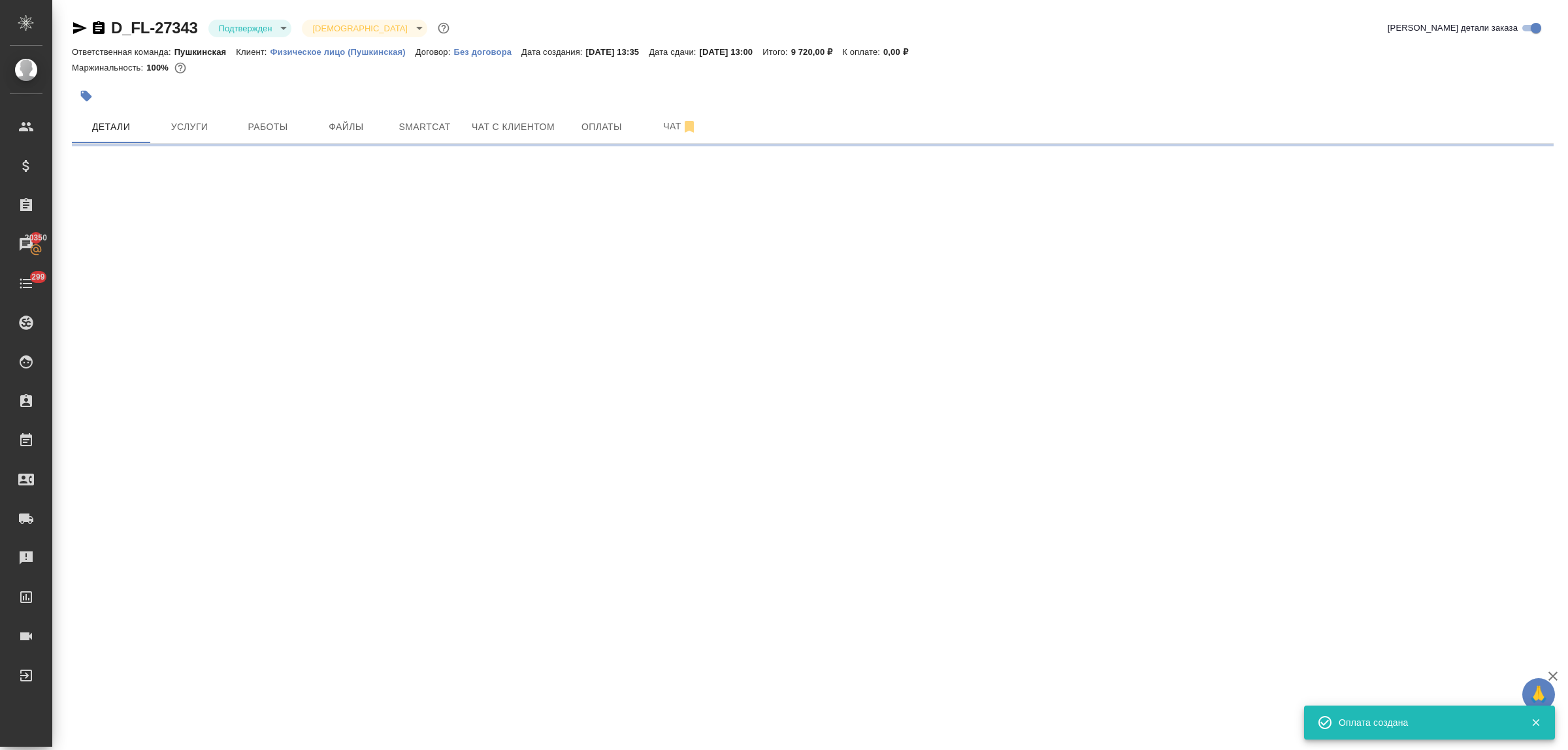
select select "RU"
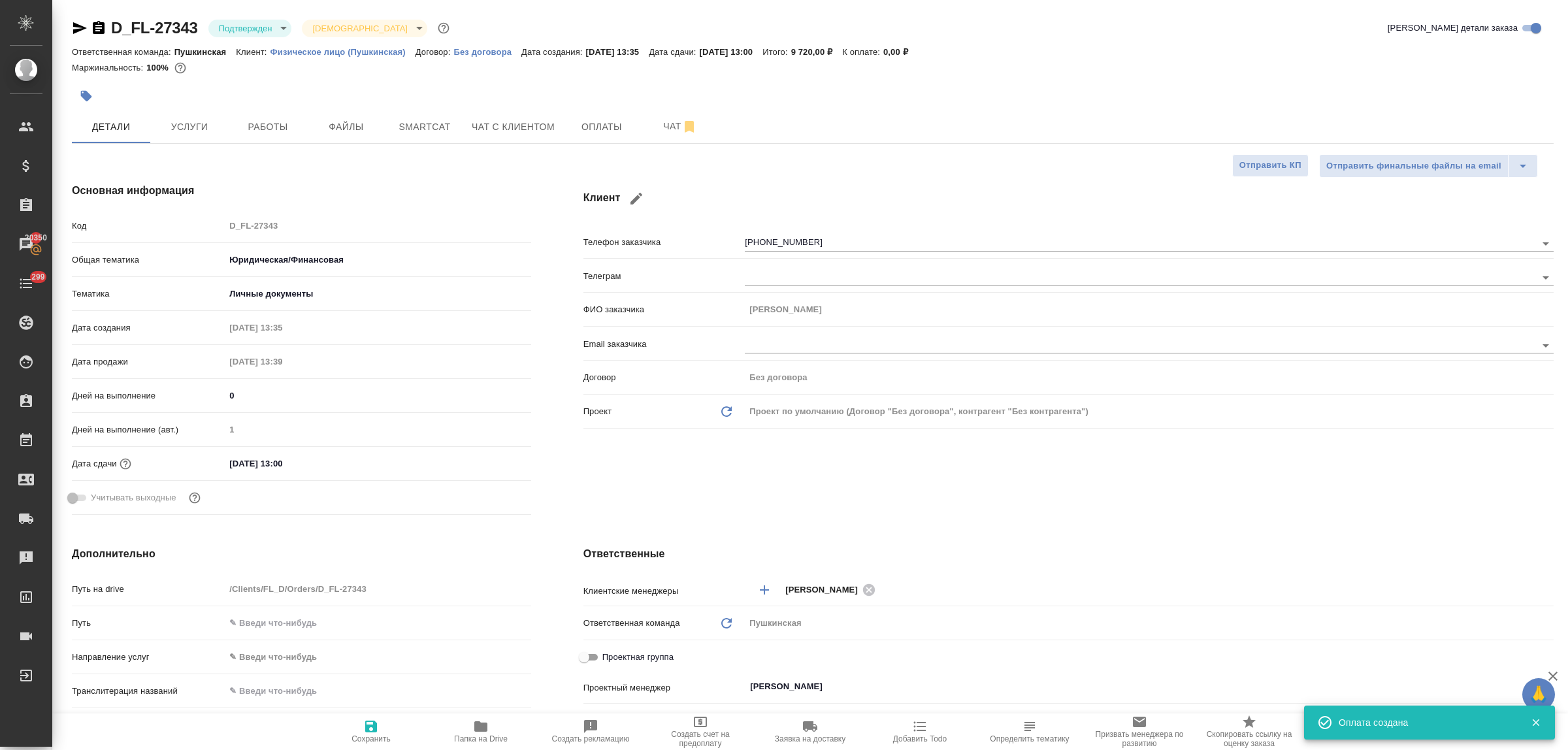
type textarea "x"
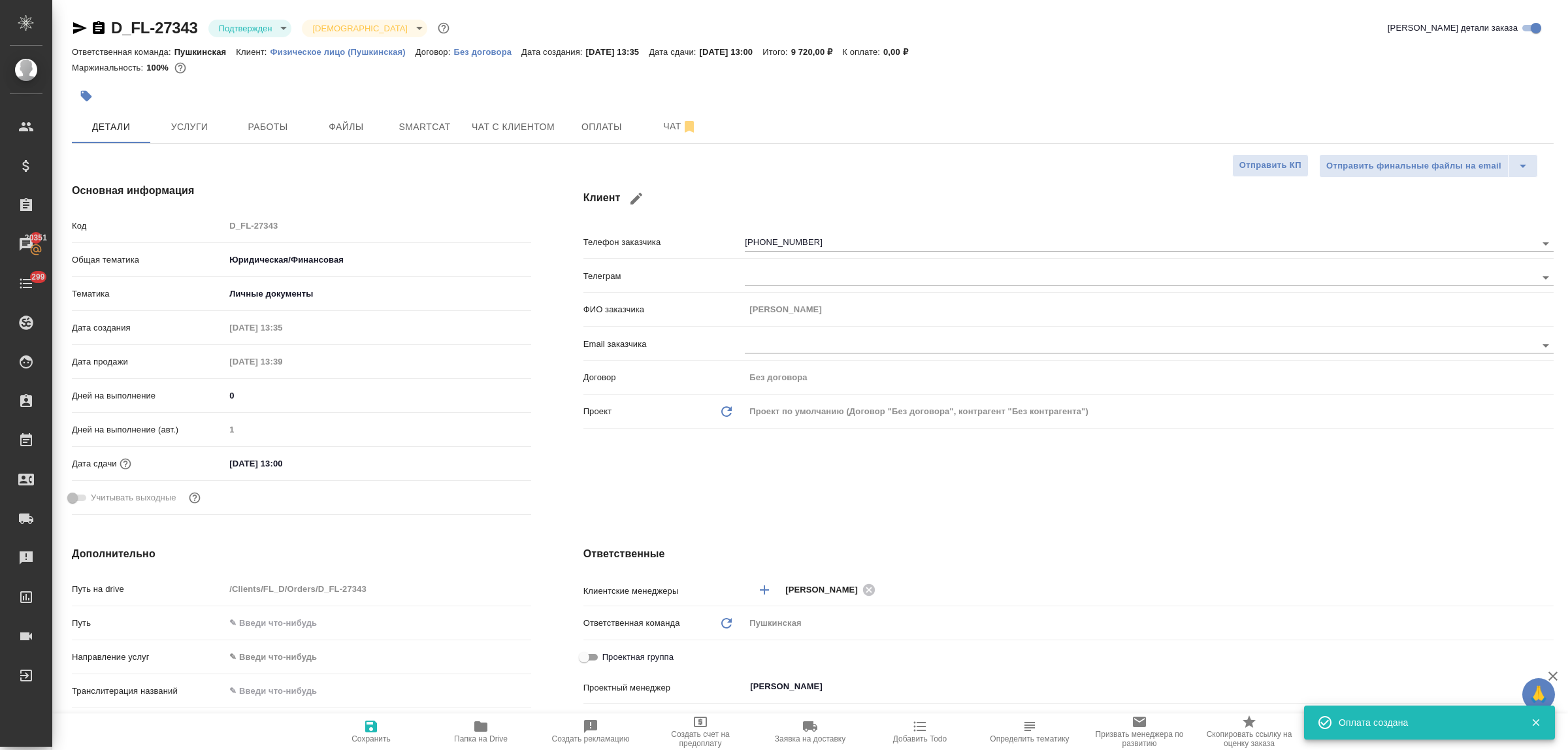
type textarea "x"
click at [272, 120] on span "Работы" at bounding box center [268, 127] width 63 height 17
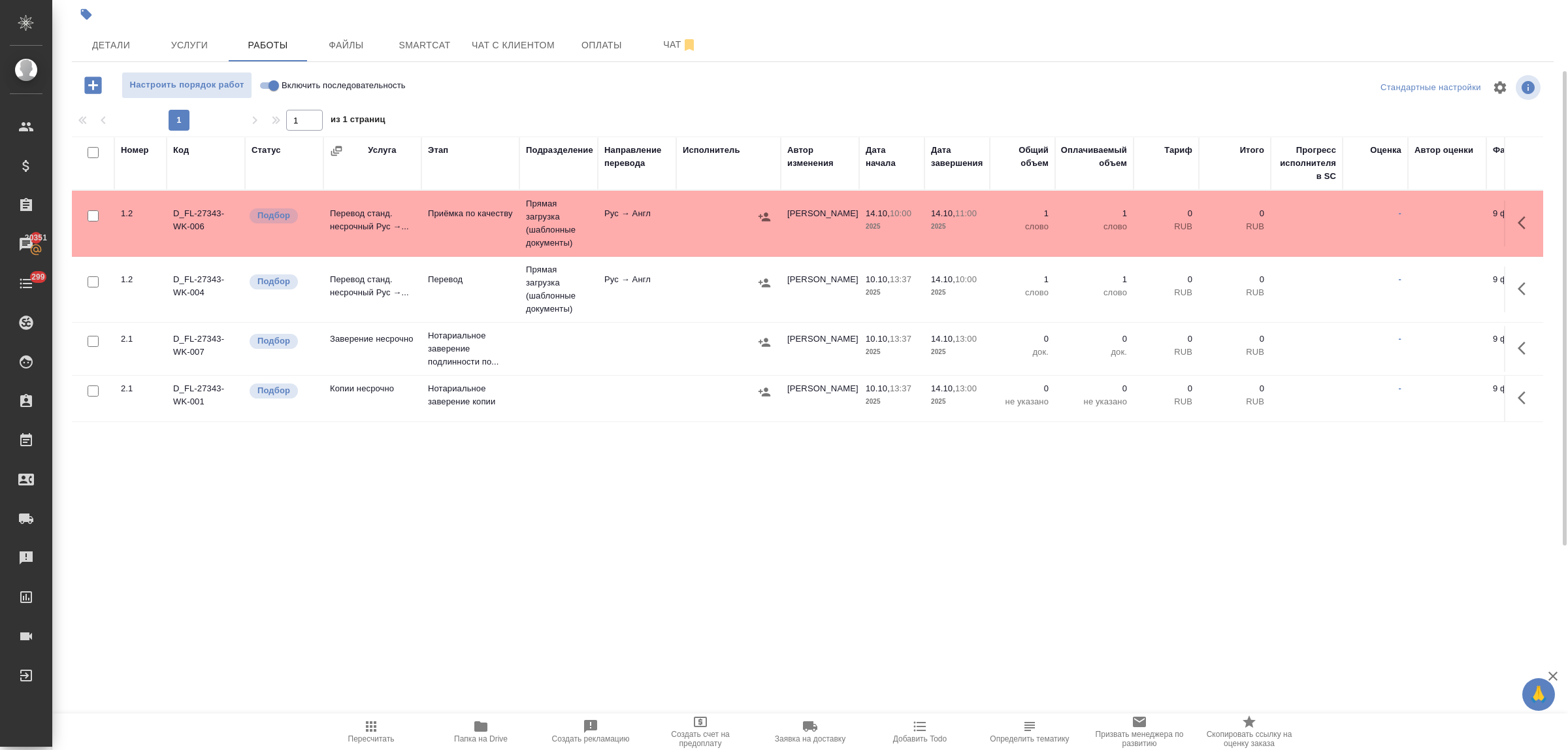
scroll to position [5, 0]
click at [1518, 392] on icon "button" at bounding box center [1526, 398] width 16 height 16
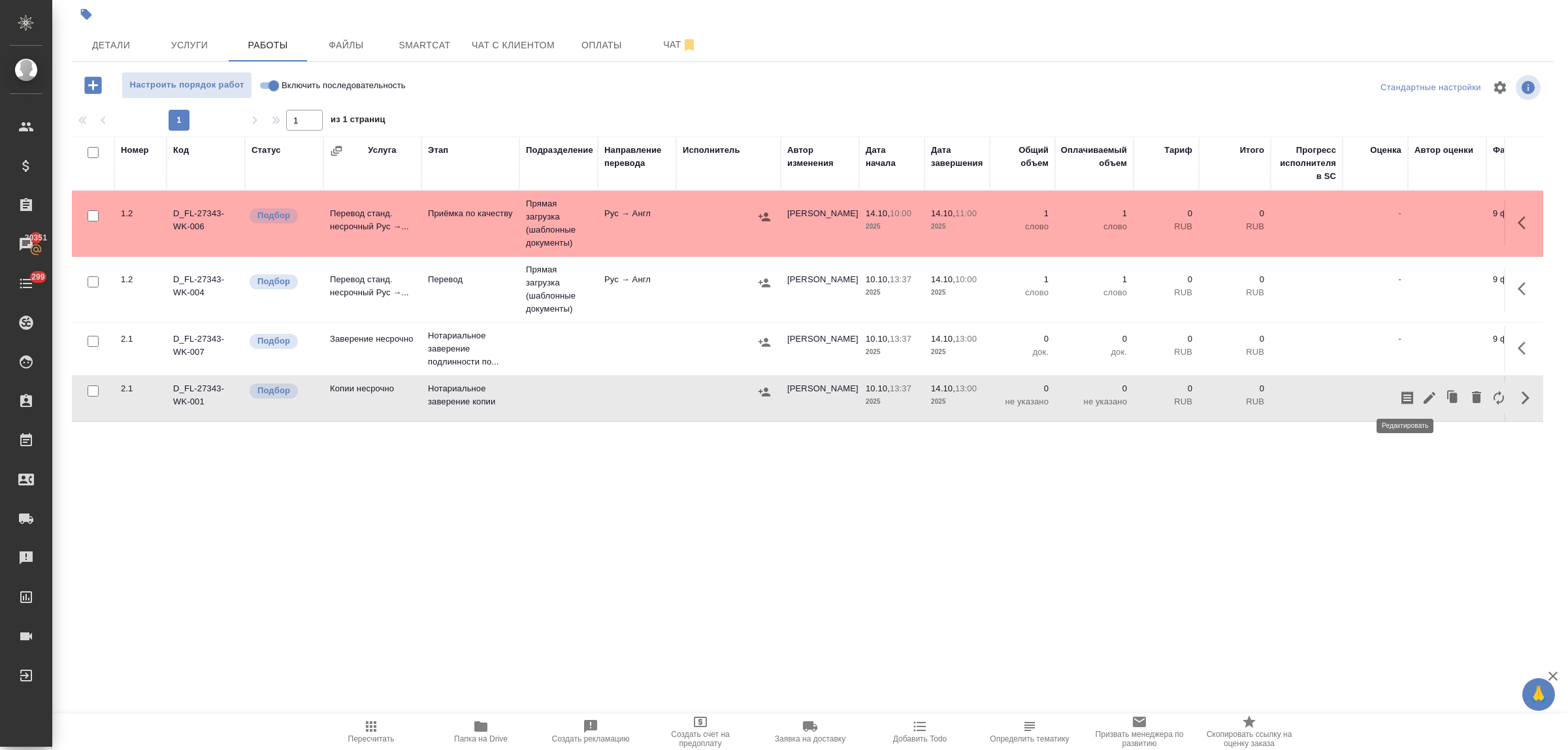
click at [1424, 392] on icon "button" at bounding box center [1430, 398] width 12 height 12
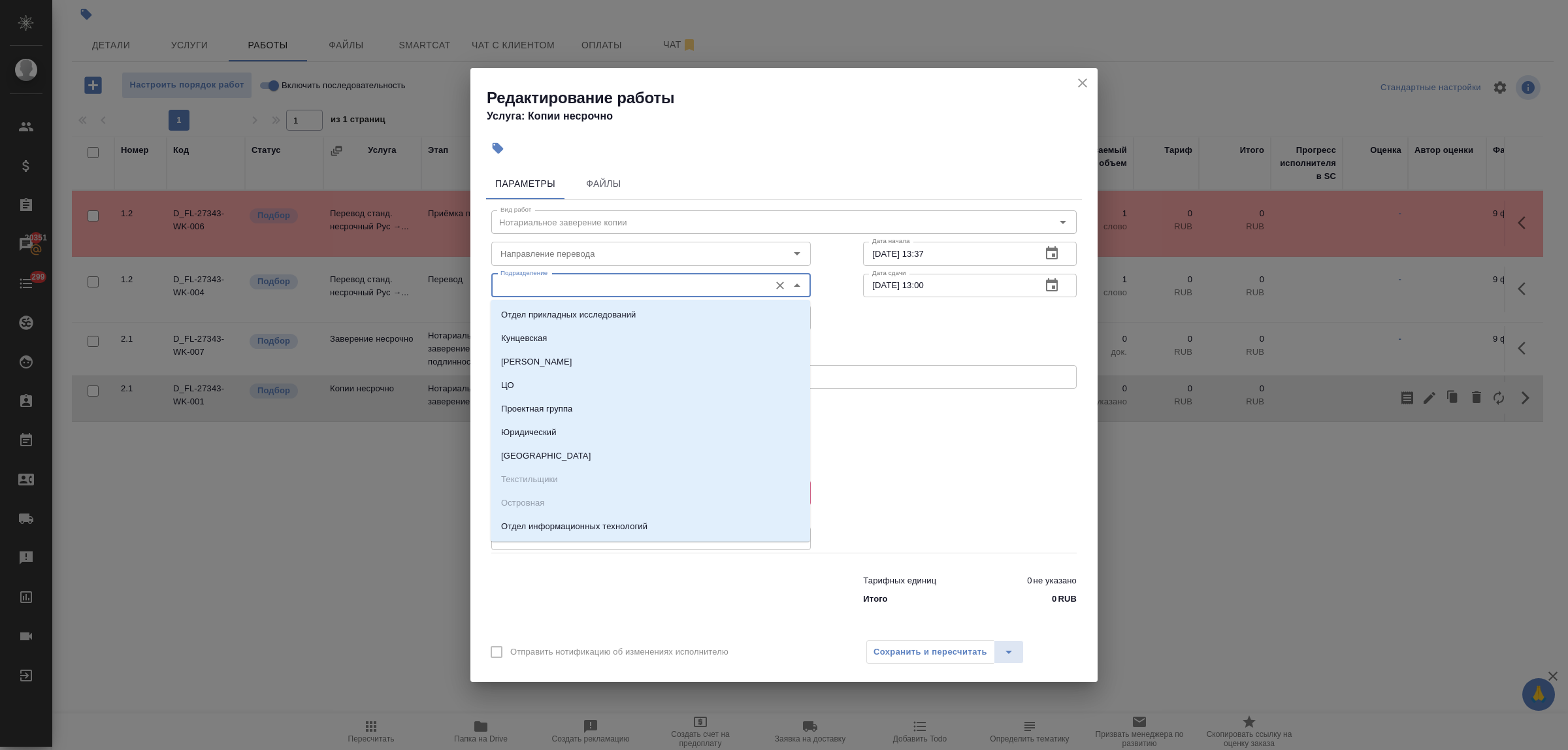
click at [589, 284] on input "Подразделение" at bounding box center [629, 285] width 268 height 16
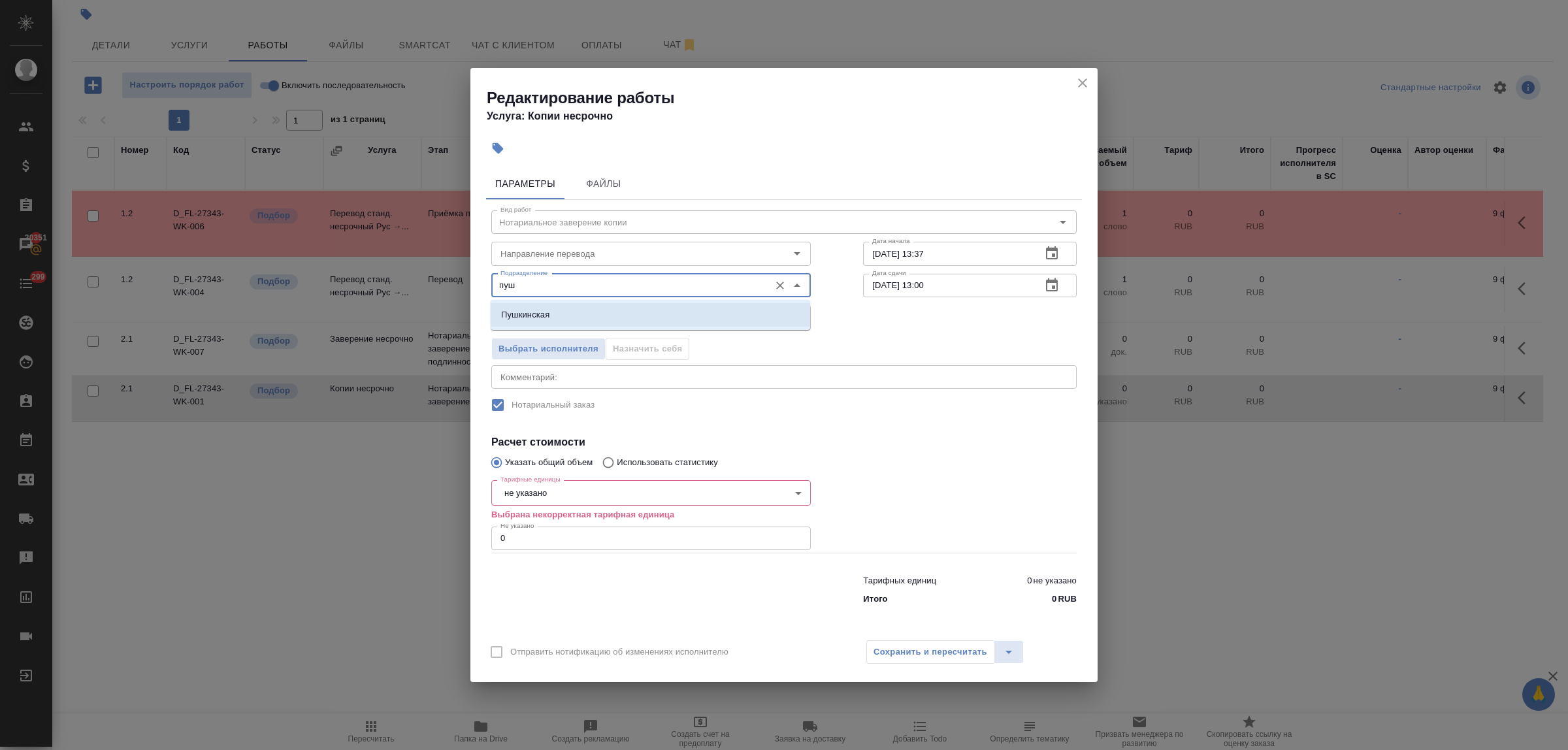
click at [587, 316] on li "Пушкинская" at bounding box center [651, 315] width 320 height 24
type input "Пушкинская"
click at [568, 252] on input "Направление перевода" at bounding box center [629, 254] width 268 height 16
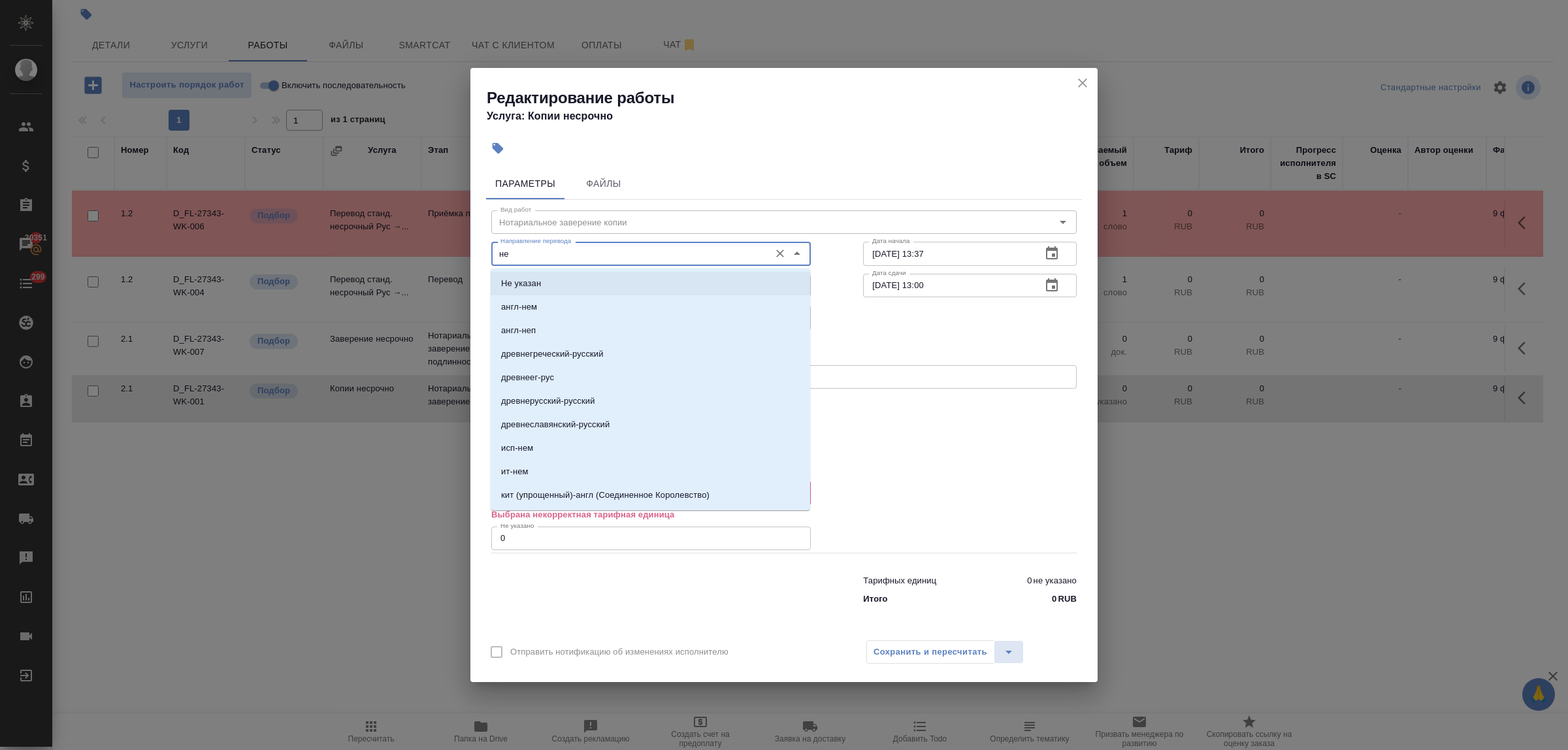
click at [567, 273] on li "Не указан" at bounding box center [651, 283] width 320 height 24
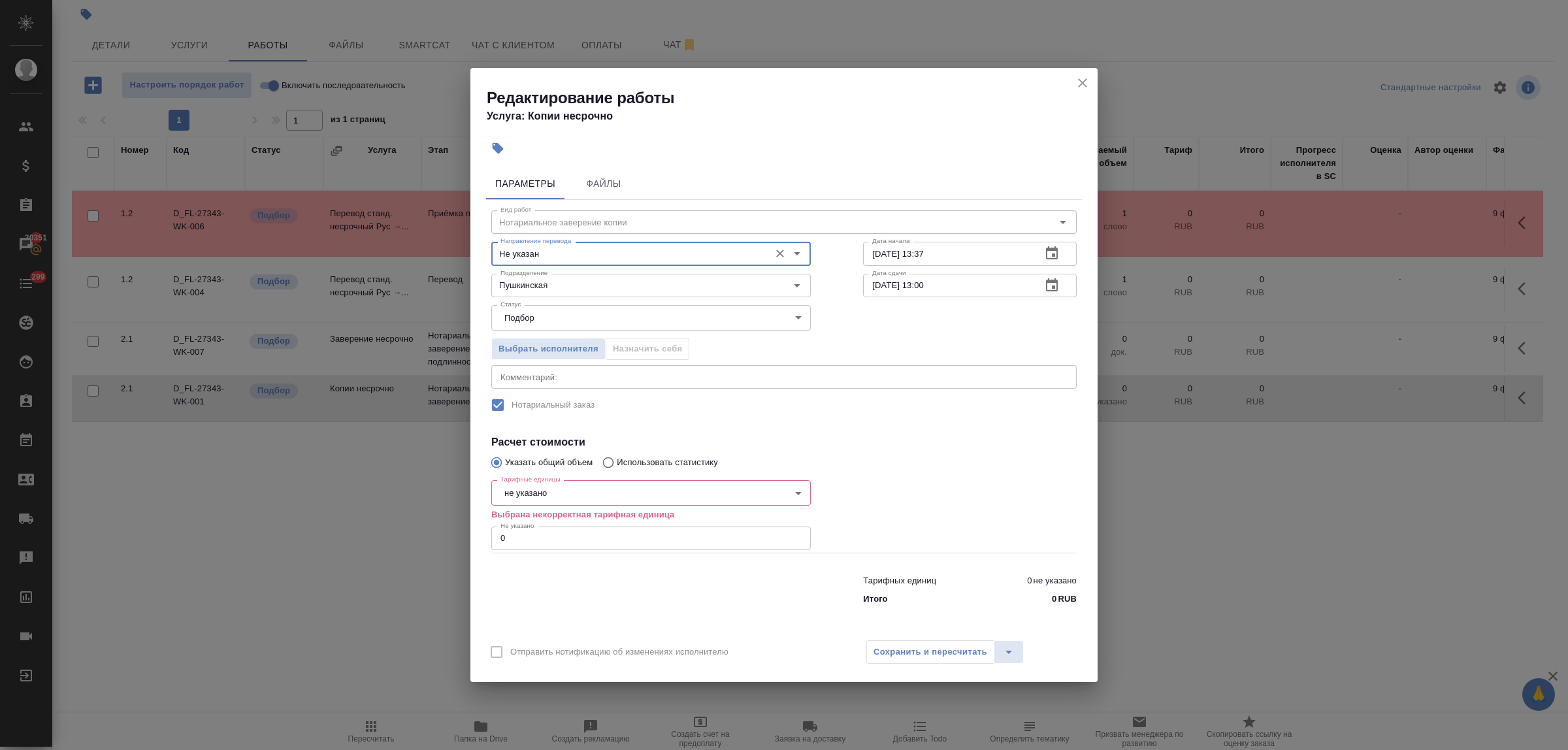
type input "Не указан"
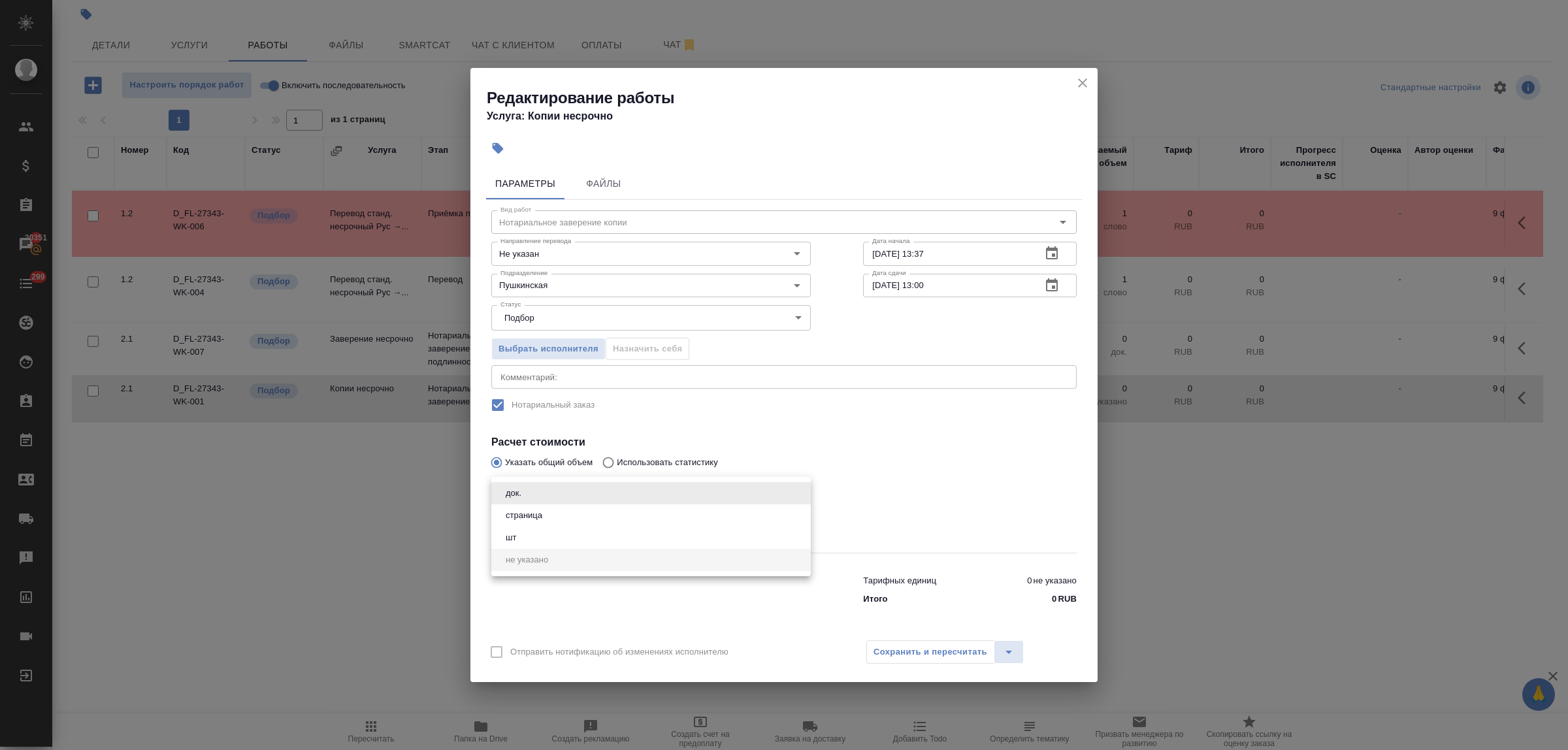
click at [544, 498] on body "🙏 .cls-1 fill:#fff; AWATERA Bulakhova Elena Клиенты Спецификации Заказы 20351 Ч…" at bounding box center [784, 375] width 1568 height 750
click at [541, 515] on button "страница" at bounding box center [523, 515] width 44 height 15
type input "5a8b1489cc6b4906c91bfdb2"
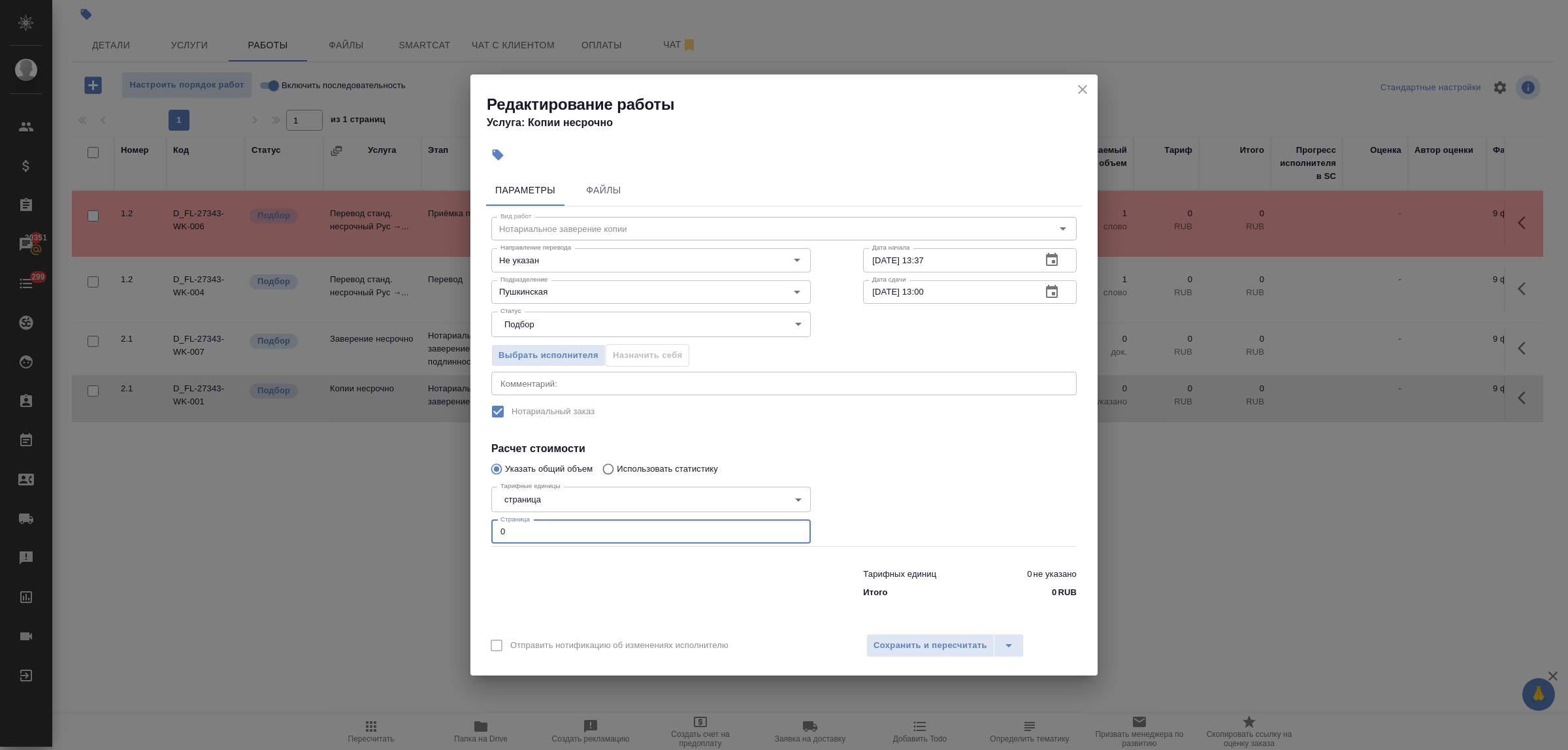
drag, startPoint x: 515, startPoint y: 536, endPoint x: 455, endPoint y: 523, distance: 61.4
click at [481, 531] on div "Параметры Файлы Вид работ Нотариальное заверение копии Вид работ Направление пе…" at bounding box center [784, 397] width 627 height 456
type input "6"
click at [938, 654] on button "Сохранить и пересчитать" at bounding box center [930, 646] width 128 height 24
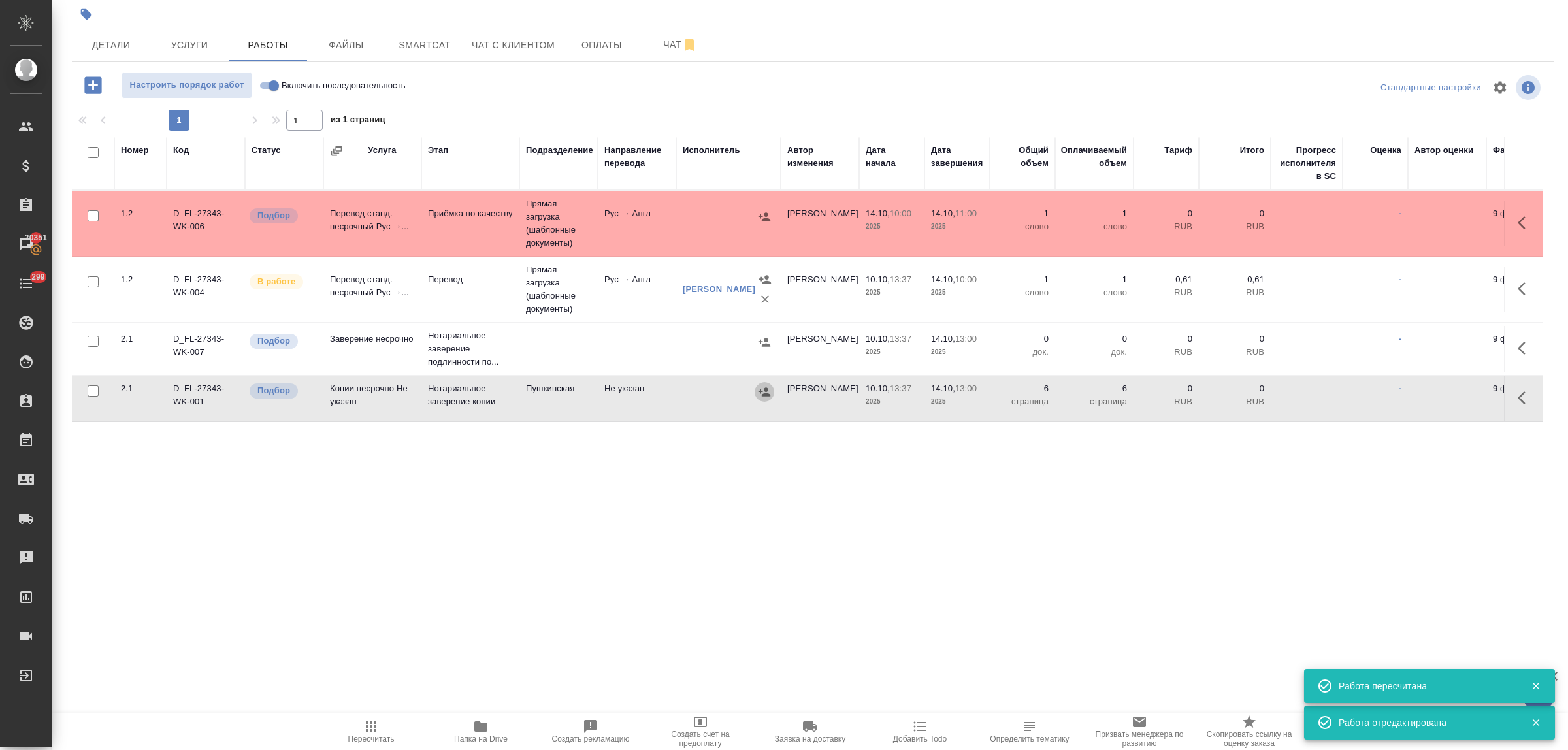
click at [765, 387] on icon "button" at bounding box center [765, 391] width 12 height 9
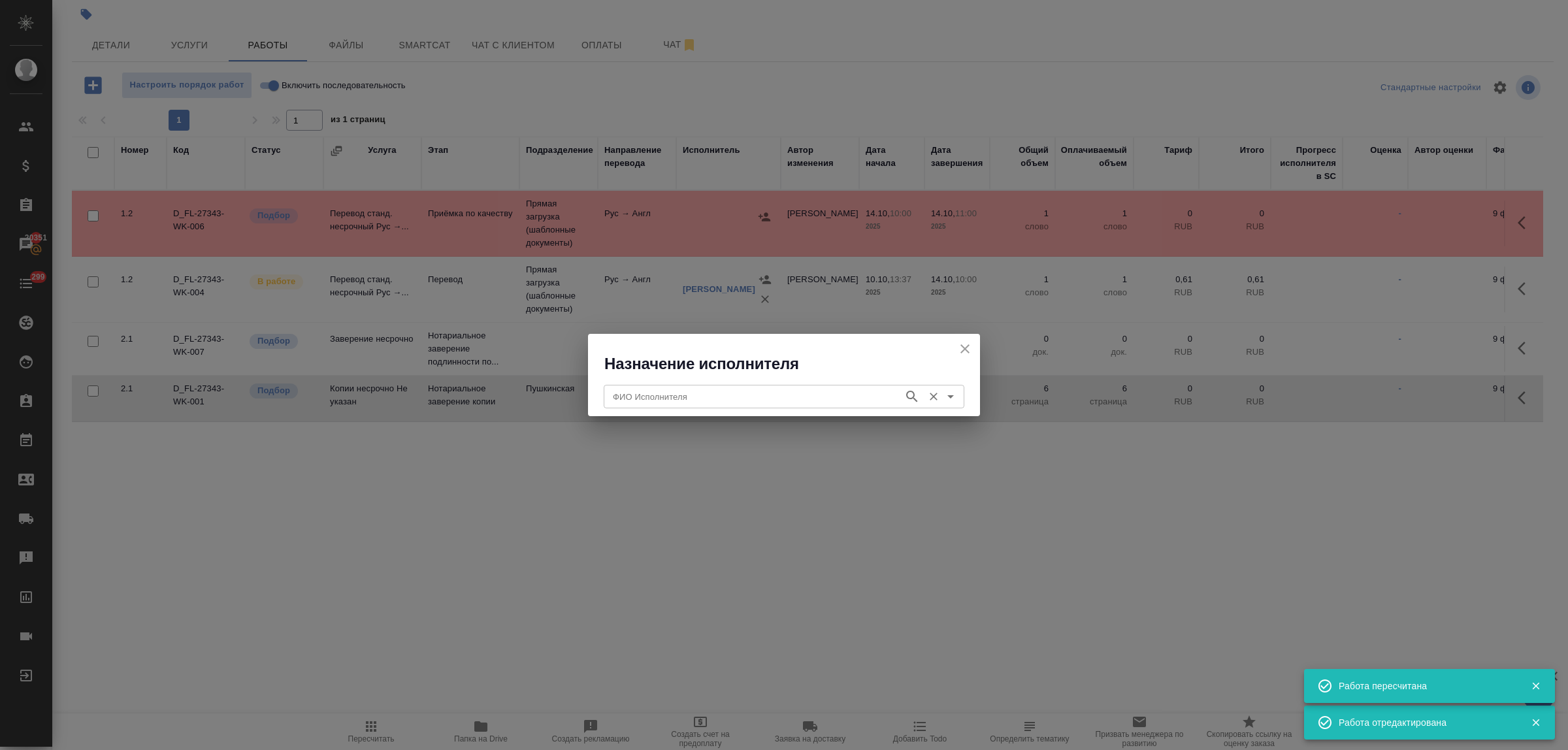
click at [763, 397] on input "ФИО Исполнителя" at bounding box center [753, 396] width 289 height 16
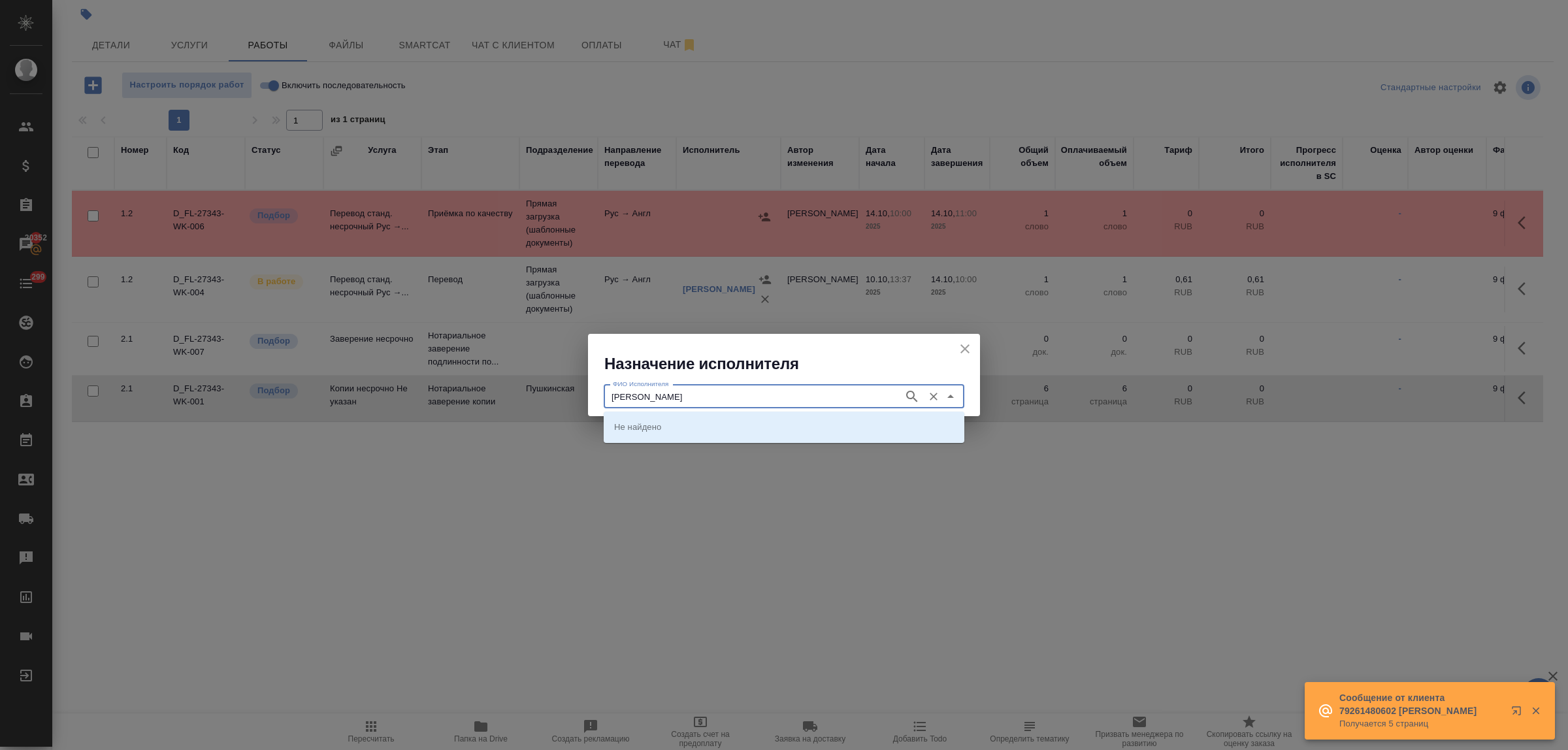
type input "федорченко"
click at [685, 424] on p "НОТАРИУС Федорченко Александр Вячеславович" at bounding box center [650, 427] width 71 height 13
type input "НОТАРИУС Федорченко Александр Вячеславович"
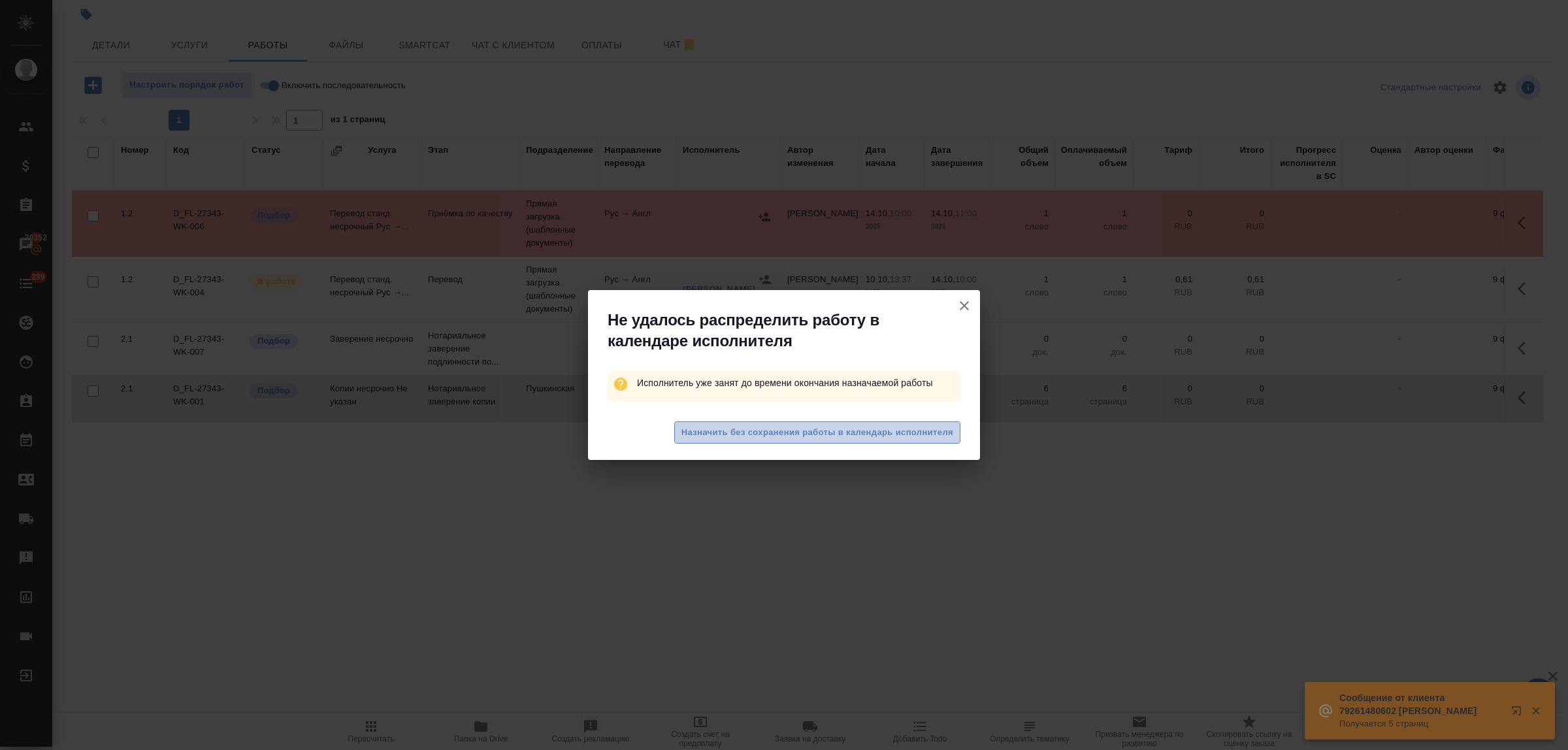
click at [763, 430] on span "Назначить без сохранения работы в календарь исполнителя" at bounding box center [817, 433] width 272 height 15
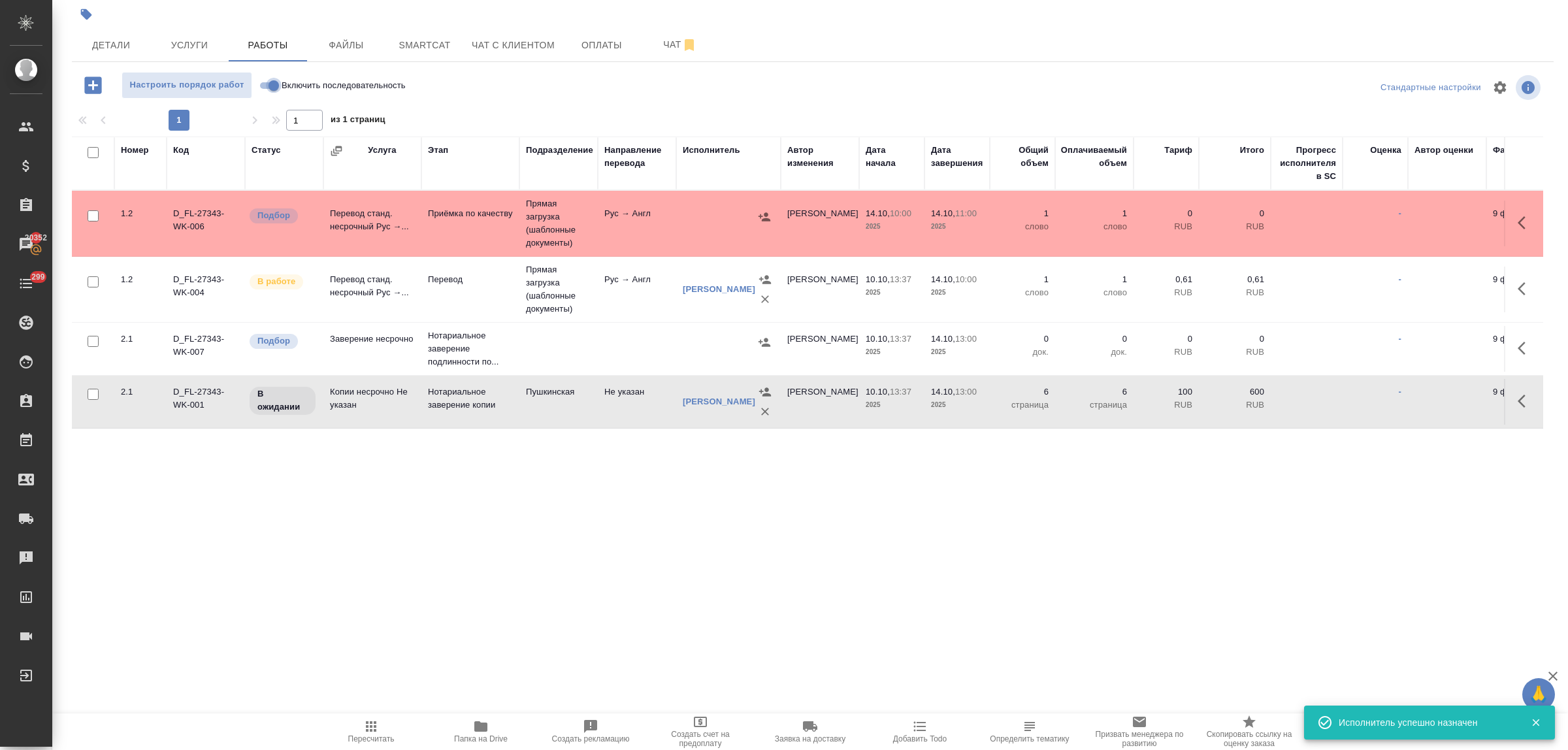
click at [264, 85] on input "Включить последовательность" at bounding box center [274, 86] width 47 height 16
checkbox input "true"
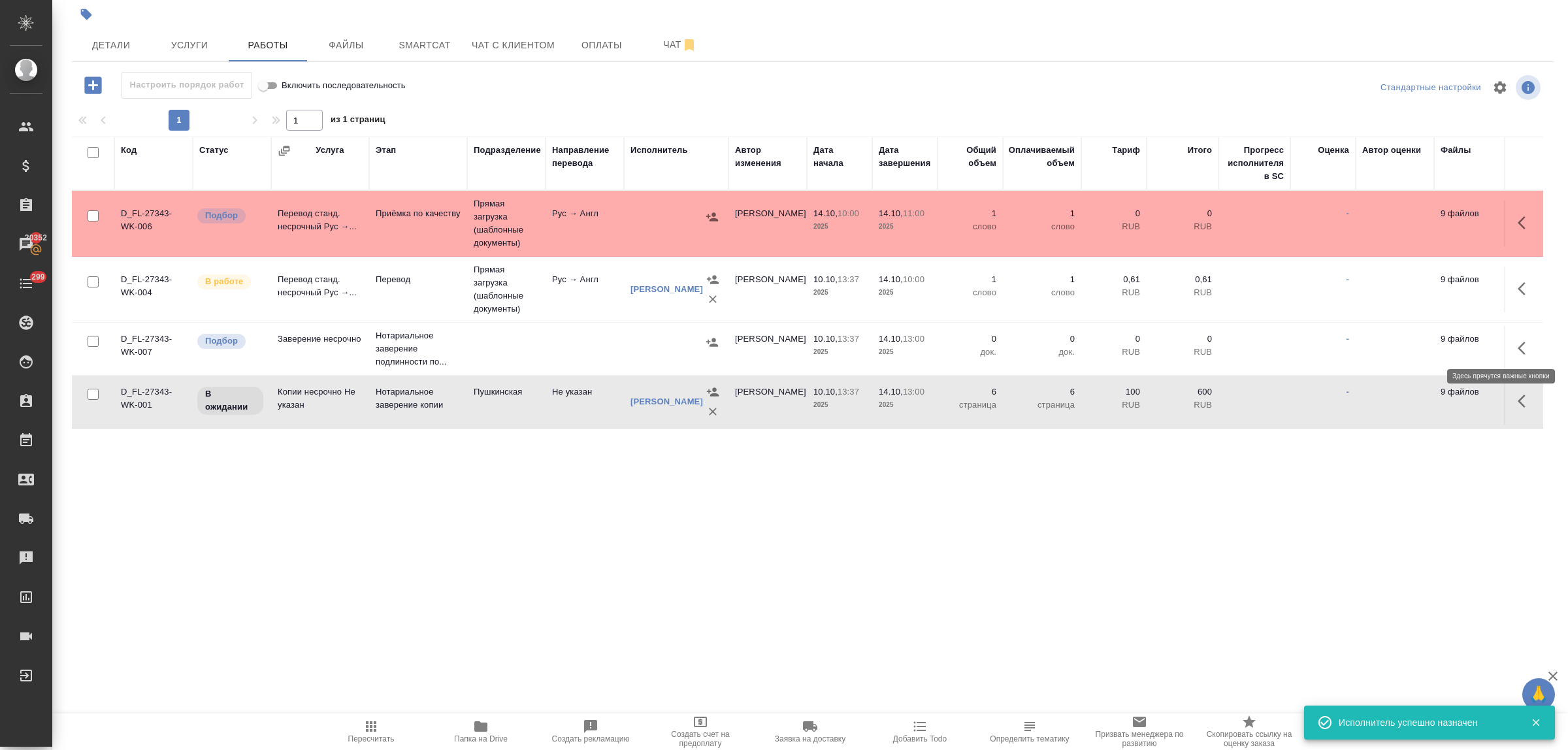
click at [1518, 342] on icon "button" at bounding box center [1522, 348] width 8 height 13
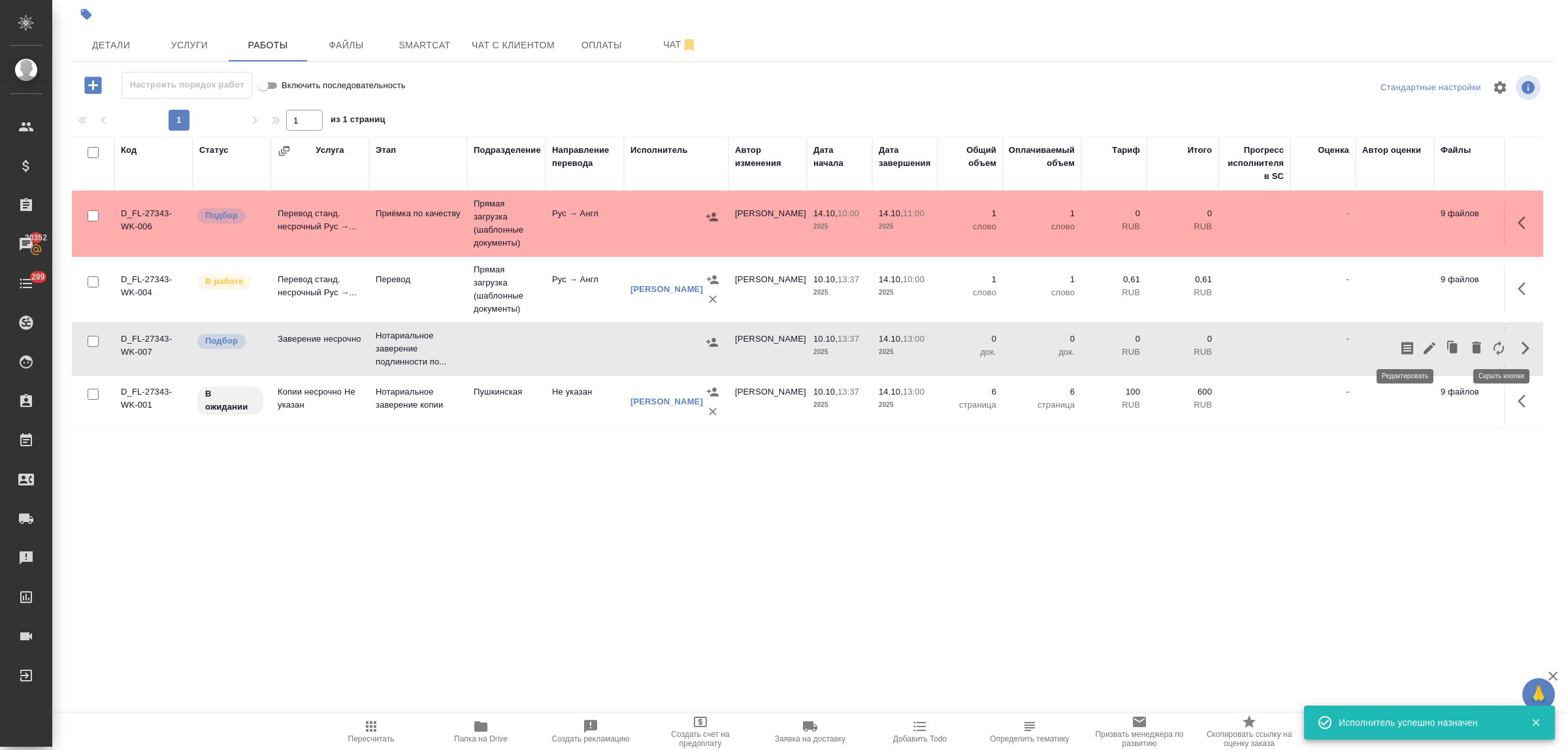
click at [1422, 340] on icon "button" at bounding box center [1430, 348] width 16 height 16
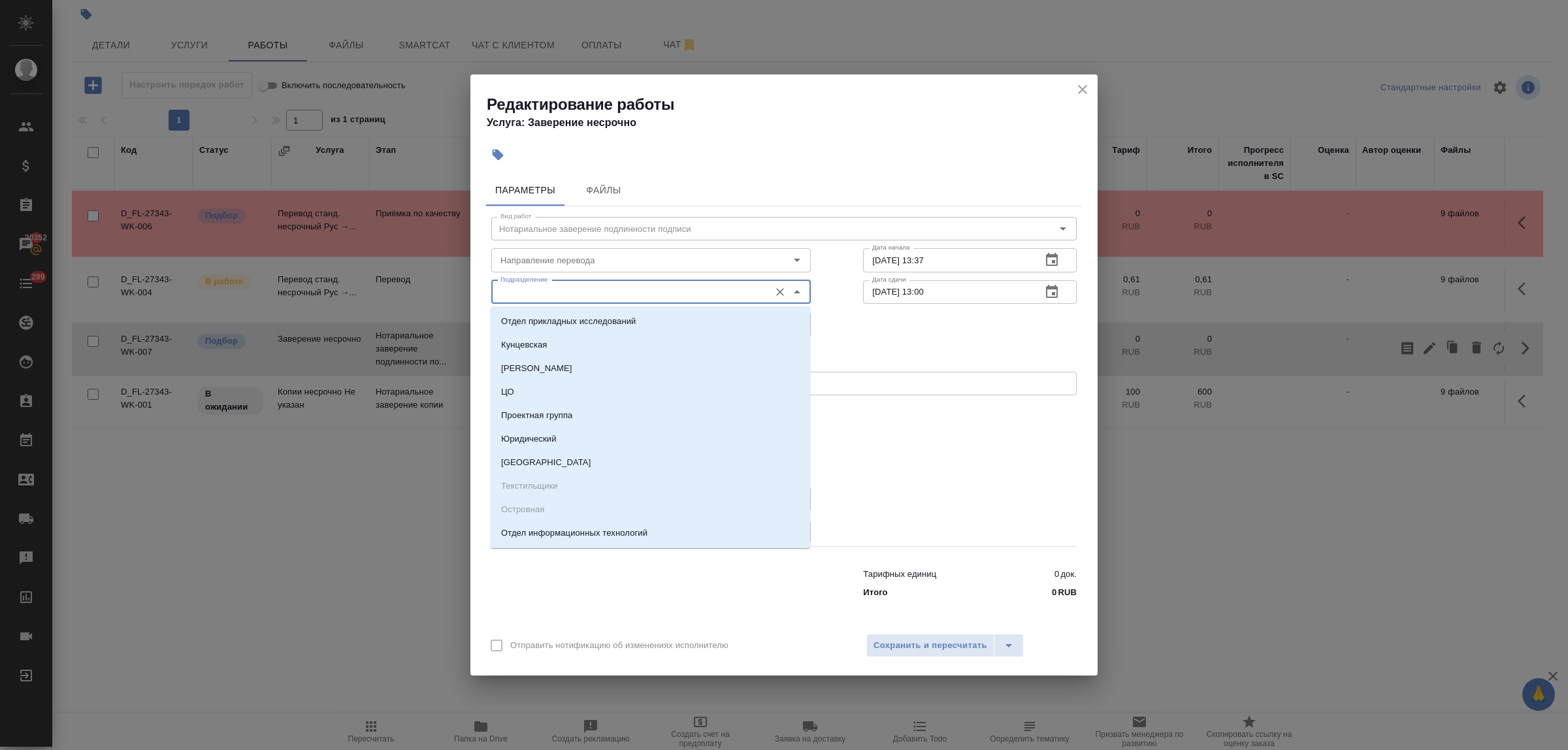
click at [554, 291] on input "Подразделение" at bounding box center [629, 292] width 268 height 16
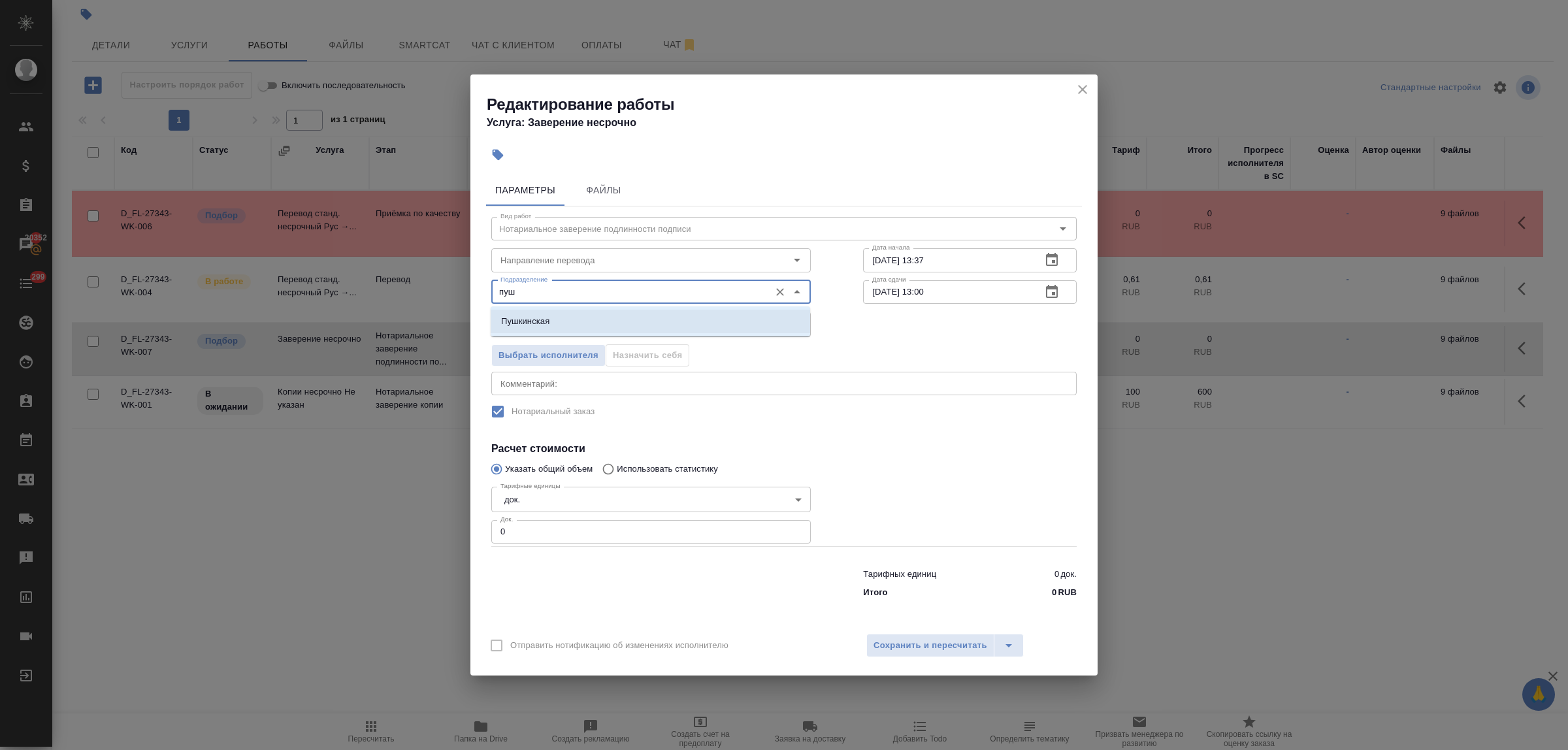
click at [561, 319] on li "Пушкинская" at bounding box center [651, 322] width 320 height 24
type input "Пушкинская"
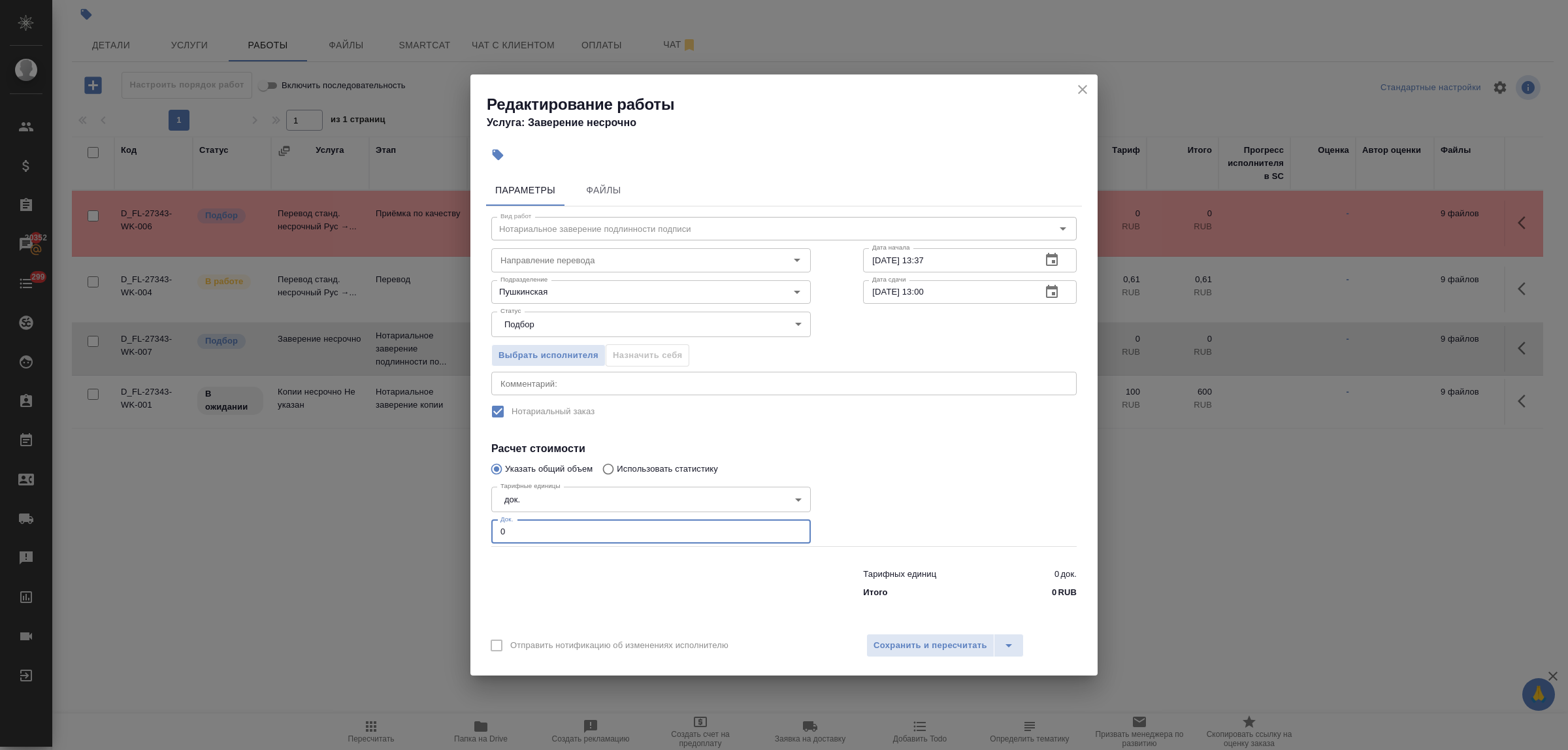
drag, startPoint x: 521, startPoint y: 525, endPoint x: 476, endPoint y: 514, distance: 46.3
click at [471, 514] on div "Параметры Файлы Вид работ Нотариальное заверение подлинности подписи Вид работ …" at bounding box center [784, 397] width 627 height 456
type input "3"
click at [934, 639] on span "Сохранить и пересчитать" at bounding box center [930, 646] width 114 height 15
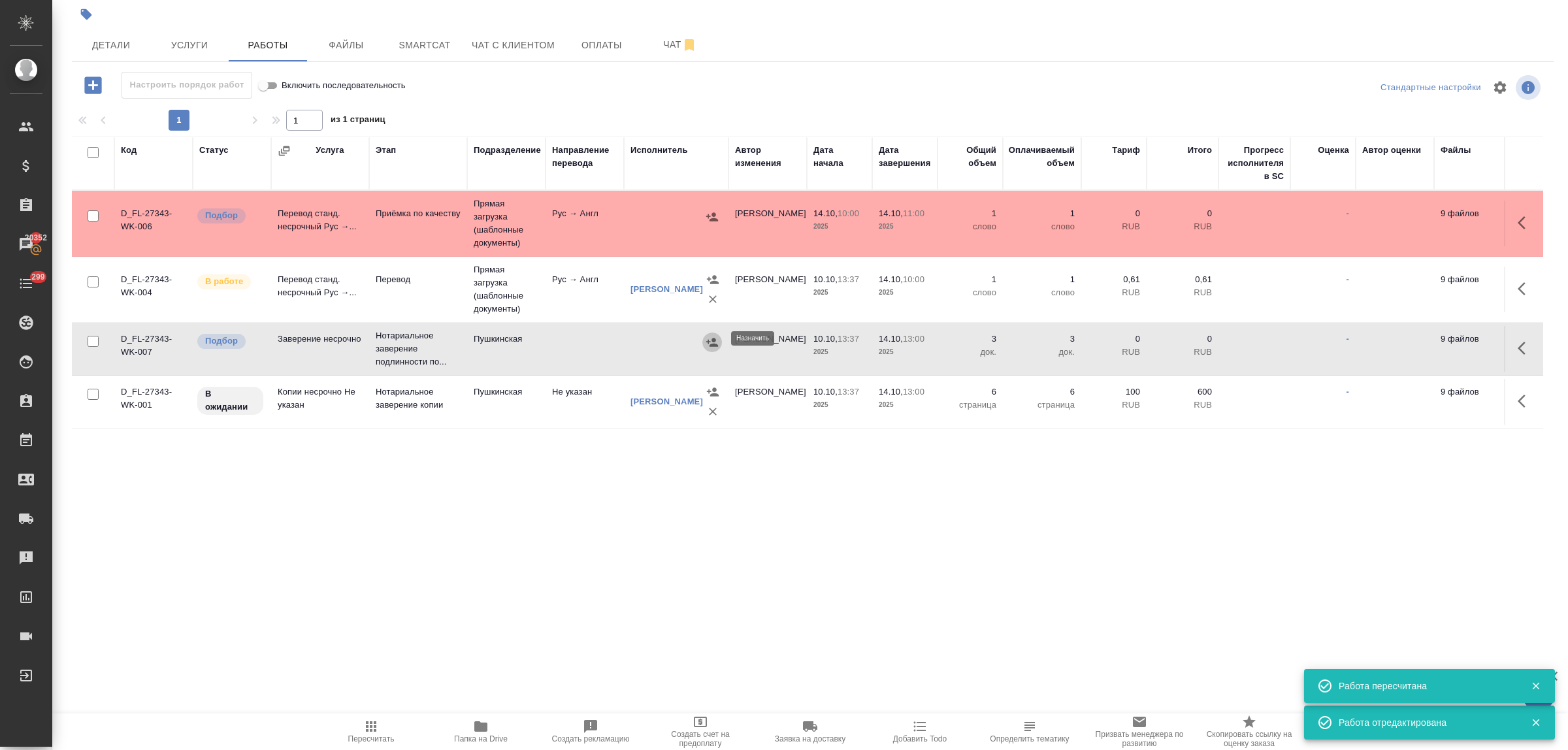
click at [716, 337] on icon "button" at bounding box center [712, 342] width 13 height 13
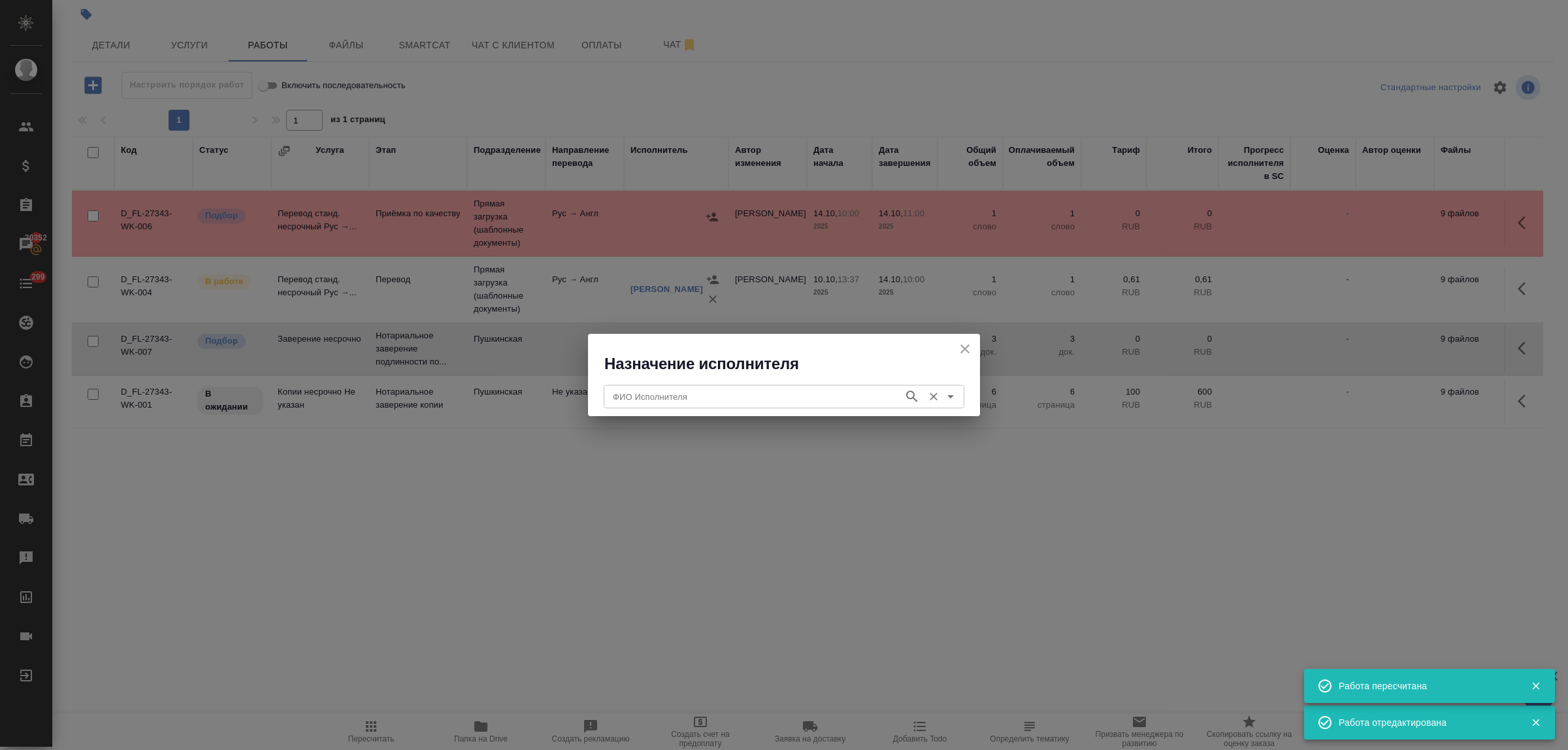
click at [696, 393] on input "ФИО Исполнителя" at bounding box center [753, 396] width 289 height 16
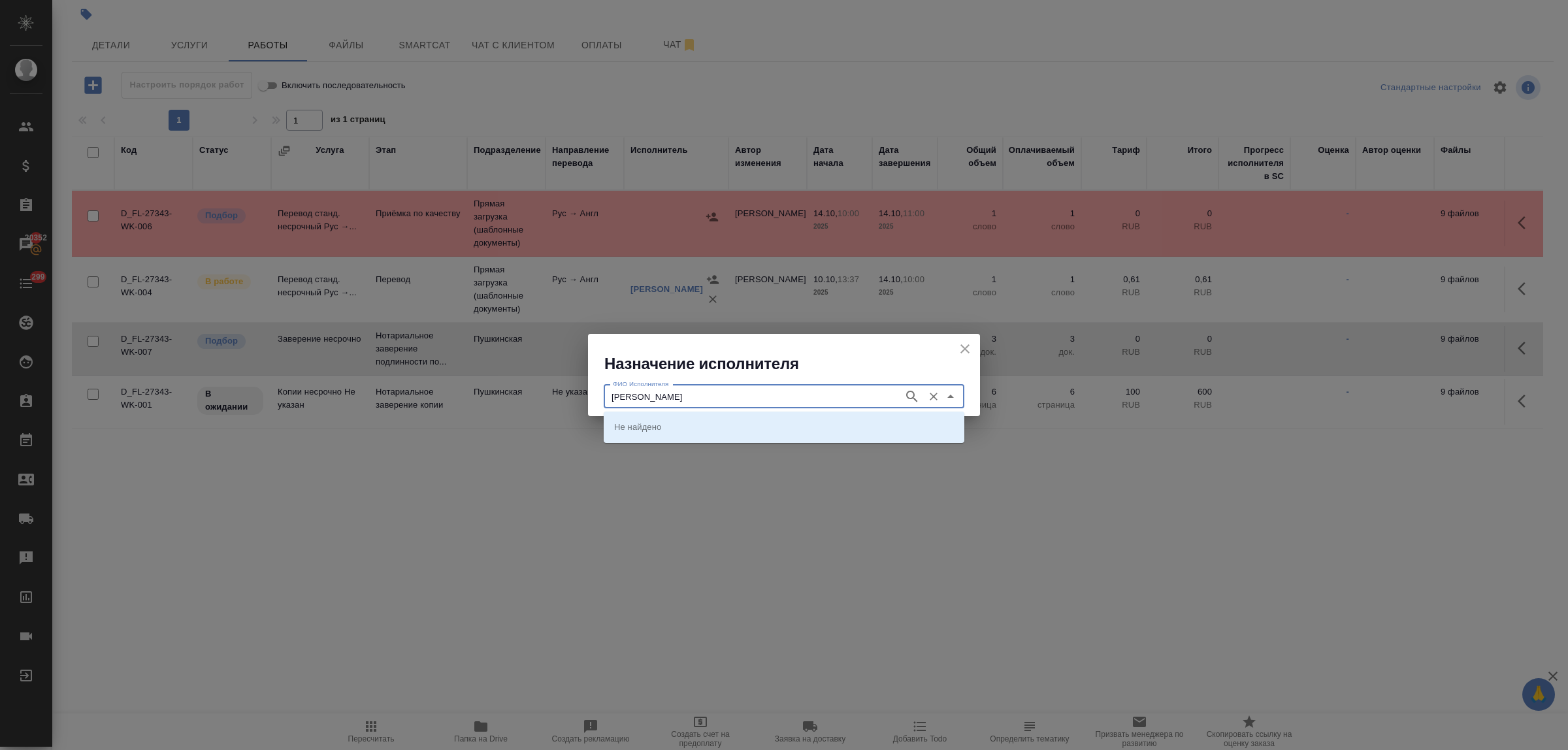
type input "федорчнко"
type input "федорченко"
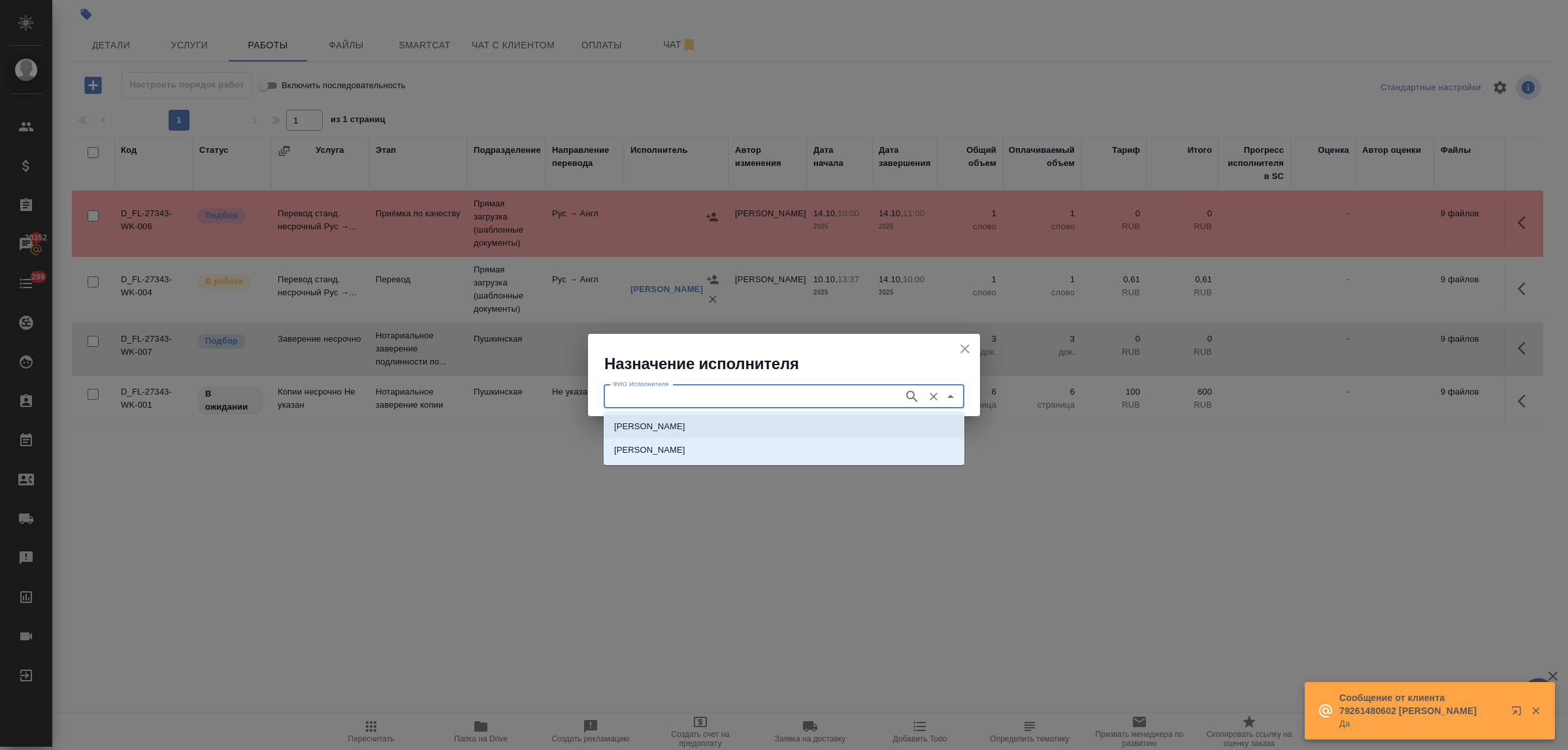
click at [679, 426] on p "НОТАРИУС Федорченко Александр Вячеславович" at bounding box center [650, 427] width 71 height 13
type input "НОТАРИУС Федорченко Александр Вячеславович"
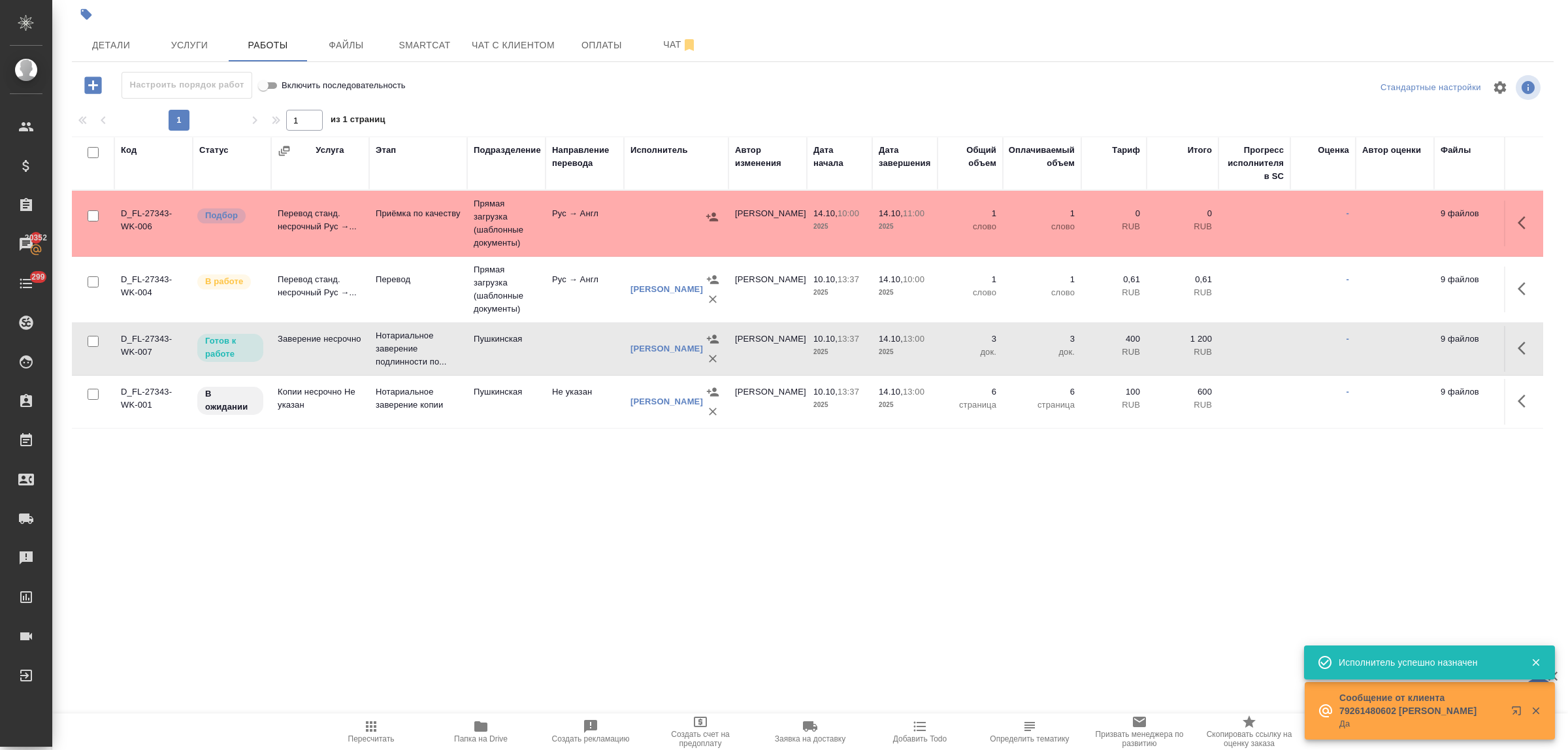
scroll to position [0, 0]
click at [118, 44] on span "Детали" at bounding box center [111, 45] width 63 height 17
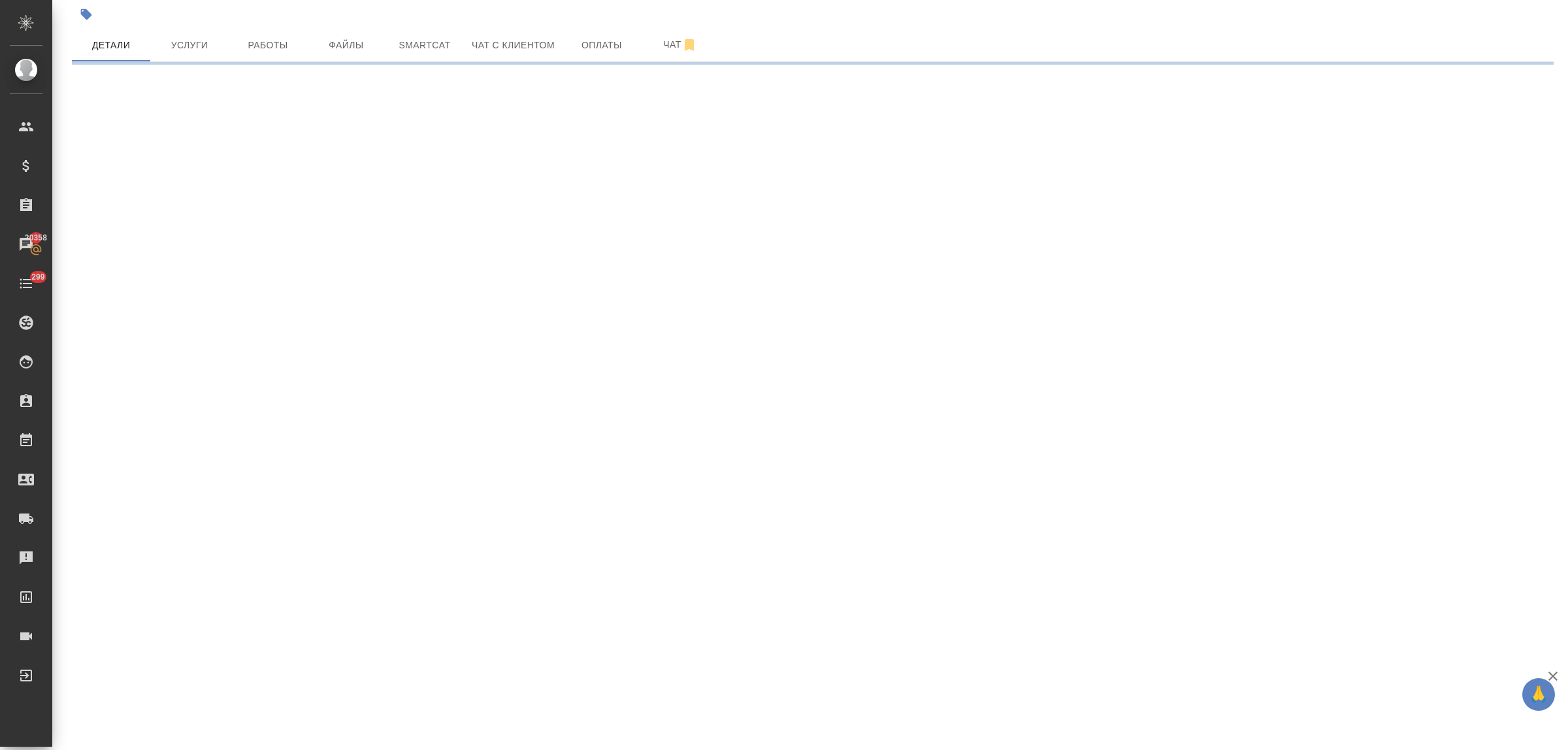
select select "RU"
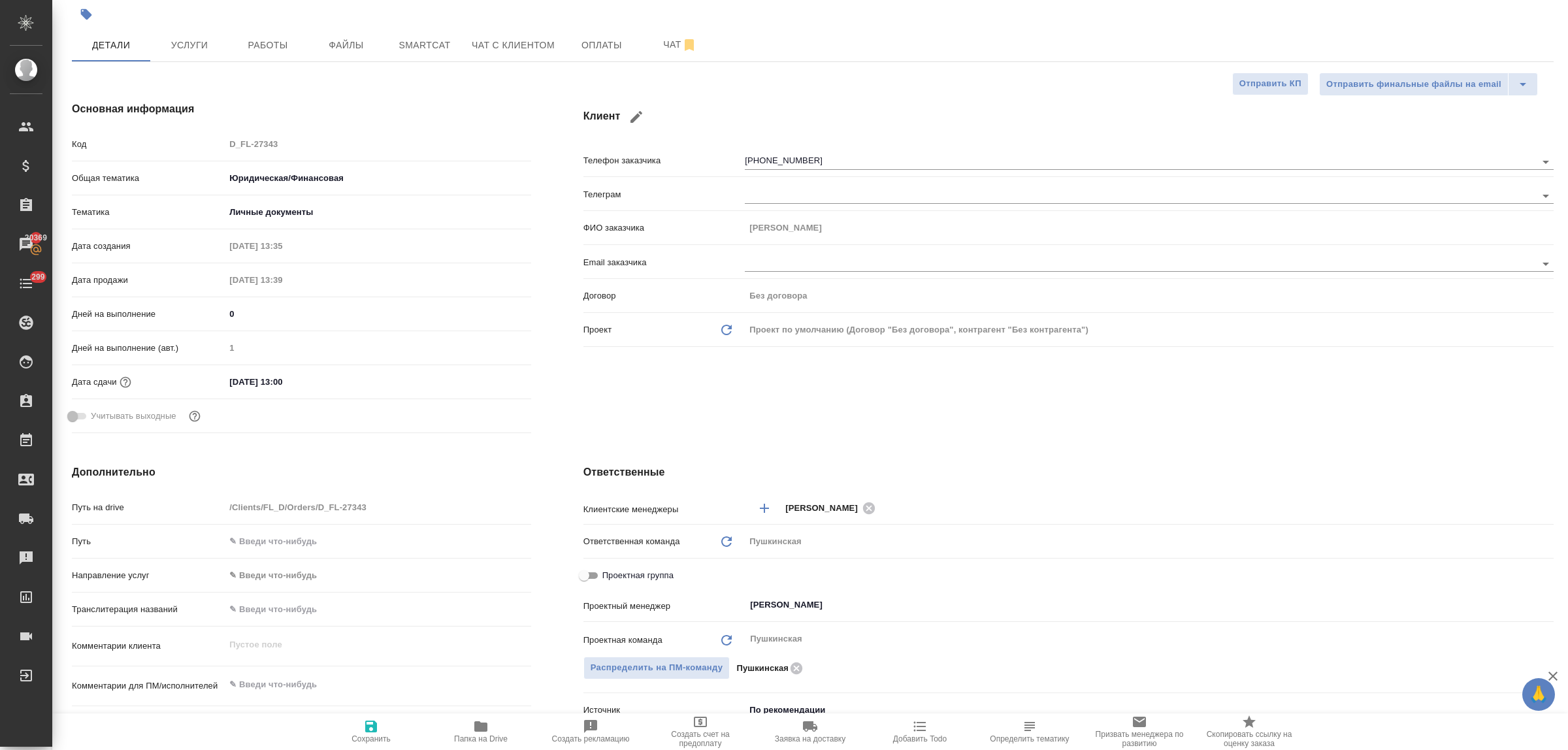
type textarea "x"
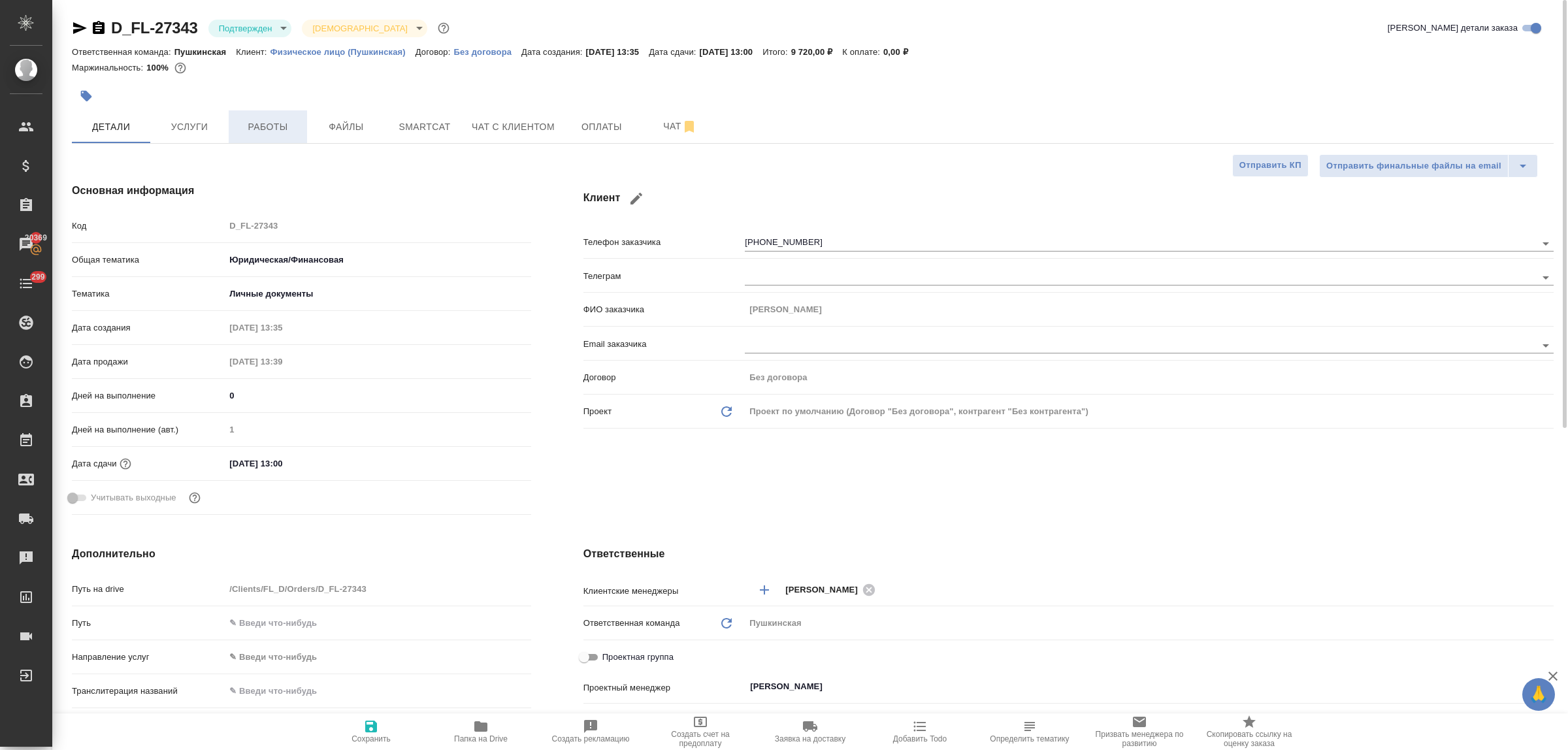
click at [276, 134] on span "Работы" at bounding box center [268, 127] width 63 height 17
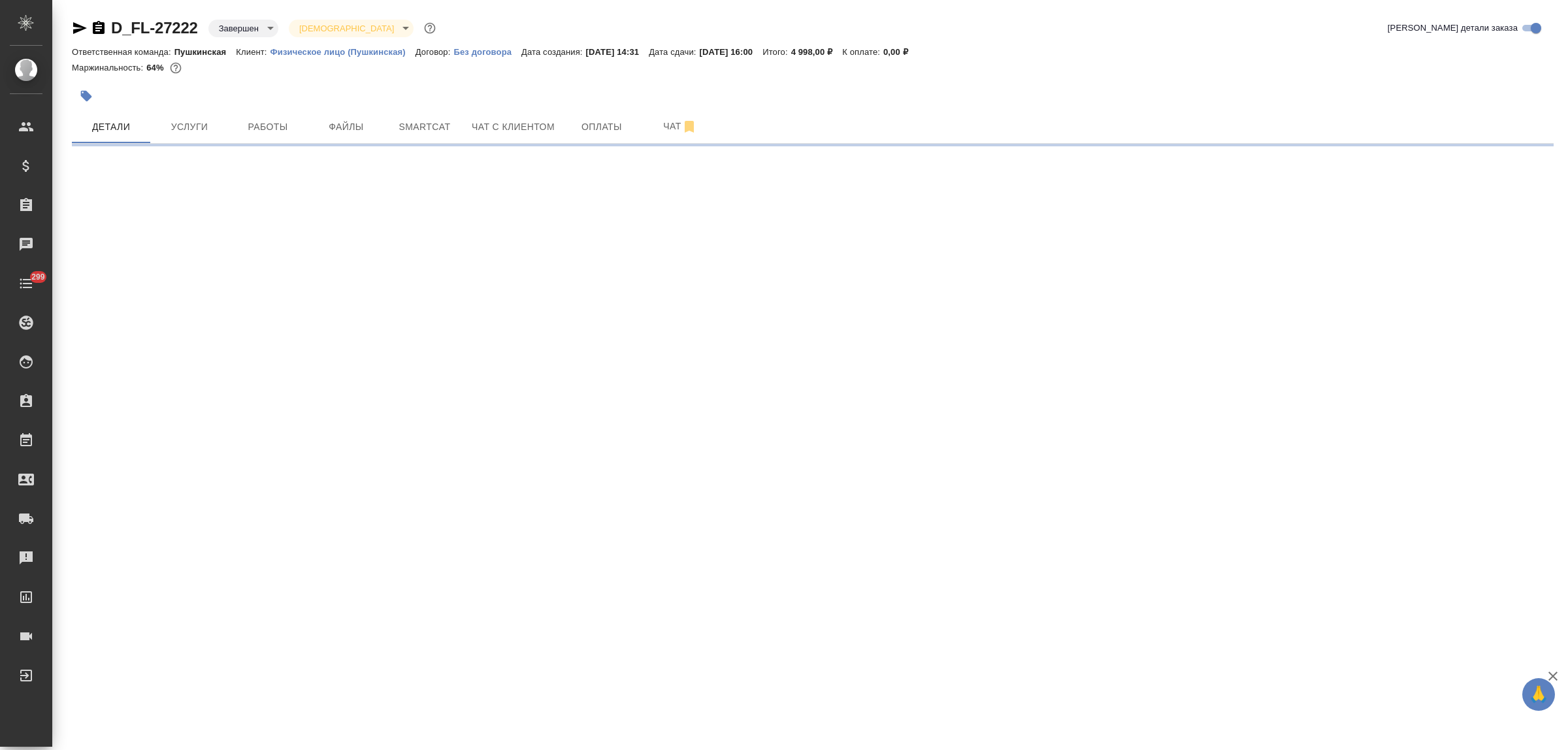
select select "RU"
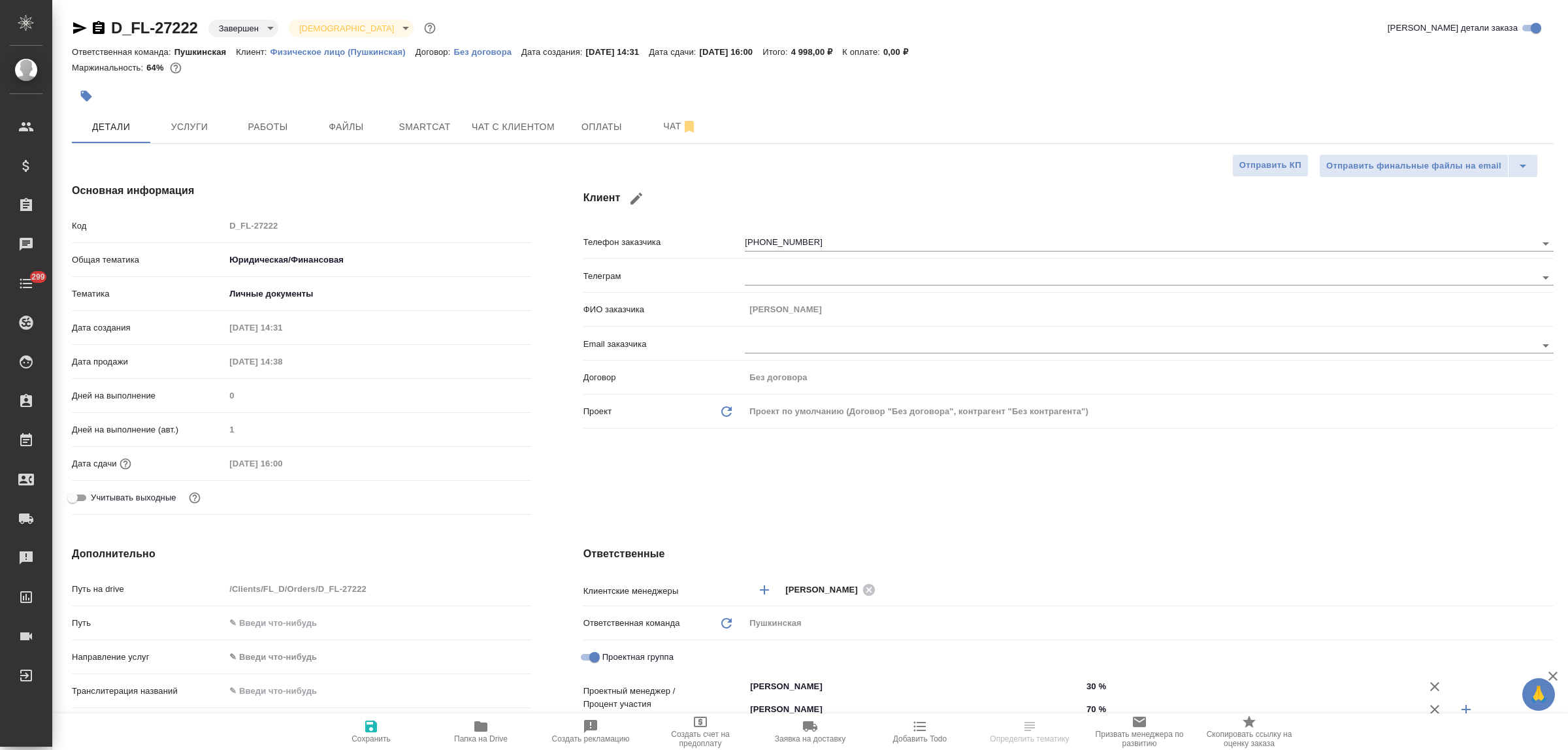
type textarea "x"
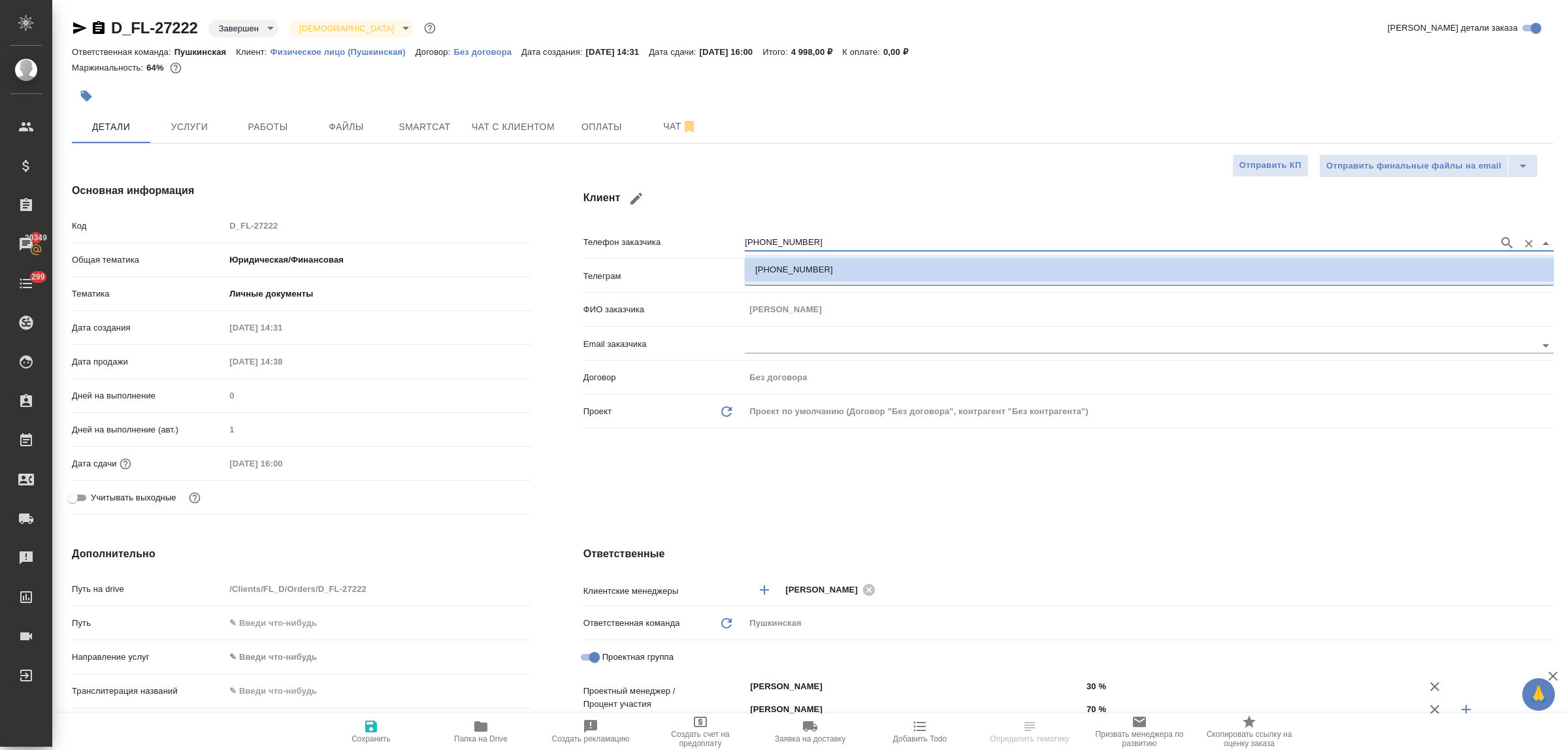
drag, startPoint x: 798, startPoint y: 239, endPoint x: 735, endPoint y: 233, distance: 63.3
click at [735, 233] on div "Телефон заказчика [PHONE_NUMBER]" at bounding box center [1068, 241] width 971 height 23
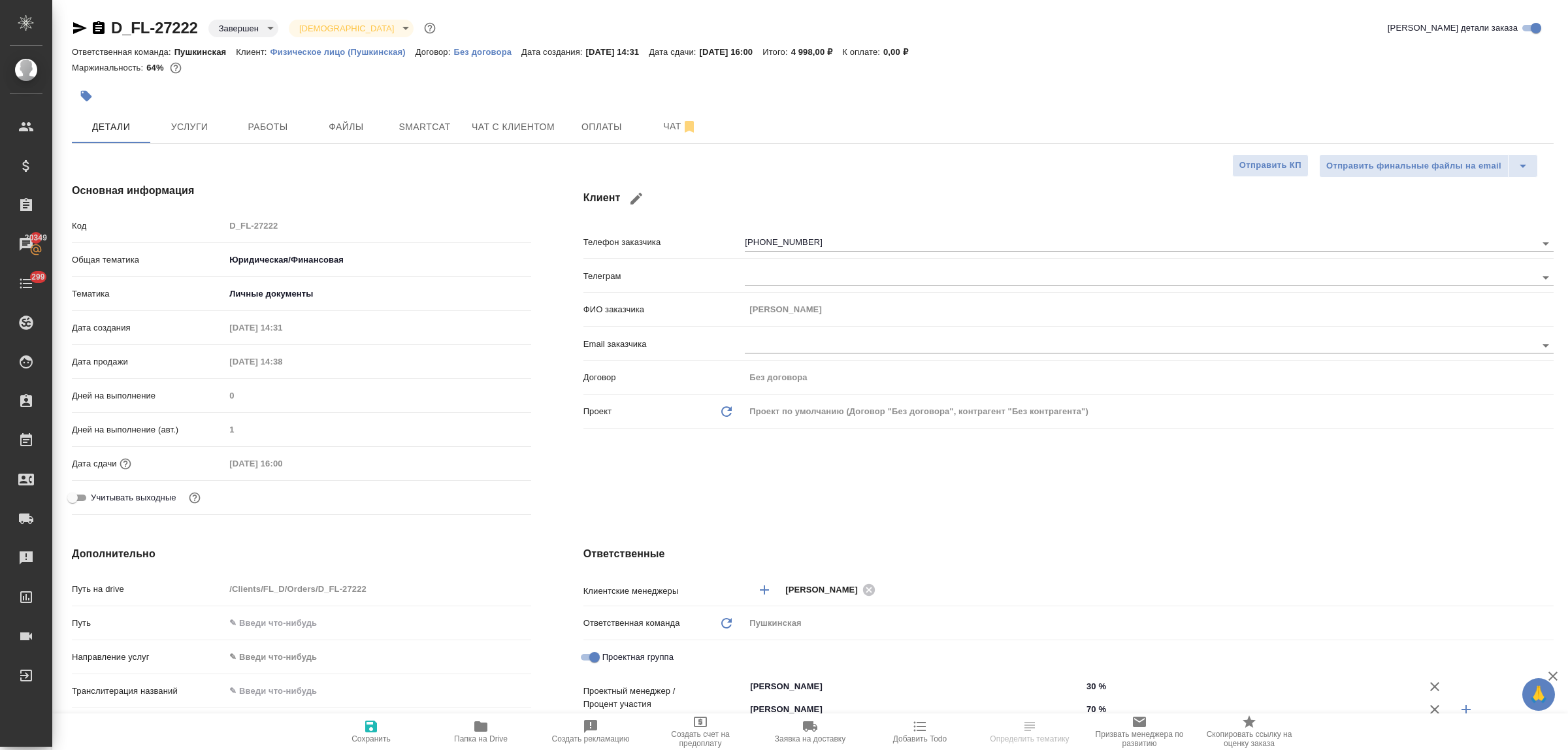
type textarea "x"
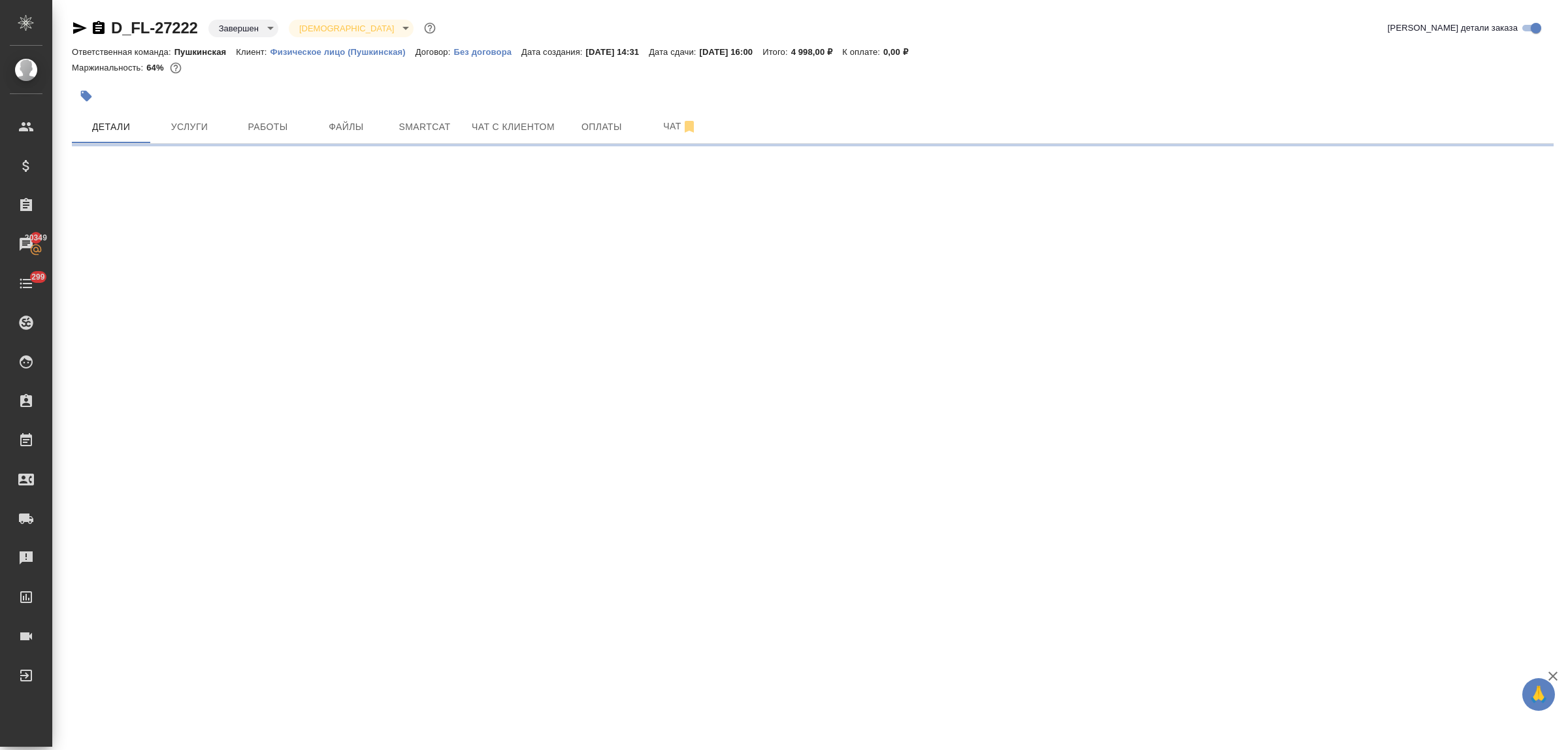
select select "RU"
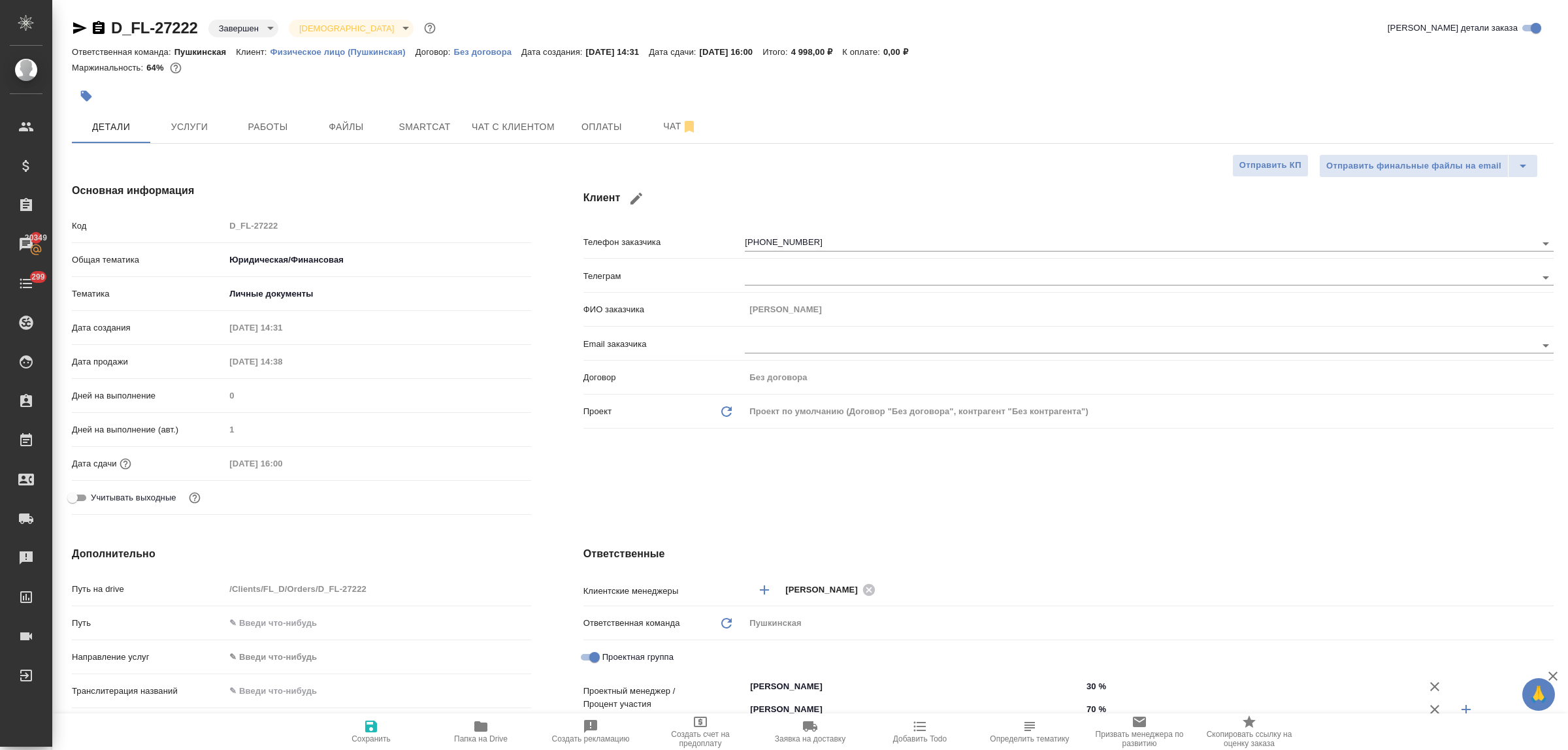
type textarea "x"
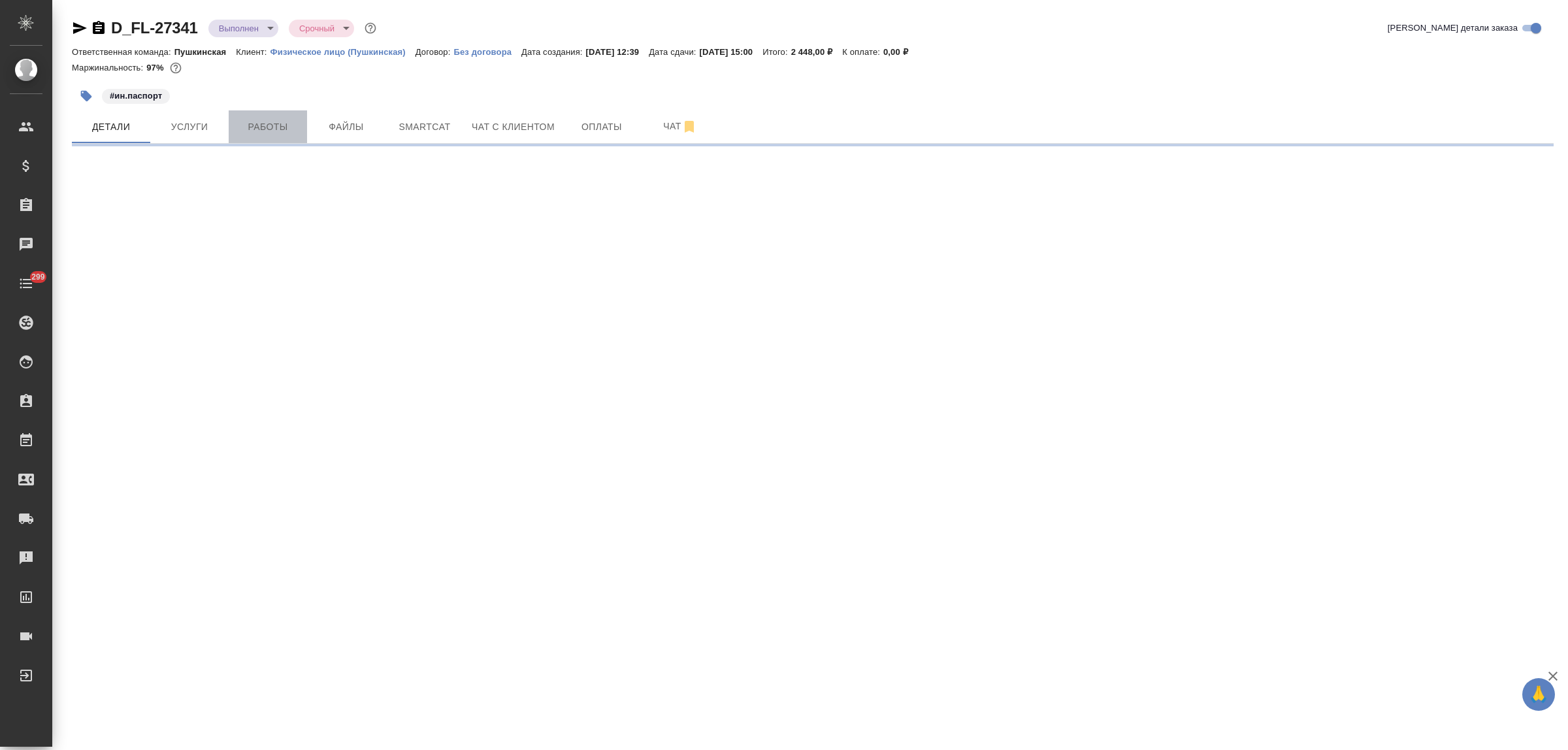
click at [274, 131] on span "Работы" at bounding box center [268, 127] width 63 height 17
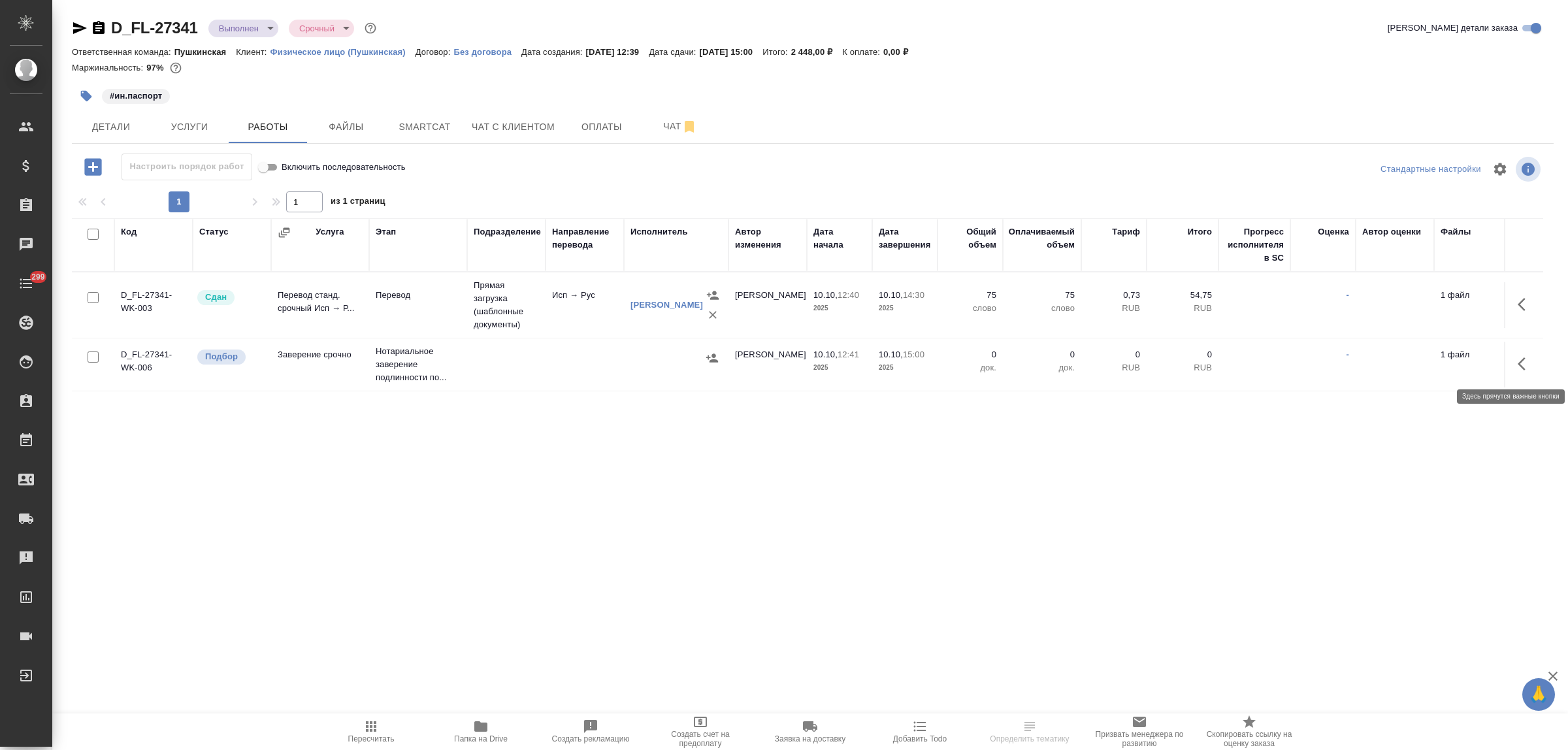
click at [1521, 363] on icon "button" at bounding box center [1522, 364] width 8 height 13
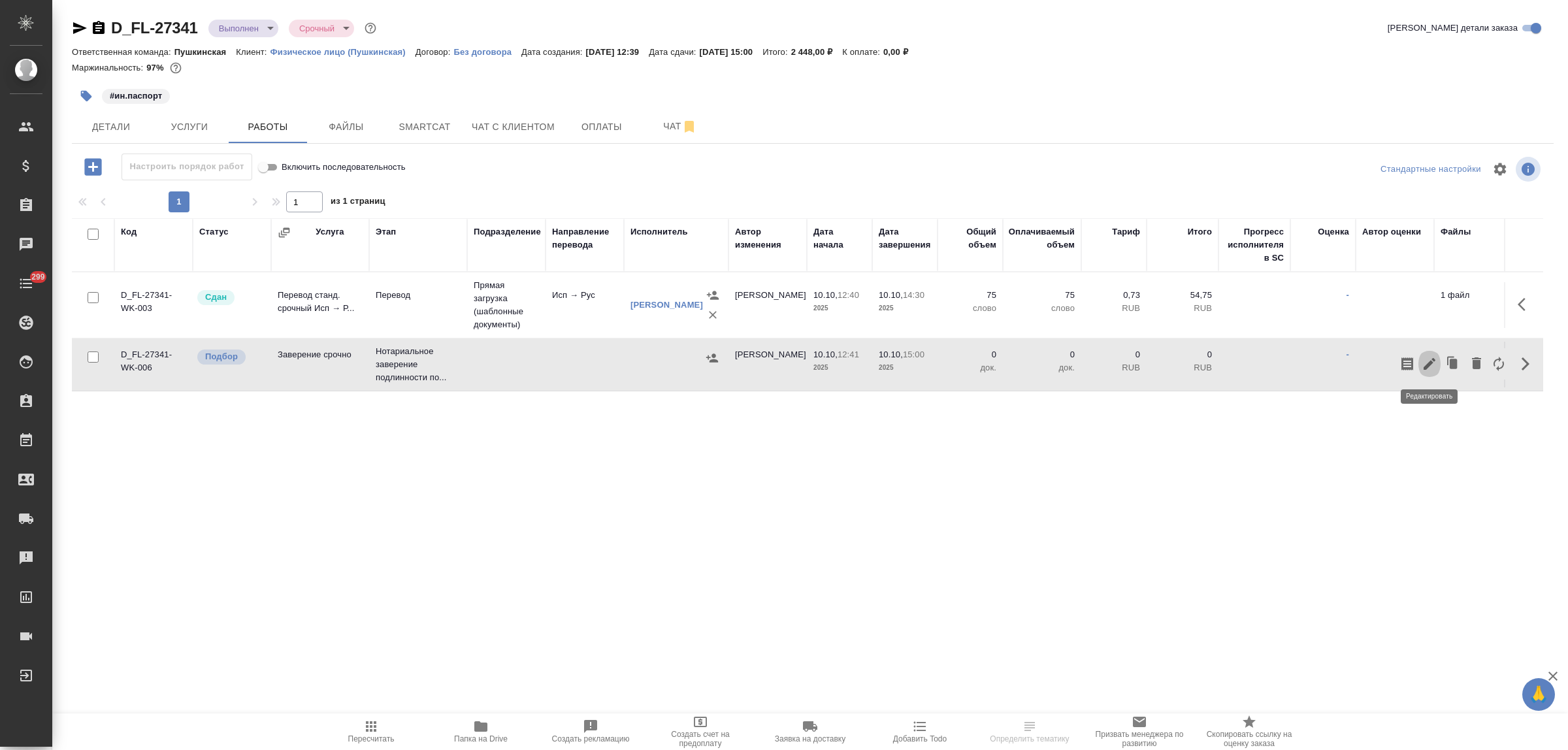
click at [1427, 365] on icon "button" at bounding box center [1430, 364] width 16 height 16
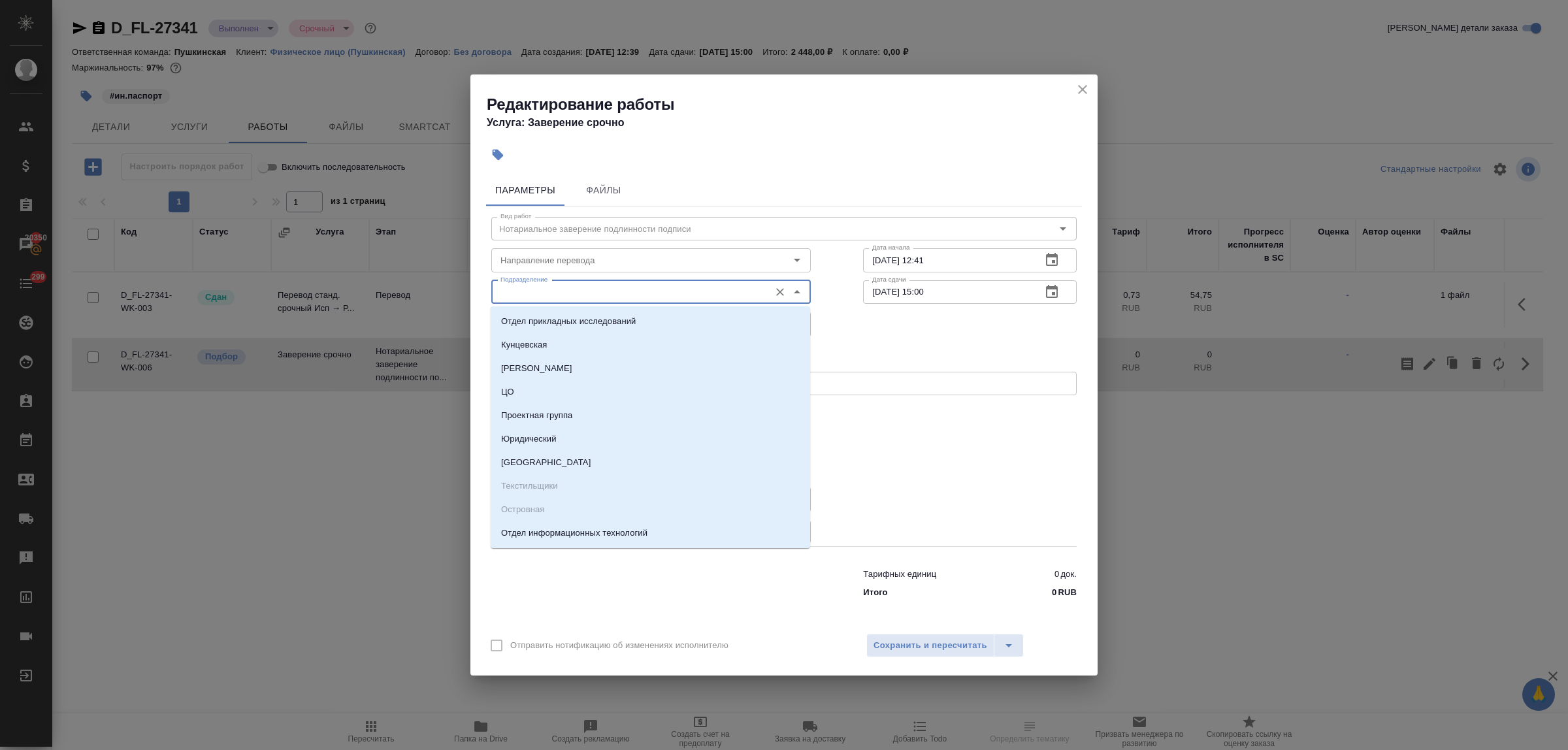
click at [576, 291] on input "Подразделение" at bounding box center [629, 292] width 268 height 16
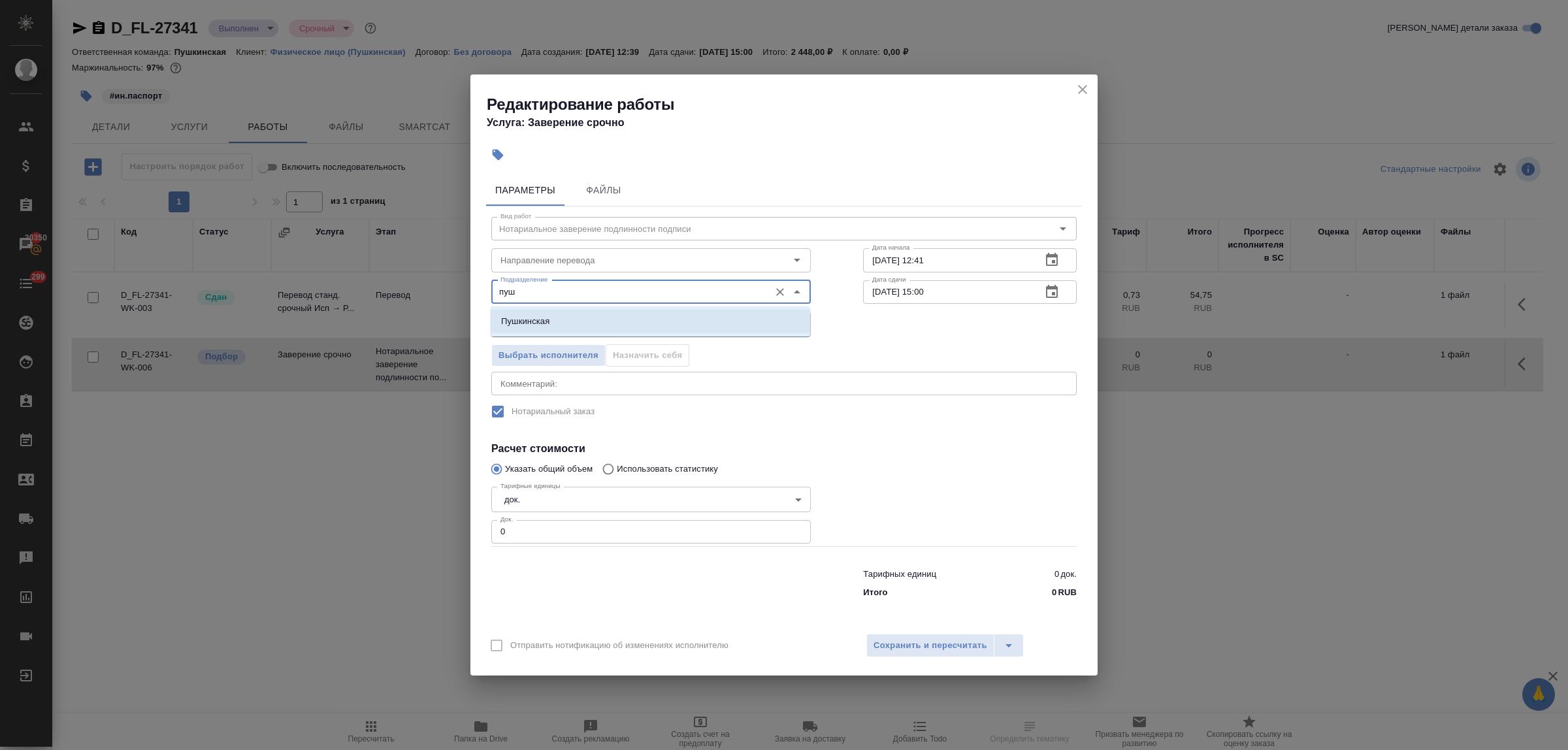
click at [579, 318] on li "Пушкинская" at bounding box center [651, 322] width 320 height 24
type input "Пушкинская"
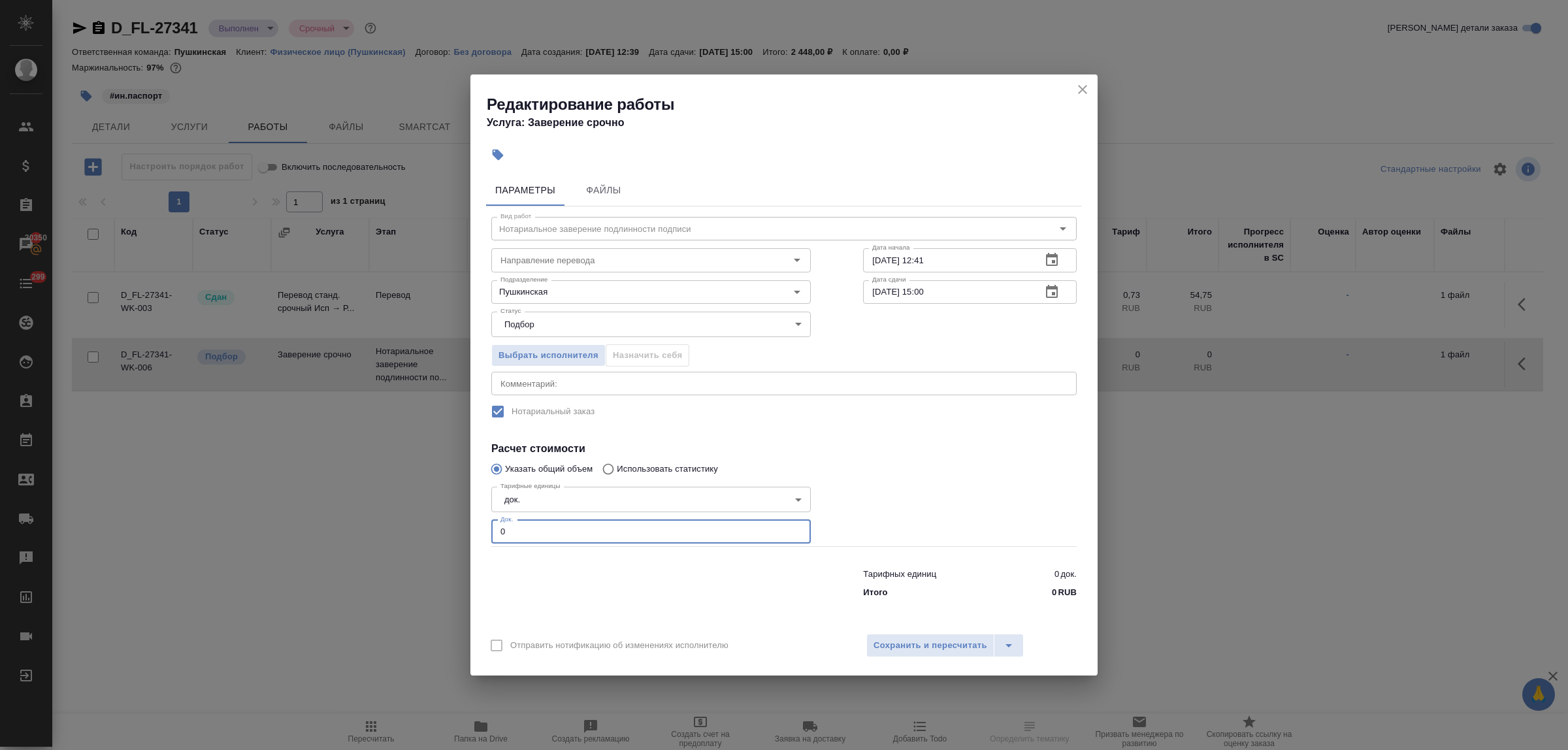
drag, startPoint x: 515, startPoint y: 521, endPoint x: 471, endPoint y: 516, distance: 44.3
click at [471, 516] on div "Параметры Файлы Вид работ Нотариальное заверение подлинности подписи Вид работ …" at bounding box center [784, 397] width 627 height 456
type input "1"
click at [969, 638] on span "Сохранить и пересчитать" at bounding box center [930, 646] width 114 height 15
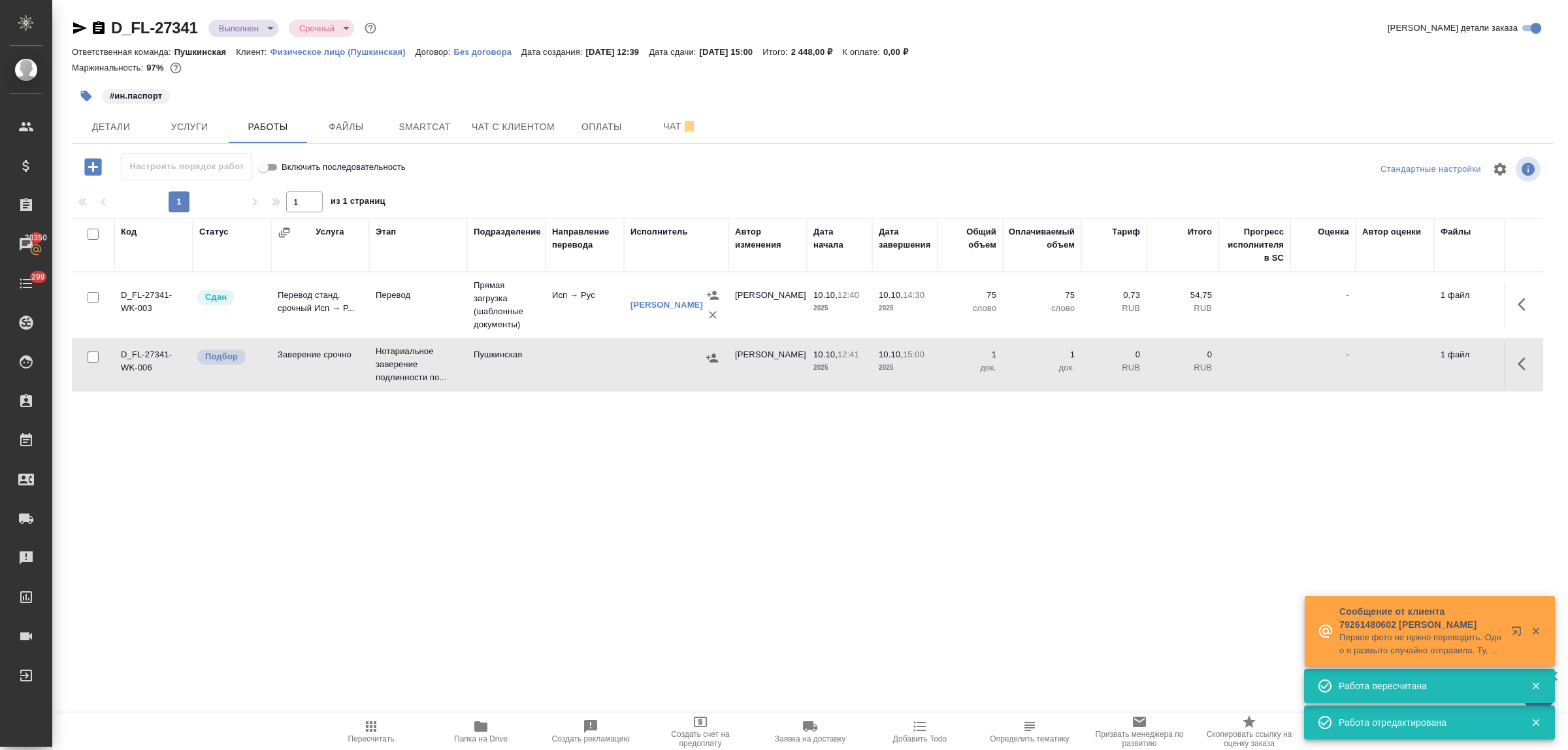
click at [719, 357] on button "button" at bounding box center [712, 358] width 20 height 20
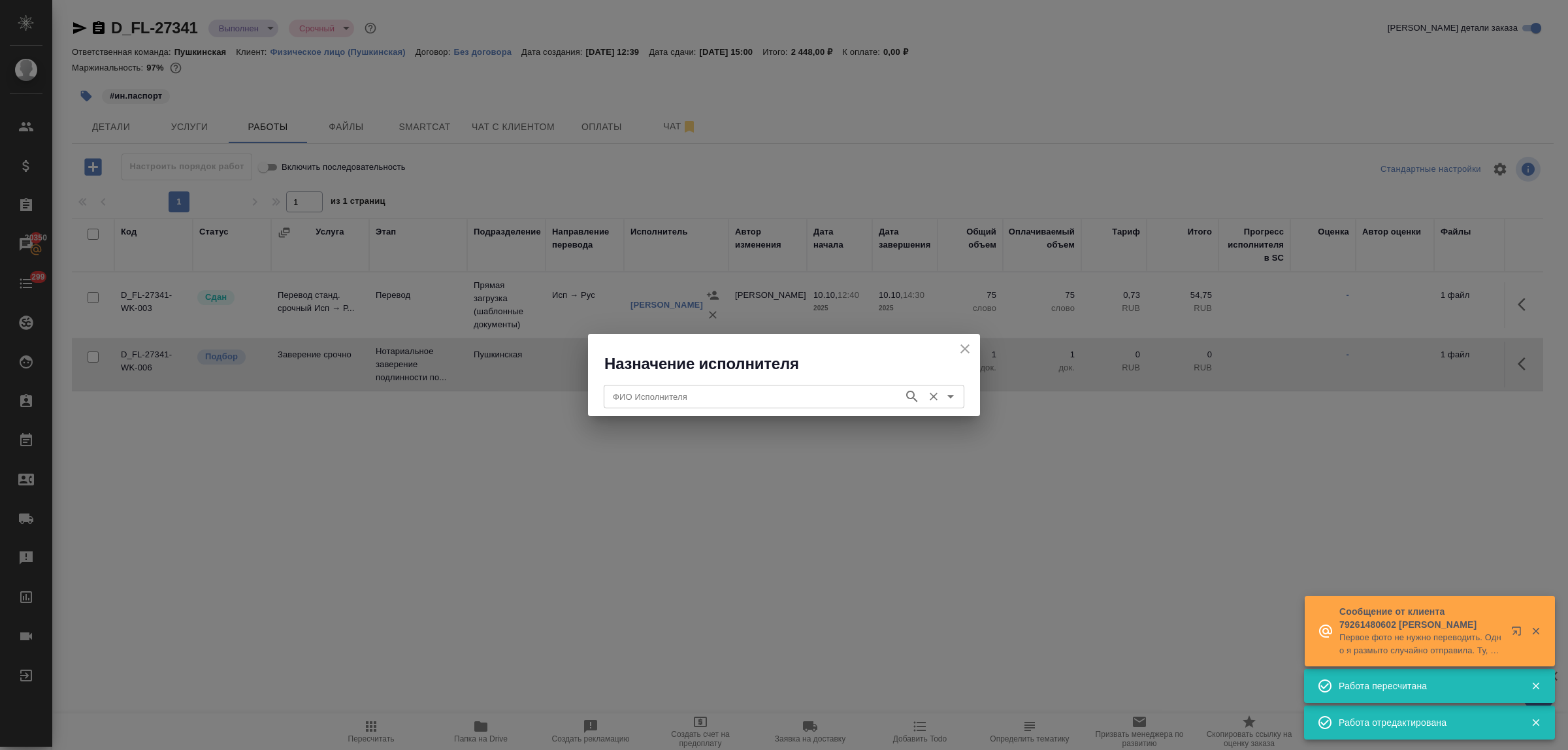
click at [709, 407] on div "ФИО Исполнителя" at bounding box center [784, 396] width 361 height 24
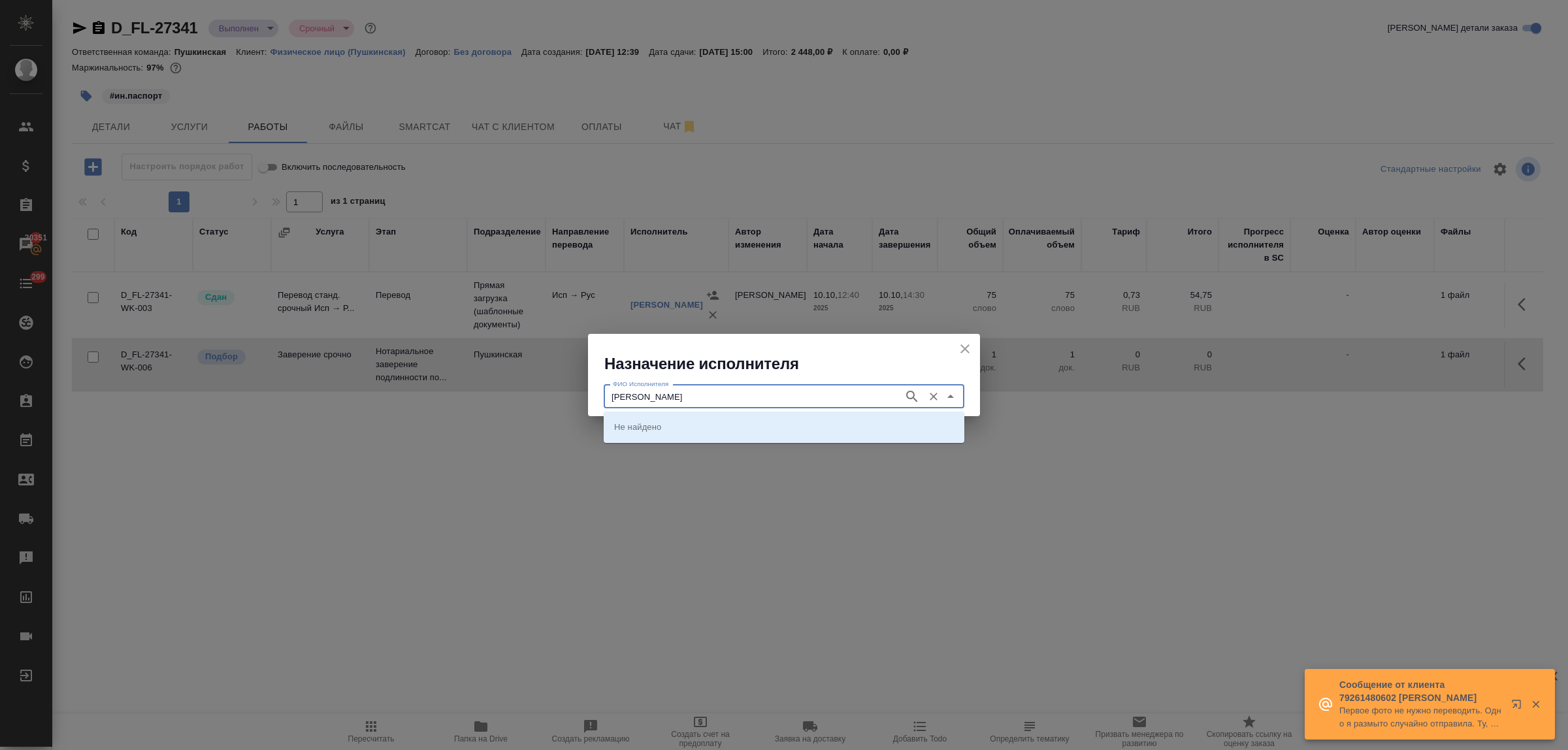
type input "федорченко"
click at [707, 417] on li "НОТАРИУС Федорченко Александр Вячеславович" at bounding box center [784, 427] width 361 height 24
type input "НОТАРИУС Федорченко Александр Вячеславович"
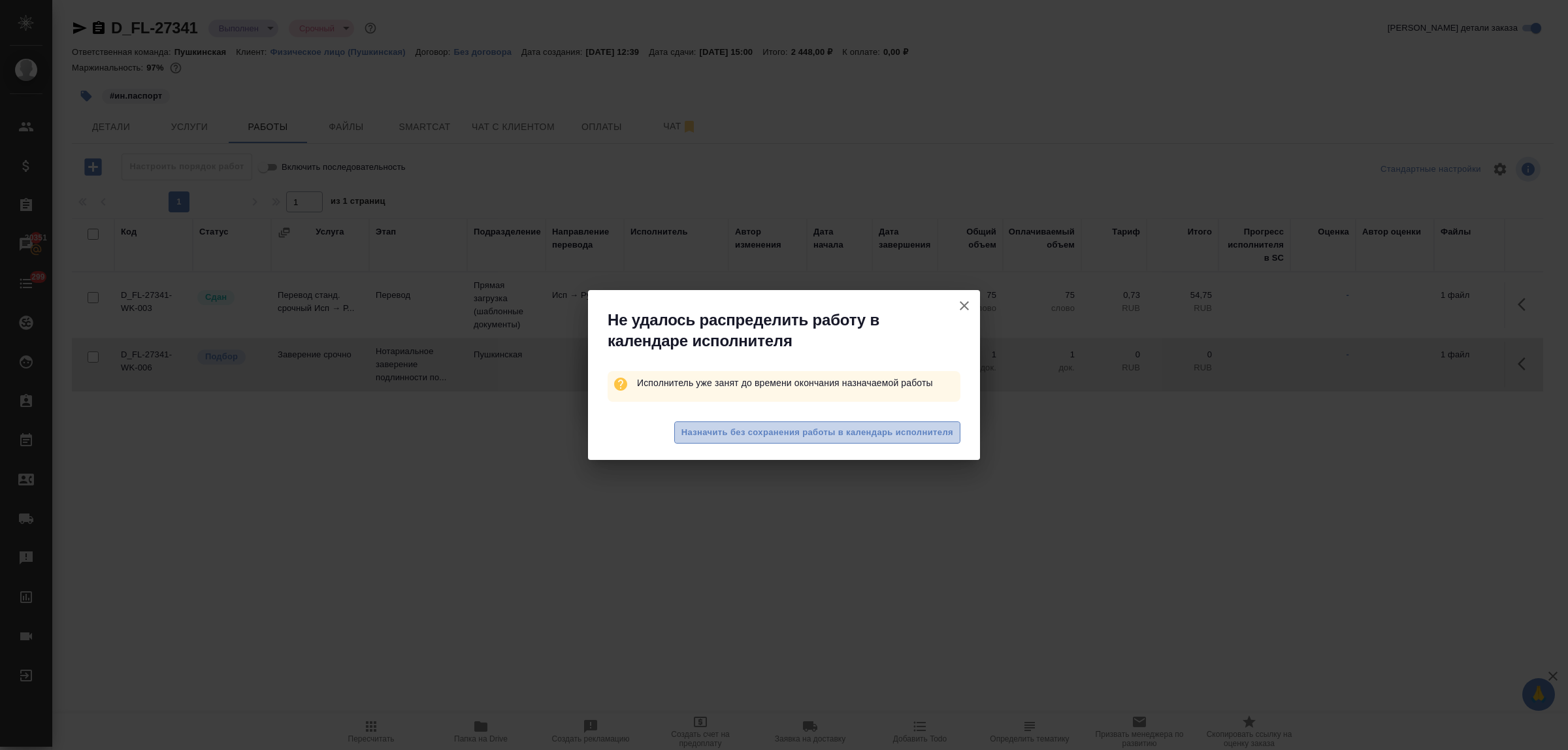
click at [713, 426] on span "Назначить без сохранения работы в календарь исполнителя" at bounding box center [817, 433] width 272 height 15
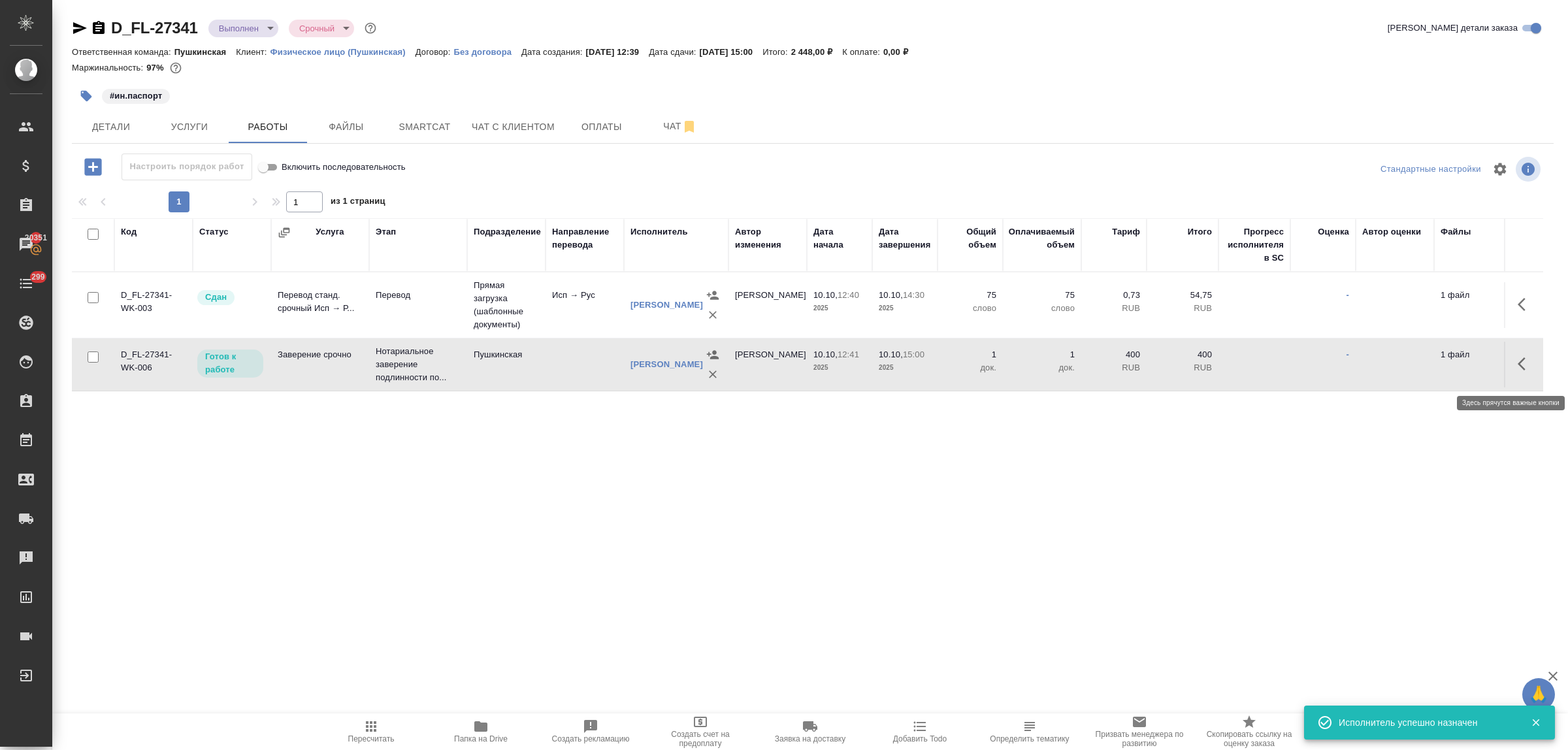
click at [1520, 368] on icon "button" at bounding box center [1522, 364] width 8 height 13
click at [1433, 367] on icon "button" at bounding box center [1430, 364] width 12 height 12
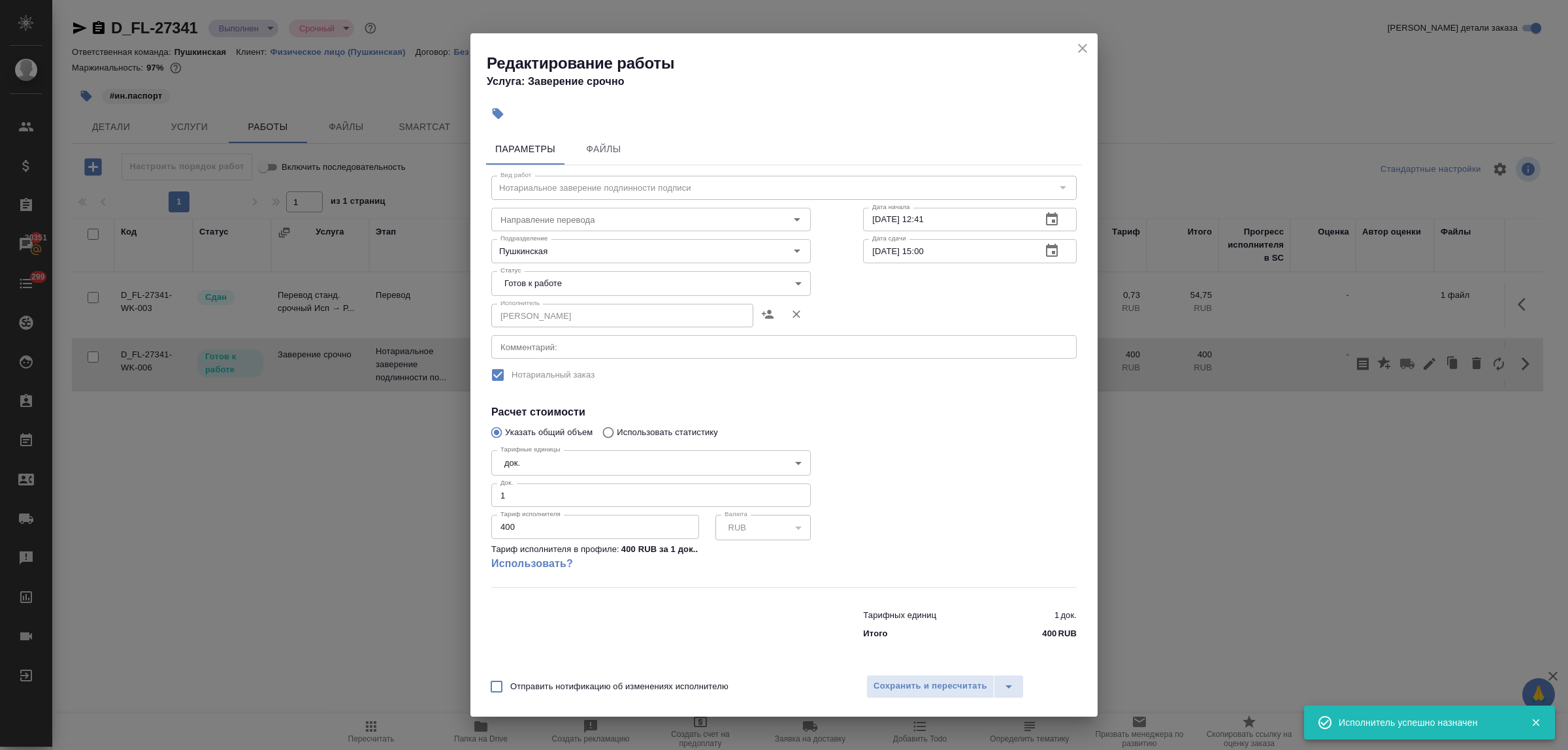
click at [641, 287] on body "🙏 .cls-1 fill:#fff; AWATERA Bulakhova Elena Клиенты Спецификации Заказы 20351 Ч…" at bounding box center [784, 375] width 1568 height 750
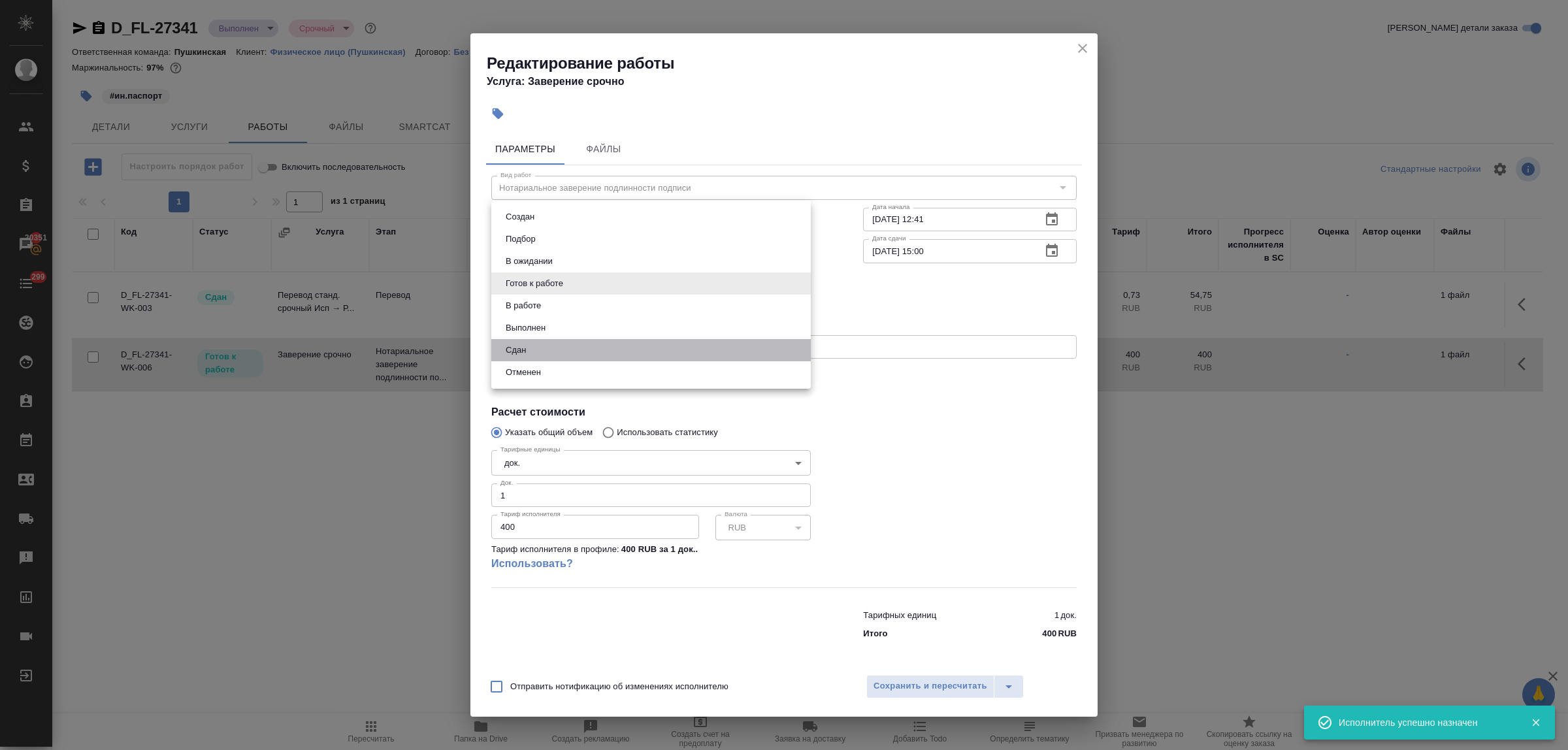
click at [536, 351] on li "Сдан" at bounding box center [652, 350] width 320 height 22
type input "closed"
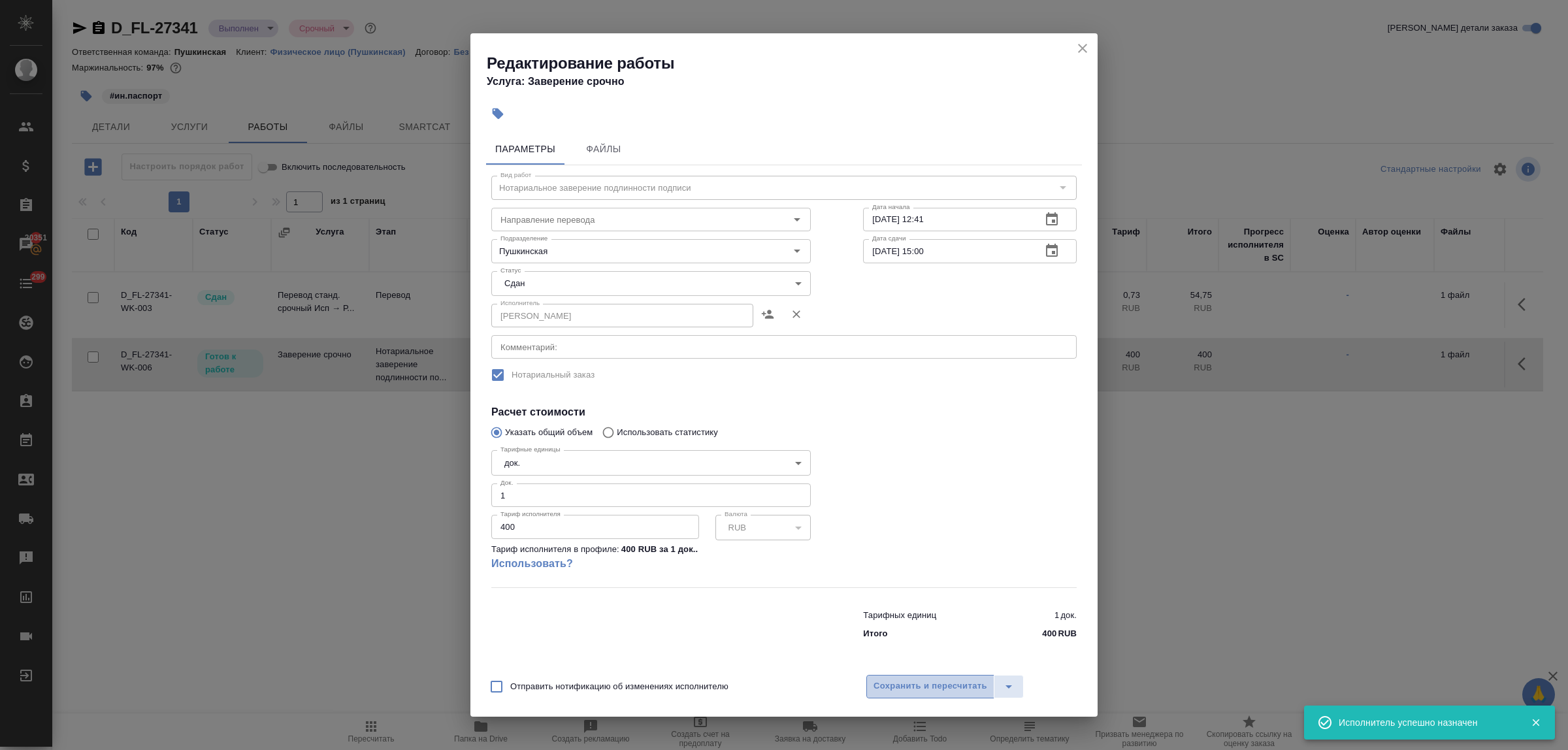
click at [935, 680] on span "Сохранить и пересчитать" at bounding box center [930, 686] width 114 height 15
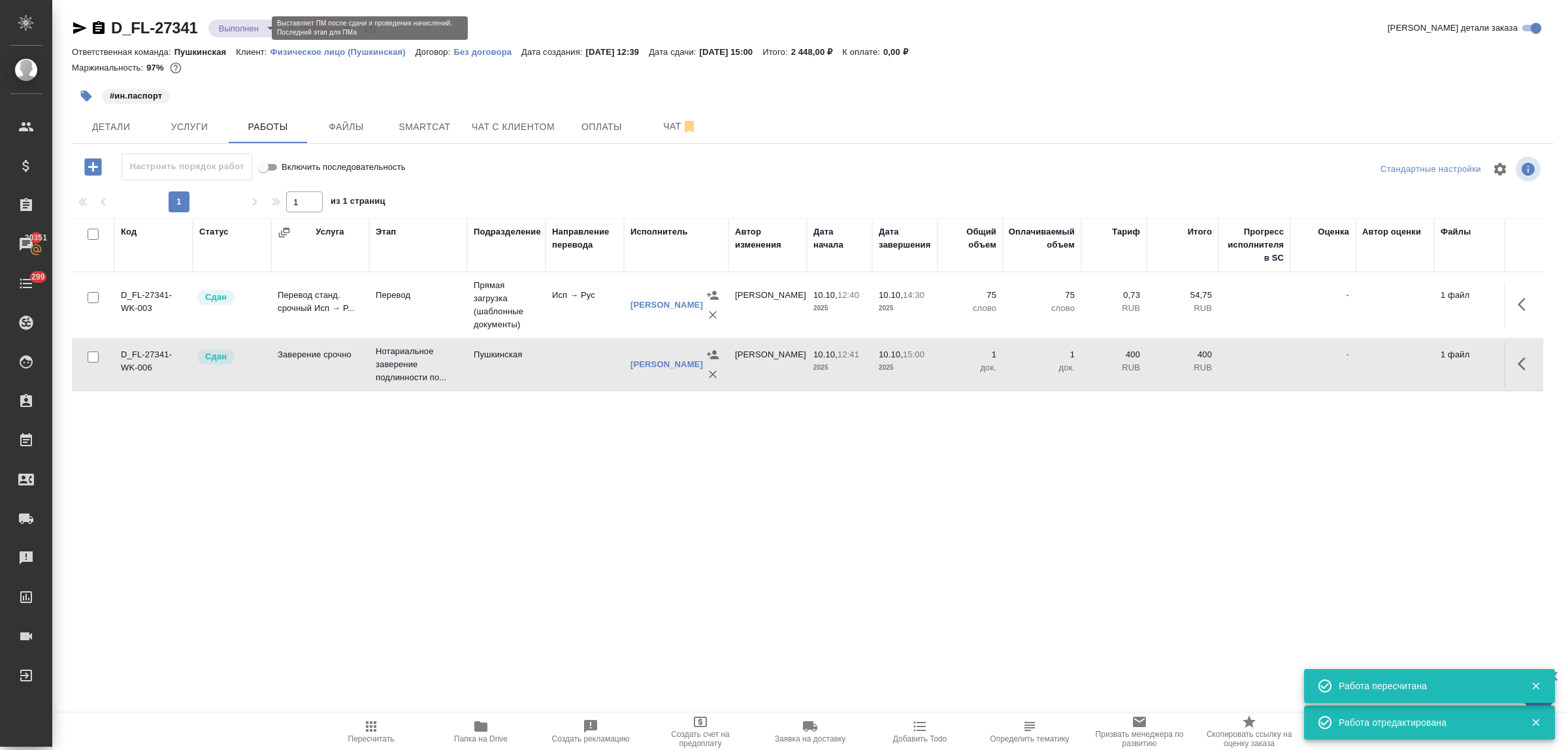
click at [230, 27] on body "🙏 .cls-1 fill:#fff; AWATERA Bulakhova Elena Клиенты Спецификации Заказы 20351 Ч…" at bounding box center [784, 375] width 1568 height 750
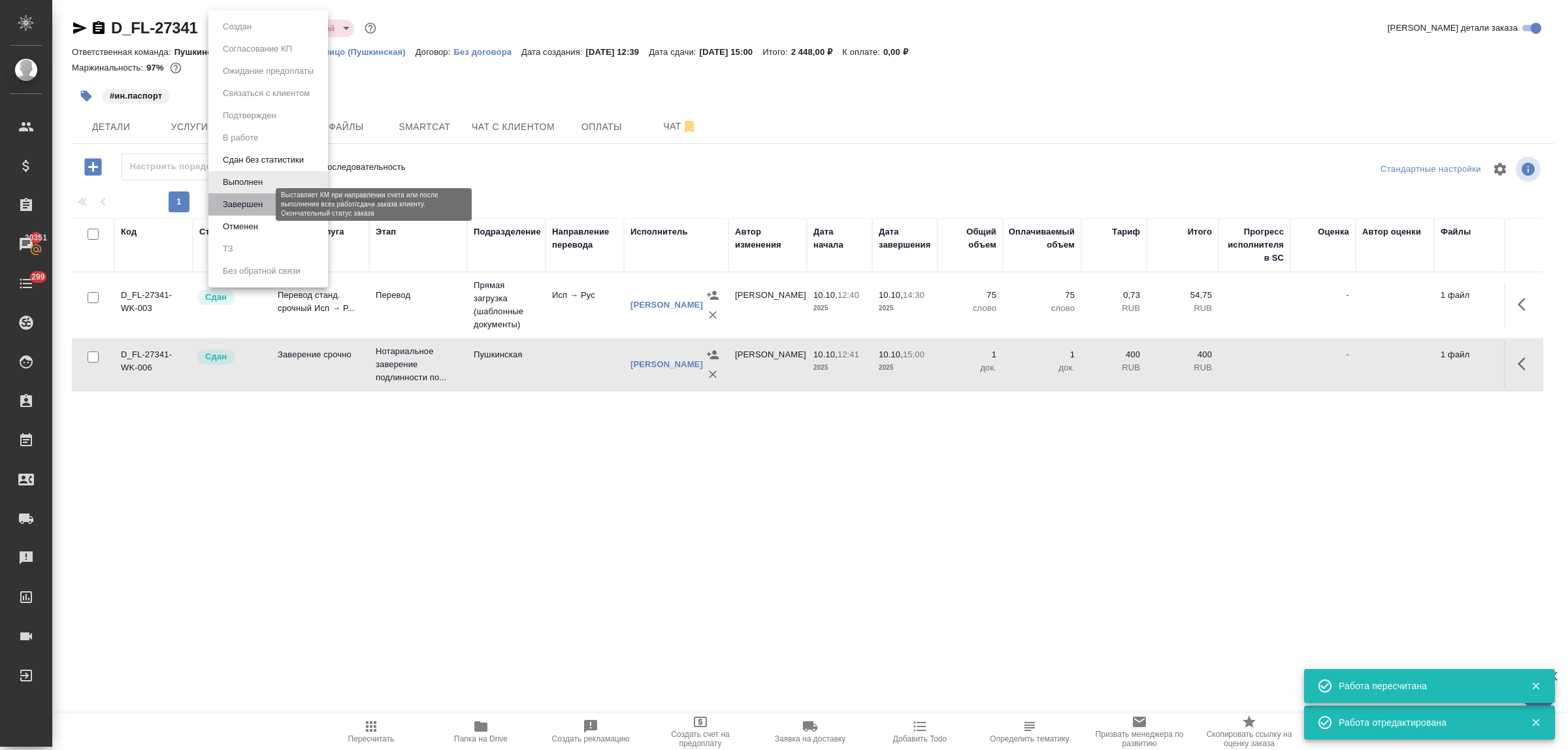
click at [243, 207] on button "Завершен" at bounding box center [243, 205] width 48 height 15
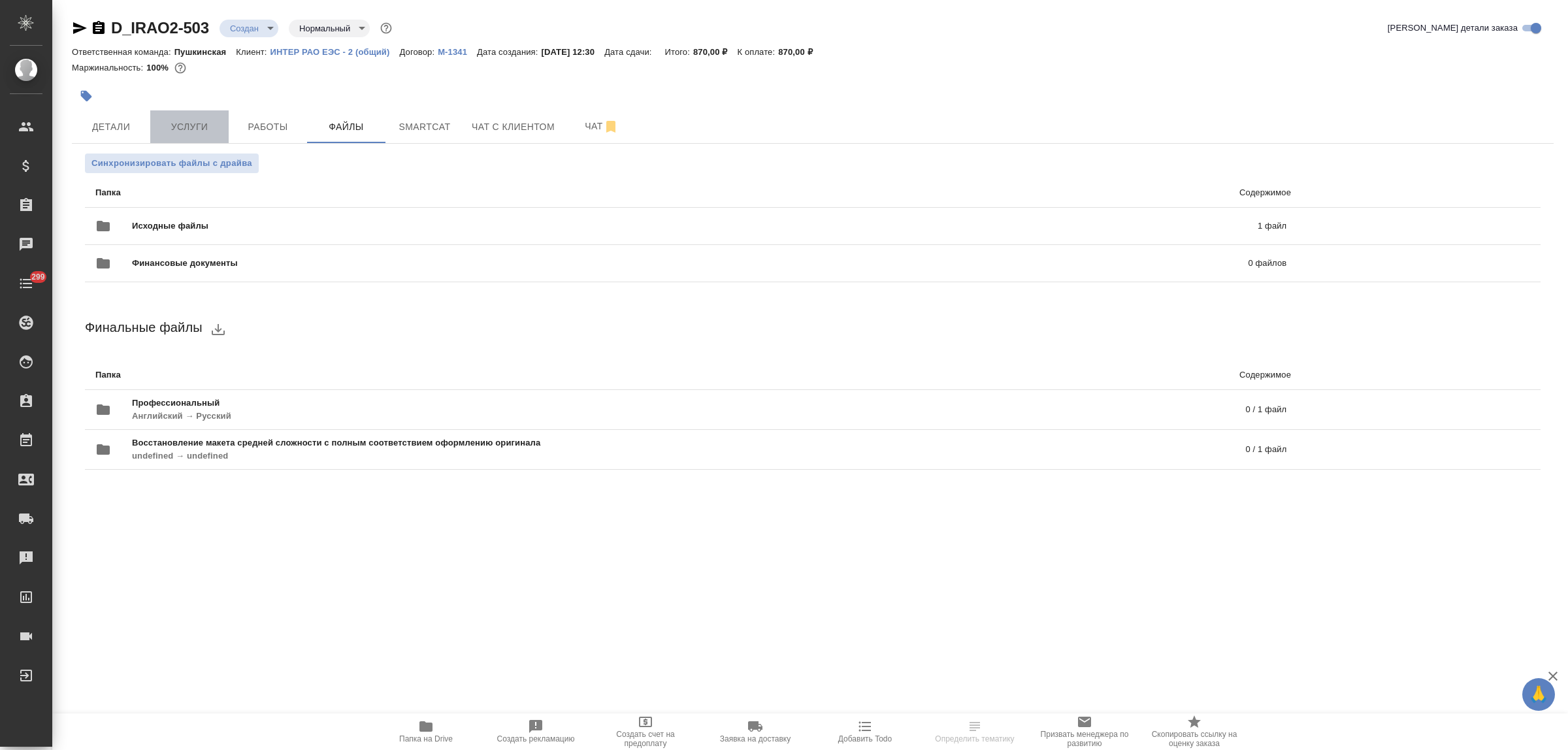
click at [193, 136] on button "Услуги" at bounding box center [189, 126] width 79 height 32
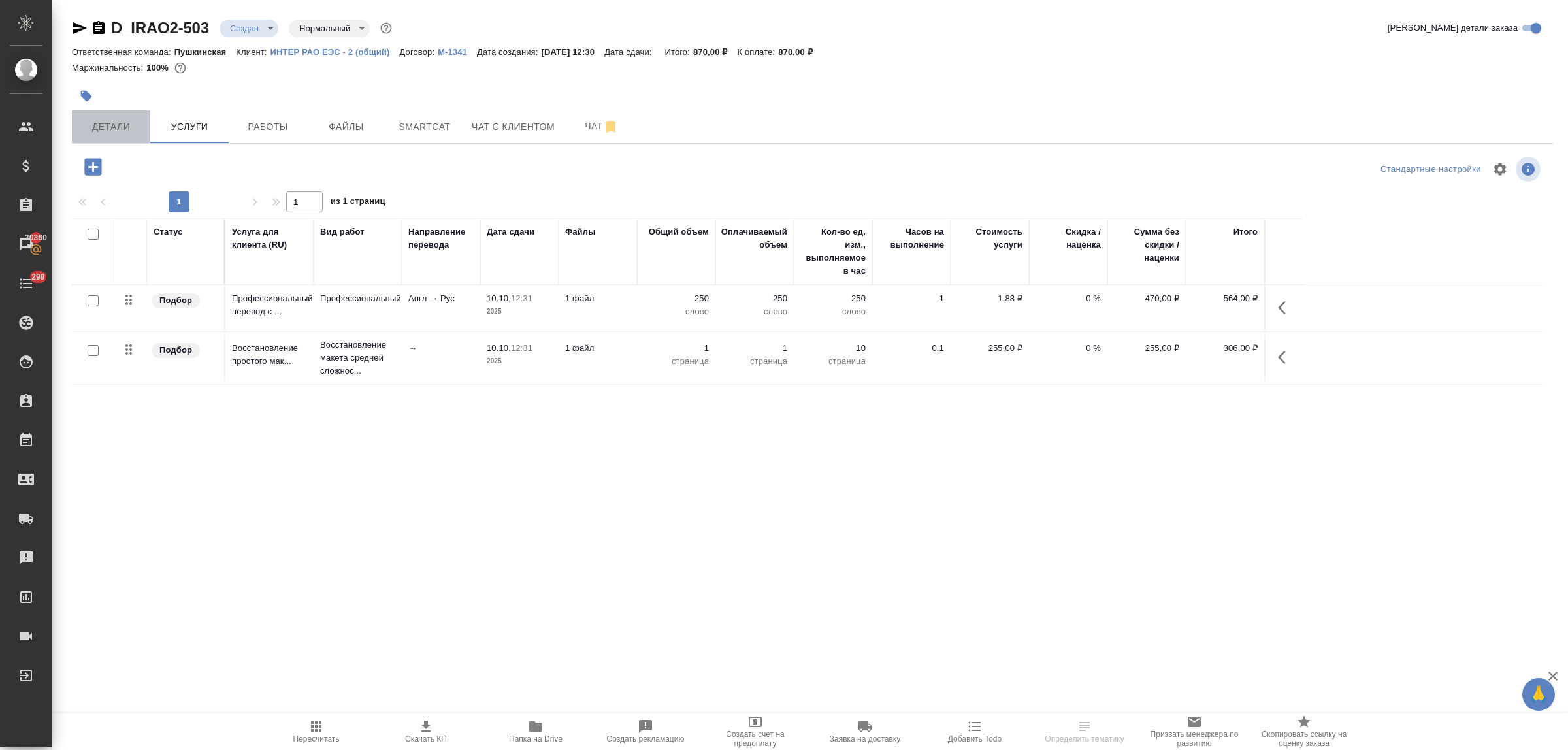
click at [111, 126] on span "Детали" at bounding box center [111, 127] width 63 height 17
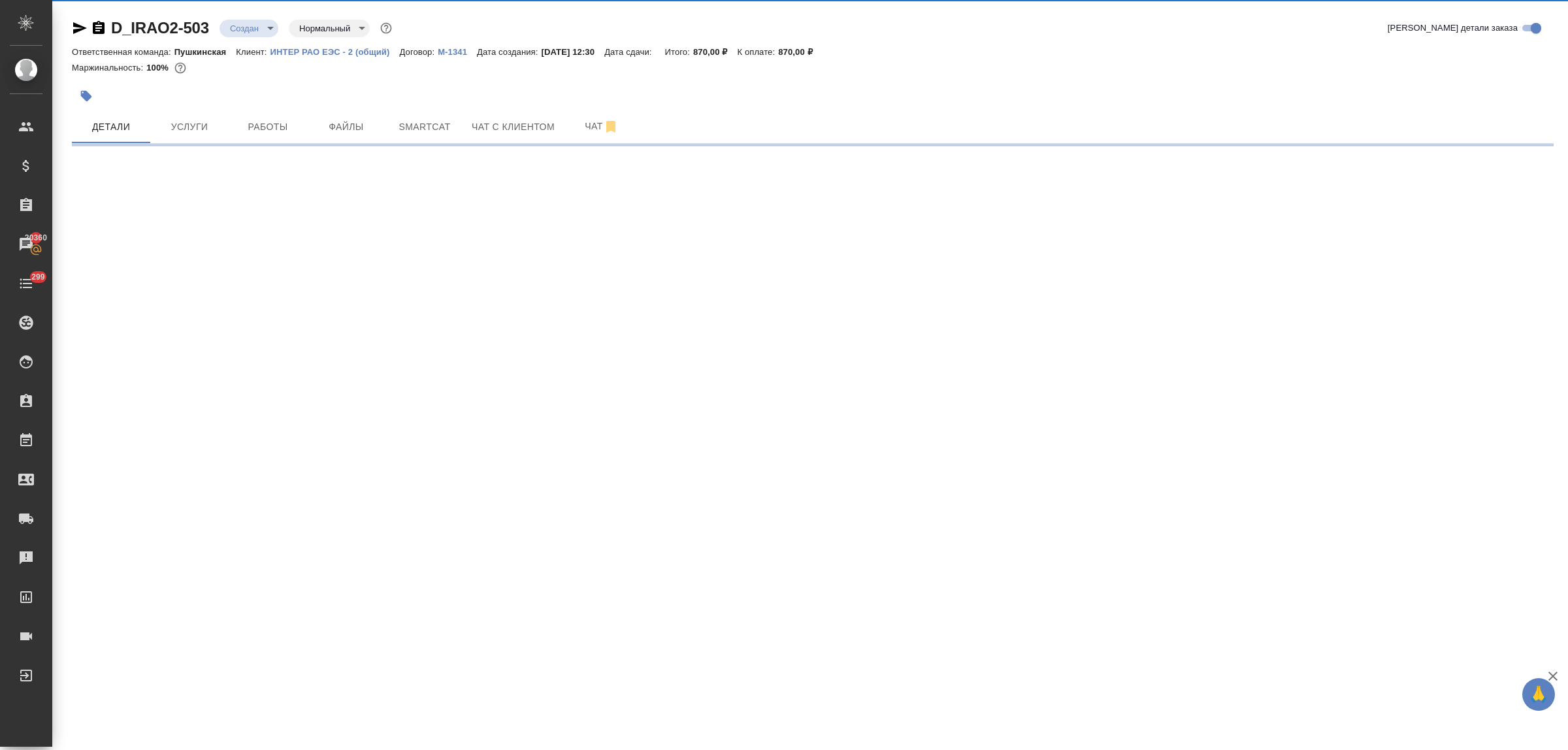
select select "RU"
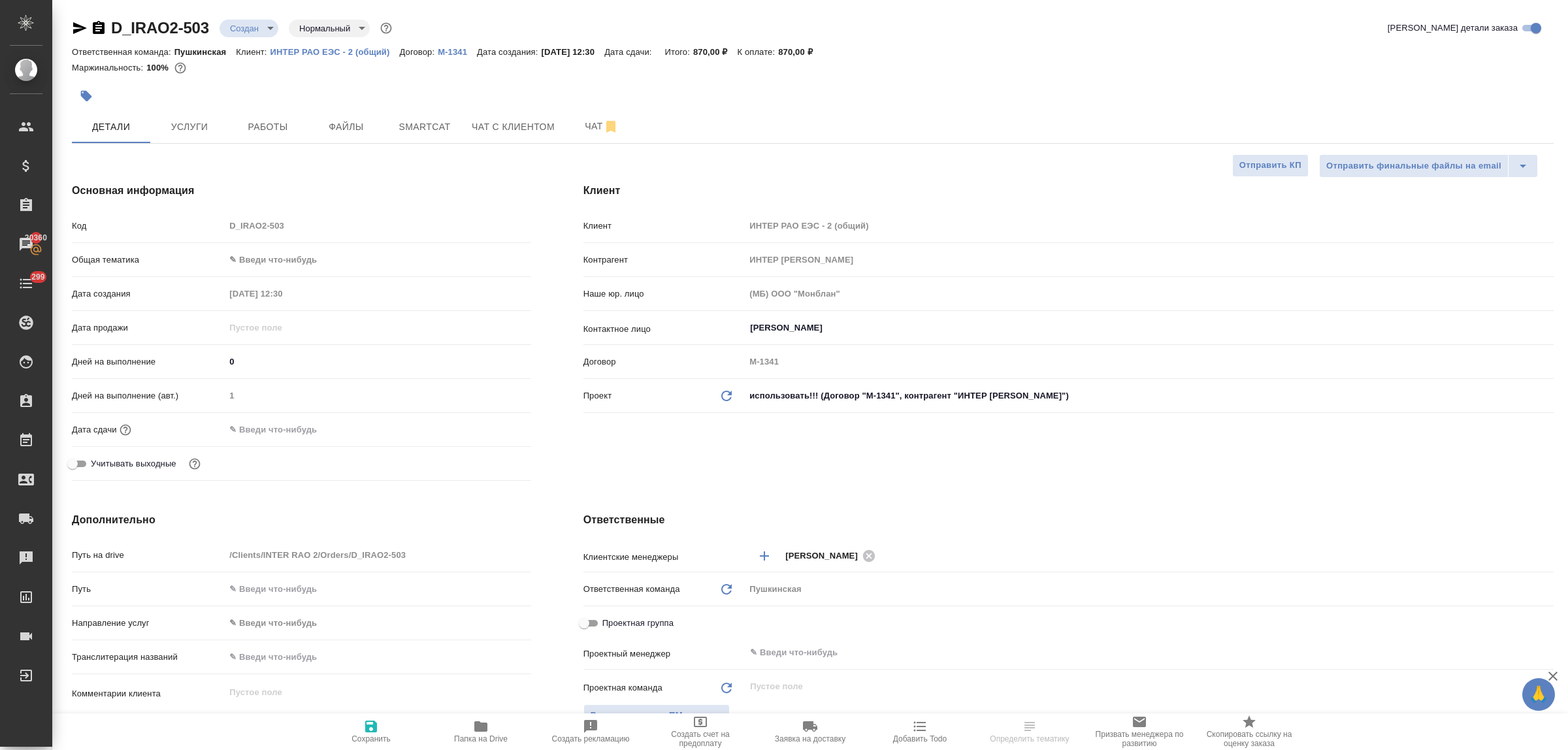
type textarea "x"
click at [274, 262] on body "🙏 .cls-1 fill:#fff; AWATERA Bulakhova Elena Клиенты Спецификации Заказы 20360 Ч…" at bounding box center [784, 375] width 1568 height 750
click at [317, 390] on li "Юридическая/Финансовая" at bounding box center [377, 386] width 306 height 21
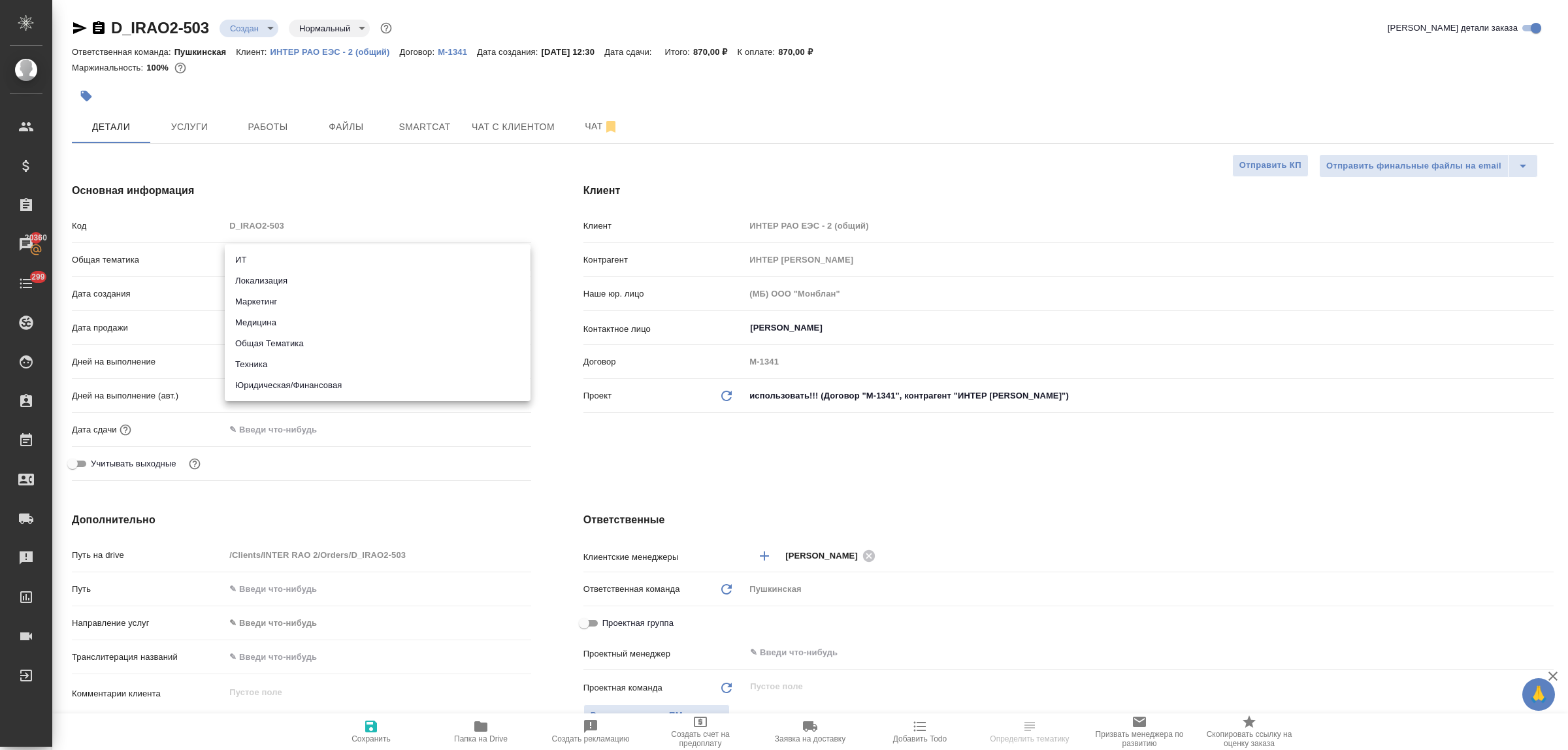
type input "yr-fn"
type textarea "x"
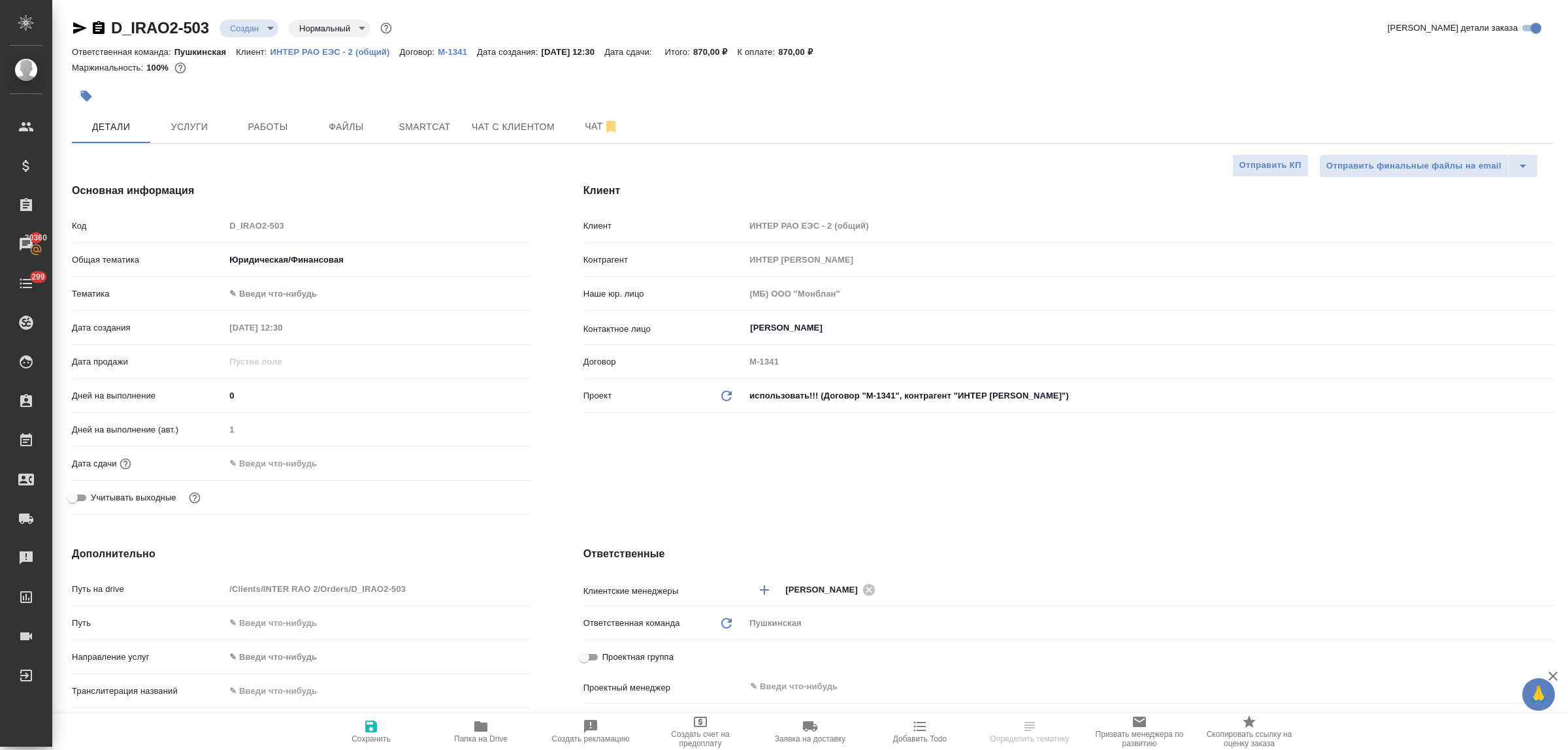
click at [279, 295] on body "🙏 .cls-1 fill:#fff; AWATERA Bulakhova Elena Клиенты Спецификации Заказы 20360 Ч…" at bounding box center [784, 375] width 1568 height 750
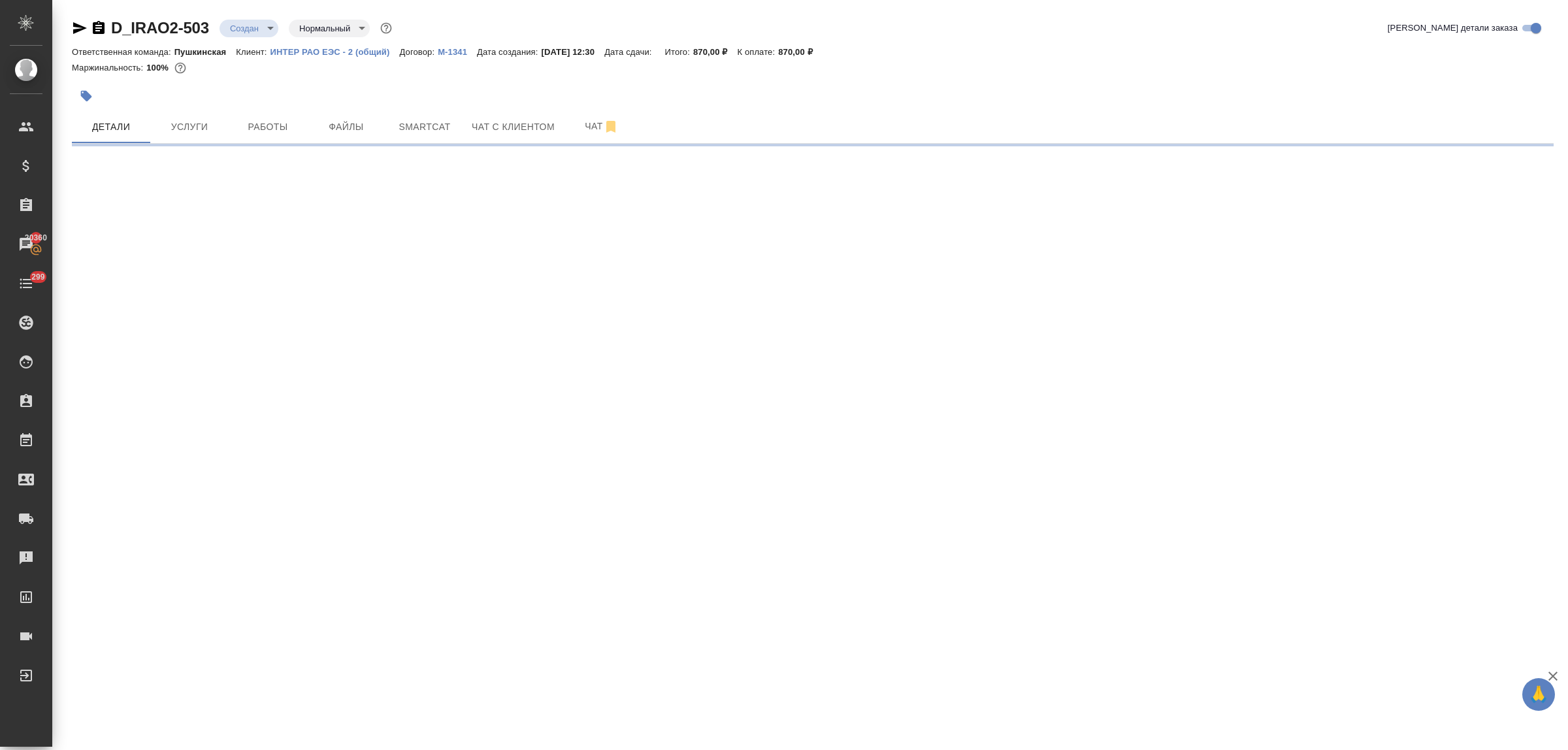
select select "RU"
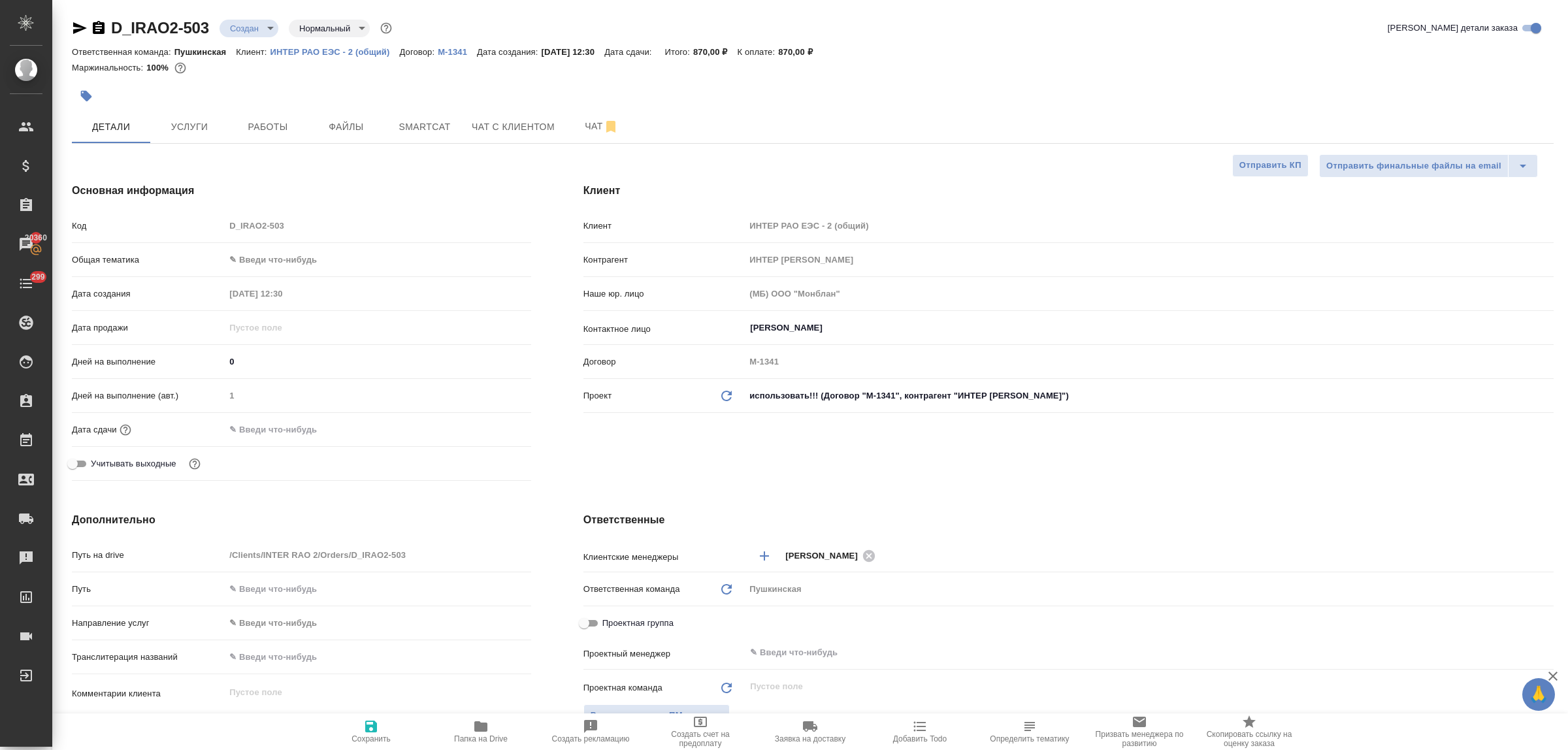
type textarea "x"
click at [278, 259] on body "🙏 .cls-1 fill:#fff; AWATERA Bulakhova Elena Клиенты Спецификации Заказы 20361 Ч…" at bounding box center [784, 375] width 1568 height 750
click at [308, 383] on li "Юридическая/Финансовая" at bounding box center [377, 386] width 306 height 21
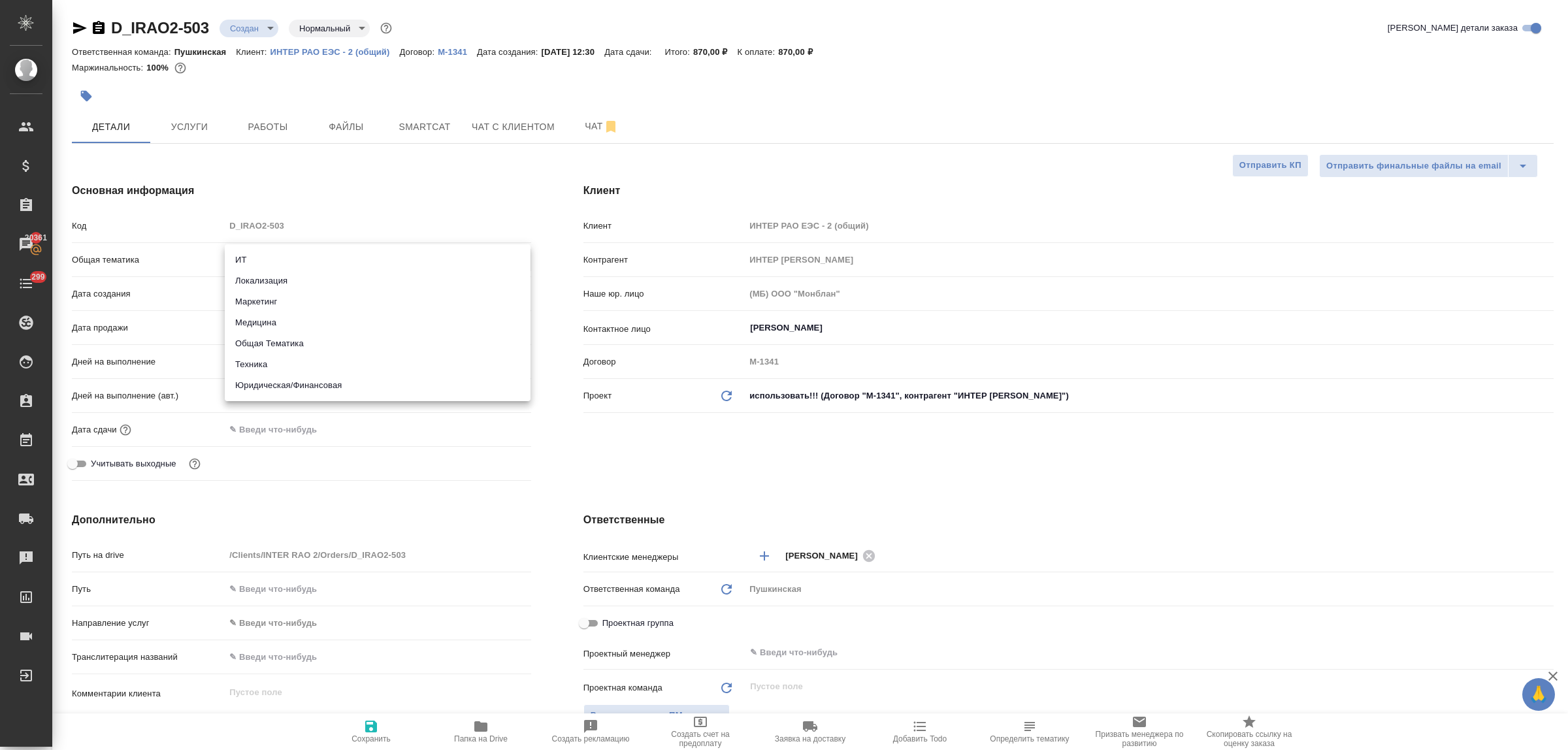
type input "yr-fn"
type textarea "x"
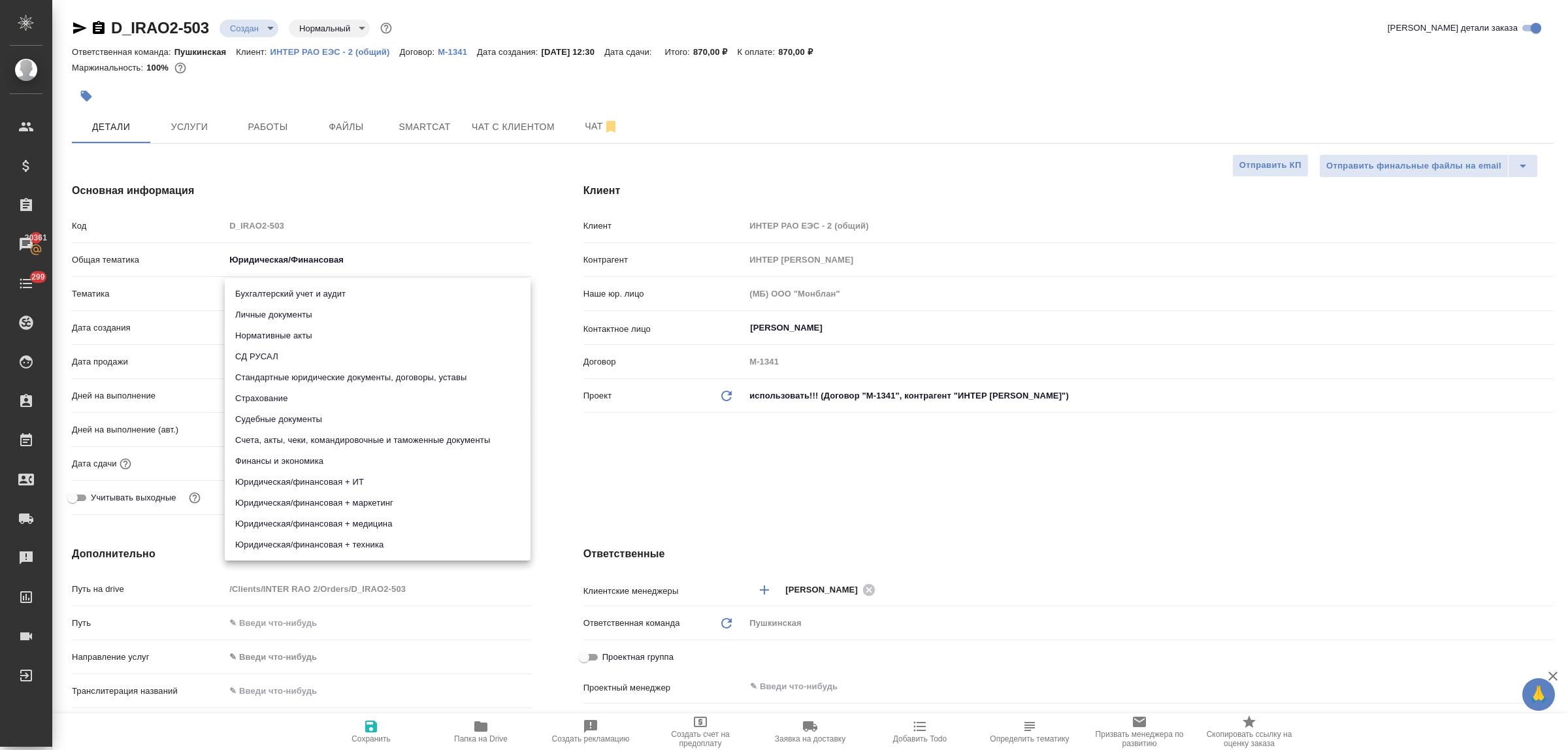
click at [281, 295] on body "🙏 .cls-1 fill:#fff; AWATERA Bulakhova Elena Клиенты Спецификации Заказы 20361 Ч…" at bounding box center [784, 375] width 1568 height 750
click at [350, 507] on li "Юридическая/финансовая + маркетинг" at bounding box center [377, 504] width 306 height 21
type textarea "x"
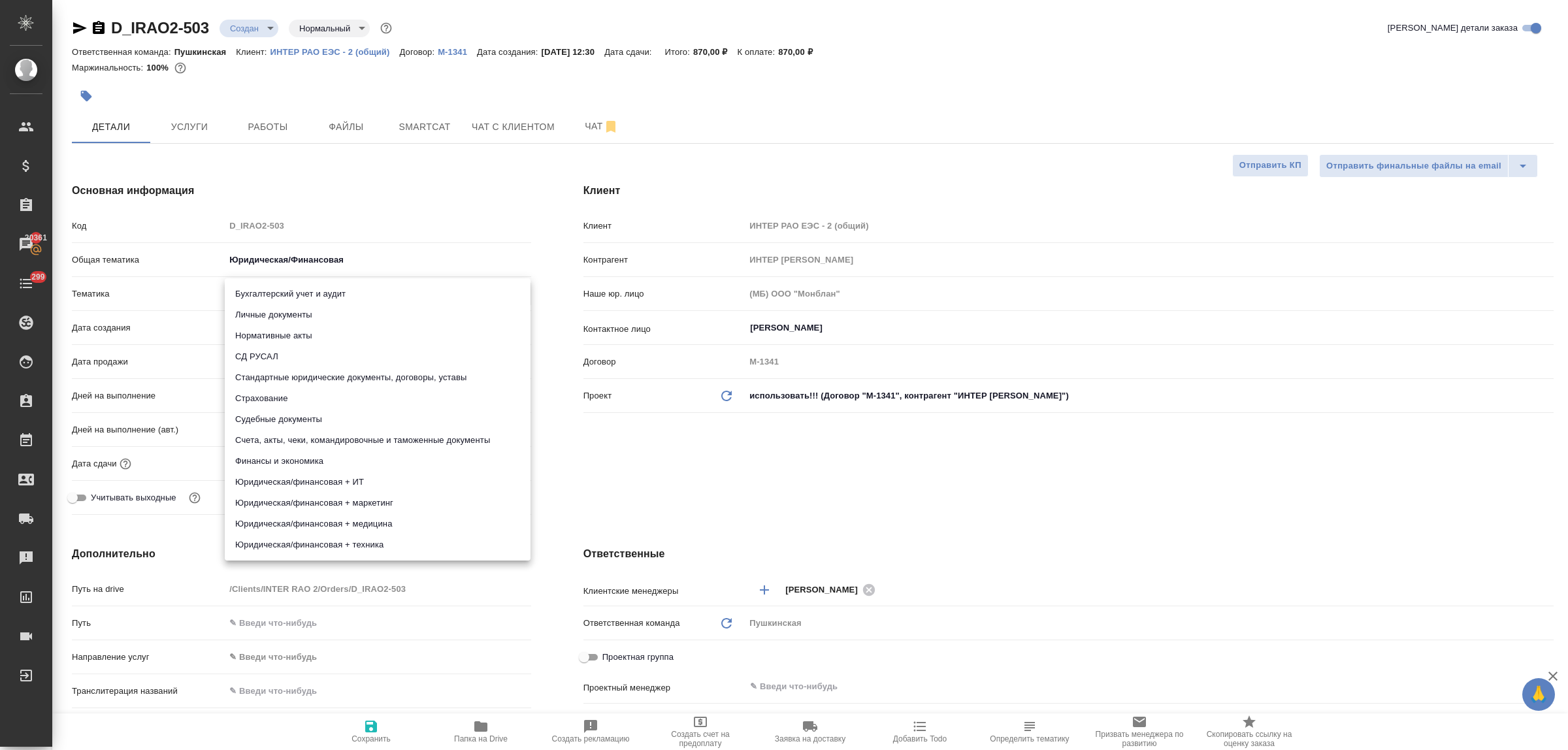
type input "5f647205b73bc97568ca66c4"
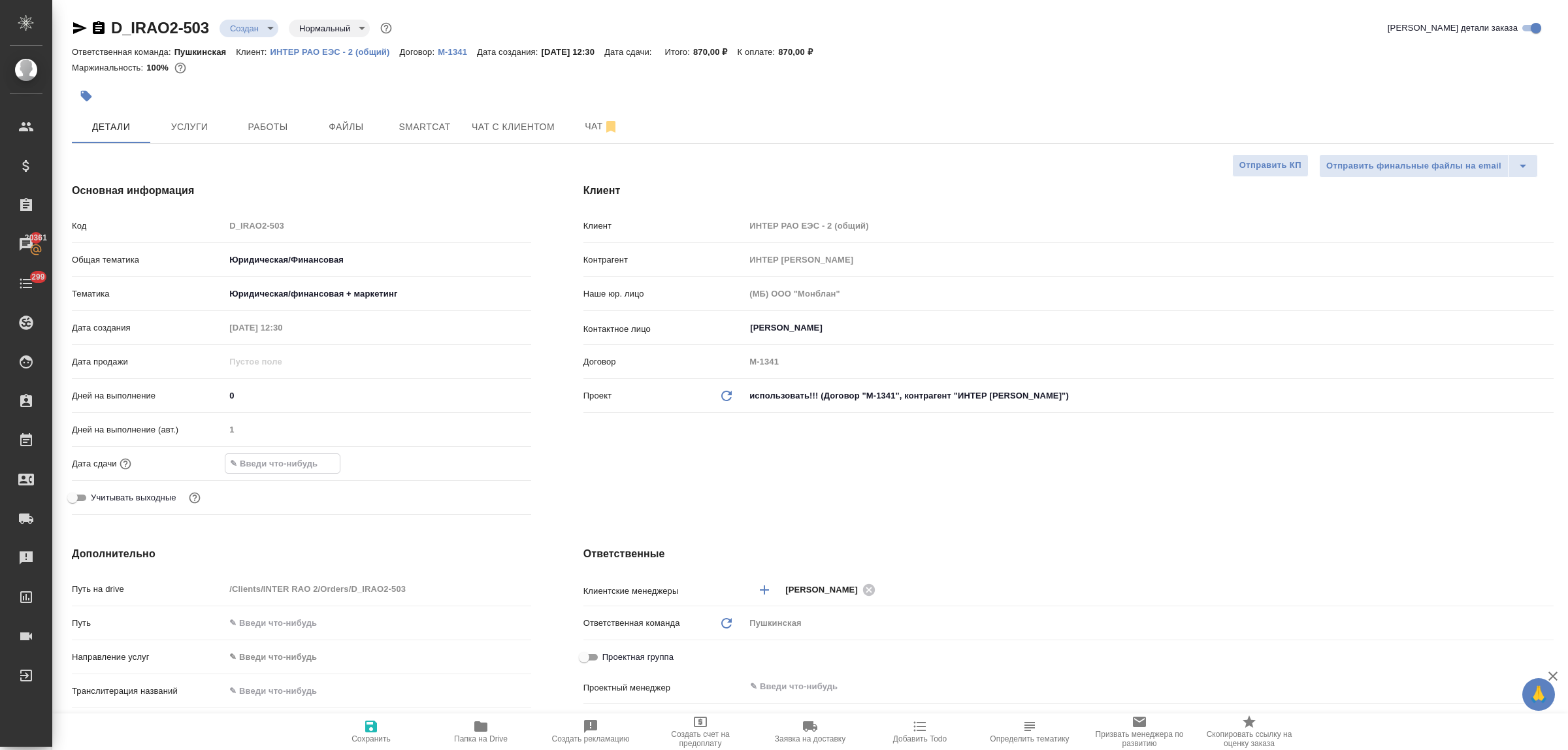
click at [262, 456] on input "text" at bounding box center [282, 463] width 114 height 19
click at [497, 463] on icon "button" at bounding box center [494, 463] width 16 height 16
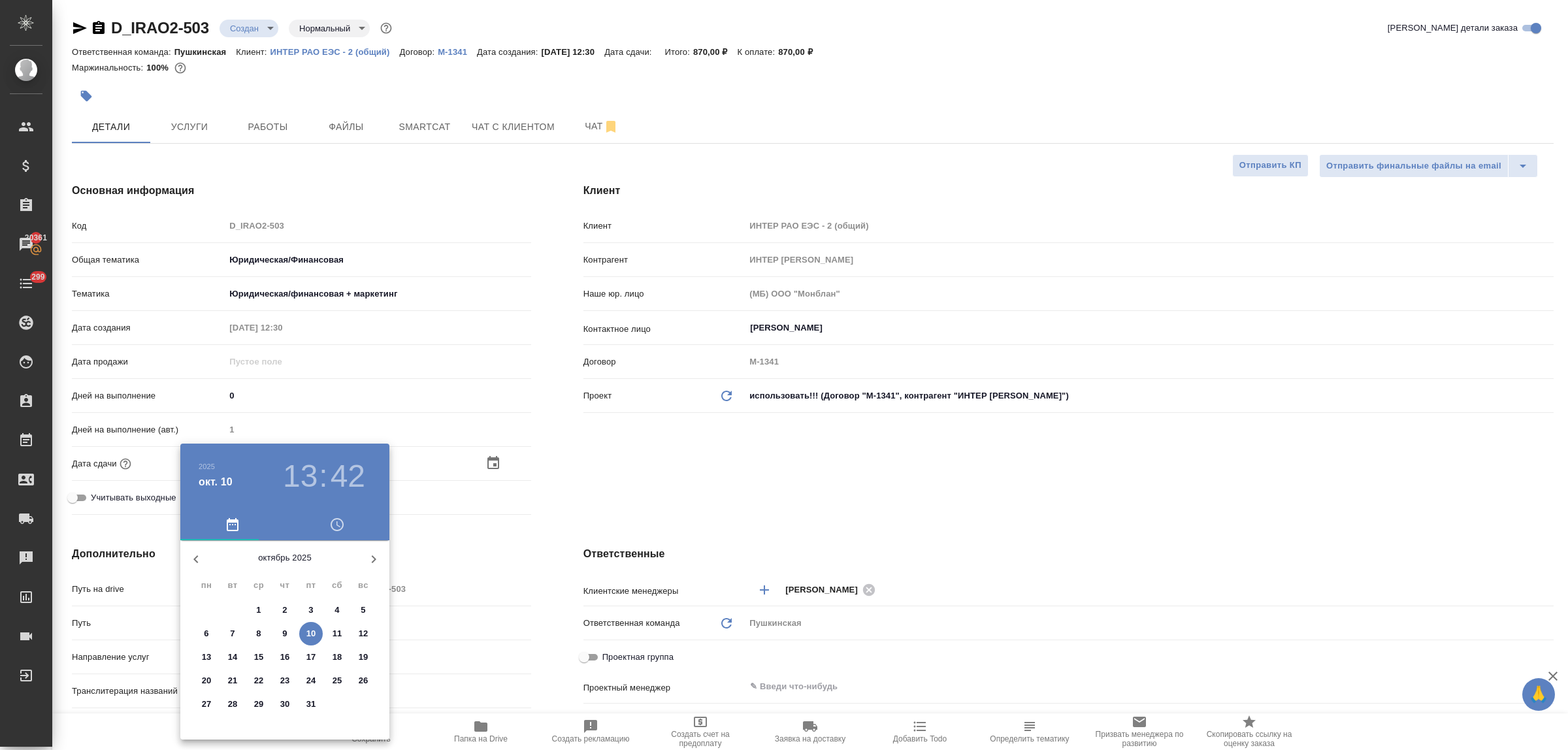
click at [204, 654] on p "13" at bounding box center [207, 657] width 10 height 13
type input "13.10.2025 13:42"
type textarea "x"
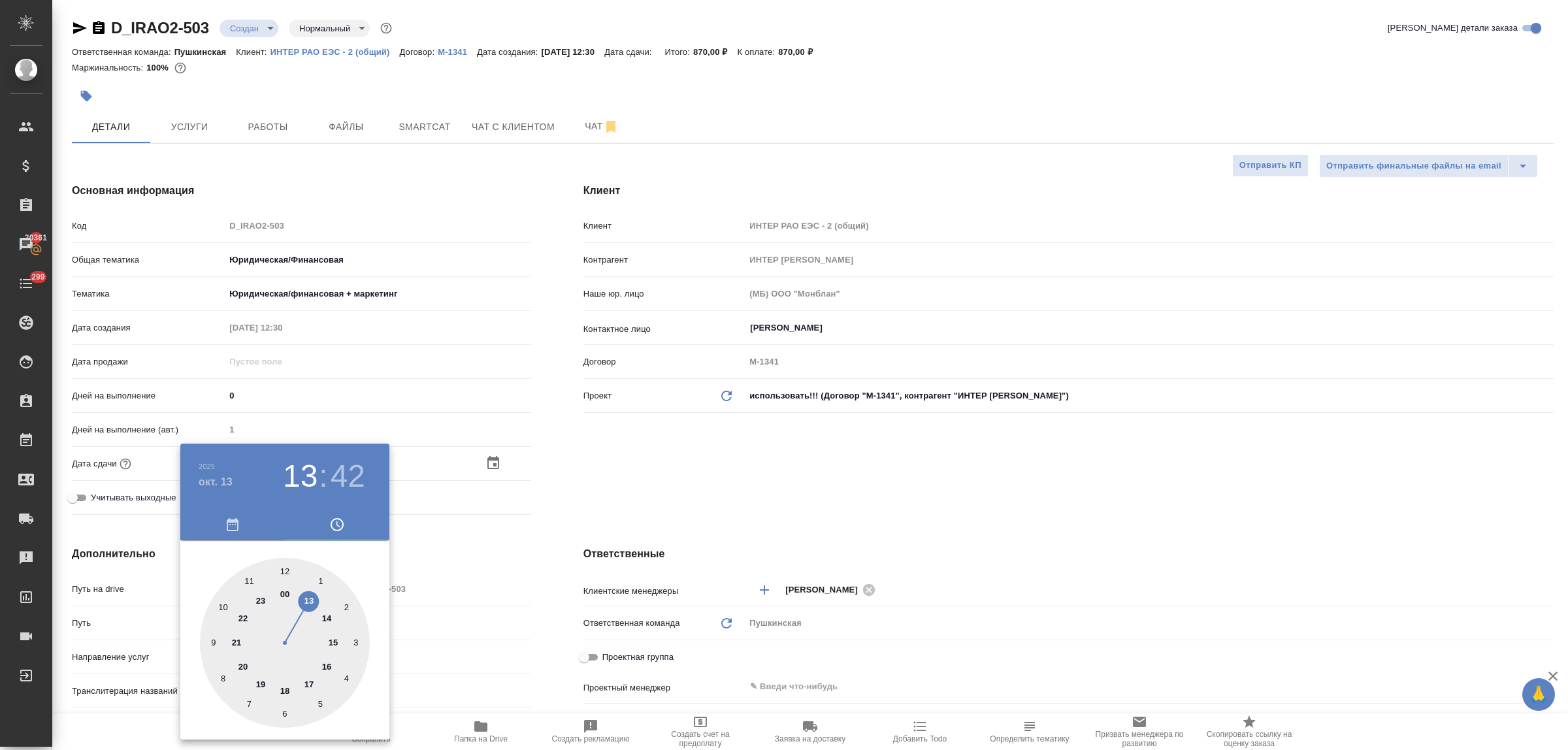
click at [252, 580] on div at bounding box center [285, 643] width 170 height 170
type input "13.10.2025 11:42"
type textarea "x"
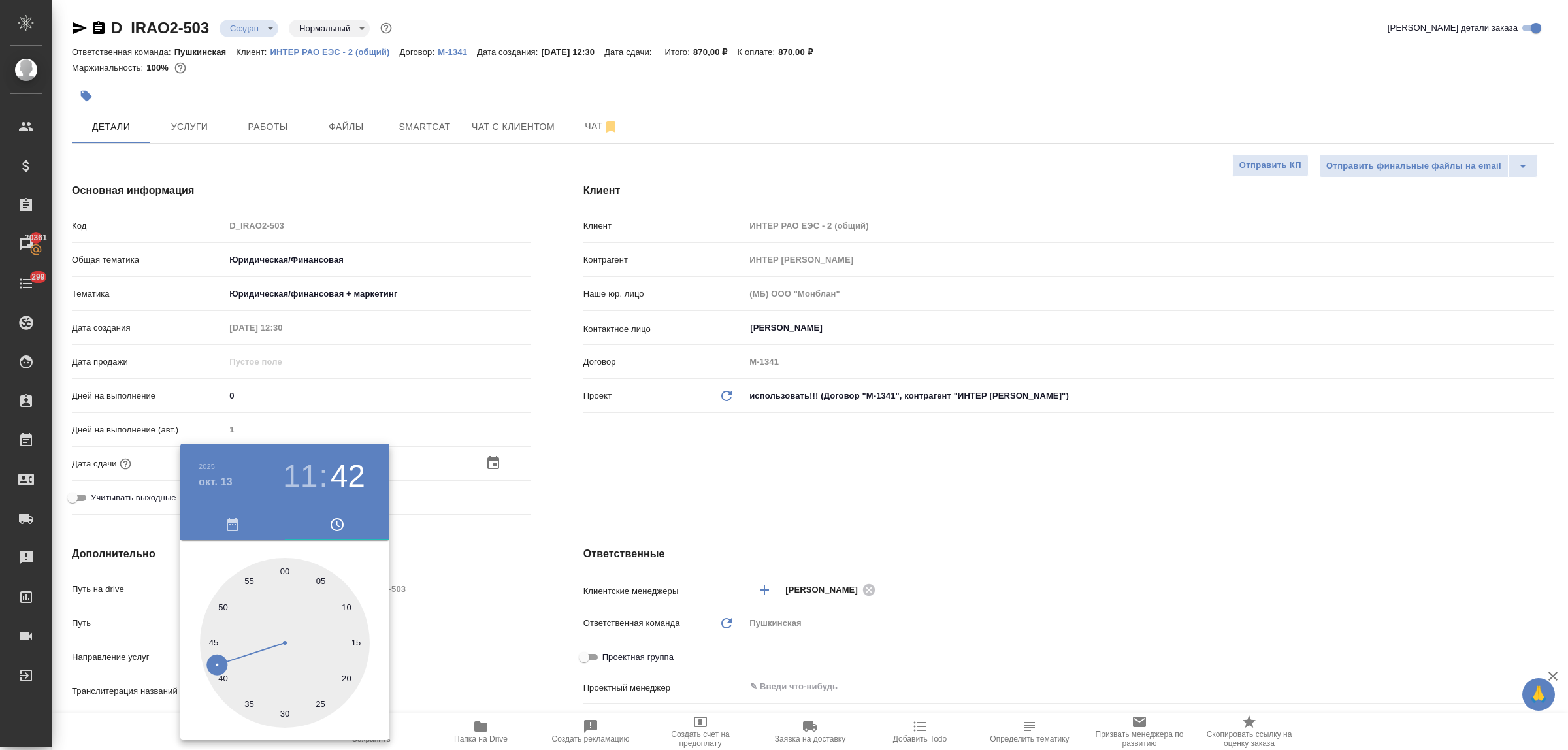
click at [283, 572] on div at bounding box center [285, 643] width 170 height 170
type input "13.10.2025 11:00"
type textarea "x"
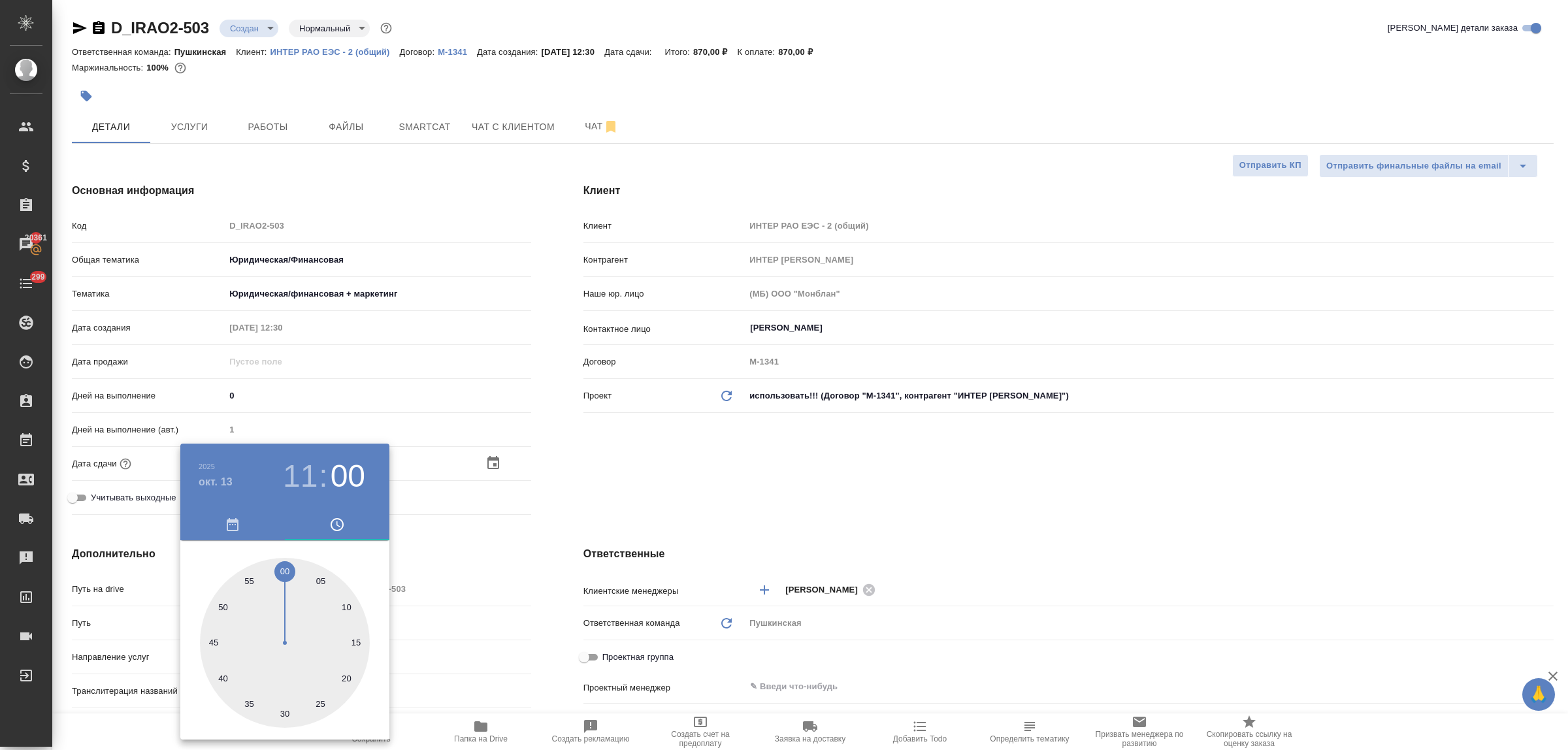
click at [454, 562] on div at bounding box center [784, 375] width 1568 height 750
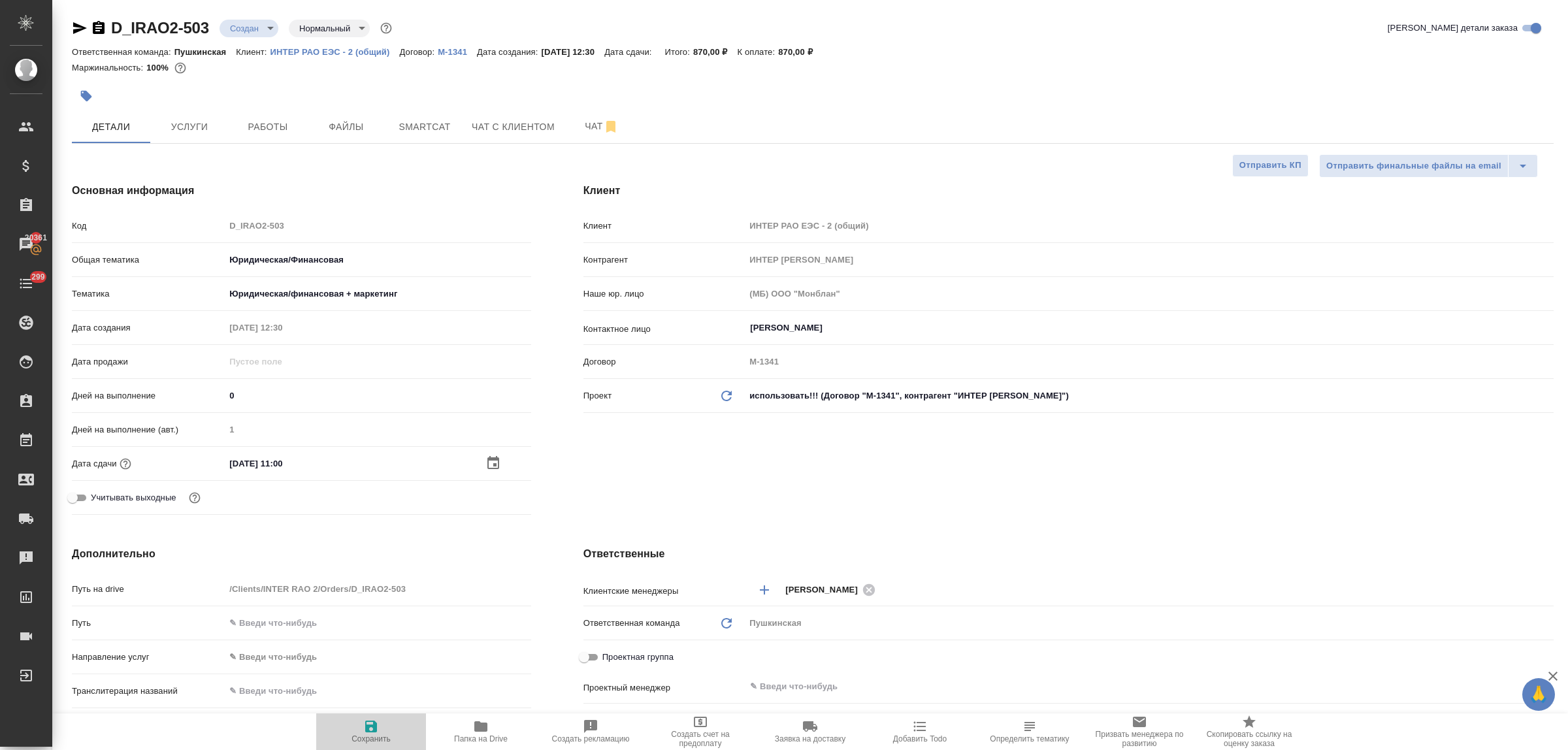
click at [373, 730] on icon "button" at bounding box center [371, 727] width 16 height 16
type textarea "x"
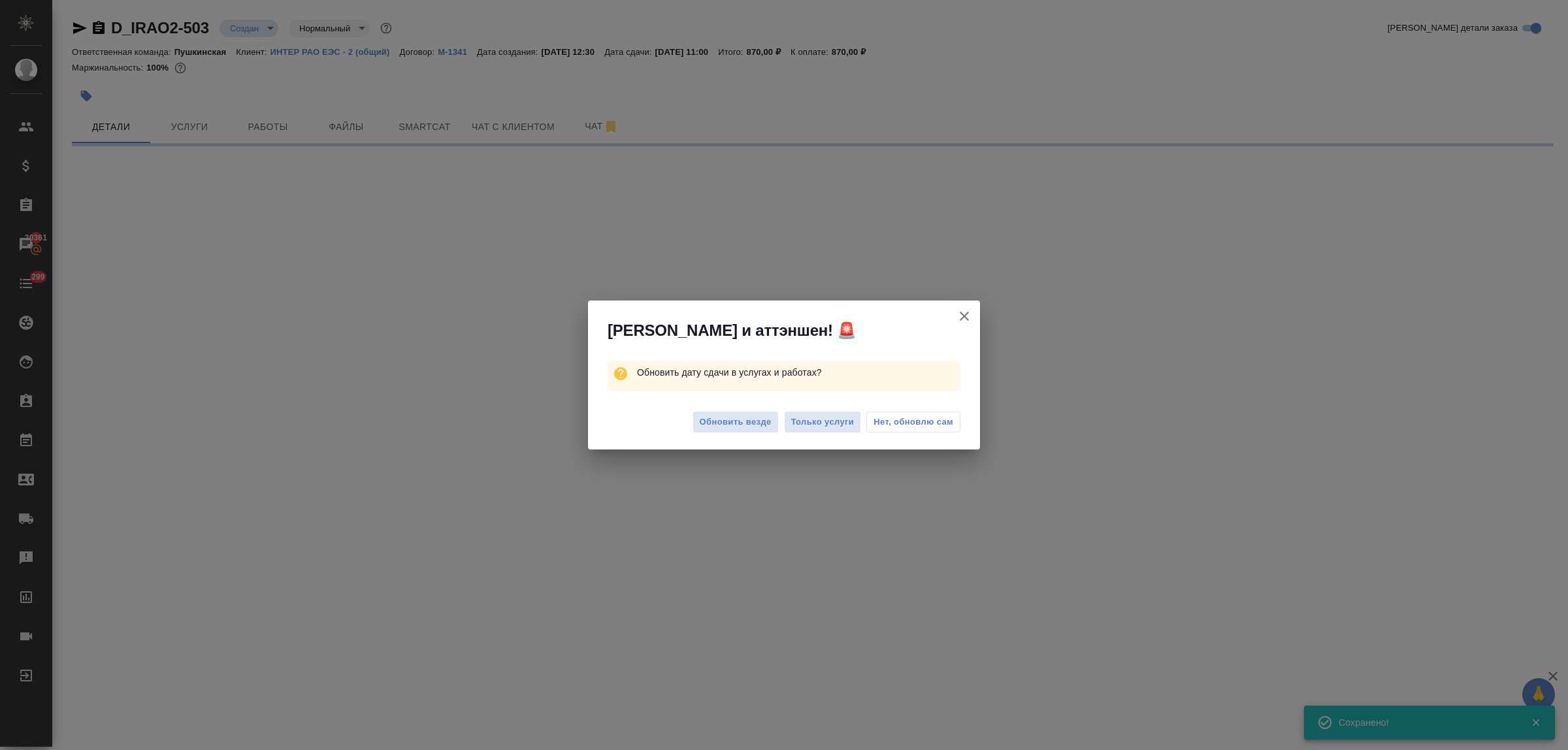
select select "RU"
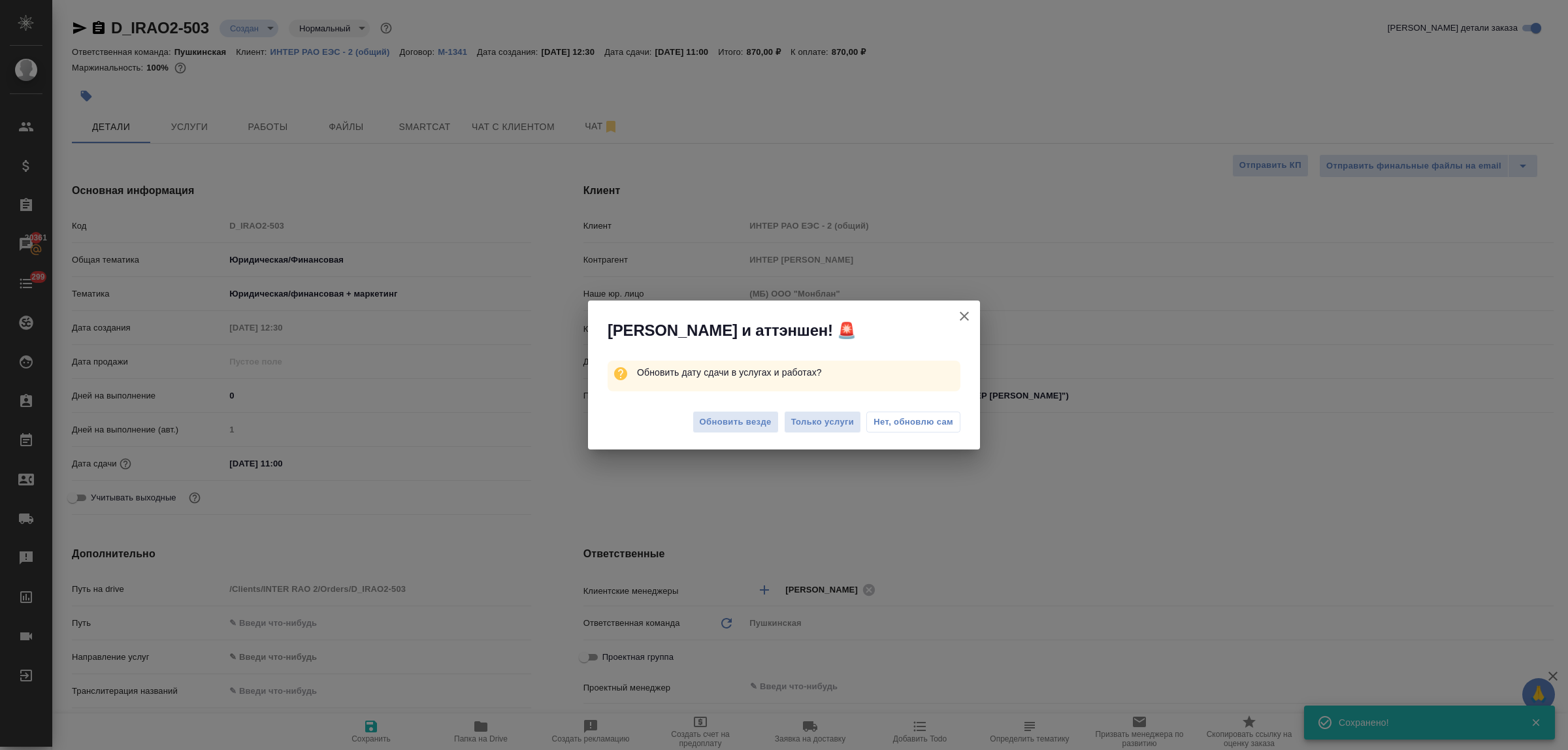
type textarea "x"
click at [896, 420] on span "Нет, обновлю сам" at bounding box center [913, 422] width 80 height 13
type textarea "x"
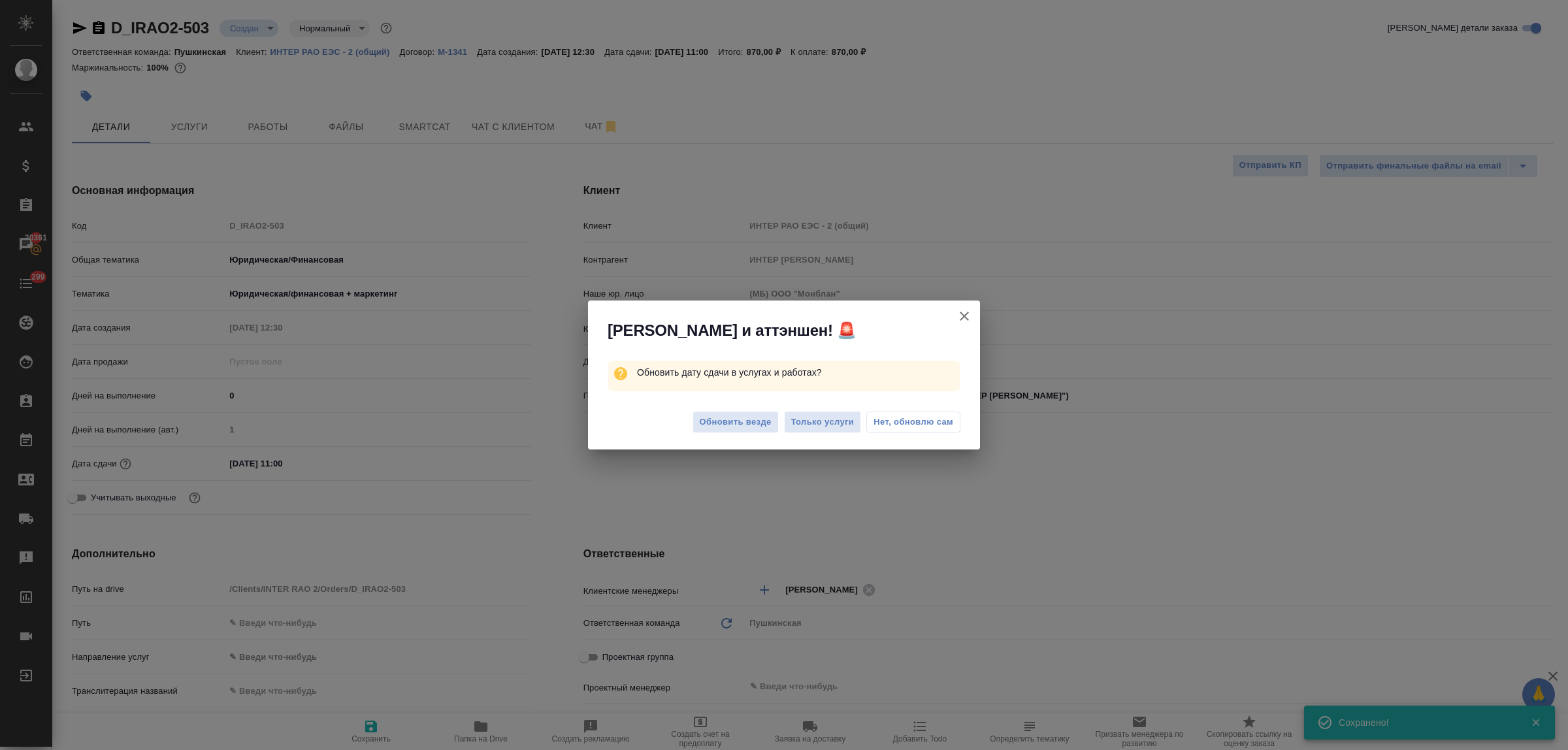
type textarea "x"
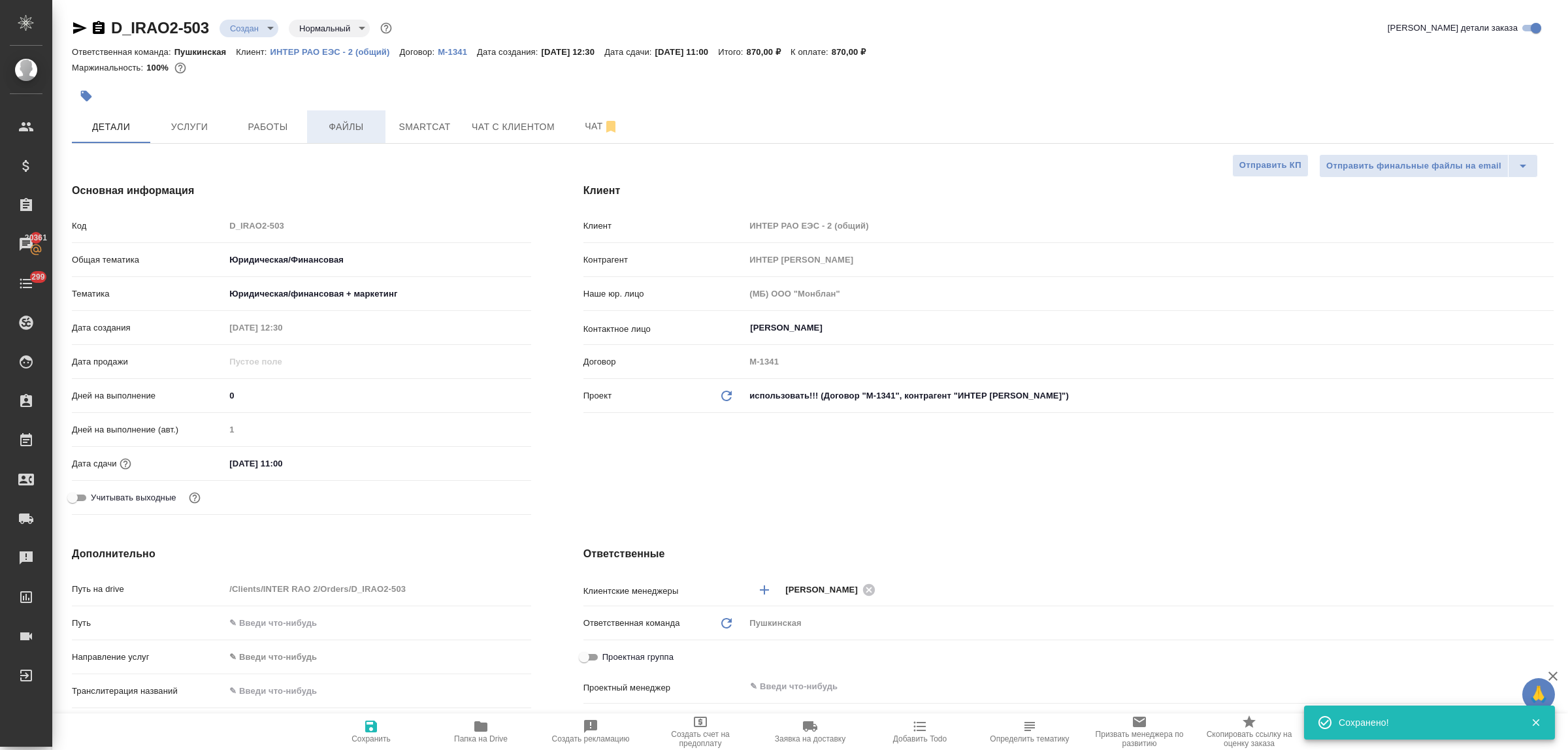
click at [342, 134] on span "Файлы" at bounding box center [346, 127] width 63 height 17
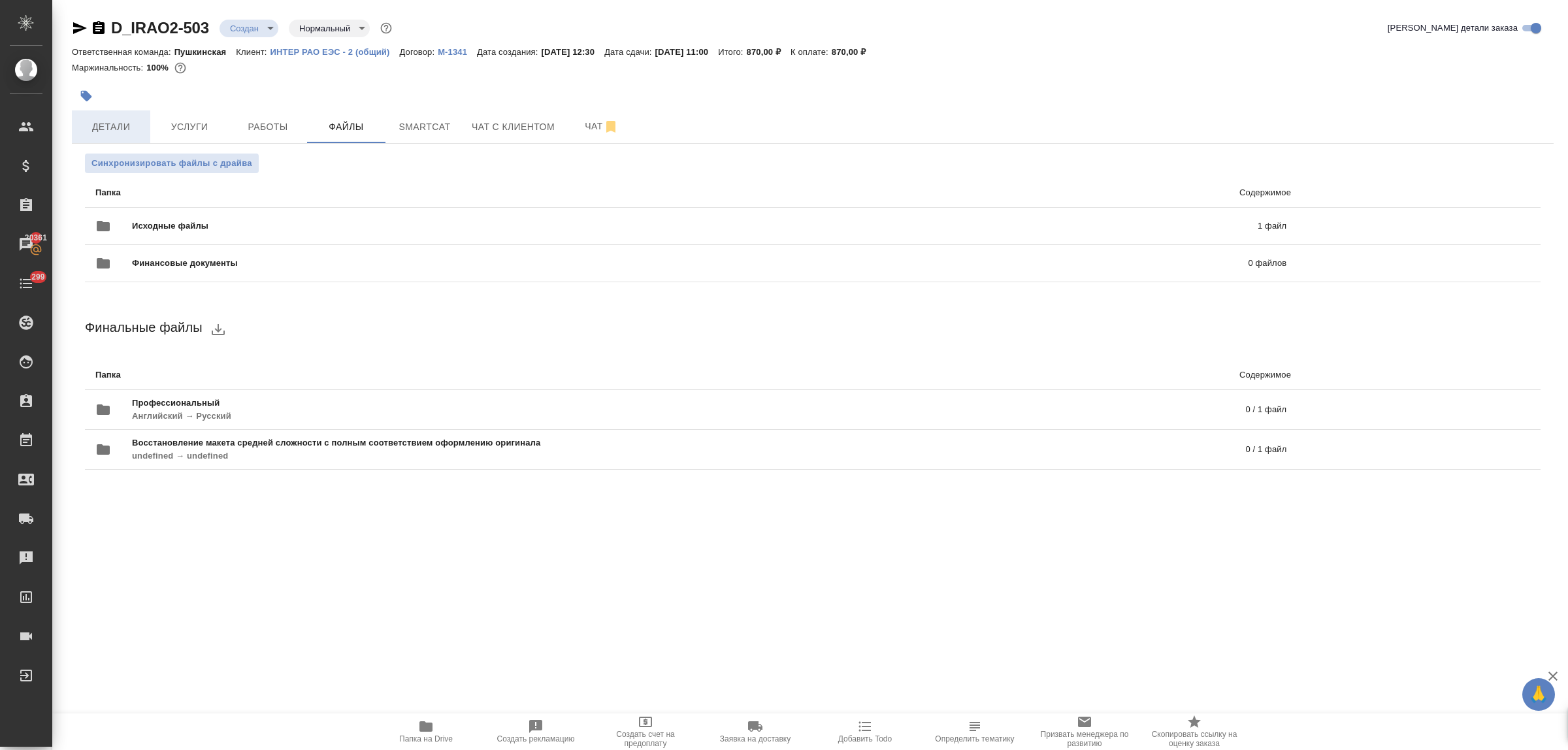
click at [81, 122] on span "Детали" at bounding box center [111, 127] width 63 height 17
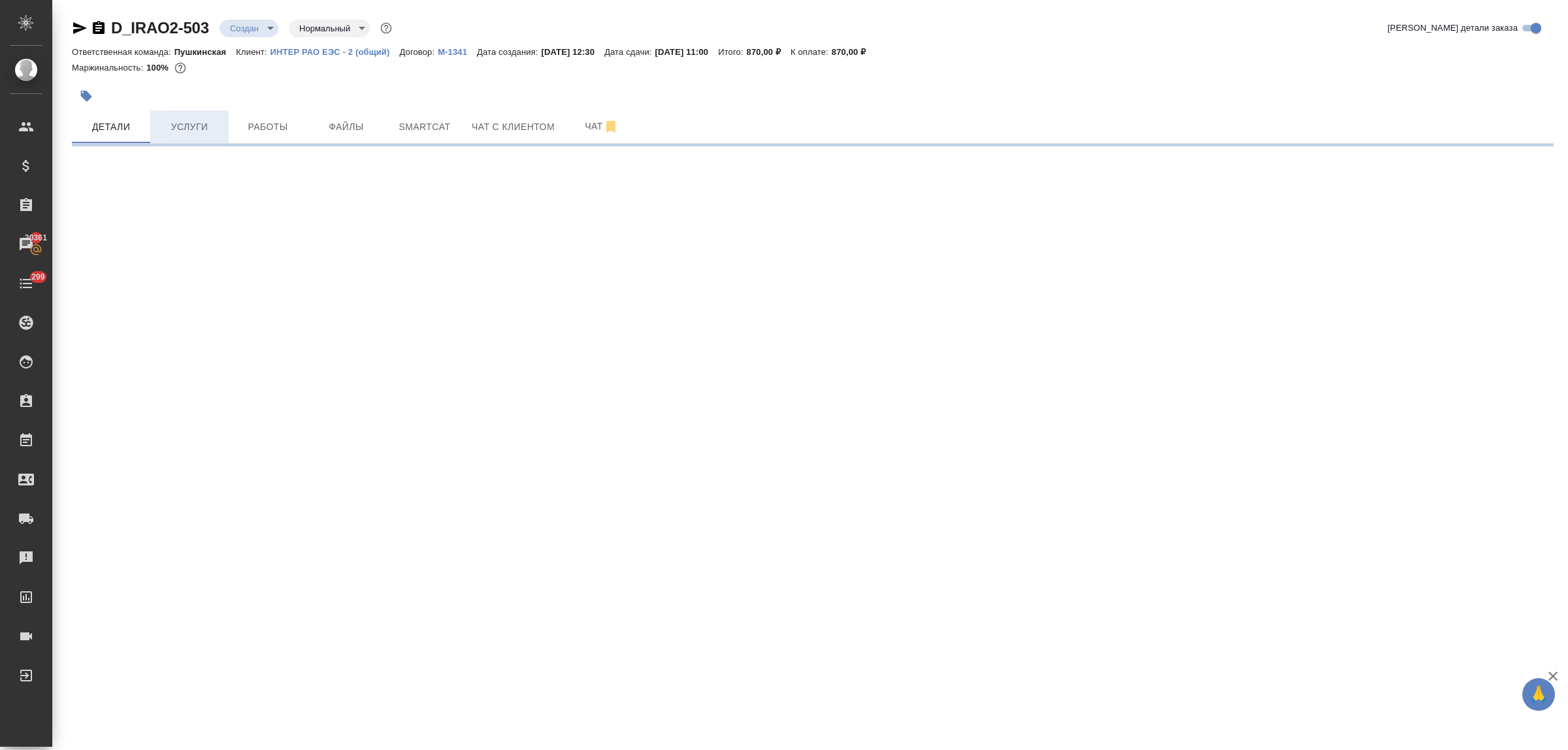
select select "RU"
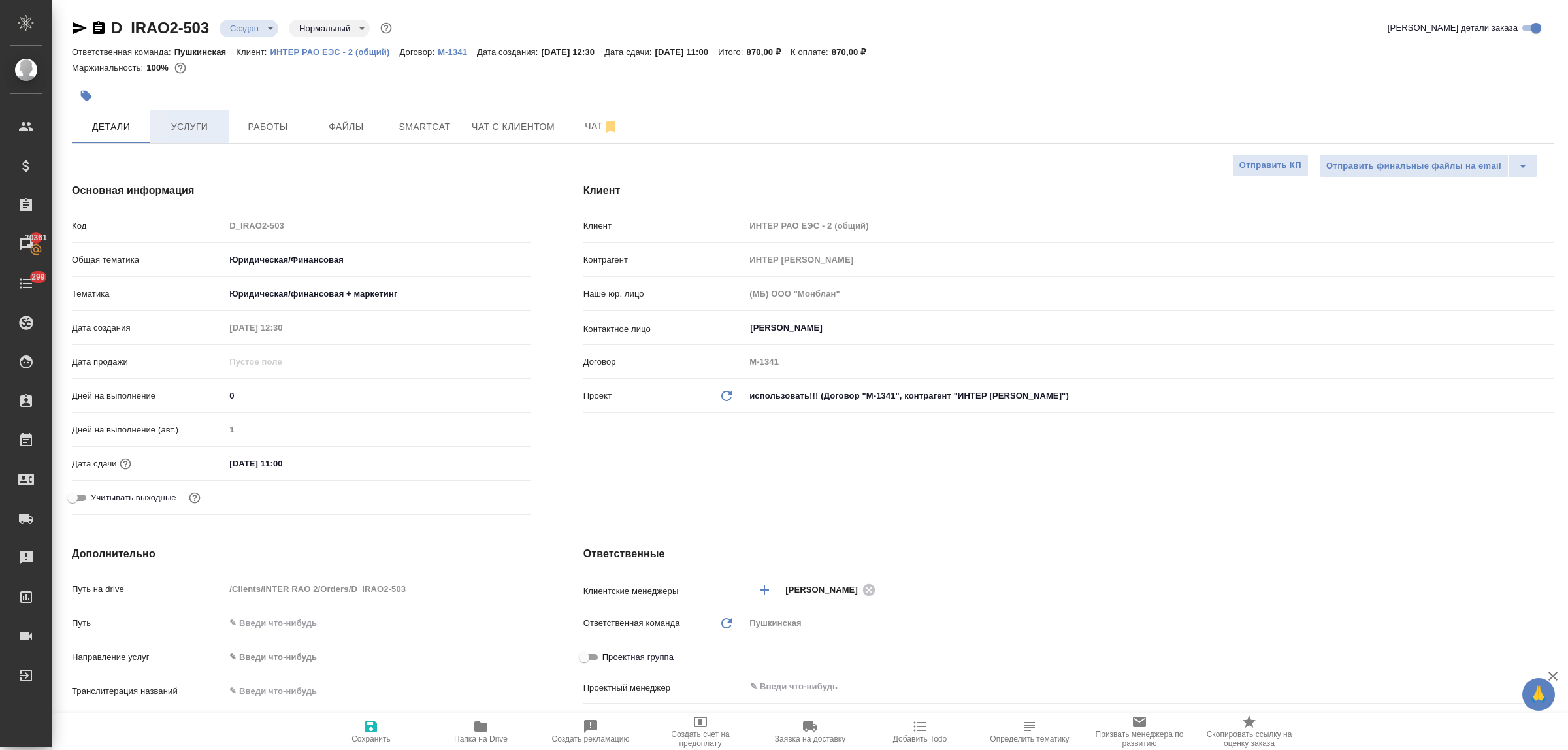
type textarea "x"
click at [183, 131] on span "Услуги" at bounding box center [189, 127] width 63 height 17
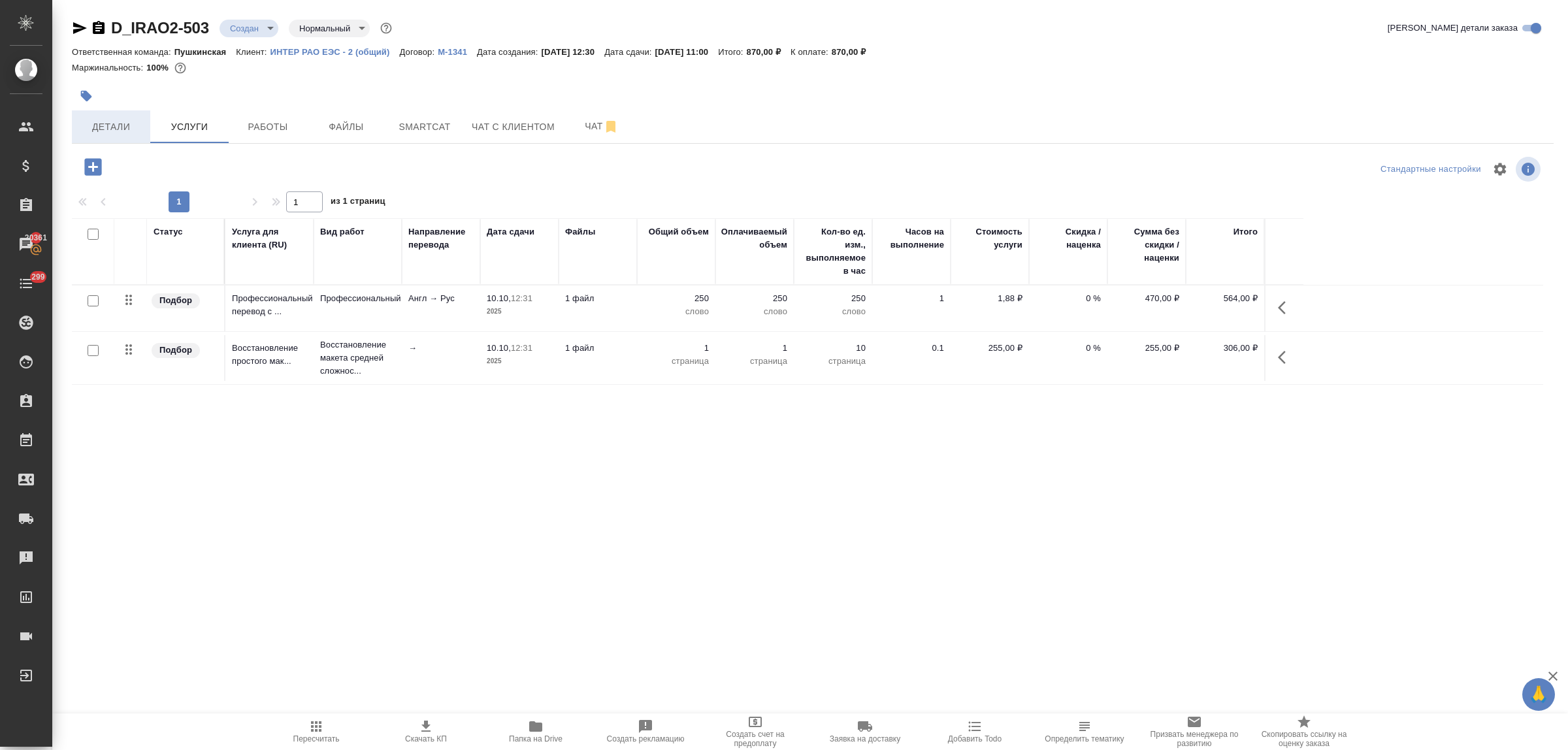
click at [118, 119] on span "Детали" at bounding box center [111, 127] width 63 height 17
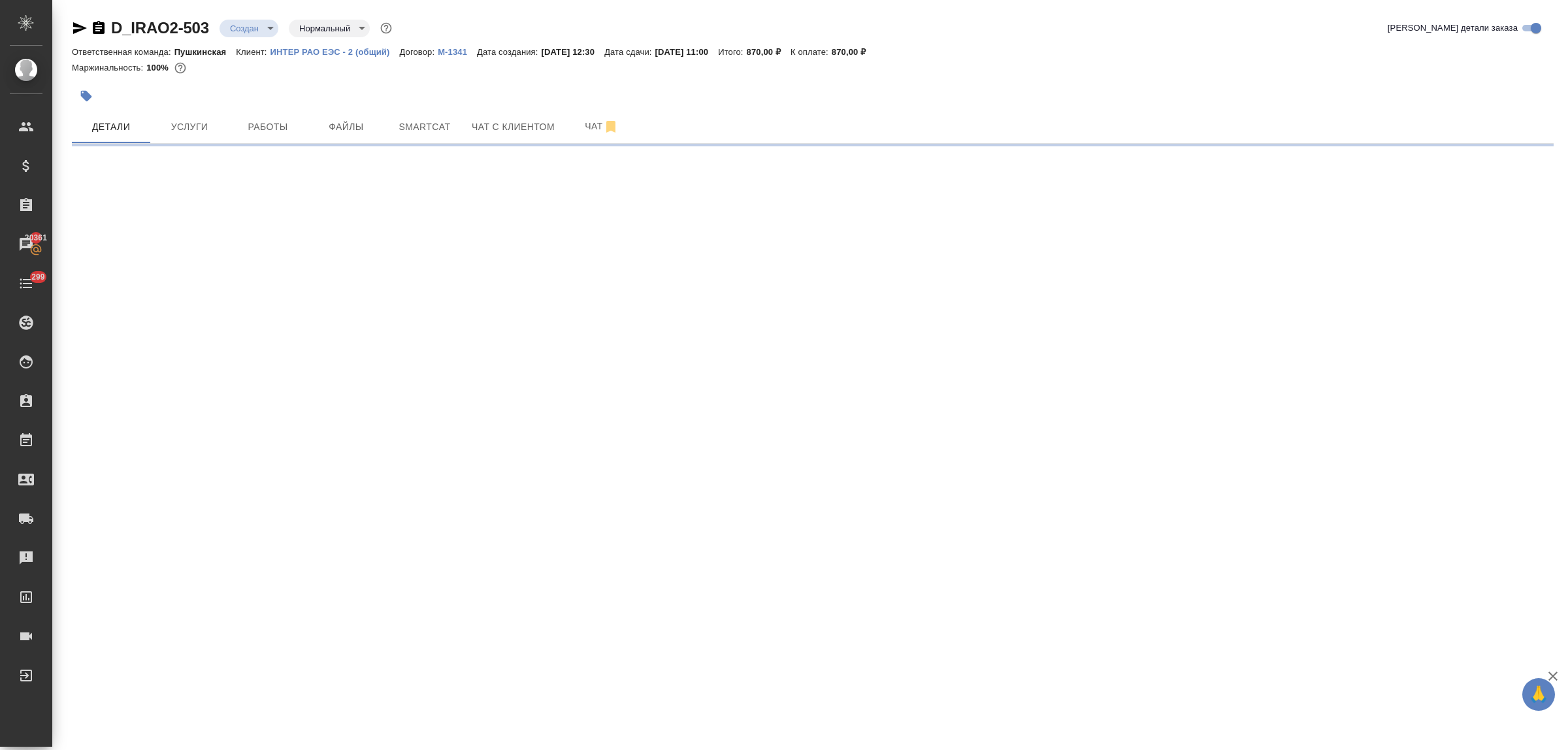
select select "RU"
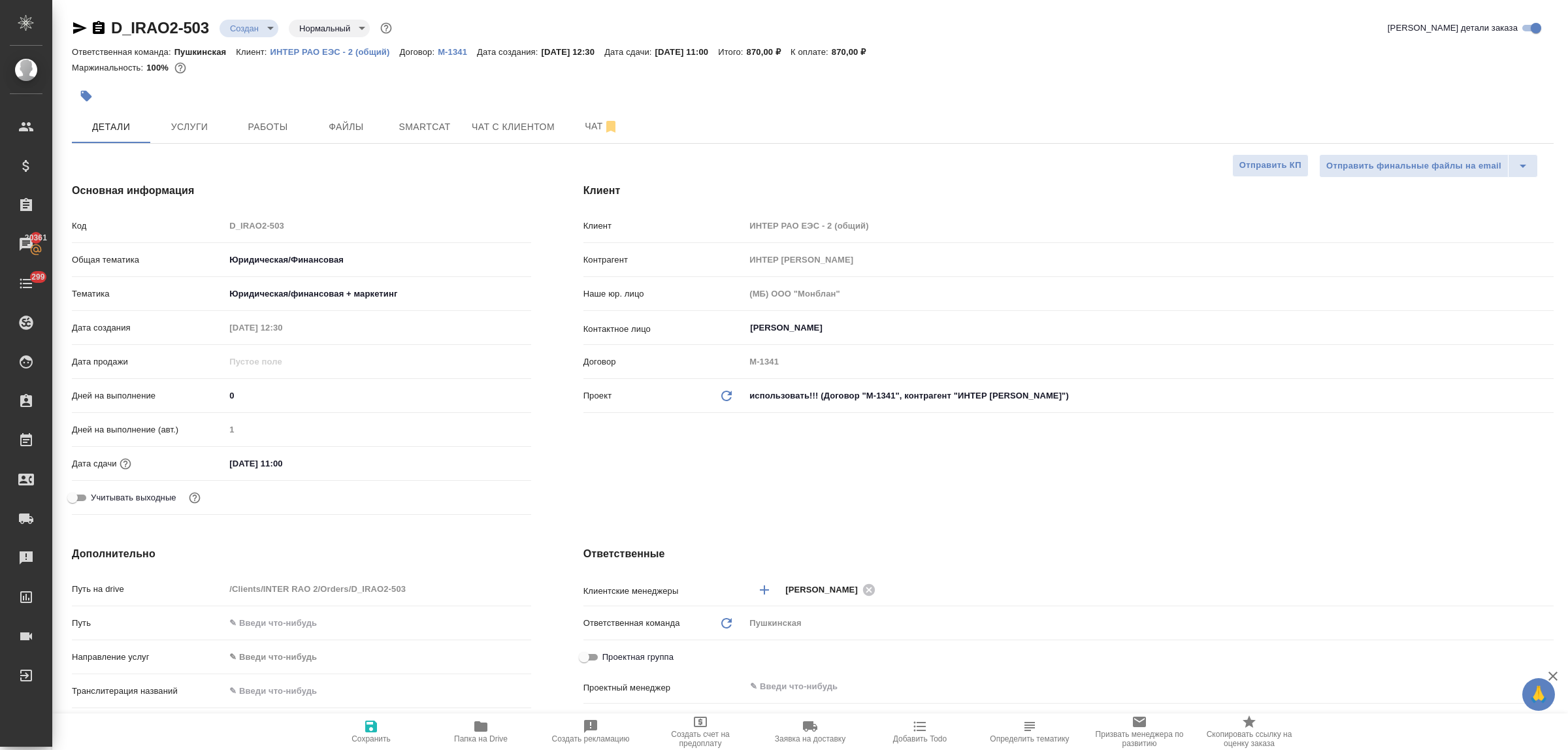
type textarea "x"
click at [309, 464] on input "13.10.2025 11:00" at bounding box center [281, 463] width 114 height 19
click at [292, 461] on input "13.10.2025 11:00" at bounding box center [282, 463] width 114 height 19
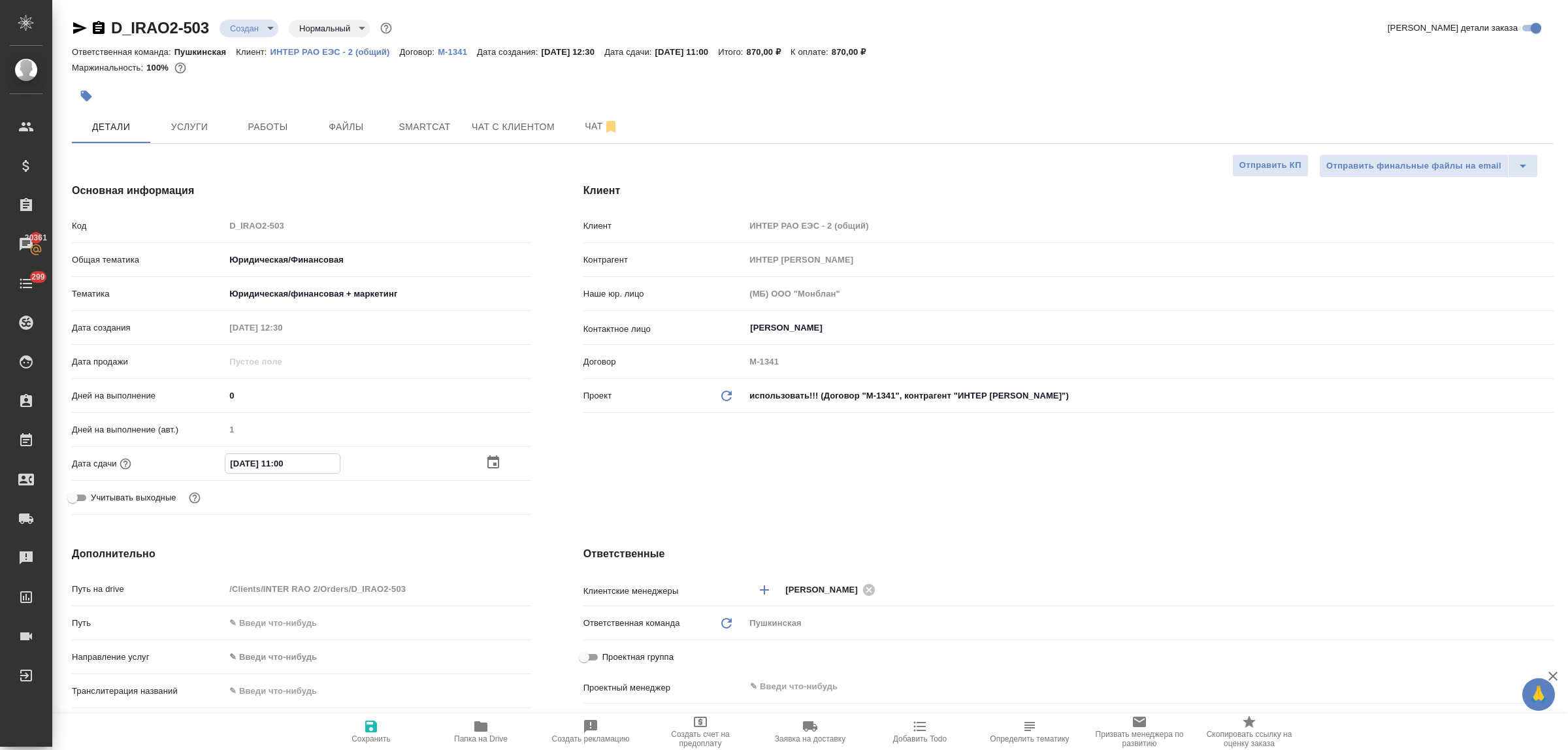
type input "13.10.2025 11:0_"
type textarea "x"
type input "[DATE] 11:30"
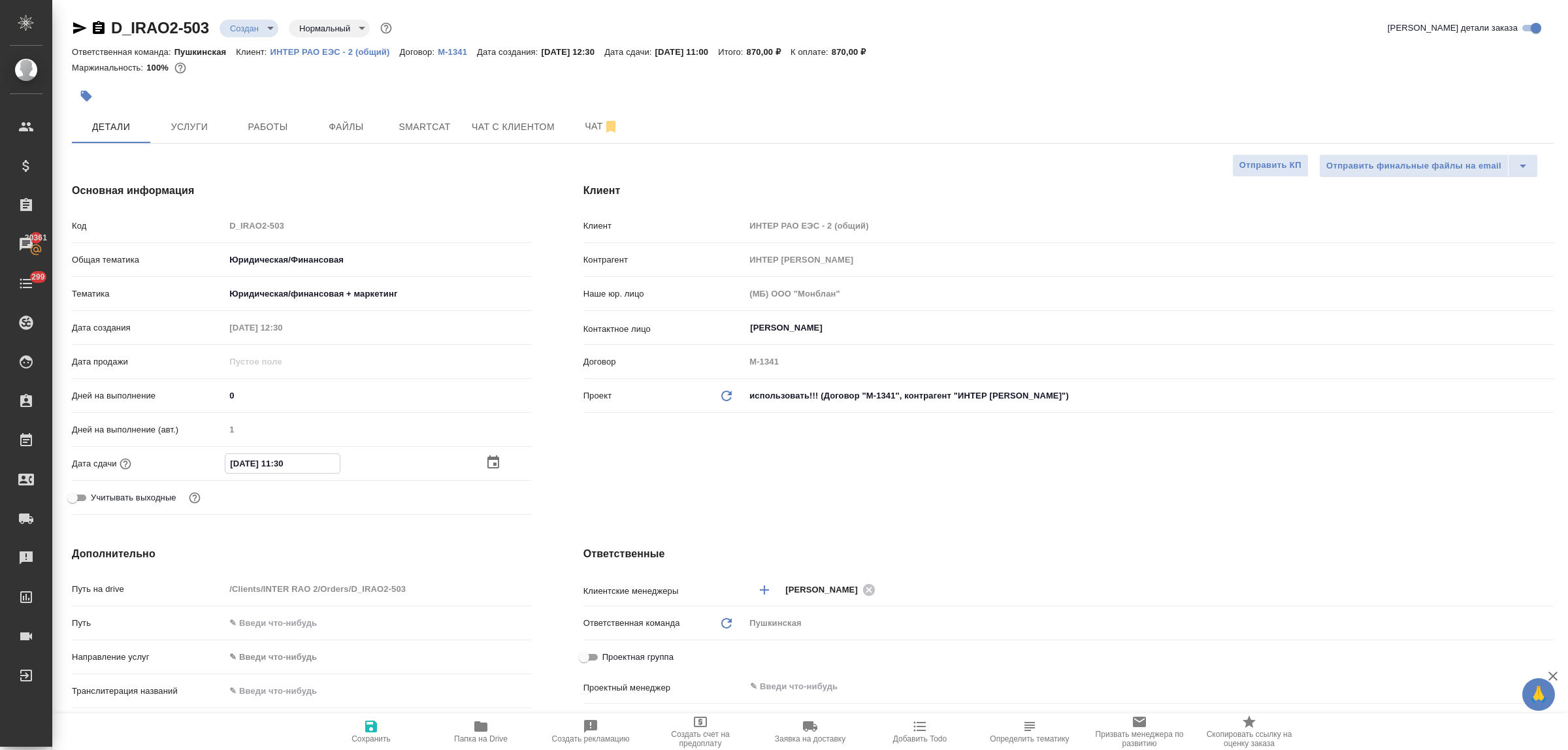
type textarea "x"
type input "[DATE] 11:30"
click at [377, 730] on icon "button" at bounding box center [371, 727] width 16 height 16
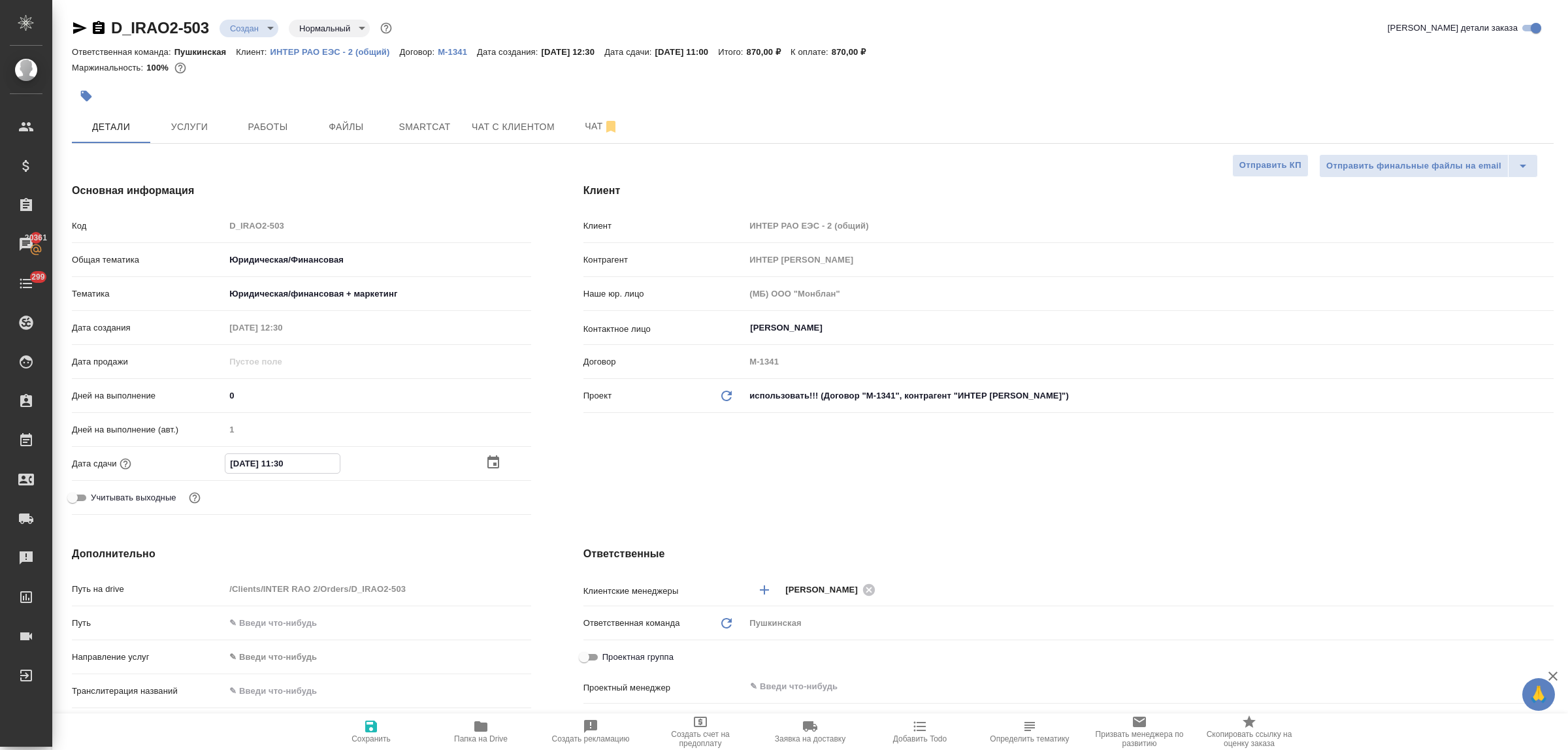
type textarea "x"
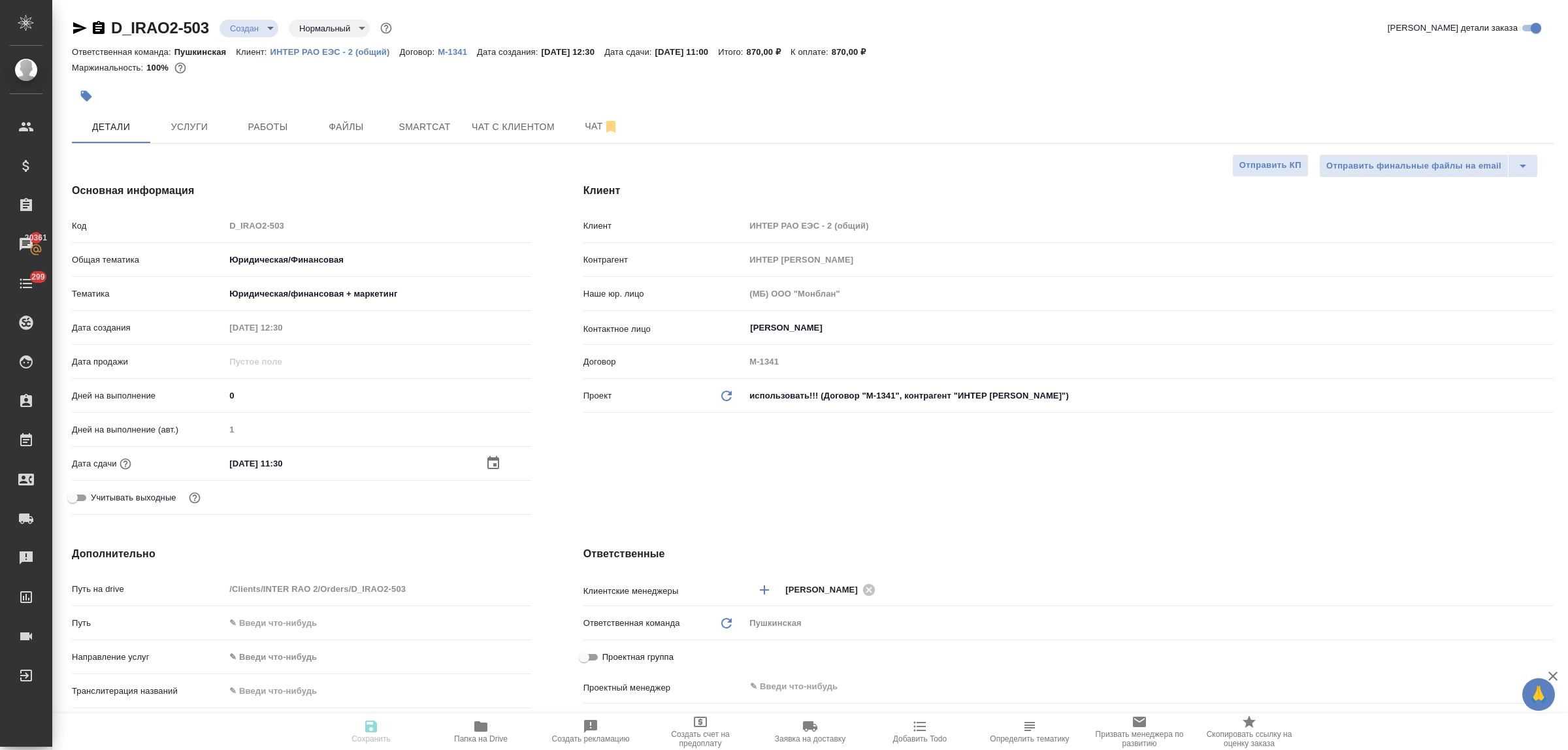
type textarea "x"
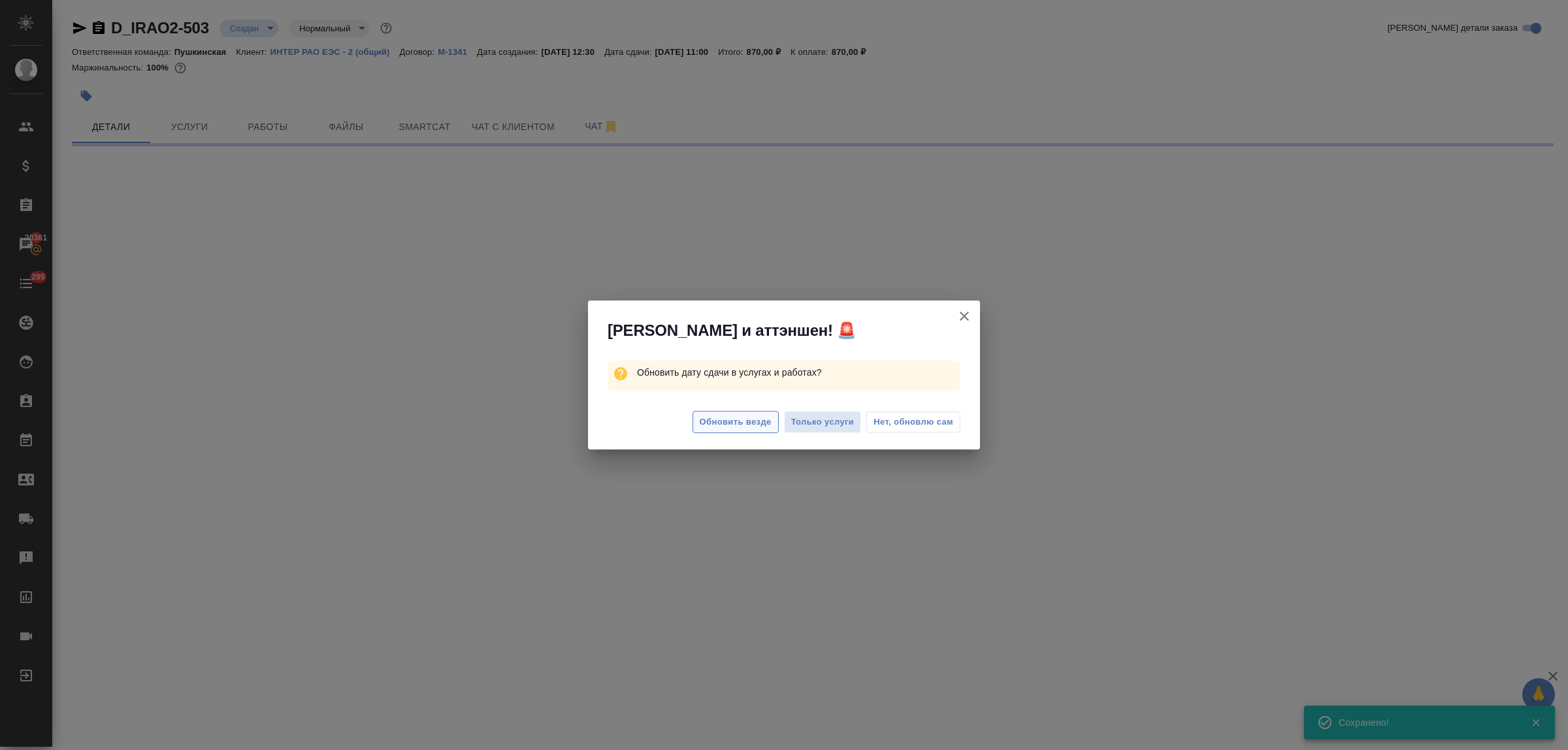
select select "RU"
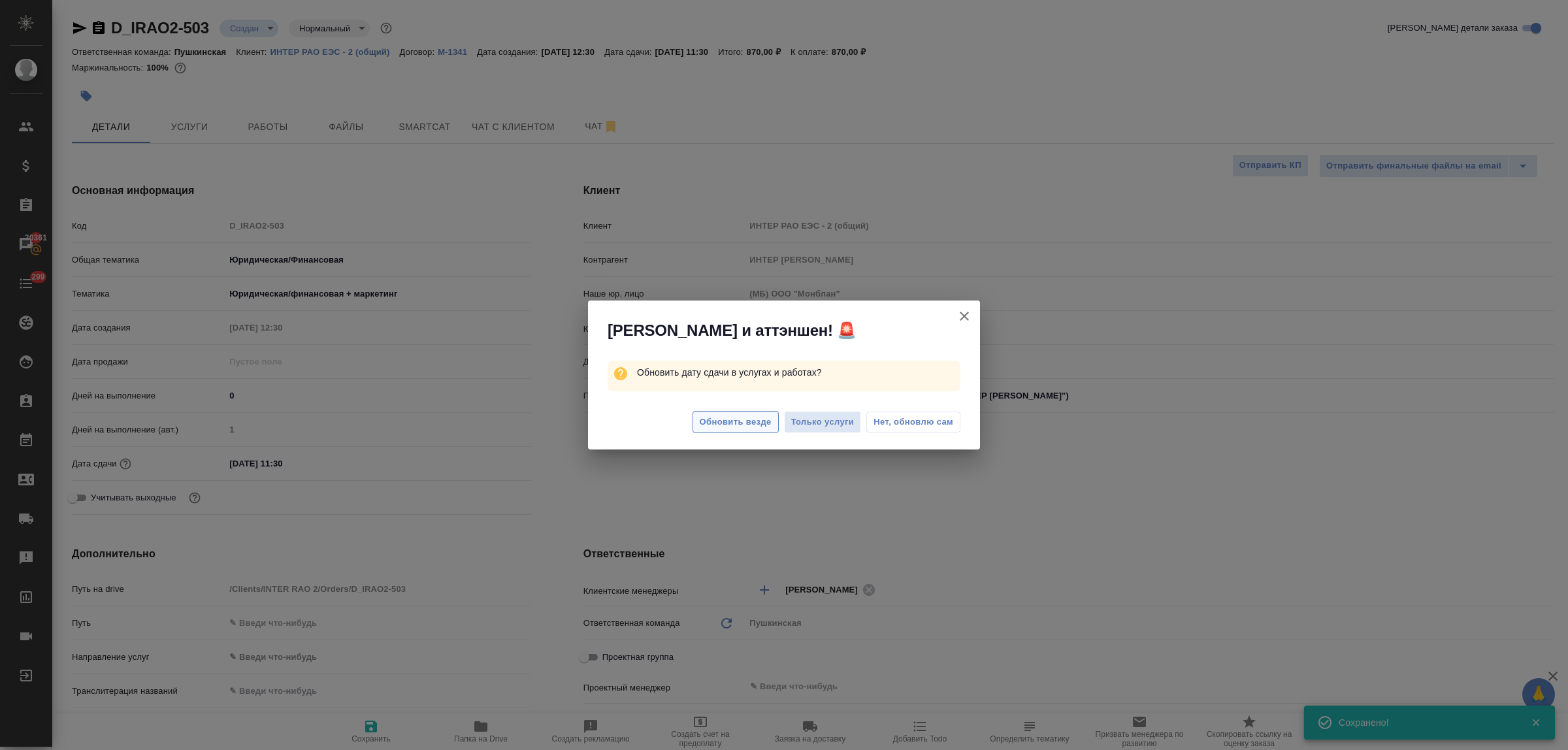
type textarea "x"
click at [750, 420] on span "Обновить везде" at bounding box center [735, 422] width 72 height 15
type textarea "x"
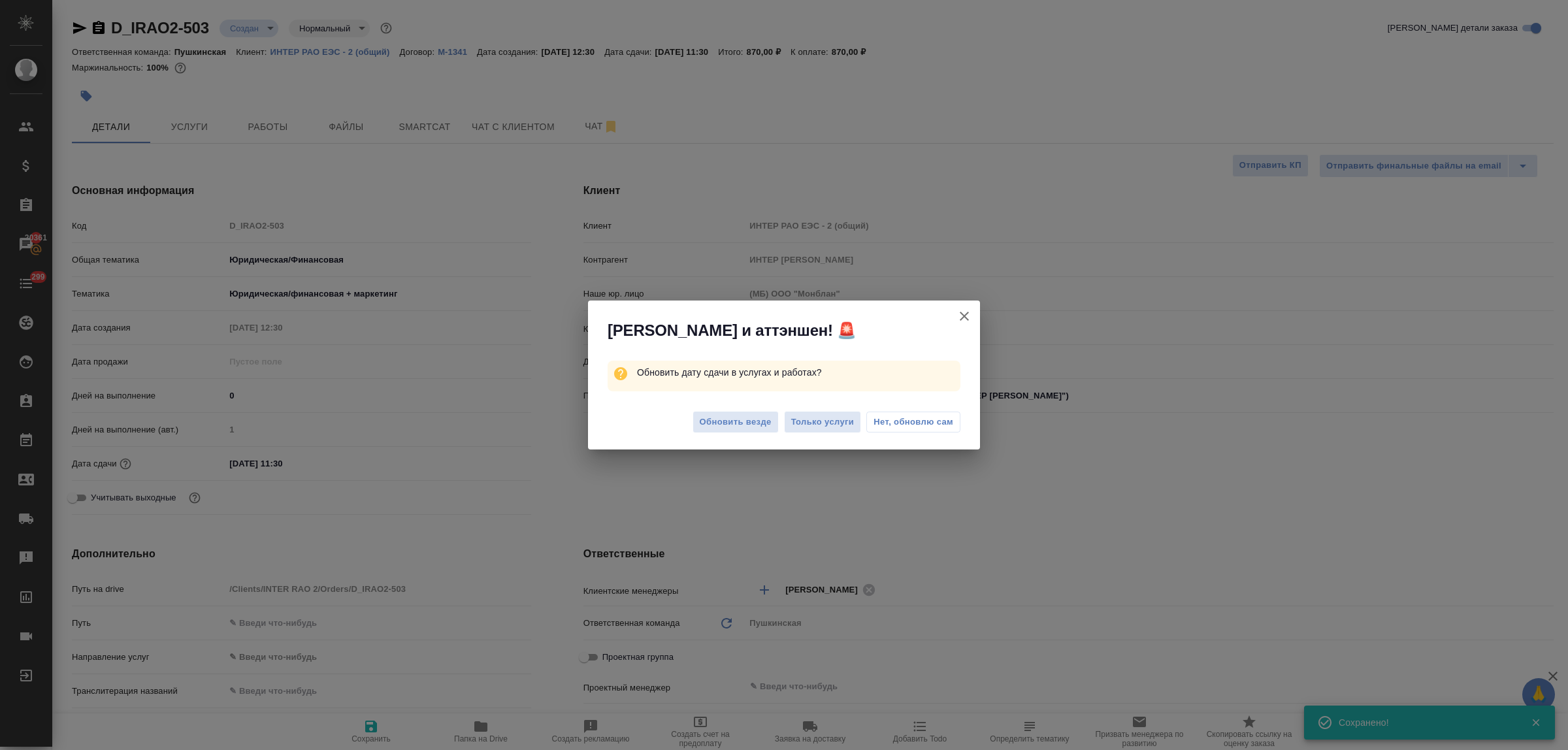
type textarea "x"
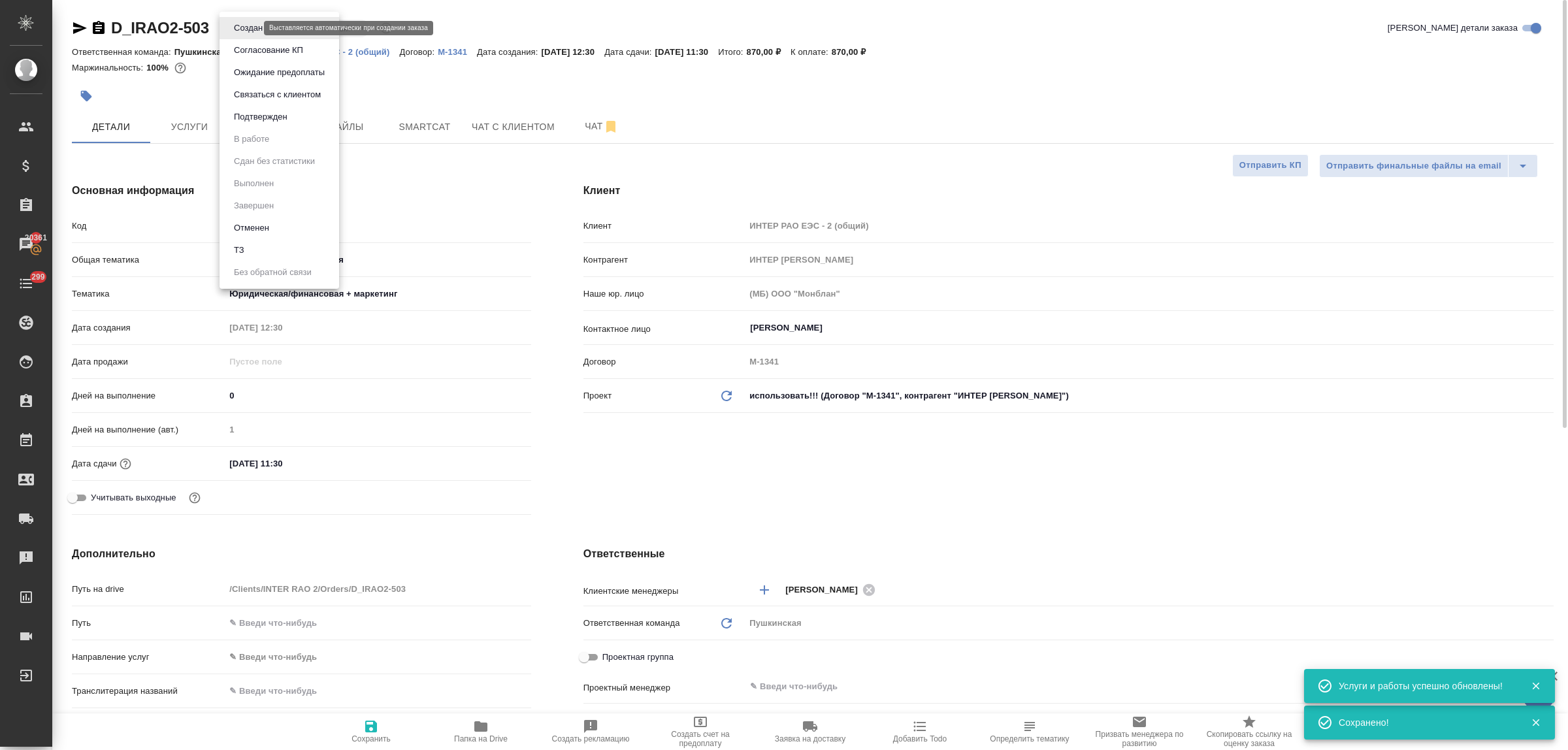
click at [231, 30] on body "🙏 .cls-1 fill:#fff; AWATERA Bulakhova Elena Клиенты Спецификации Заказы 20361 Ч…" at bounding box center [784, 375] width 1568 height 750
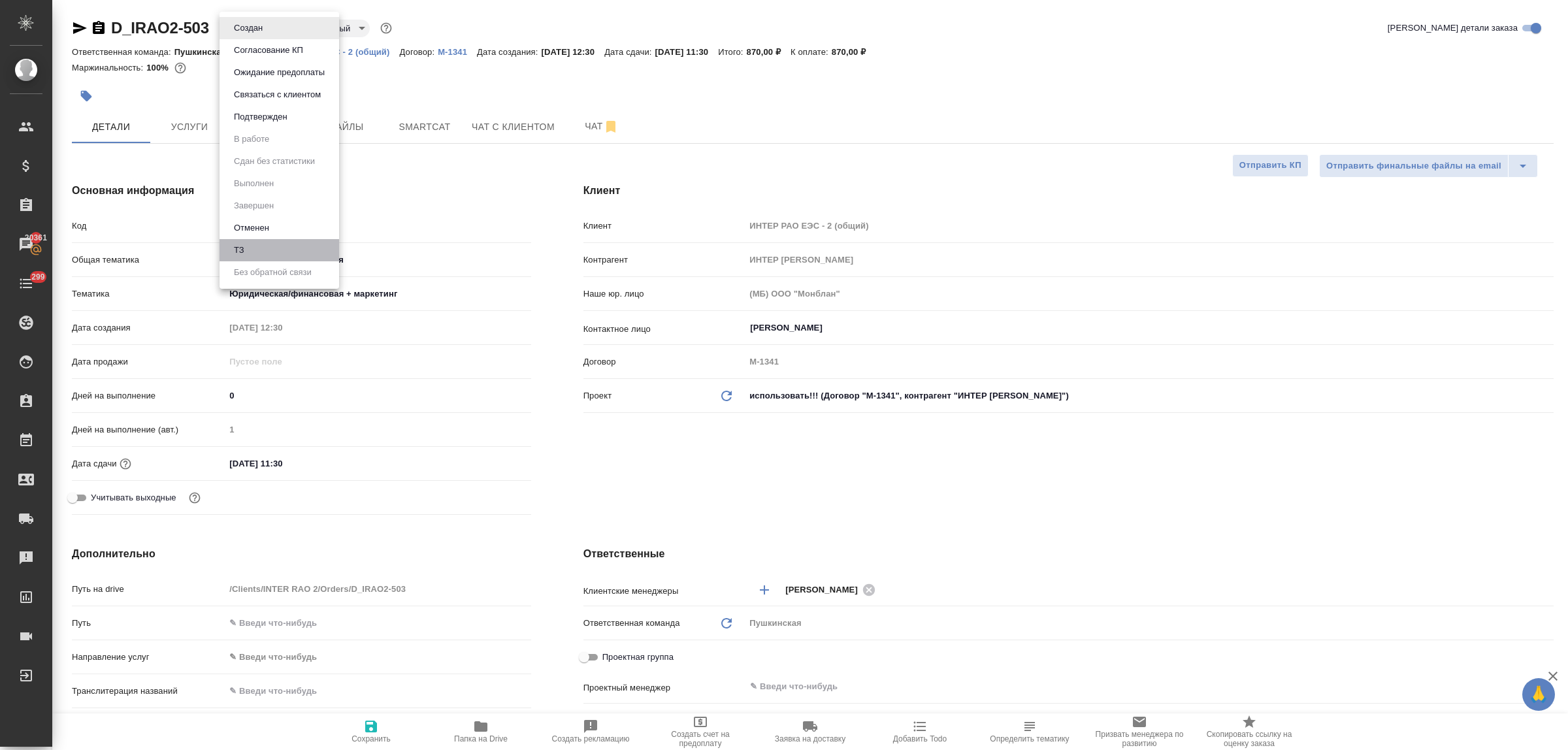
click at [255, 249] on li "ТЗ" at bounding box center [279, 250] width 120 height 22
type textarea "x"
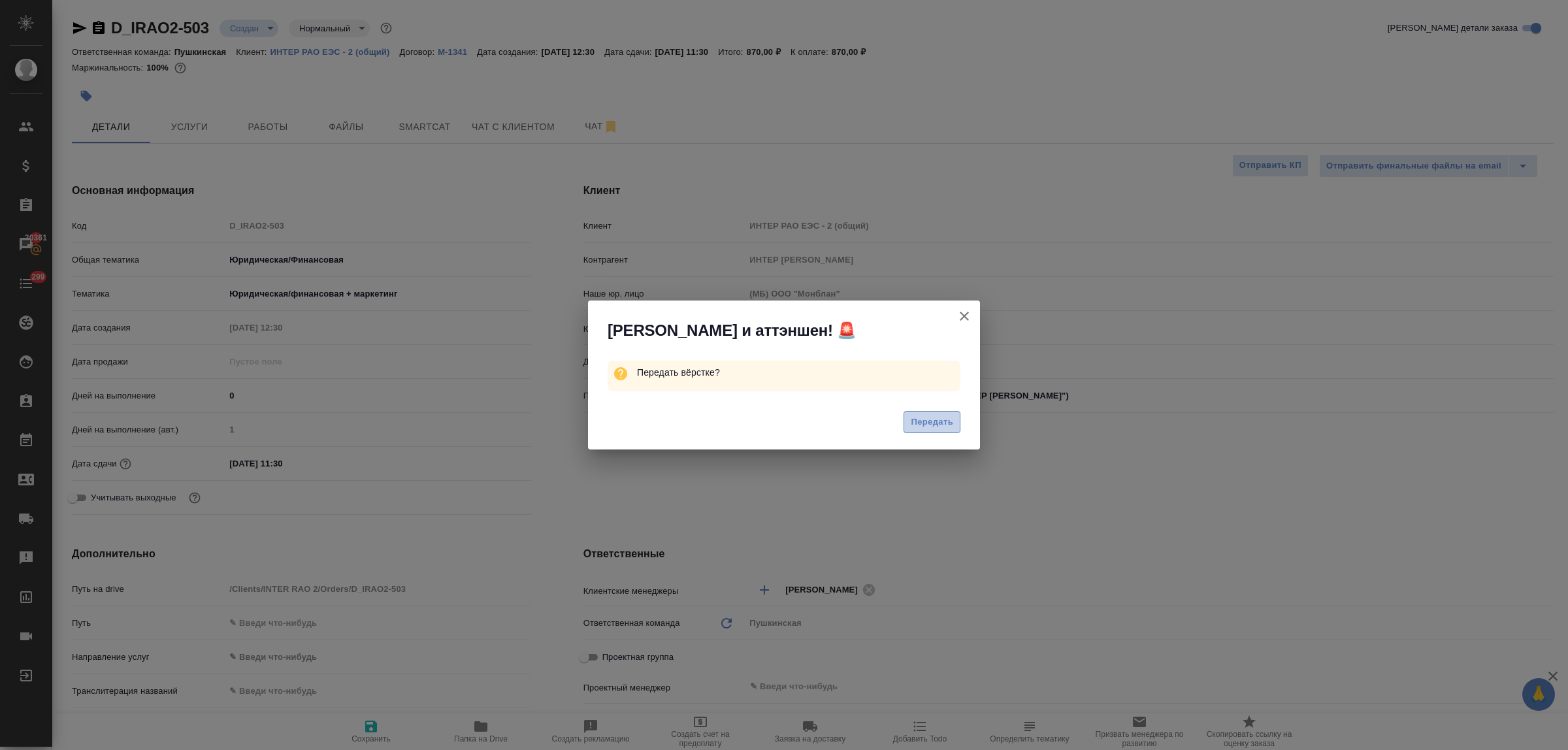
drag, startPoint x: 931, startPoint y: 423, endPoint x: 700, endPoint y: 309, distance: 257.6
click at [926, 423] on span "Передать" at bounding box center [932, 422] width 42 height 15
type textarea "x"
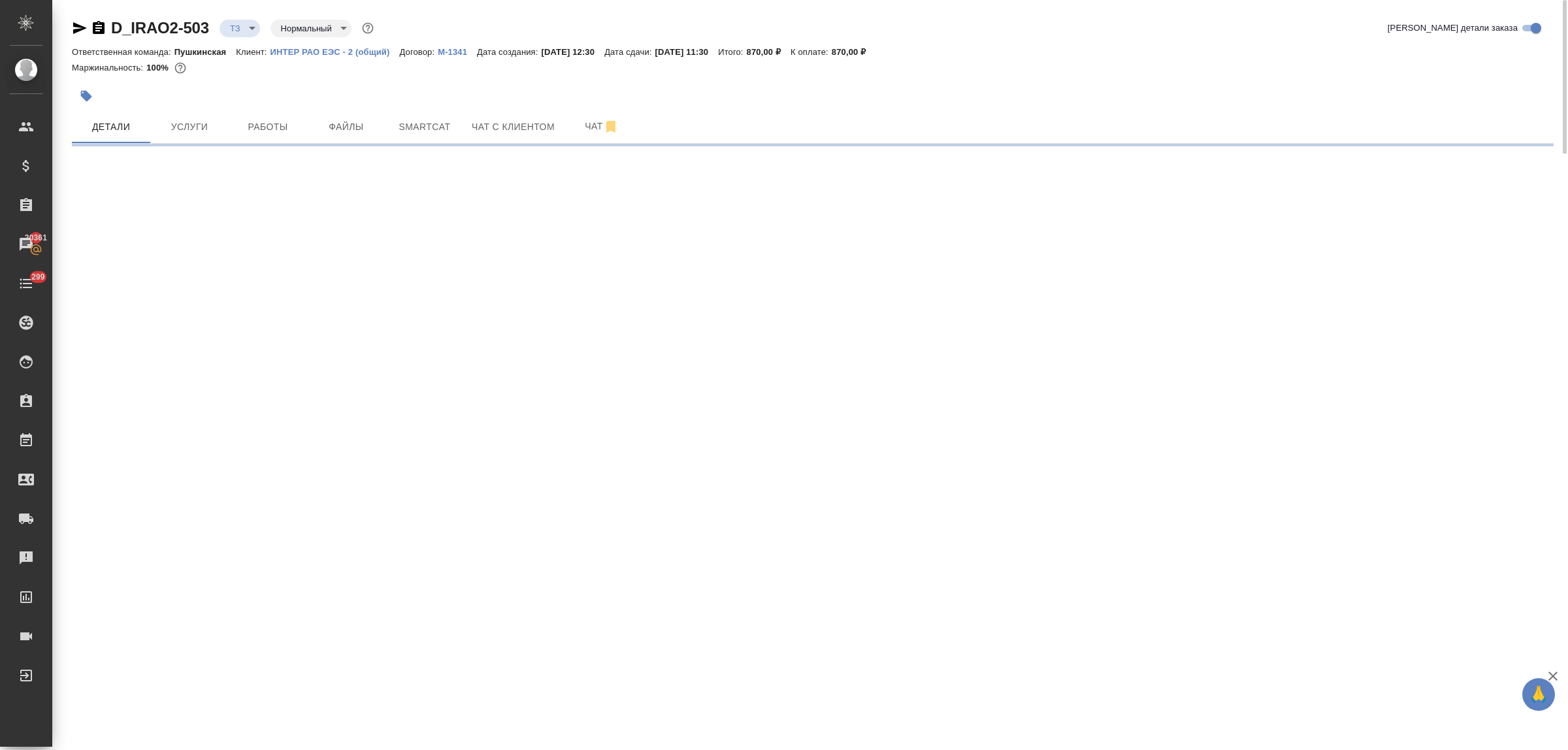
select select "RU"
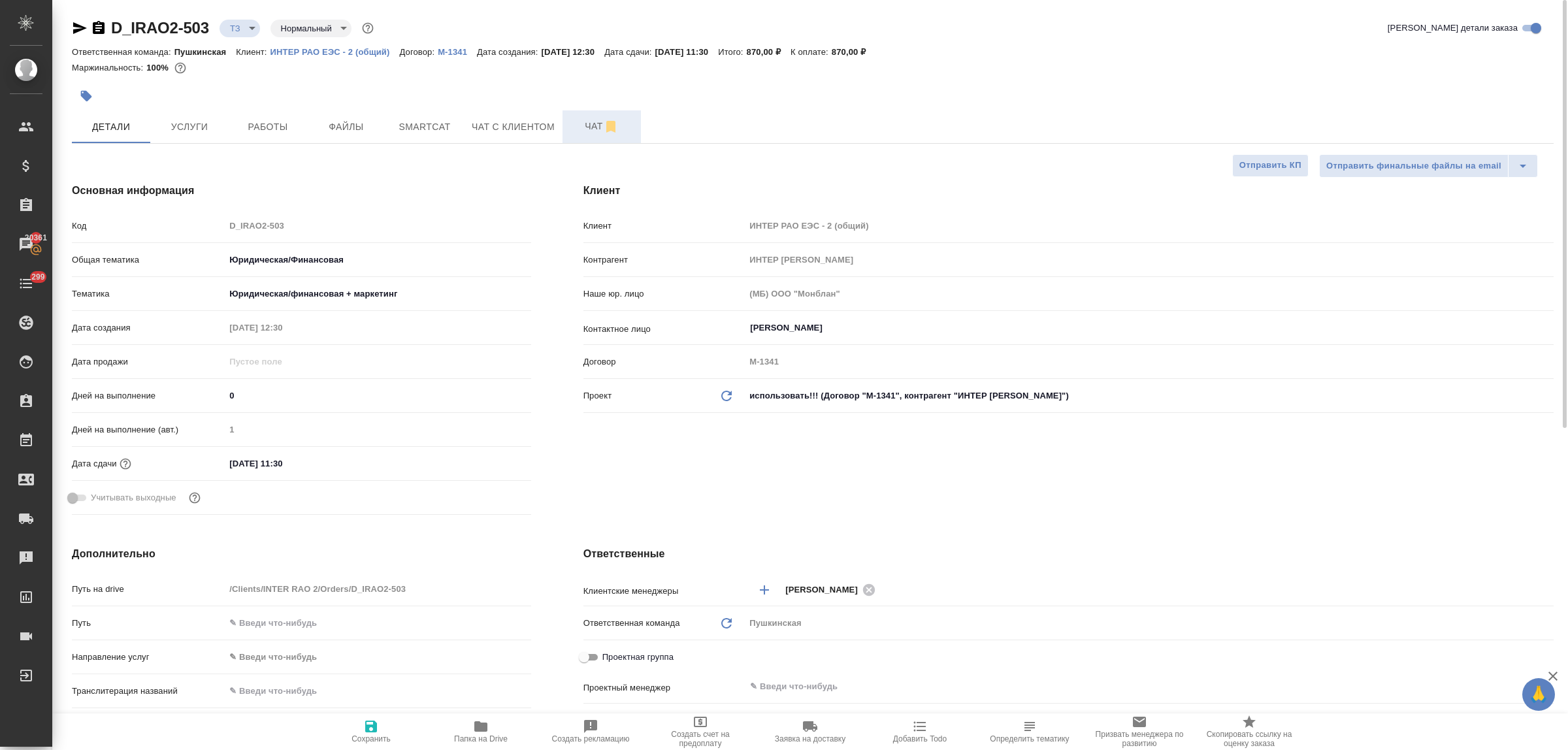
type textarea "x"
click at [599, 126] on span "Чат" at bounding box center [601, 126] width 63 height 17
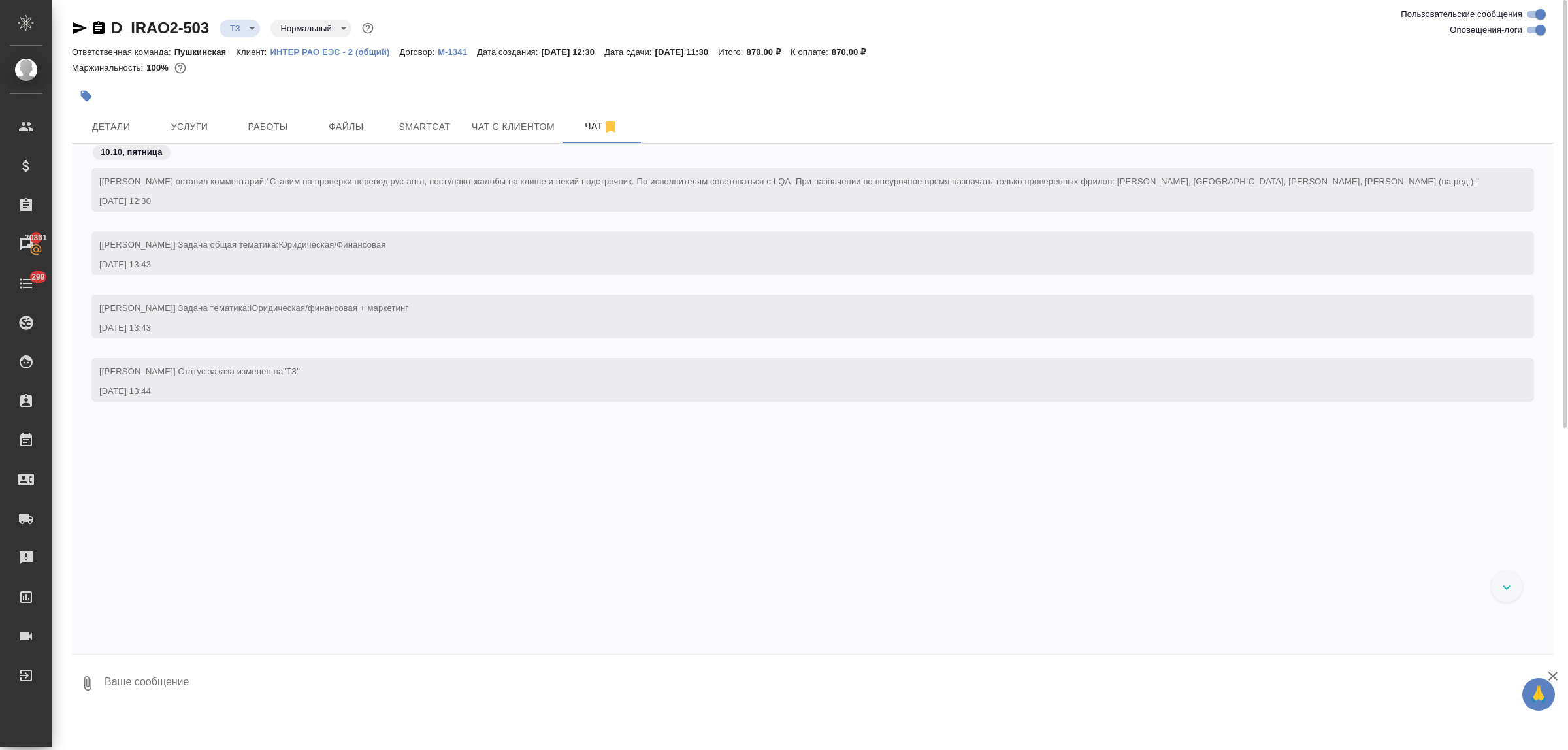
click at [177, 683] on textarea at bounding box center [828, 683] width 1450 height 44
type textarea "приветик! просьба сделать тикет, спасибо!"
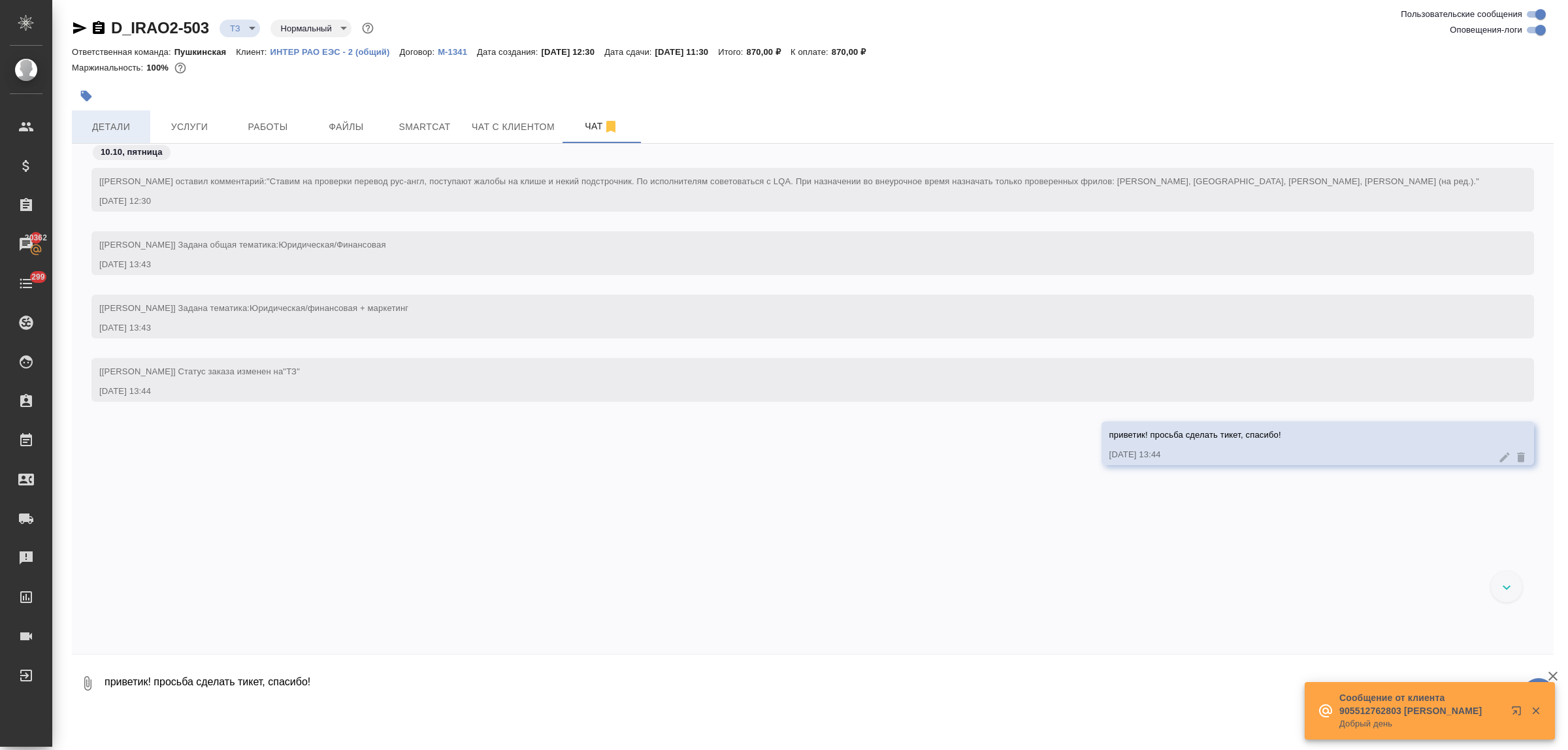
click at [103, 122] on span "Детали" at bounding box center [111, 127] width 63 height 17
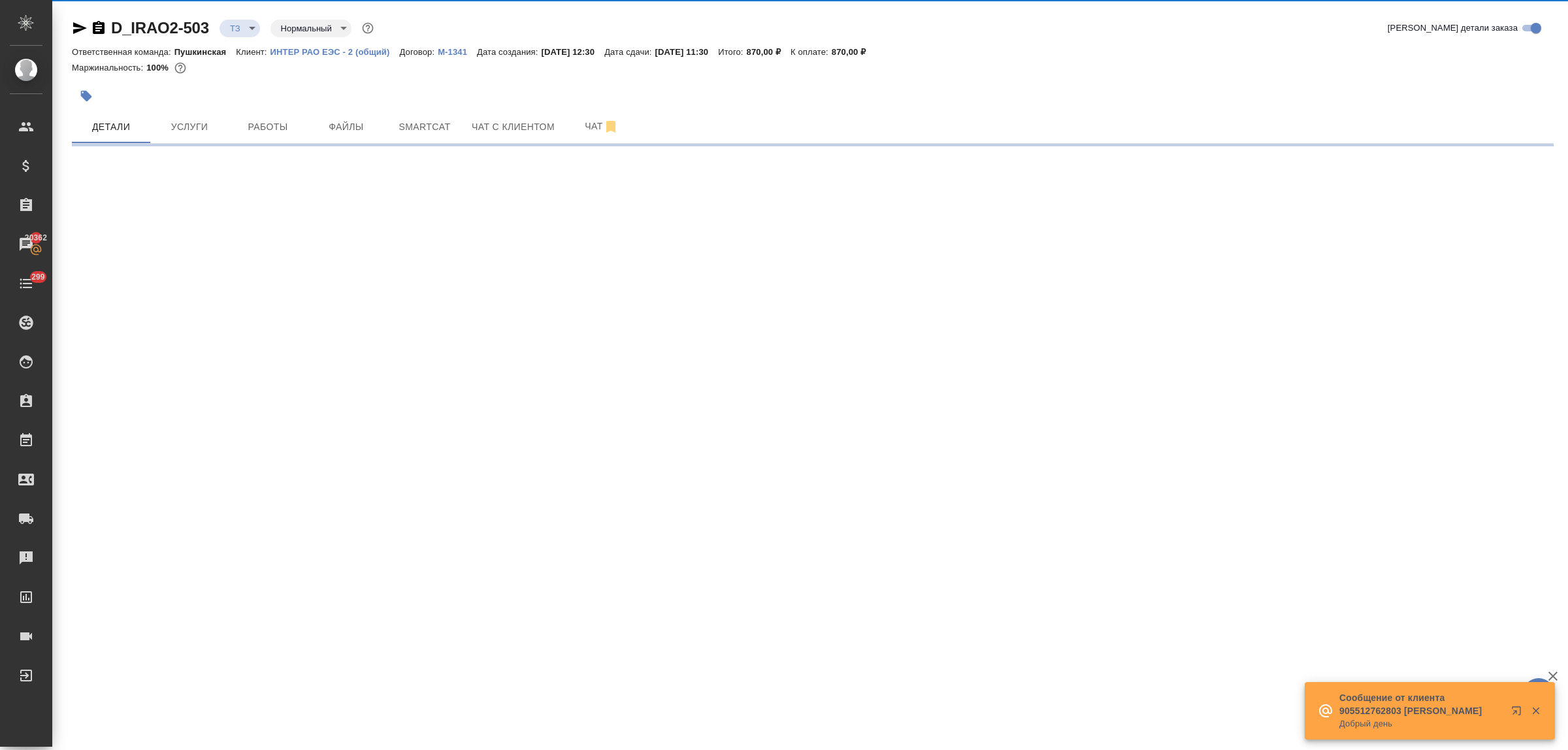
select select "RU"
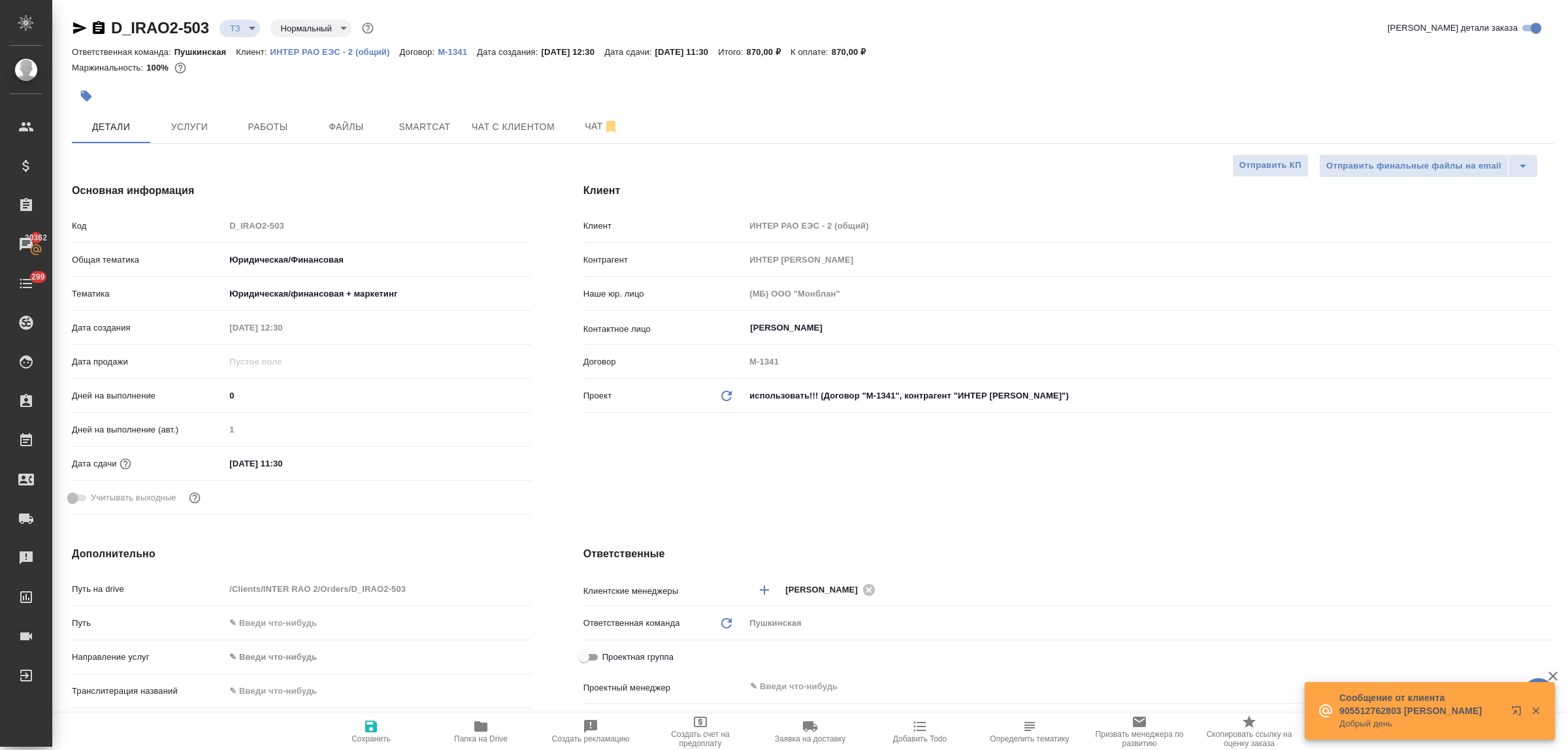
type textarea "x"
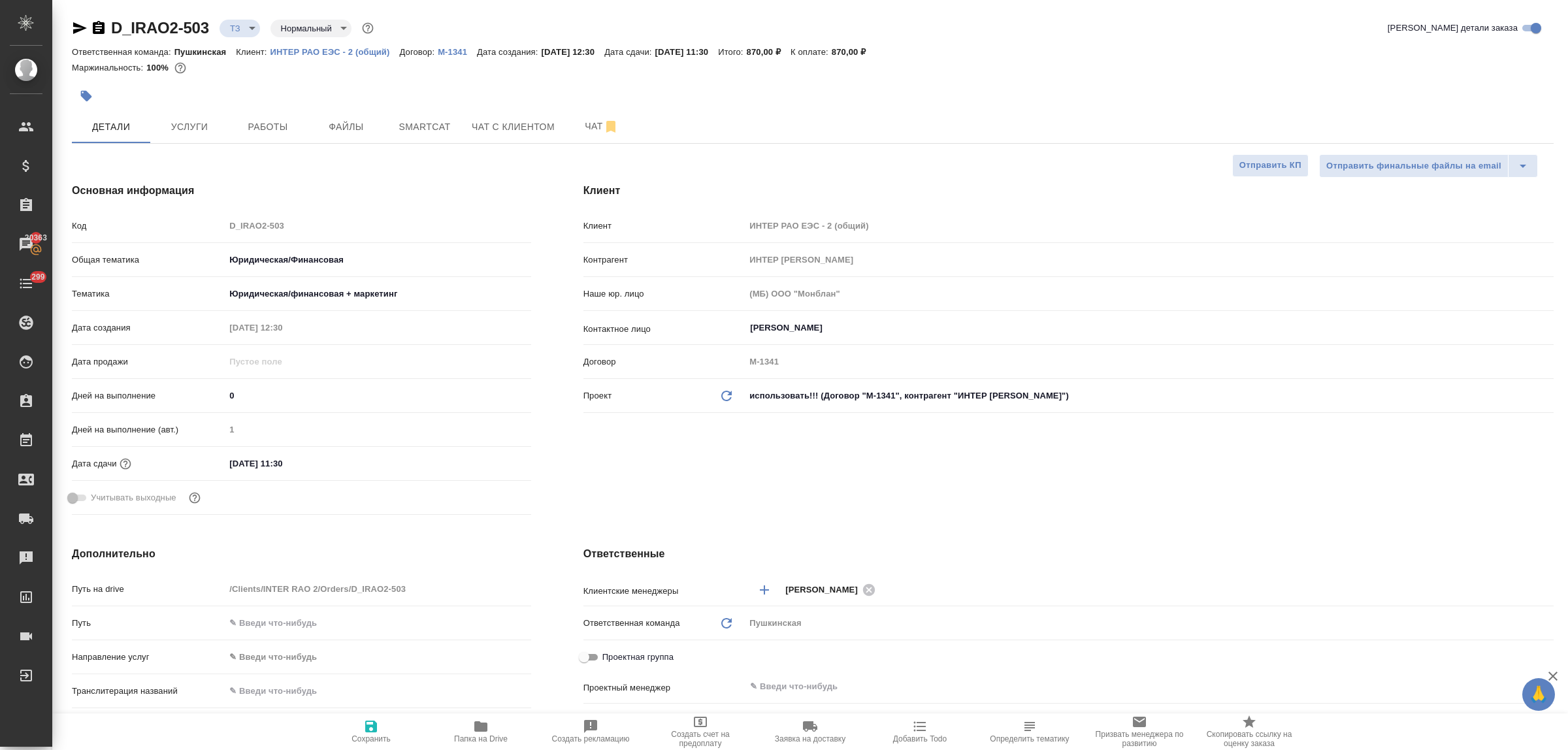
type textarea "x"
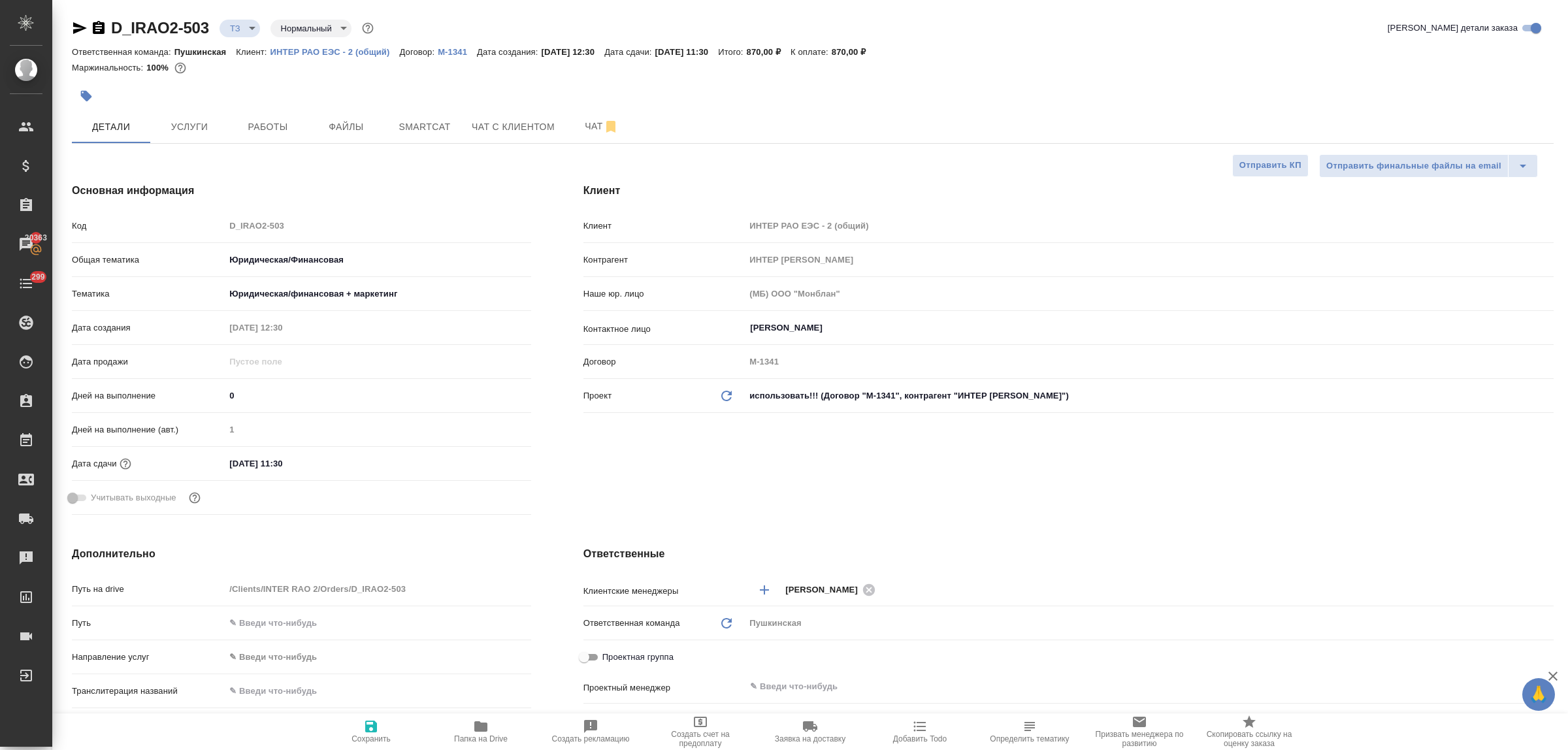
type textarea "x"
select select "RU"
click at [592, 130] on span "Чат" at bounding box center [601, 126] width 63 height 17
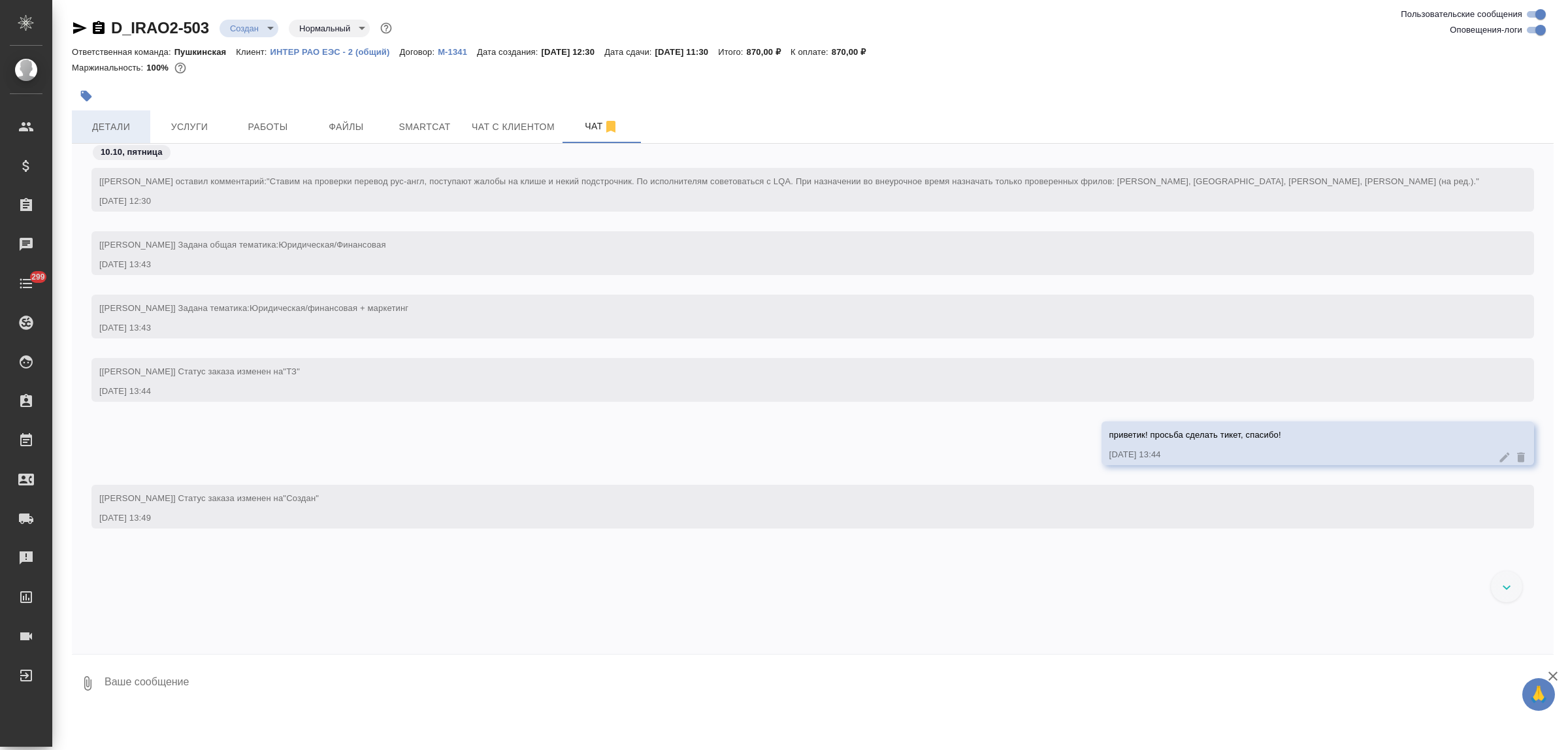
click at [119, 128] on span "Детали" at bounding box center [111, 127] width 63 height 17
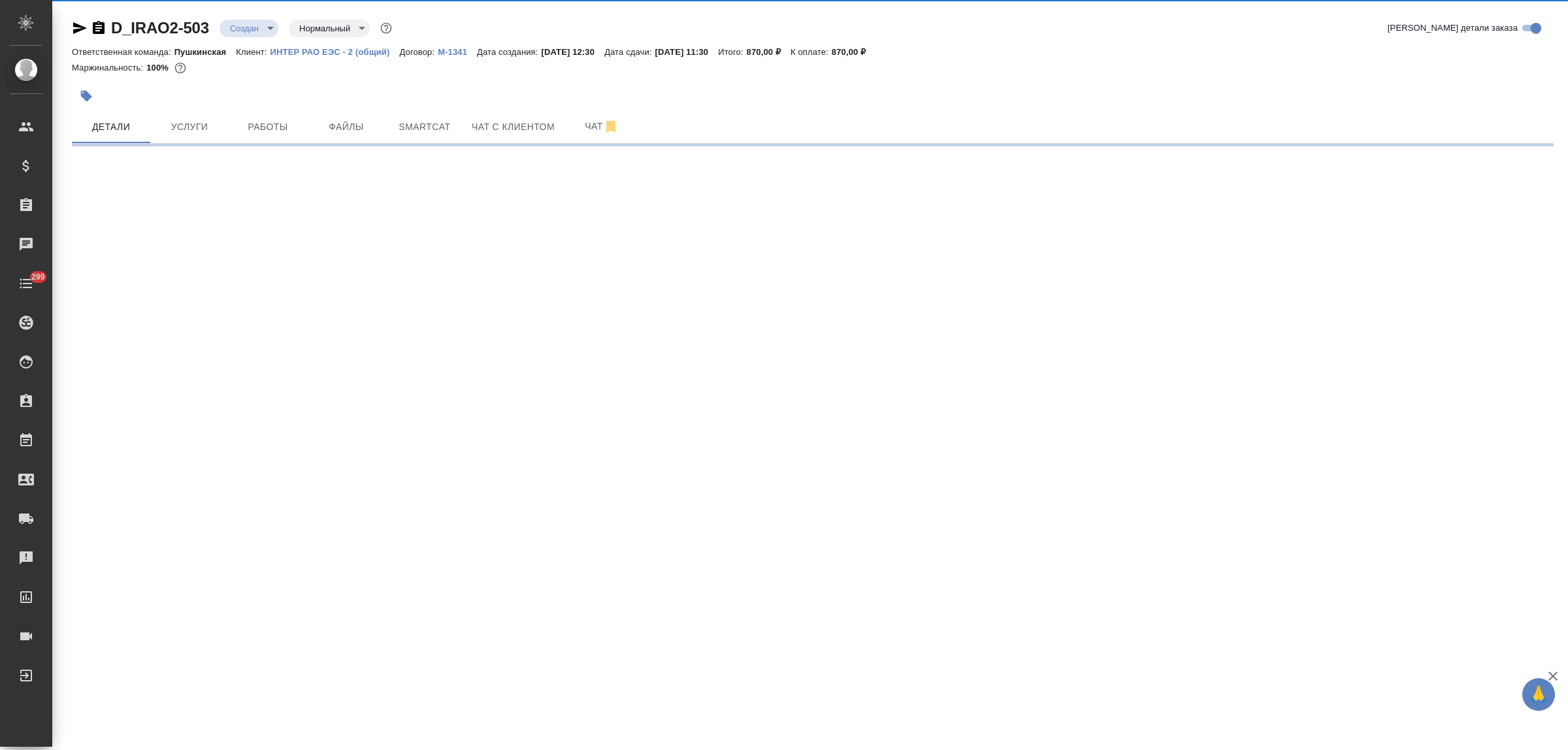
select select "RU"
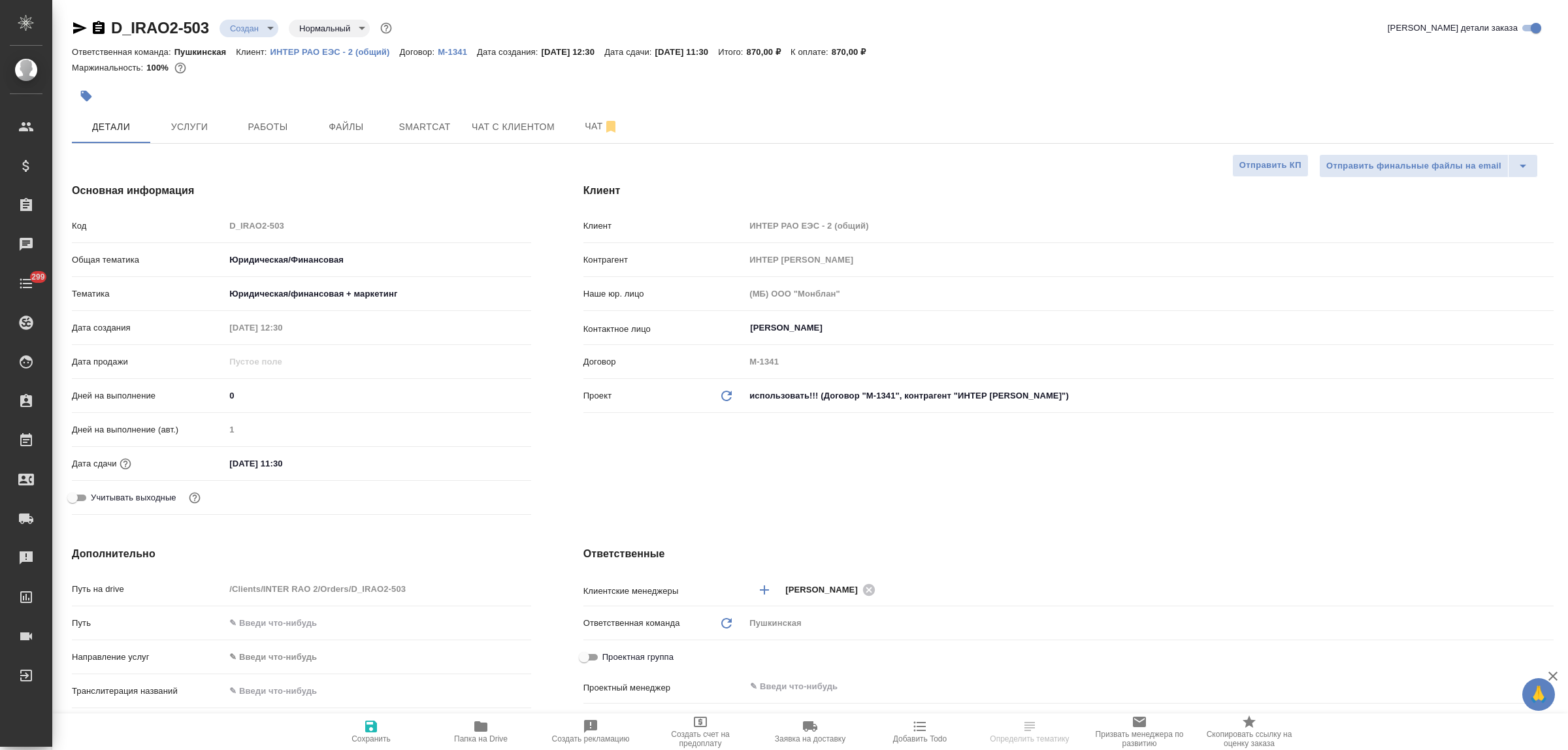
type textarea "x"
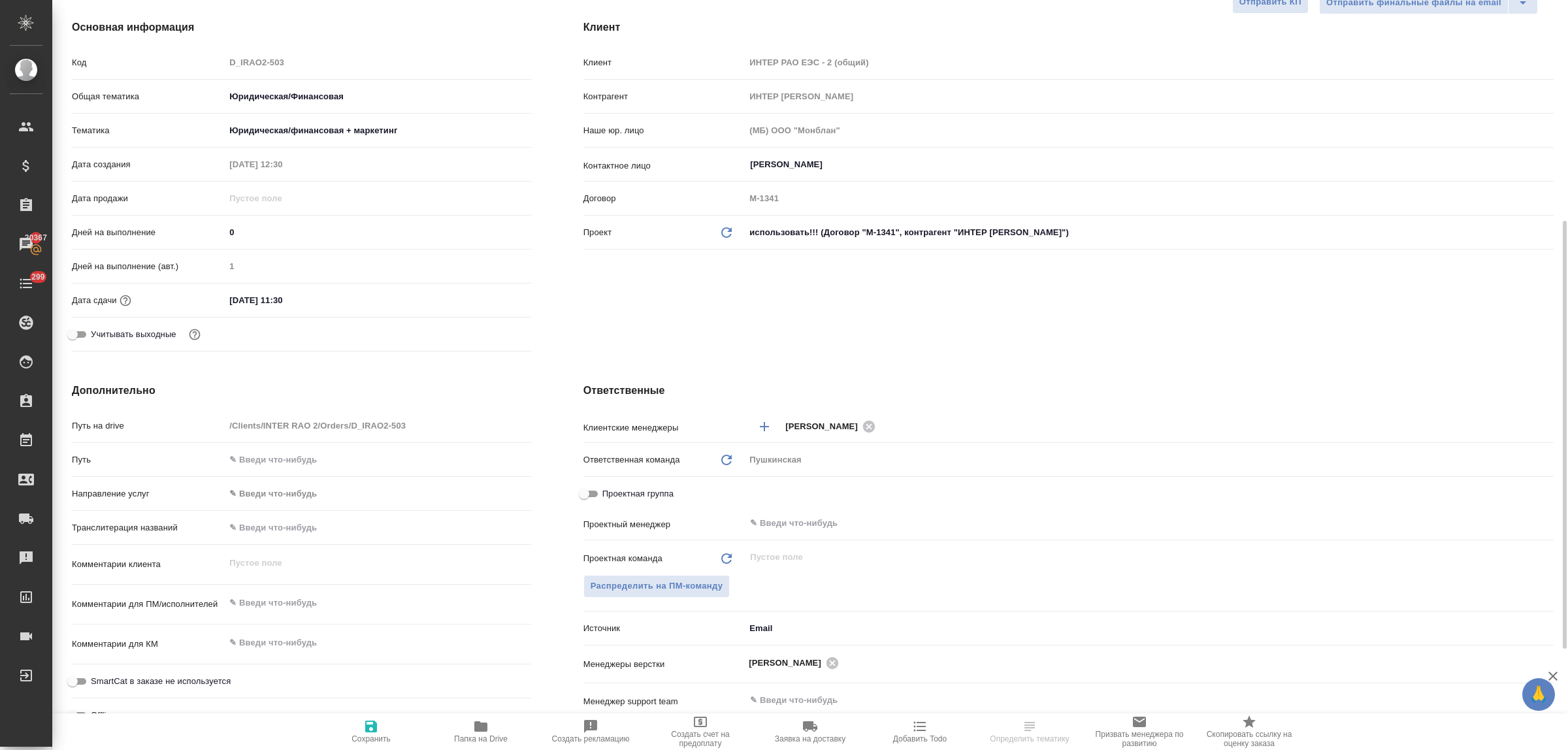
scroll to position [245, 0]
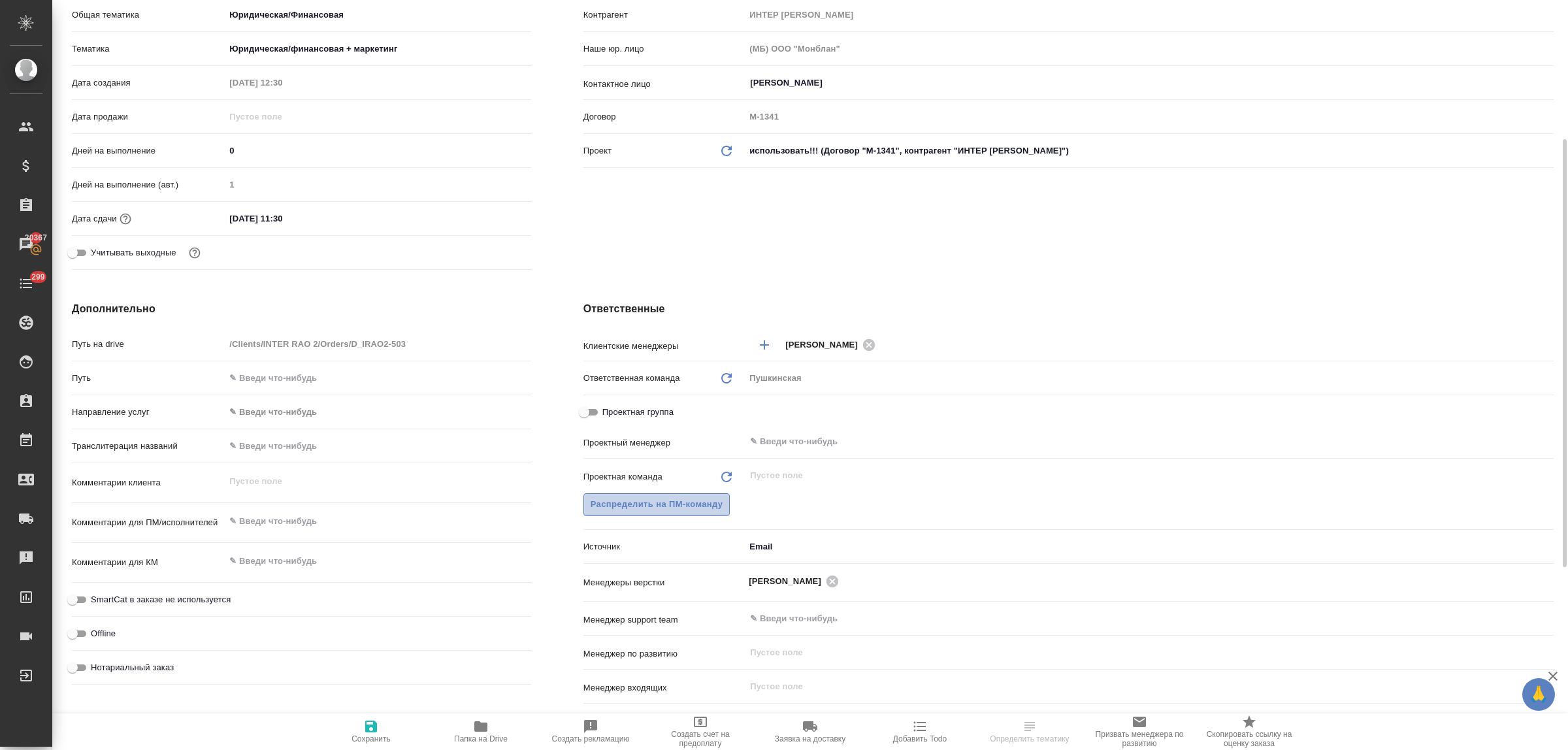
click at [649, 510] on span "Распределить на ПМ-команду" at bounding box center [657, 505] width 133 height 15
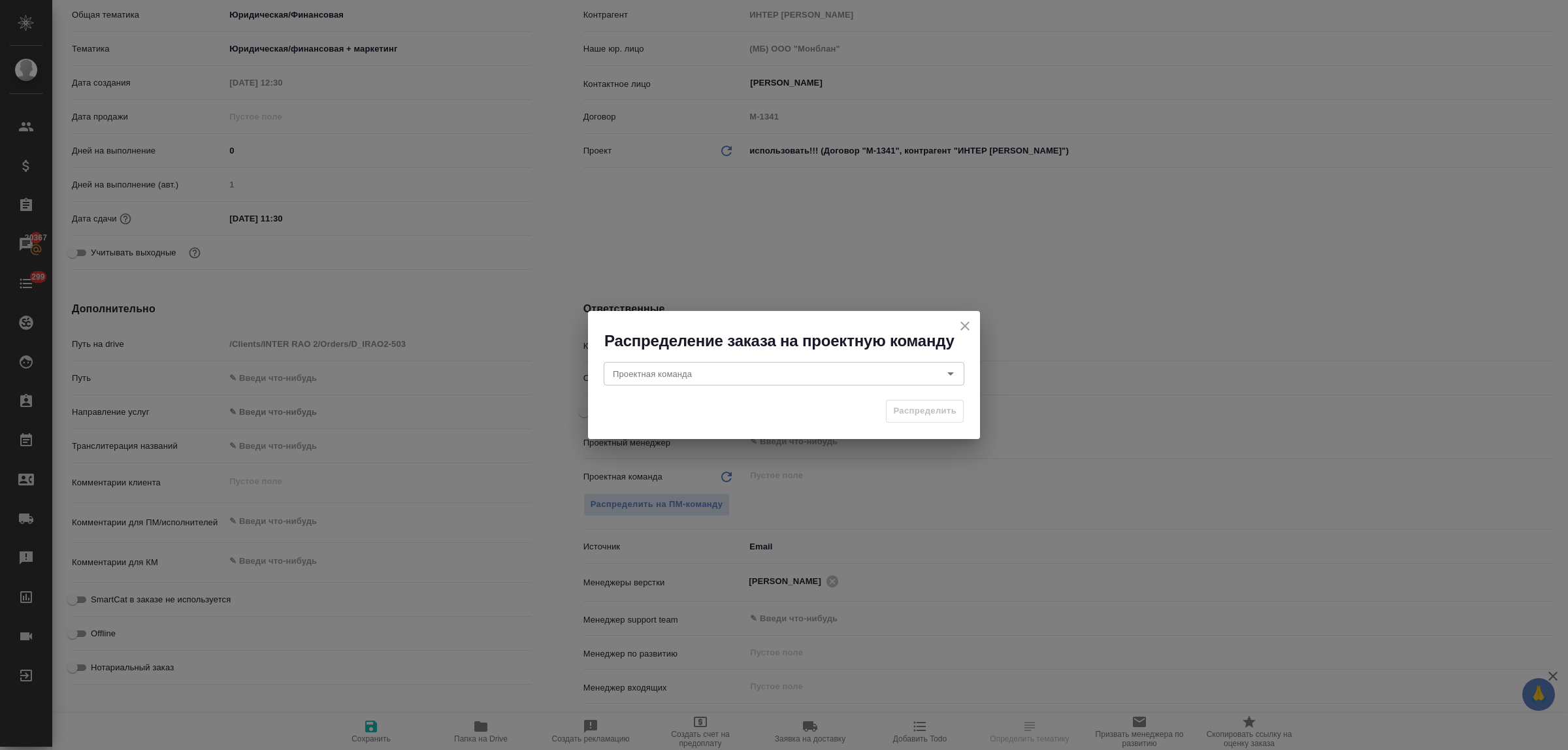
click at [75, 669] on div "Распределение заказа на проектную команду Проектная команда Проектная команда Р…" at bounding box center [784, 375] width 1568 height 750
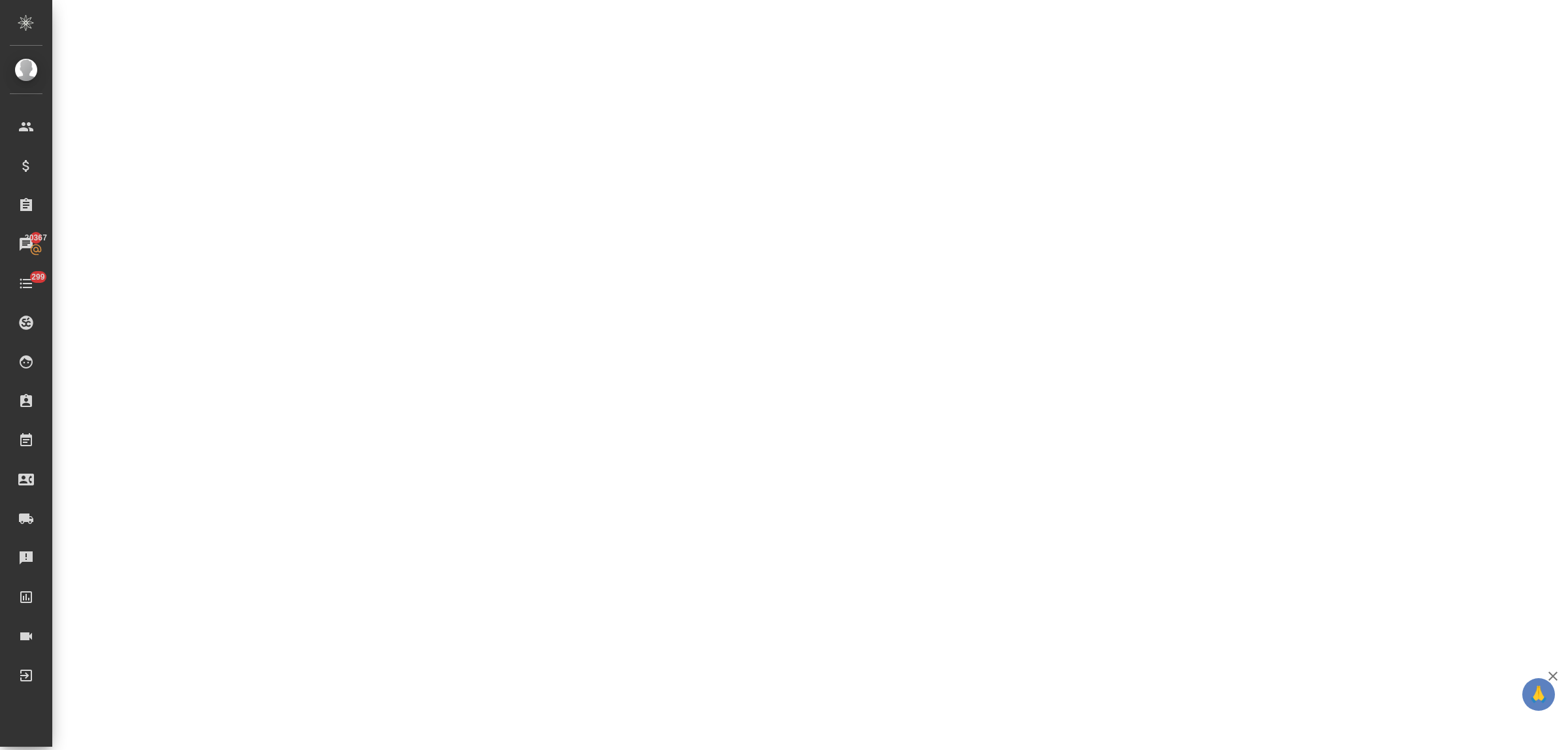
click at [87, 669] on div ".cls-1 fill:#fff; AWATERA Bulakhova [PERSON_NAME] Спецификации Заказы 20367 Чат…" at bounding box center [784, 375] width 1568 height 750
select select "RU"
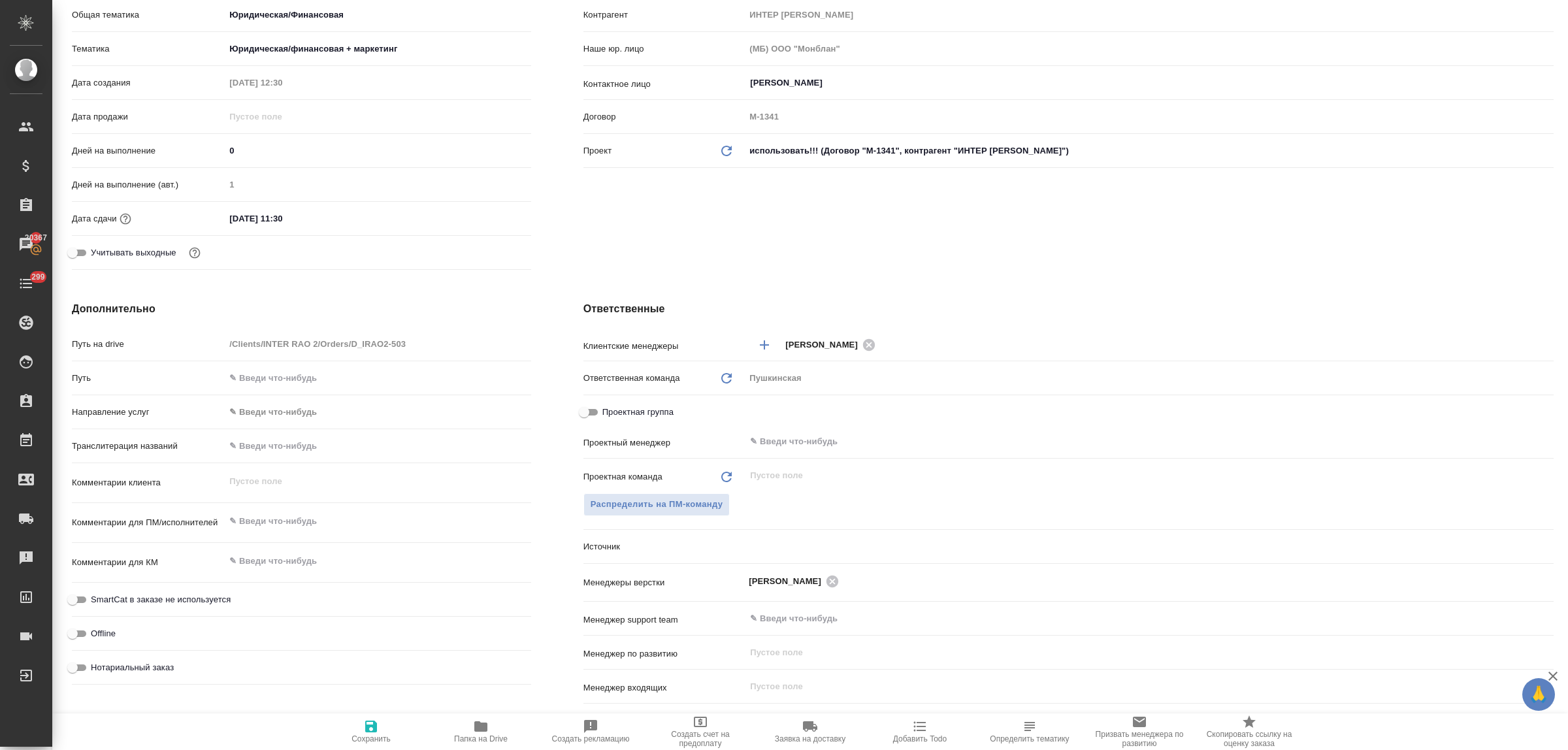
type textarea "x"
click at [86, 667] on input "Нотариальный заказ" at bounding box center [72, 668] width 47 height 16
checkbox input "true"
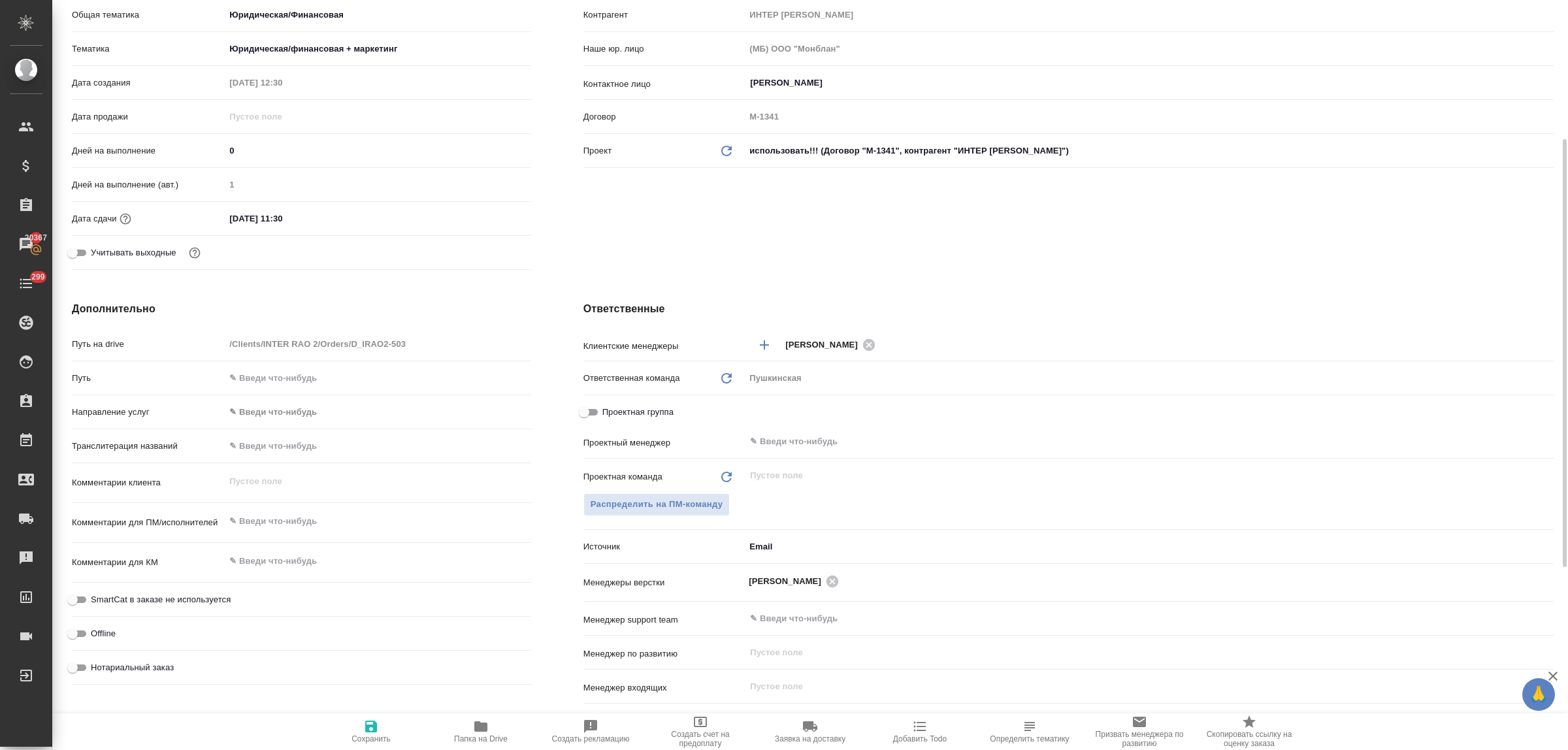
type textarea "x"
click at [632, 502] on span "Распределить на ПМ-команду" at bounding box center [657, 505] width 133 height 15
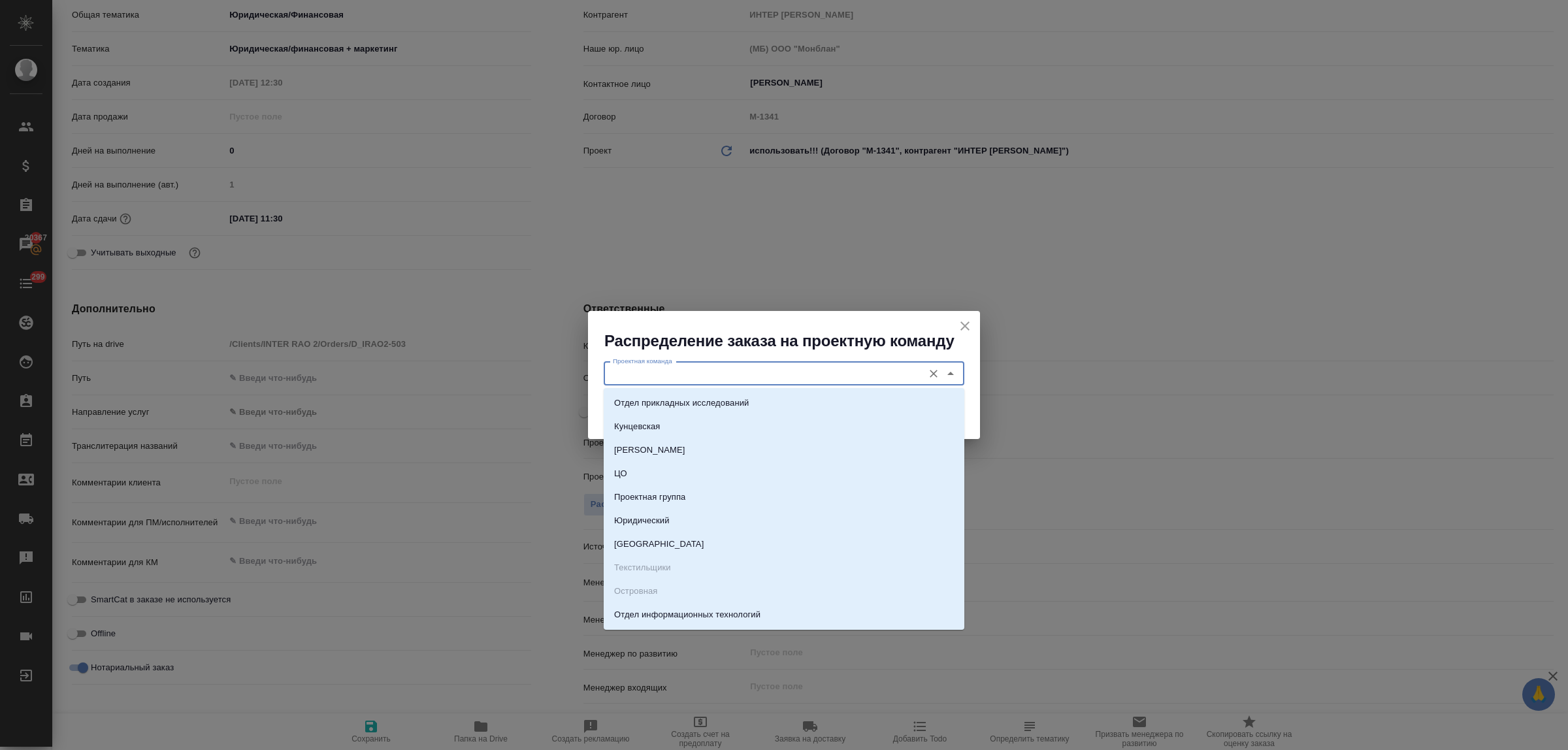
click at [654, 375] on input "Проектная команда" at bounding box center [763, 374] width 309 height 16
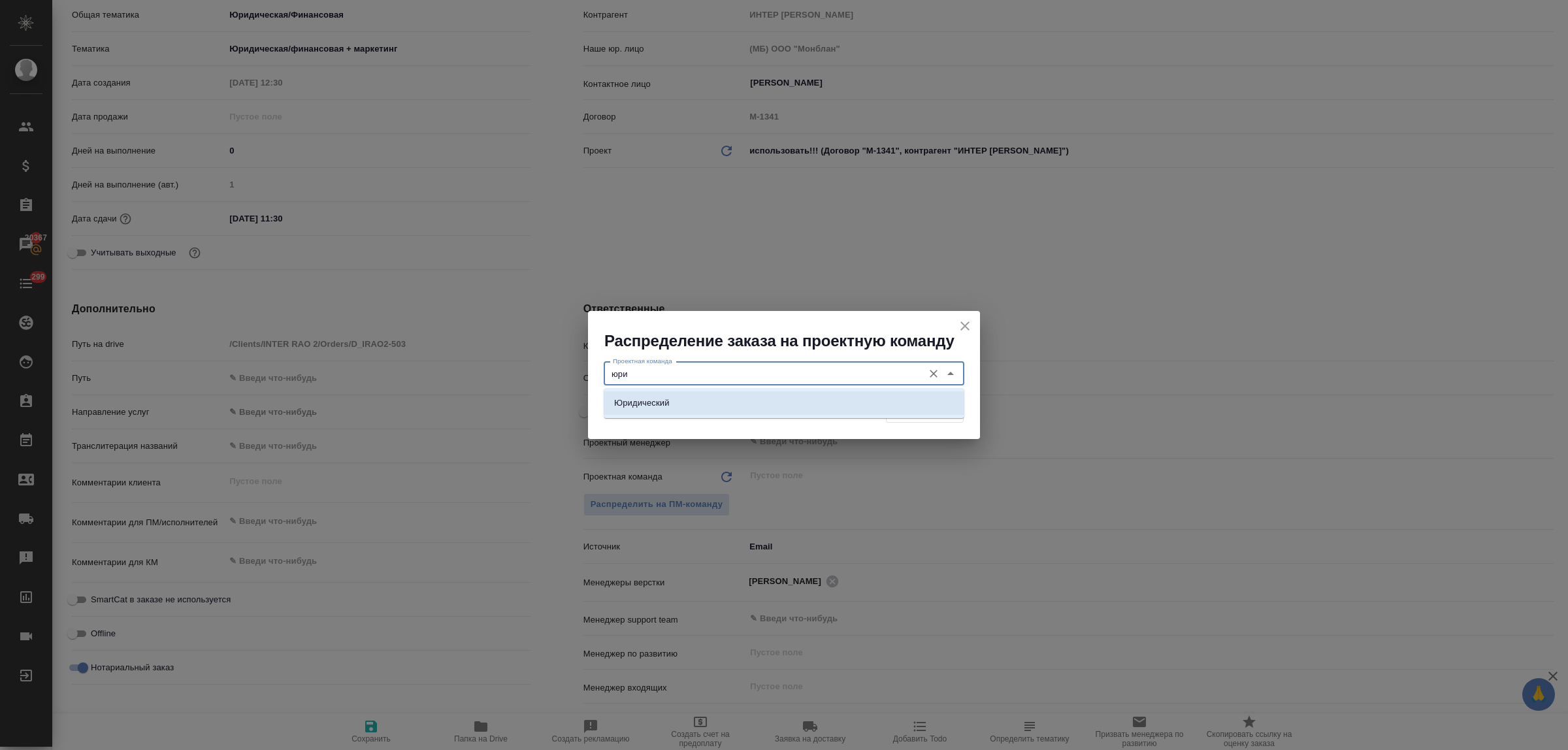
click at [657, 405] on p "Юридический" at bounding box center [642, 403] width 56 height 13
type input "Юридический"
click at [931, 412] on span "Распределить" at bounding box center [925, 411] width 63 height 15
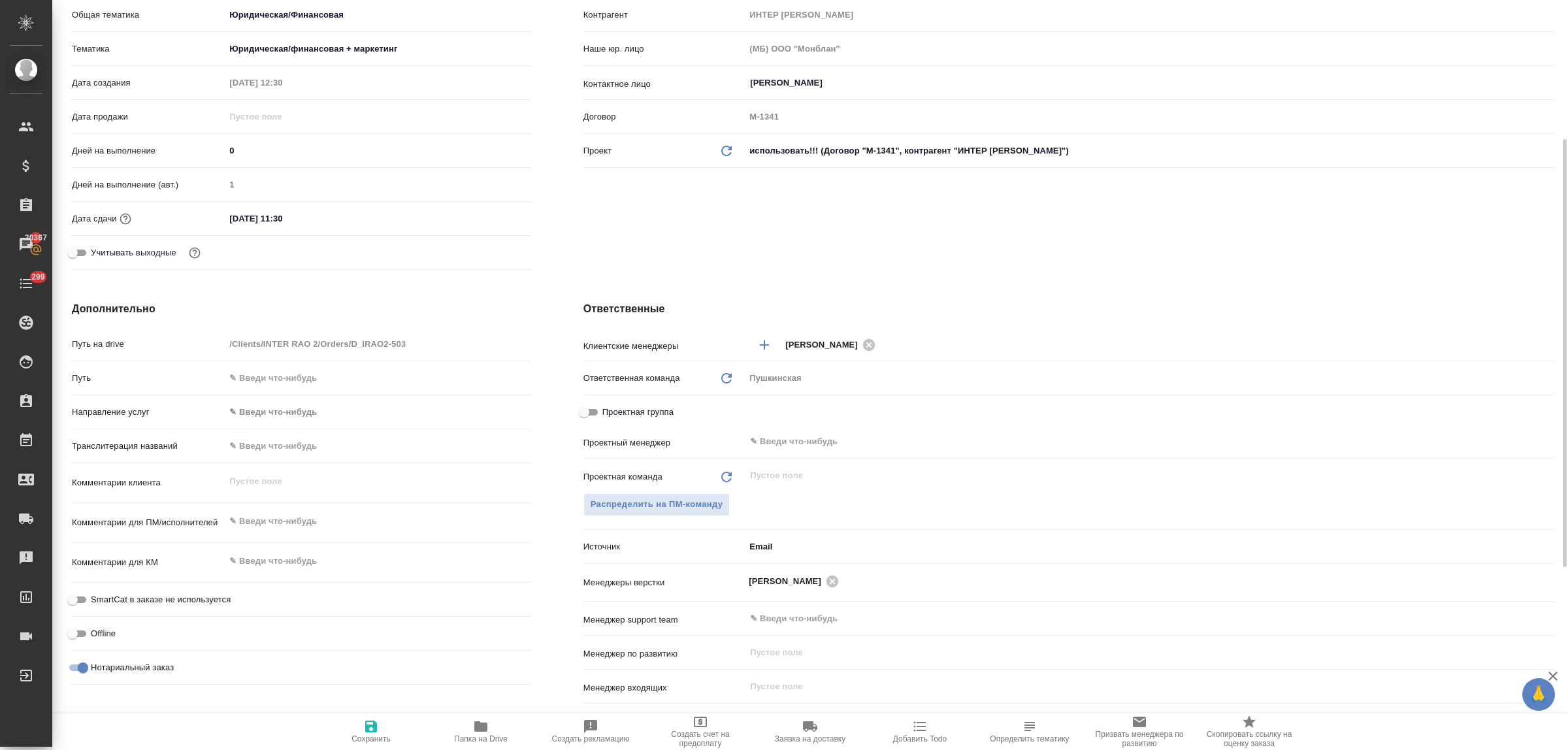
type textarea "x"
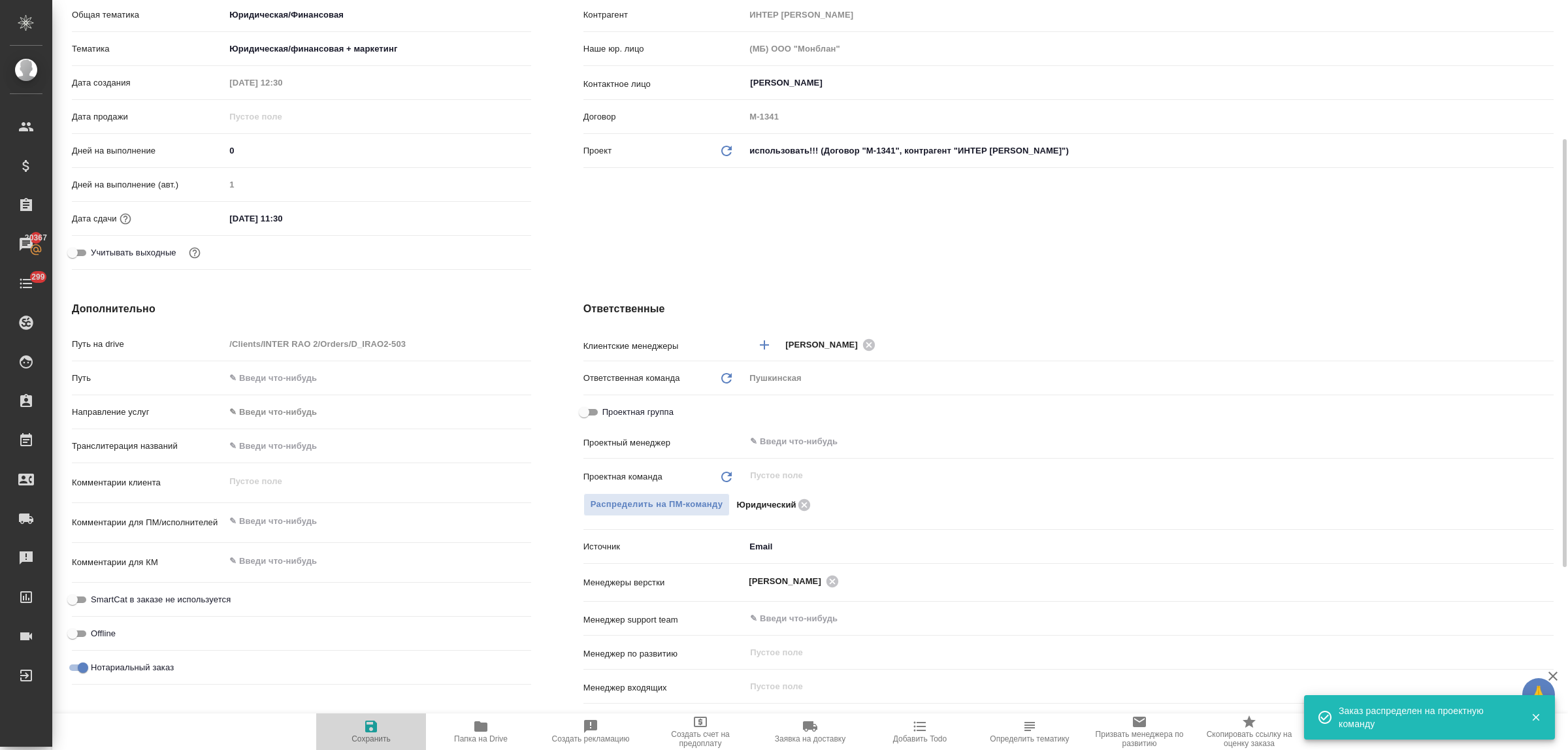
click at [367, 730] on icon "button" at bounding box center [371, 727] width 12 height 12
type textarea "x"
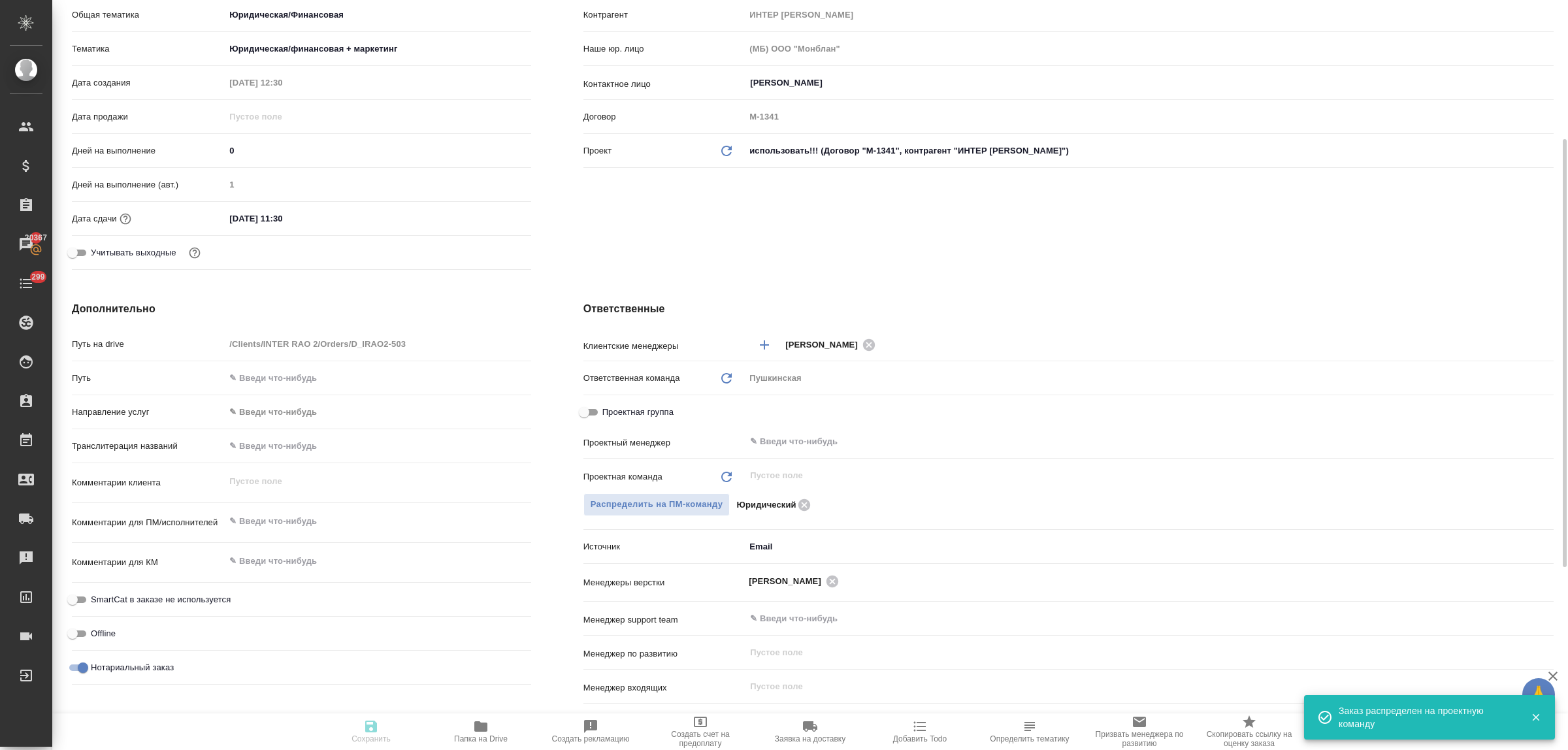
type textarea "x"
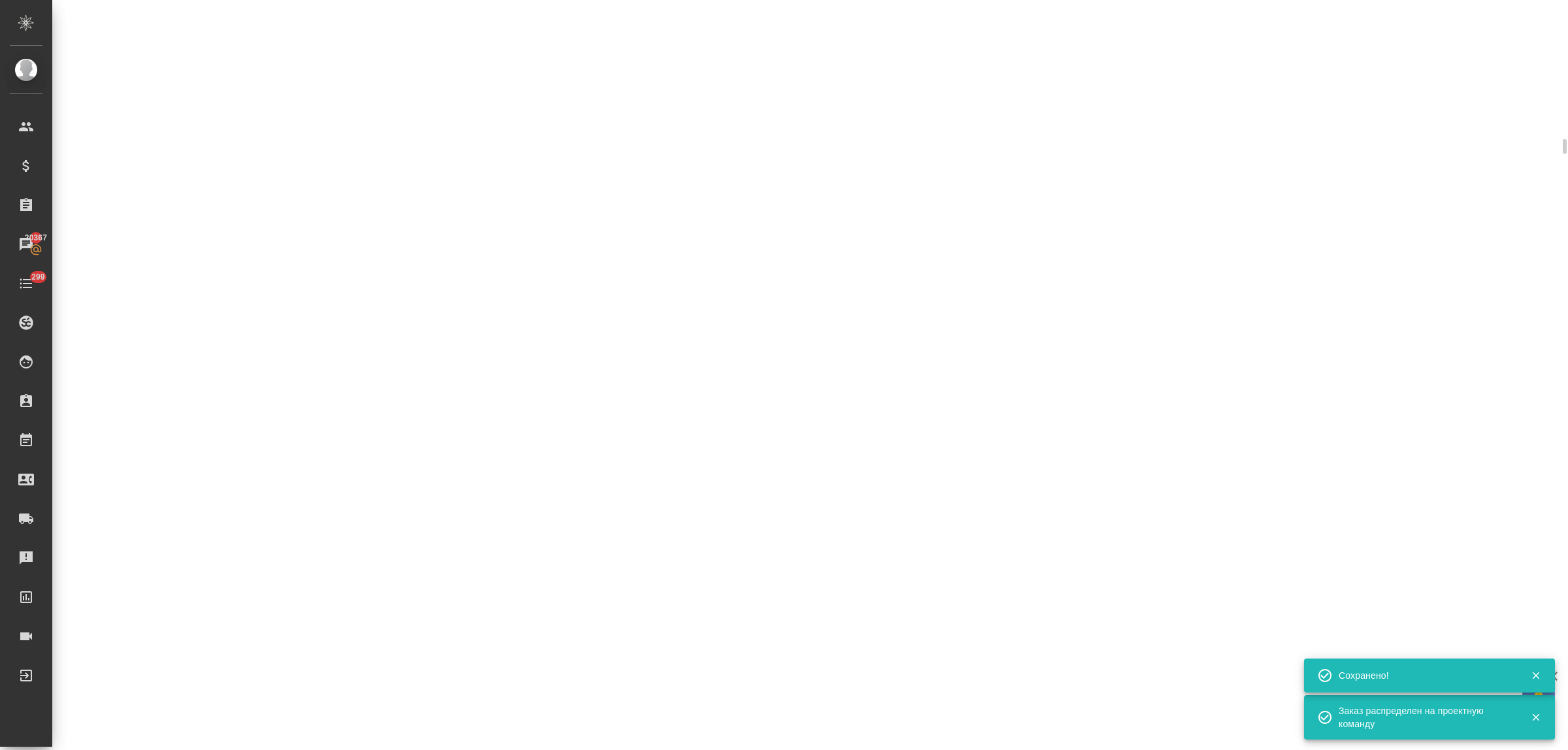
select select "RU"
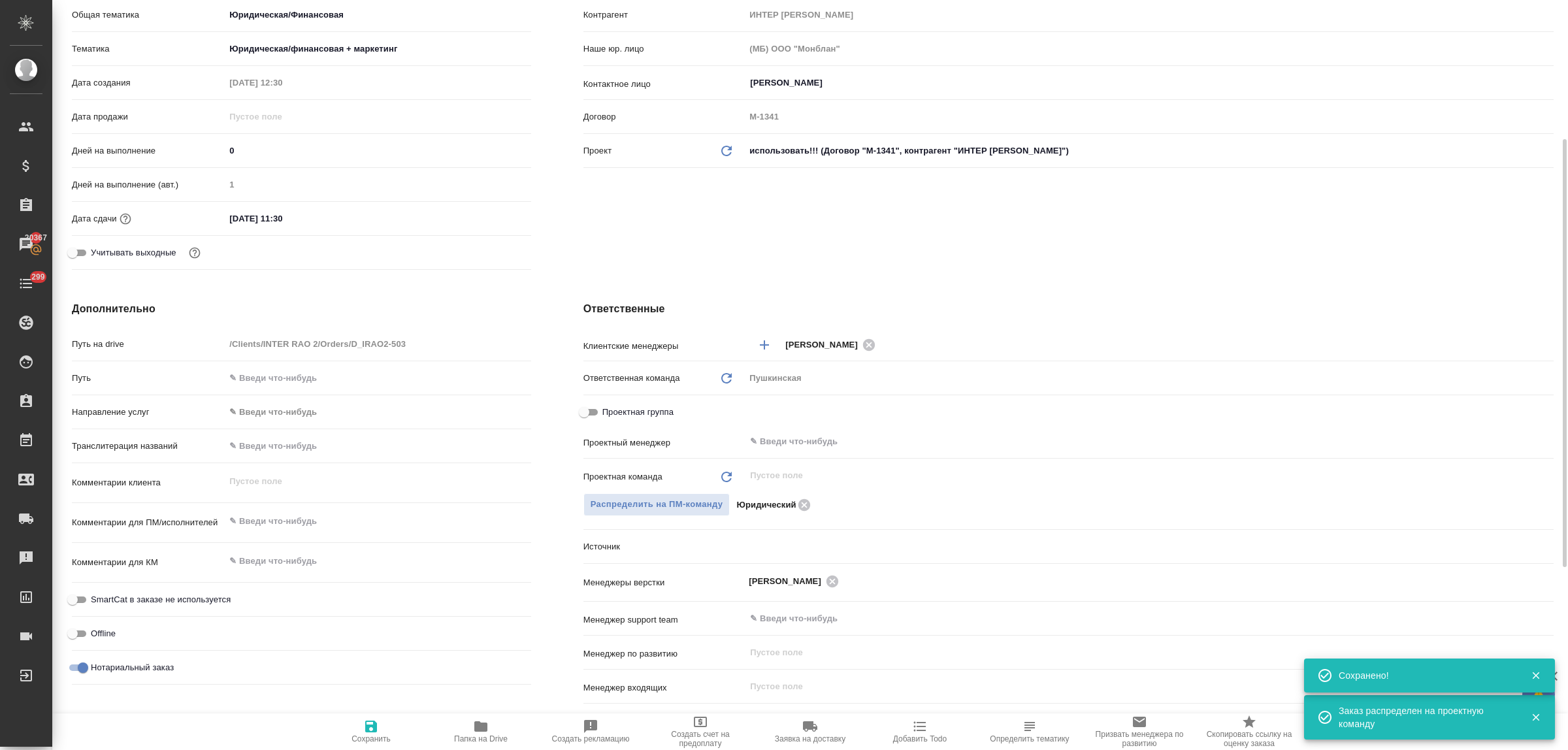
type textarea "x"
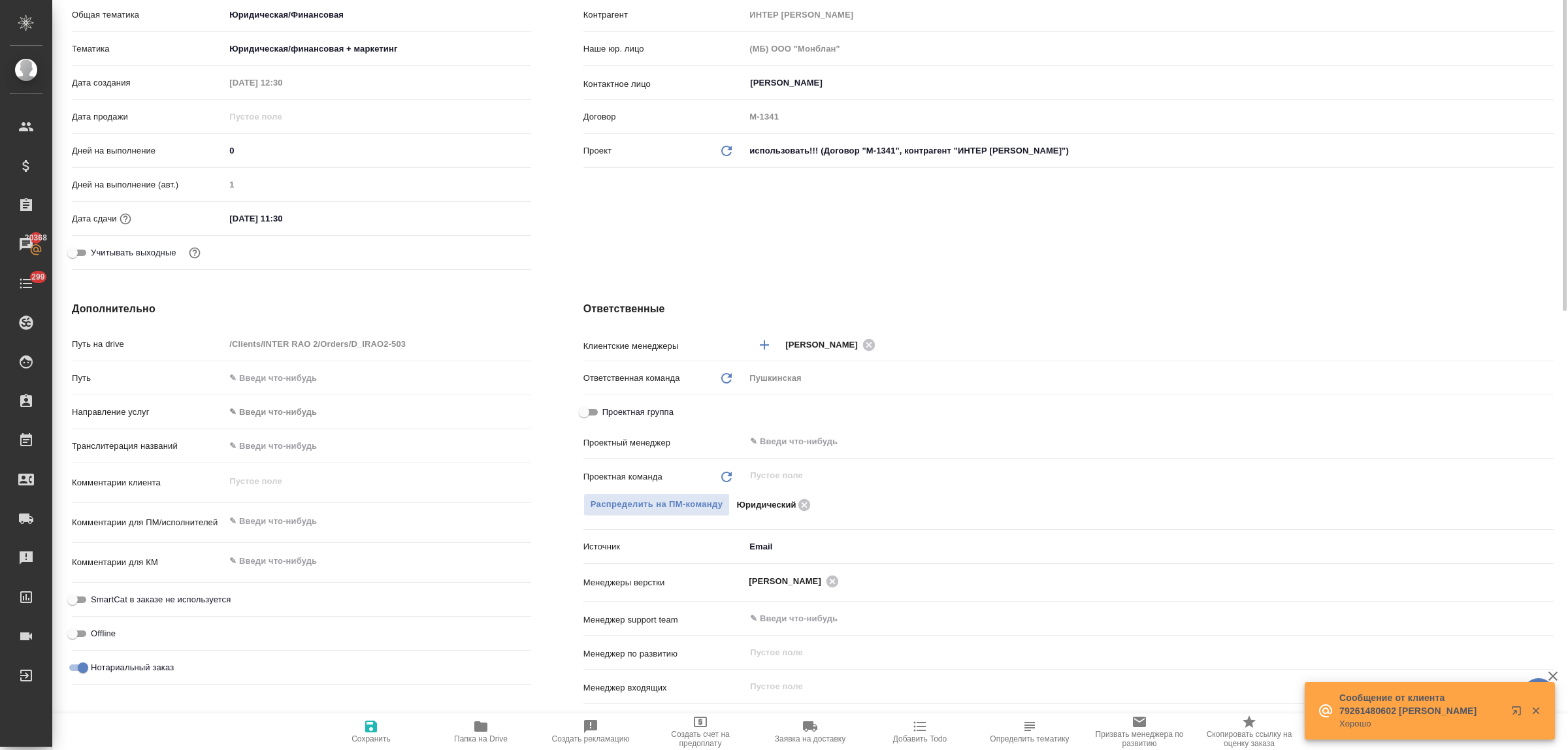
scroll to position [0, 0]
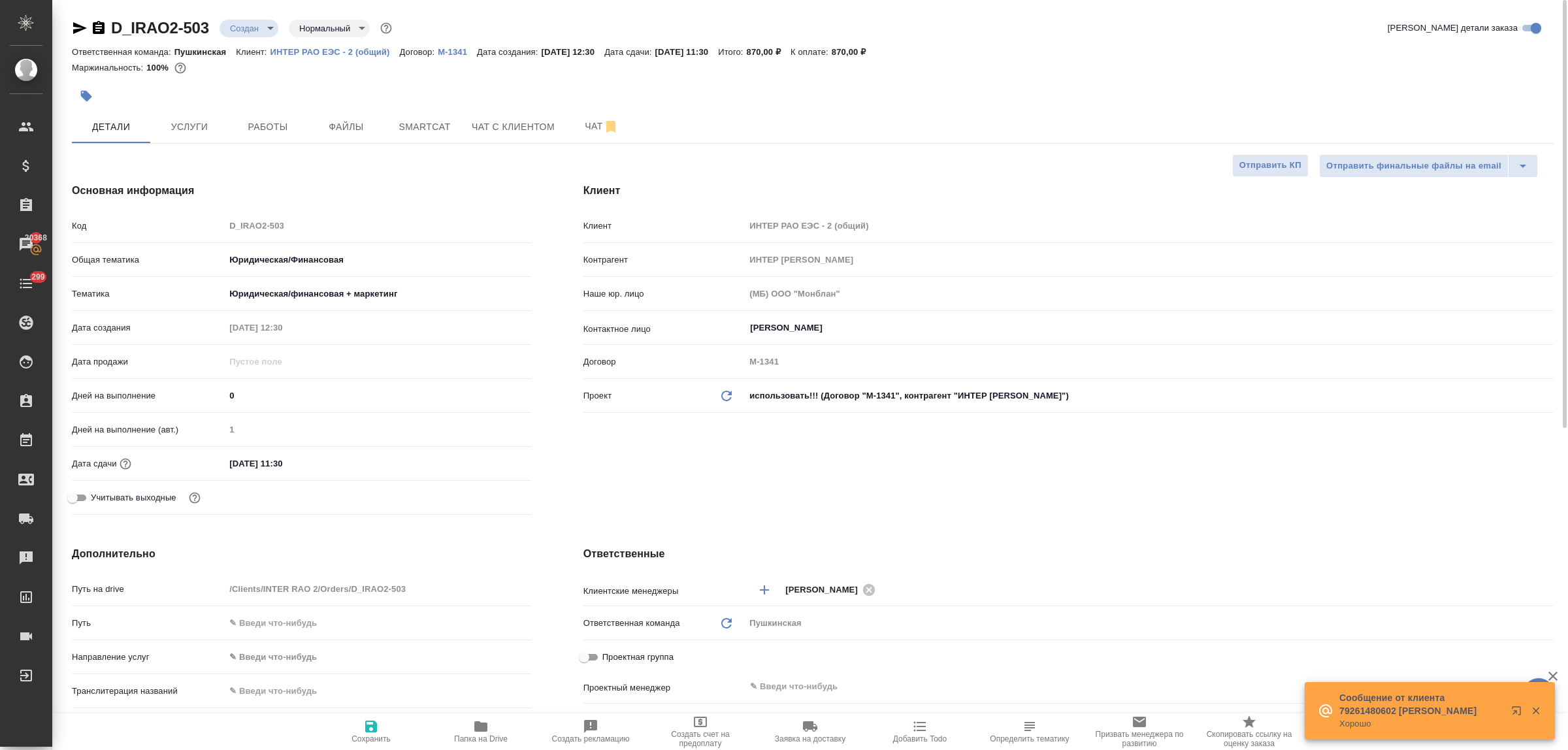
click at [373, 728] on icon "button" at bounding box center [371, 727] width 16 height 16
type textarea "x"
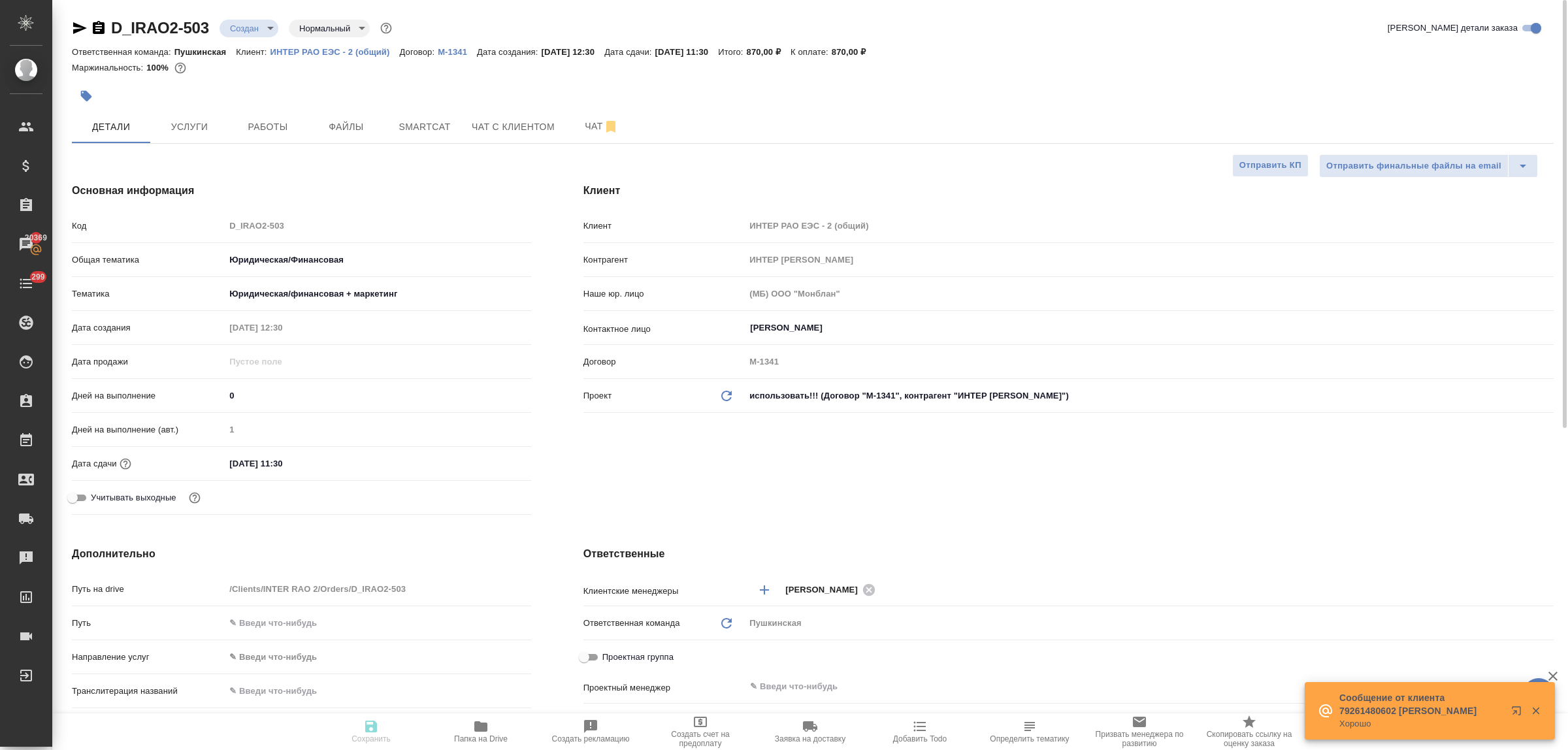
type textarea "x"
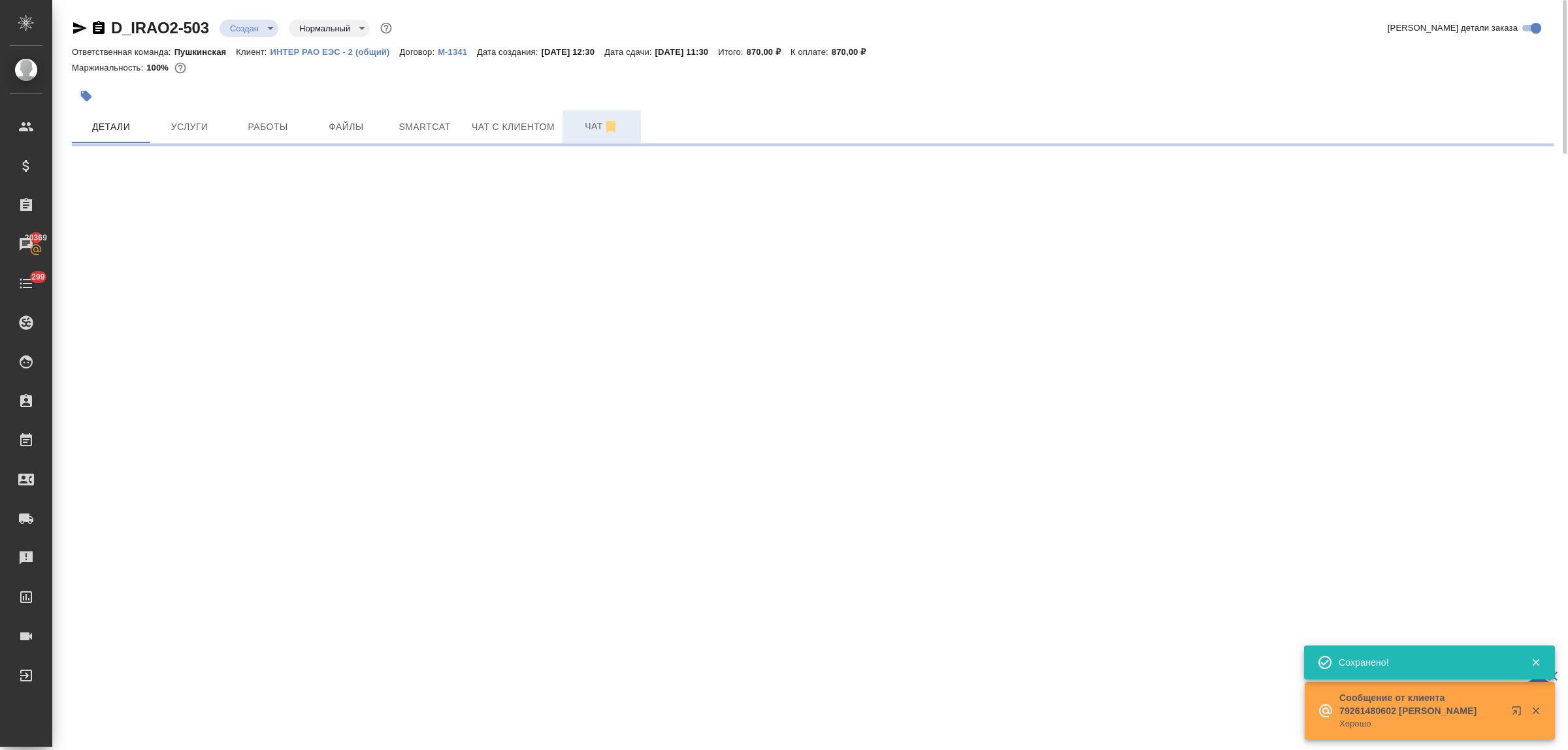
select select "RU"
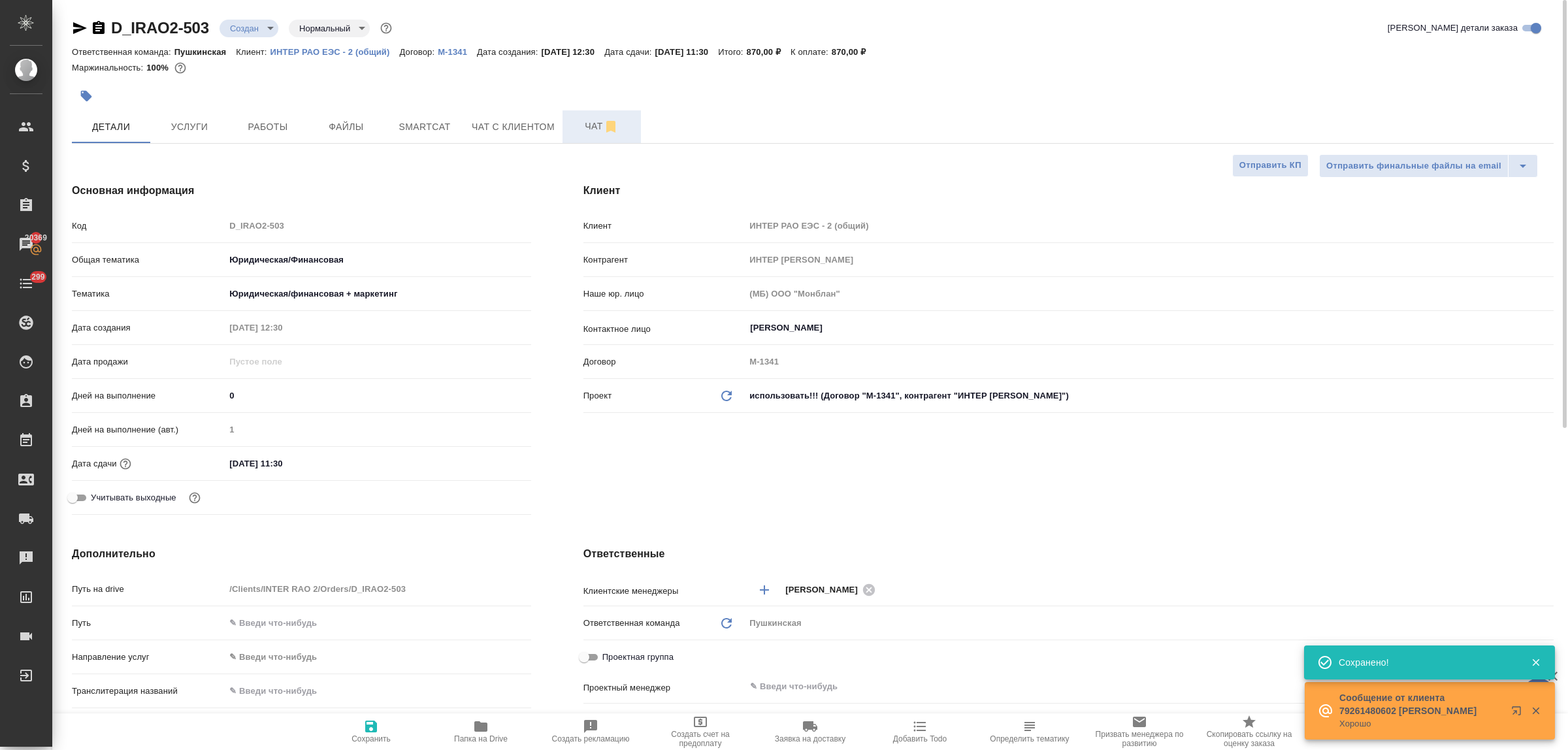
type textarea "x"
click at [588, 129] on span "Чат" at bounding box center [601, 126] width 63 height 17
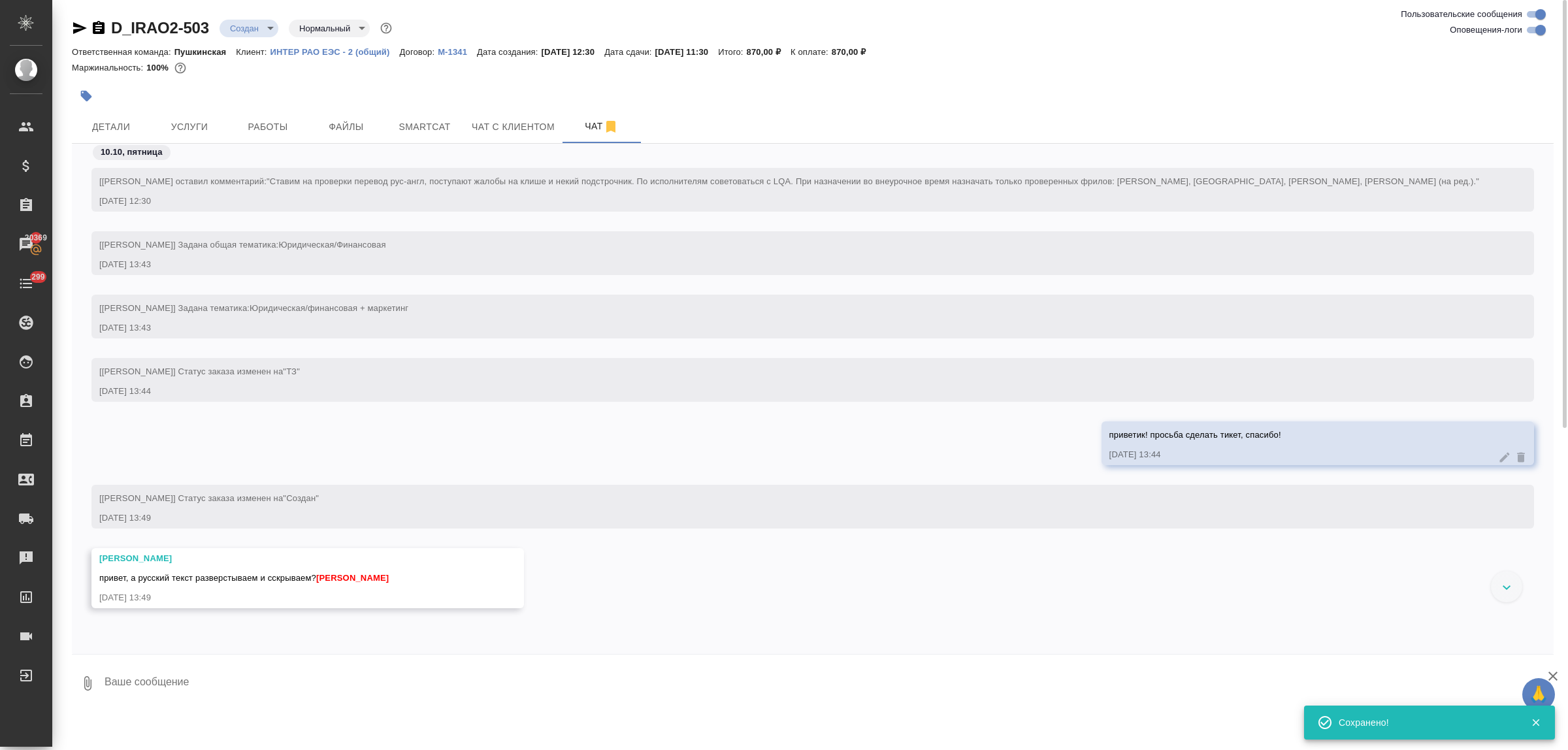
click at [214, 675] on textarea at bounding box center [828, 683] width 1450 height 44
type textarea "н"
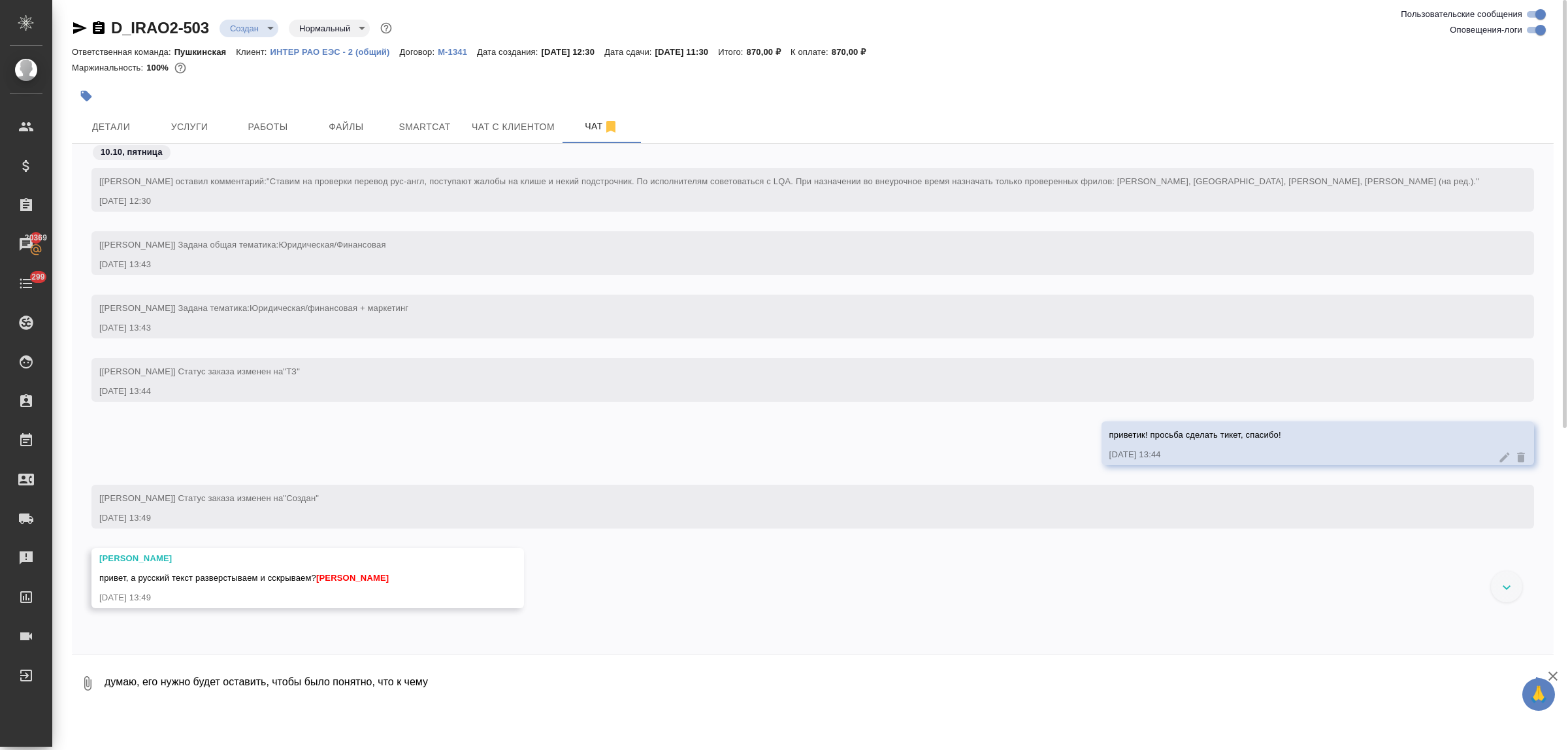
type textarea "думаю, его нужно будет оставить, чтобы было понятно, что к чему"
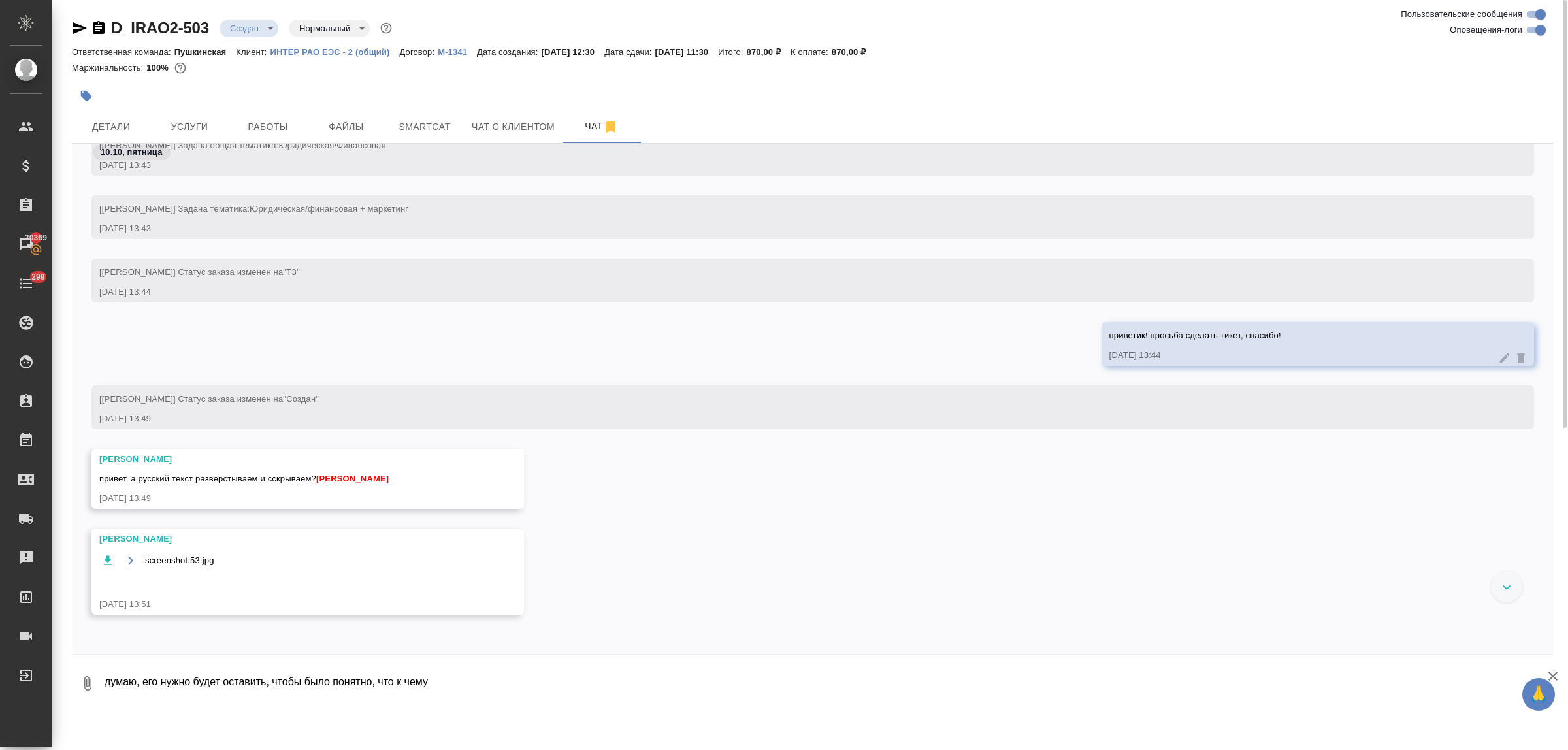
scroll to position [167, 0]
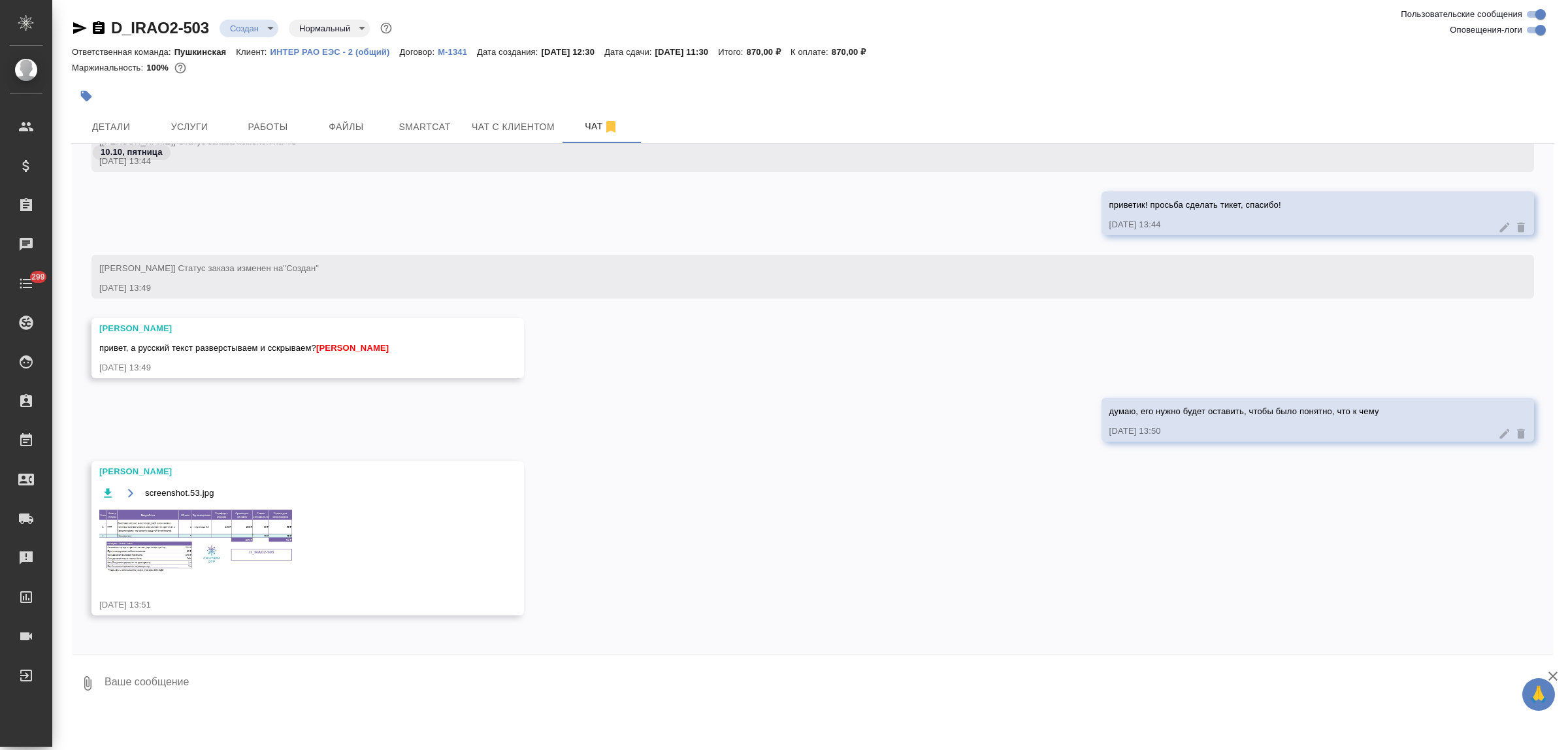
scroll to position [231, 0]
click at [205, 534] on img at bounding box center [197, 541] width 196 height 68
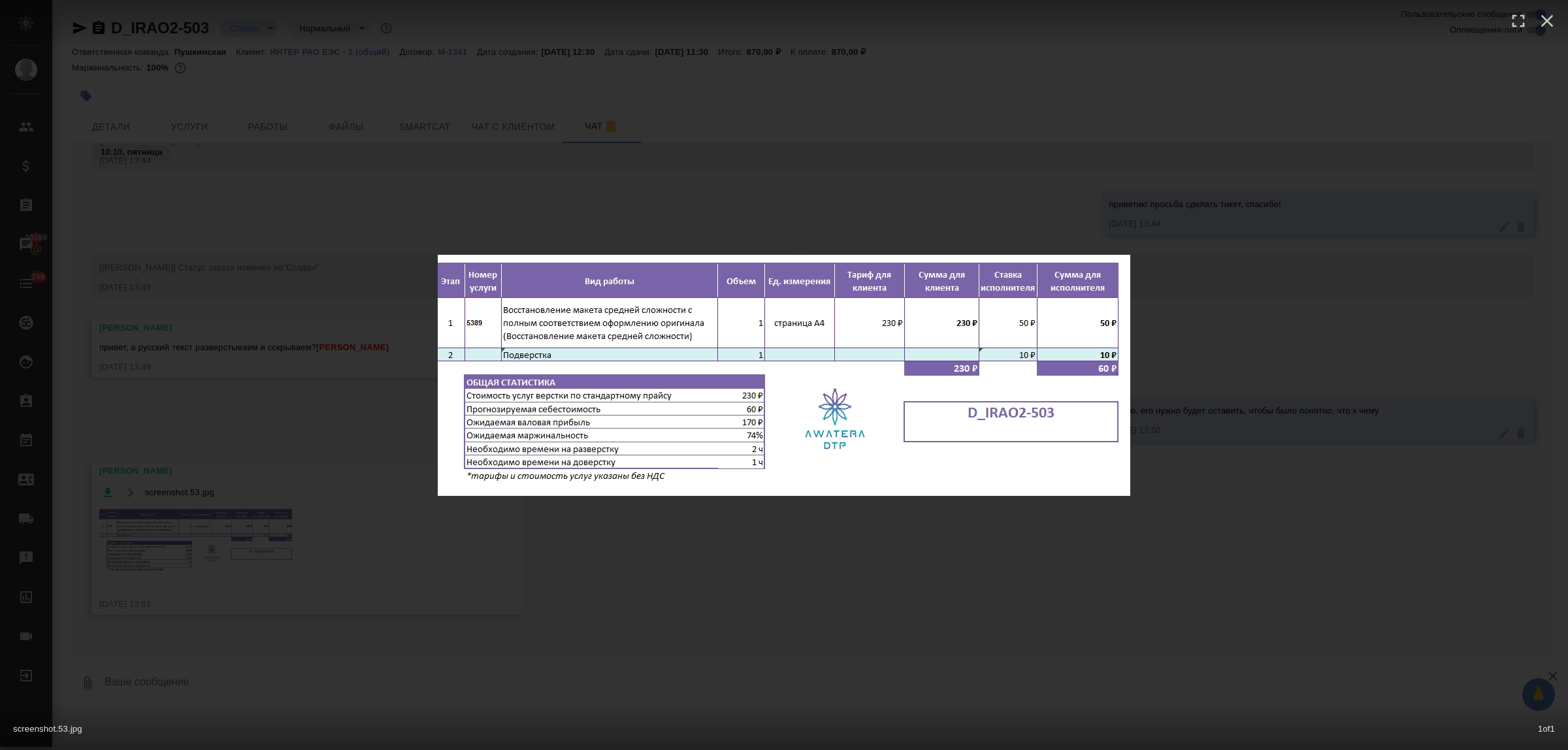
click at [638, 578] on div "screenshot.53.jpg 1 of 1" at bounding box center [784, 375] width 1568 height 750
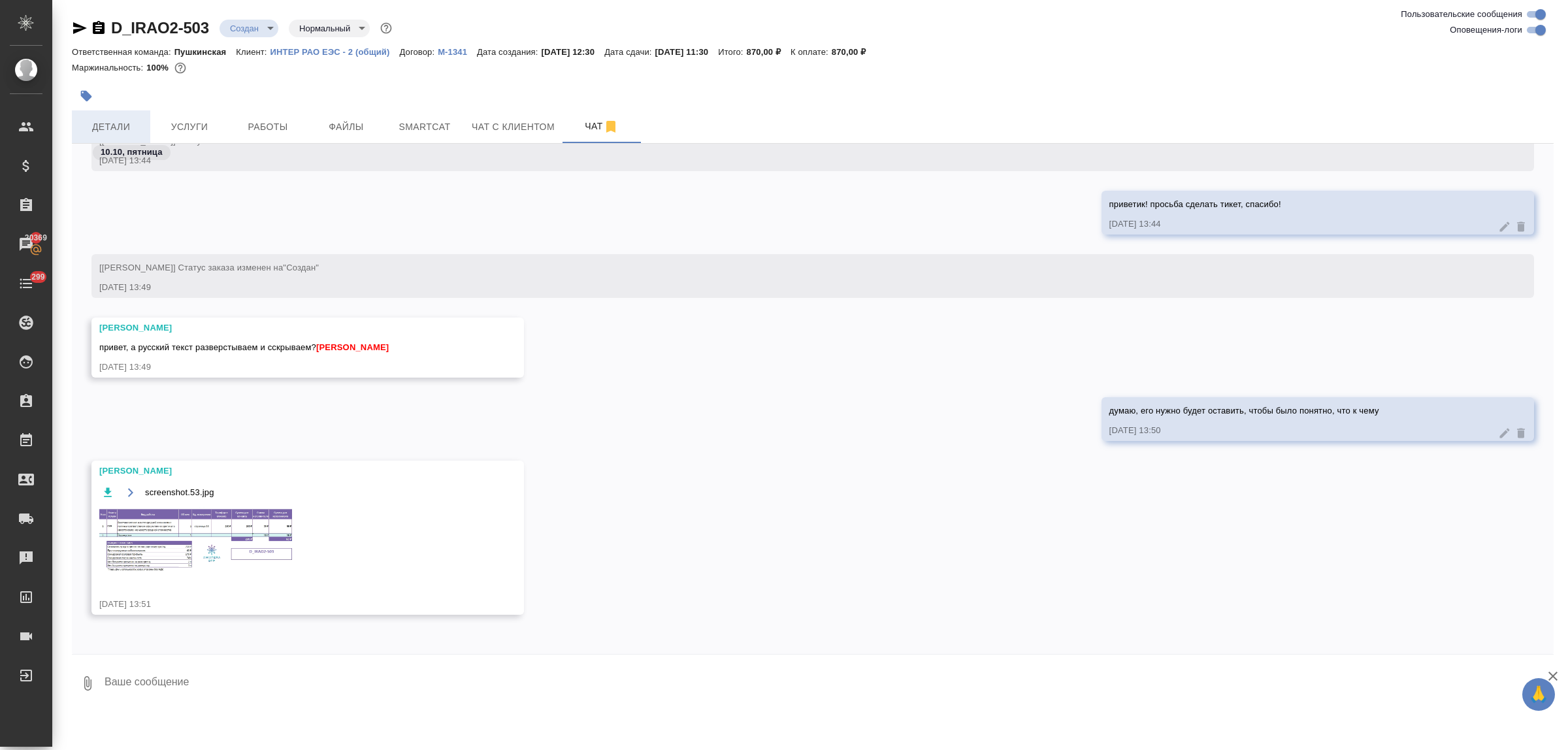
click at [118, 131] on span "Детали" at bounding box center [111, 127] width 63 height 17
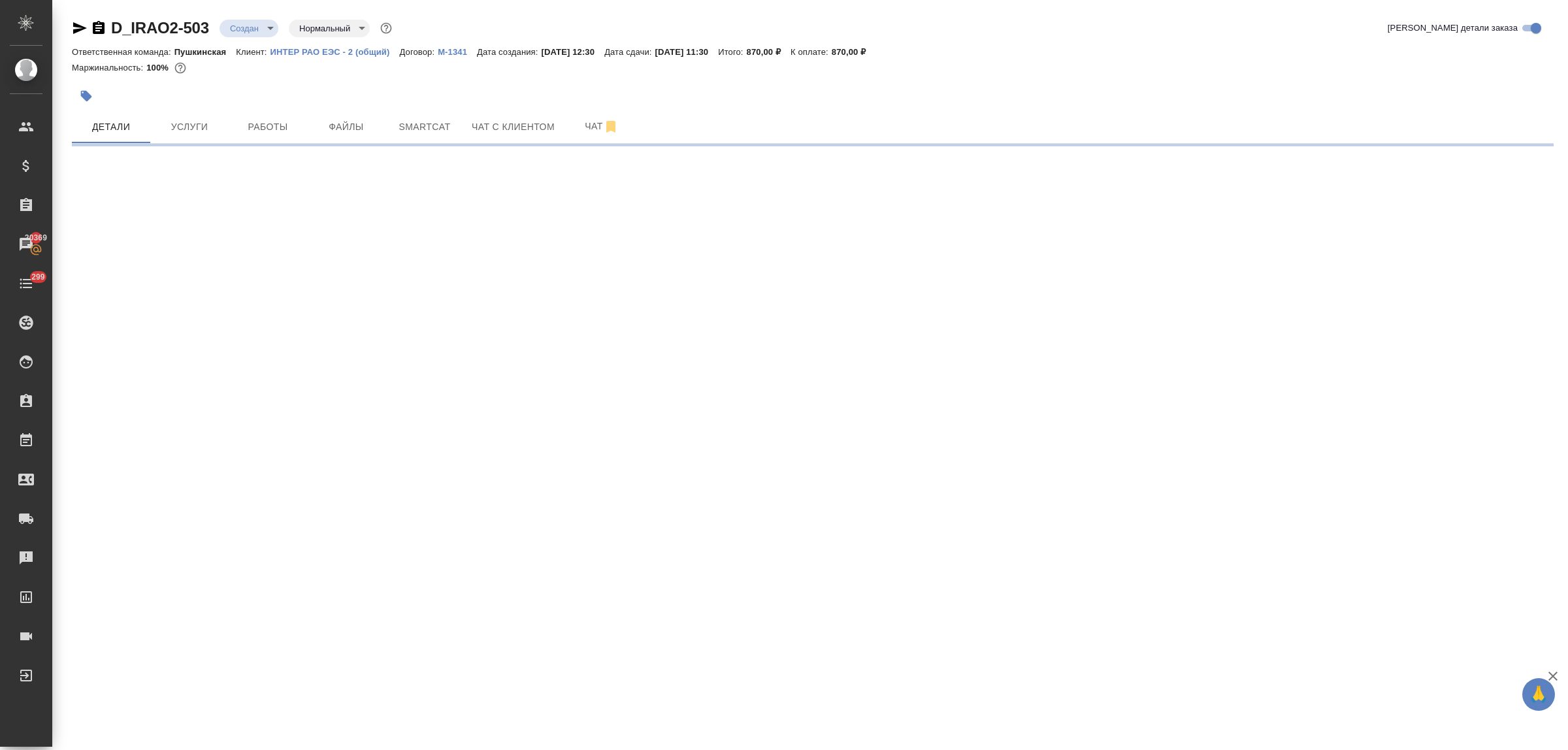
select select "RU"
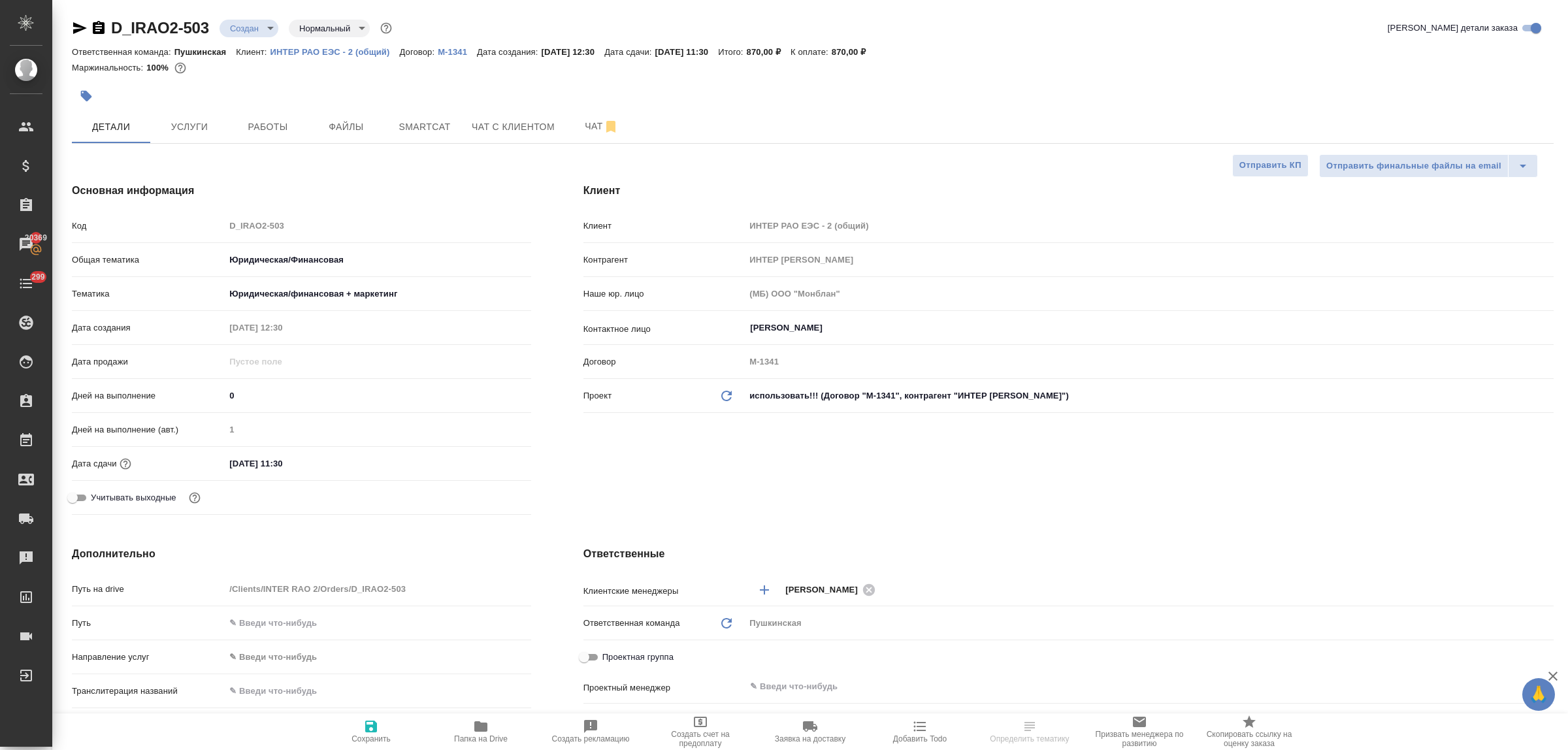
type textarea "x"
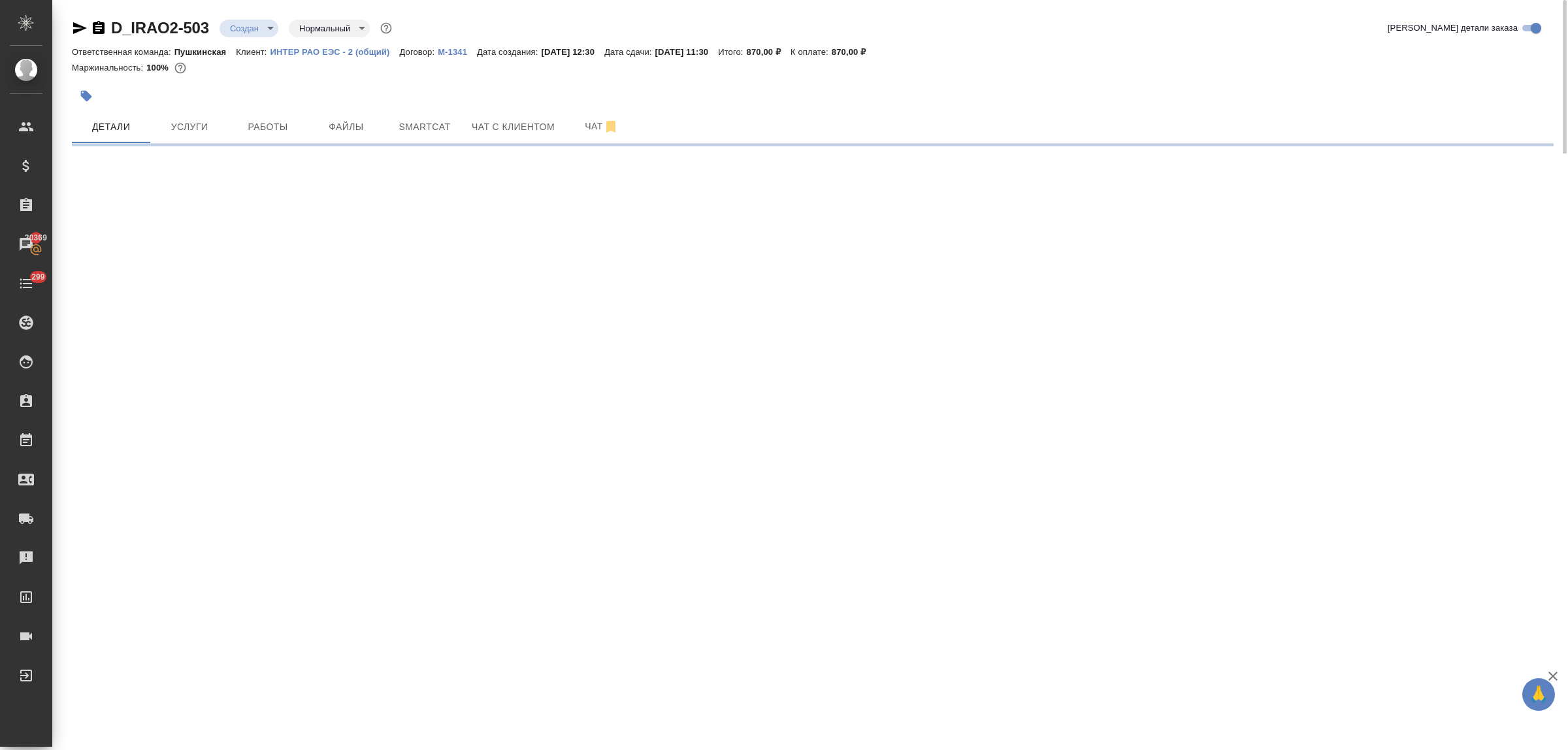
select select "RU"
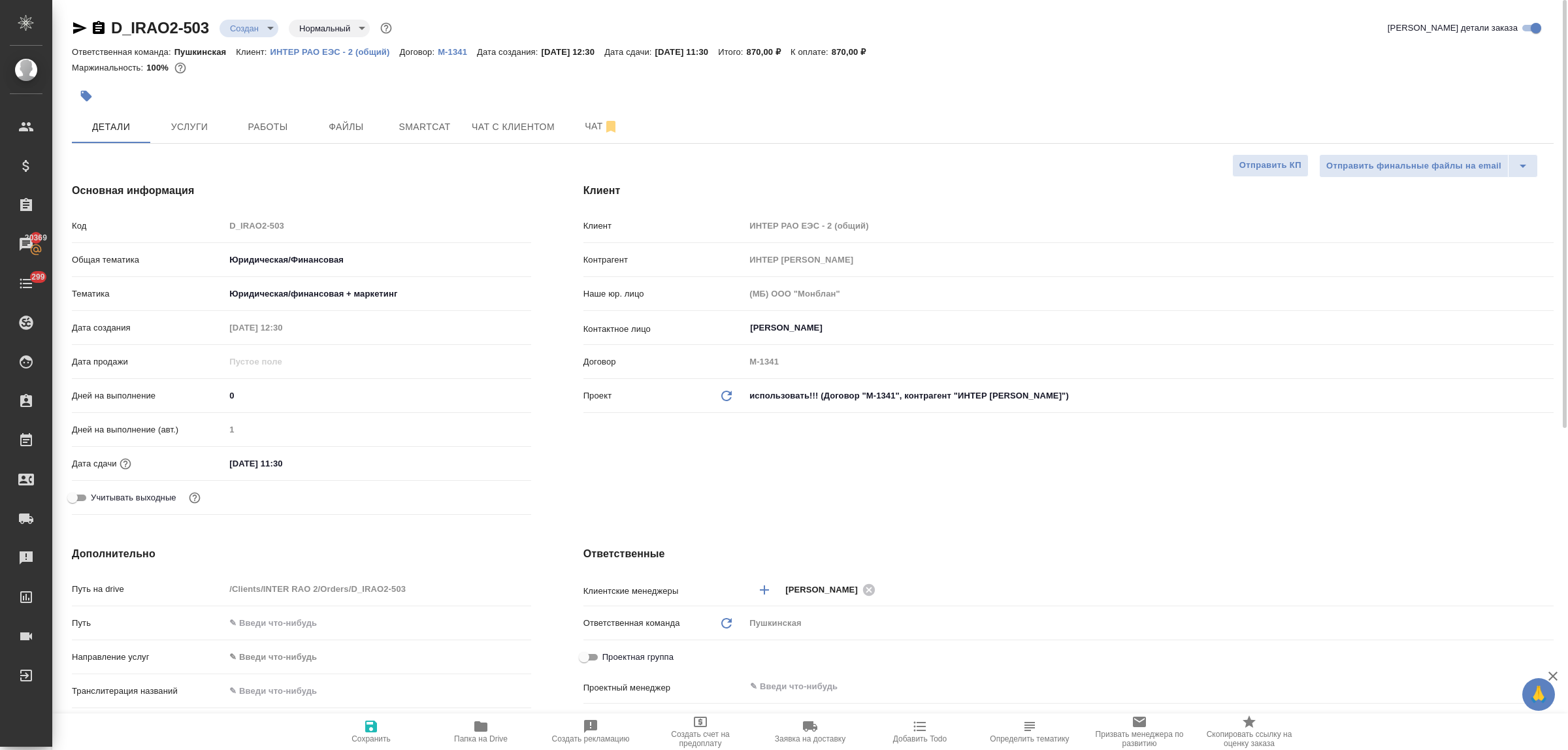
type textarea "x"
click at [254, 30] on body "🙏 .cls-1 fill:#fff; AWATERA Bulakhova [PERSON_NAME] Спецификации Заказы 20369 Ч…" at bounding box center [784, 375] width 1568 height 750
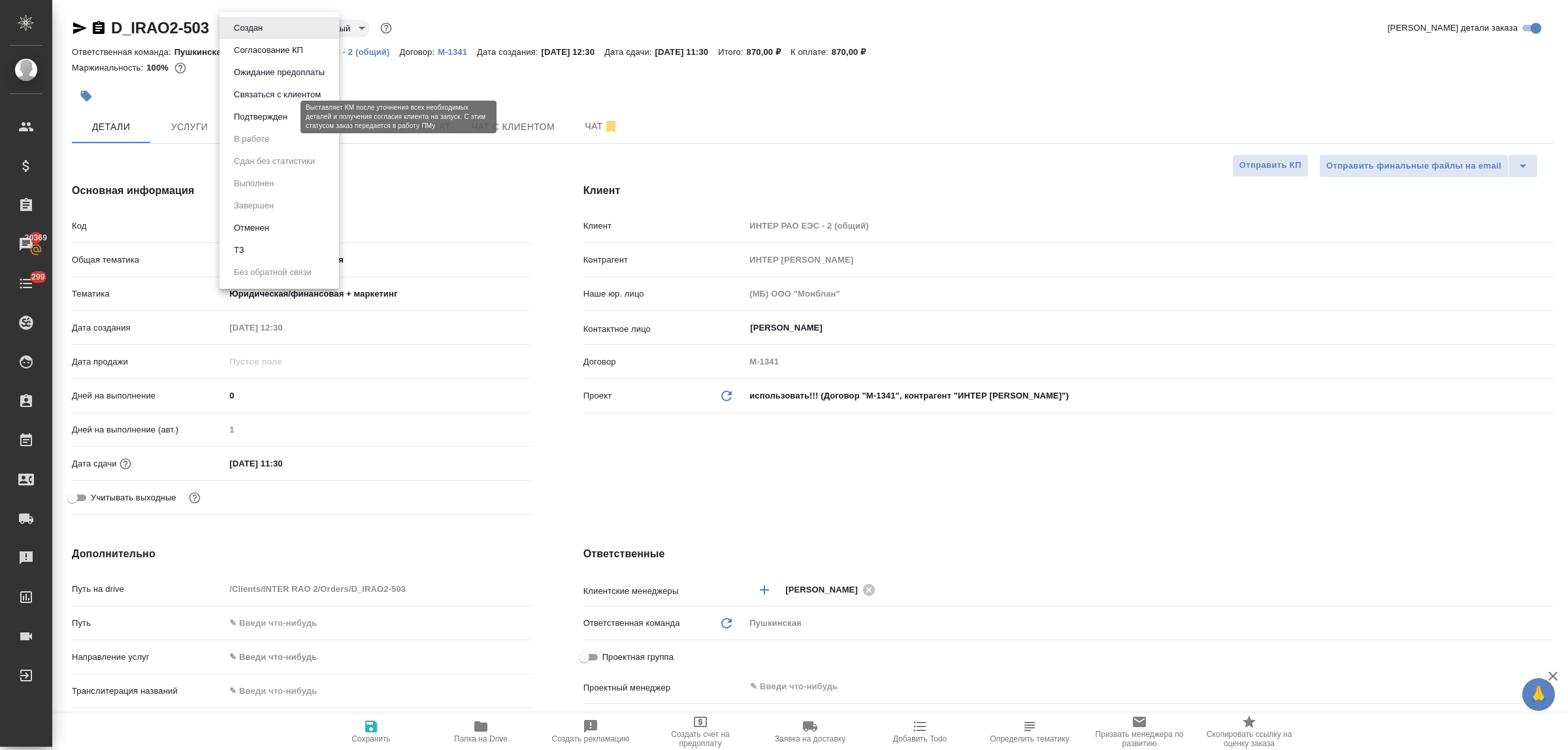
click at [250, 116] on button "Подтвержден" at bounding box center [260, 117] width 61 height 15
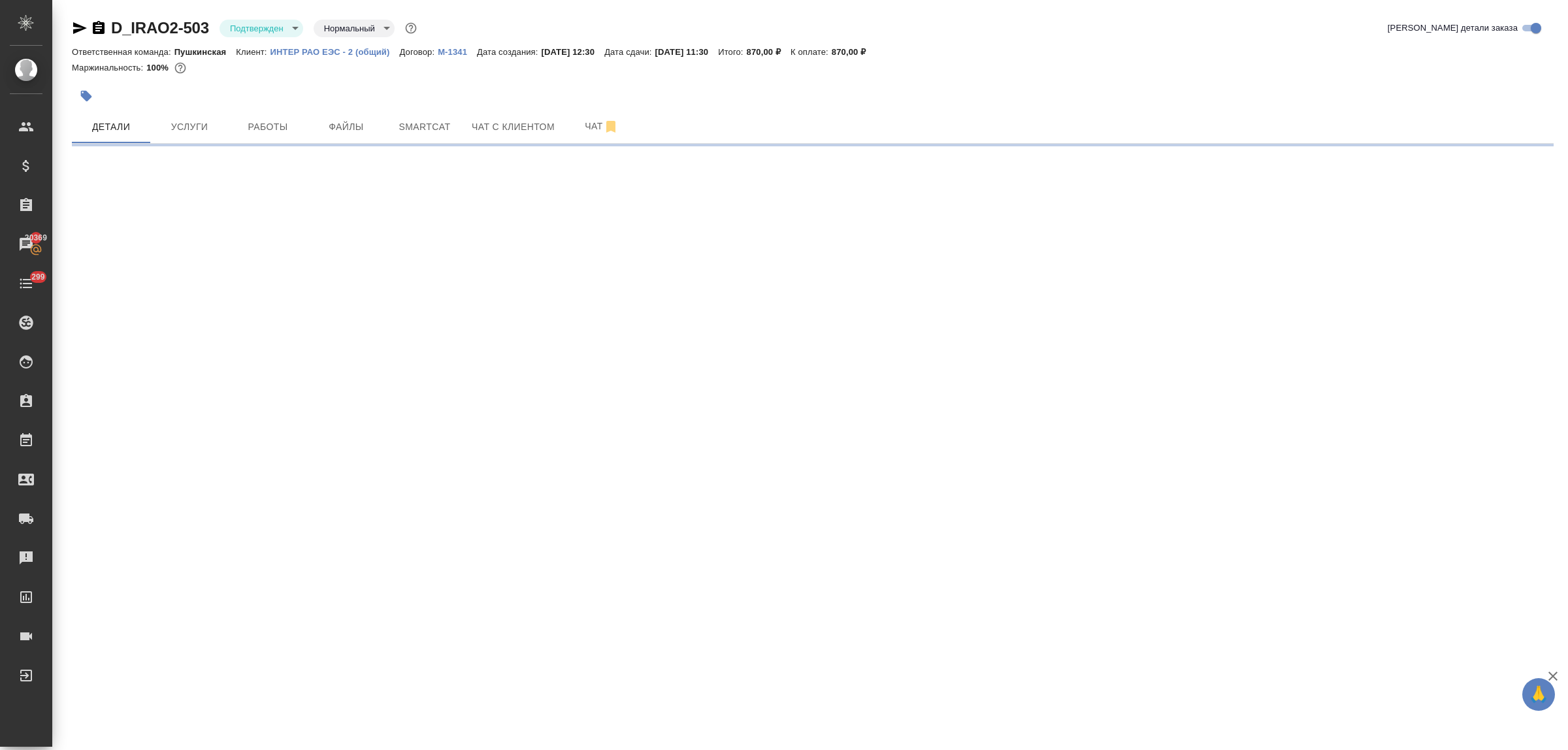
select select "RU"
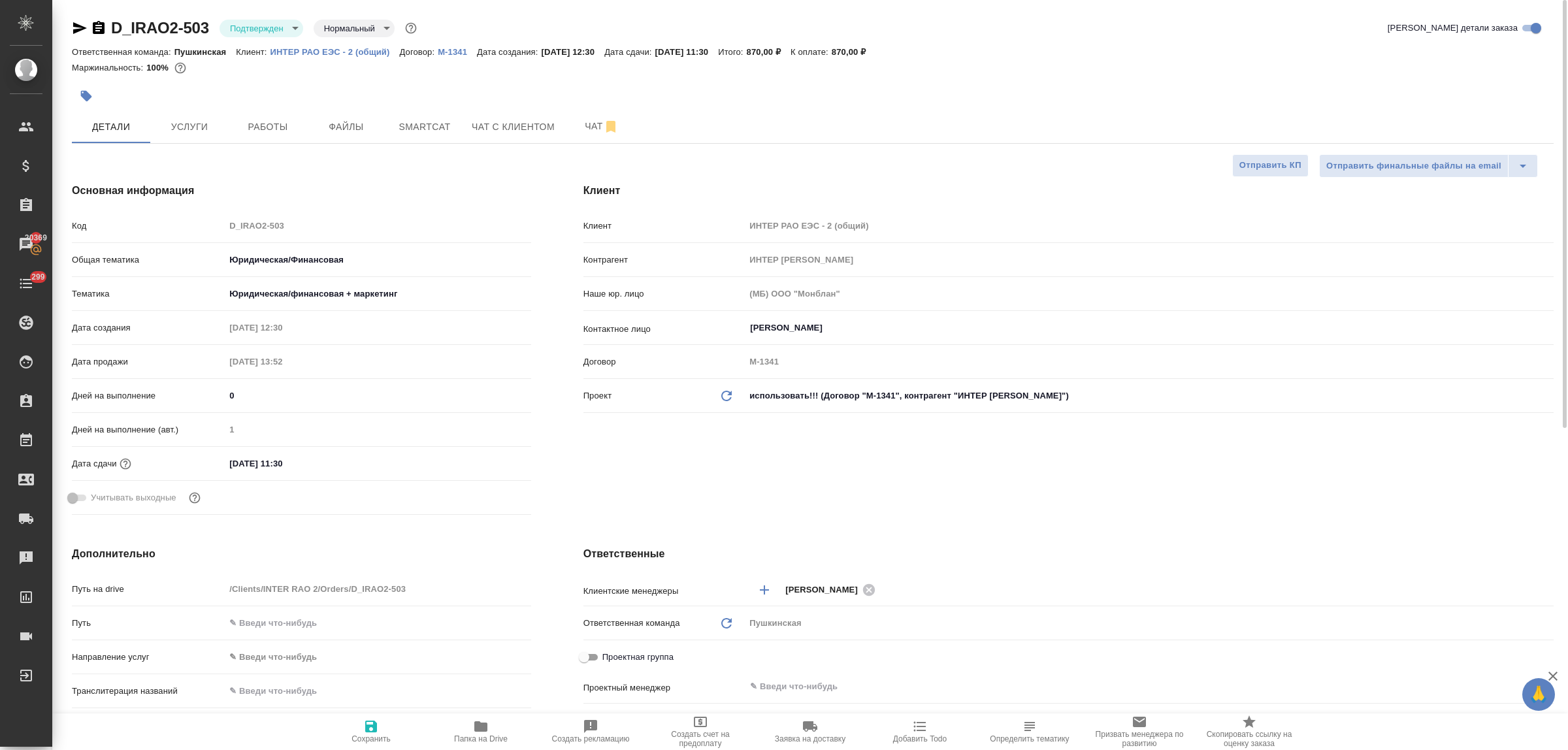
type textarea "x"
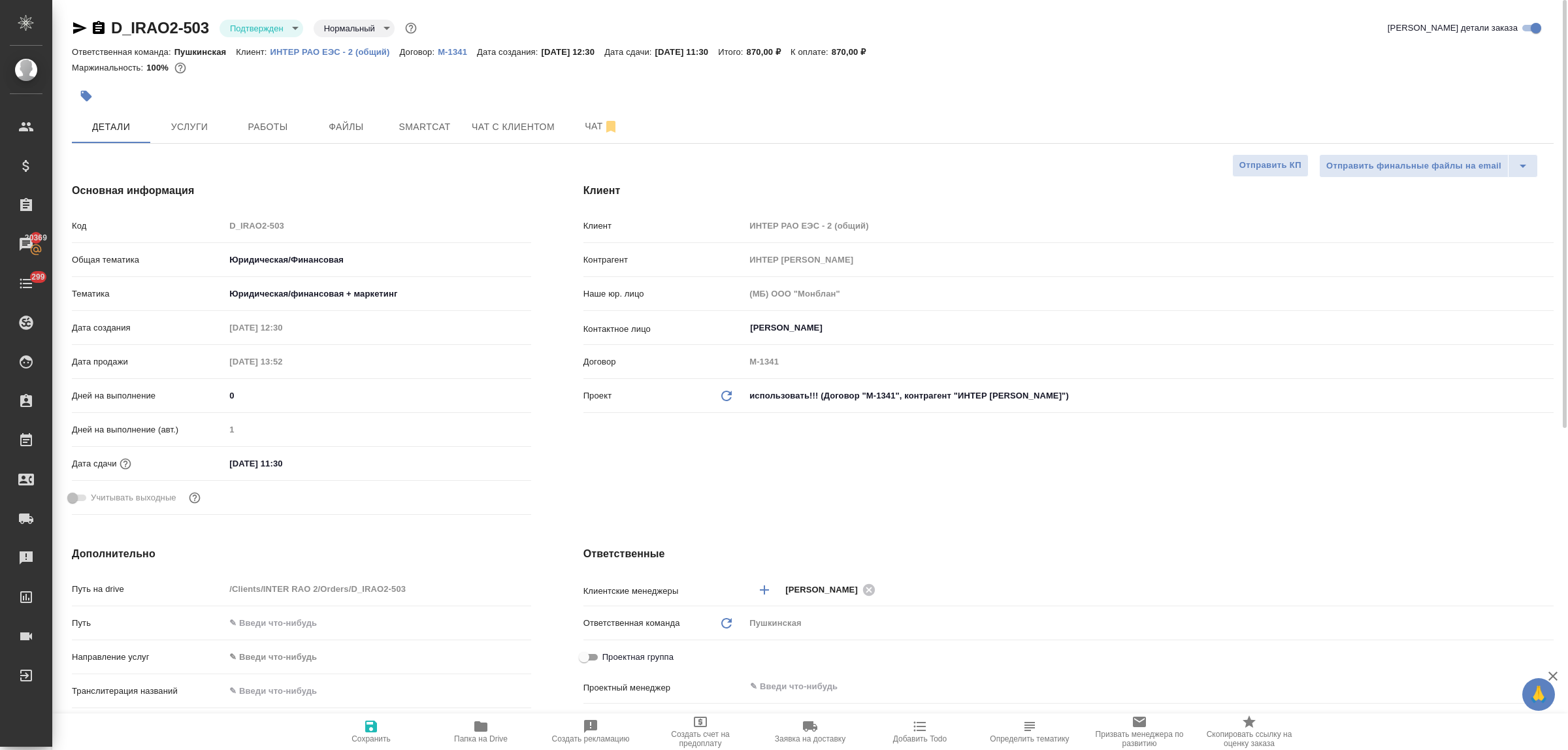
type textarea "x"
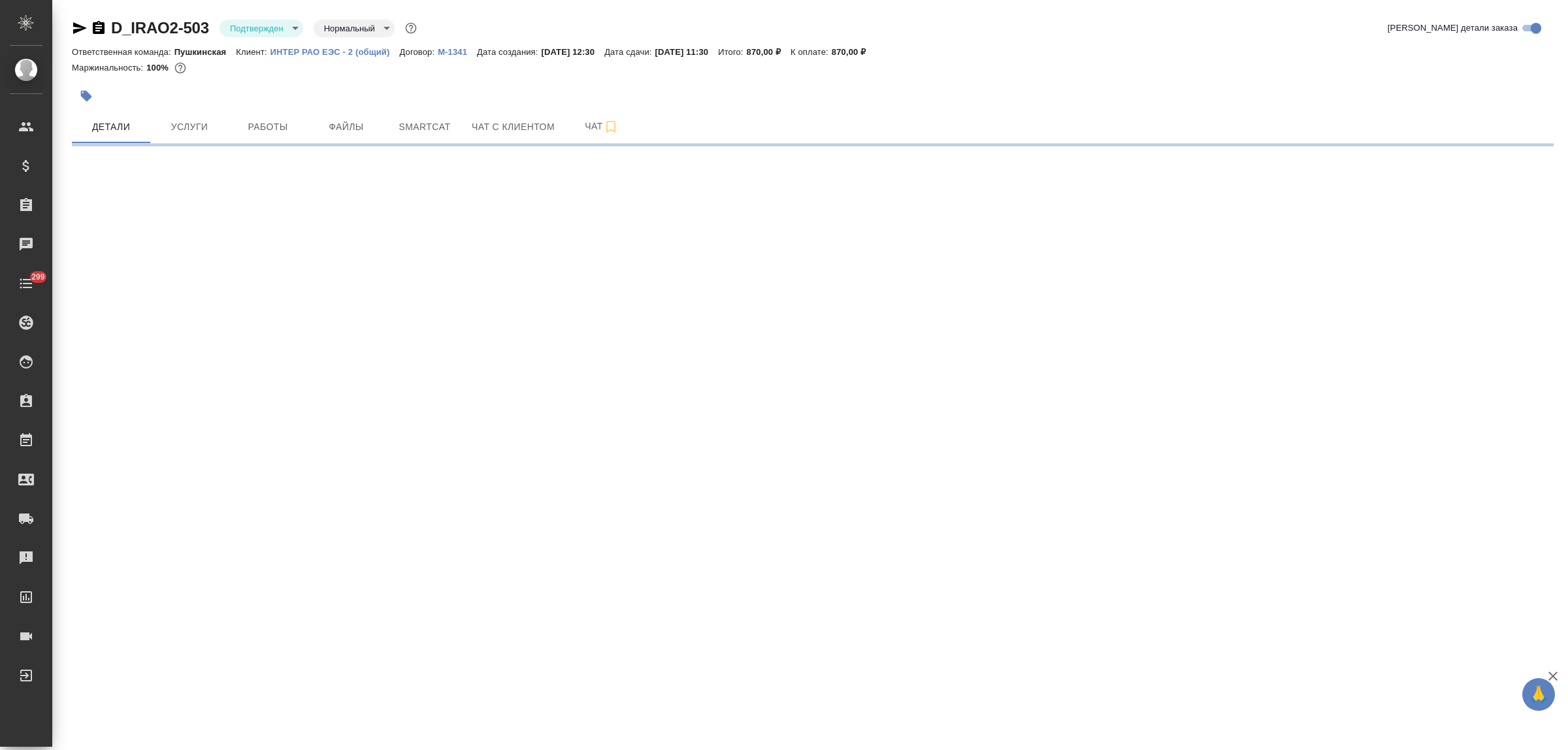
select select "RU"
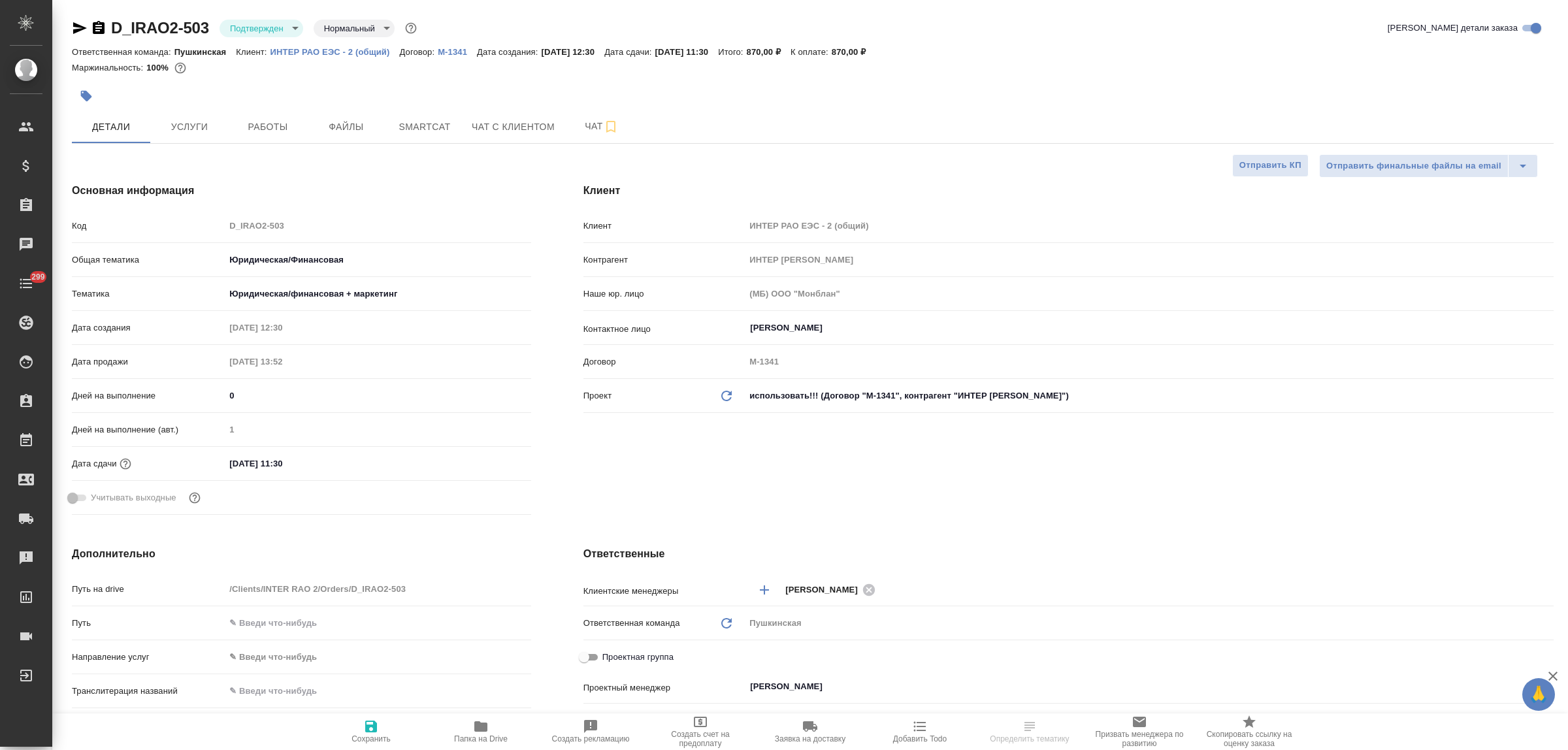
type textarea "x"
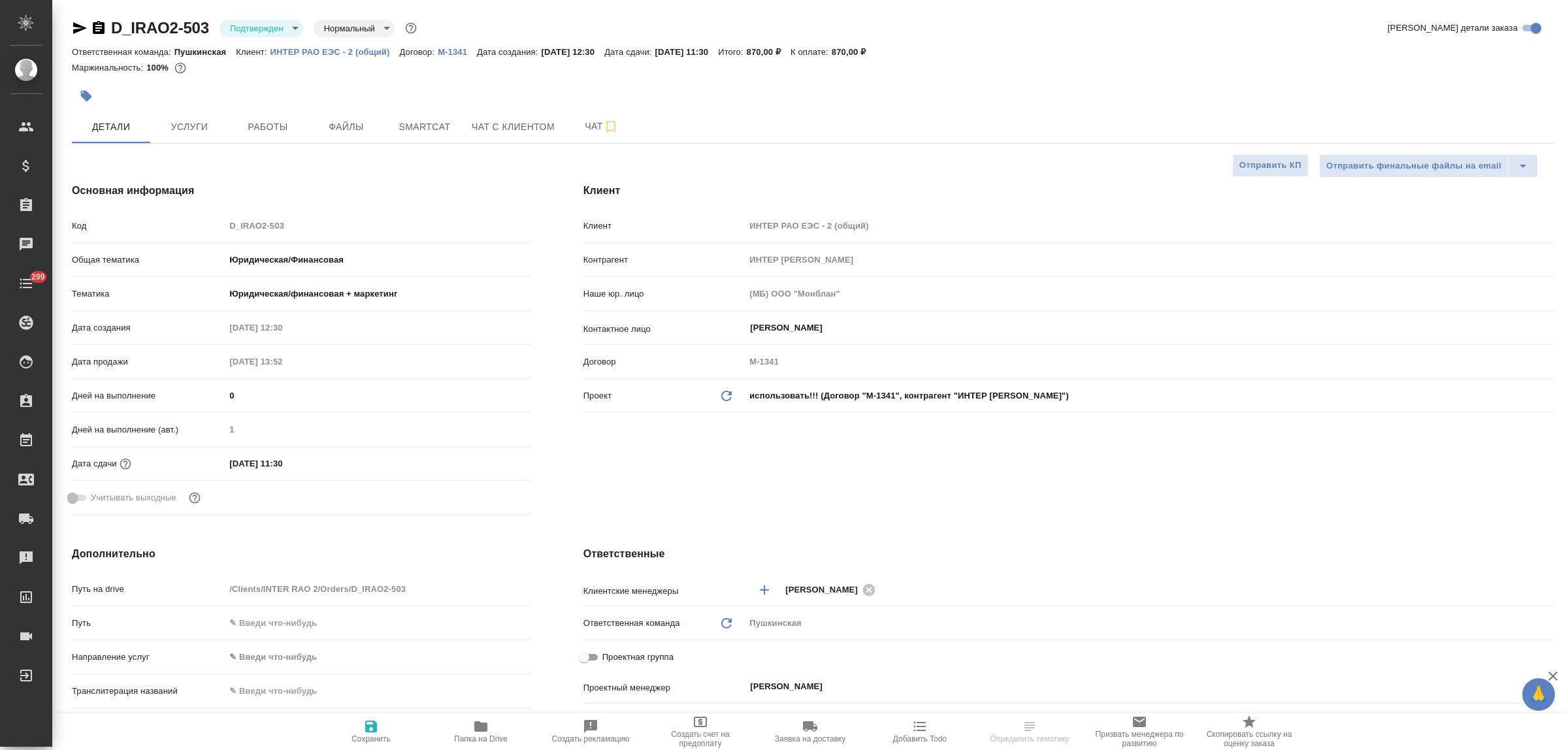
type textarea "x"
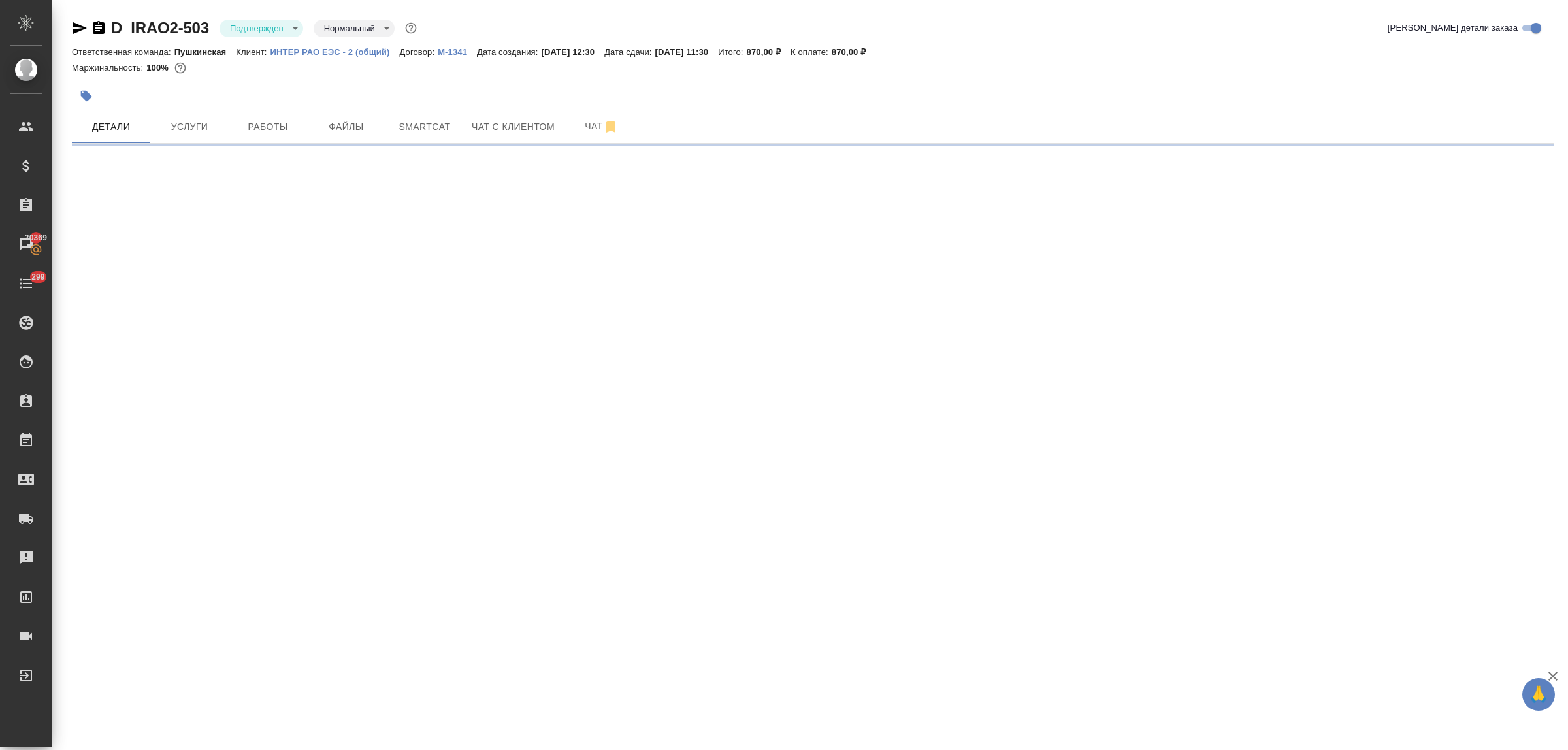
select select "RU"
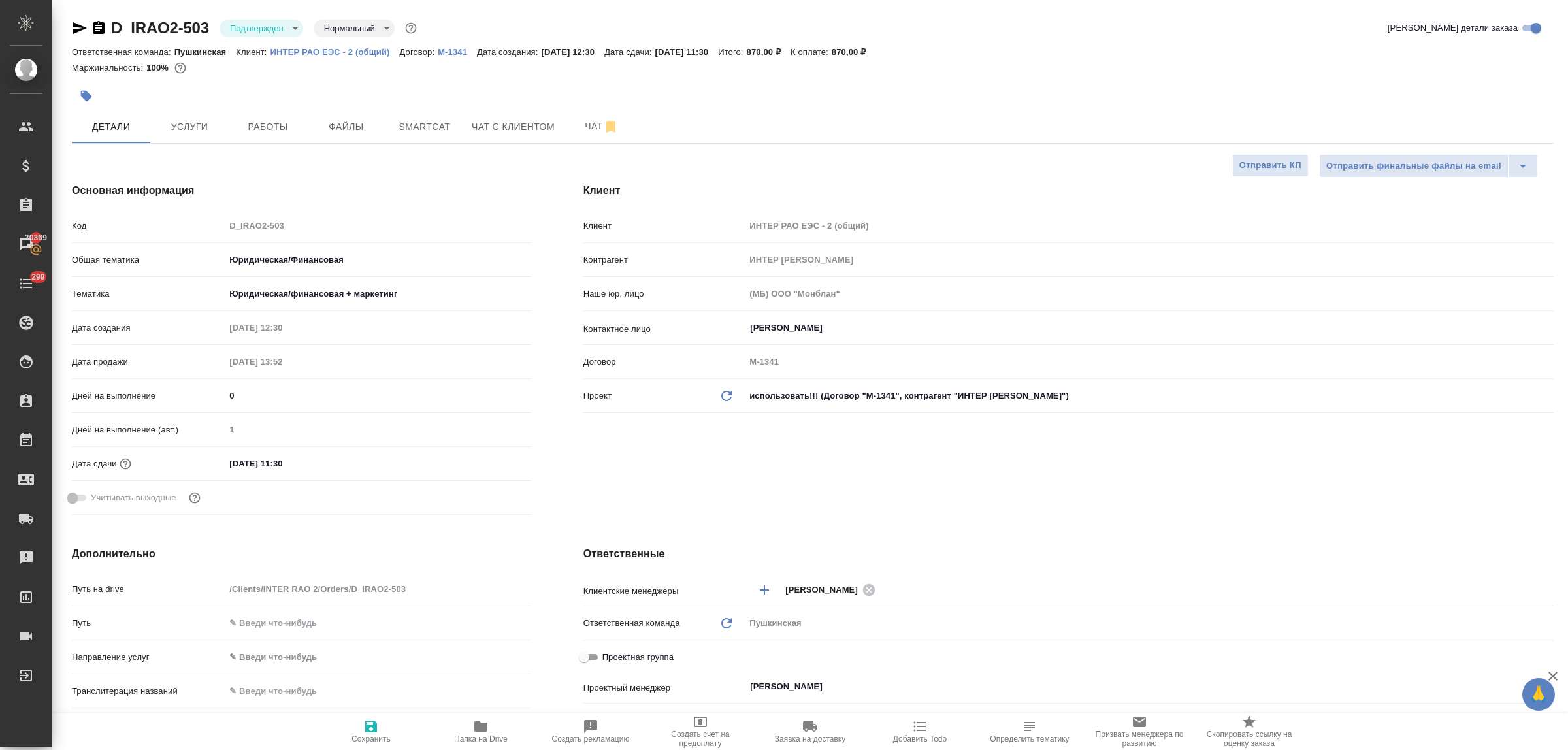
type textarea "x"
click at [77, 33] on icon "button" at bounding box center [80, 28] width 16 height 16
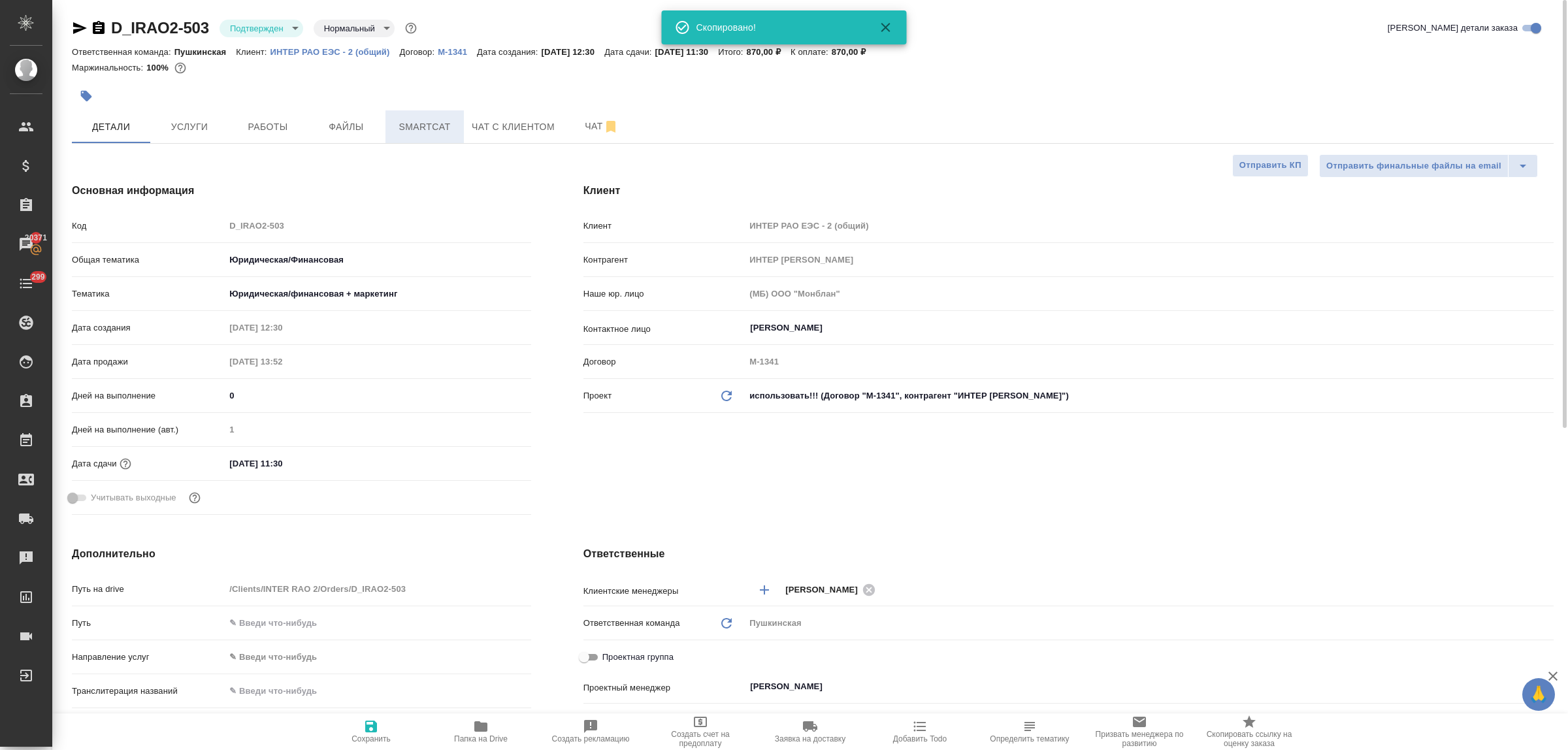
click at [402, 126] on span "Smartcat" at bounding box center [424, 127] width 63 height 17
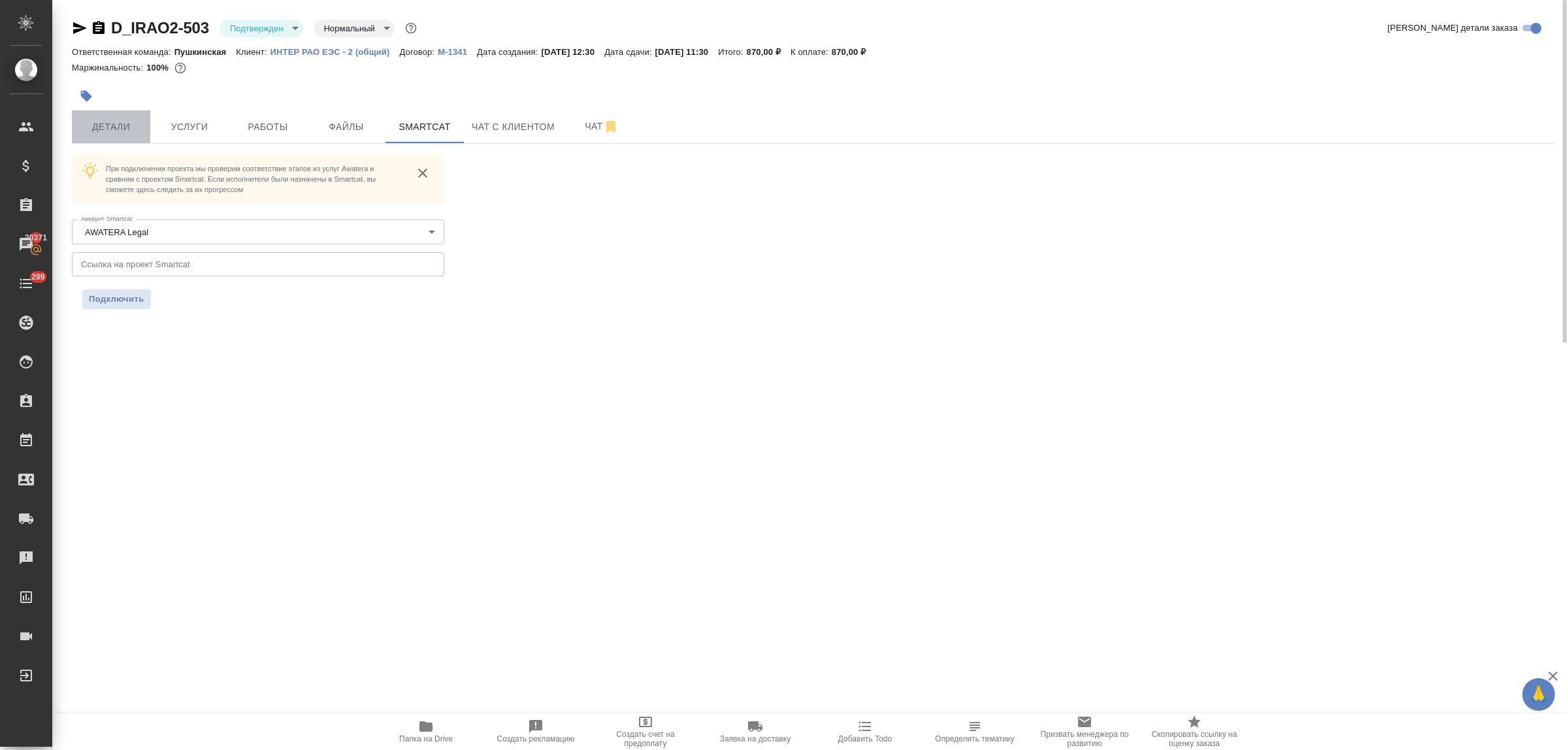
click at [111, 121] on span "Детали" at bounding box center [111, 127] width 63 height 17
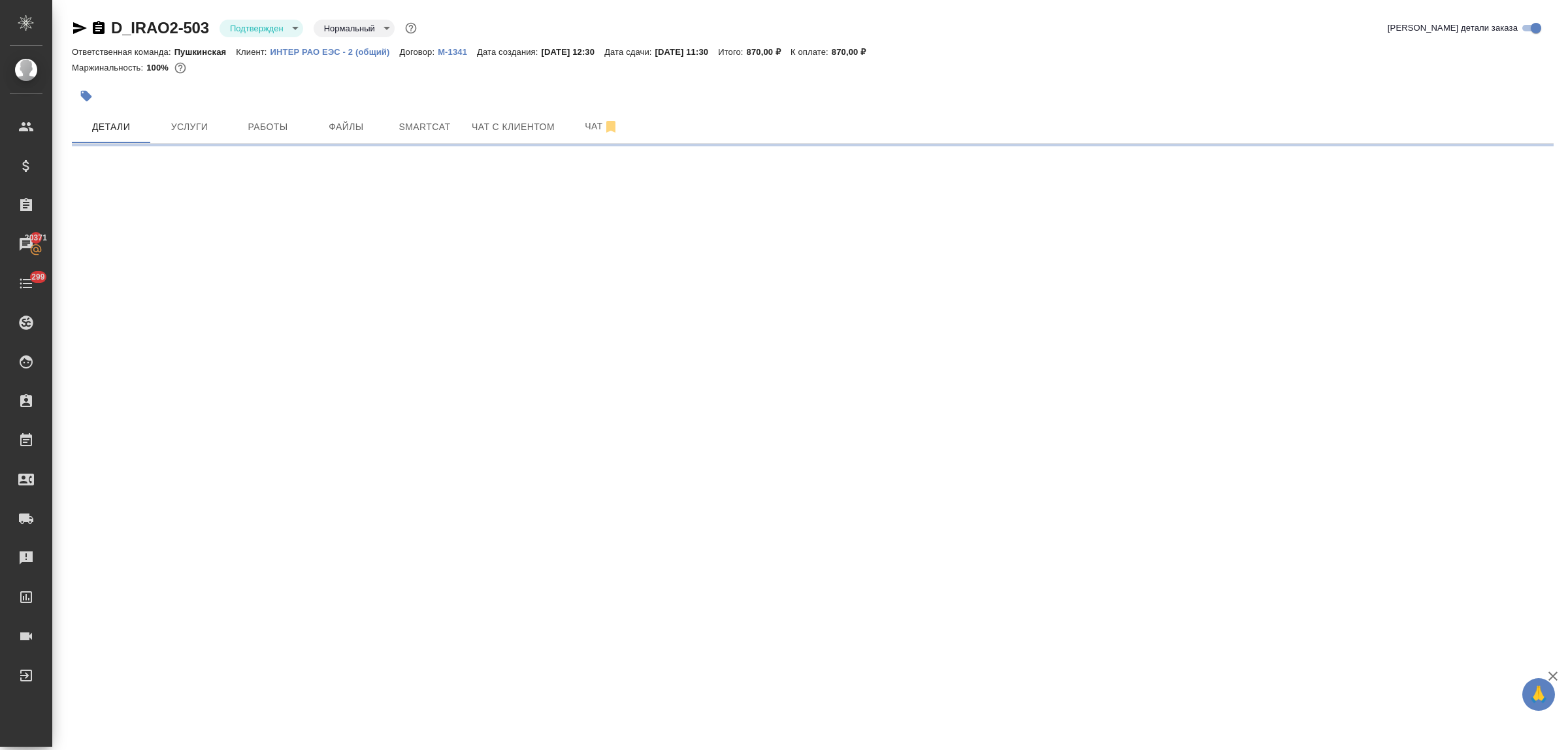
select select "RU"
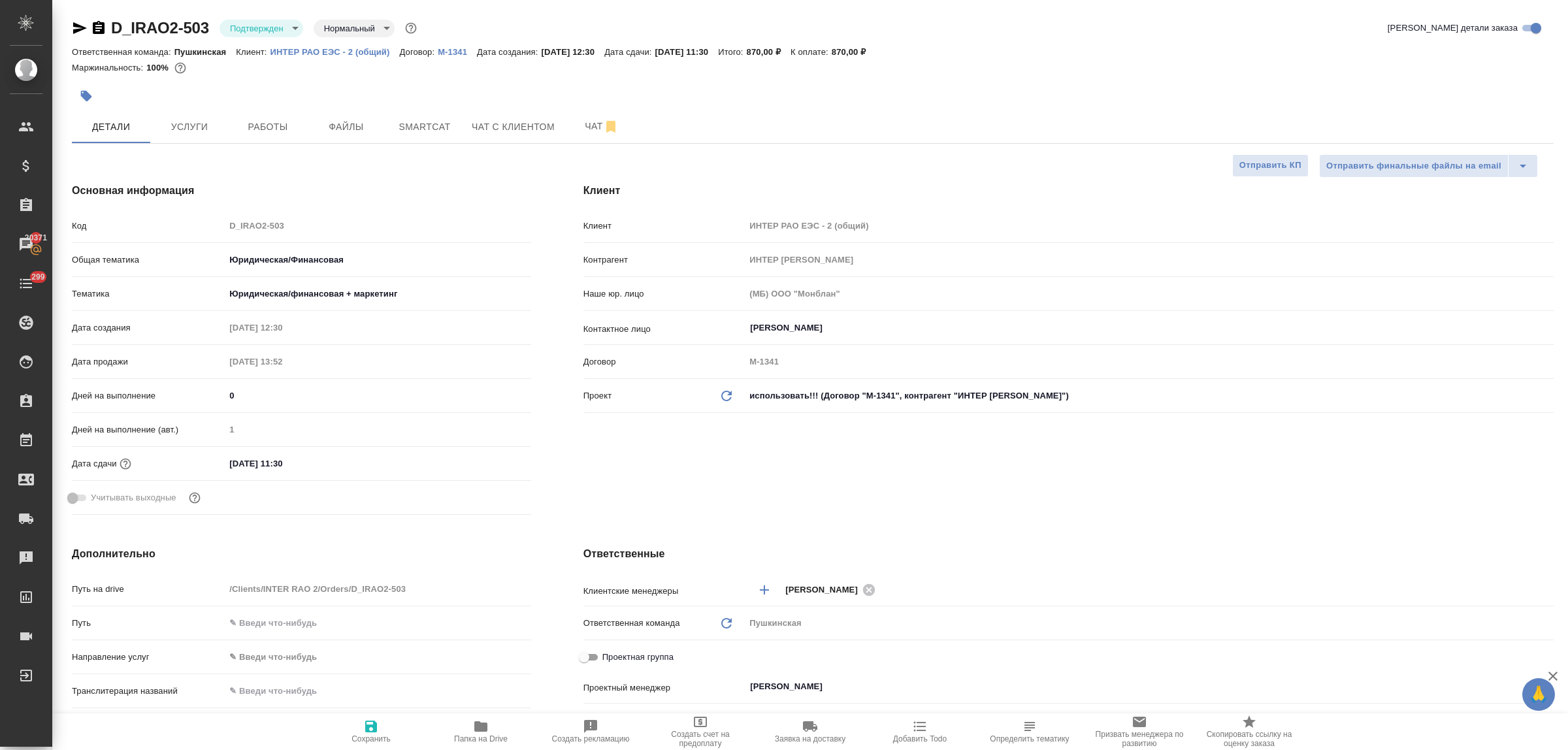
type textarea "x"
select select "RU"
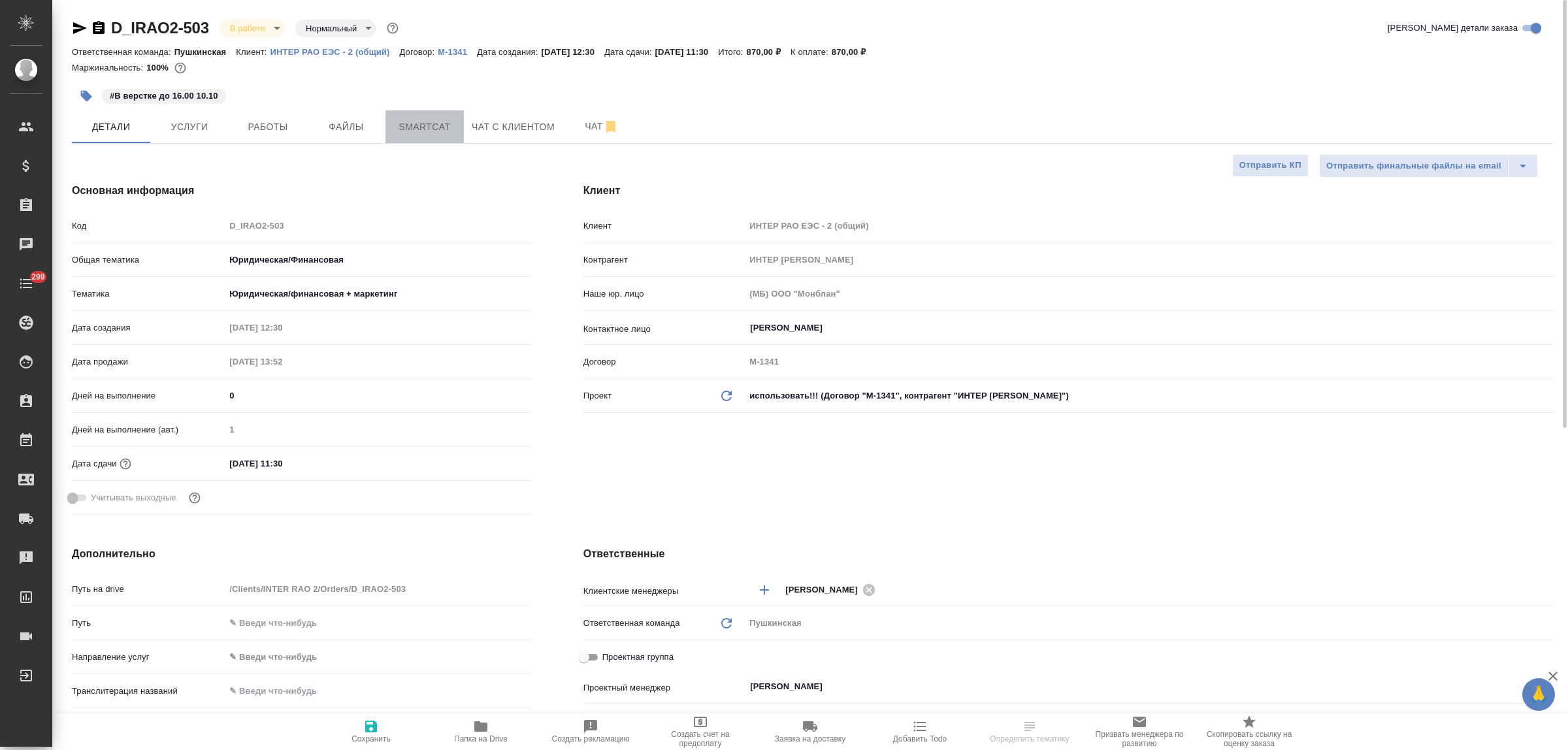
click at [398, 135] on button "Smartcat" at bounding box center [424, 126] width 79 height 32
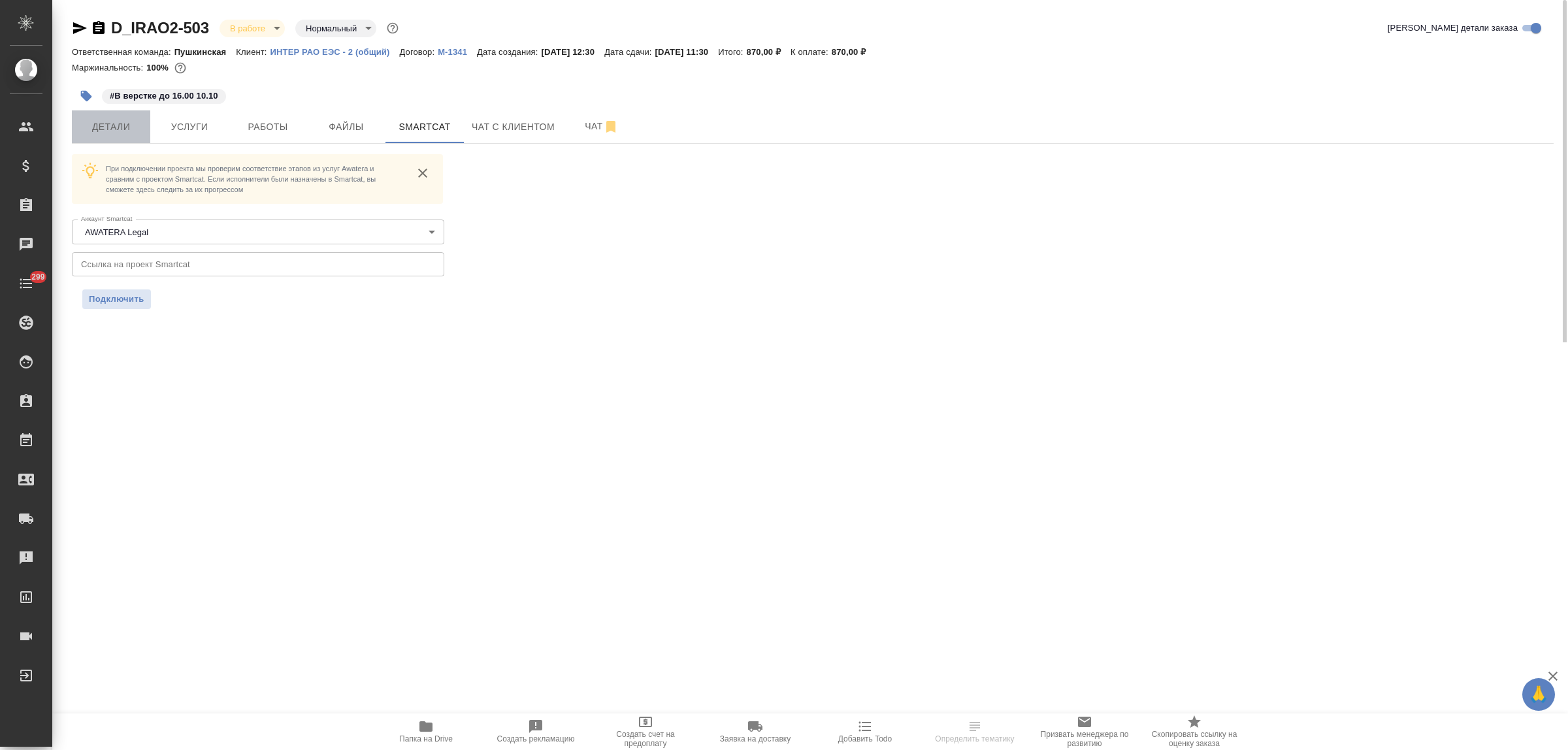
click at [108, 116] on button "Детали" at bounding box center [111, 126] width 79 height 32
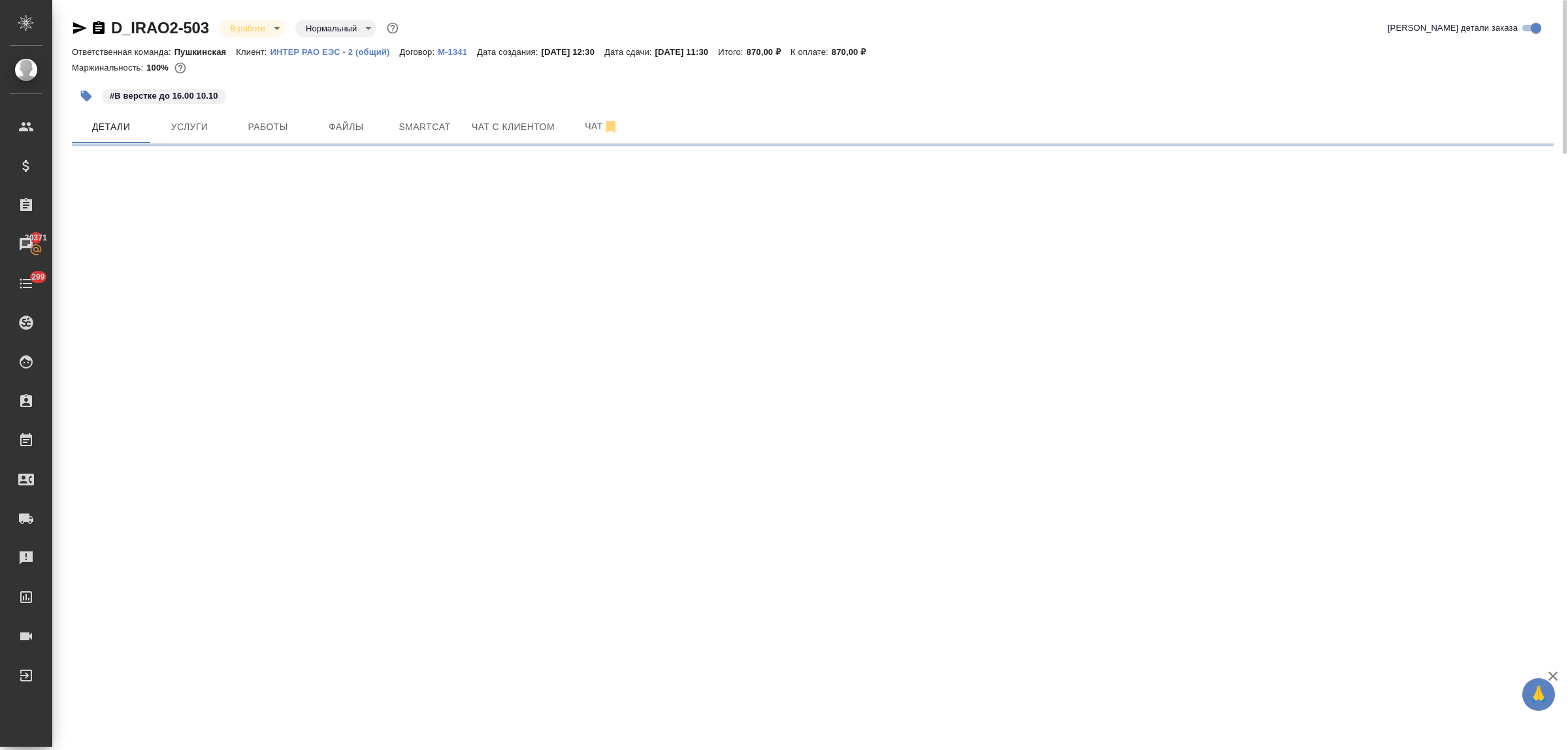
select select "RU"
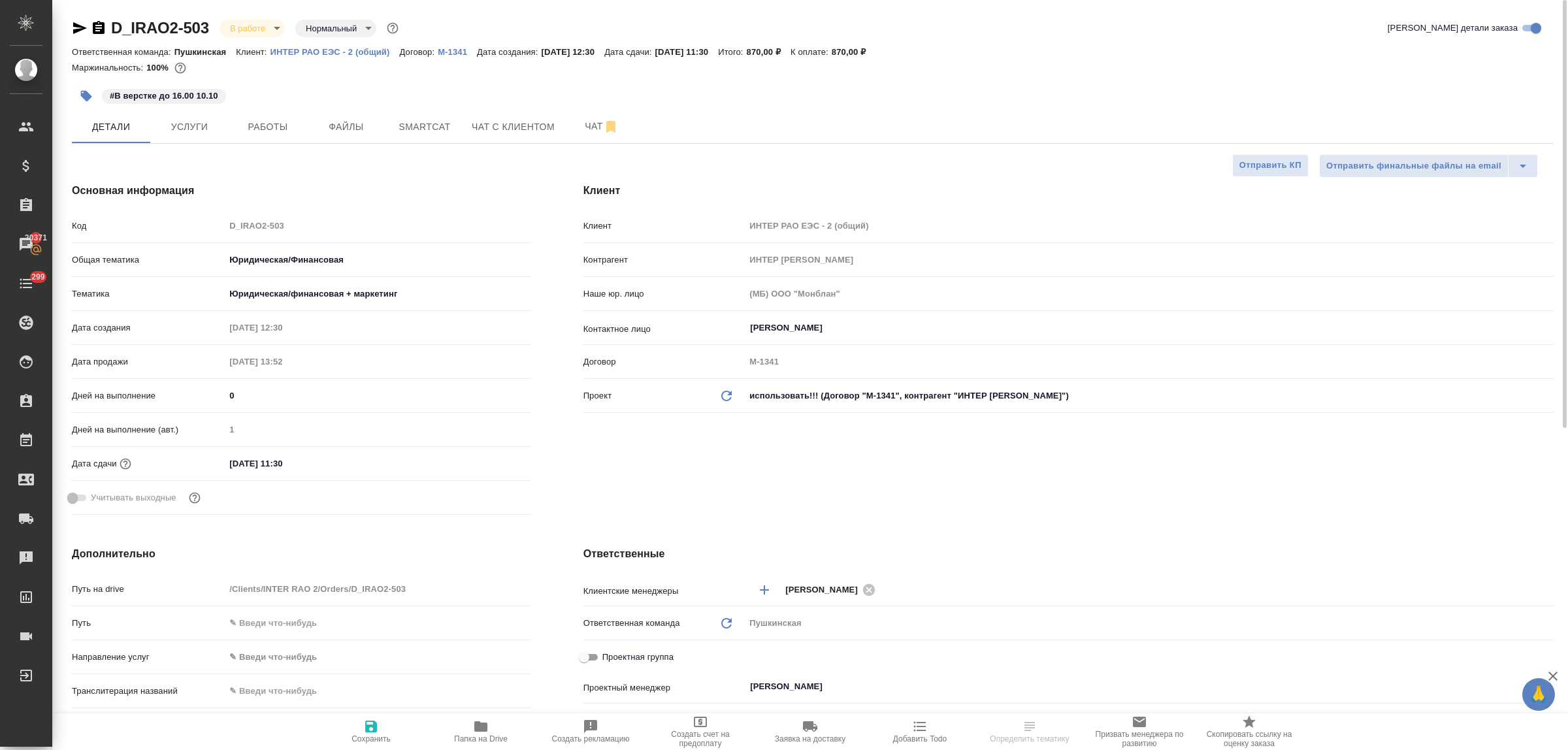
type textarea "x"
select select "RU"
type textarea "x"
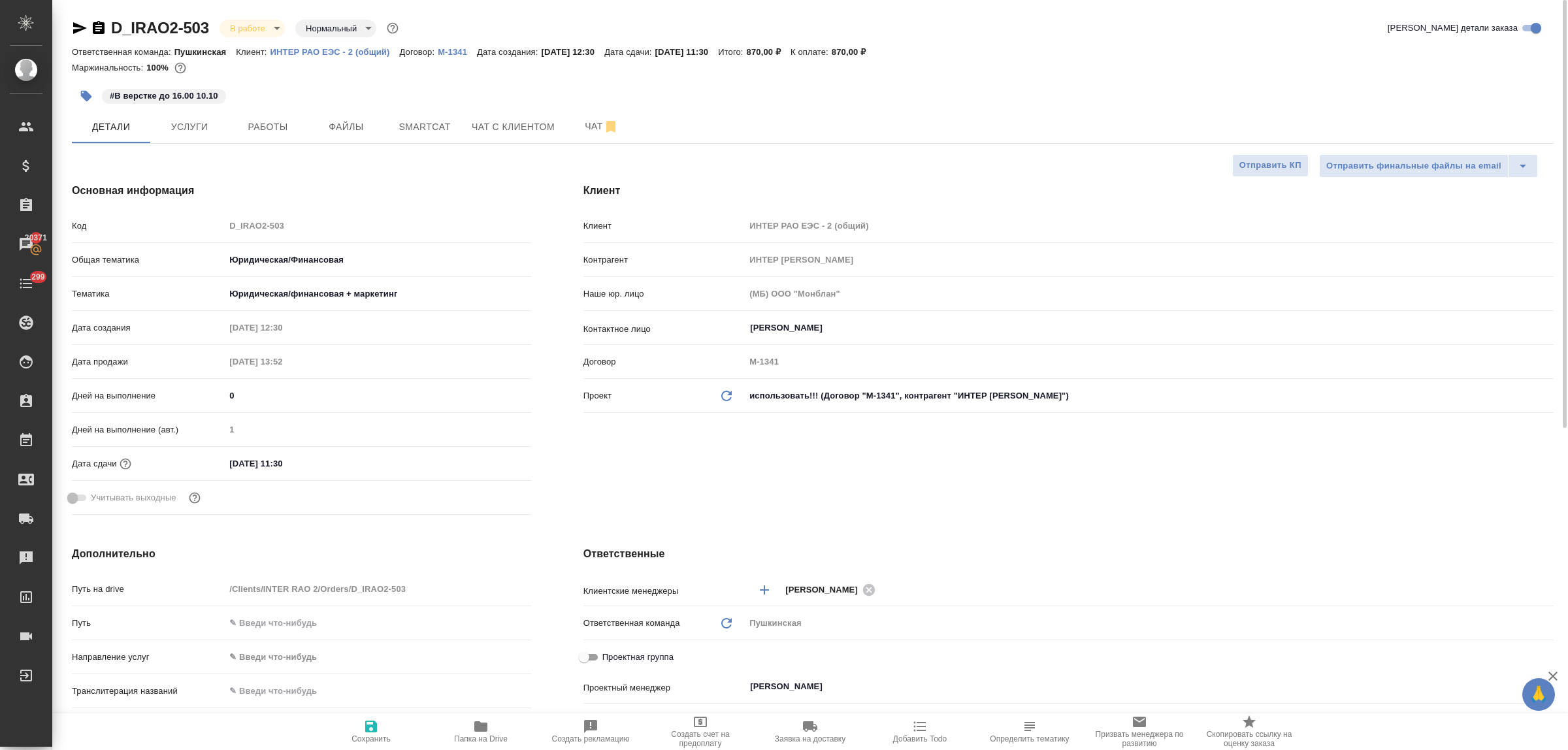
type textarea "x"
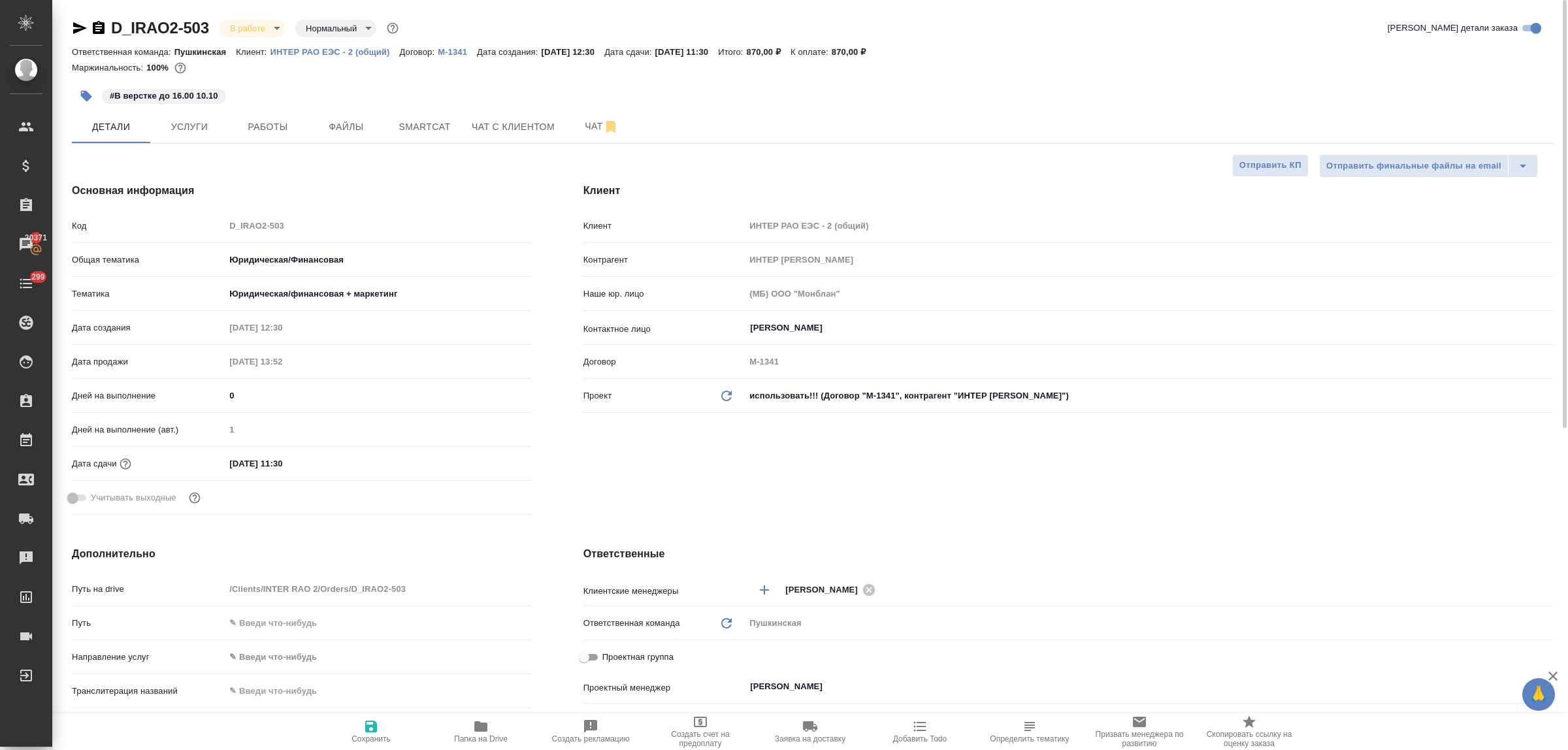
type textarea "x"
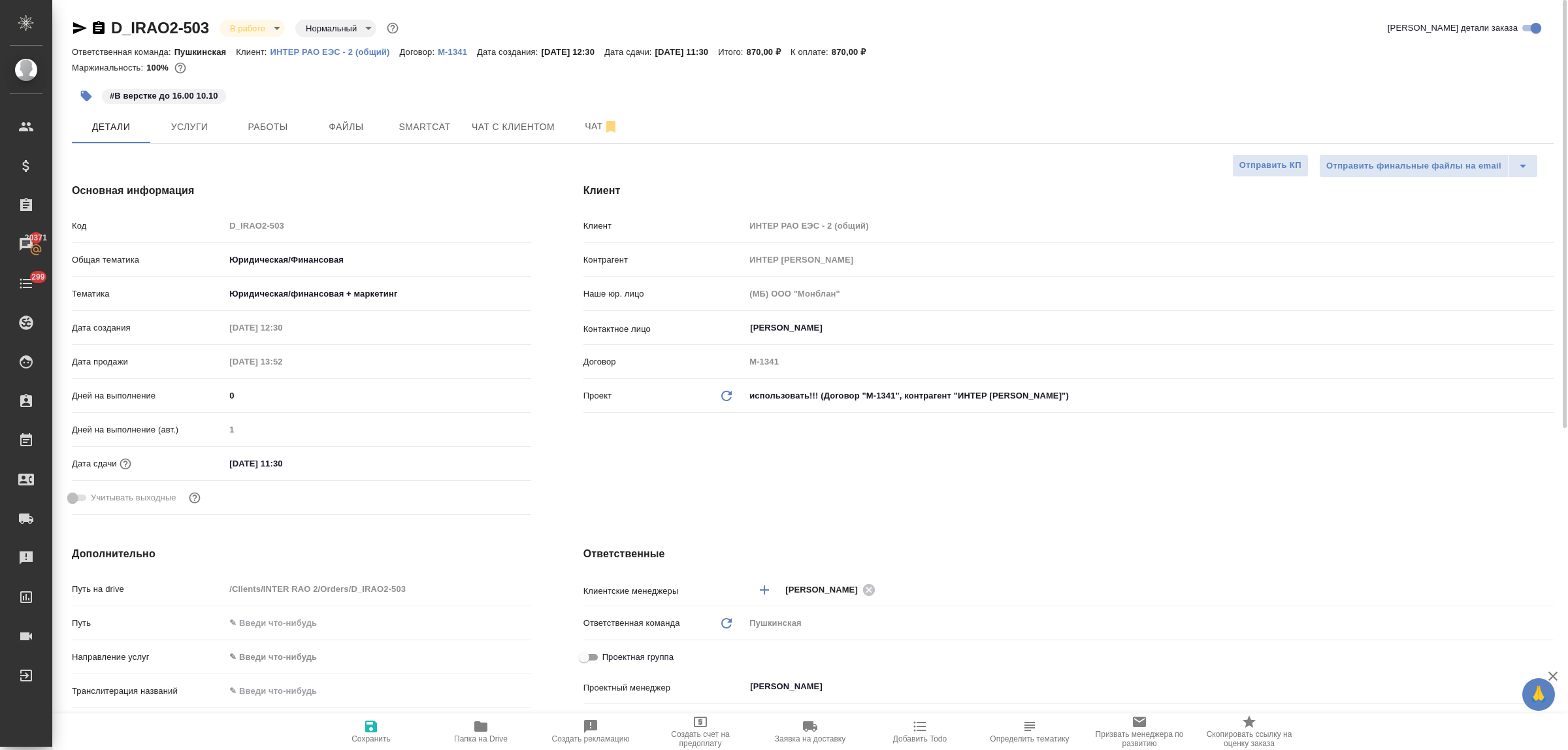
type textarea "x"
drag, startPoint x: 436, startPoint y: 128, endPoint x: 429, endPoint y: 130, distance: 7.3
click at [432, 128] on span "Smartcat" at bounding box center [424, 127] width 63 height 17
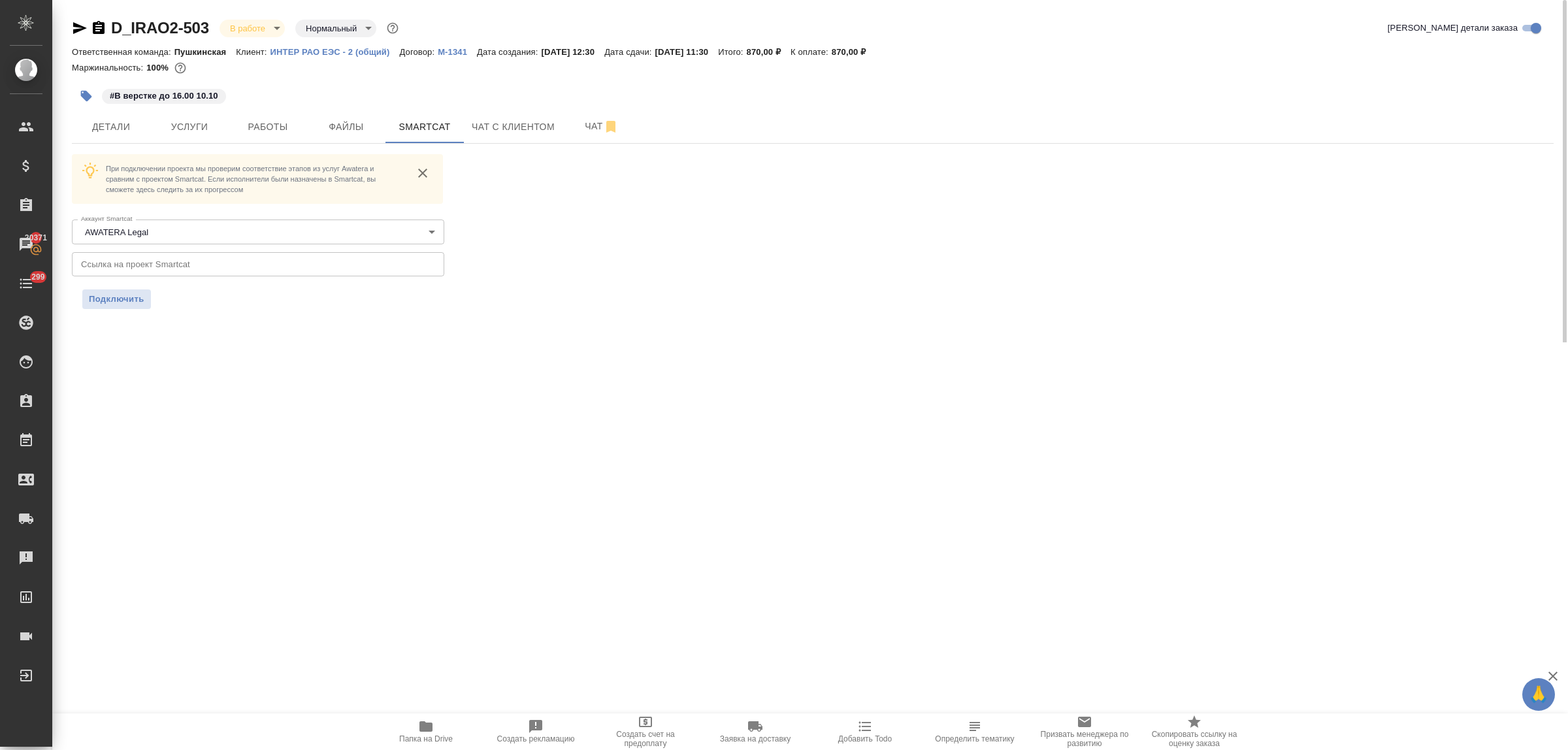
click at [174, 266] on input "text" at bounding box center [258, 264] width 373 height 24
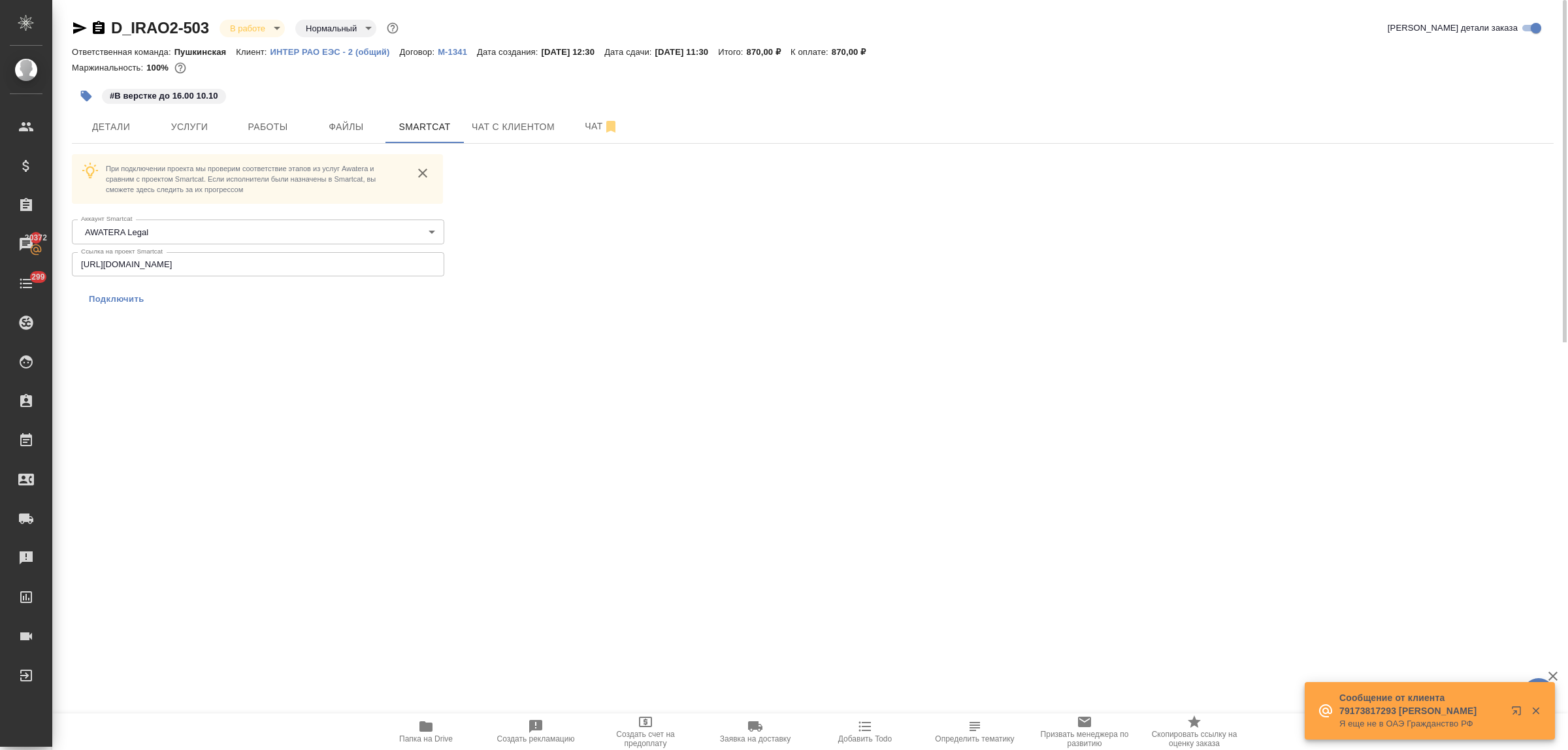
click at [130, 299] on span "Подключить" at bounding box center [116, 299] width 56 height 13
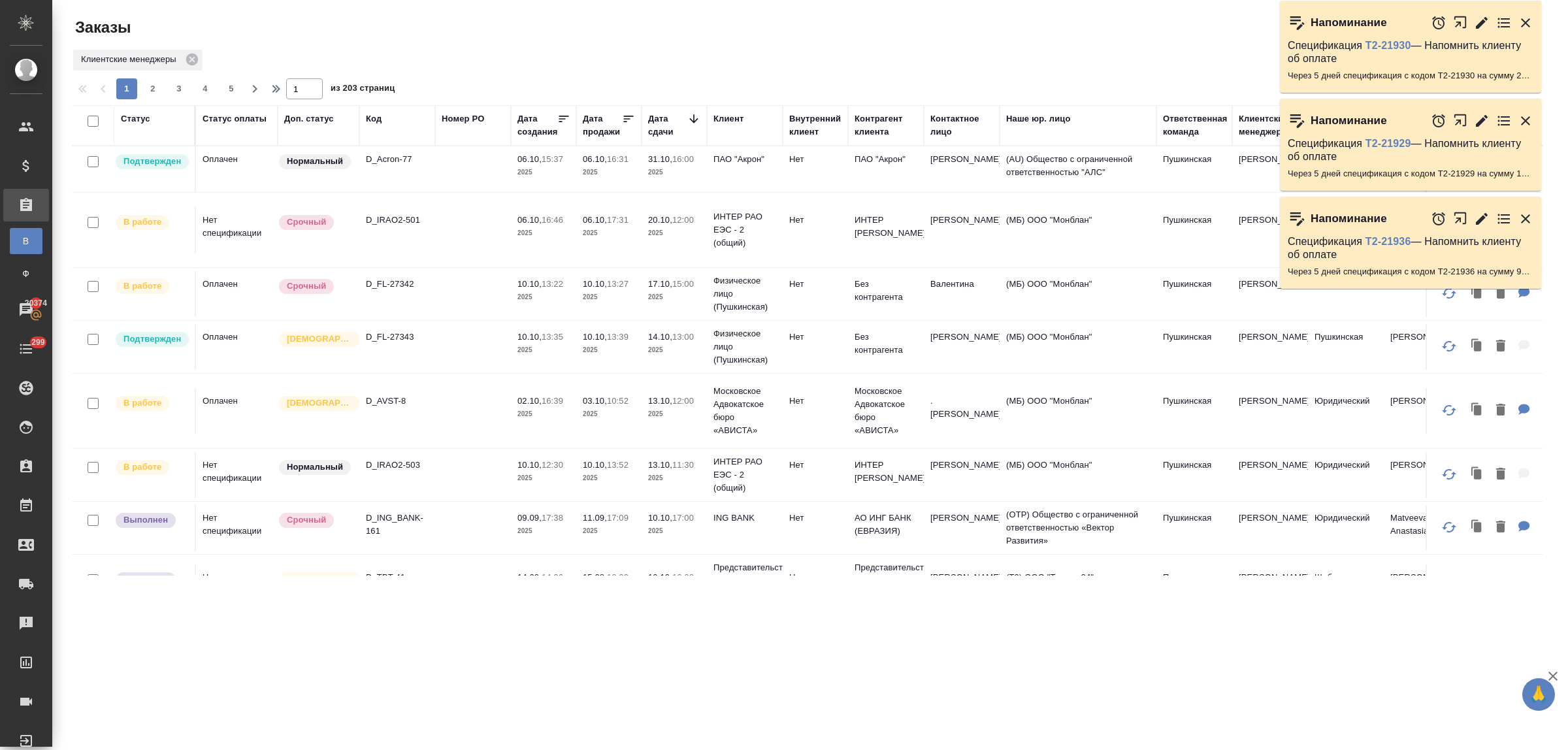
scroll to position [245, 0]
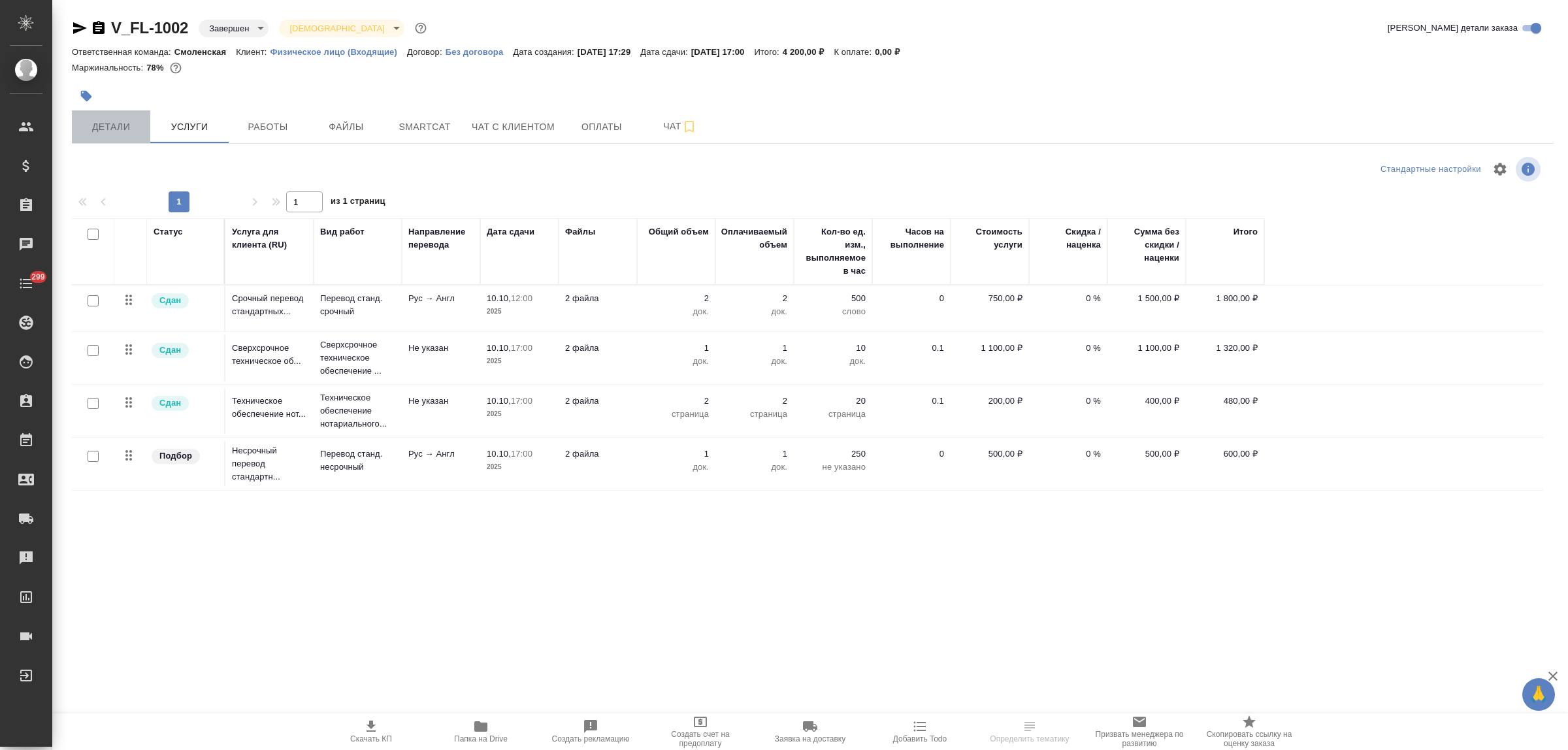
click at [120, 133] on span "Детали" at bounding box center [111, 127] width 63 height 17
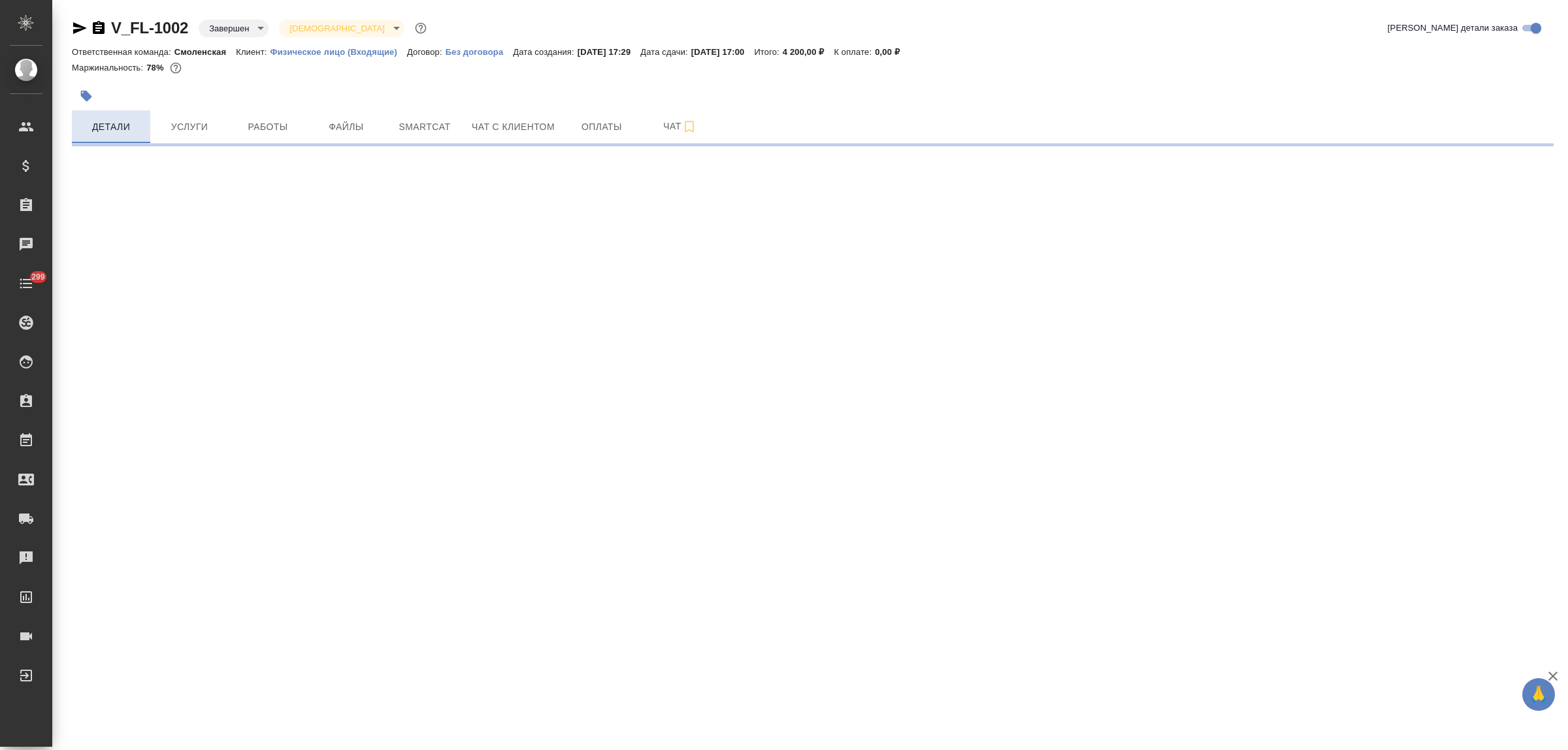
select select "RU"
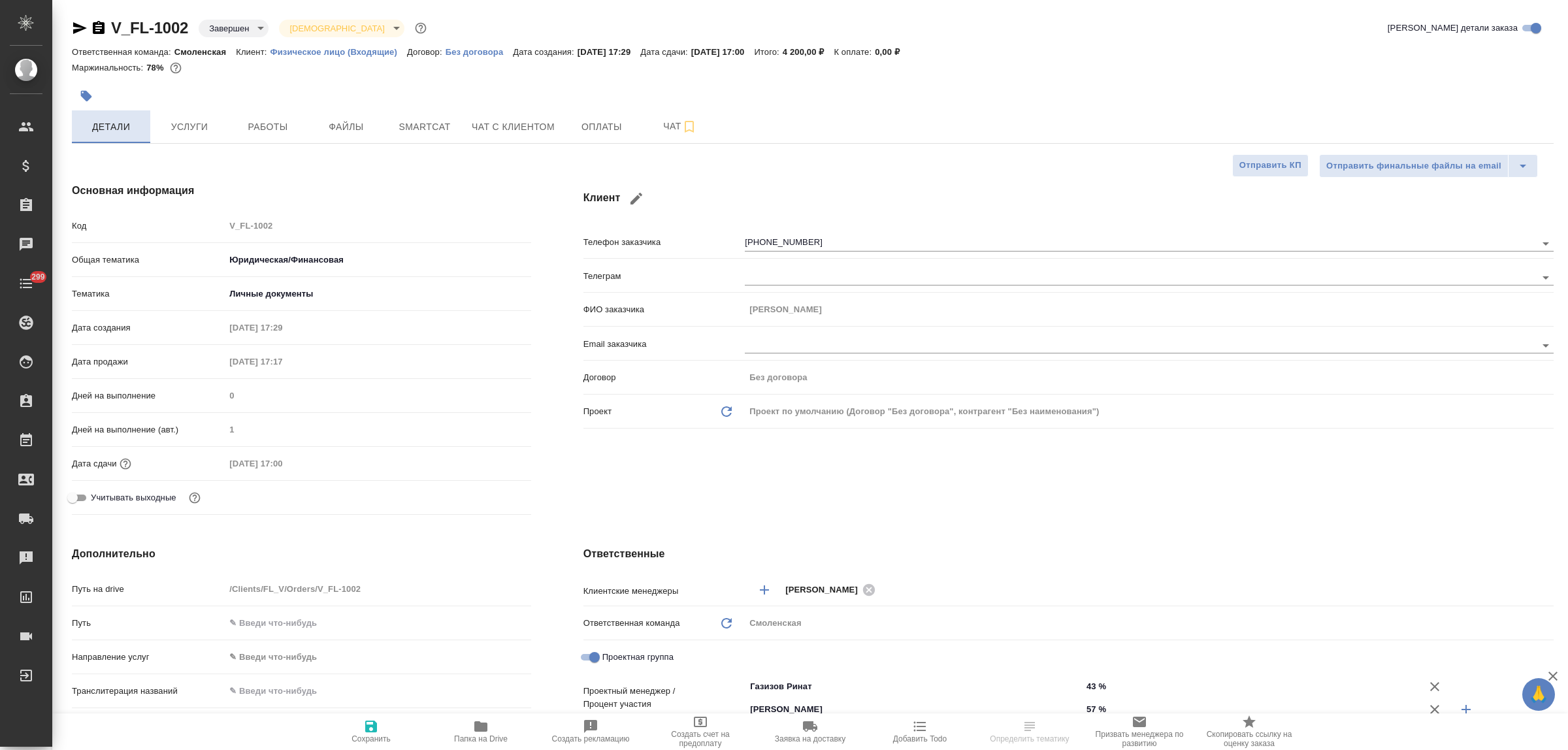
type textarea "x"
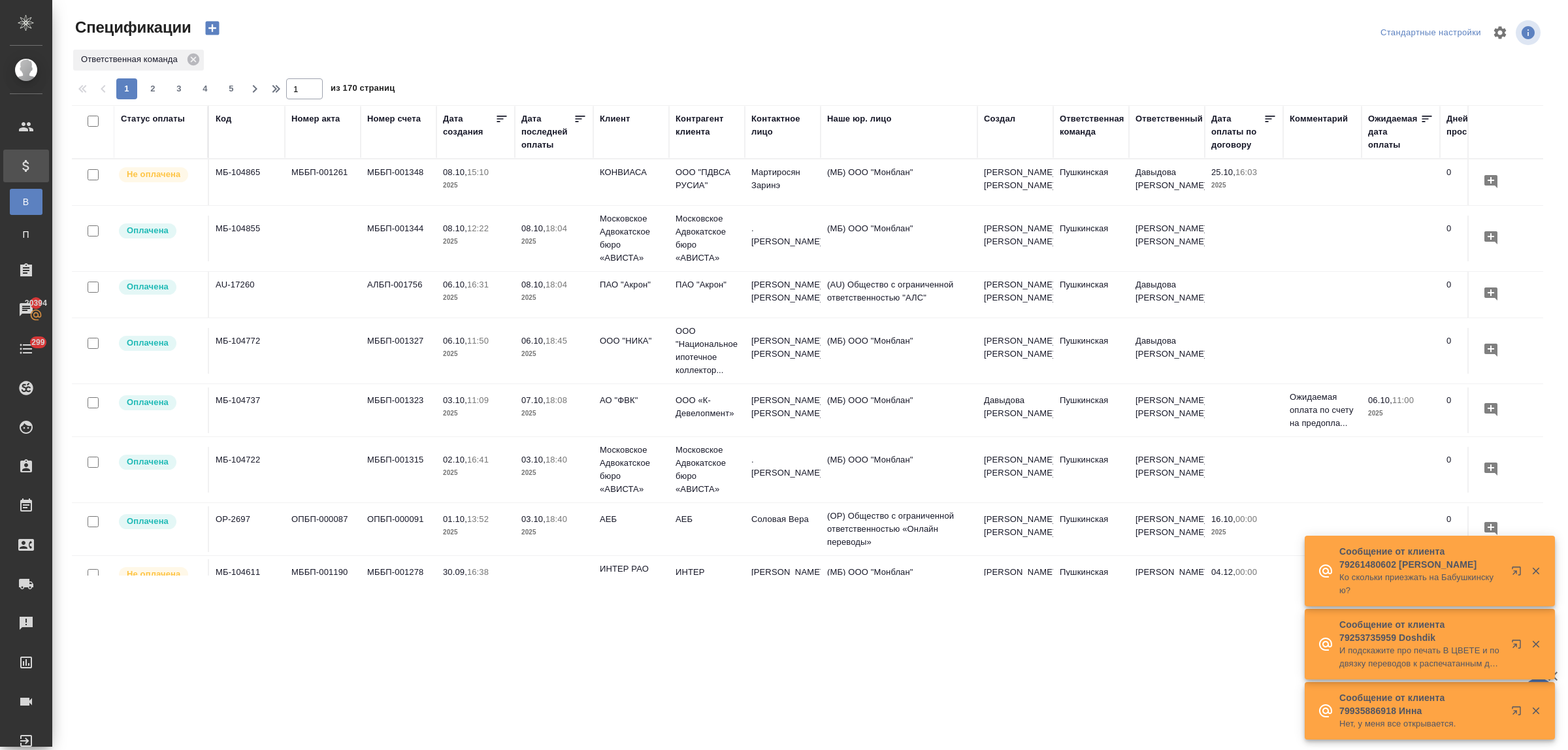
click at [610, 122] on div "Клиент" at bounding box center [615, 119] width 30 height 13
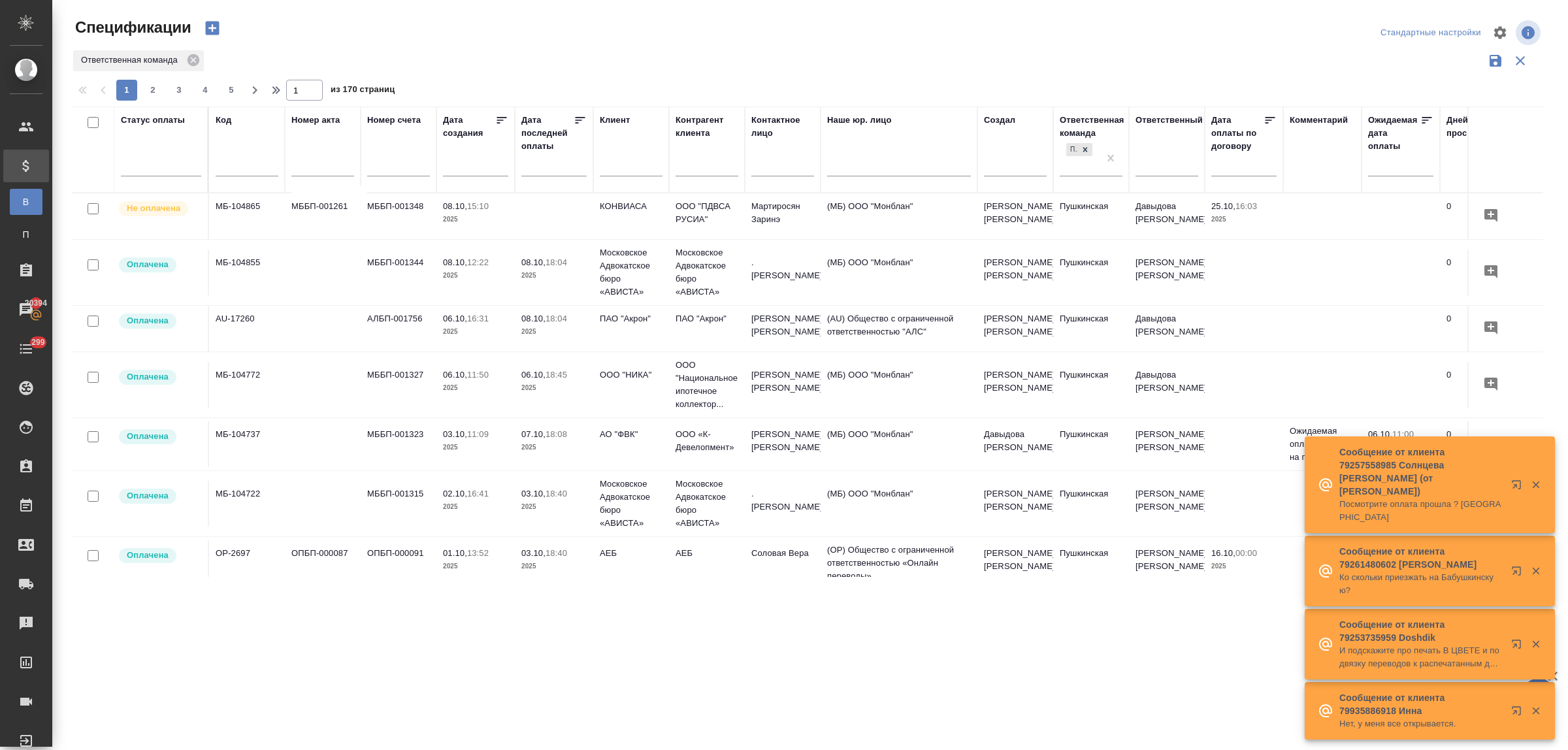
click at [619, 172] on input "text" at bounding box center [631, 167] width 63 height 17
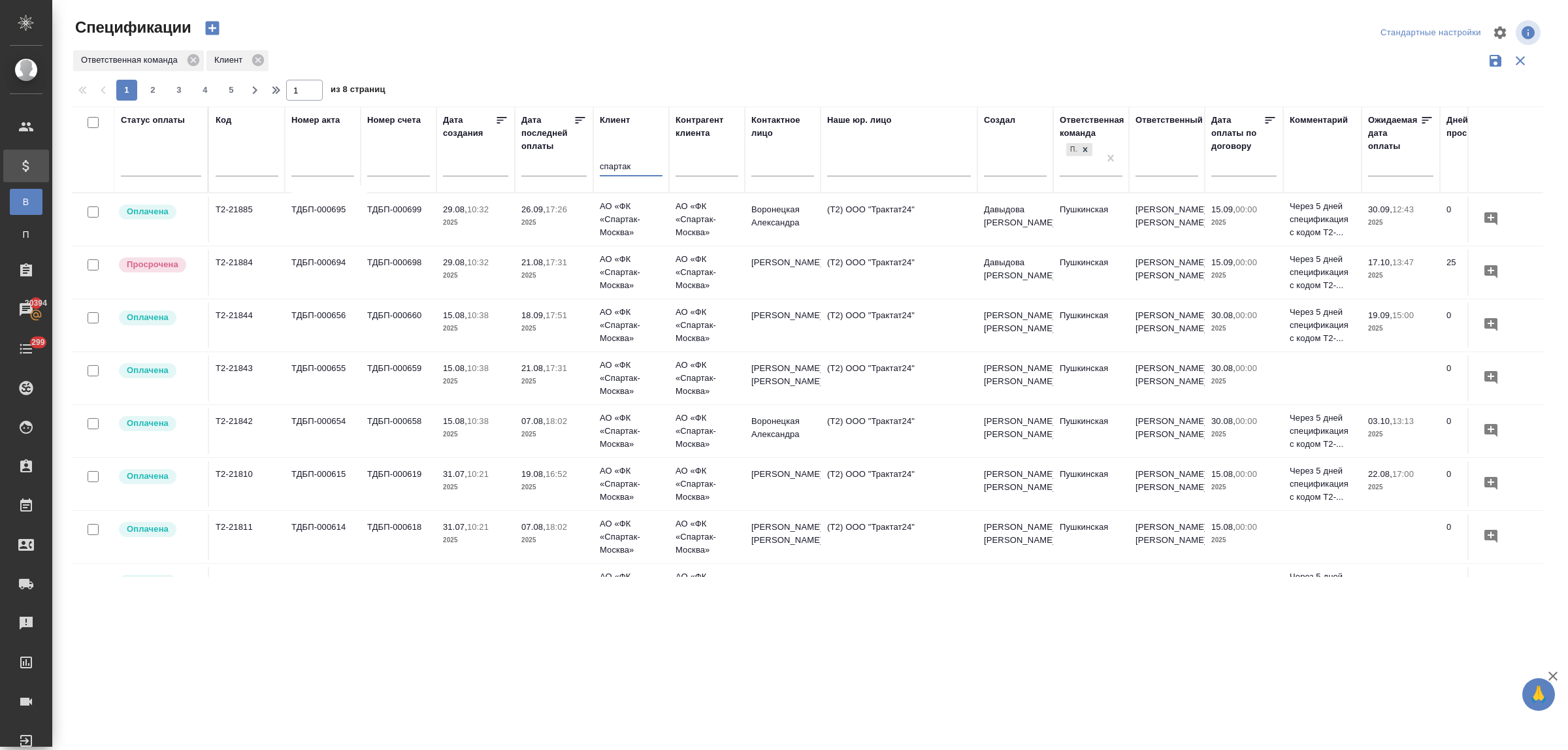
type input "спартак"
click at [539, 273] on p "2025" at bounding box center [554, 276] width 65 height 13
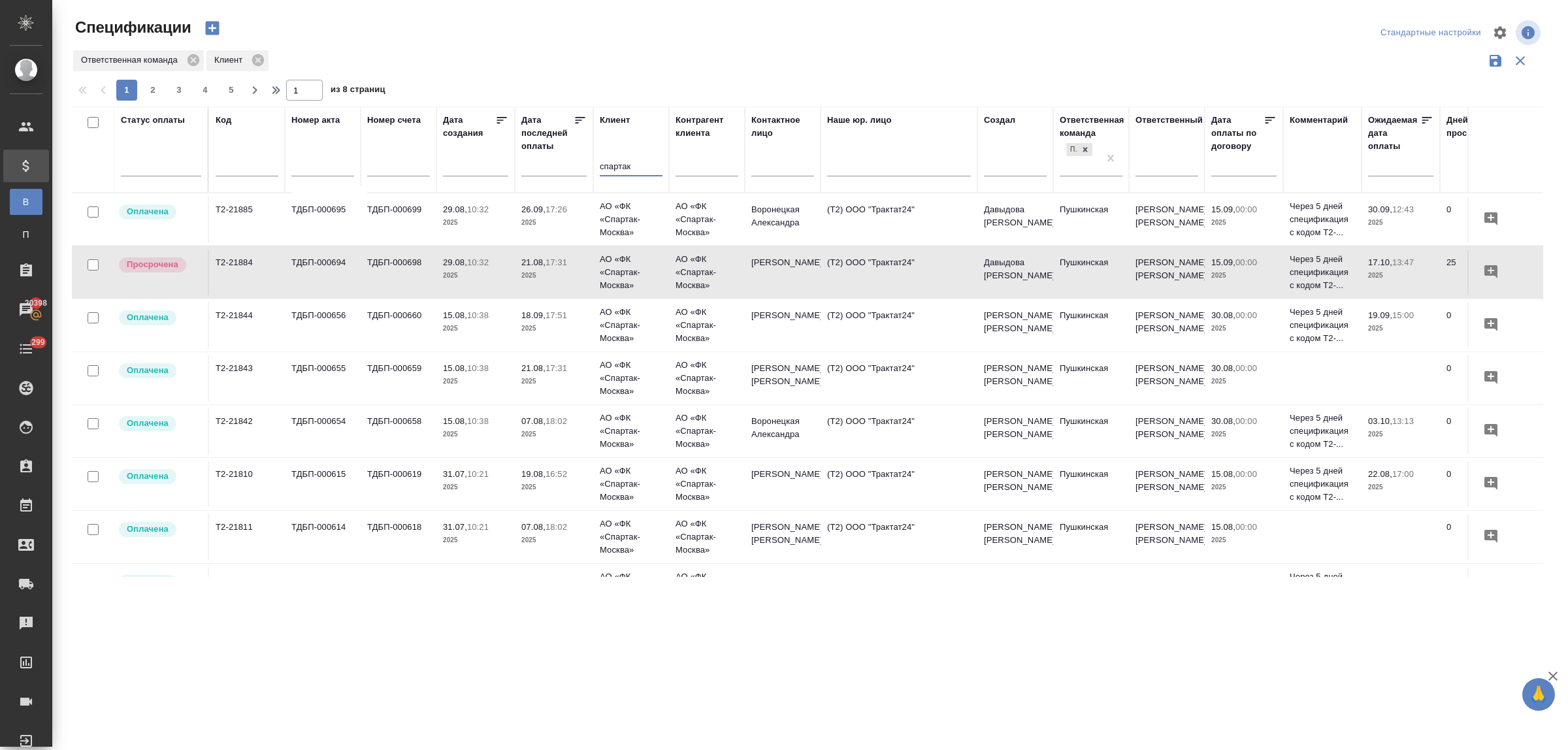
drag, startPoint x: 653, startPoint y: 164, endPoint x: 552, endPoint y: 161, distance: 101.0
click at [552, 161] on tr "Статус оплаты Код Номер акта Номер счета Дата создания Дата последней оплаты Кл…" at bounding box center [920, 149] width 1696 height 87
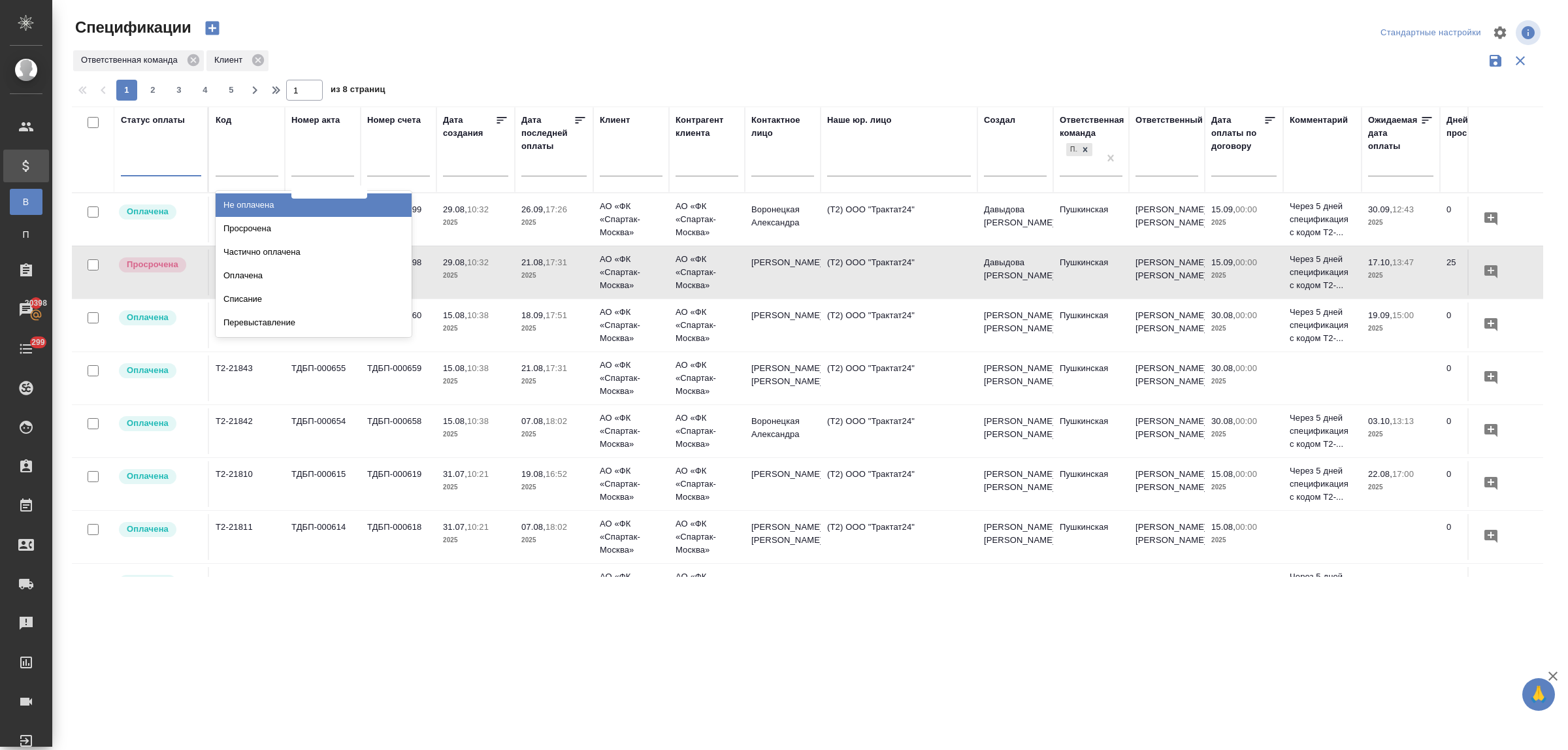
click at [155, 161] on div at bounding box center [161, 163] width 81 height 19
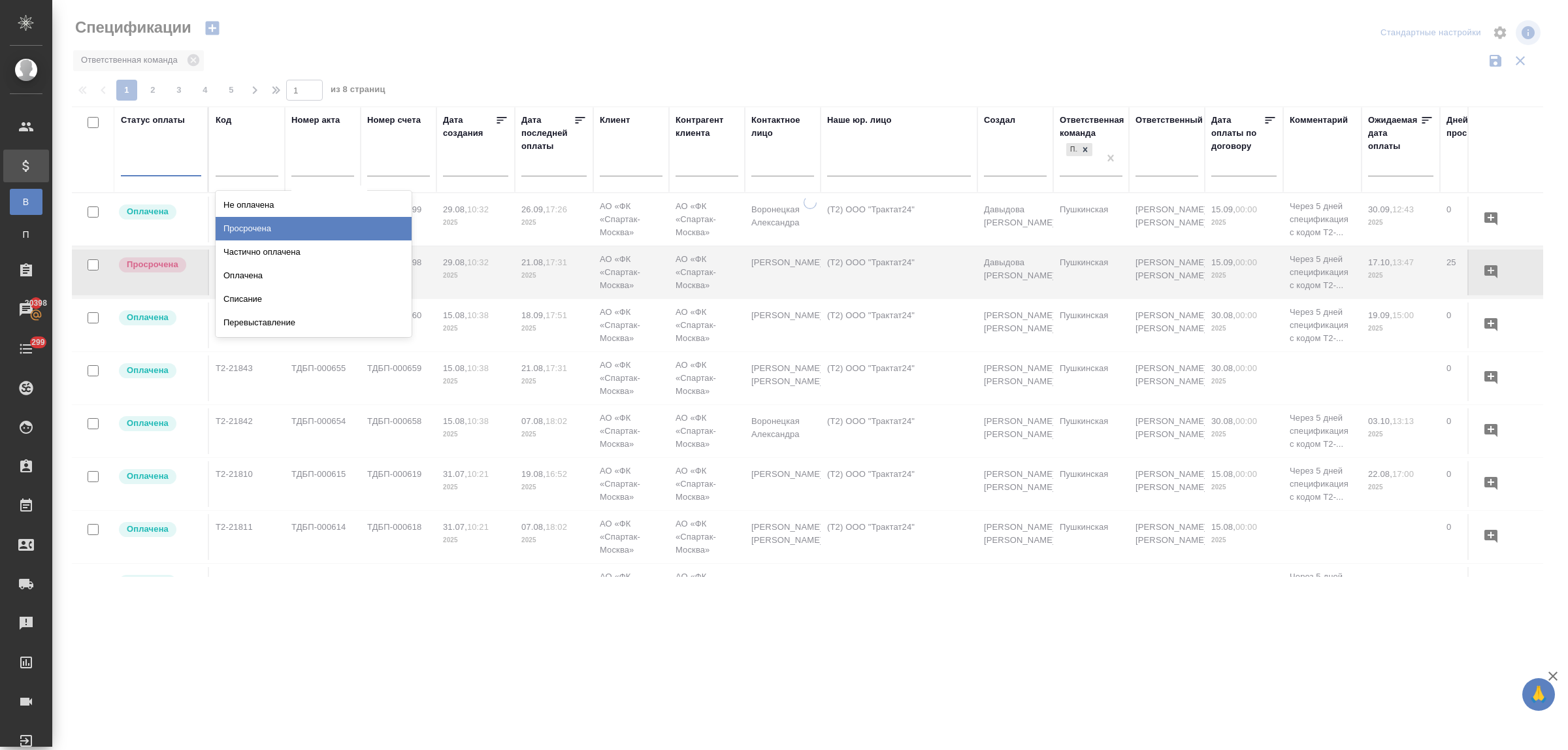
click at [256, 226] on div "Просрочена" at bounding box center [313, 229] width 196 height 24
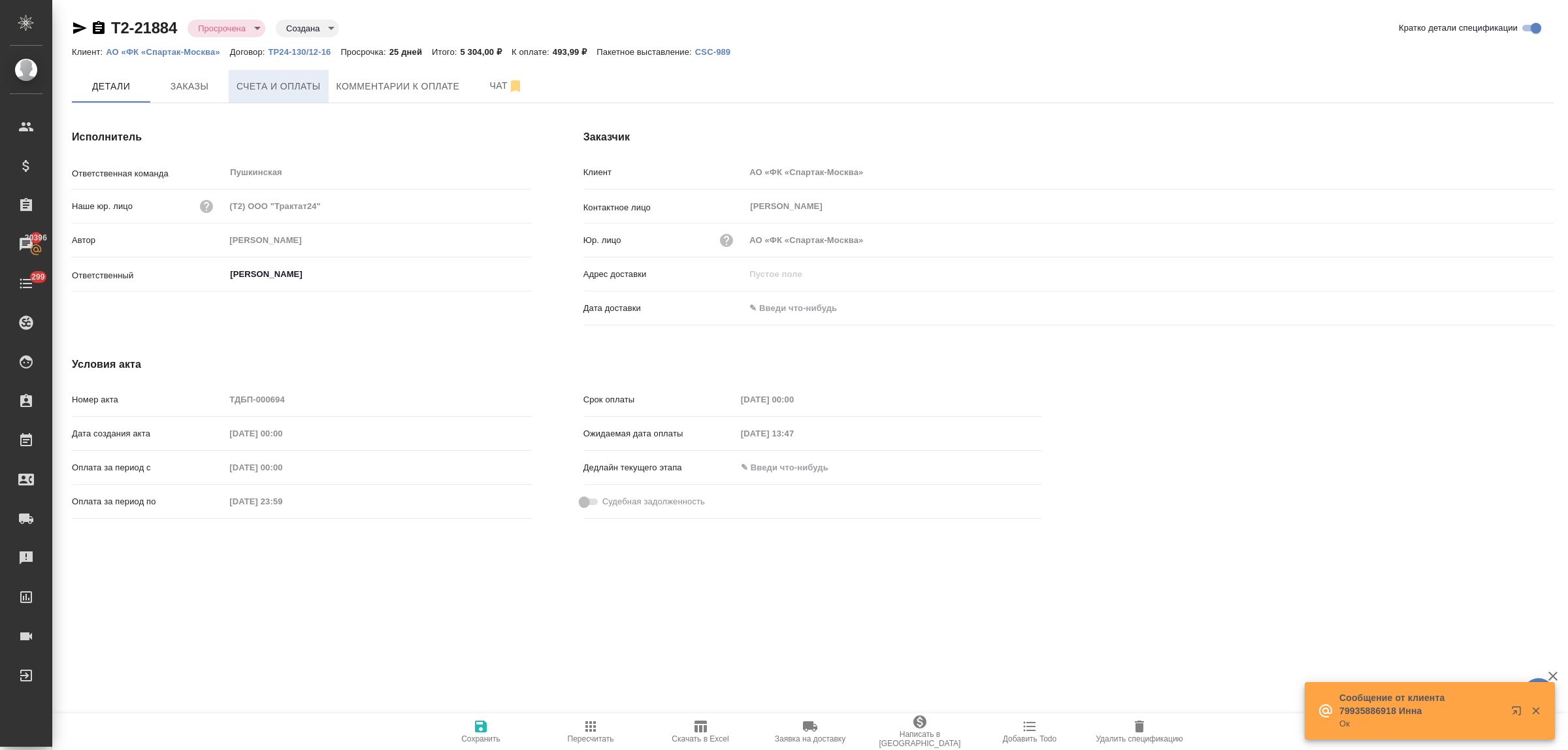
click at [273, 84] on span "Счета и оплаты" at bounding box center [279, 87] width 85 height 17
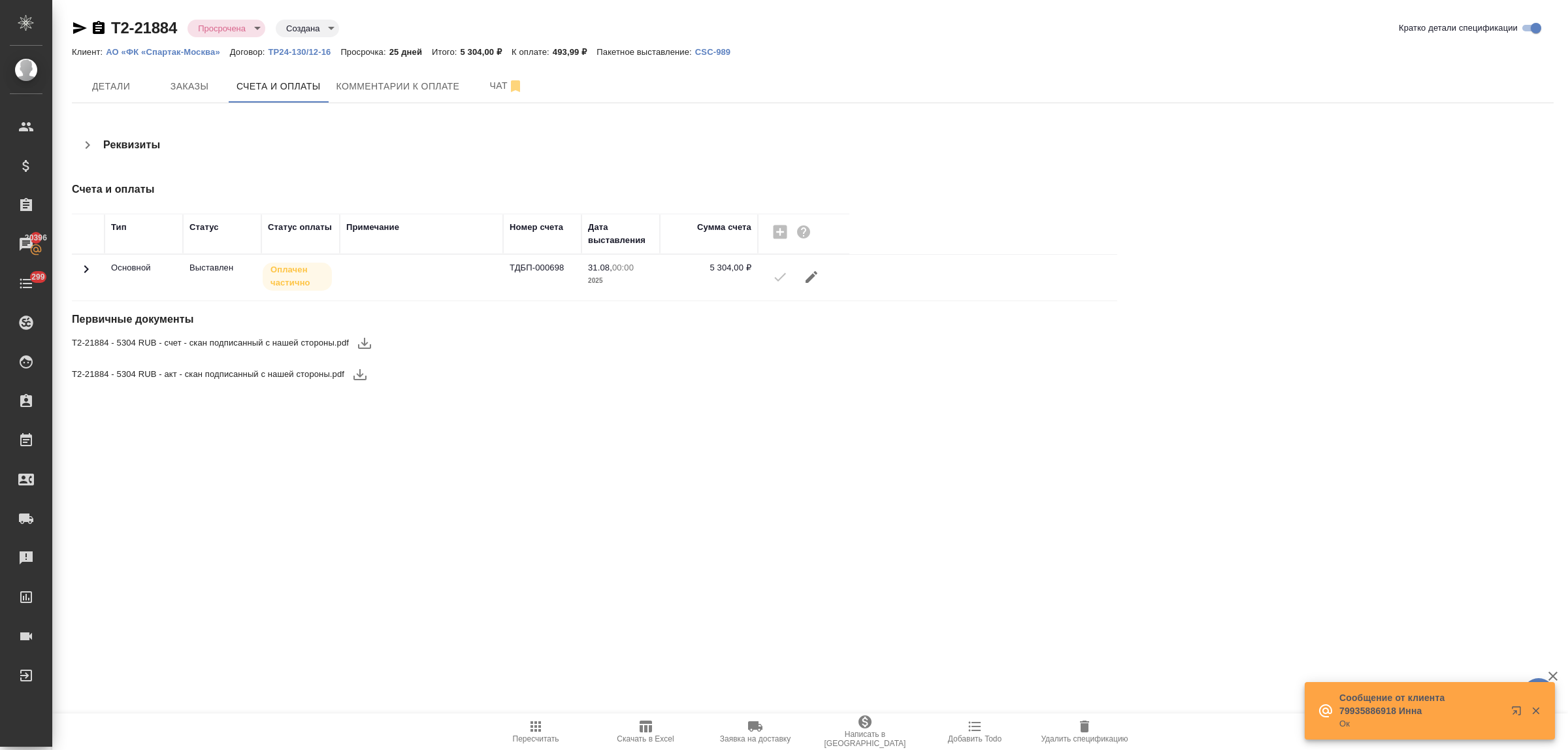
click at [367, 346] on icon "button" at bounding box center [365, 343] width 16 height 16
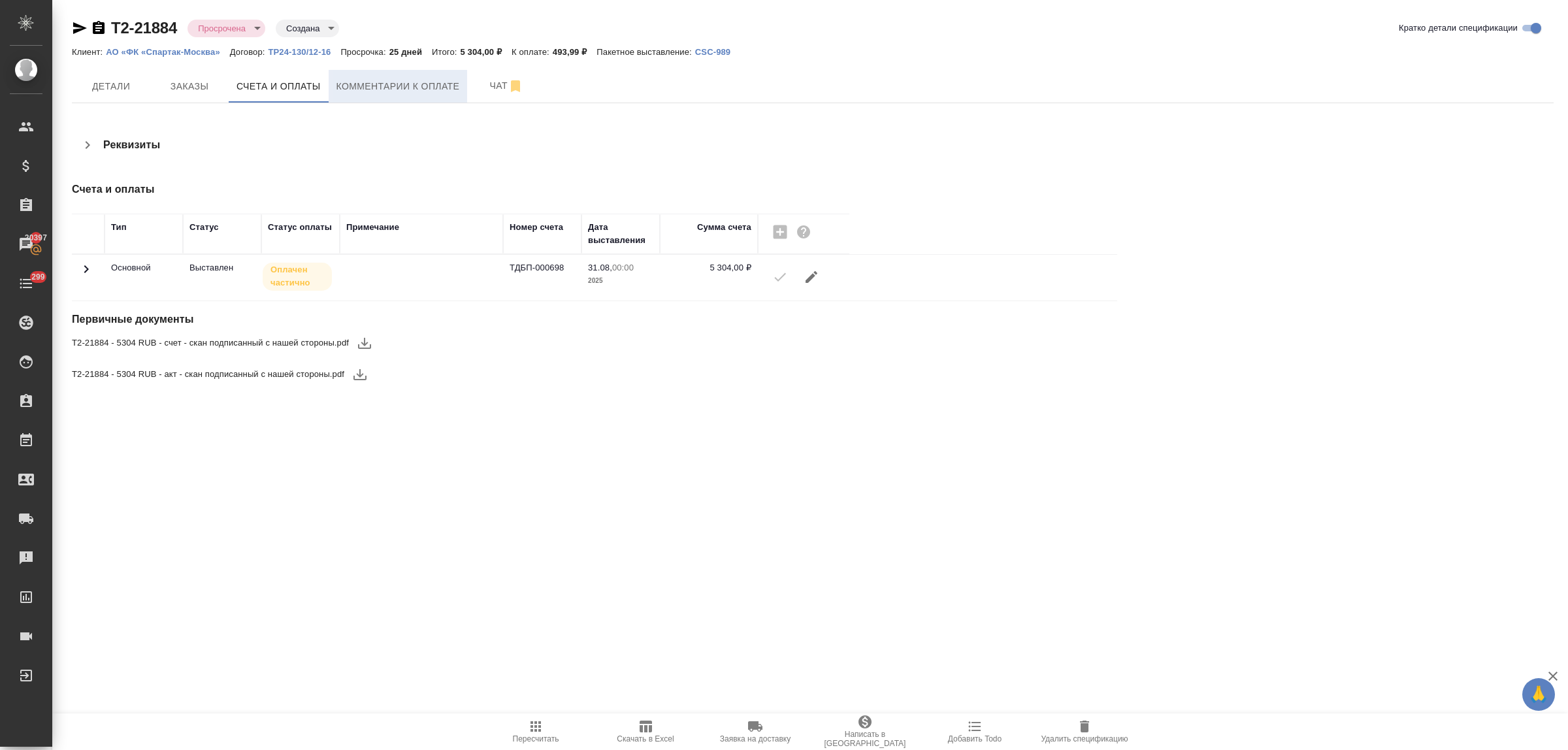
click at [396, 79] on span "Комментарии к оплате" at bounding box center [398, 87] width 124 height 17
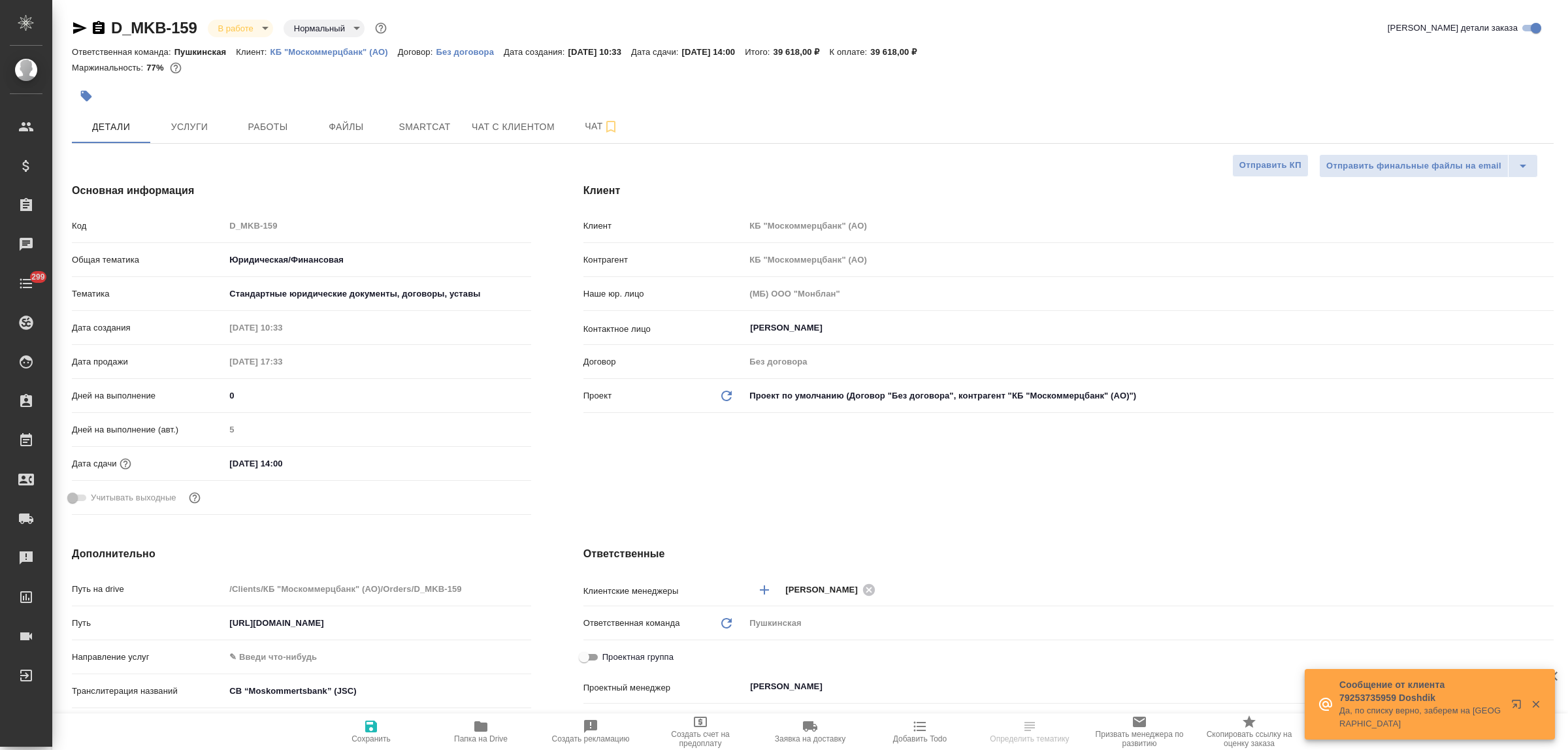
select select "RU"
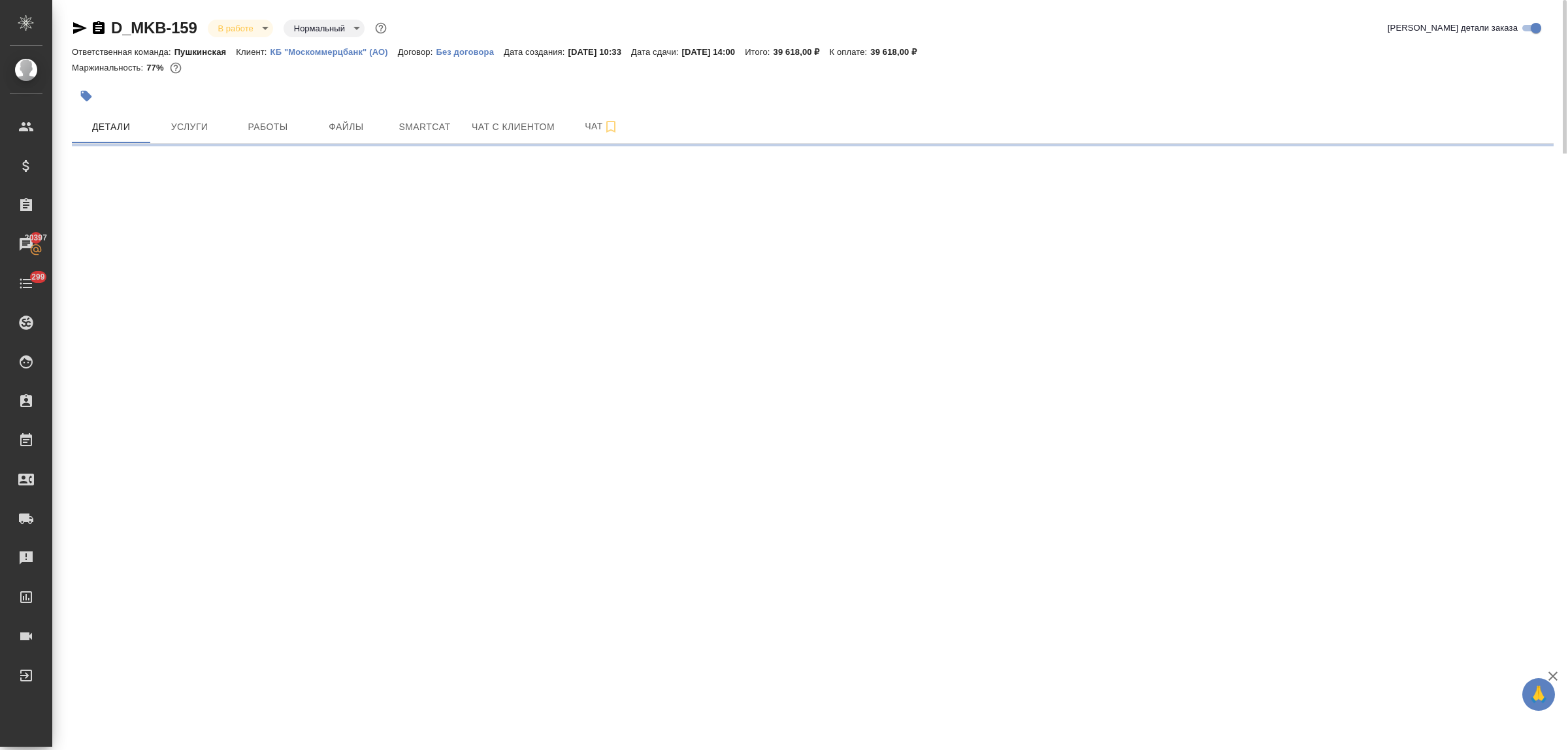
select select "RU"
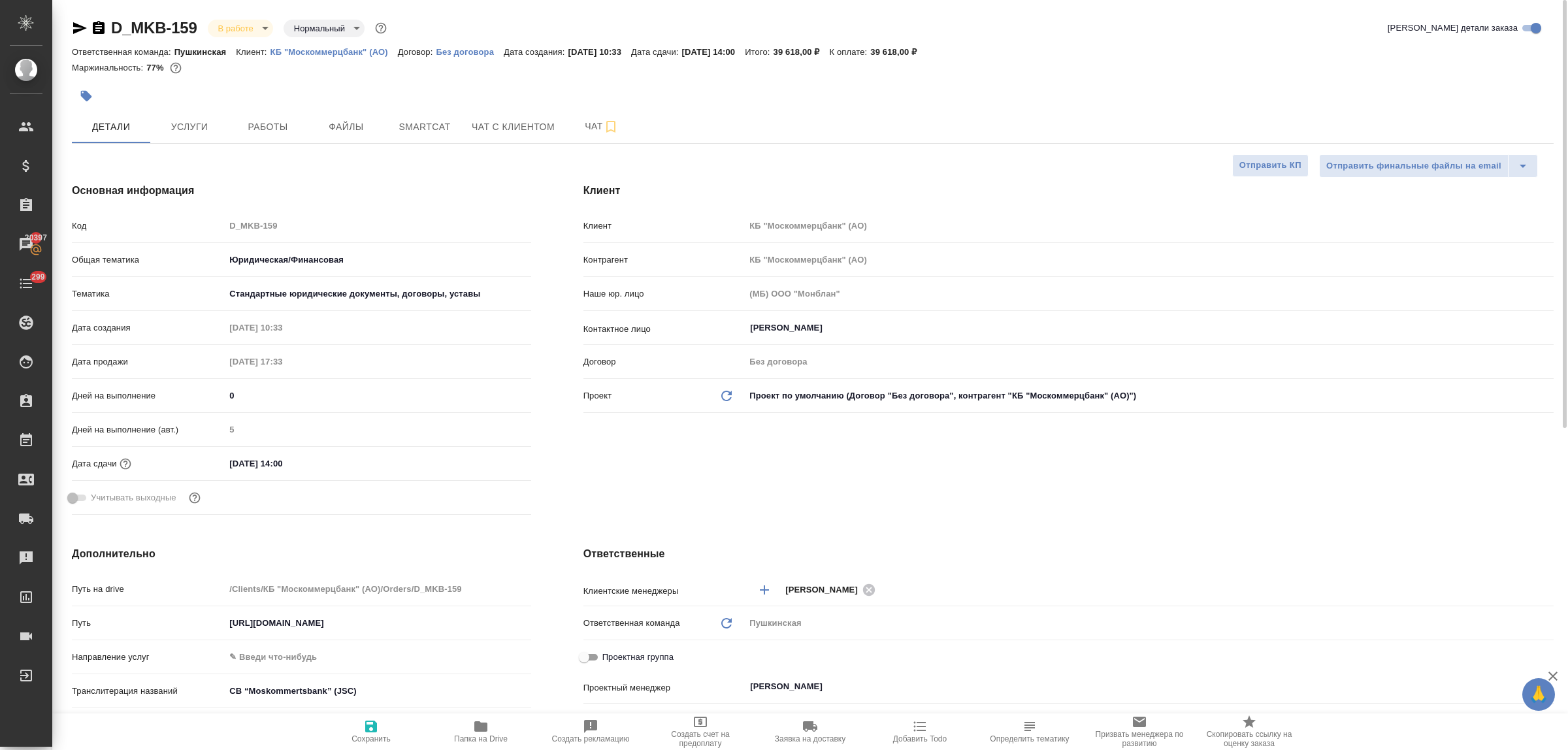
type textarea "x"
click at [260, 128] on span "Работы" at bounding box center [268, 127] width 63 height 17
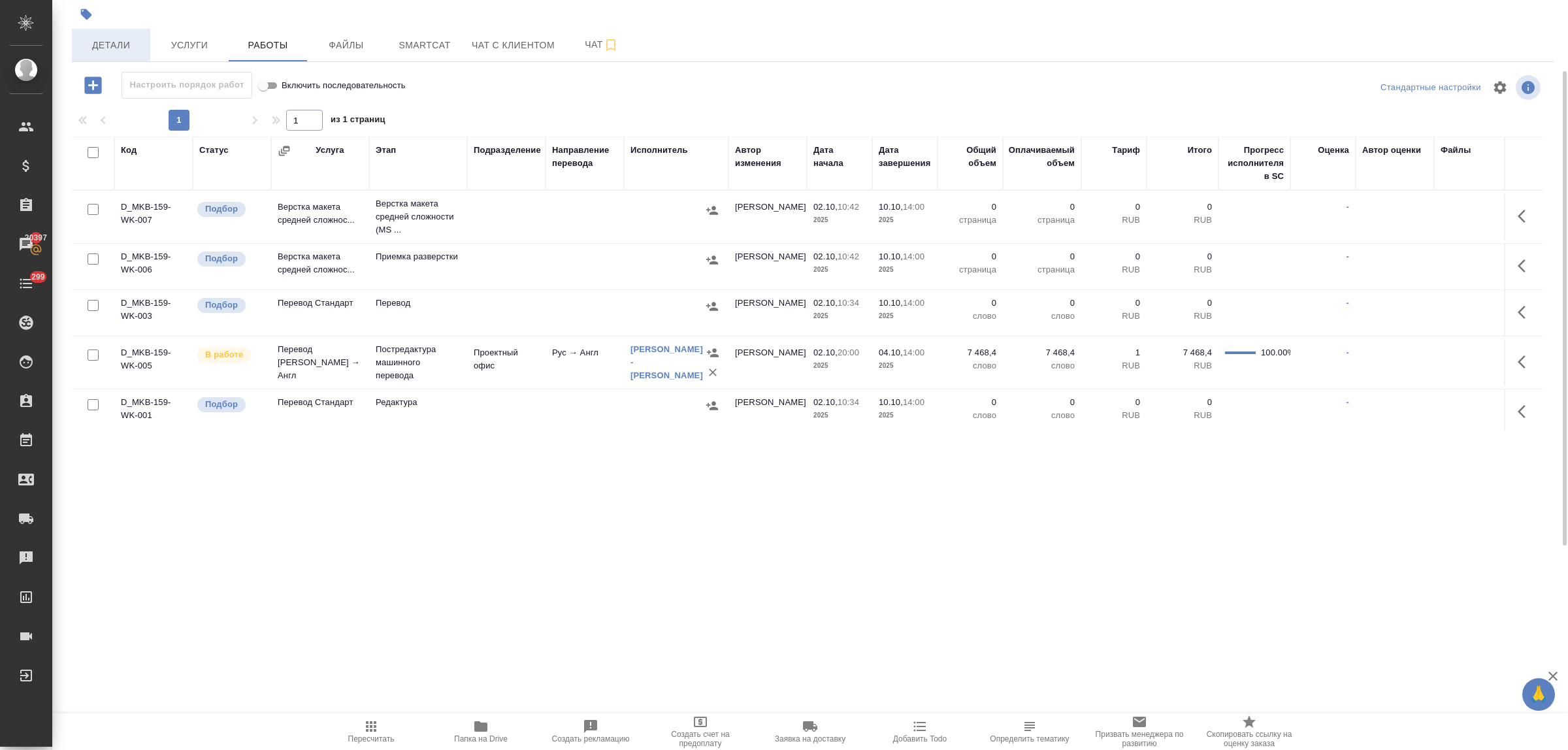
click at [98, 44] on span "Детали" at bounding box center [111, 45] width 63 height 17
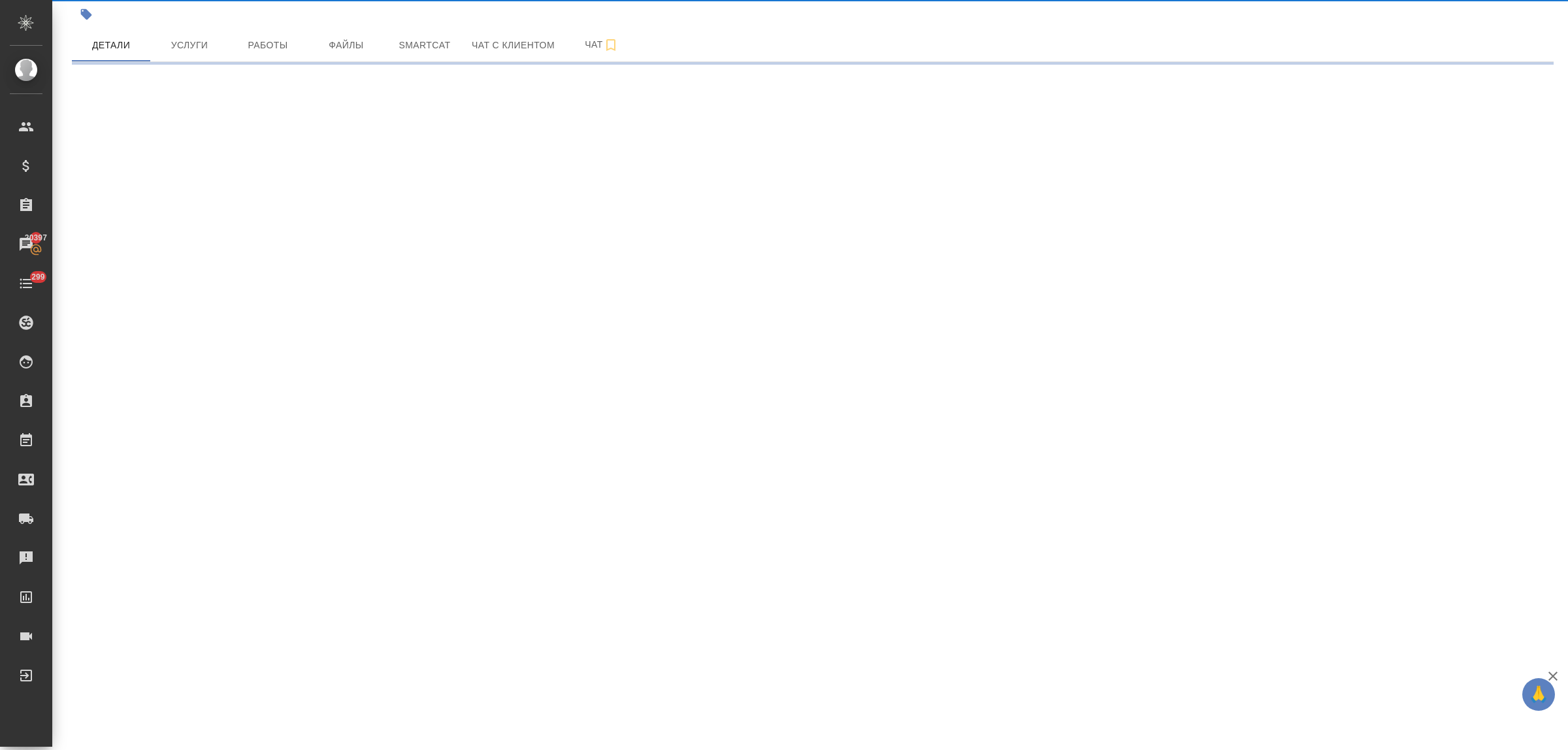
select select "RU"
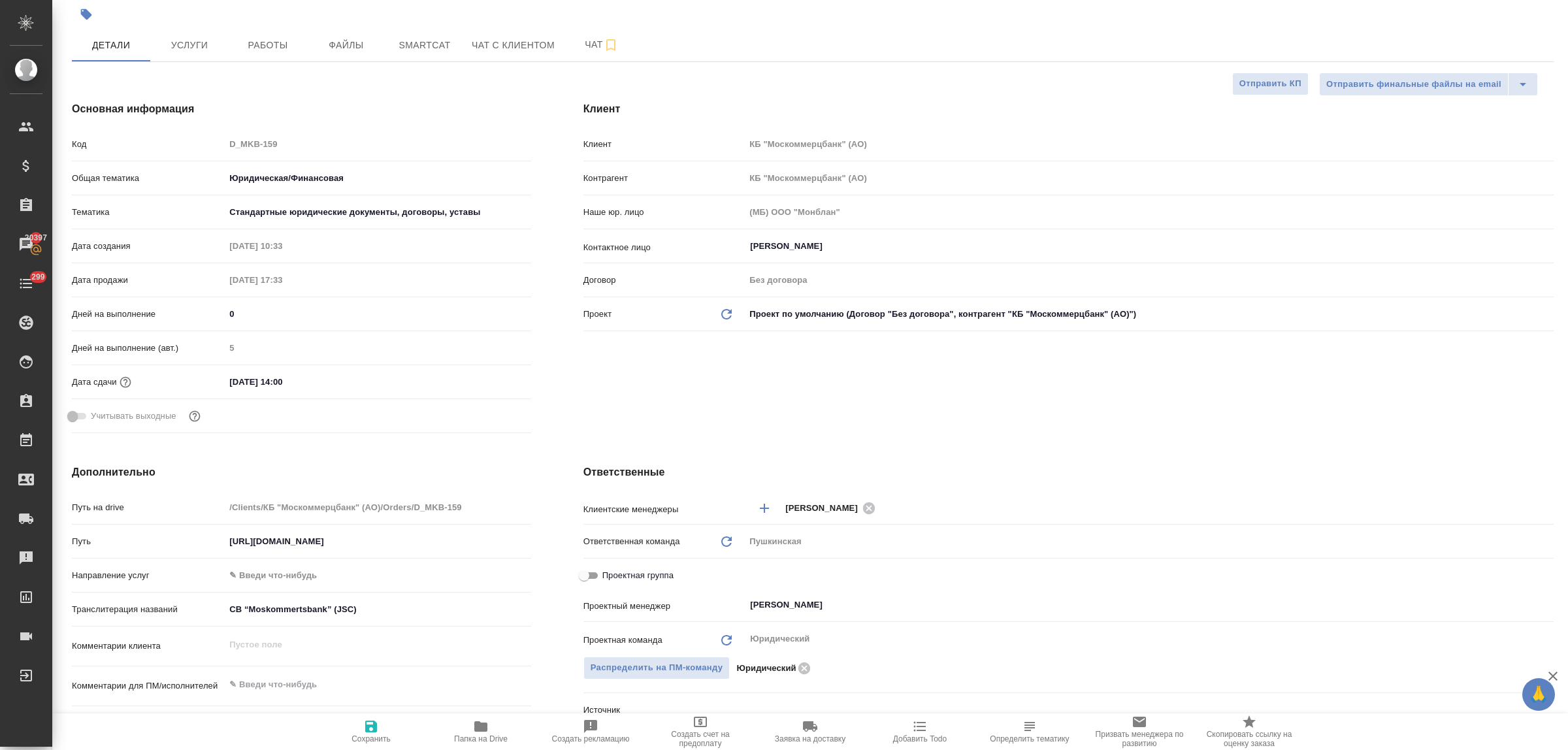
type textarea "x"
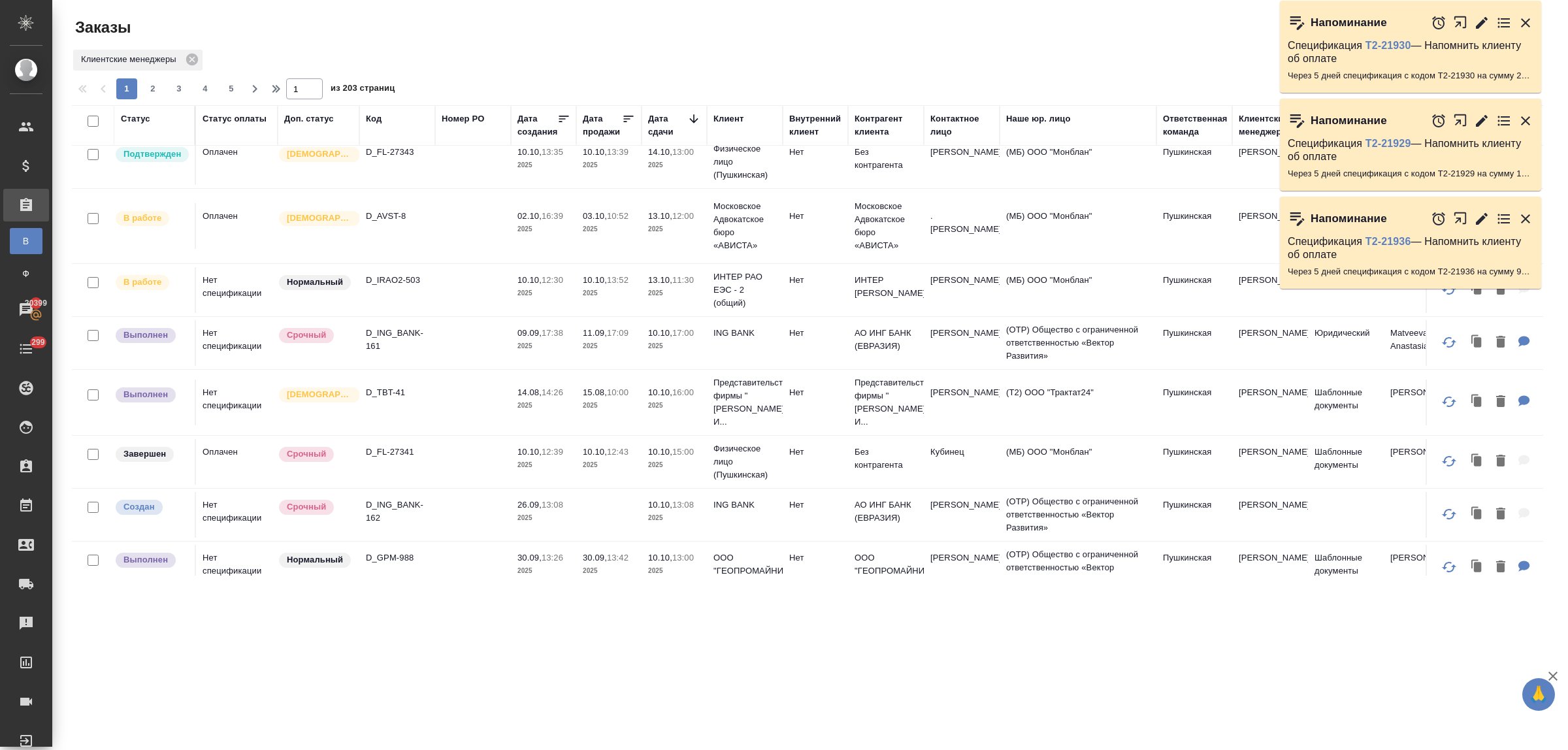
scroll to position [163, 0]
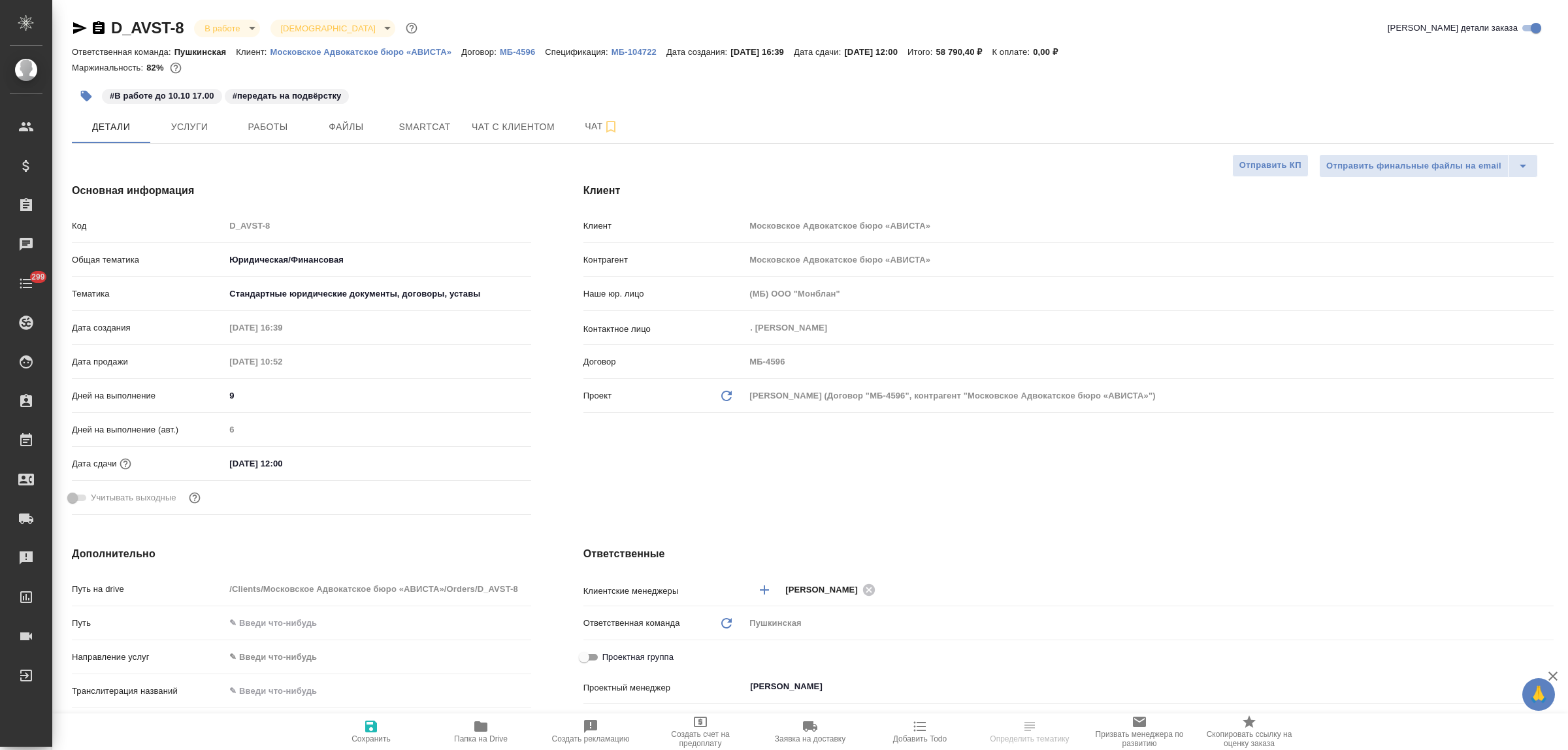
select select "RU"
click at [482, 730] on icon "button" at bounding box center [481, 727] width 13 height 11
select select "RU"
type textarea "x"
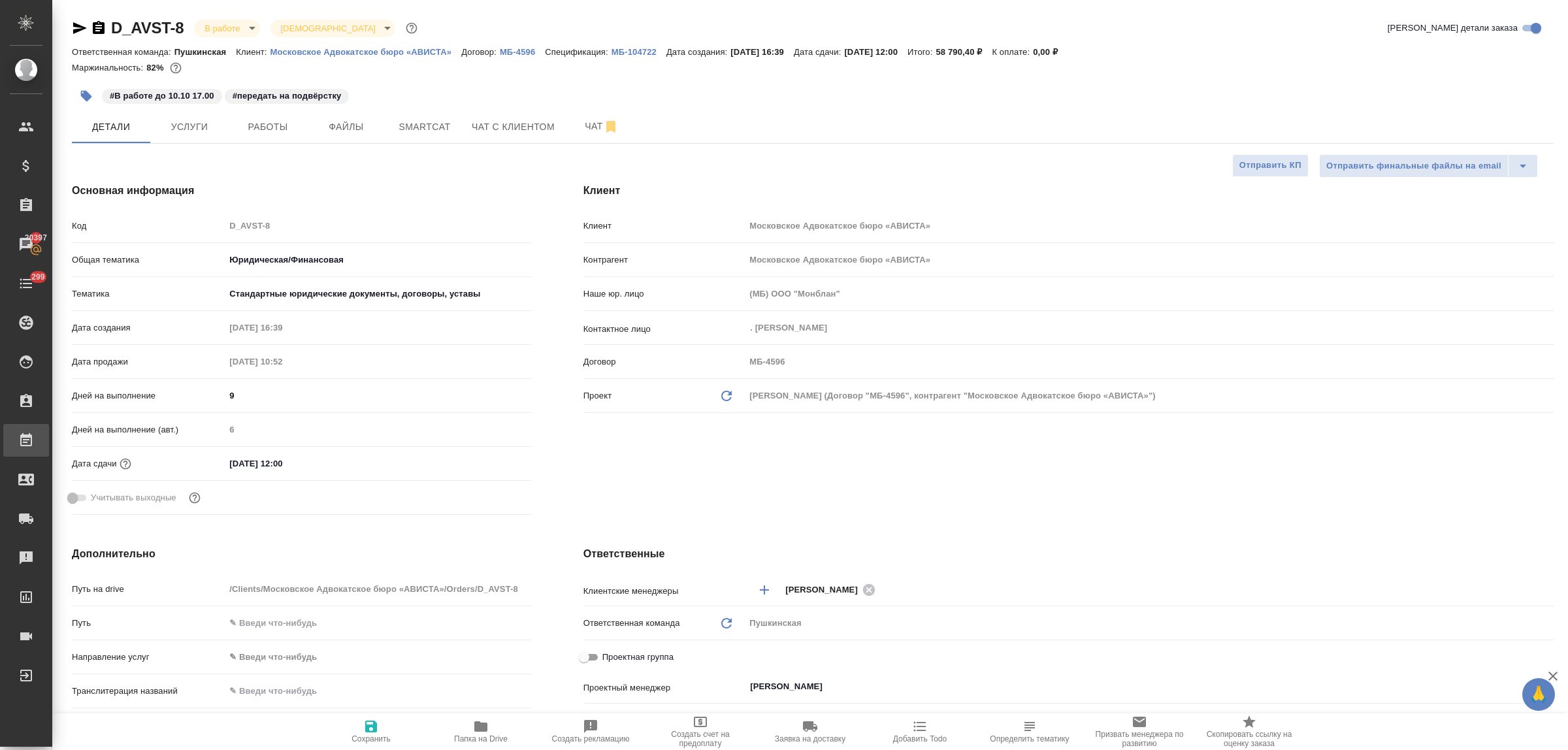
type textarea "x"
select select "RU"
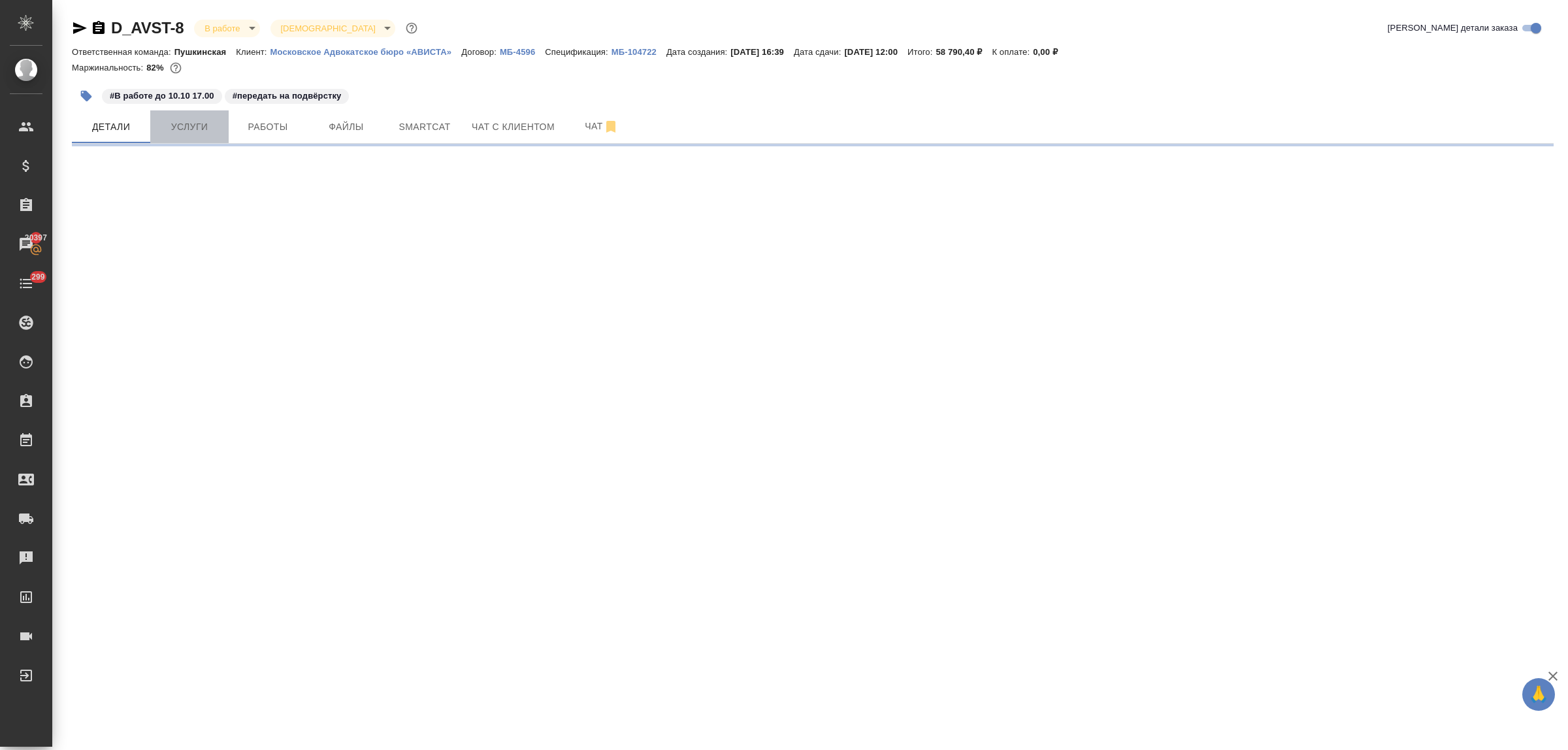
click at [198, 133] on span "Услуги" at bounding box center [189, 127] width 63 height 17
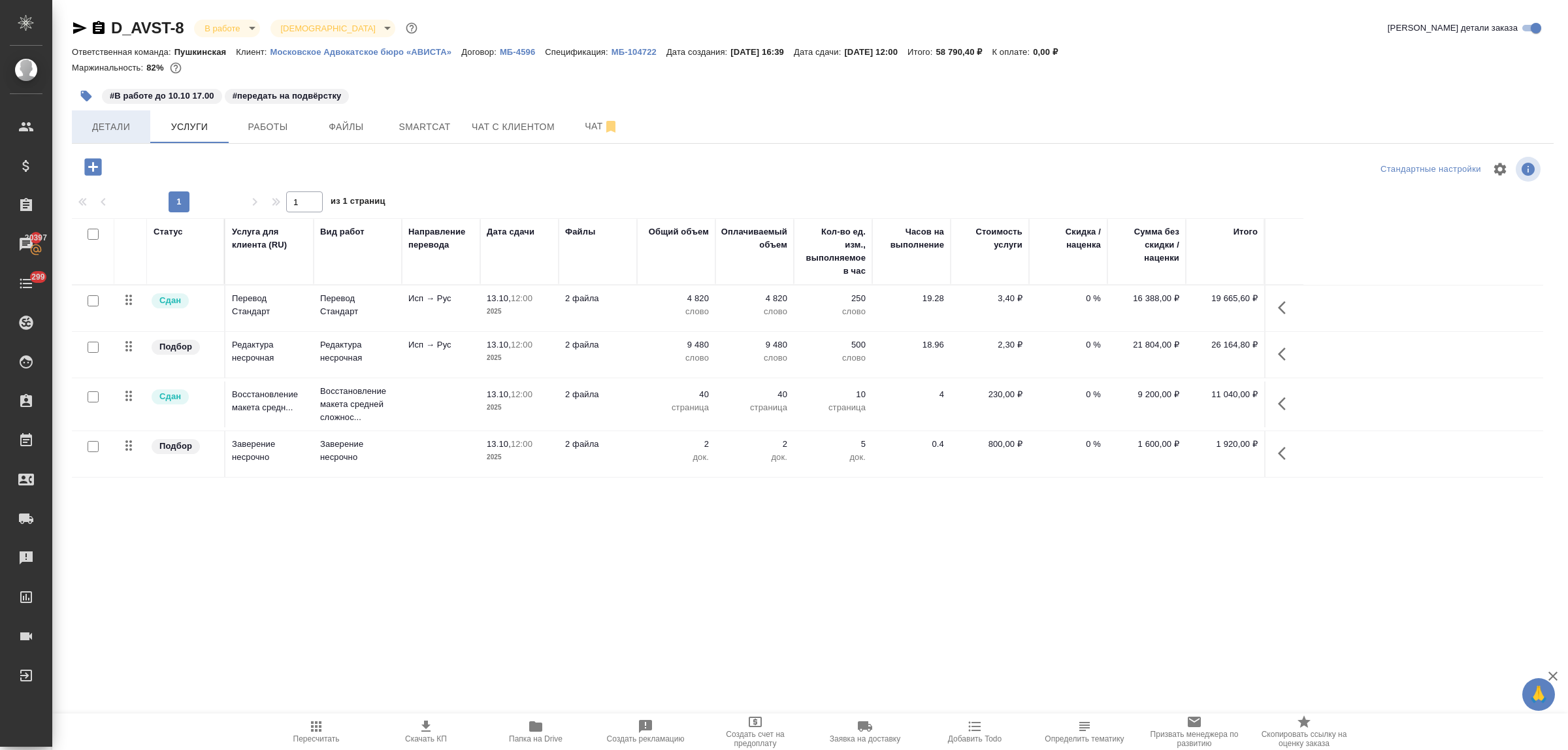
click at [119, 128] on span "Детали" at bounding box center [111, 127] width 63 height 17
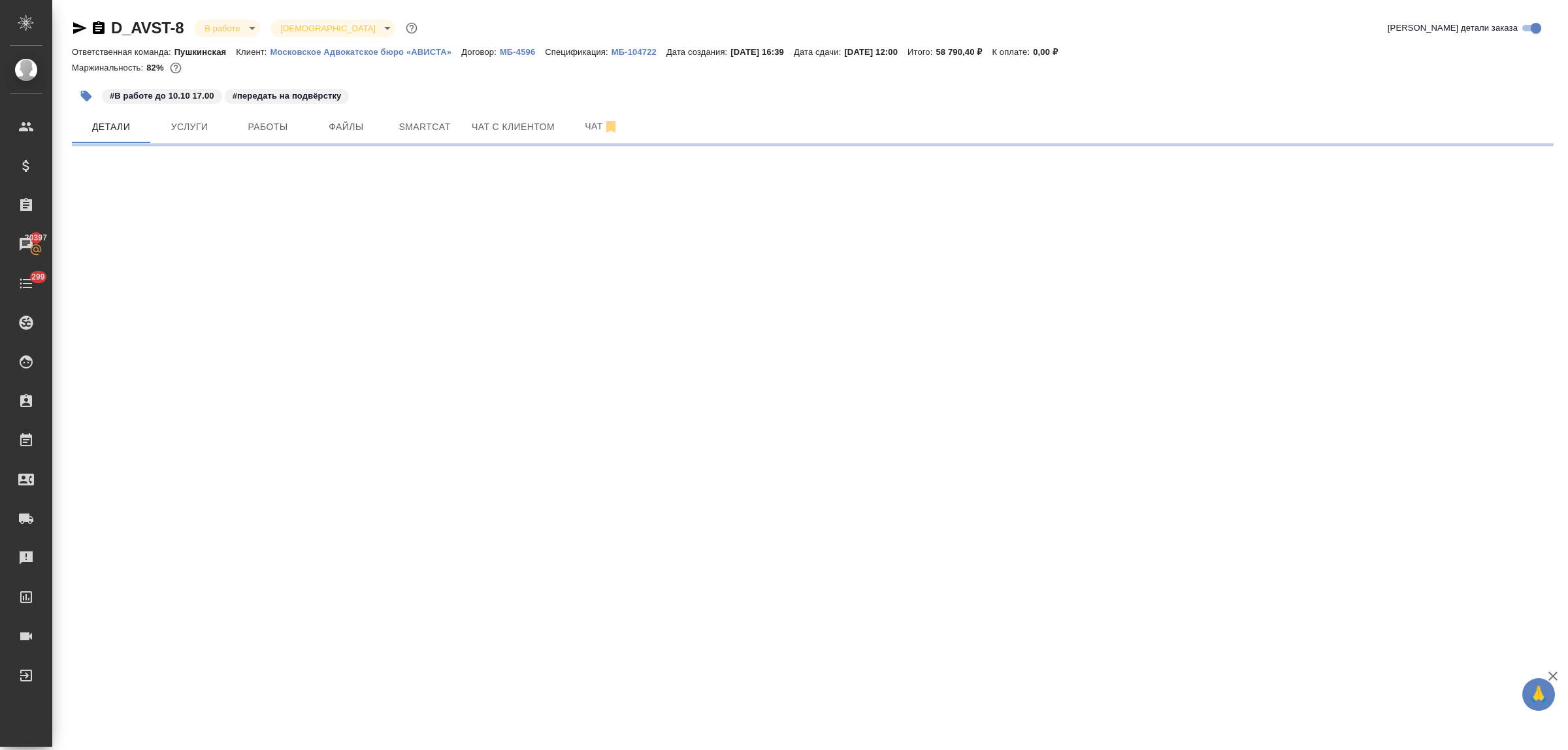
select select "RU"
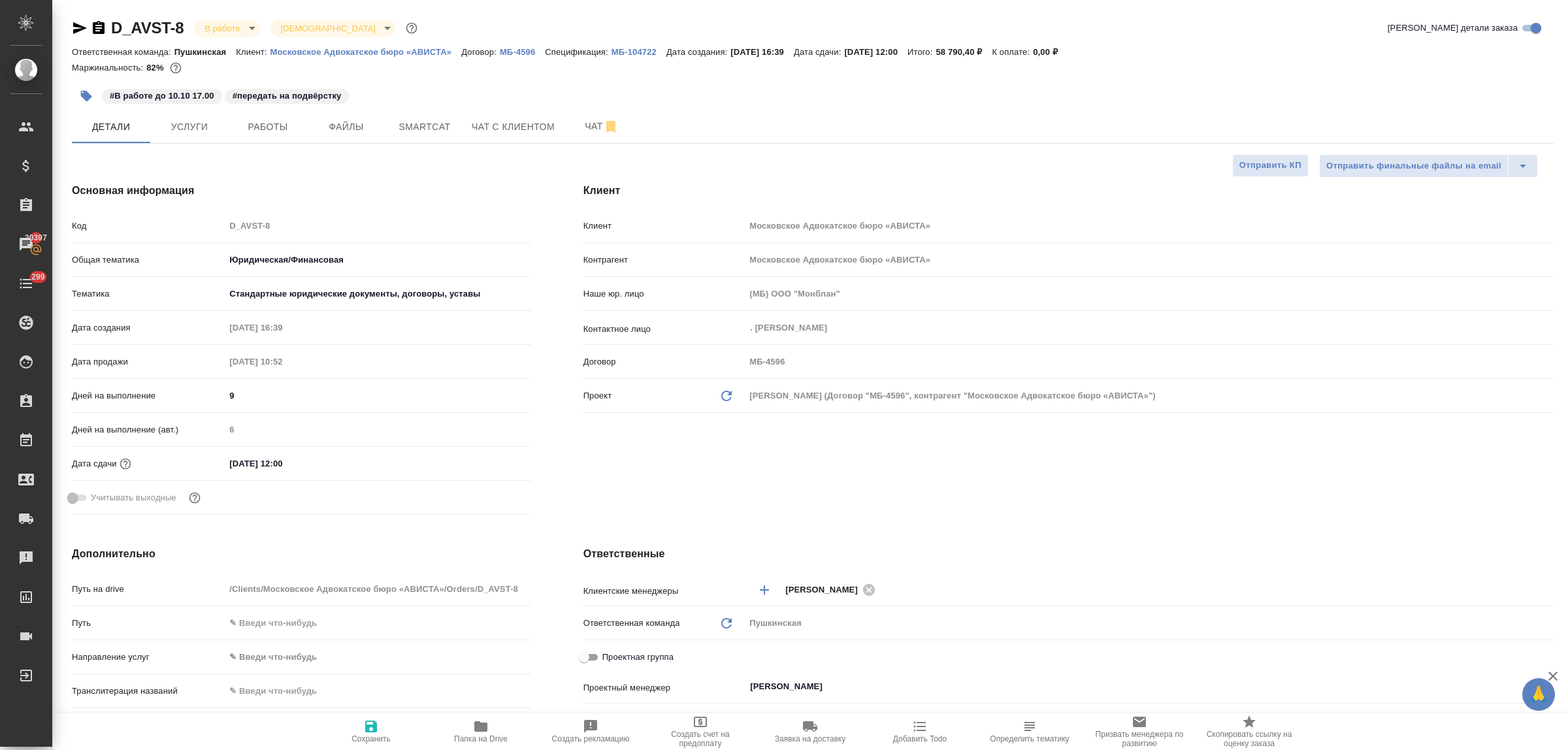
type textarea "x"
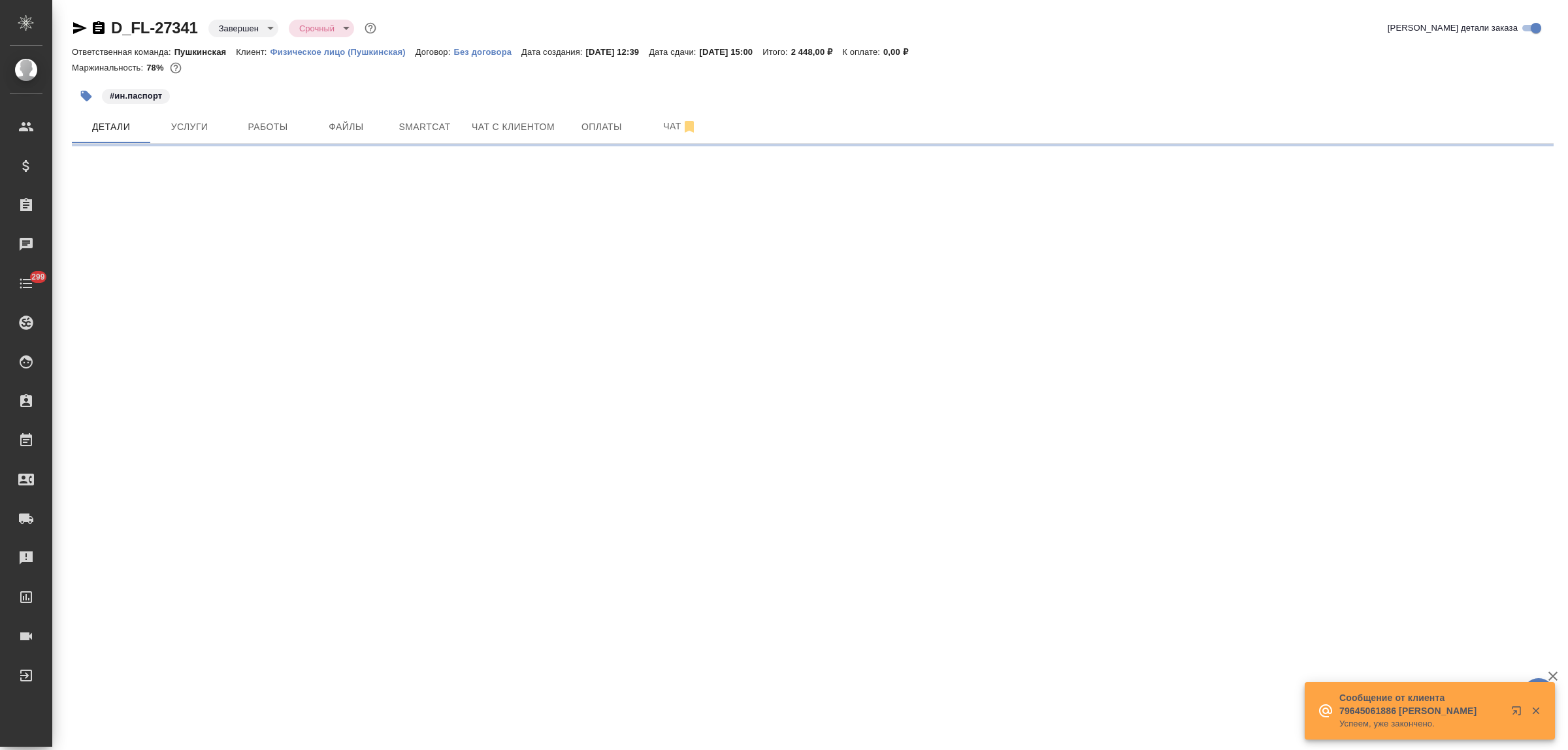
select select "RU"
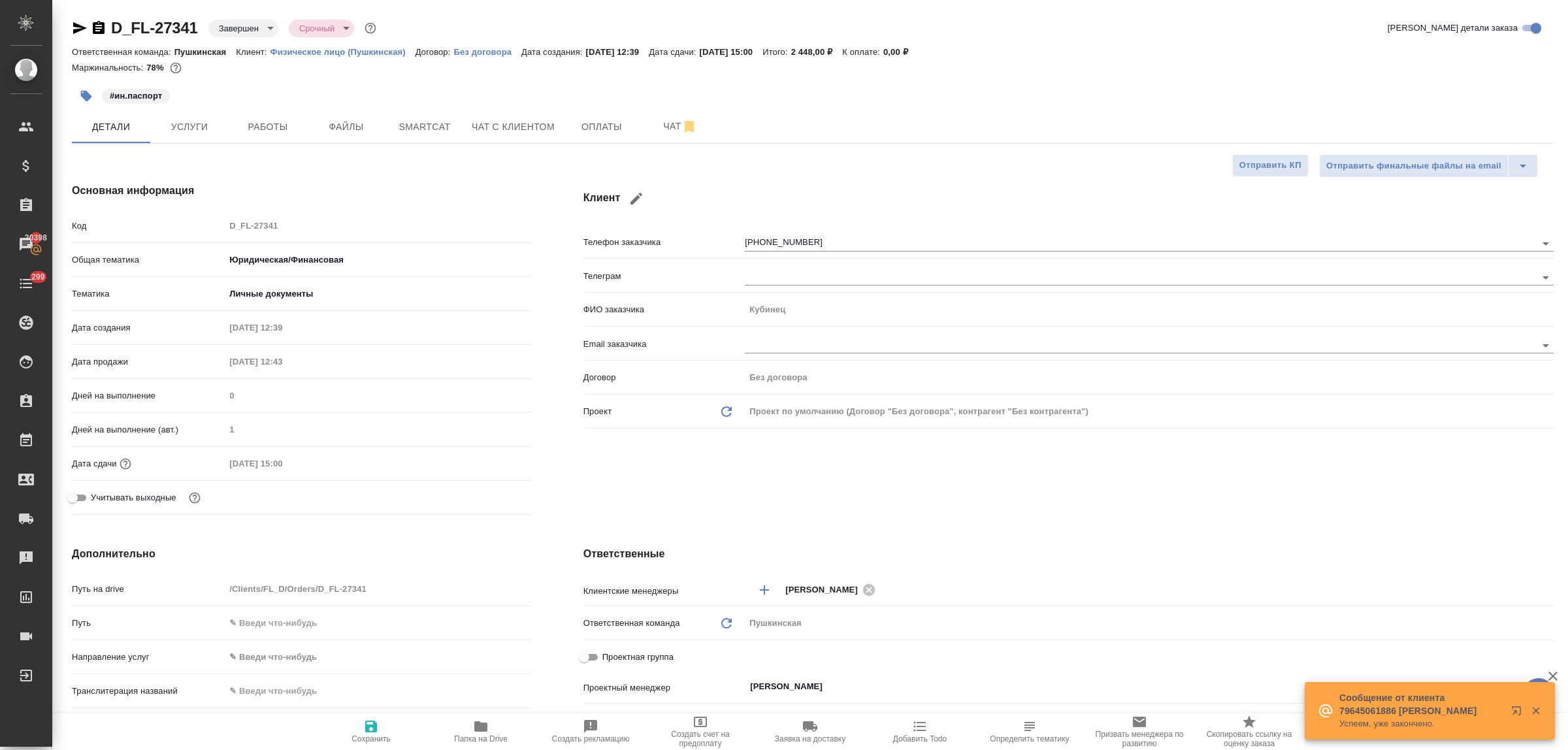
type textarea "x"
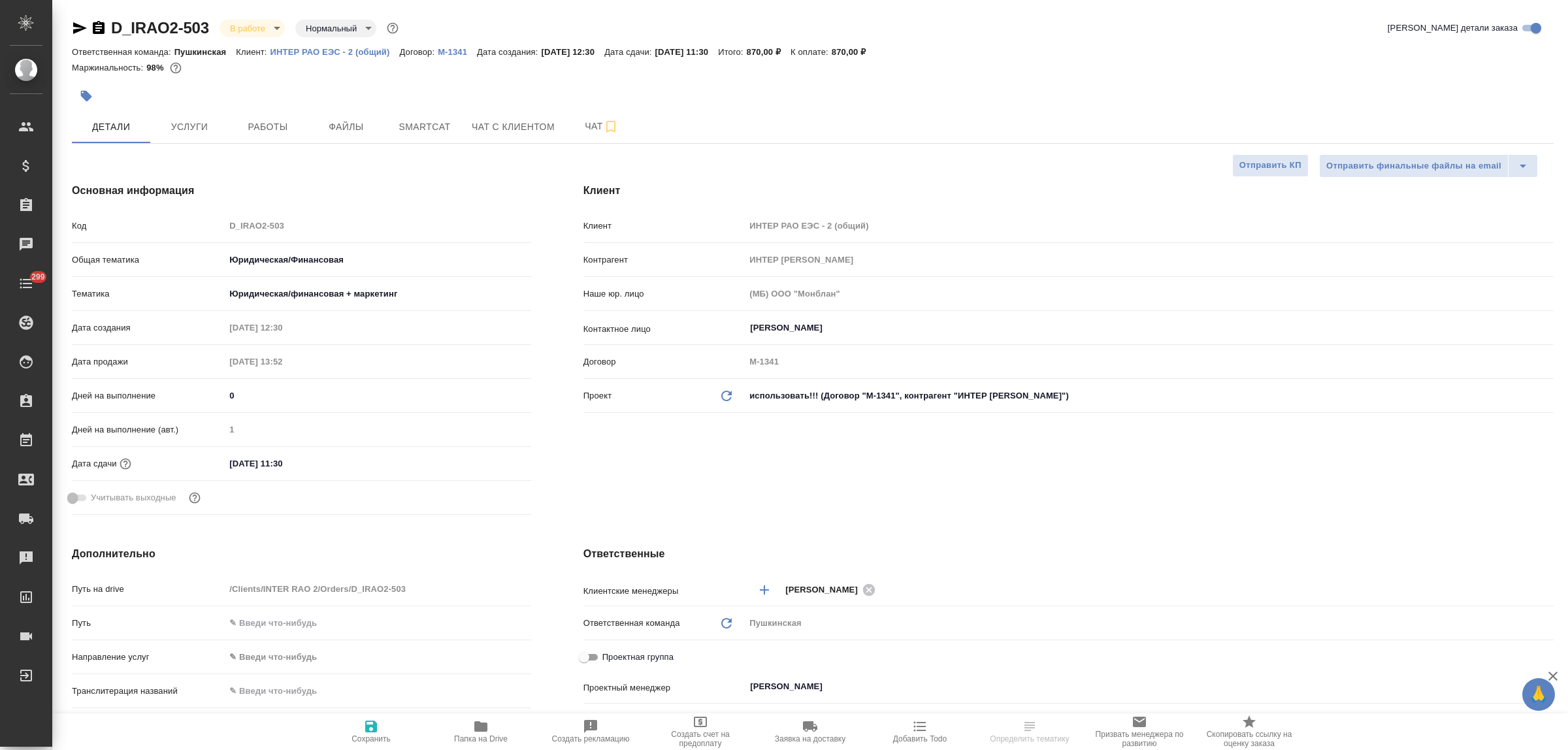
select select "RU"
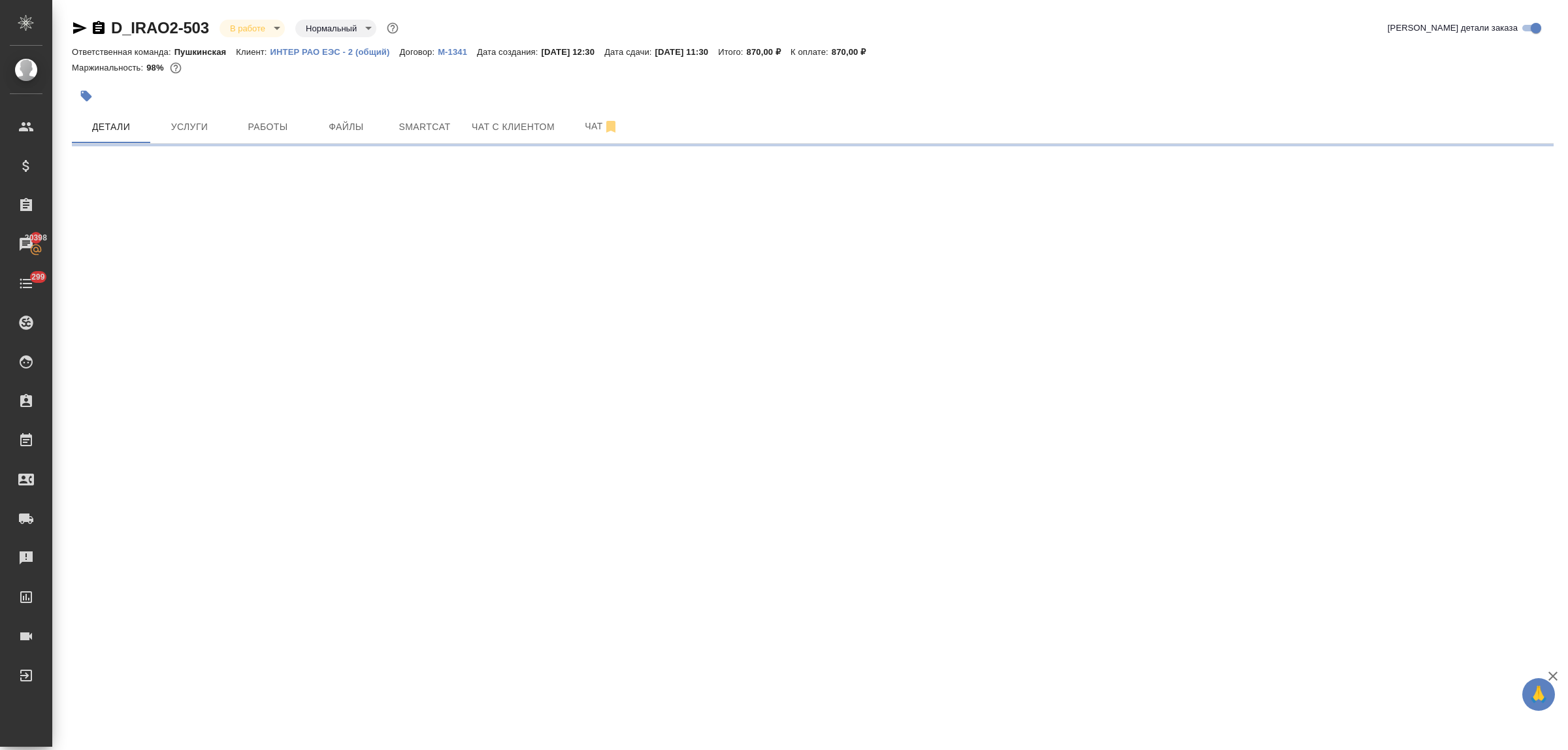
select select "RU"
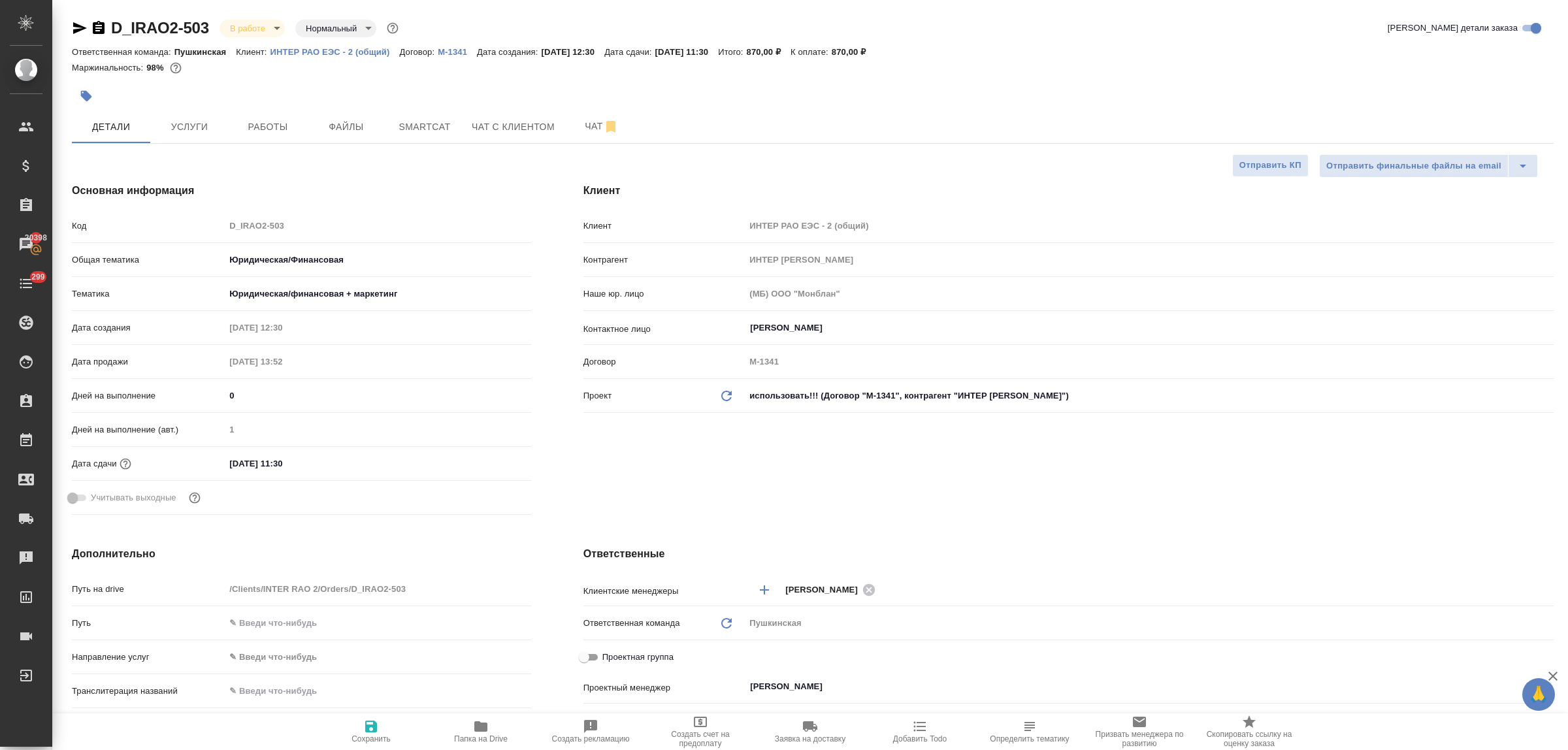
type textarea "x"
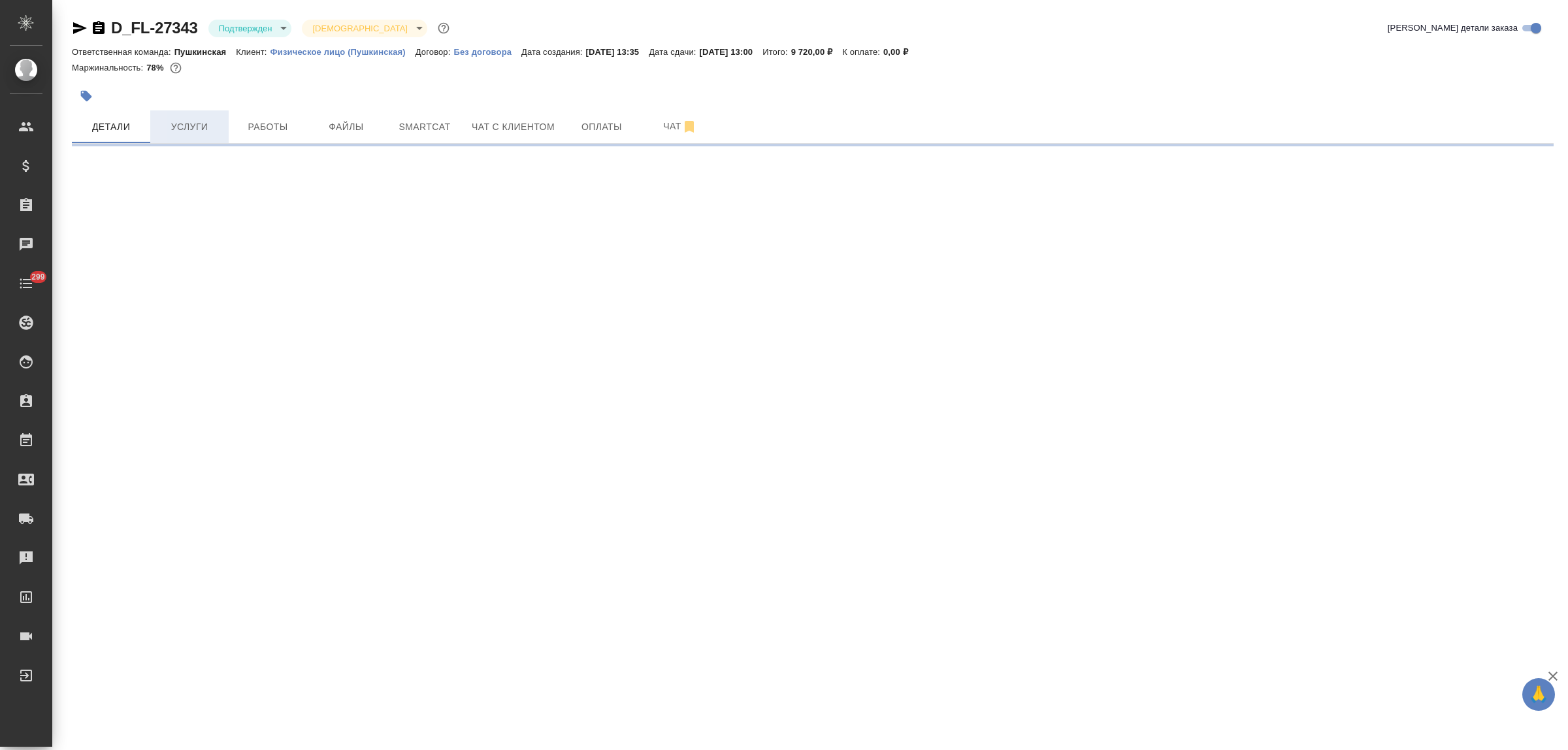
select select "RU"
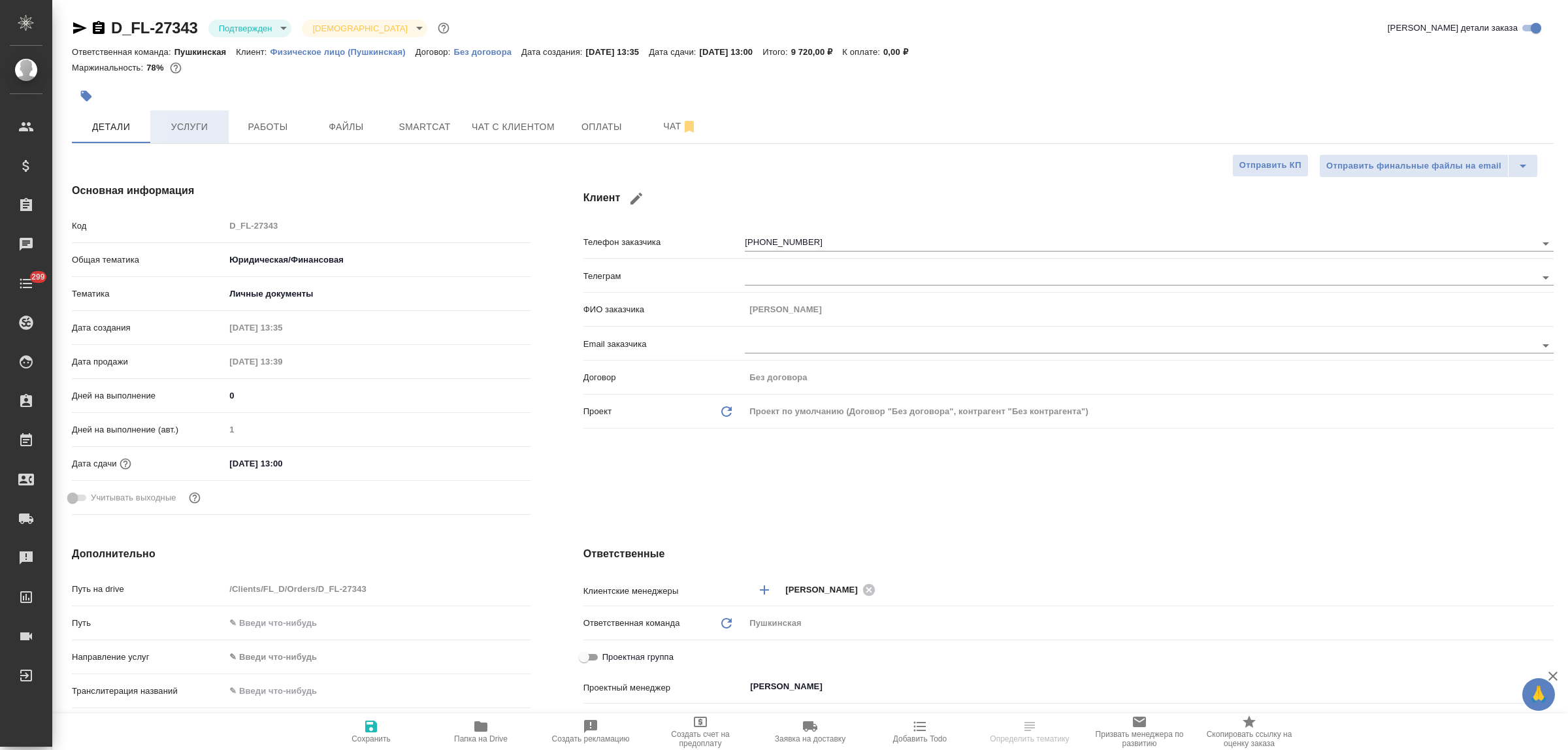
type textarea "x"
click at [260, 129] on span "Работы" at bounding box center [268, 127] width 63 height 17
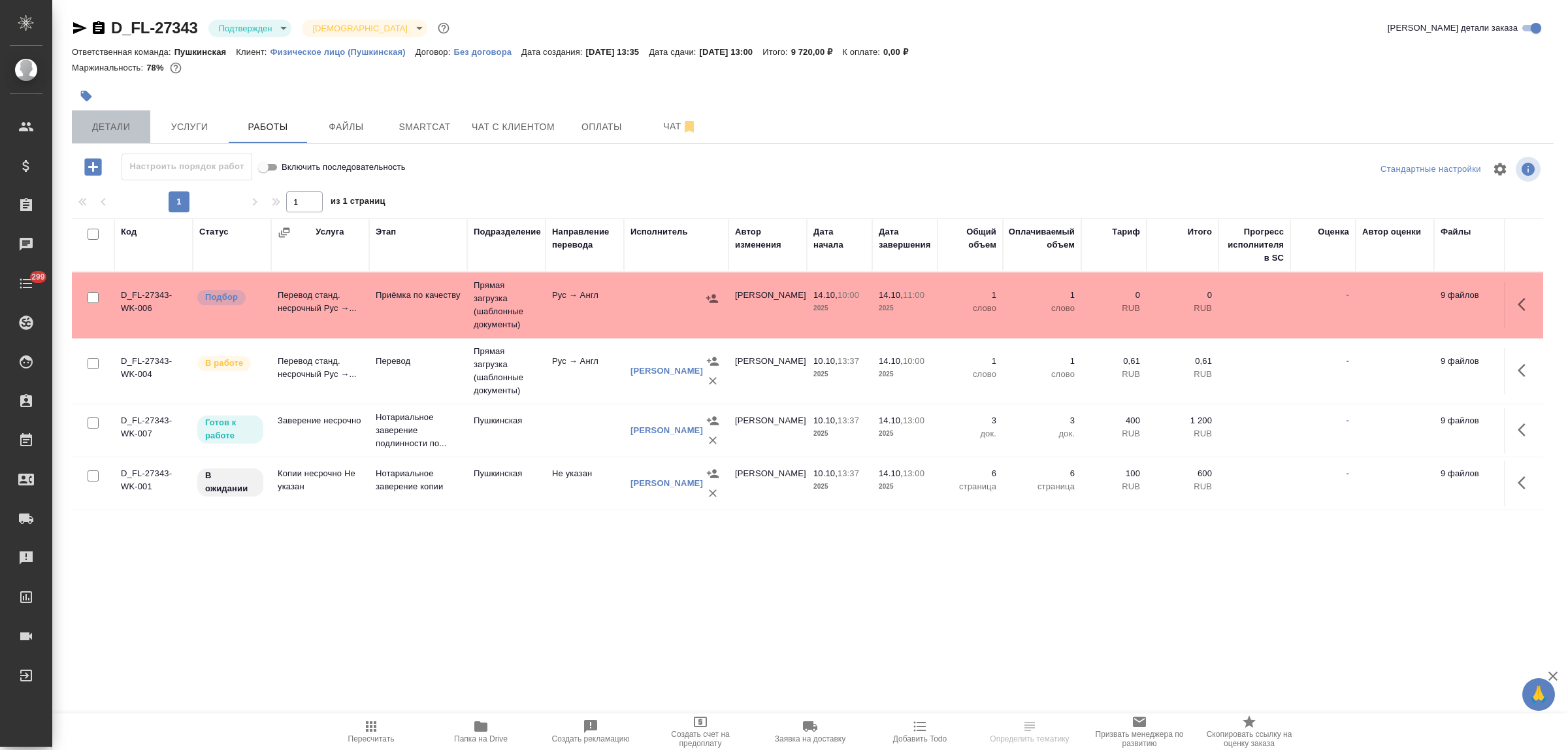
click at [100, 111] on button "Детали" at bounding box center [111, 126] width 79 height 32
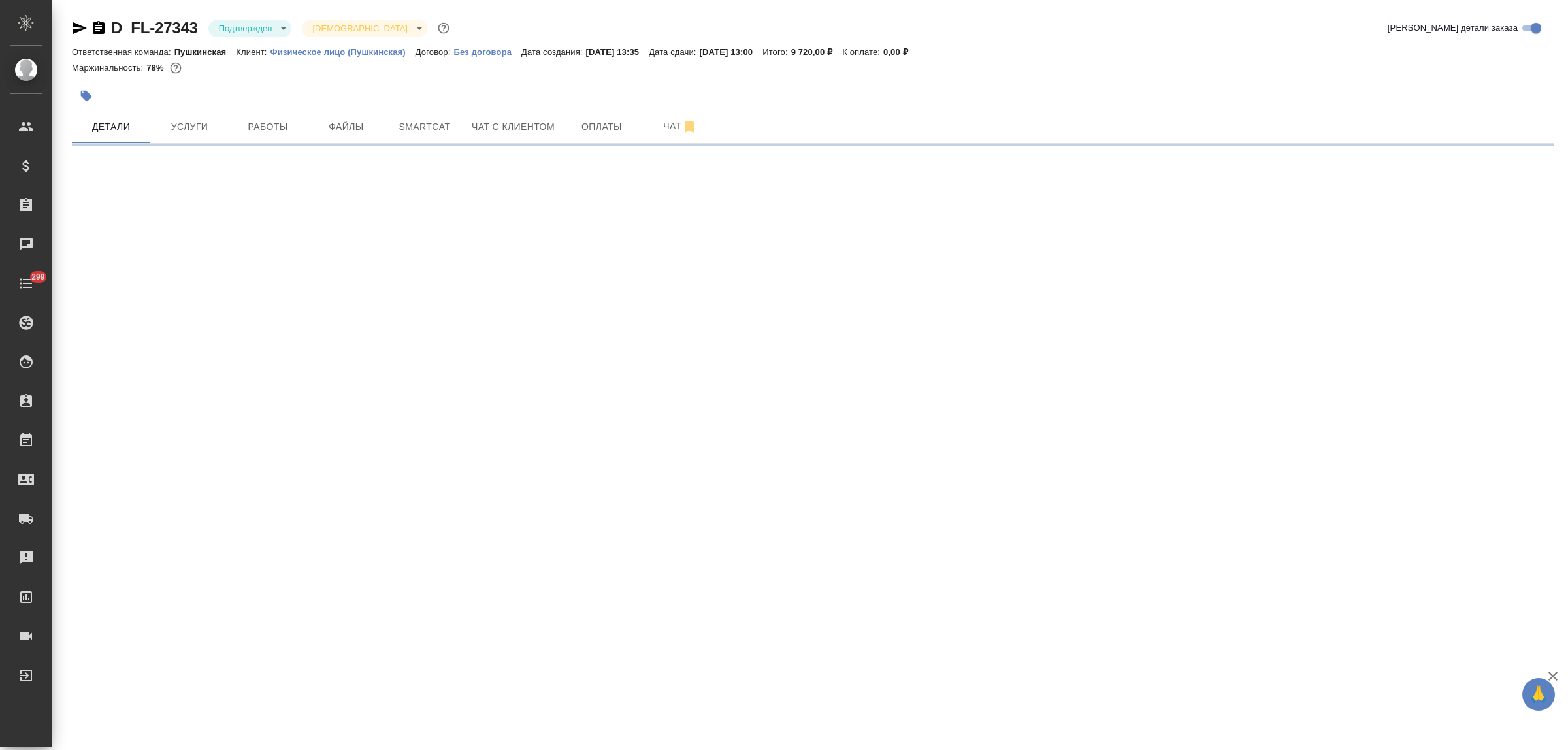
select select "RU"
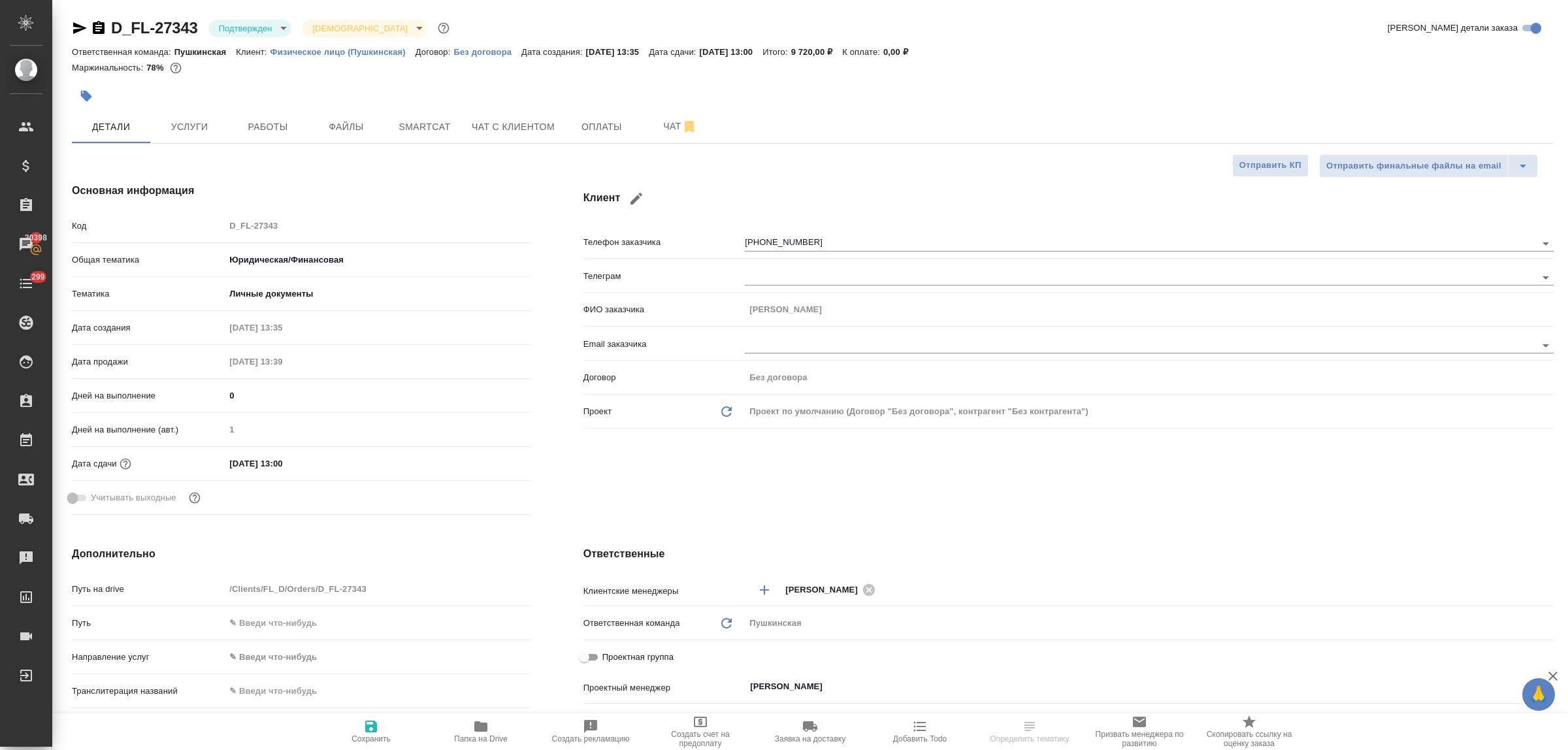
type textarea "x"
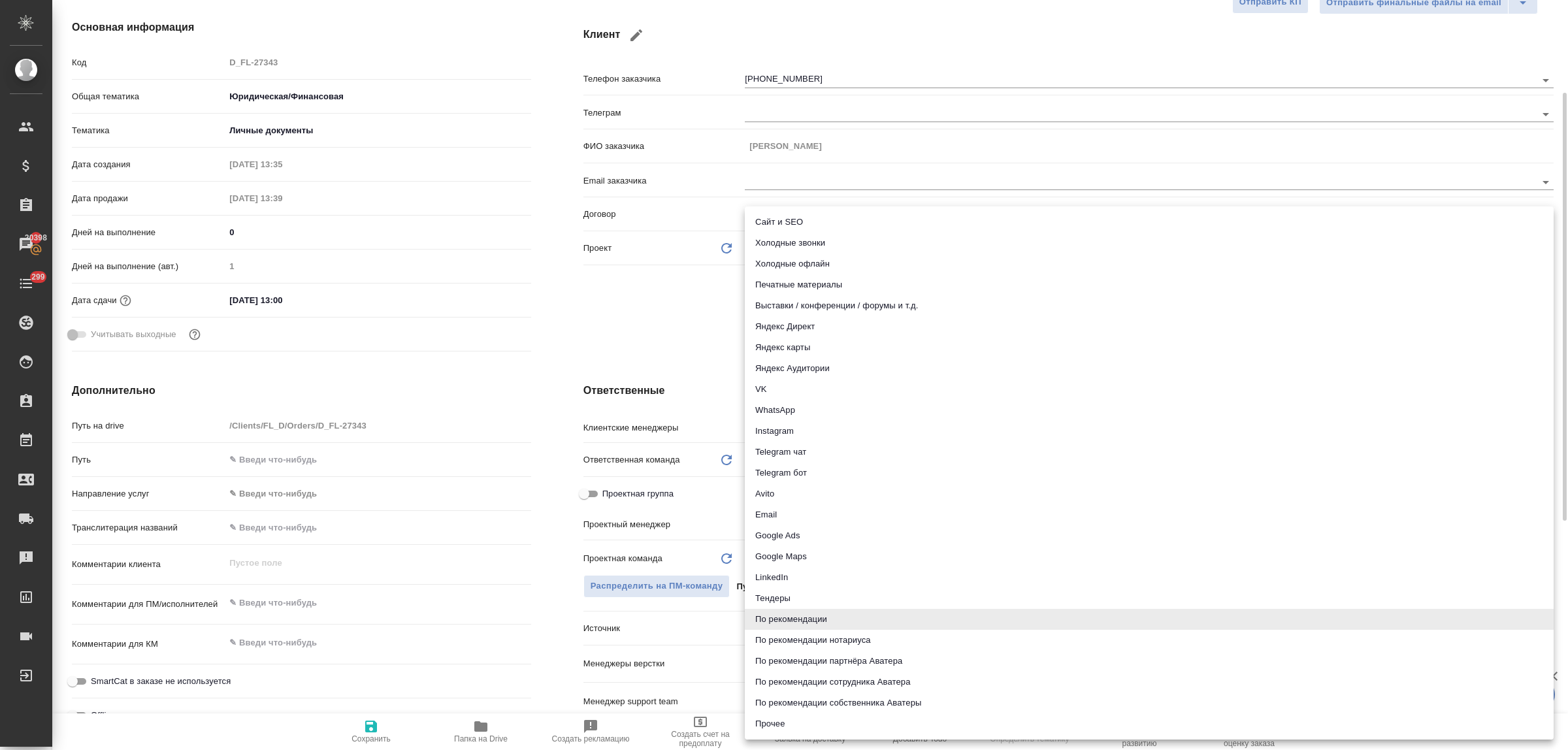
click at [785, 627] on body "🙏 .cls-1 fill:#fff; AWATERA Bulakhova Elena Клиенты Спецификации Заказы 20398 Ч…" at bounding box center [784, 375] width 1568 height 750
click at [823, 638] on li "По рекомендации нотариуса" at bounding box center [1149, 640] width 809 height 21
type textarea "x"
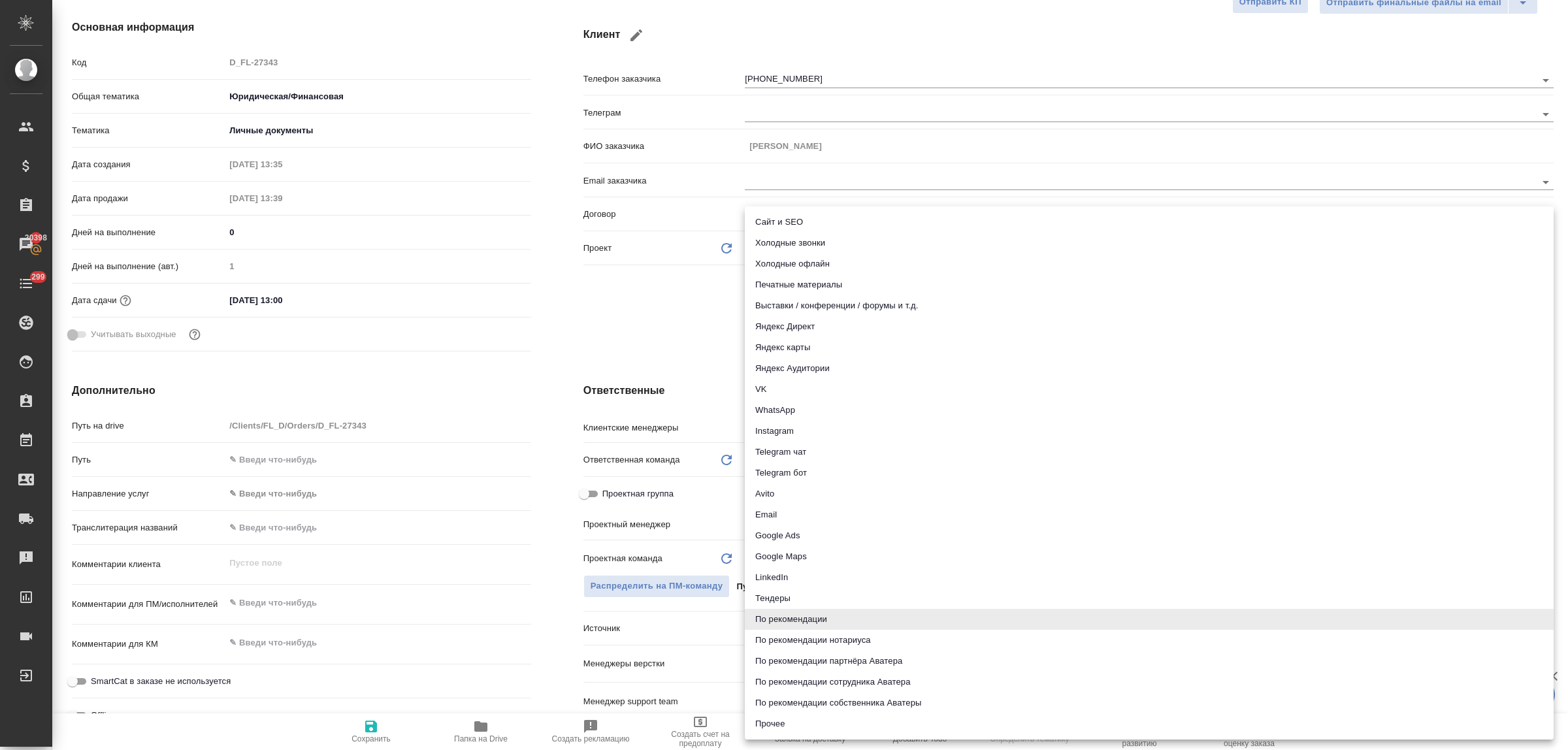
type input "notaryRecommendation"
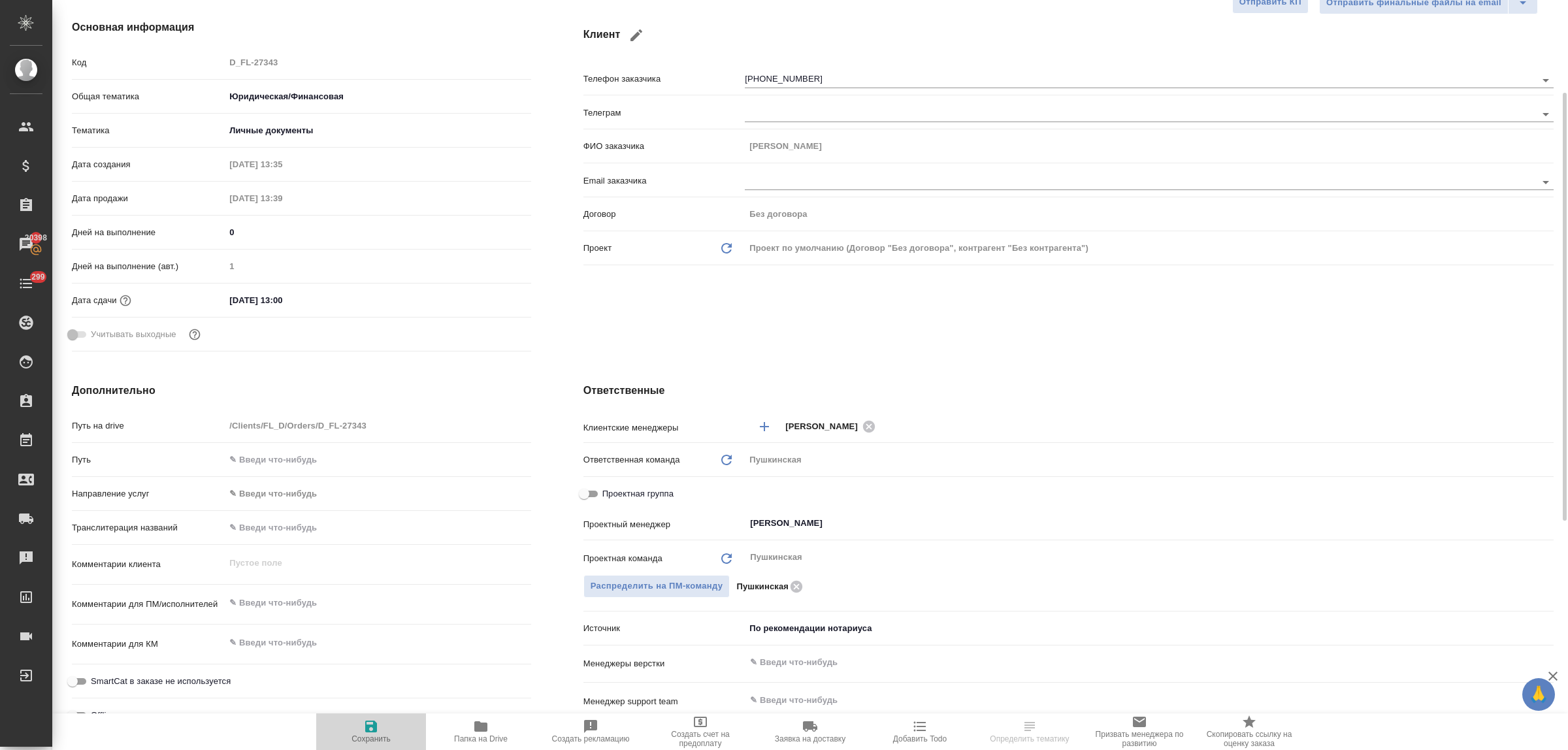
click at [363, 727] on icon "button" at bounding box center [371, 727] width 16 height 16
type textarea "x"
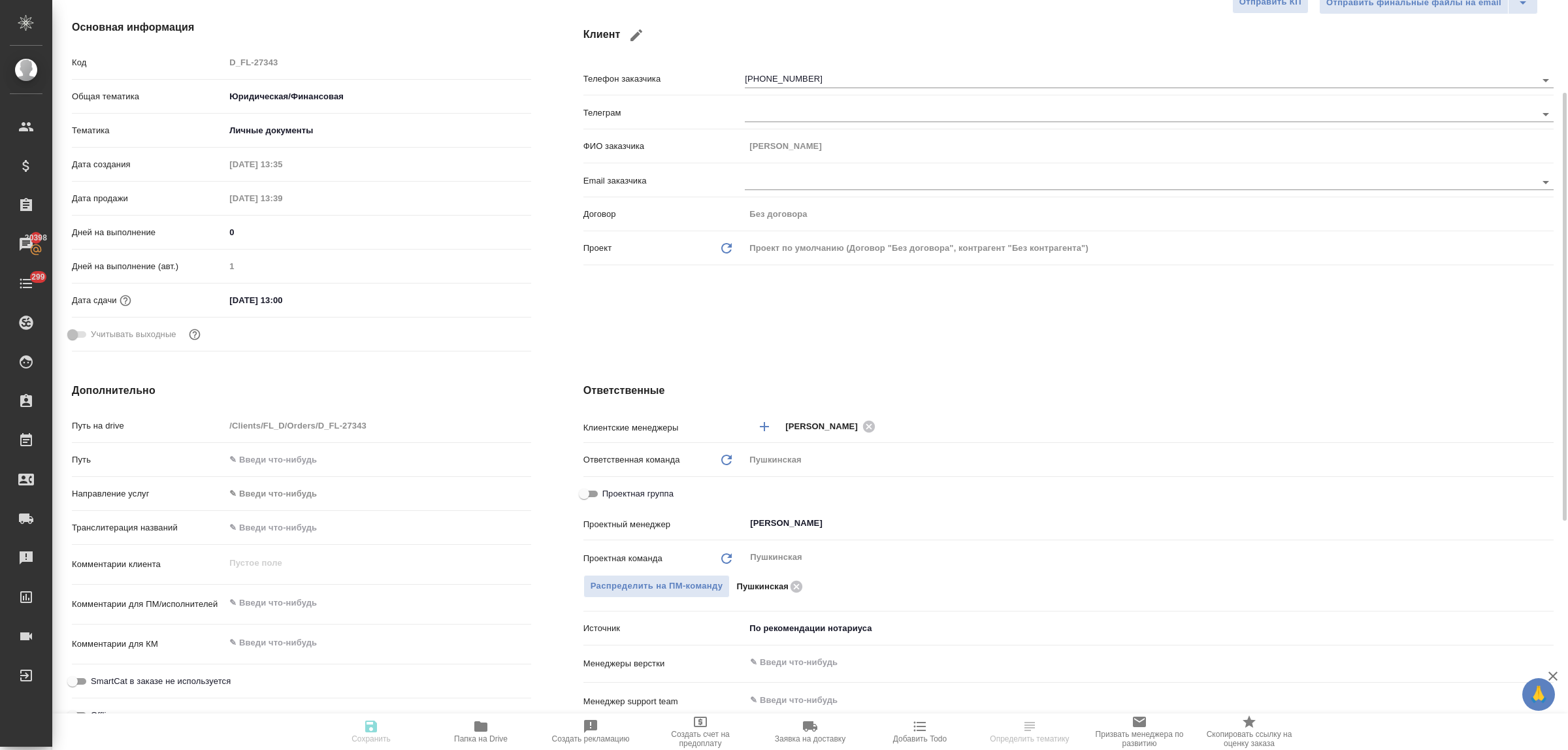
type textarea "x"
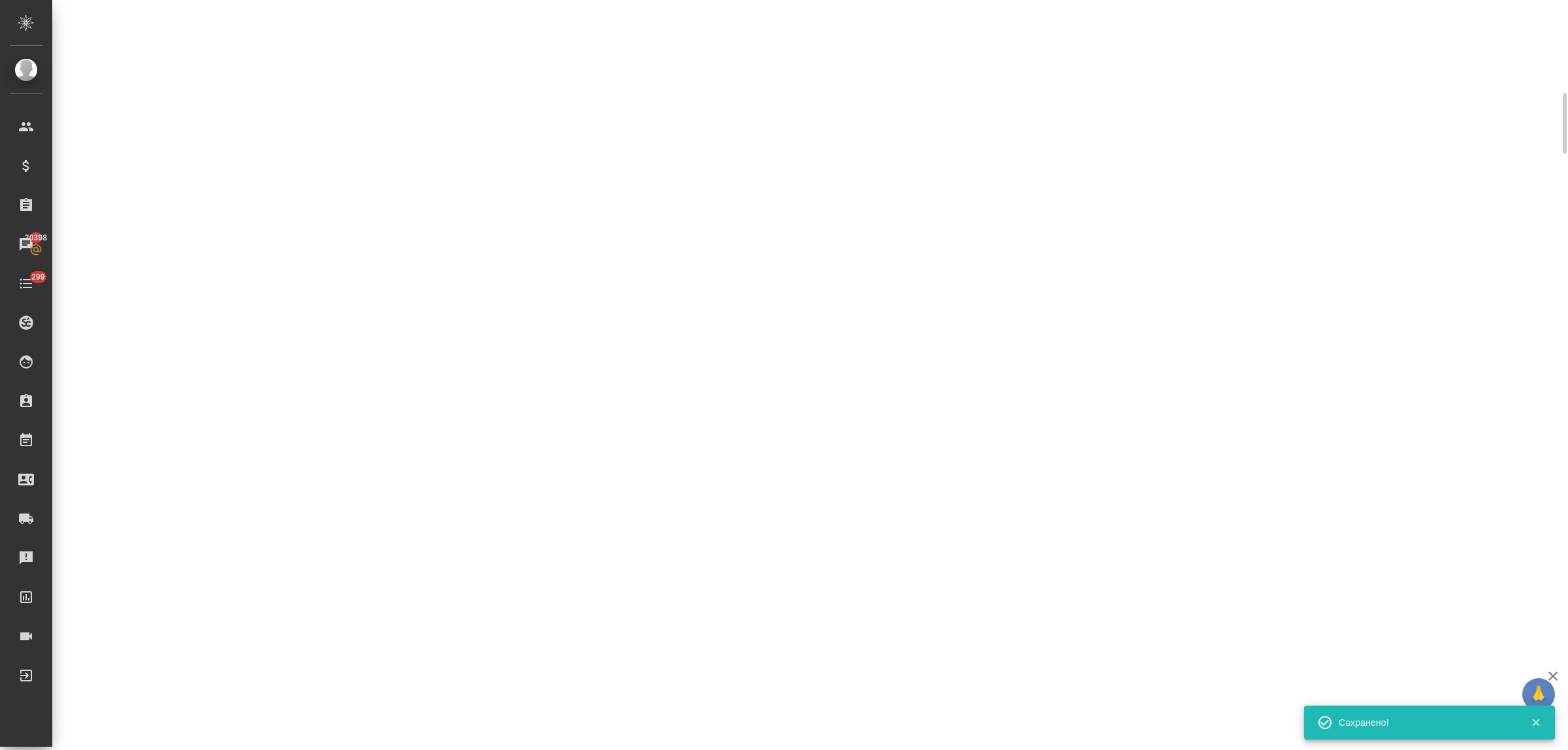
select select "RU"
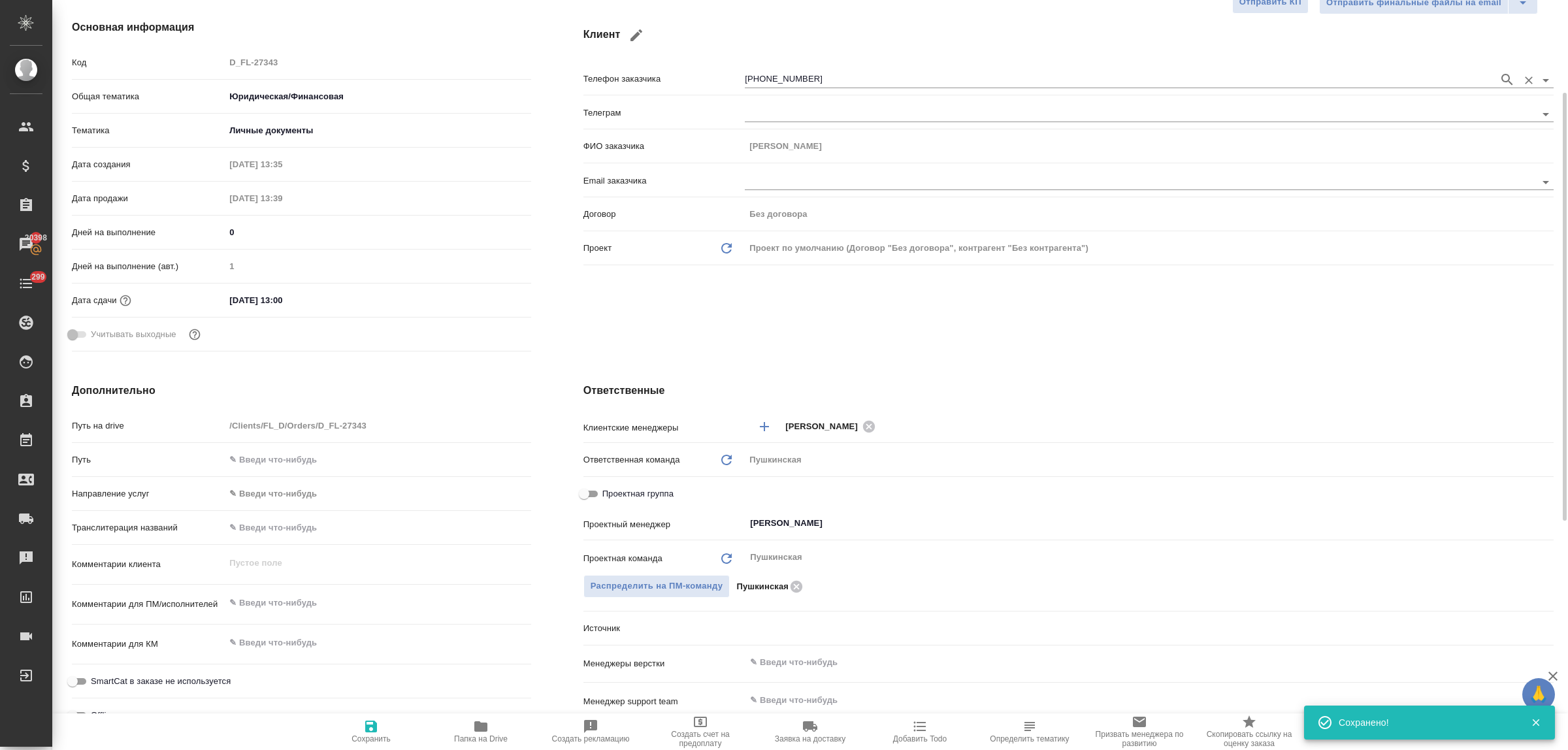
type textarea "x"
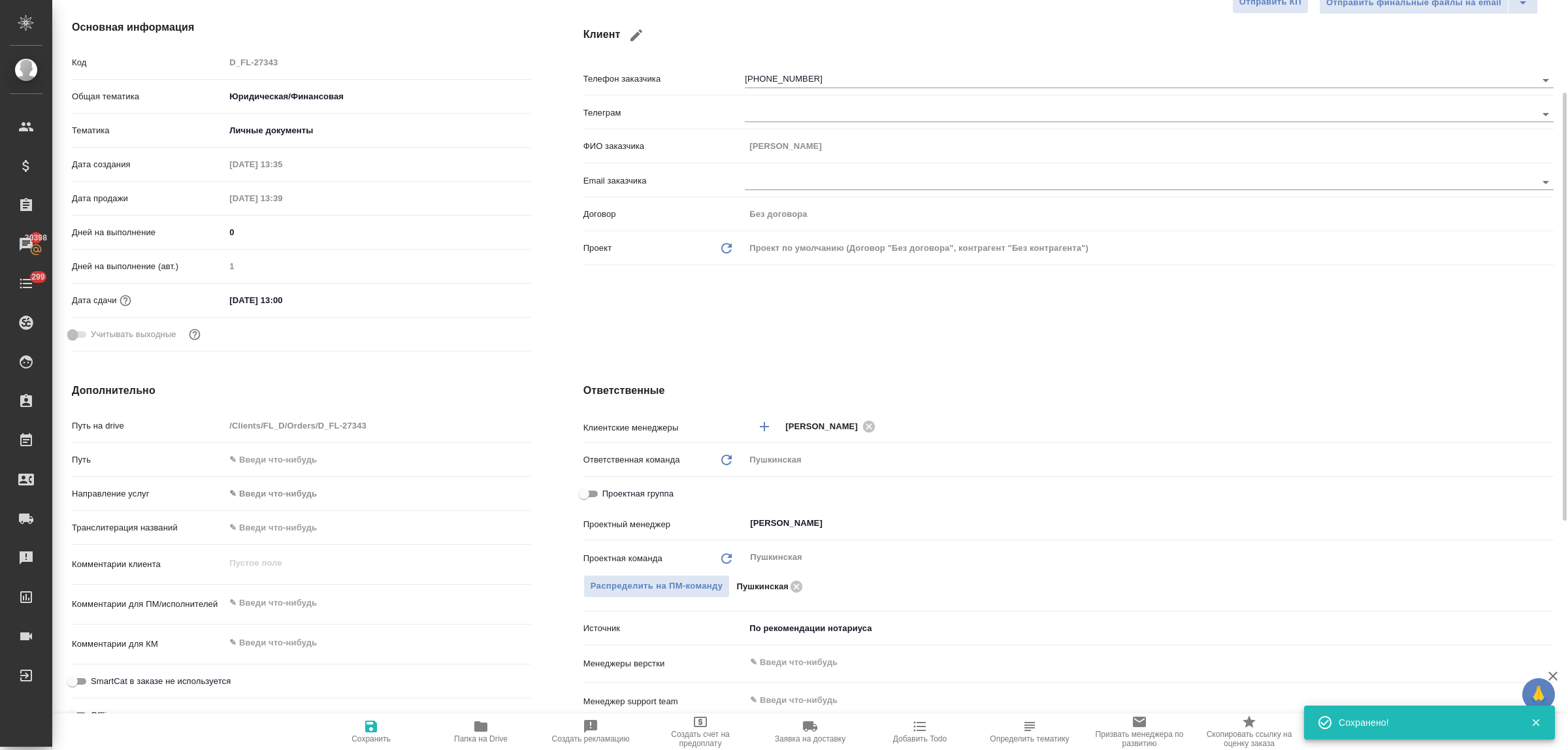
type textarea "x"
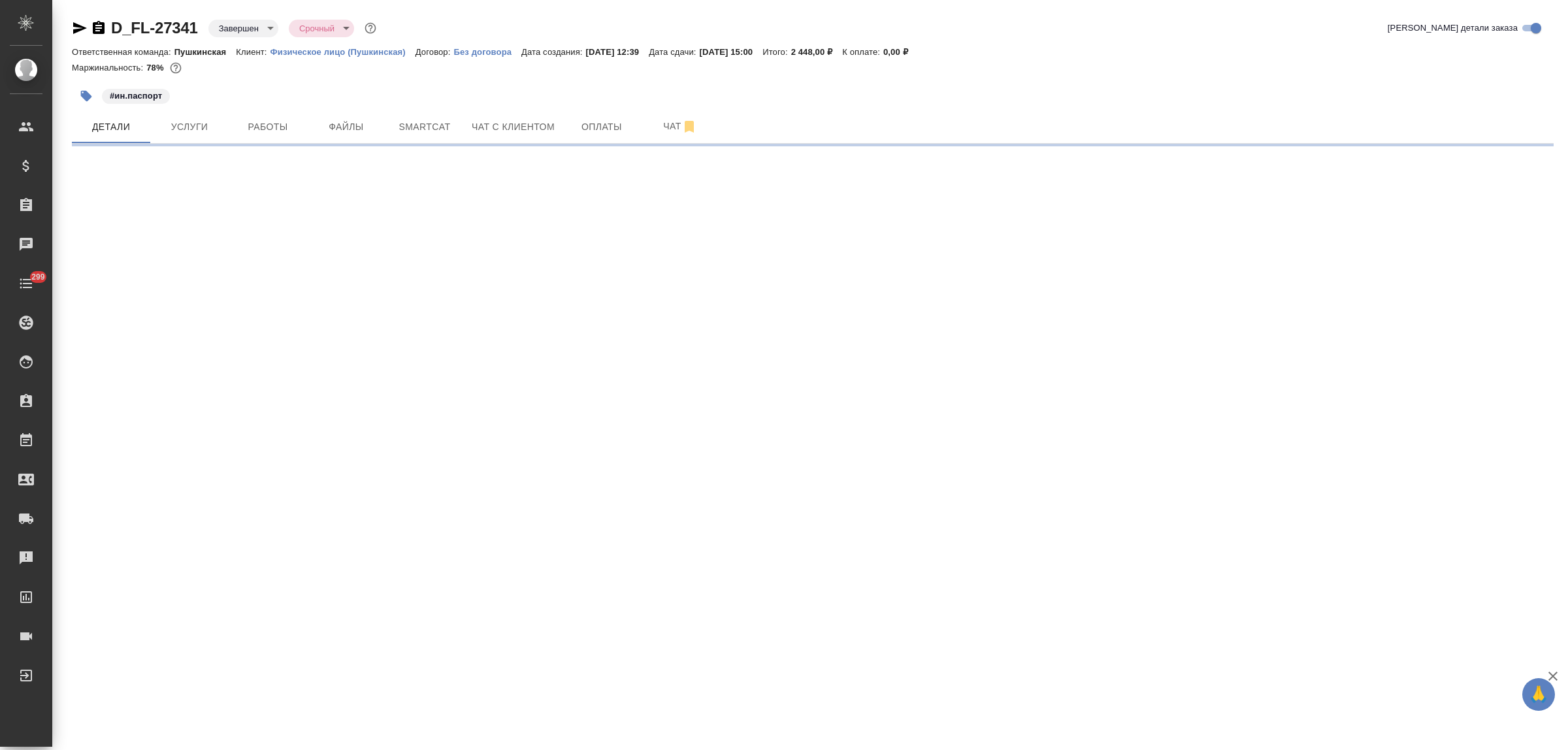
select select "RU"
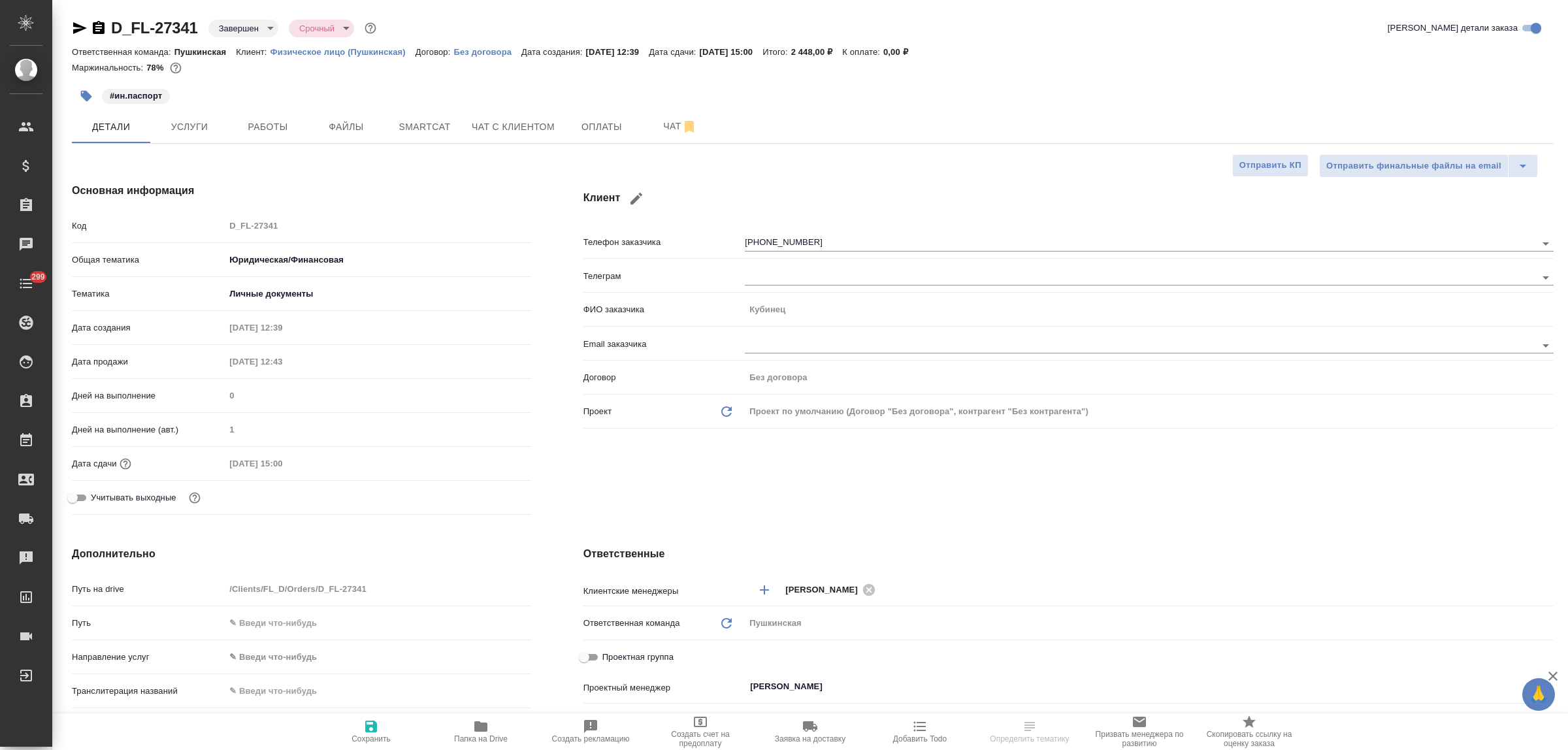
type textarea "x"
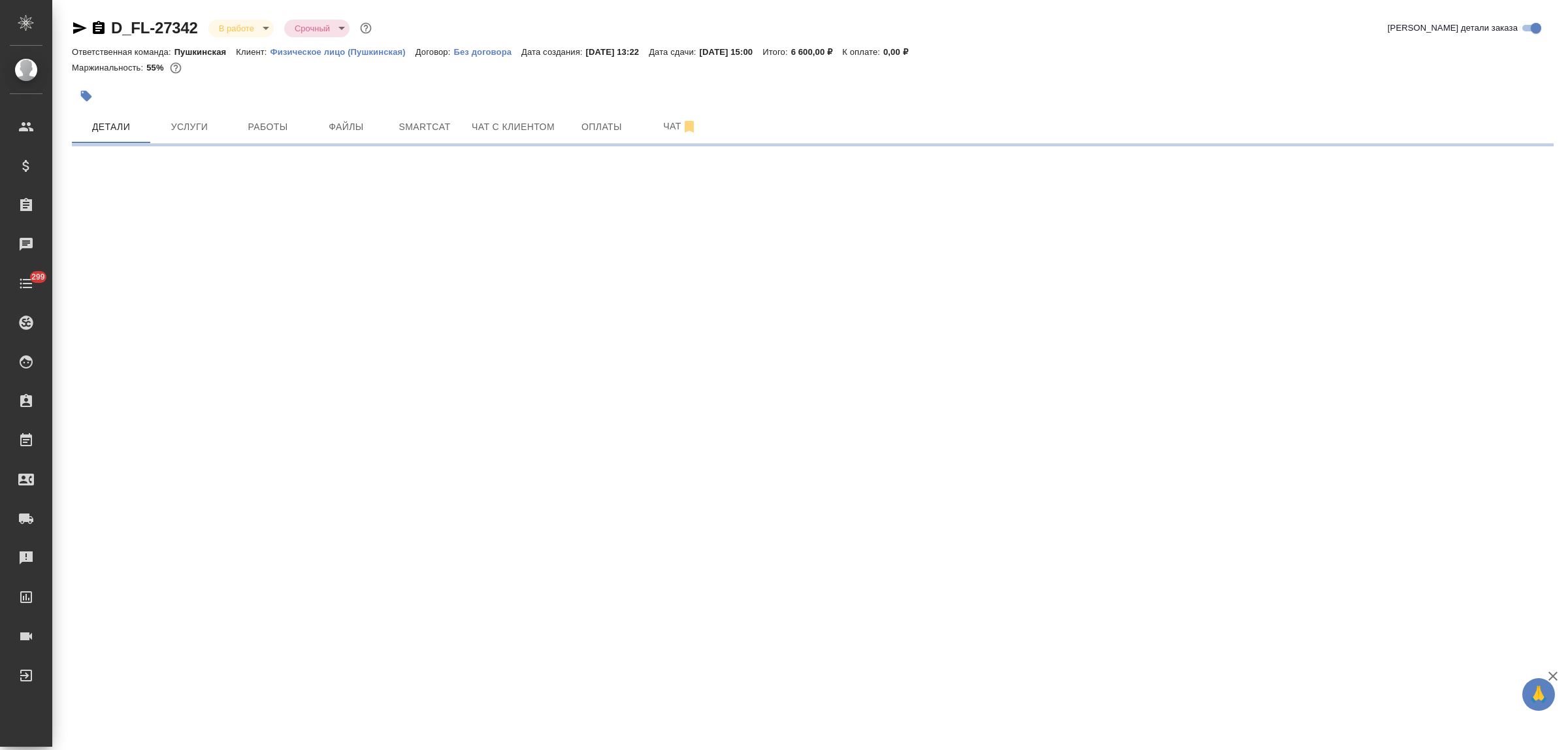
select select "RU"
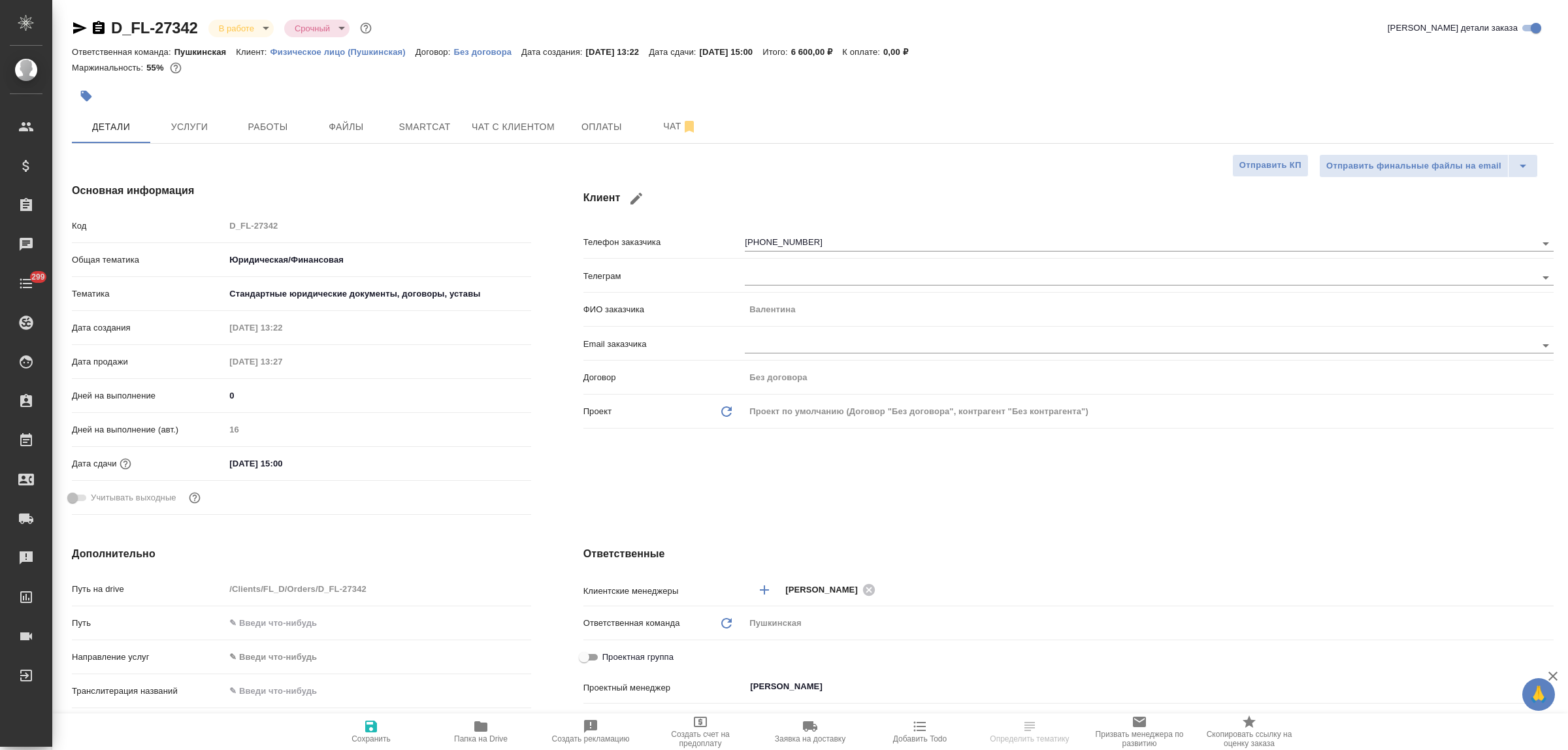
type textarea "x"
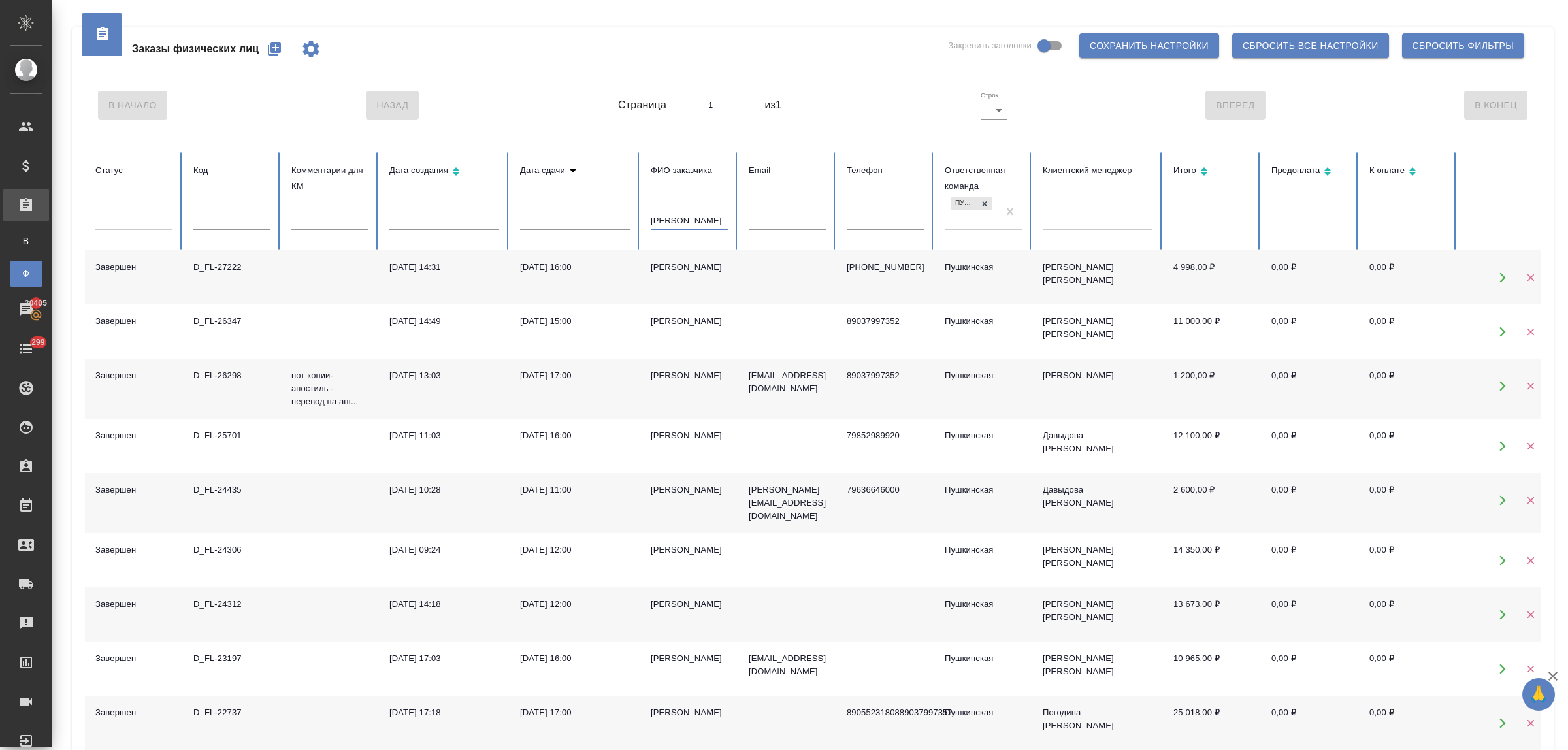
drag, startPoint x: 700, startPoint y: 212, endPoint x: 605, endPoint y: 214, distance: 95.0
click at [605, 214] on tr "Статус Код Комментарии для КМ Дата создания Дата сдачи ФИО заказчика [PERSON_NA…" at bounding box center [820, 201] width 1470 height 98
